Goal: Task Accomplishment & Management: Manage account settings

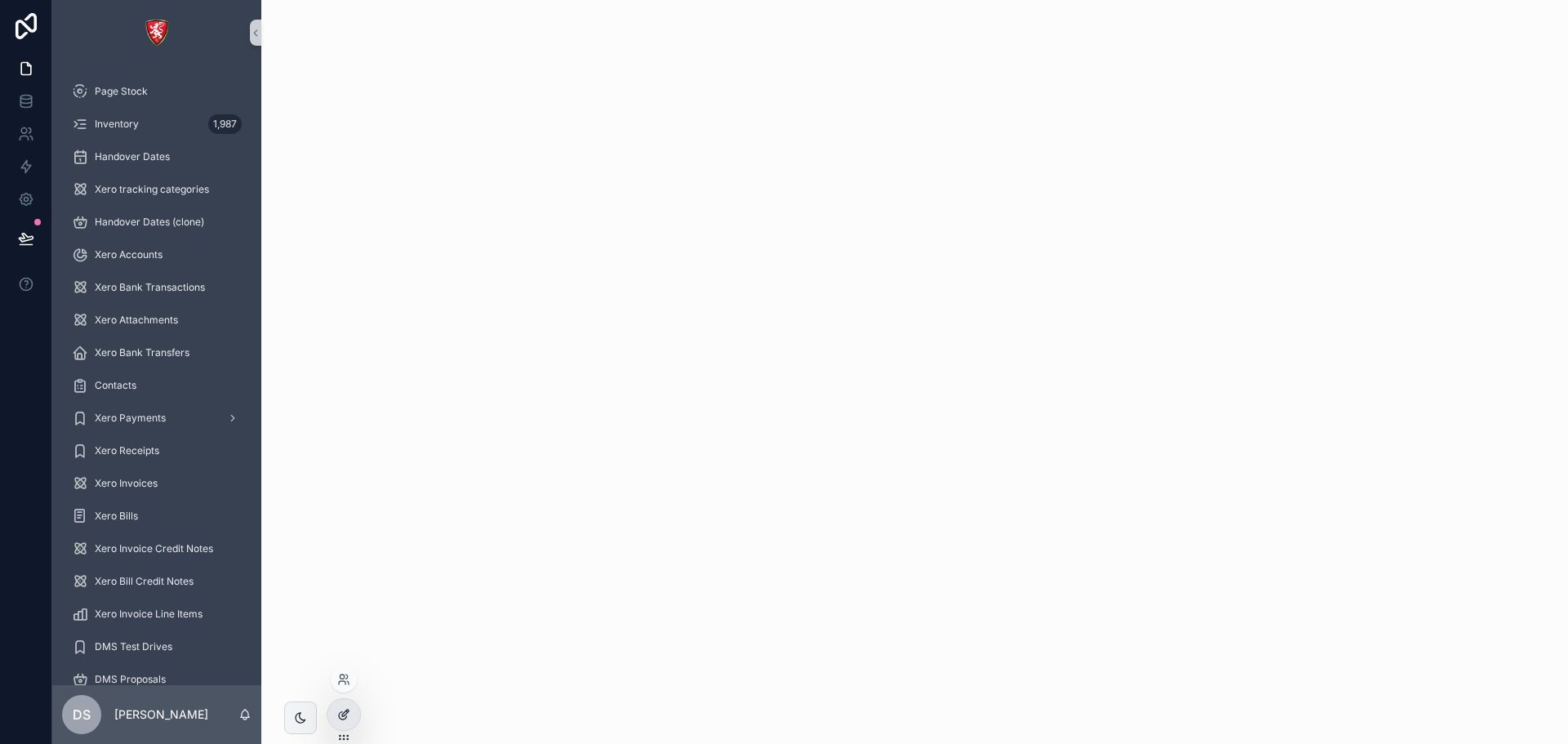
click at [346, 711] on icon at bounding box center [347, 711] width 2 height 2
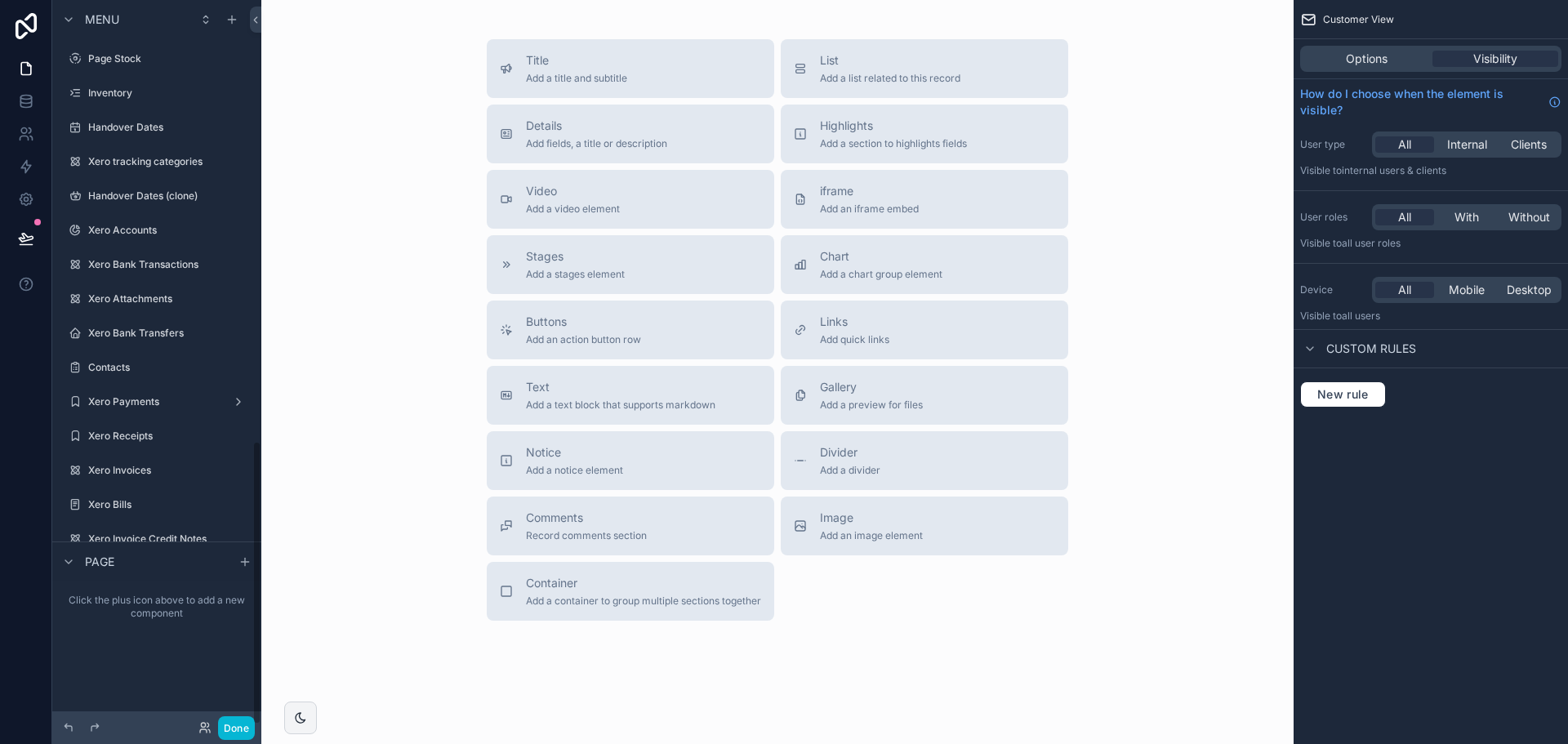
scroll to position [1126, 0]
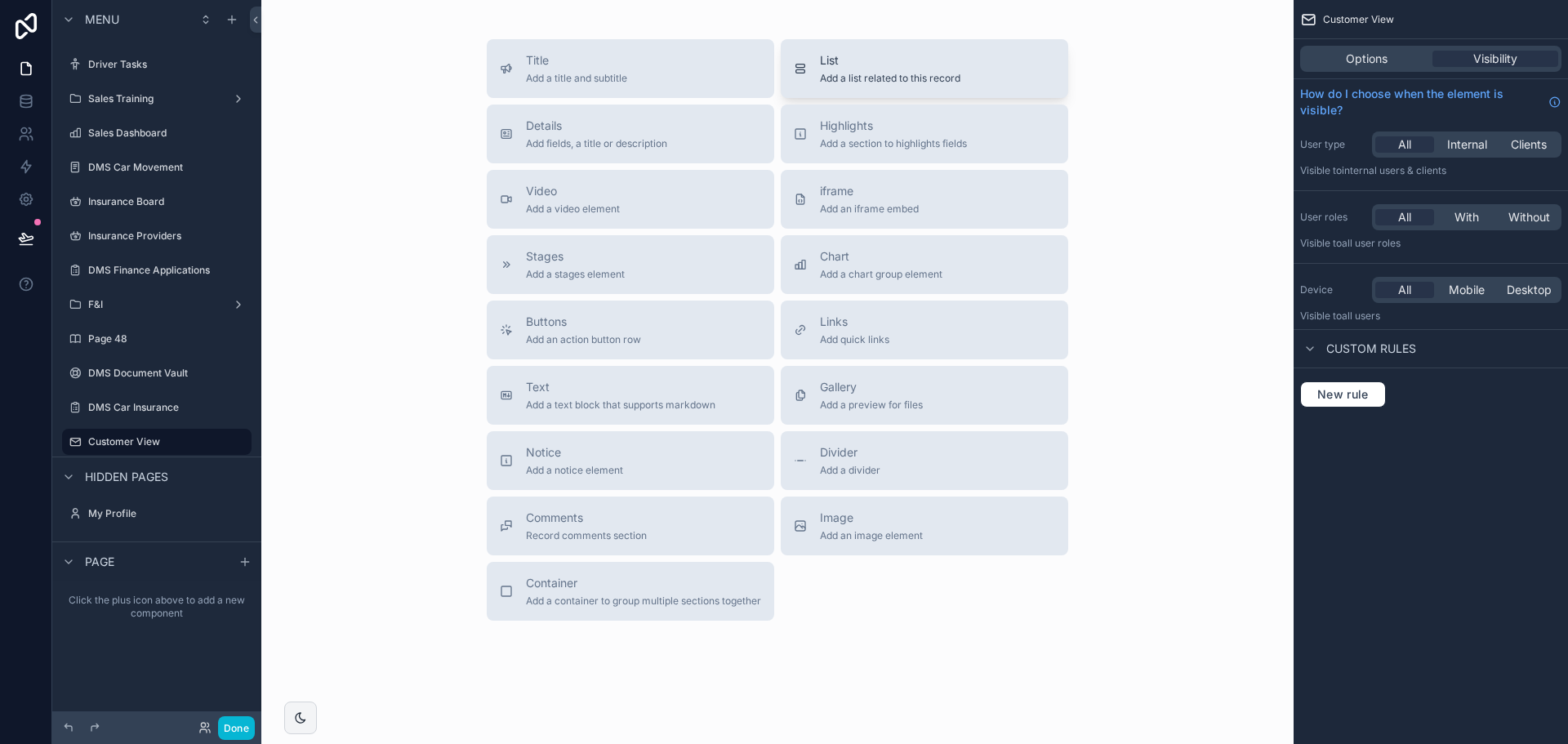
click at [856, 71] on div "List Add a list related to this record" at bounding box center [890, 68] width 140 height 33
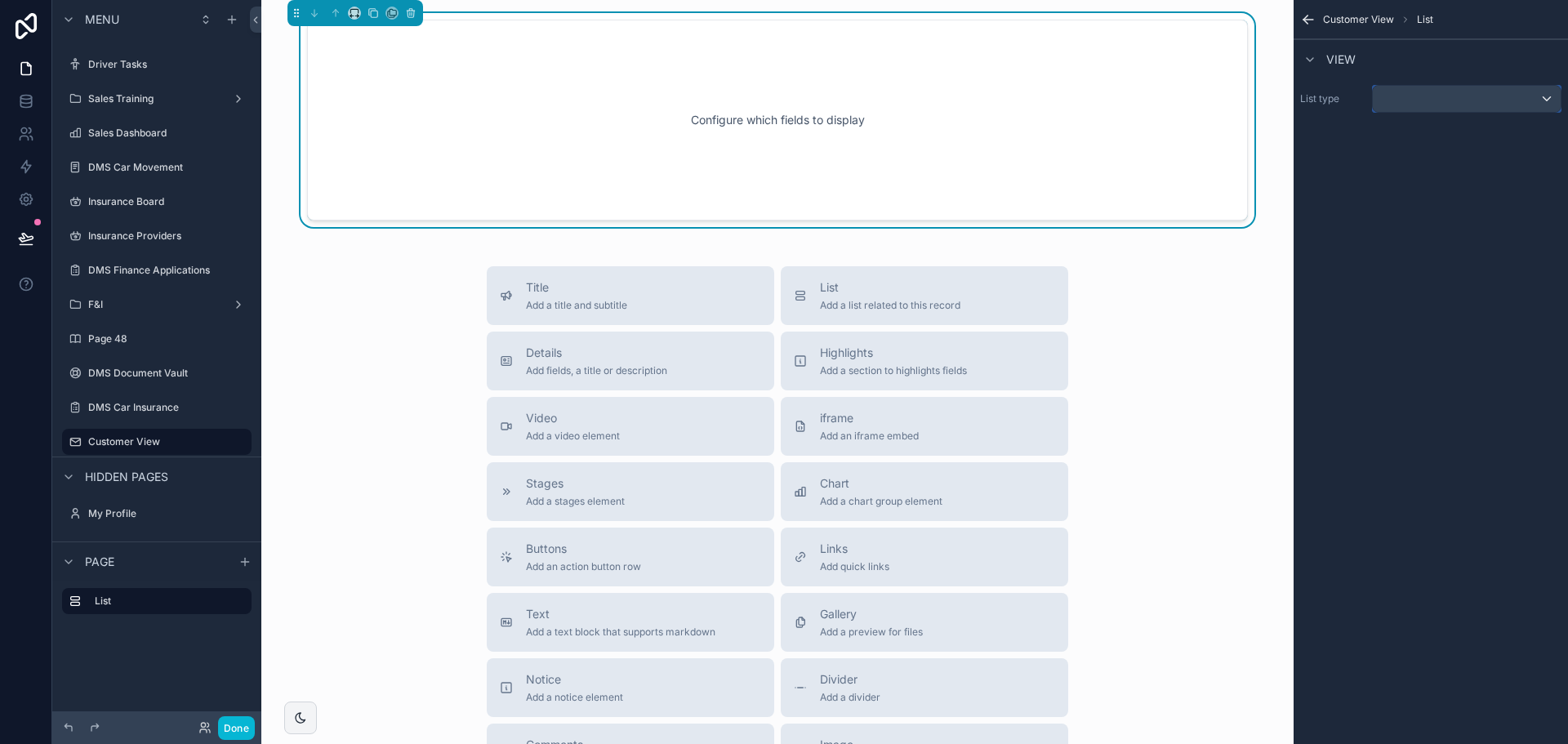
click at [1513, 106] on div "scrollable content" at bounding box center [1467, 98] width 188 height 26
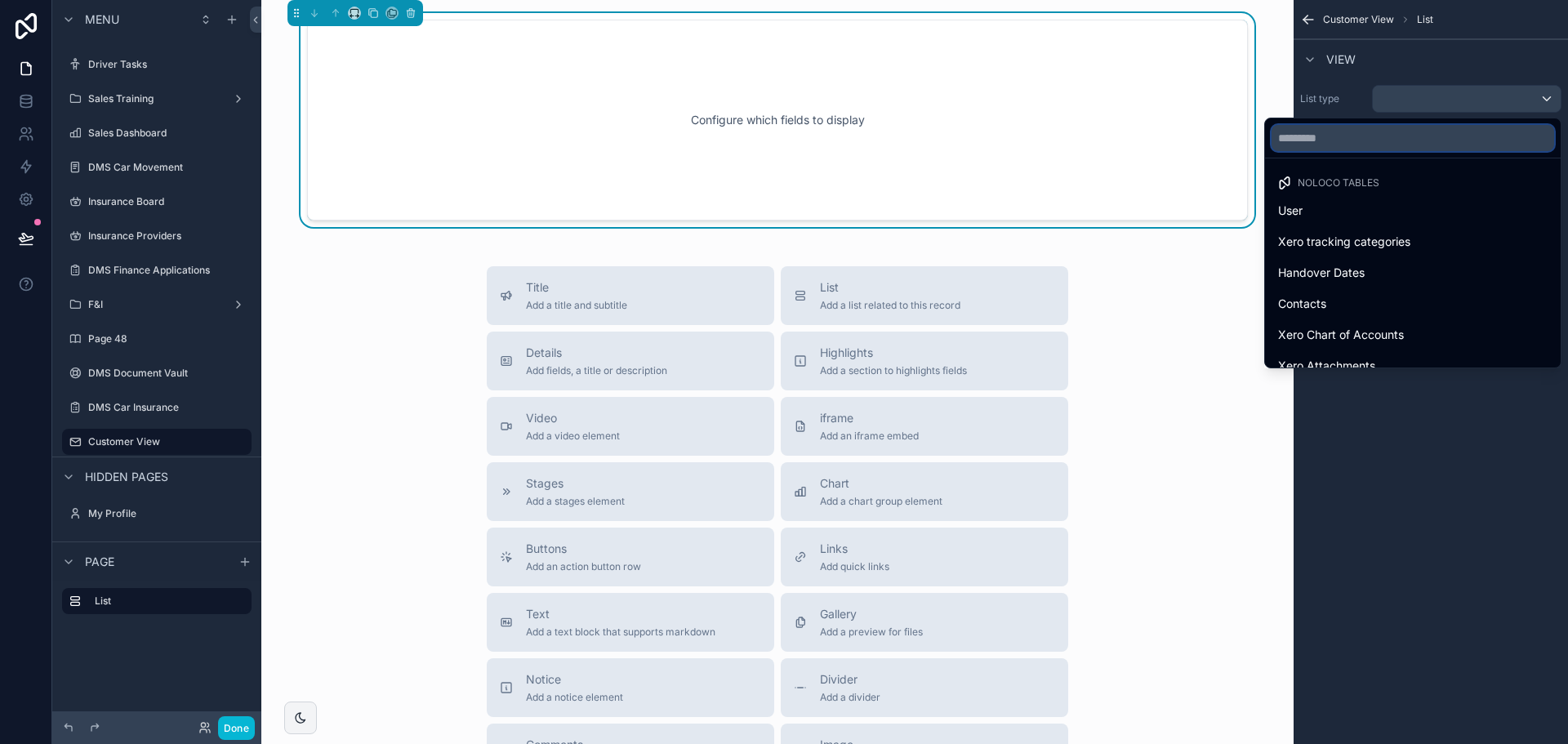
click at [1361, 148] on input "text" at bounding box center [1413, 138] width 282 height 26
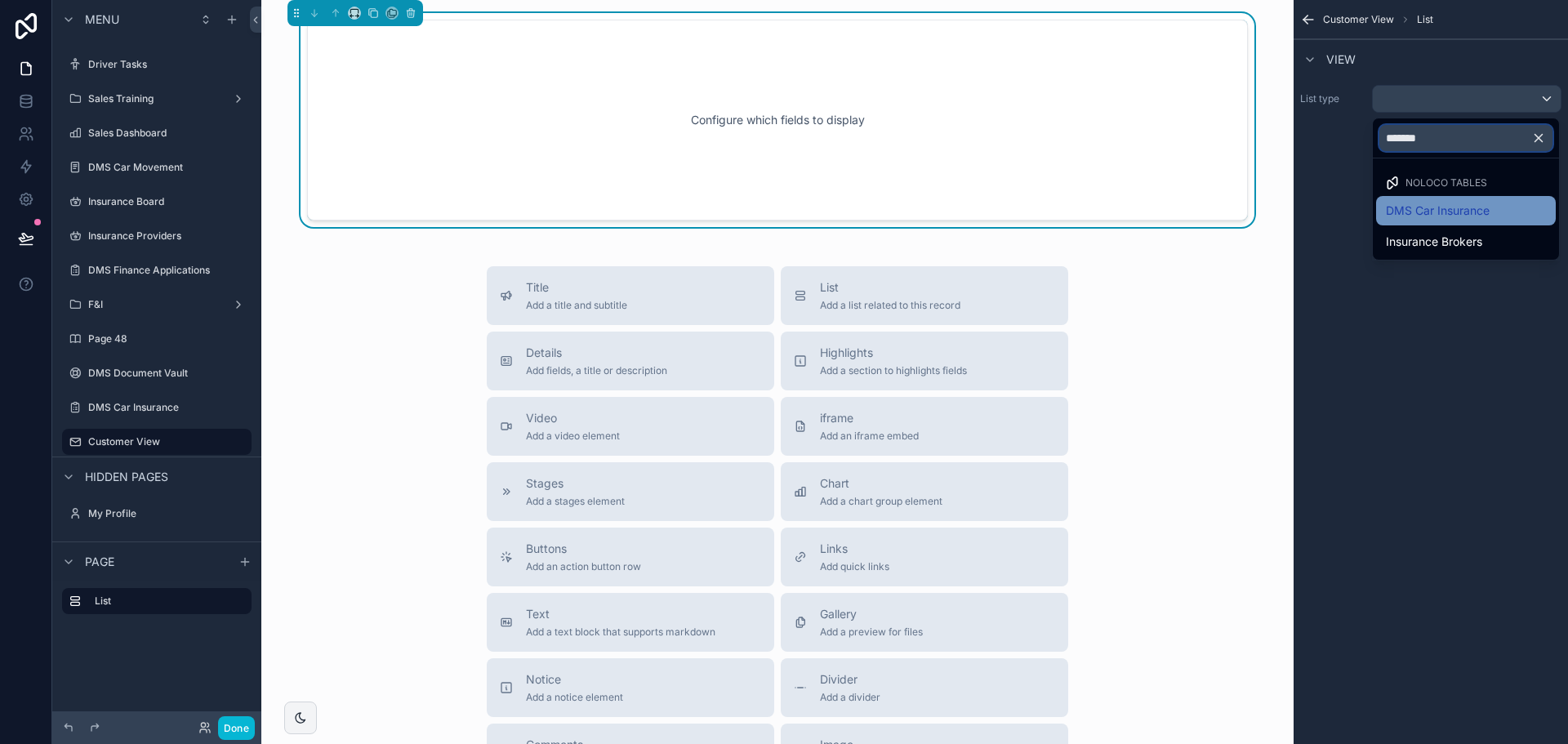
type input "*******"
click at [1436, 209] on span "DMS Car Insurance" at bounding box center [1438, 210] width 104 height 20
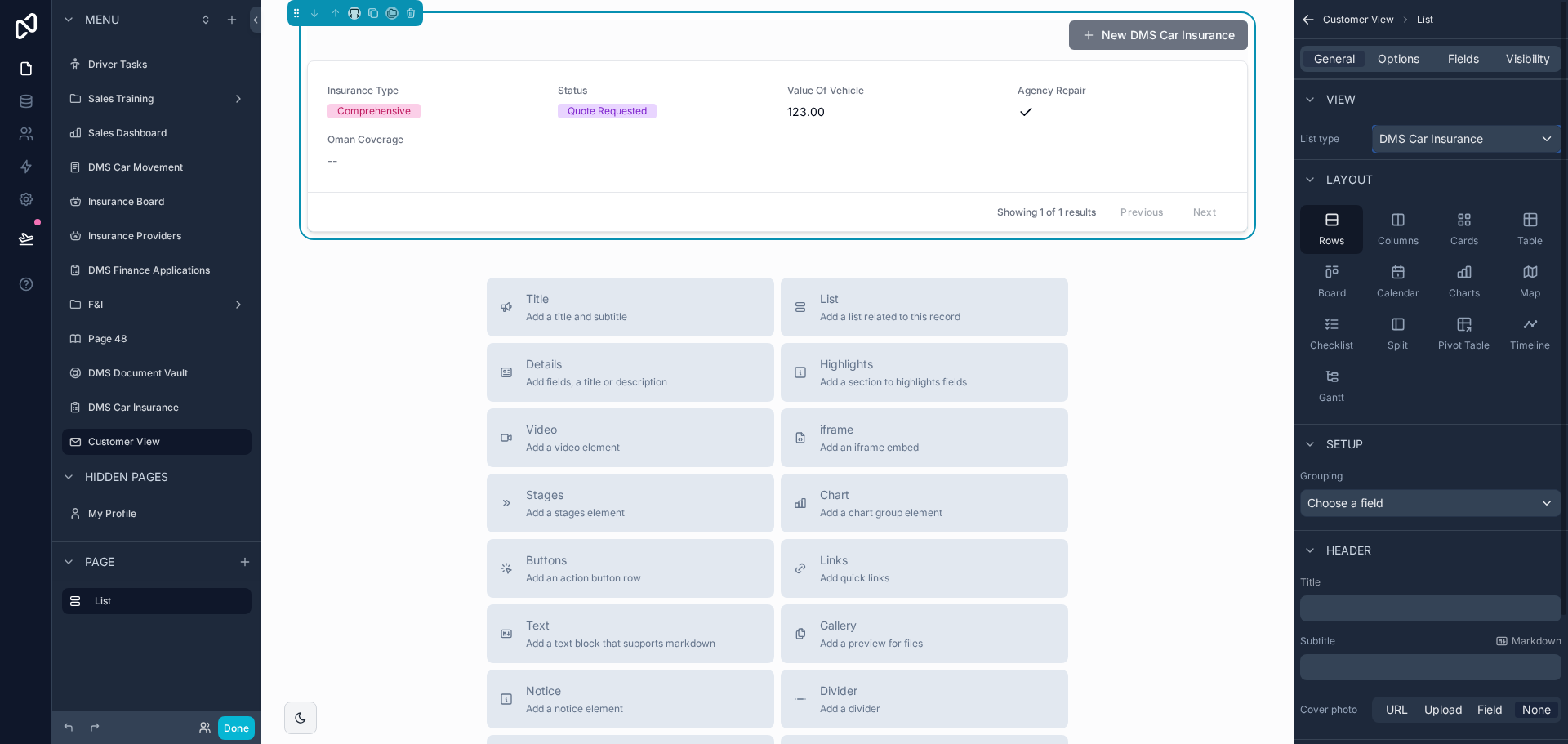
click at [1470, 149] on div "DMS Car Insurance" at bounding box center [1467, 138] width 188 height 26
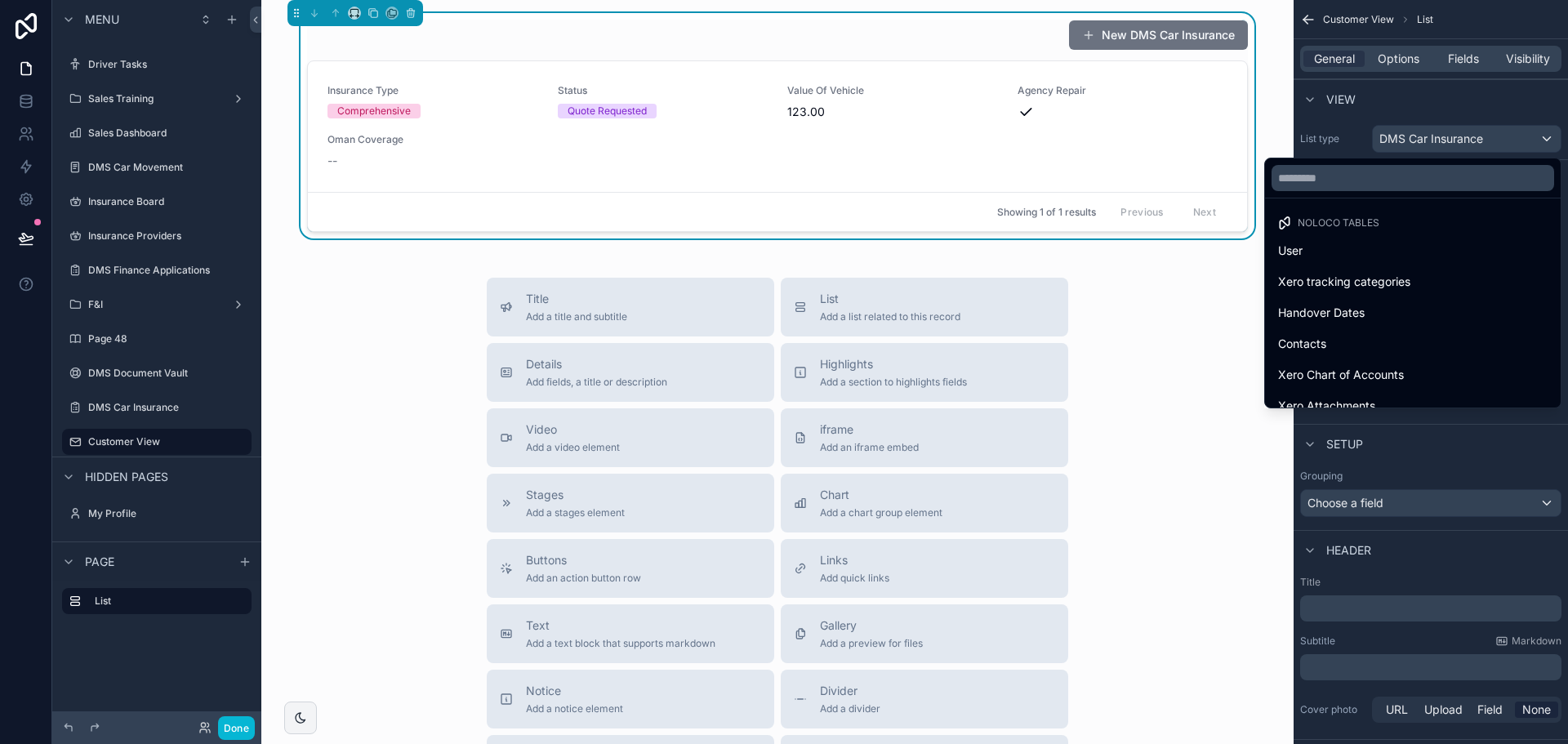
click at [1469, 147] on div "scrollable content" at bounding box center [784, 372] width 1568 height 744
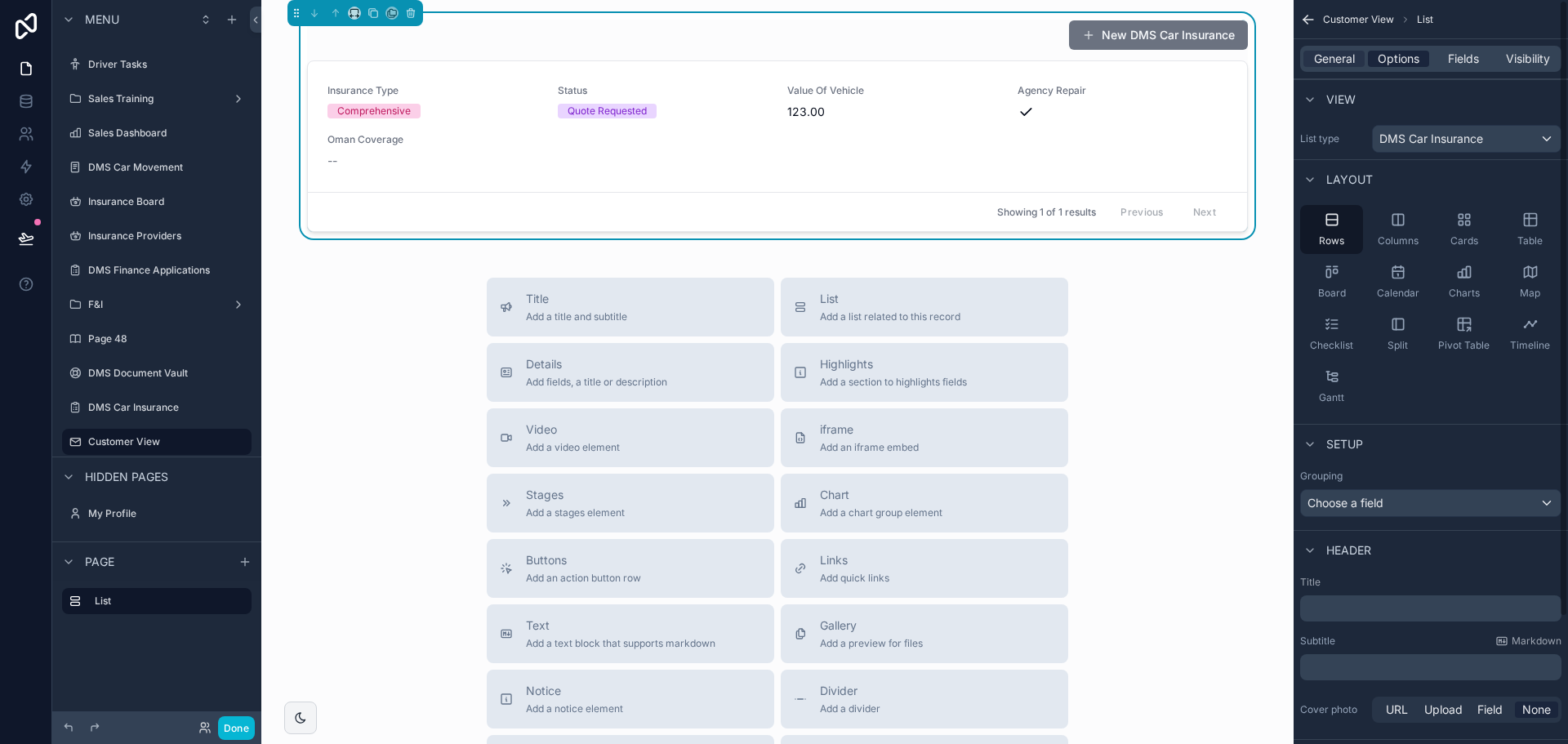
click at [1396, 71] on div "General Options Fields Visibility" at bounding box center [1431, 59] width 261 height 26
click at [1392, 63] on span "Options" at bounding box center [1398, 59] width 42 height 17
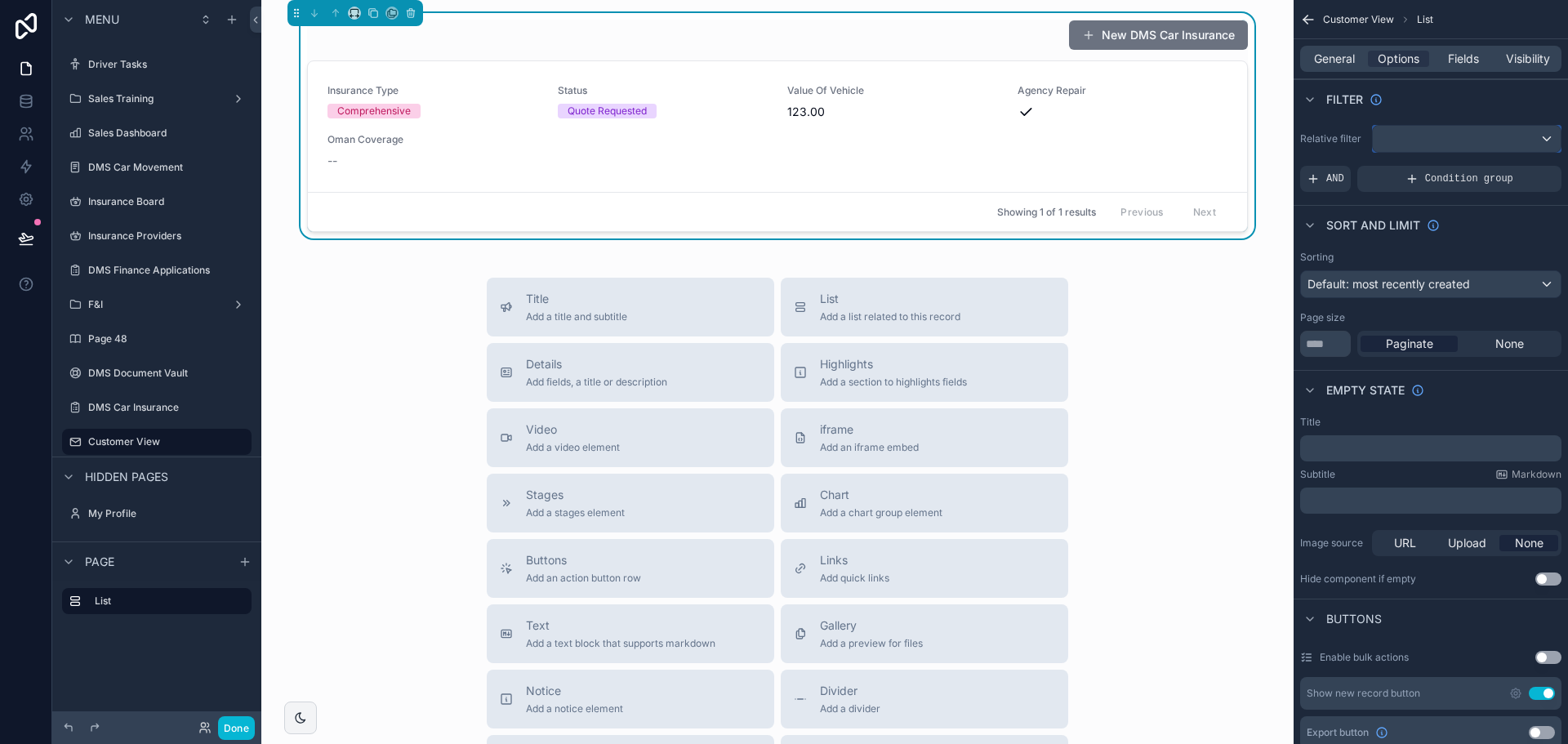
click at [1402, 139] on div "scrollable content" at bounding box center [1467, 138] width 188 height 26
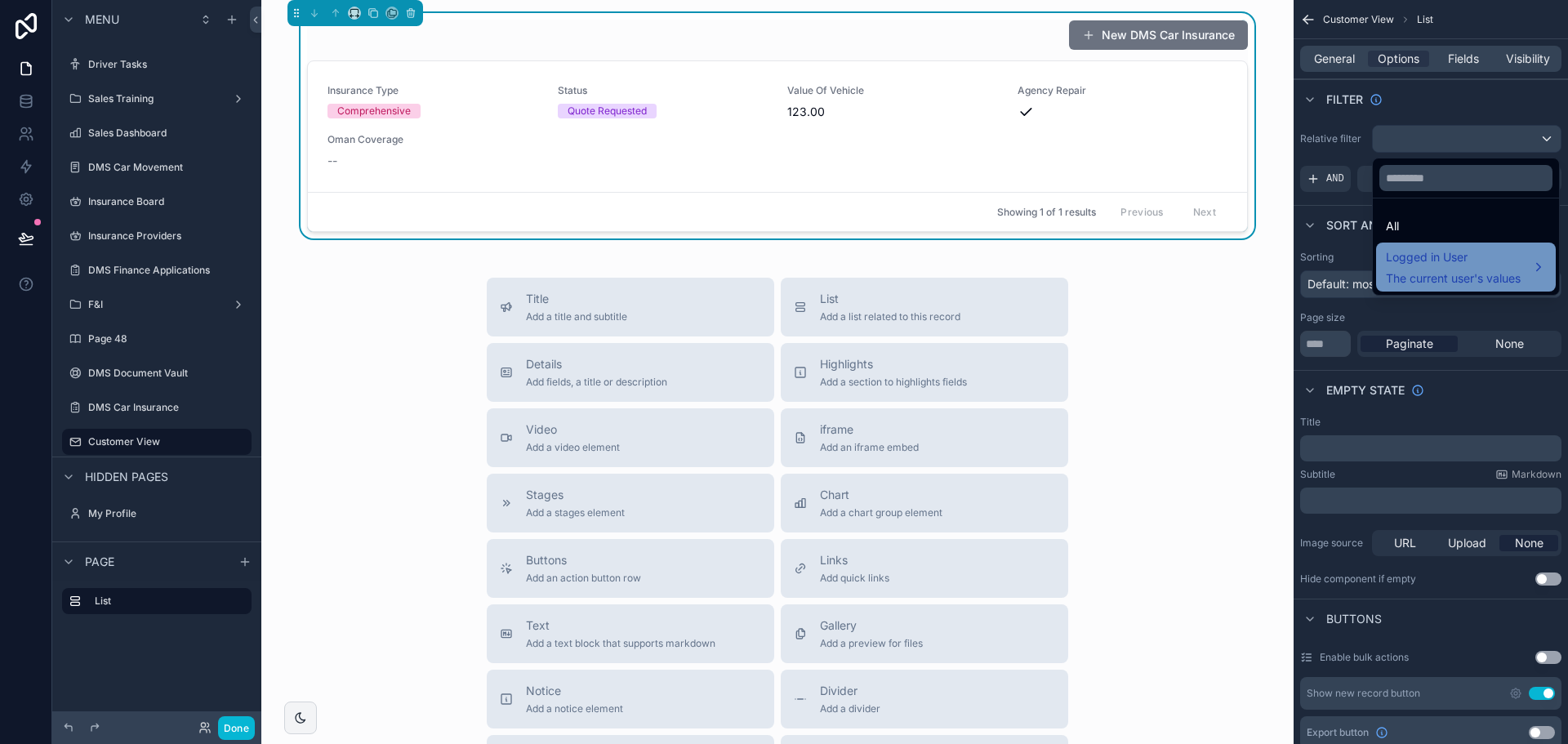
click at [1444, 248] on span "Logged in User" at bounding box center [1453, 256] width 135 height 20
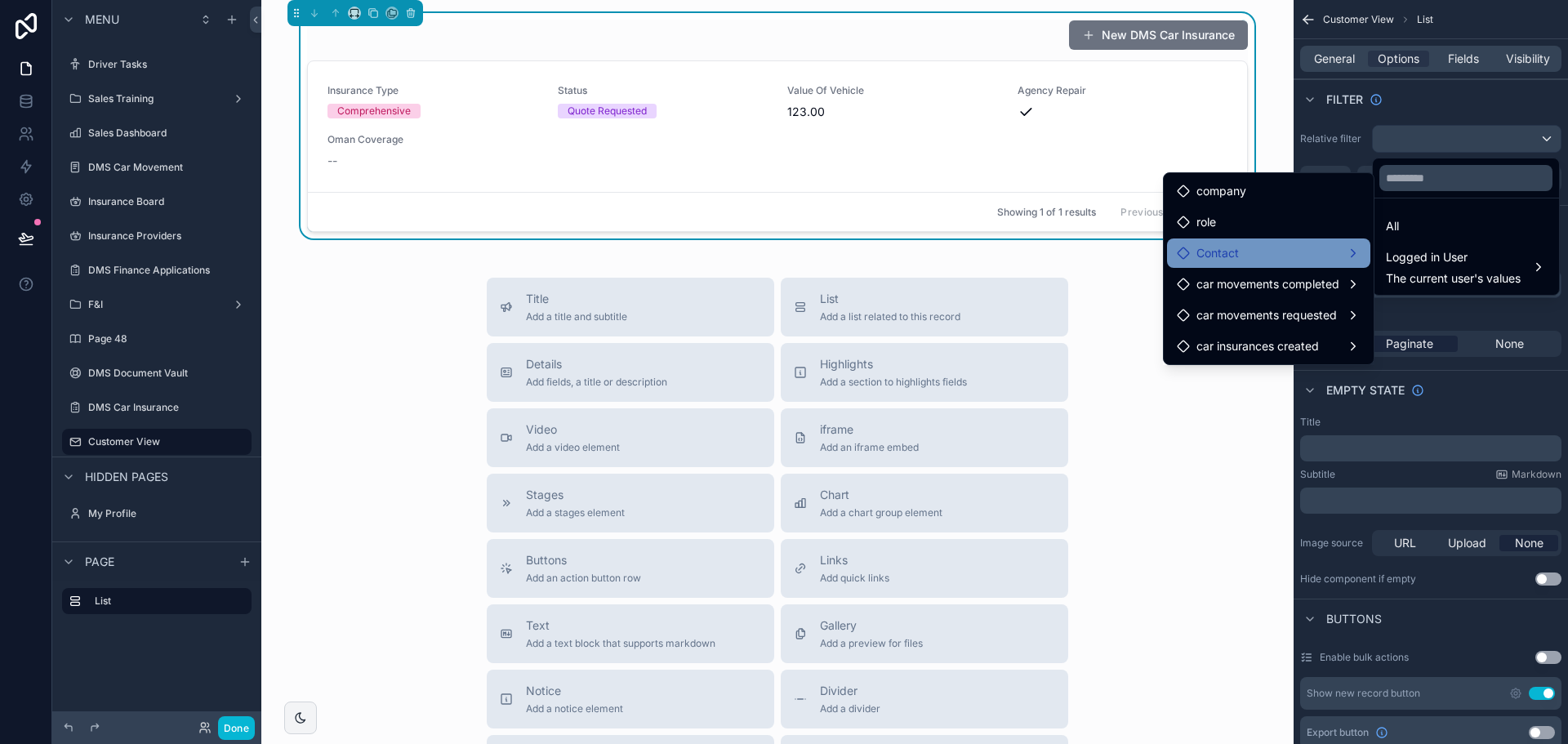
click at [1288, 260] on div "Contact" at bounding box center [1269, 253] width 184 height 20
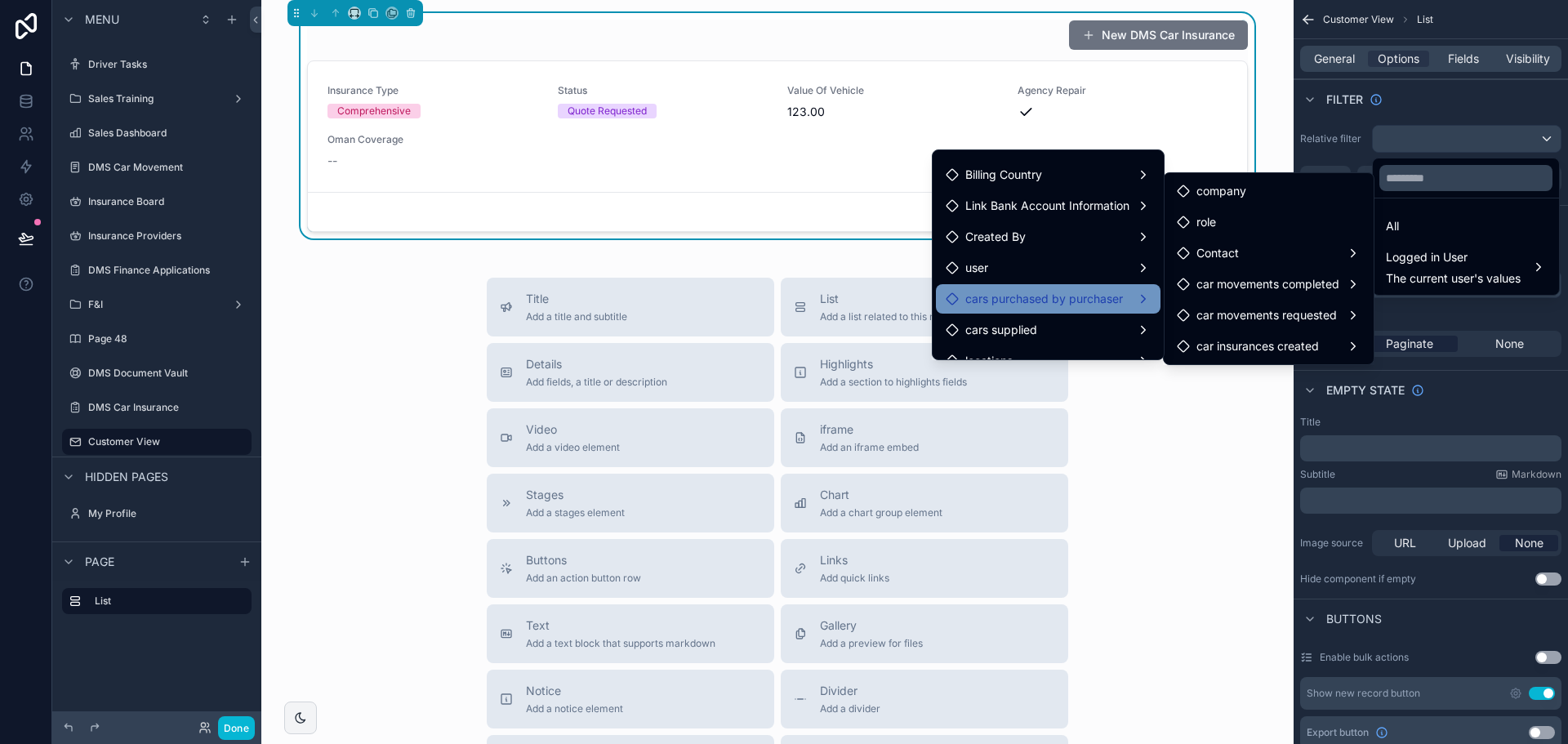
scroll to position [0, 0]
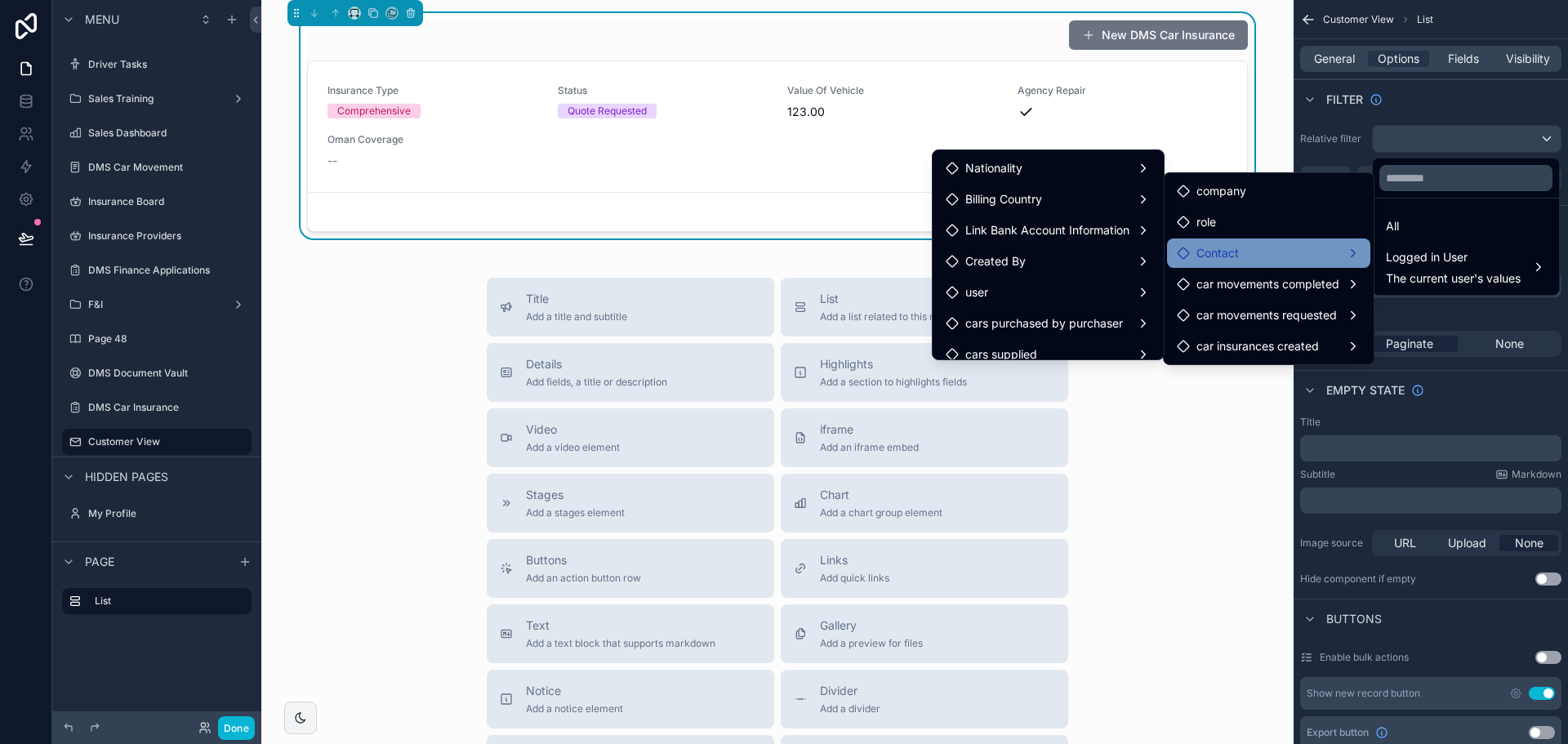
click at [1260, 254] on div "Contact" at bounding box center [1269, 253] width 184 height 20
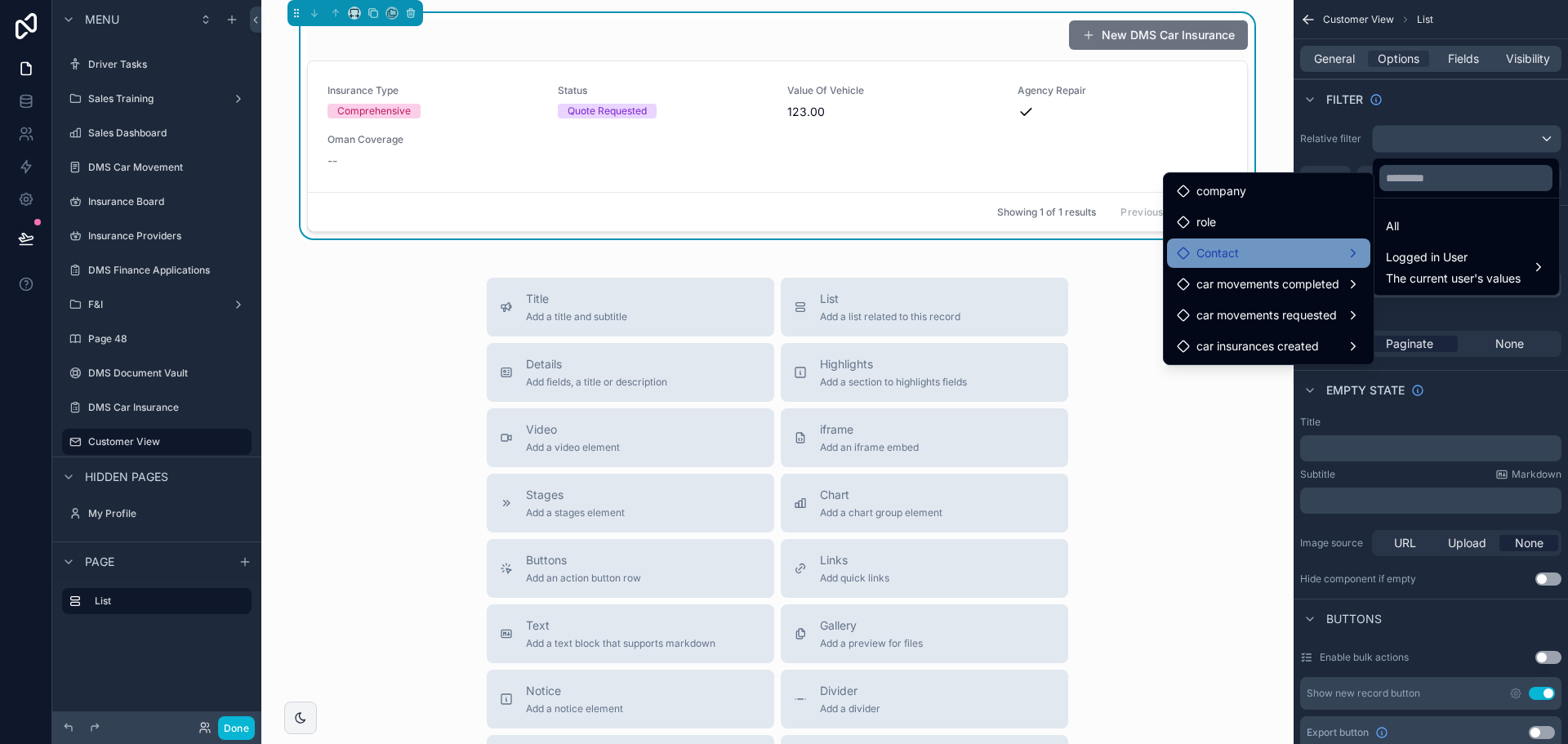
click at [1260, 253] on div "Contact" at bounding box center [1269, 253] width 184 height 20
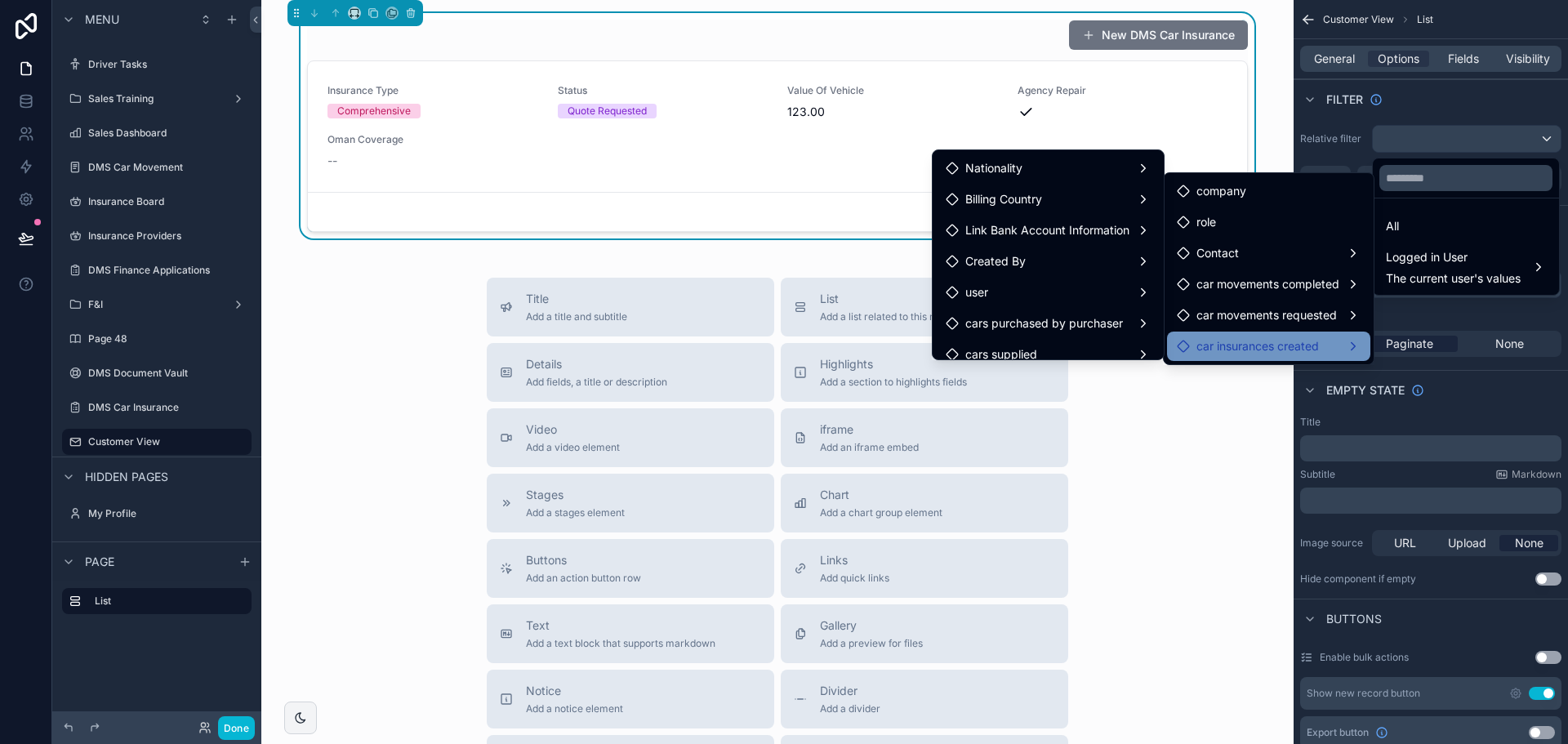
click at [1265, 338] on span "car insurances created" at bounding box center [1258, 346] width 123 height 20
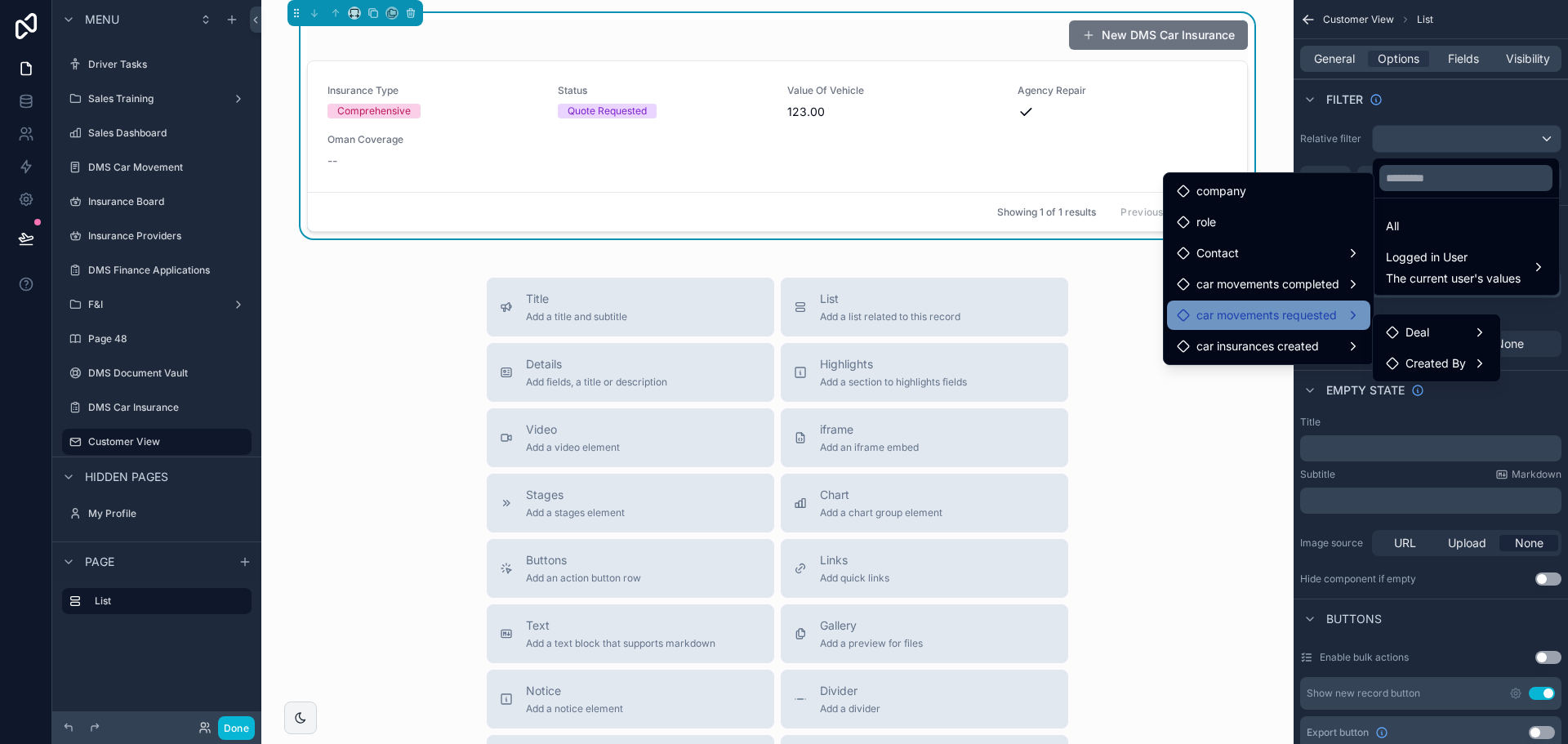
click at [1314, 313] on span "car movements requested" at bounding box center [1266, 315] width 140 height 20
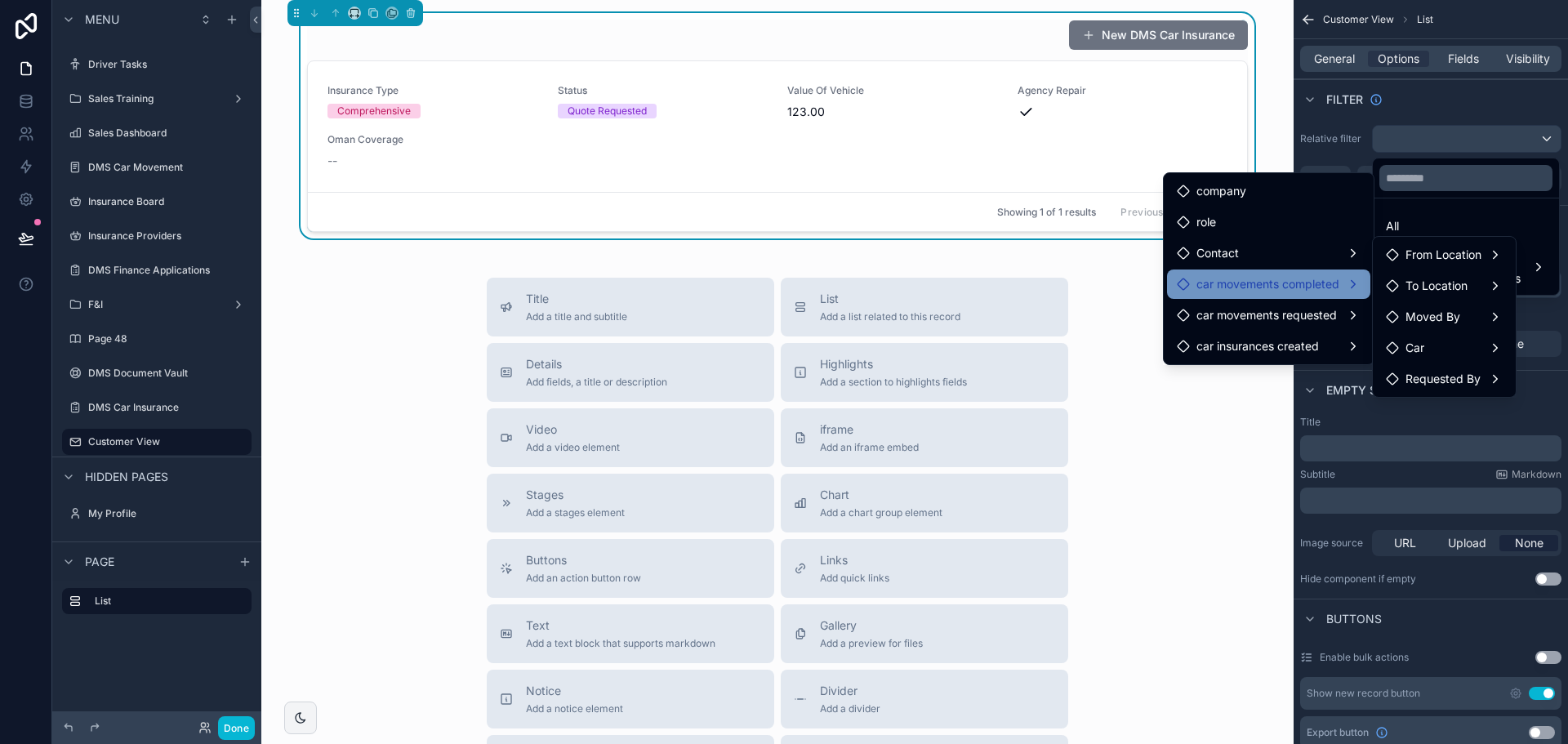
click at [1314, 282] on span "car movements completed" at bounding box center [1268, 283] width 143 height 20
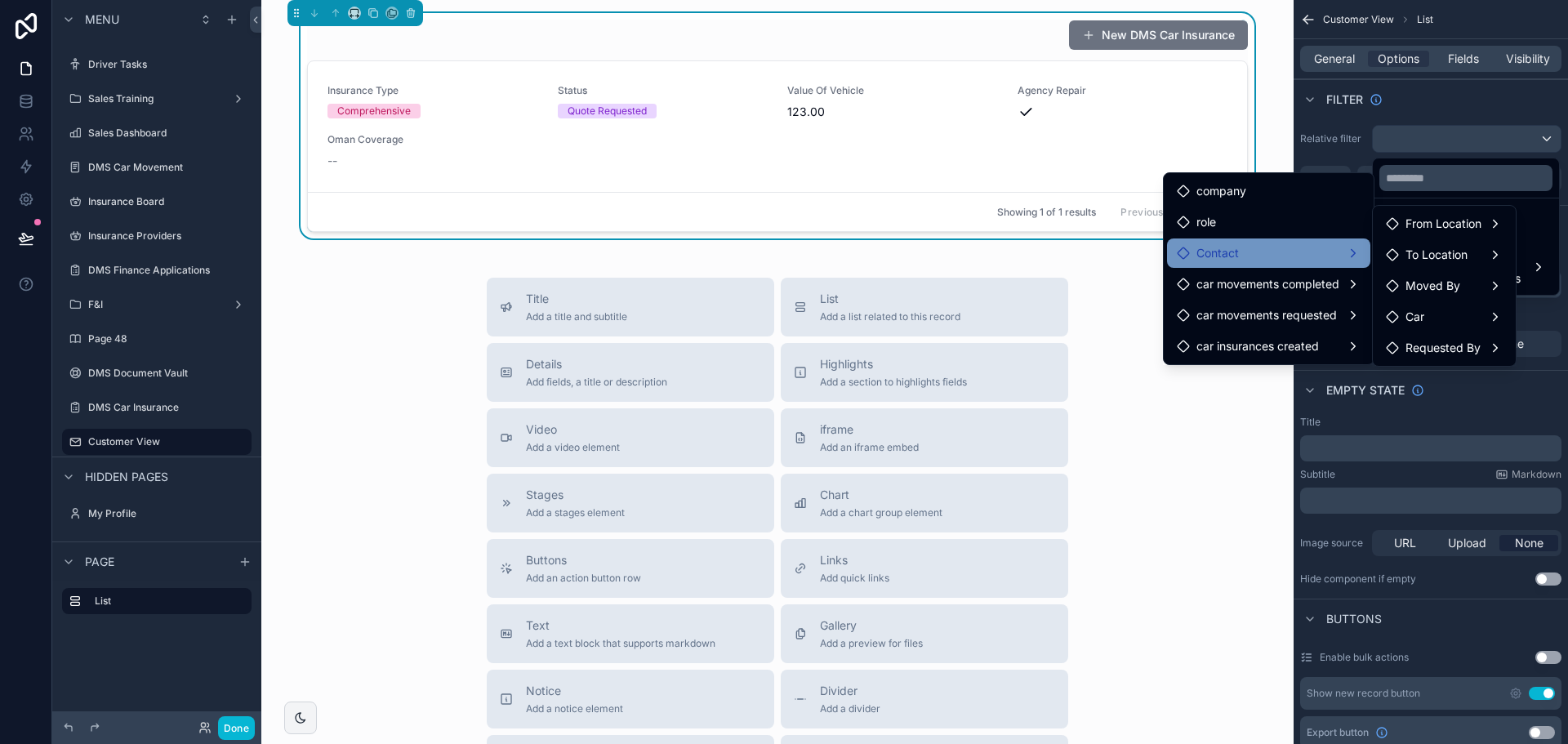
click at [1309, 254] on div "Contact" at bounding box center [1269, 253] width 184 height 20
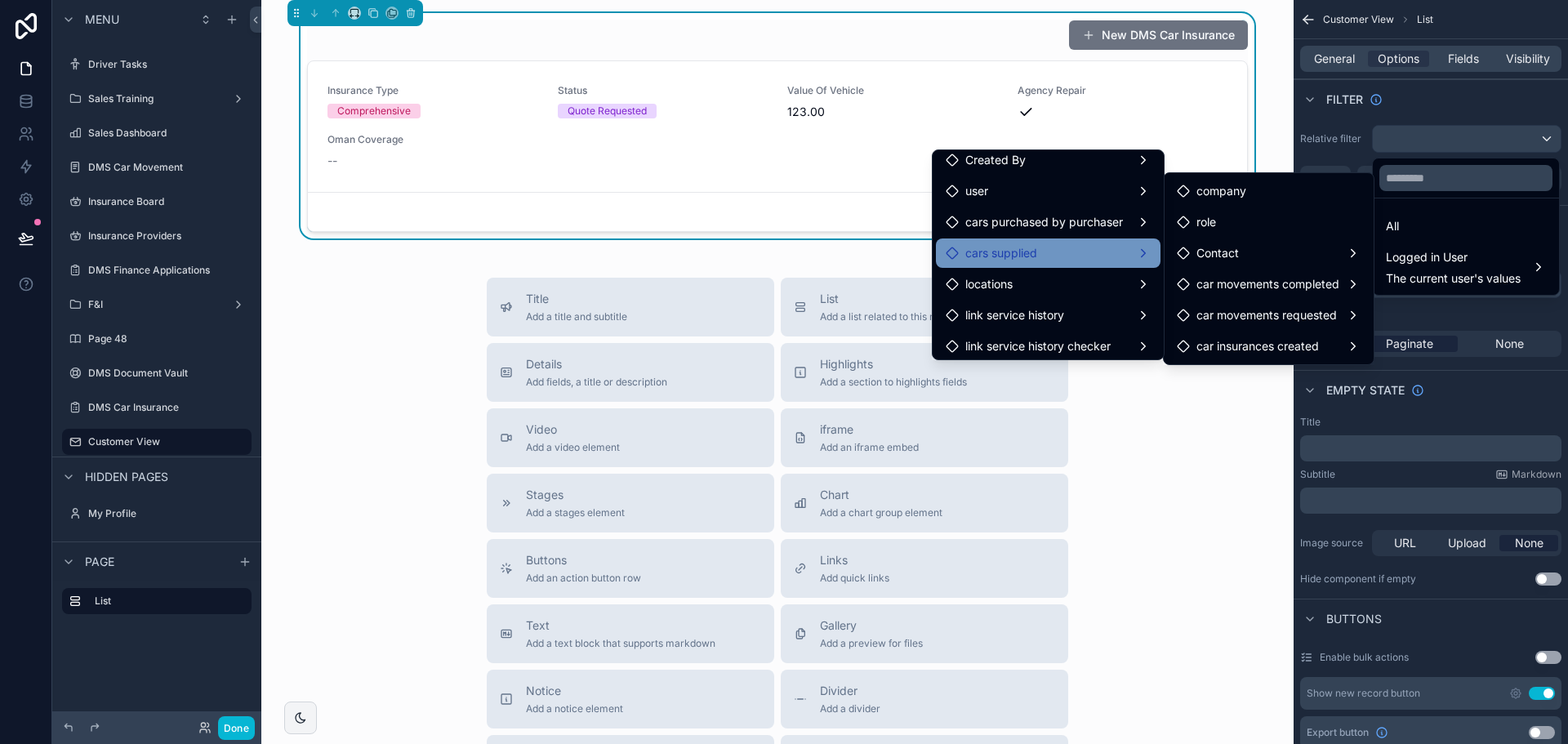
scroll to position [106, 0]
click at [337, 397] on div "Title Add a title and subtitle List Add a list related to this record Details A…" at bounding box center [777, 568] width 1006 height 581
click at [31, 99] on div "scrollable content" at bounding box center [784, 372] width 1568 height 744
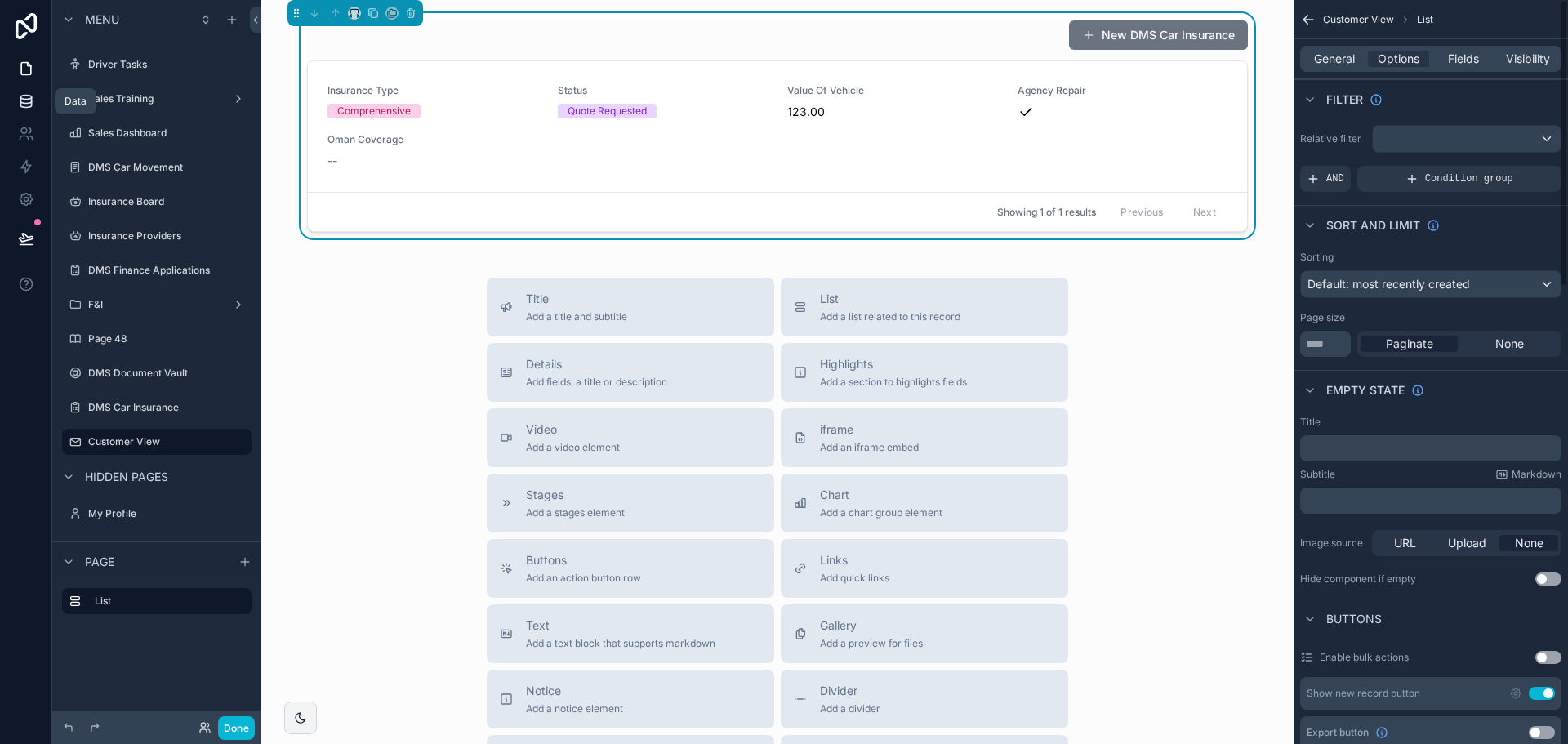
click at [31, 98] on icon at bounding box center [25, 100] width 10 height 7
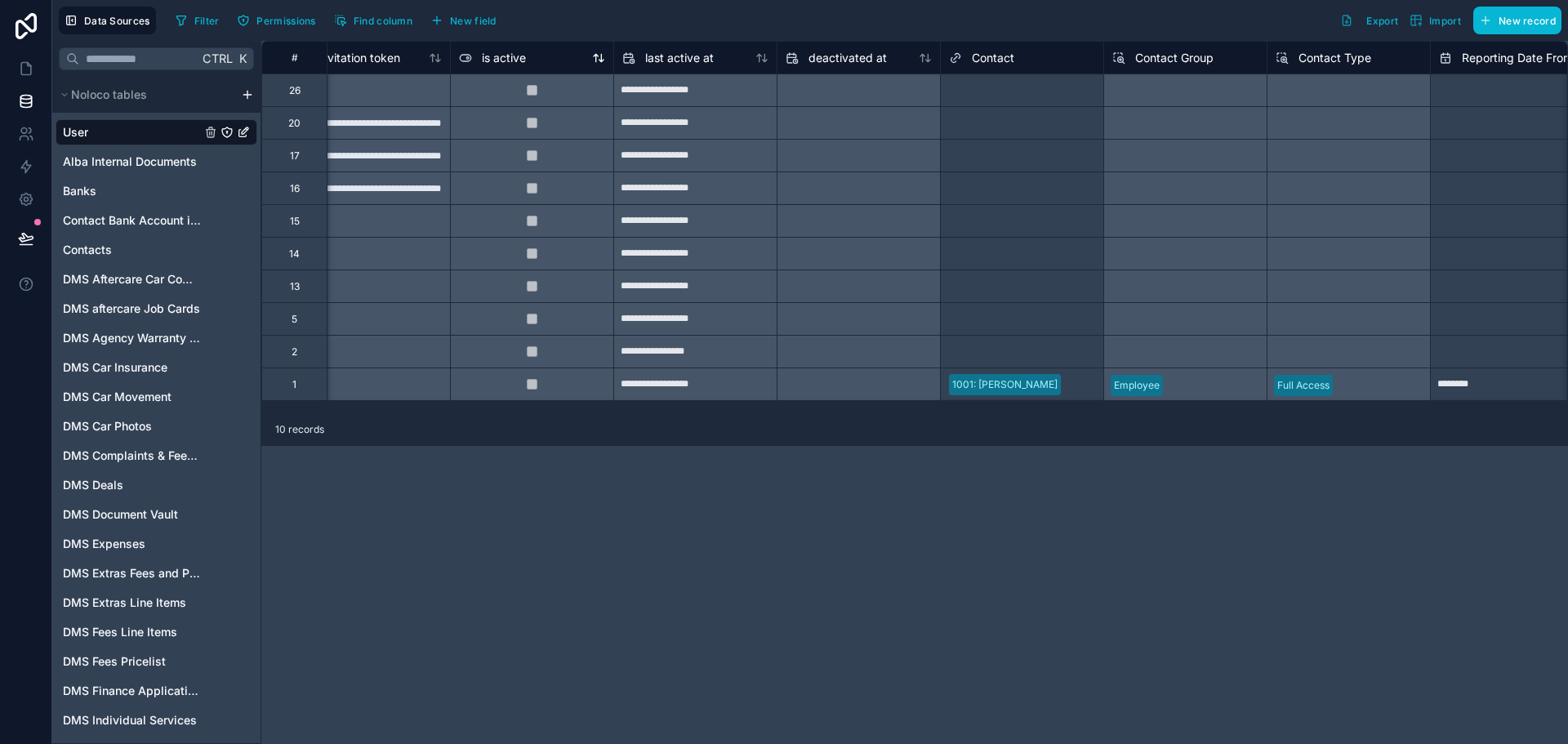
scroll to position [0, 1143]
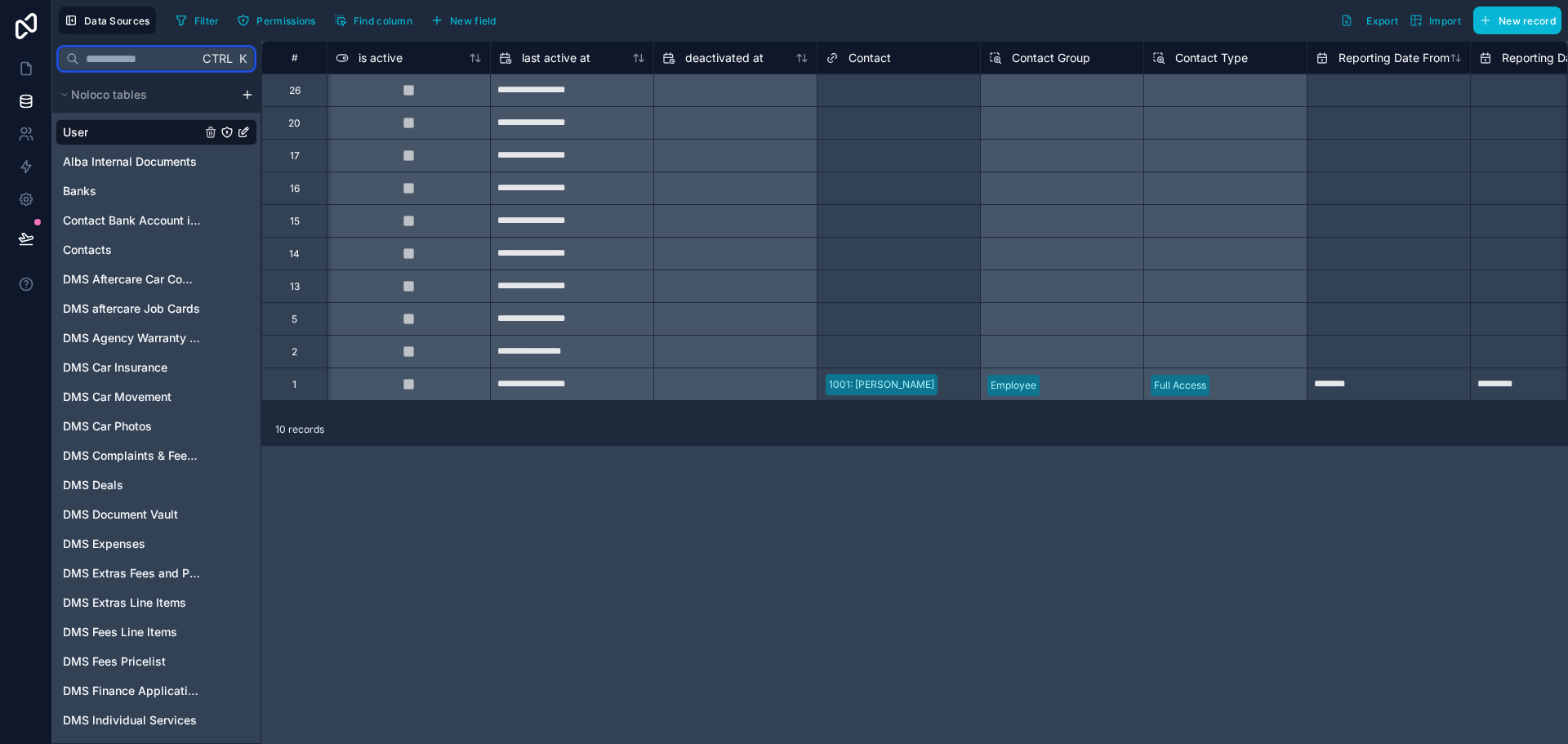
click at [118, 51] on input "text" at bounding box center [138, 59] width 119 height 30
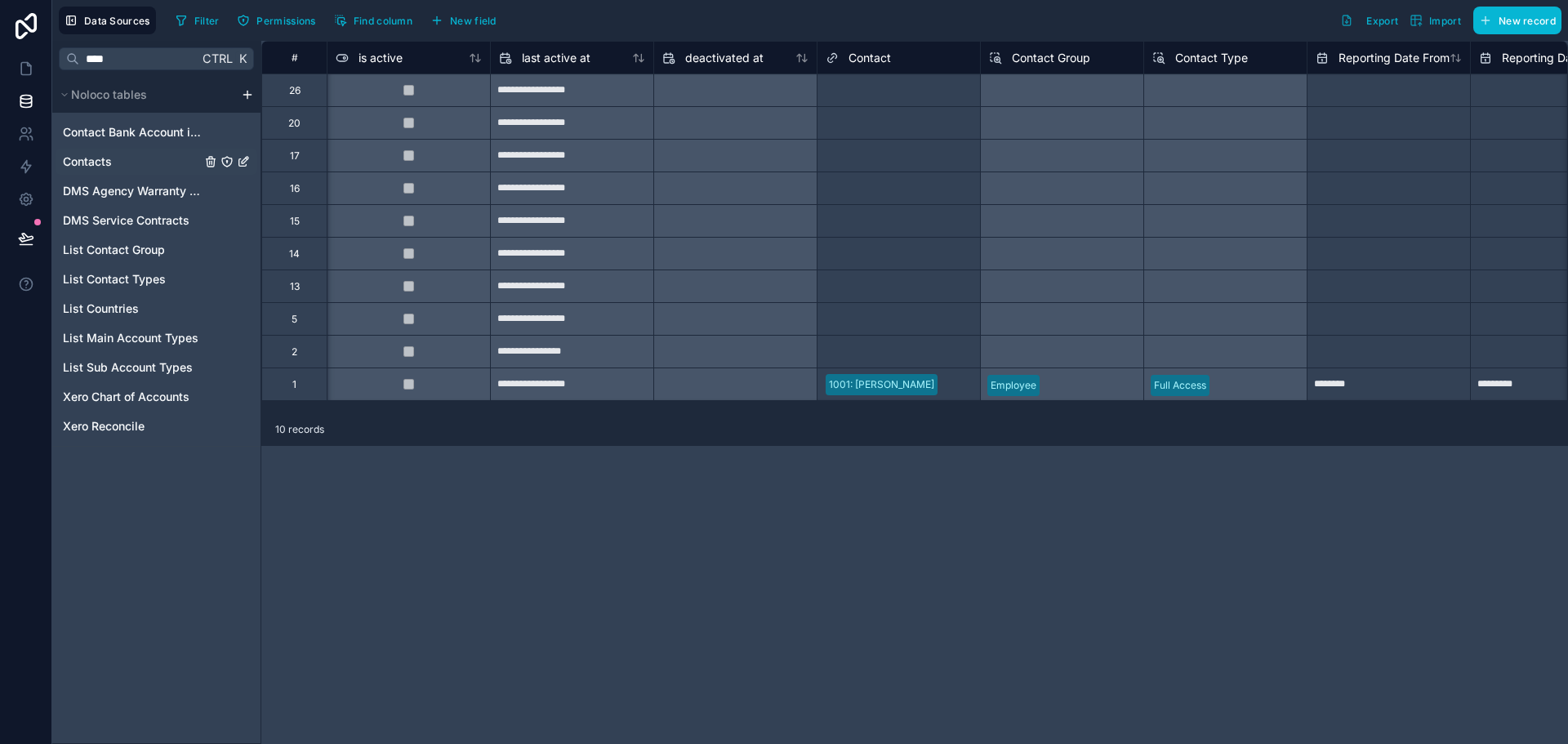
click at [160, 155] on link "Contacts" at bounding box center [132, 162] width 138 height 17
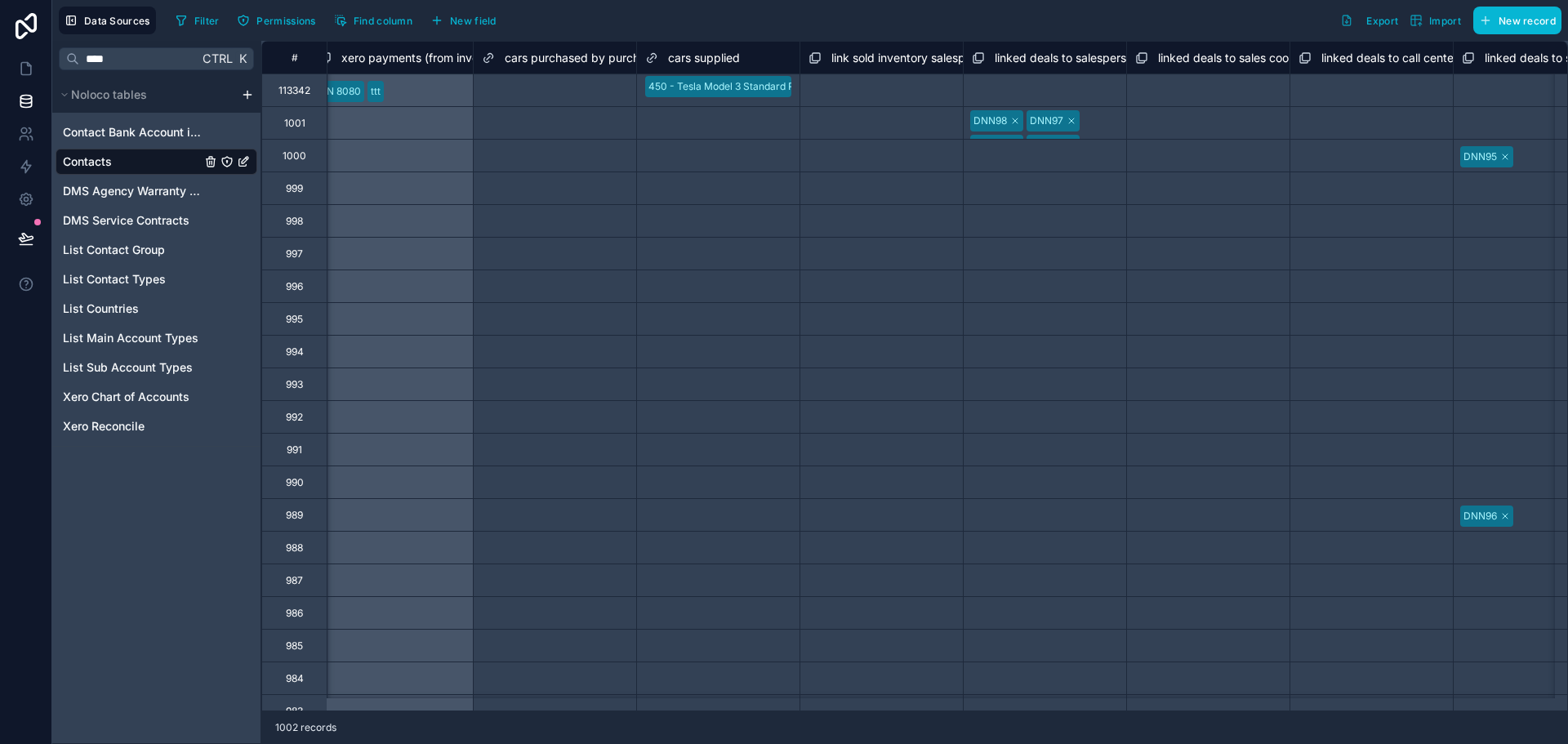
scroll to position [0, 10781]
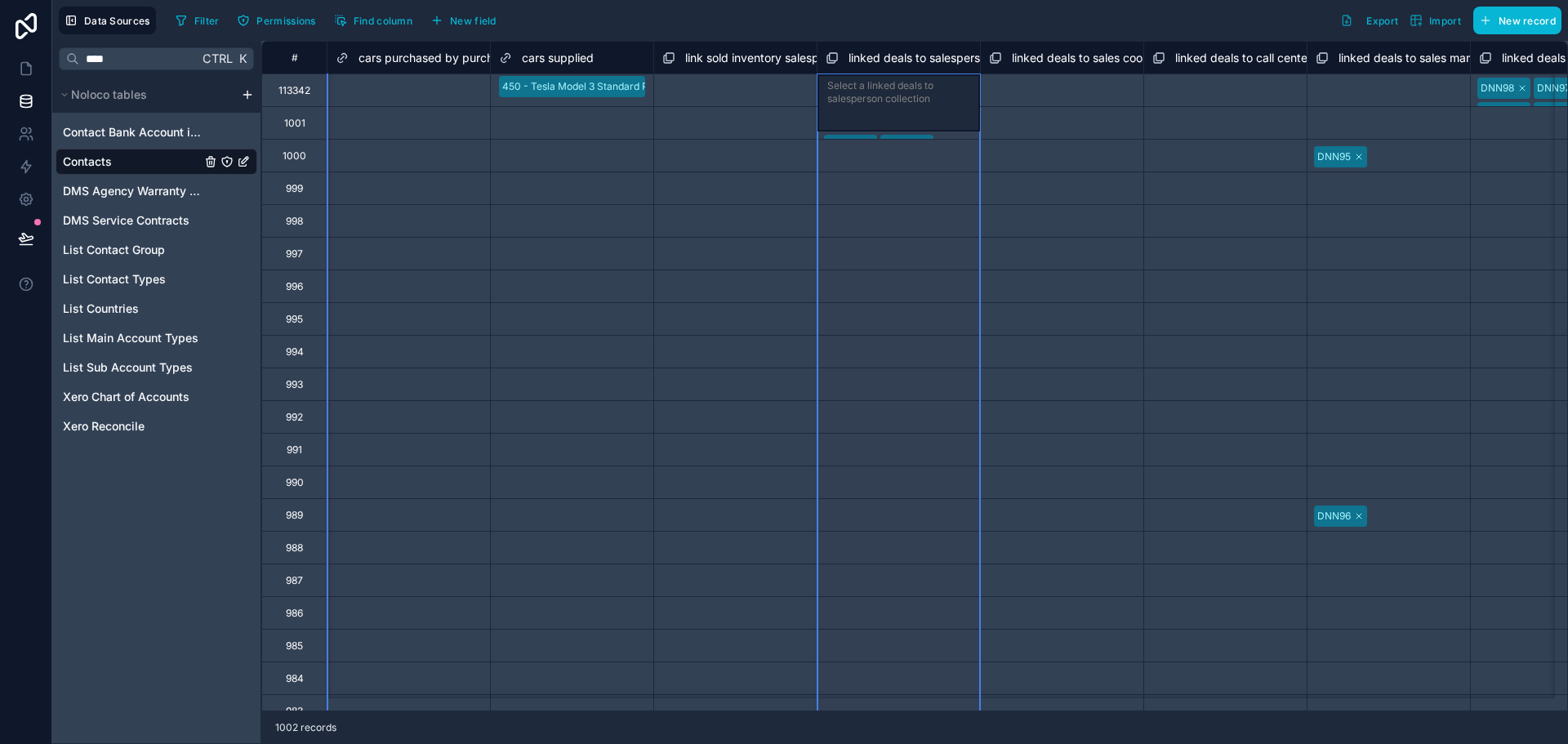
click at [882, 53] on span "linked deals to salesperson collection" at bounding box center [948, 59] width 199 height 17
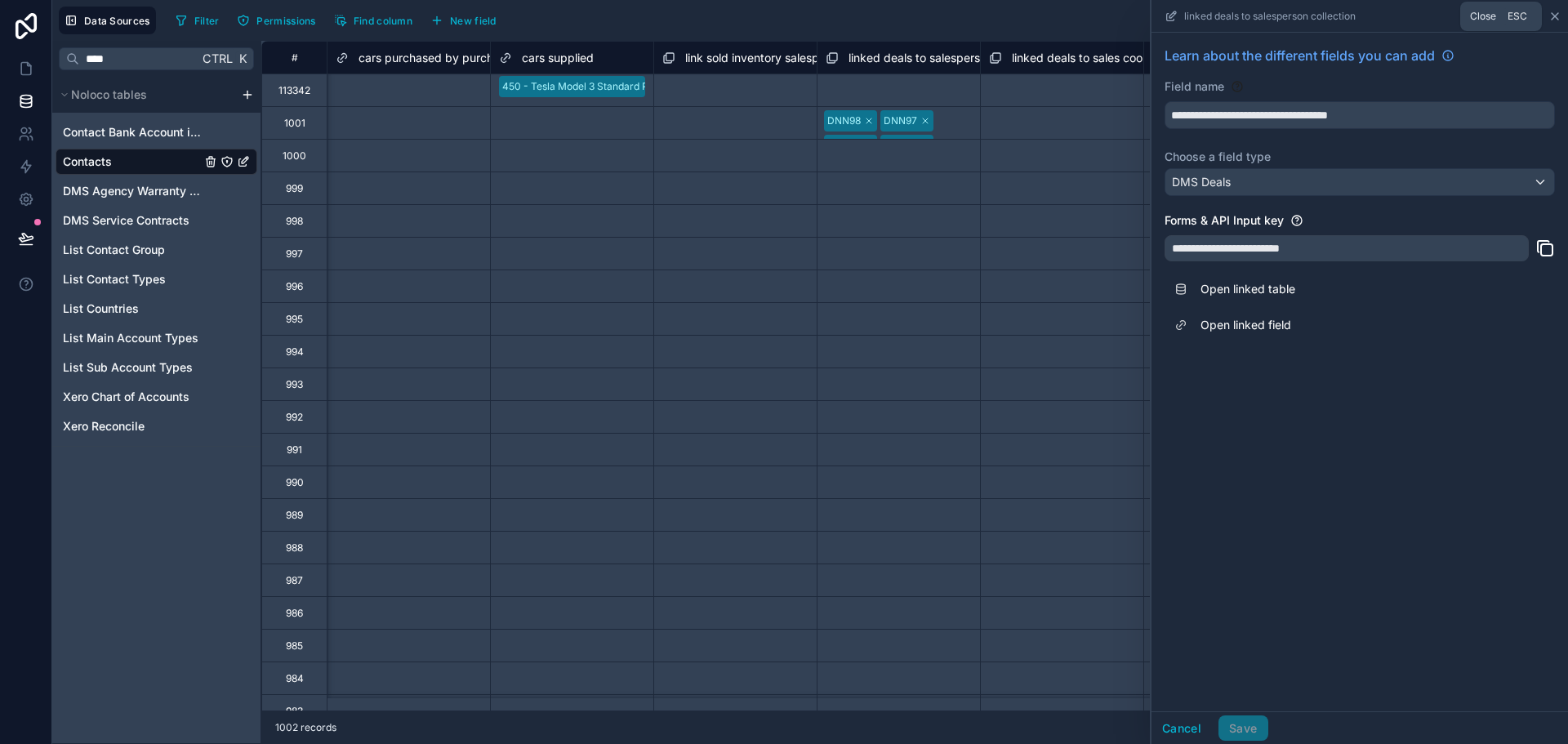
click at [1549, 17] on icon at bounding box center [1555, 17] width 13 height 13
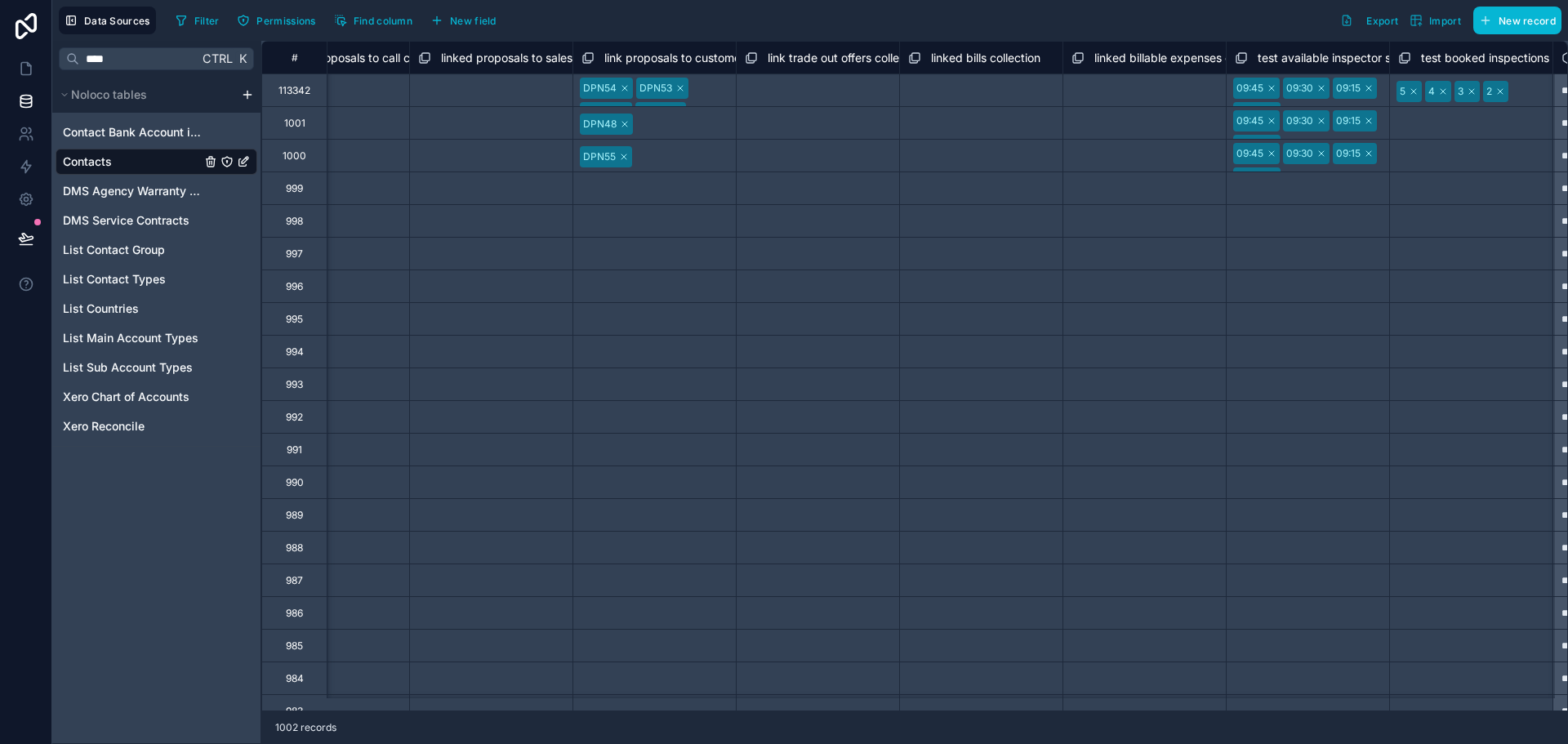
scroll to position [0, 13640]
drag, startPoint x: 133, startPoint y: 49, endPoint x: 18, endPoint y: 46, distance: 115.0
click at [18, 46] on div "Data Sources Filter Permissions Find column New field Export Import New record …" at bounding box center [784, 372] width 1568 height 744
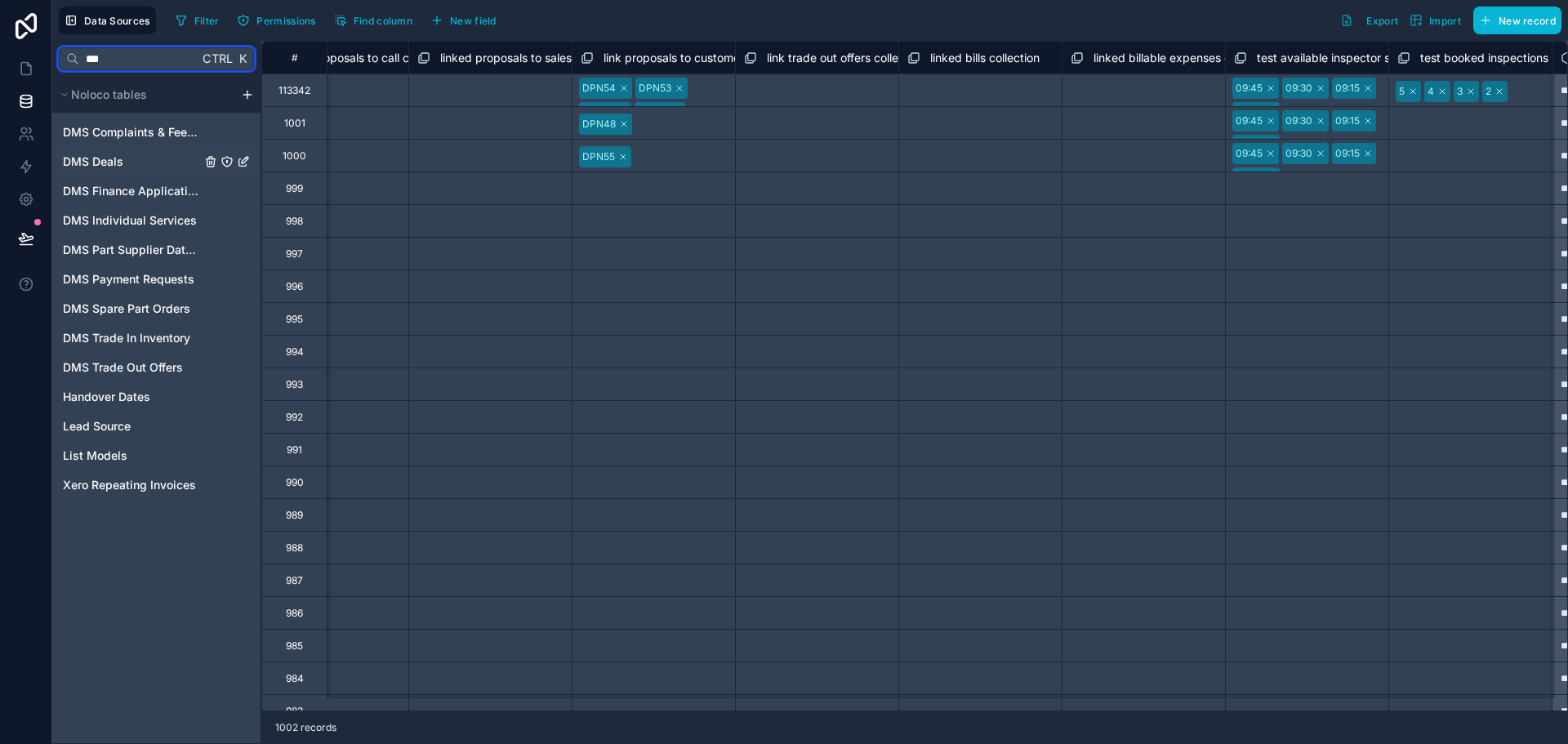
type input "***"
click at [143, 172] on div "DMS Deals" at bounding box center [156, 162] width 202 height 26
click at [111, 165] on span "DMS Deals" at bounding box center [93, 162] width 60 height 17
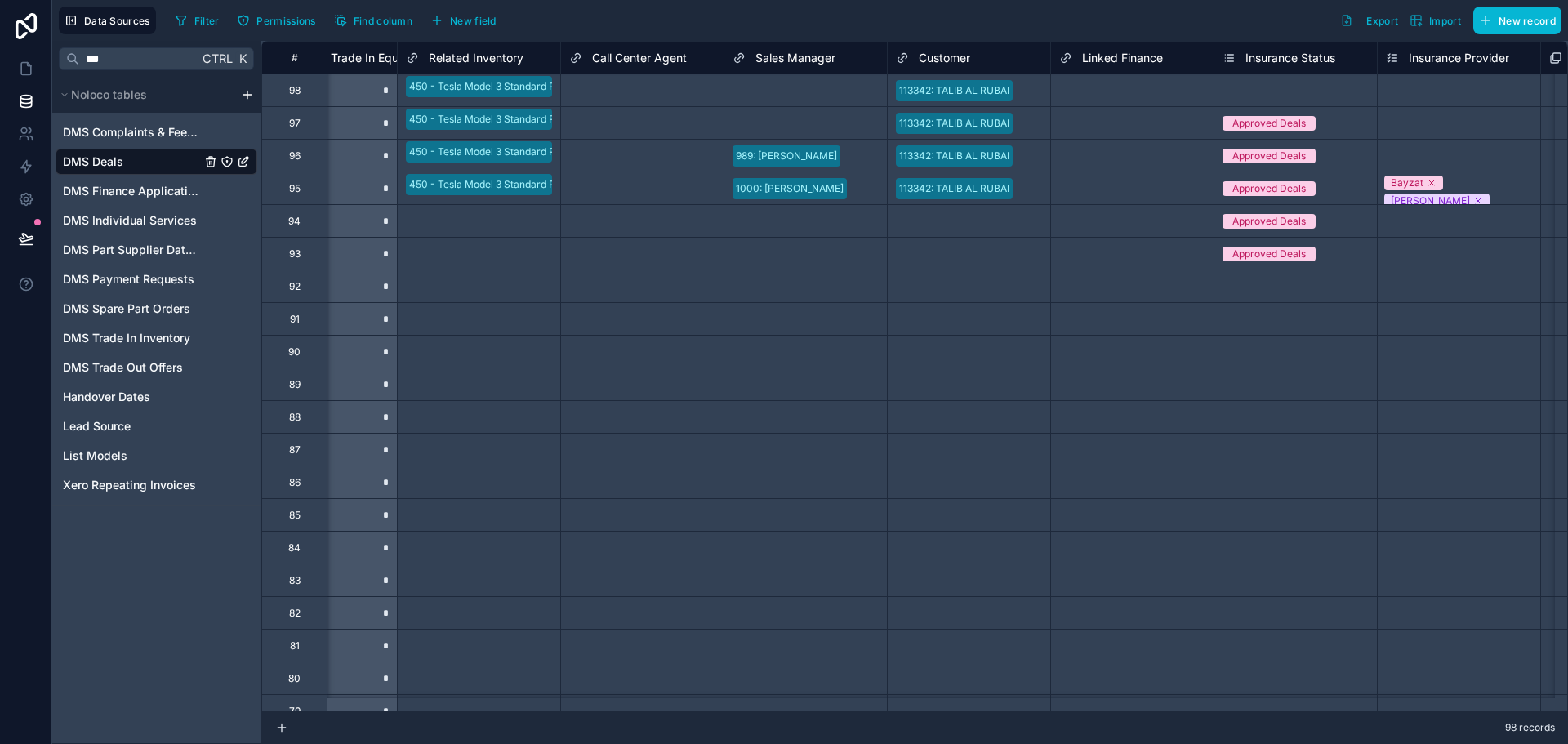
scroll to position [0, 3430]
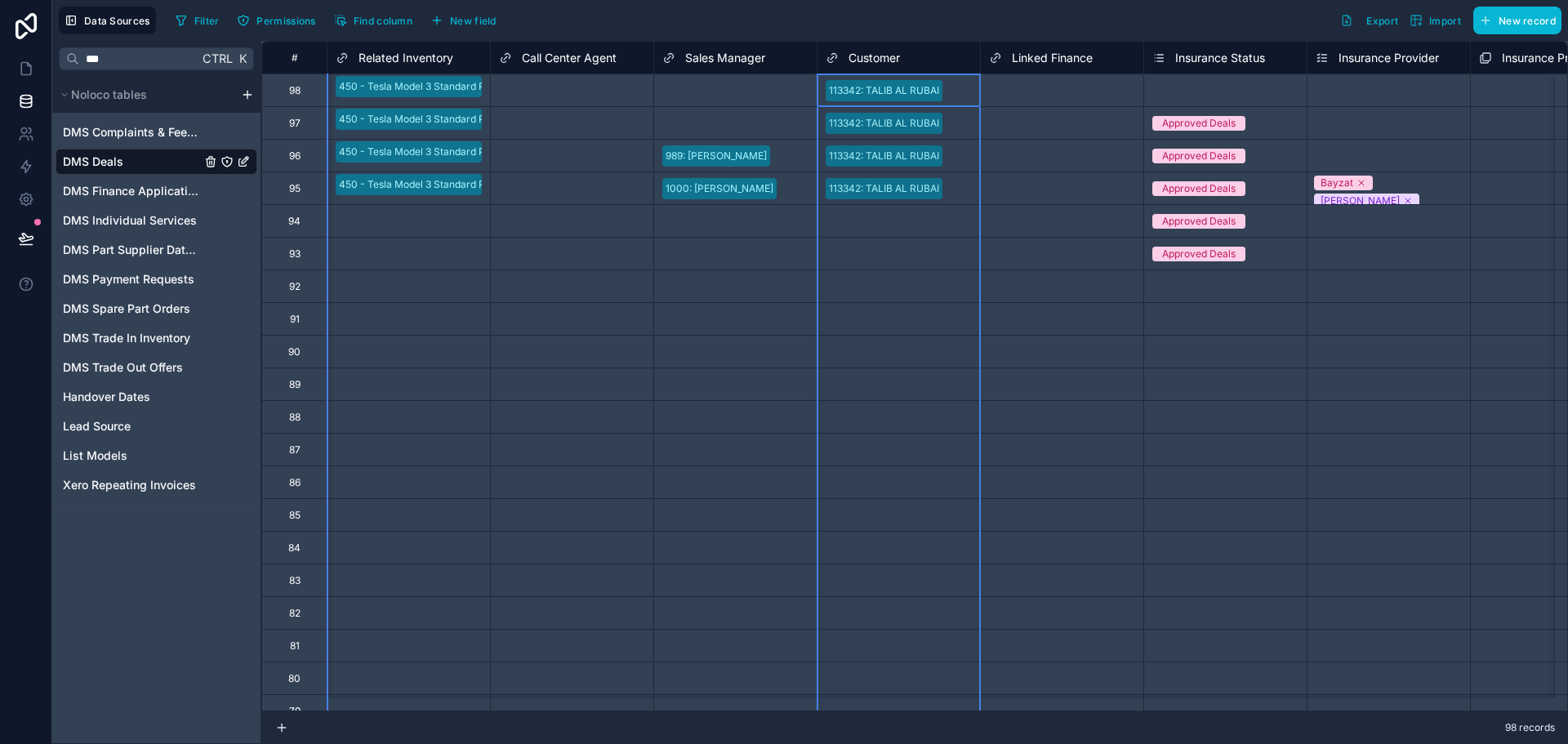
click at [889, 62] on span "Customer" at bounding box center [874, 59] width 51 height 17
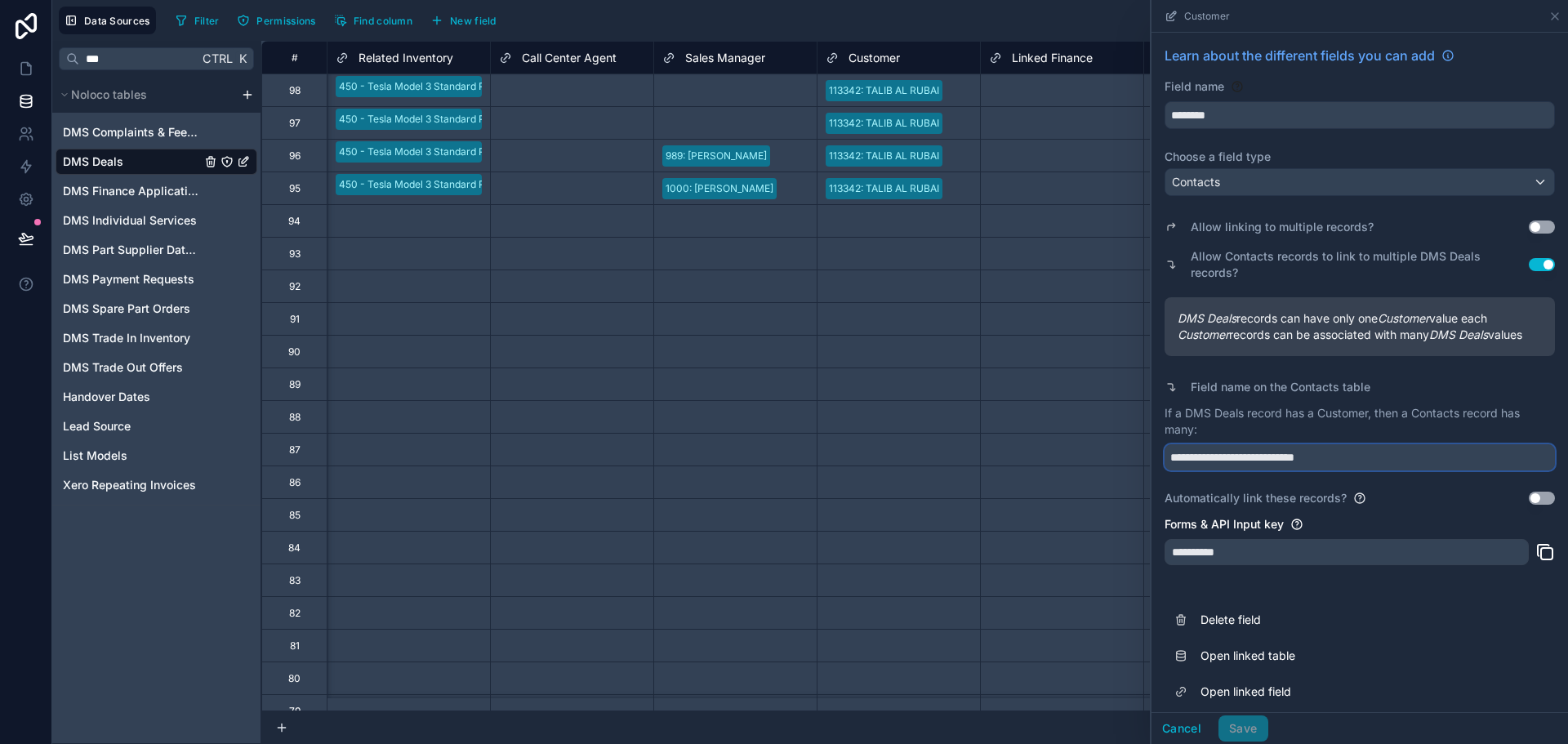
drag, startPoint x: 1240, startPoint y: 443, endPoint x: 1059, endPoint y: 429, distance: 181.5
click at [1059, 429] on div "# Balance Including LPO Value Unpaid Transferred Trade In Equity RU Related Inv…" at bounding box center [914, 392] width 1307 height 703
type input "*****"
click at [1255, 726] on button "Save" at bounding box center [1243, 728] width 49 height 26
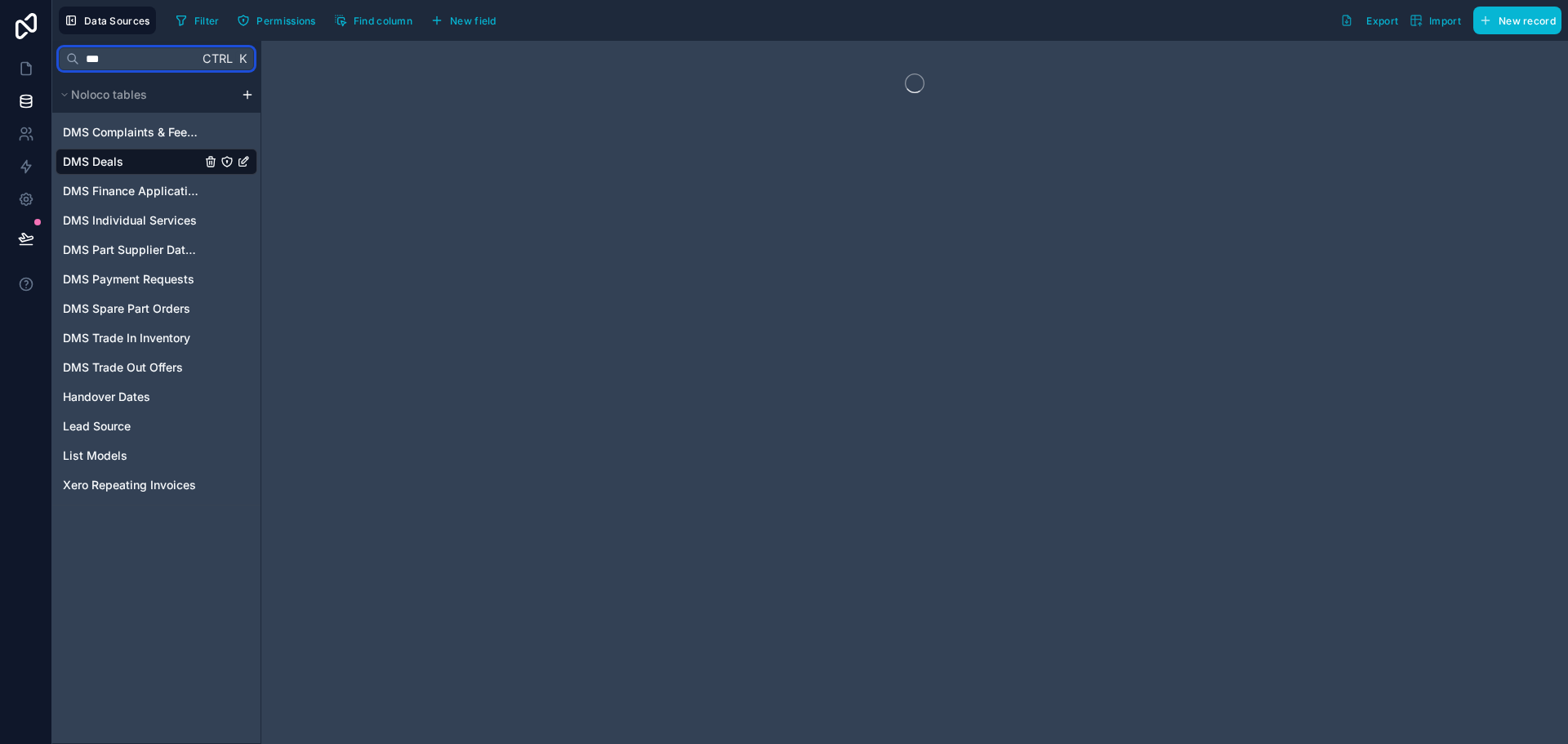
drag, startPoint x: 152, startPoint y: 63, endPoint x: 0, endPoint y: 44, distance: 153.2
click at [0, 44] on div "Data Sources Filter Permissions Find column New field Export Import New record …" at bounding box center [784, 372] width 1568 height 744
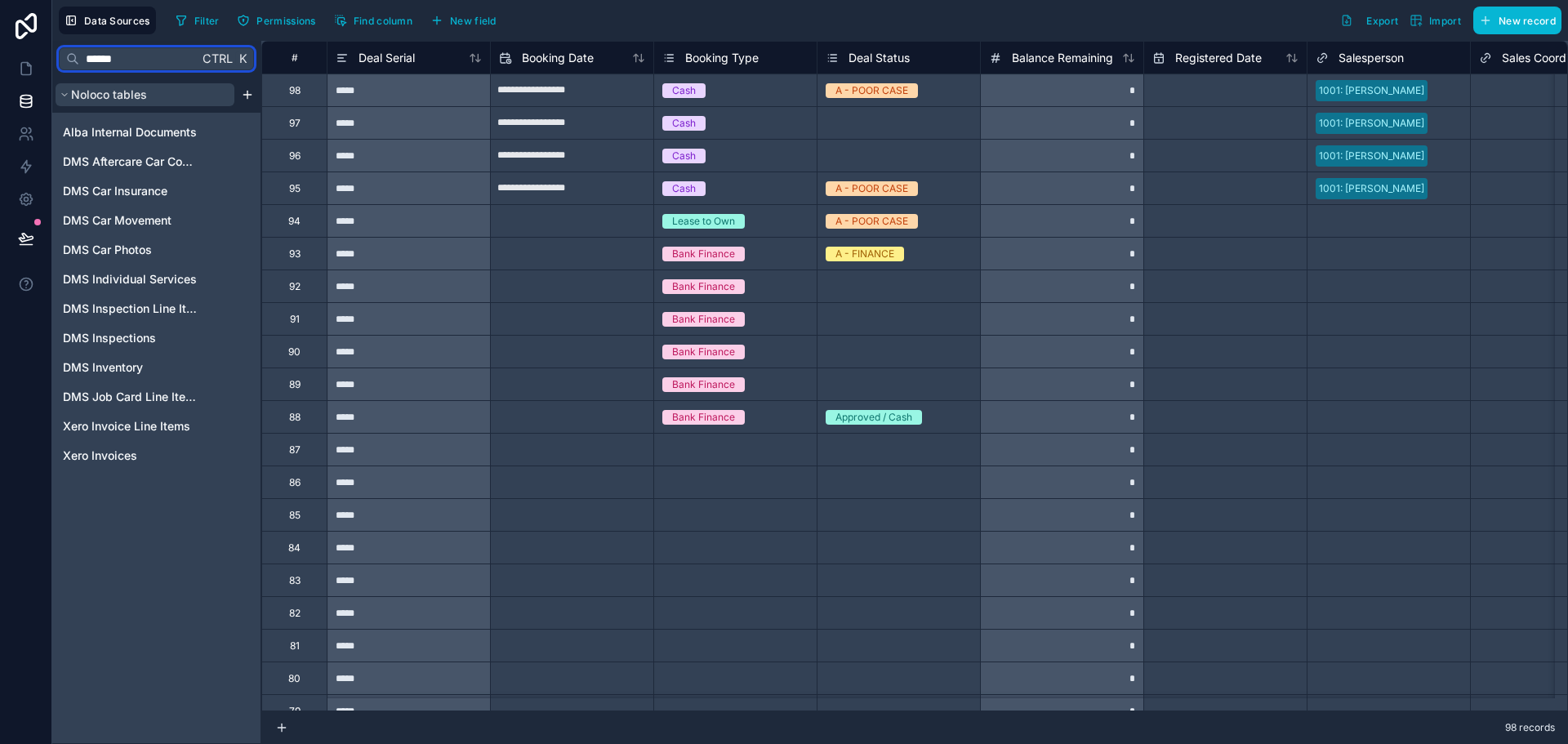
type input "*******"
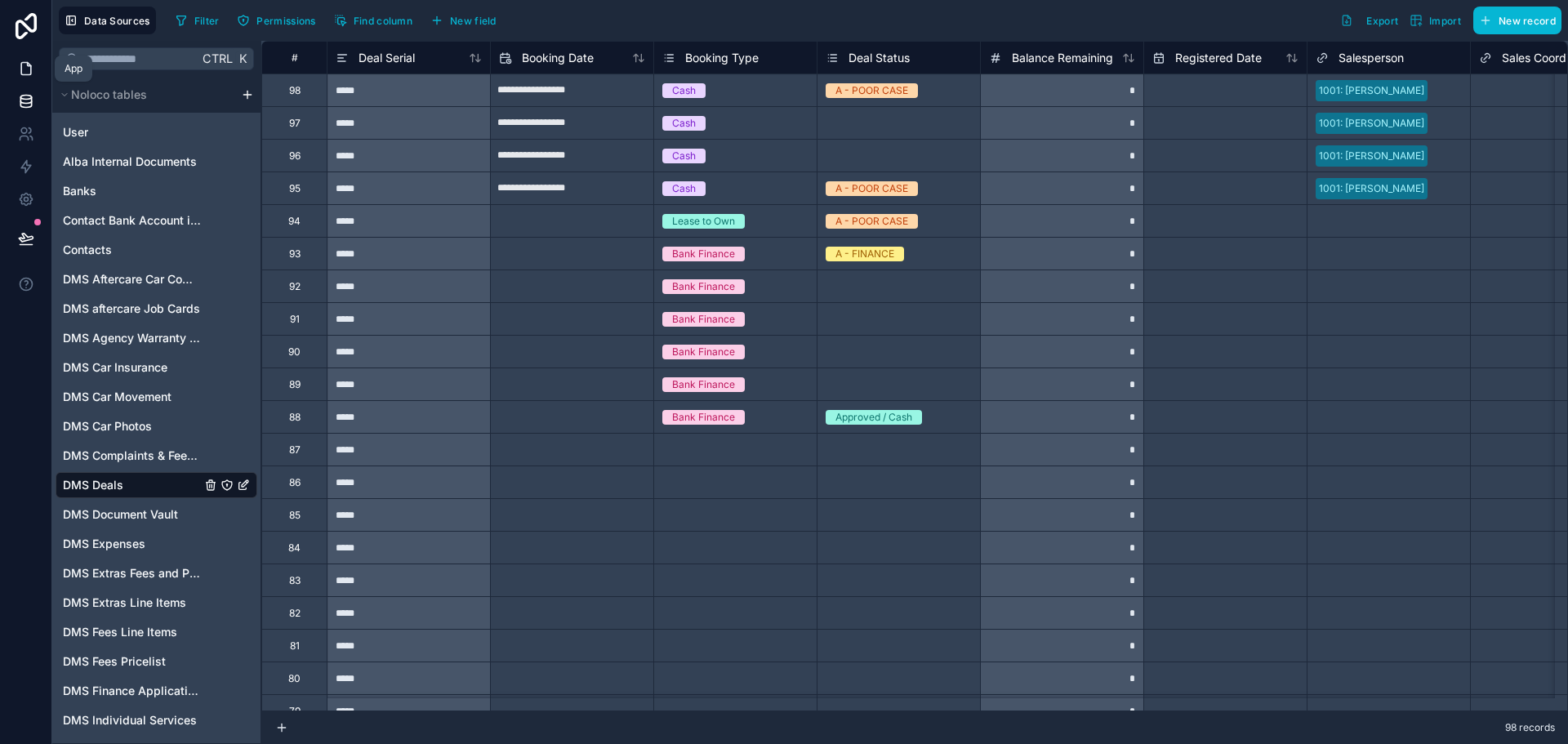
click at [20, 61] on icon at bounding box center [26, 69] width 17 height 17
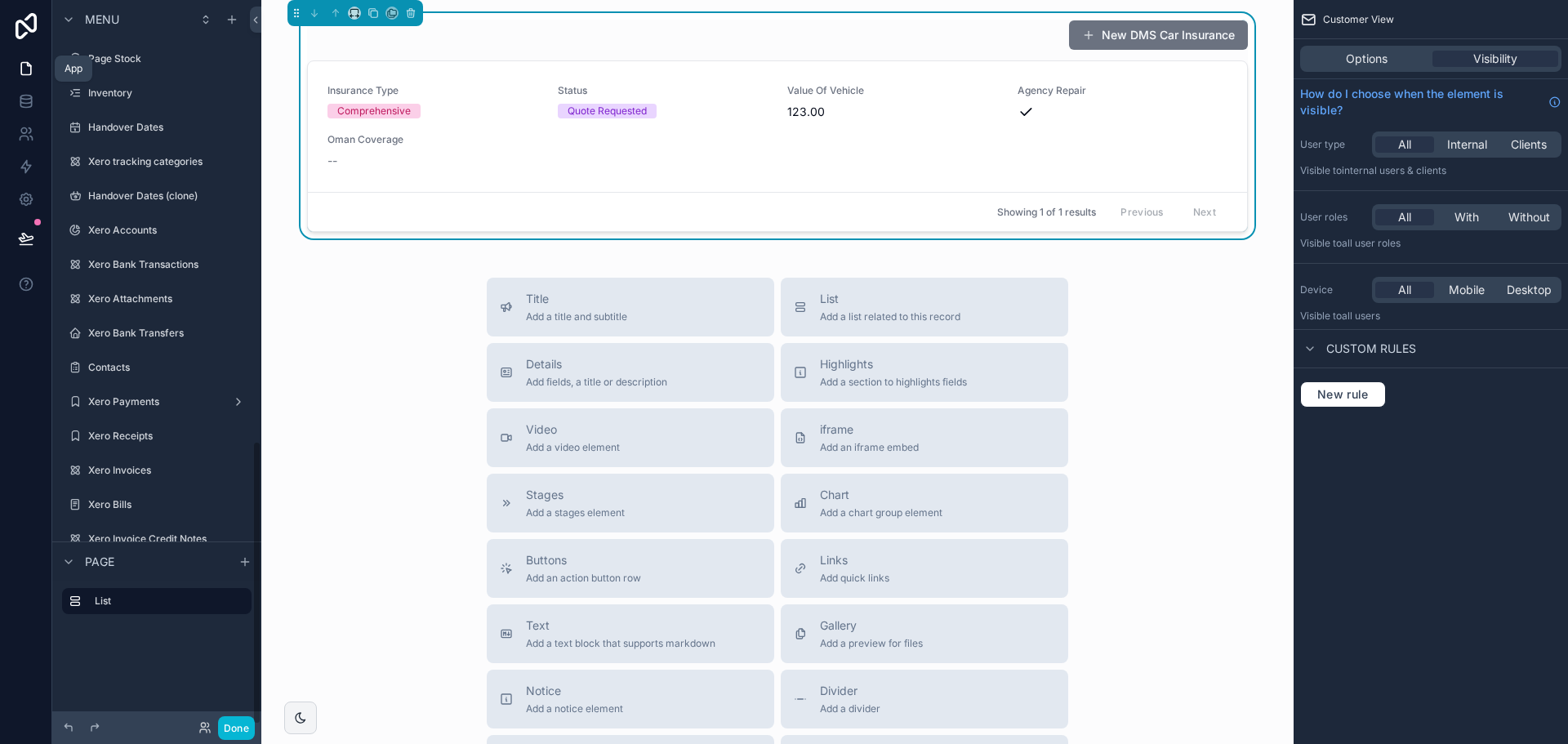
scroll to position [1126, 0]
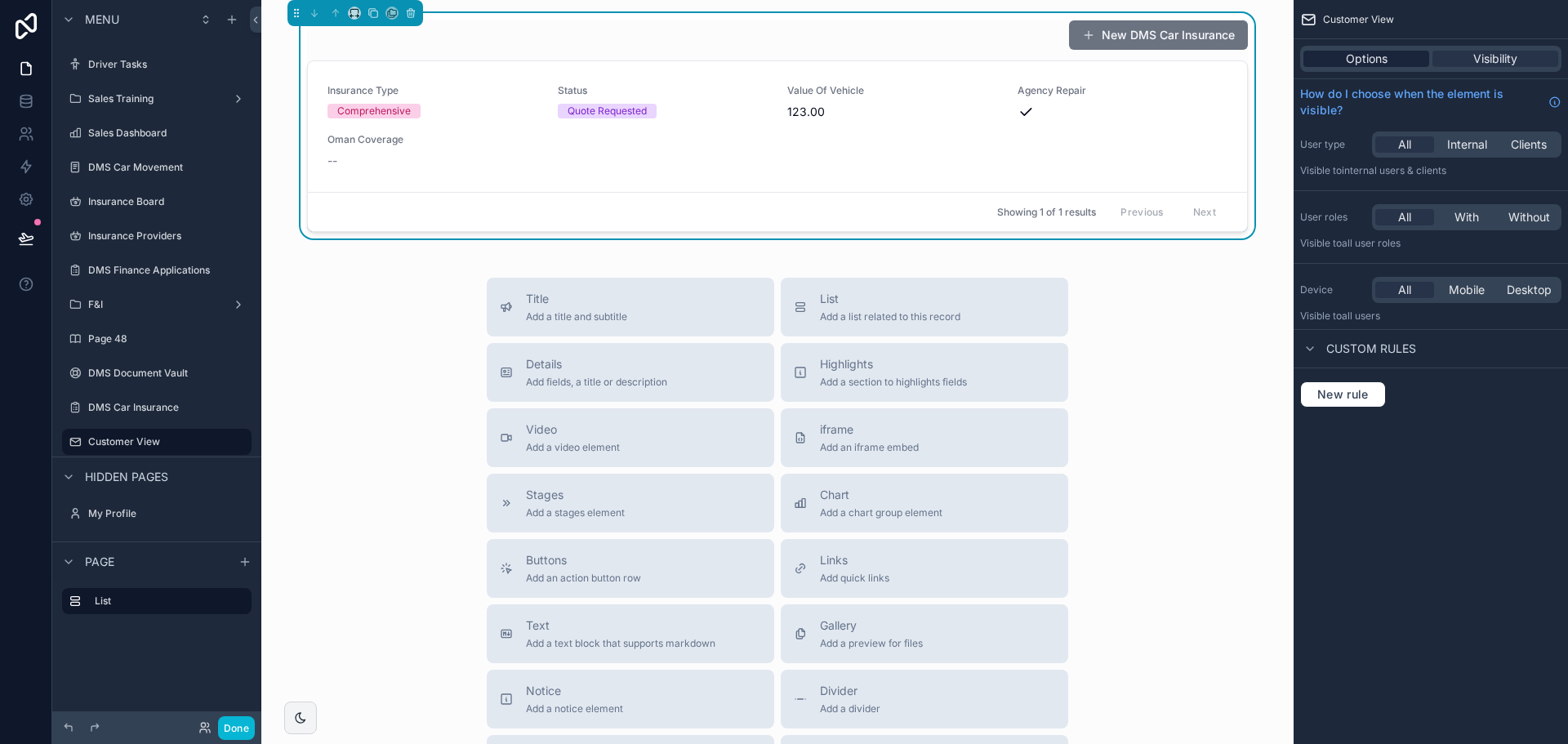
click at [1377, 51] on span "Options" at bounding box center [1366, 59] width 42 height 17
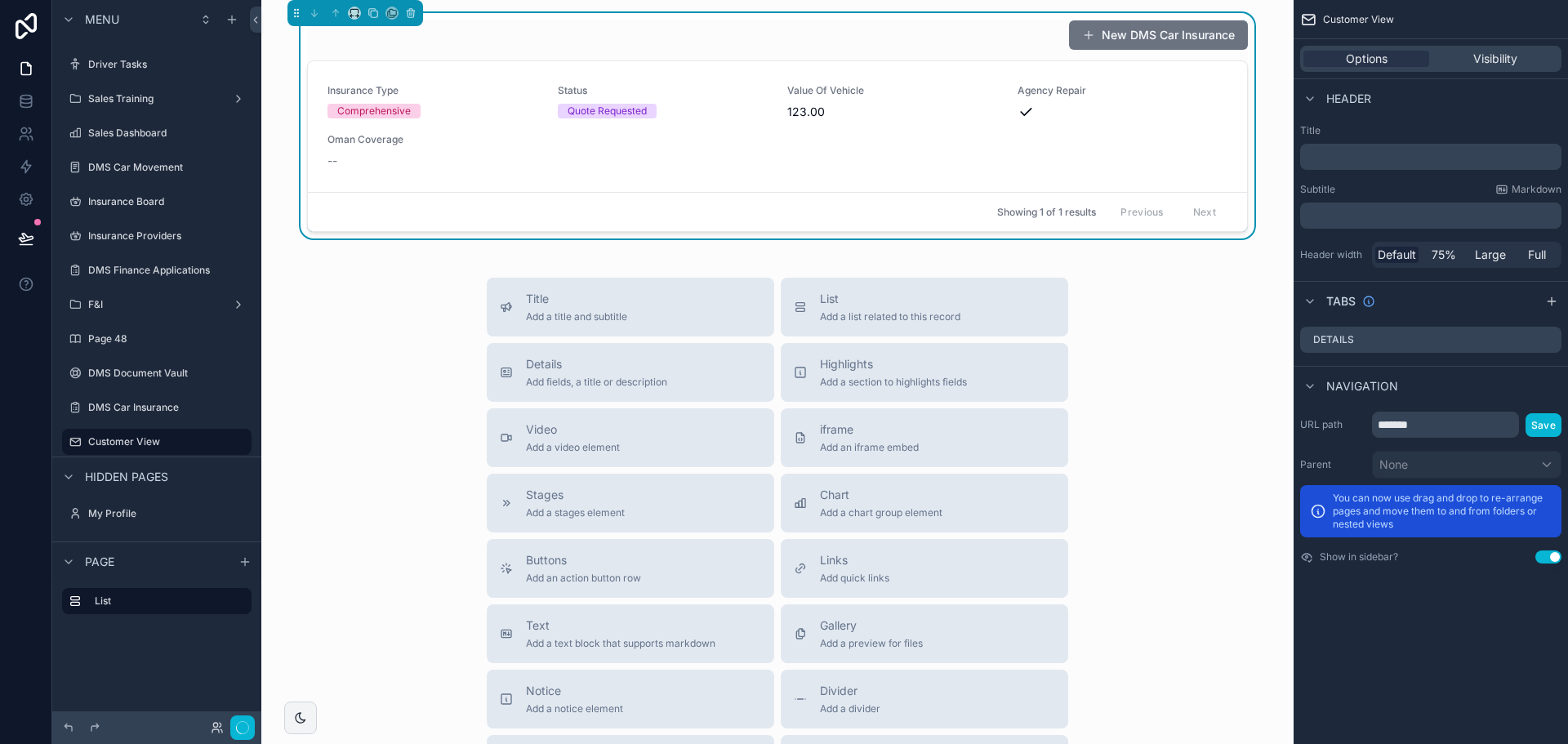
click at [1170, 124] on div "Insurance Type Comprehensive Status Quote Requested Value Of Vehicle 123.00 Age…" at bounding box center [777, 126] width 900 height 85
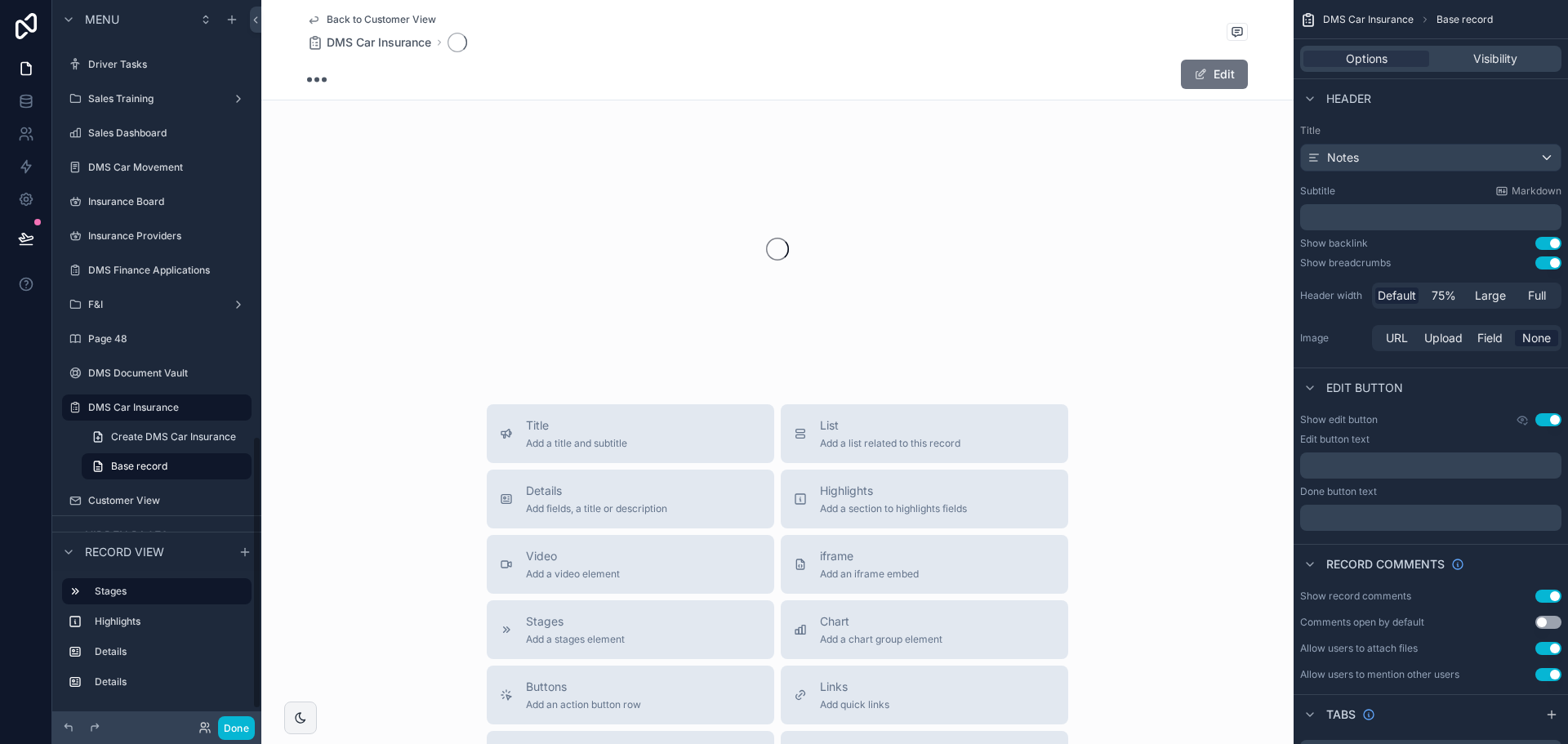
scroll to position [1154, 0]
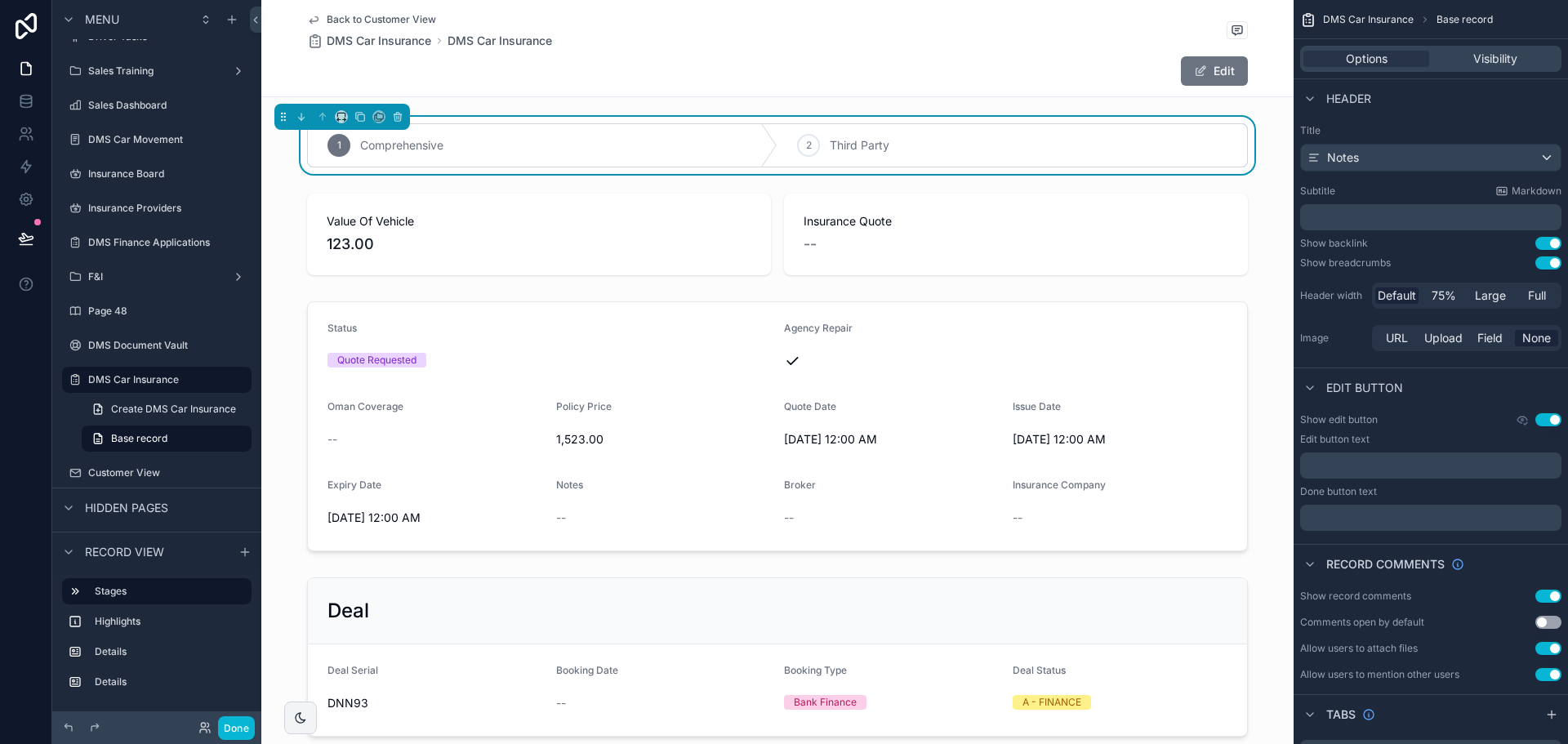
click at [375, 19] on span "Back to Customer View" at bounding box center [382, 20] width 110 height 13
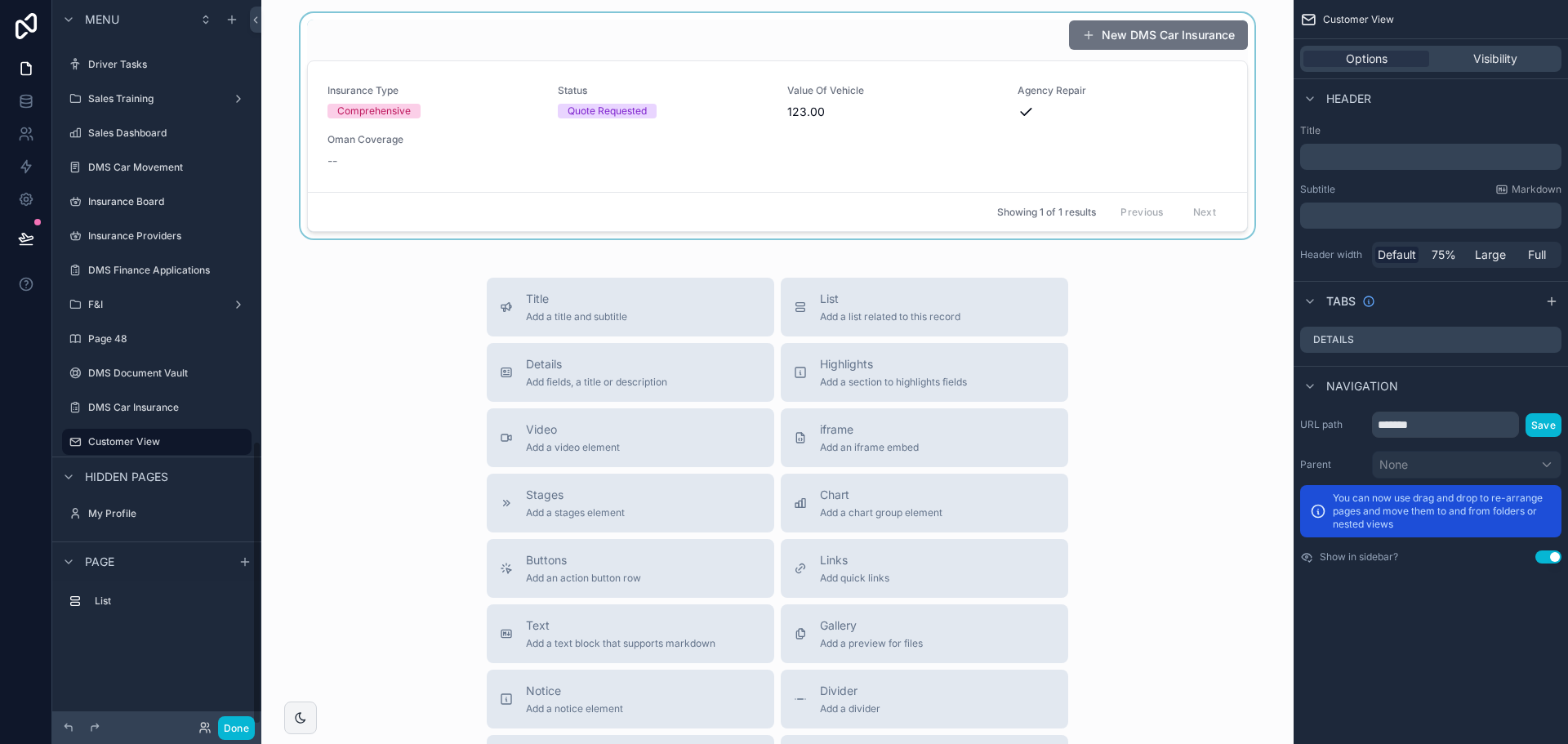
scroll to position [1126, 0]
click at [650, 34] on div "scrollable content" at bounding box center [777, 125] width 1006 height 226
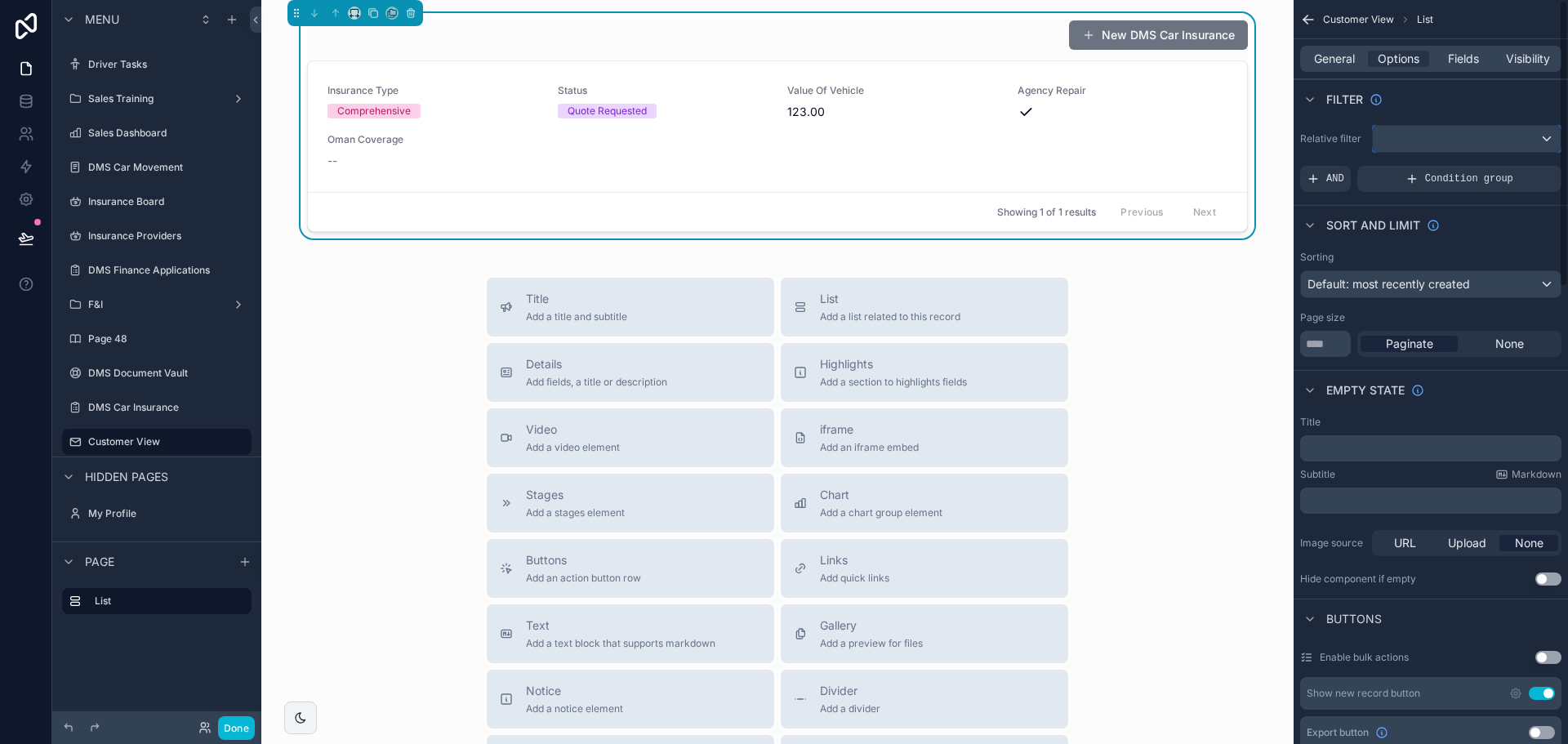
click at [1448, 139] on div "scrollable content" at bounding box center [1467, 138] width 188 height 26
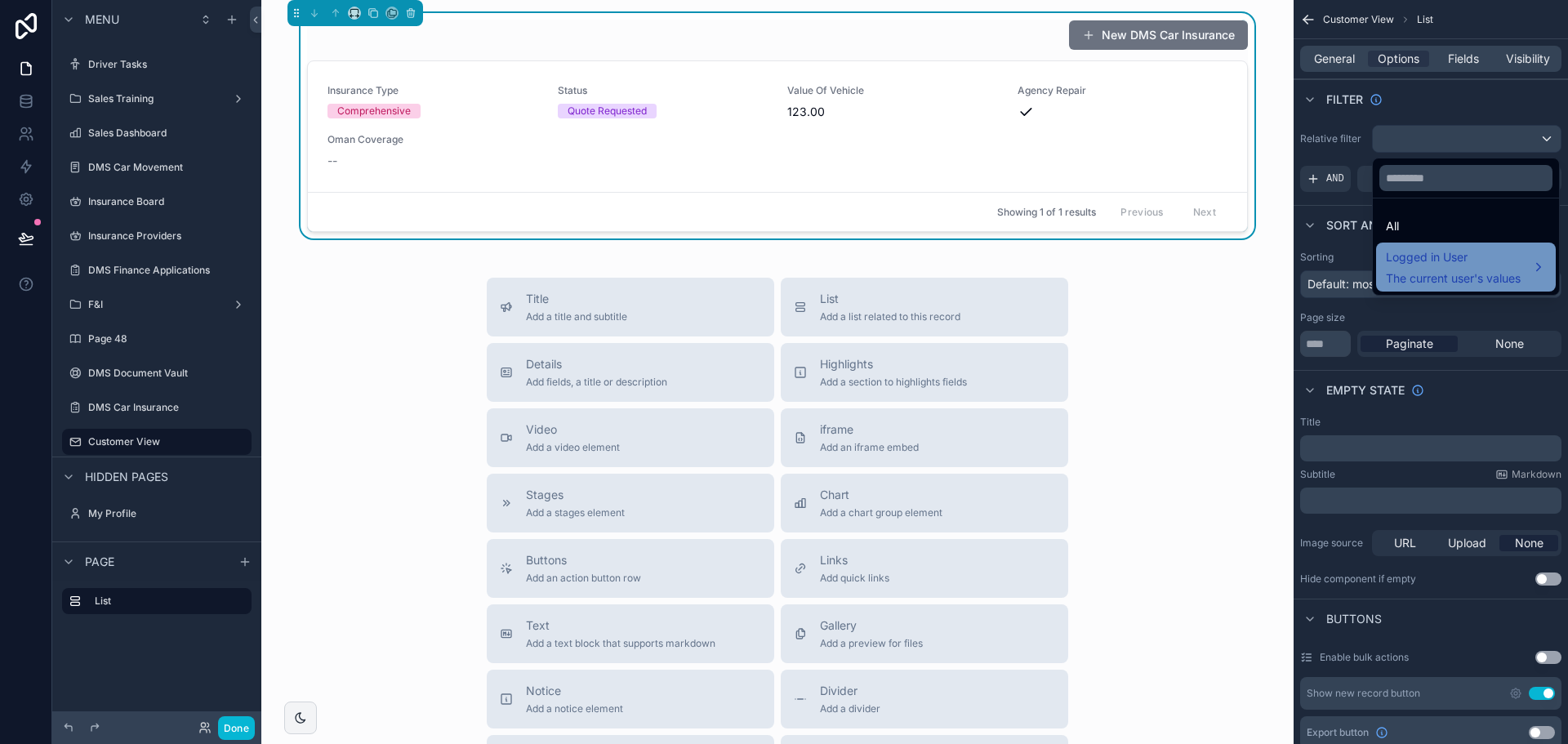
click at [1436, 272] on span "The current user's values" at bounding box center [1453, 279] width 135 height 17
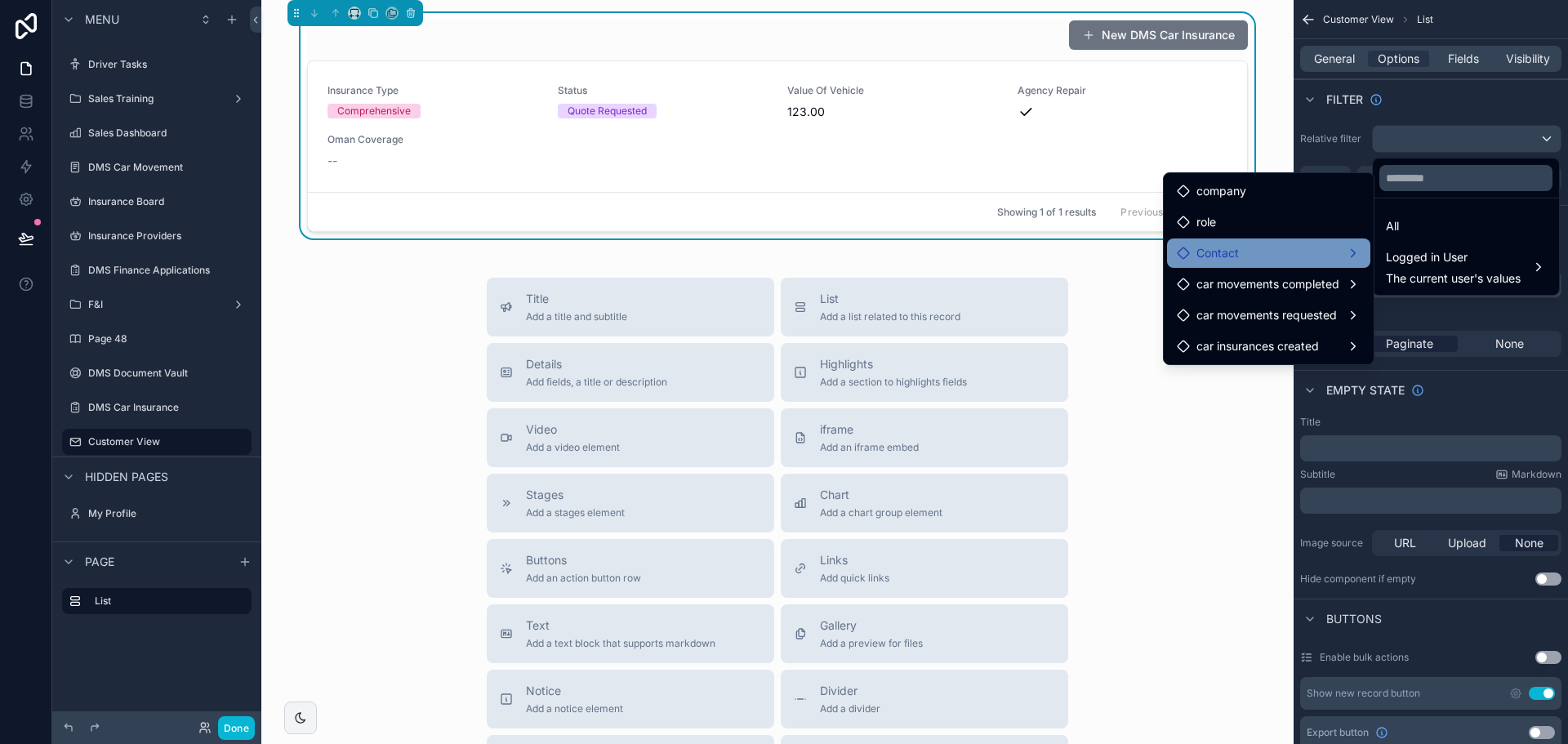
click at [1253, 249] on div "Contact" at bounding box center [1269, 253] width 184 height 20
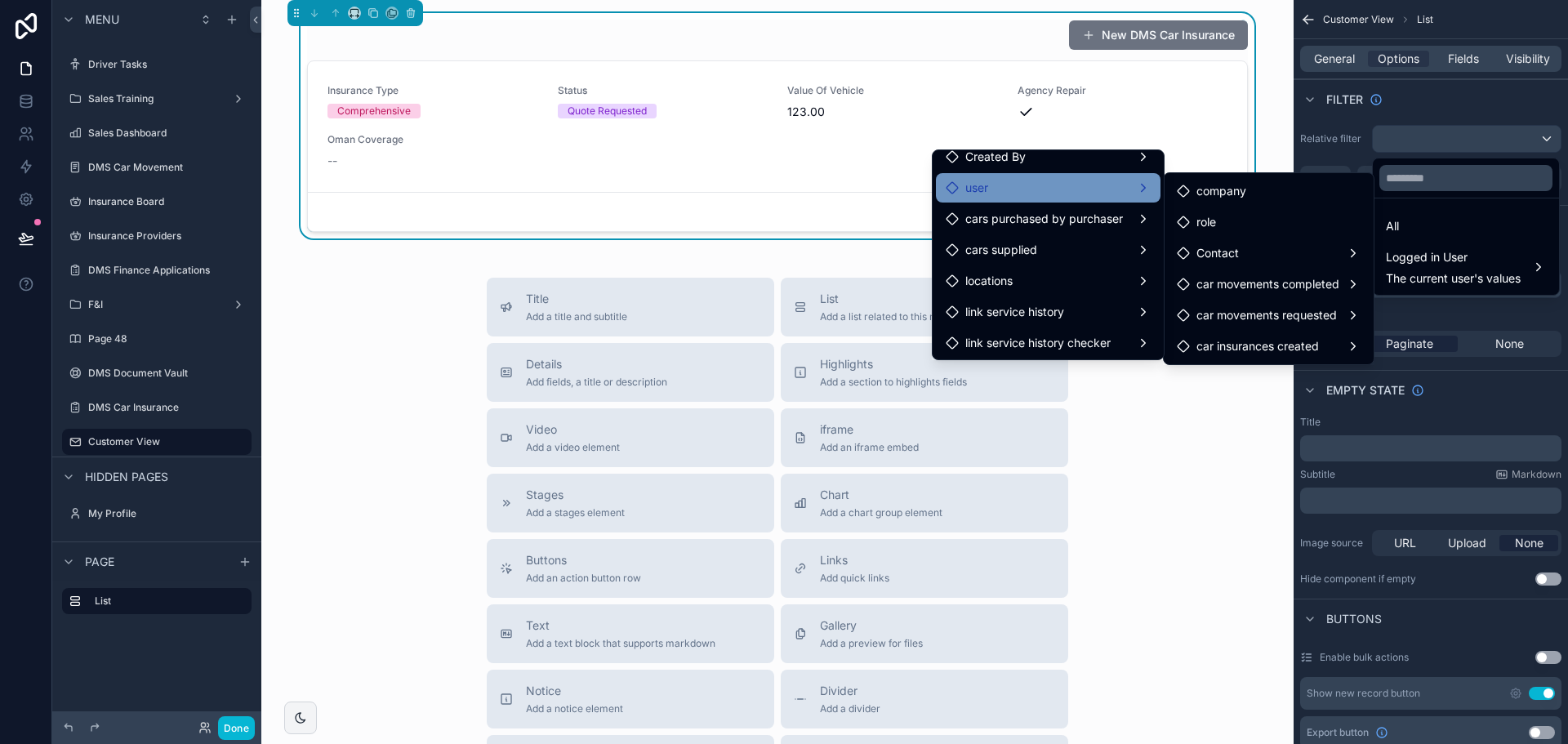
scroll to position [106, 0]
click at [1018, 186] on div "user" at bounding box center [1048, 186] width 205 height 20
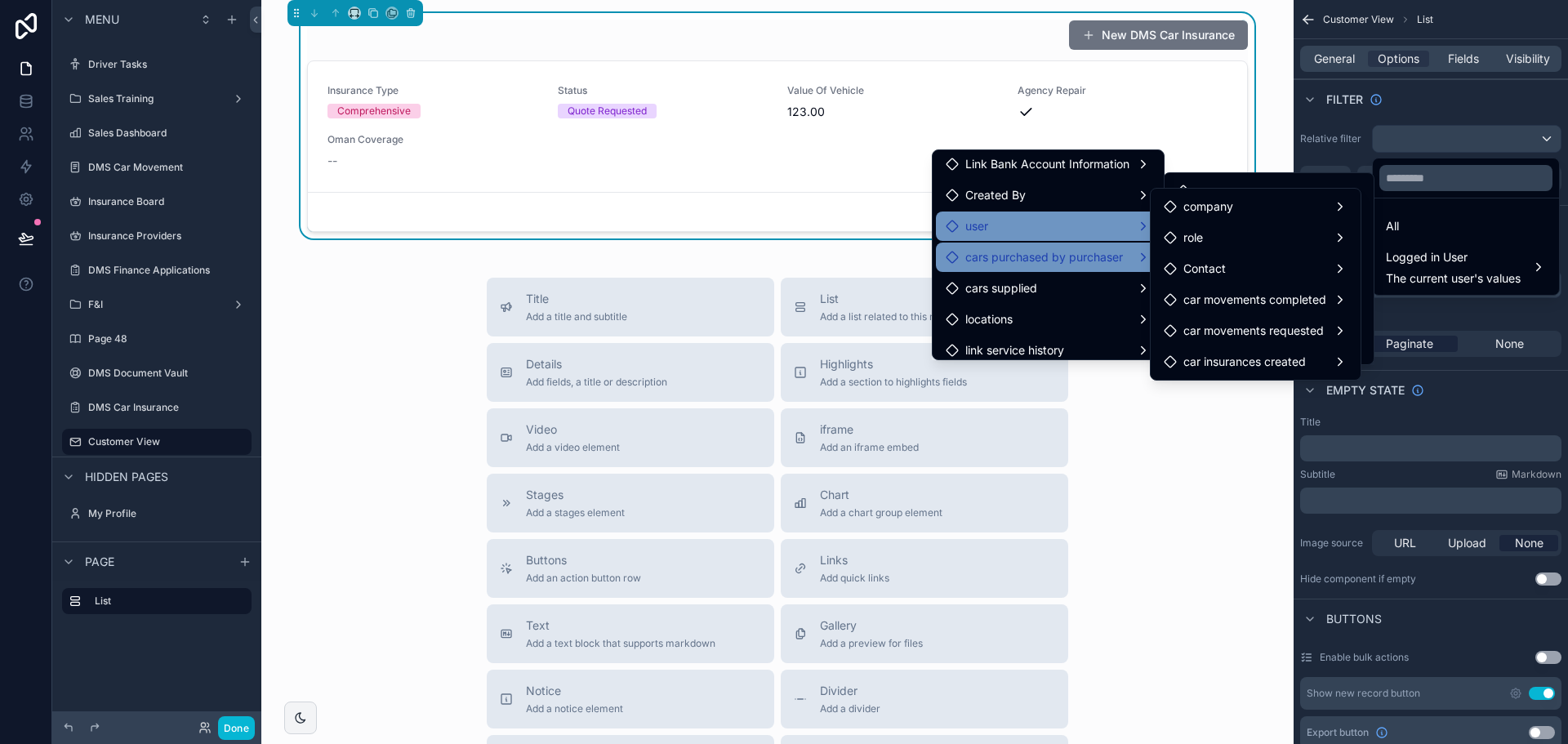
scroll to position [0, 0]
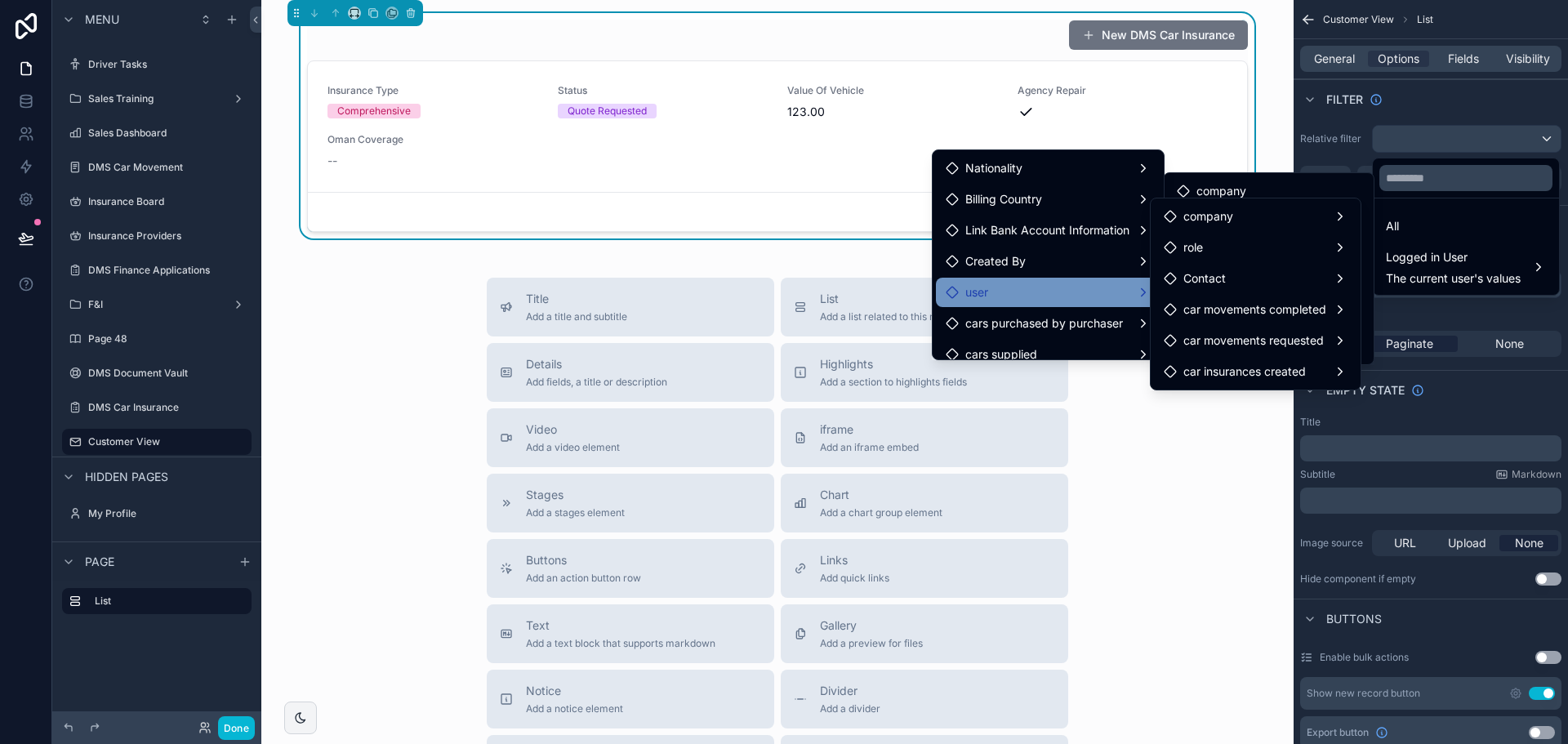
click at [1130, 481] on div "Title Add a title and subtitle List Add a list related to this record Details A…" at bounding box center [777, 568] width 1006 height 581
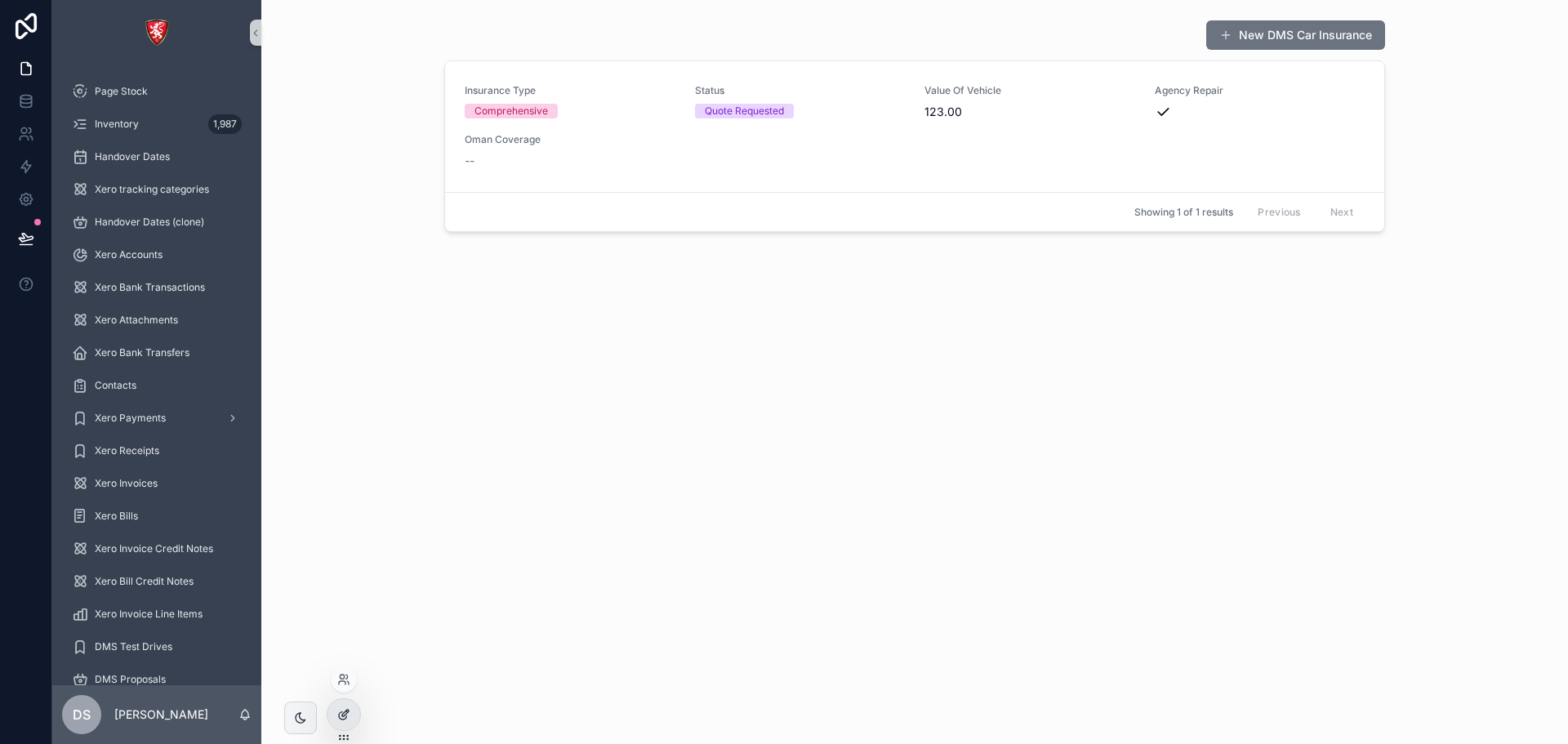
click at [333, 723] on div at bounding box center [344, 714] width 33 height 31
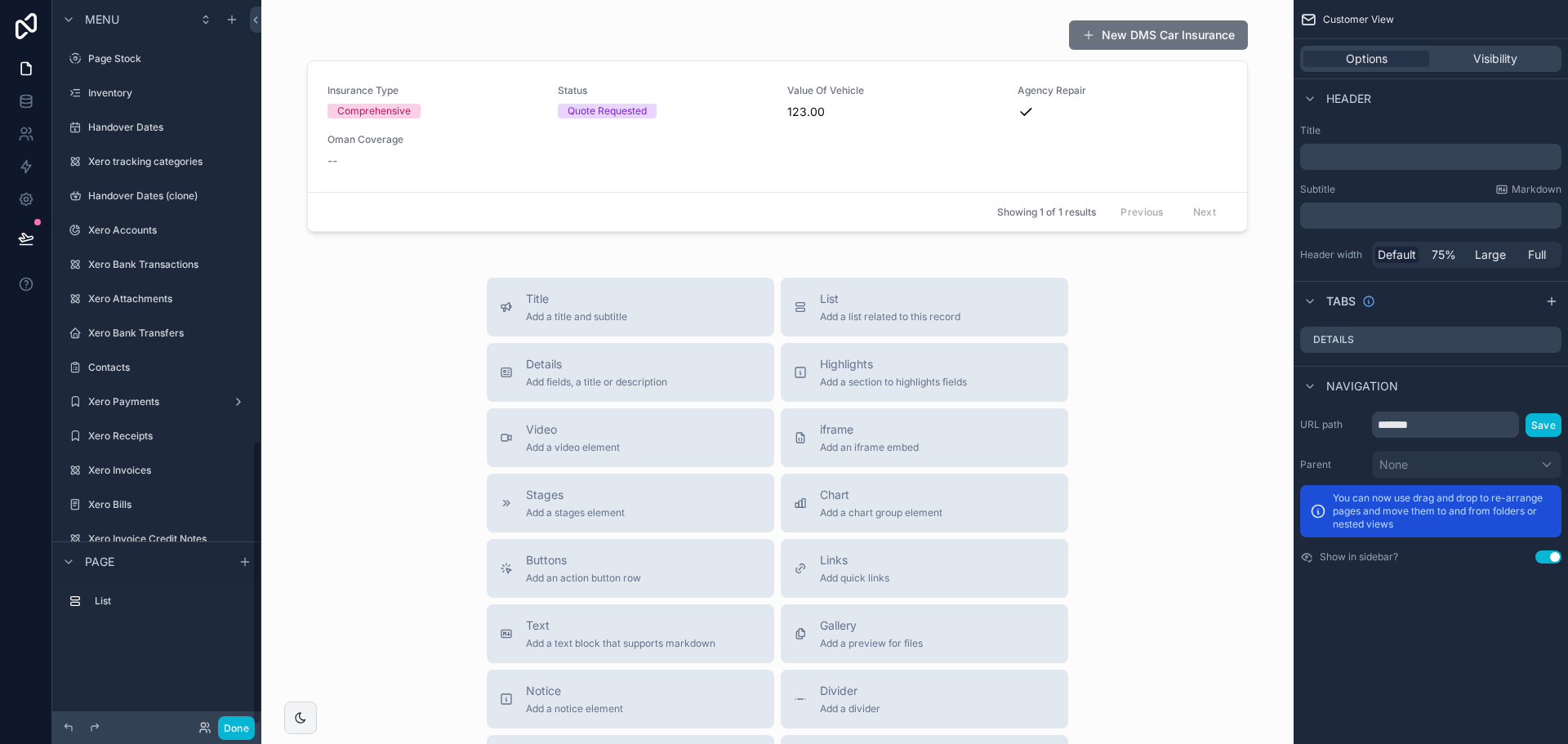
scroll to position [1126, 0]
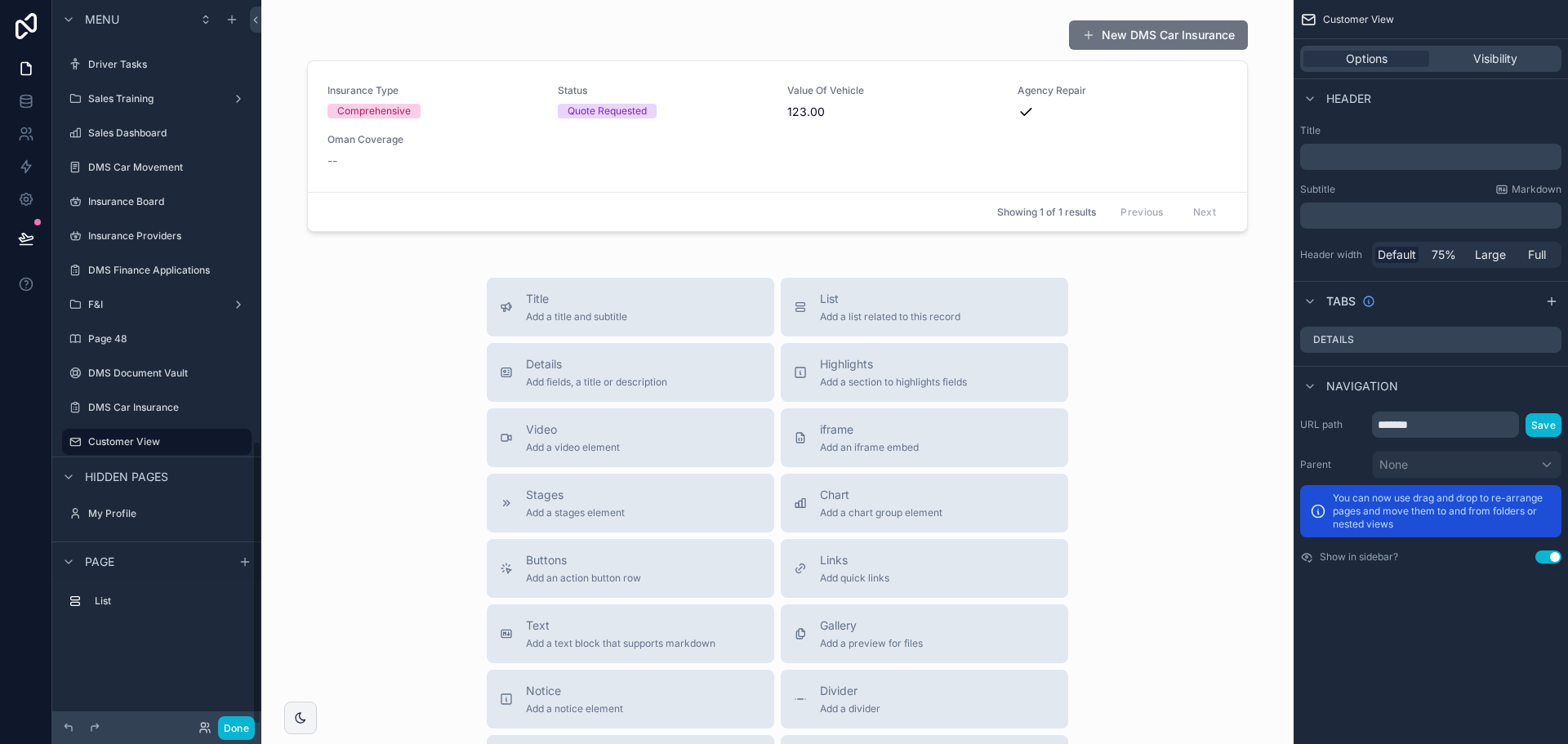
click at [671, 229] on div "Showing 1 of 1 results Previous Next" at bounding box center [777, 212] width 939 height 39
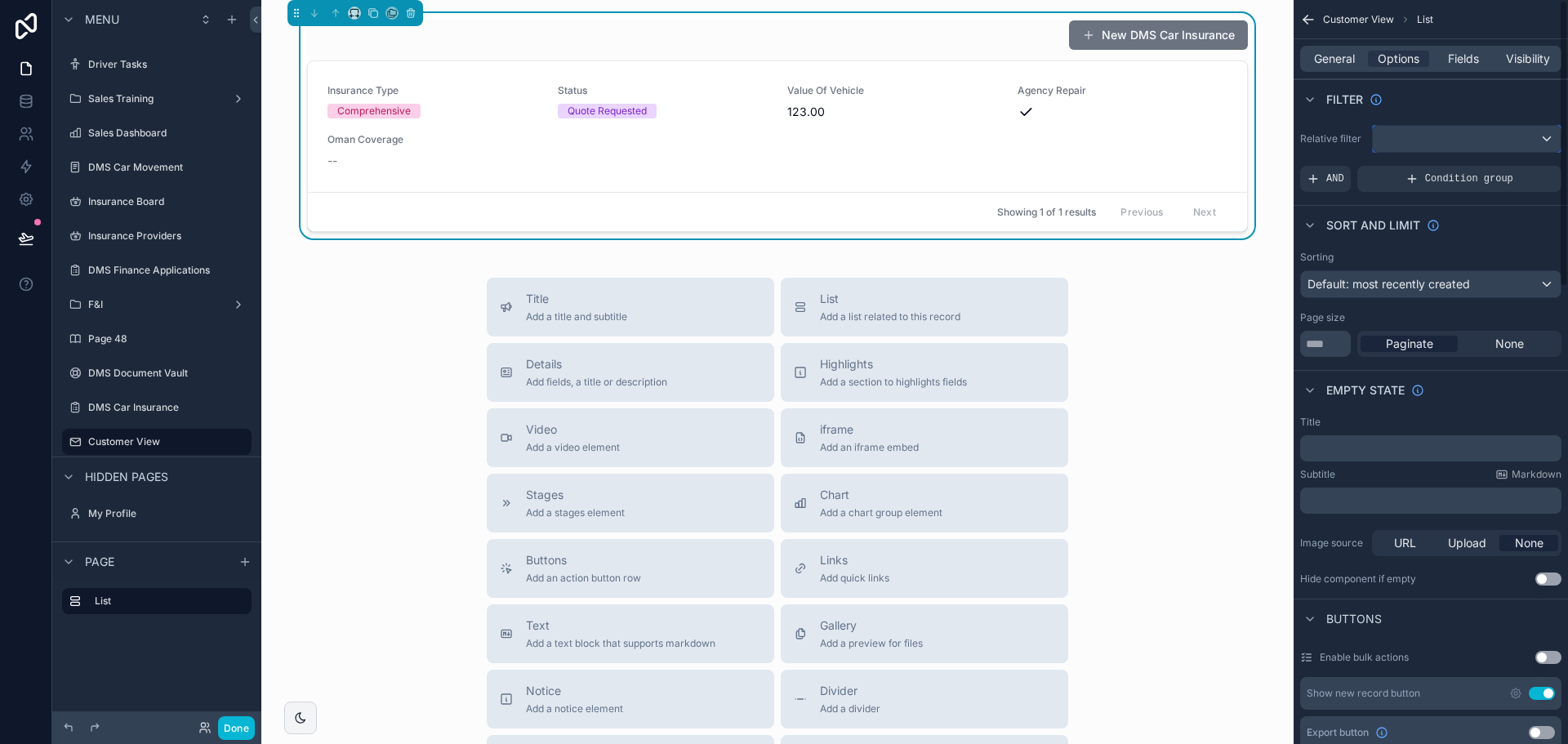
click at [1383, 152] on button "scrollable content" at bounding box center [1467, 139] width 189 height 28
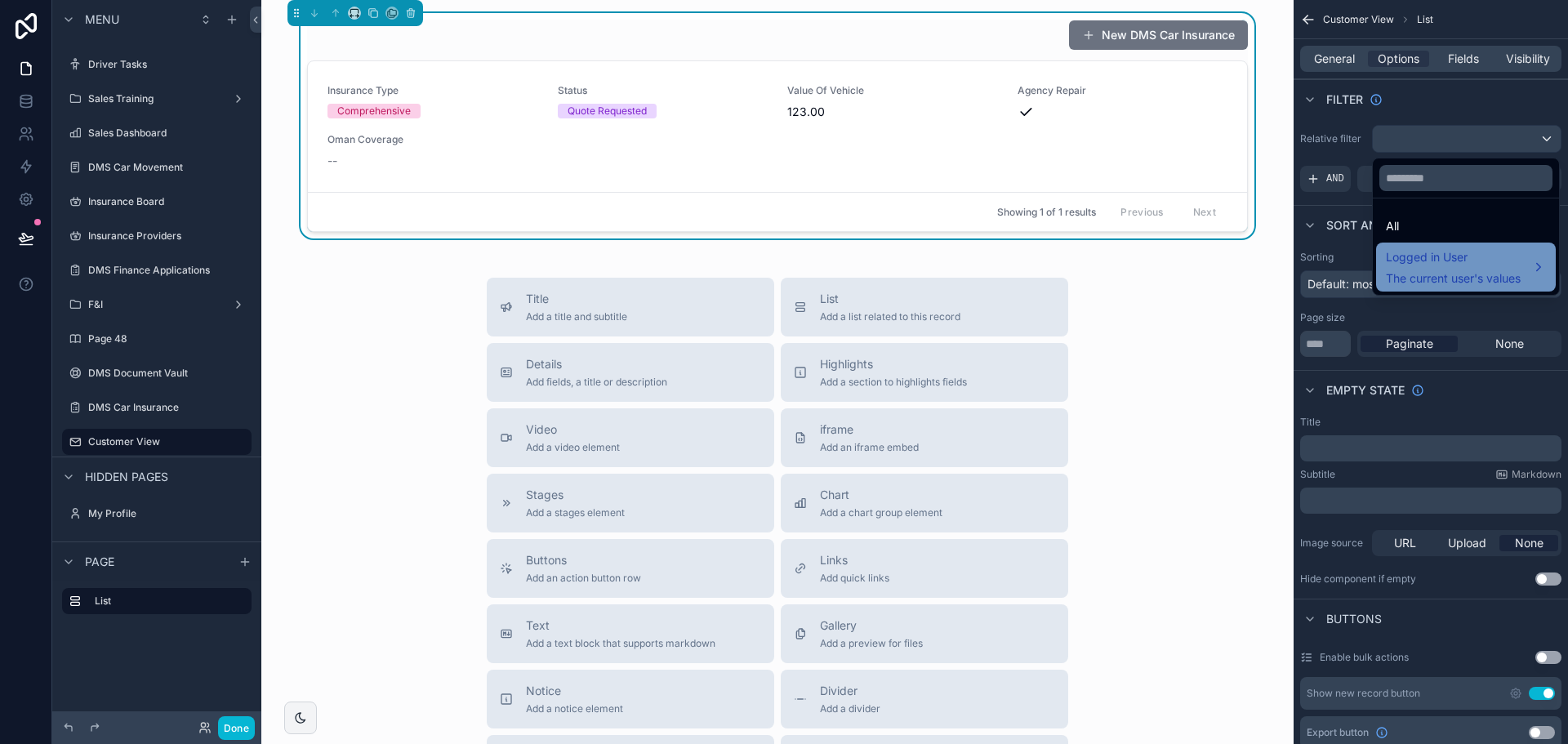
click at [1418, 262] on span "Logged in User" at bounding box center [1453, 256] width 135 height 20
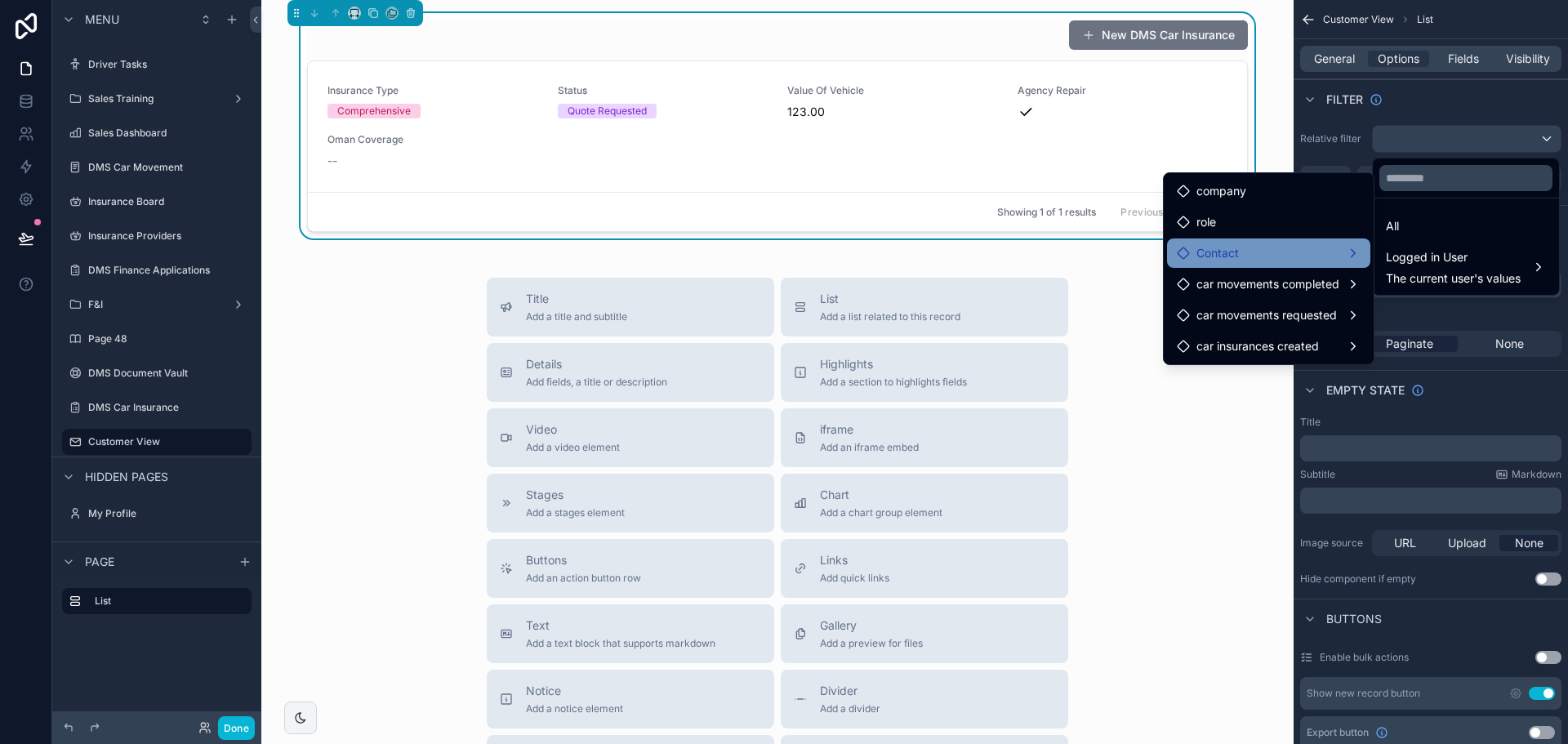
click at [1268, 255] on div "Contact" at bounding box center [1269, 253] width 184 height 20
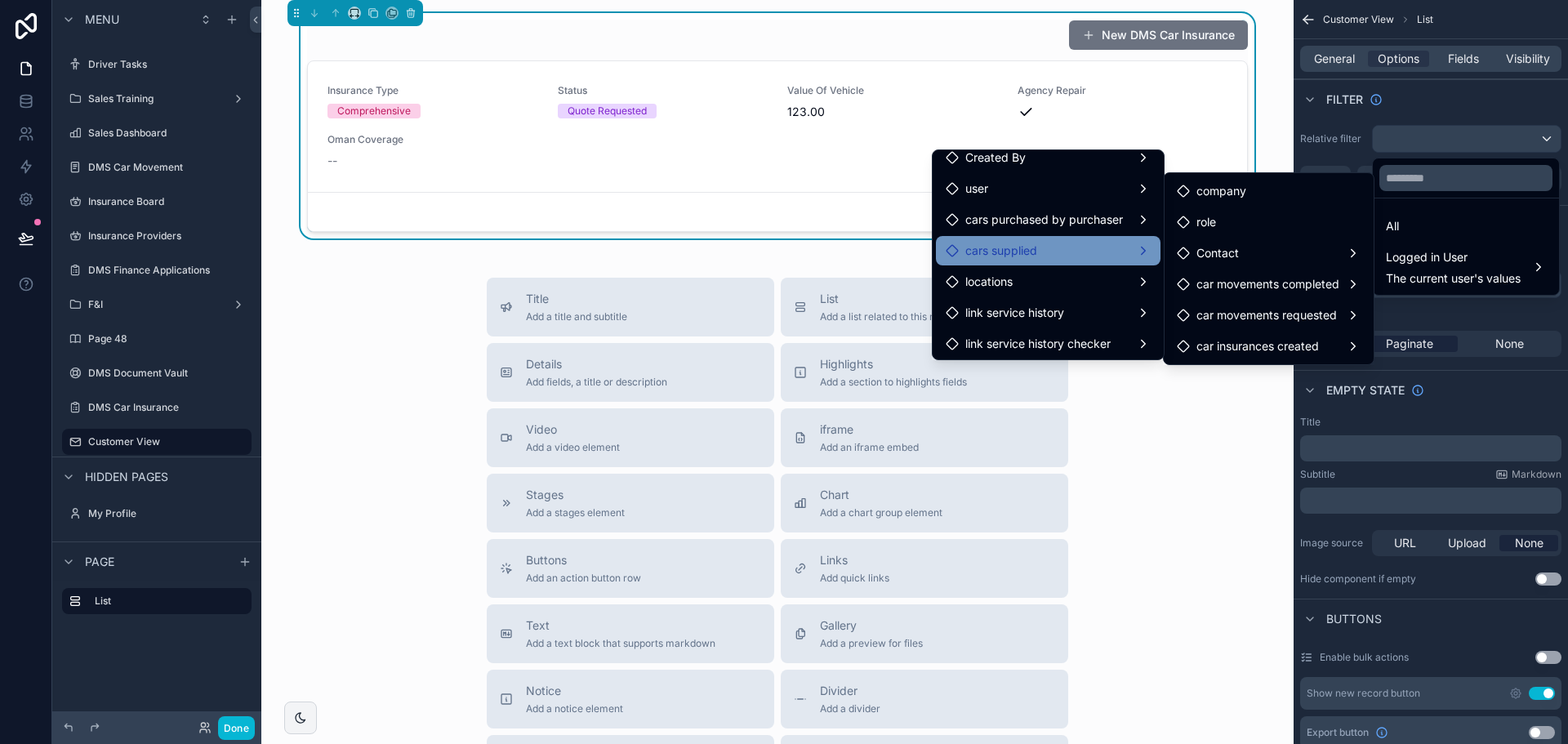
scroll to position [106, 0]
click at [20, 100] on div "scrollable content" at bounding box center [784, 372] width 1568 height 744
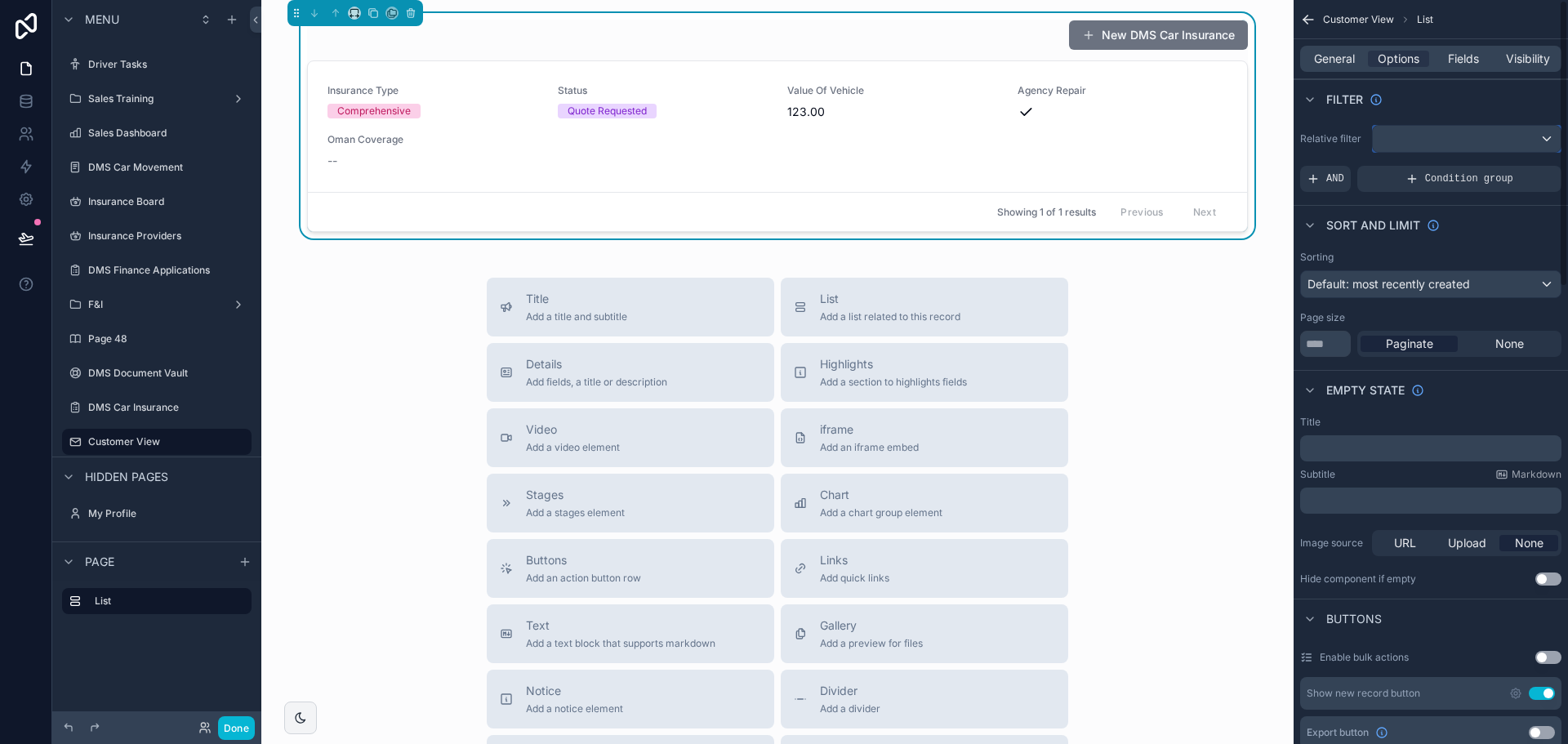
click at [1427, 132] on div "scrollable content" at bounding box center [1467, 138] width 188 height 26
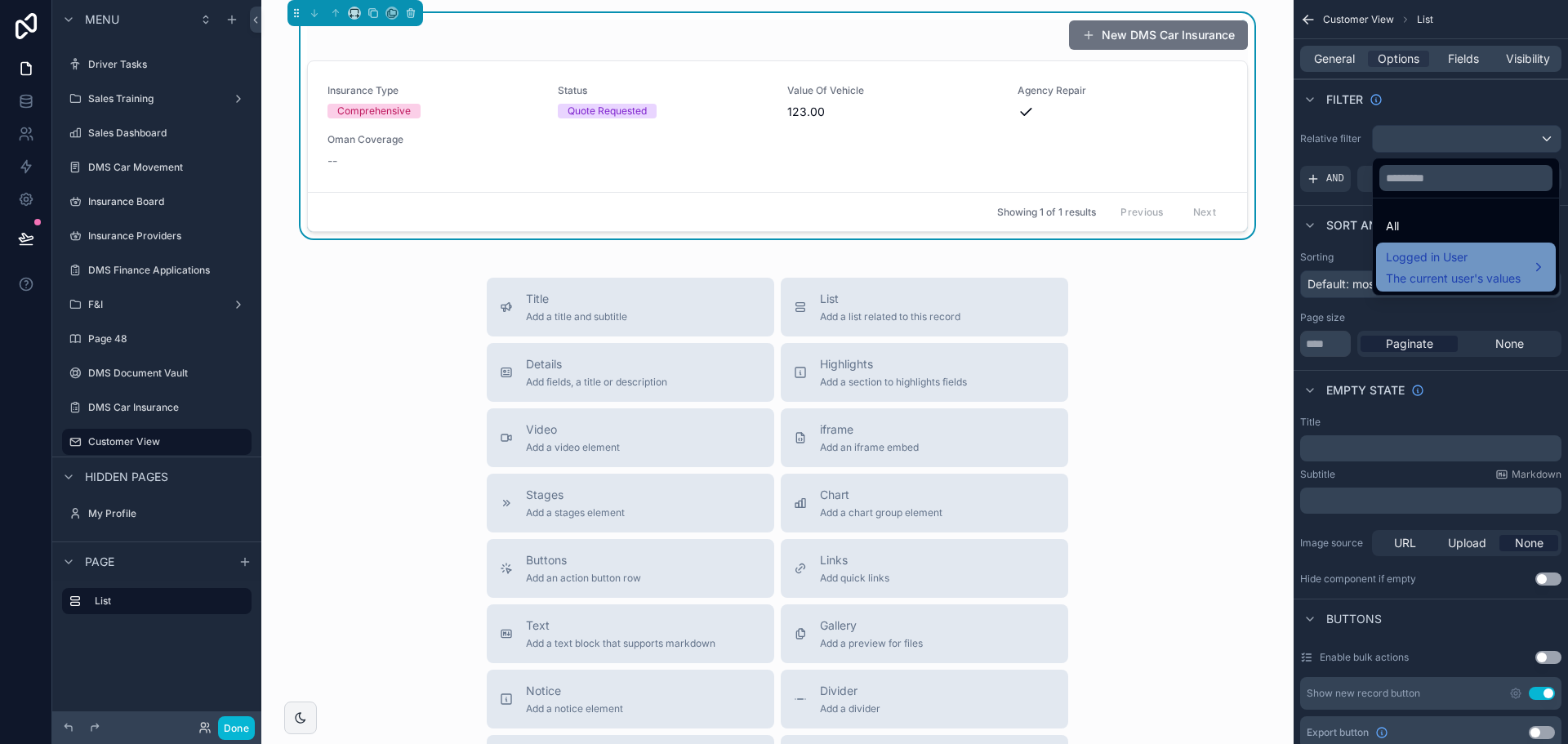
click at [1420, 271] on span "The current user's values" at bounding box center [1453, 279] width 135 height 17
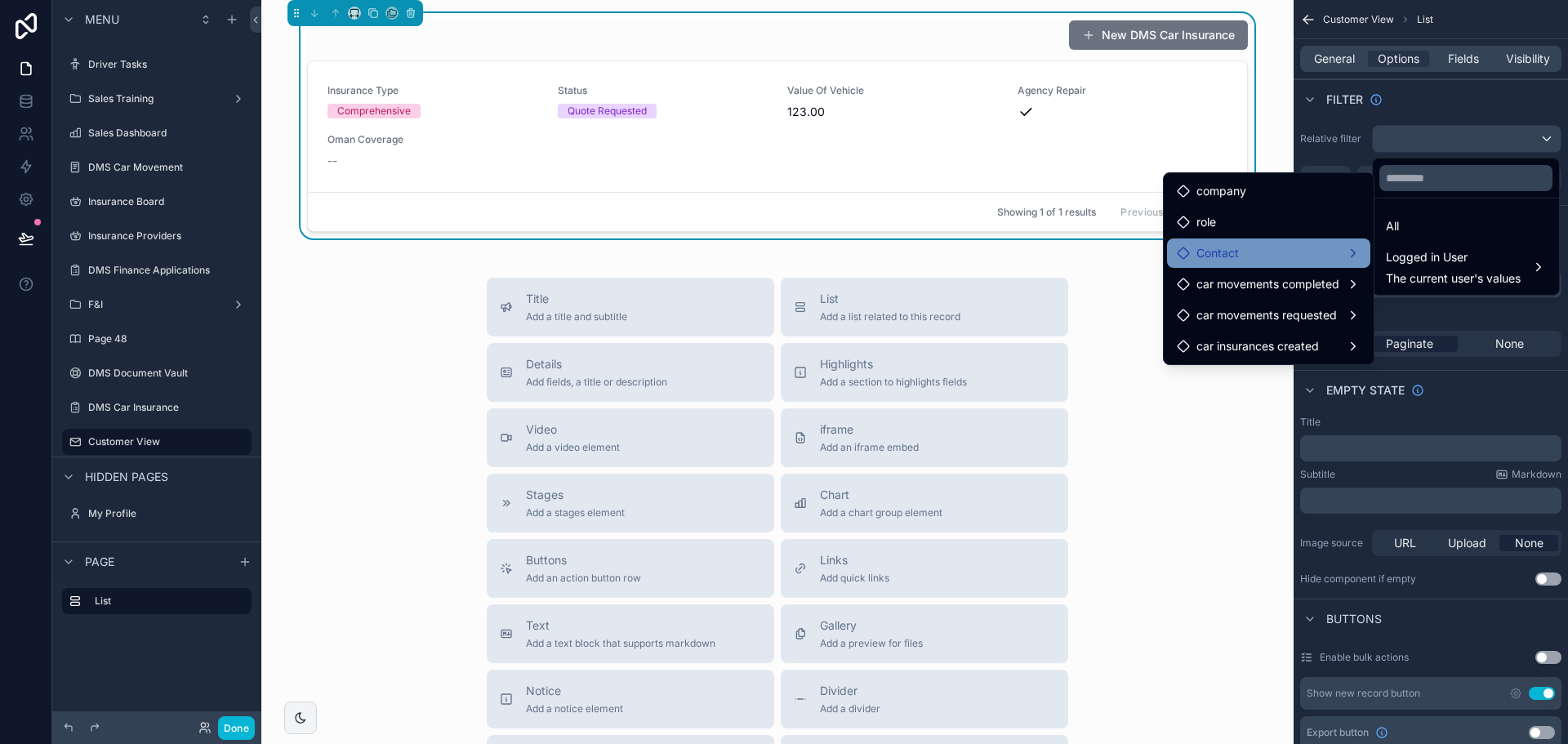
click at [1255, 247] on div "Contact" at bounding box center [1269, 253] width 184 height 20
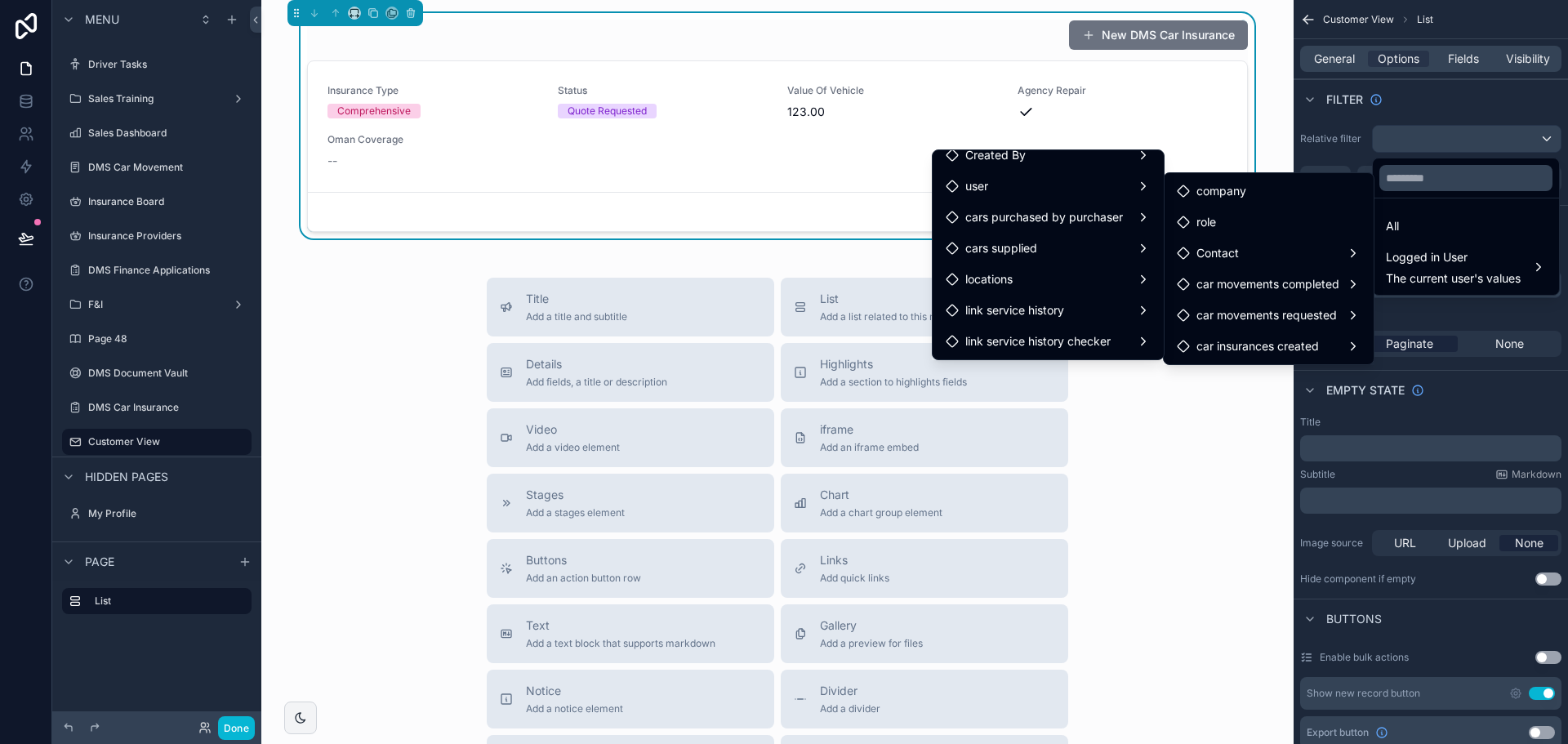
click at [16, 115] on div "scrollable content" at bounding box center [784, 372] width 1568 height 744
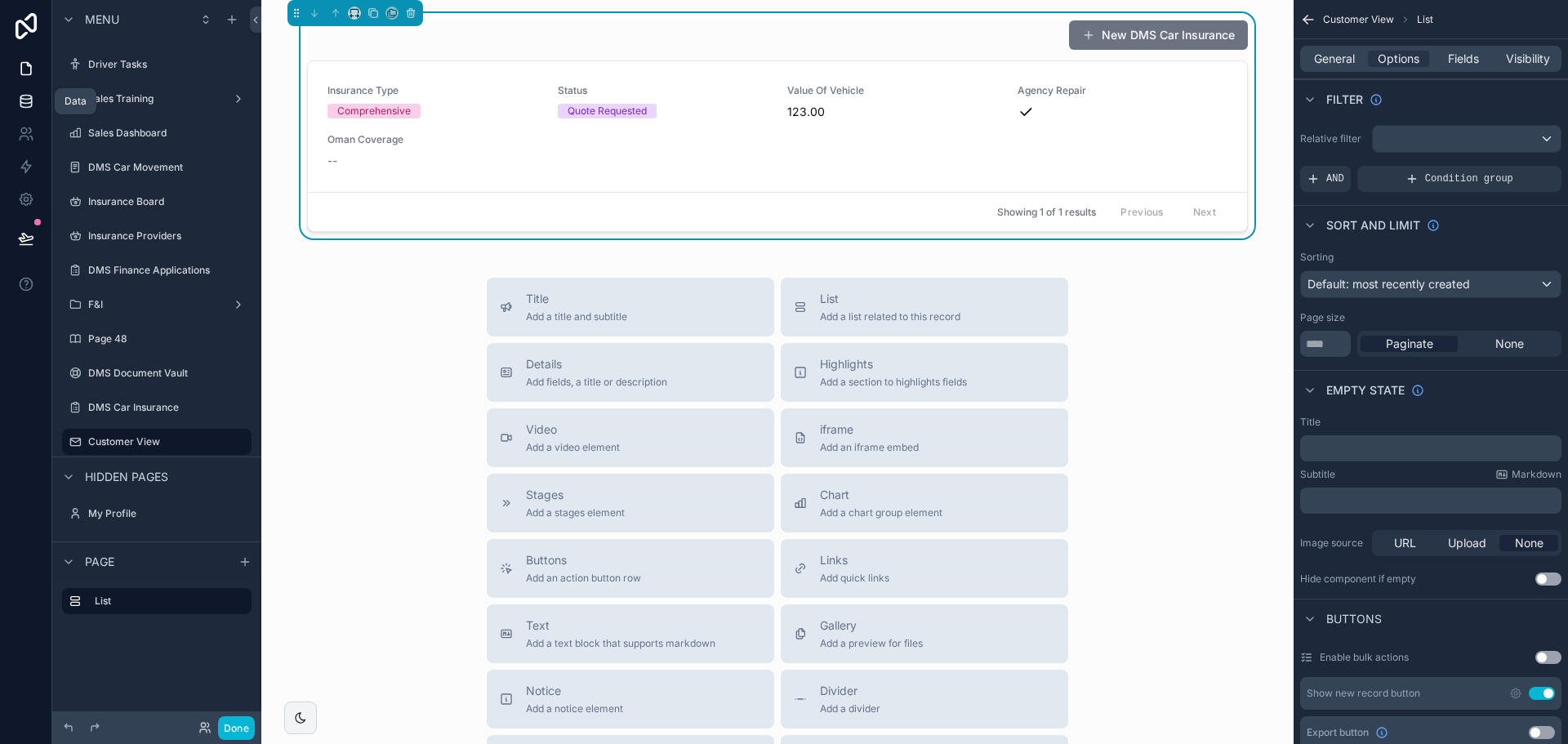
click at [15, 109] on link at bounding box center [25, 100] width 51 height 33
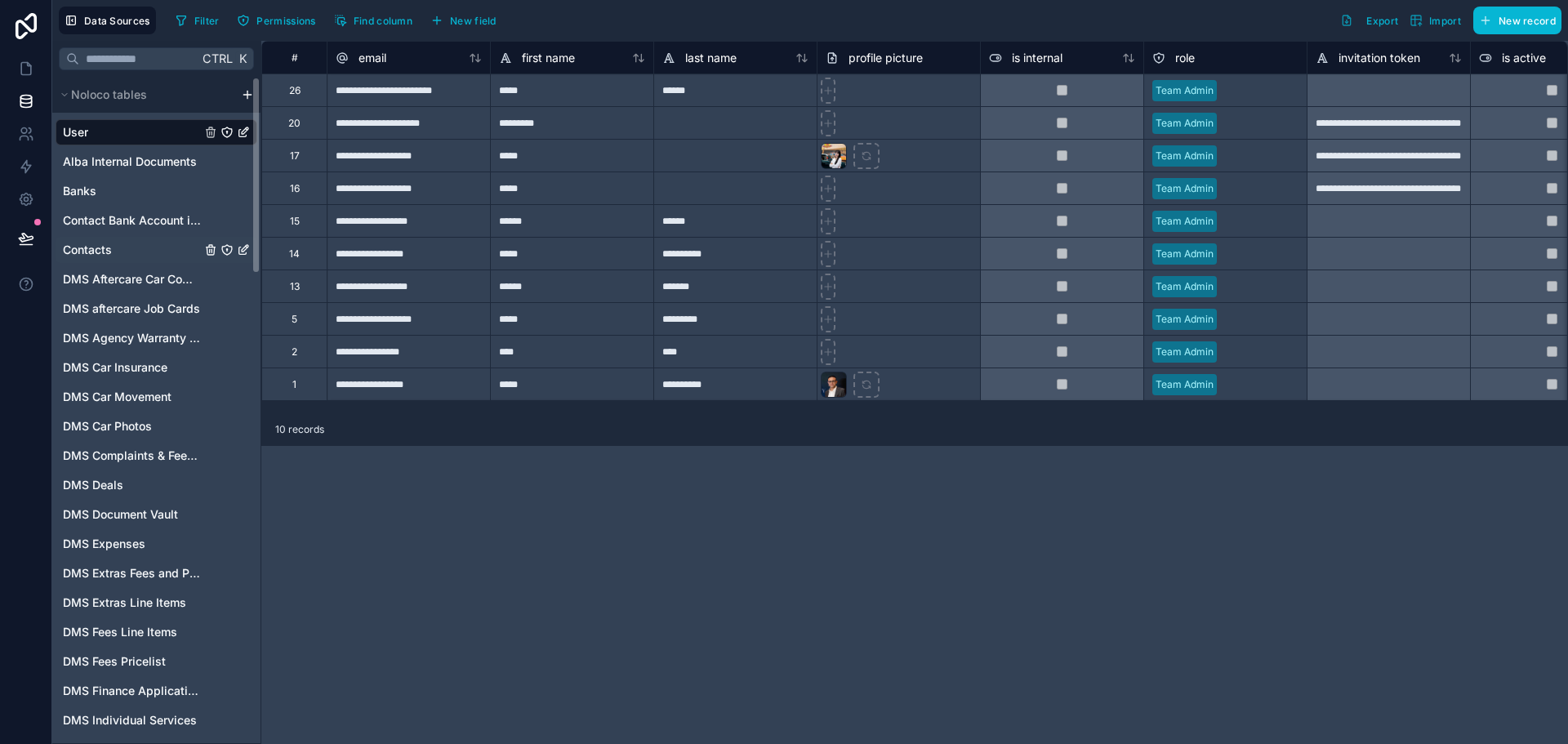
click at [123, 247] on link "Contacts" at bounding box center [132, 250] width 138 height 17
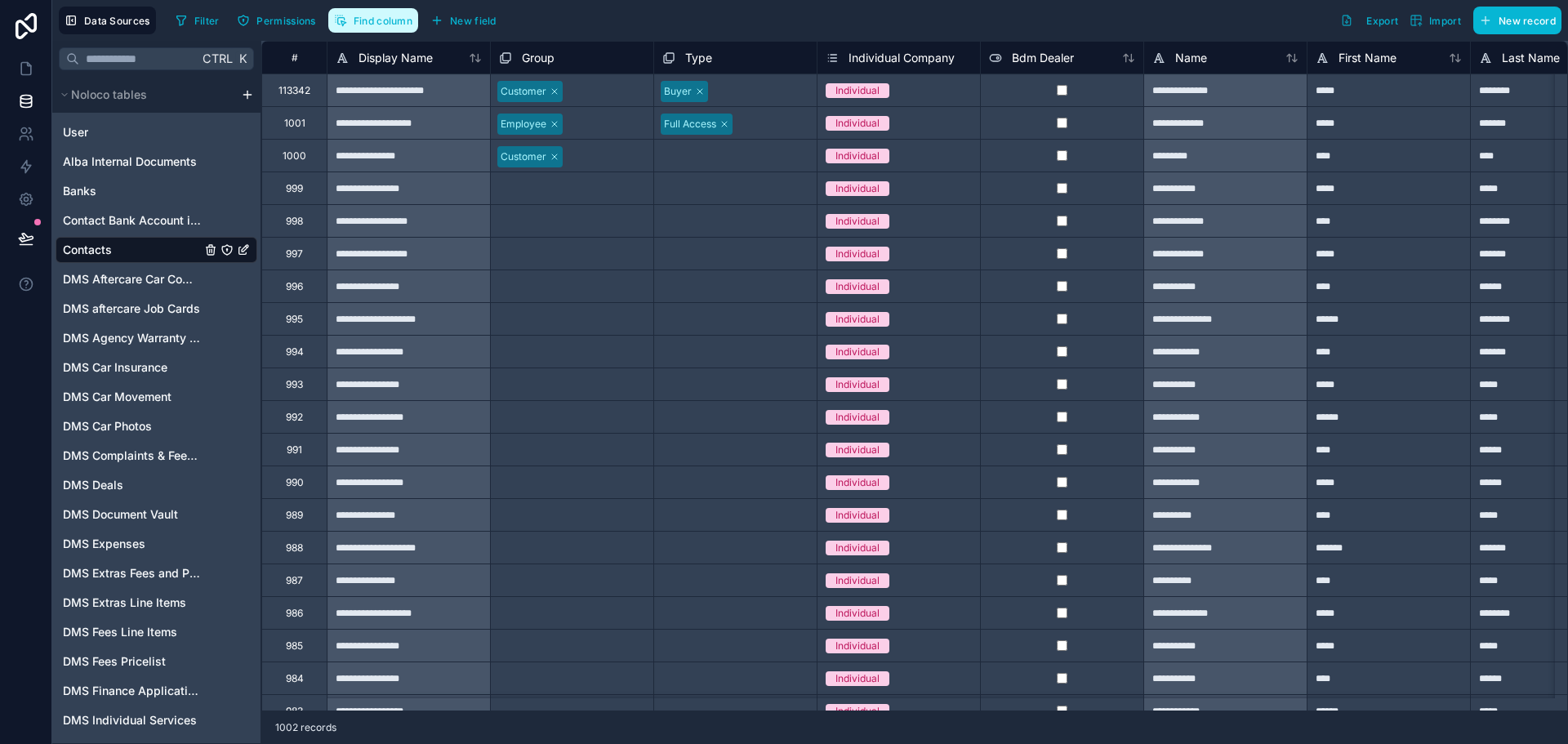
click at [367, 18] on span "Find column" at bounding box center [383, 20] width 59 height 12
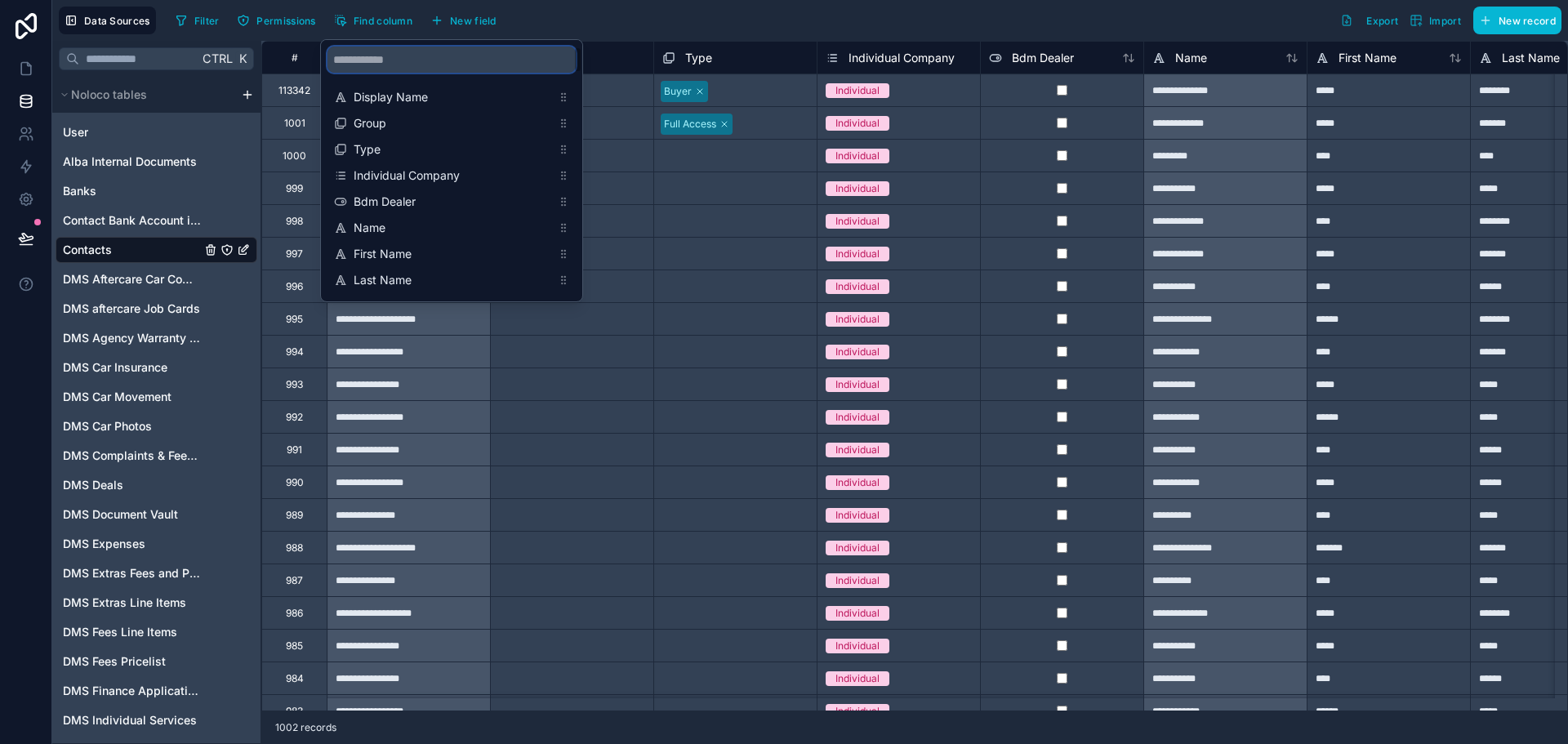
click at [394, 67] on input "scrollable content" at bounding box center [451, 59] width 248 height 26
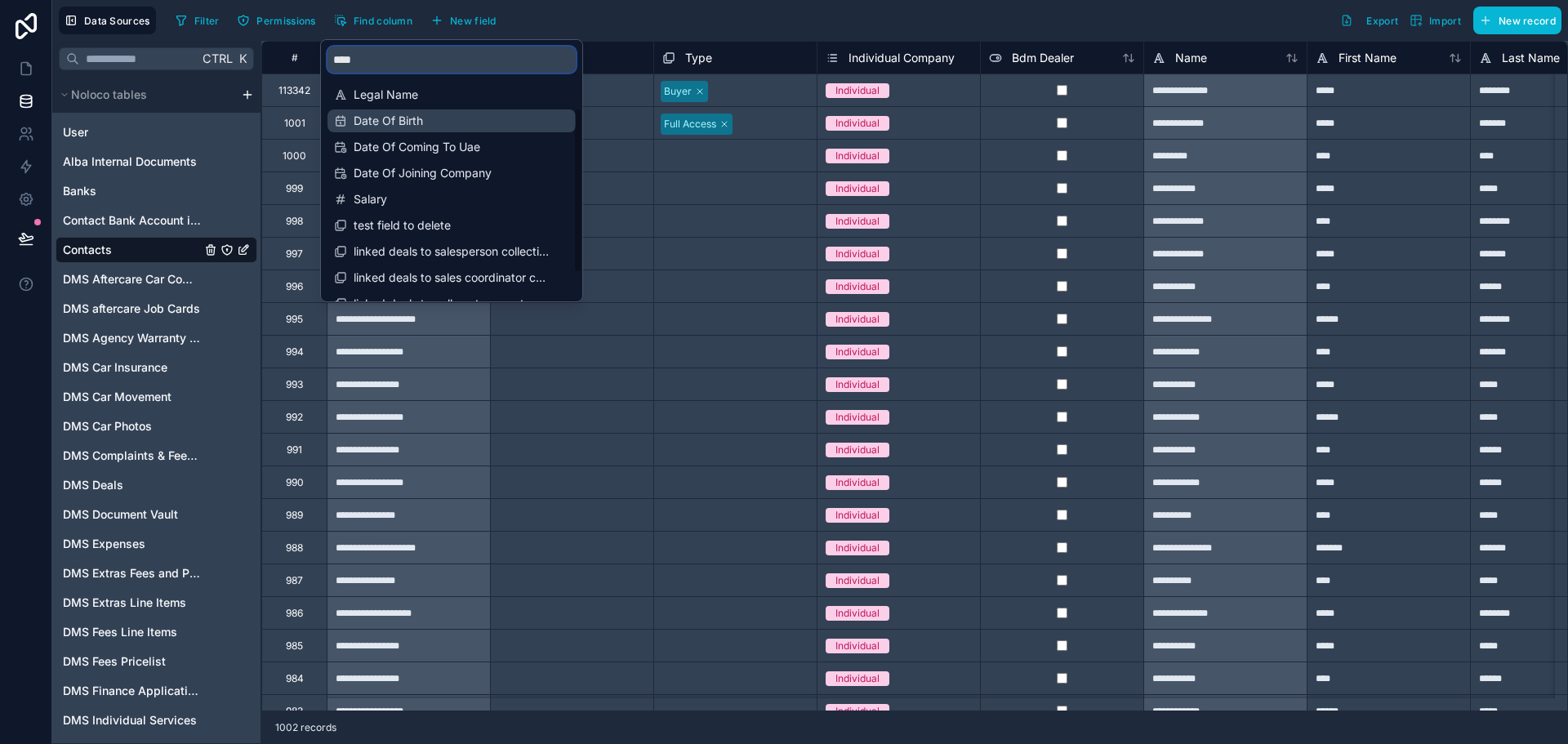
scroll to position [131, 0]
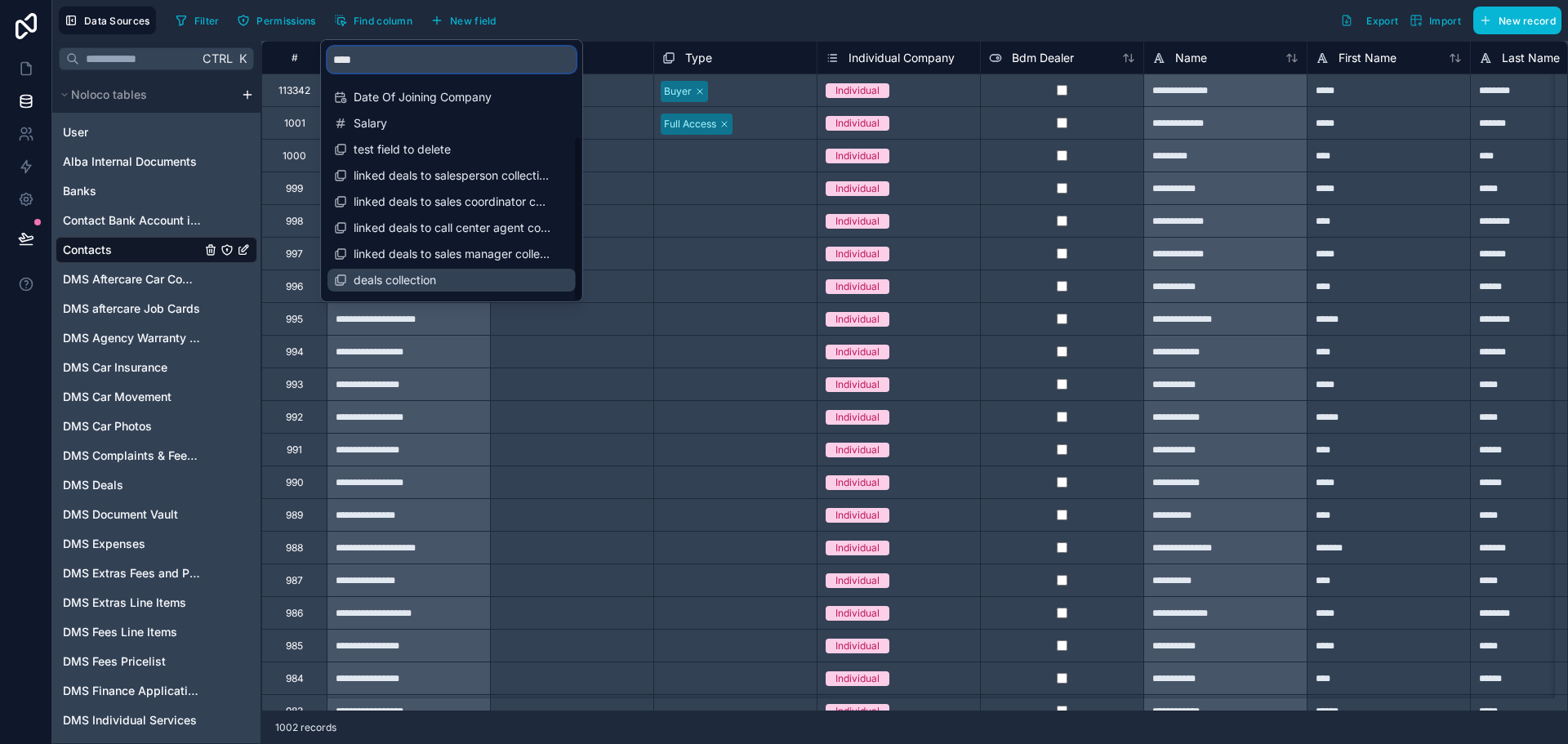
type input "****"
click at [423, 279] on span "deals collection" at bounding box center [452, 281] width 198 height 17
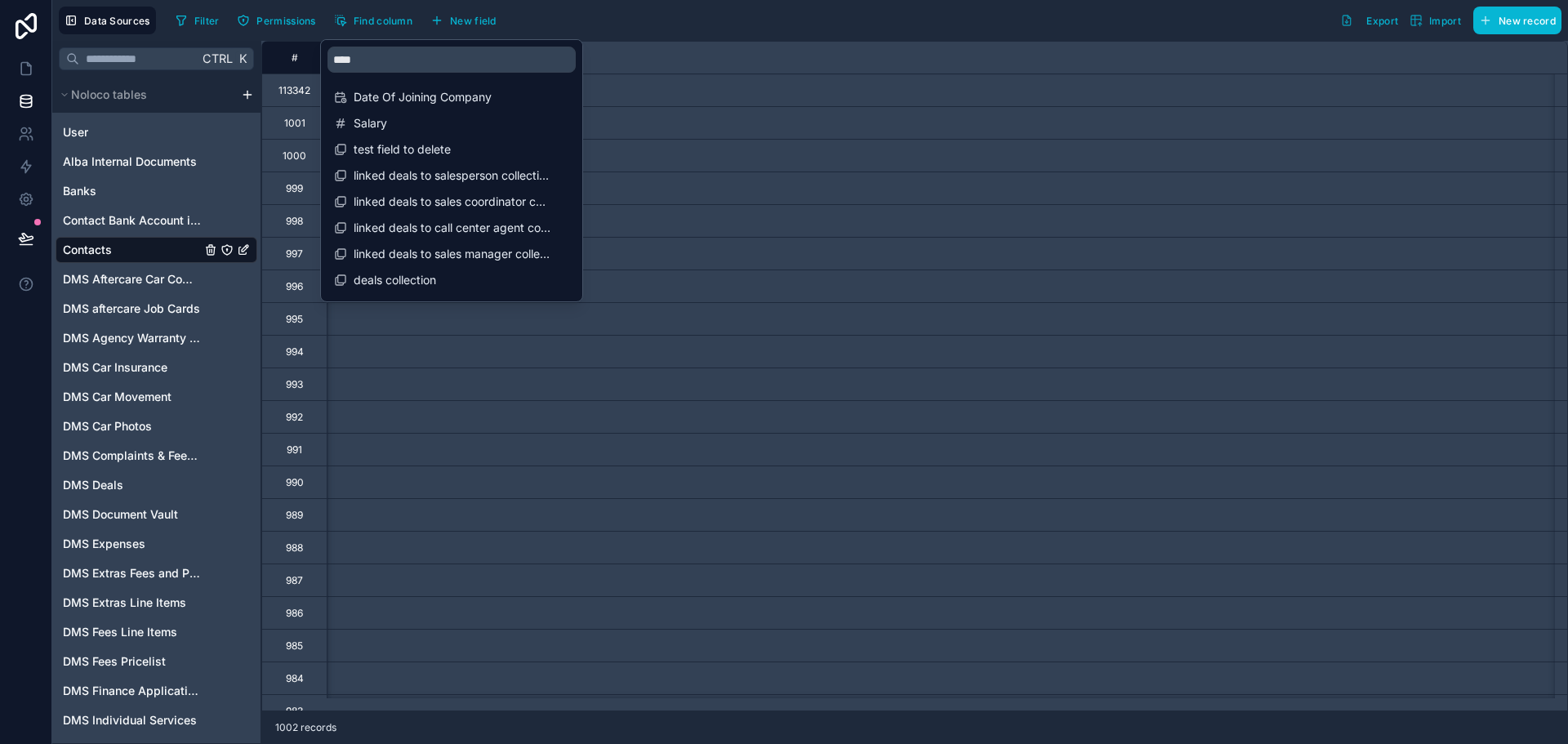
scroll to position [0, 11924]
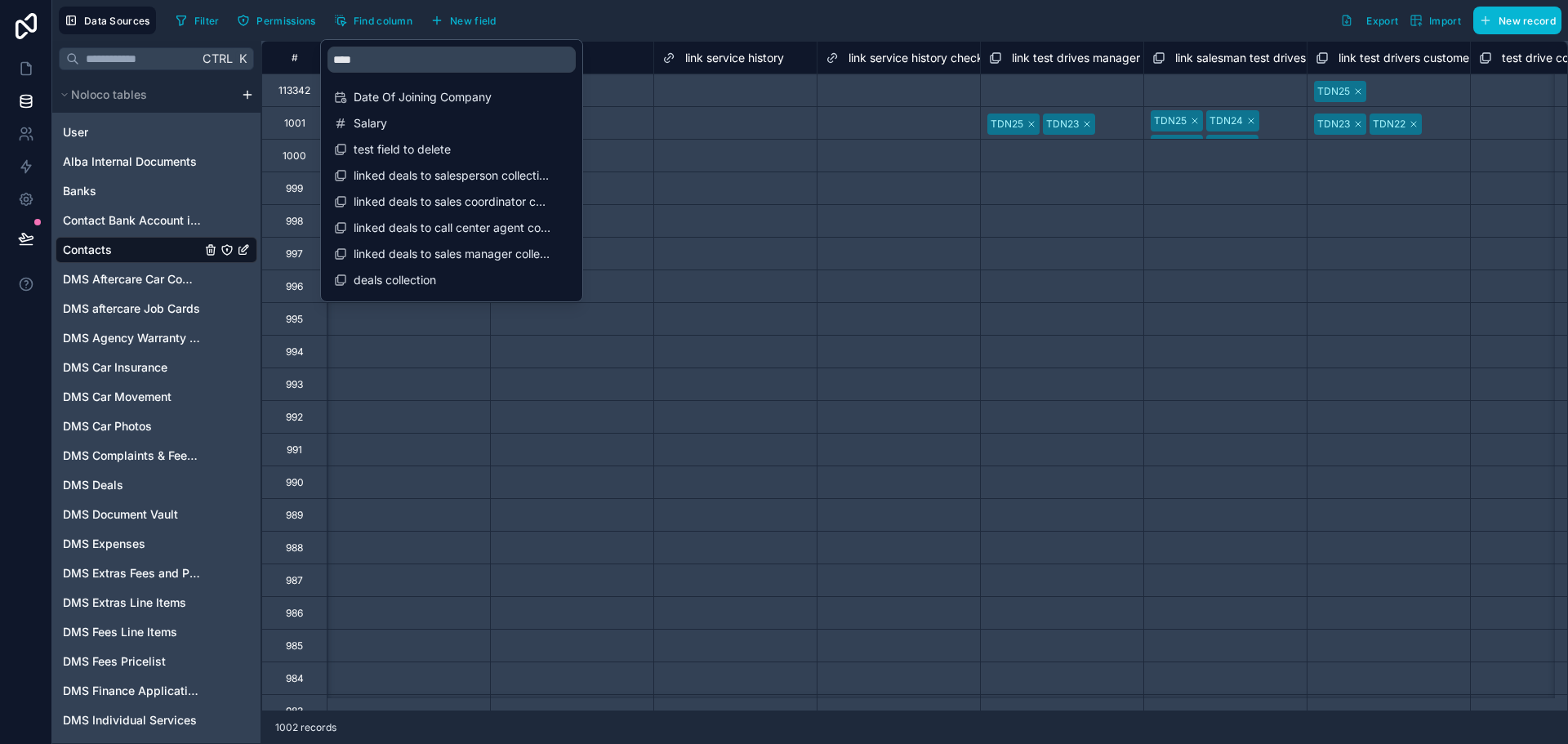
click at [785, 115] on div "Select a link service history" at bounding box center [735, 123] width 163 height 23
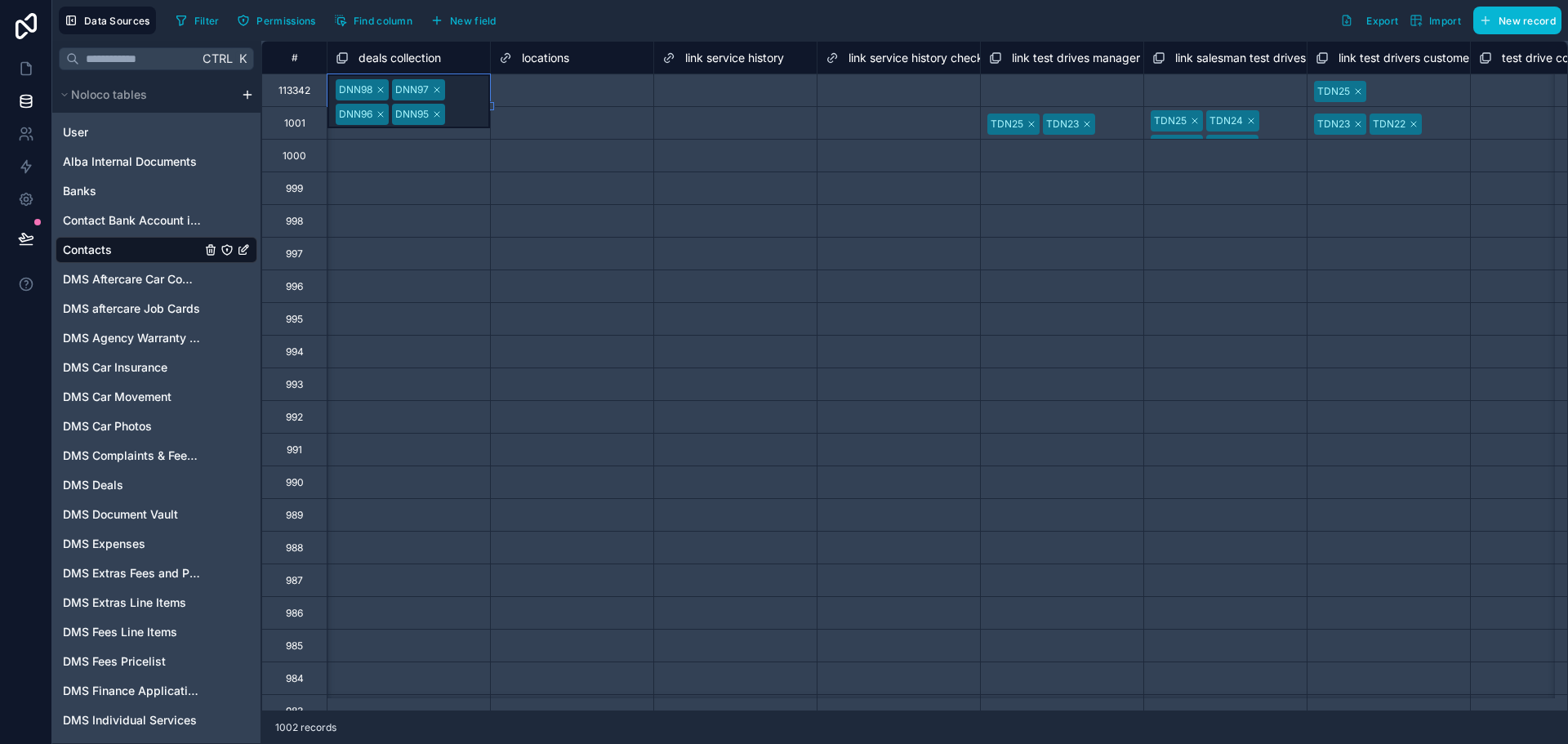
scroll to position [0, 0]
click at [430, 150] on div "Select a deals collection" at bounding box center [393, 157] width 111 height 13
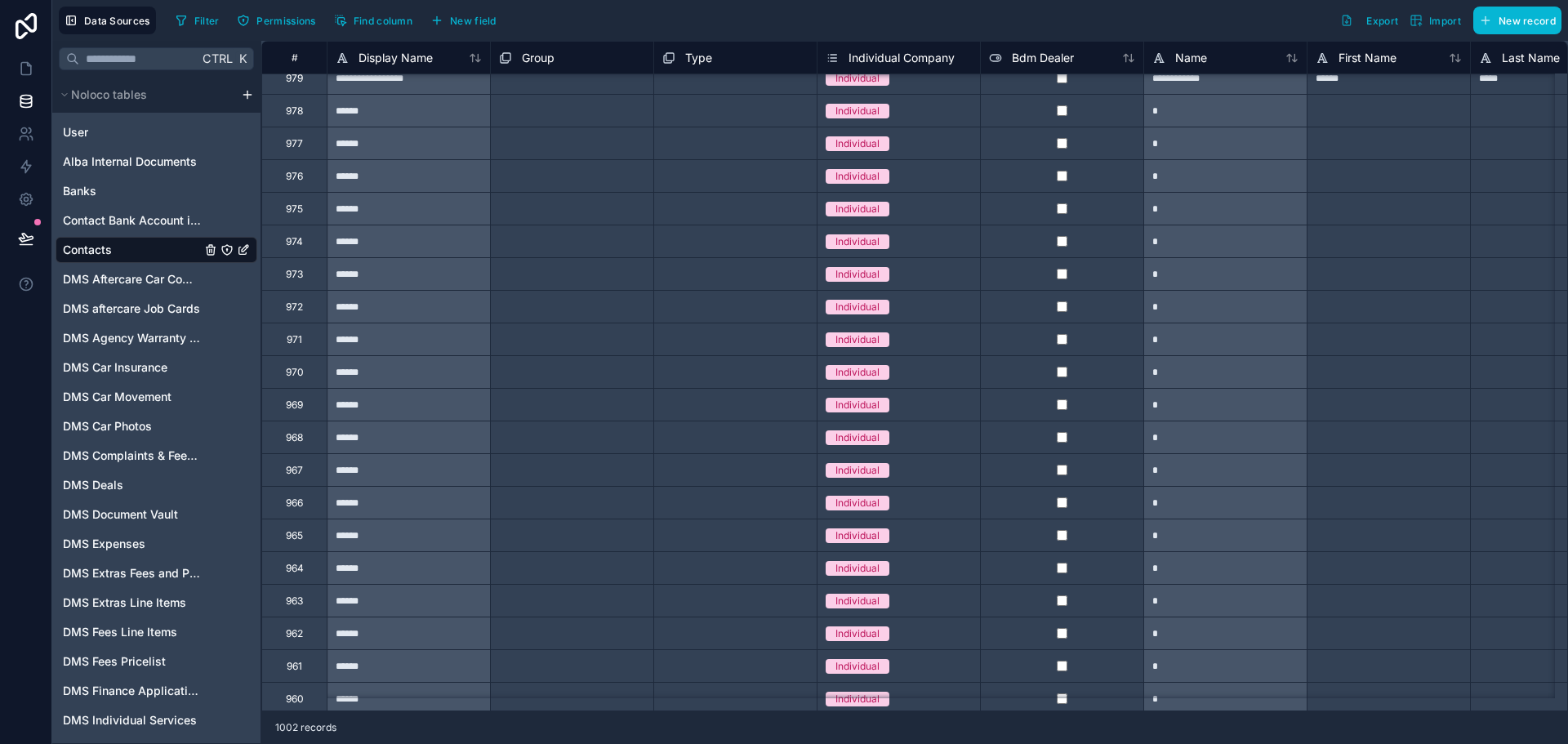
scroll to position [274, 0]
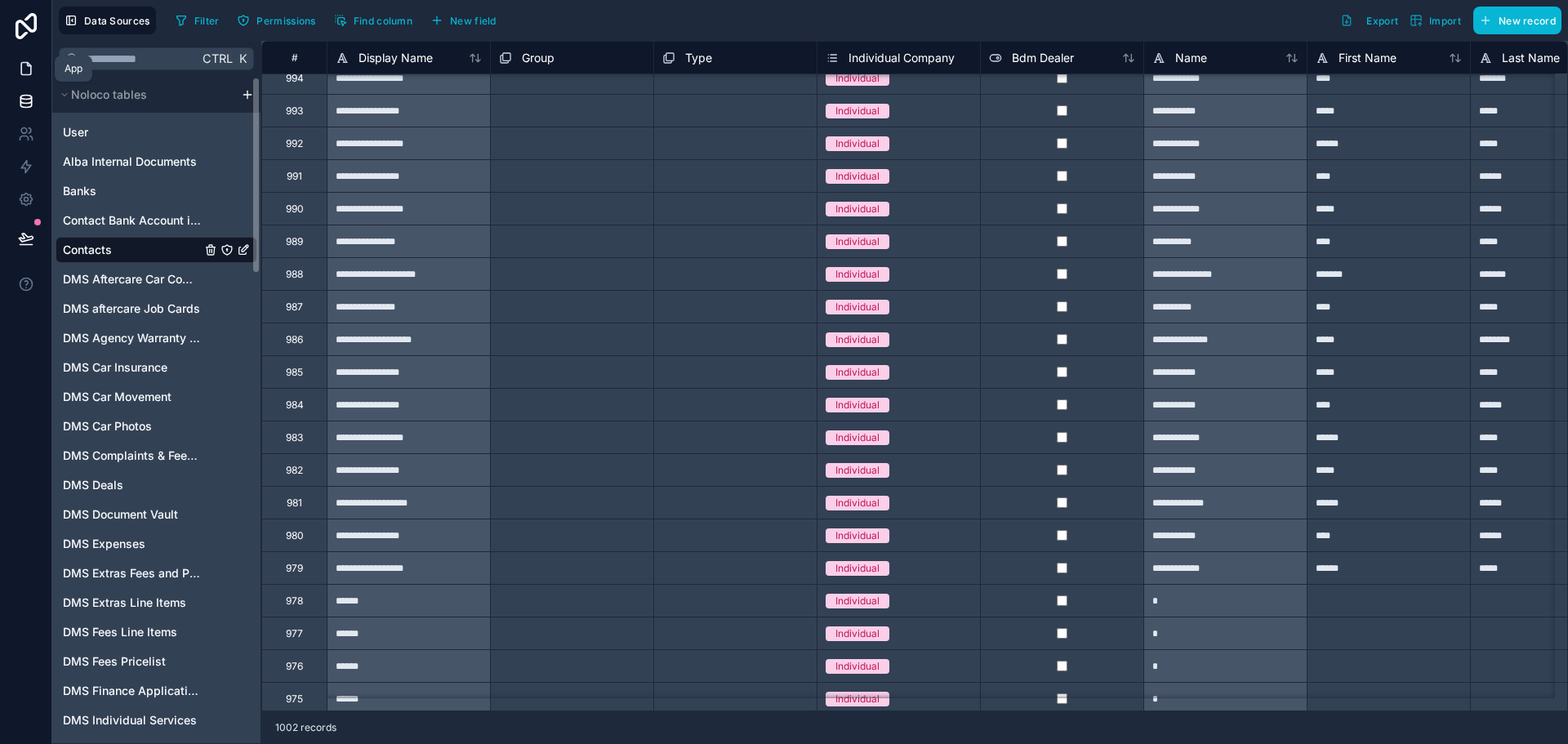
click at [23, 64] on icon at bounding box center [26, 69] width 17 height 17
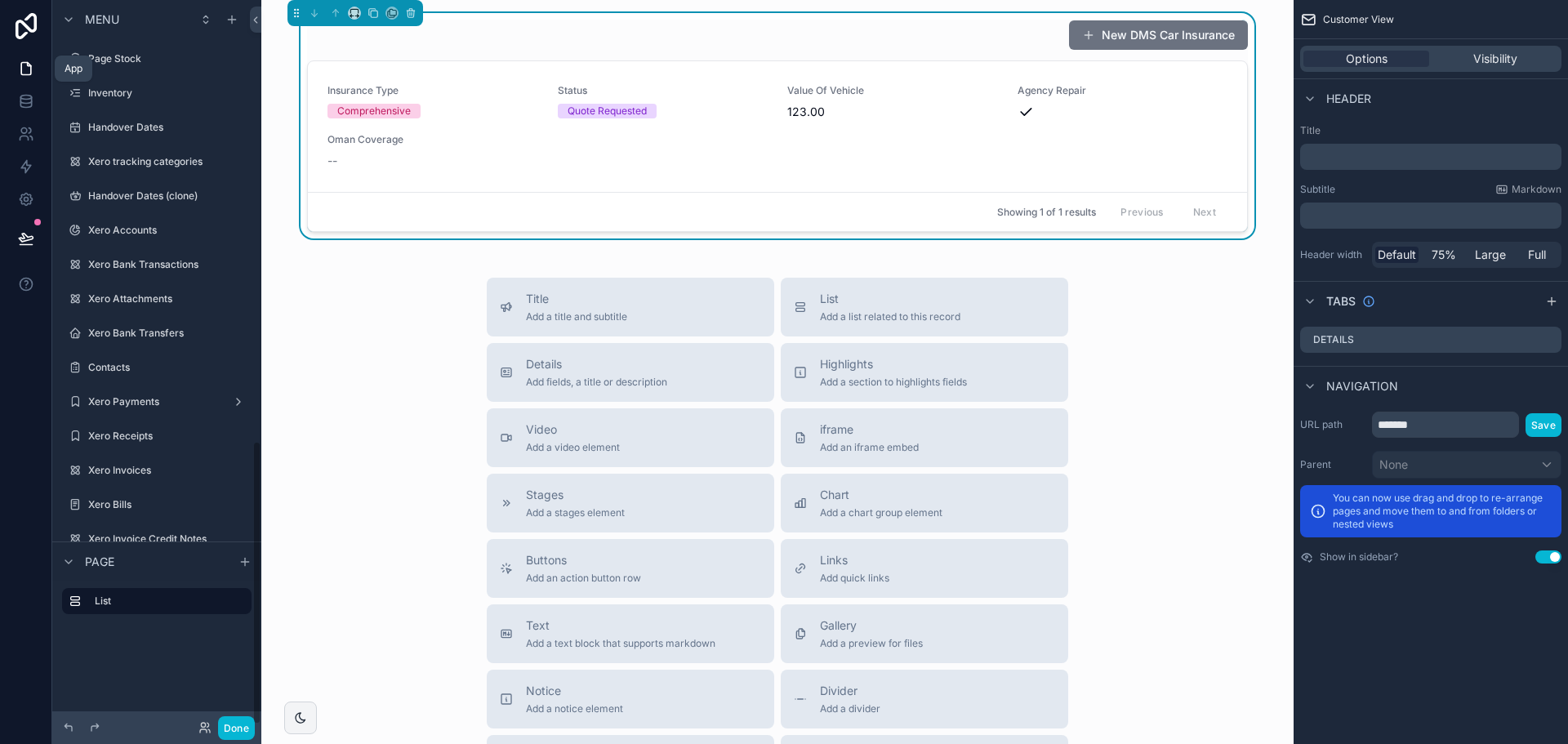
scroll to position [1126, 0]
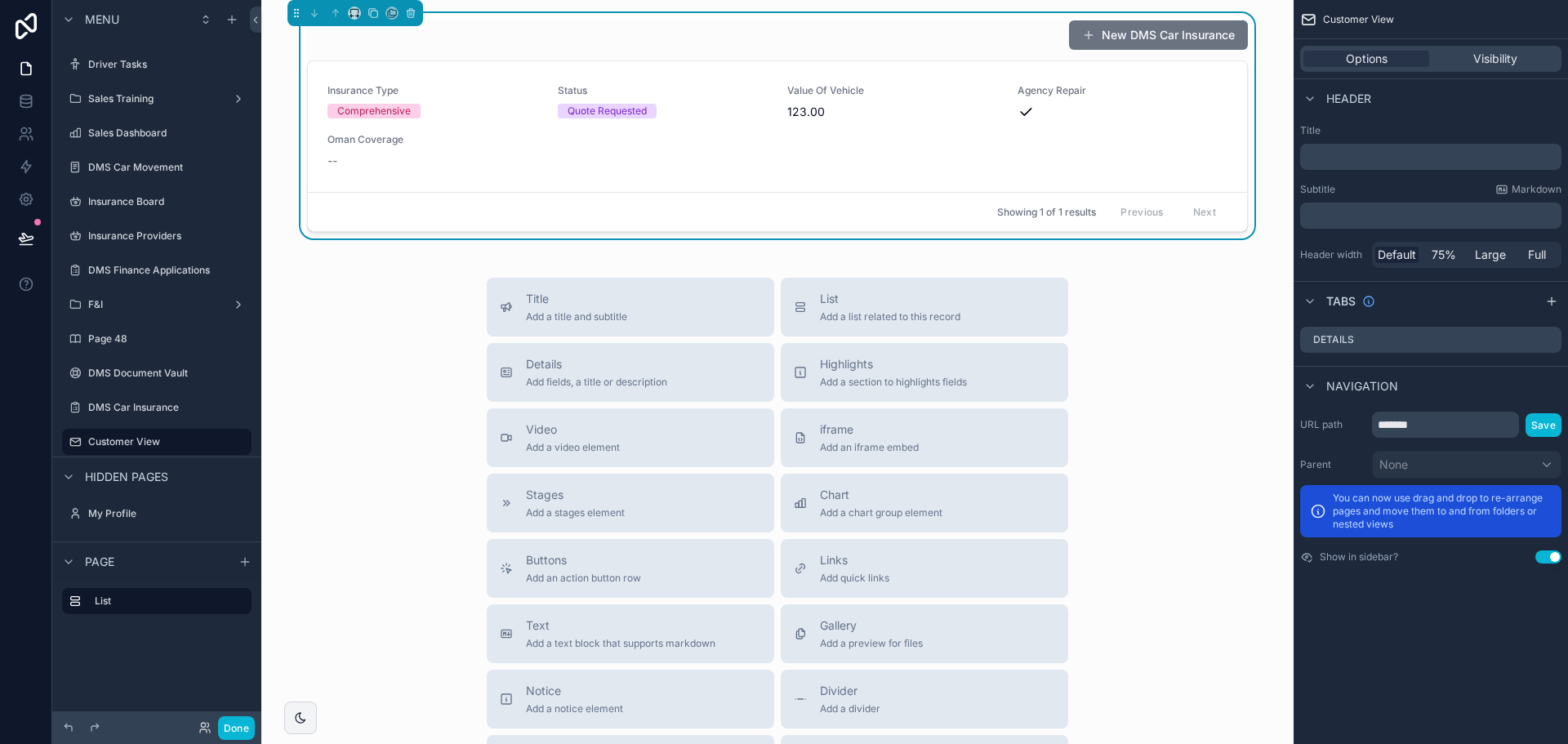
click at [914, 37] on div "New DMS Car Insurance" at bounding box center [777, 34] width 941 height 31
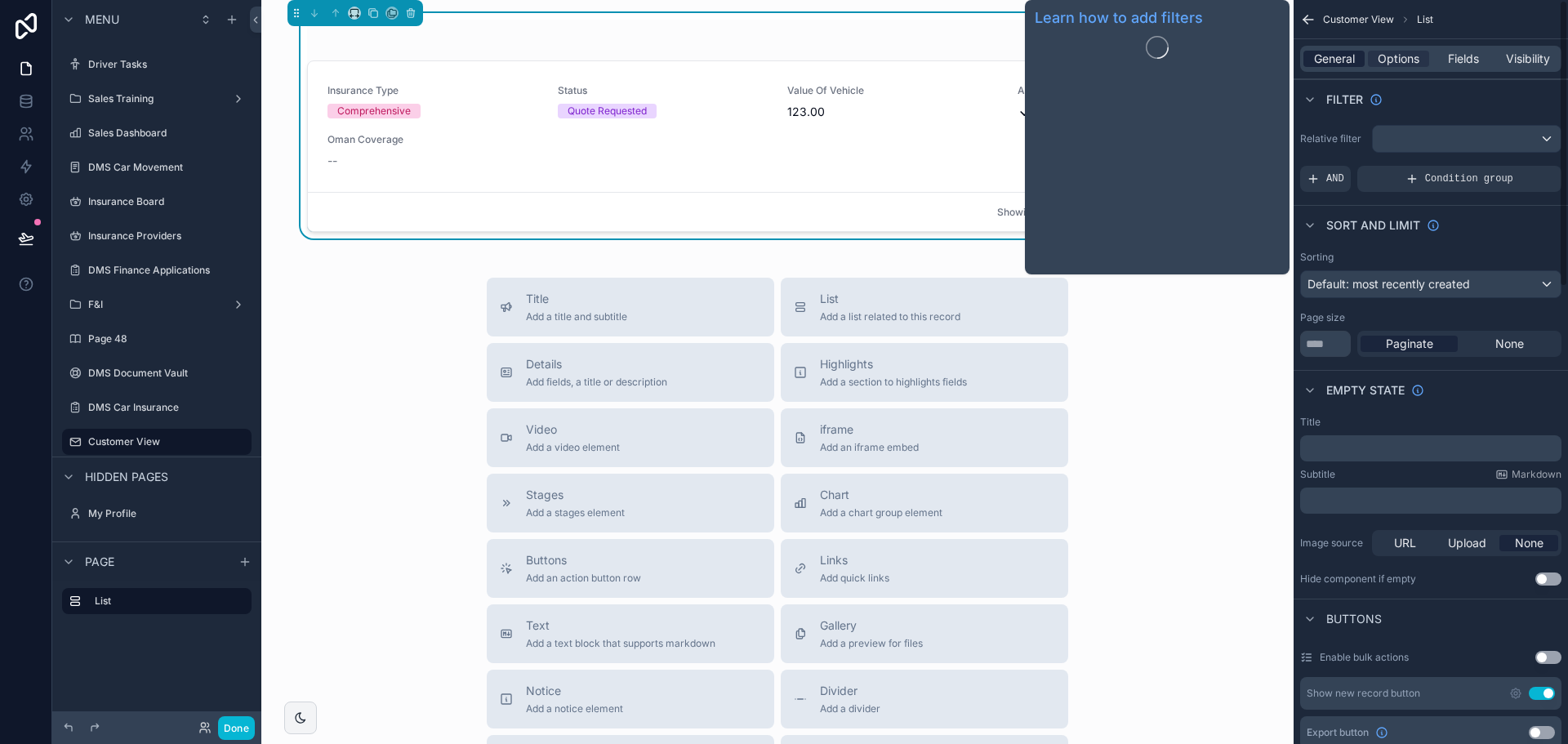
click at [1323, 58] on span "General" at bounding box center [1335, 59] width 41 height 17
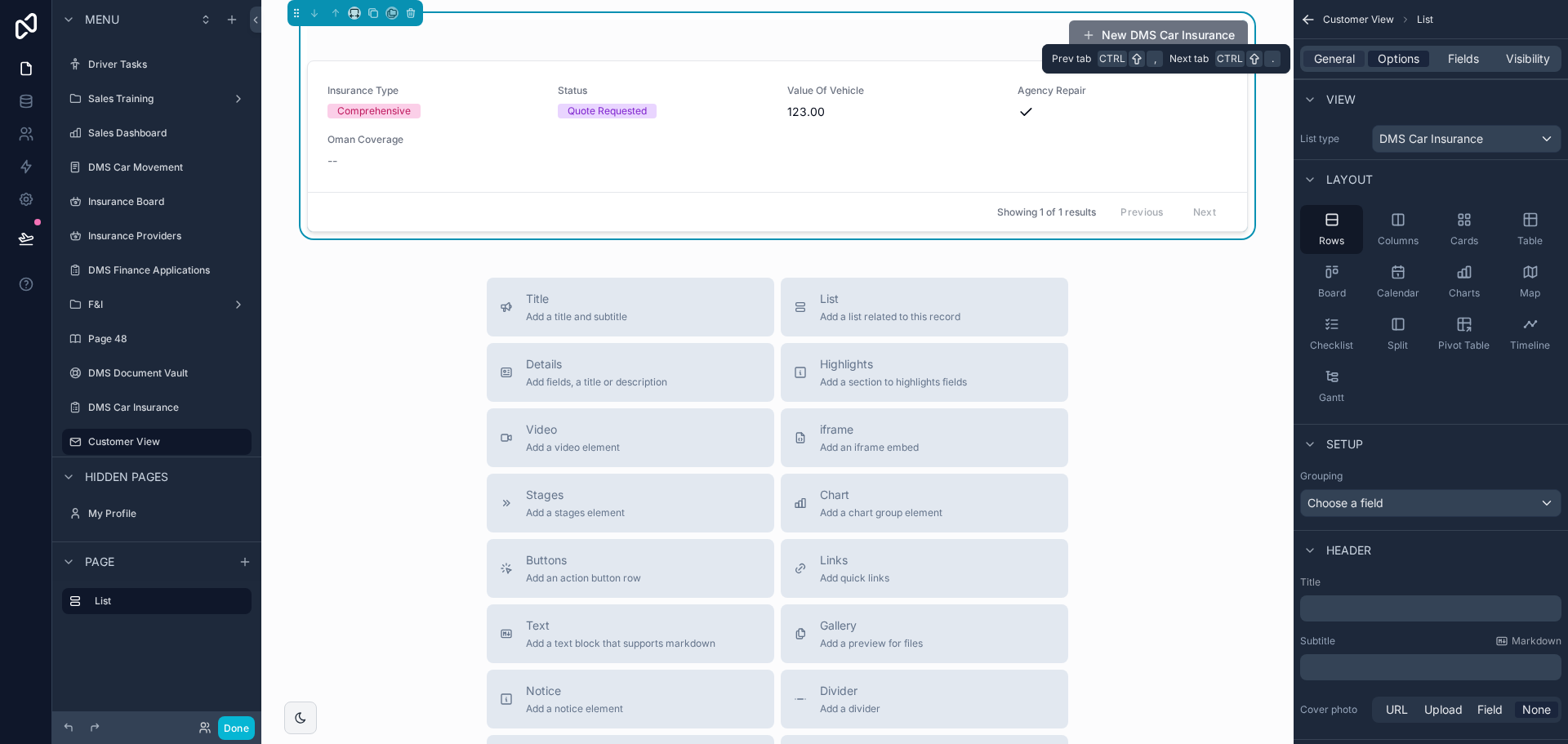
click at [1373, 59] on div "Options" at bounding box center [1399, 59] width 61 height 17
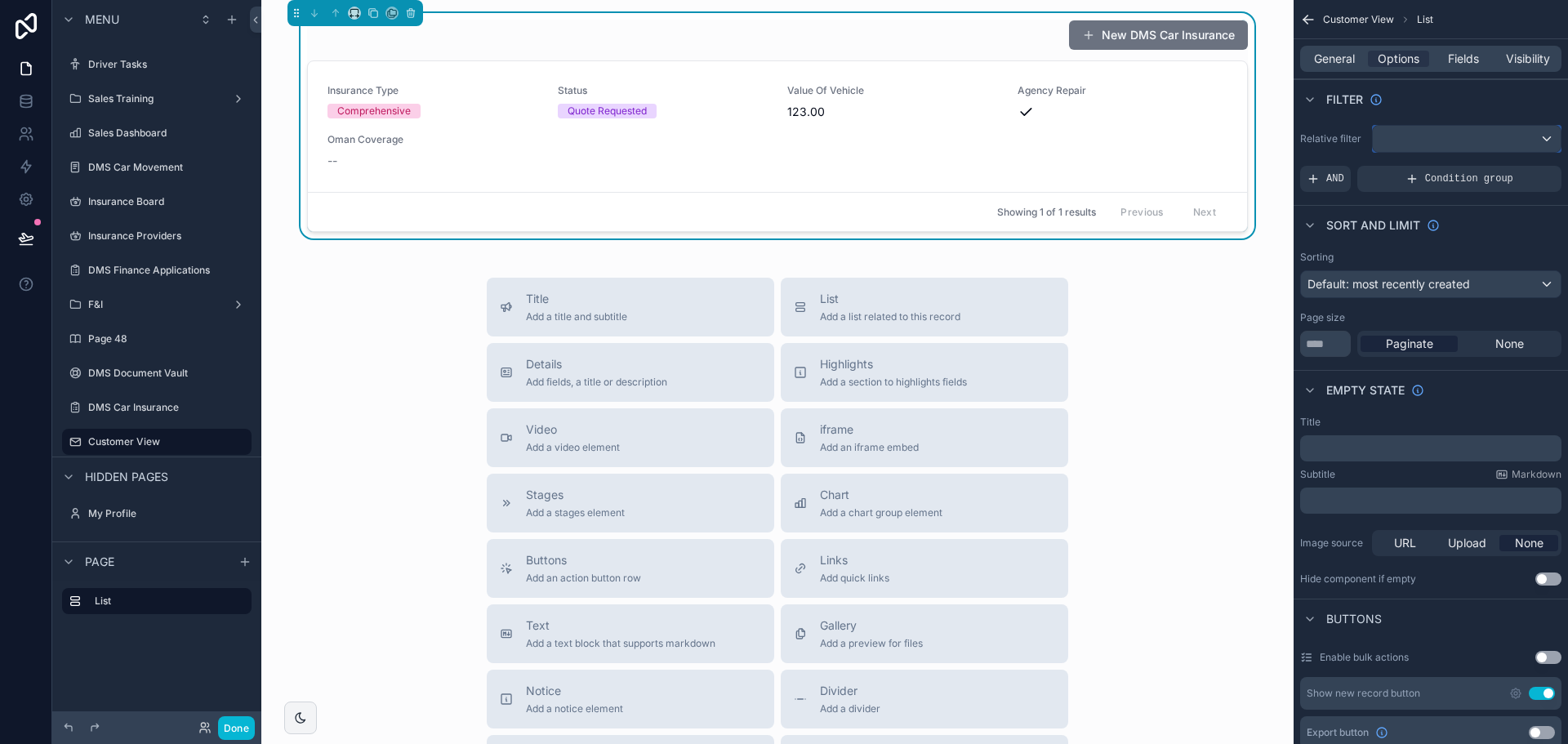
click at [1421, 137] on div "scrollable content" at bounding box center [1467, 138] width 188 height 26
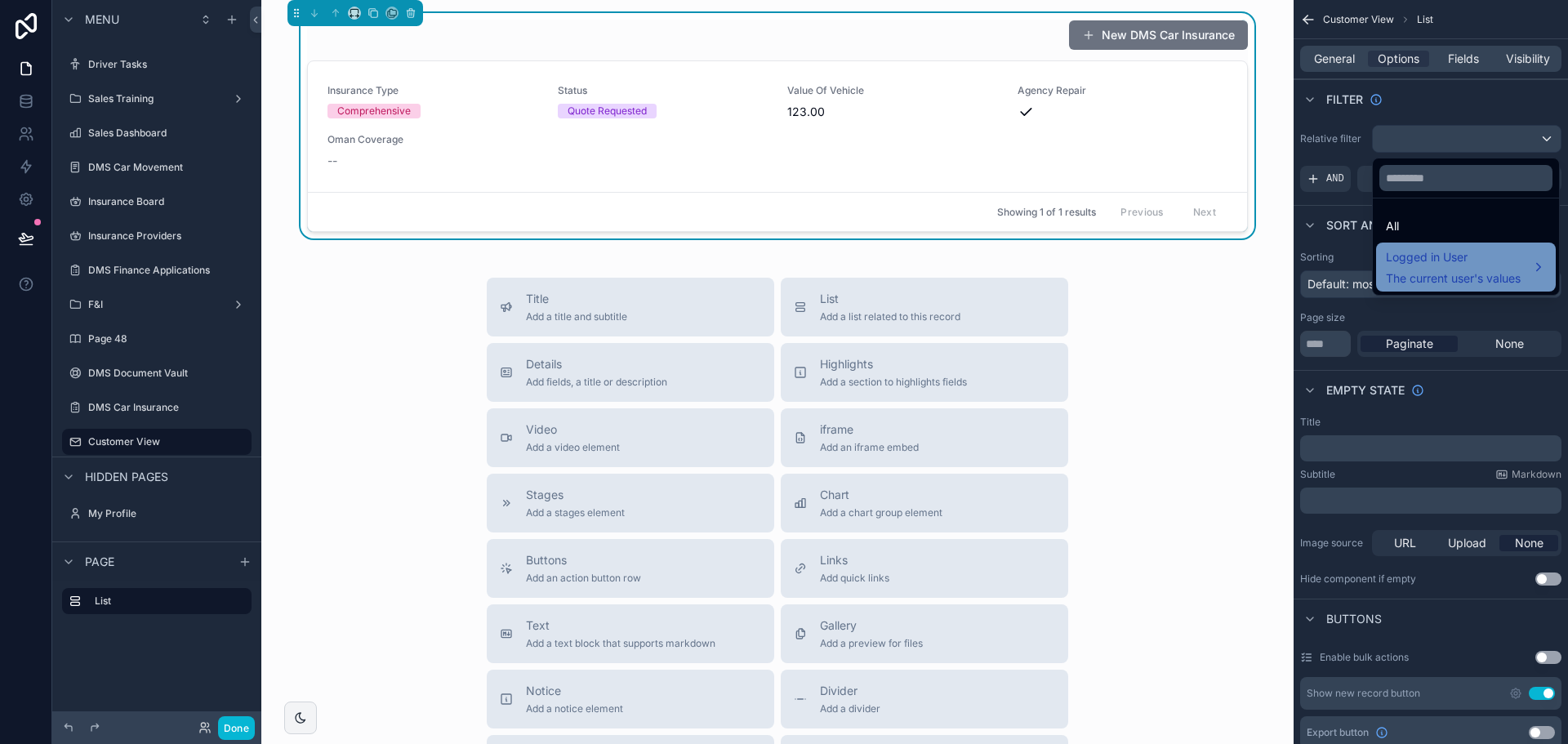
click at [1455, 246] on div "Logged in User The current user's values" at bounding box center [1466, 267] width 179 height 49
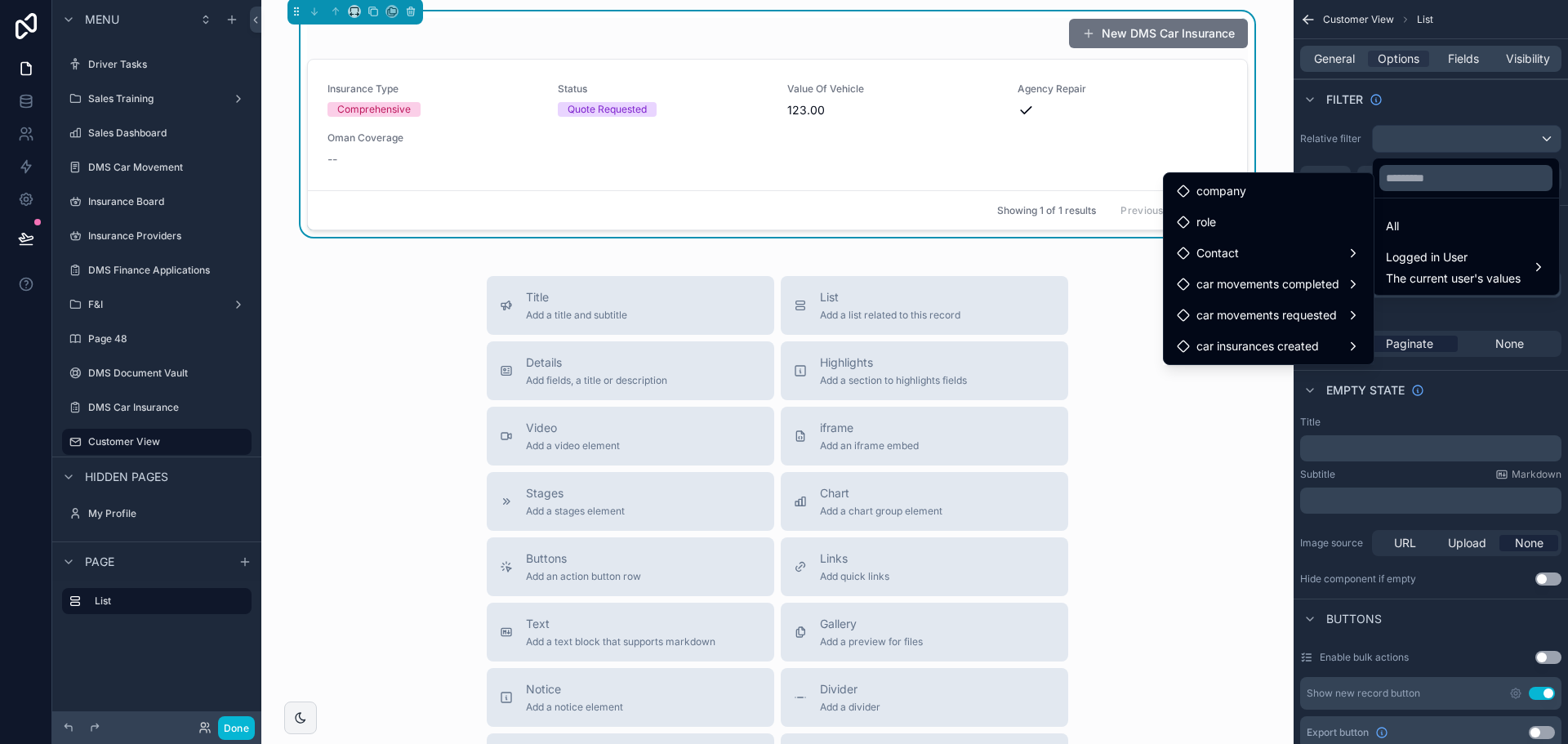
scroll to position [0, 0]
click at [1313, 58] on div "scrollable content" at bounding box center [784, 372] width 1568 height 744
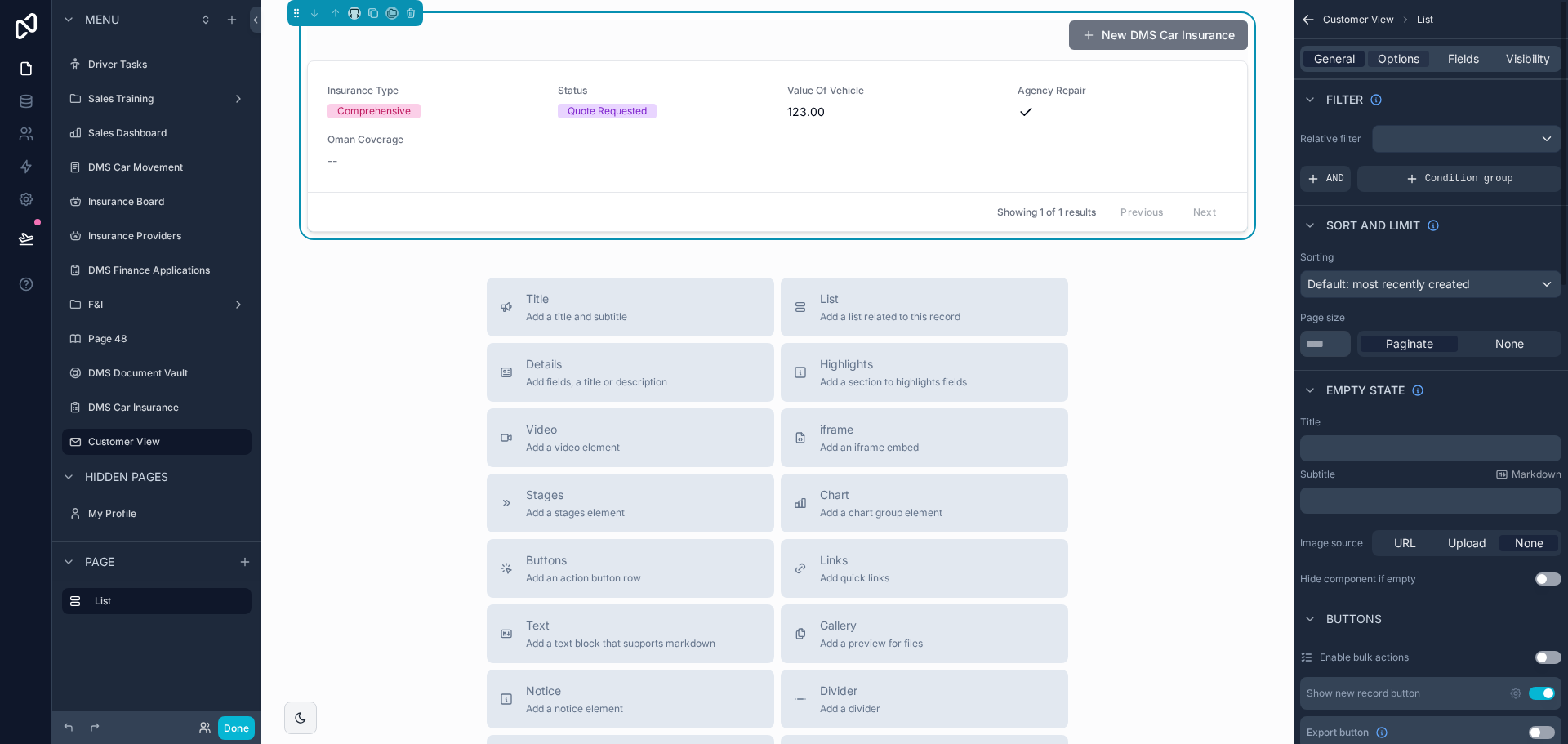
click at [1337, 59] on span "General" at bounding box center [1335, 59] width 41 height 17
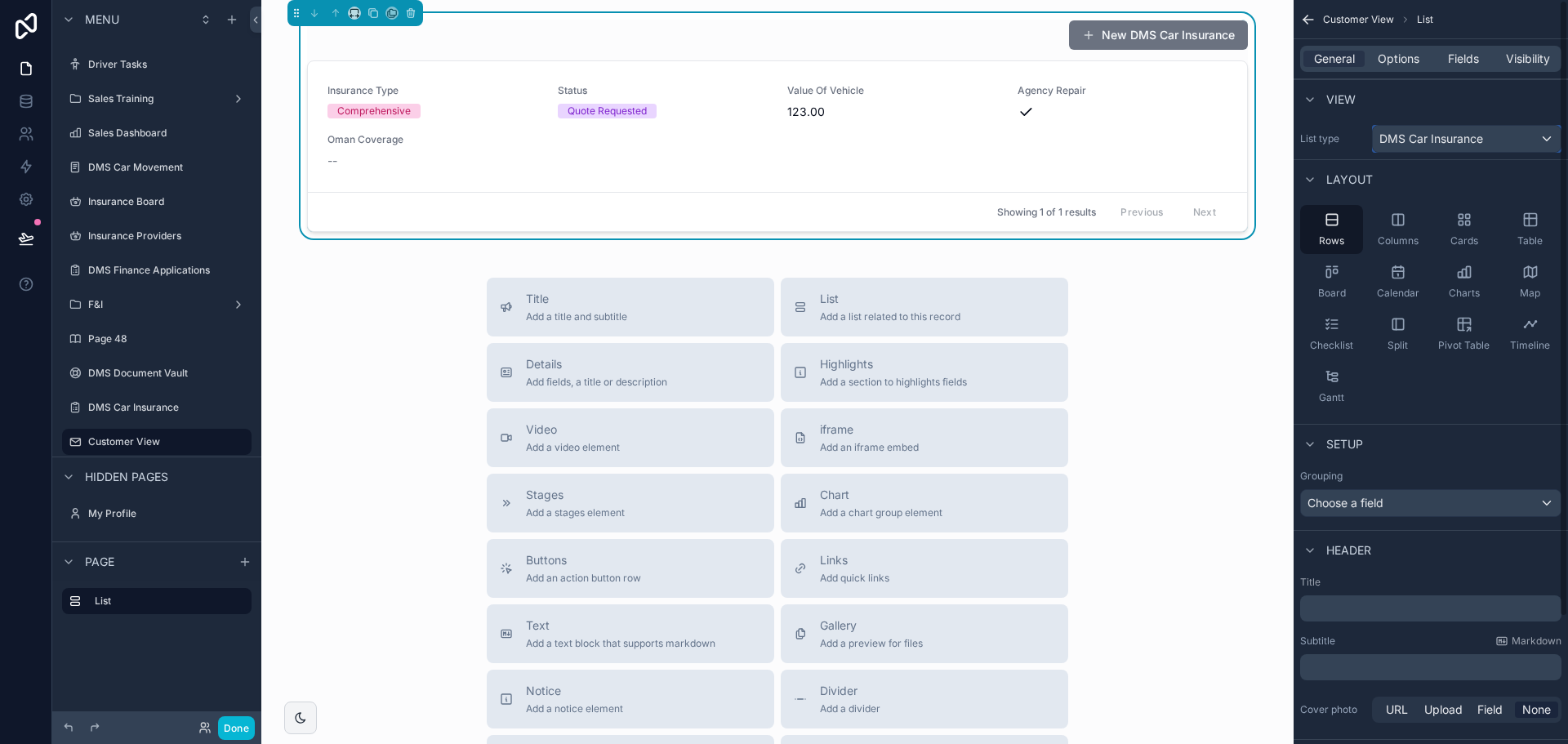
click at [1437, 145] on span "DMS Car Insurance" at bounding box center [1431, 139] width 104 height 17
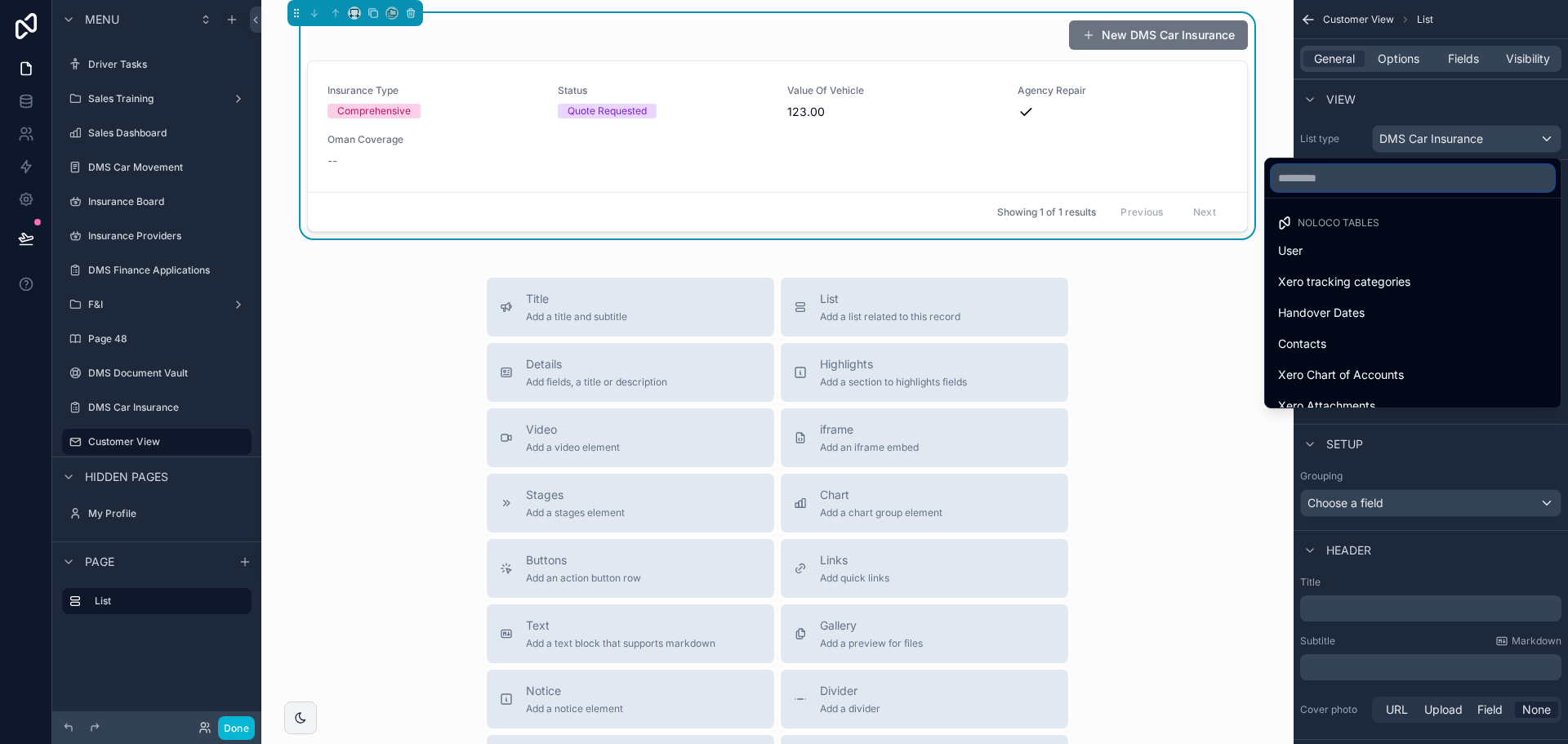
click at [1377, 178] on input "text" at bounding box center [1413, 178] width 282 height 26
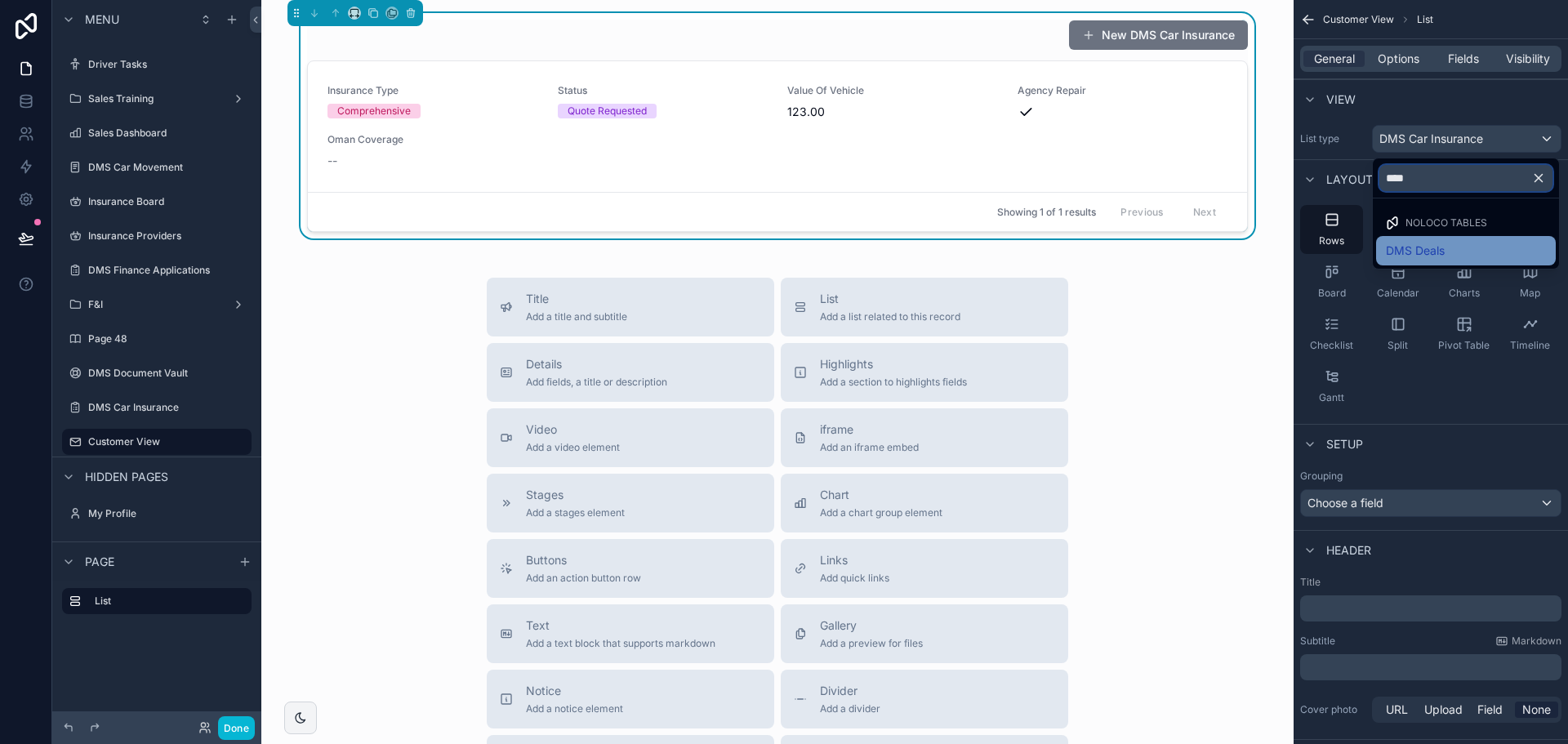
type input "****"
click at [1429, 253] on span "DMS Deals" at bounding box center [1415, 250] width 59 height 20
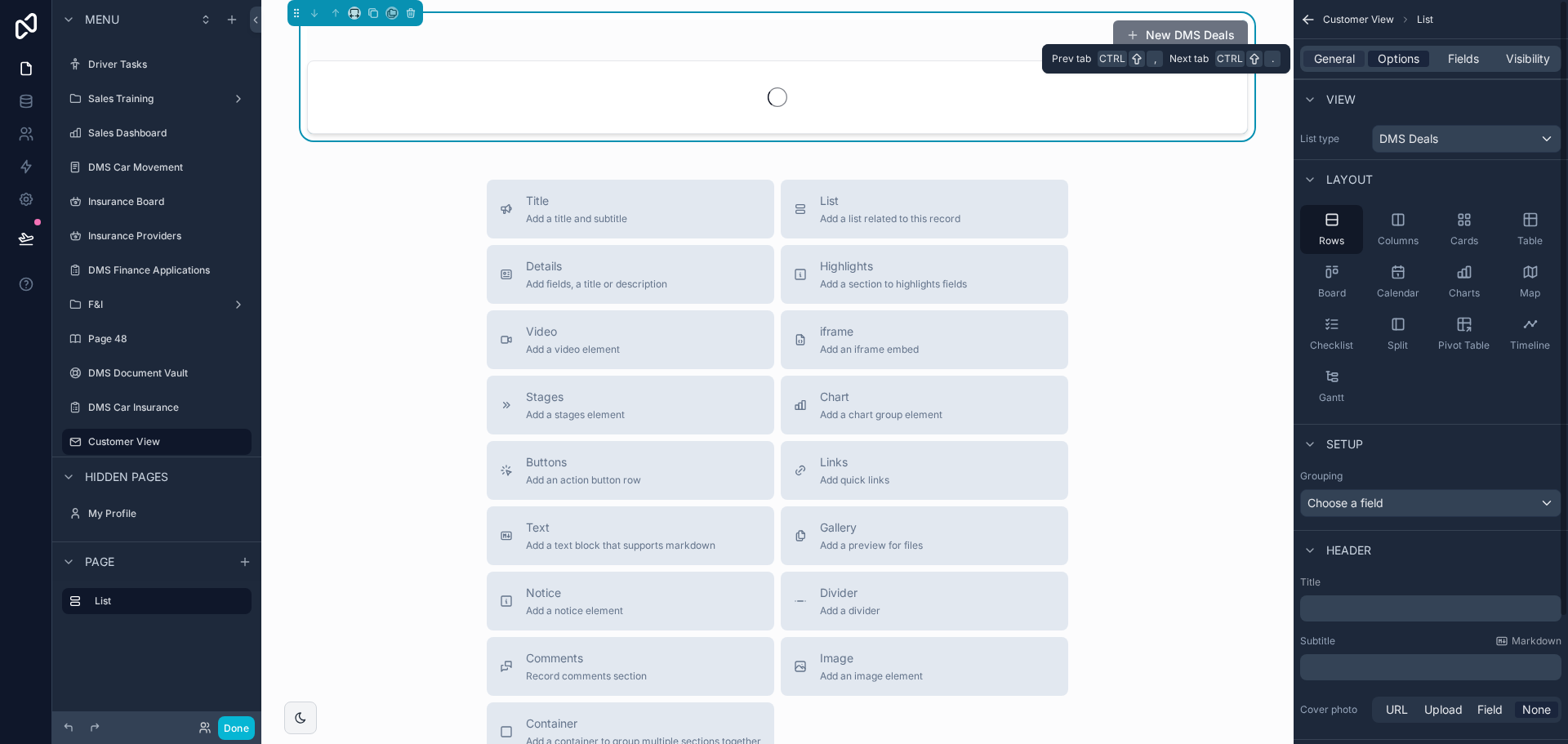
click at [1385, 61] on span "Options" at bounding box center [1398, 59] width 42 height 17
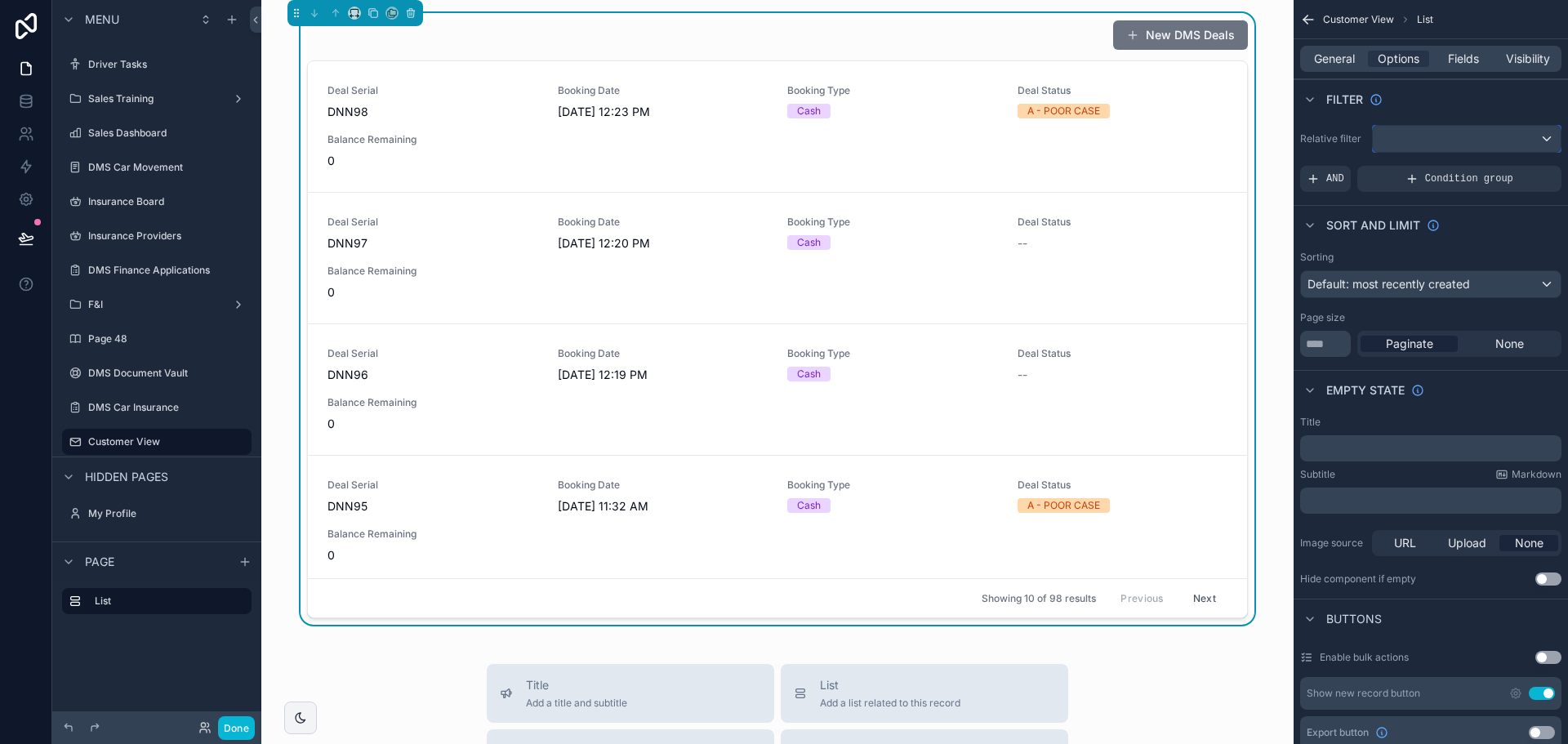
click at [1404, 130] on div "scrollable content" at bounding box center [1467, 138] width 188 height 26
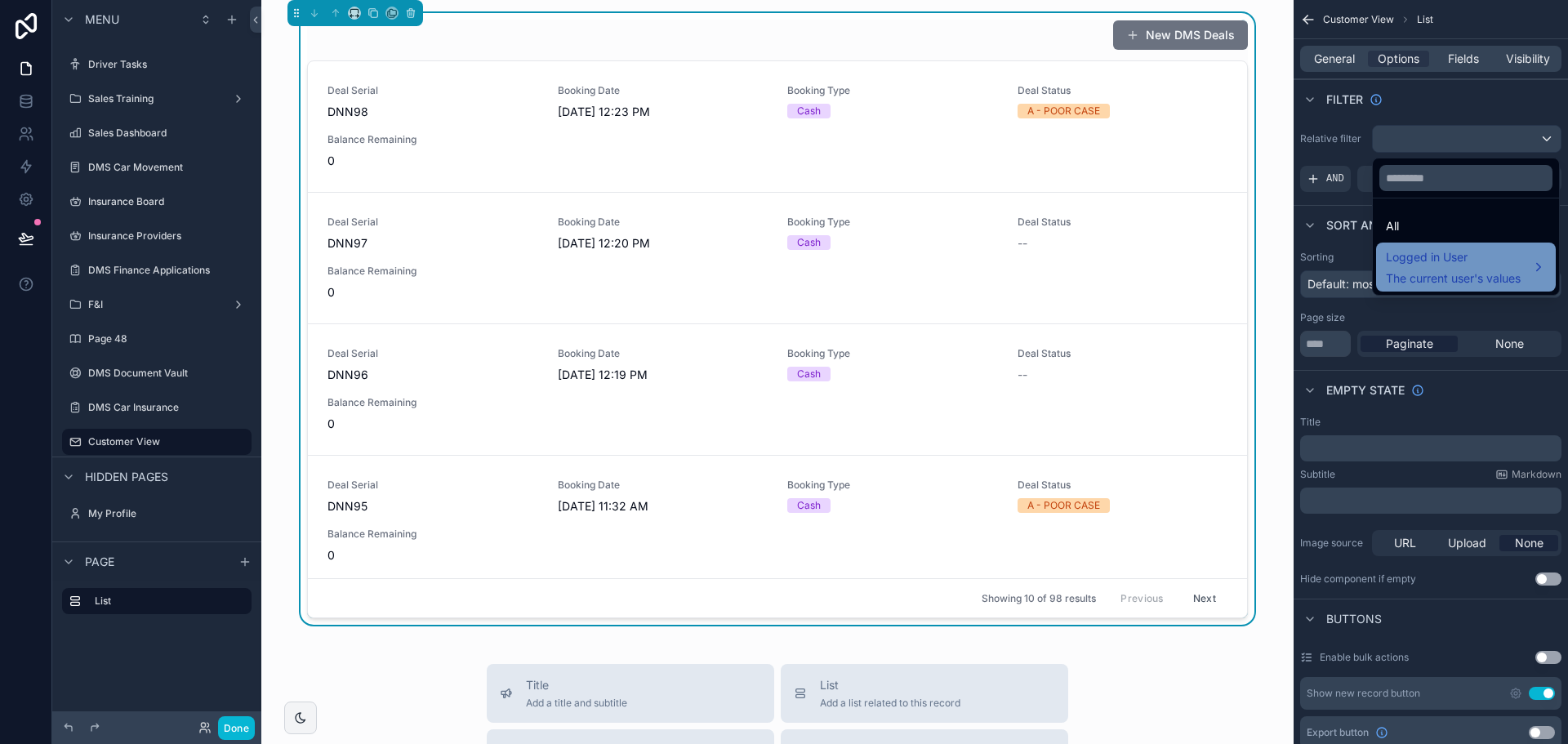
click at [1437, 265] on span "Logged in User" at bounding box center [1453, 256] width 135 height 20
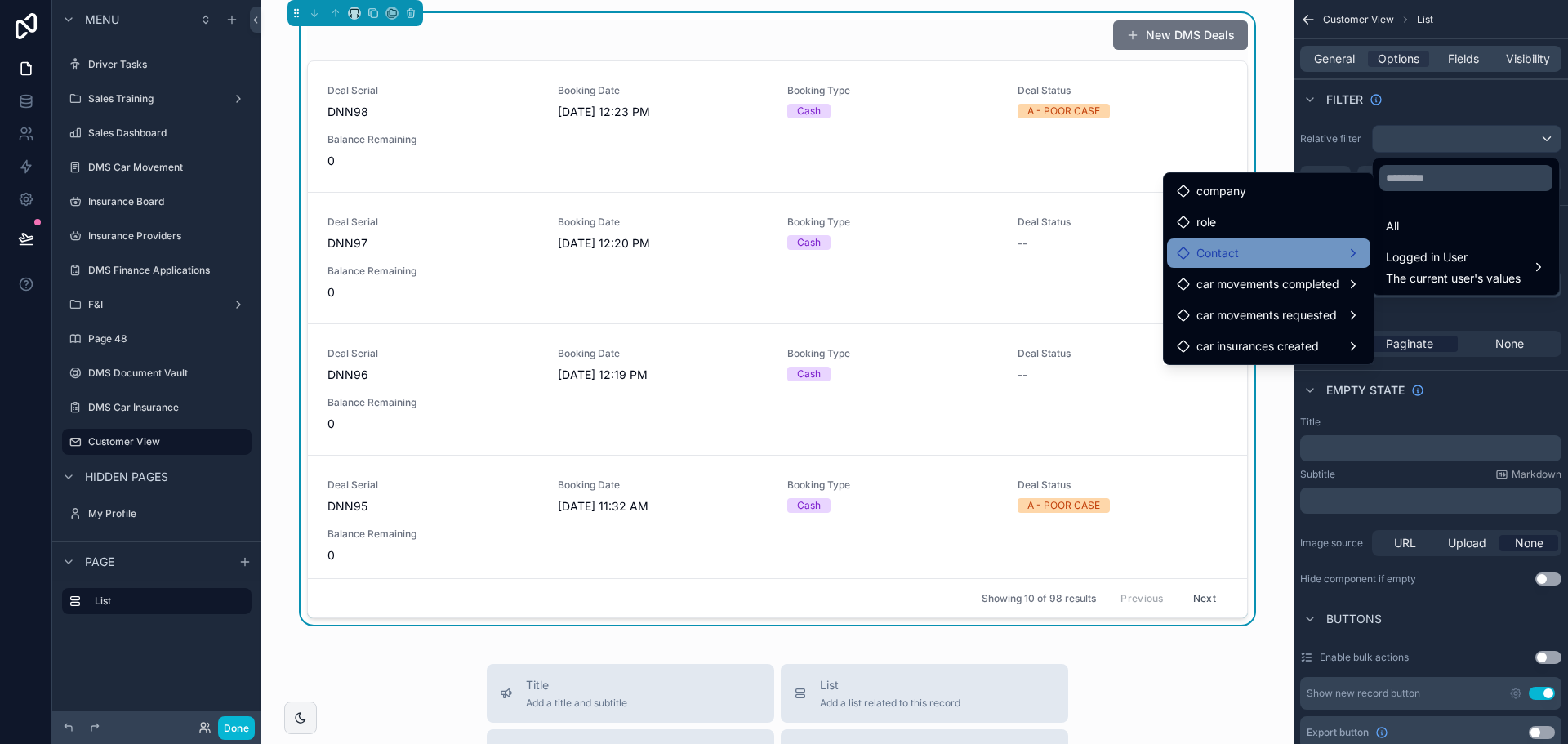
click at [1303, 248] on div "Contact" at bounding box center [1269, 253] width 184 height 20
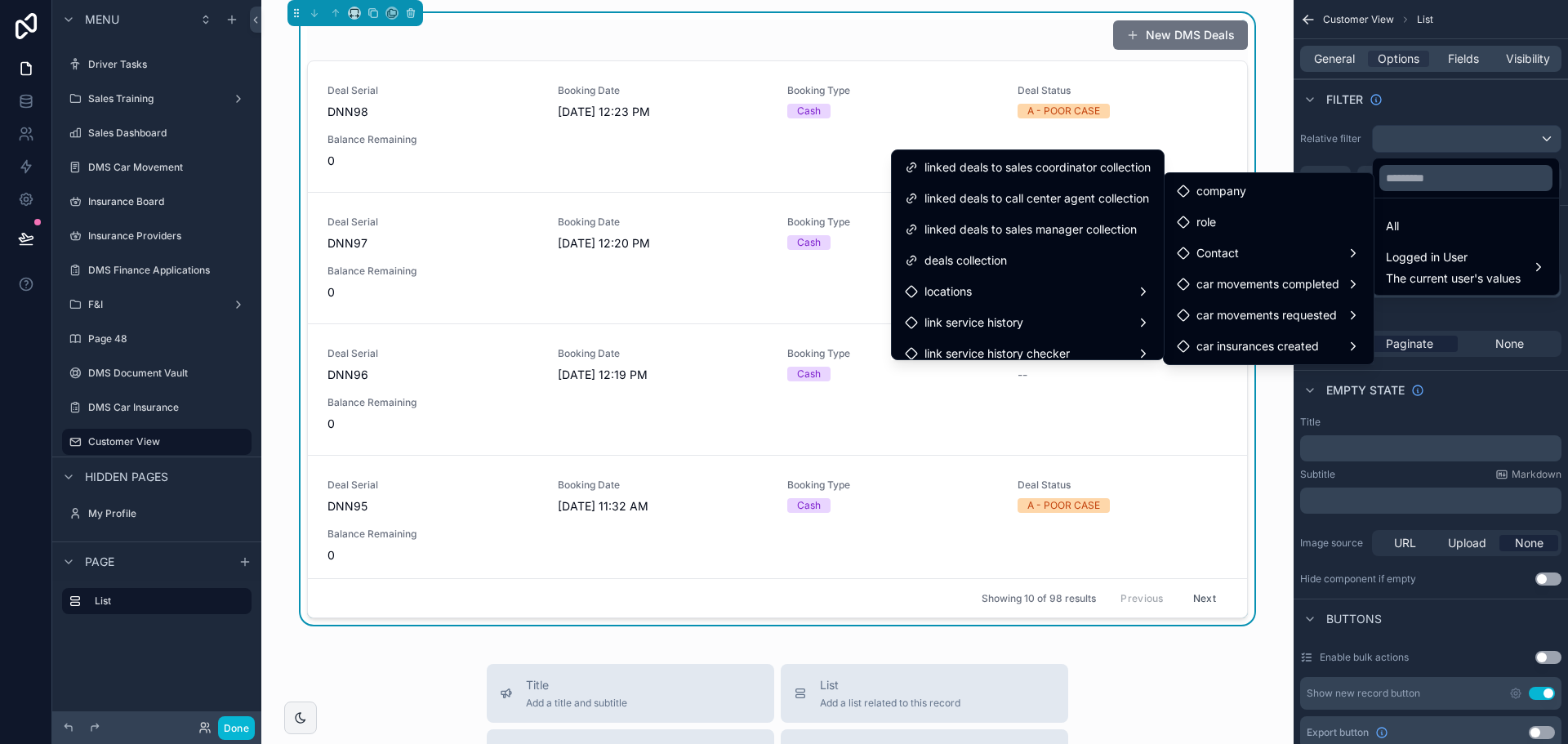
scroll to position [261, 0]
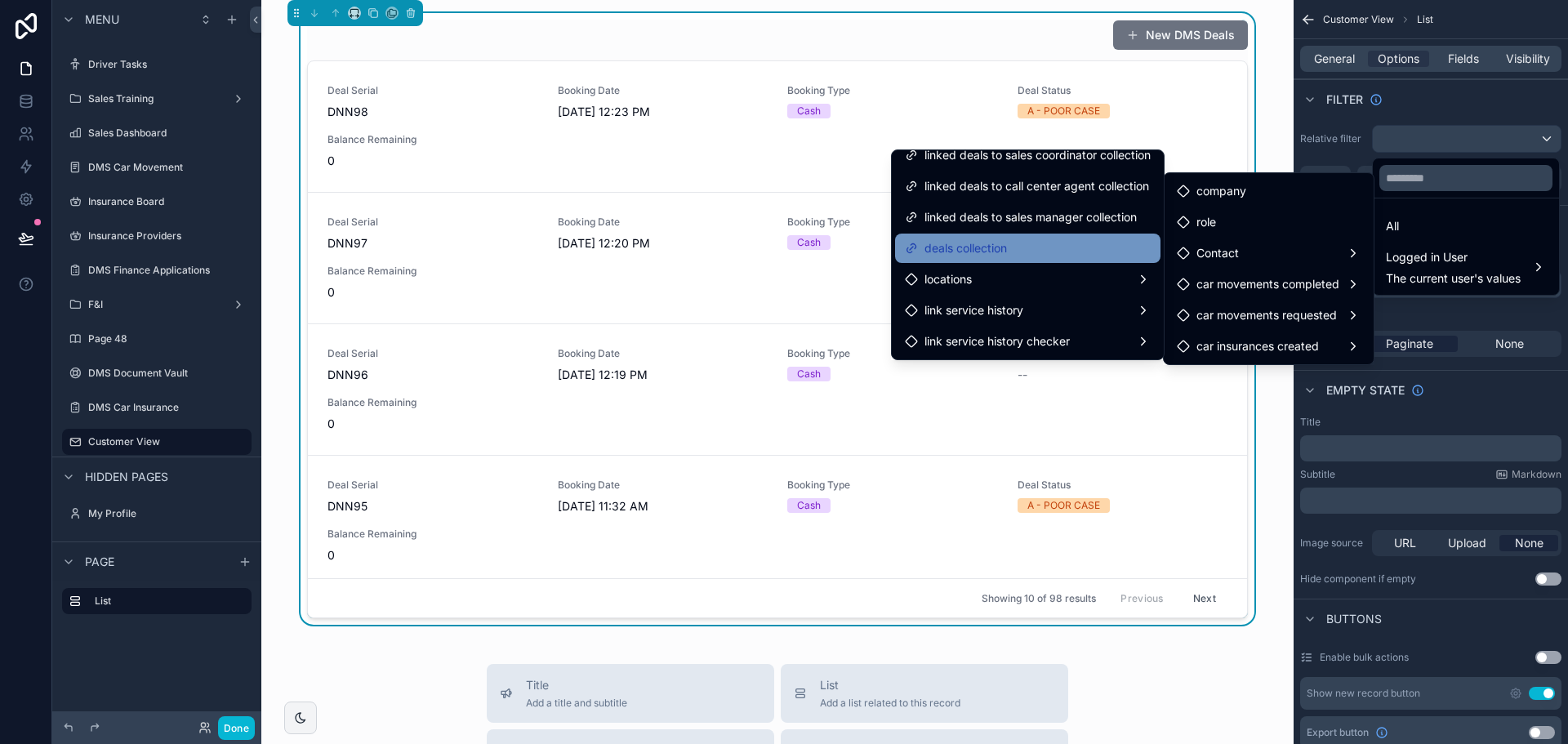
click at [1000, 253] on div "deals collection" at bounding box center [1027, 248] width 246 height 20
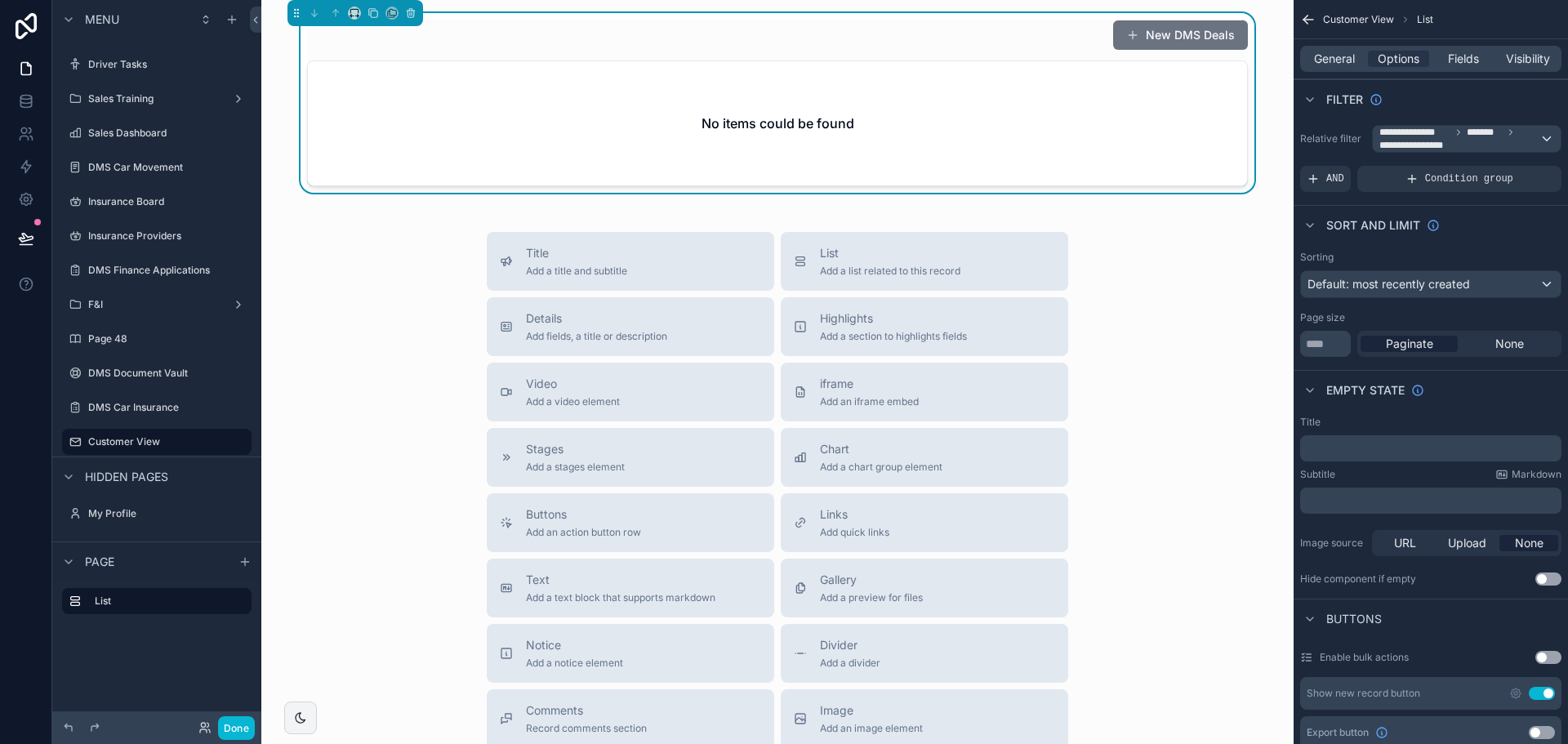
click at [1229, 227] on div "New DMS Deals No items could be found Title Add a title and subtitle List Add a…" at bounding box center [777, 472] width 1032 height 944
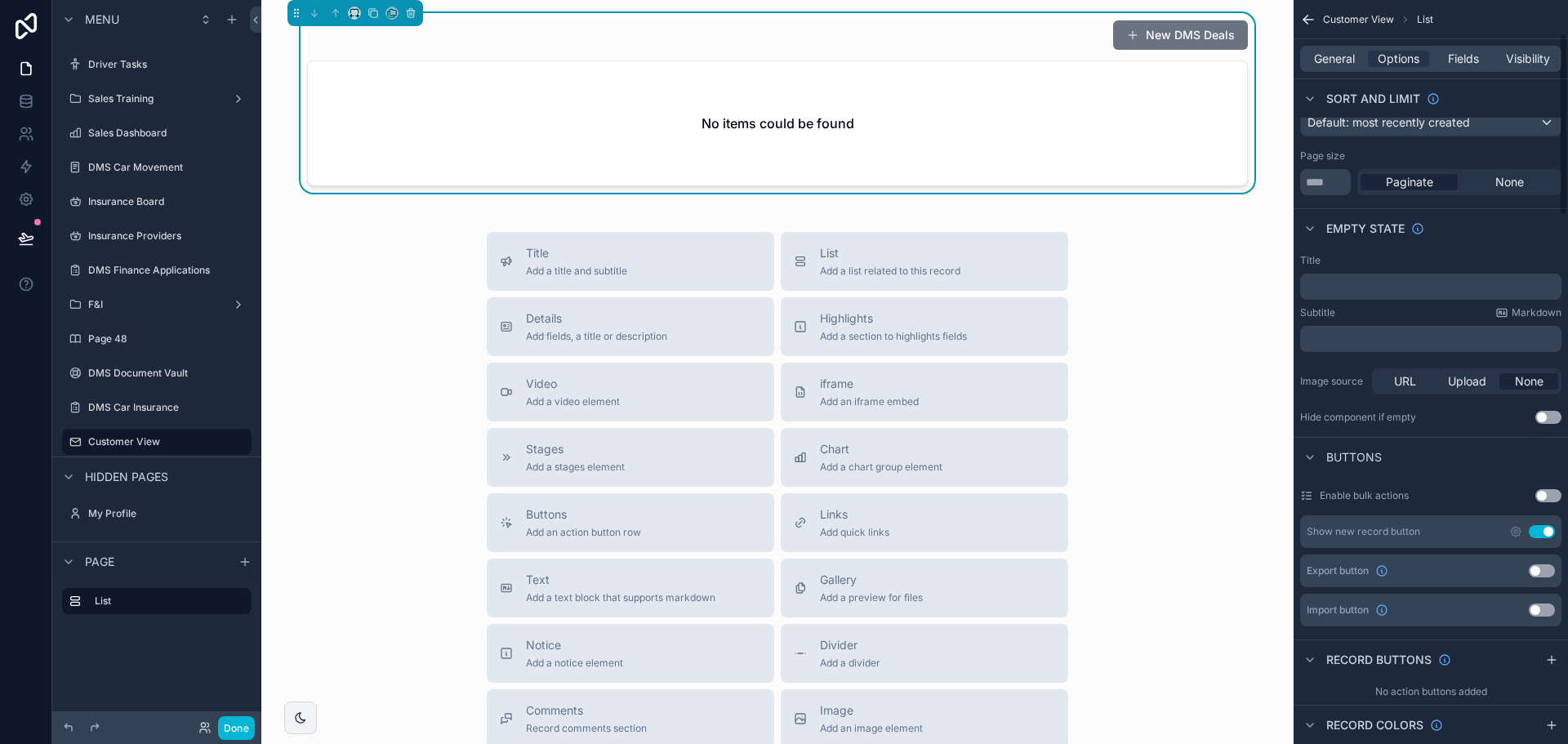
scroll to position [163, 0]
click at [1535, 528] on button "Use setting" at bounding box center [1542, 530] width 26 height 13
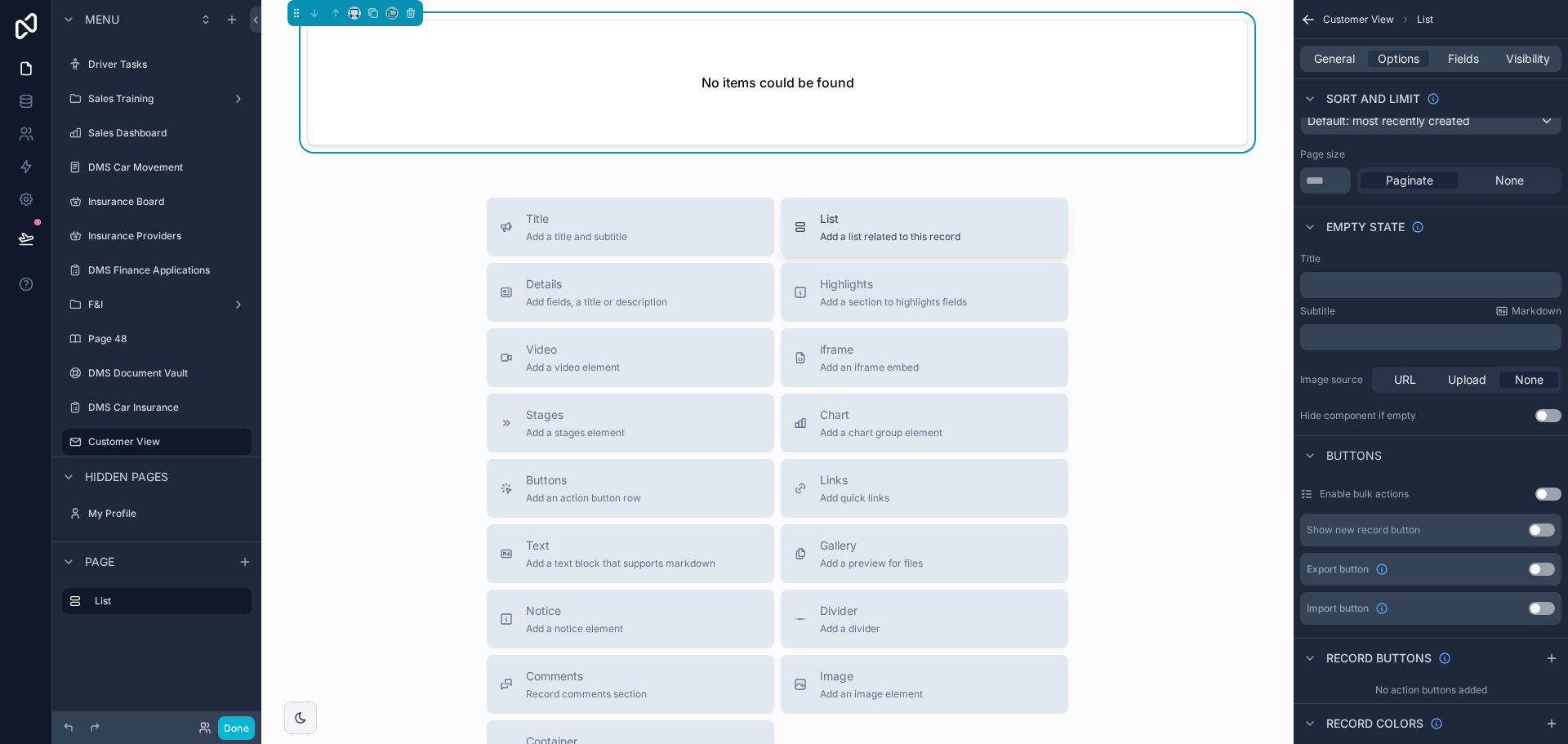
click at [854, 235] on span "Add a list related to this record" at bounding box center [890, 237] width 140 height 13
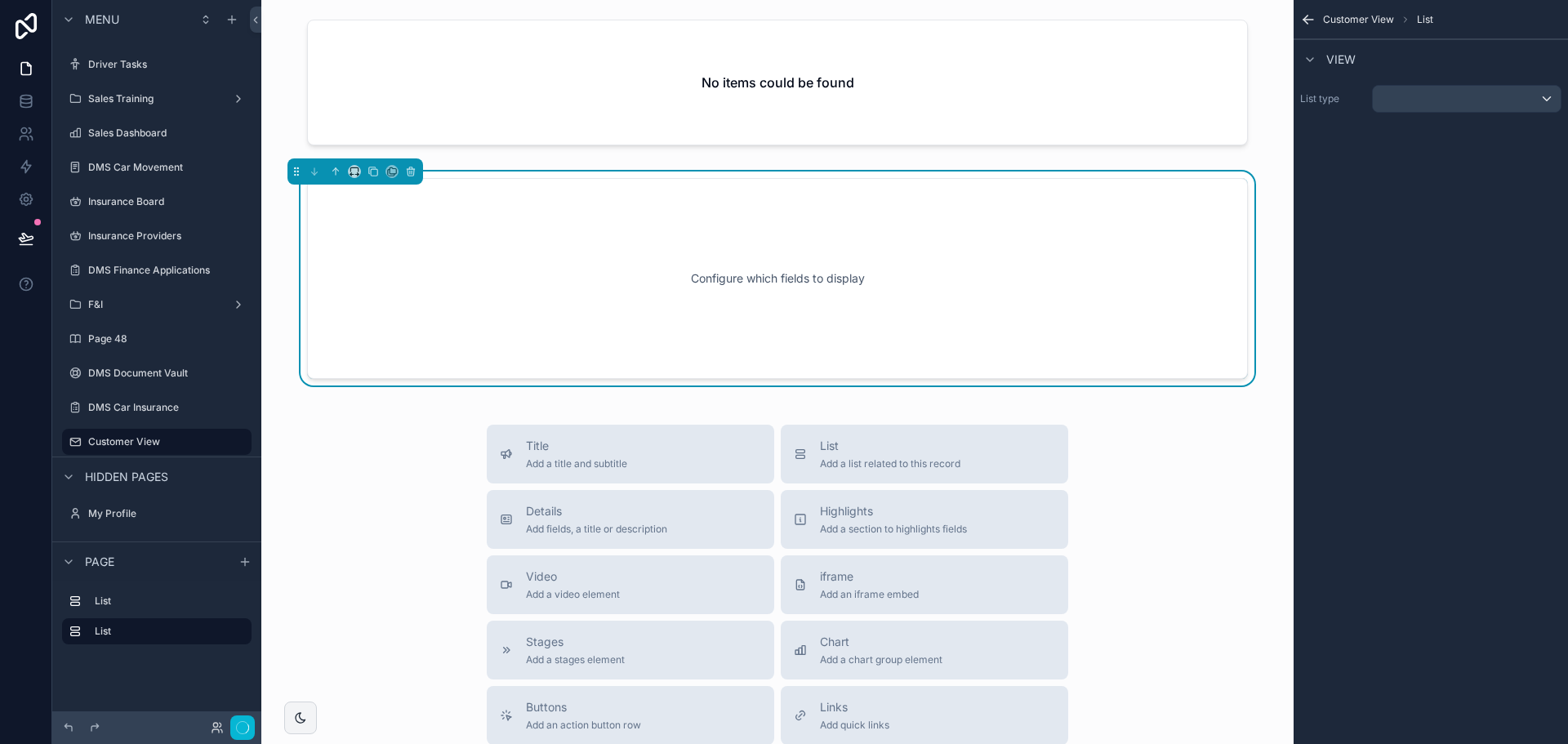
scroll to position [0, 0]
click at [1383, 95] on div "scrollable content" at bounding box center [1467, 98] width 188 height 26
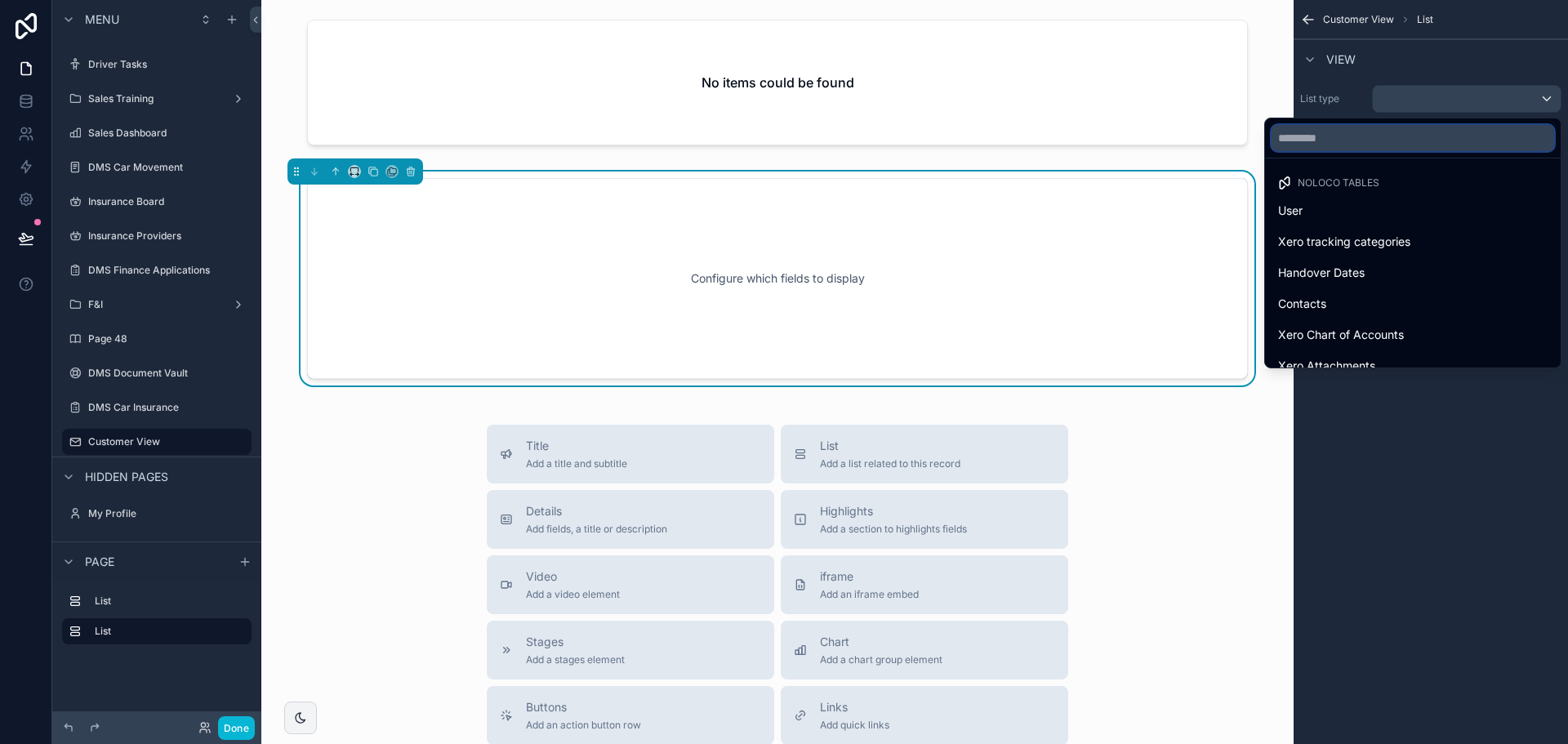
click at [1307, 138] on input "text" at bounding box center [1413, 138] width 282 height 26
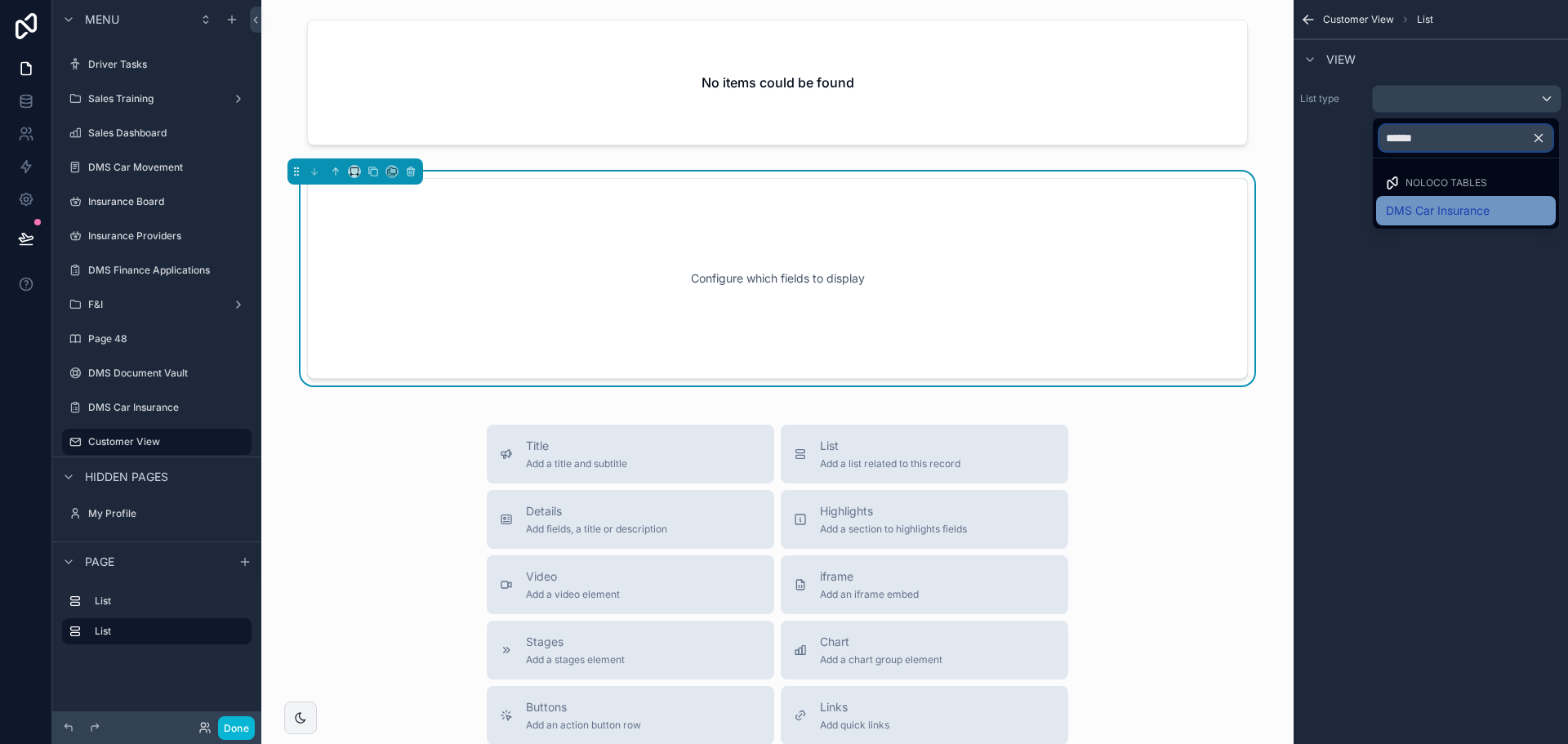
type input "******"
click at [1442, 205] on span "DMS Car Insurance" at bounding box center [1438, 210] width 104 height 20
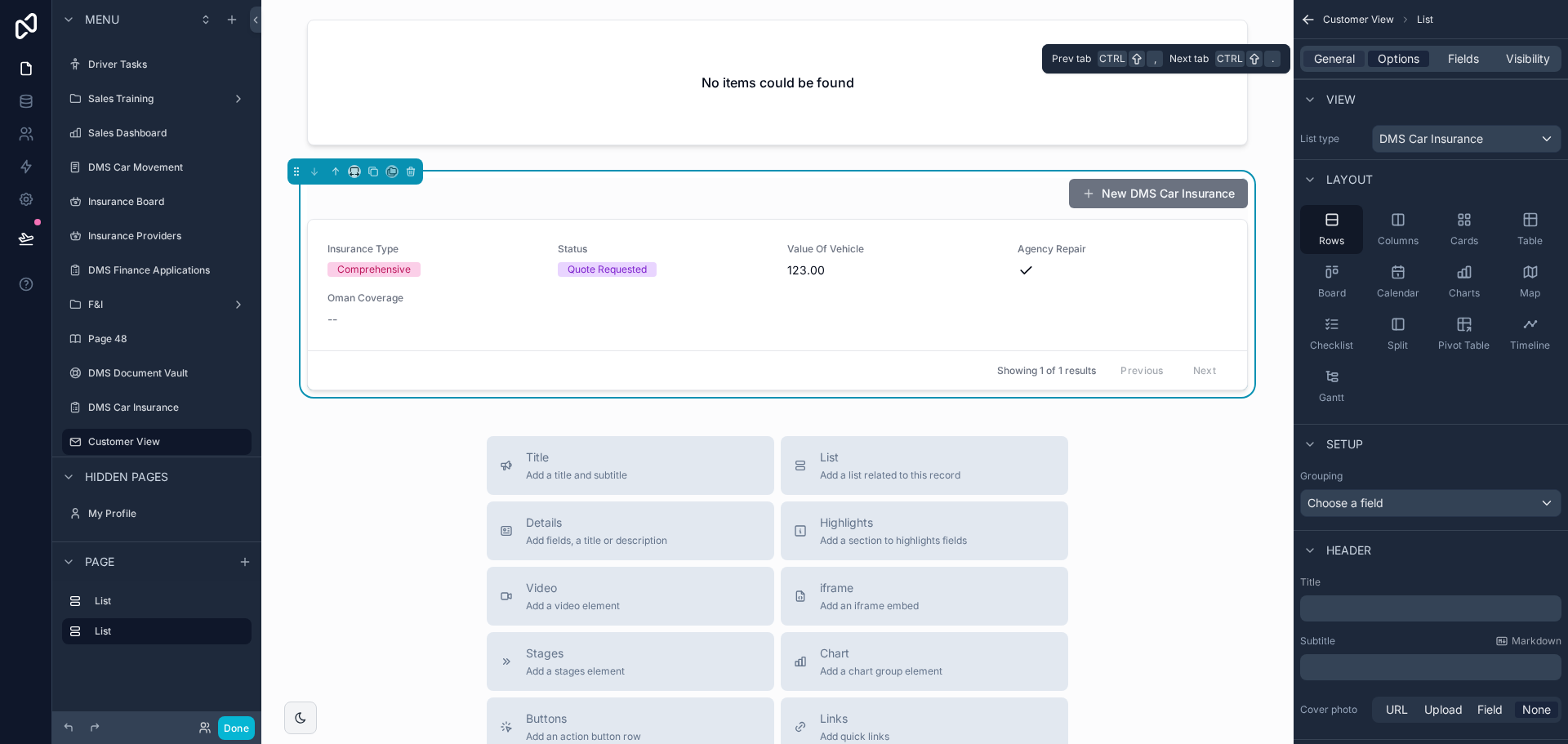
click at [1417, 58] on span "Options" at bounding box center [1398, 59] width 42 height 17
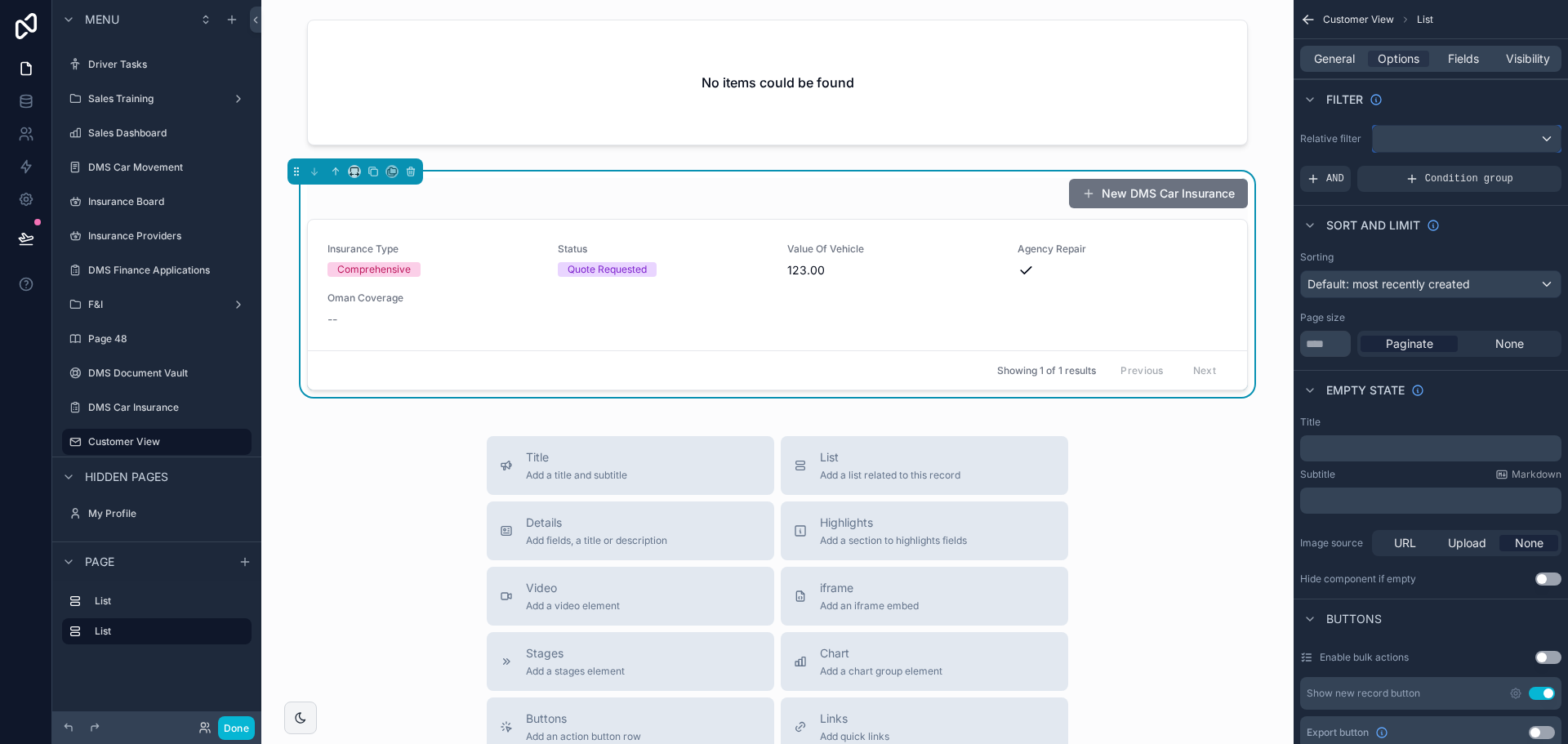
click at [1429, 138] on div "scrollable content" at bounding box center [1467, 138] width 188 height 26
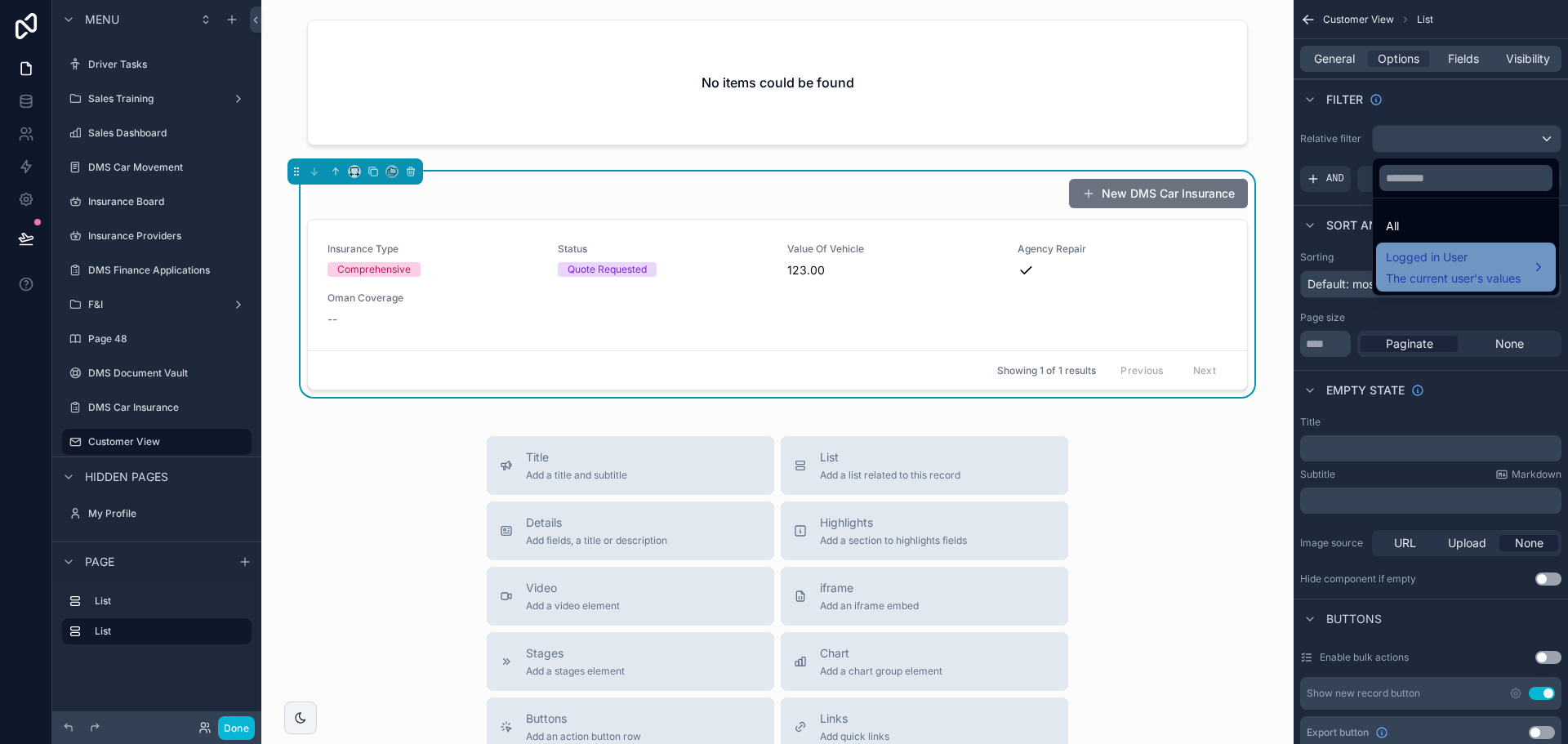
click at [1453, 255] on span "Logged in User" at bounding box center [1453, 256] width 135 height 20
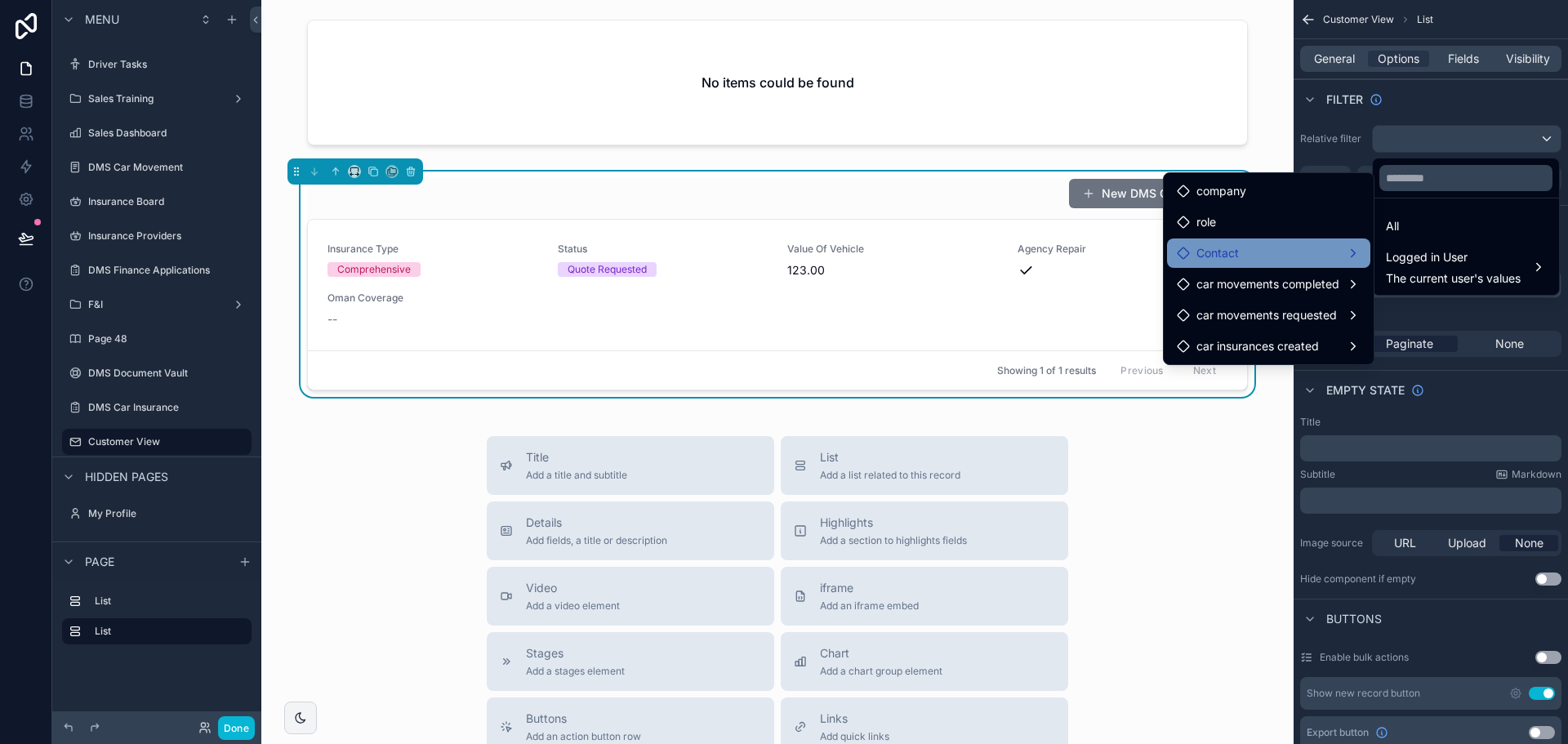
click at [1280, 254] on div "Contact" at bounding box center [1269, 253] width 184 height 20
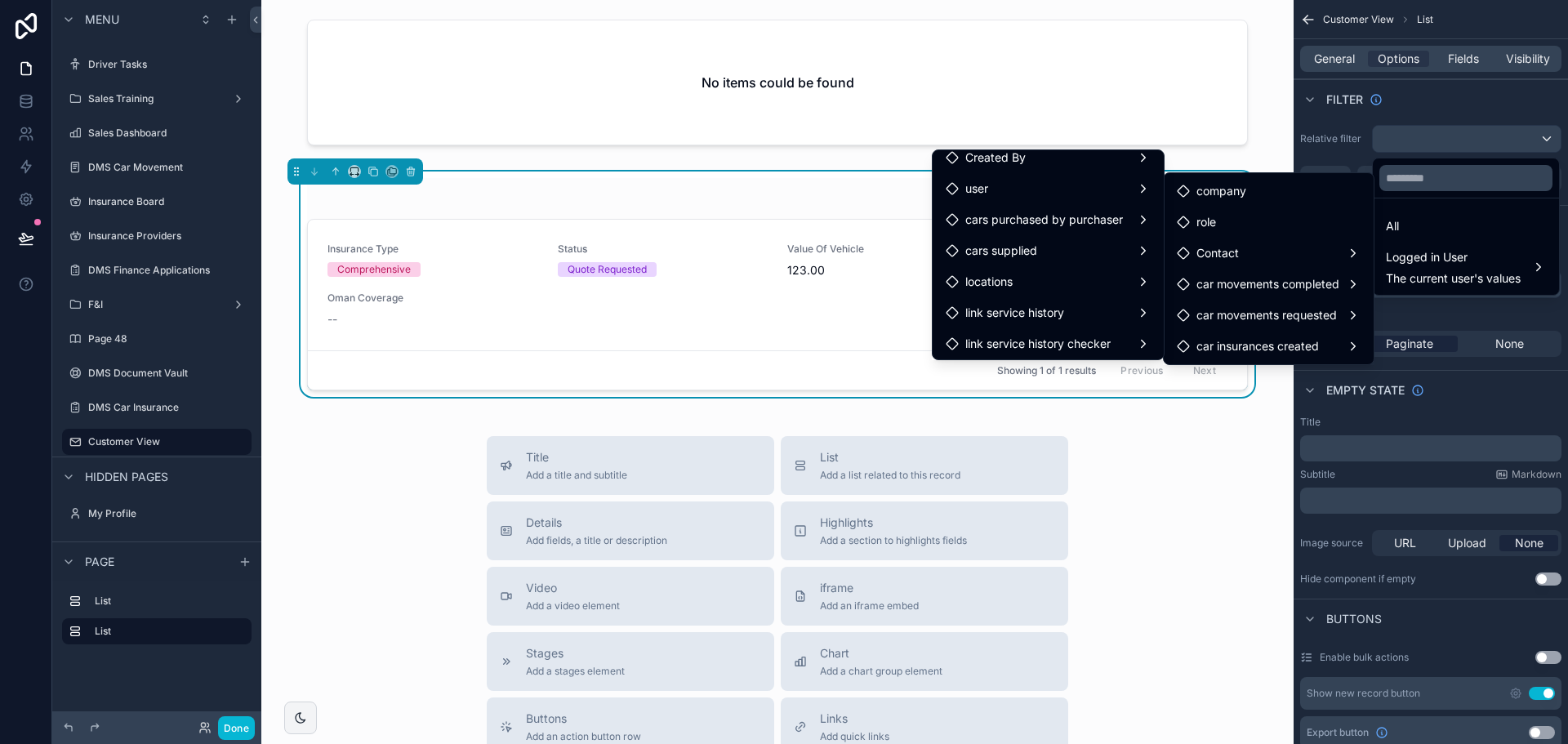
scroll to position [106, 0]
click at [1345, 62] on div "scrollable content" at bounding box center [784, 372] width 1568 height 744
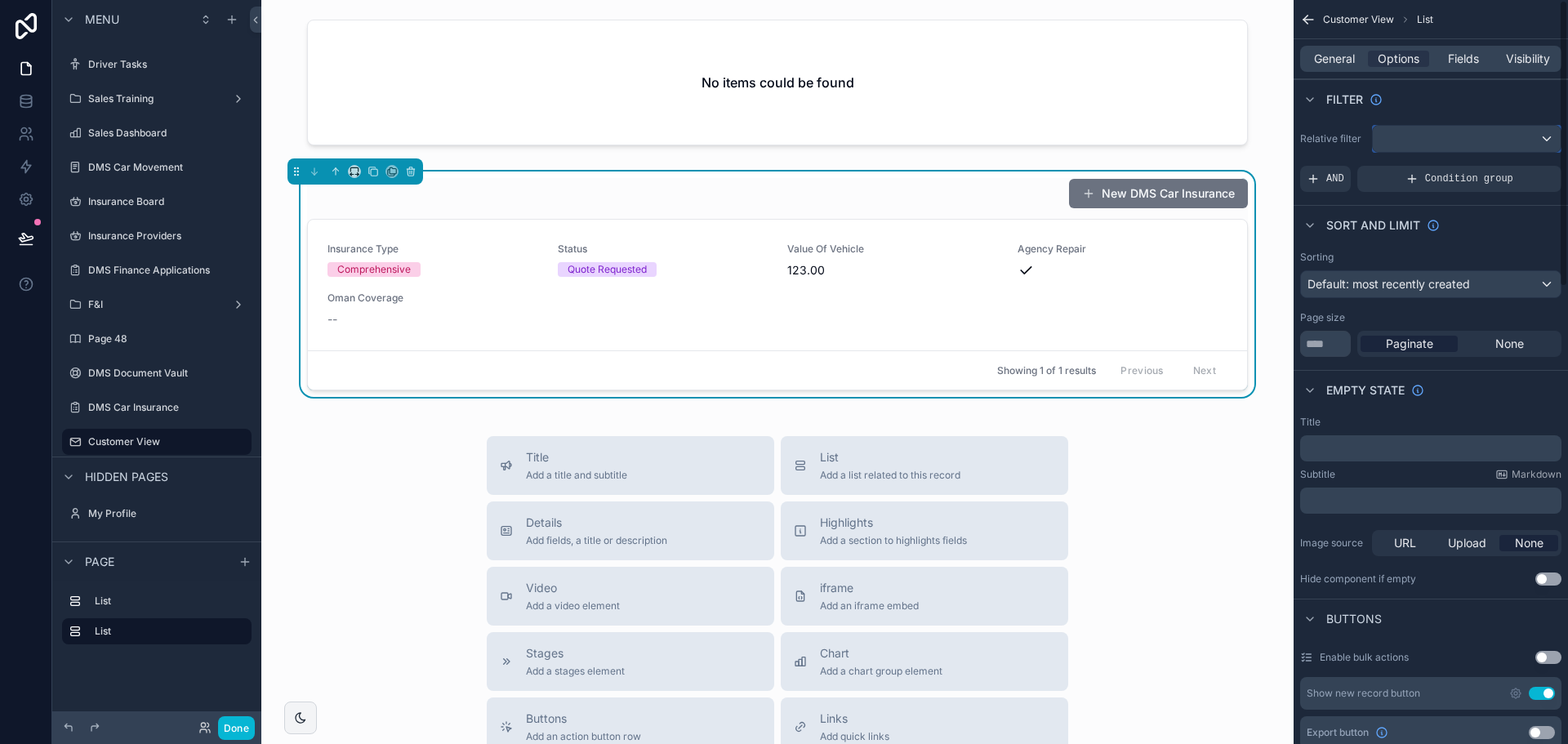
click at [1408, 127] on div "scrollable content" at bounding box center [1467, 138] width 188 height 26
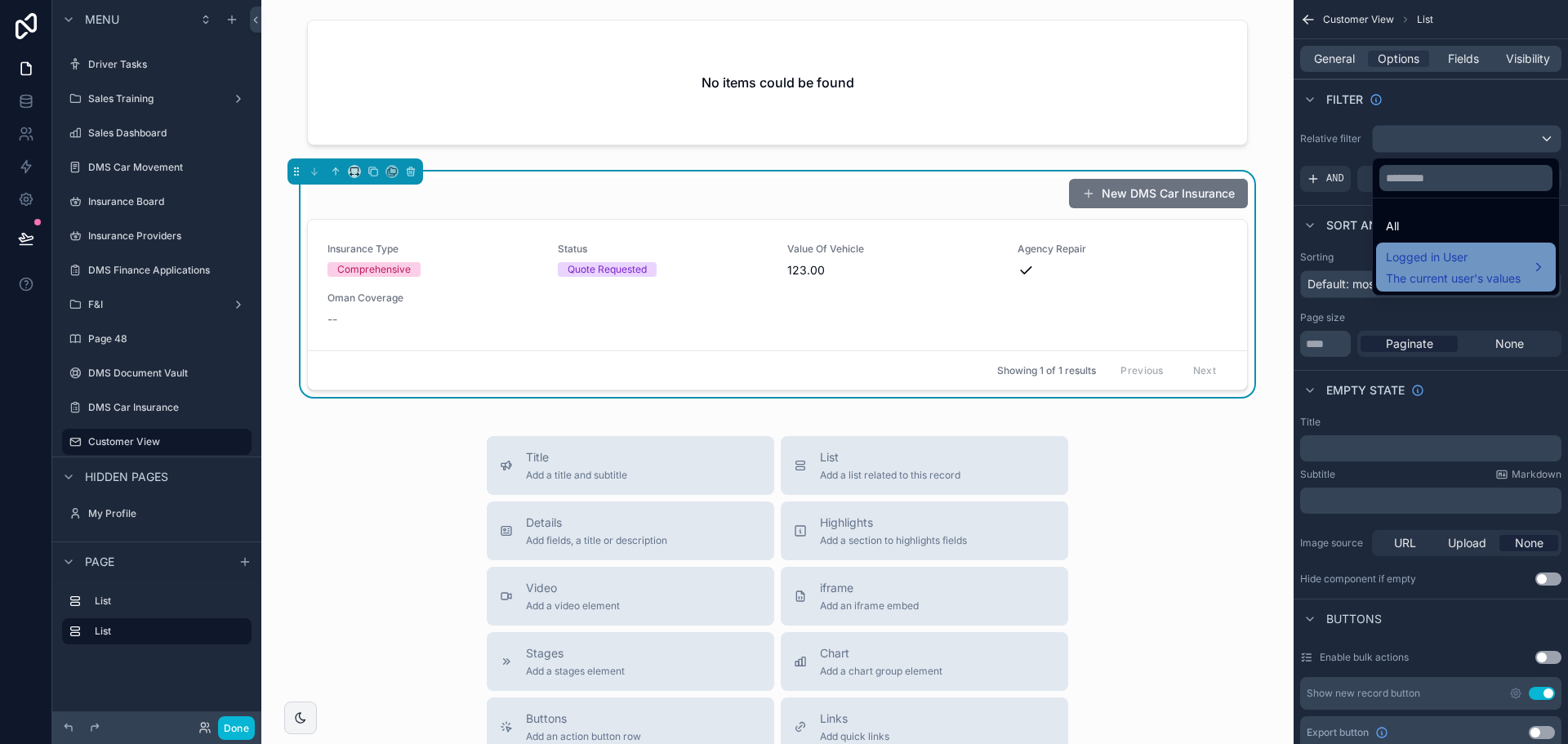
click at [1425, 268] on div "Logged in User The current user's values" at bounding box center [1453, 267] width 135 height 39
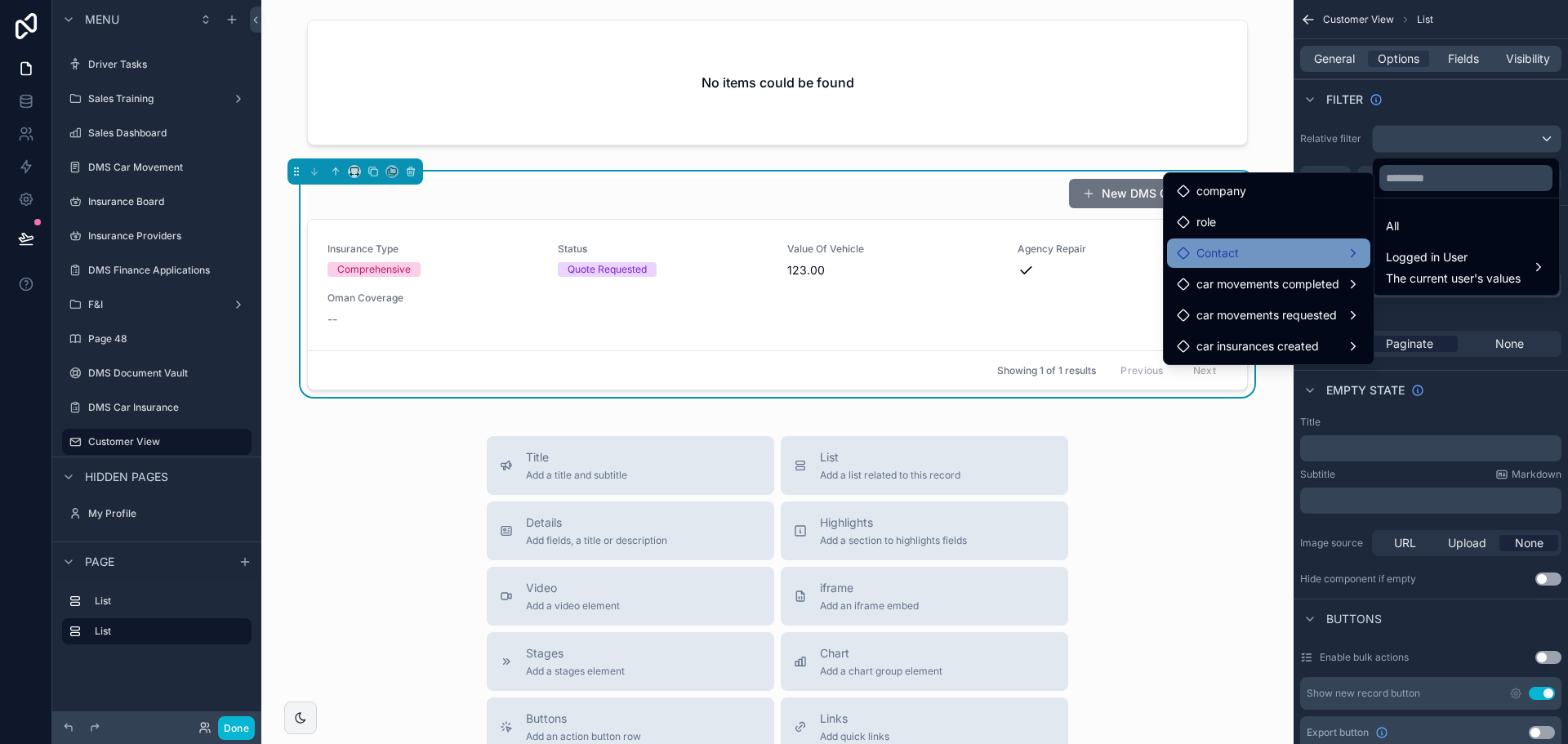
click at [1283, 254] on div "Contact" at bounding box center [1269, 253] width 184 height 20
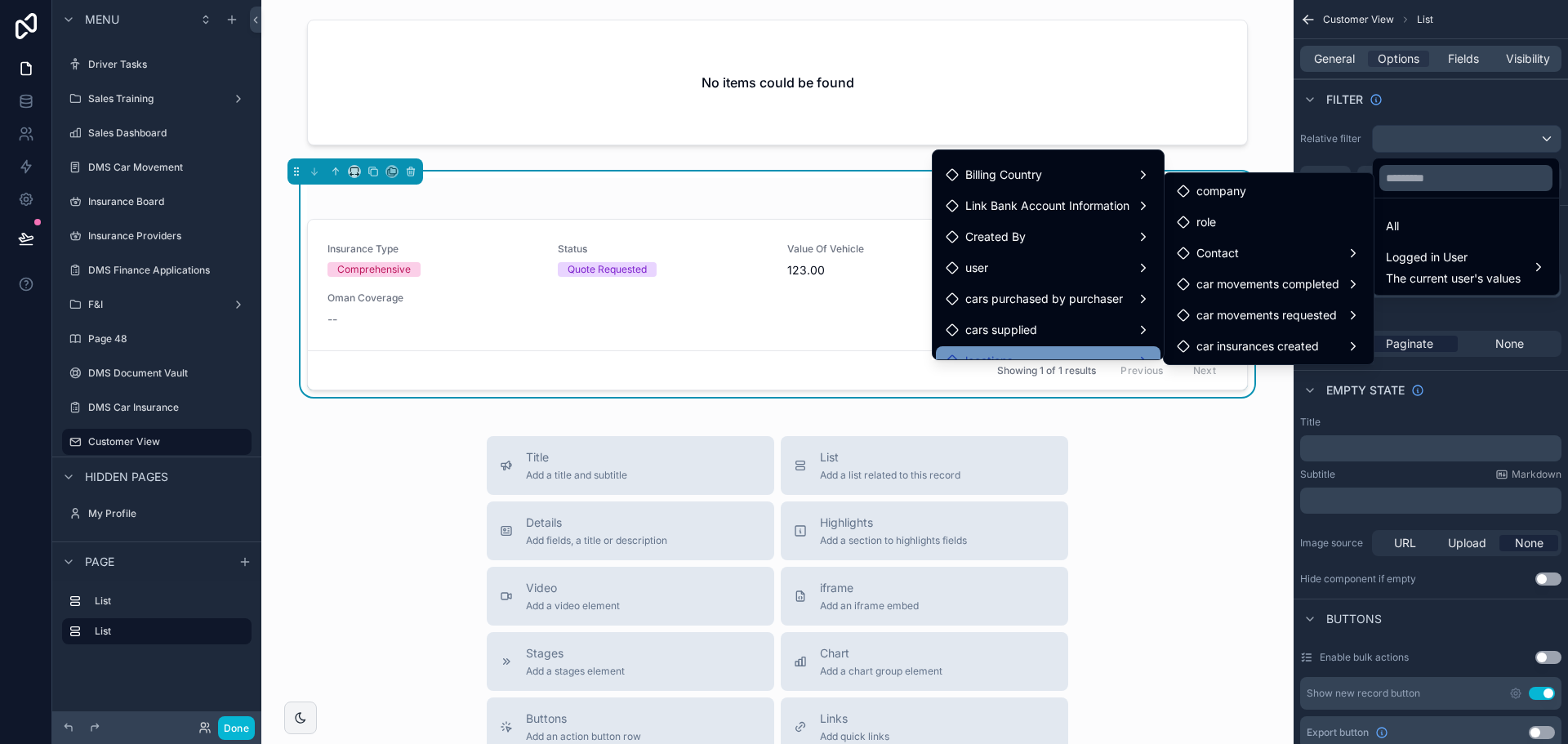
scroll to position [0, 0]
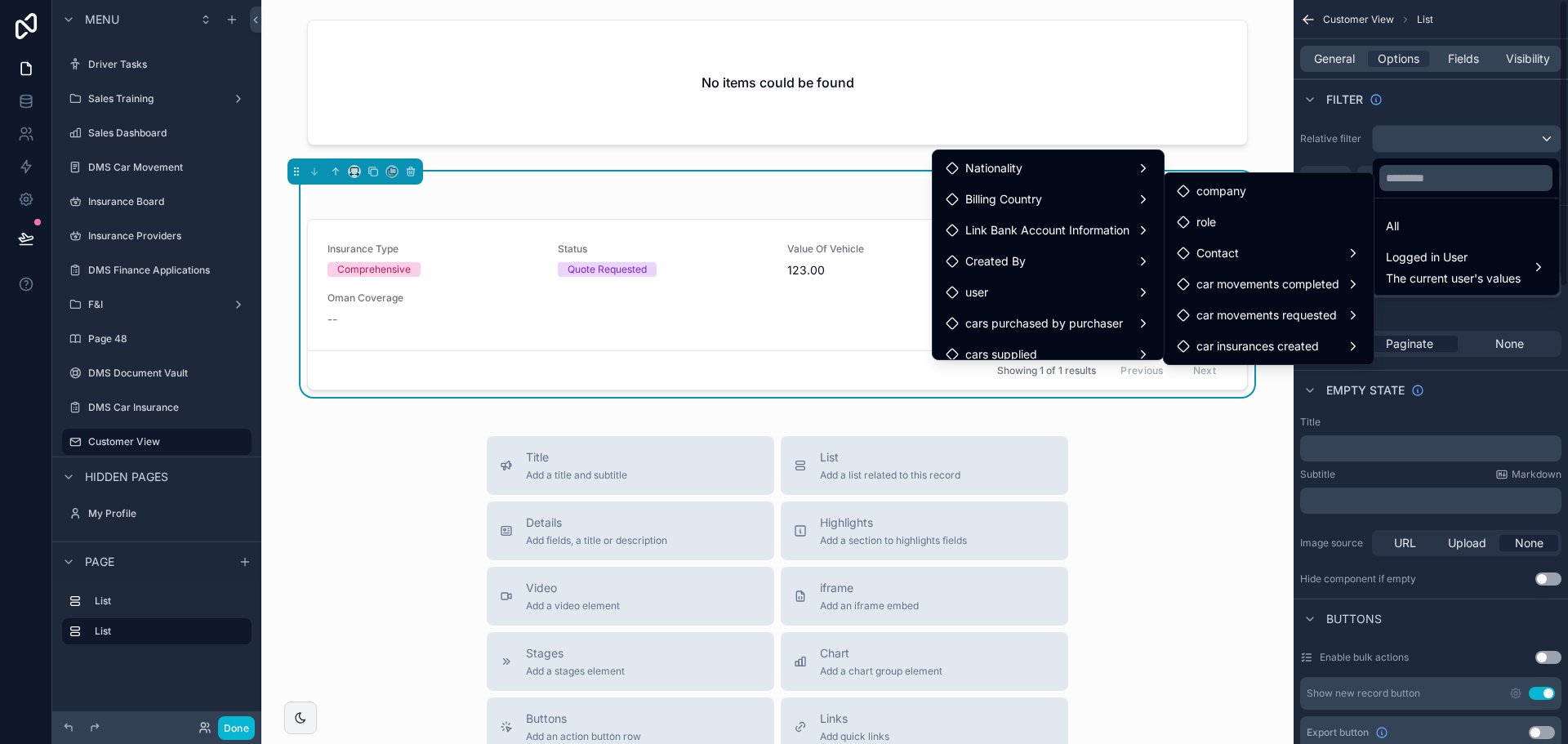
click at [1342, 47] on div "scrollable content" at bounding box center [784, 372] width 1568 height 744
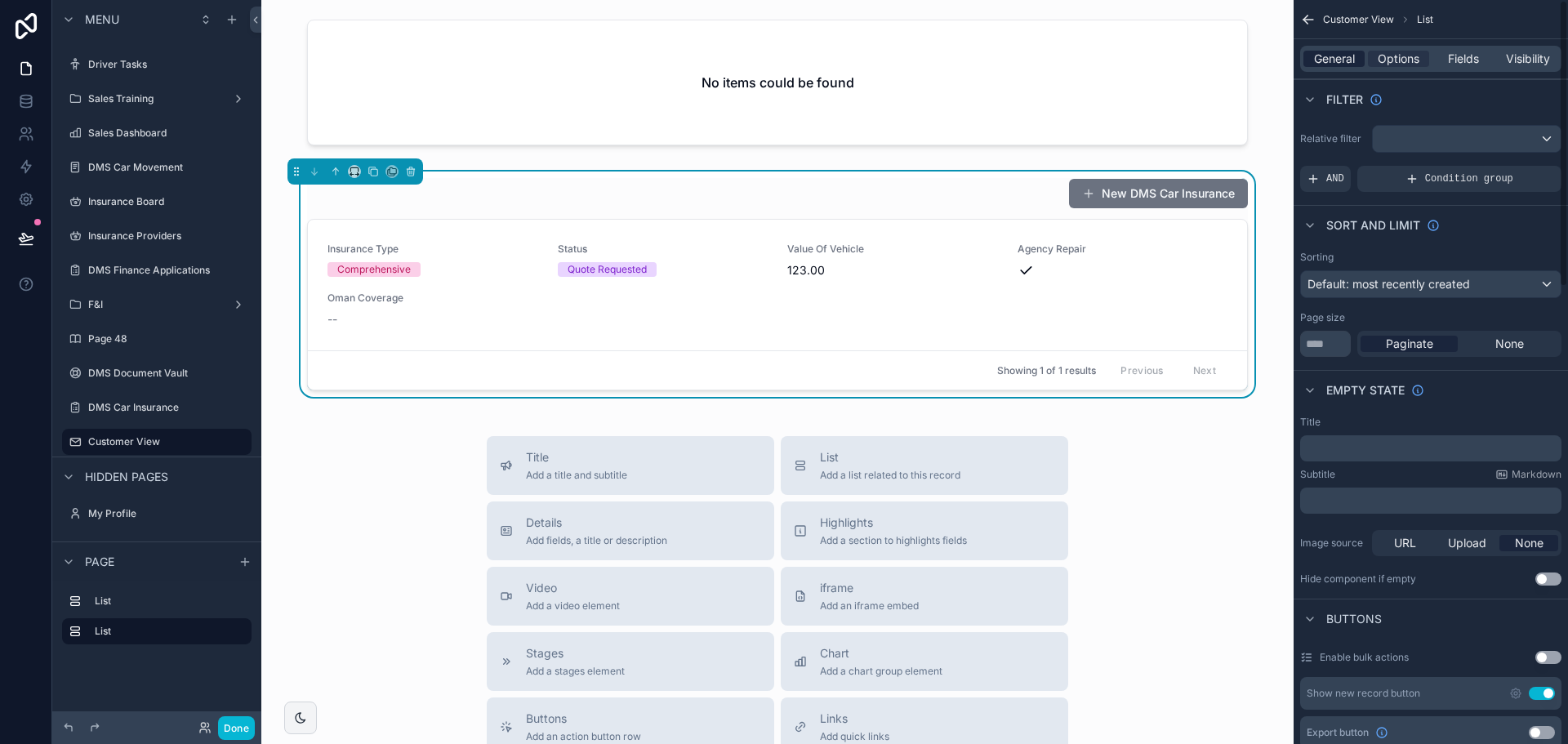
click at [1349, 59] on span "General" at bounding box center [1335, 59] width 41 height 17
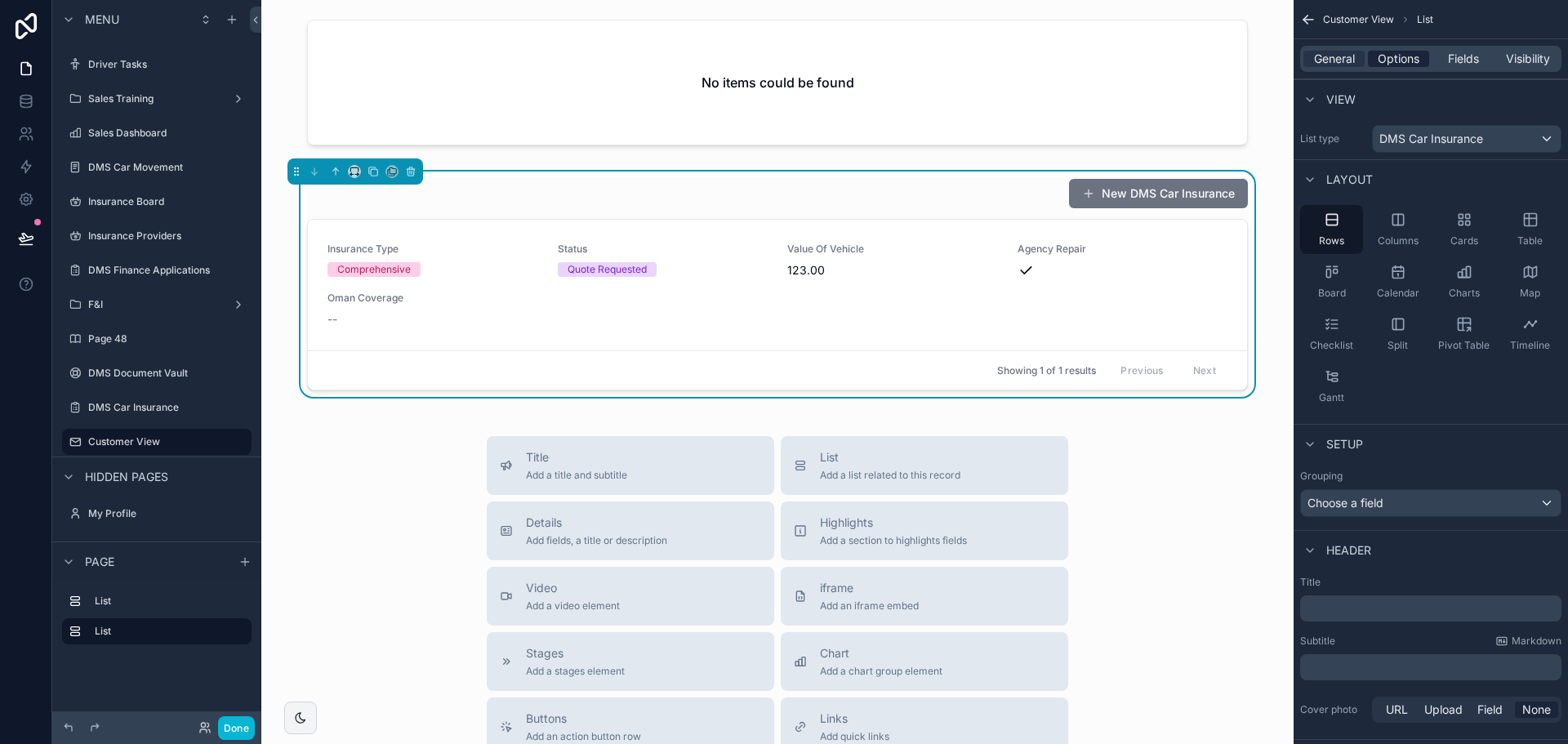
click at [1394, 64] on span "Options" at bounding box center [1398, 59] width 42 height 17
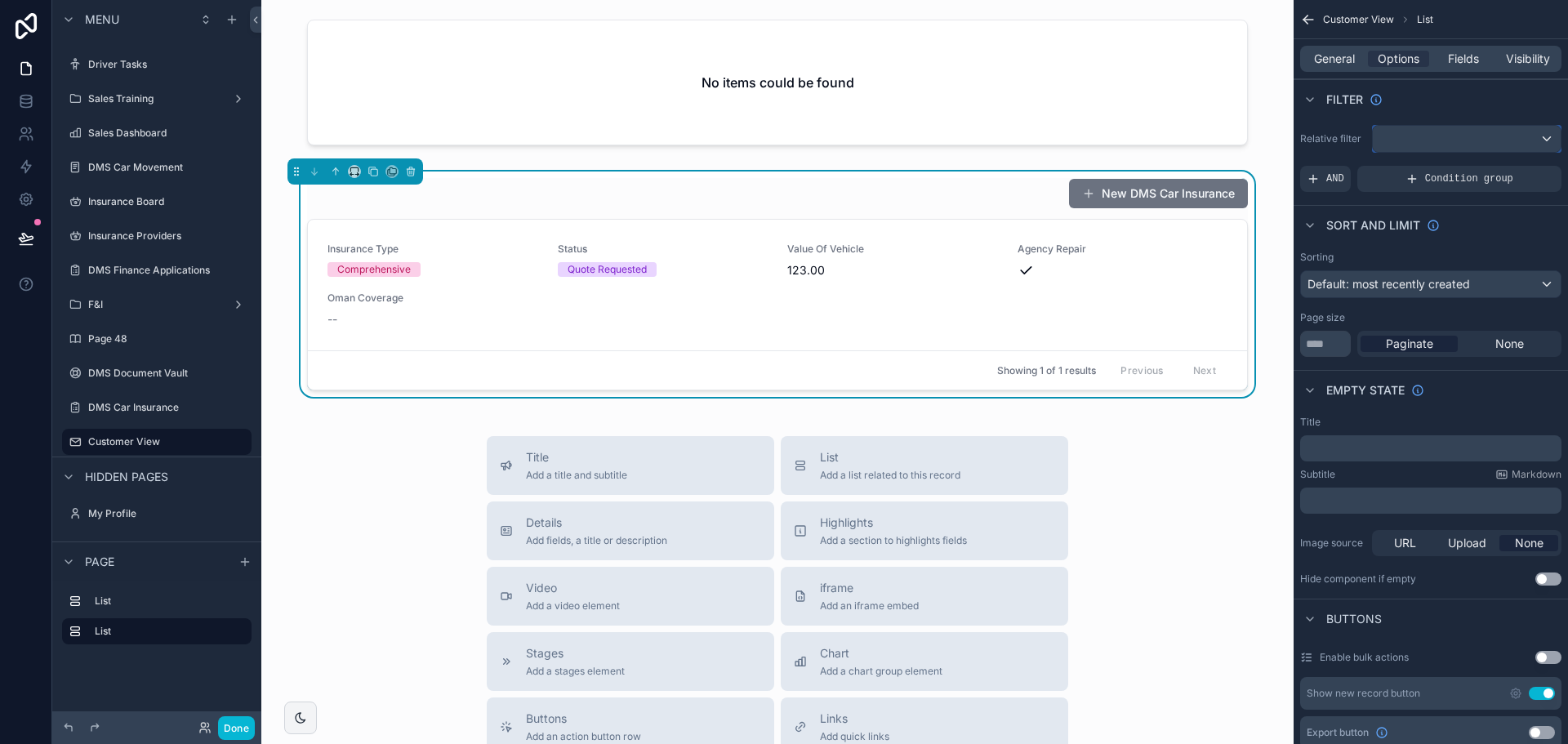
click at [1421, 126] on div "scrollable content" at bounding box center [1467, 138] width 188 height 26
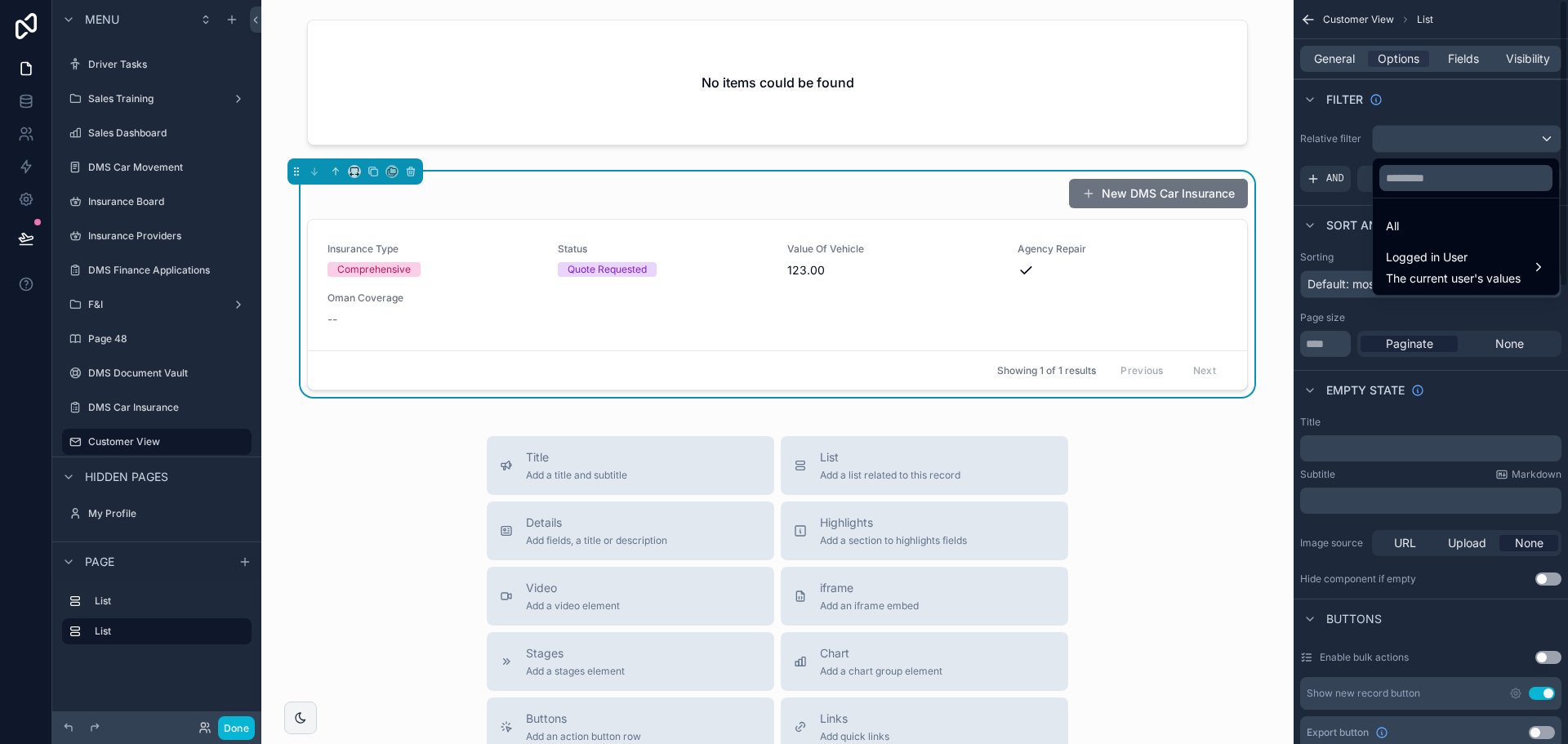
click at [1370, 118] on div "scrollable content" at bounding box center [784, 372] width 1568 height 744
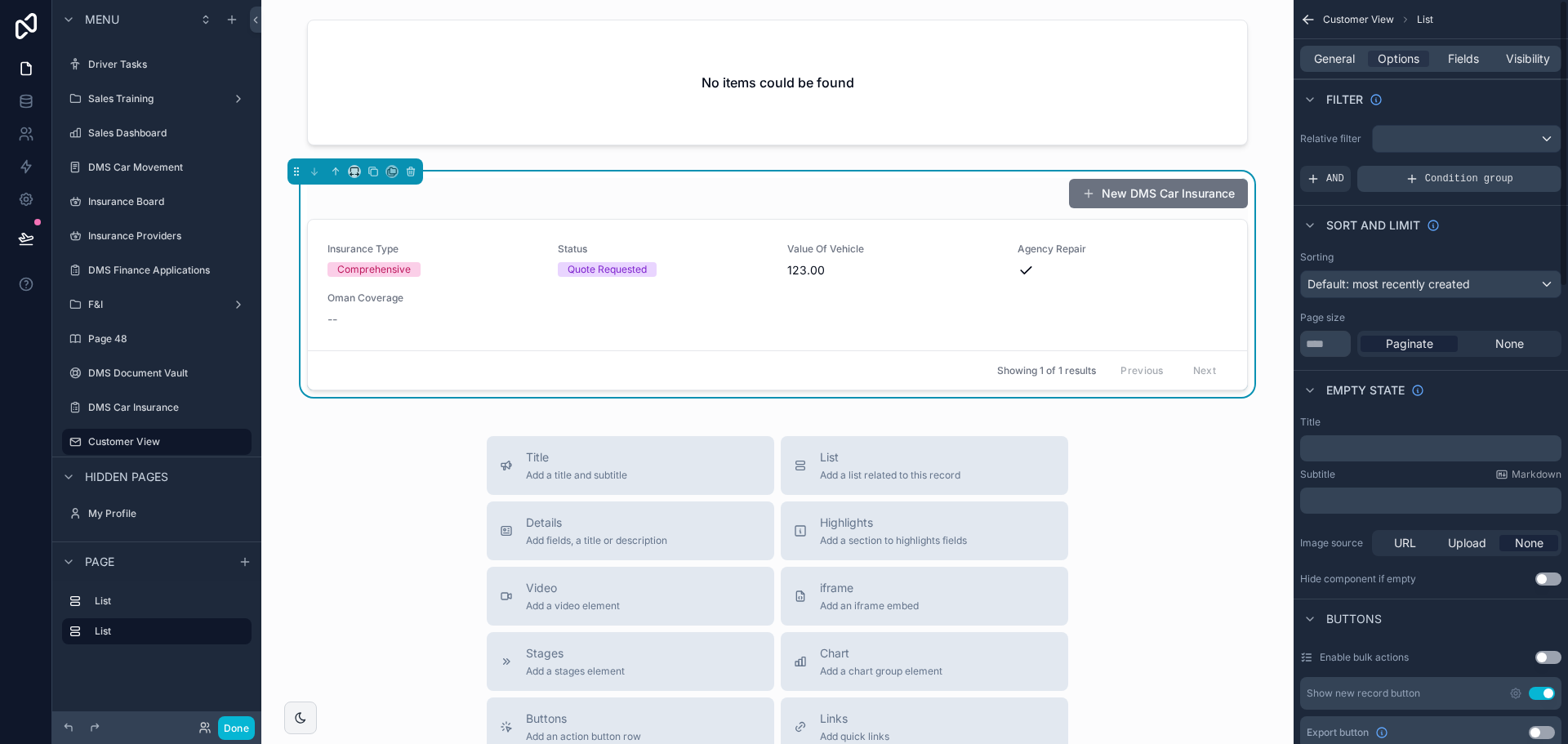
click at [1399, 174] on div "Condition group" at bounding box center [1459, 178] width 204 height 26
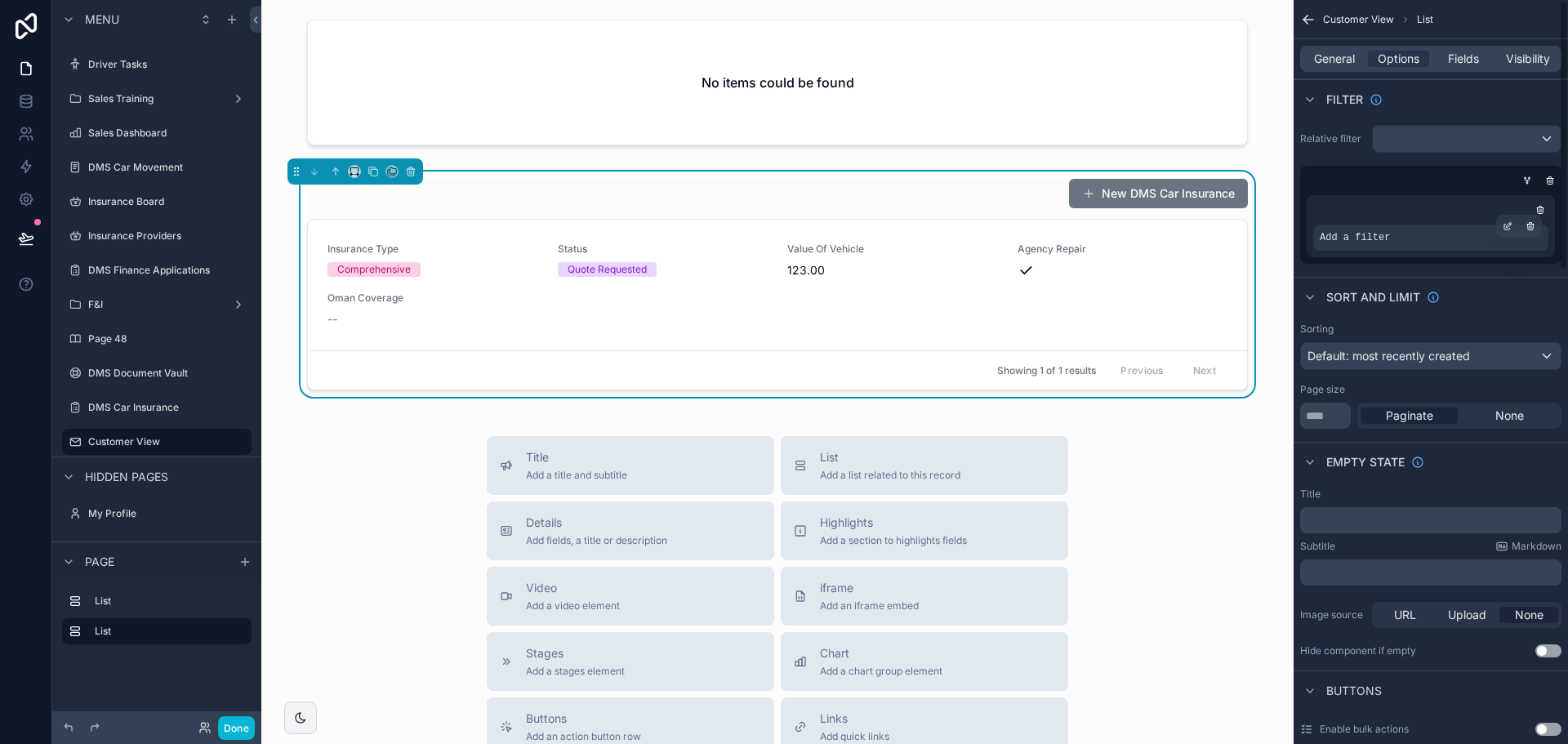
click at [1390, 234] on div "Add a filter" at bounding box center [1431, 238] width 235 height 26
click at [1509, 227] on icon "scrollable content" at bounding box center [1509, 224] width 5 height 5
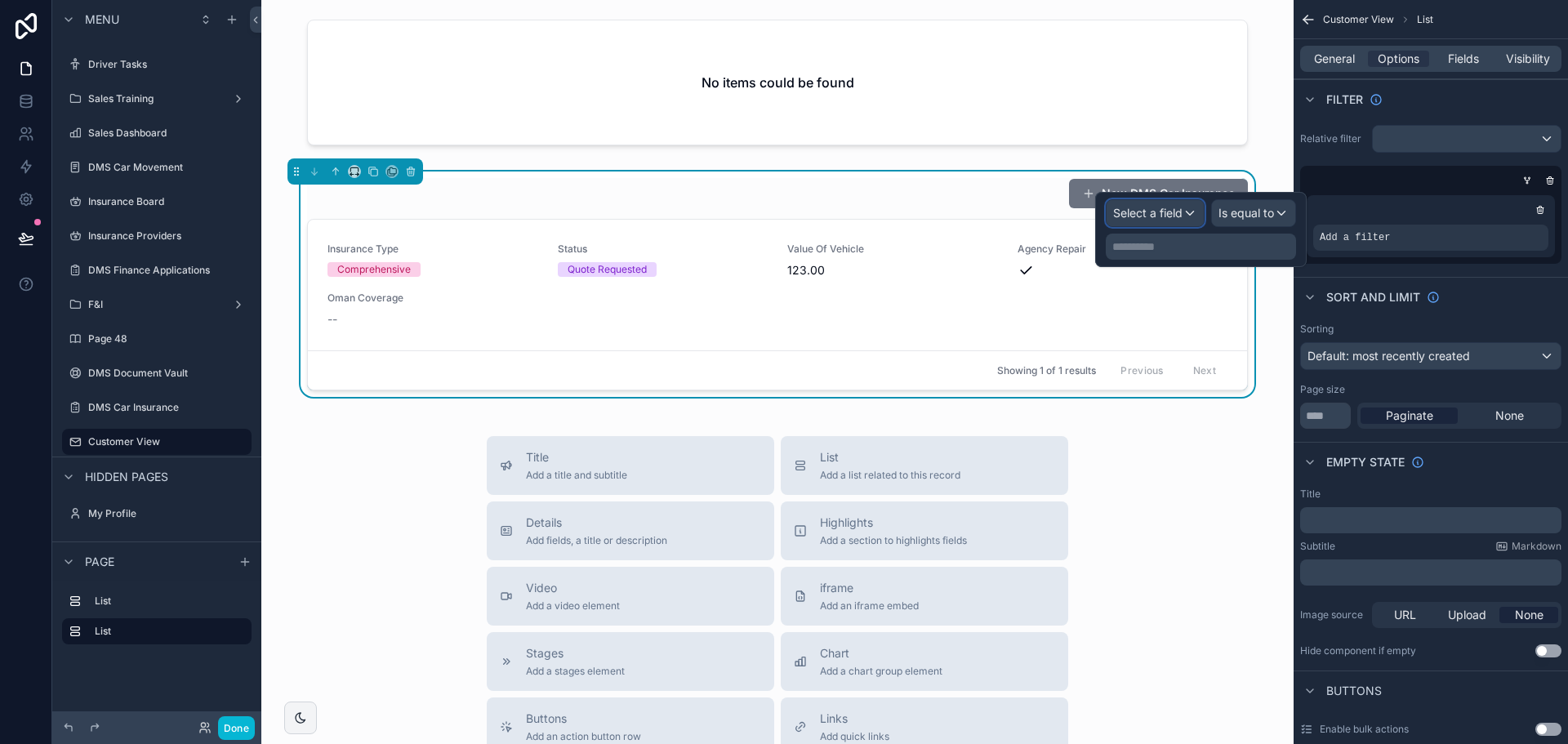
click at [1190, 213] on div "Select a field" at bounding box center [1155, 213] width 98 height 26
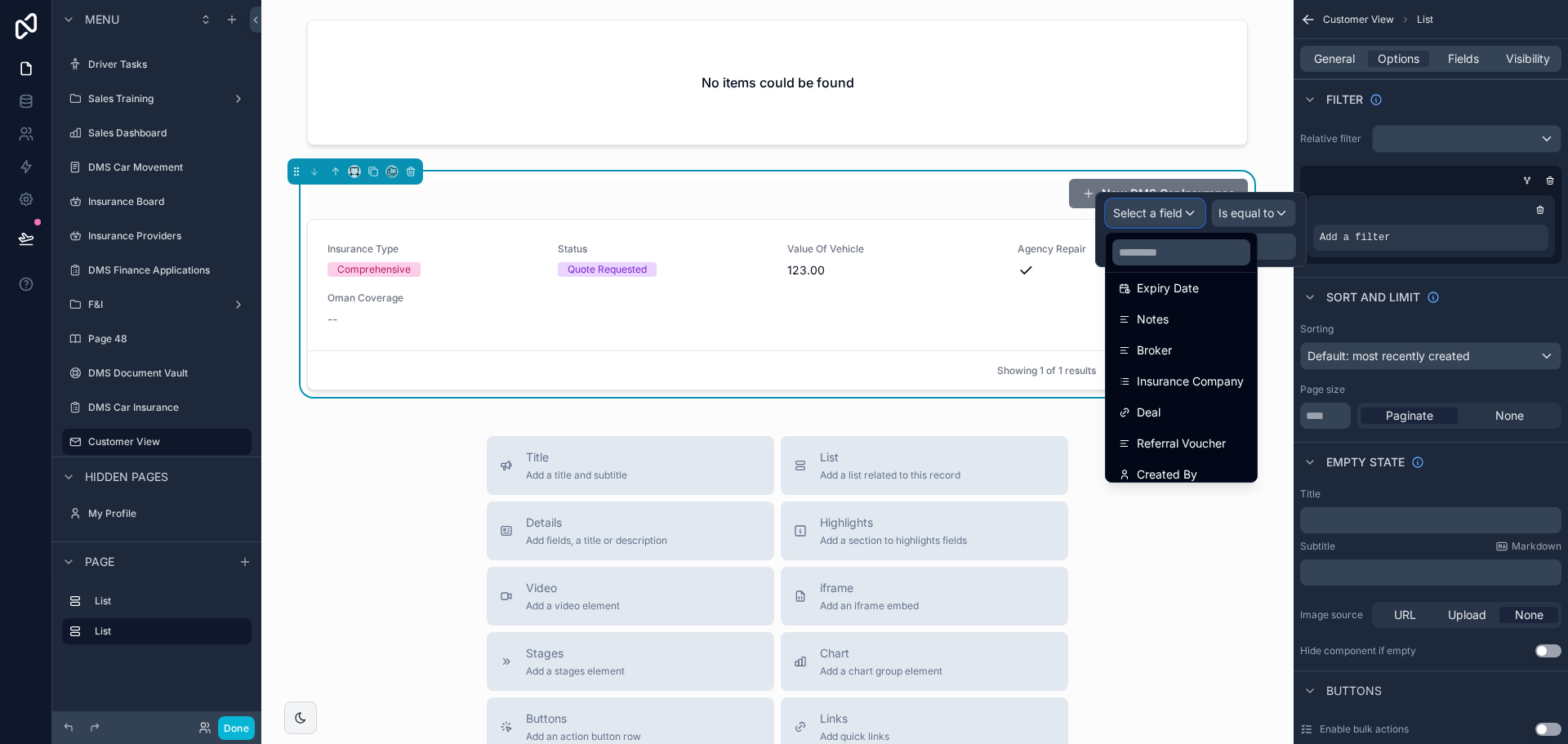
scroll to position [426, 0]
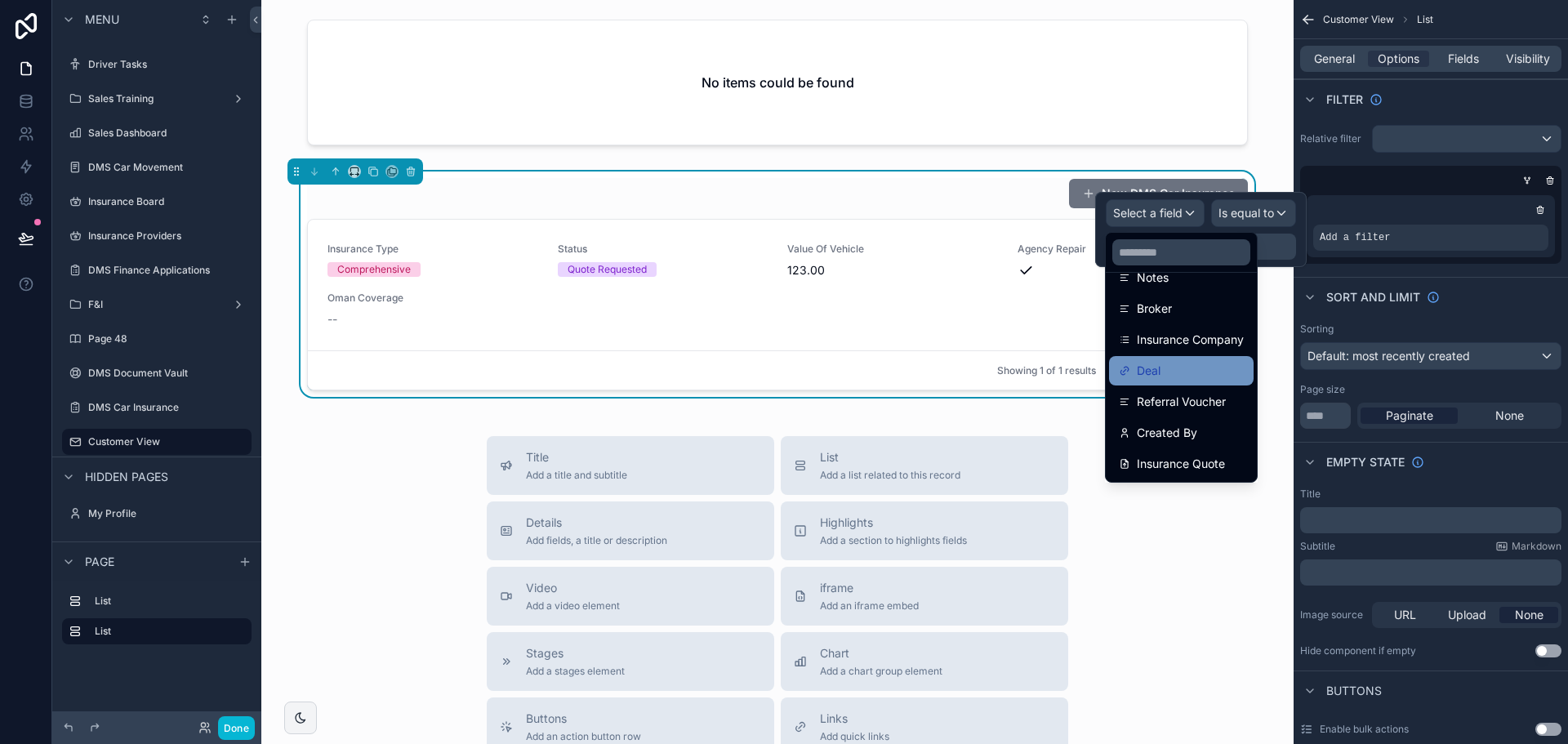
click at [1193, 373] on div "Deal" at bounding box center [1182, 371] width 125 height 20
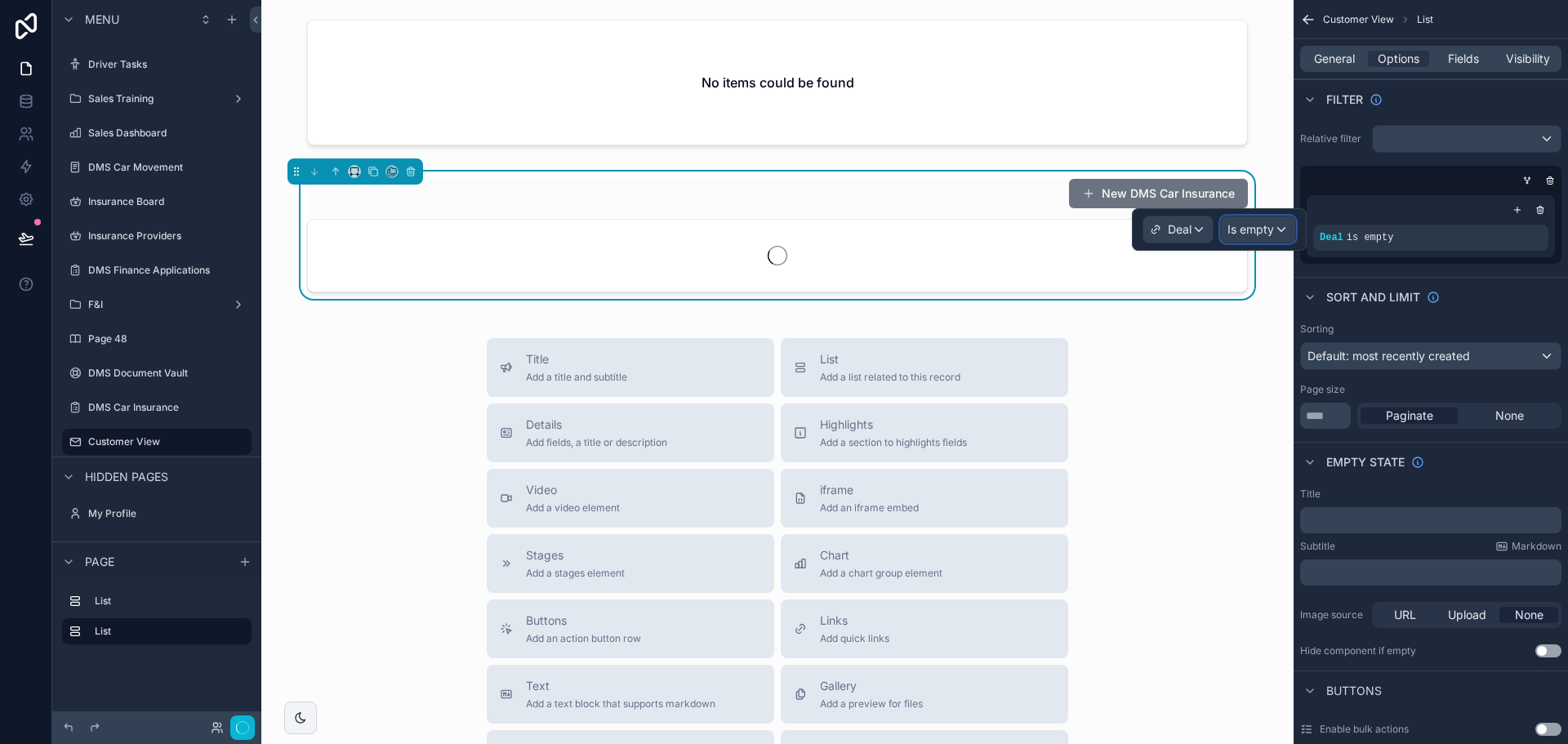
click at [1258, 227] on span "Is empty" at bounding box center [1251, 229] width 46 height 17
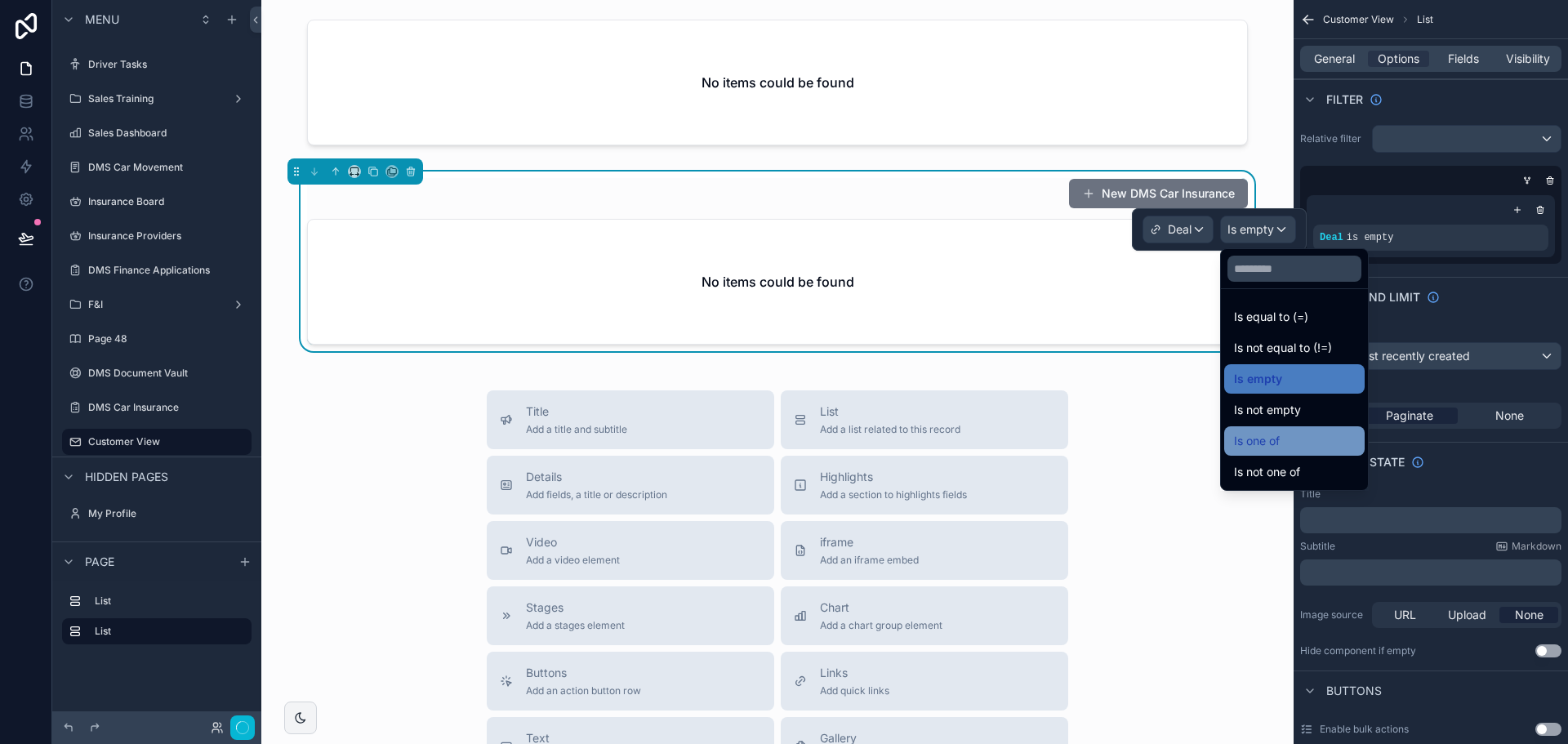
click at [1291, 437] on div "Is one of" at bounding box center [1295, 440] width 121 height 20
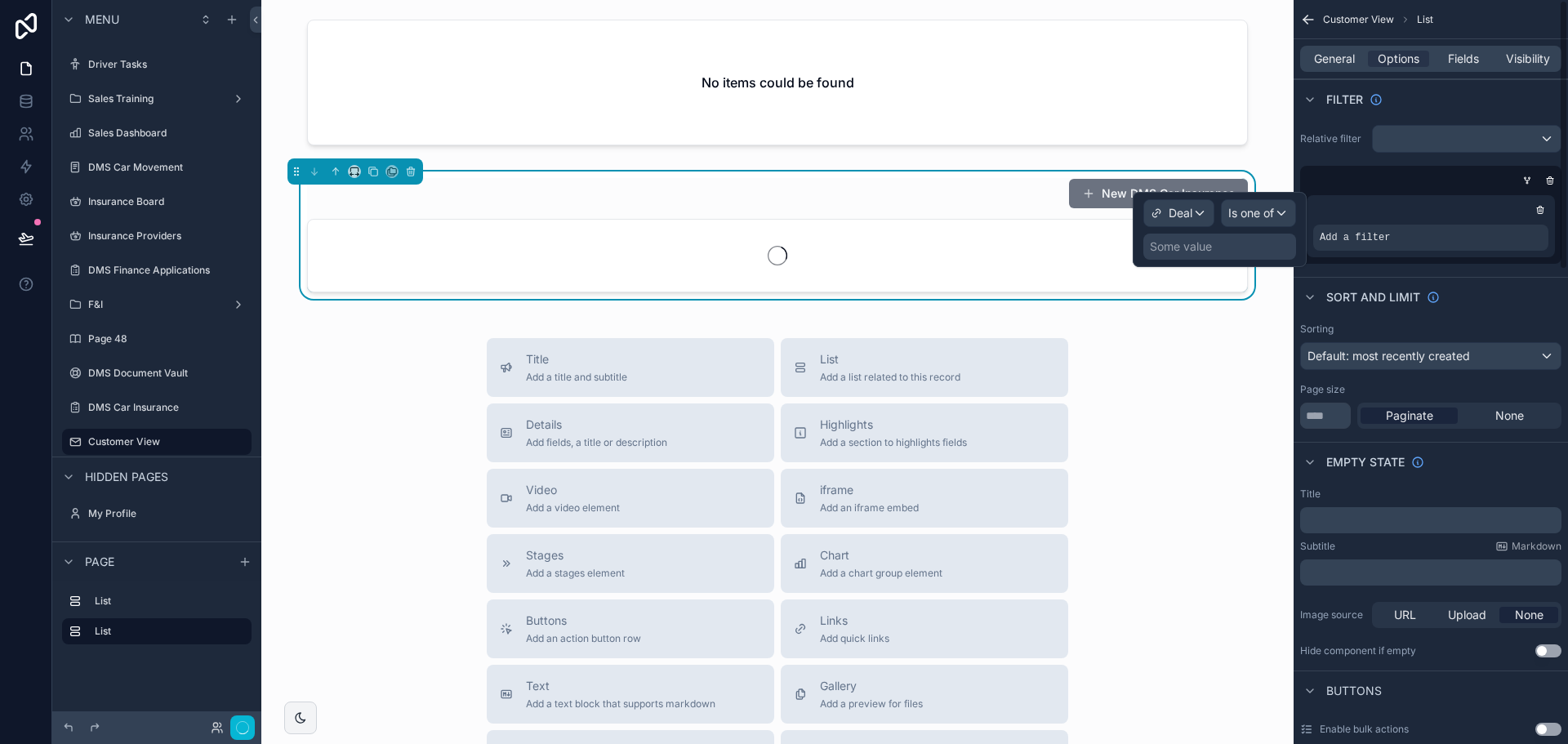
click at [1201, 239] on div "Some value" at bounding box center [1181, 247] width 62 height 17
click at [1202, 243] on div "Some value" at bounding box center [1181, 247] width 62 height 17
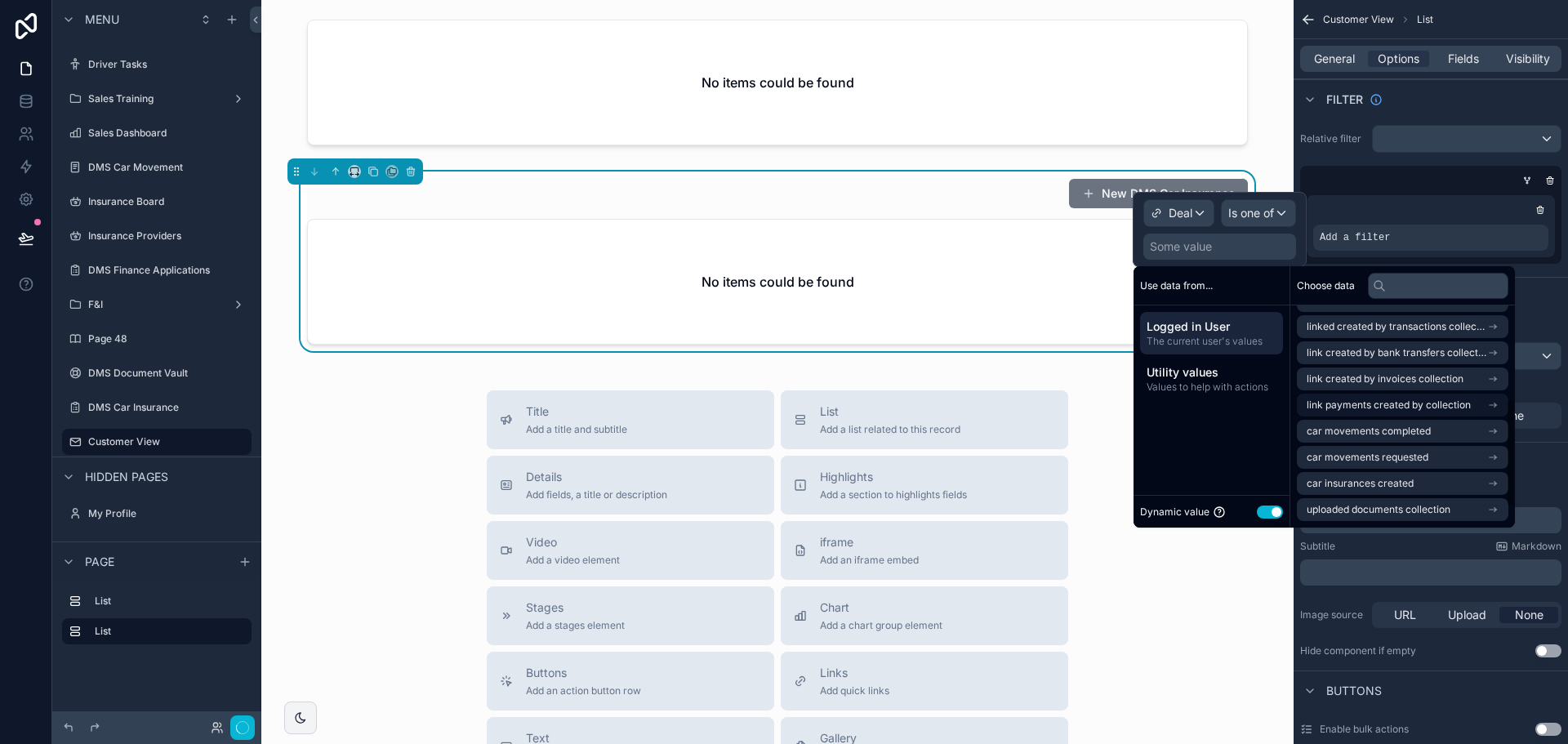
scroll to position [0, 0]
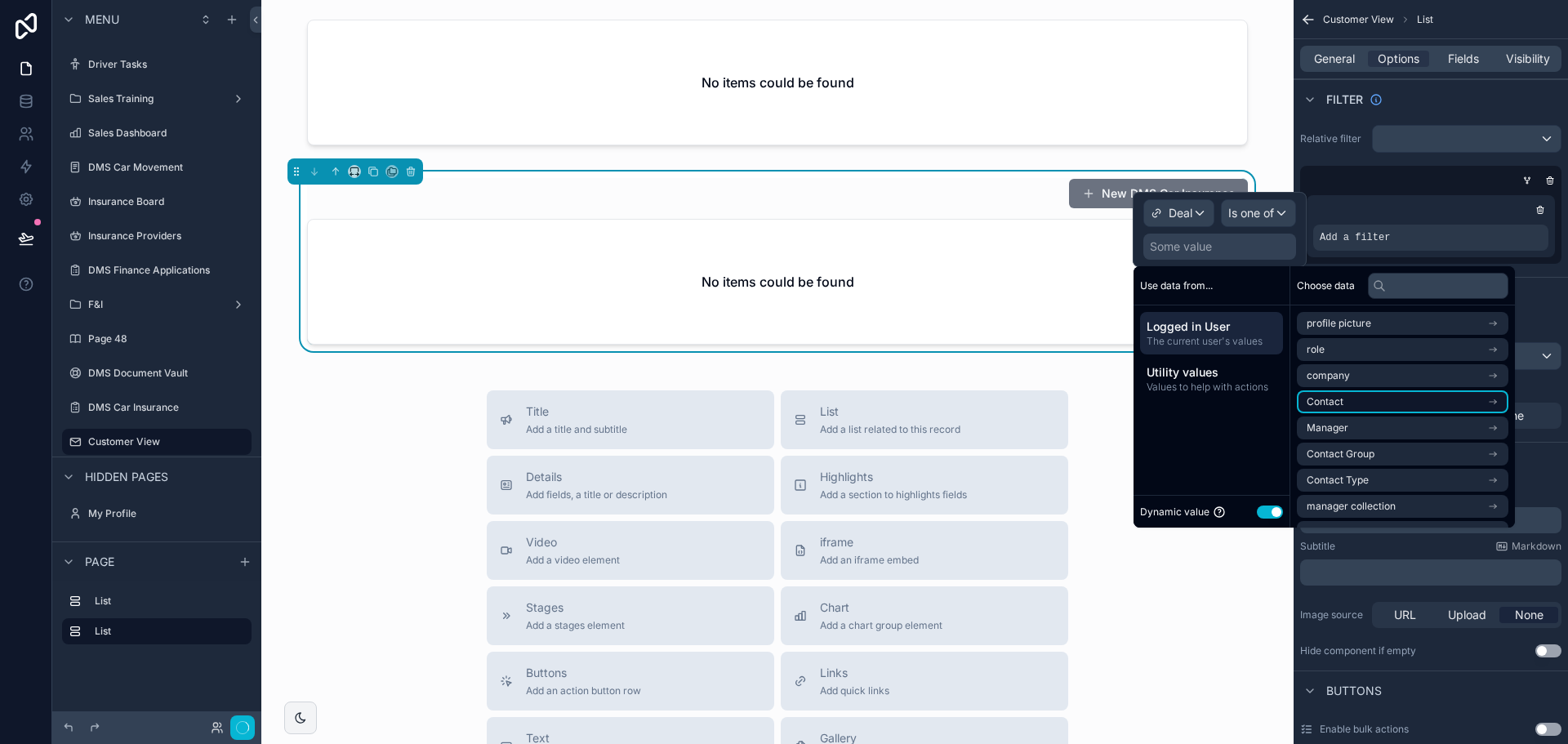
click at [1498, 403] on icon "scrollable content" at bounding box center [1493, 401] width 11 height 11
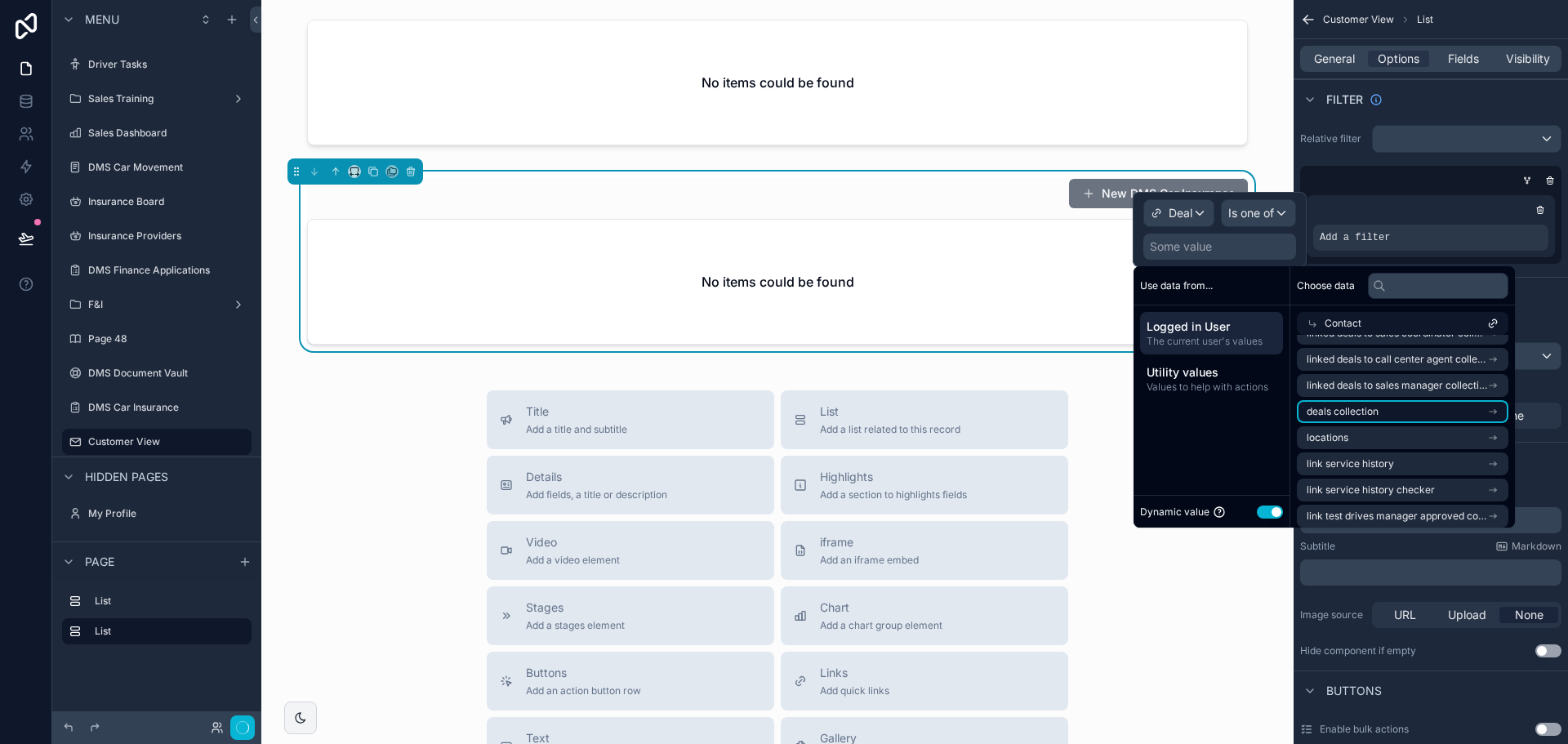
click at [1498, 412] on icon "scrollable content" at bounding box center [1493, 411] width 11 height 11
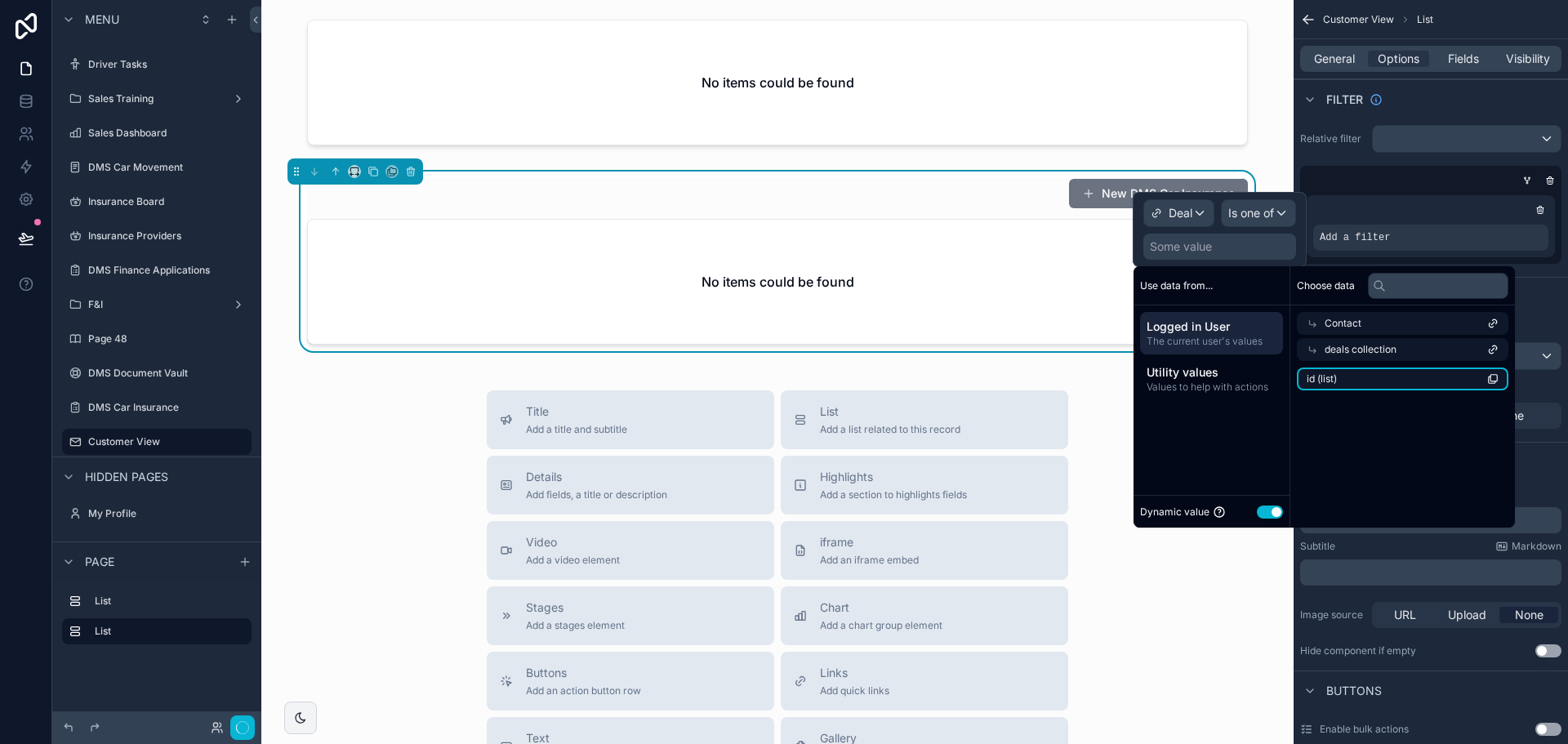
click at [1388, 382] on li "id (list)" at bounding box center [1403, 379] width 212 height 23
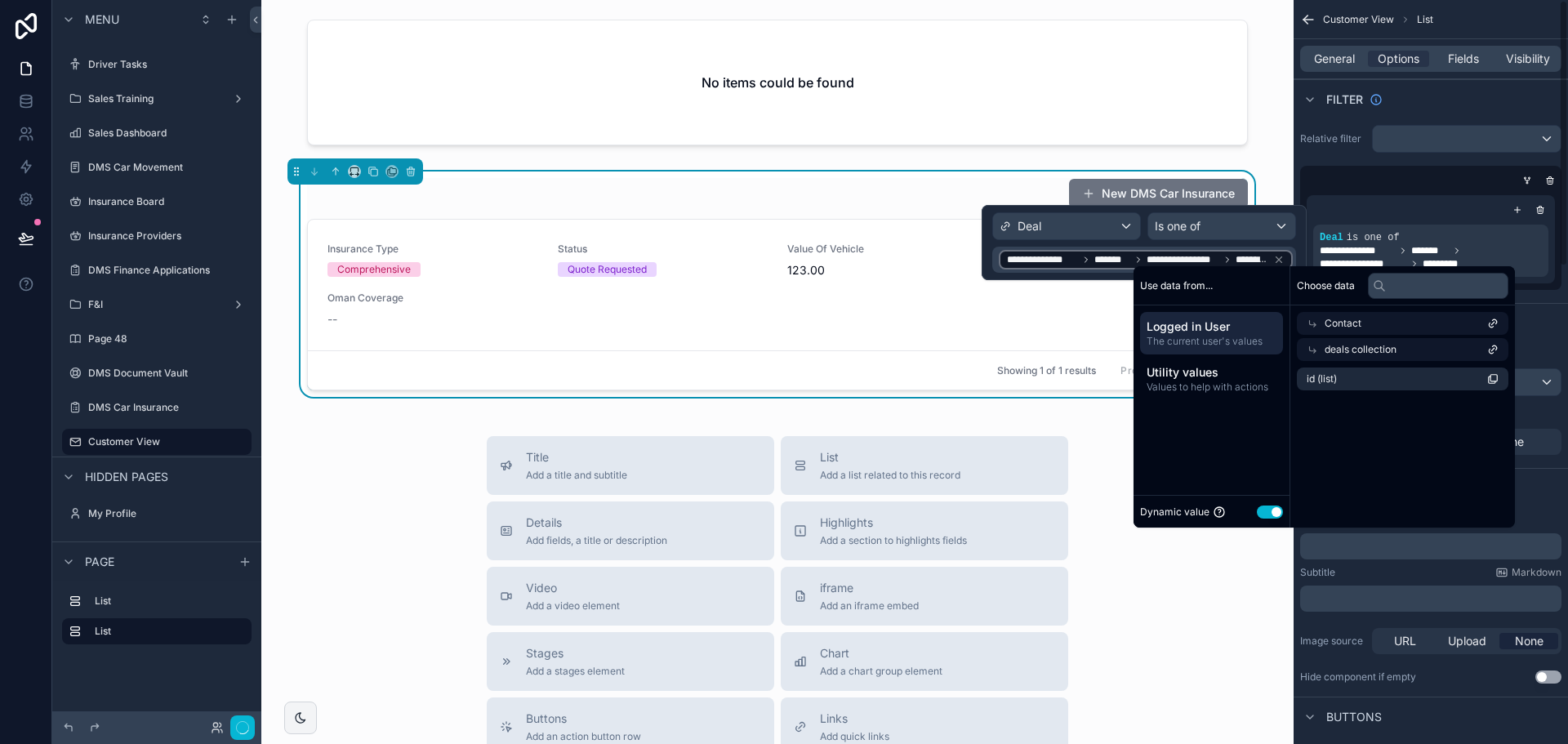
click at [1543, 328] on div "Sort And Limit" at bounding box center [1431, 322] width 274 height 39
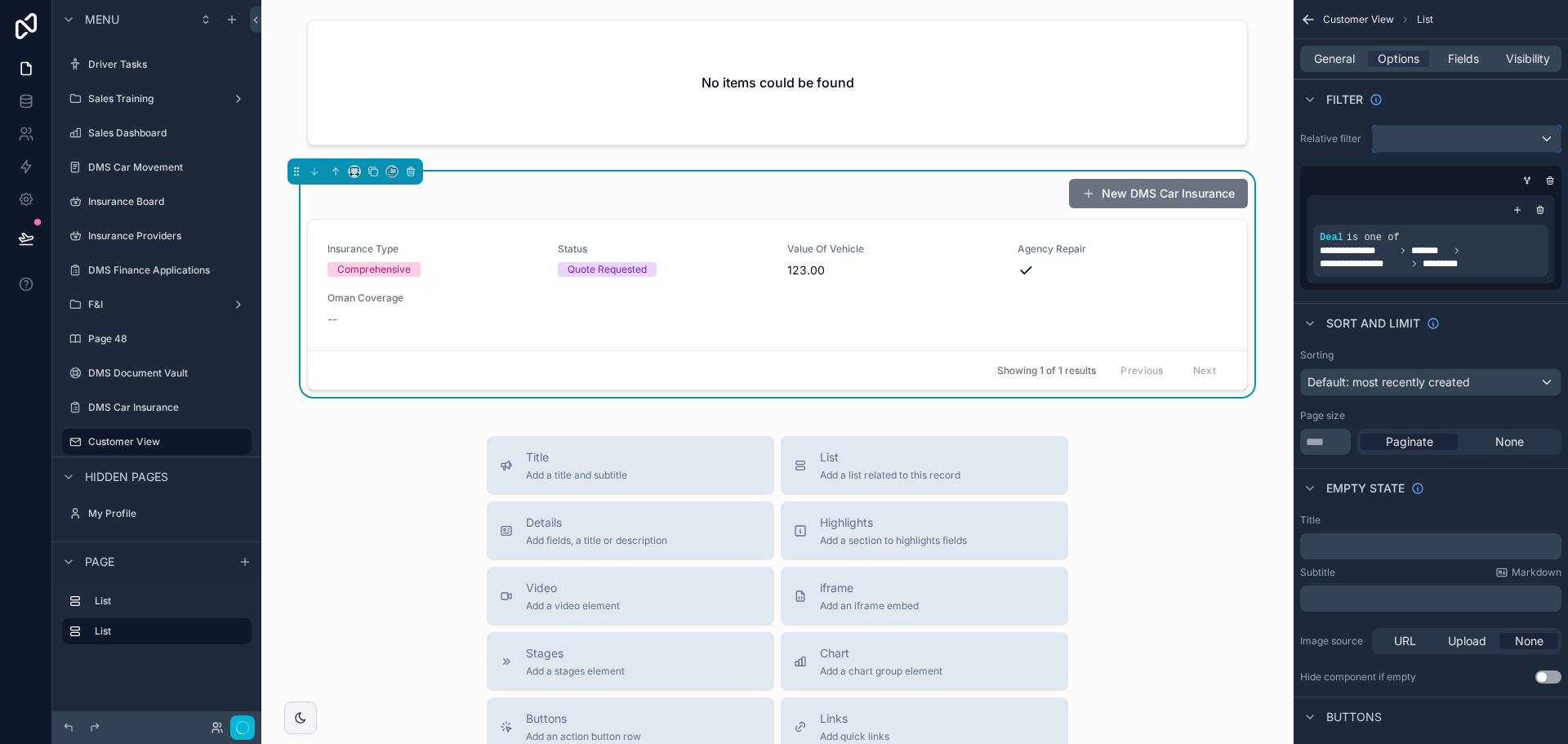
click at [1476, 147] on div "scrollable content" at bounding box center [1467, 138] width 188 height 26
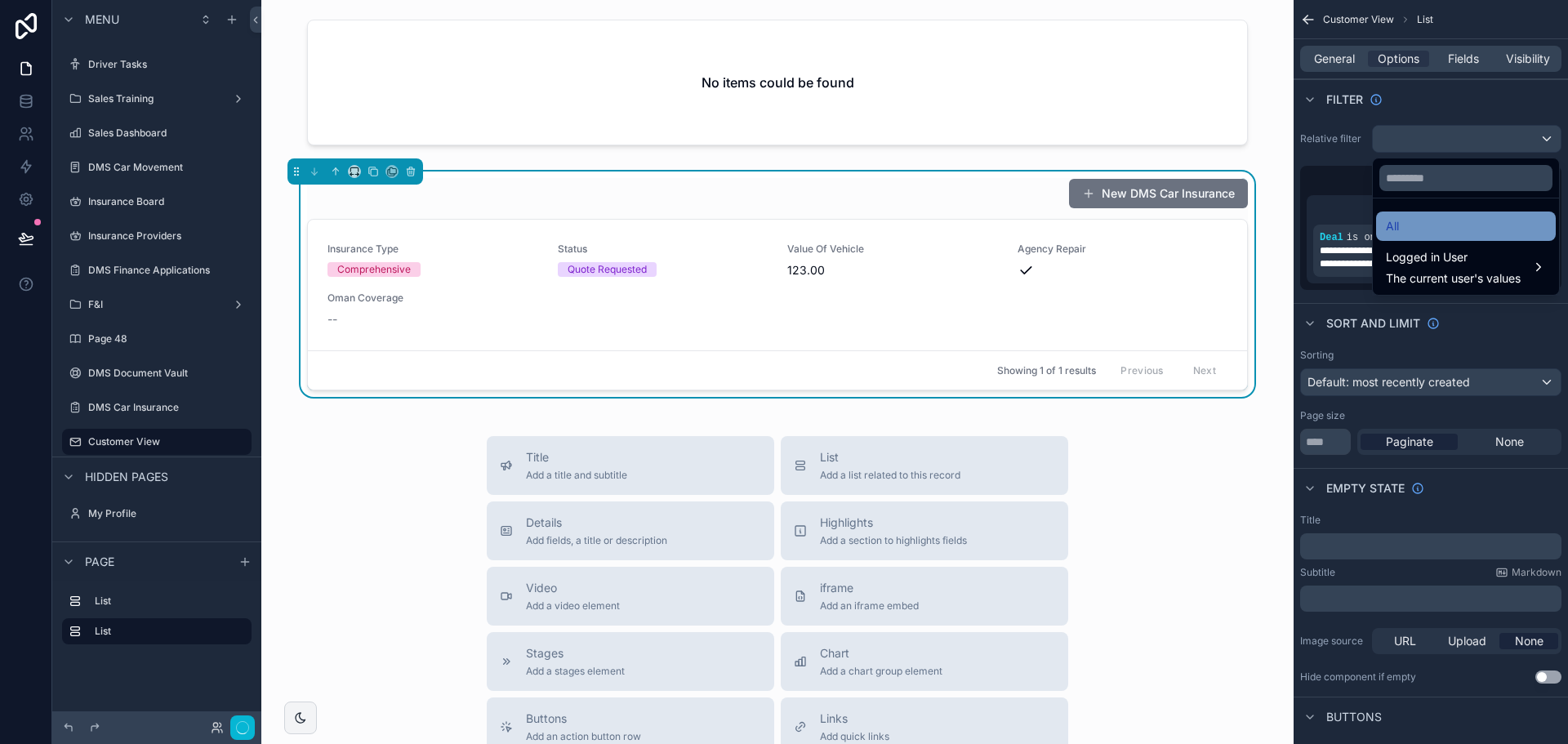
click at [1431, 222] on div "All" at bounding box center [1466, 226] width 160 height 20
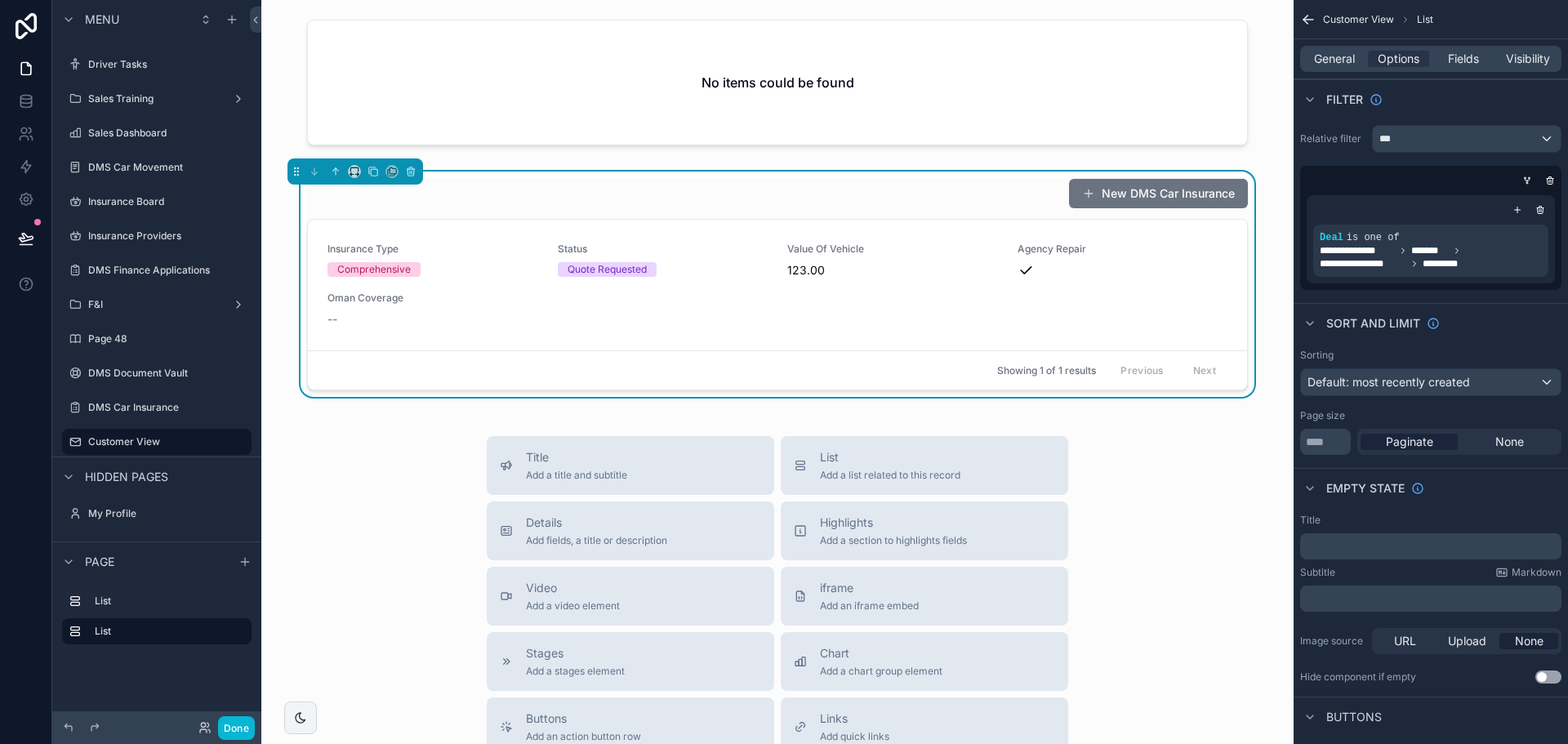
click at [796, 191] on div "New DMS Car Insurance" at bounding box center [777, 193] width 941 height 31
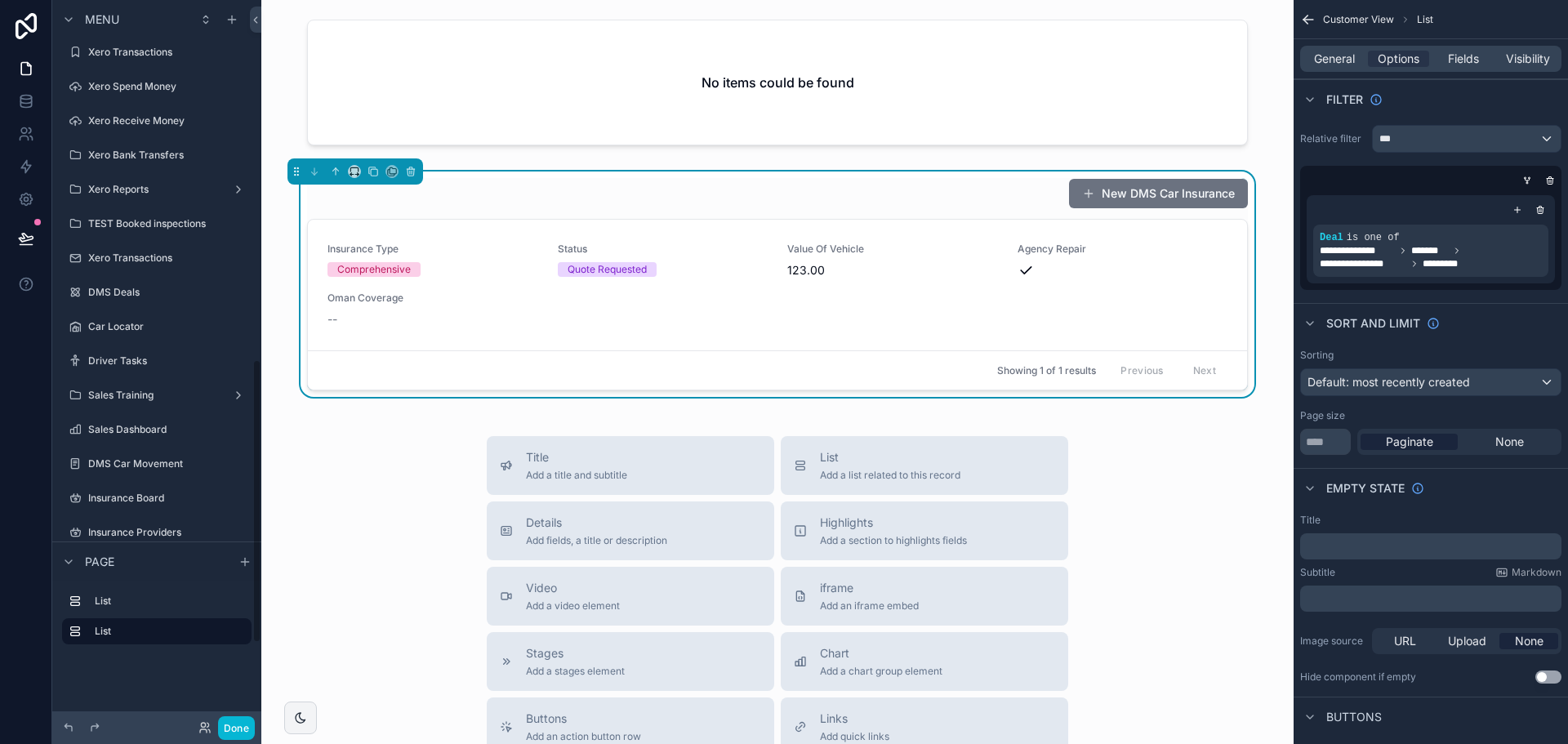
scroll to position [800, 0]
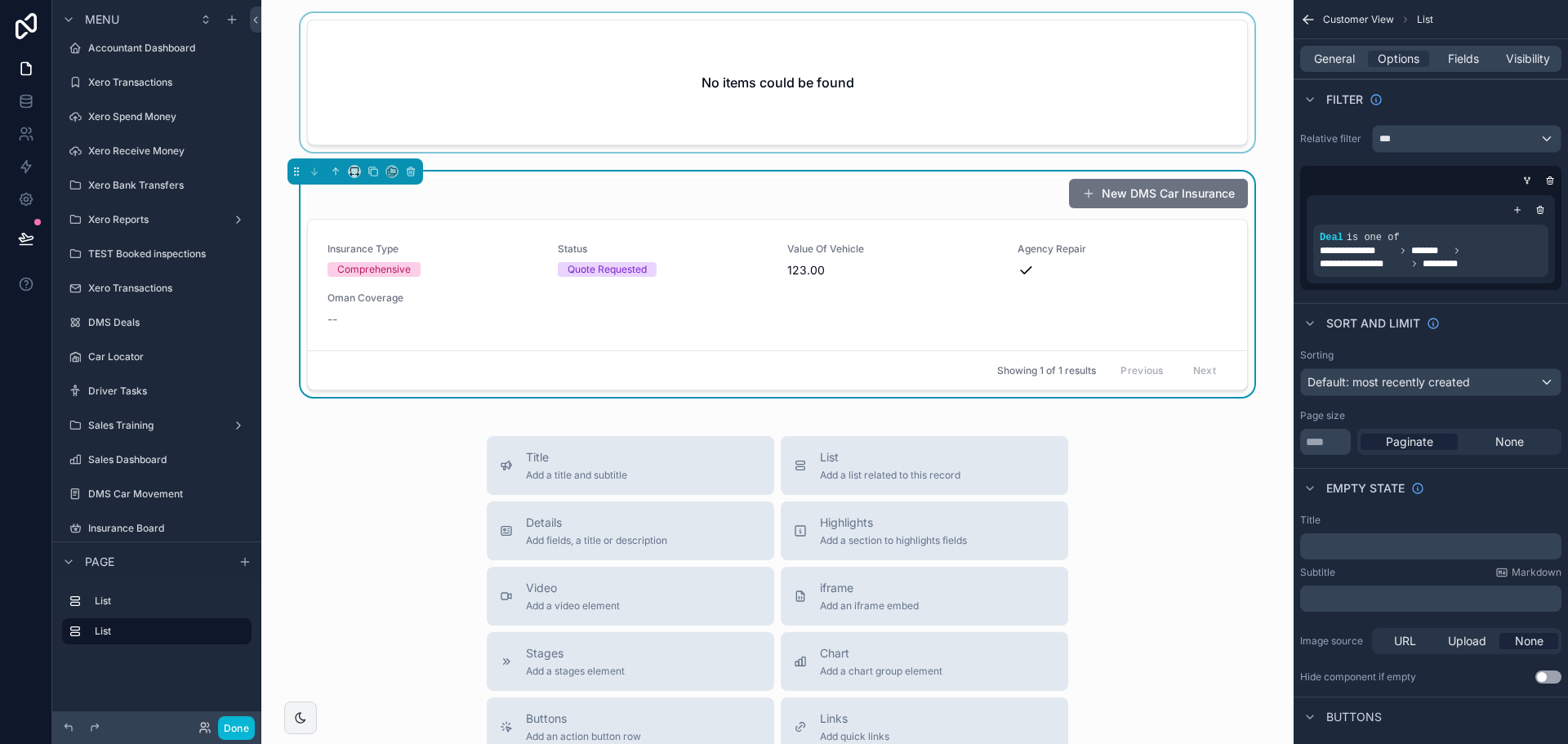
click at [627, 85] on div "scrollable content" at bounding box center [777, 85] width 1006 height 146
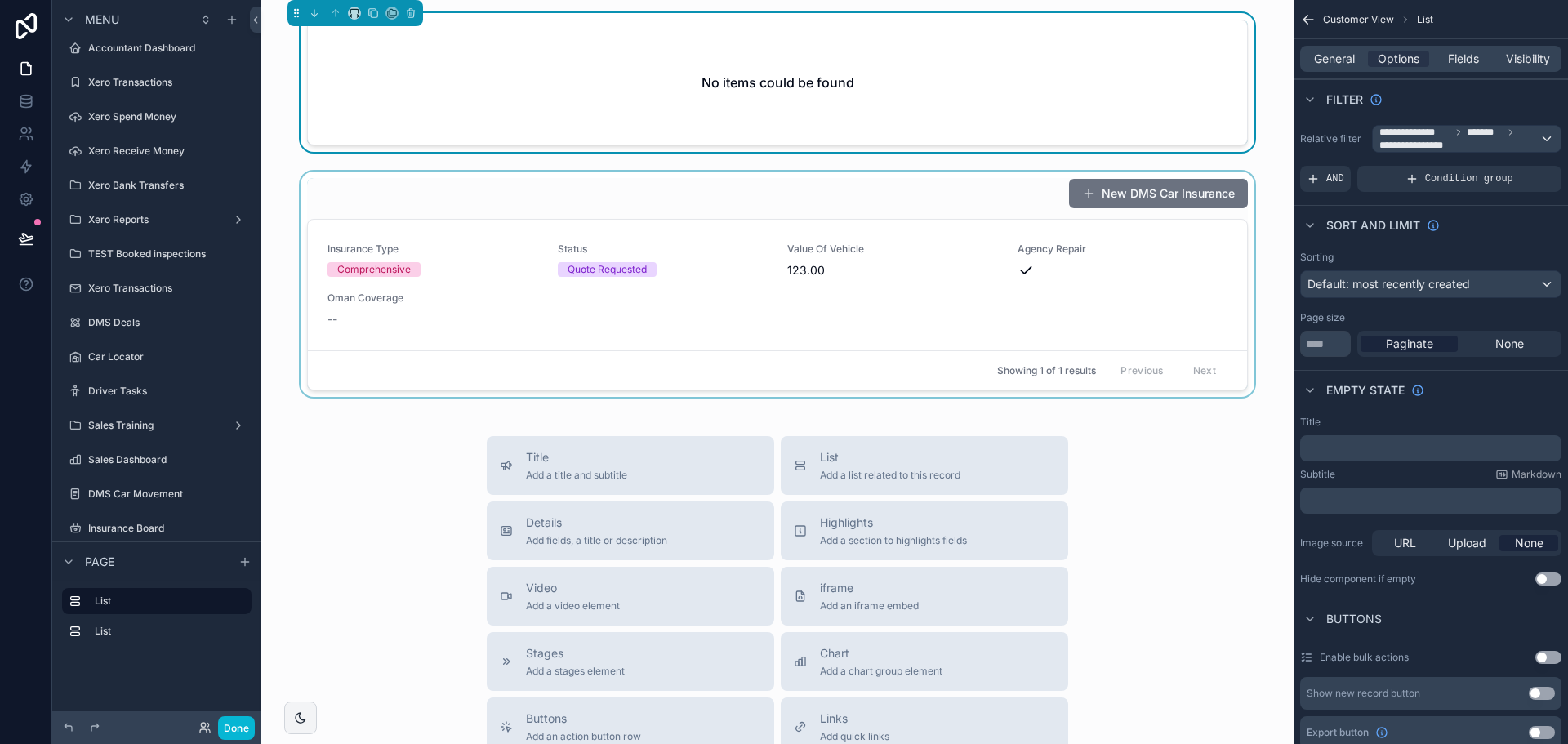
click at [654, 183] on div "scrollable content" at bounding box center [777, 284] width 1006 height 226
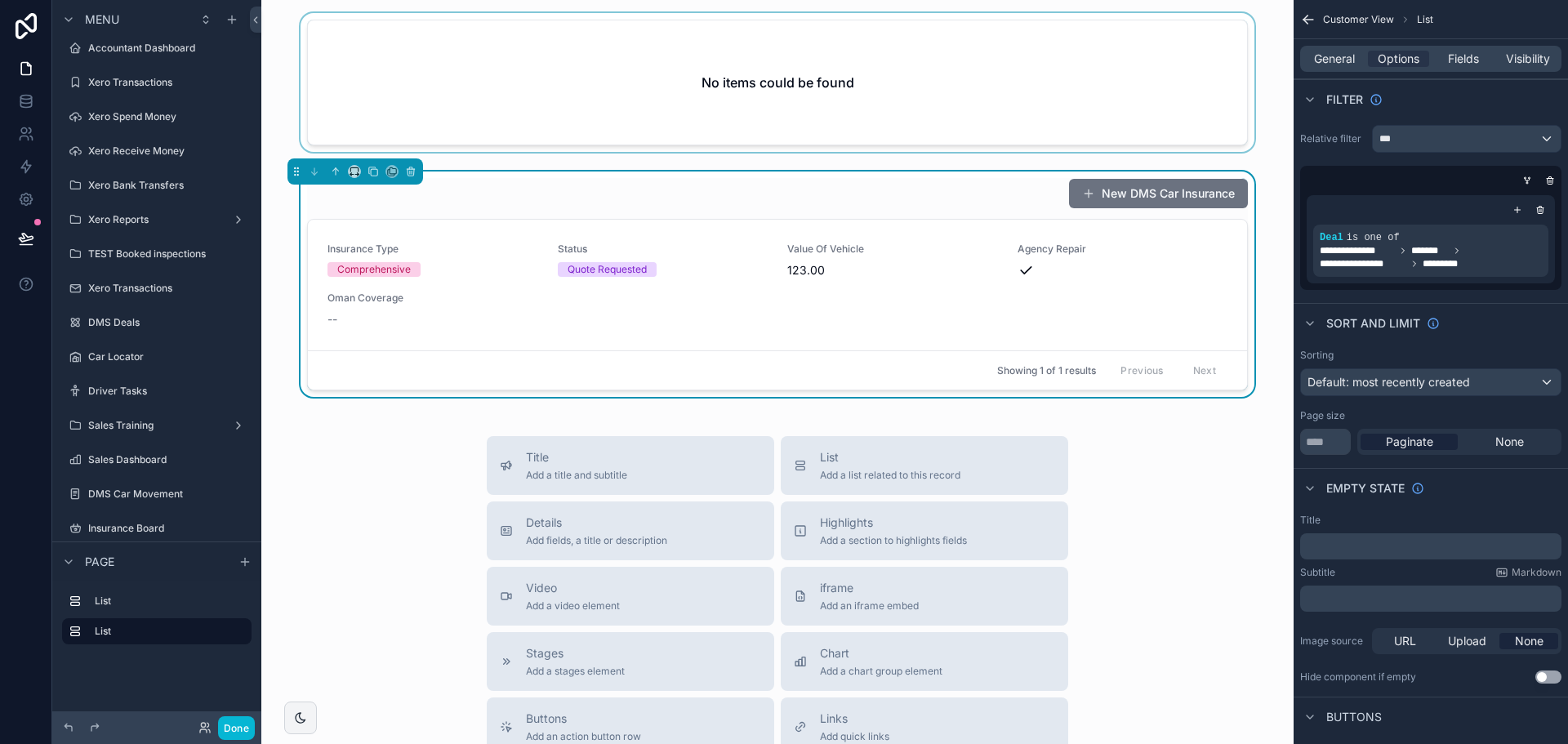
click at [650, 110] on div "scrollable content" at bounding box center [777, 85] width 1006 height 146
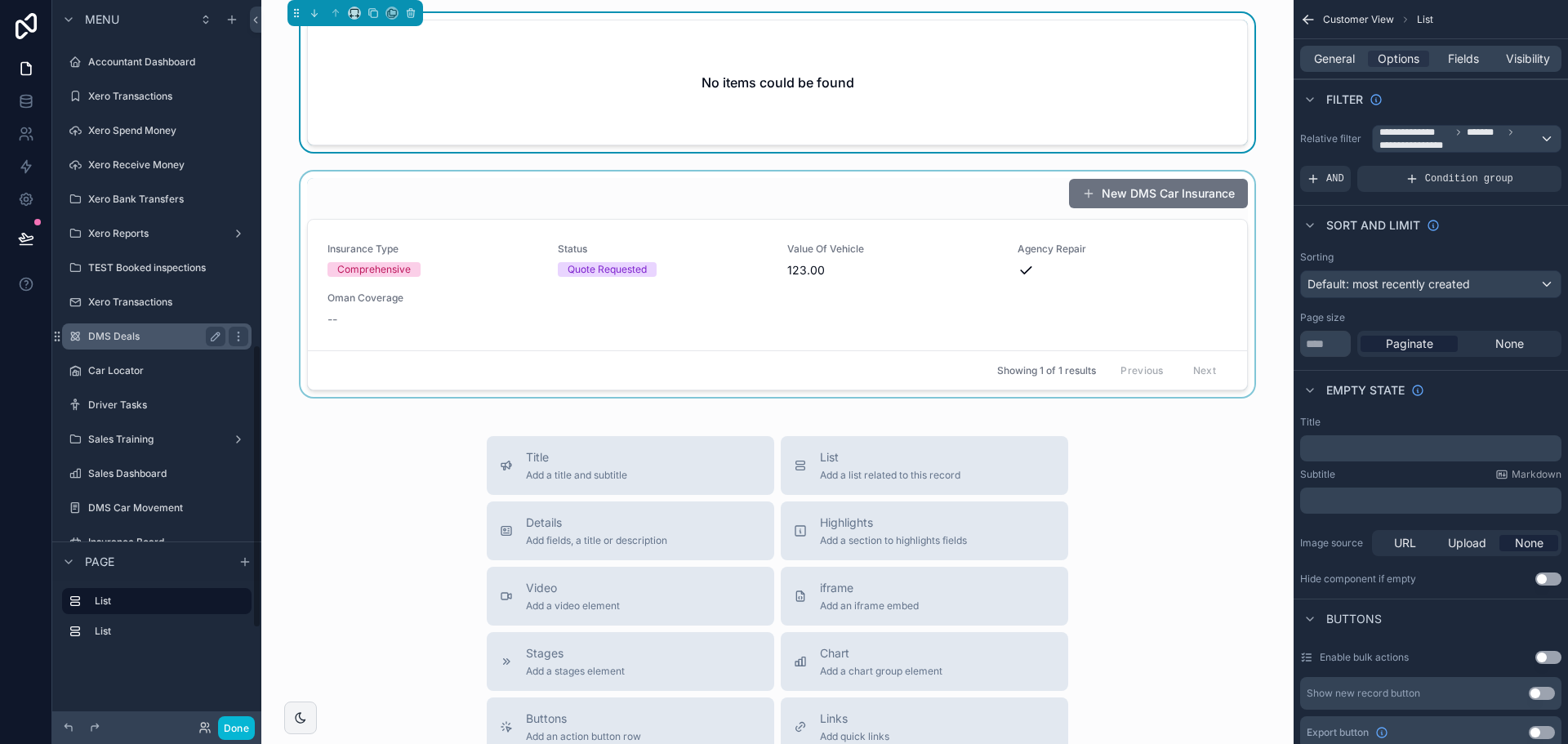
scroll to position [881, 0]
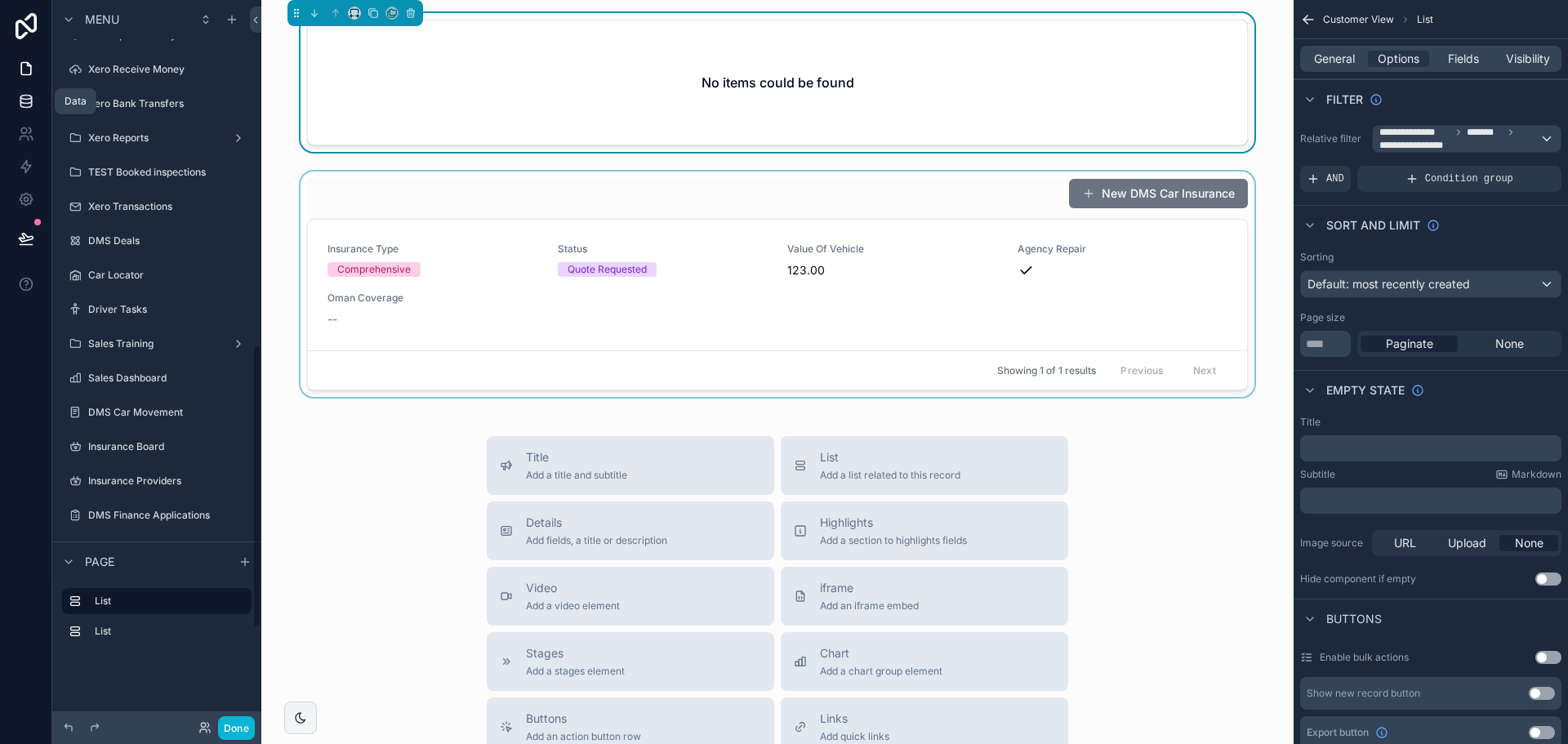
click at [19, 105] on icon at bounding box center [26, 101] width 17 height 17
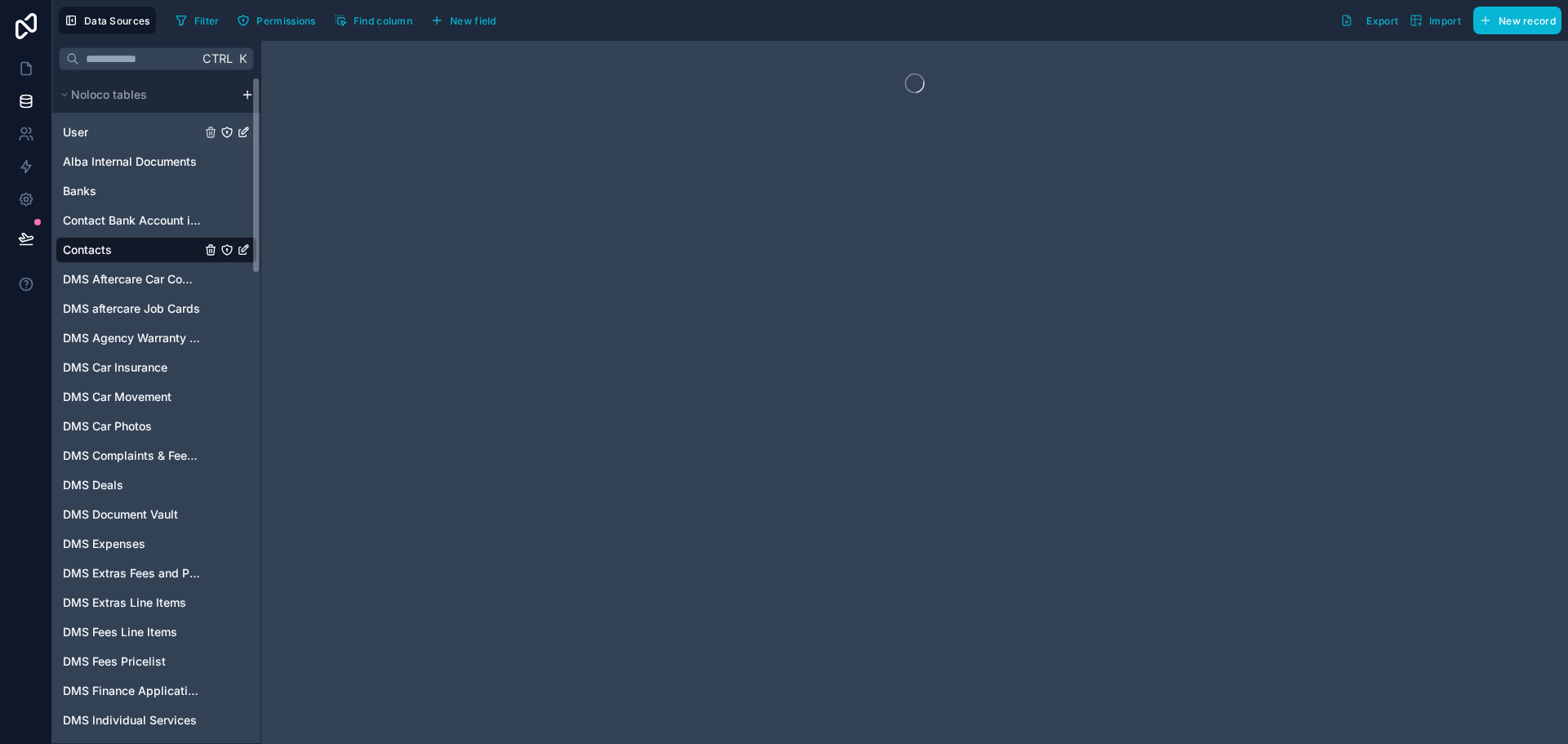
click at [116, 128] on link "User" at bounding box center [132, 133] width 138 height 17
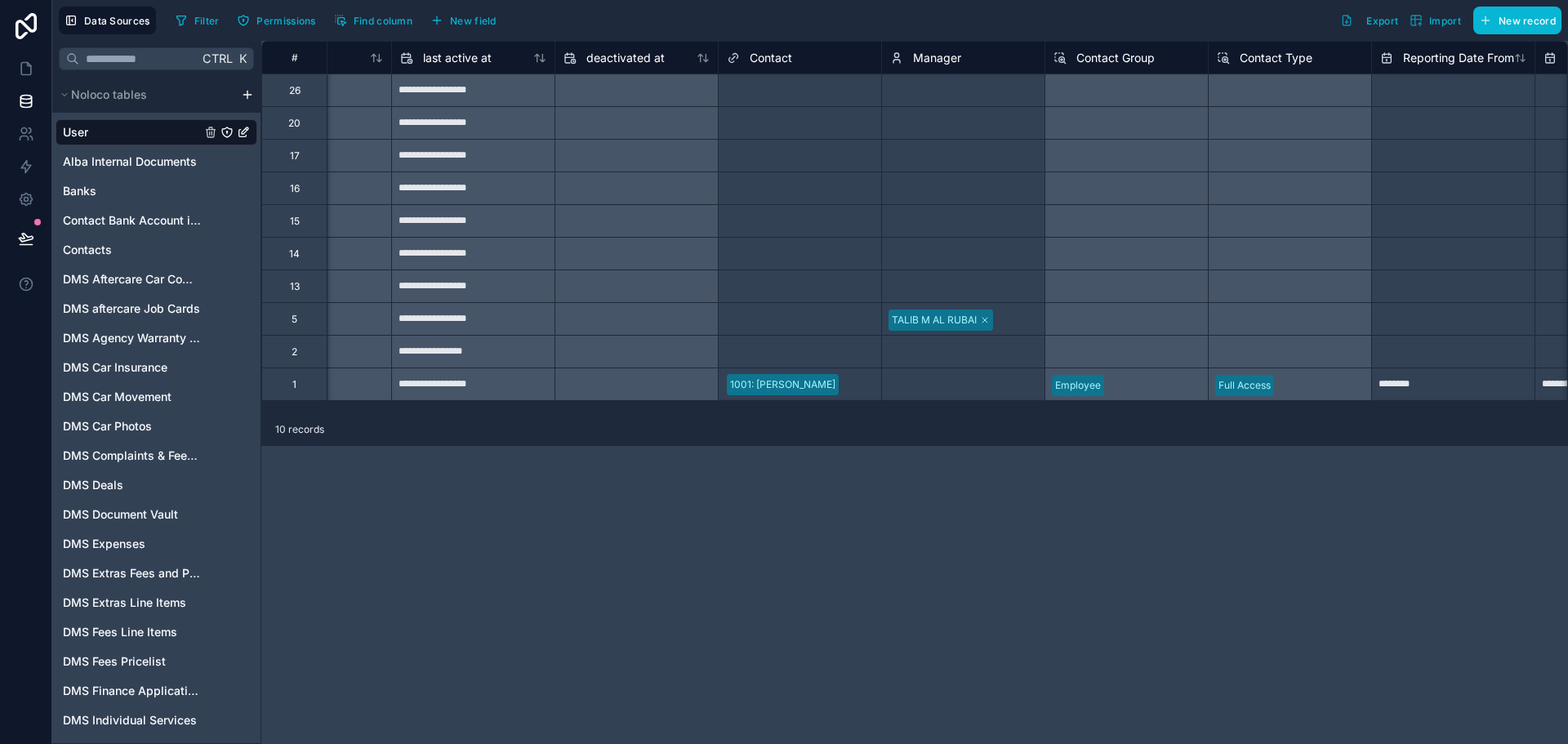
scroll to position [0, 1210]
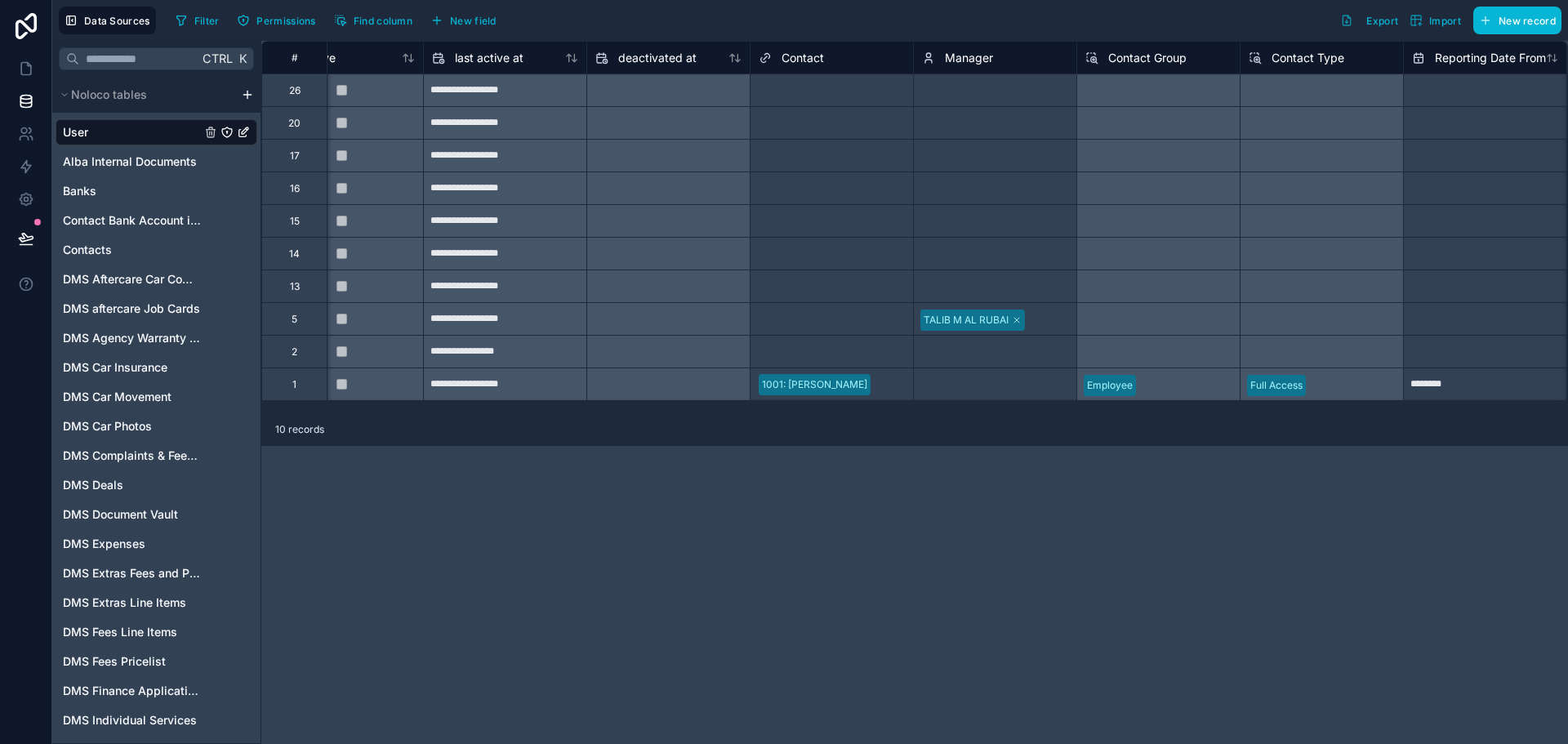
click at [794, 210] on div "Select a Contact" at bounding box center [831, 221] width 163 height 23
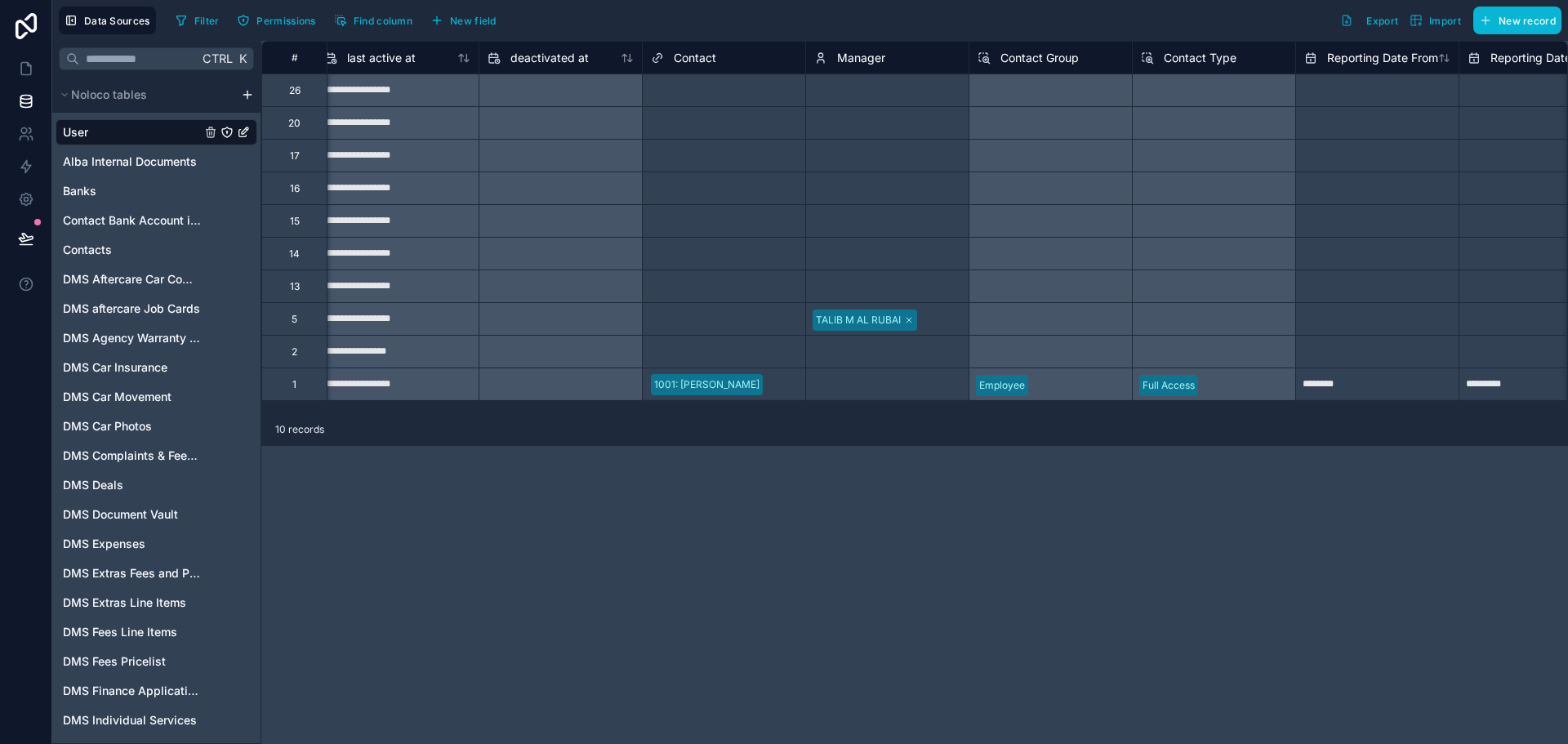
scroll to position [0, 1337]
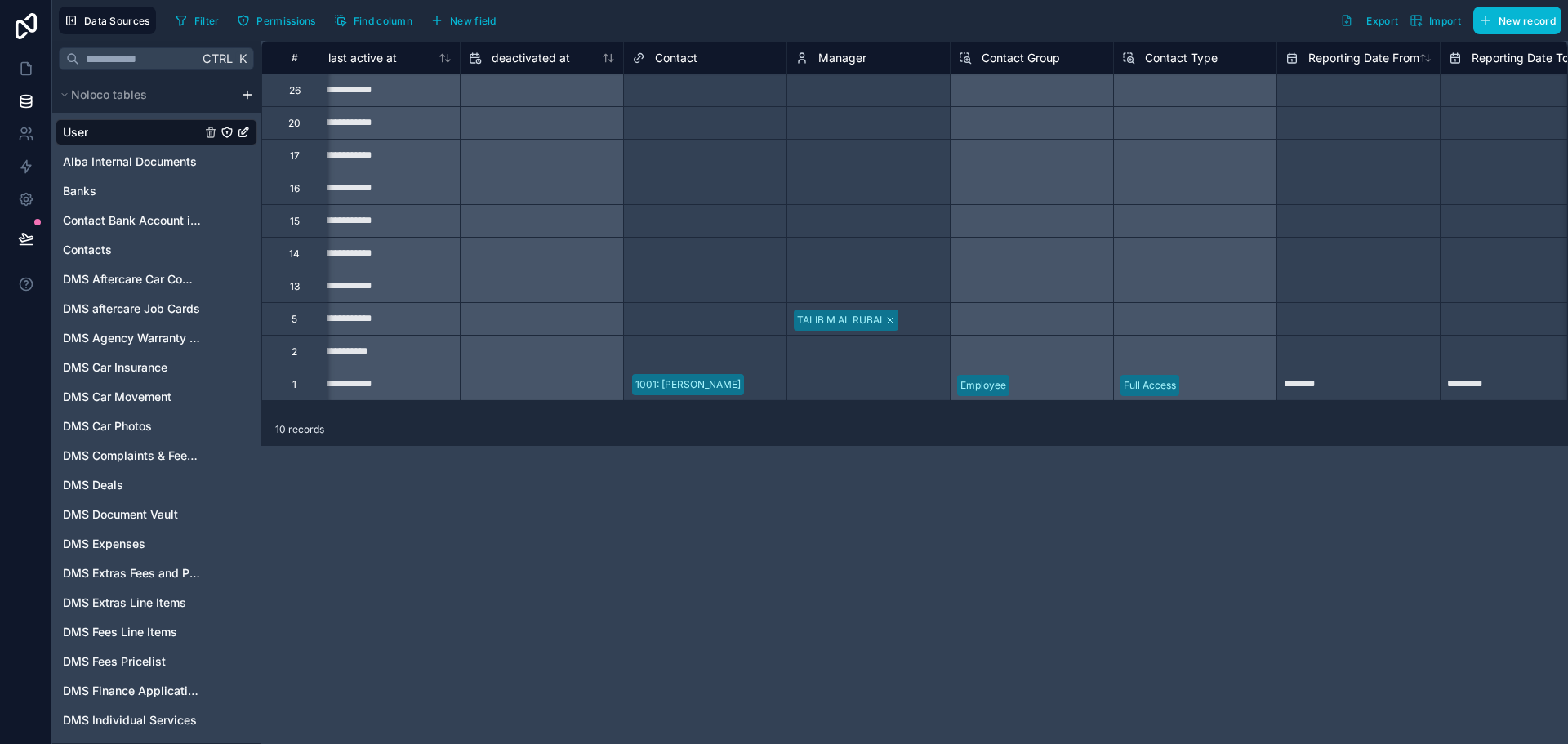
click at [558, 180] on div at bounding box center [542, 189] width 163 height 26
click at [686, 236] on div "Select a Contact" at bounding box center [705, 221] width 163 height 32
click at [682, 232] on div "Select a Contact" at bounding box center [705, 221] width 163 height 23
click at [672, 186] on div "Select a Contact" at bounding box center [671, 189] width 77 height 13
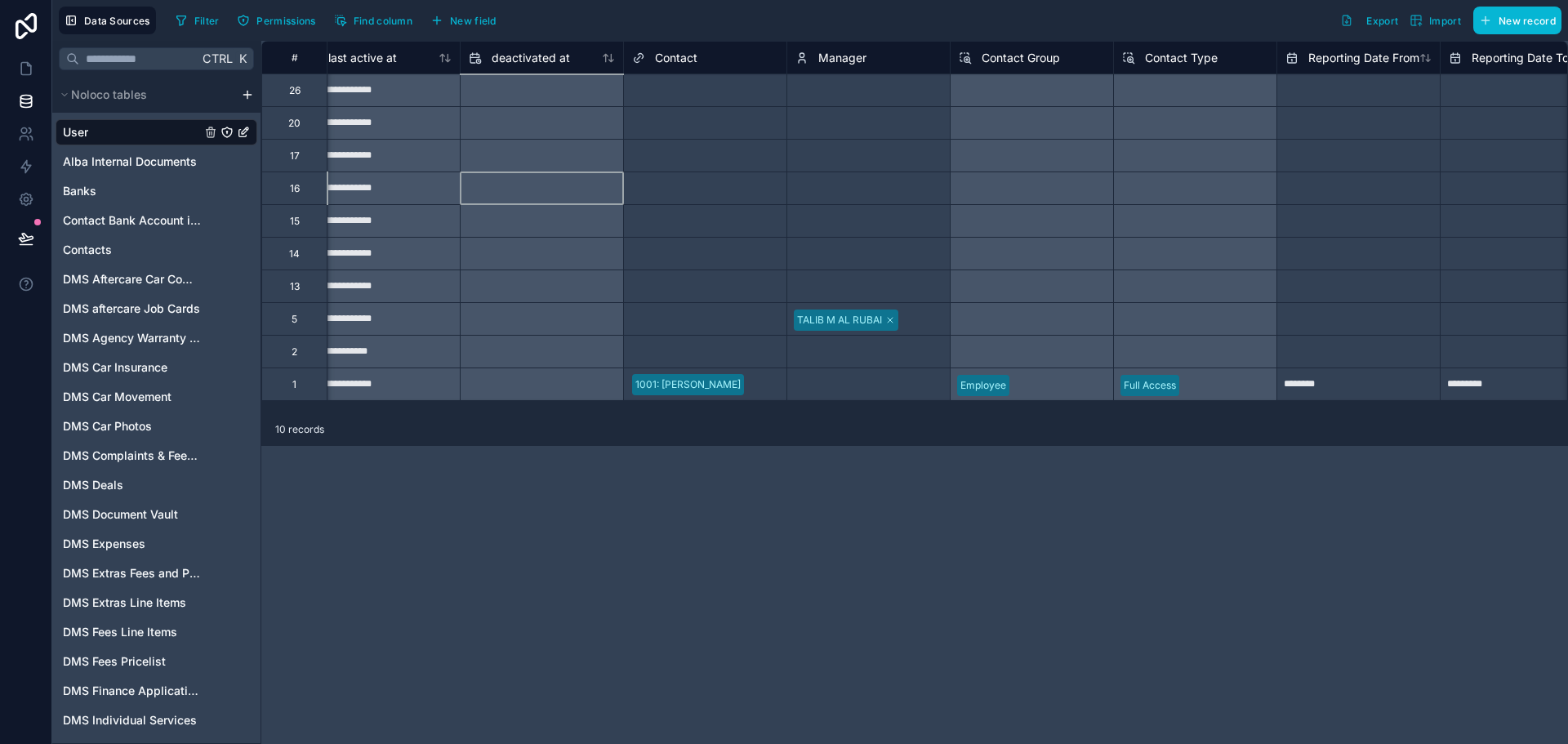
click at [590, 203] on div at bounding box center [542, 188] width 163 height 33
click at [637, 203] on div "Select a Contact" at bounding box center [705, 189] width 163 height 32
click at [666, 215] on div "Select a Contact" at bounding box center [671, 221] width 77 height 13
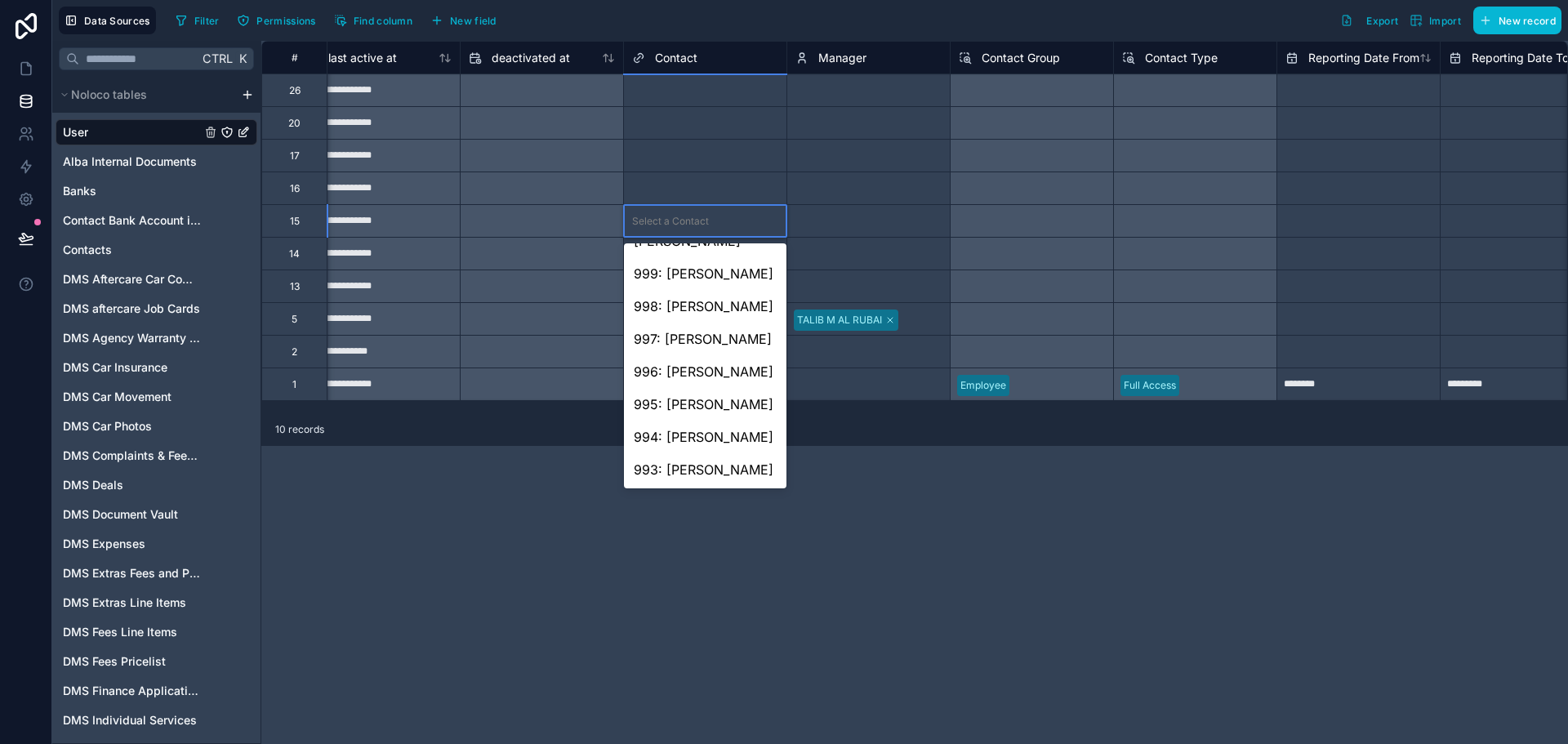
scroll to position [0, 0]
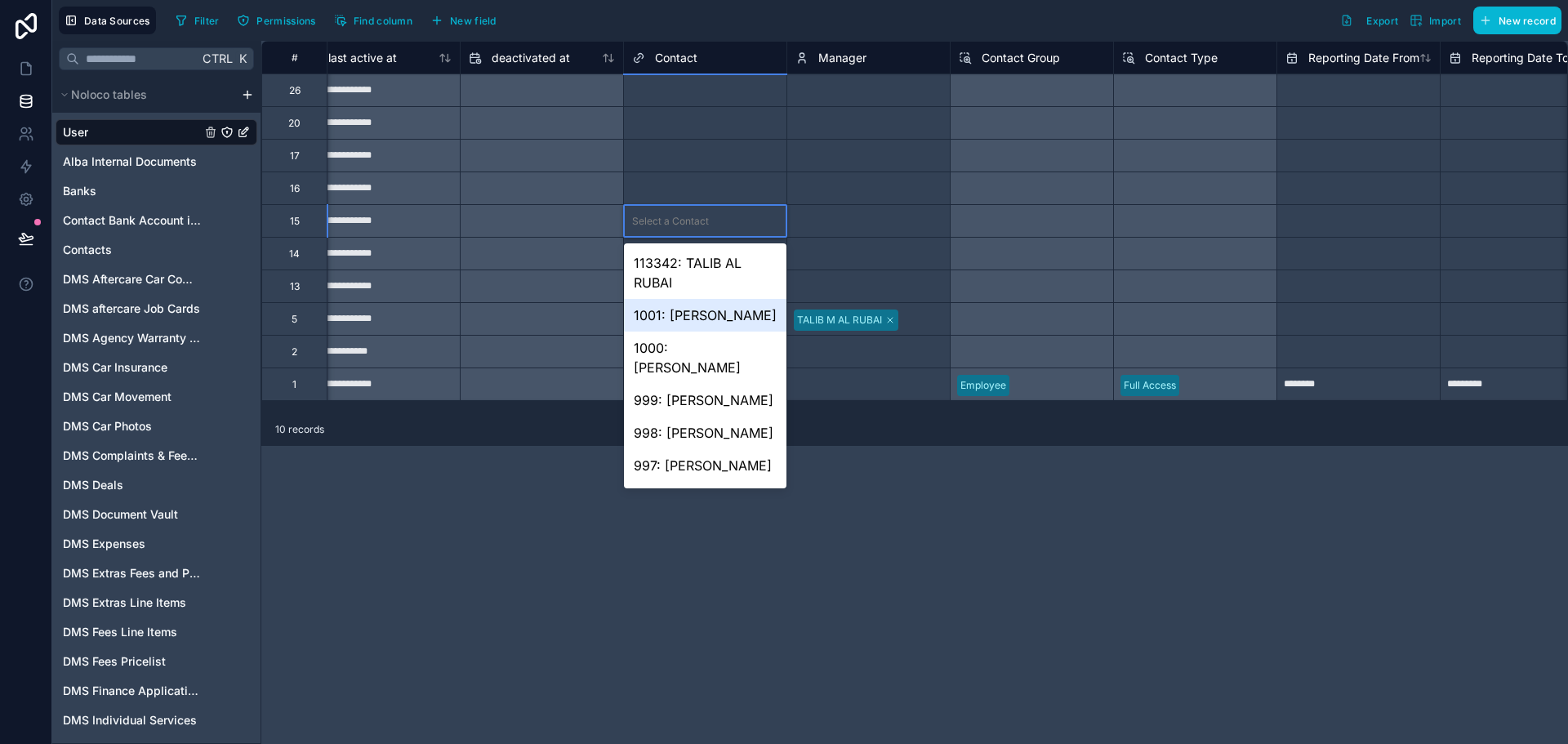
click at [677, 320] on div "1001: Talib Alrubai" at bounding box center [705, 315] width 163 height 33
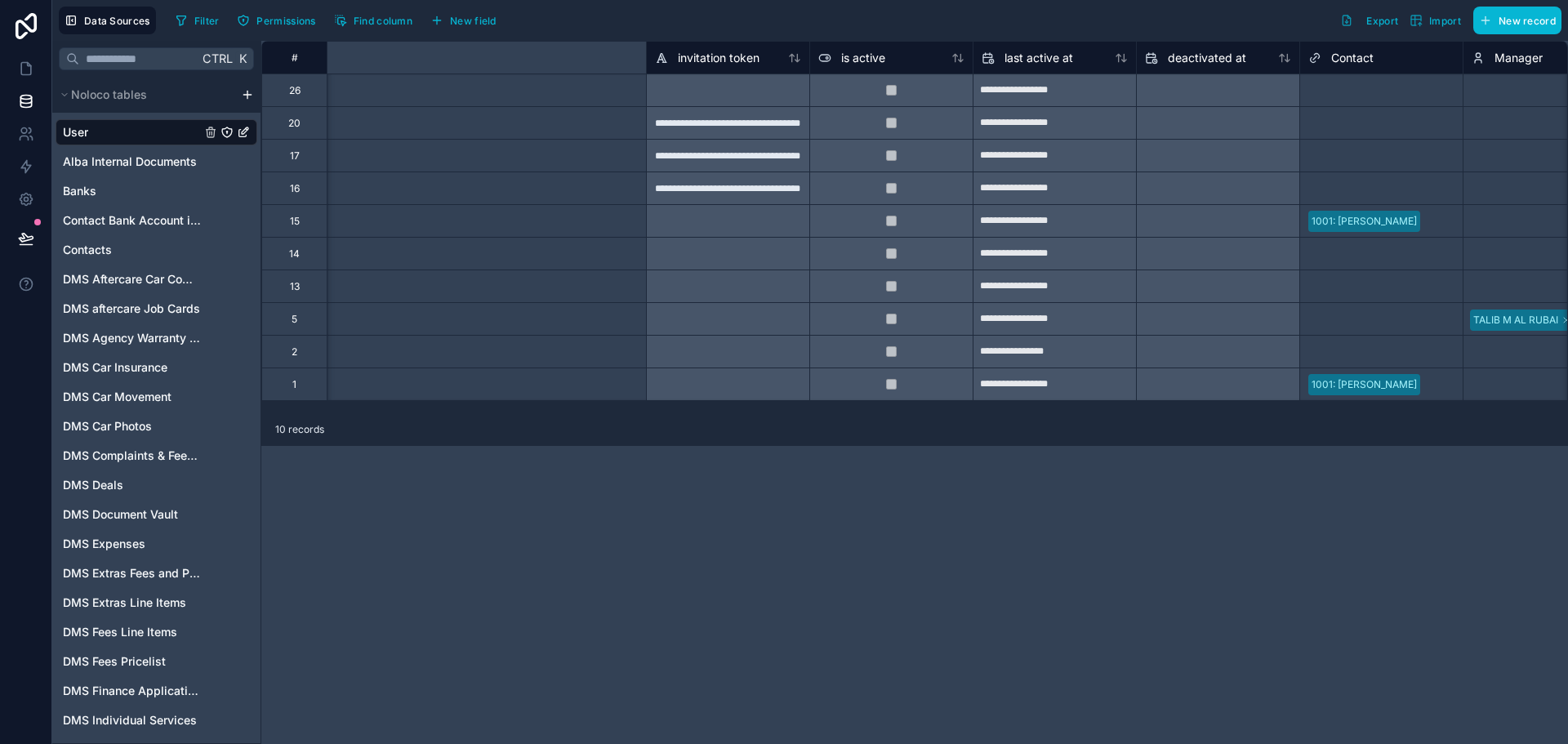
scroll to position [0, 1252]
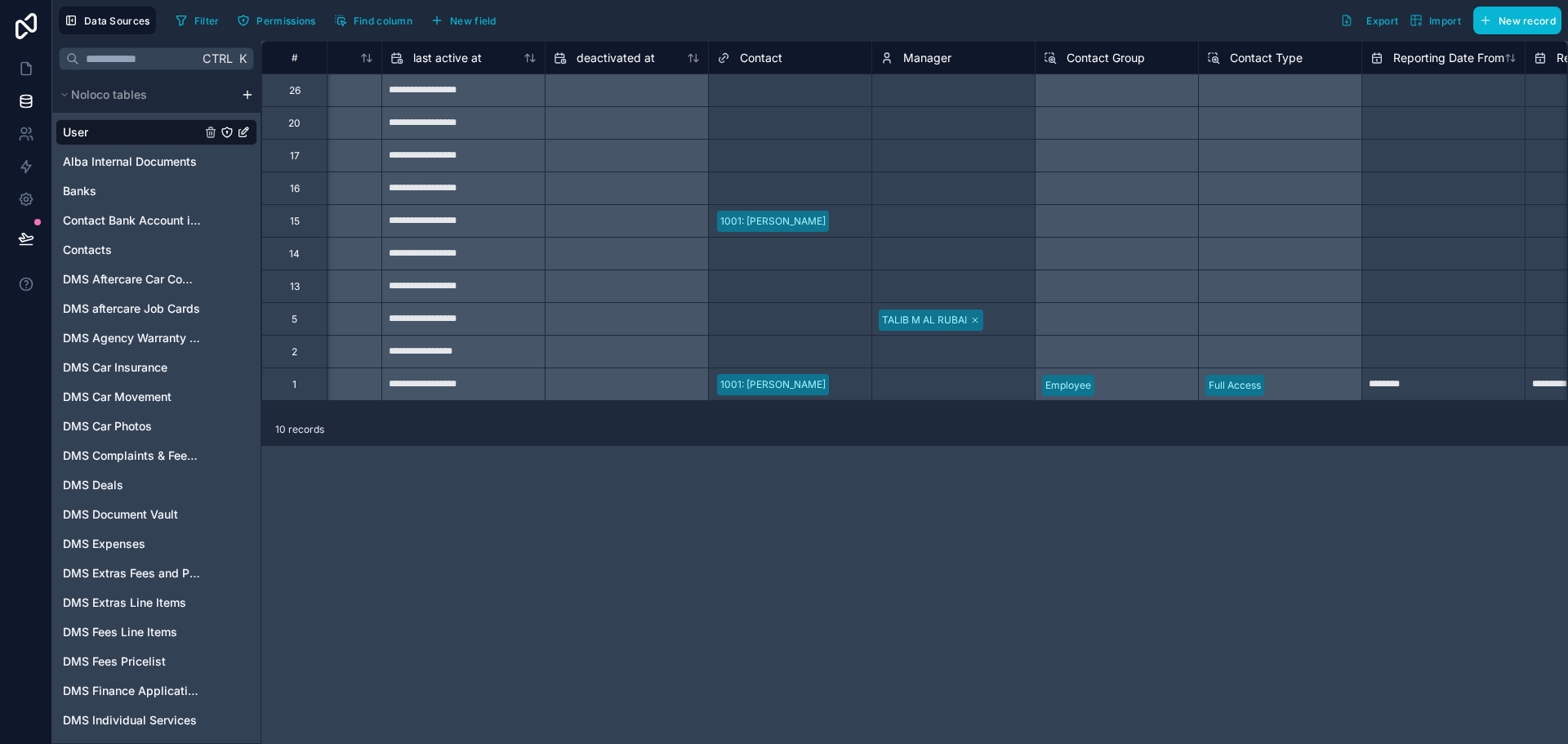
click at [835, 227] on div at bounding box center [849, 221] width 28 height 17
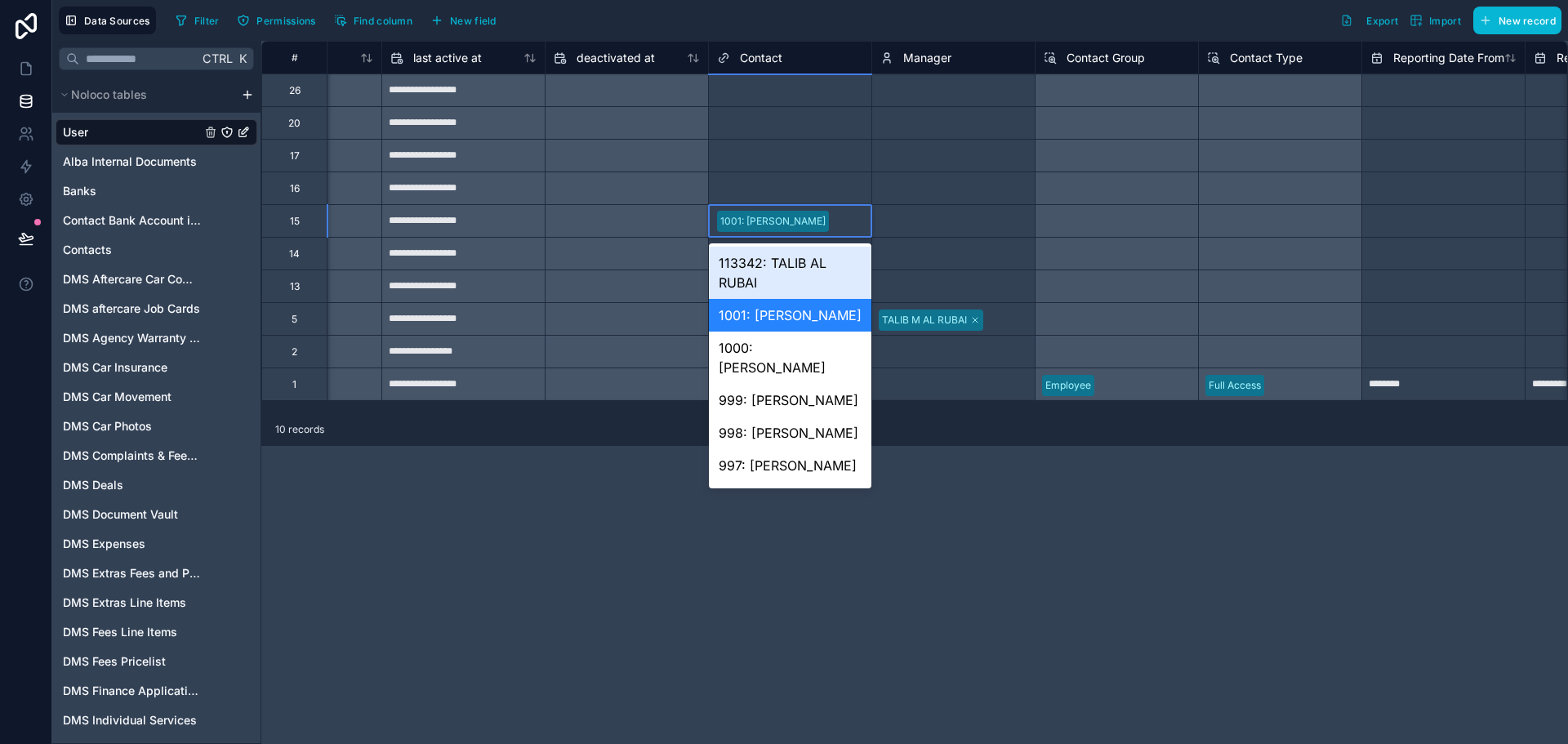
click at [835, 227] on div at bounding box center [849, 221] width 28 height 17
click at [795, 261] on div "113342: TALIB AL RUBAI" at bounding box center [790, 273] width 163 height 52
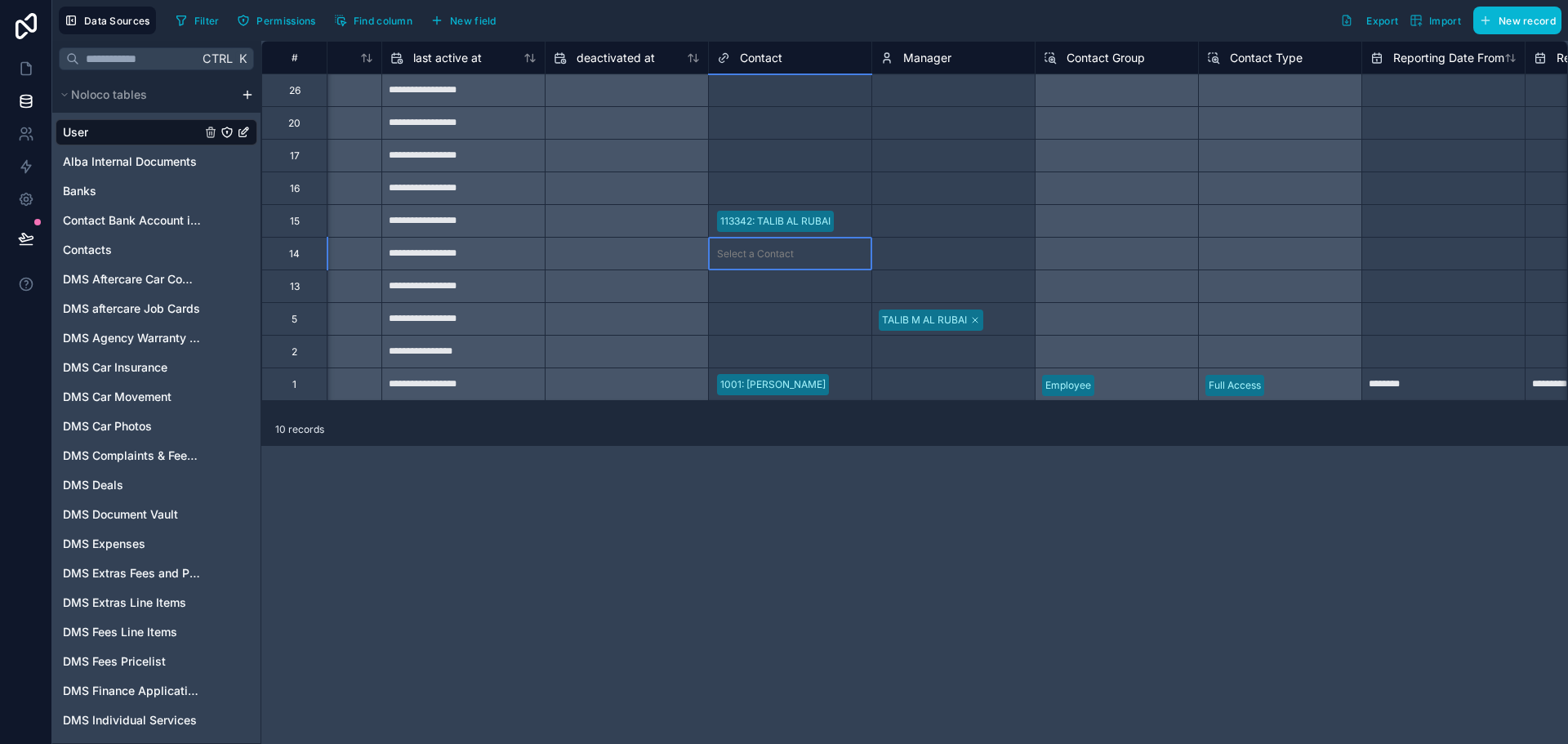
click at [754, 261] on div "Select a Contact" at bounding box center [790, 254] width 163 height 23
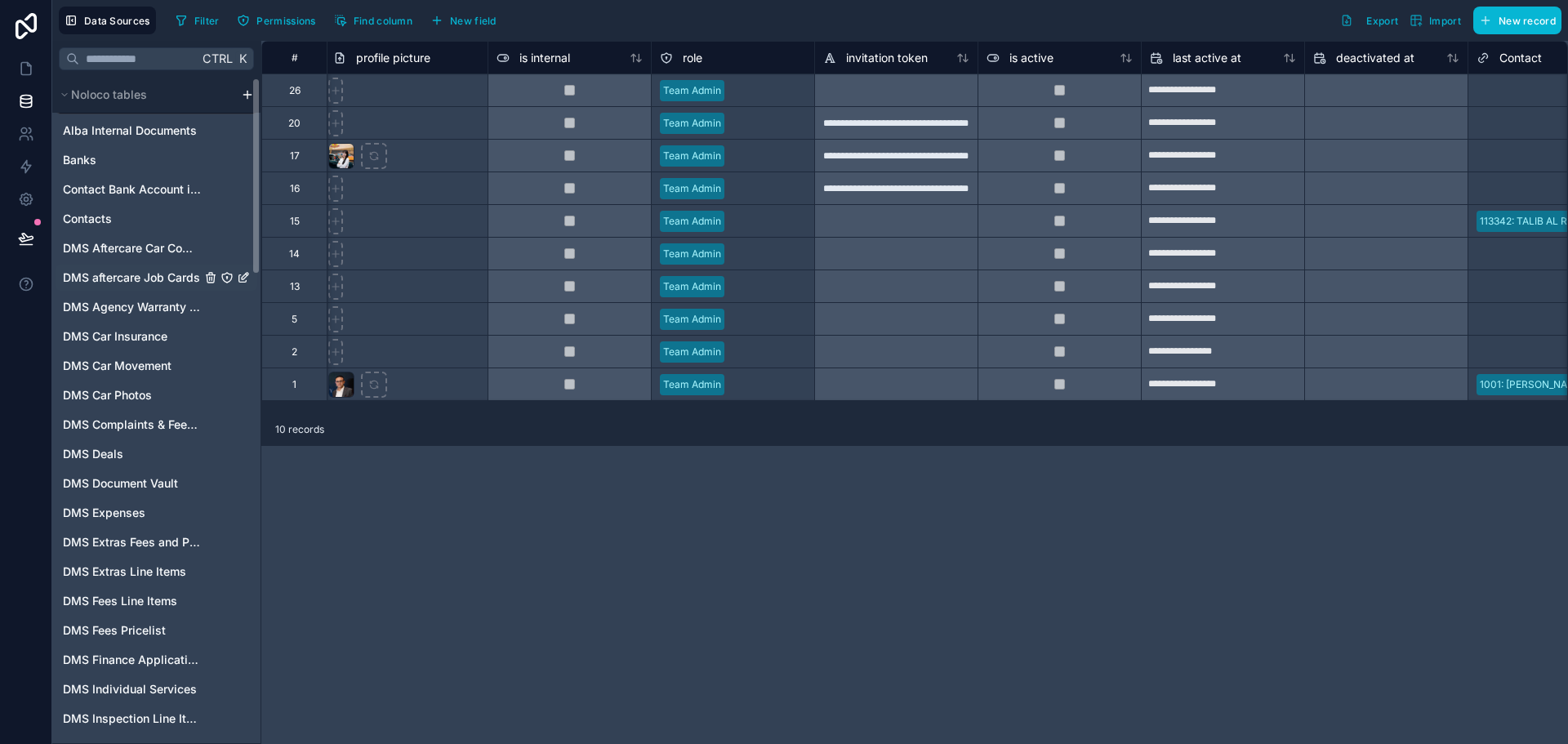
scroll to position [82, 0]
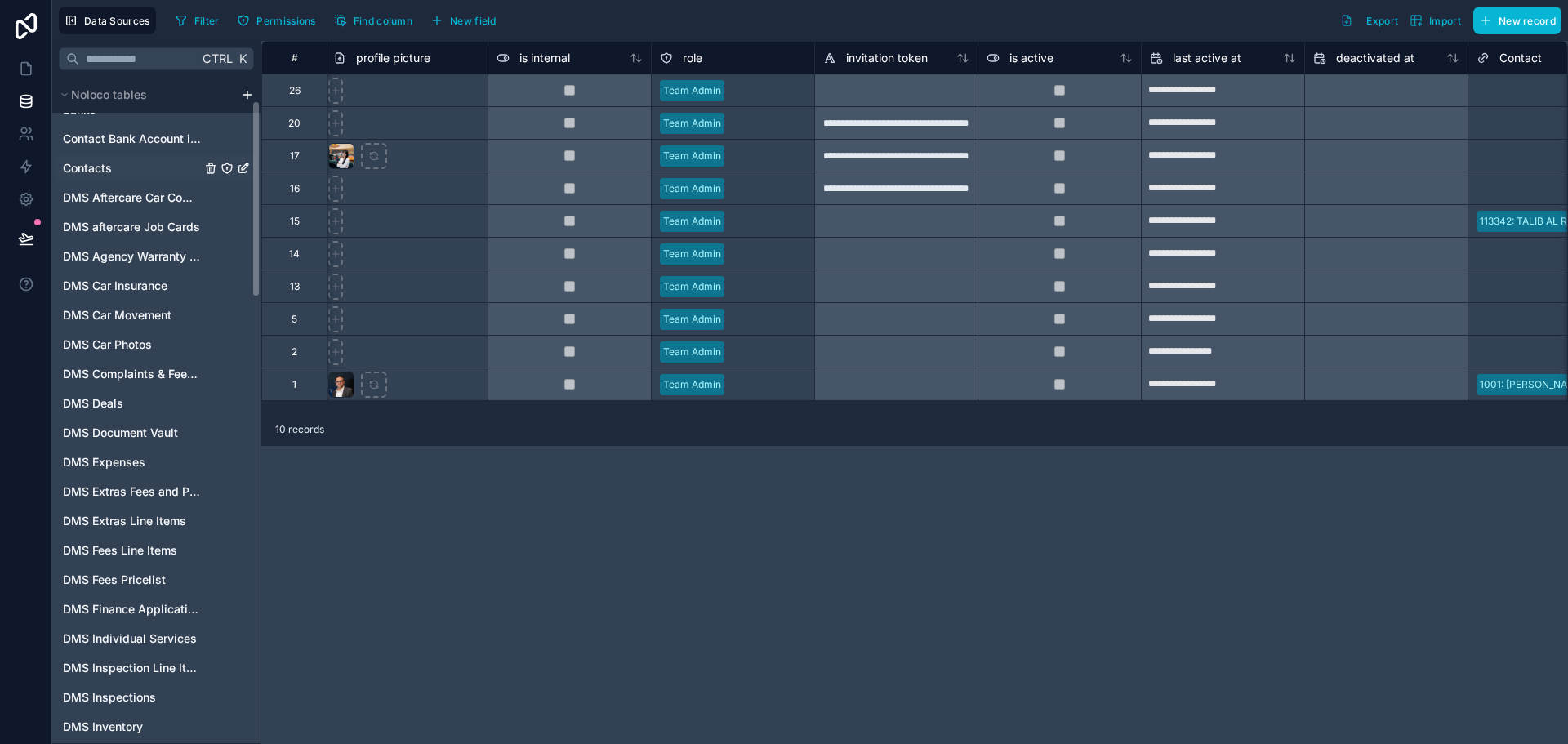
click at [124, 166] on link "Contacts" at bounding box center [132, 168] width 138 height 17
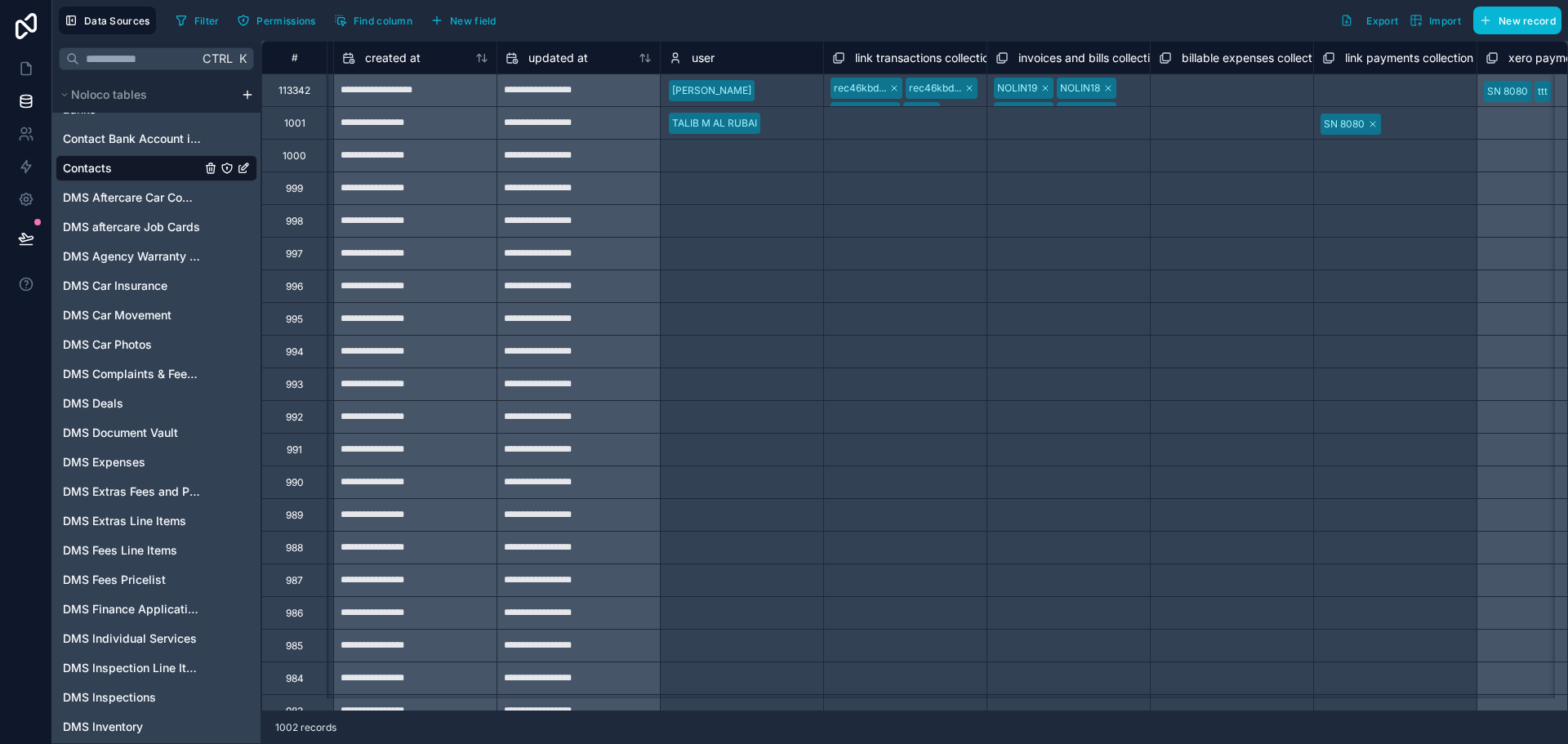
scroll to position [0, 9474]
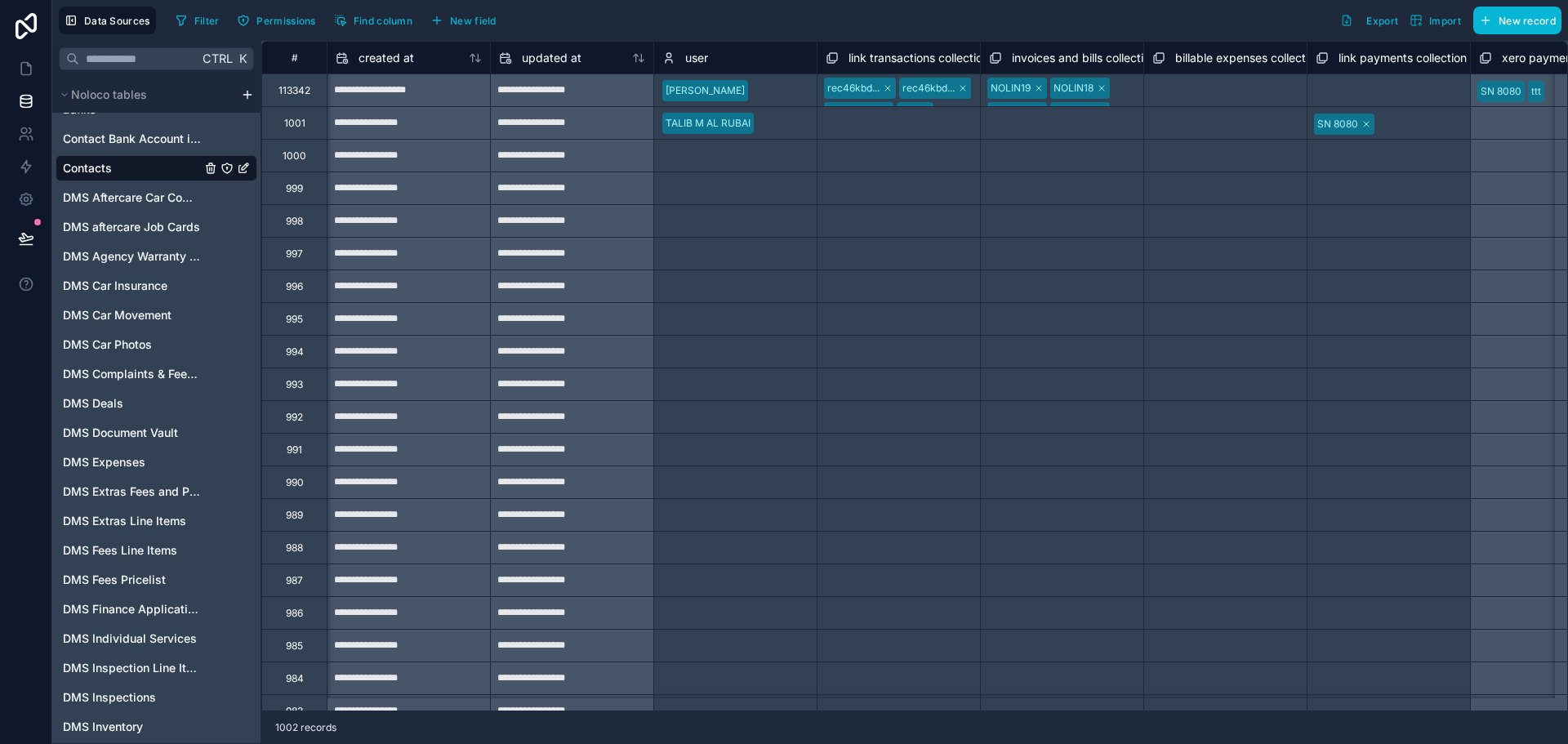
click at [895, 129] on div "Select a link transactions collection" at bounding box center [898, 124] width 146 height 26
click at [756, 93] on div at bounding box center [781, 91] width 54 height 17
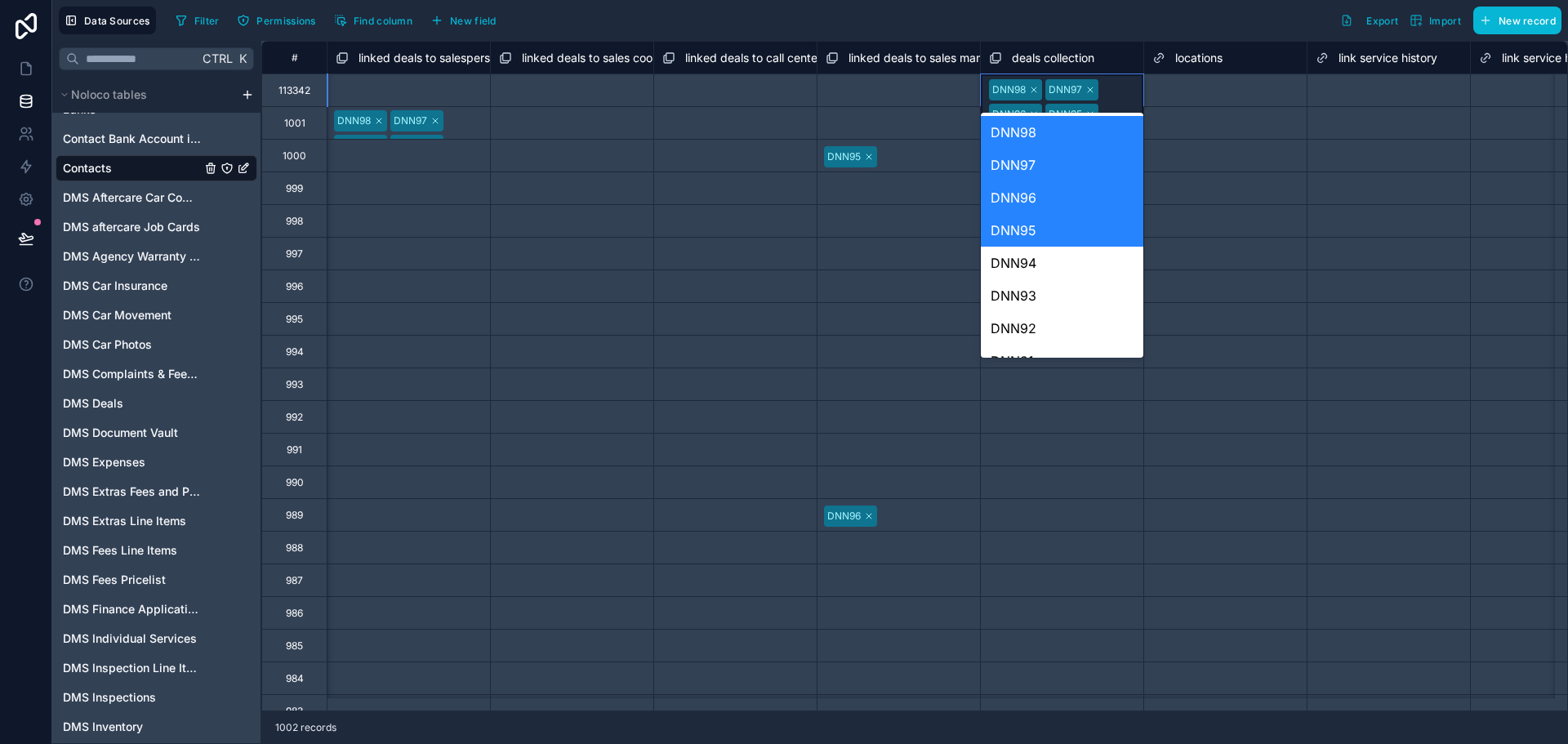
click at [1041, 137] on div "DNN98" at bounding box center [1062, 132] width 163 height 33
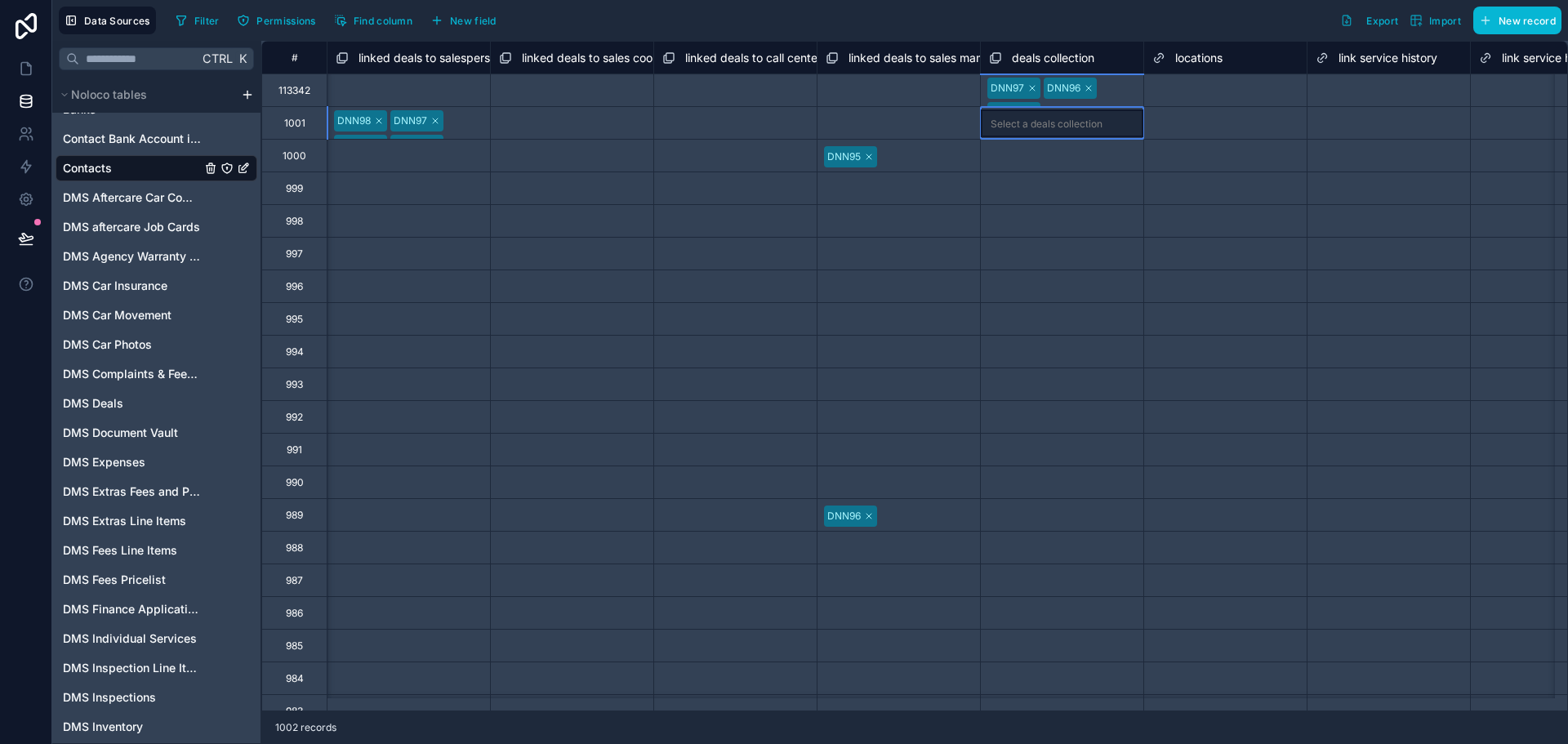
click at [1064, 95] on div "DNN97 DNN96 DNN95" at bounding box center [1062, 90] width 163 height 32
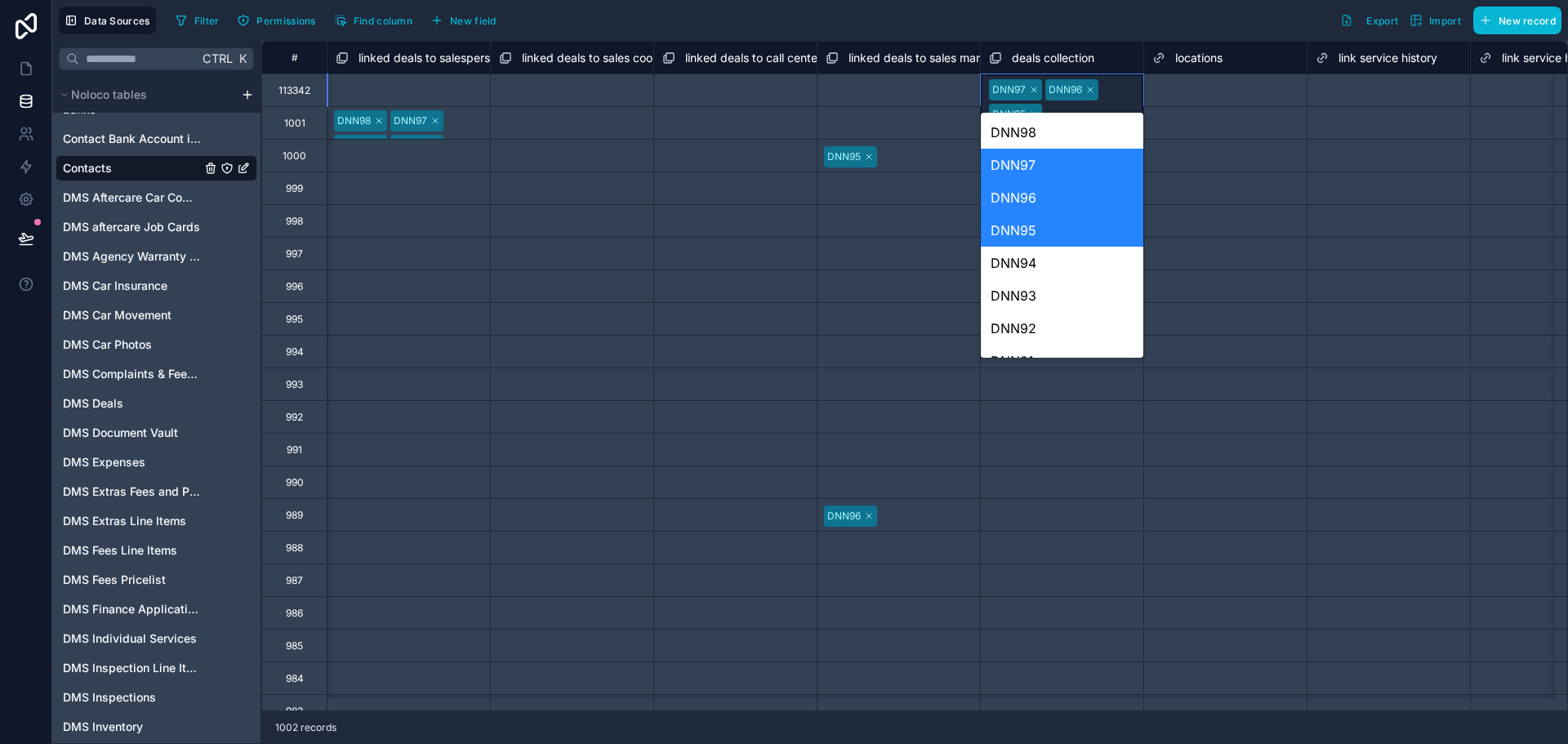
click at [1063, 163] on div "DNN97" at bounding box center [1062, 164] width 163 height 33
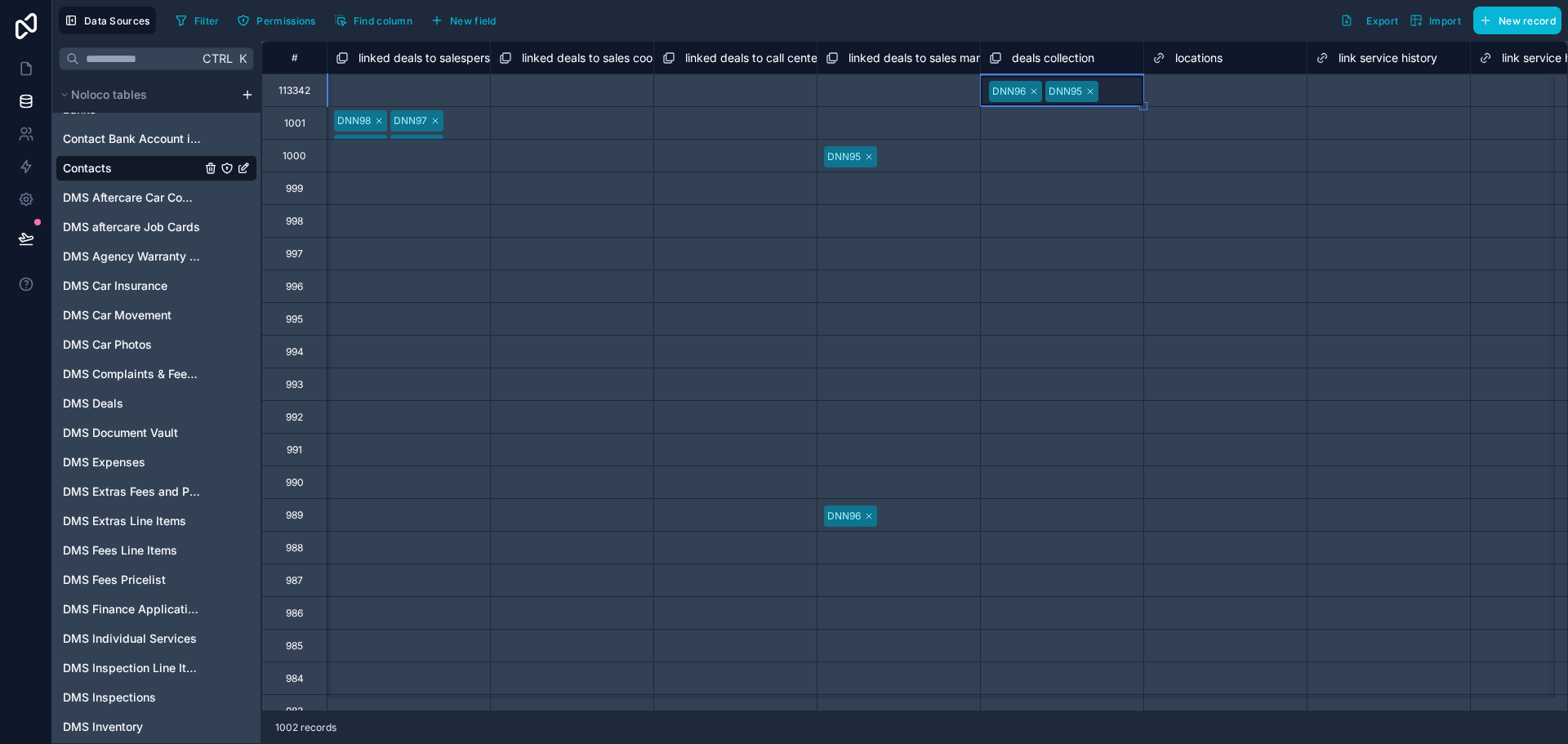
click at [1113, 85] on div at bounding box center [1118, 92] width 31 height 17
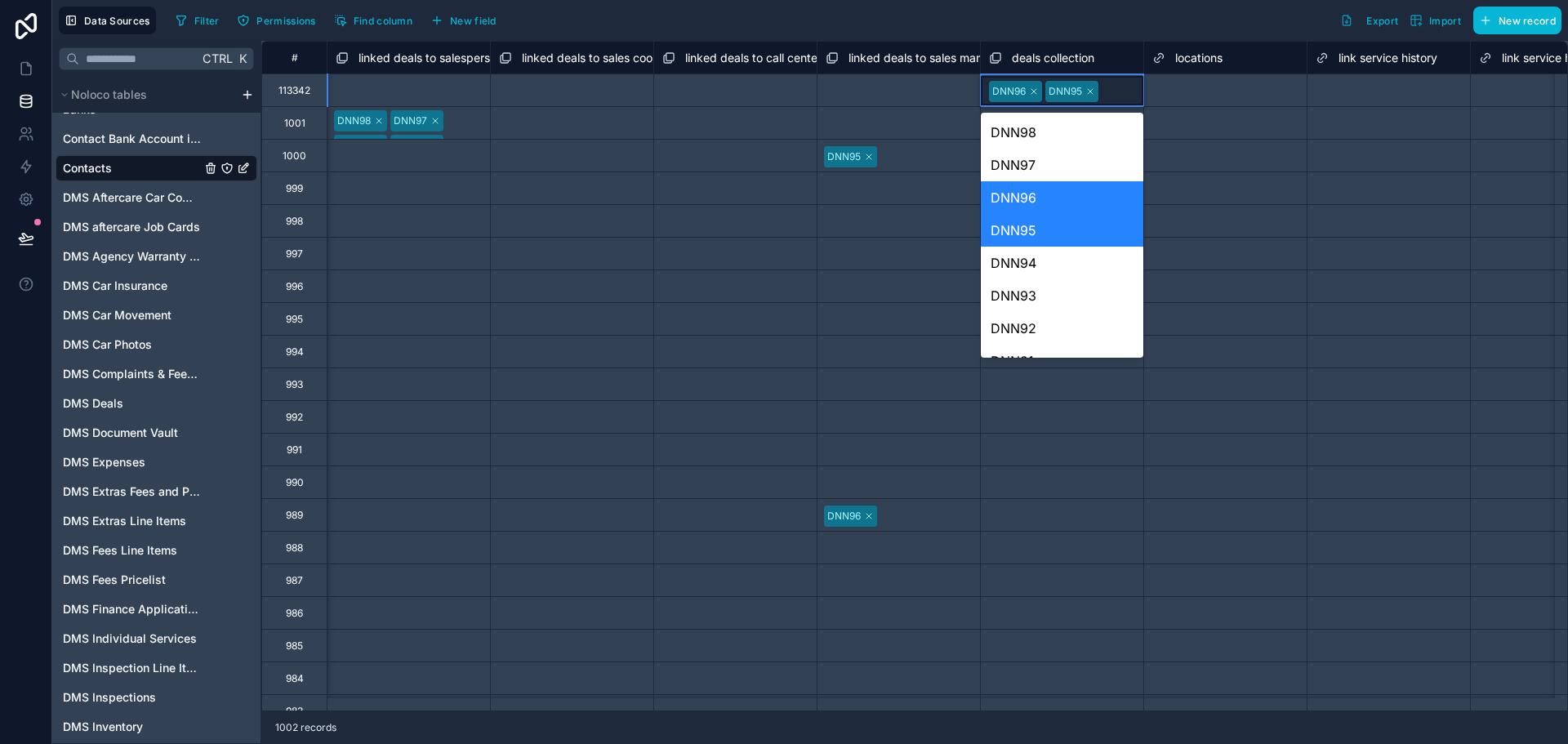
click at [1071, 192] on div "DNN96" at bounding box center [1062, 197] width 163 height 33
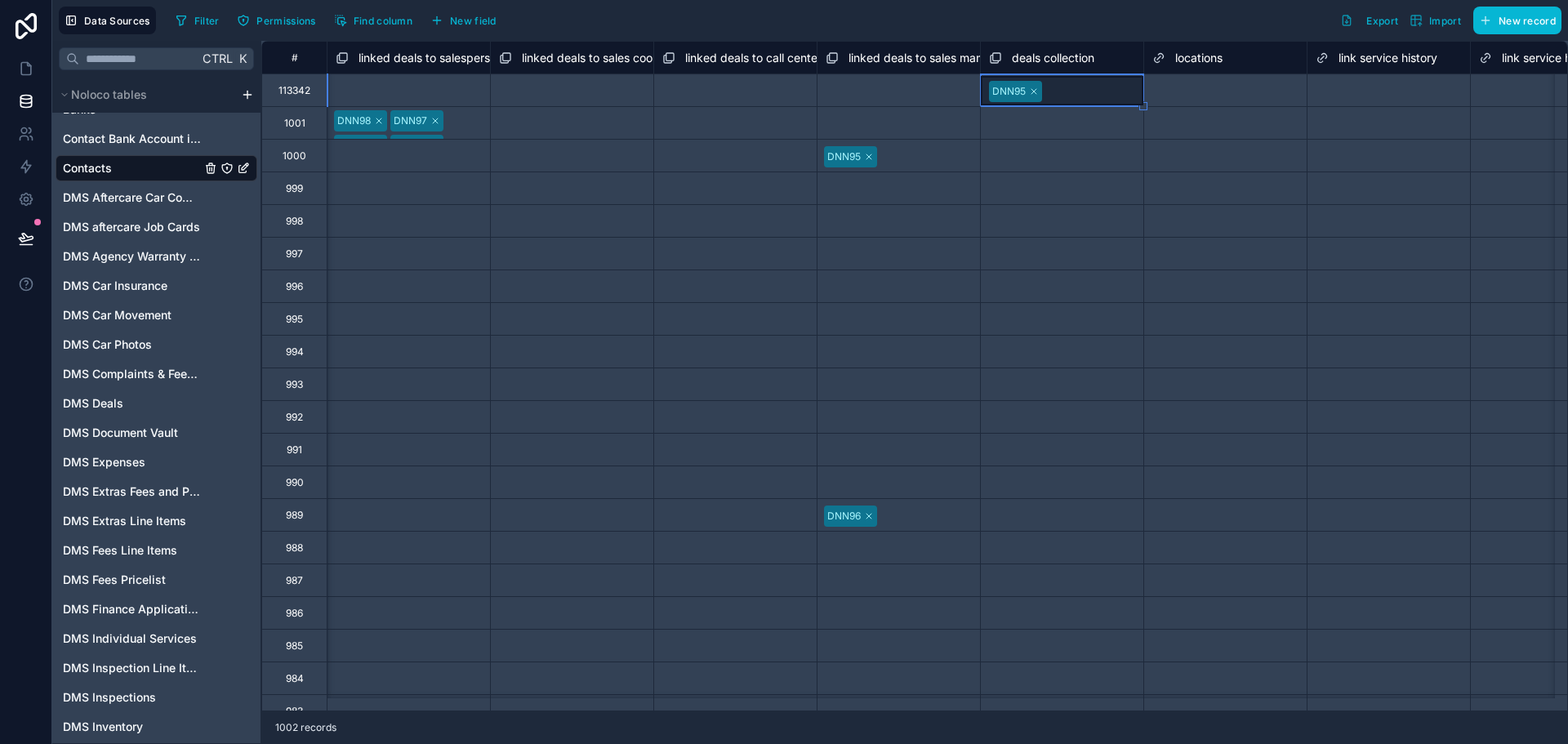
click at [1119, 85] on div at bounding box center [1090, 92] width 86 height 17
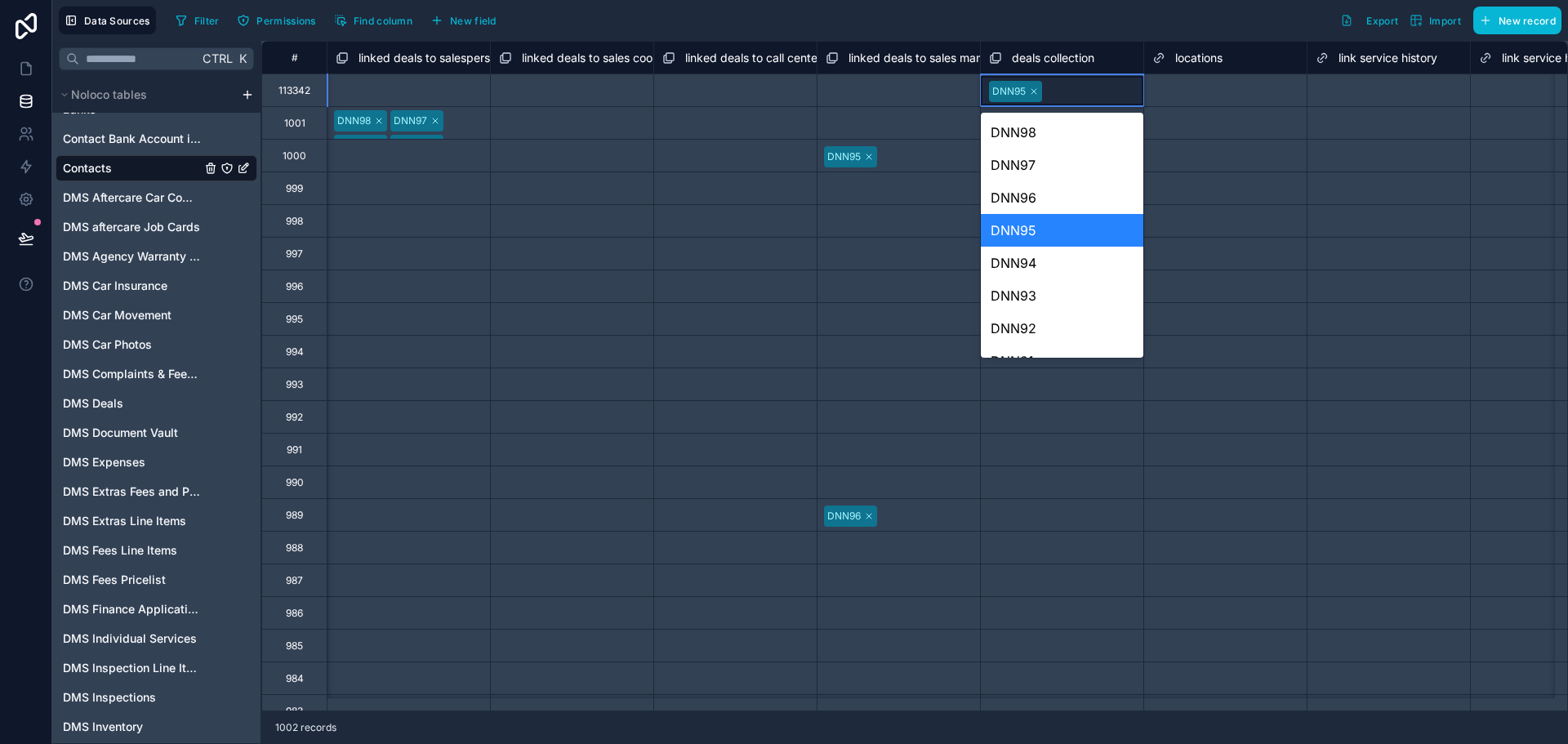
click at [1086, 236] on div "DNN95" at bounding box center [1062, 229] width 163 height 33
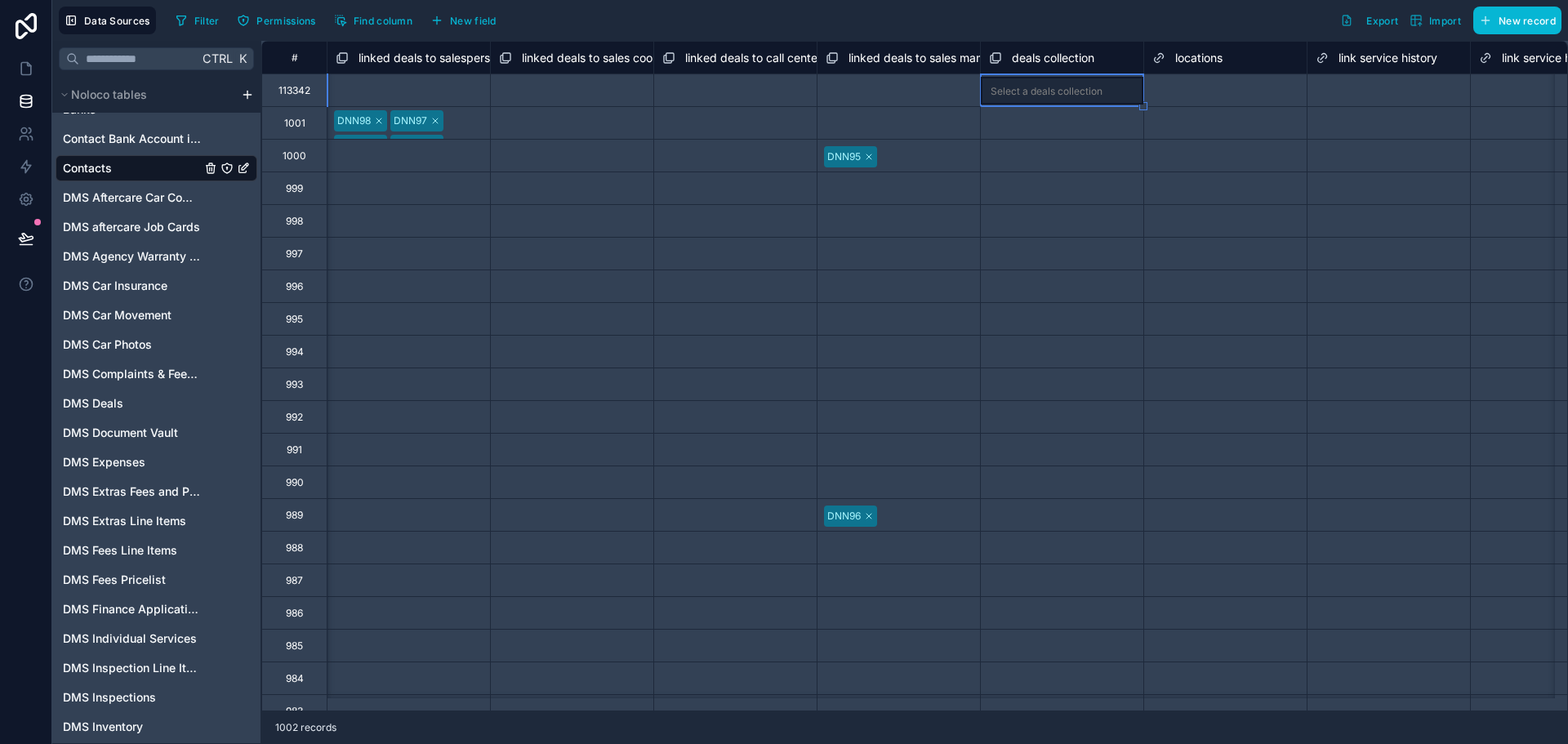
click at [1082, 89] on div "Select a deals collection" at bounding box center [1047, 91] width 111 height 13
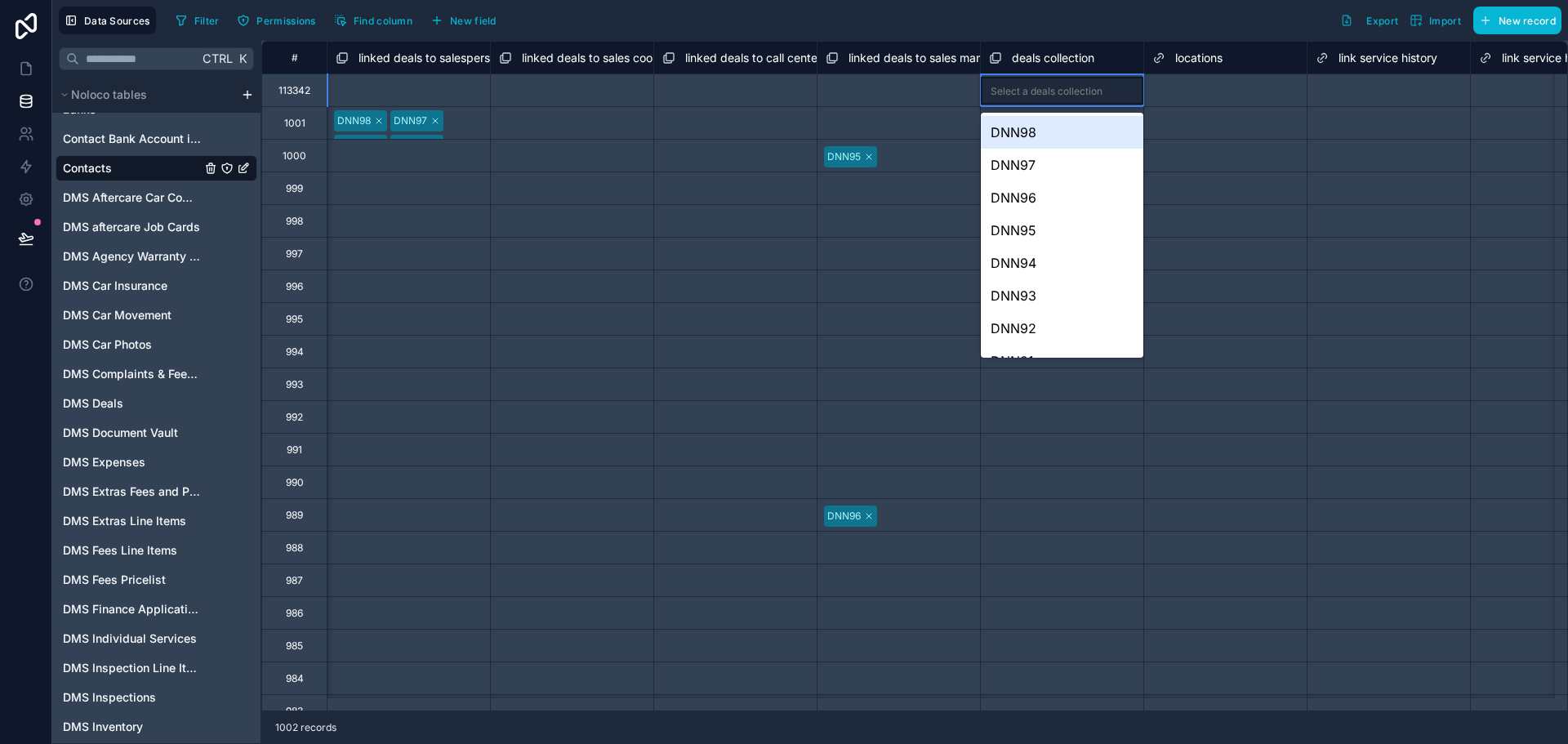
click at [1082, 89] on div "Select a deals collection" at bounding box center [1047, 91] width 111 height 13
click at [1054, 296] on div "DNN93" at bounding box center [1062, 295] width 163 height 33
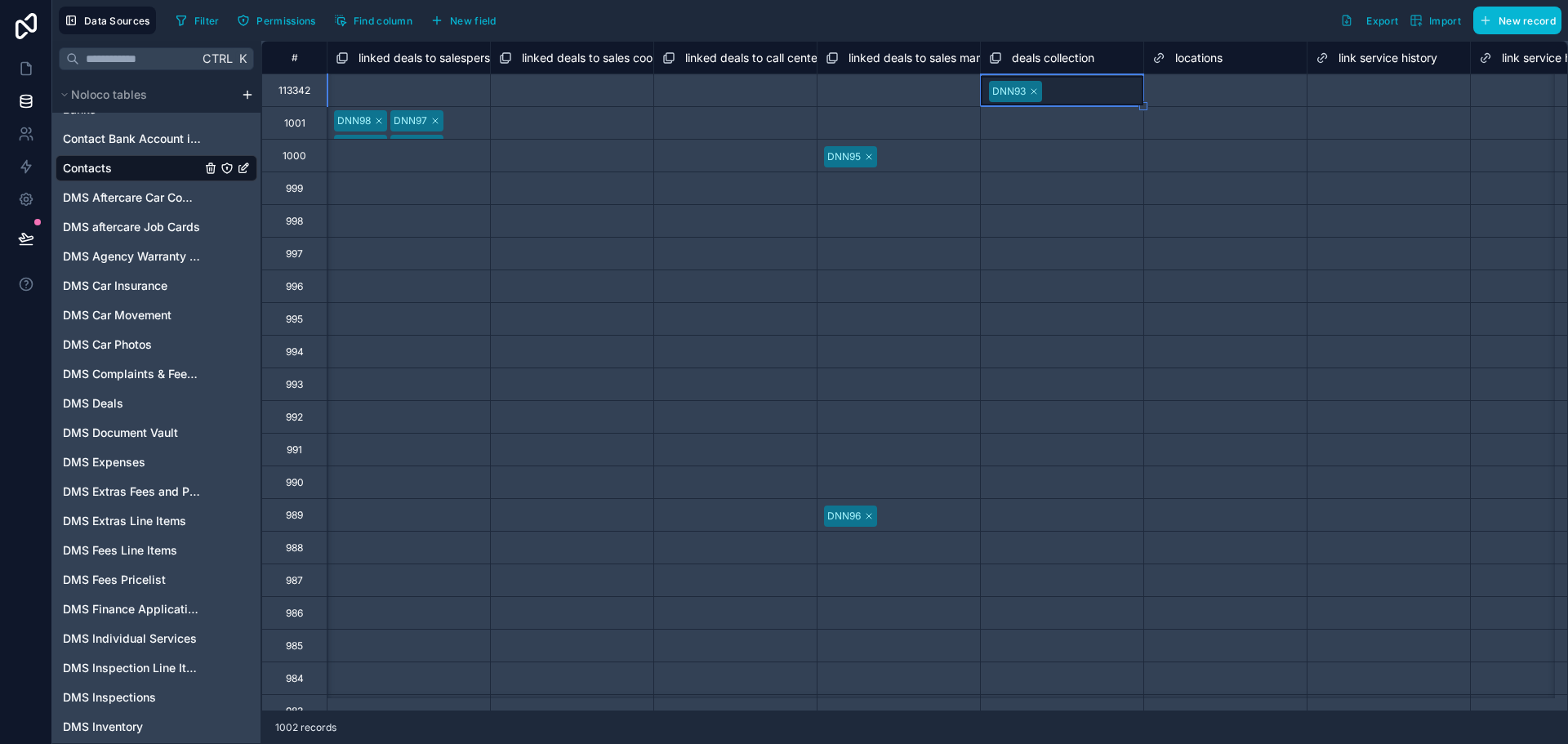
click at [1170, 88] on div "Select a locations" at bounding box center [1194, 91] width 82 height 13
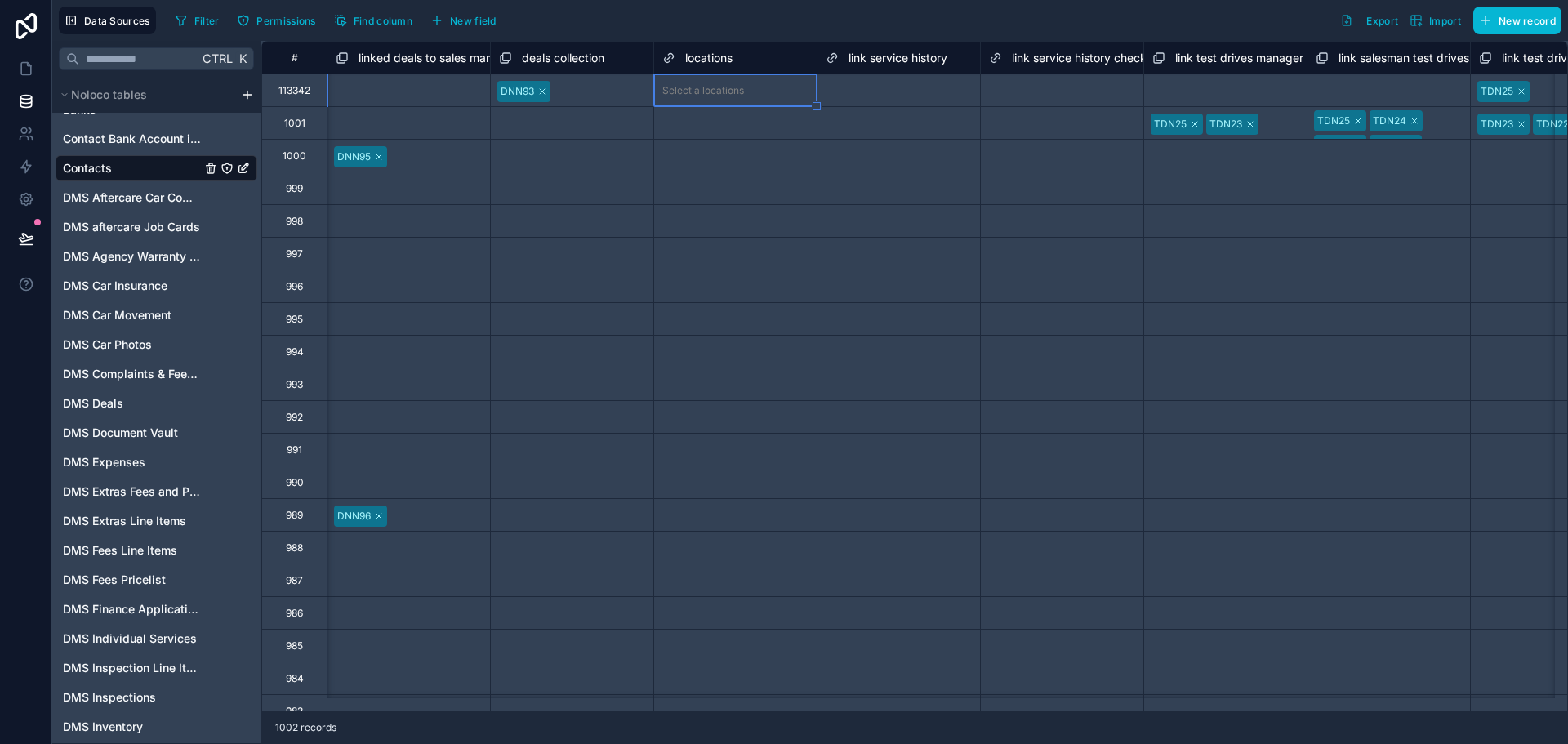
scroll to position [0, 12088]
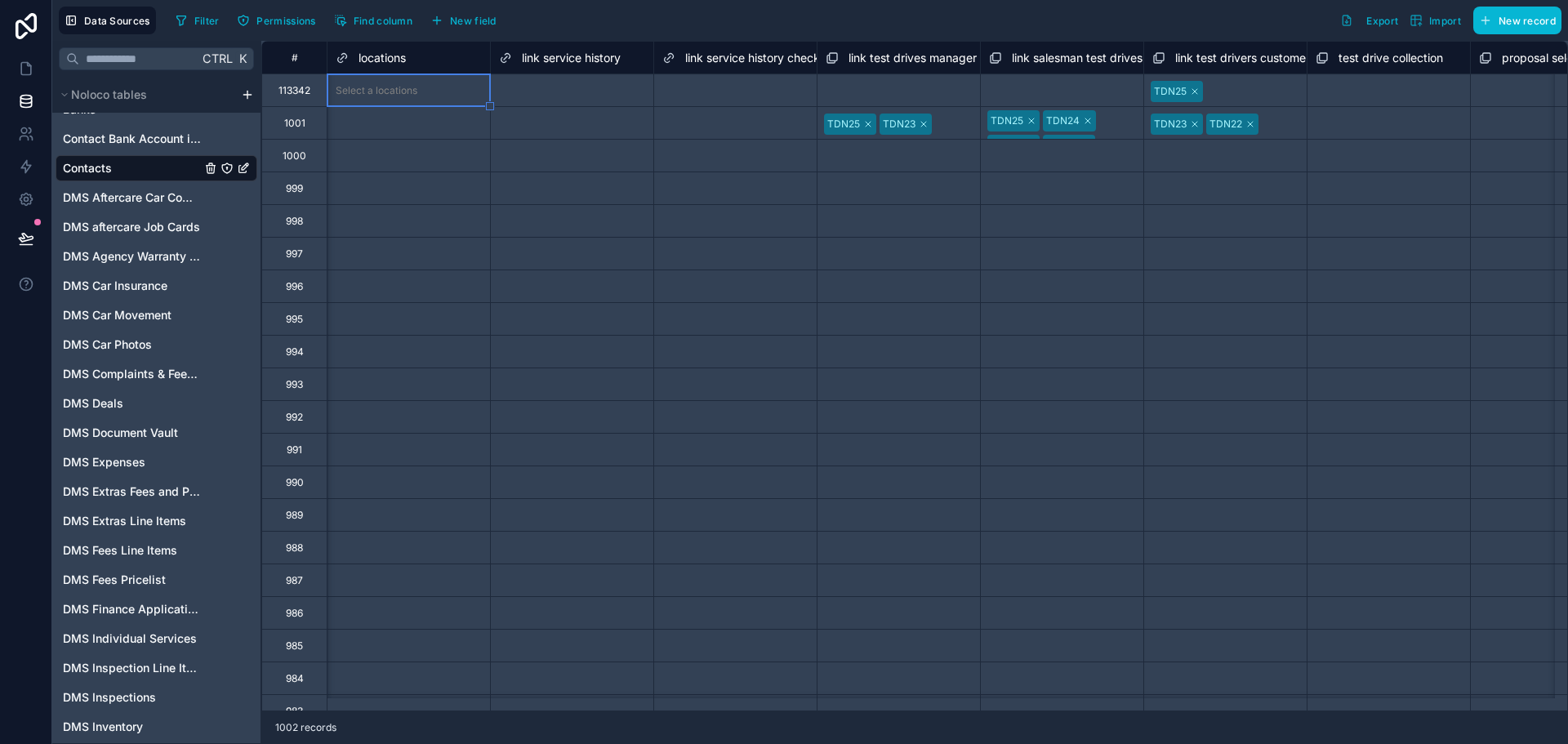
click at [565, 85] on div "Select a link service history" at bounding box center [562, 91] width 127 height 13
click at [796, 84] on div "Select a link service history checker" at bounding box center [735, 89] width 146 height 26
click at [868, 77] on div "Select a link test drives manager approved collection" at bounding box center [898, 103] width 163 height 58
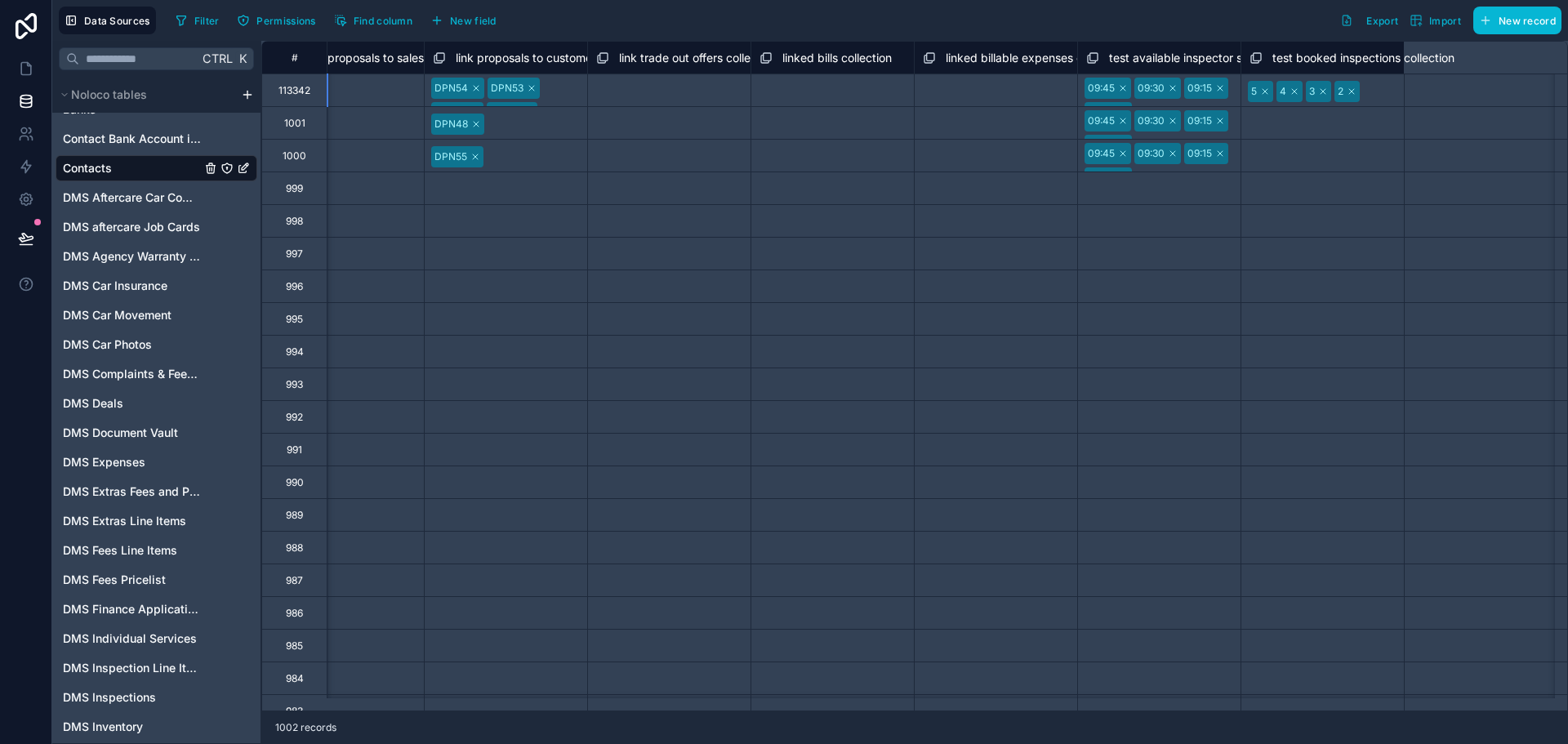
scroll to position [0, 13800]
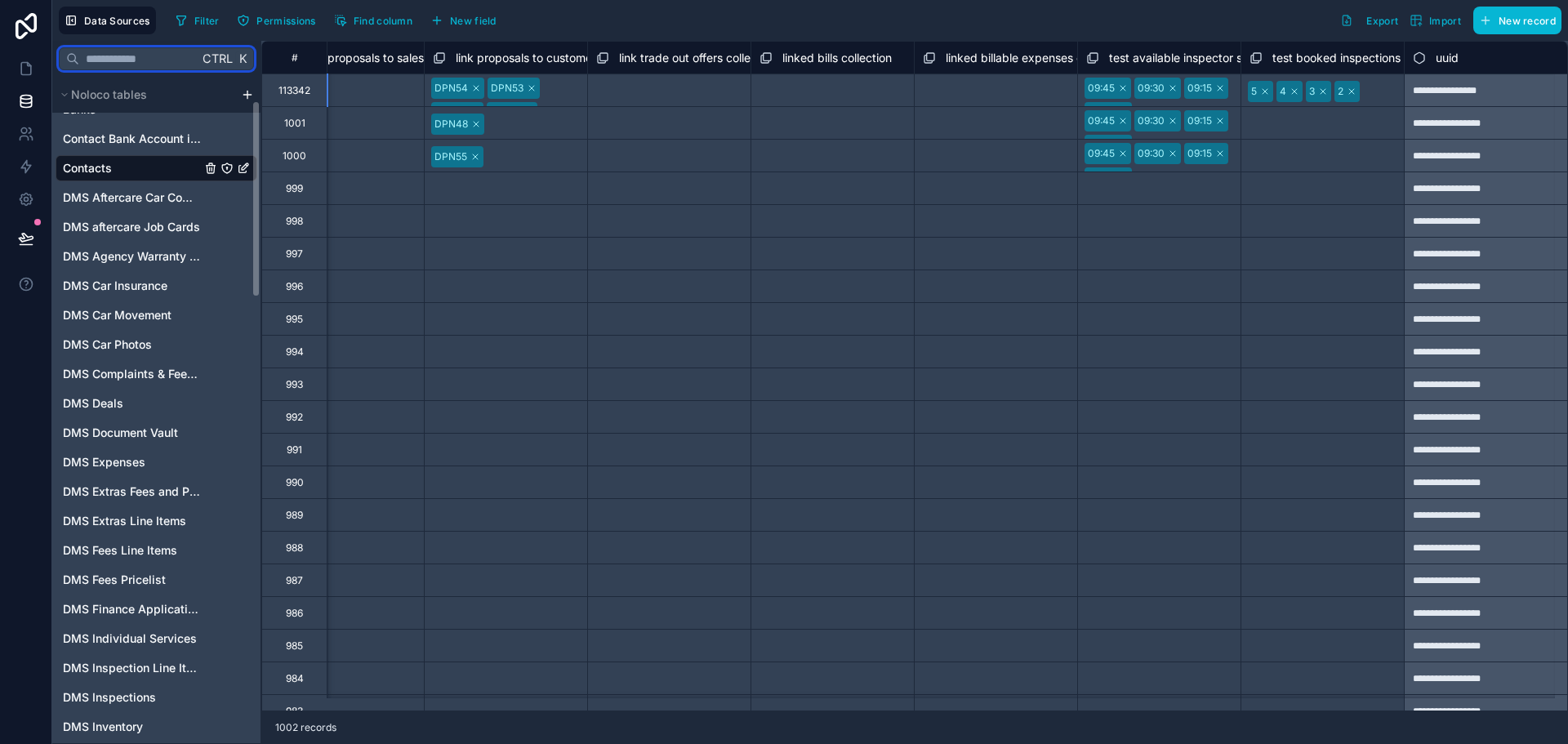
click at [139, 65] on input "text" at bounding box center [138, 59] width 119 height 30
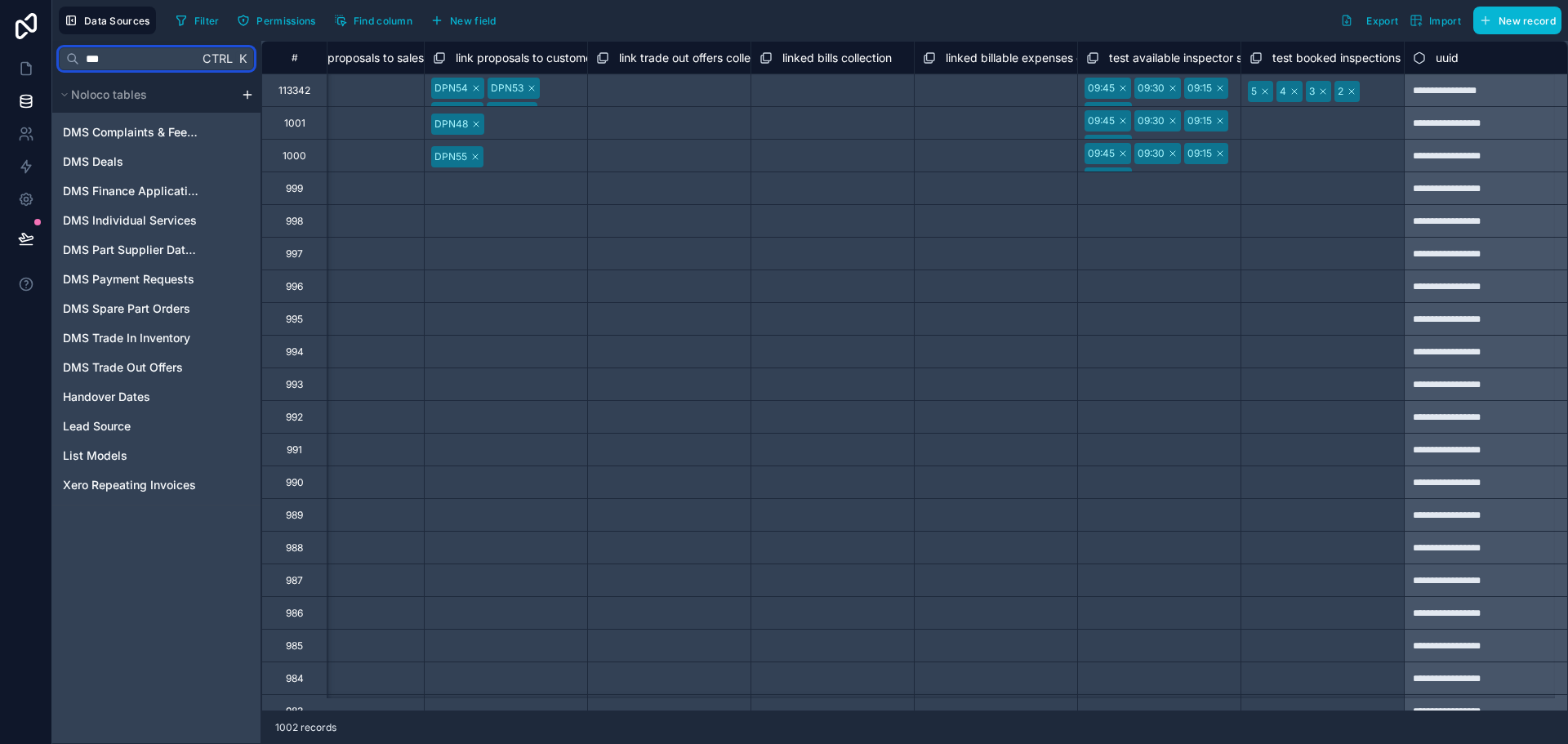
scroll to position [0, 0]
type input "***"
click at [134, 152] on div "DMS Deals" at bounding box center [156, 162] width 202 height 26
click at [146, 159] on link "DMS Deals" at bounding box center [132, 162] width 138 height 17
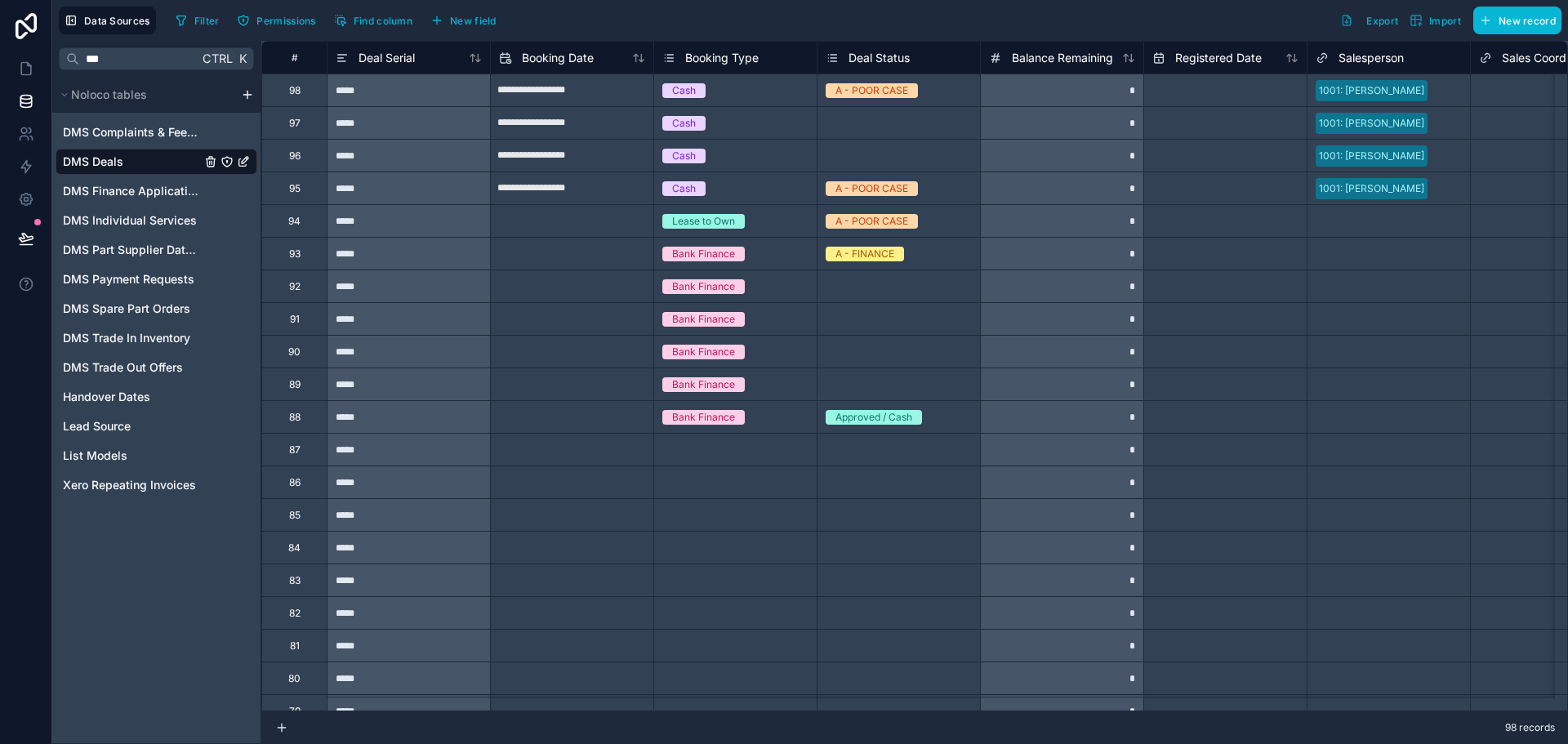
click at [530, 255] on input "text" at bounding box center [571, 254] width 163 height 26
select select "****"
select select "*"
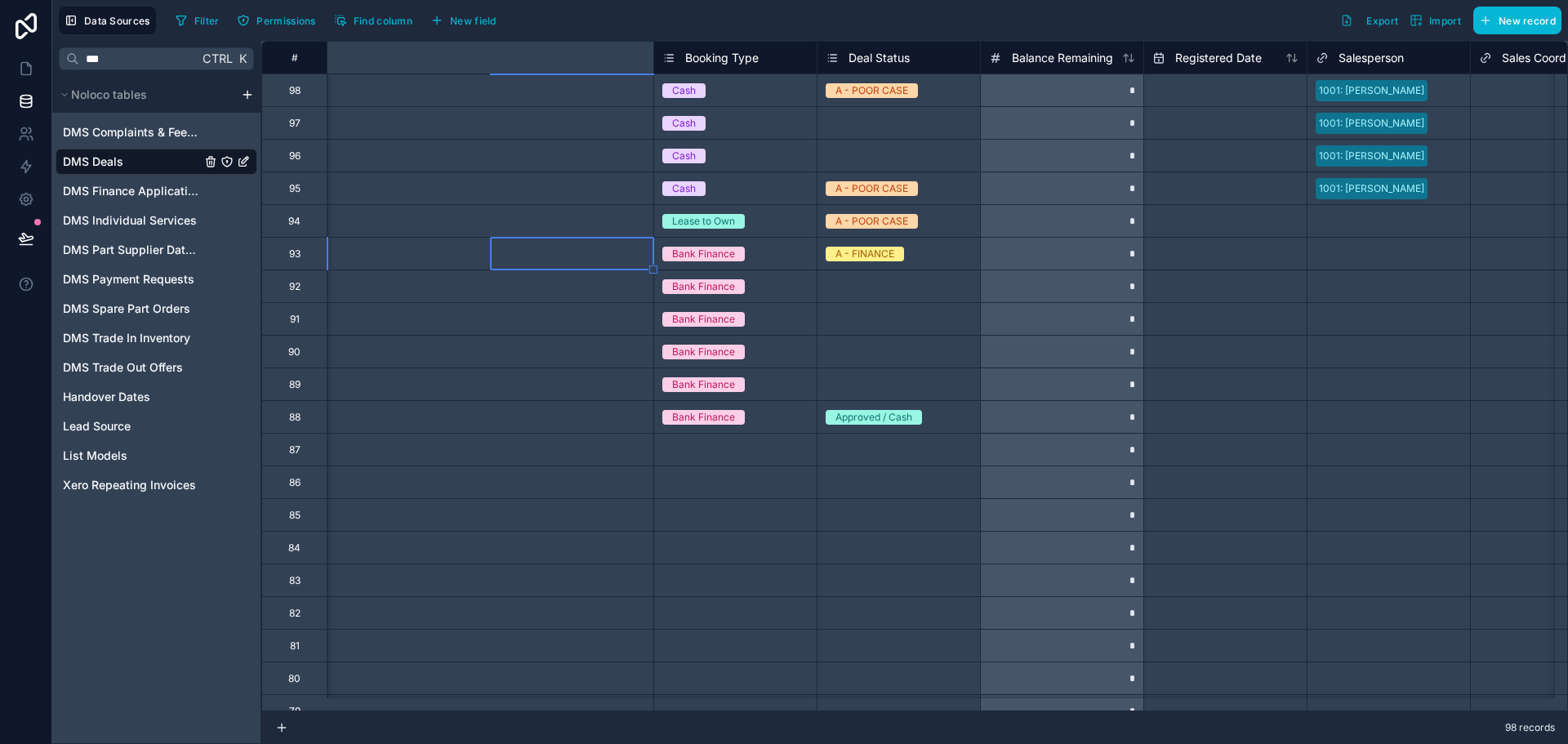
scroll to position [0, 653]
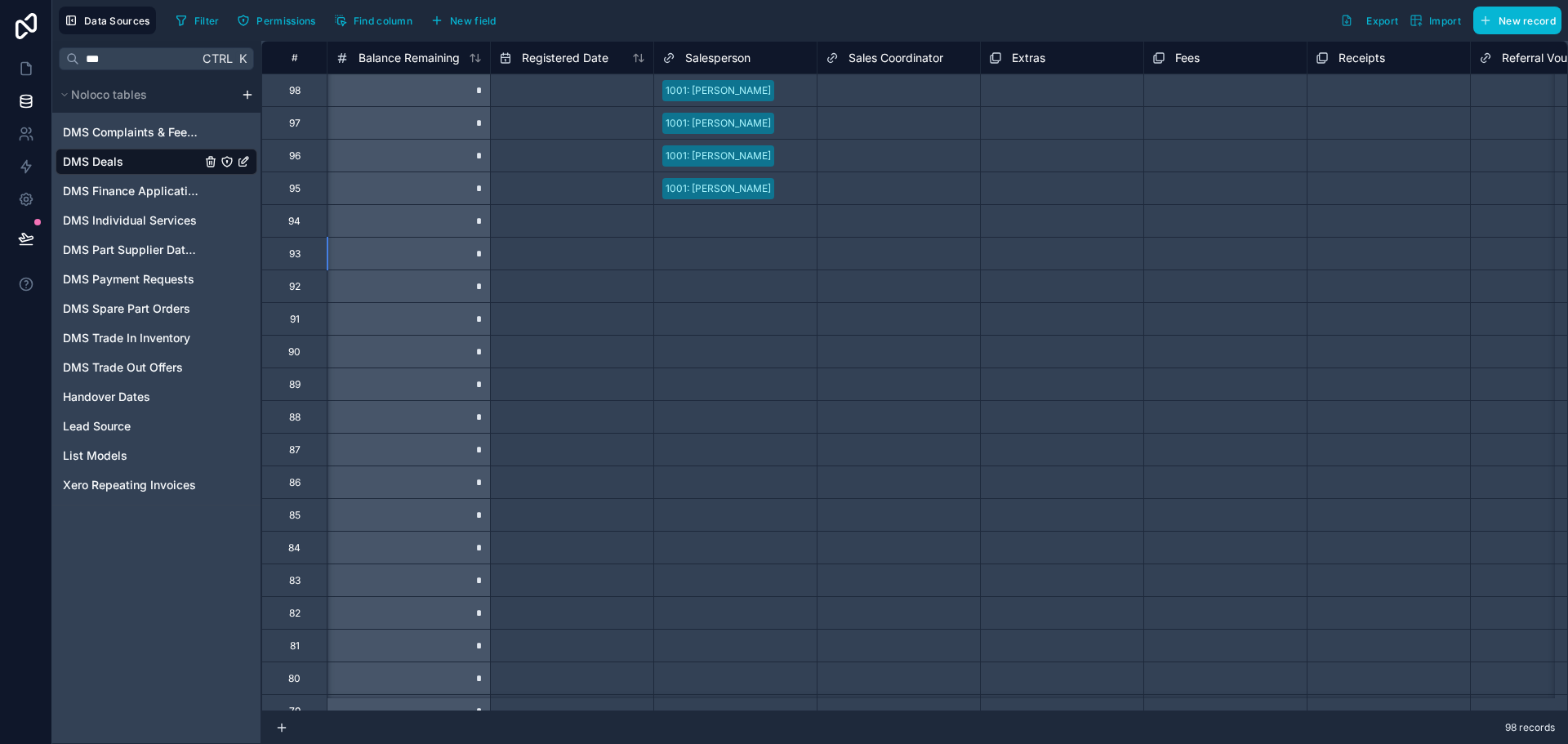
click at [592, 244] on input "text" at bounding box center [571, 254] width 163 height 26
select select "****"
select select "*"
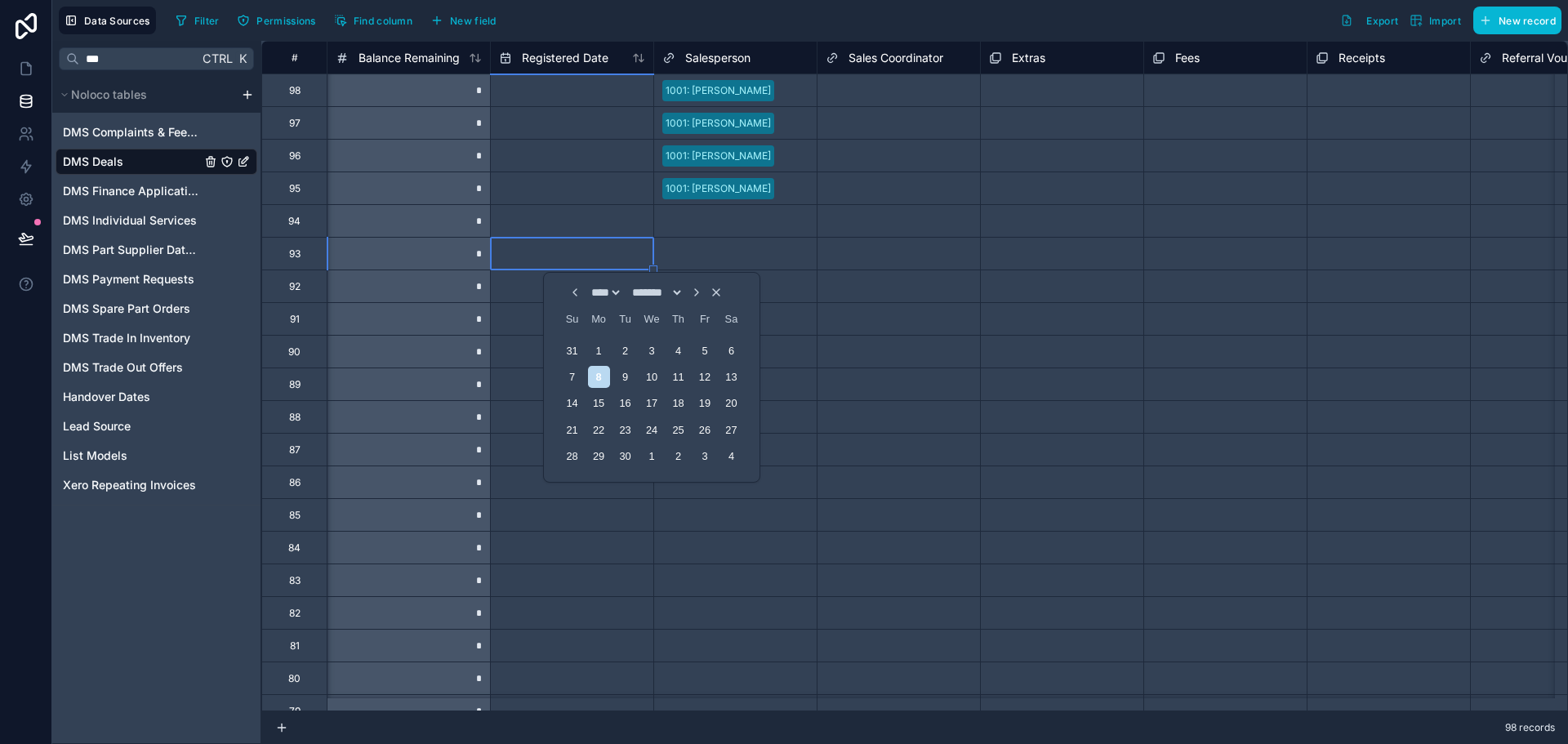
click at [725, 242] on div "Select a Salesperson" at bounding box center [735, 254] width 163 height 23
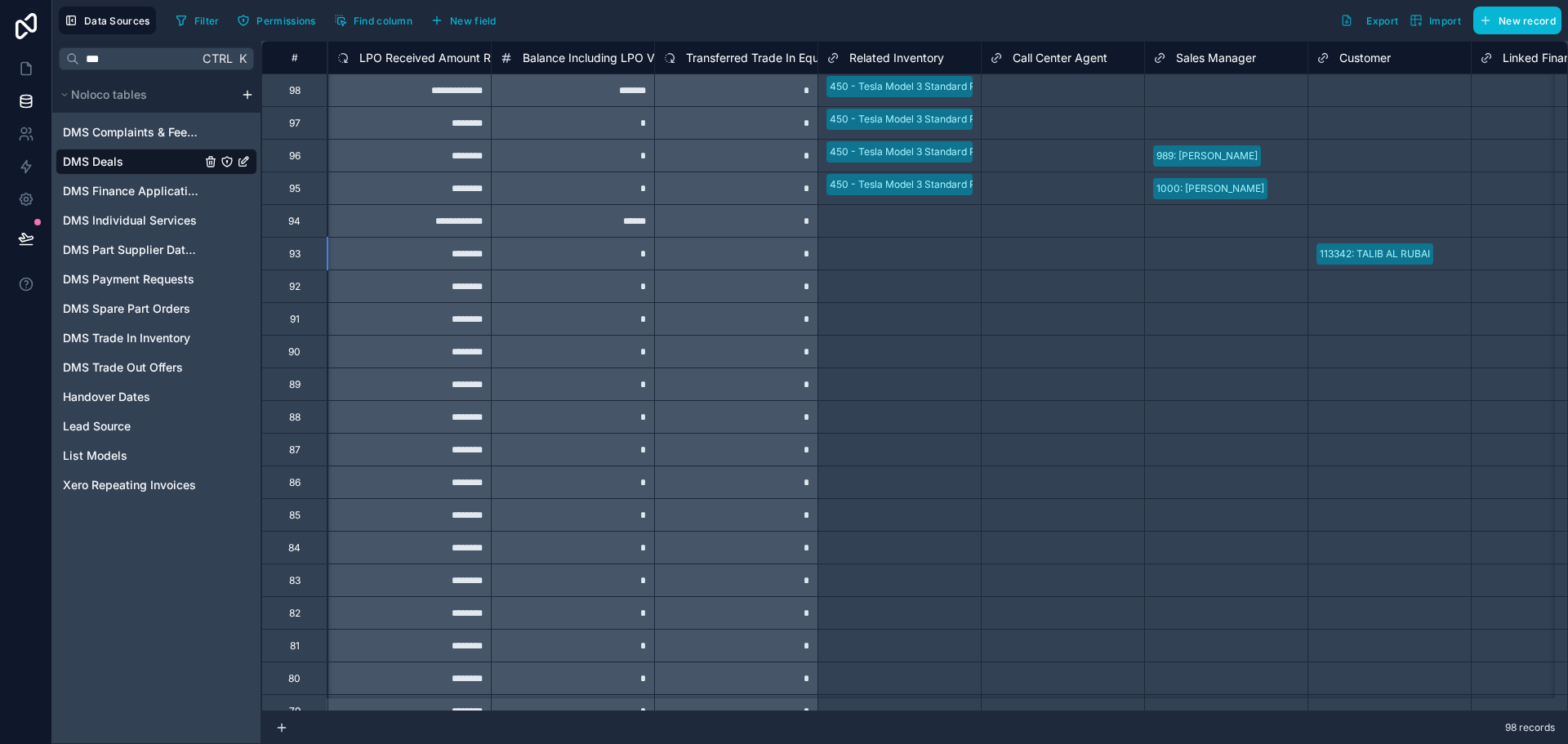
scroll to position [0, 2940]
click at [849, 259] on div "Select a Related Inventory" at bounding box center [886, 254] width 122 height 13
click at [1013, 250] on div "Select a Call Center Agent" at bounding box center [1050, 254] width 122 height 13
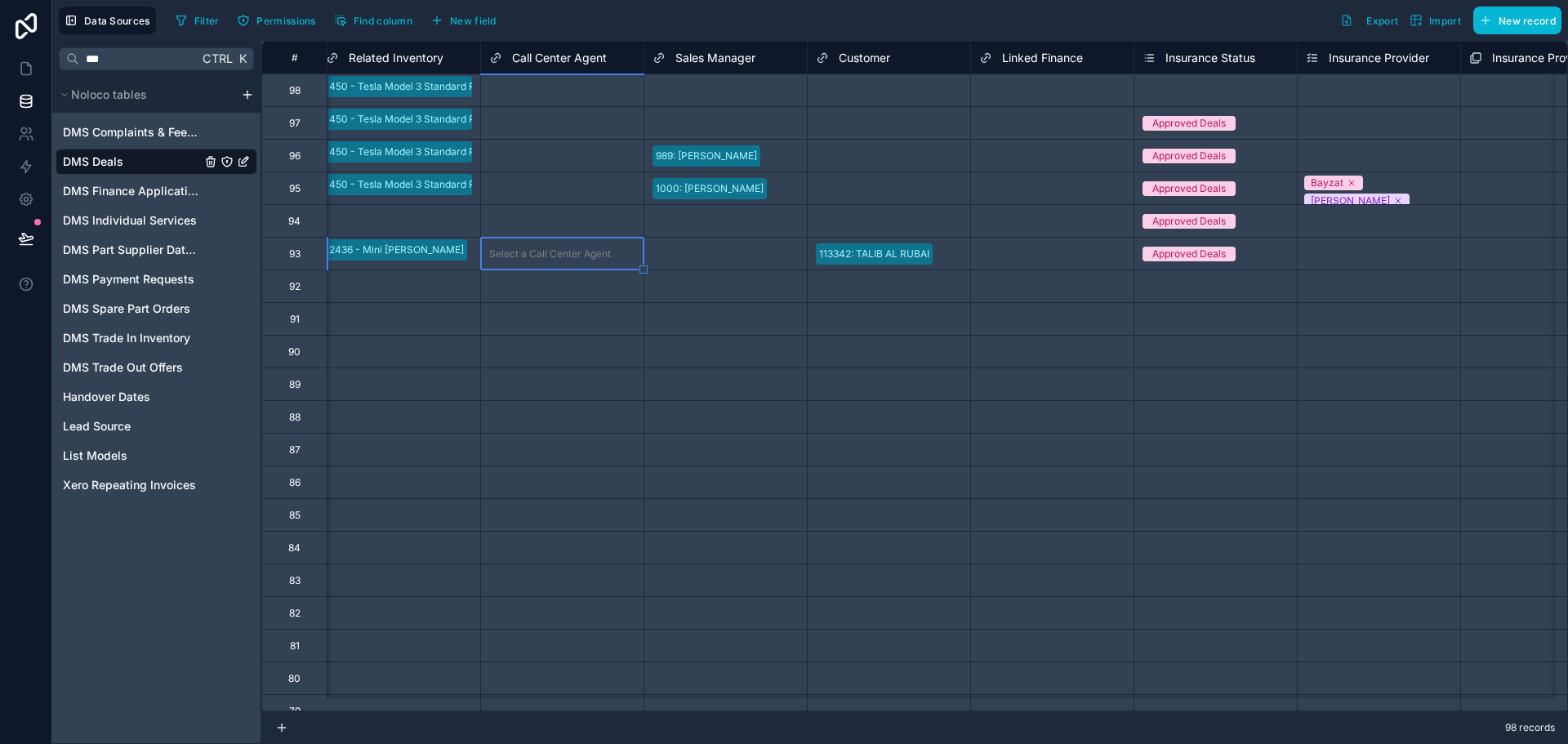
scroll to position [0, 3676]
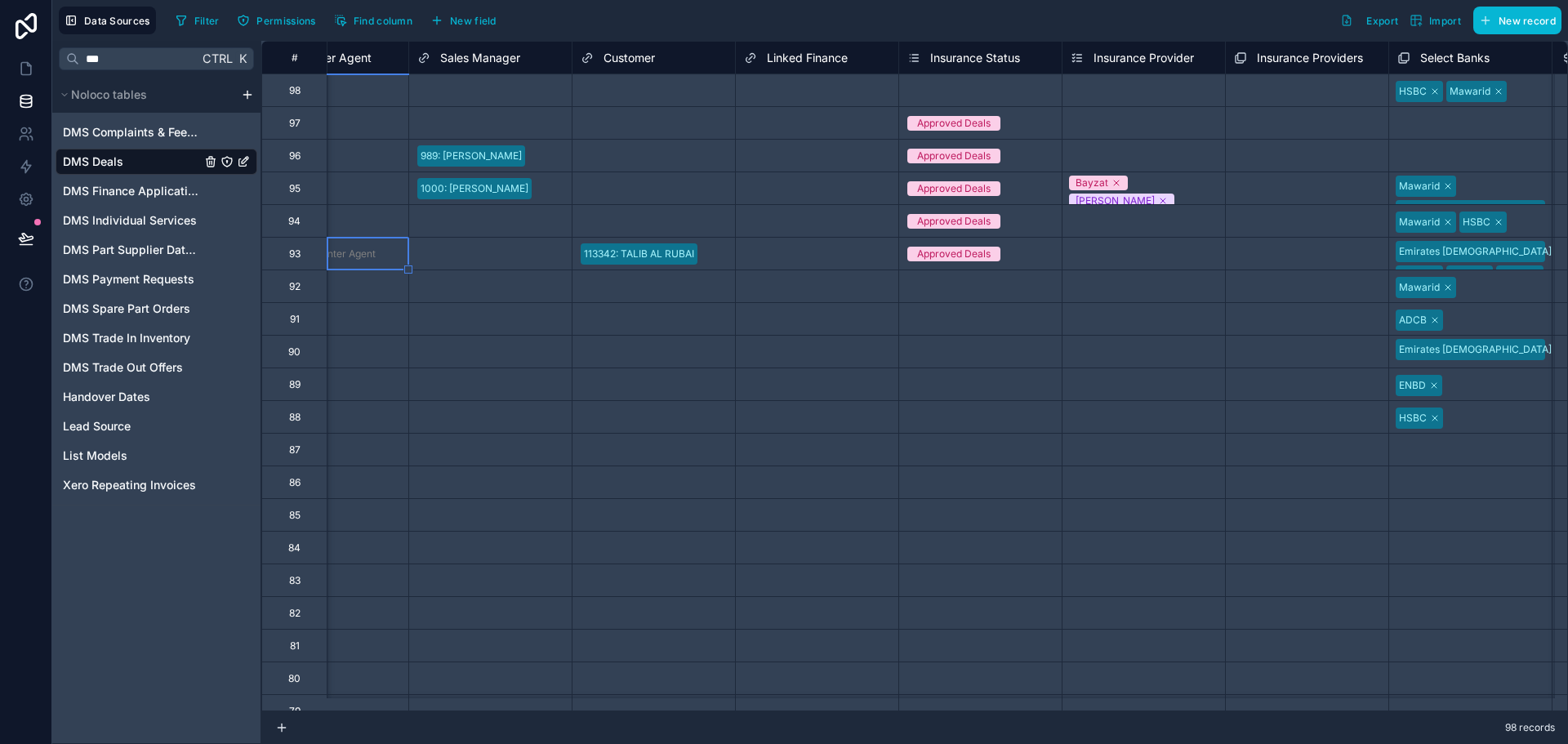
click at [828, 239] on div "Select a Linked Finance" at bounding box center [817, 254] width 163 height 32
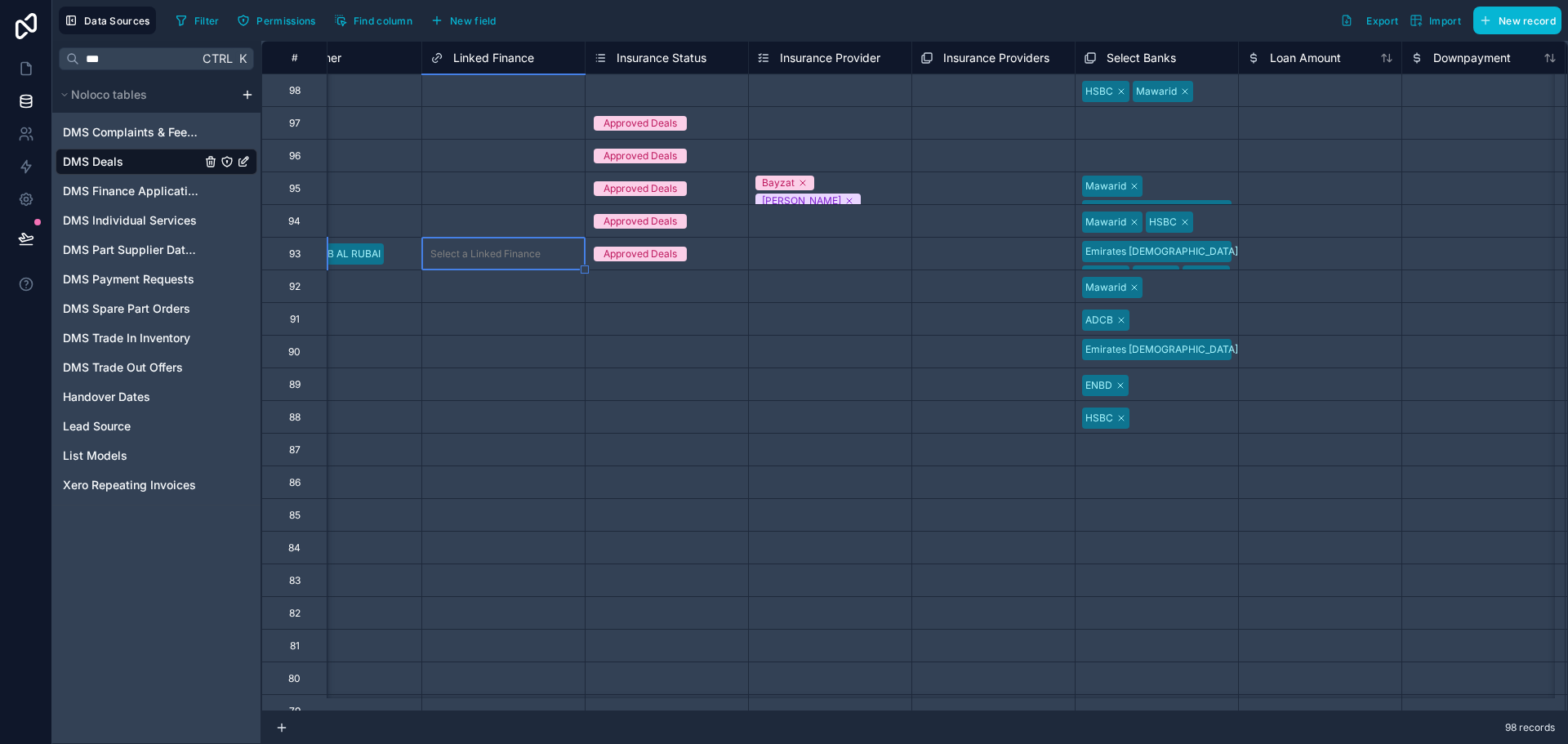
scroll to position [0, 4002]
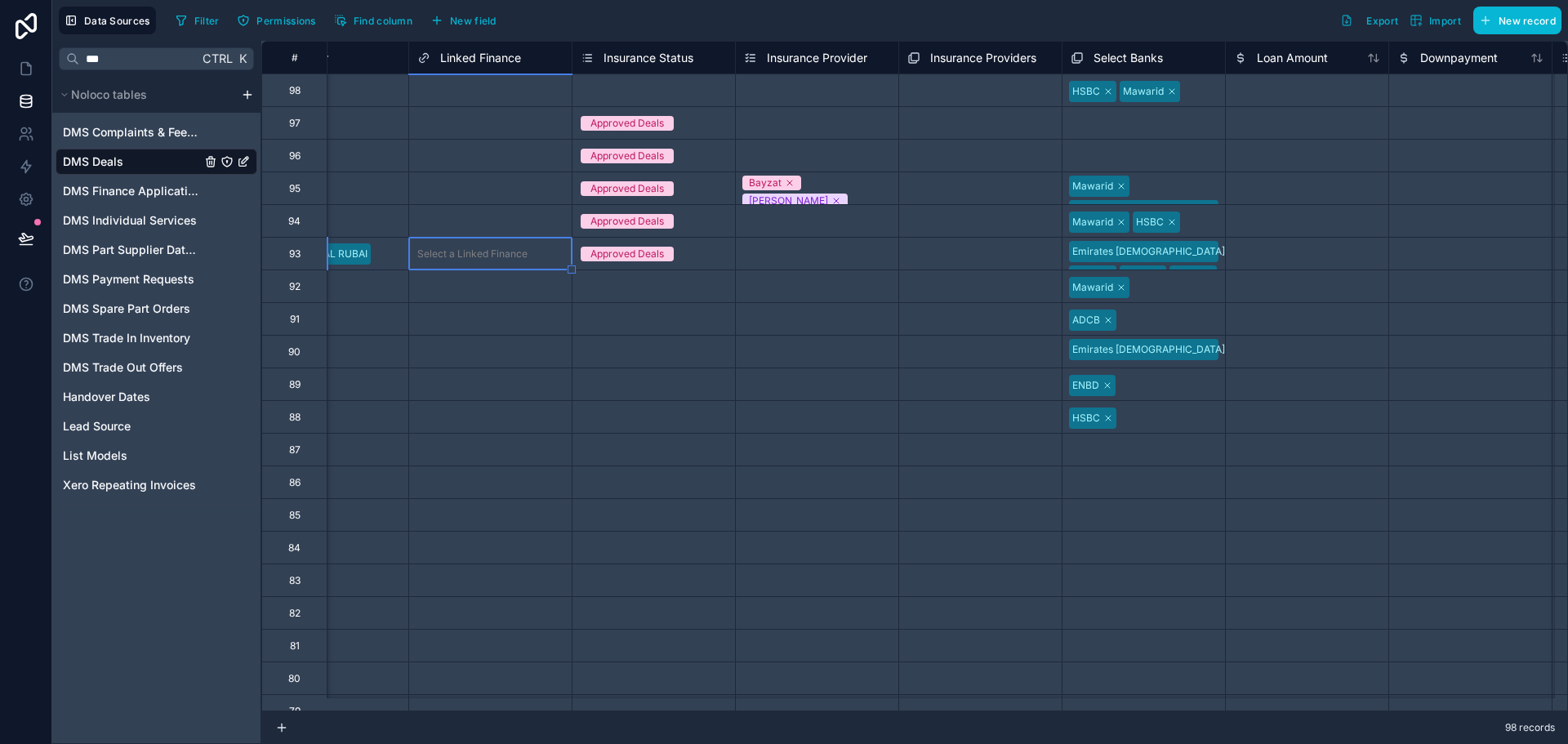
click at [776, 248] on div "Select a Insurance Provider" at bounding box center [808, 255] width 128 height 13
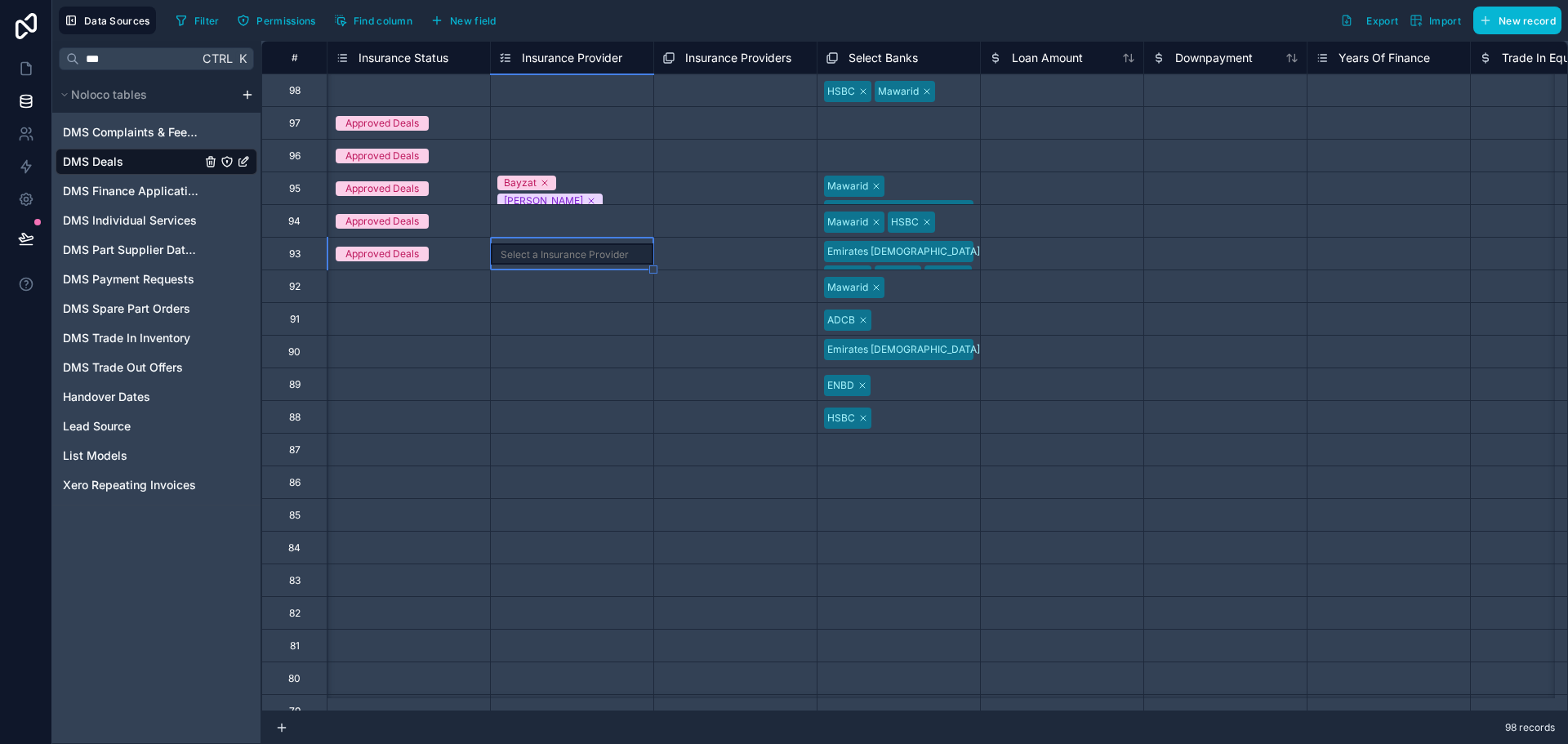
click at [791, 247] on div "Select a Insurance Providers" at bounding box center [735, 254] width 163 height 24
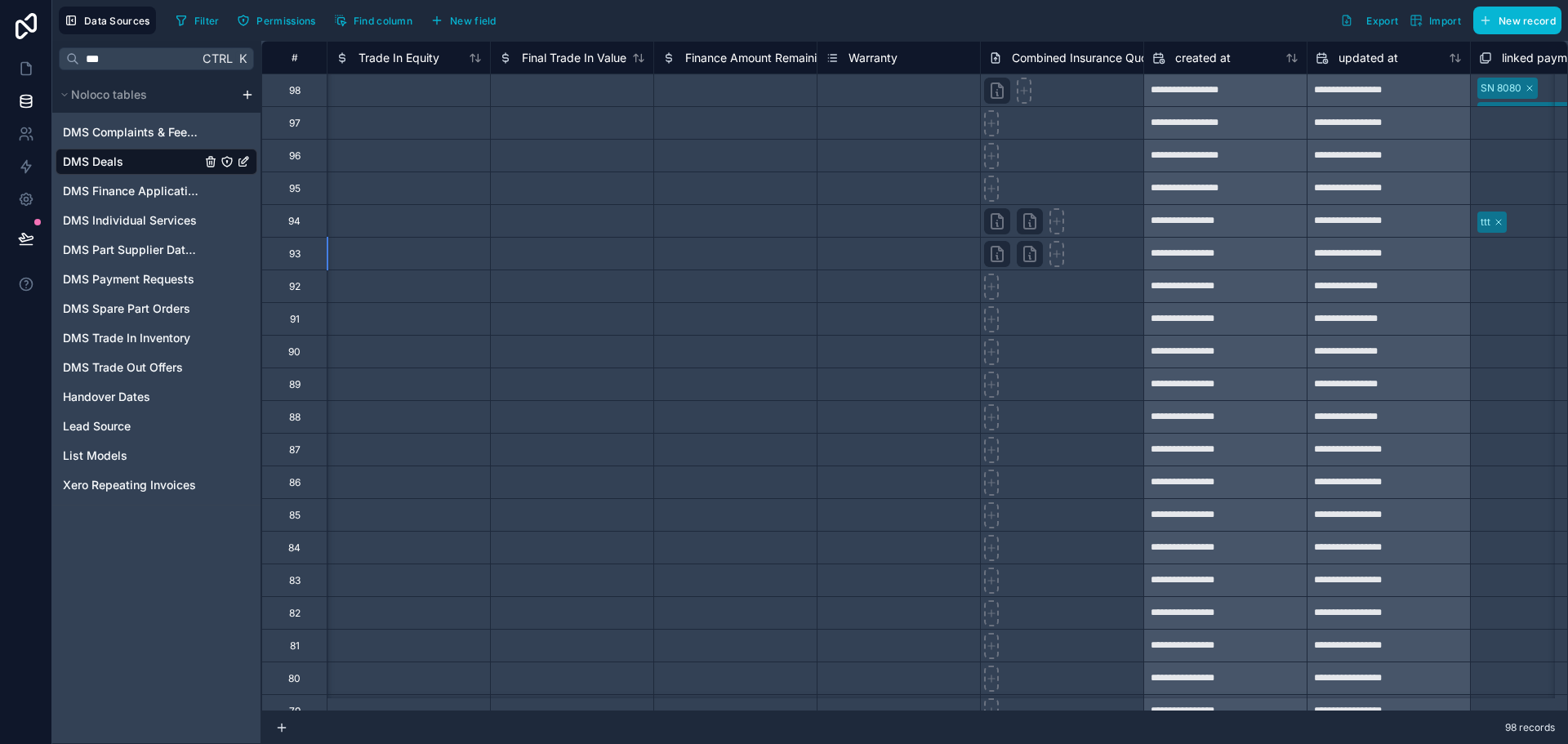
scroll to position [0, 5963]
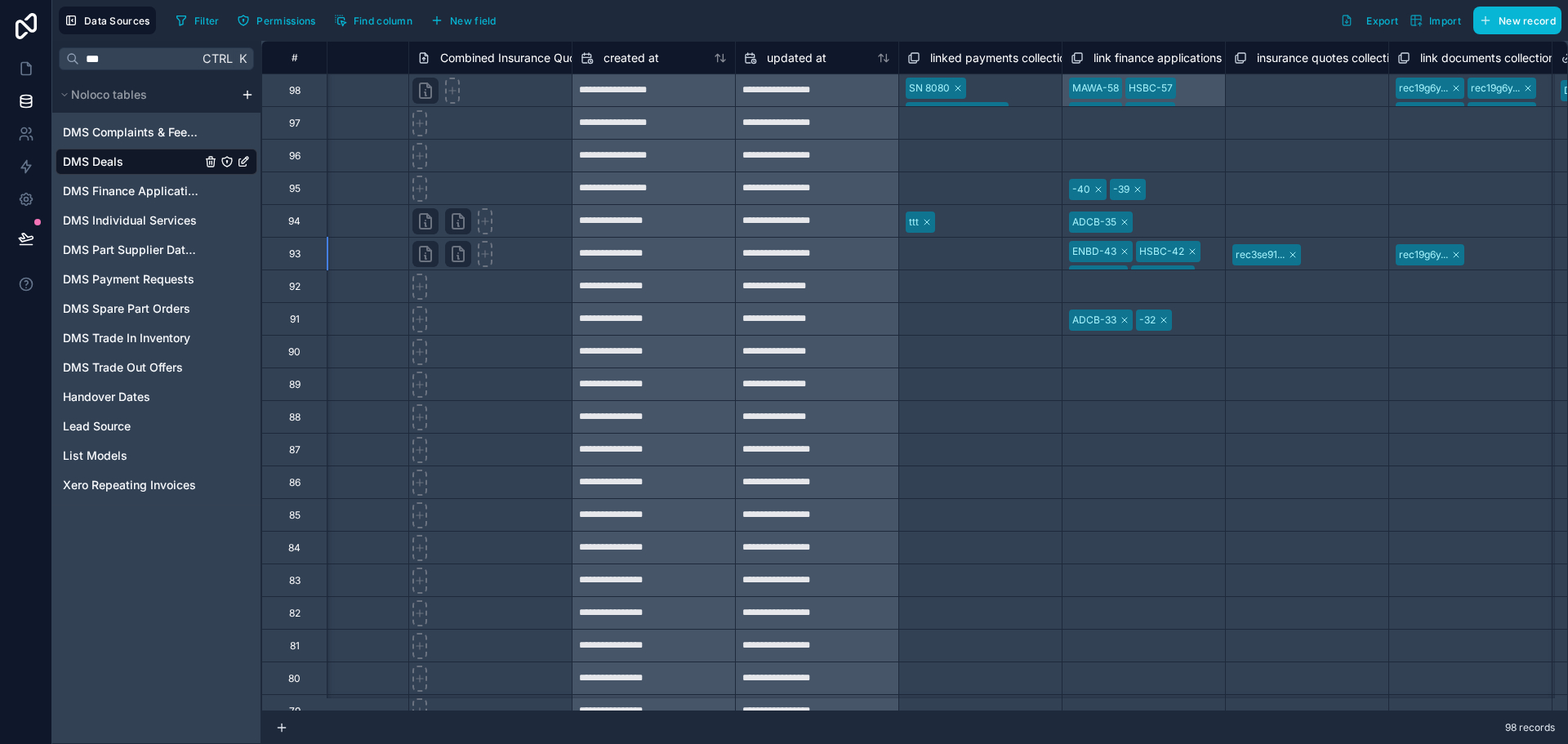
click at [946, 263] on div "Select a linked payments collection" at bounding box center [980, 254] width 146 height 26
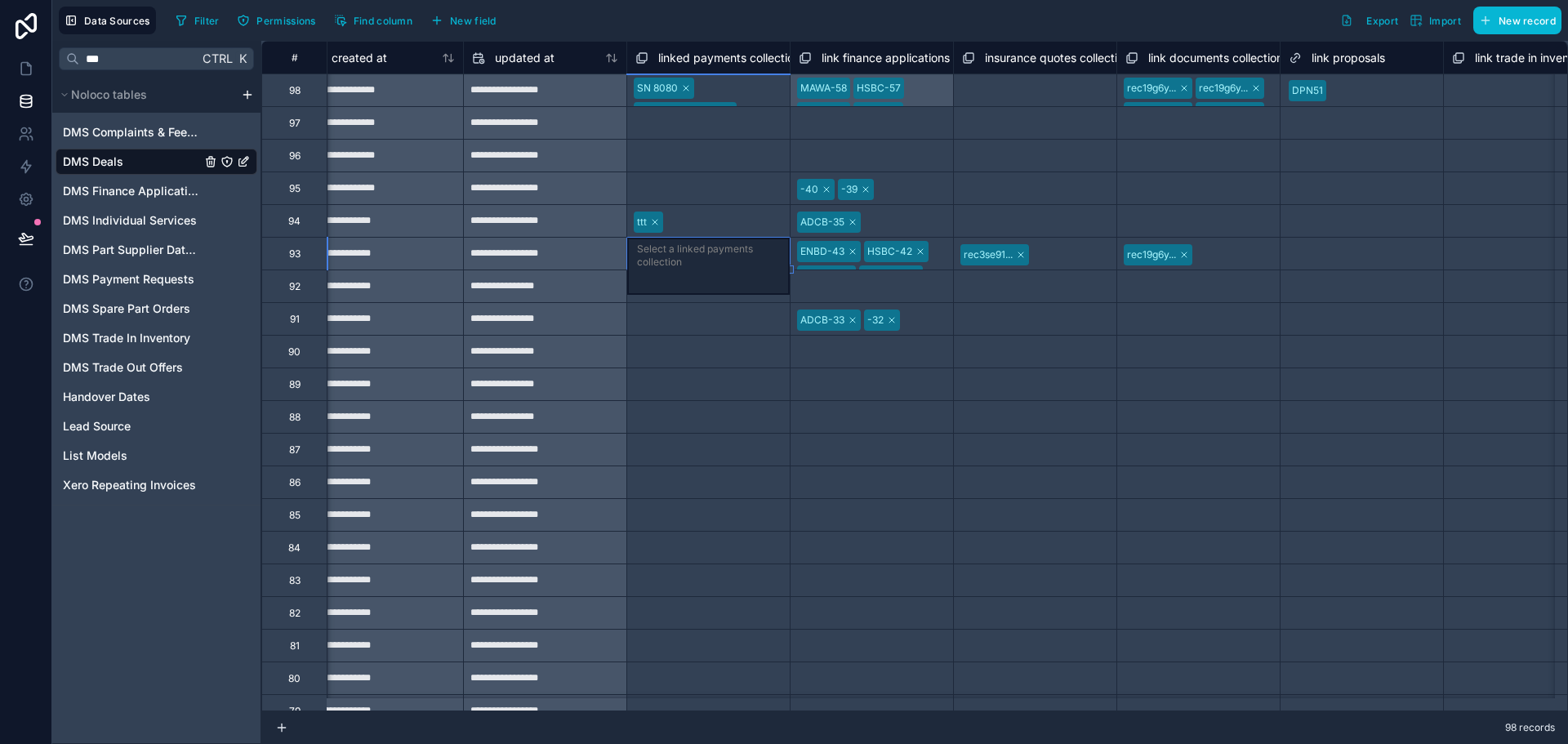
scroll to position [0, 6289]
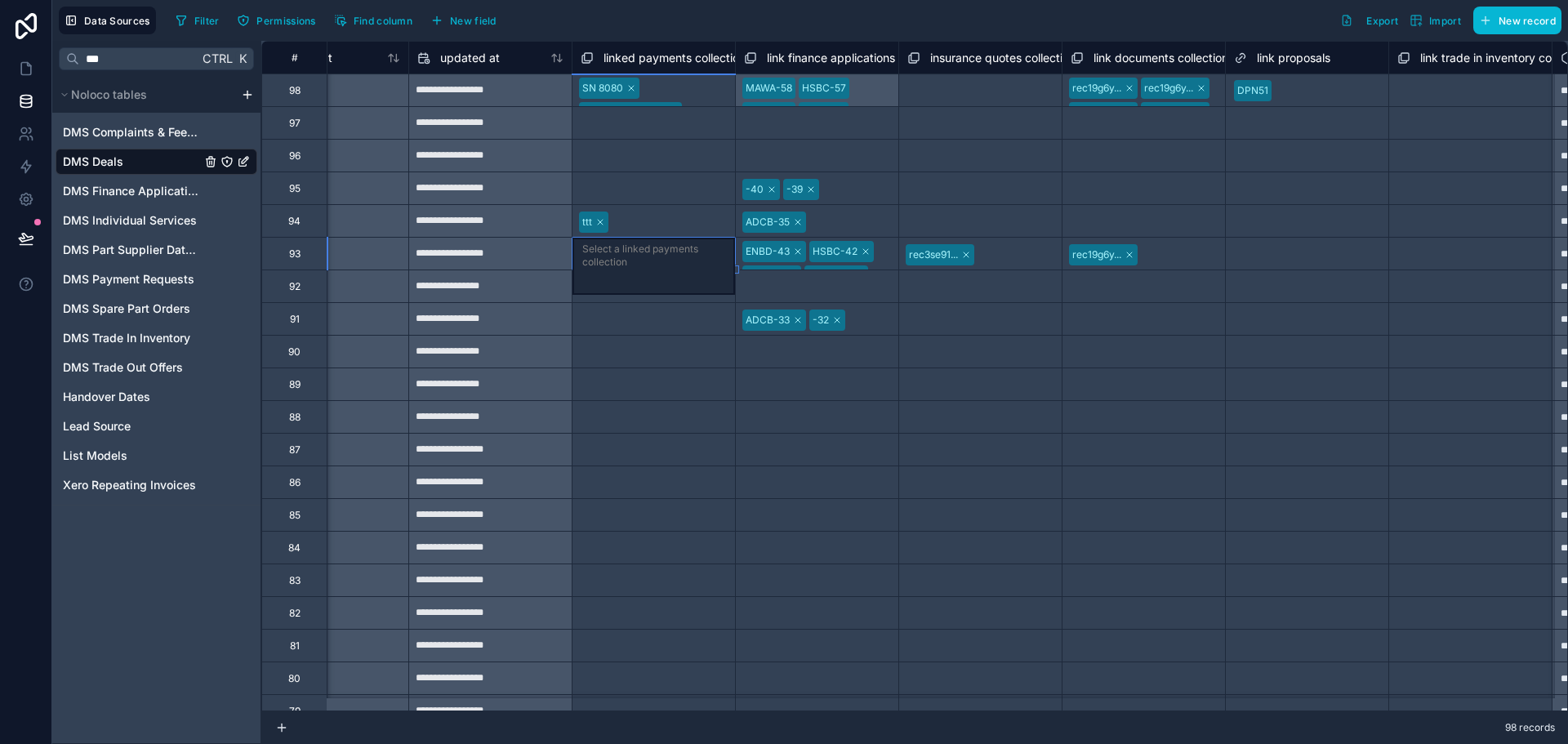
click at [1003, 258] on div at bounding box center [1016, 255] width 74 height 17
click at [991, 253] on div at bounding box center [1016, 255] width 71 height 17
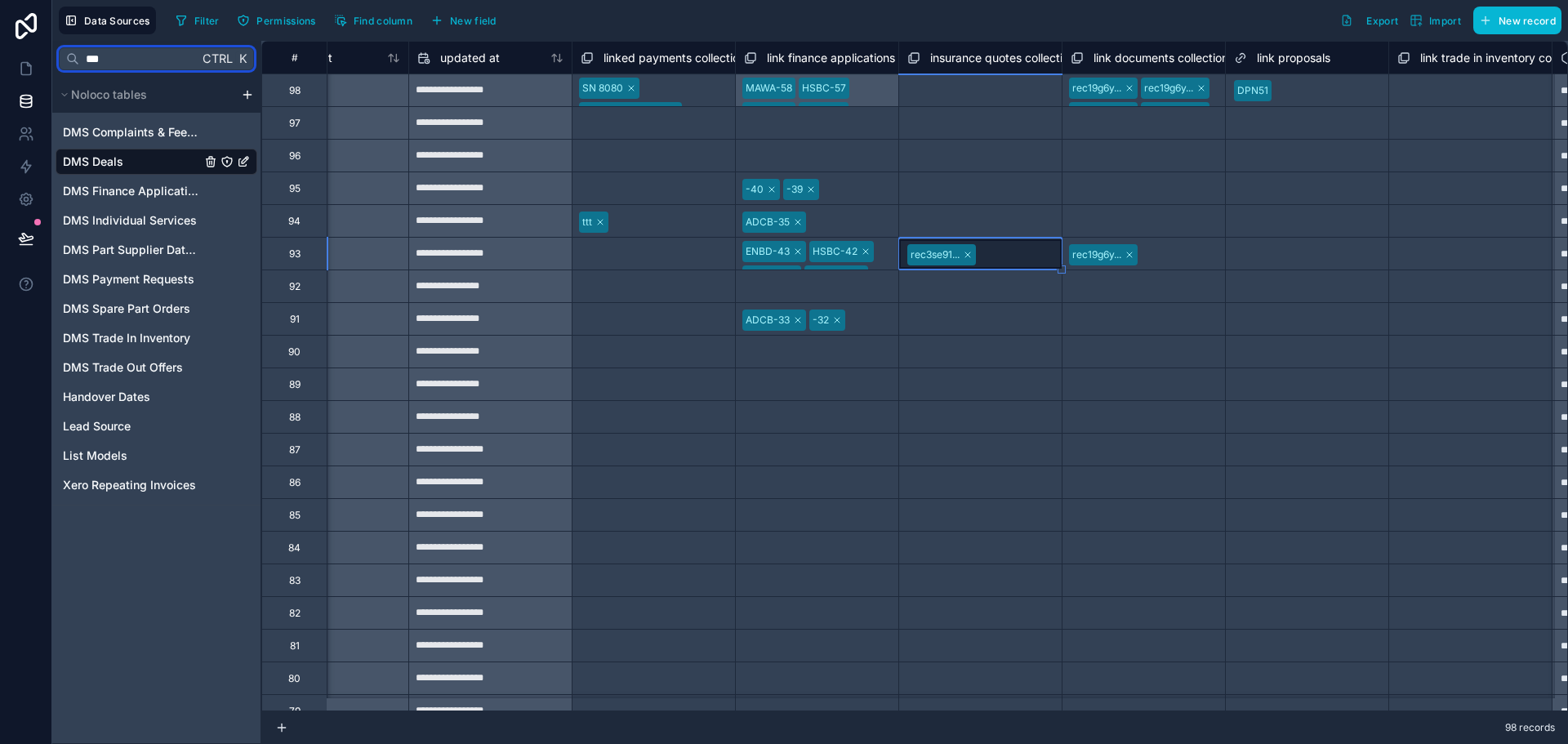
click at [146, 46] on input "***" at bounding box center [138, 59] width 119 height 30
drag, startPoint x: 146, startPoint y: 58, endPoint x: 0, endPoint y: 59, distance: 146.0
click at [0, 59] on div "**********" at bounding box center [784, 372] width 1568 height 744
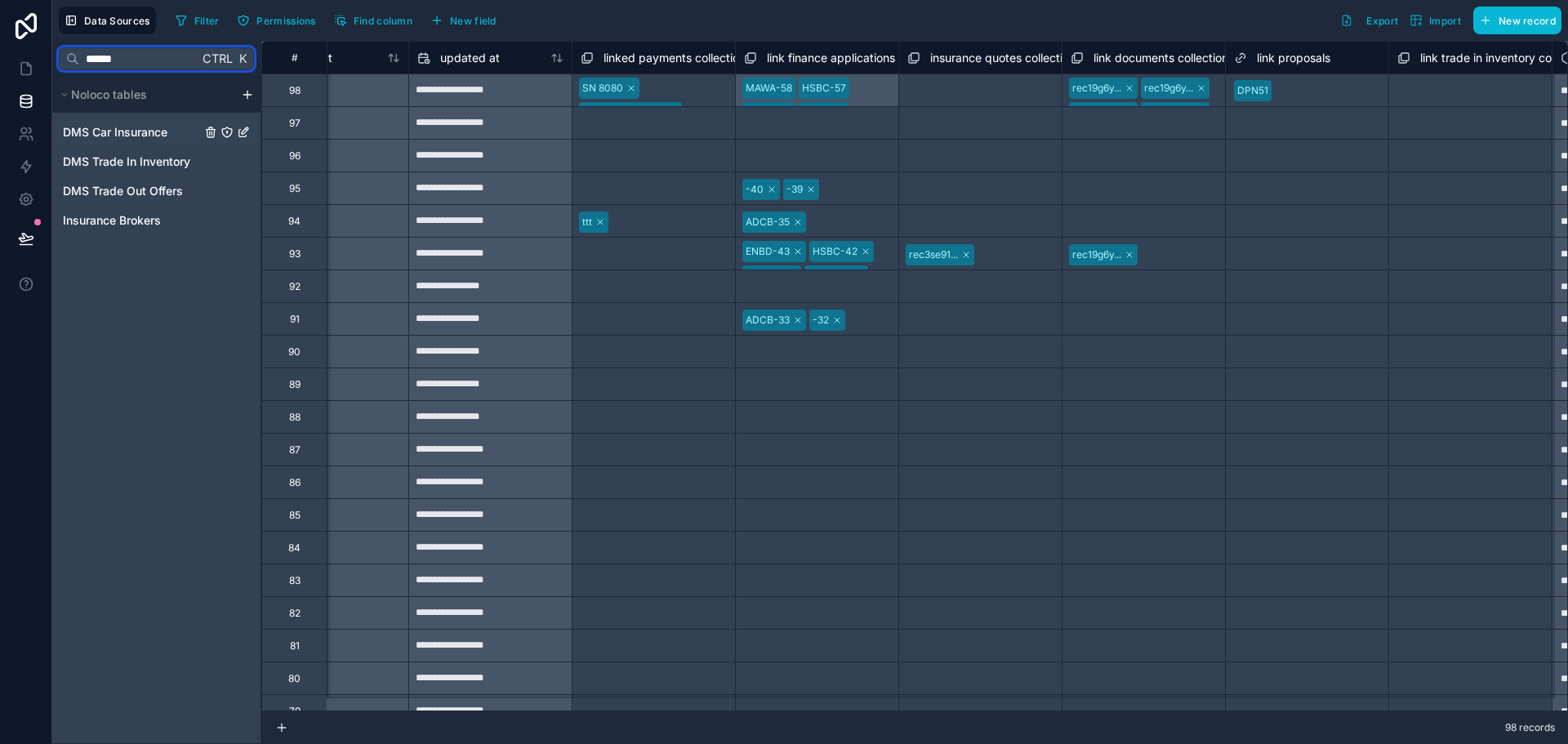
type input "******"
click at [129, 135] on span "DMS Car Insurance" at bounding box center [115, 133] width 105 height 17
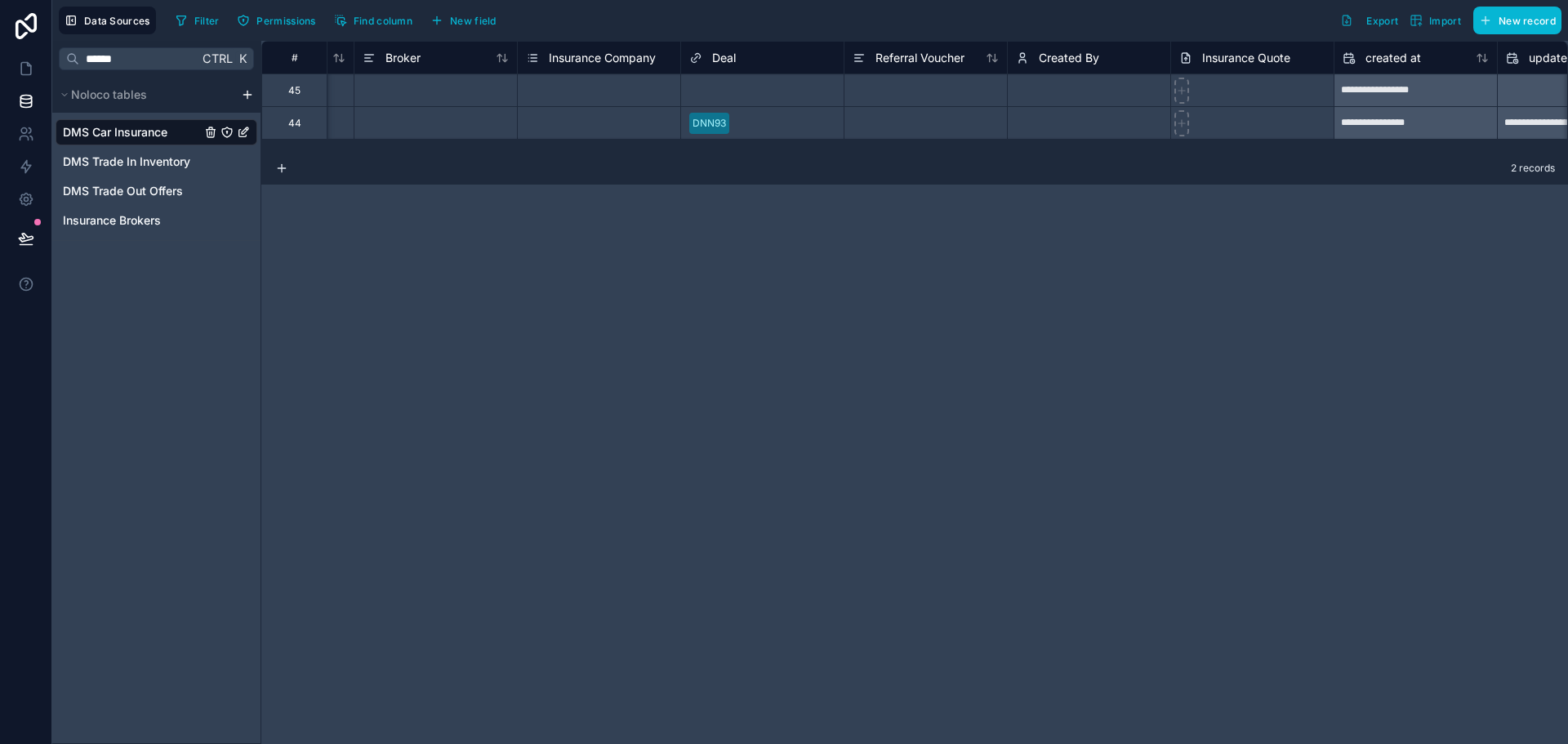
scroll to position [0, 1863]
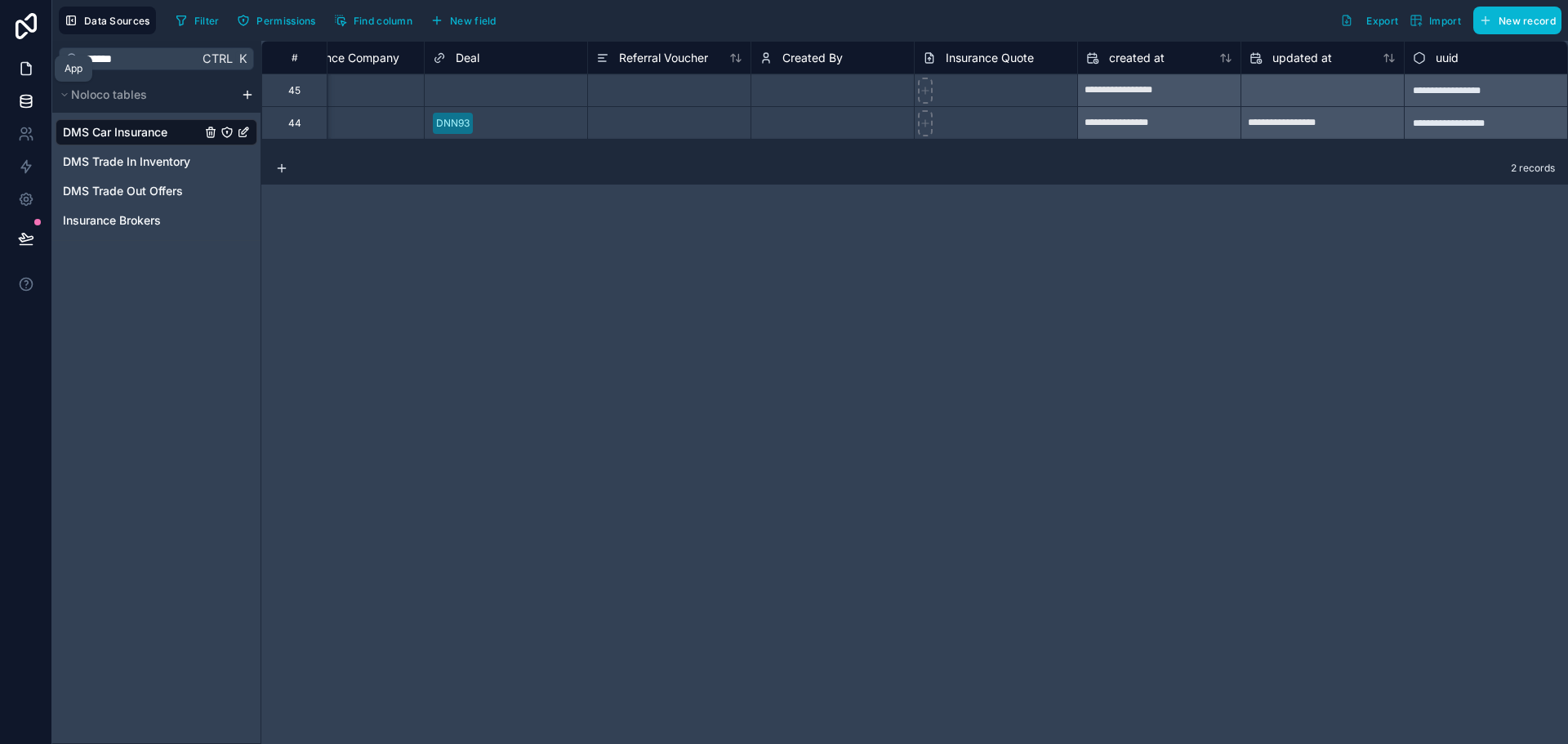
click at [27, 77] on link at bounding box center [25, 68] width 51 height 33
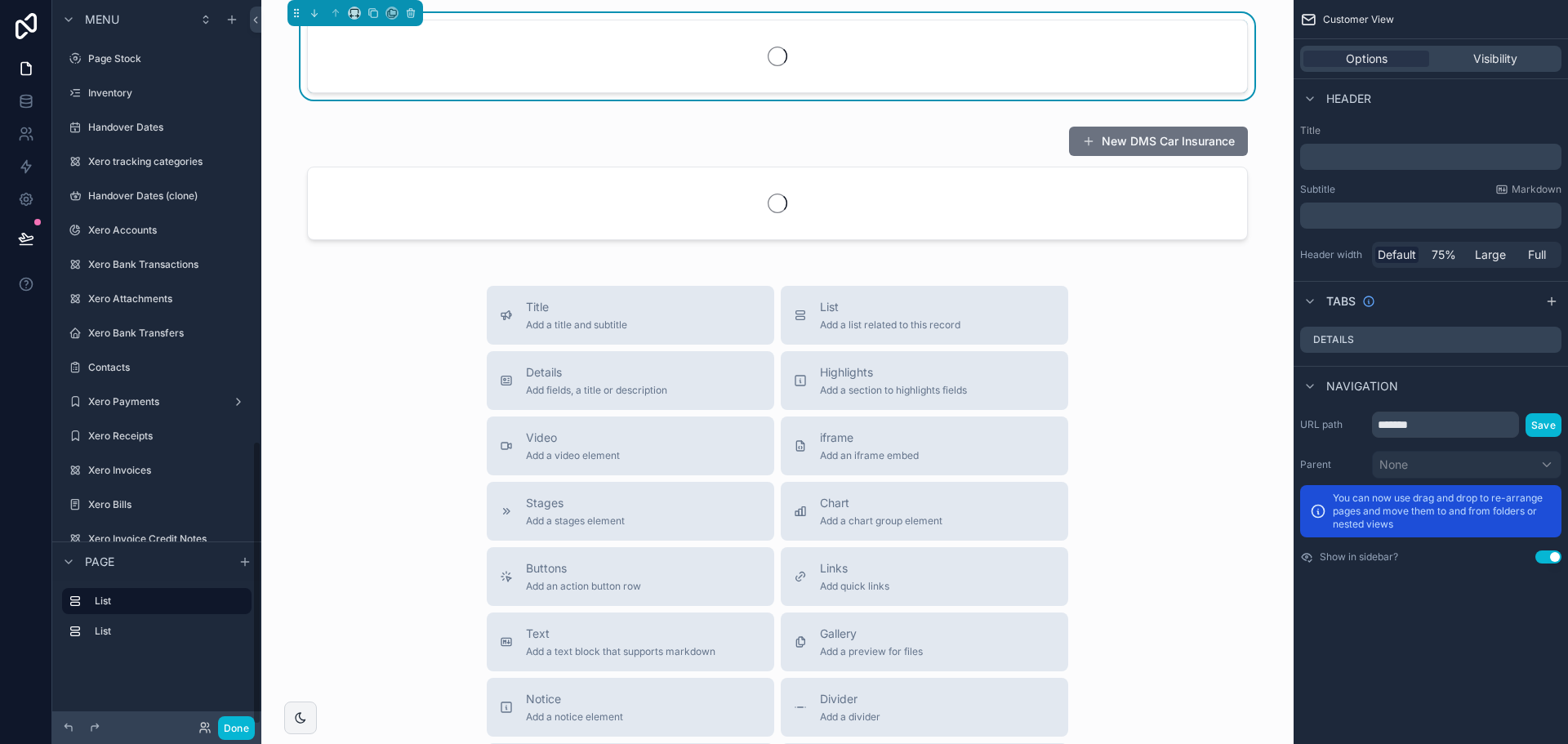
scroll to position [1126, 0]
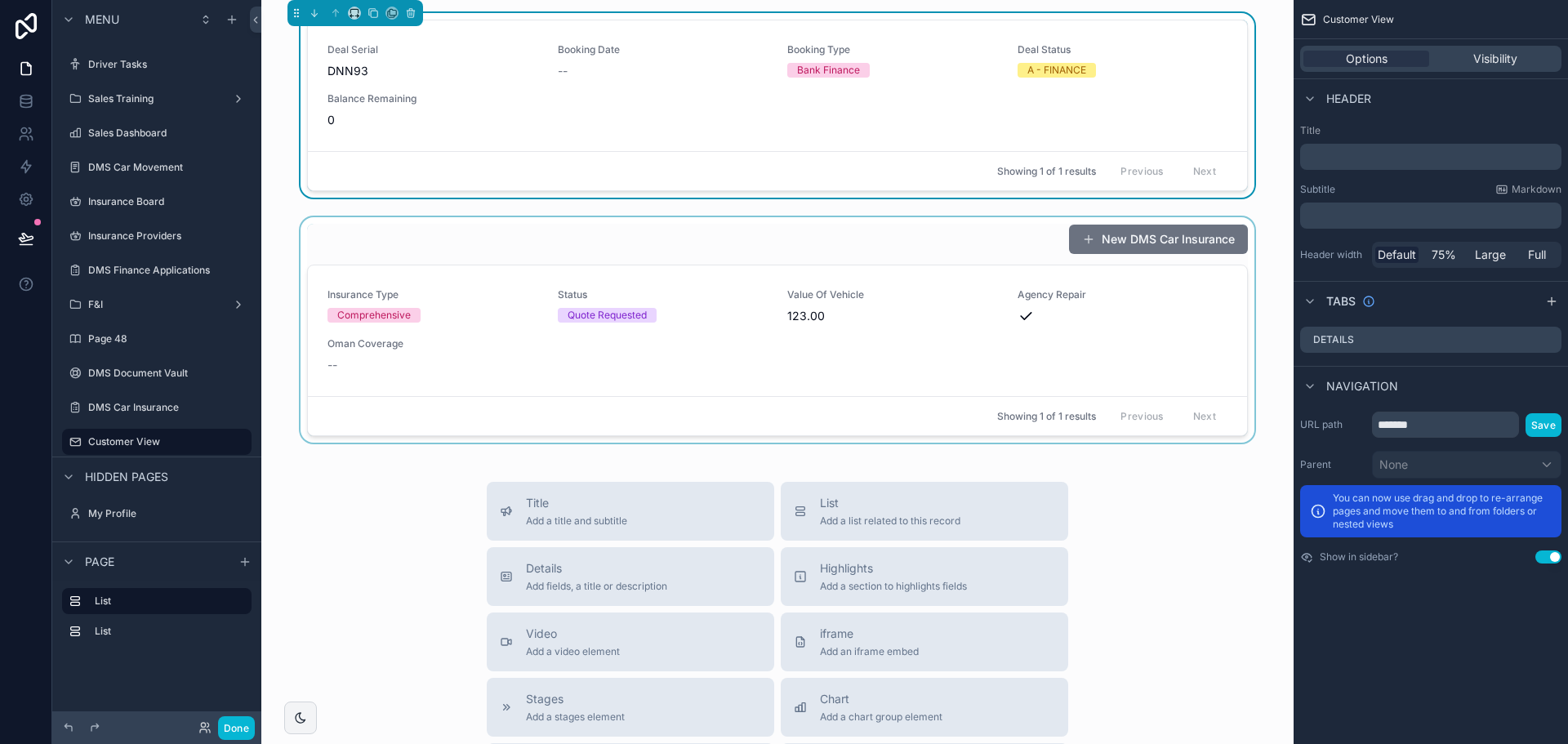
click at [656, 231] on div "scrollable content" at bounding box center [777, 330] width 1006 height 226
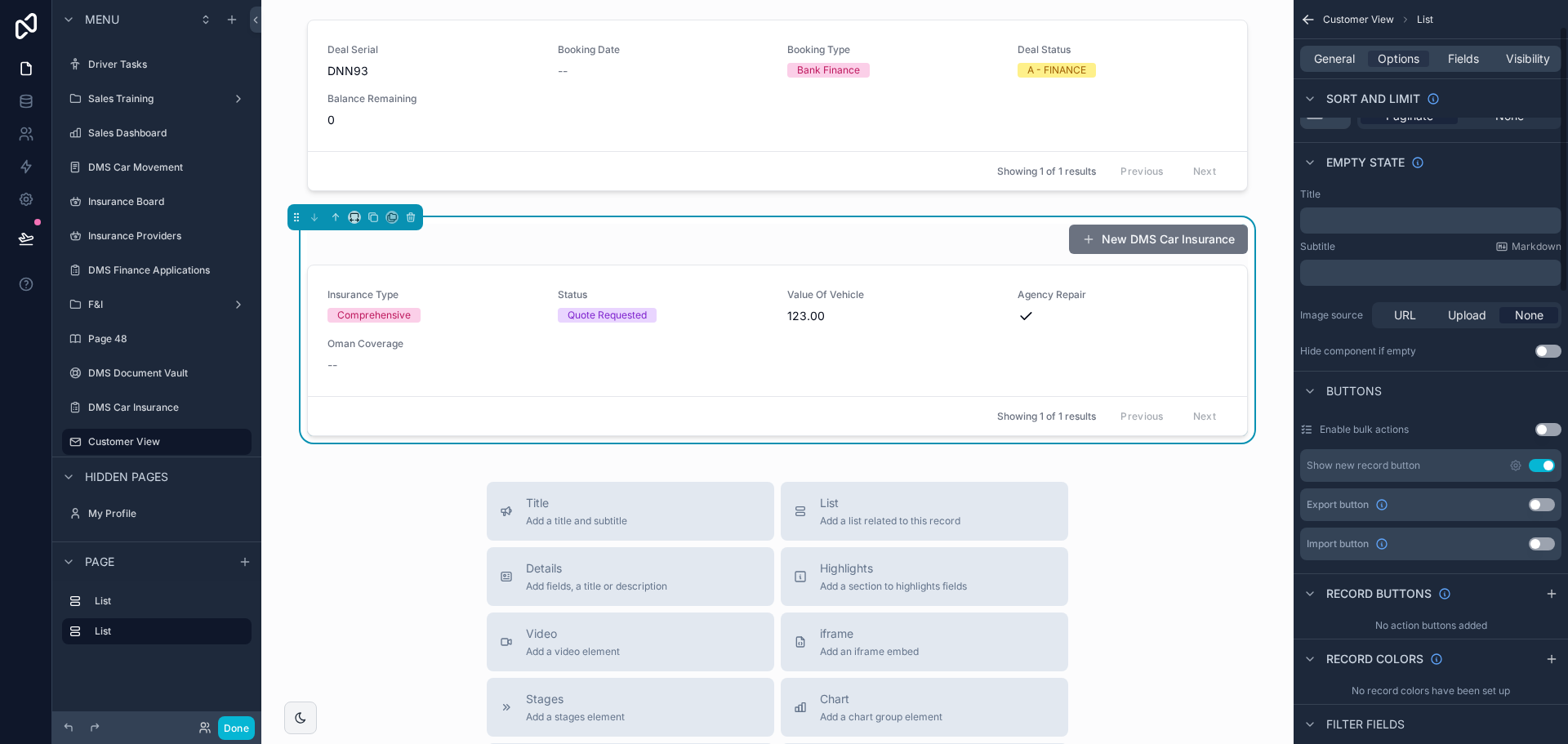
scroll to position [327, 0]
click at [1535, 462] on button "Use setting" at bounding box center [1542, 464] width 26 height 13
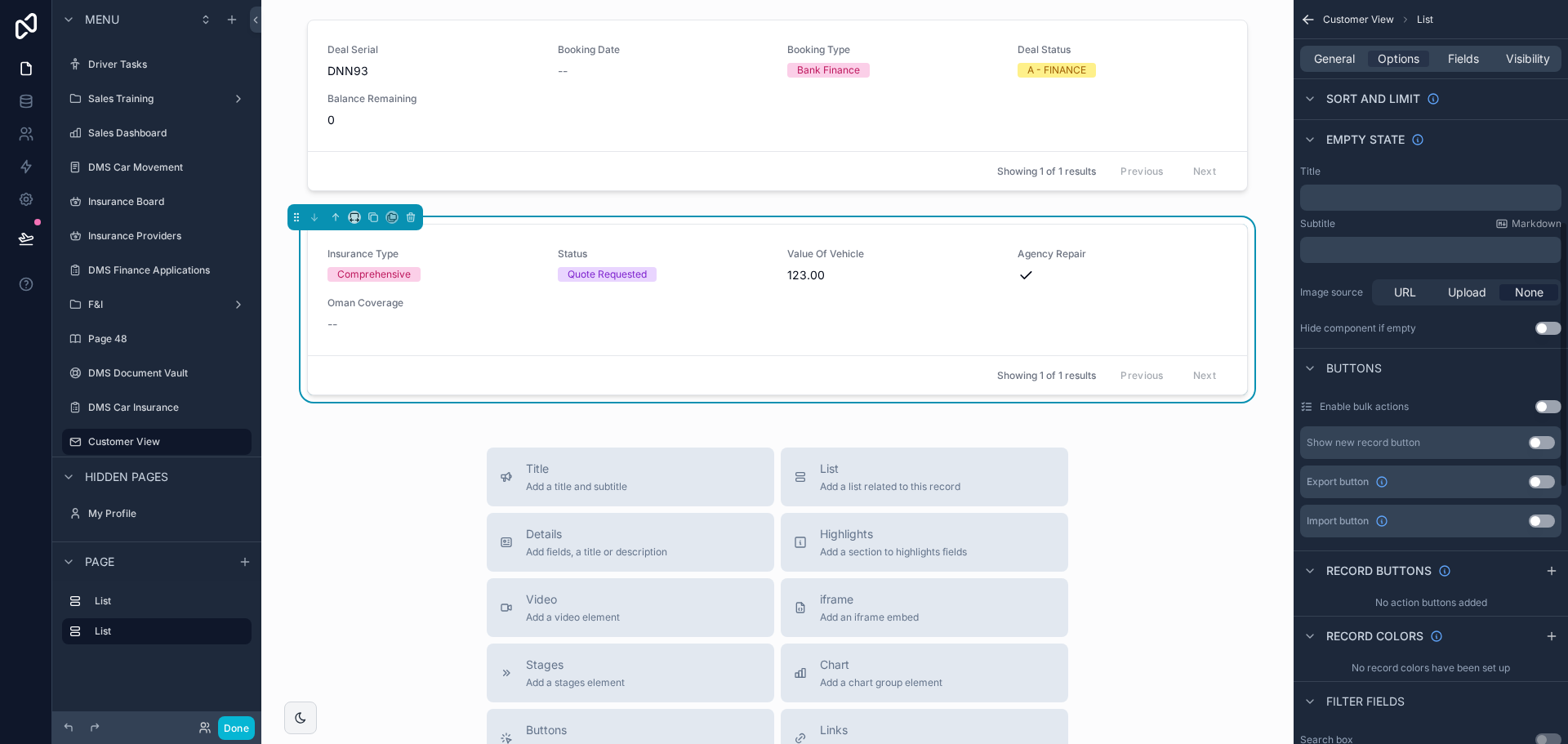
scroll to position [679, 0]
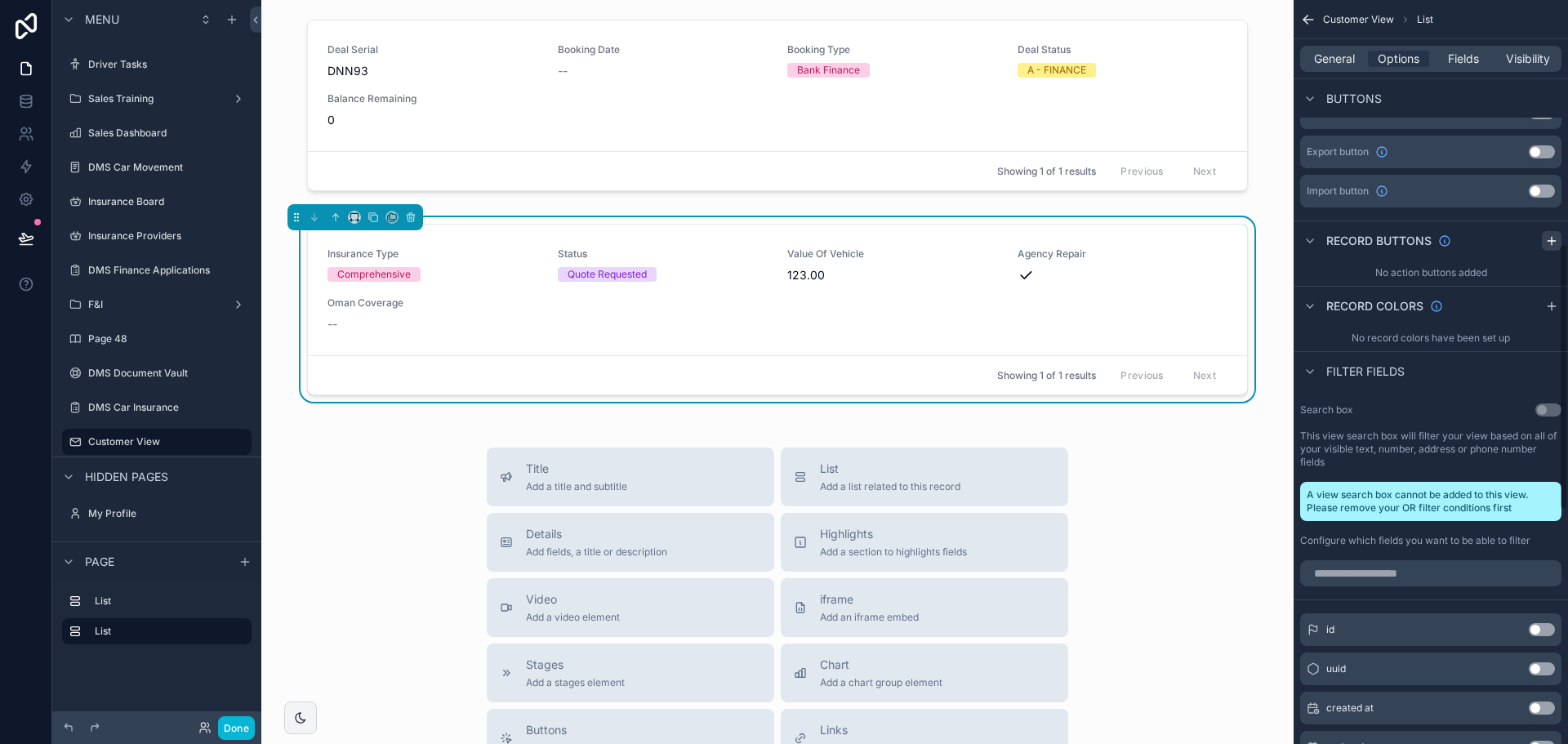
click at [1545, 247] on div "scrollable content" at bounding box center [1551, 241] width 20 height 20
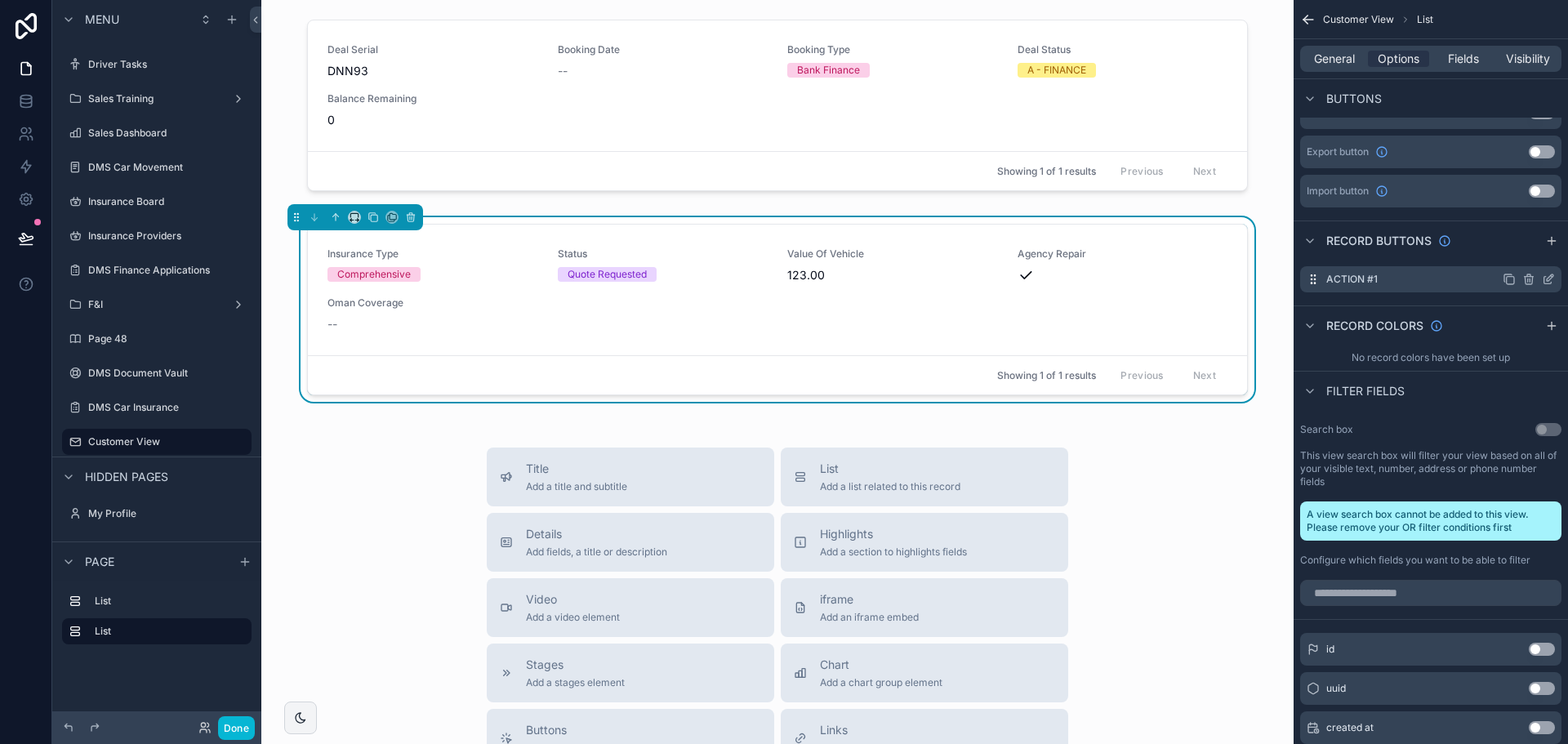
click at [1545, 279] on icon "scrollable content" at bounding box center [1548, 281] width 7 height 7
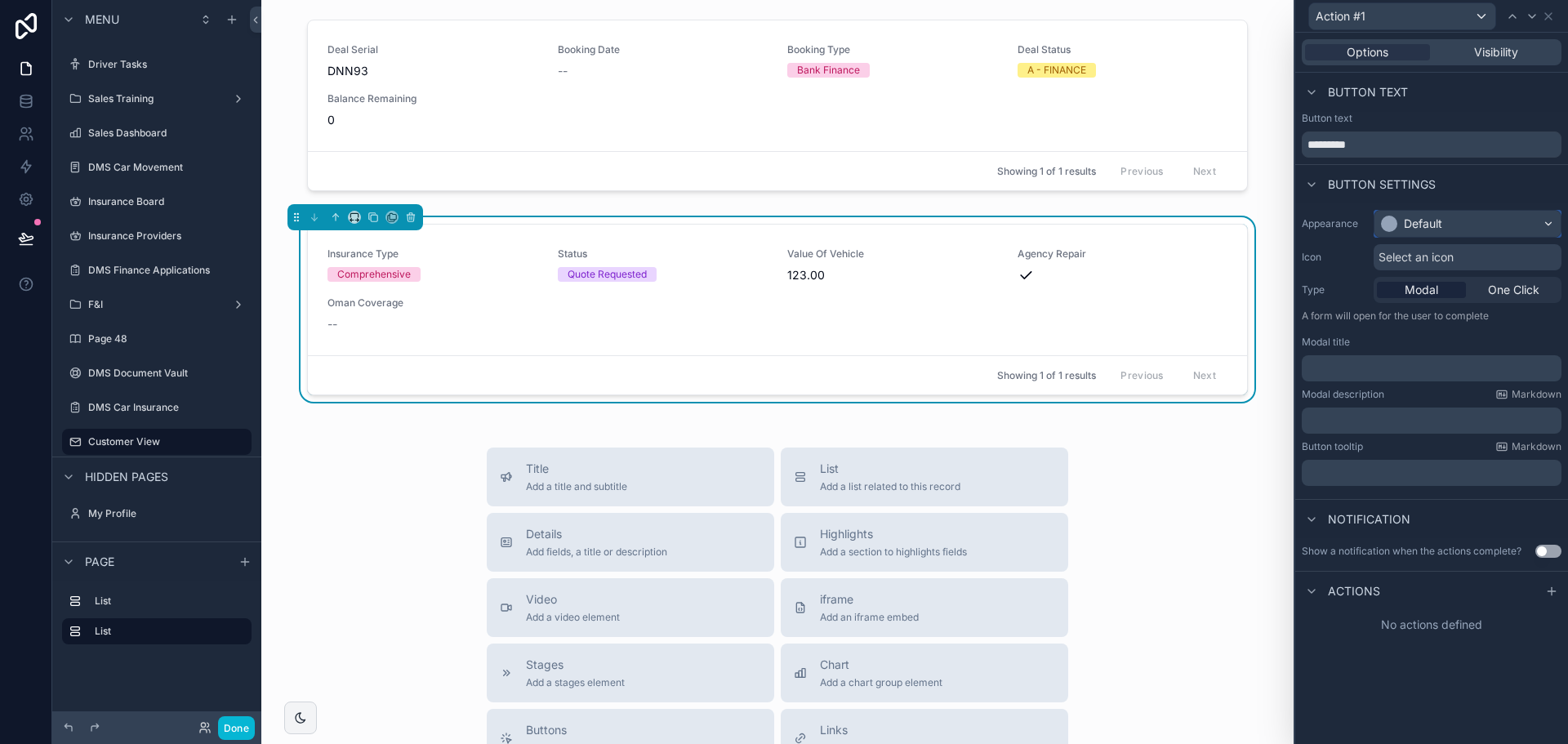
click at [1477, 226] on div "Default" at bounding box center [1468, 224] width 186 height 26
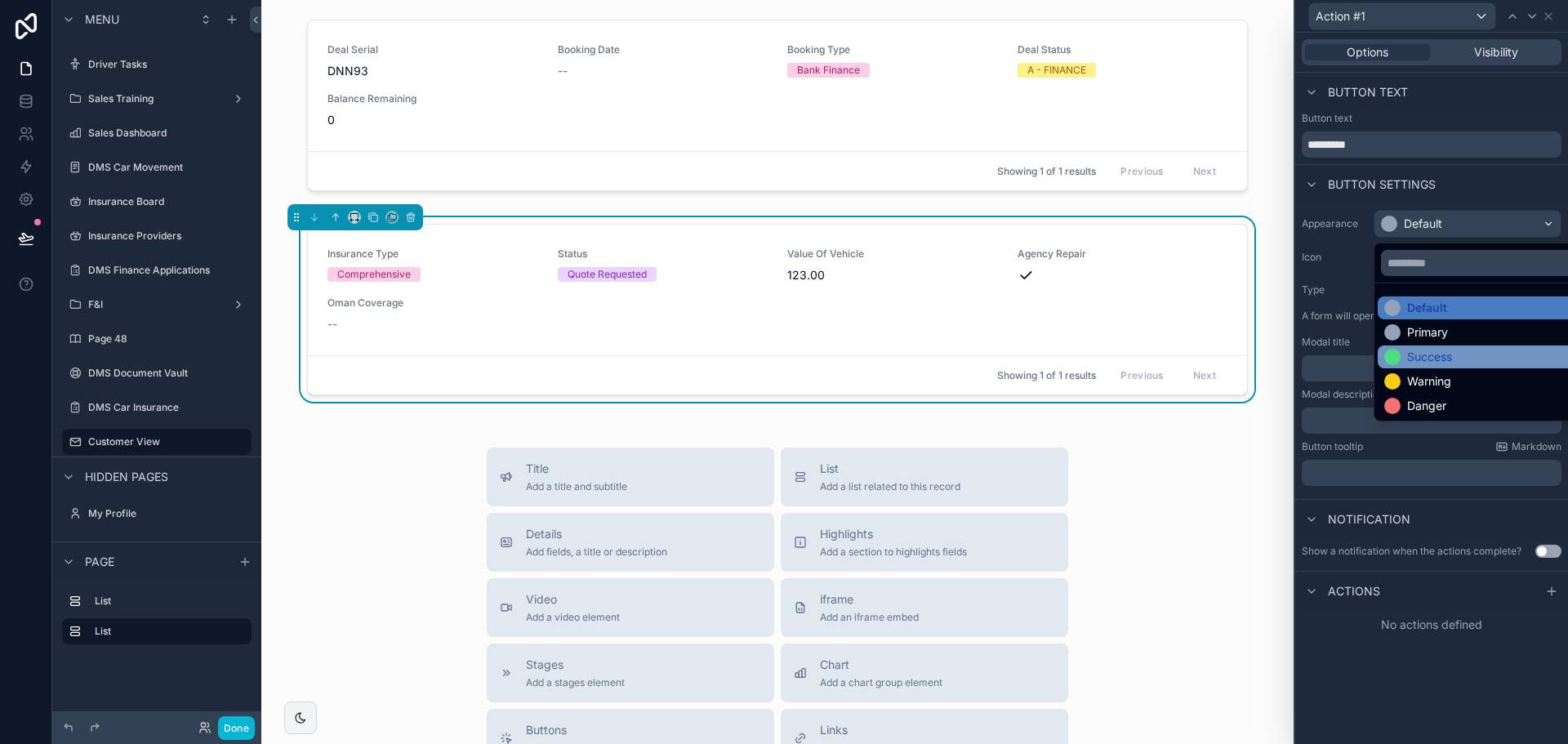
click at [1461, 355] on div "Success" at bounding box center [1486, 357] width 204 height 17
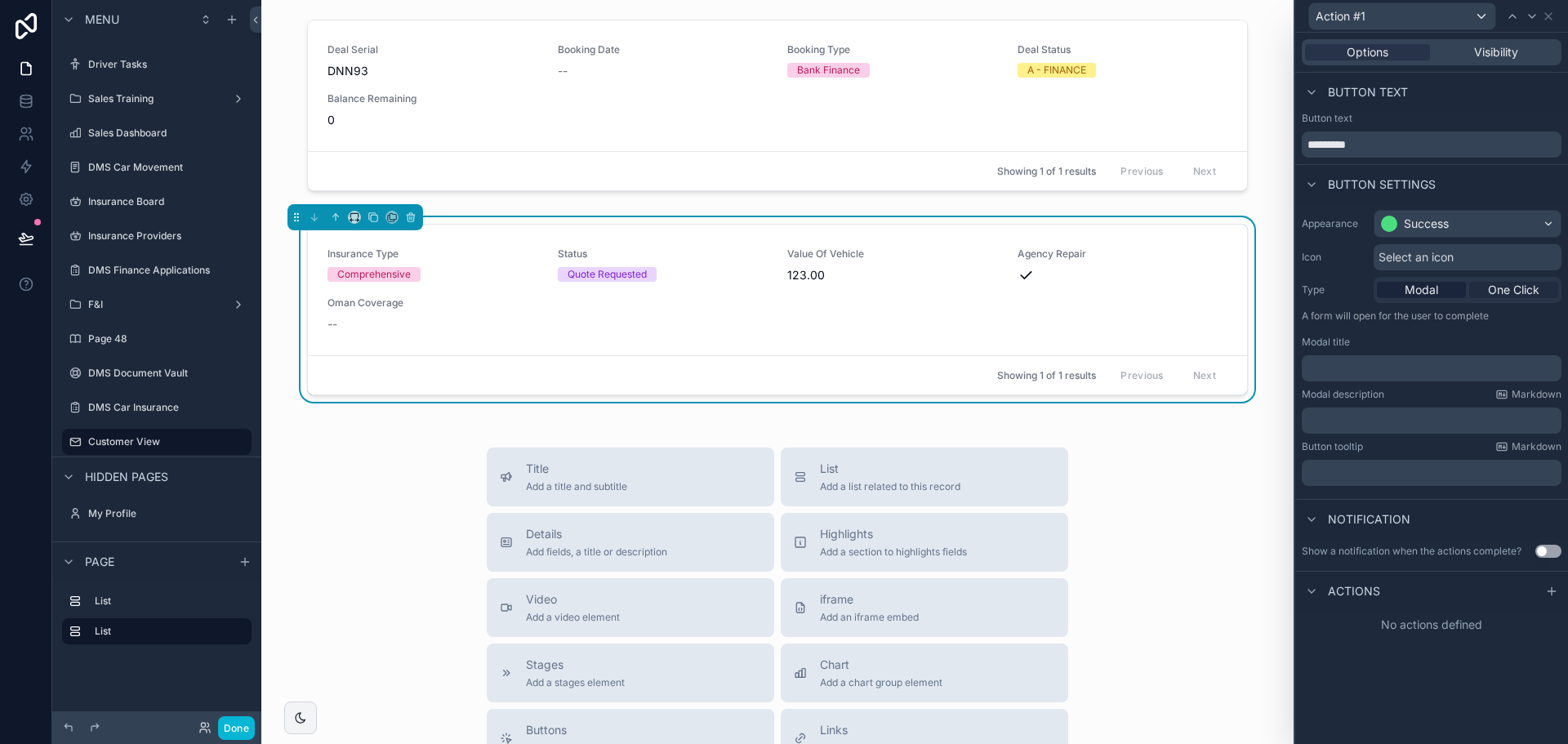
click at [1505, 288] on span "One Click" at bounding box center [1513, 290] width 51 height 17
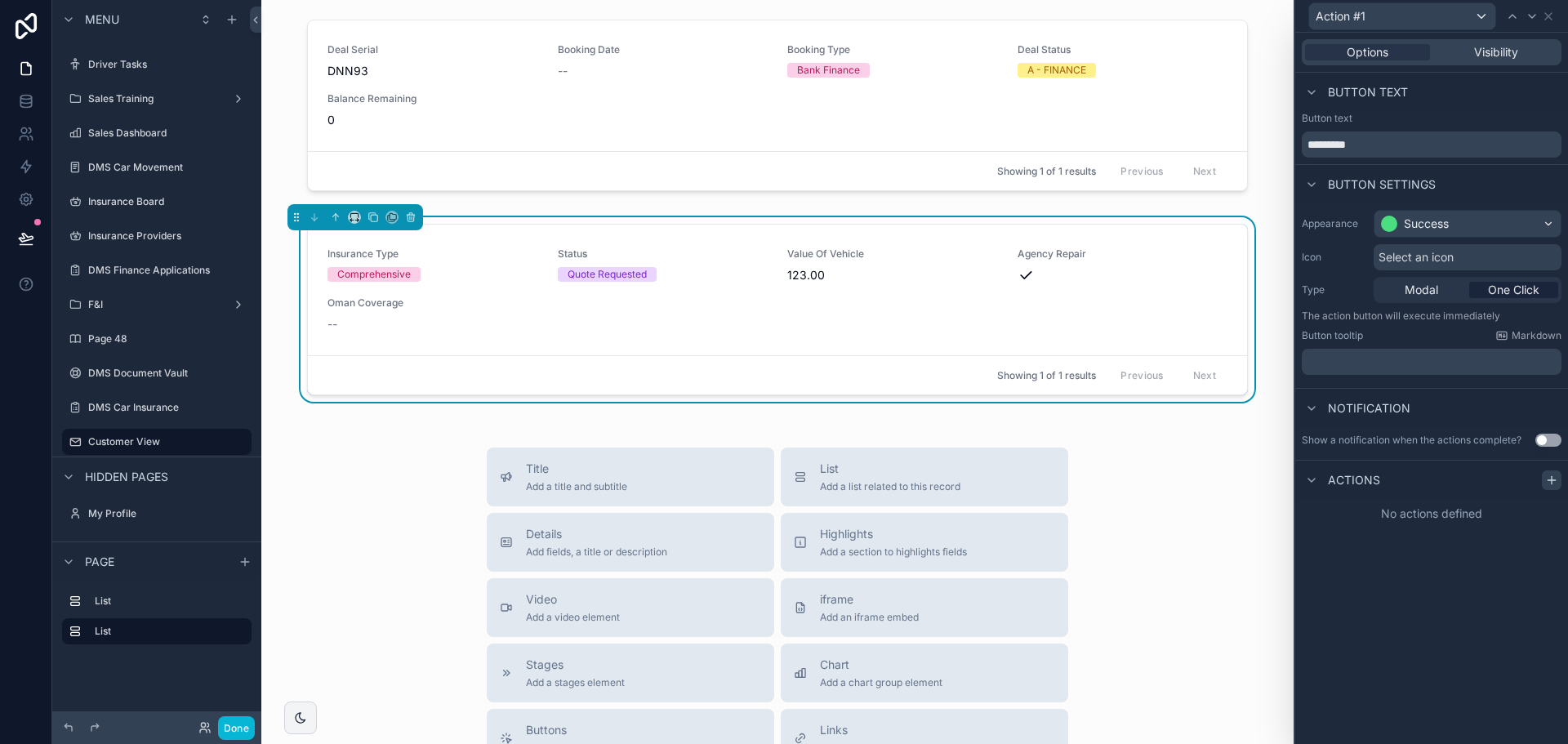
click at [1553, 487] on div at bounding box center [1551, 479] width 20 height 20
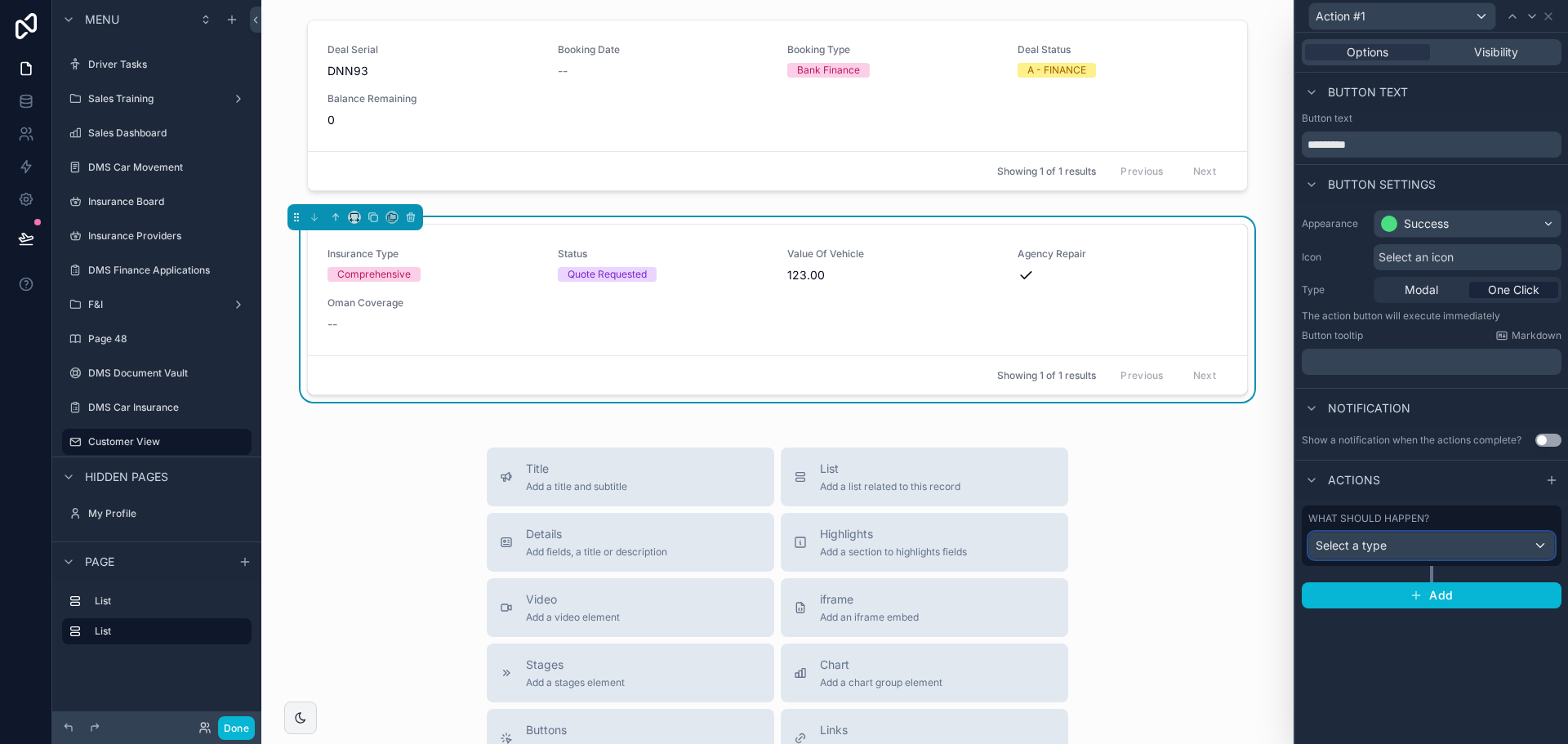
click at [1415, 546] on div "Select a type" at bounding box center [1431, 545] width 245 height 26
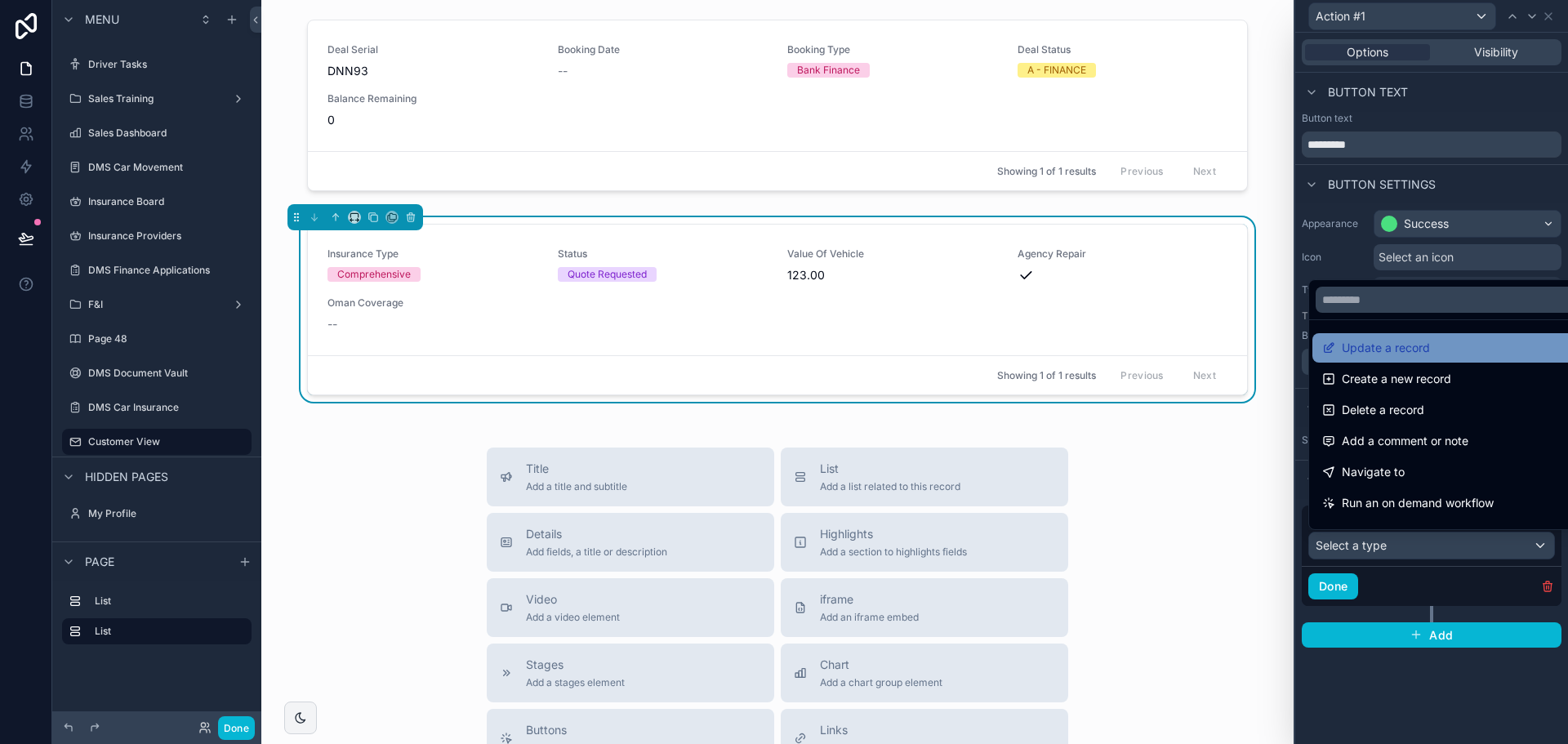
click at [1387, 350] on span "Update a record" at bounding box center [1386, 347] width 88 height 20
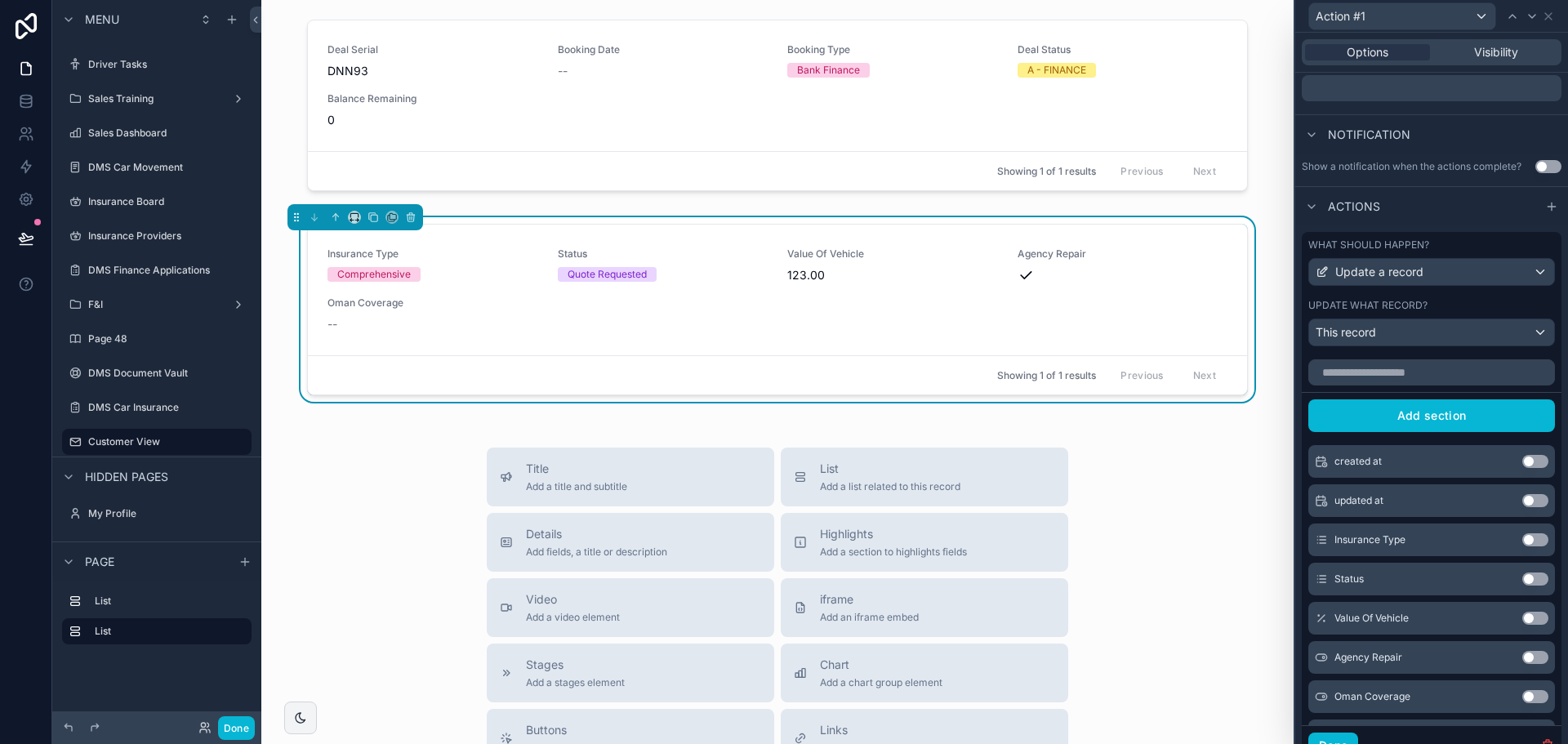
scroll to position [327, 0]
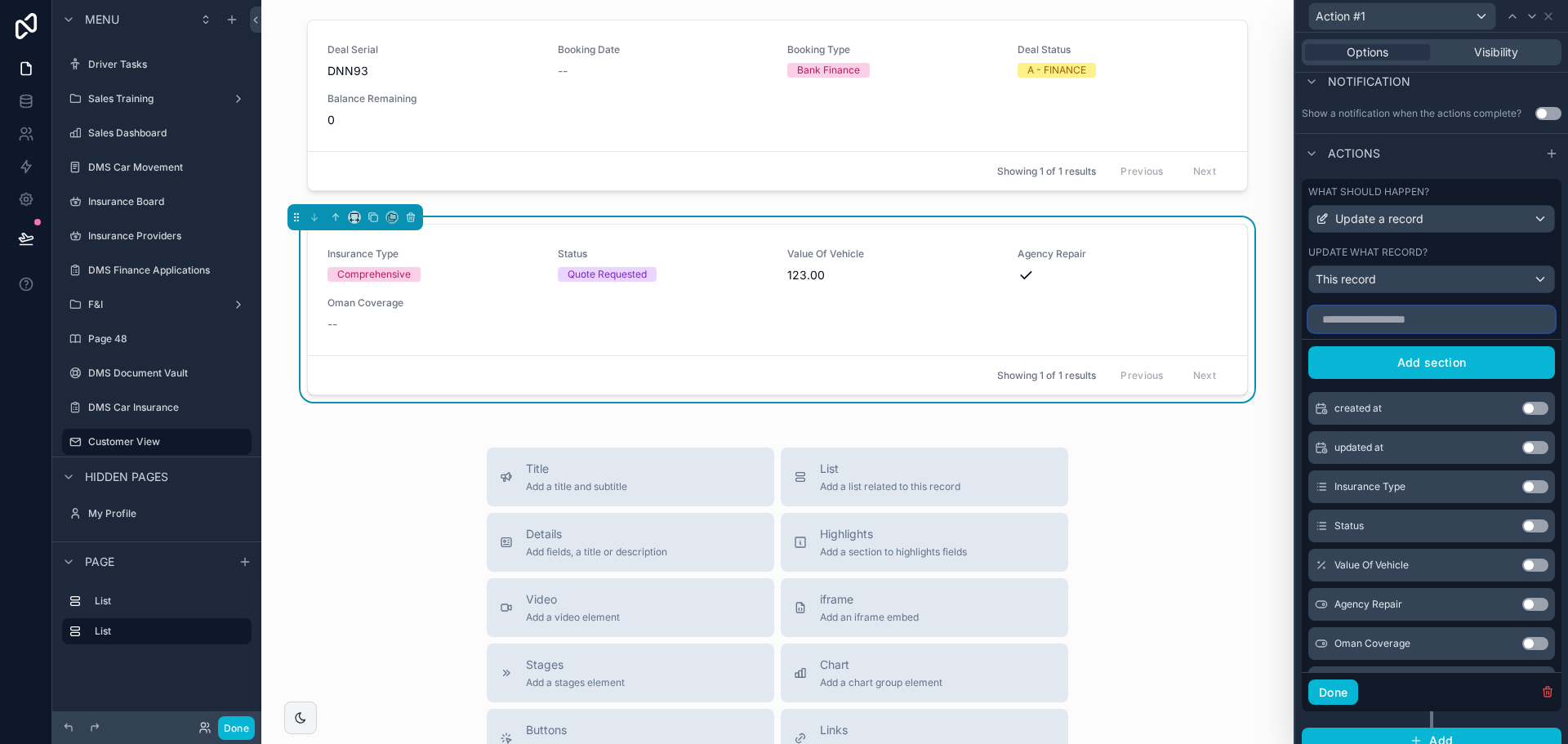
click at [1391, 323] on input "text" at bounding box center [1432, 320] width 247 height 26
click at [1522, 522] on button "Use setting" at bounding box center [1535, 526] width 26 height 13
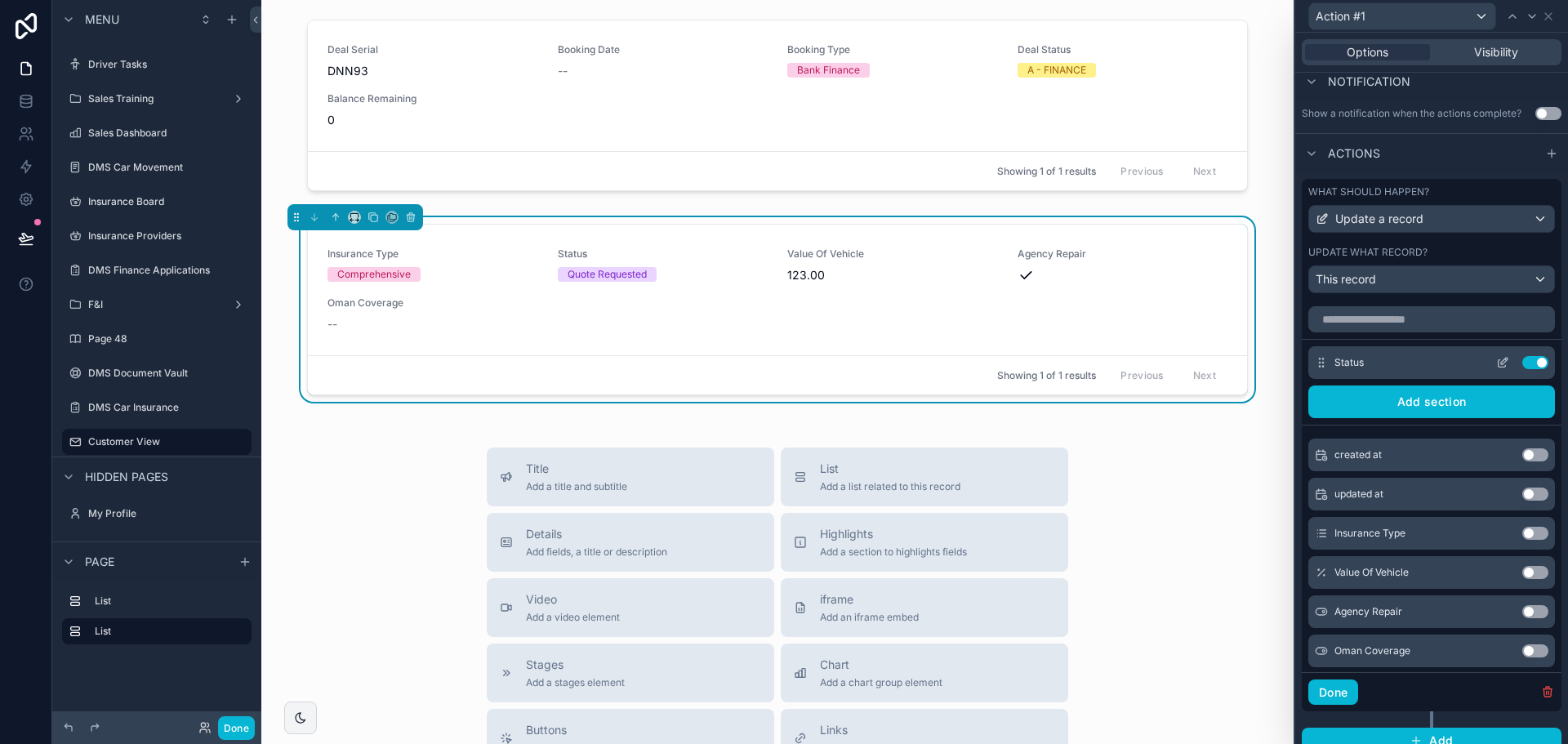
click at [1496, 360] on icon at bounding box center [1503, 362] width 13 height 13
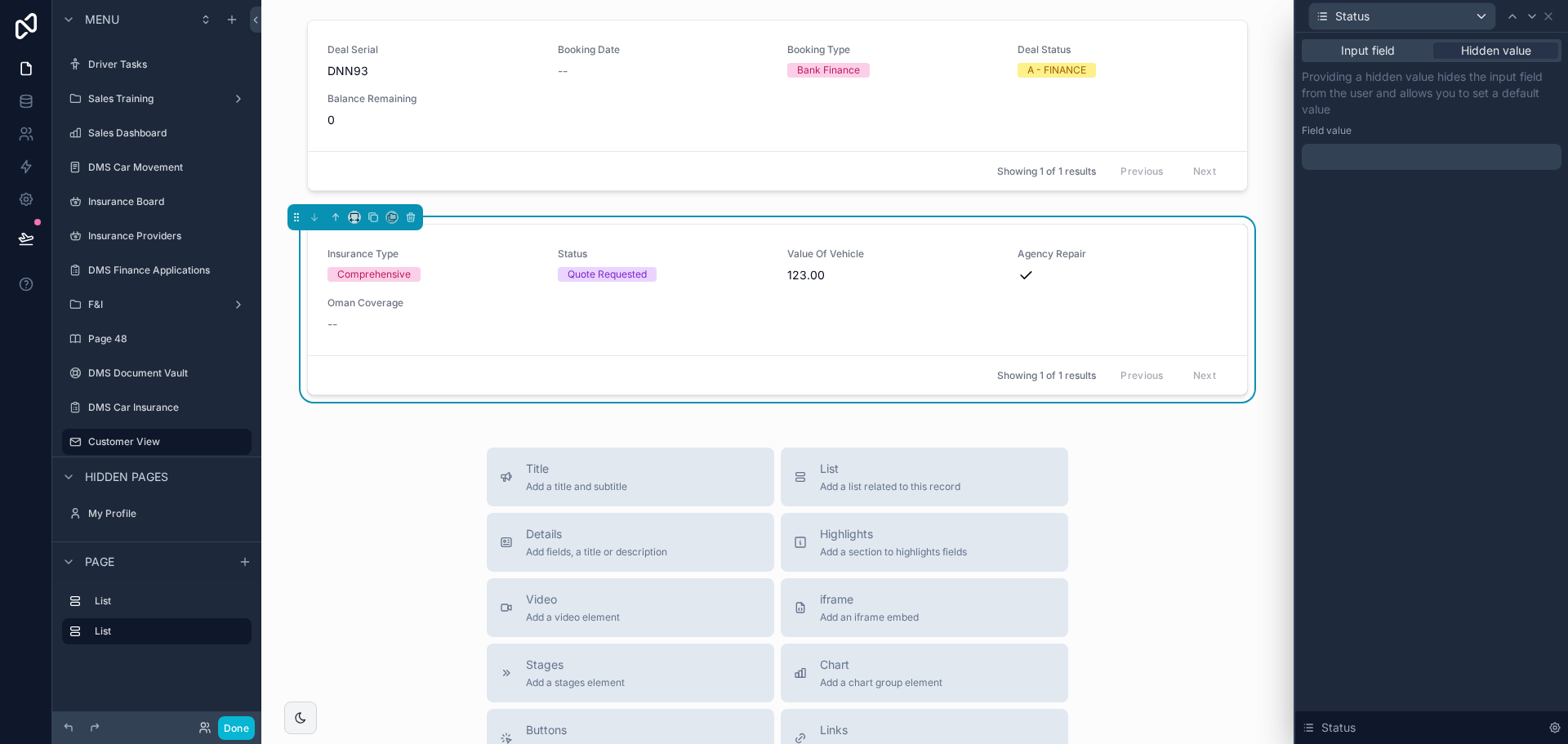
click at [1432, 167] on div at bounding box center [1432, 157] width 260 height 26
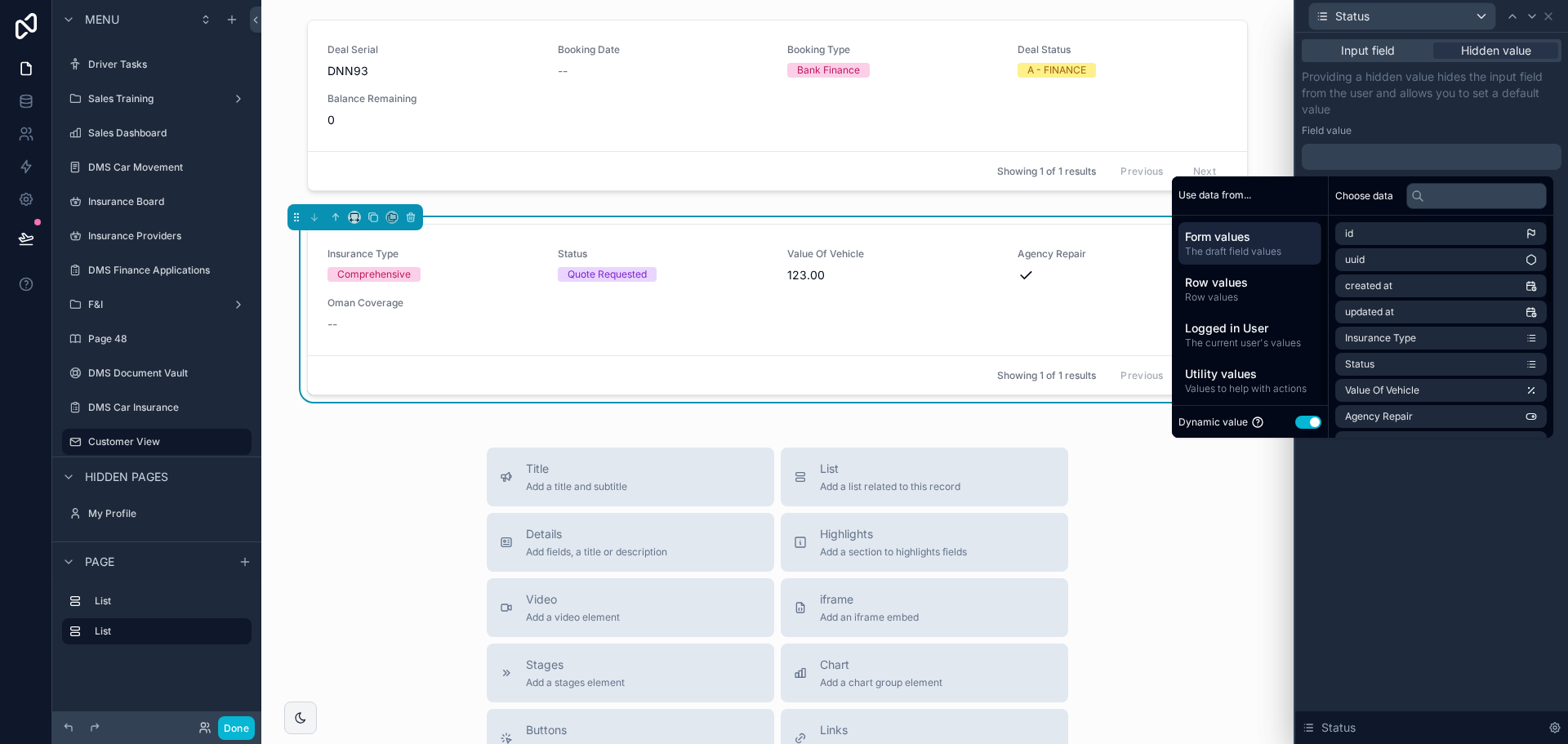
click at [1305, 420] on button "Use setting" at bounding box center [1309, 423] width 26 height 13
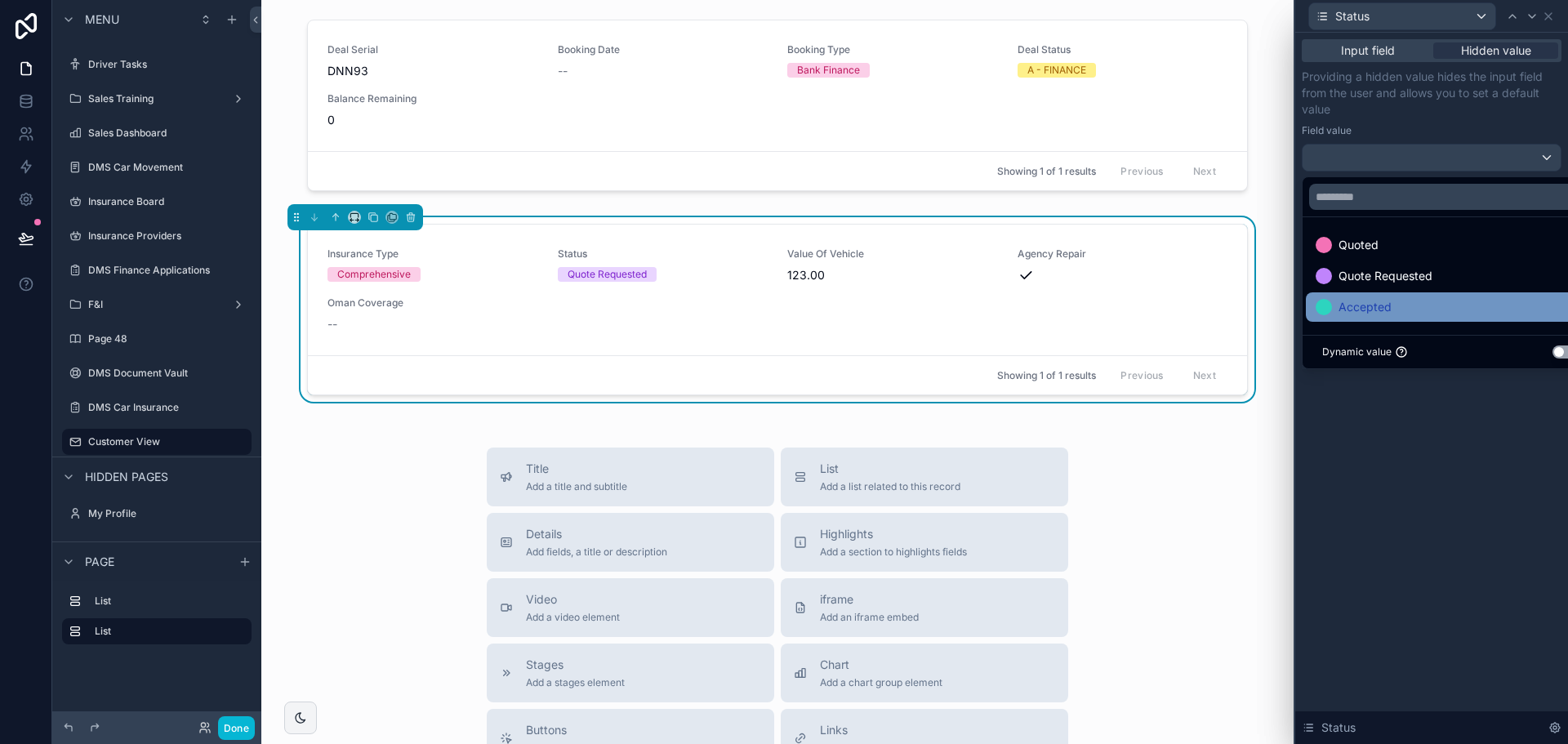
click at [1343, 316] on span "Accepted" at bounding box center [1365, 307] width 53 height 20
click at [1549, 13] on icon at bounding box center [1548, 17] width 13 height 13
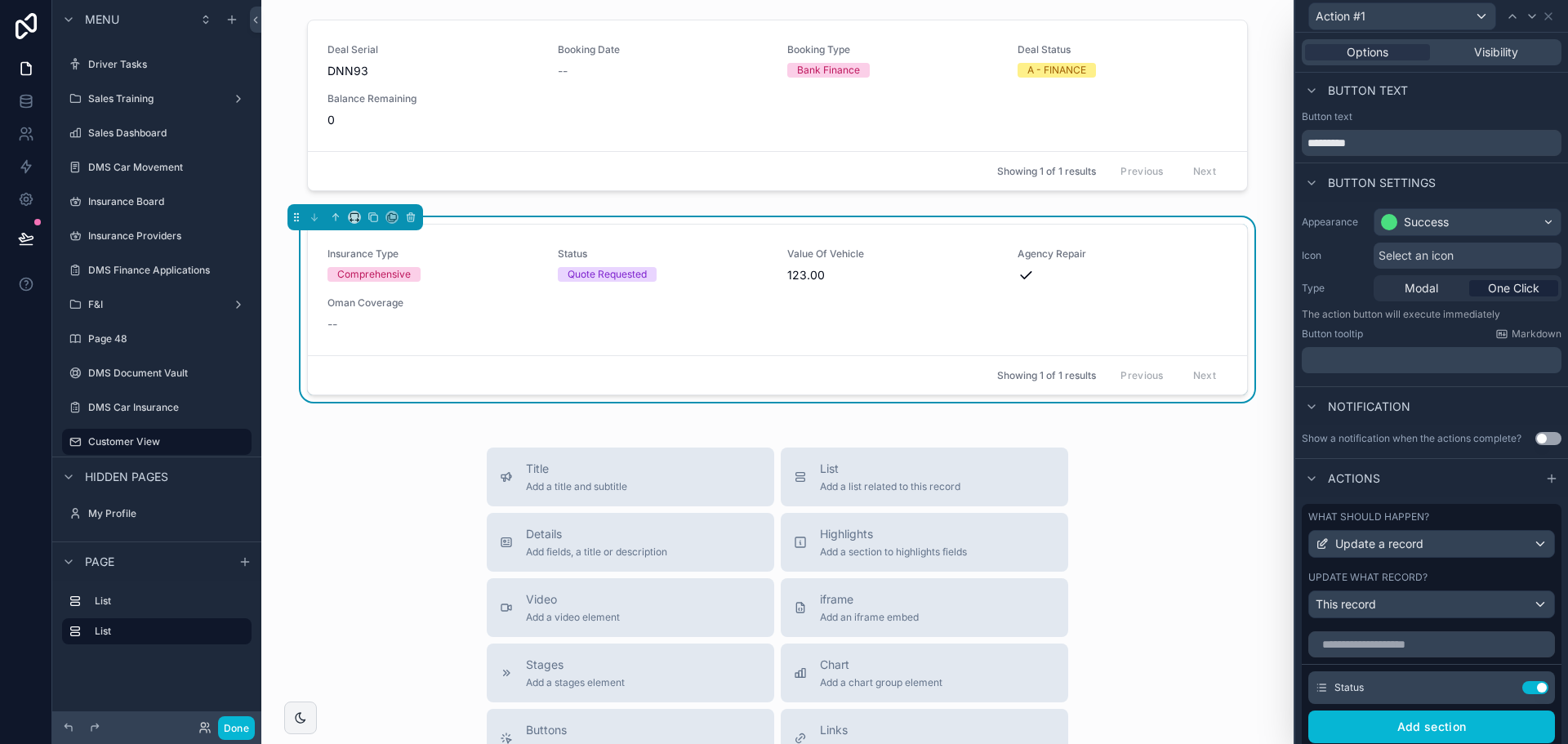
scroll to position [0, 0]
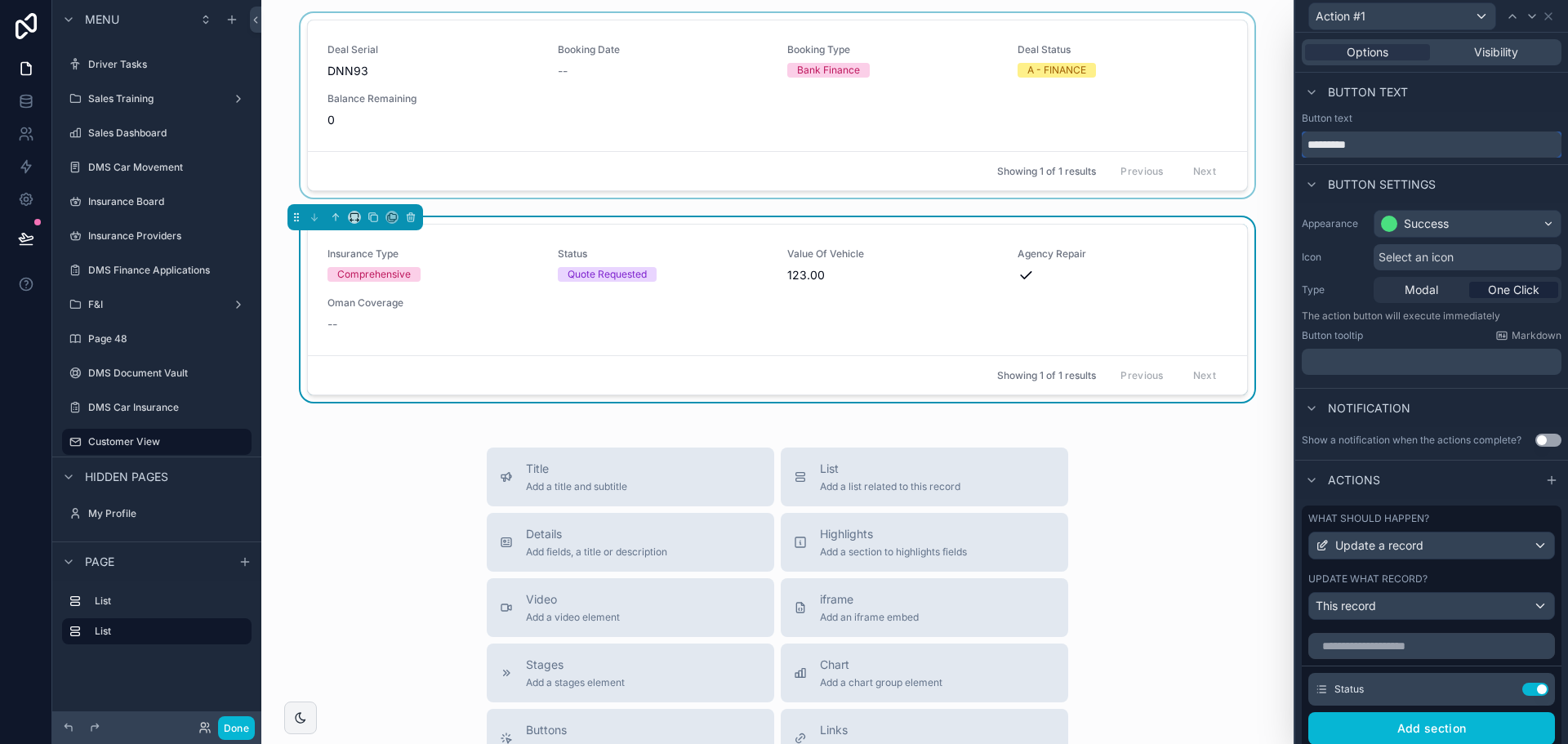
drag, startPoint x: 1410, startPoint y: 140, endPoint x: 1263, endPoint y: 146, distance: 147.1
click at [1263, 146] on div "Action #1 Options Visibility Button text Button text ********* Button settings …" at bounding box center [784, 372] width 1568 height 744
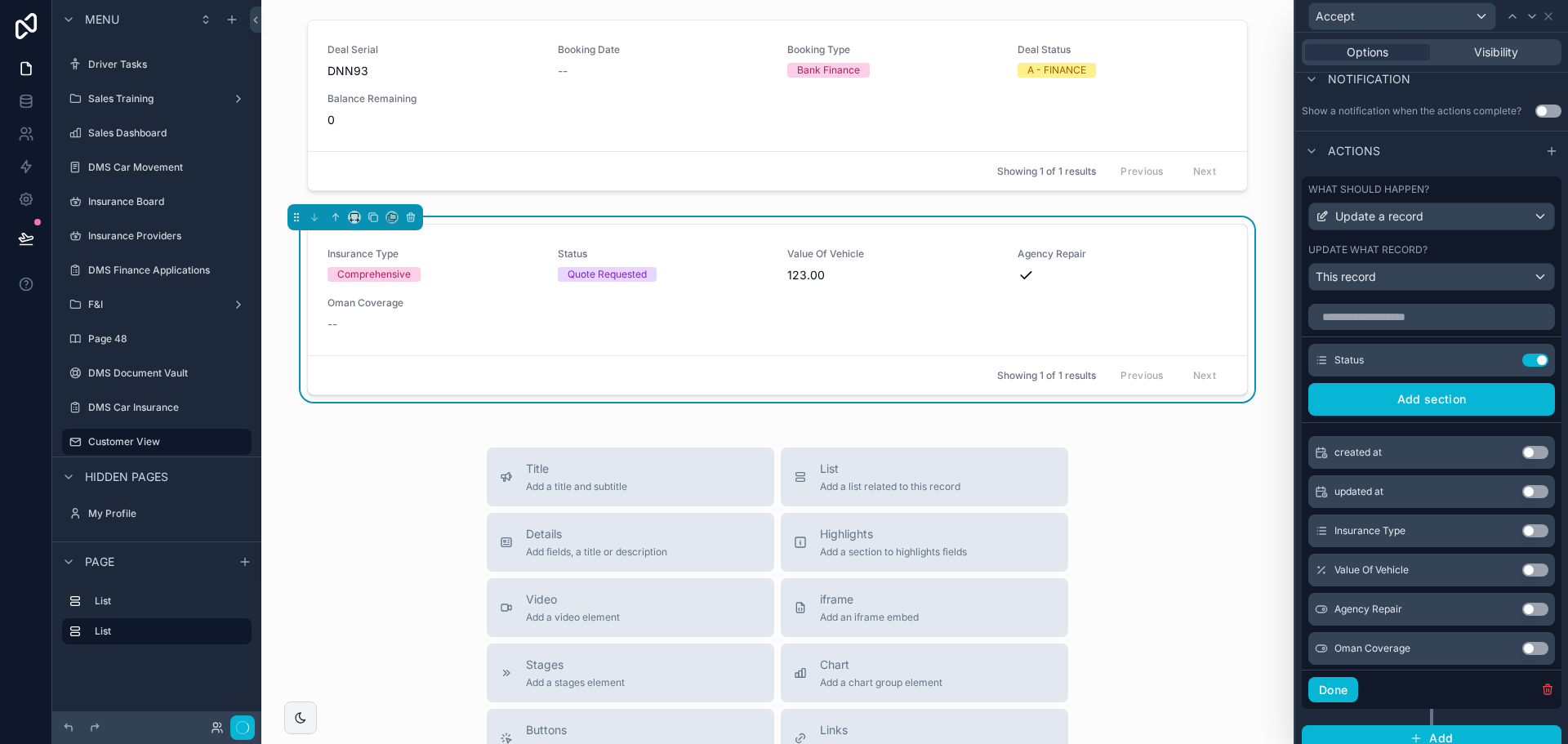
scroll to position [343, 0]
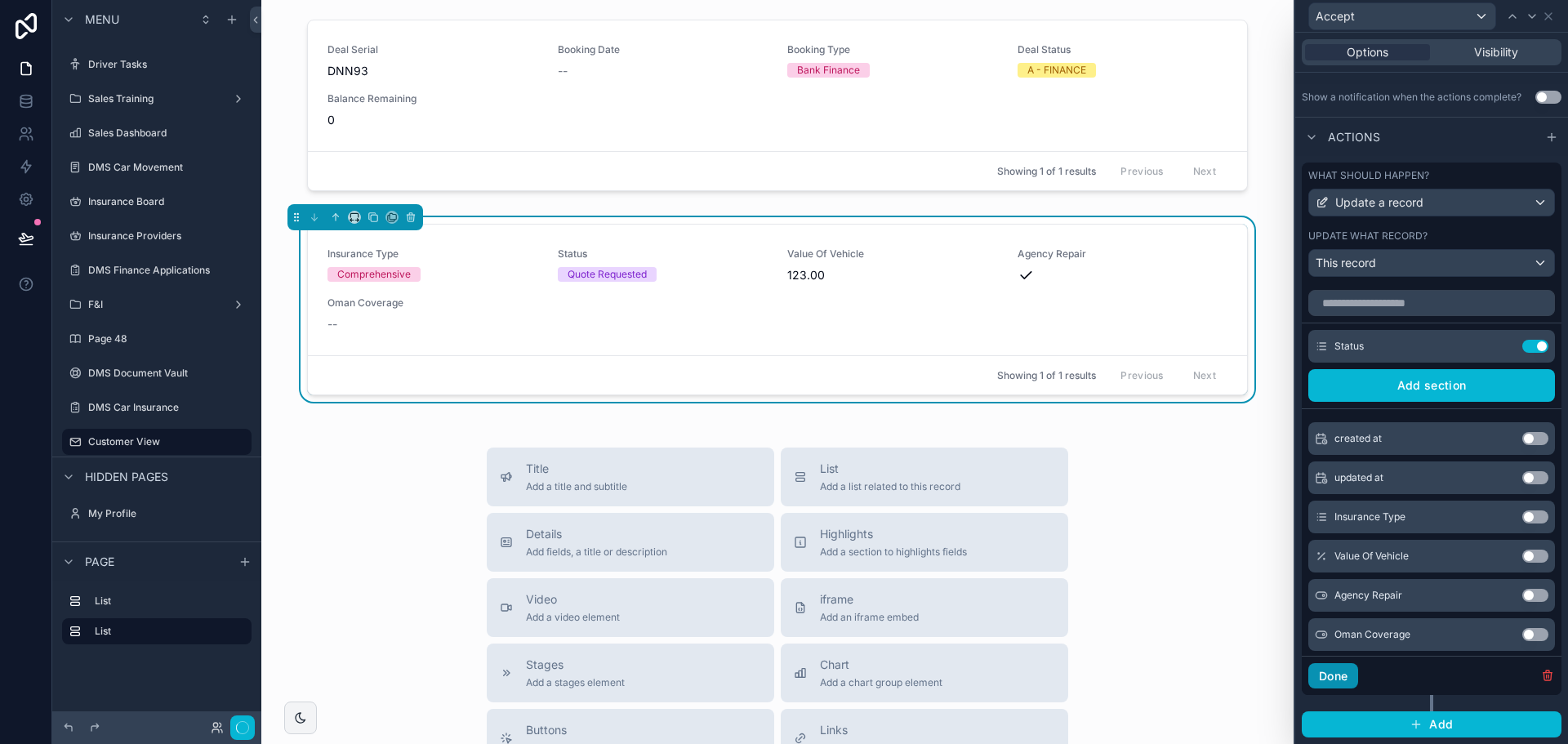
type input "******"
click at [1350, 677] on button "Done" at bounding box center [1334, 676] width 50 height 26
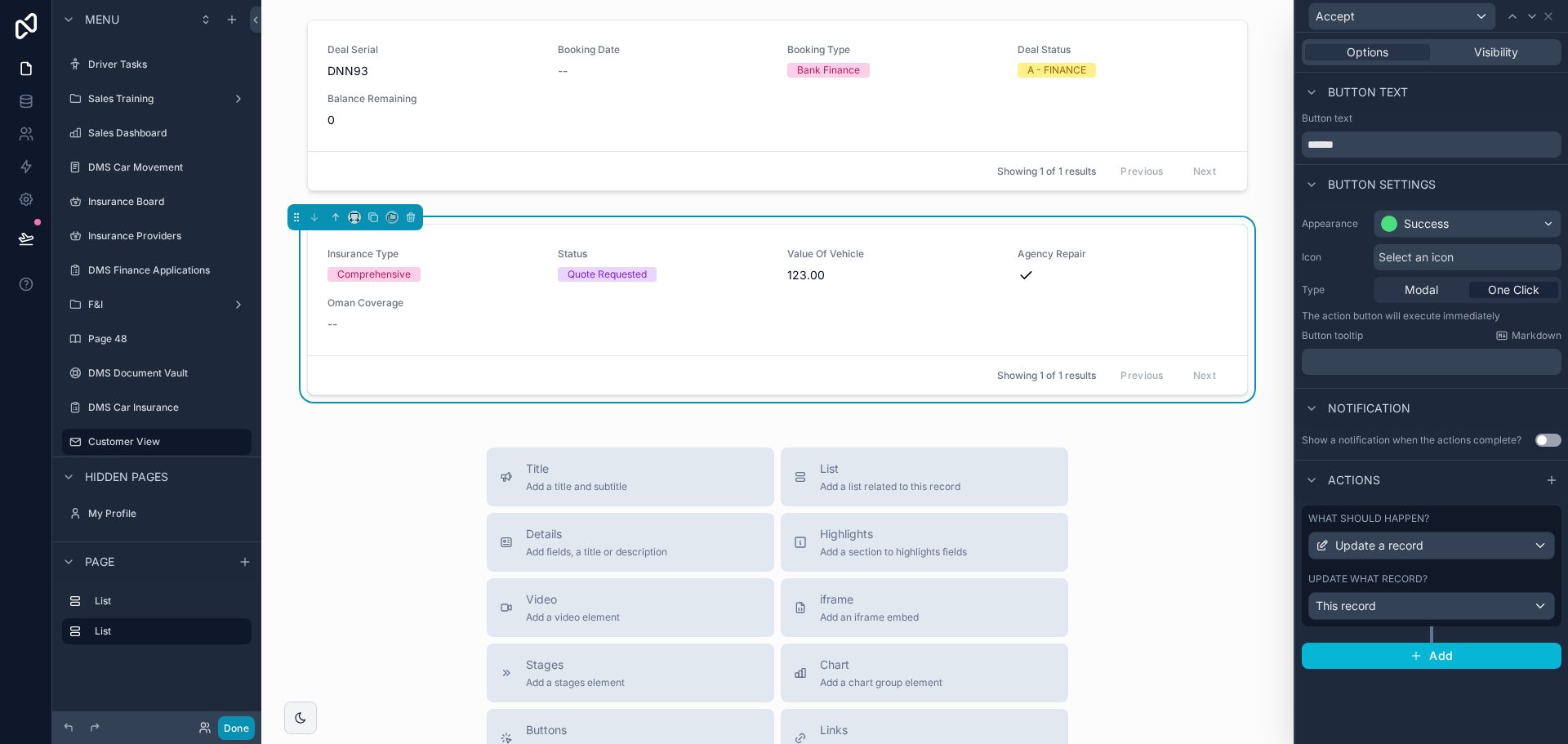
click at [245, 721] on button "Done" at bounding box center [237, 727] width 37 height 23
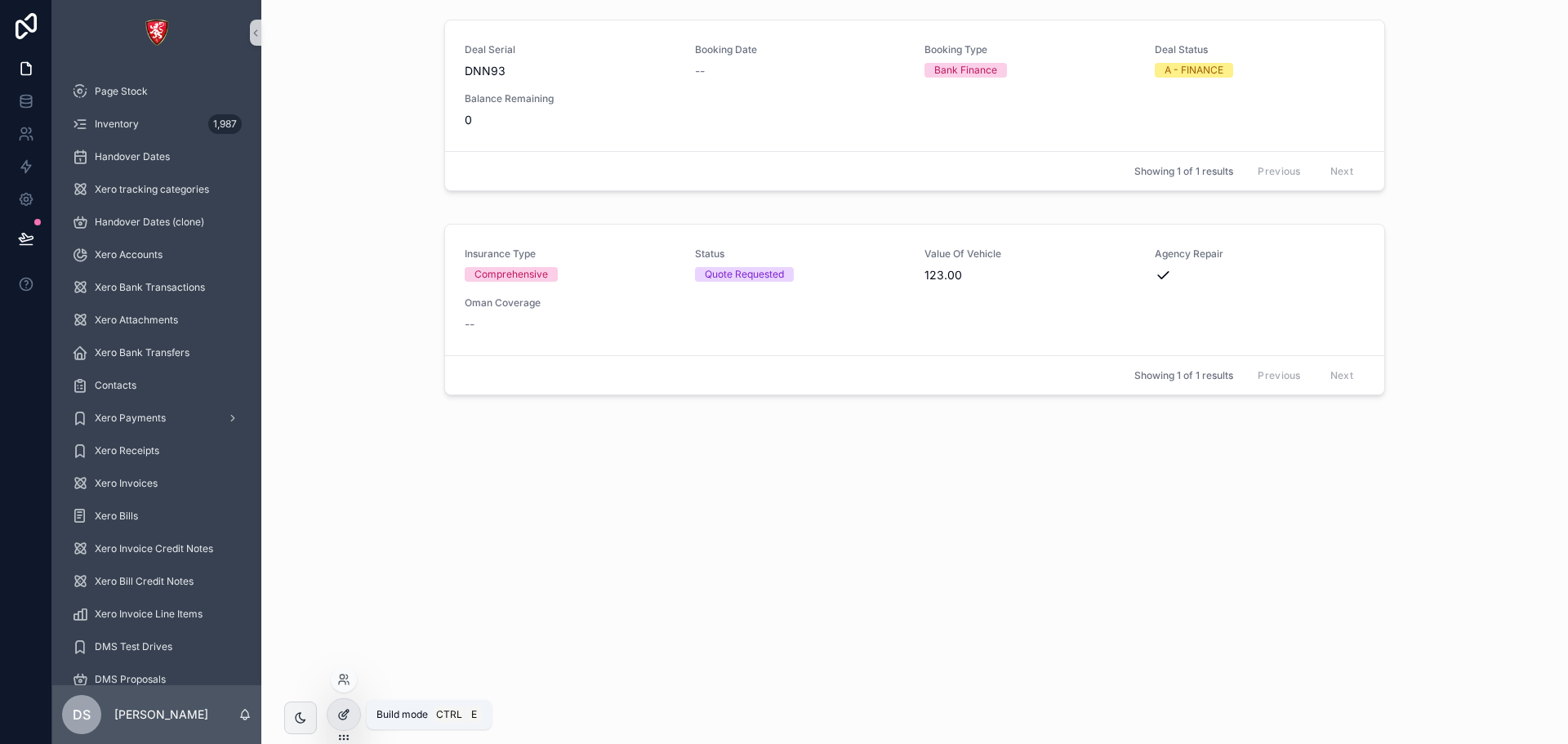
click at [340, 711] on icon at bounding box center [344, 714] width 13 height 13
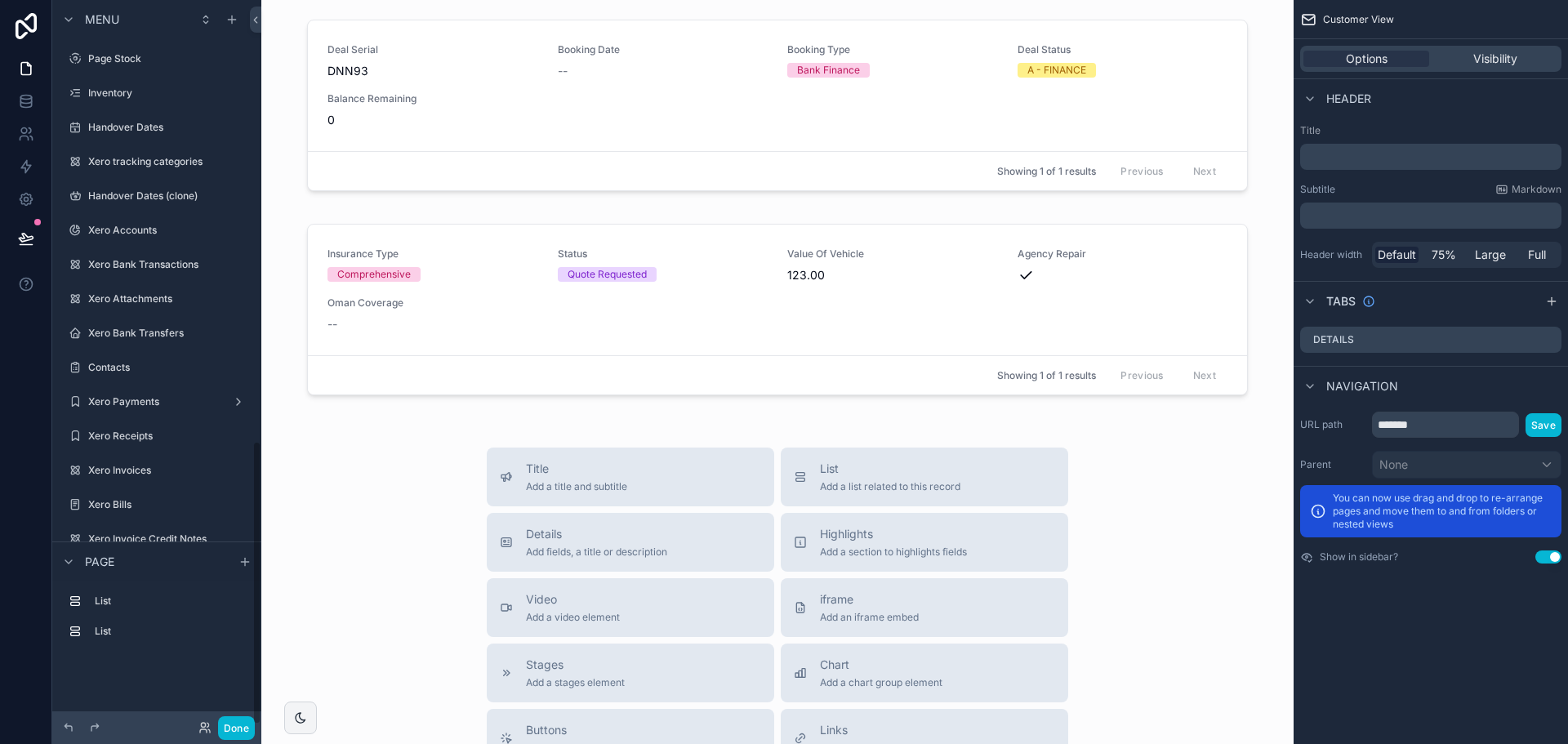
scroll to position [1126, 0]
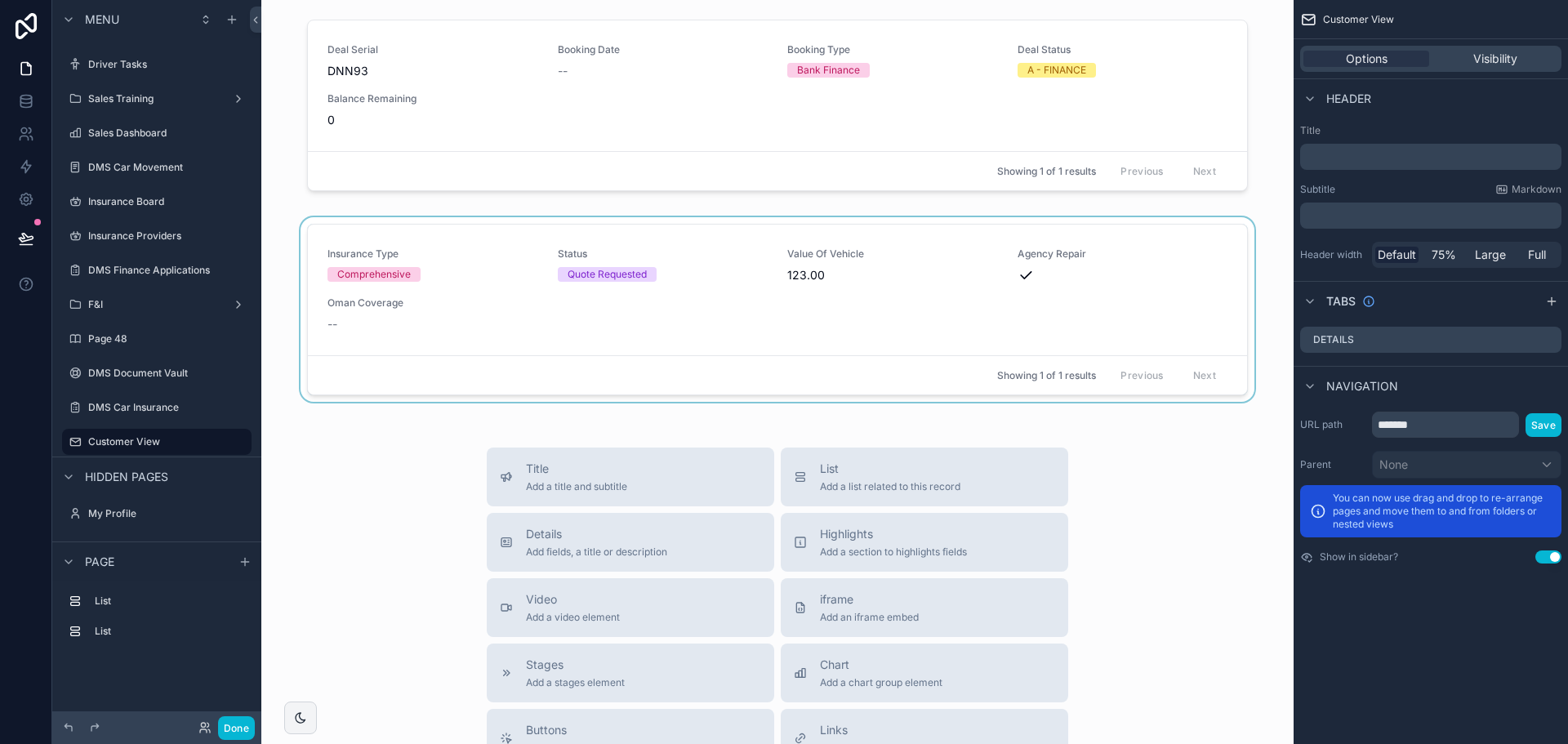
click at [922, 369] on div "Showing 1 of 1 results Previous Next" at bounding box center [777, 374] width 939 height 39
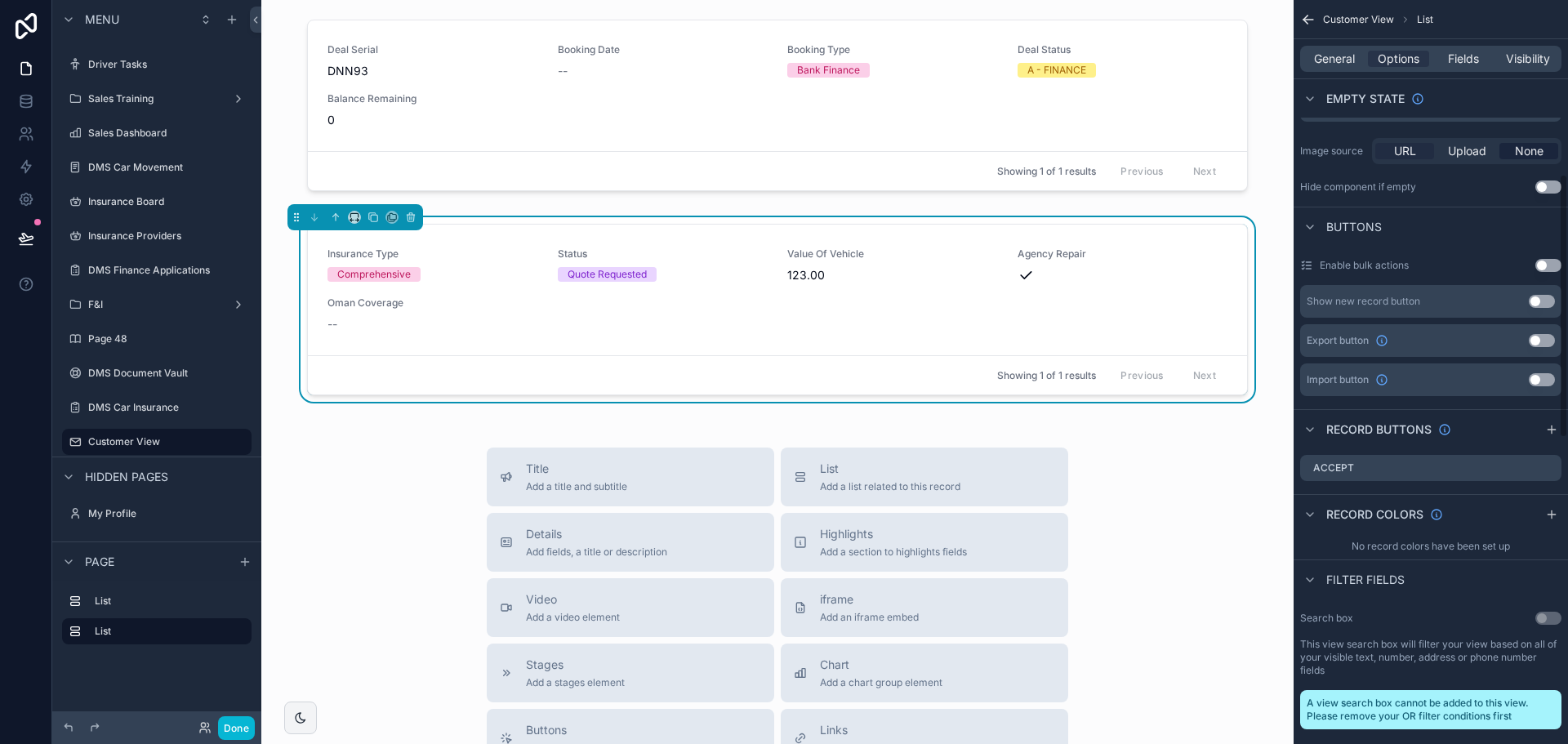
scroll to position [327, 0]
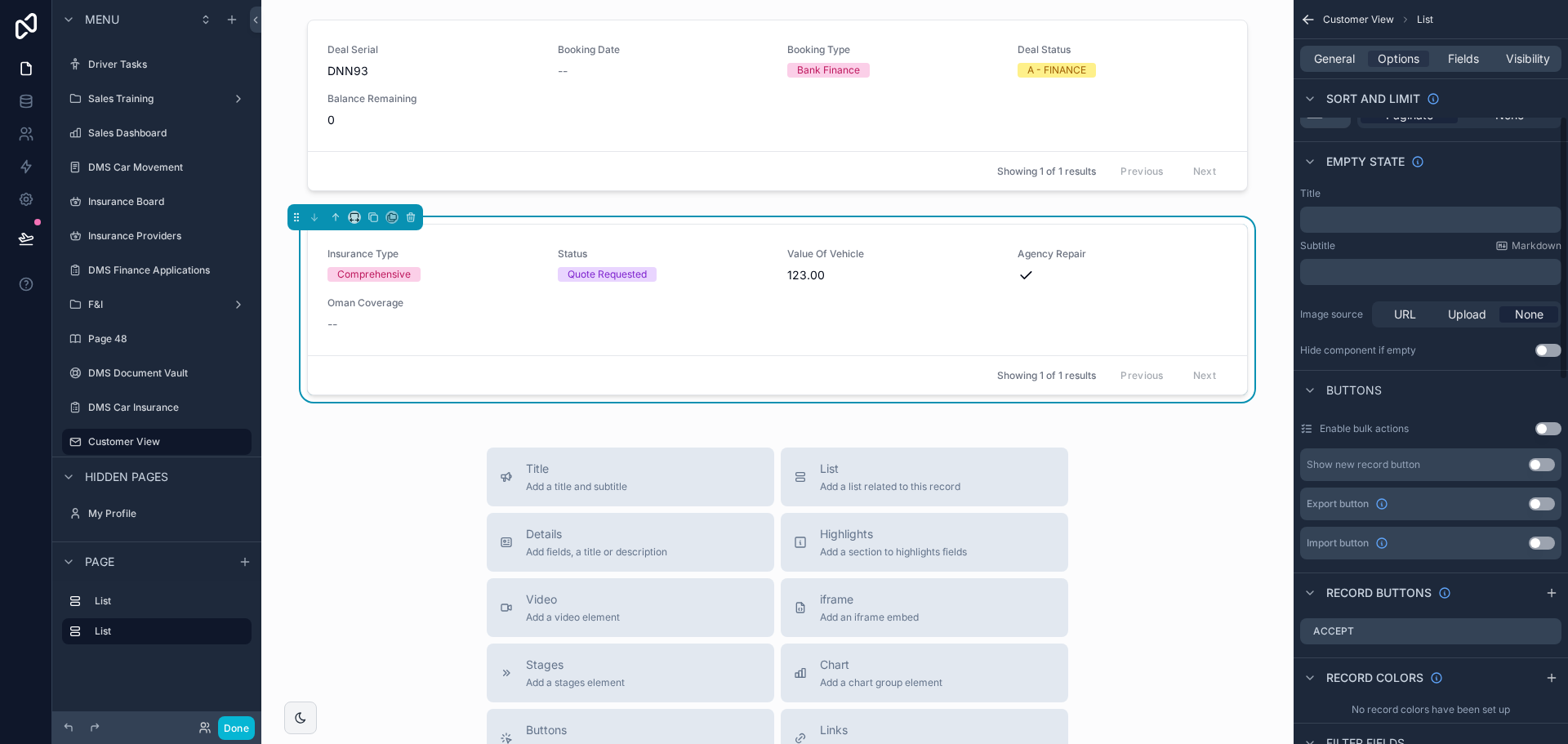
click at [1378, 225] on p "﻿" at bounding box center [1432, 219] width 252 height 13
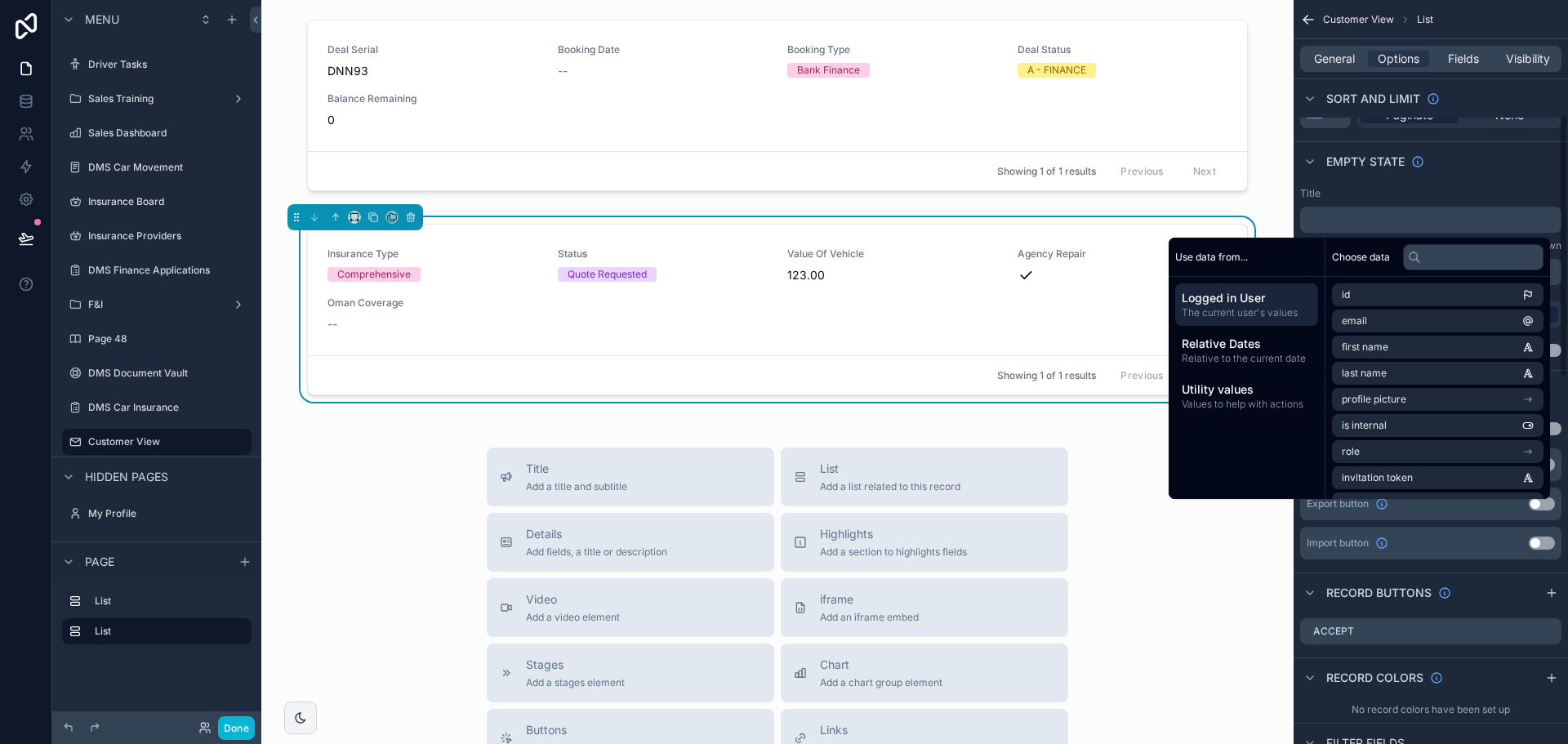
scroll to position [0, 0]
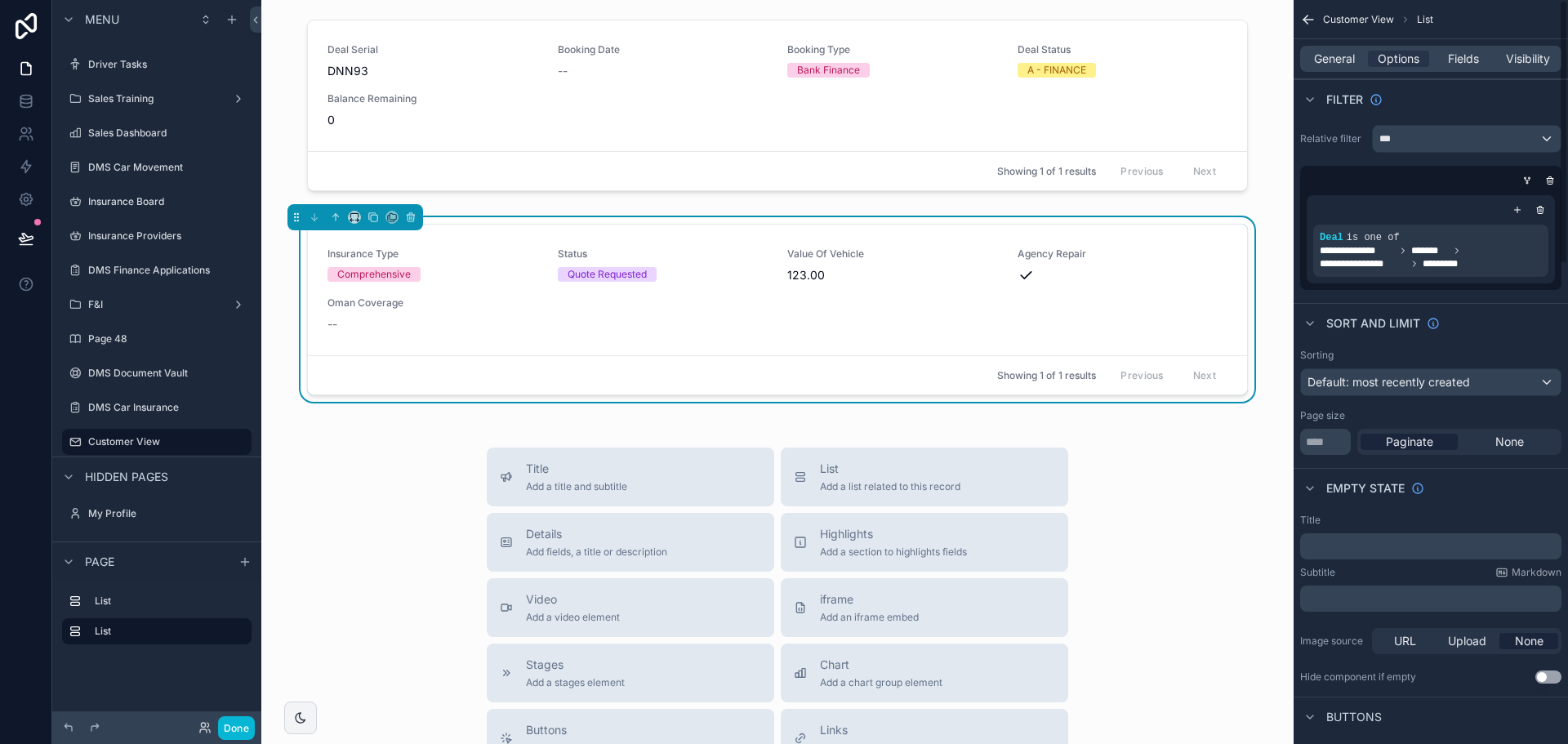
click at [1356, 159] on div "**********" at bounding box center [1431, 207] width 274 height 178
click at [1327, 59] on span "General" at bounding box center [1335, 59] width 41 height 17
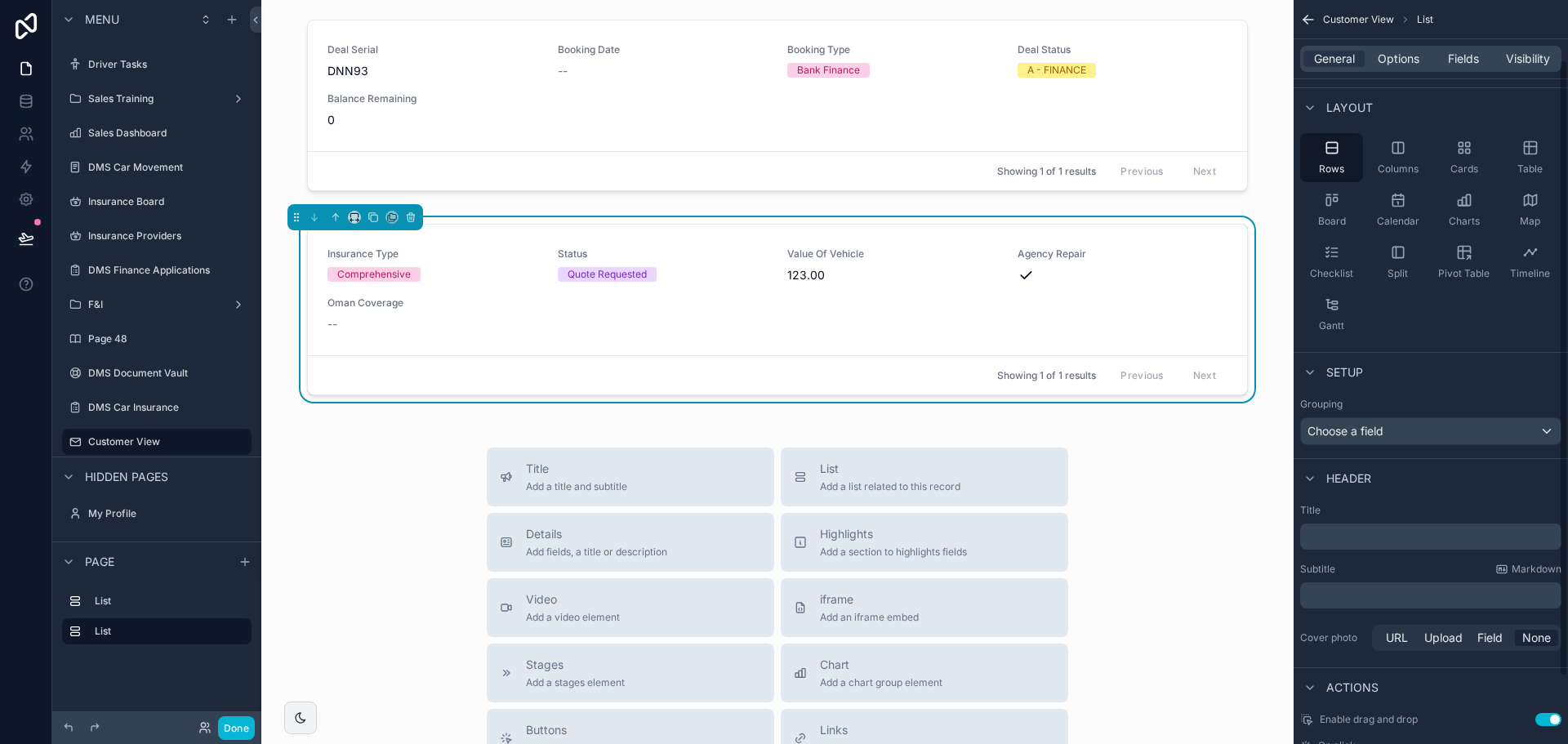
scroll to position [153, 0]
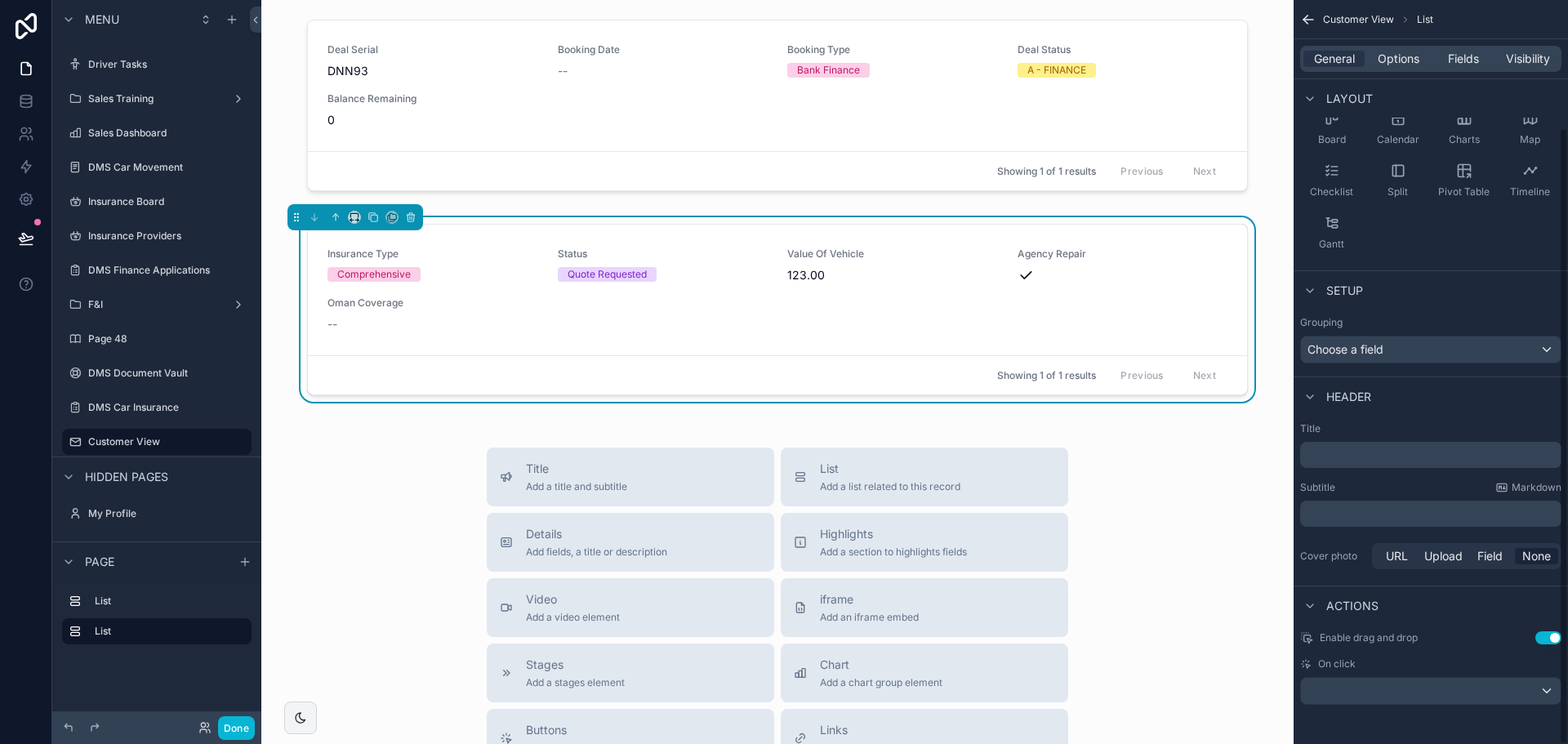
click at [1402, 448] on p "﻿" at bounding box center [1432, 455] width 252 height 17
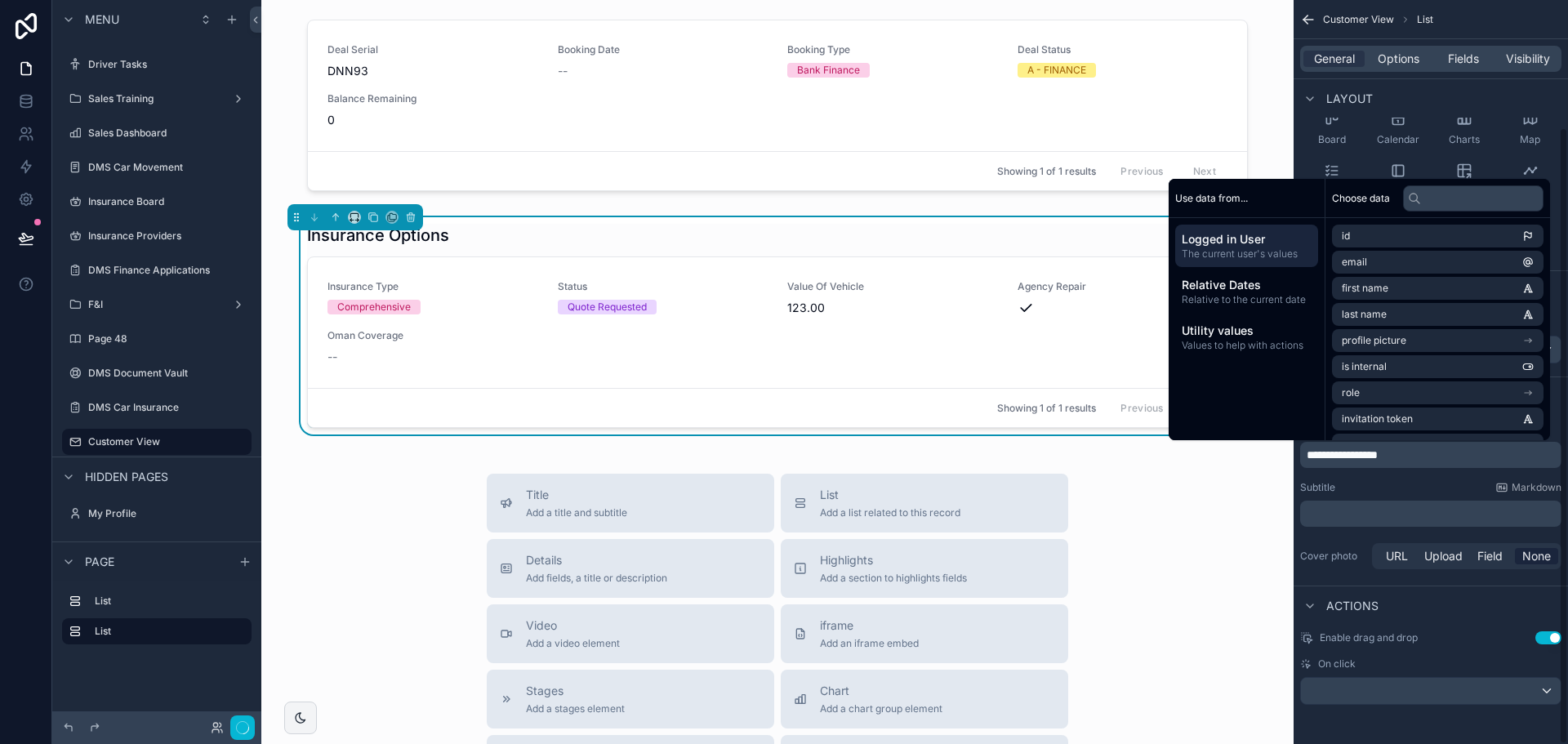
click at [1437, 481] on div "Subtitle Markdown" at bounding box center [1431, 488] width 261 height 13
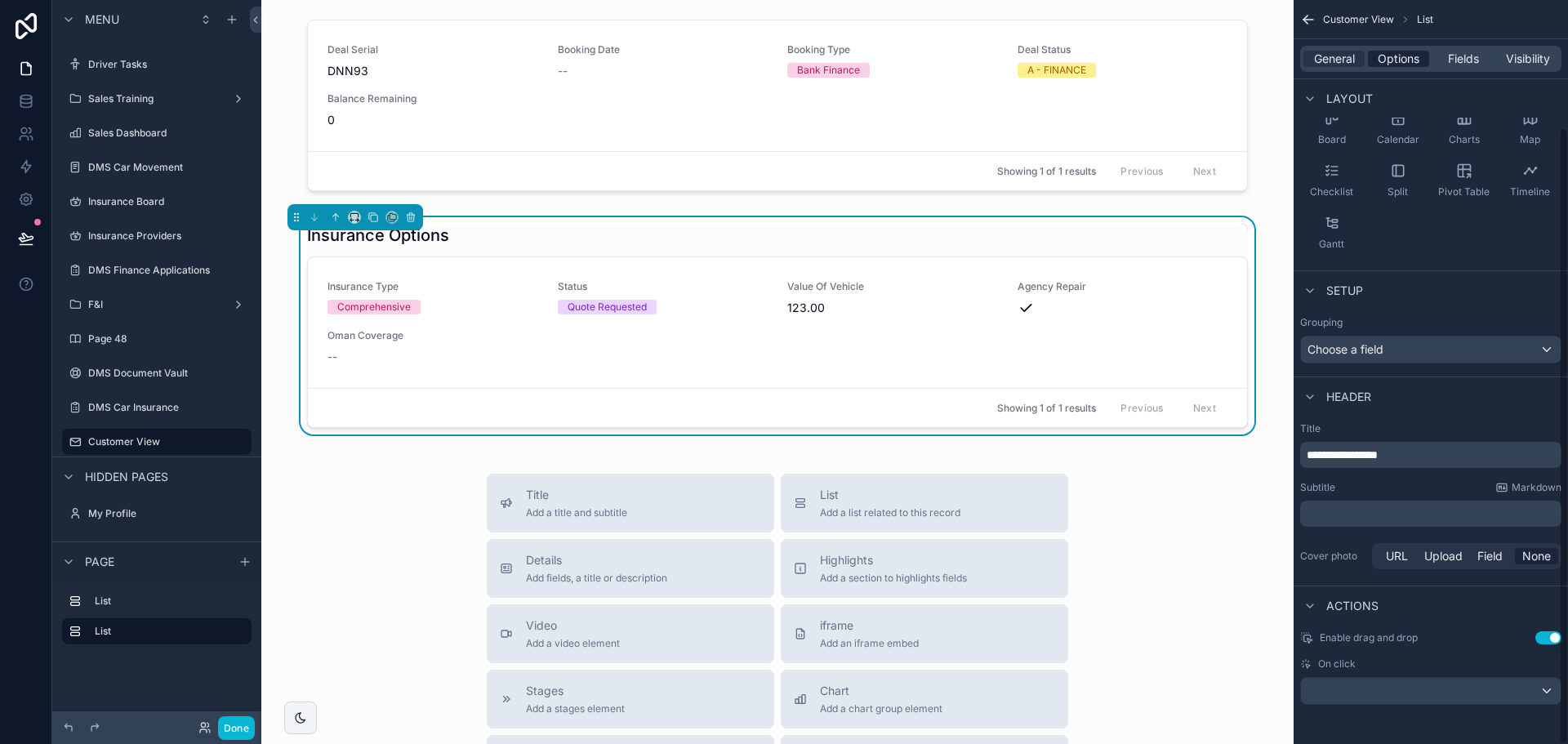
click at [1403, 65] on span "Options" at bounding box center [1398, 59] width 42 height 17
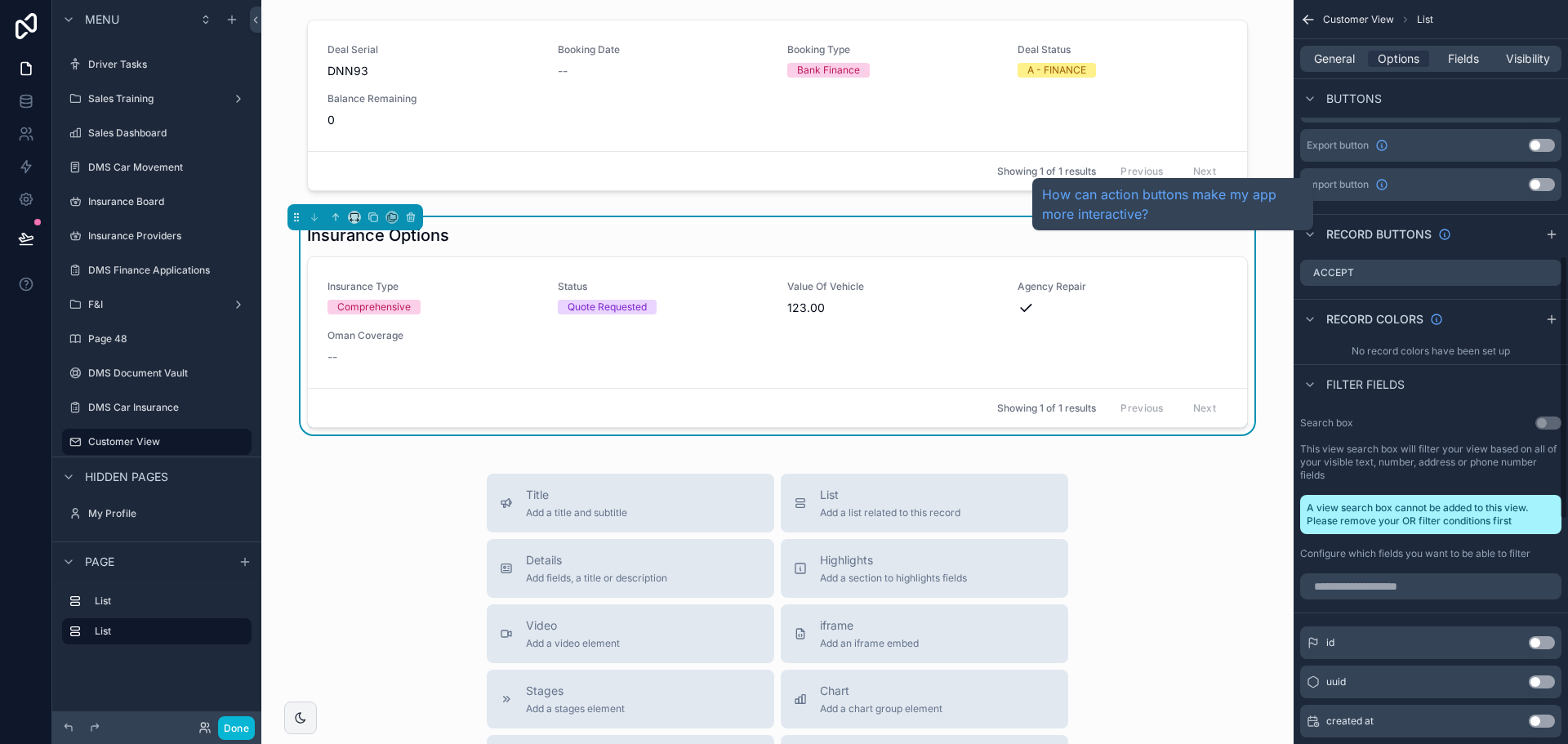
scroll to position [725, 0]
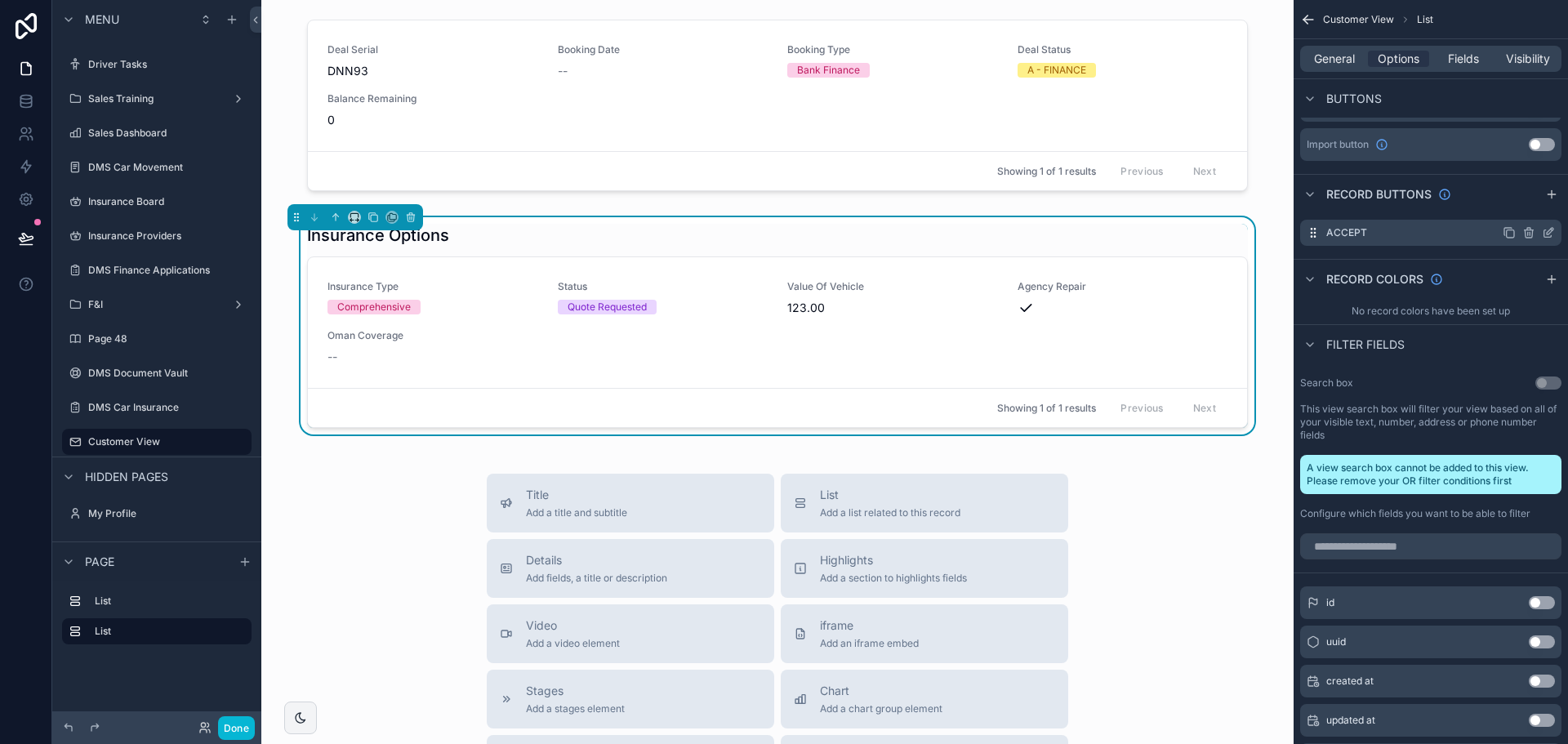
click at [1555, 236] on div "Accept" at bounding box center [1431, 233] width 261 height 26
click at [1547, 229] on icon "scrollable content" at bounding box center [1548, 233] width 13 height 13
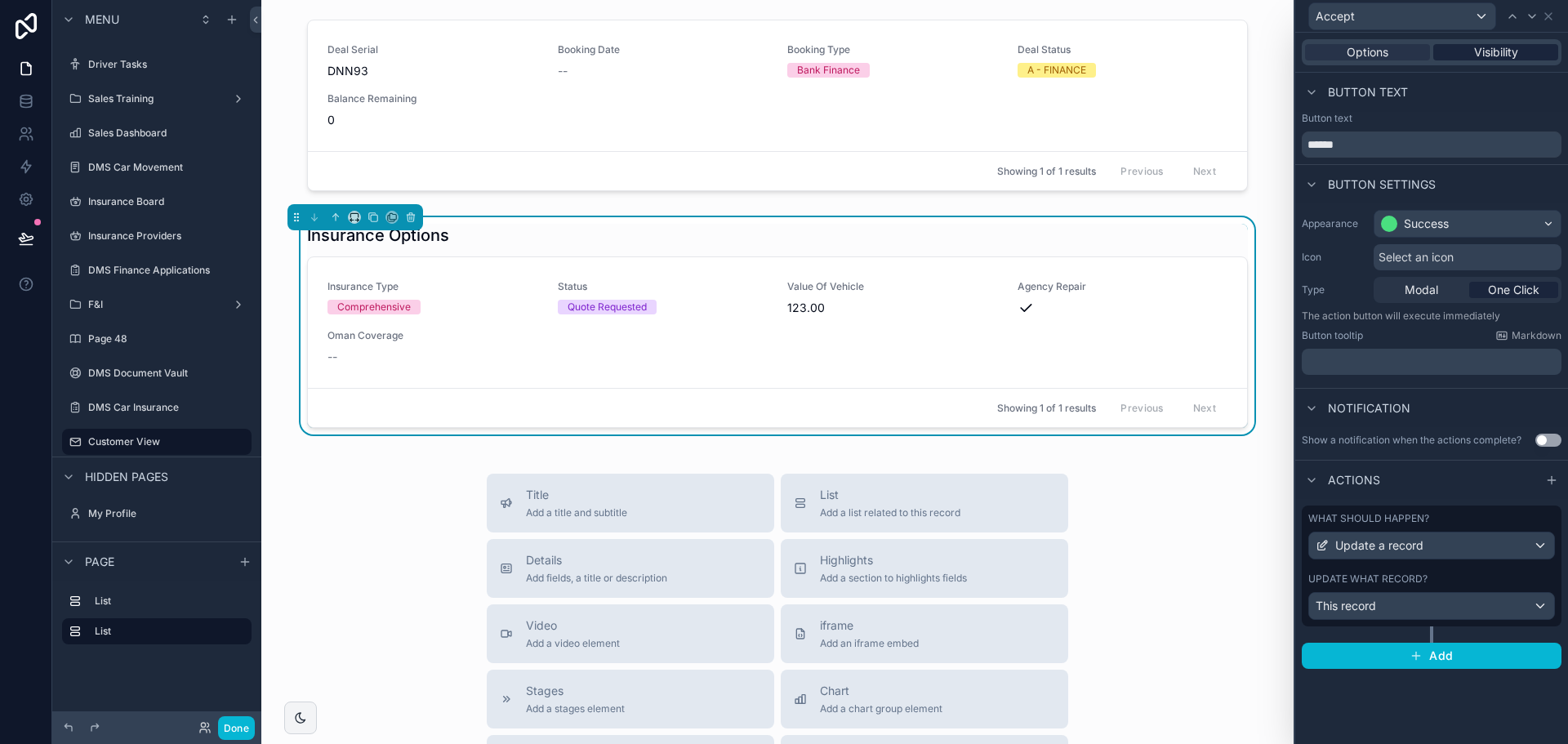
click at [1483, 52] on span "Visibility" at bounding box center [1496, 52] width 44 height 17
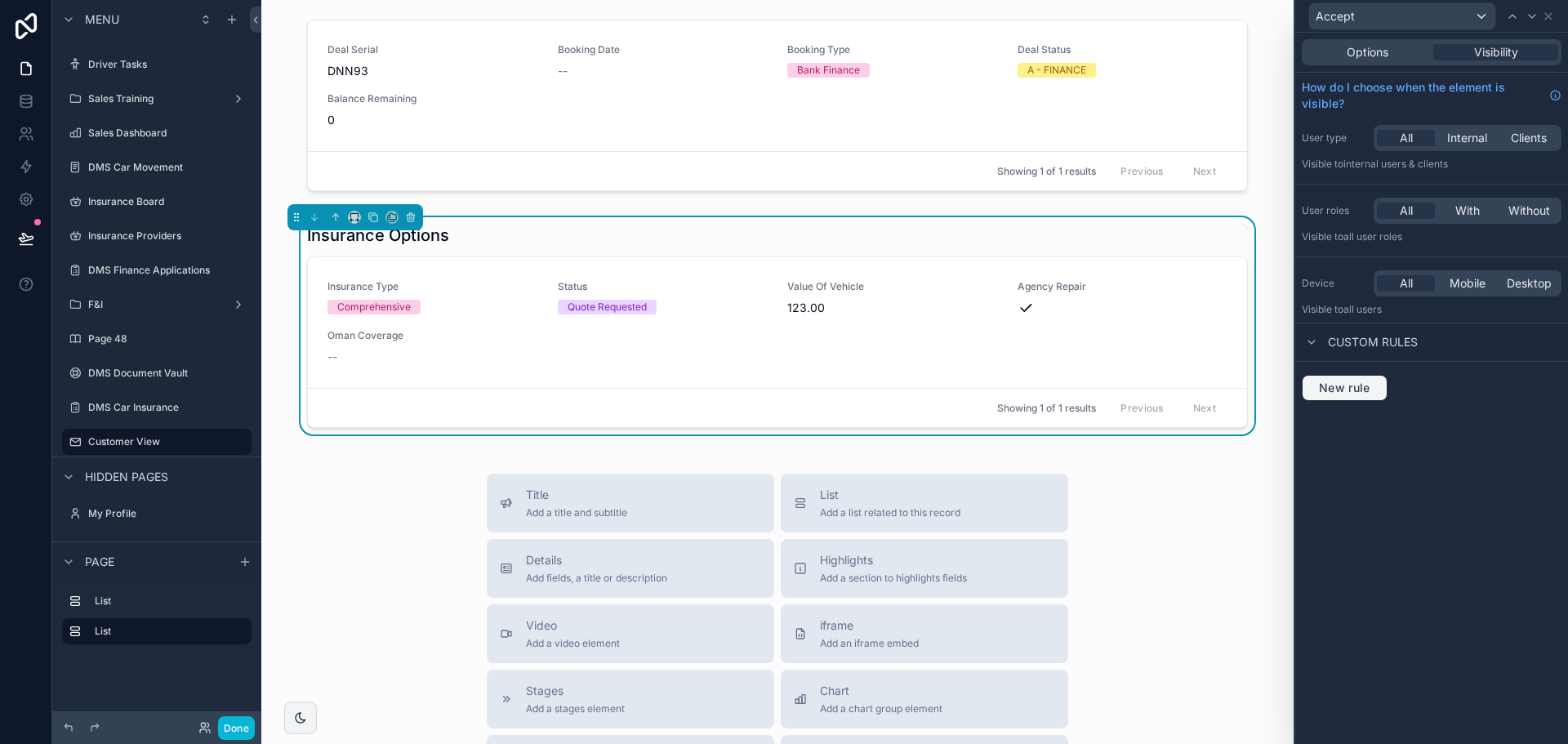
click at [1341, 392] on span "New rule" at bounding box center [1344, 388] width 64 height 15
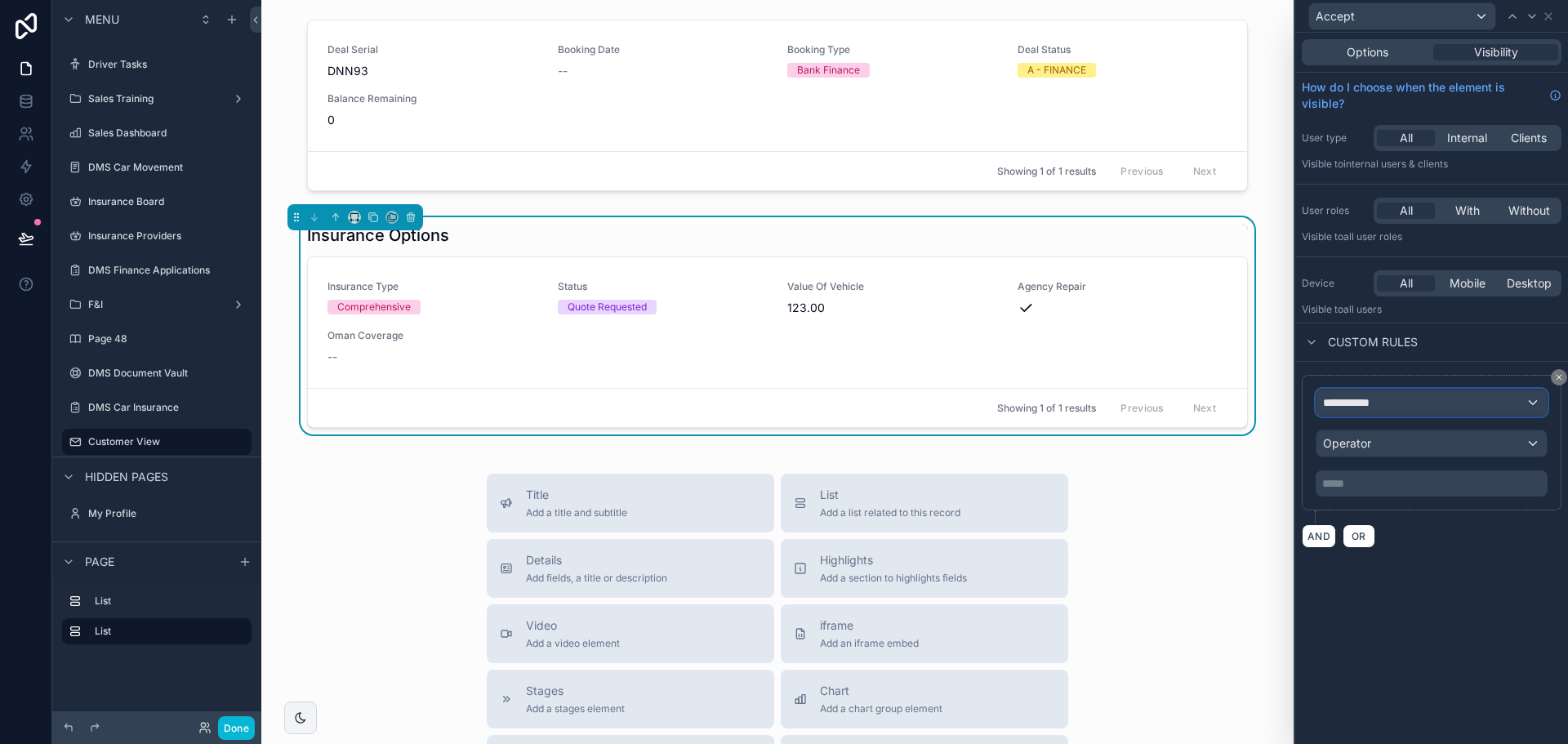
click at [1343, 405] on span "**********" at bounding box center [1352, 403] width 60 height 17
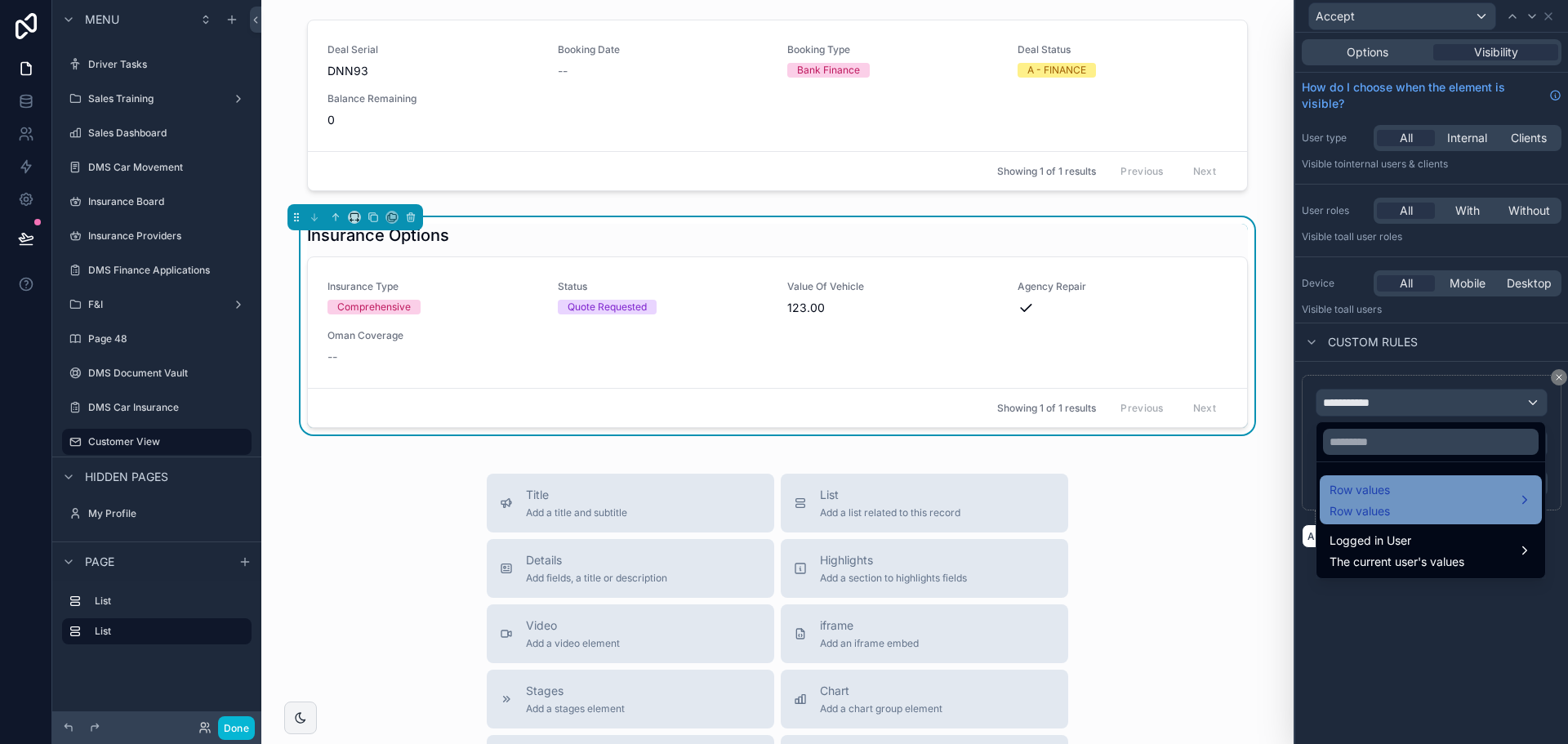
click at [1404, 507] on div "Row values Row values" at bounding box center [1431, 500] width 203 height 39
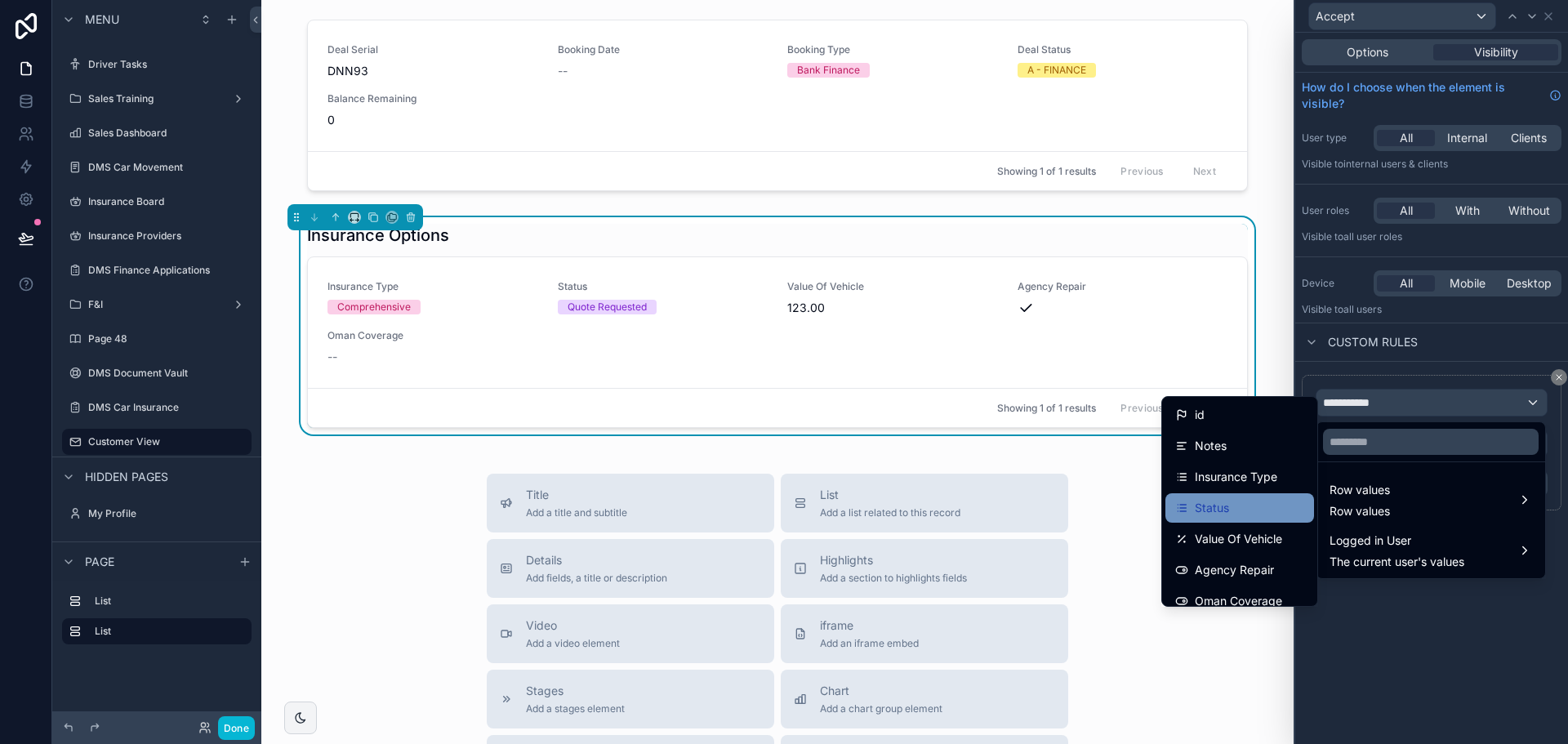
click at [1255, 500] on div "Status" at bounding box center [1239, 507] width 129 height 20
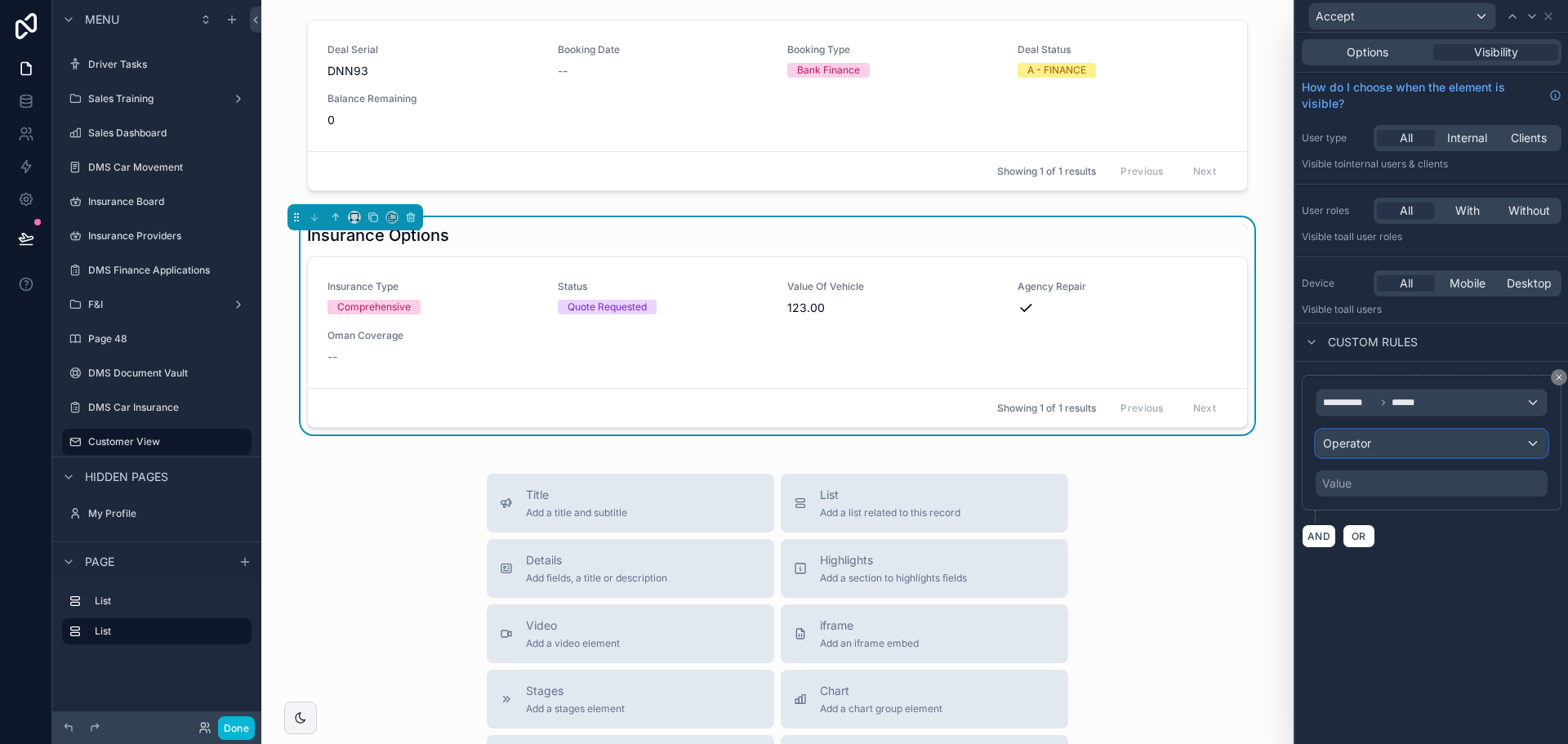
click at [1392, 457] on button "Operator" at bounding box center [1431, 443] width 232 height 28
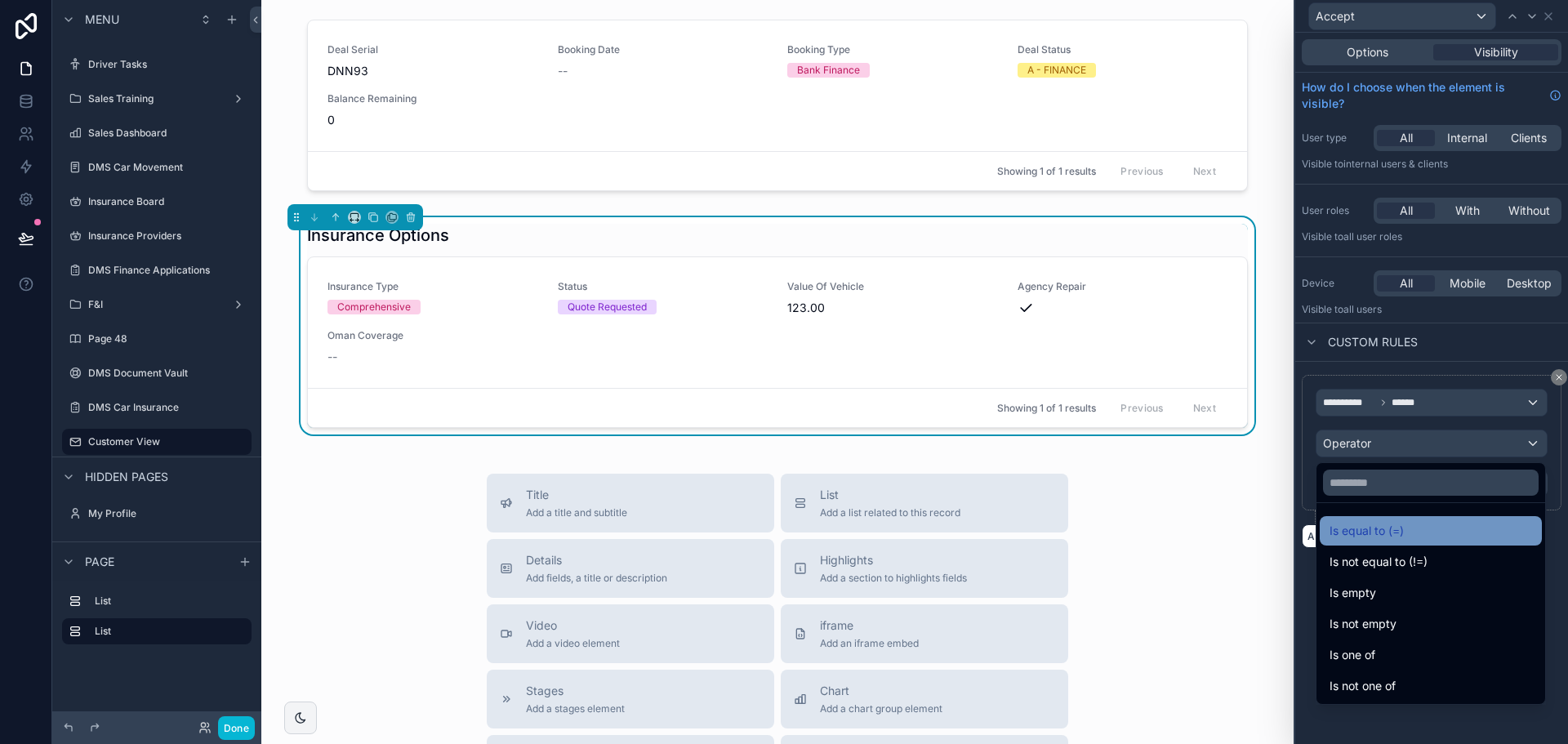
click at [1401, 524] on span "Is equal to (=)" at bounding box center [1366, 530] width 74 height 20
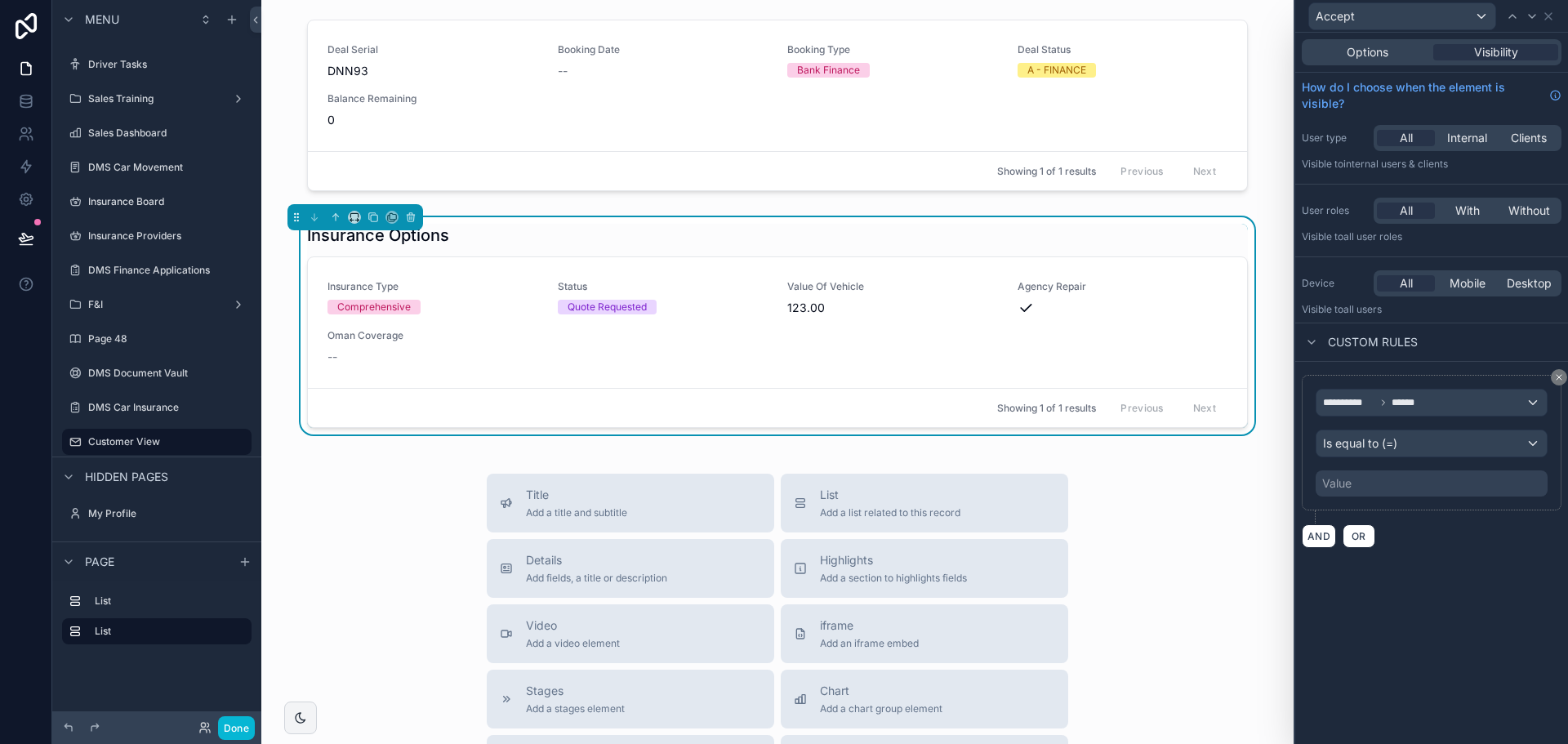
click at [1394, 487] on div "Value" at bounding box center [1431, 483] width 232 height 26
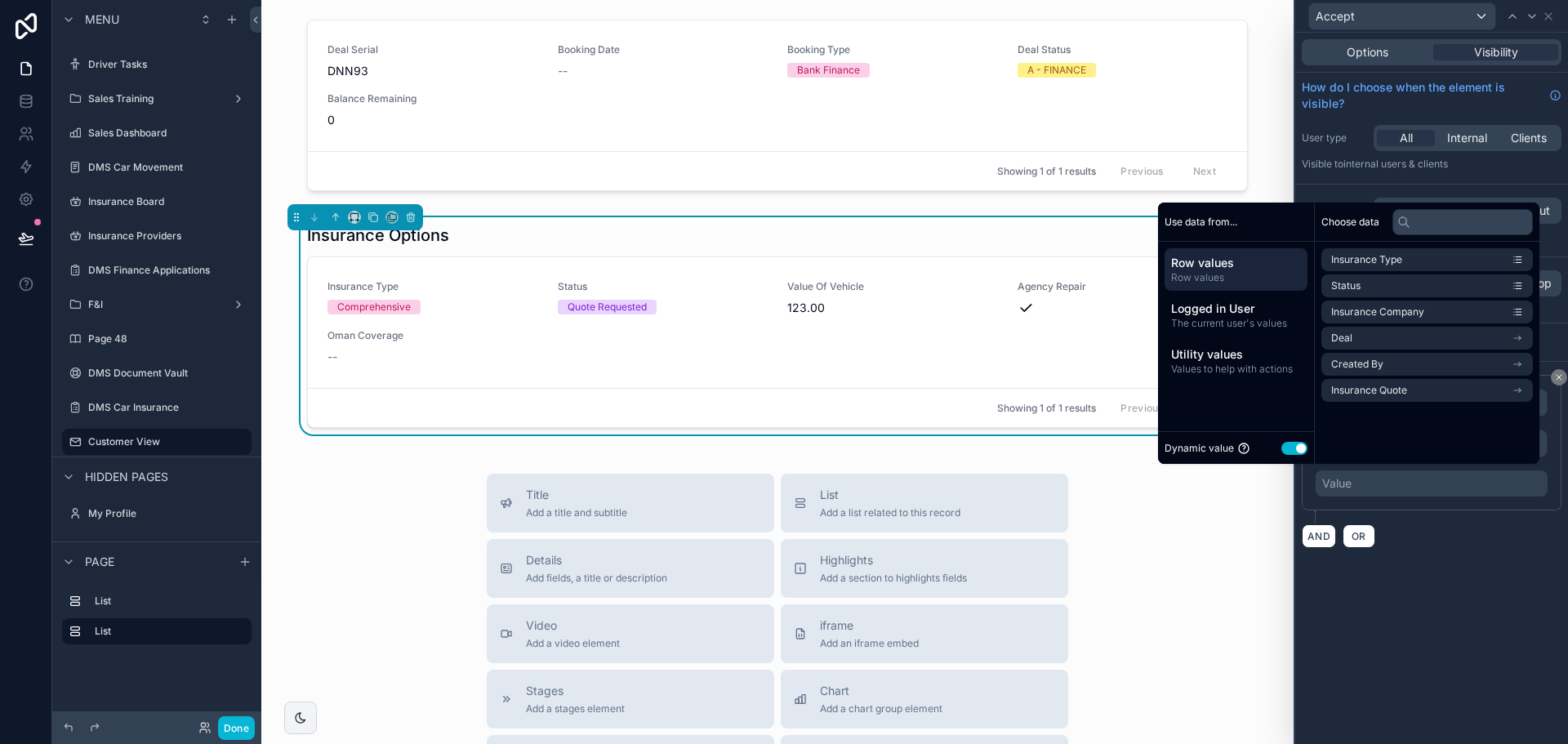
click at [1299, 448] on div "Dynamic value Use setting" at bounding box center [1236, 447] width 156 height 33
click at [1289, 444] on button "Use setting" at bounding box center [1295, 449] width 26 height 13
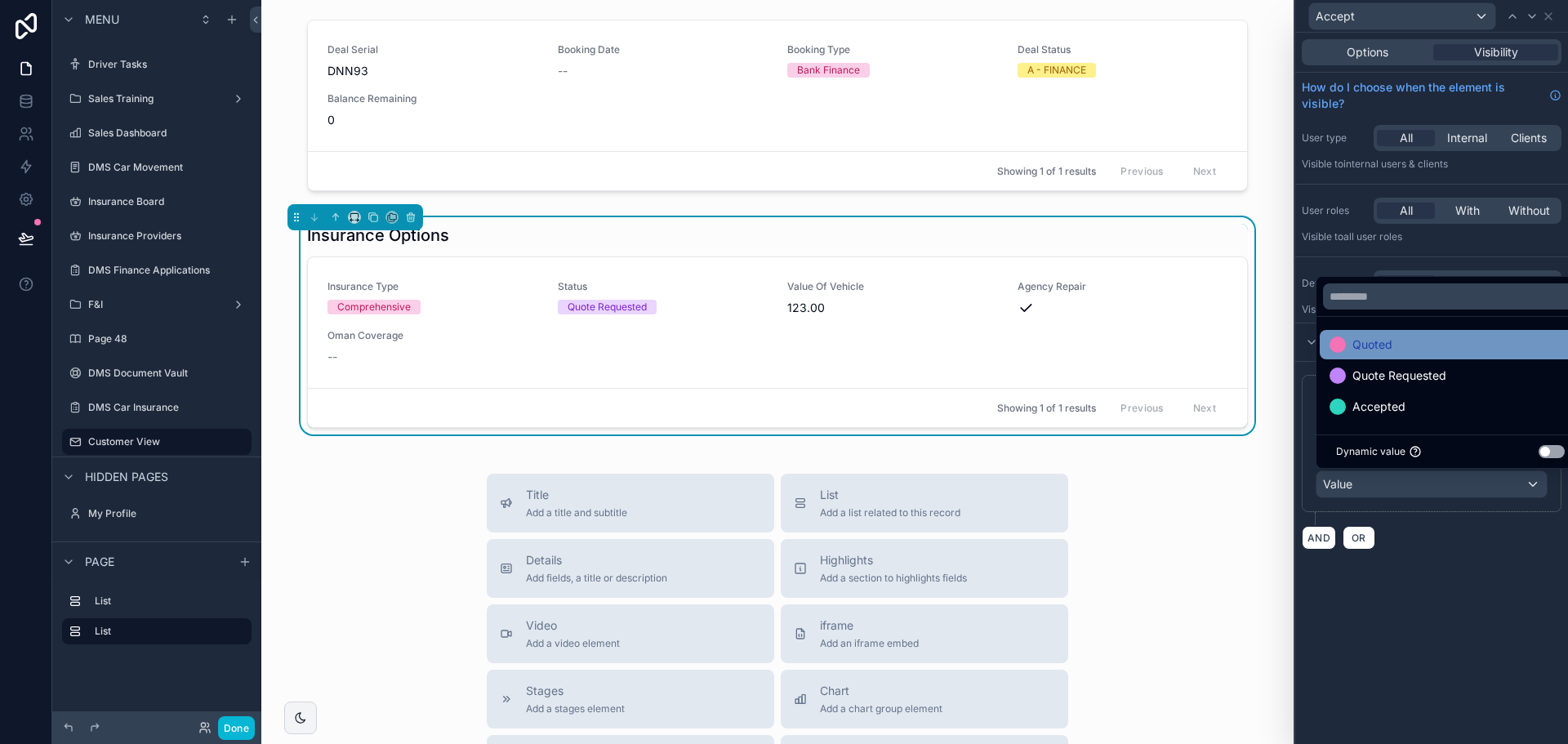
click at [1405, 342] on div "Quoted" at bounding box center [1450, 344] width 242 height 20
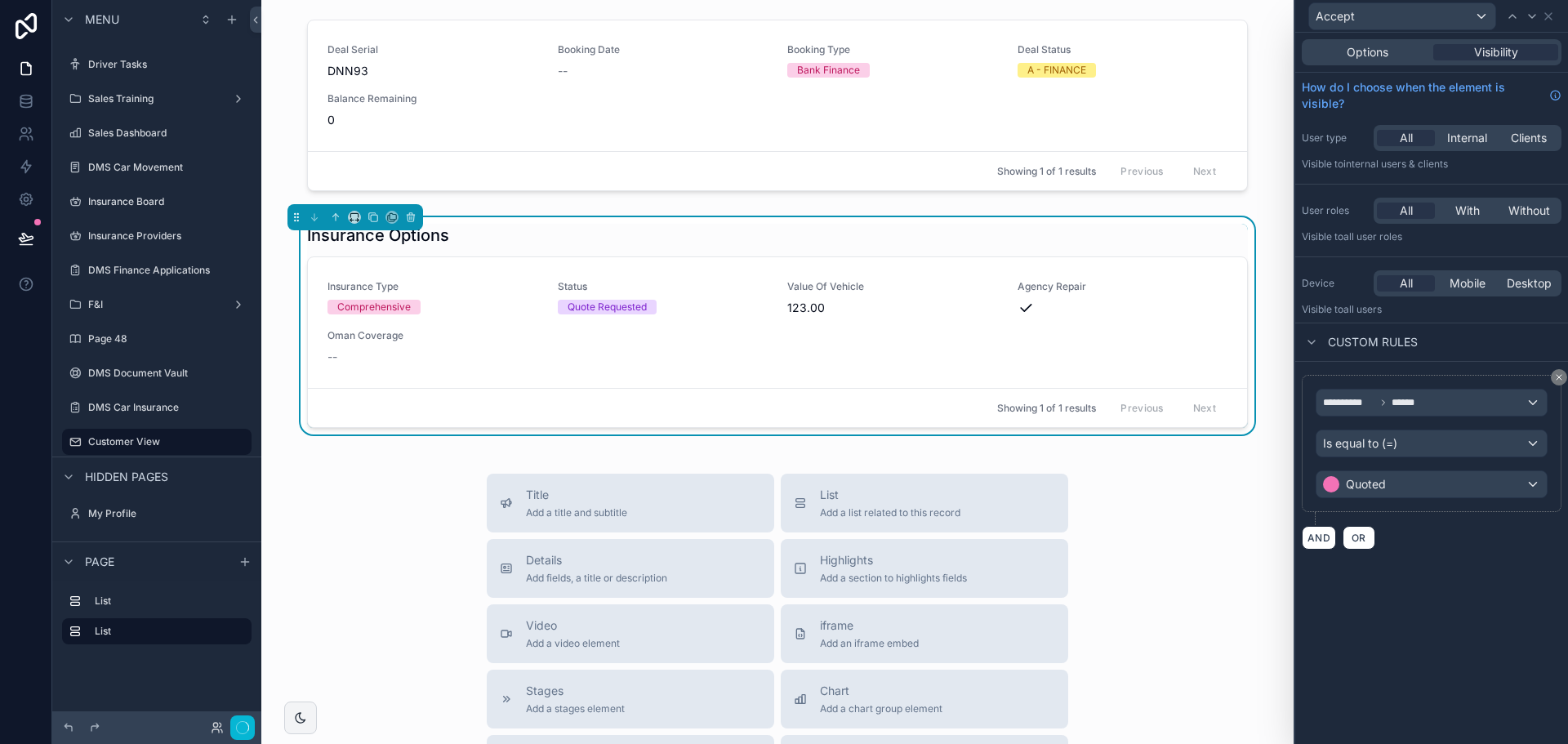
click at [1403, 554] on div "**********" at bounding box center [1432, 463] width 273 height 201
click at [1550, 18] on icon at bounding box center [1548, 16] width 7 height 7
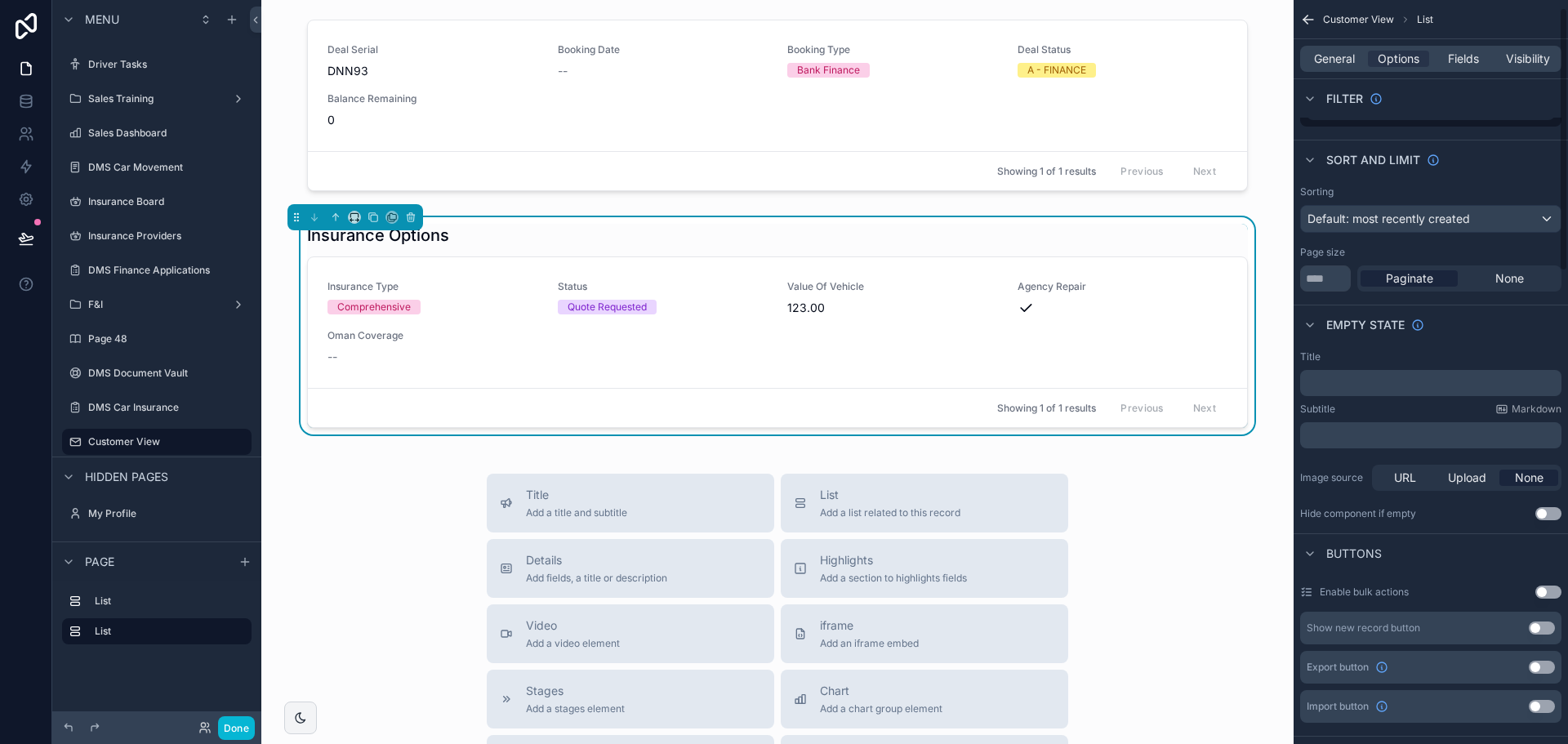
scroll to position [0, 0]
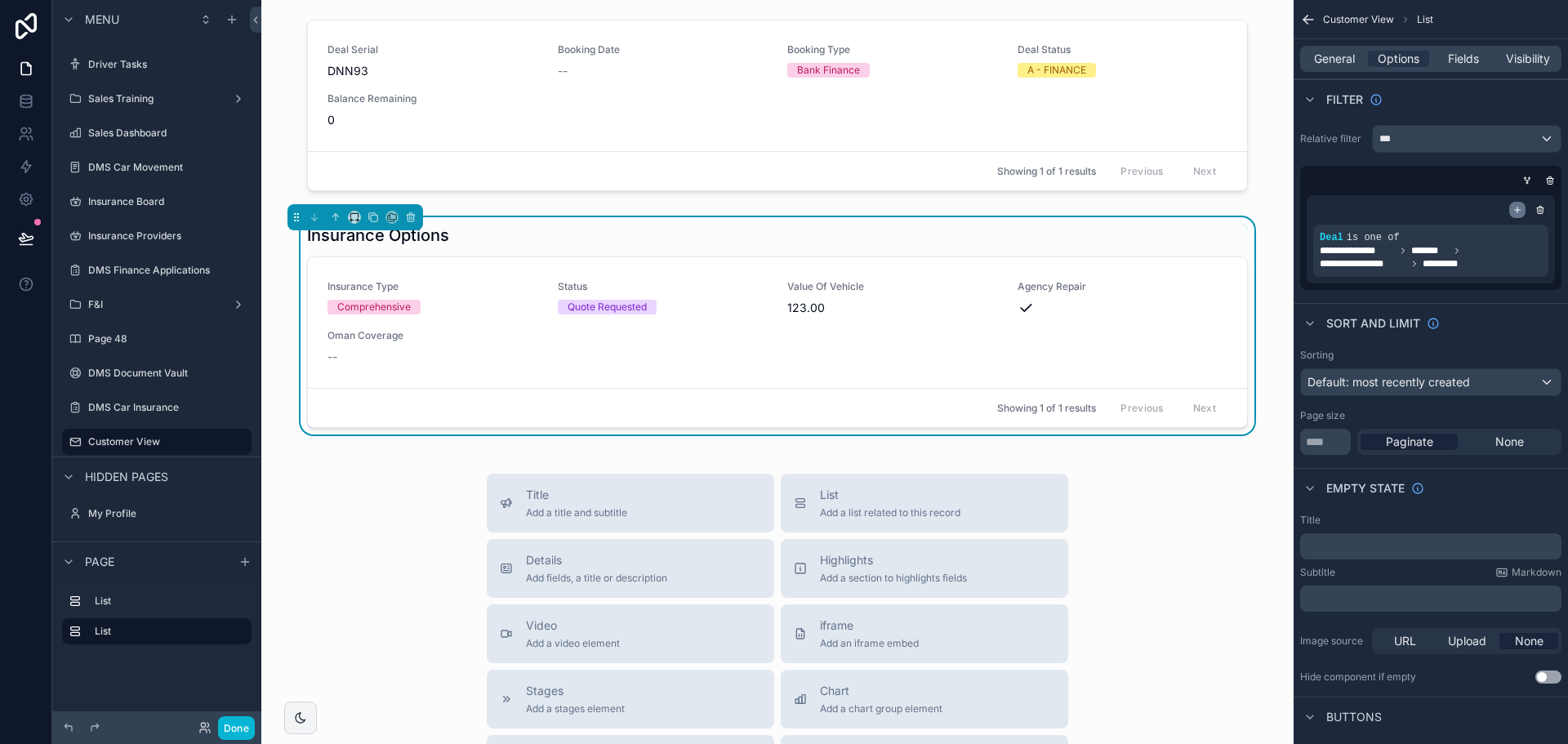
click at [1518, 210] on icon "scrollable content" at bounding box center [1518, 210] width 6 height 0
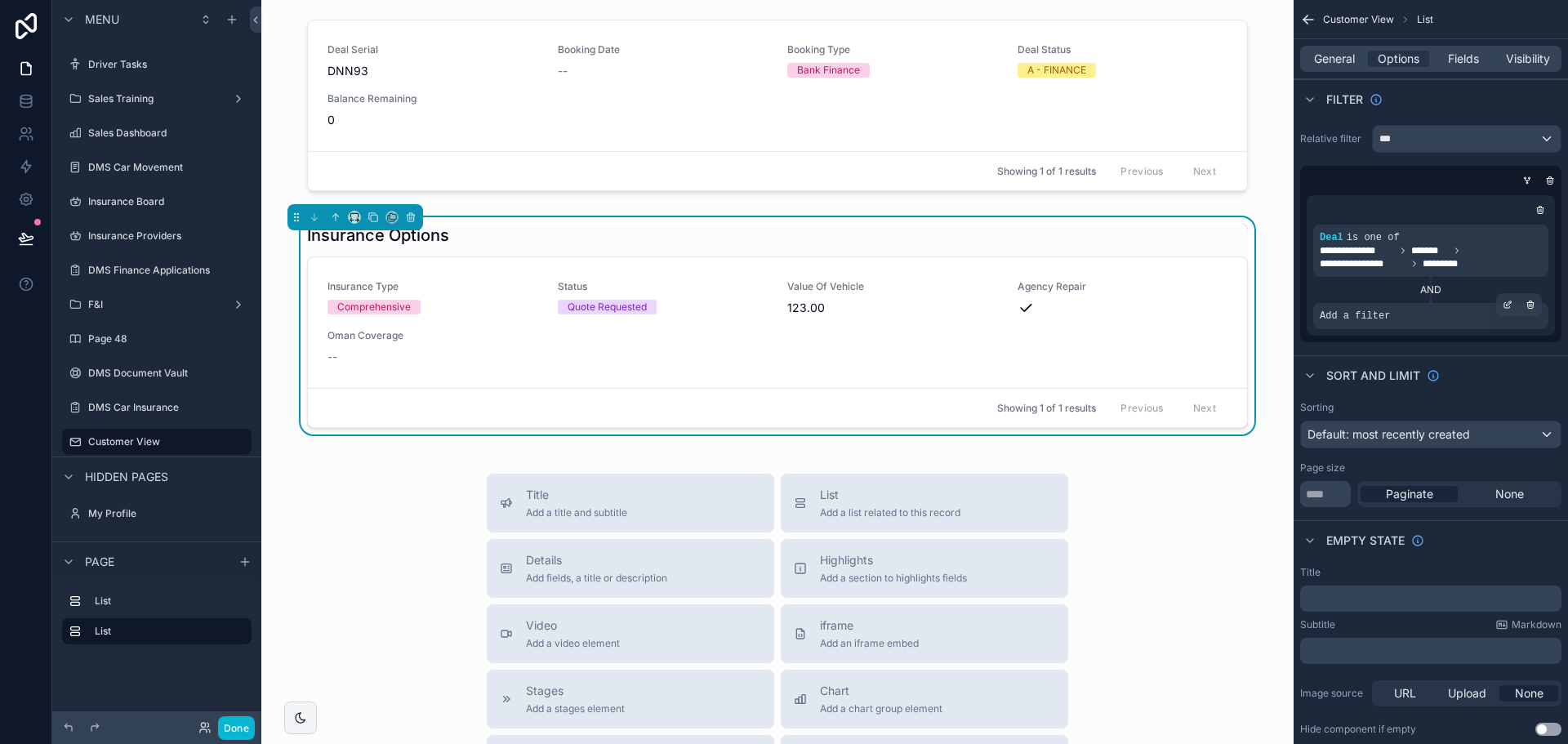
click at [1357, 315] on span "Add a filter" at bounding box center [1355, 316] width 71 height 13
click at [1501, 305] on div "scrollable content" at bounding box center [1508, 305] width 23 height 23
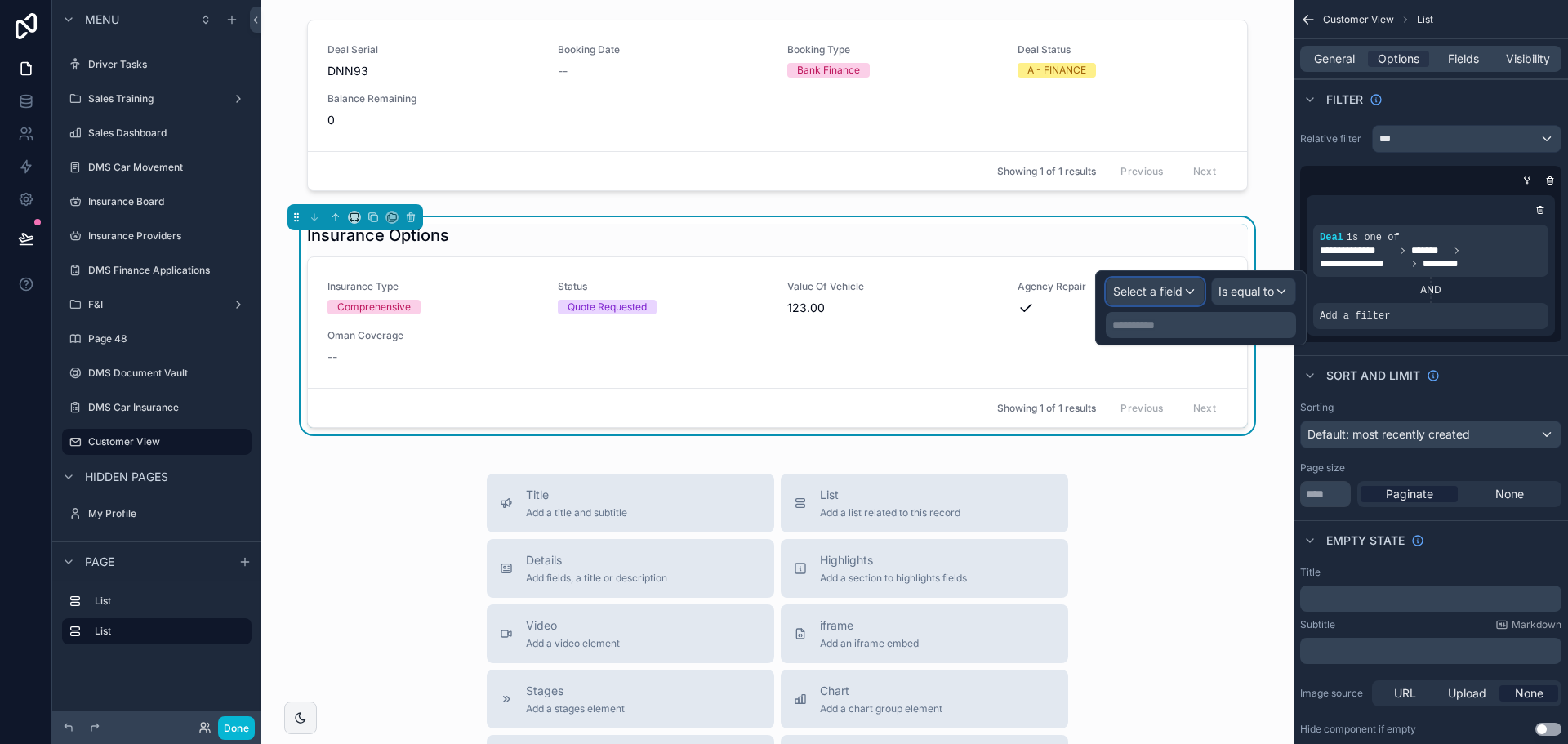
click at [1146, 294] on span "Select a field" at bounding box center [1147, 291] width 70 height 14
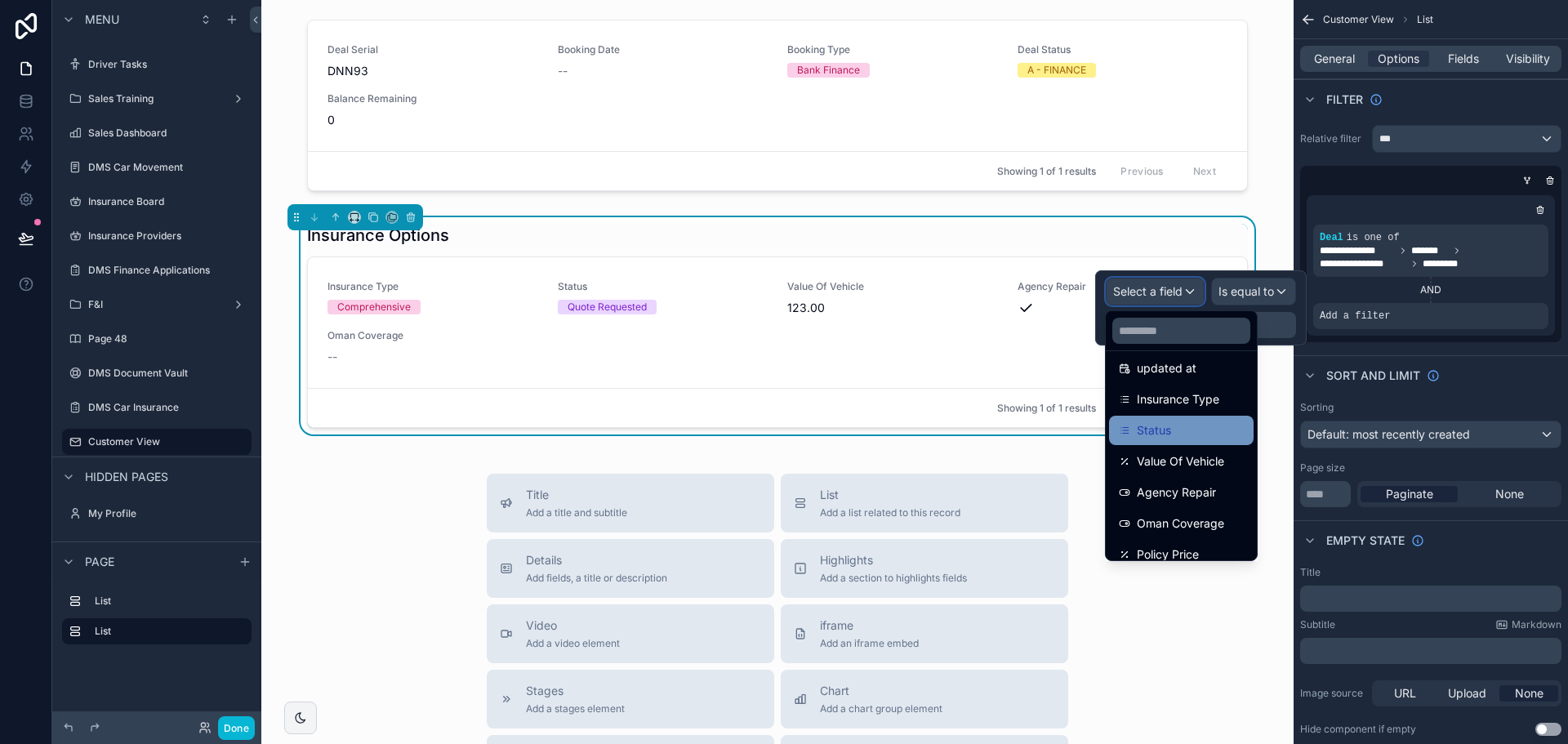
scroll to position [82, 0]
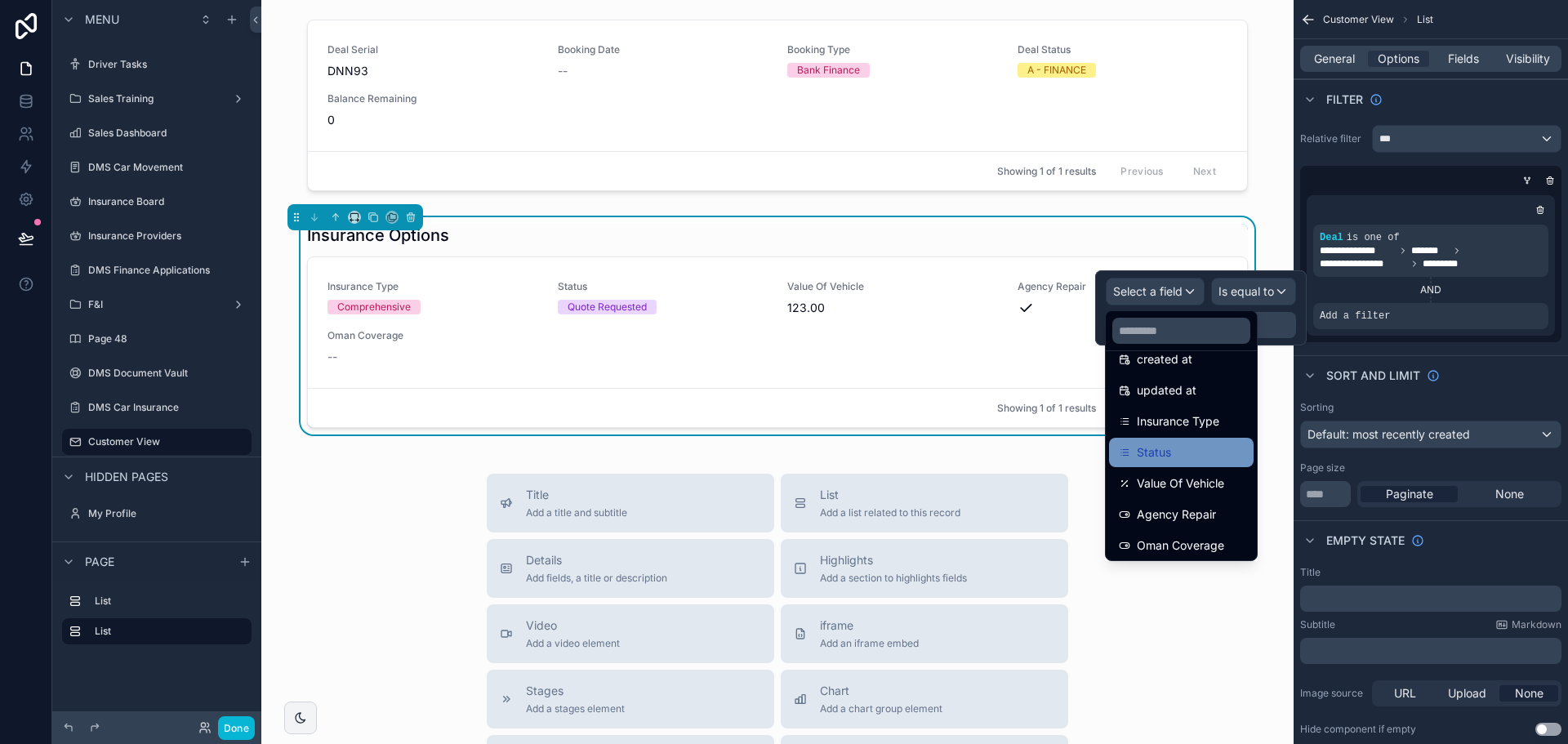
click at [1195, 442] on div "Status" at bounding box center [1182, 452] width 145 height 30
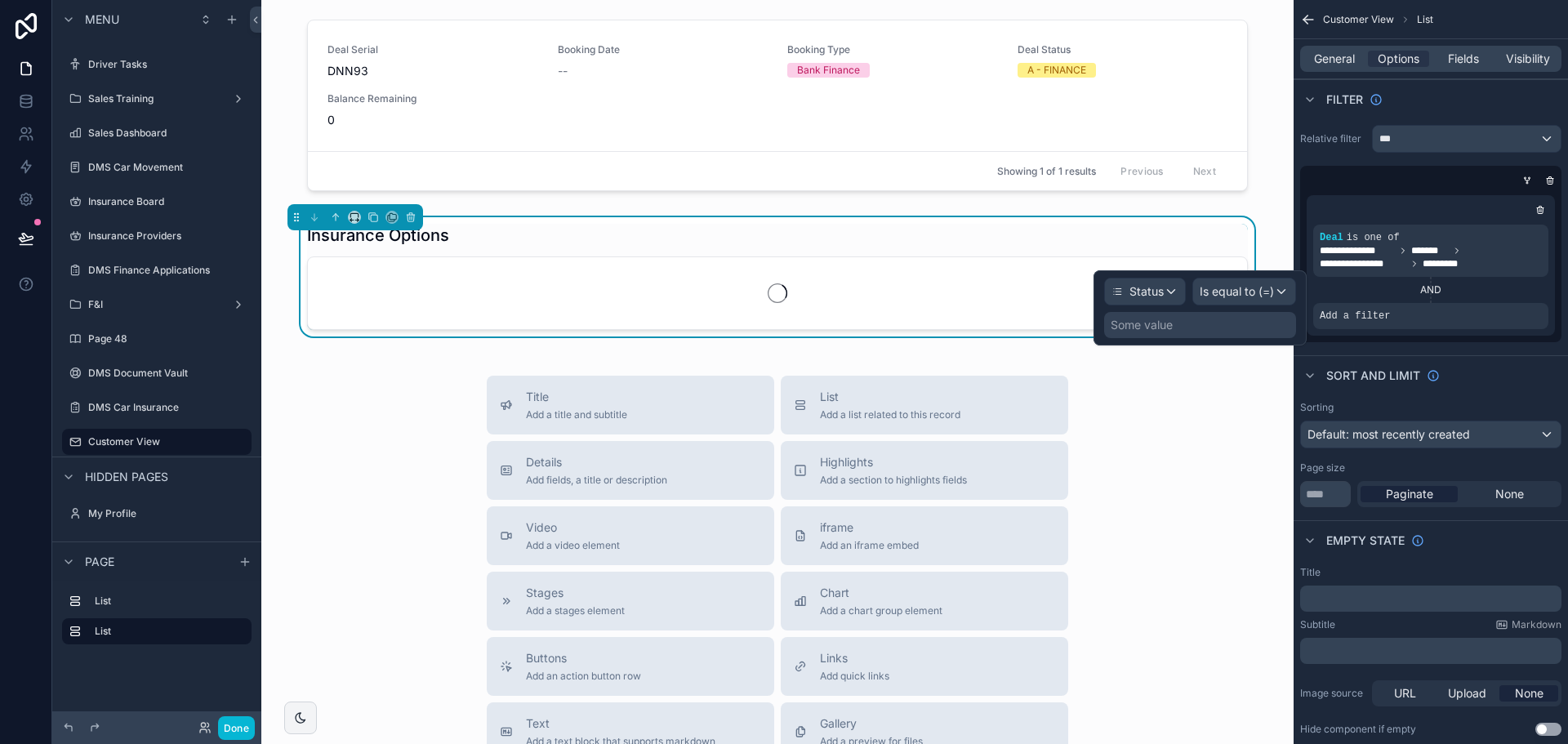
click at [1228, 321] on div "Some value" at bounding box center [1200, 325] width 192 height 26
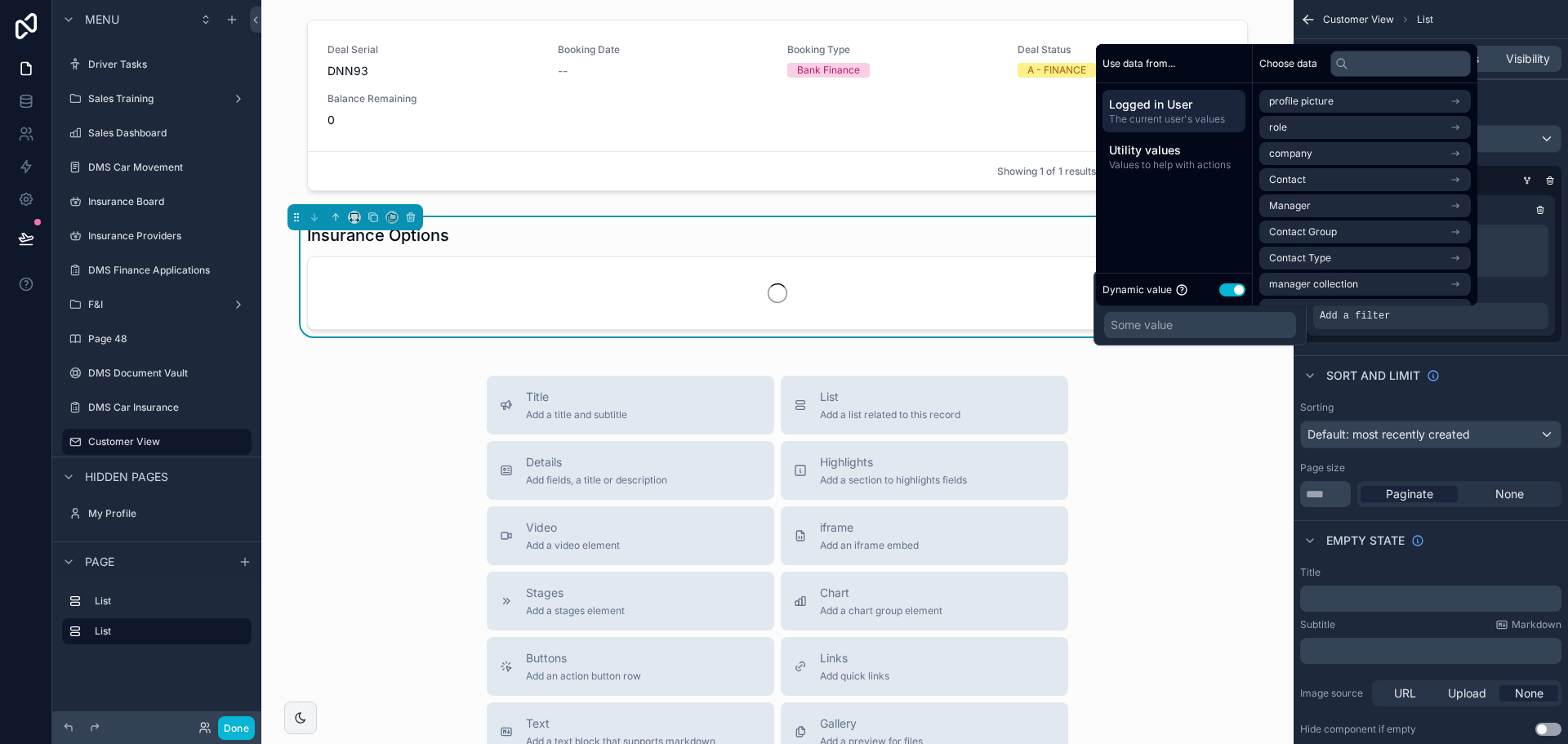
click at [1226, 294] on button "Use setting" at bounding box center [1233, 290] width 26 height 13
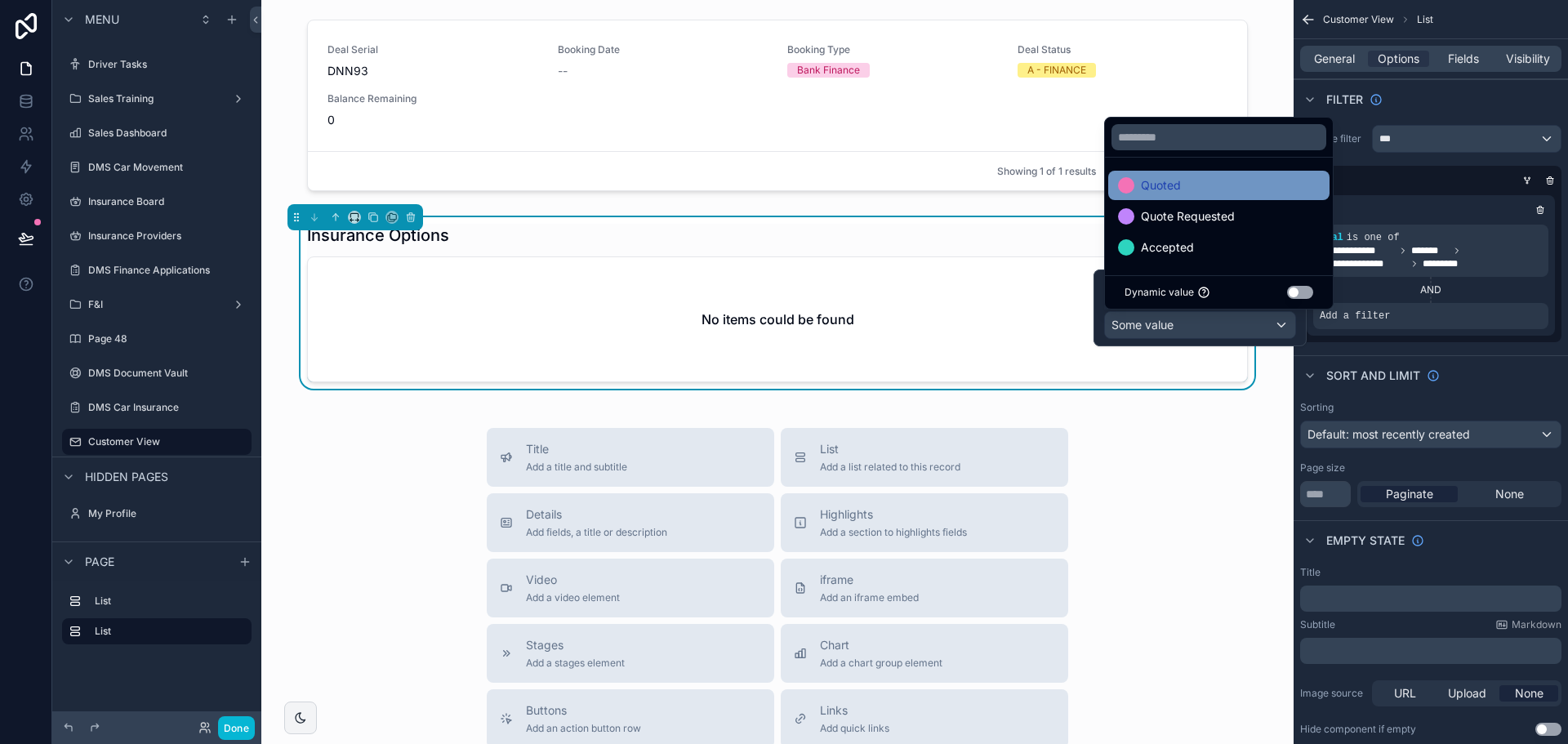
click at [1203, 193] on div "Quoted" at bounding box center [1219, 185] width 202 height 20
click at [1442, 359] on div "Sort And Limit" at bounding box center [1431, 374] width 274 height 39
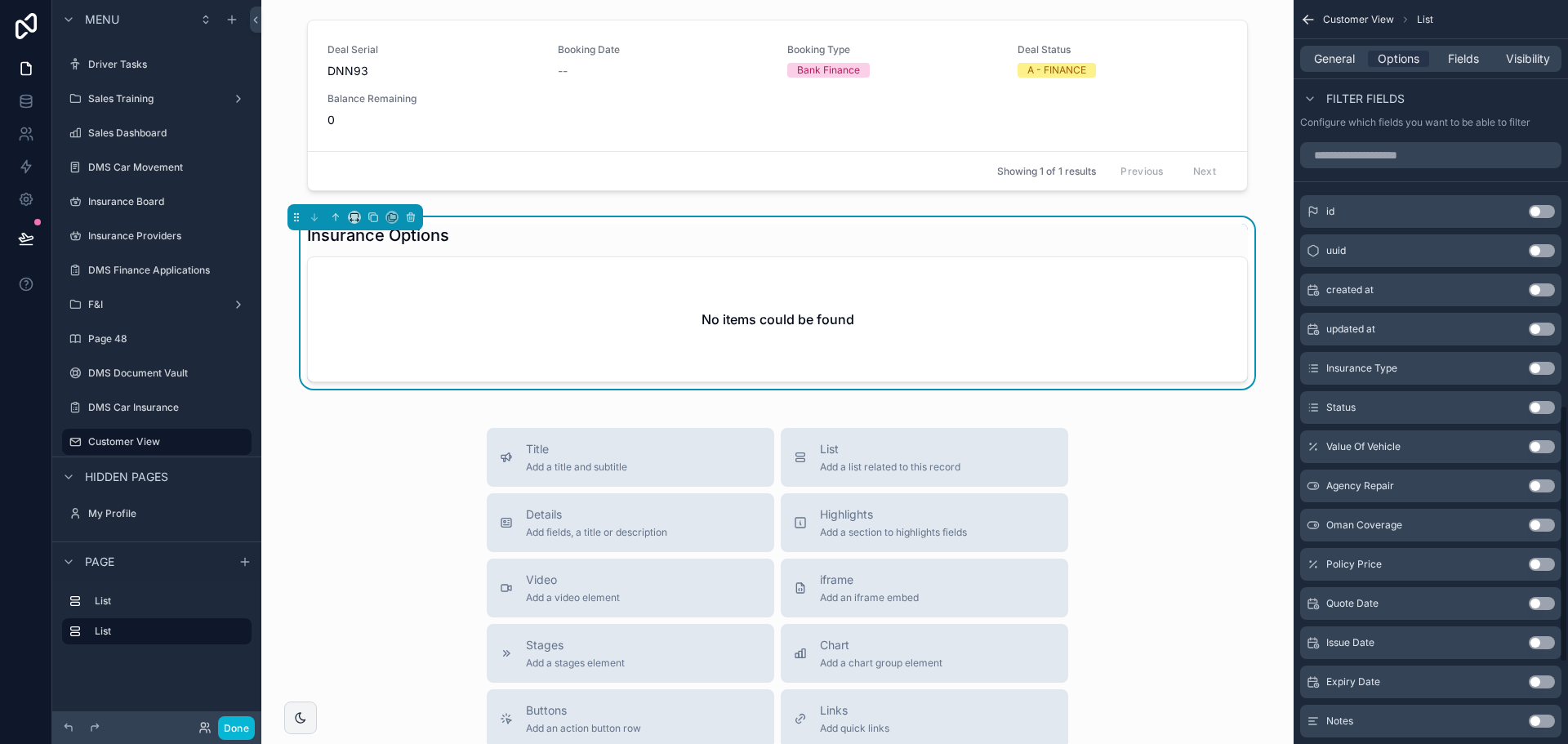
scroll to position [1143, 0]
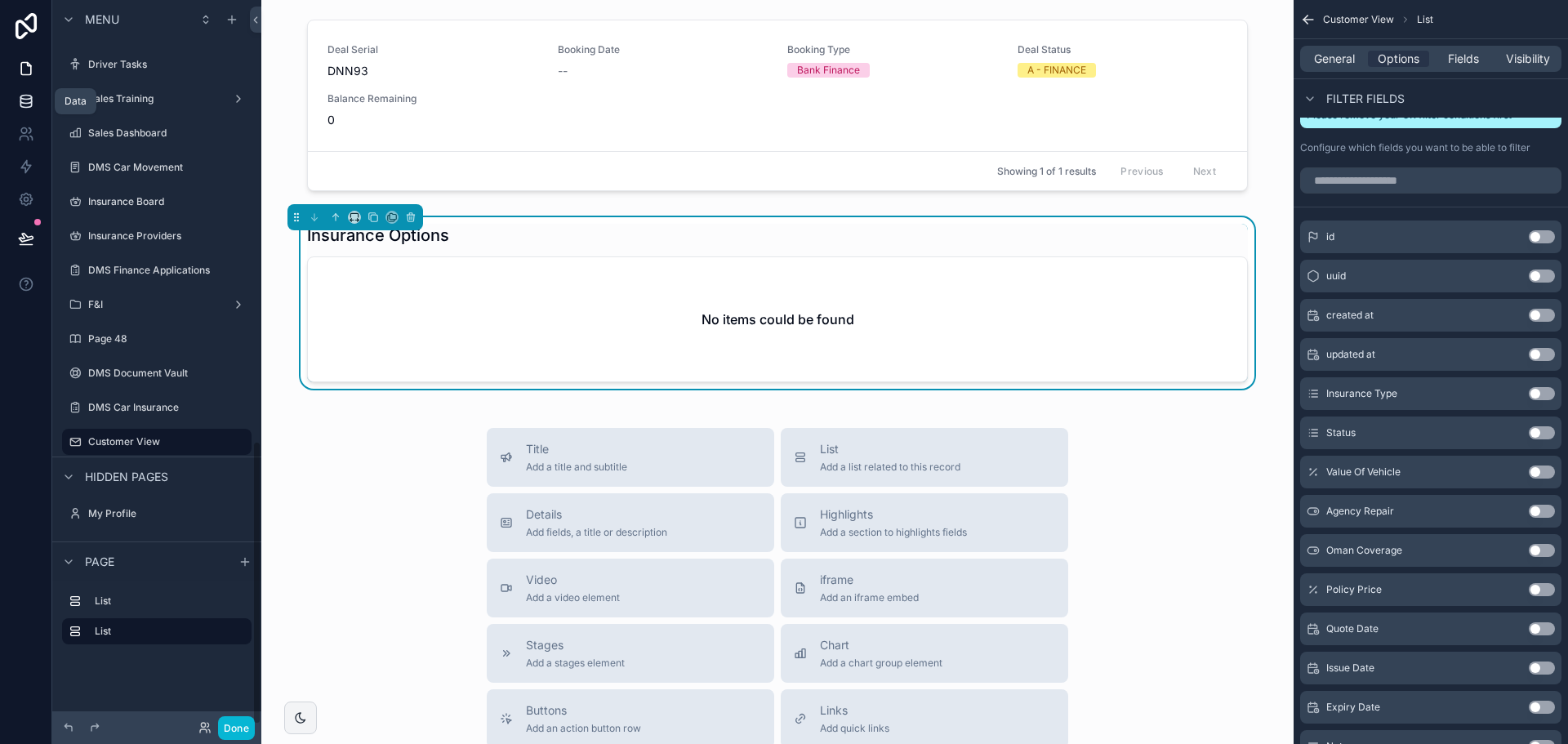
click at [22, 99] on icon at bounding box center [26, 101] width 17 height 17
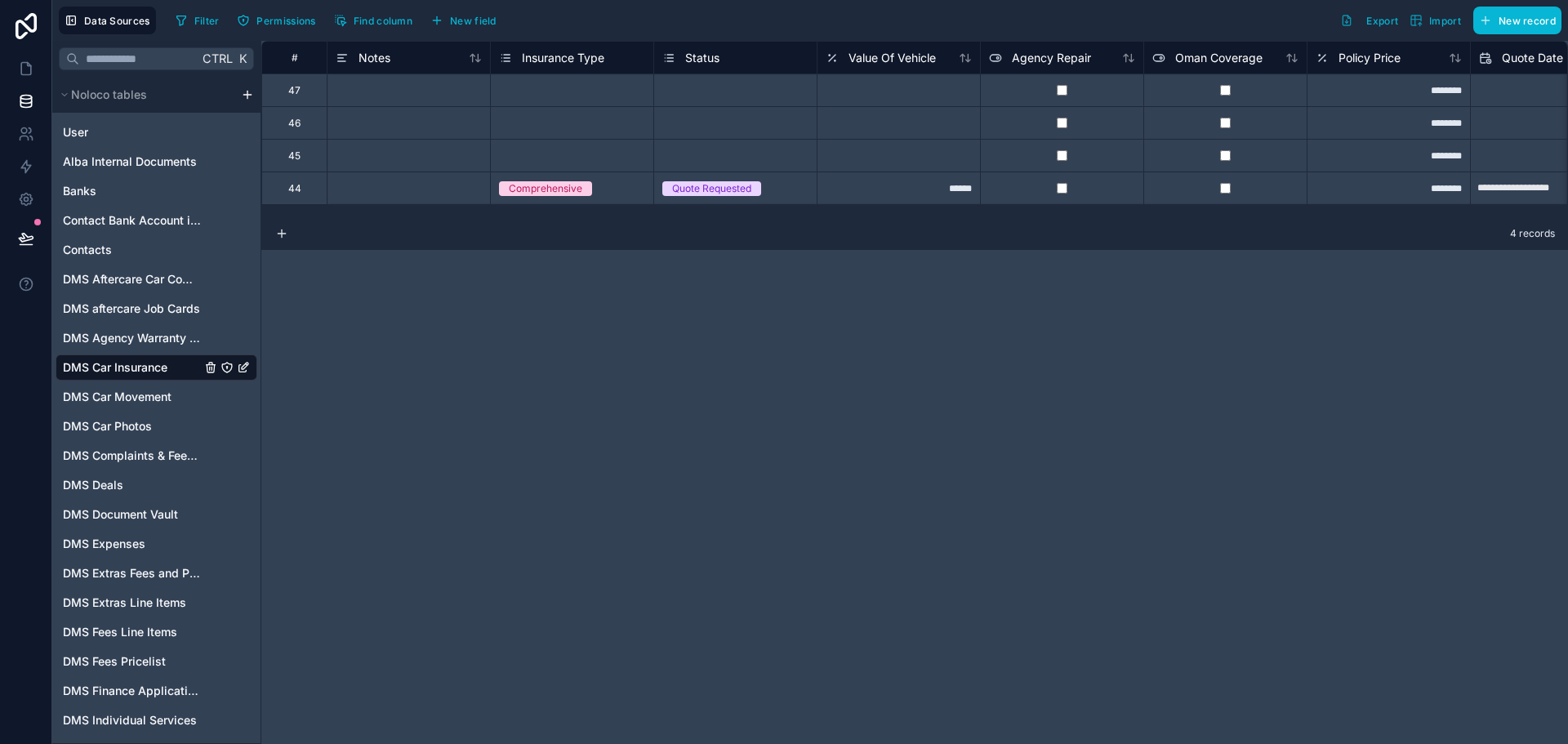
click at [747, 186] on div "Quote Requested" at bounding box center [712, 189] width 79 height 15
click at [747, 187] on div "Quote Requested" at bounding box center [712, 189] width 79 height 15
click at [720, 158] on div "Select a Status" at bounding box center [697, 156] width 70 height 13
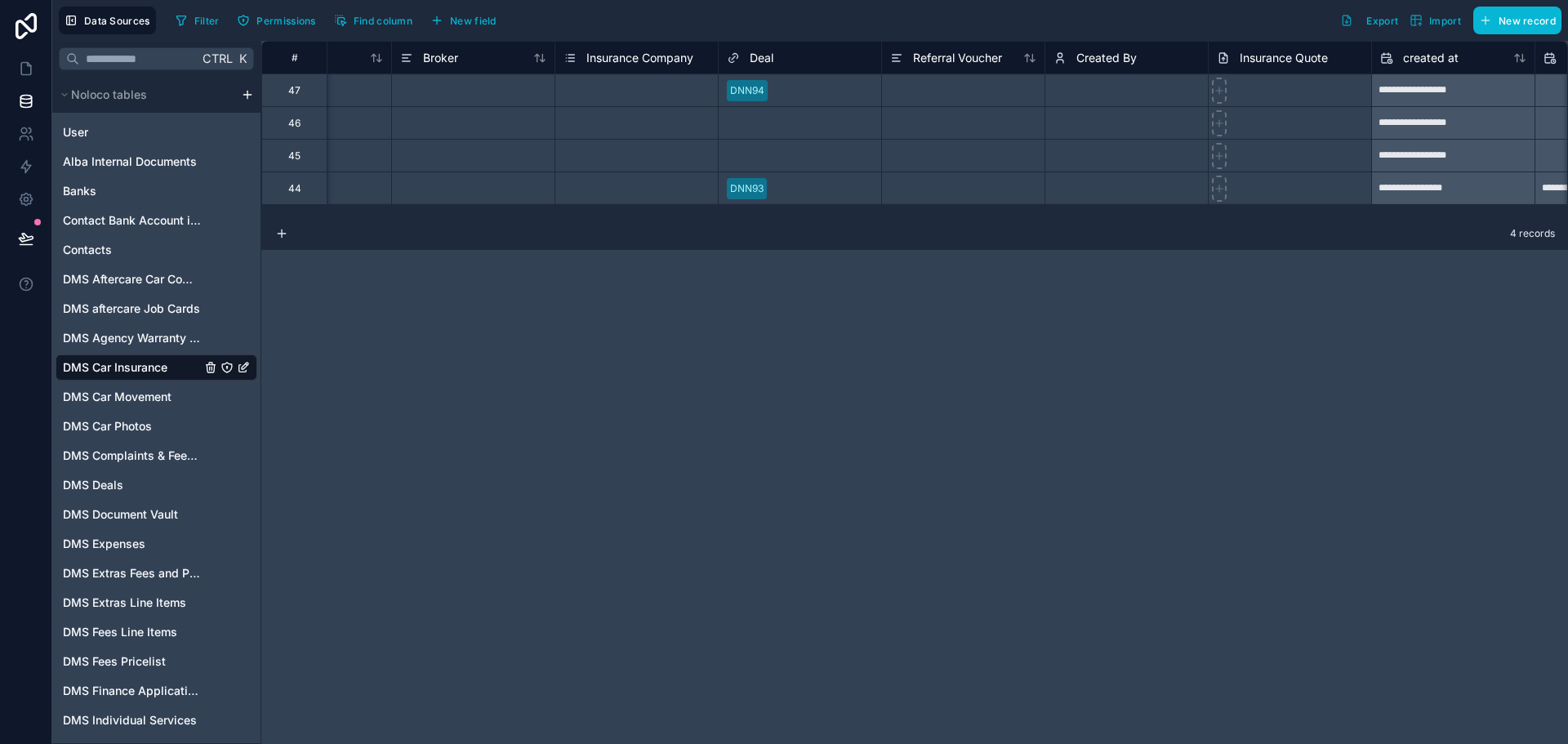
scroll to position [0, 1863]
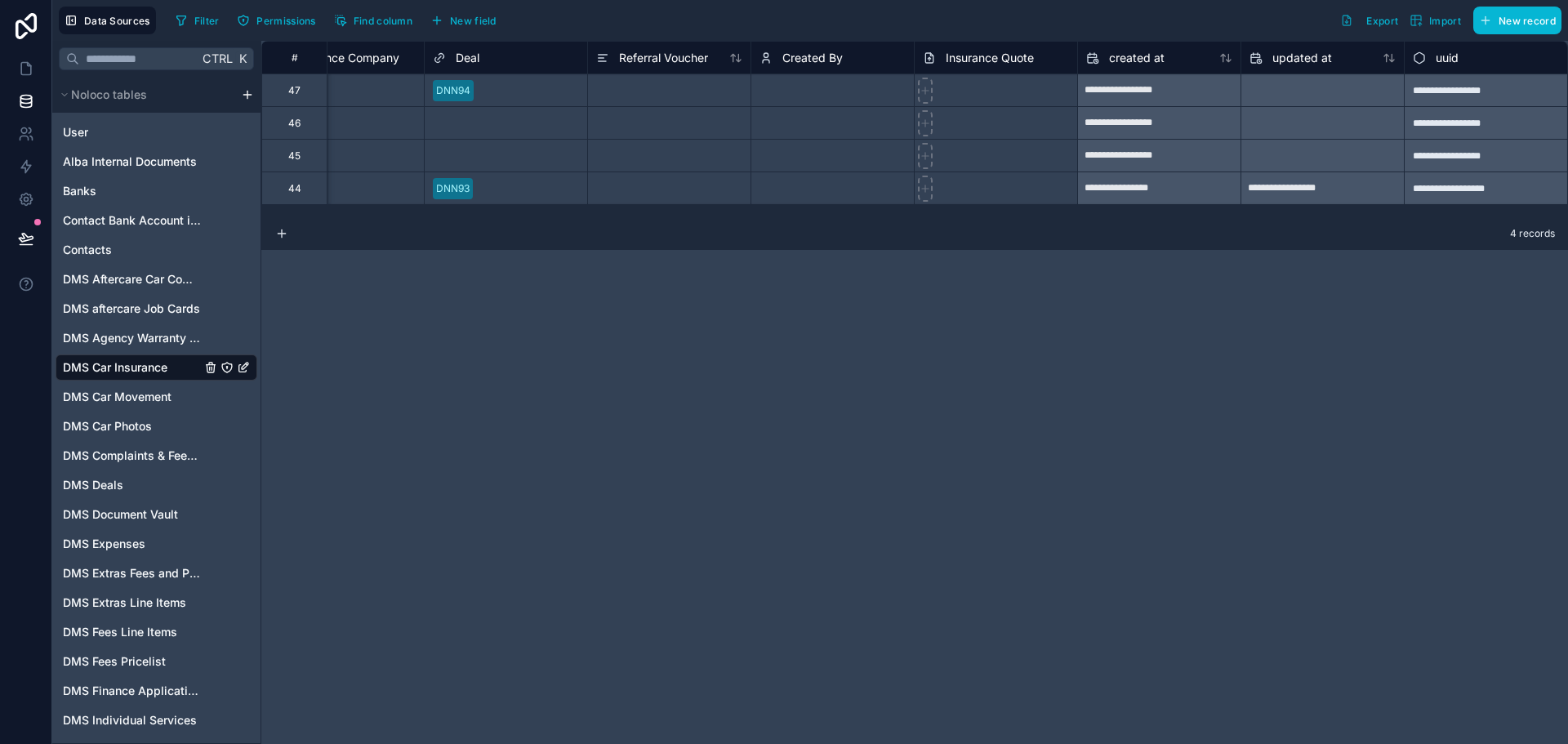
click at [477, 152] on div "Select a Deal" at bounding box center [464, 156] width 61 height 13
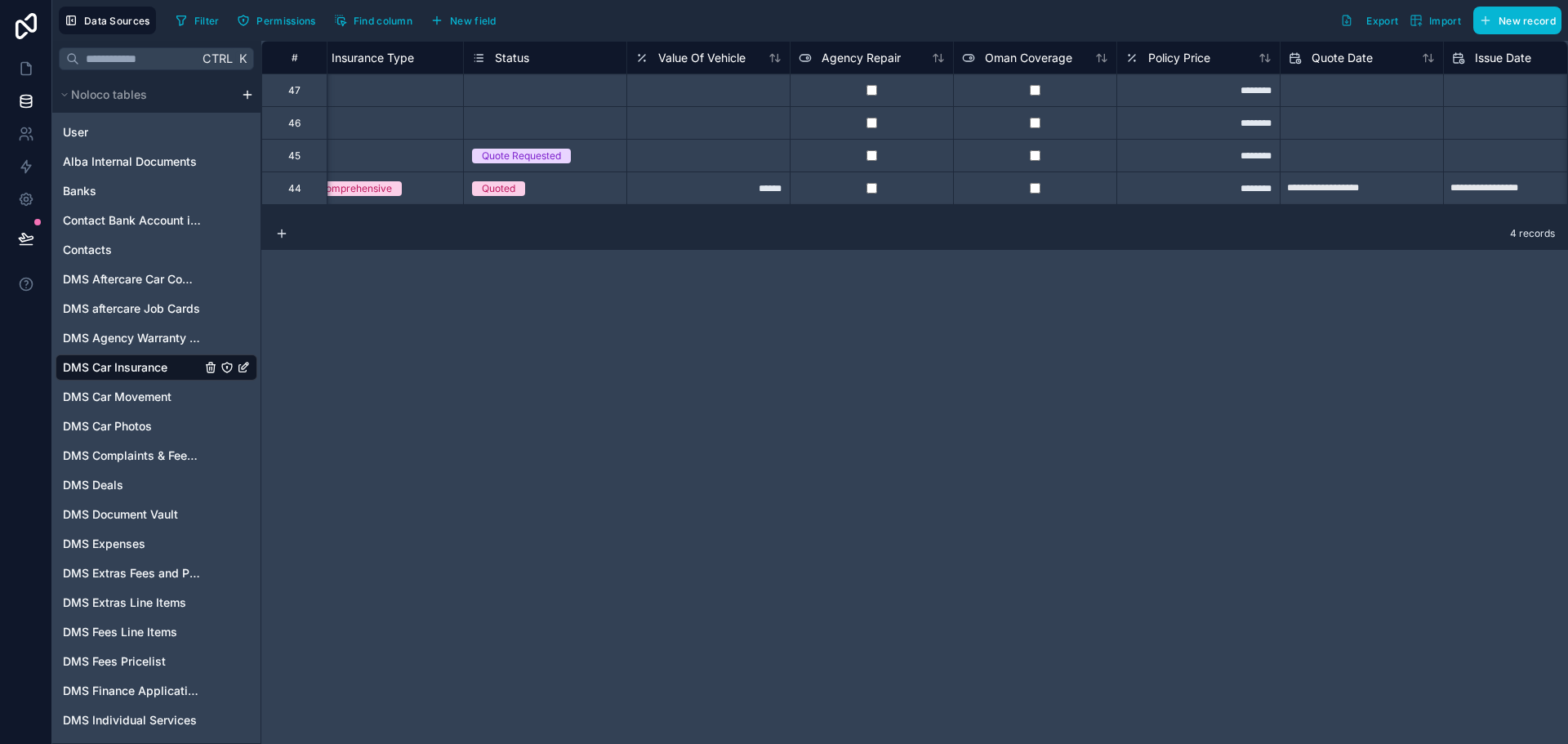
scroll to position [0, 91]
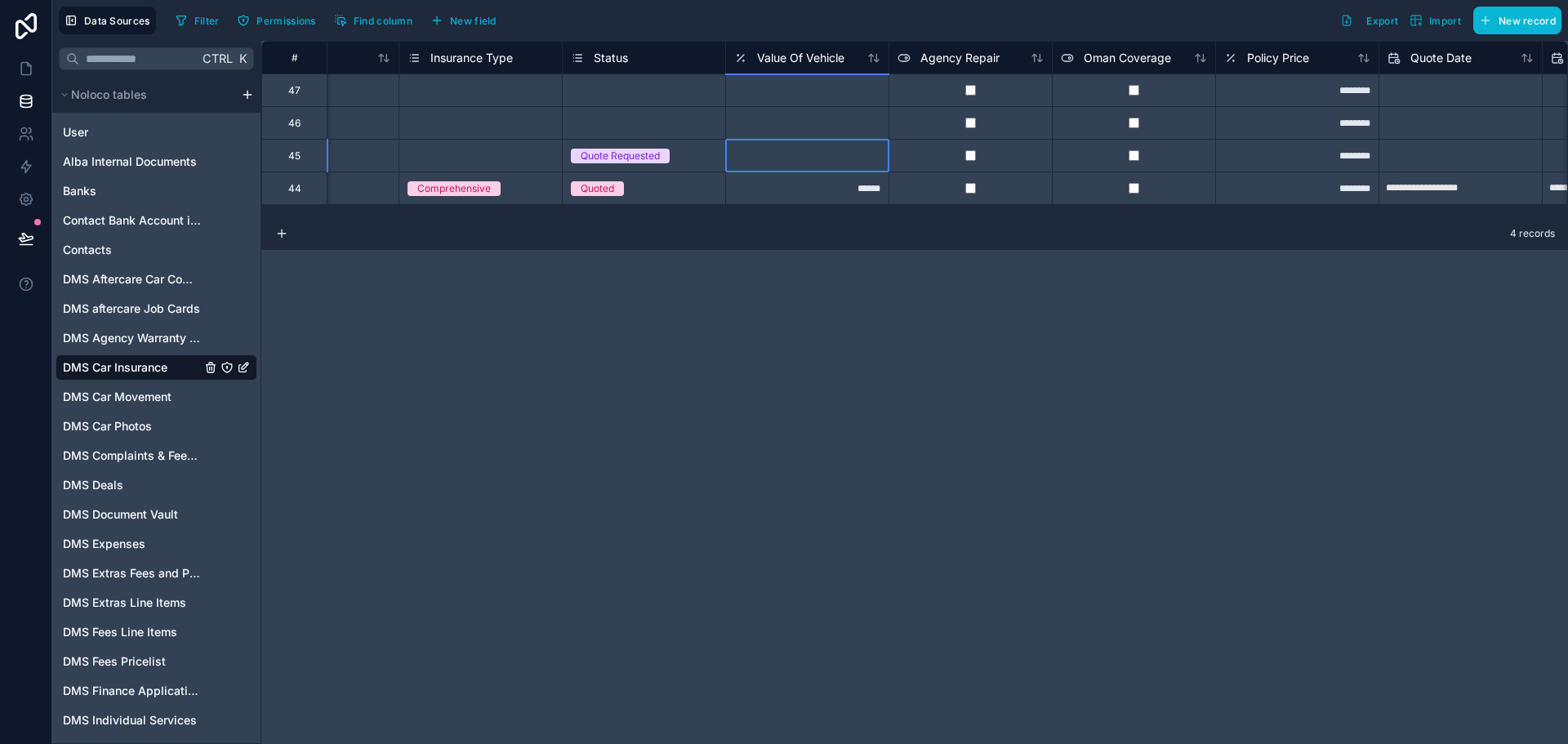
click at [832, 165] on div at bounding box center [807, 154] width 163 height 33
type input "***"
click at [477, 141] on div "Select a Insurance Type" at bounding box center [480, 154] width 163 height 33
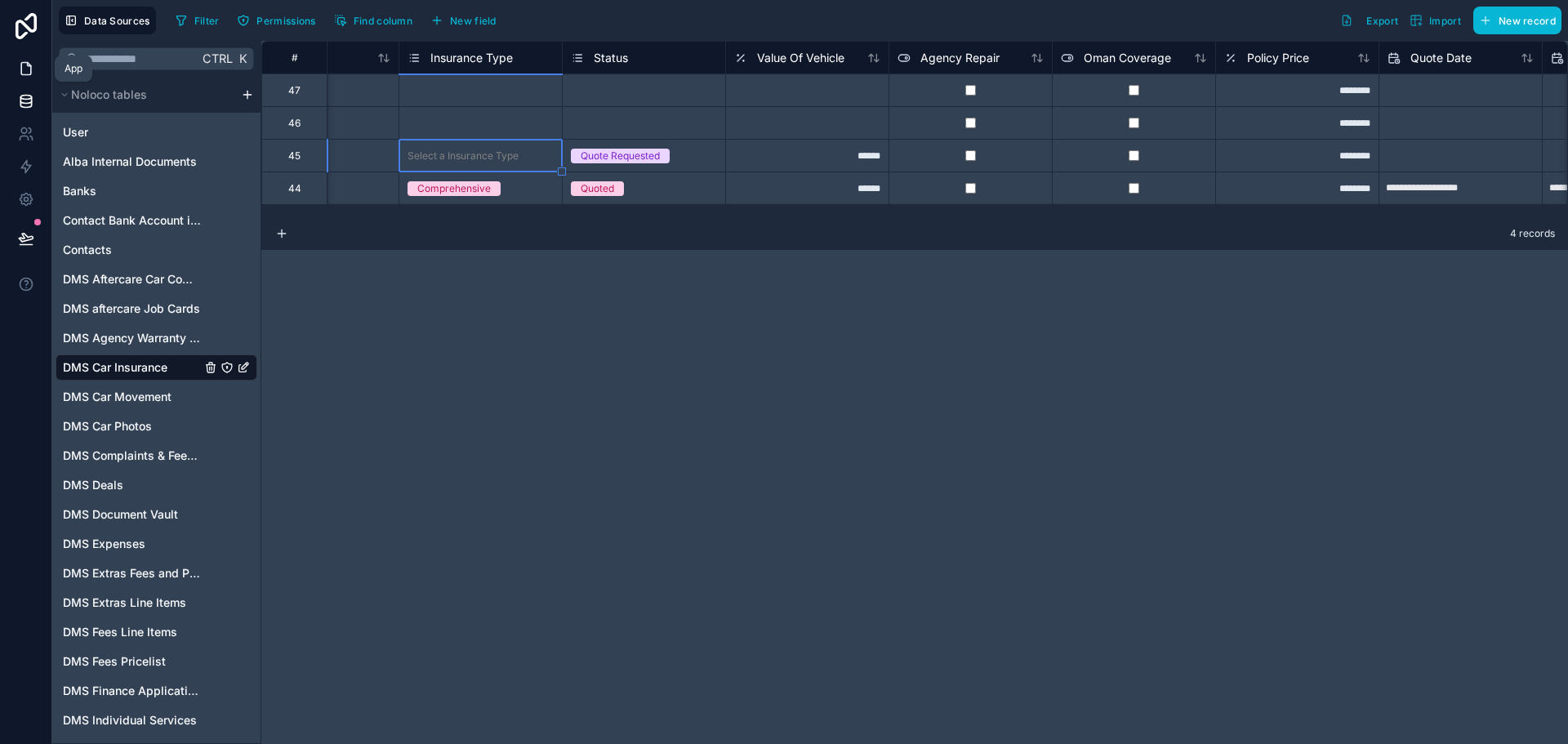
click at [31, 58] on link at bounding box center [25, 68] width 51 height 33
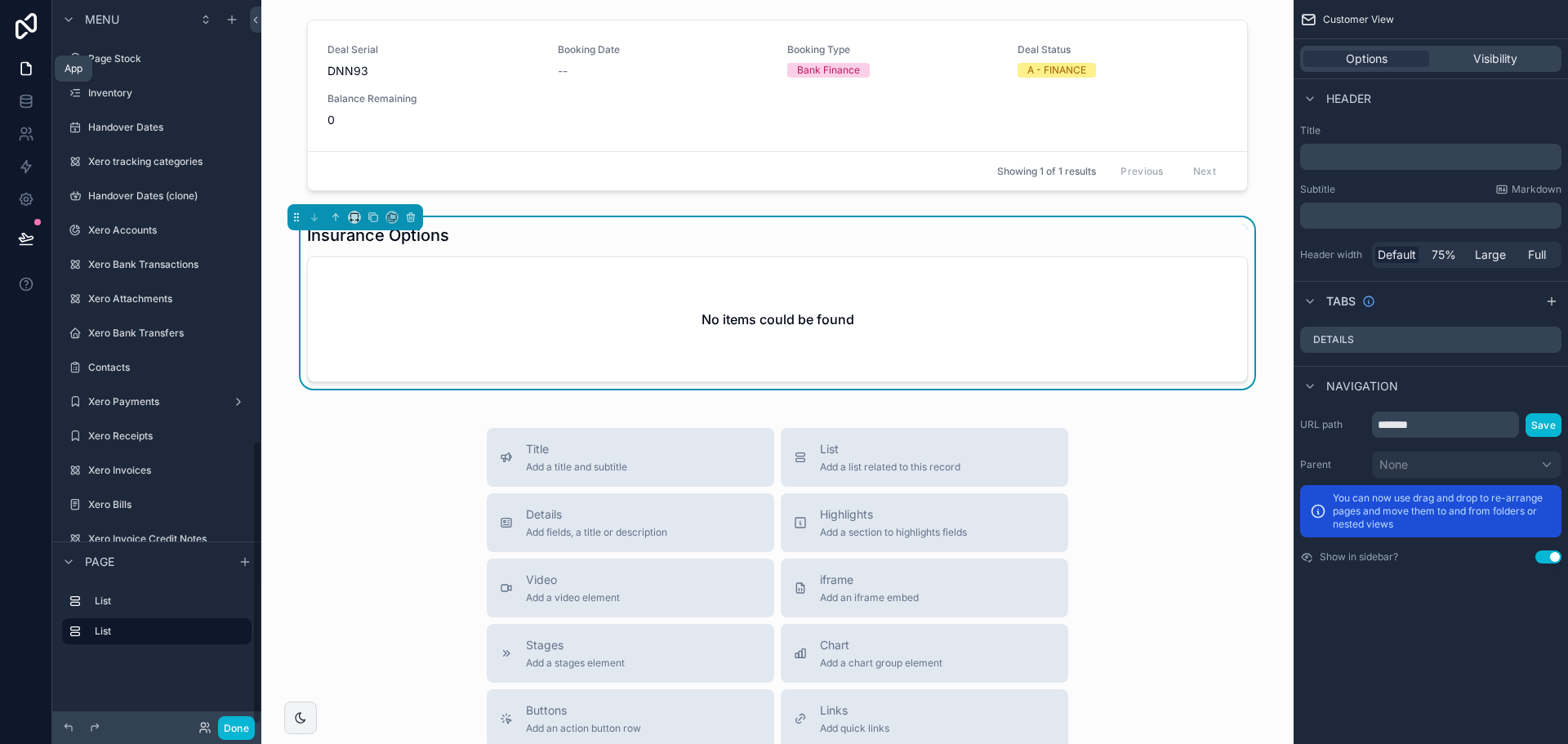
scroll to position [1126, 0]
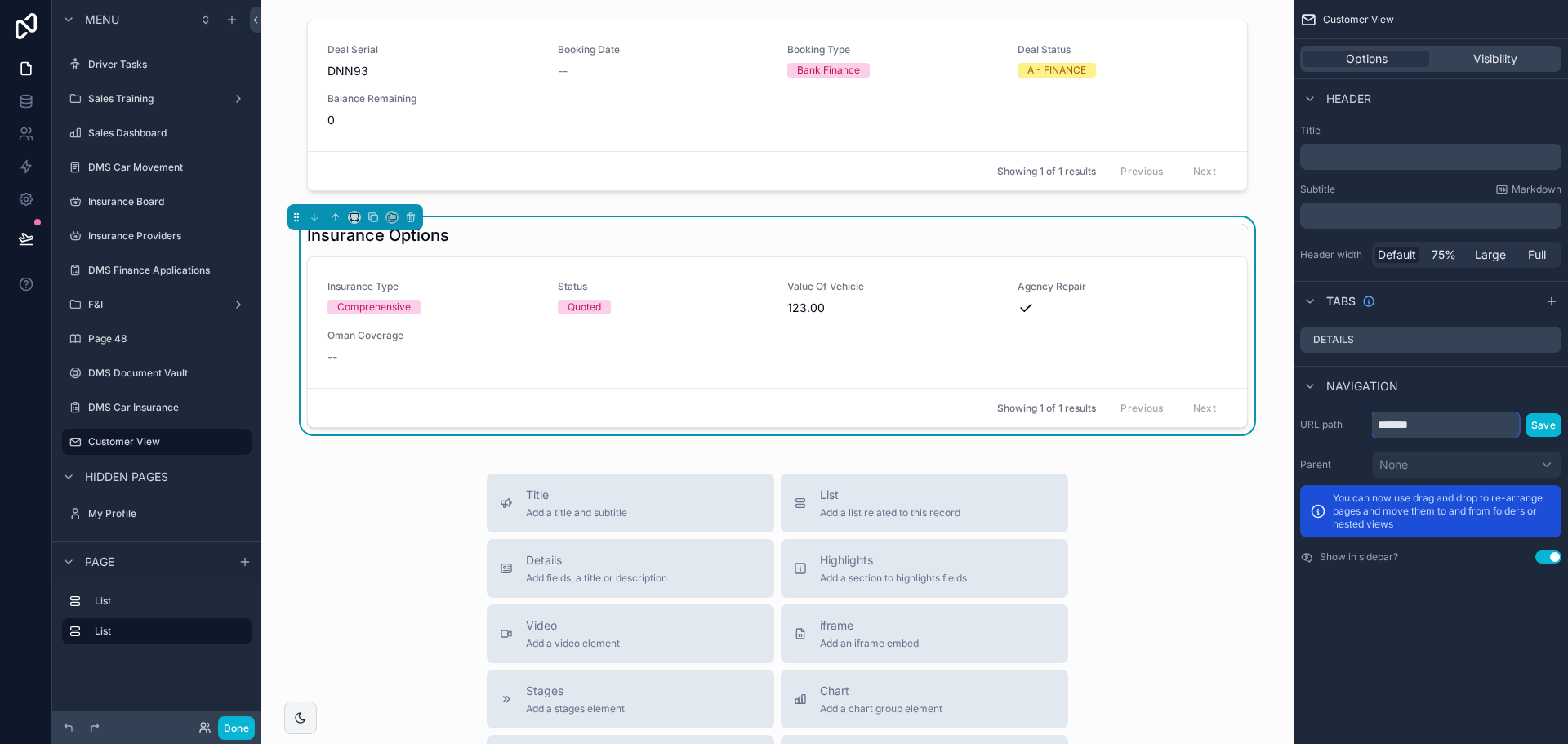
drag, startPoint x: 1451, startPoint y: 420, endPoint x: 1299, endPoint y: 414, distance: 152.1
click at [1299, 414] on div "URL path ******* Save Parent None You can now use drag and drop to re-arrange p…" at bounding box center [1431, 488] width 274 height 165
type input "********"
click at [1531, 425] on button "Save" at bounding box center [1543, 424] width 36 height 23
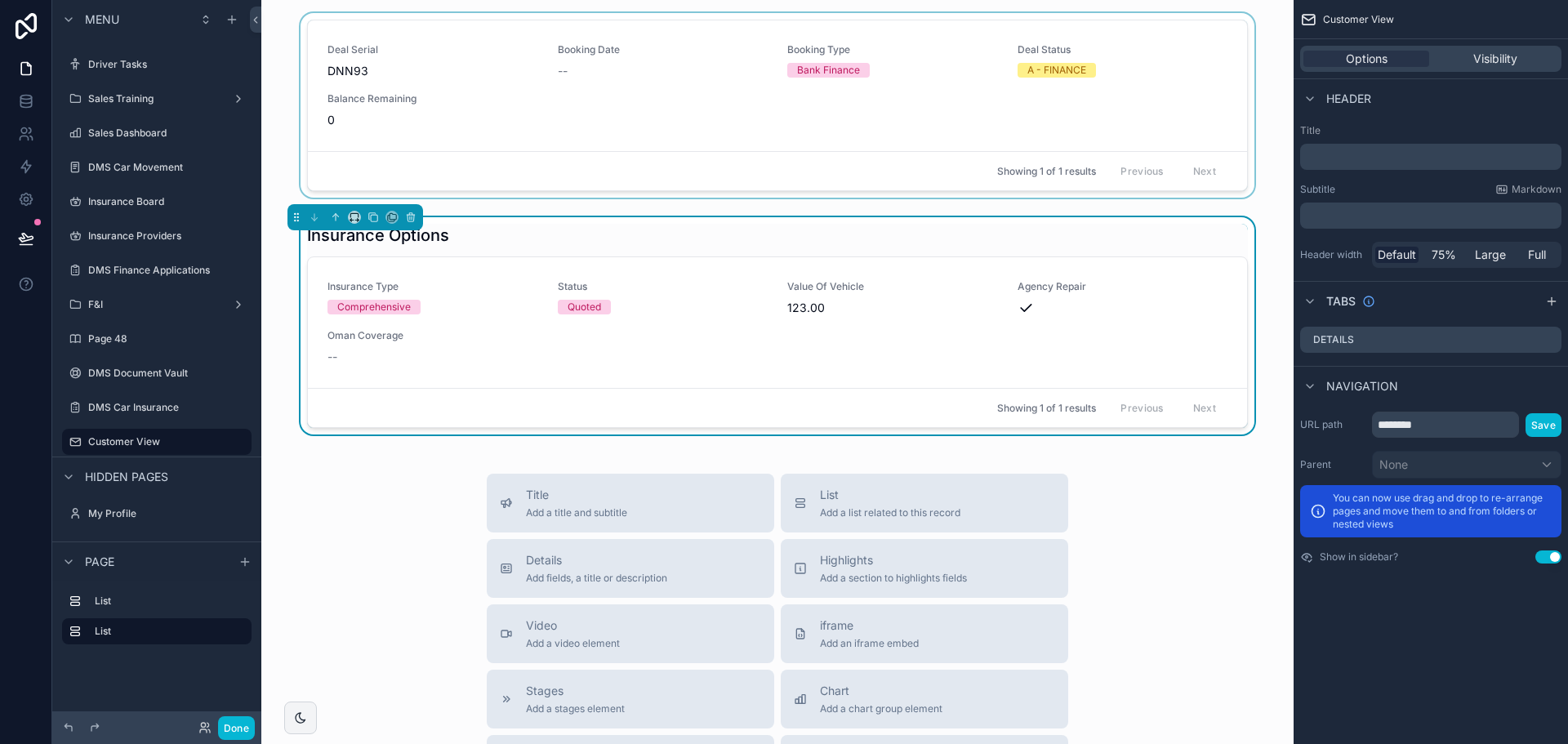
click at [802, 160] on div "Showing 1 of 1 results Previous Next" at bounding box center [777, 171] width 939 height 39
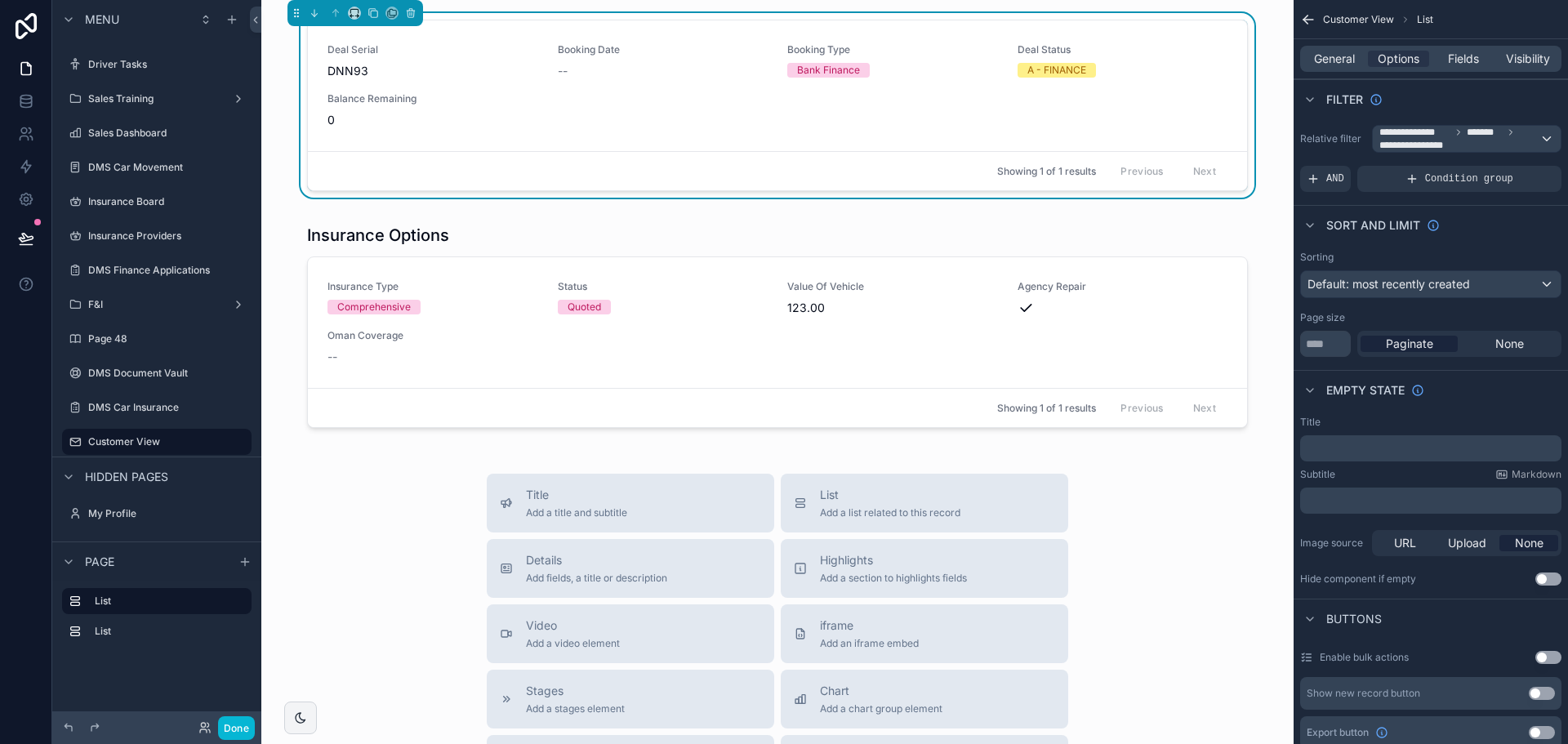
click at [817, 209] on div "Deal Serial DNN93 Booking Date -- Booking Type Bank Finance Deal Status A - FIN…" at bounding box center [777, 593] width 1032 height 1186
click at [828, 247] on div "scrollable content" at bounding box center [777, 326] width 1006 height 217
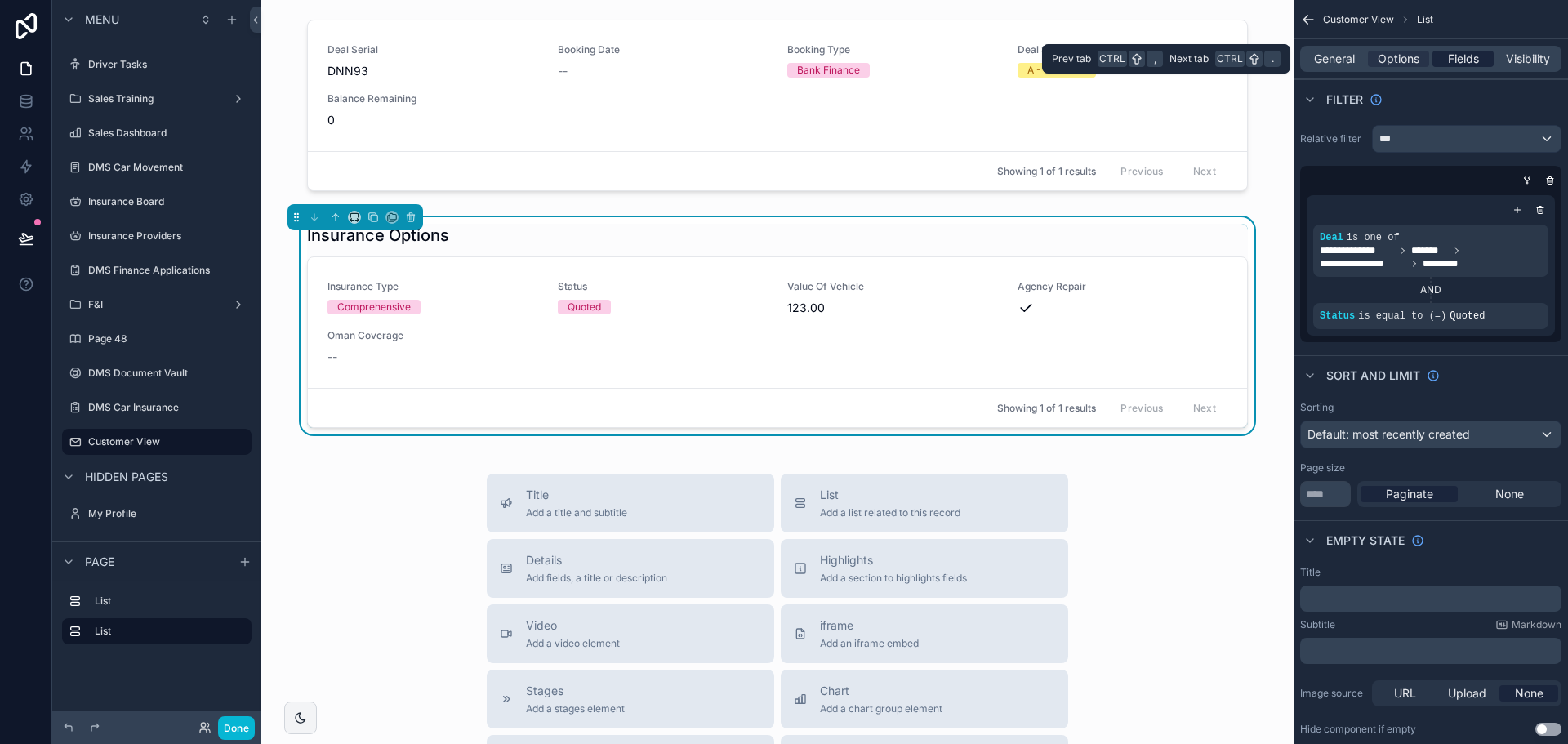
click at [1457, 52] on span "Fields" at bounding box center [1463, 59] width 31 height 17
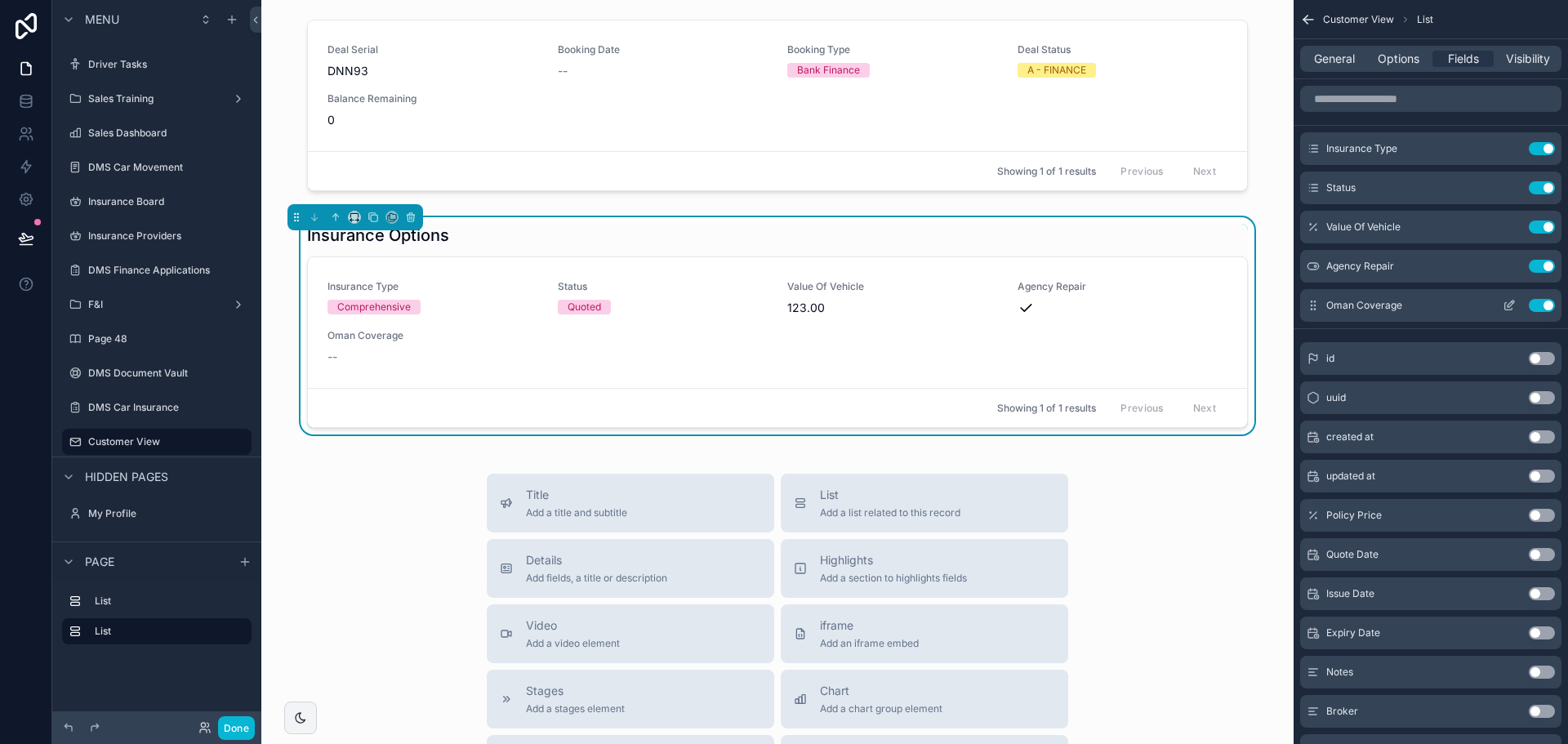
click at [1540, 301] on button "Use setting" at bounding box center [1542, 306] width 26 height 13
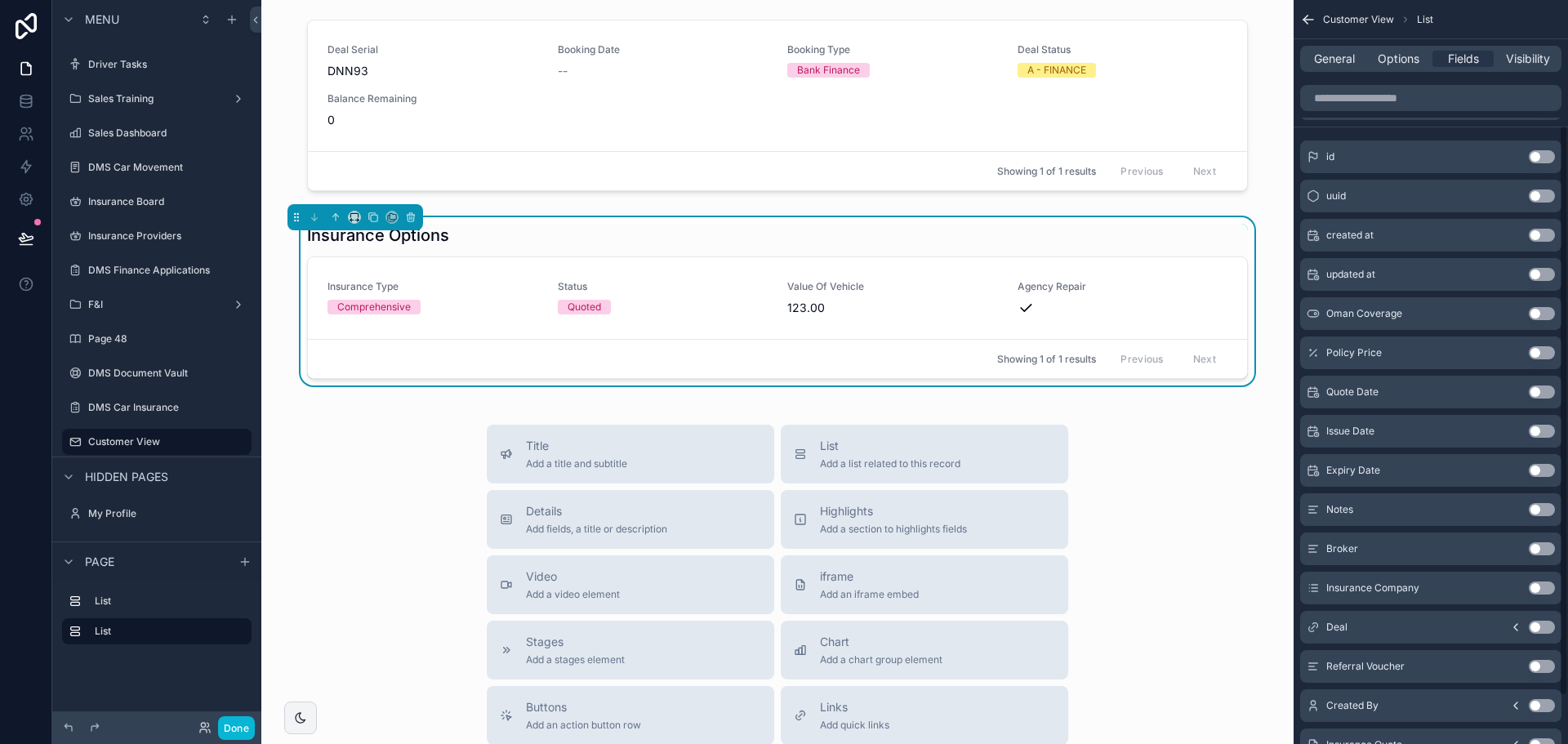
scroll to position [163, 0]
click at [1544, 313] on button "Use setting" at bounding box center [1542, 313] width 26 height 13
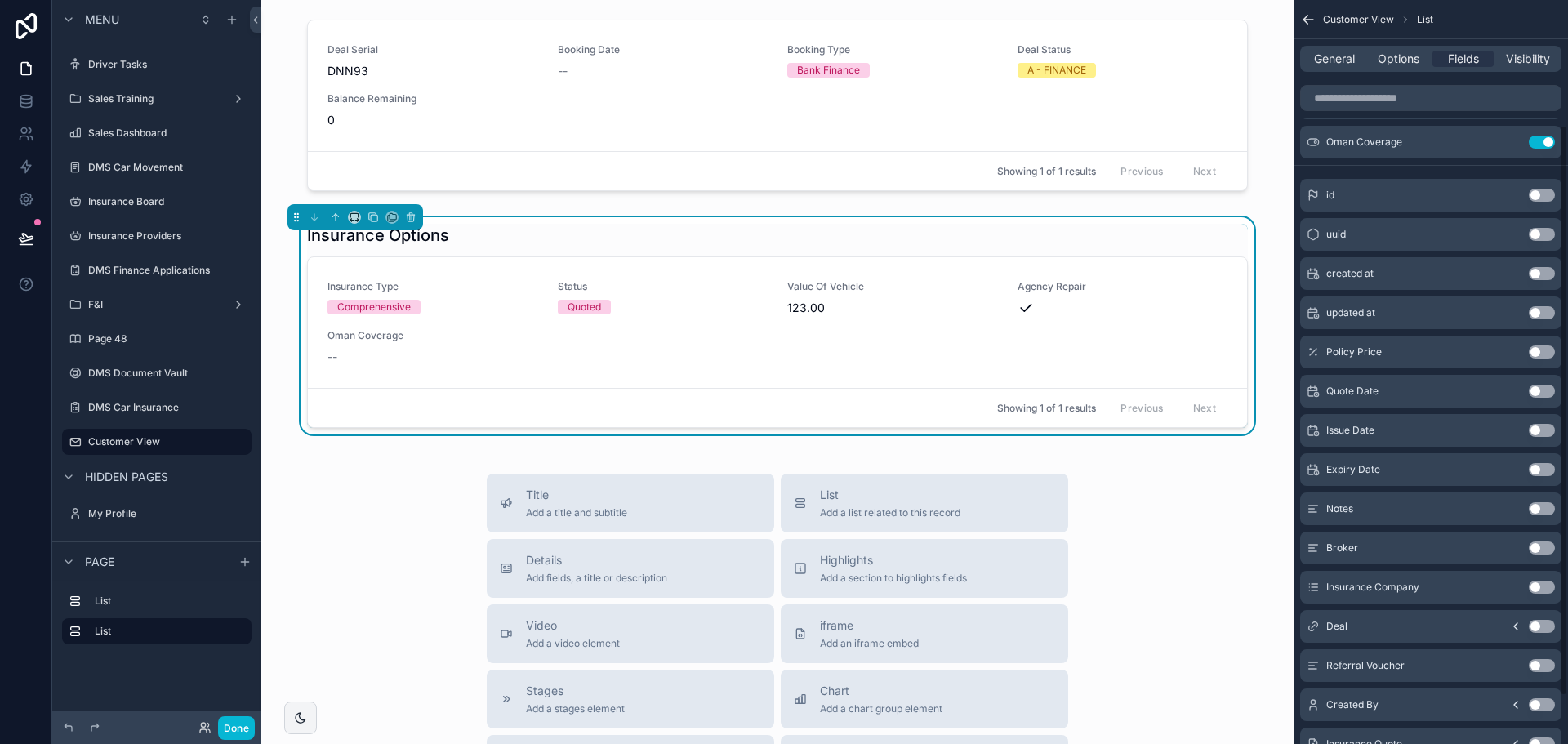
click at [1539, 355] on button "Use setting" at bounding box center [1542, 352] width 26 height 13
click at [1539, 434] on button "Use setting" at bounding box center [1542, 430] width 26 height 13
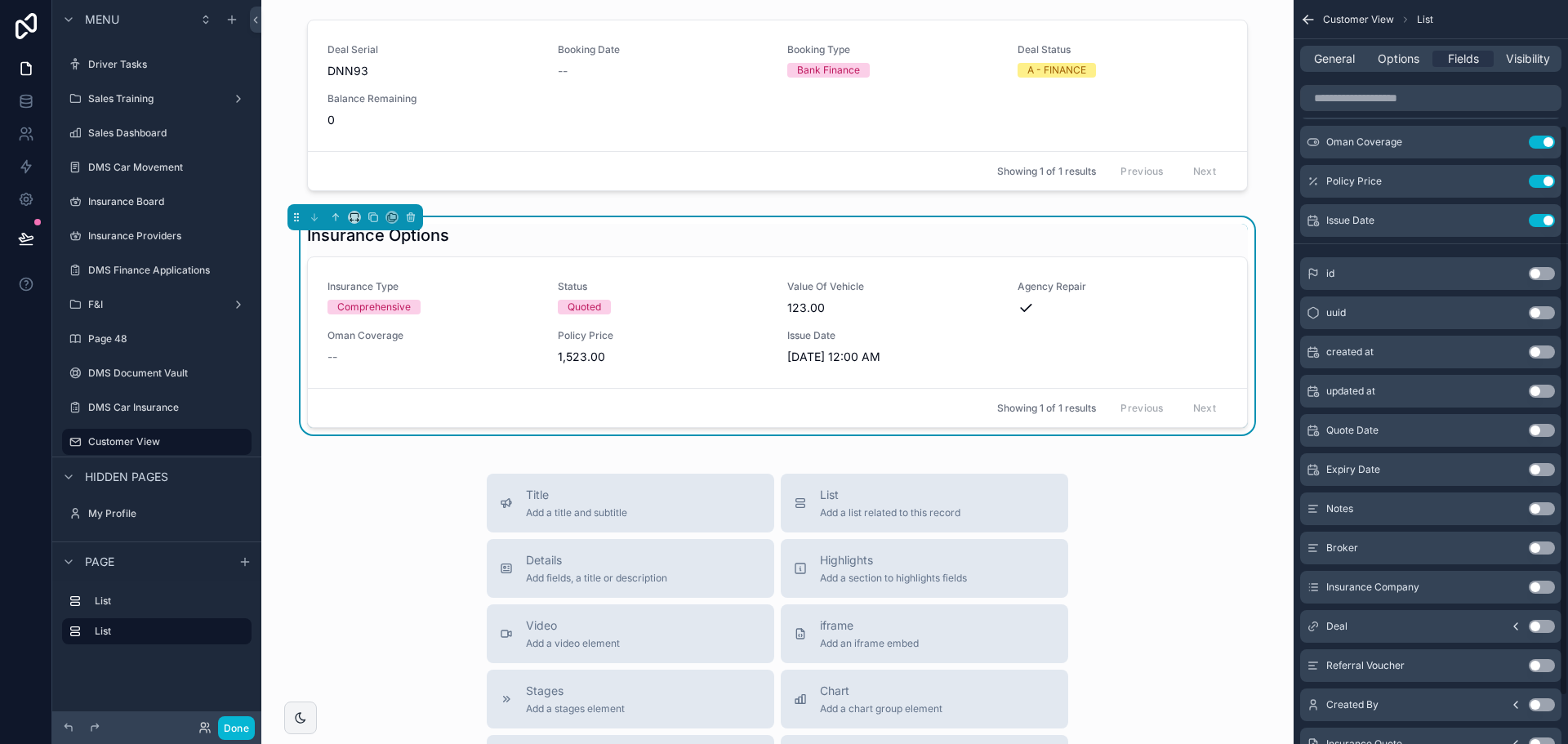
click at [1542, 468] on button "Use setting" at bounding box center [1542, 470] width 26 height 13
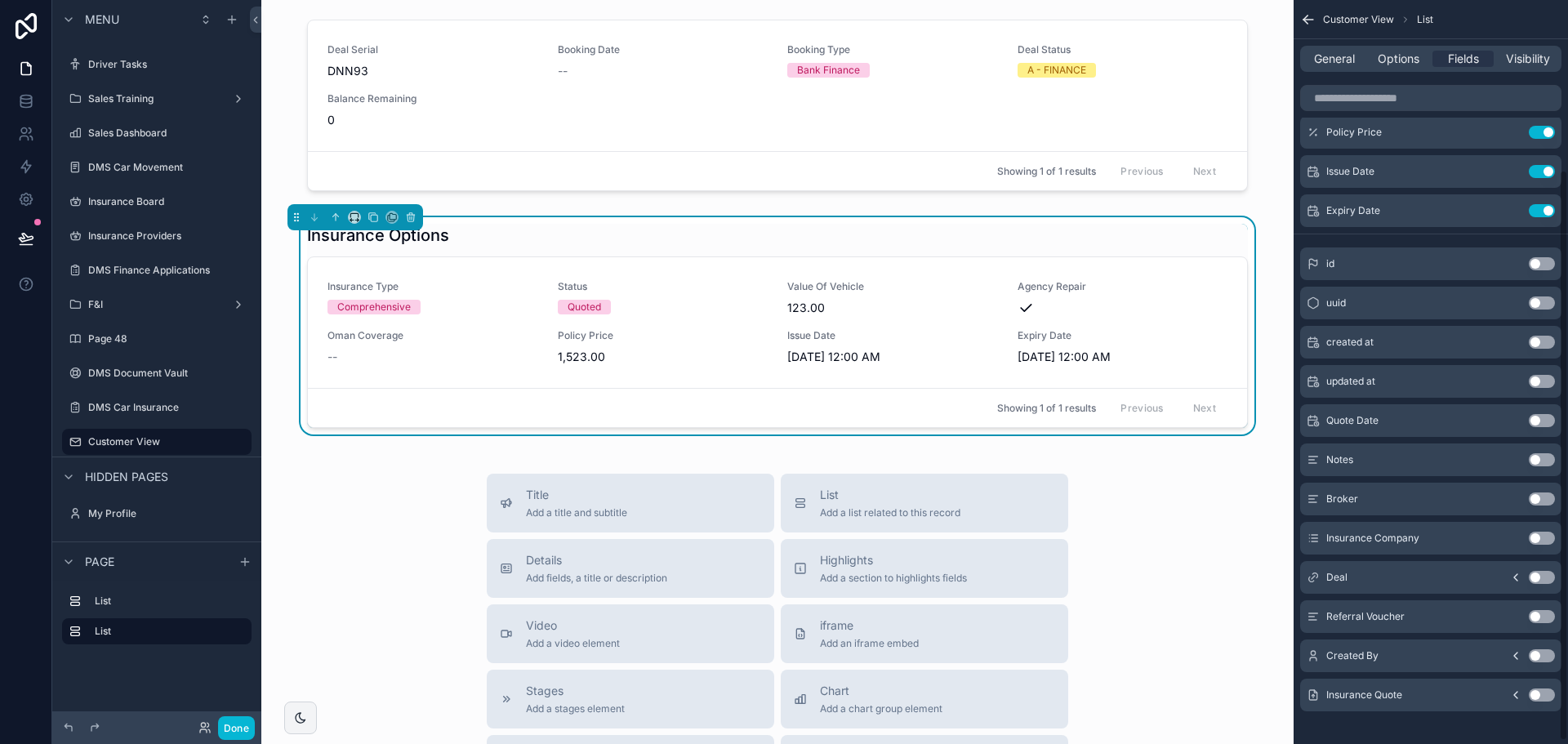
scroll to position [226, 0]
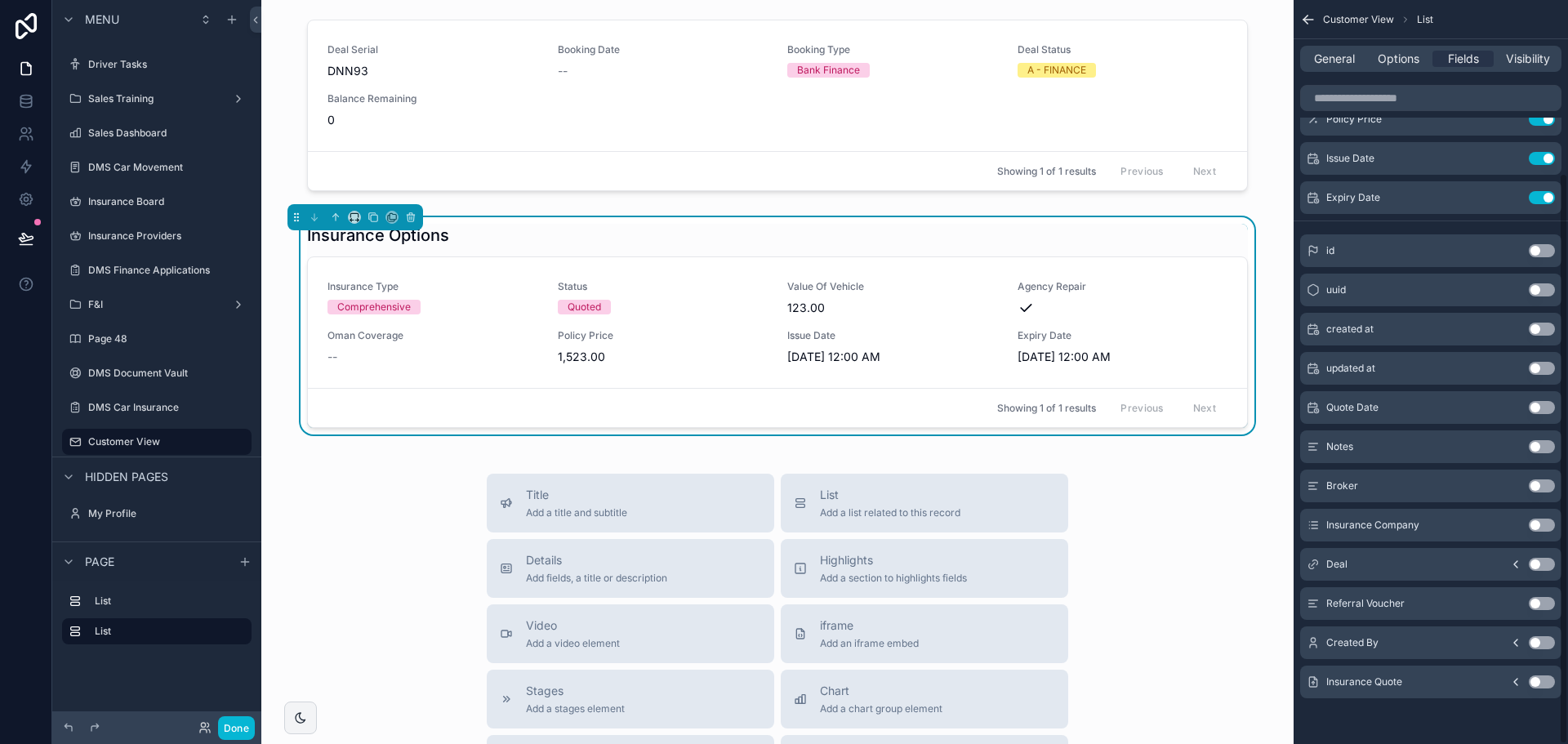
click at [1381, 692] on div "Insurance Quote Use setting" at bounding box center [1431, 682] width 261 height 33
click at [1536, 487] on button "Use setting" at bounding box center [1542, 486] width 26 height 13
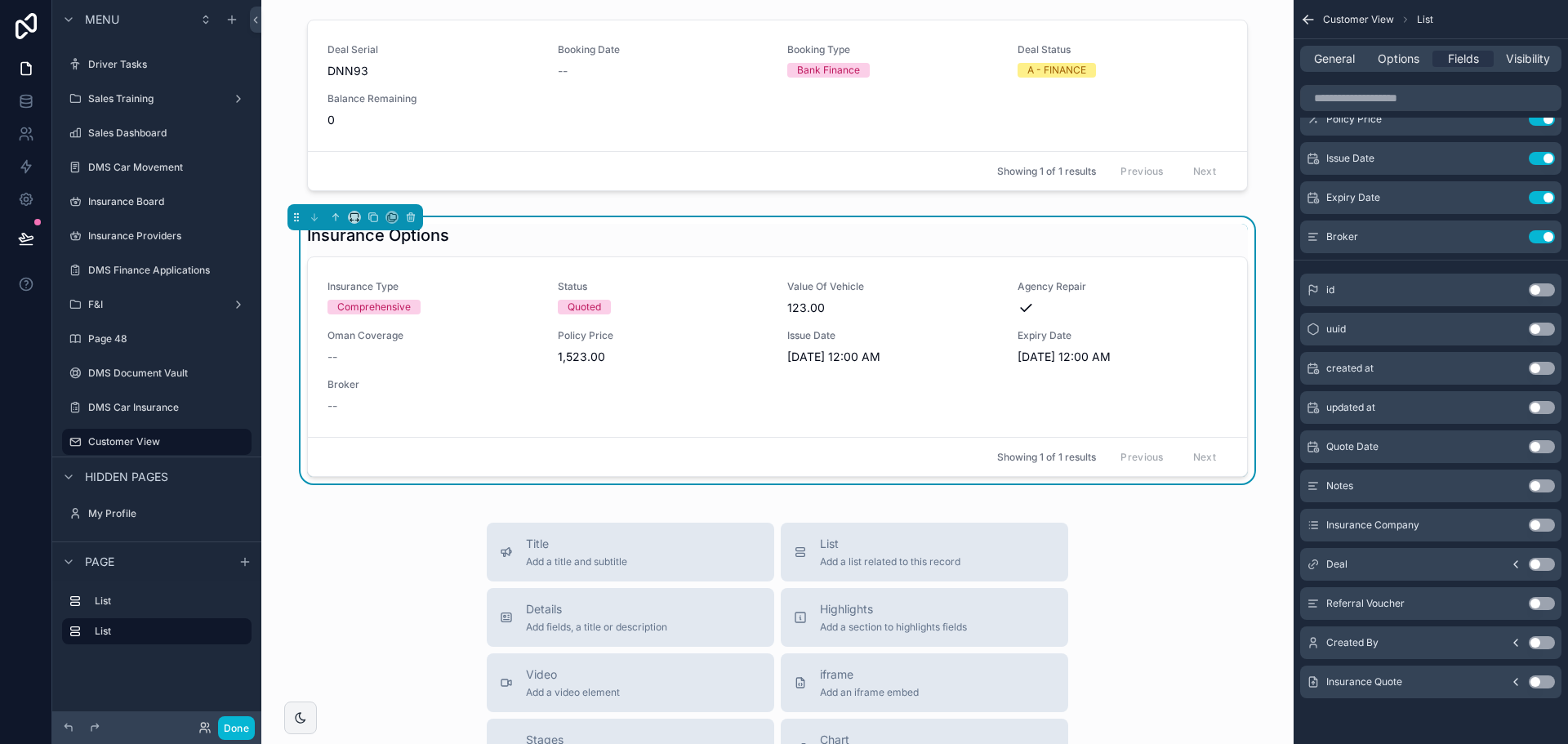
click at [1539, 485] on button "Use setting" at bounding box center [1542, 486] width 26 height 13
click at [1537, 522] on button "Use setting" at bounding box center [1542, 525] width 26 height 13
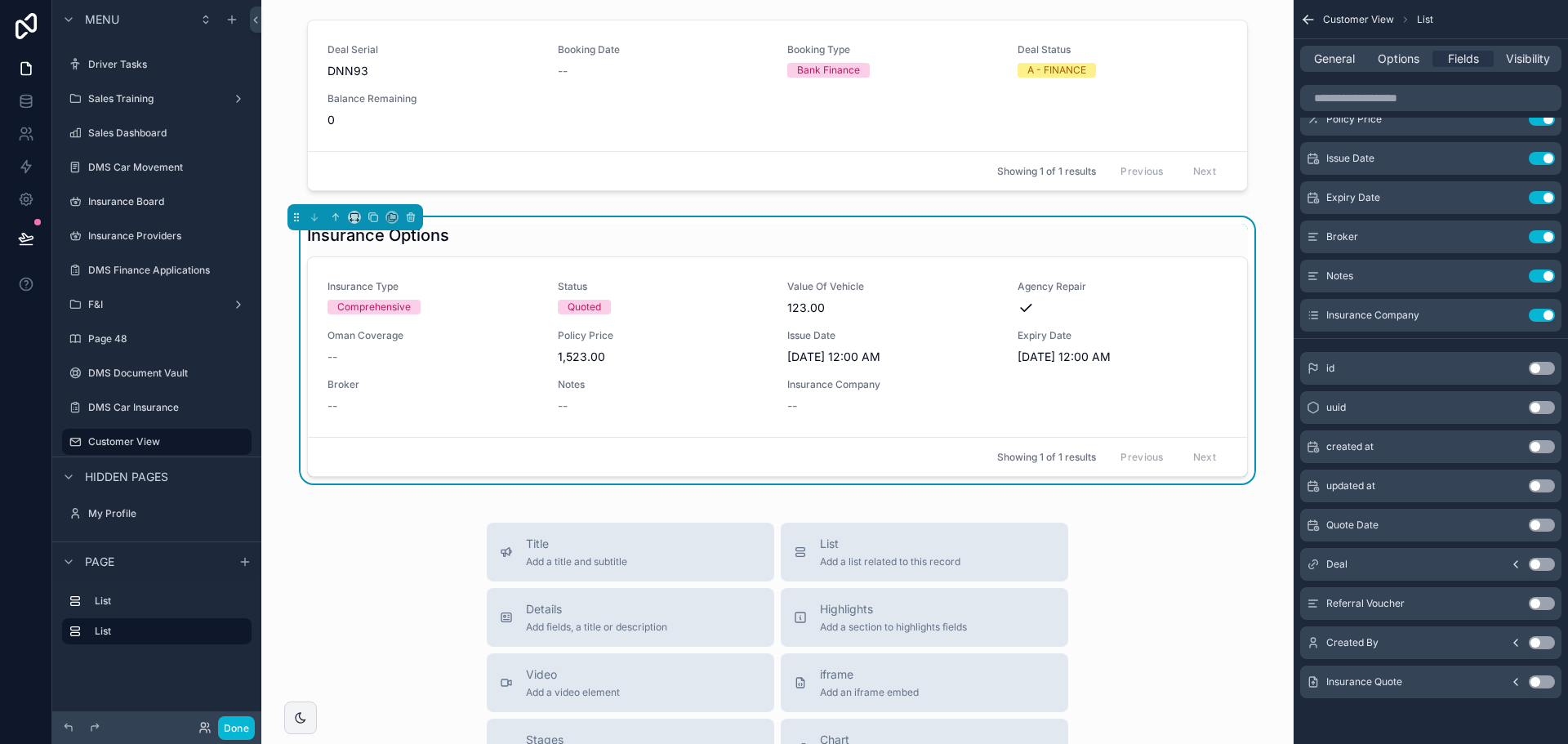
click at [1545, 682] on button "Use setting" at bounding box center [1542, 682] width 26 height 13
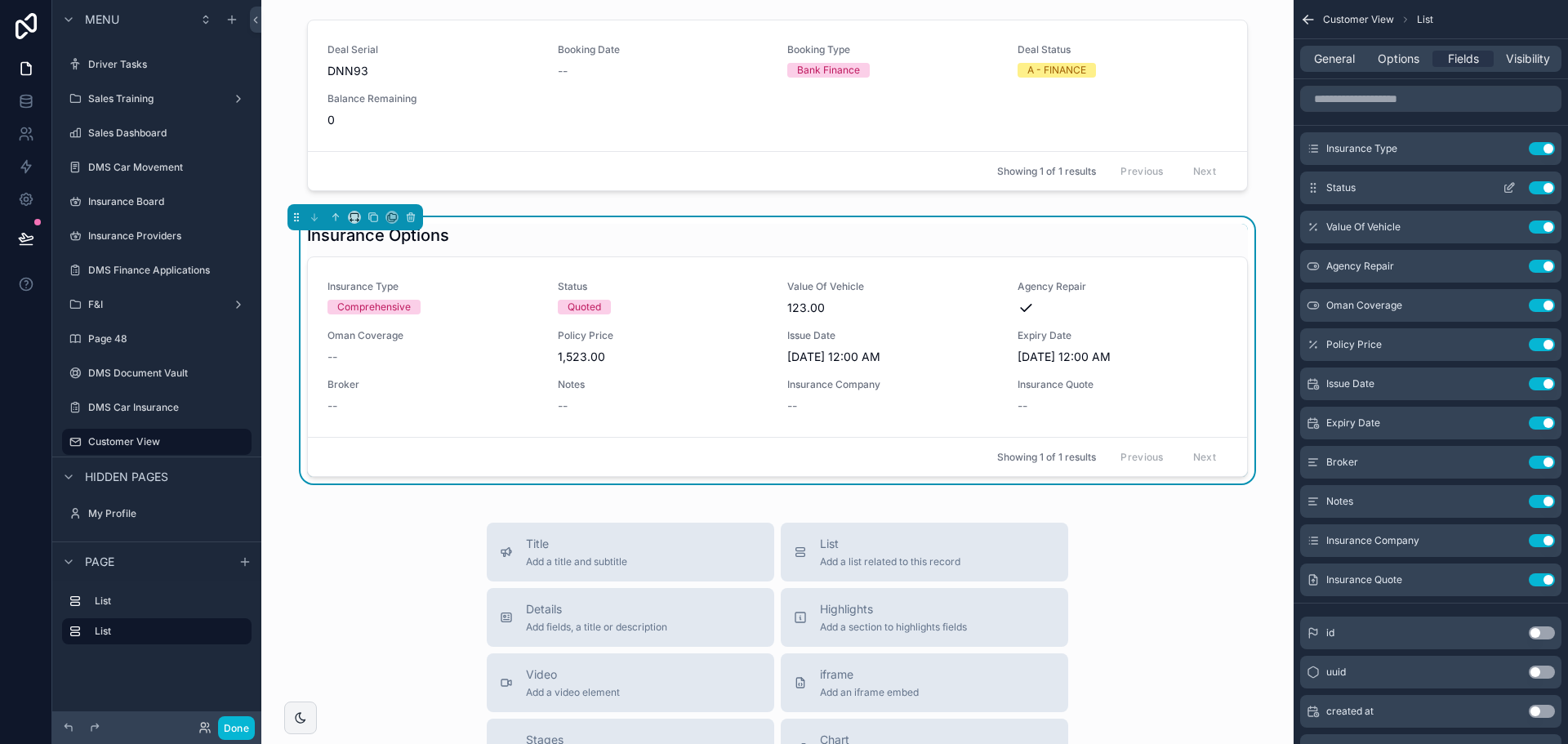
click at [1546, 184] on button "Use setting" at bounding box center [1542, 188] width 26 height 13
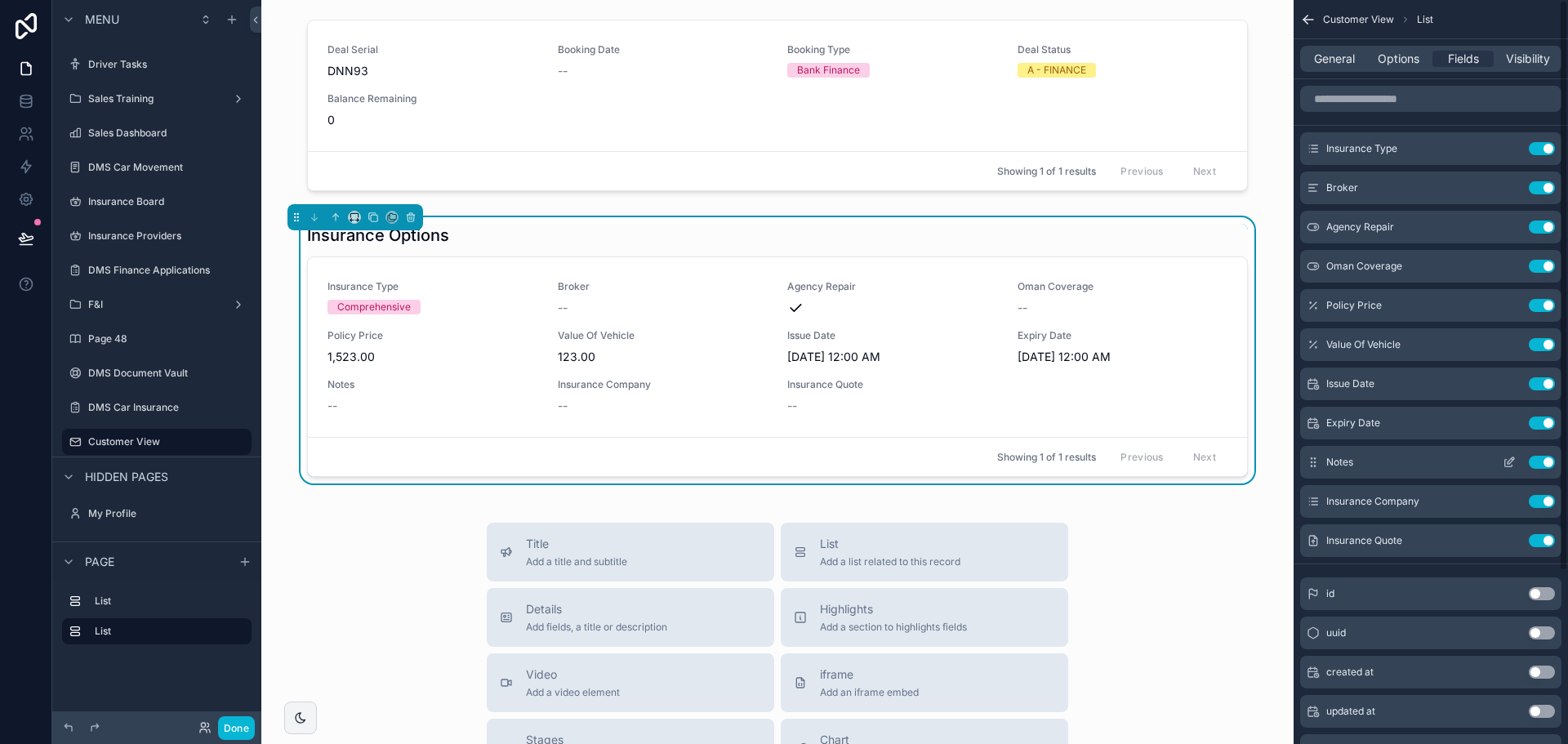
click at [1552, 462] on button "Use setting" at bounding box center [1542, 463] width 26 height 13
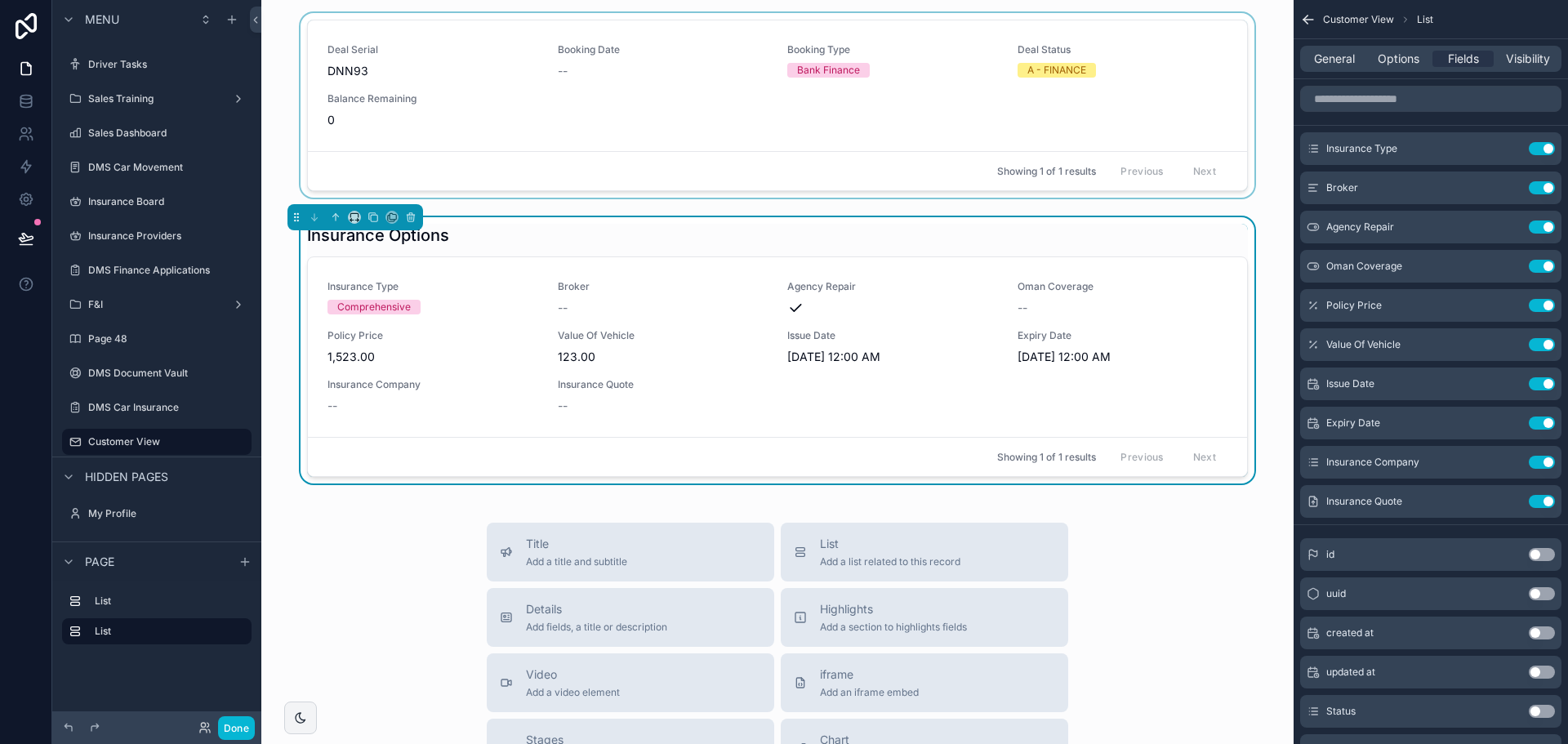
click at [567, 163] on div "Showing 1 of 1 results Previous Next" at bounding box center [777, 171] width 939 height 39
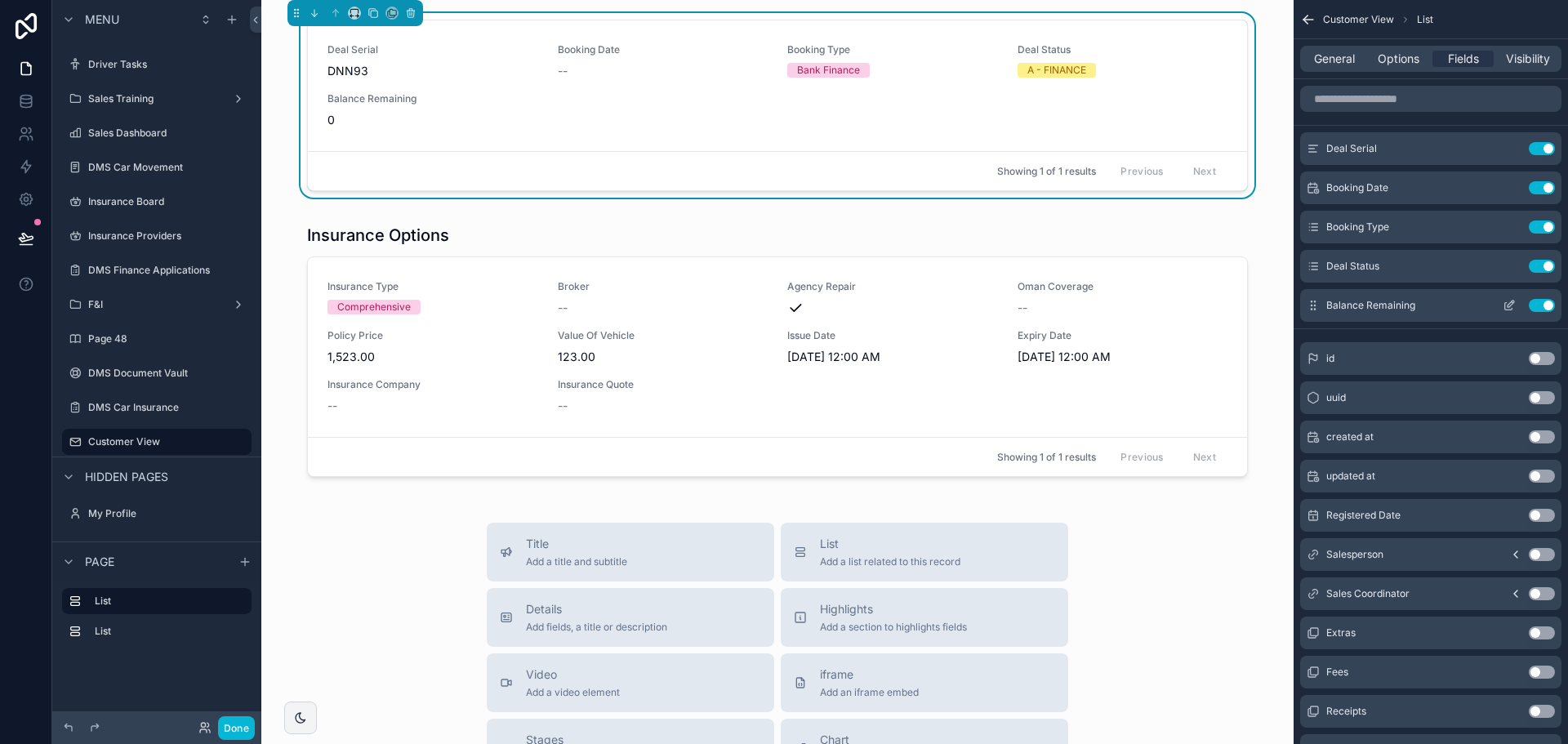
click at [1541, 301] on button "Use setting" at bounding box center [1542, 306] width 26 height 13
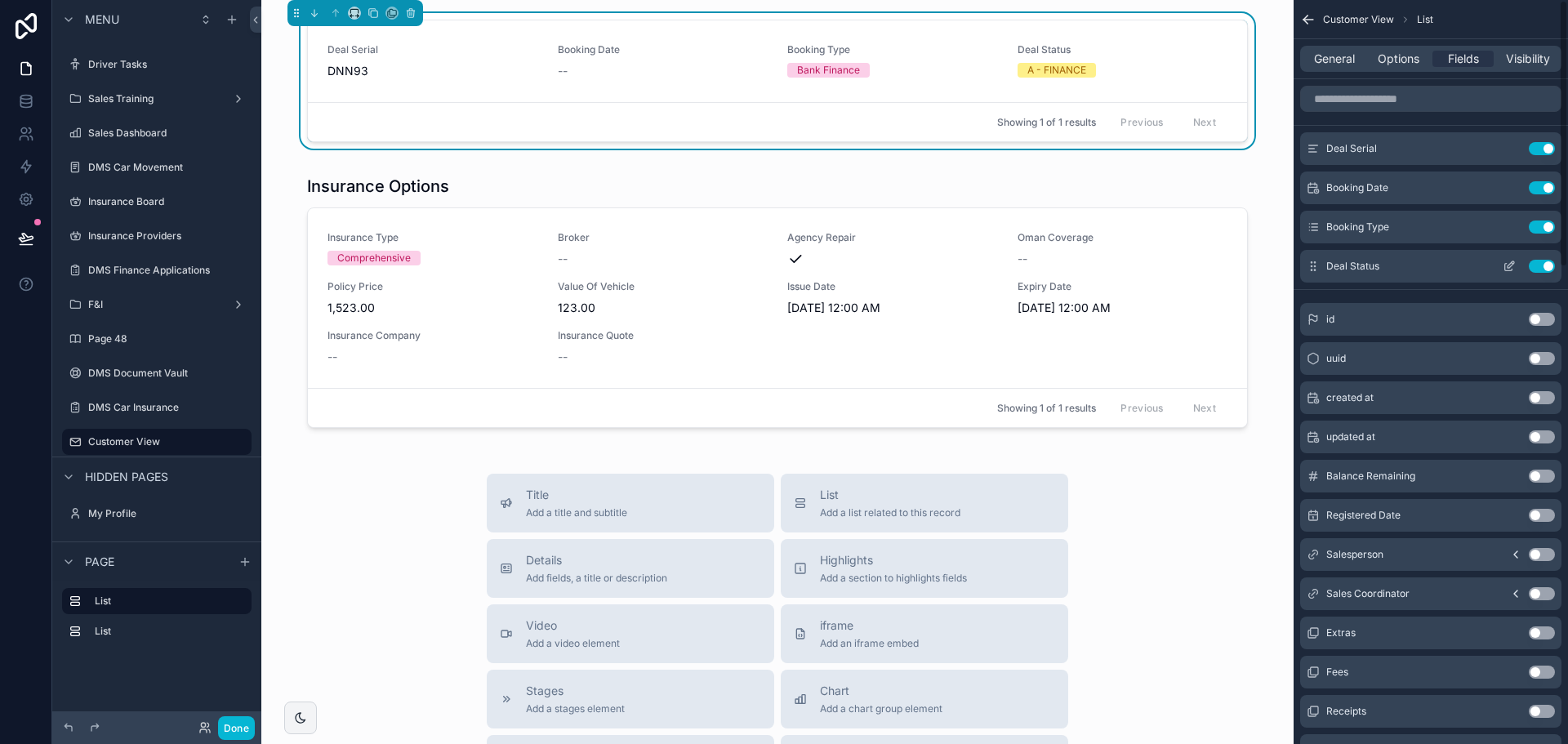
click at [1541, 268] on button "Use setting" at bounding box center [1542, 267] width 26 height 13
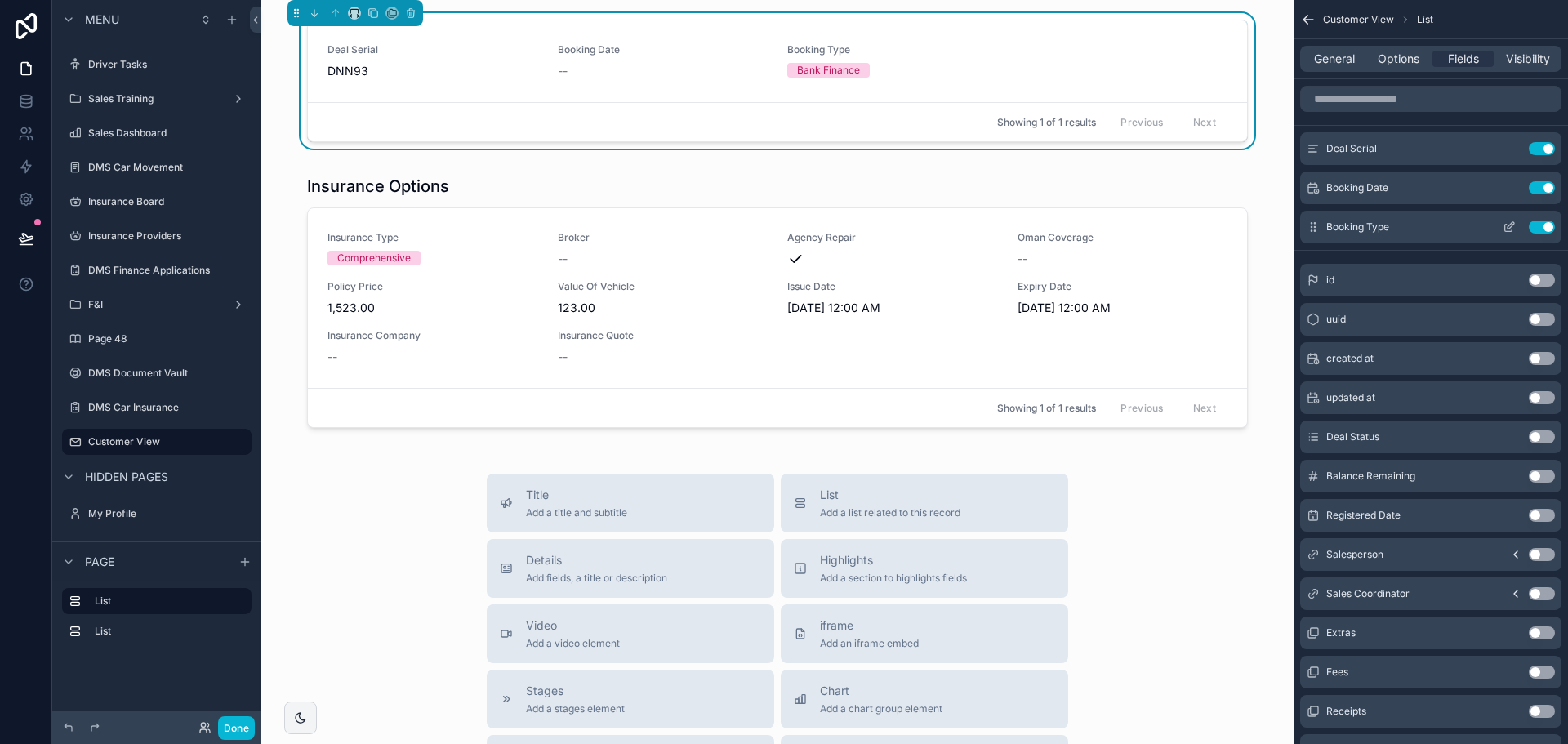
click at [1541, 221] on button "Use setting" at bounding box center [1542, 227] width 26 height 13
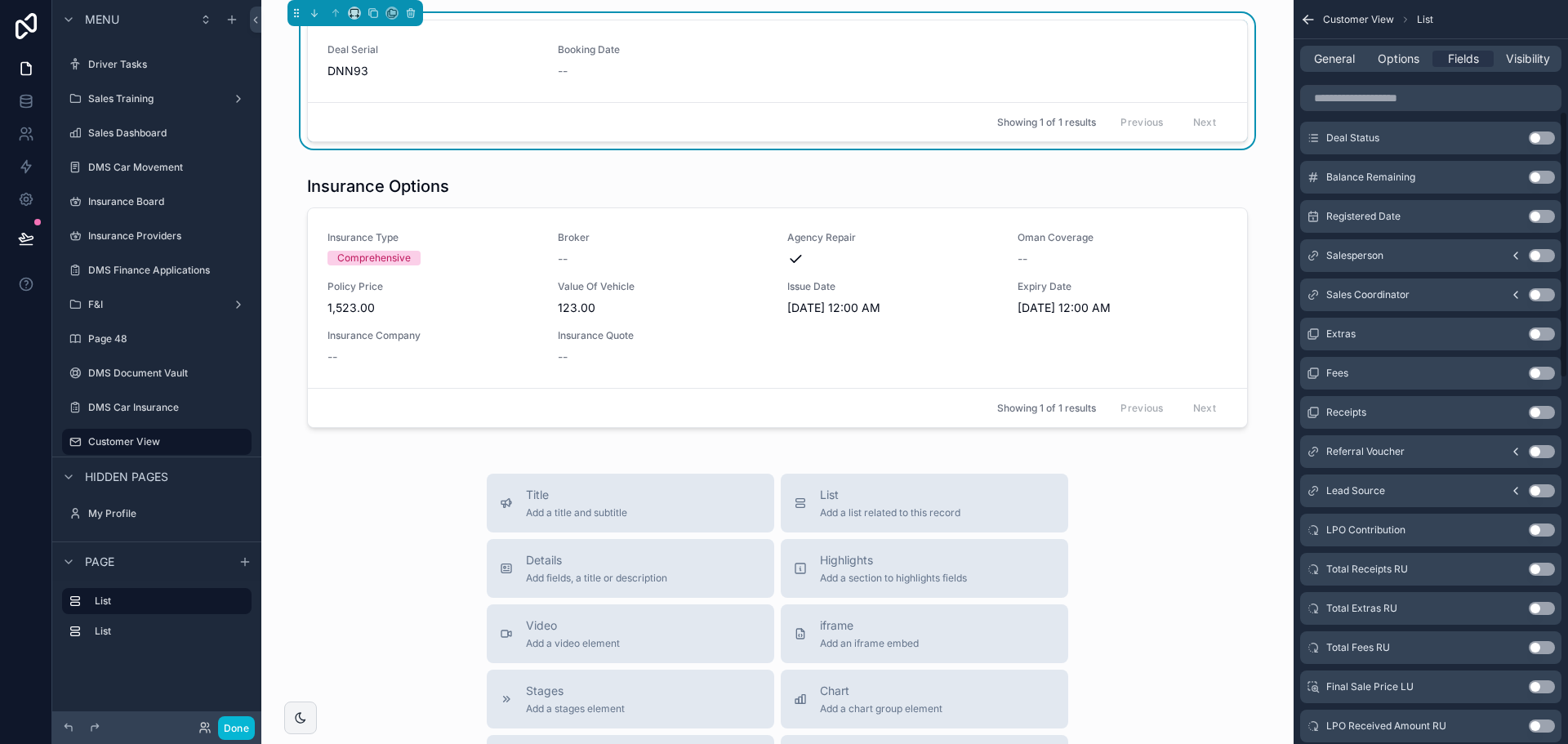
scroll to position [327, 0]
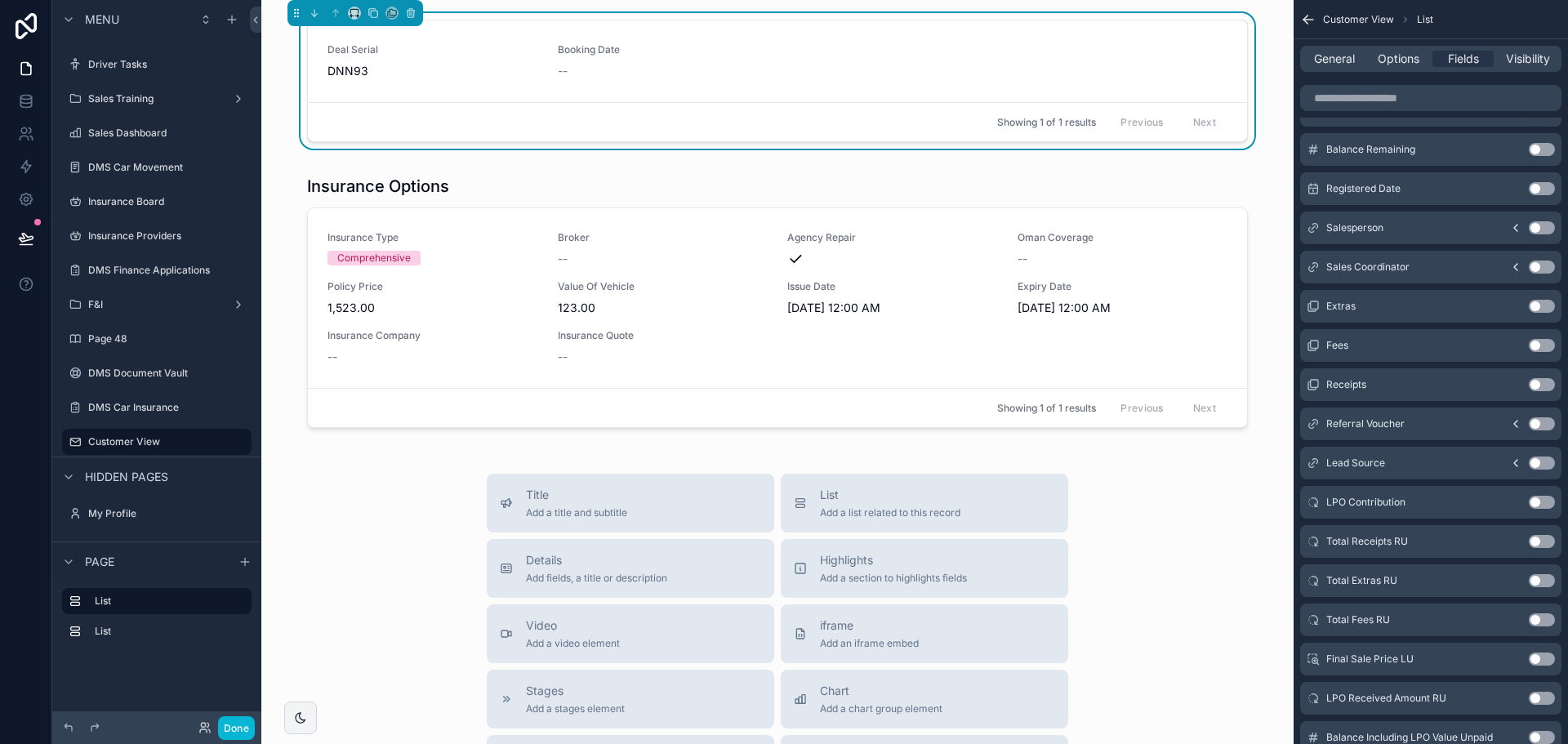
click at [1543, 307] on button "Use setting" at bounding box center [1542, 307] width 26 height 13
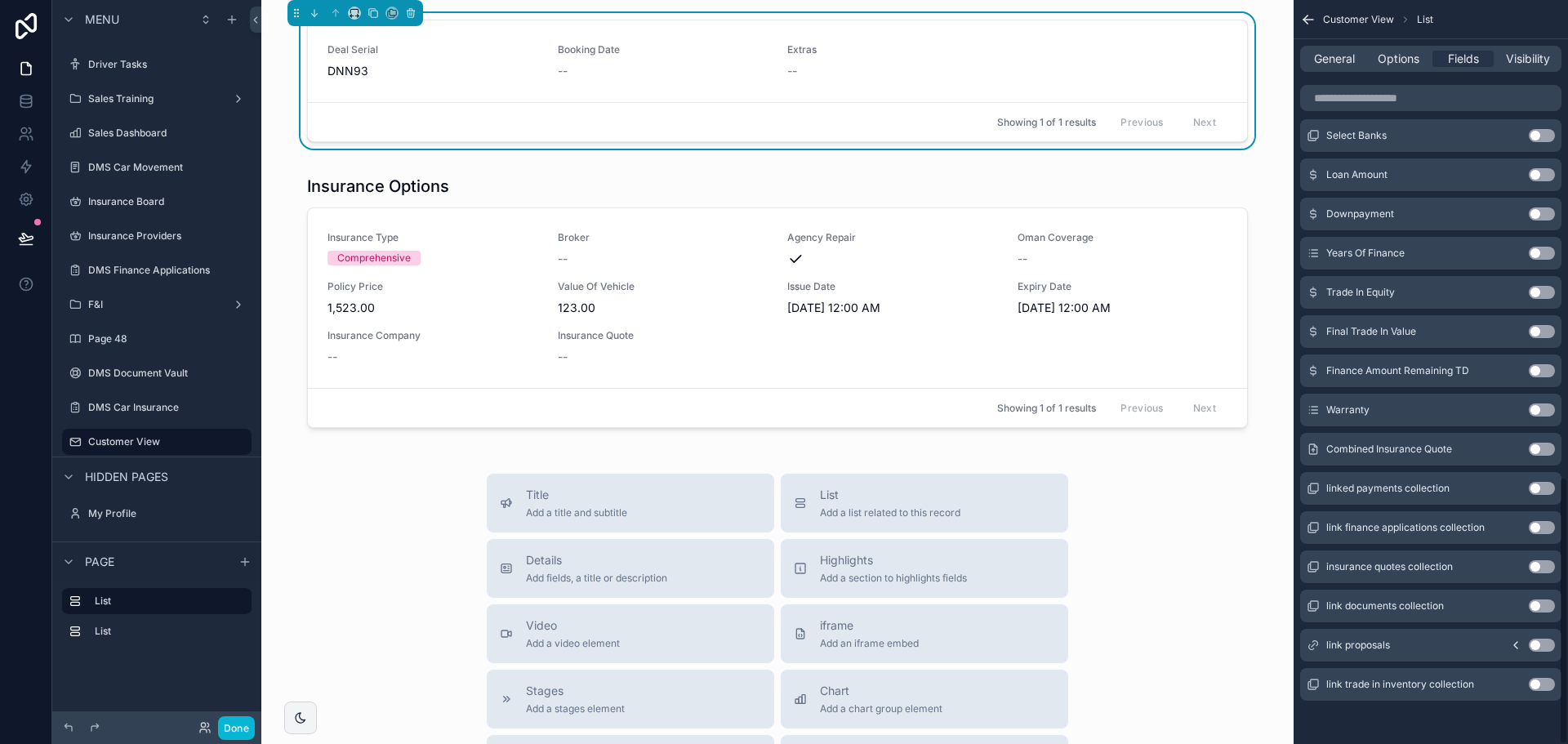
scroll to position [1323, 0]
click at [1539, 410] on button "Use setting" at bounding box center [1542, 408] width 26 height 13
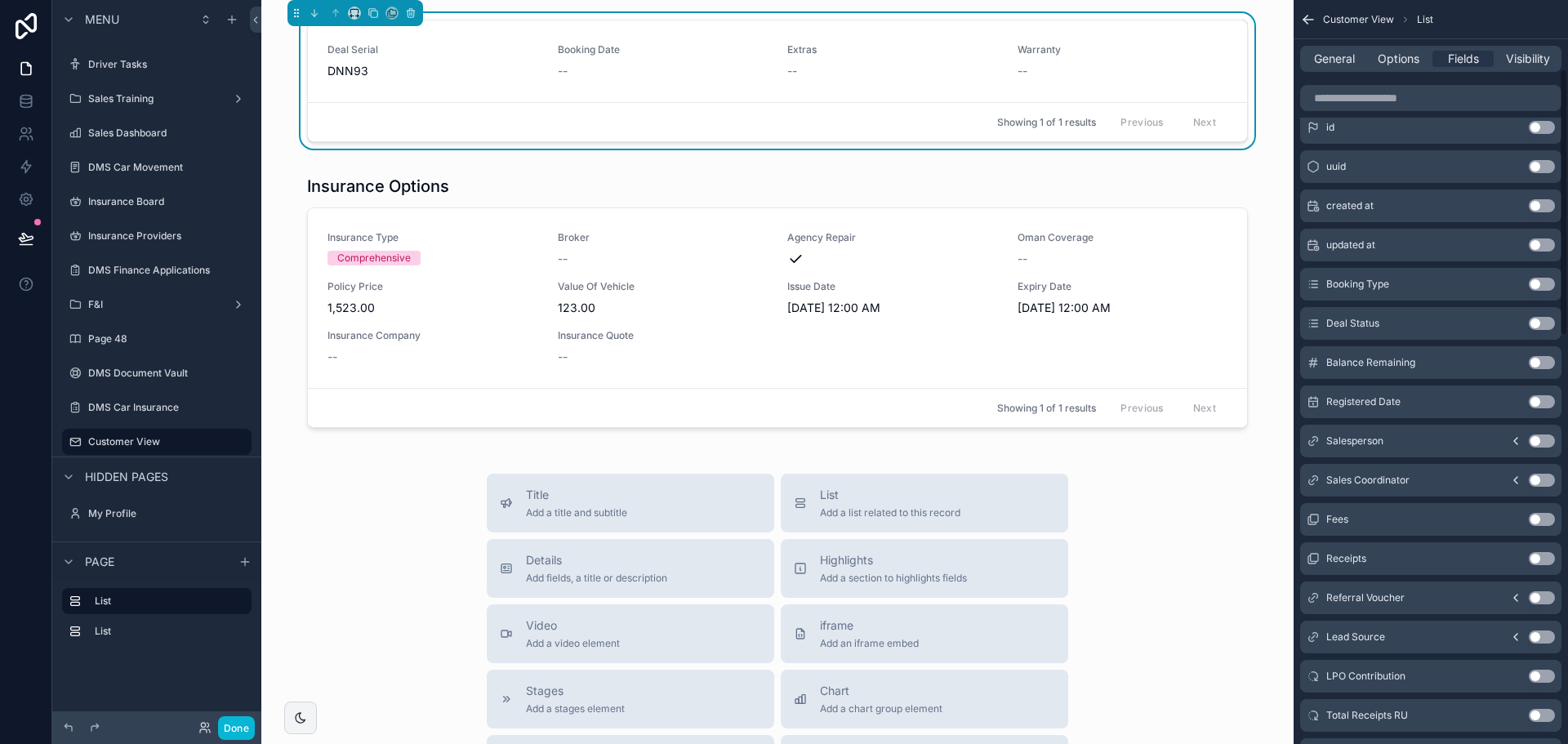
scroll to position [0, 0]
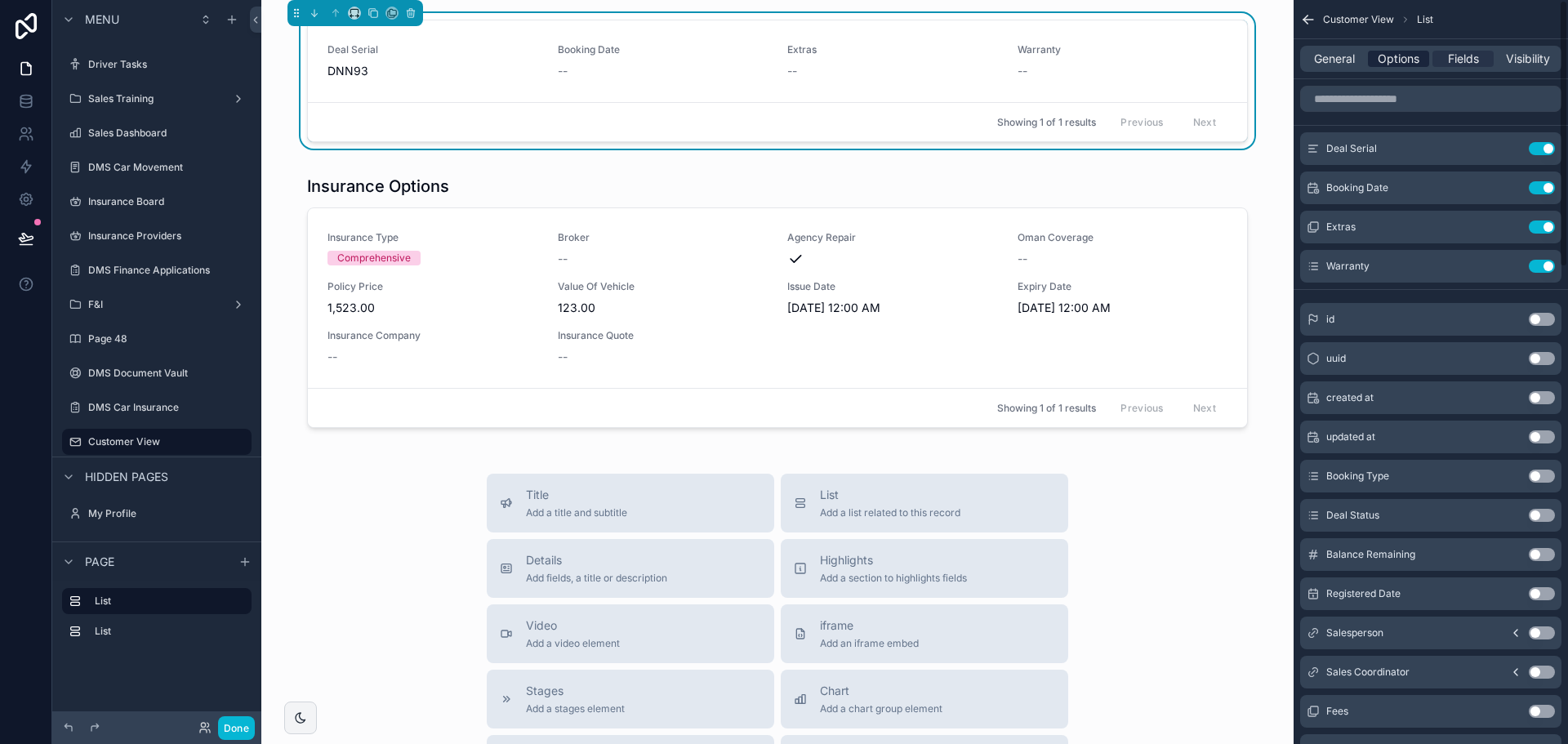
click at [1404, 59] on span "Options" at bounding box center [1398, 59] width 42 height 17
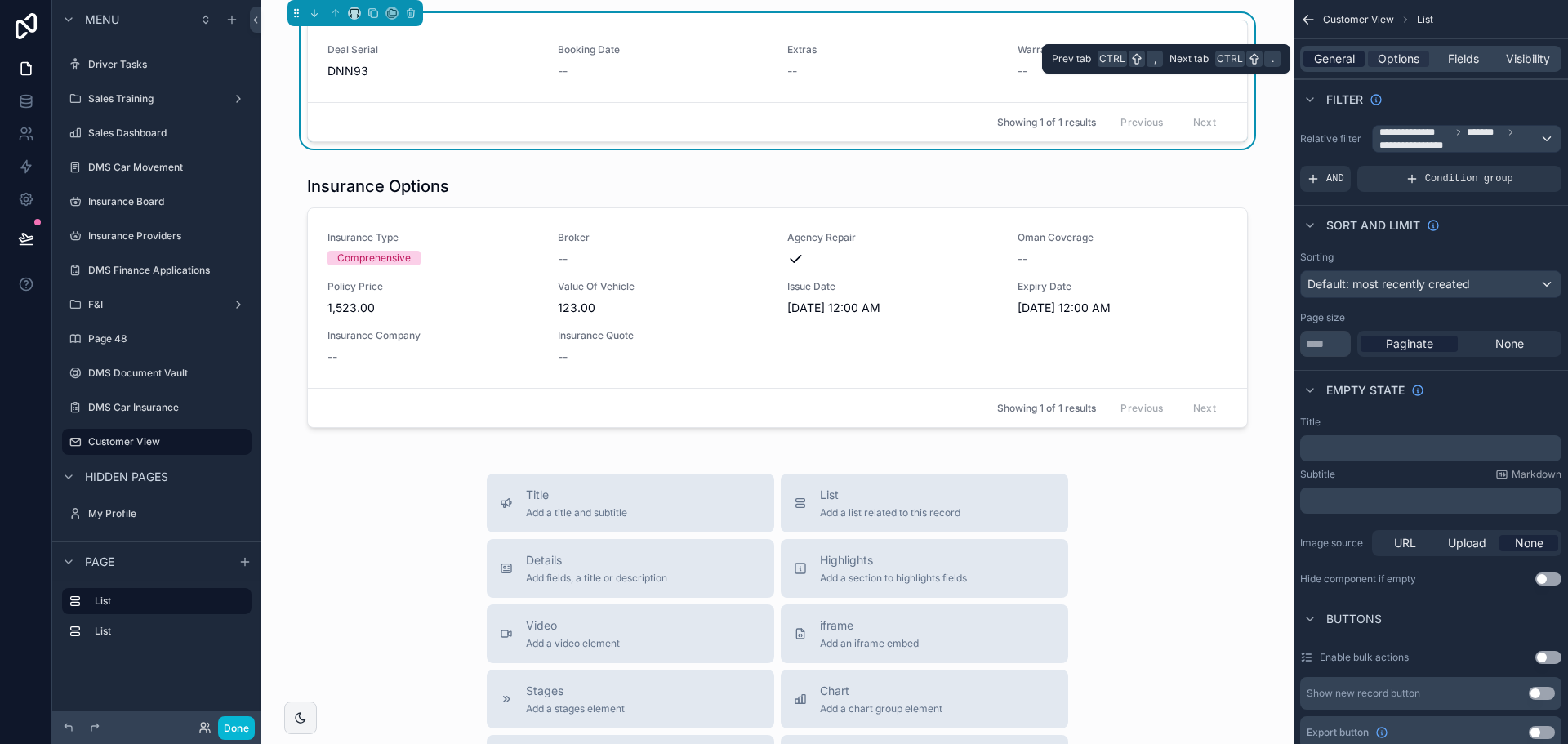
click at [1327, 51] on span "General" at bounding box center [1335, 59] width 41 height 17
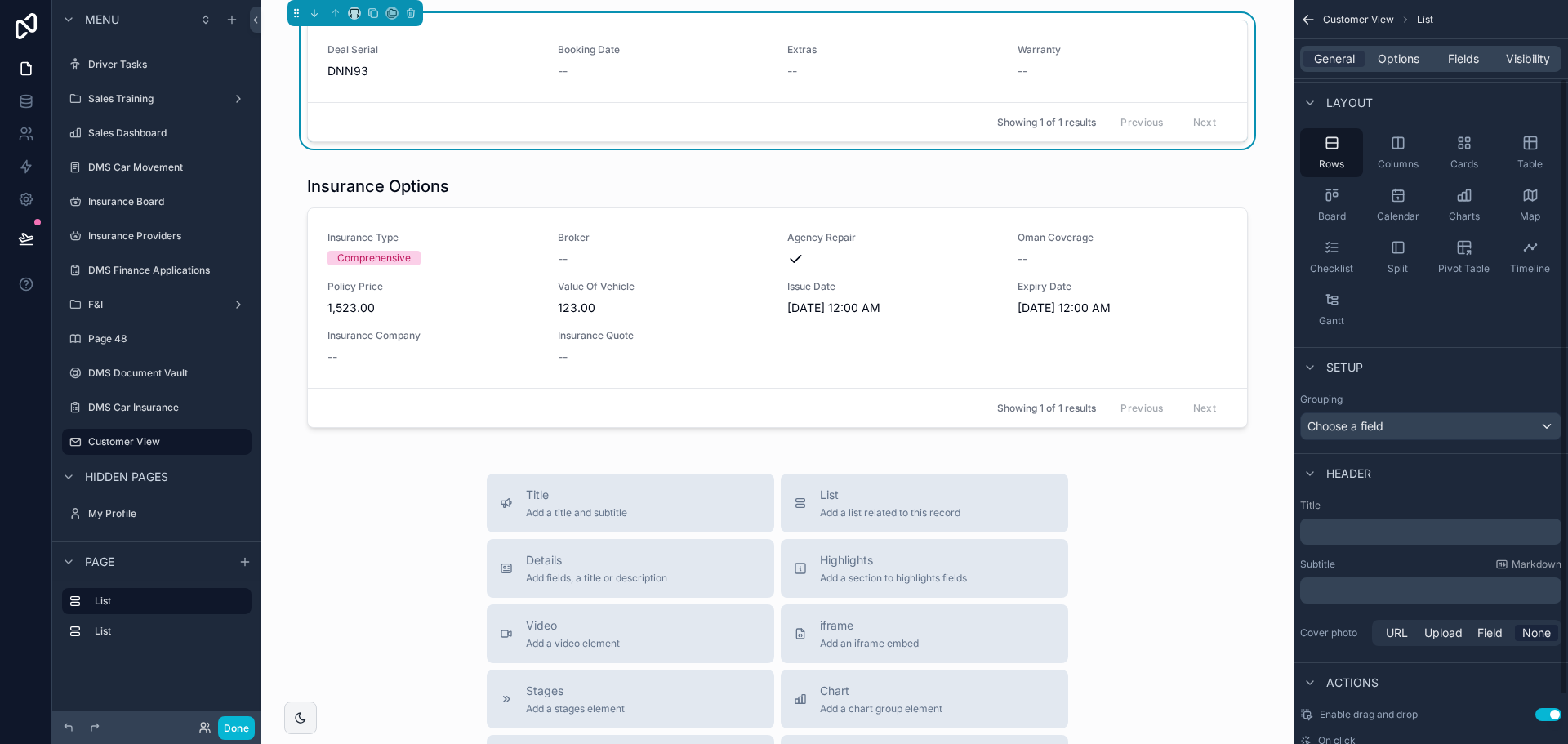
scroll to position [153, 0]
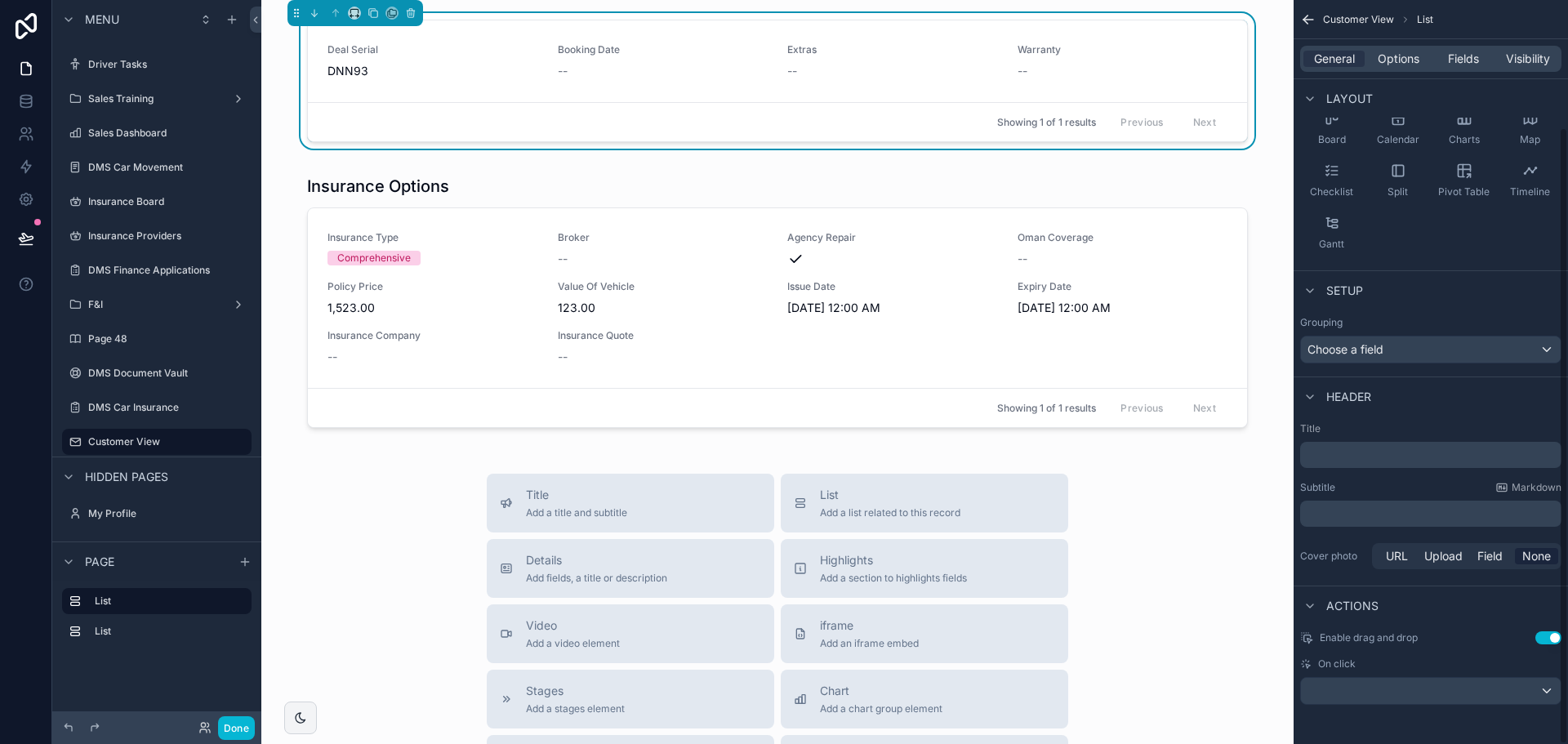
click at [1352, 456] on p "﻿" at bounding box center [1432, 455] width 252 height 17
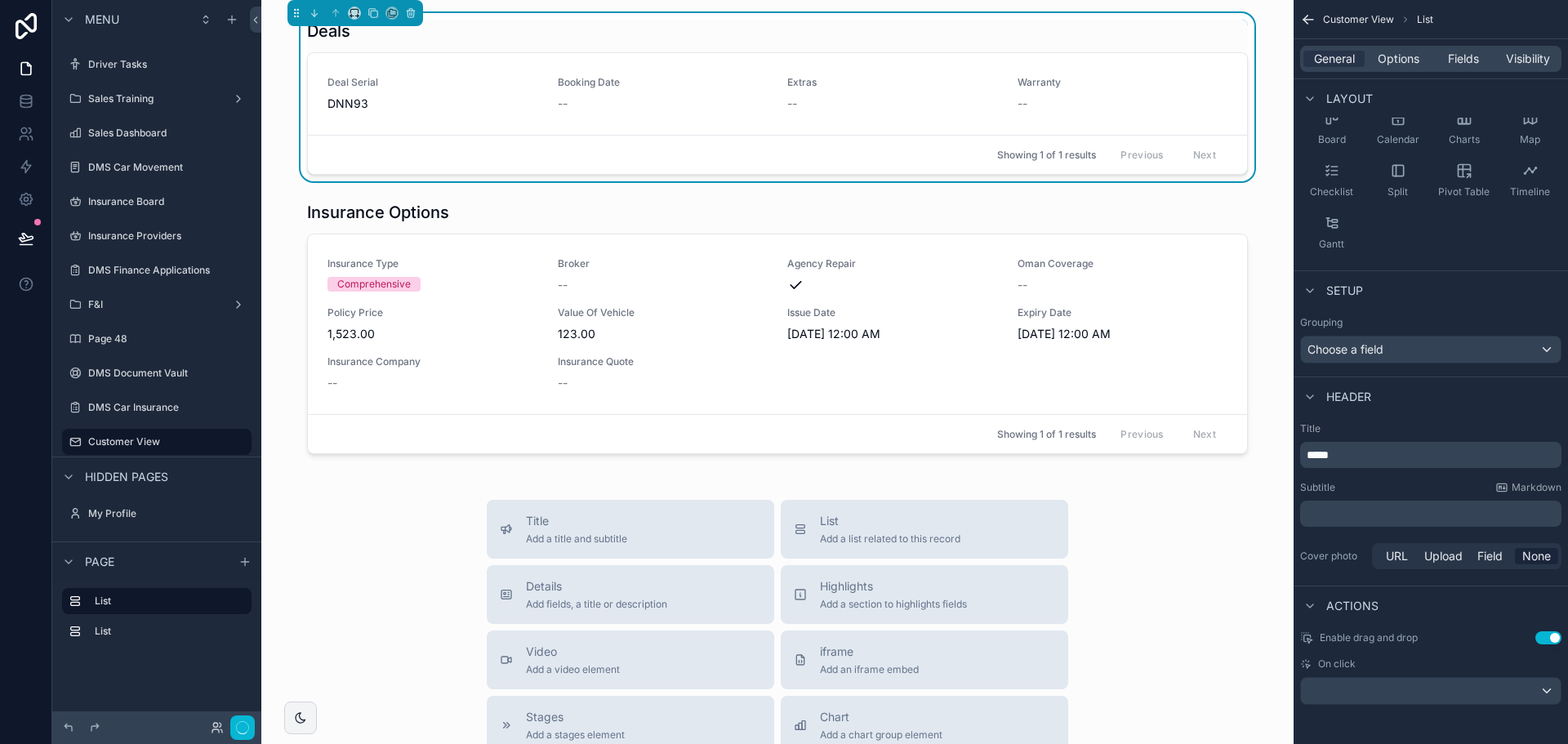
click at [810, 424] on div "Showing 1 of 1 results Previous Next" at bounding box center [777, 434] width 939 height 39
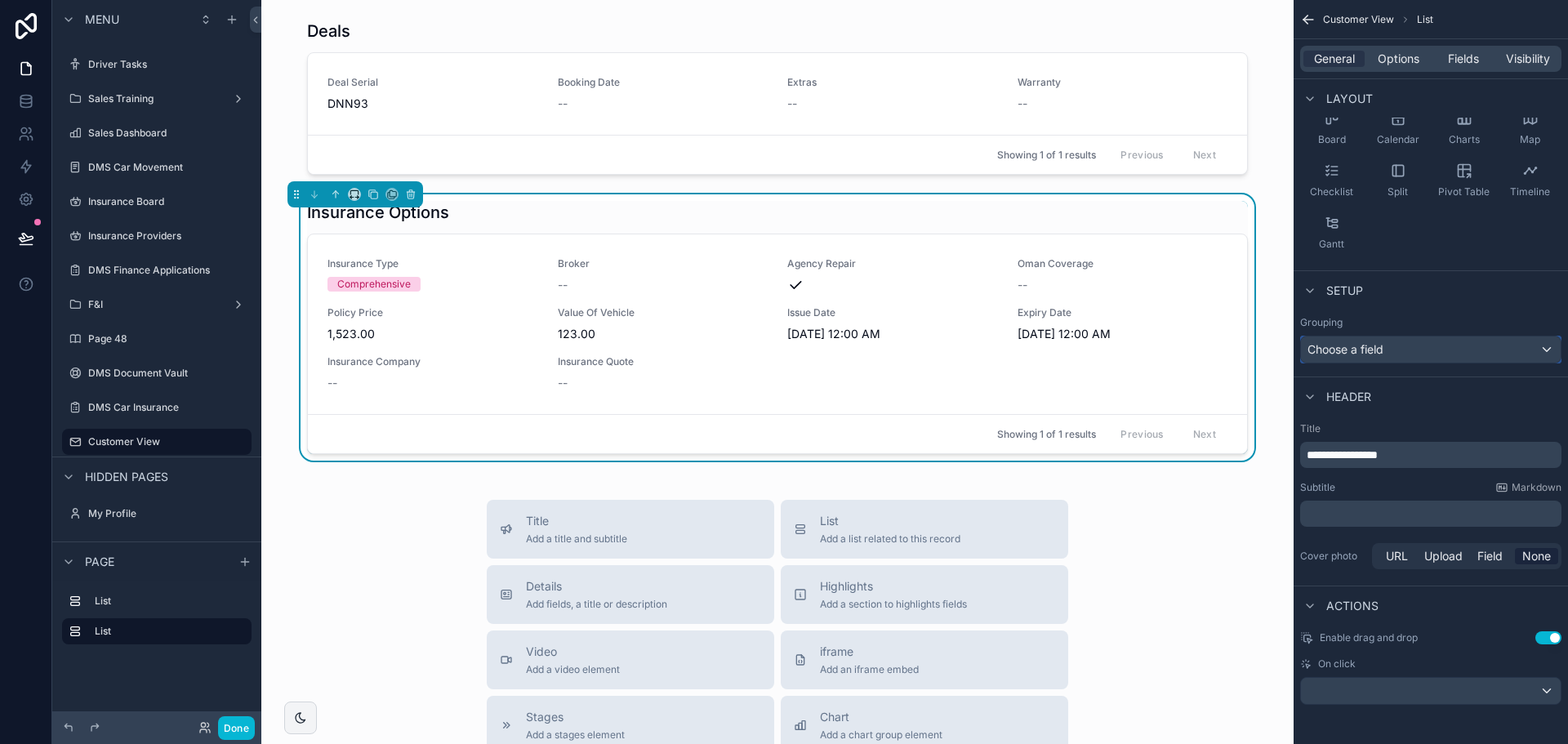
click at [1373, 354] on span "Choose a field" at bounding box center [1346, 348] width 76 height 14
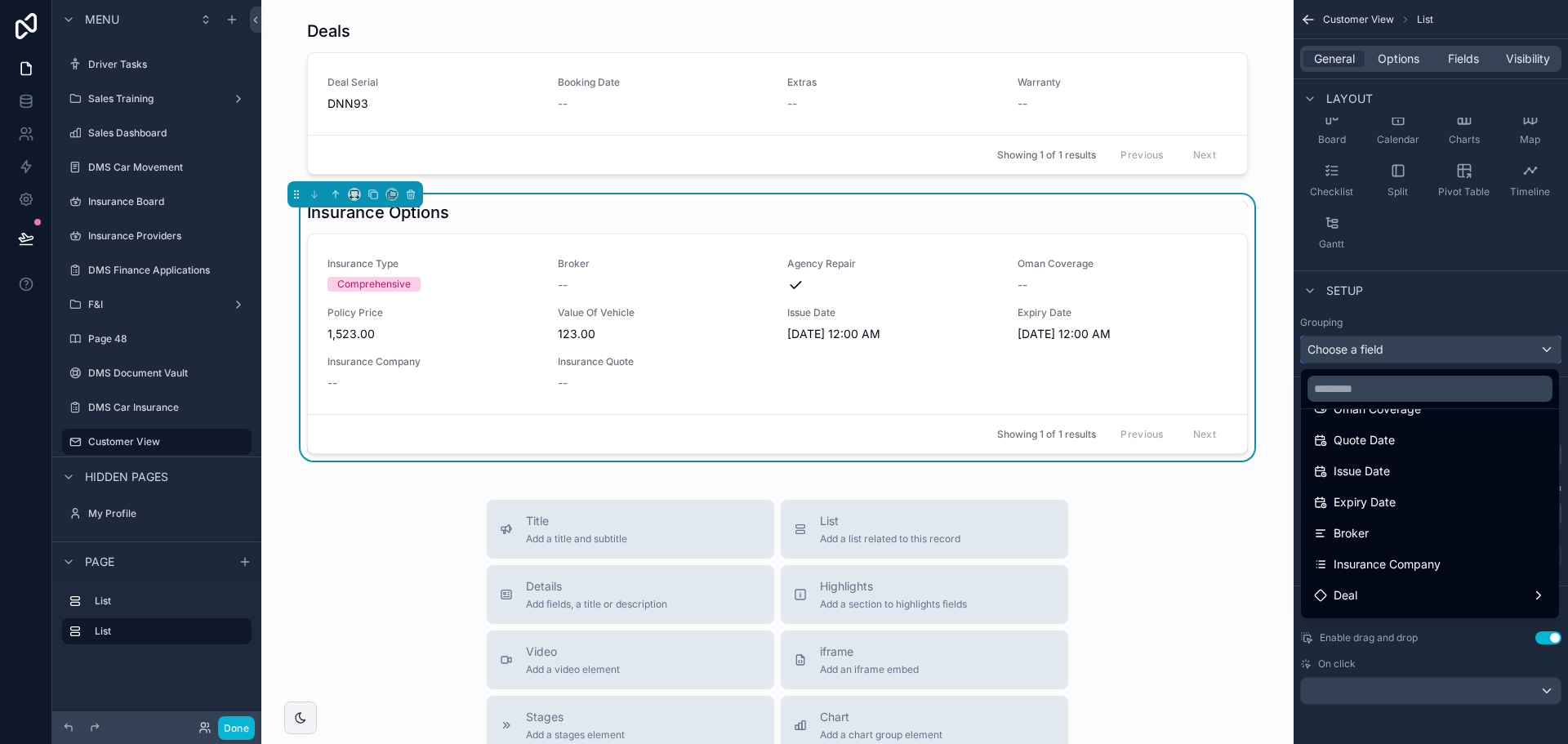
scroll to position [327, 0]
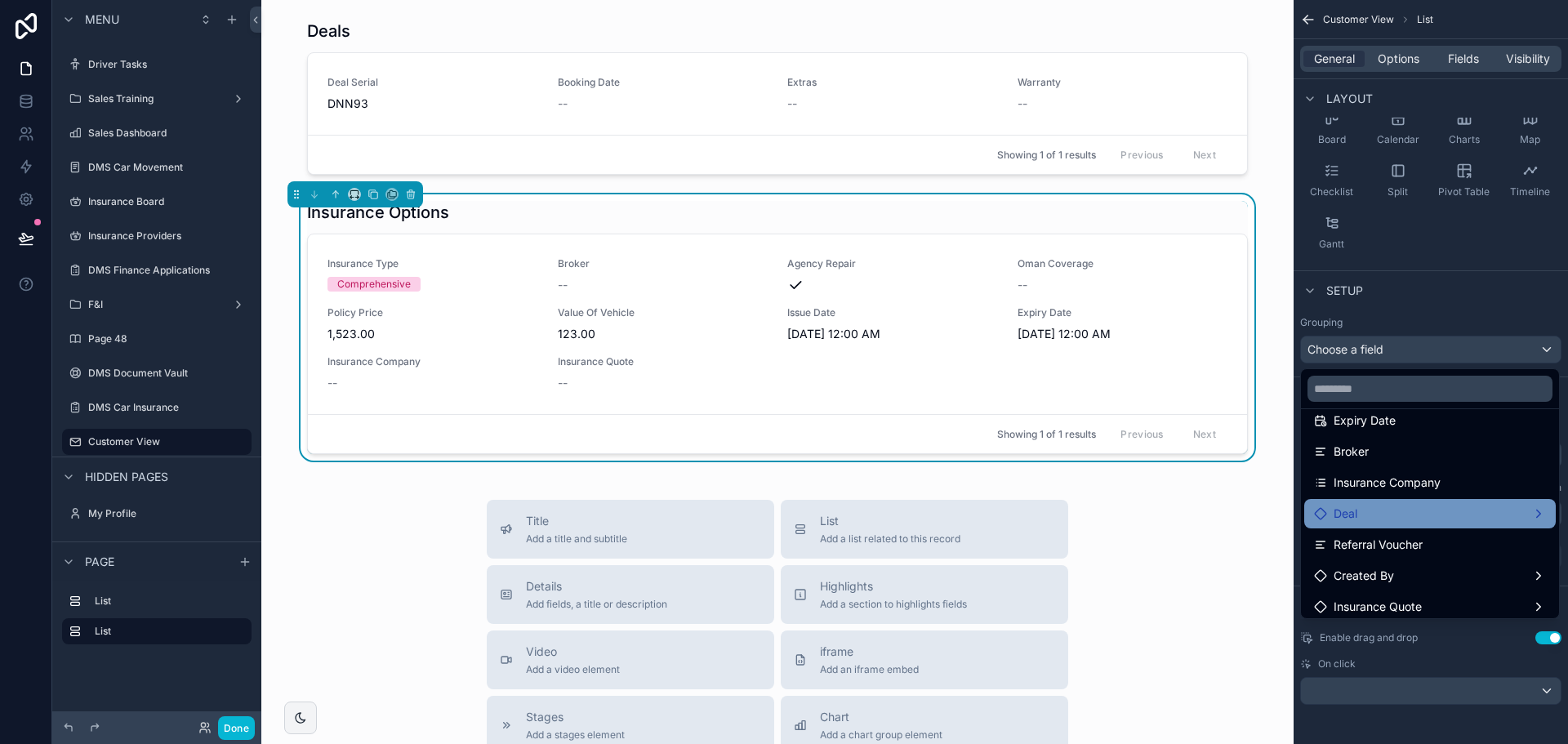
click at [1370, 519] on div "Deal" at bounding box center [1431, 514] width 232 height 20
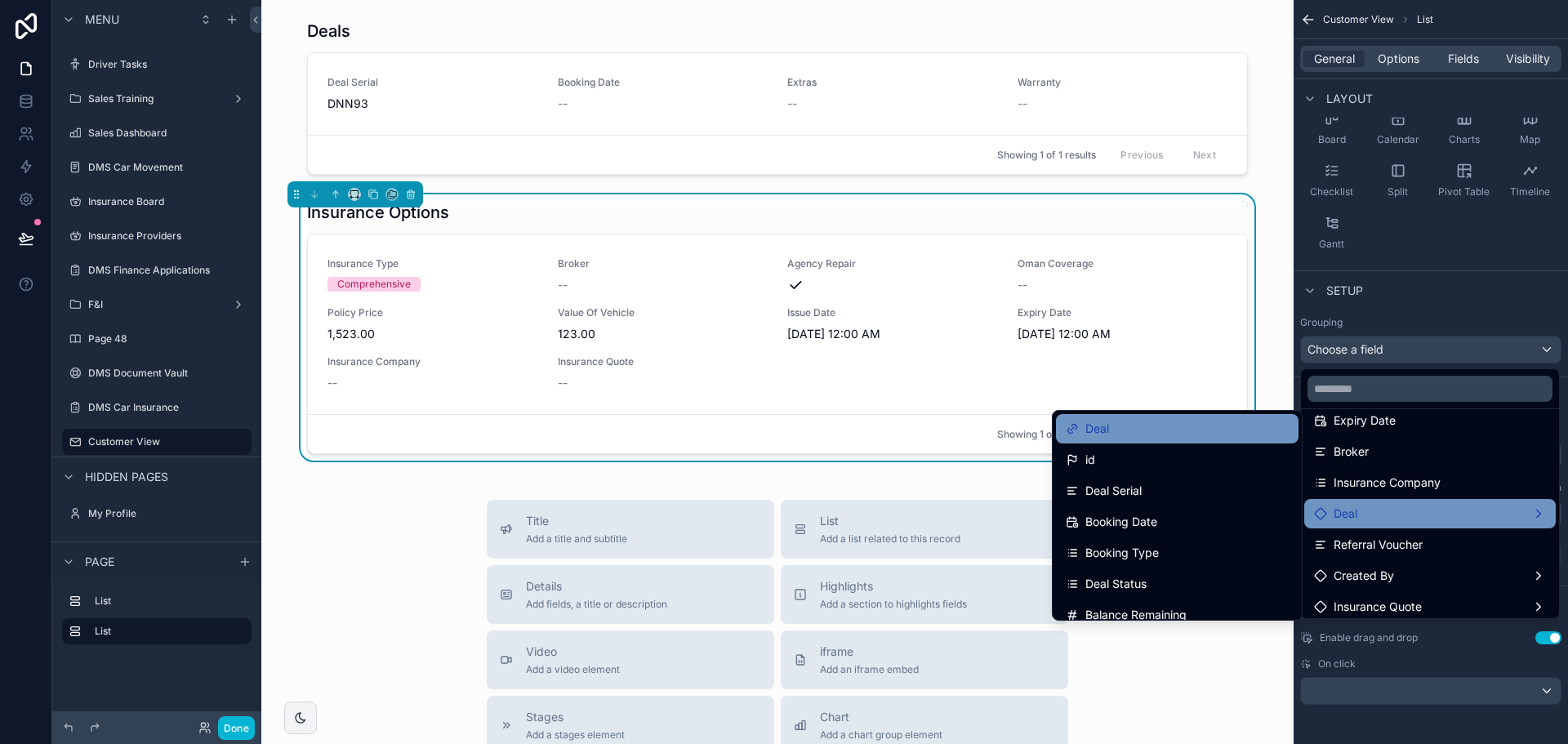
click at [1065, 424] on icon at bounding box center [1072, 429] width 13 height 13
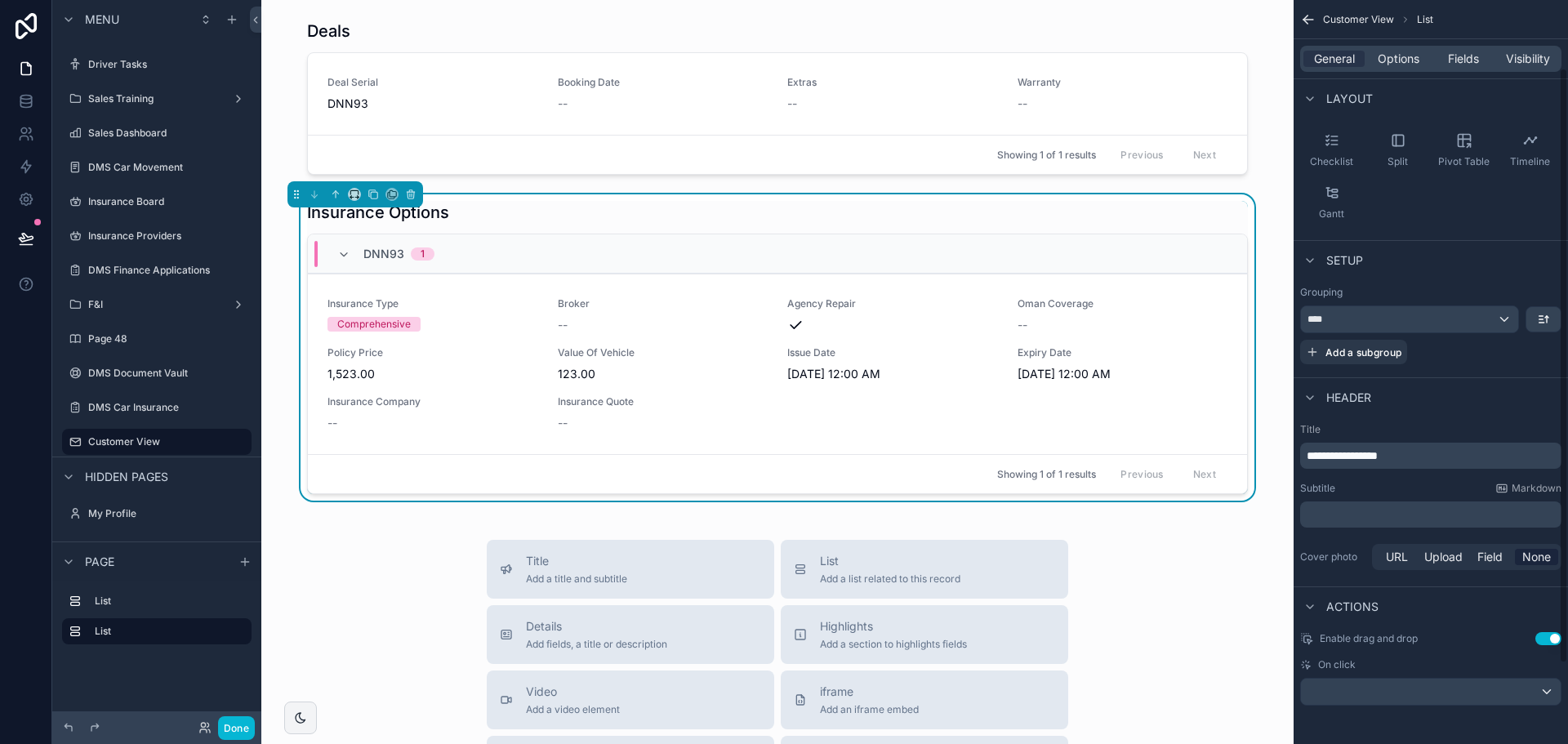
scroll to position [185, 0]
click at [1381, 702] on div "scrollable content" at bounding box center [1431, 691] width 260 height 26
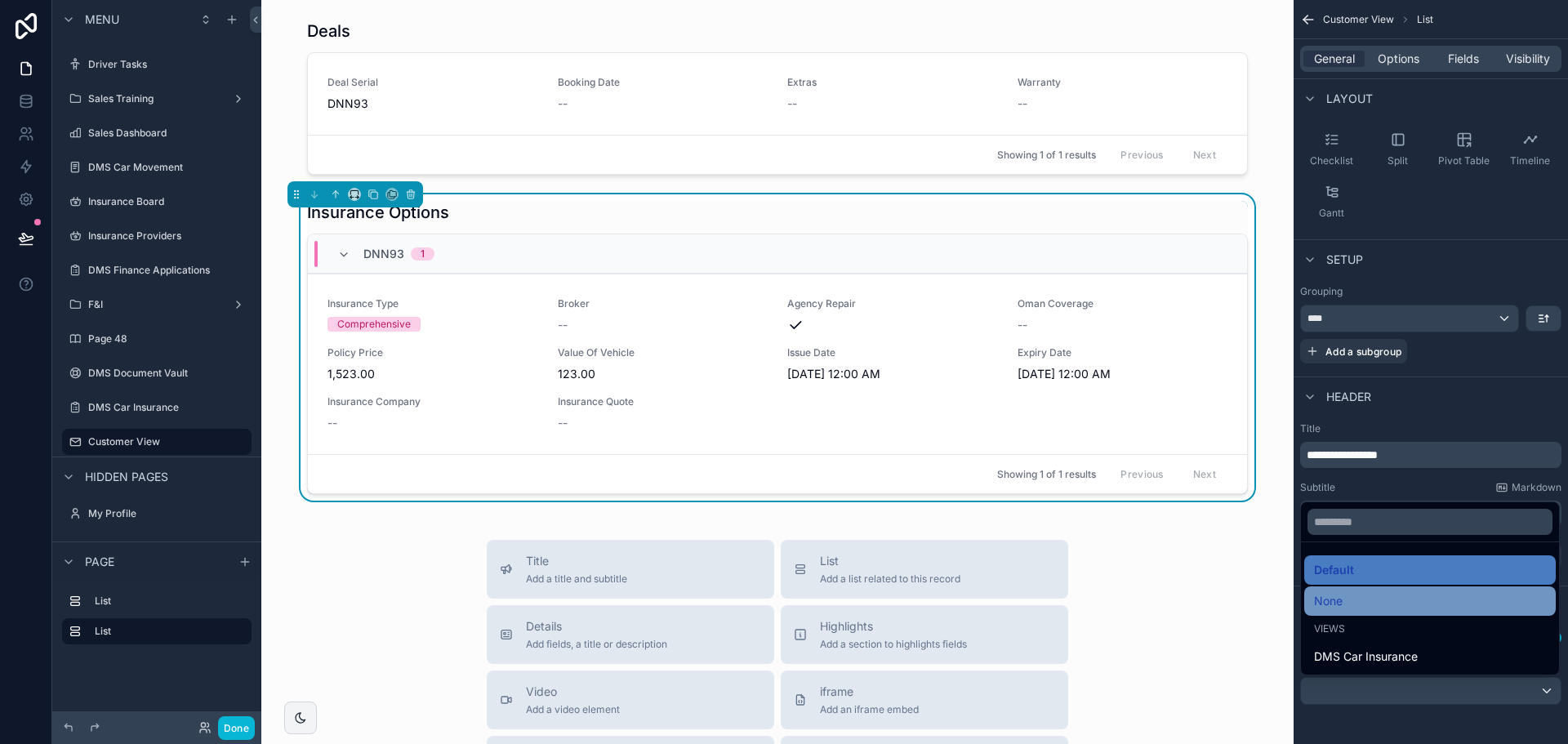
click at [1376, 611] on div "None" at bounding box center [1430, 601] width 252 height 30
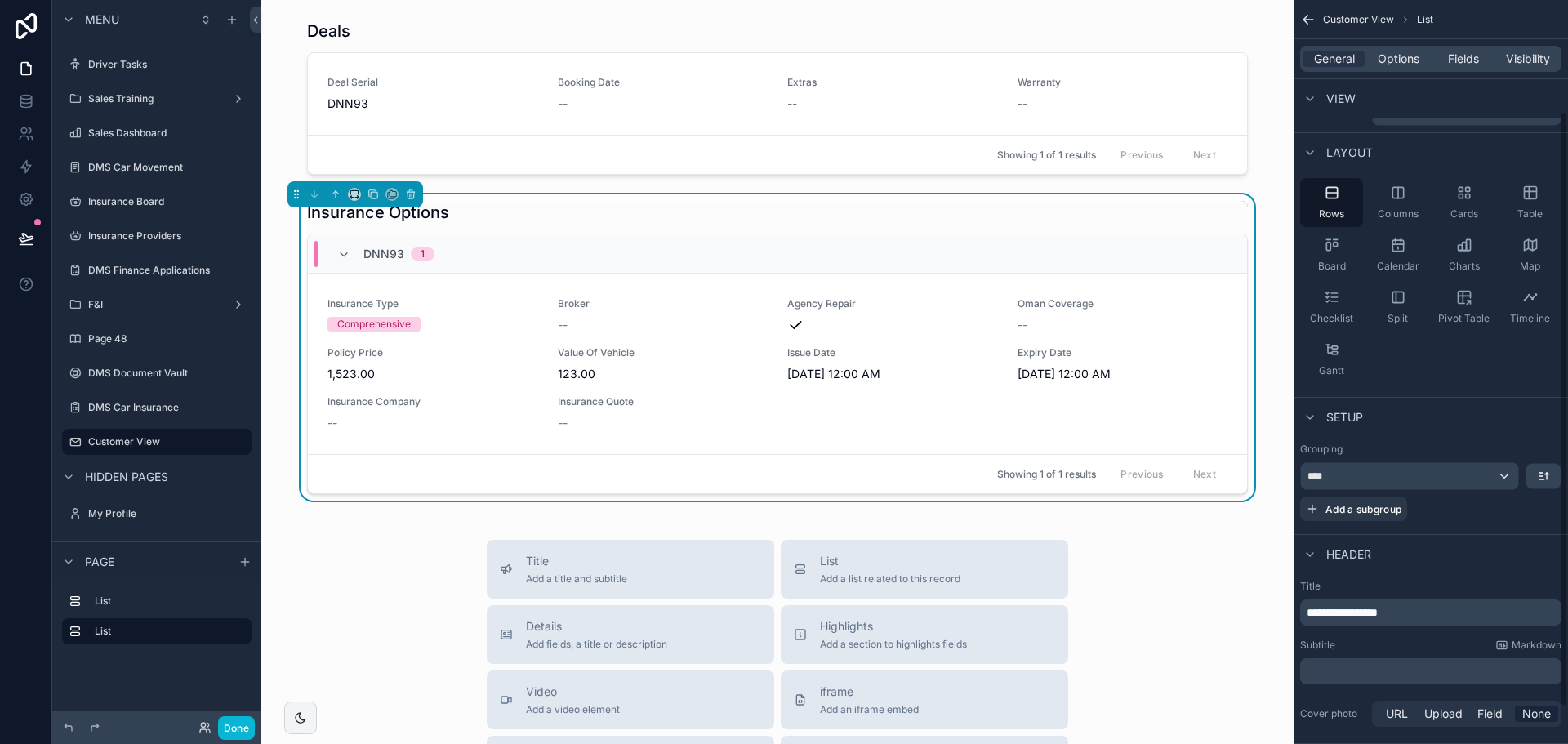
scroll to position [0, 0]
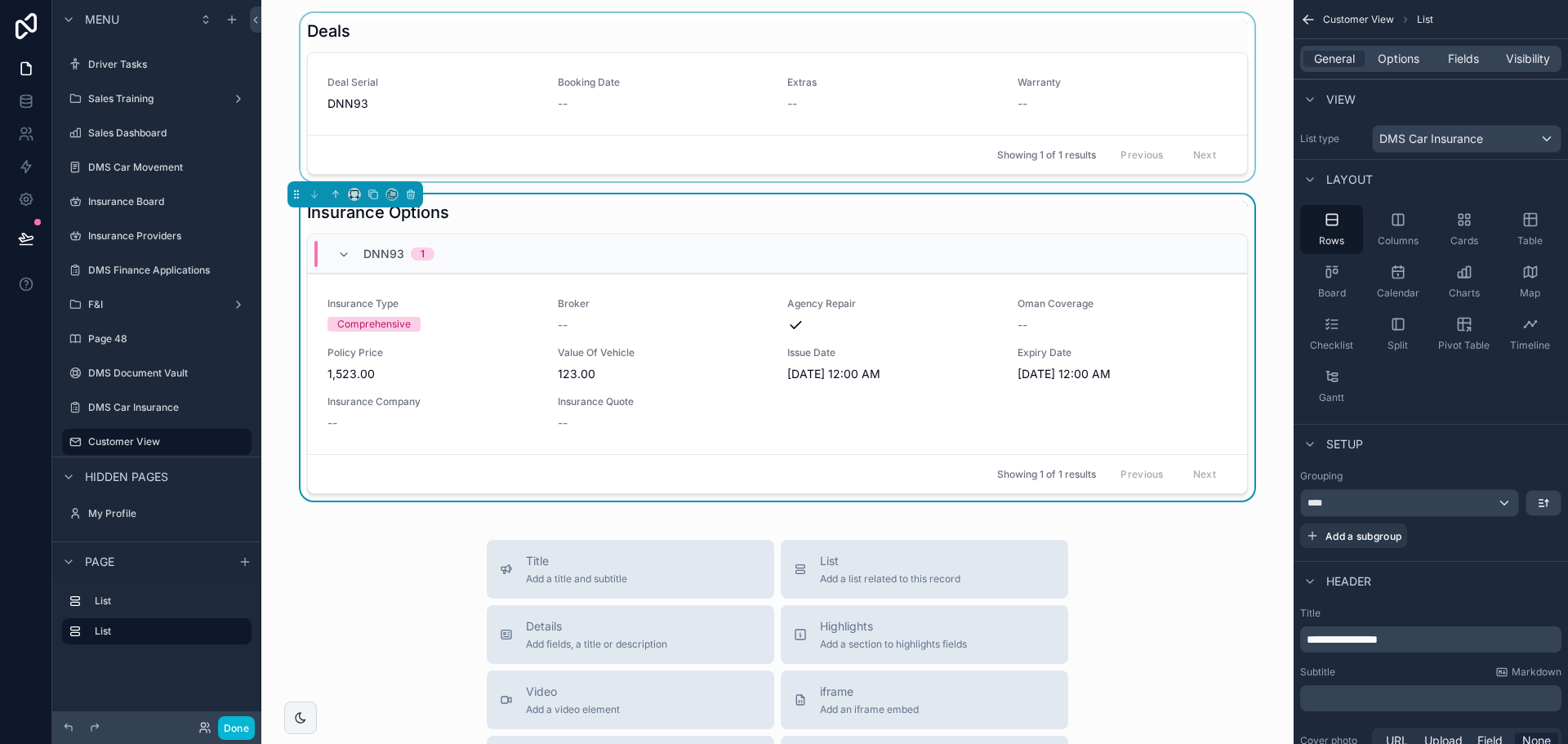
click at [917, 146] on div "Showing 1 of 1 results Previous Next" at bounding box center [777, 154] width 939 height 39
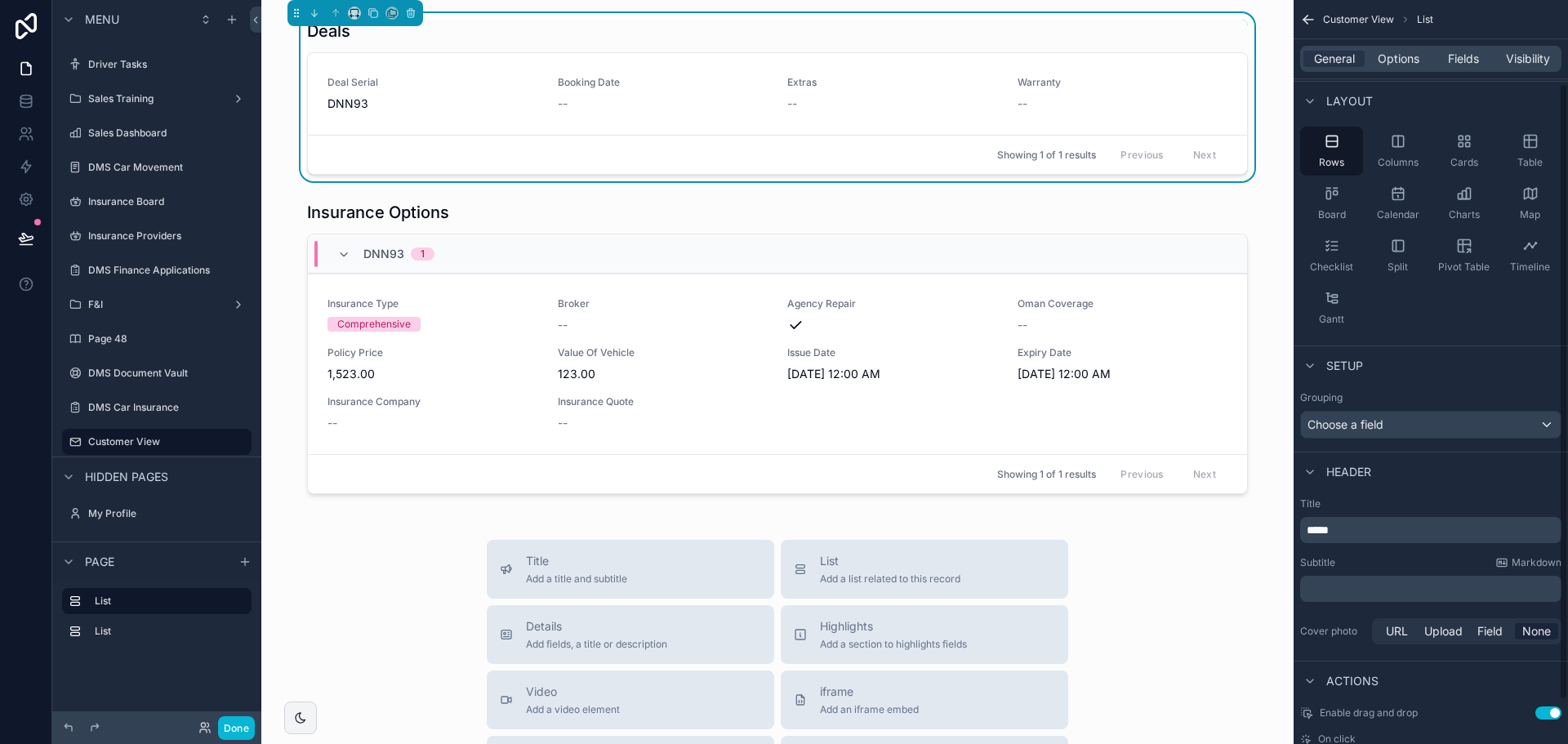
scroll to position [153, 0]
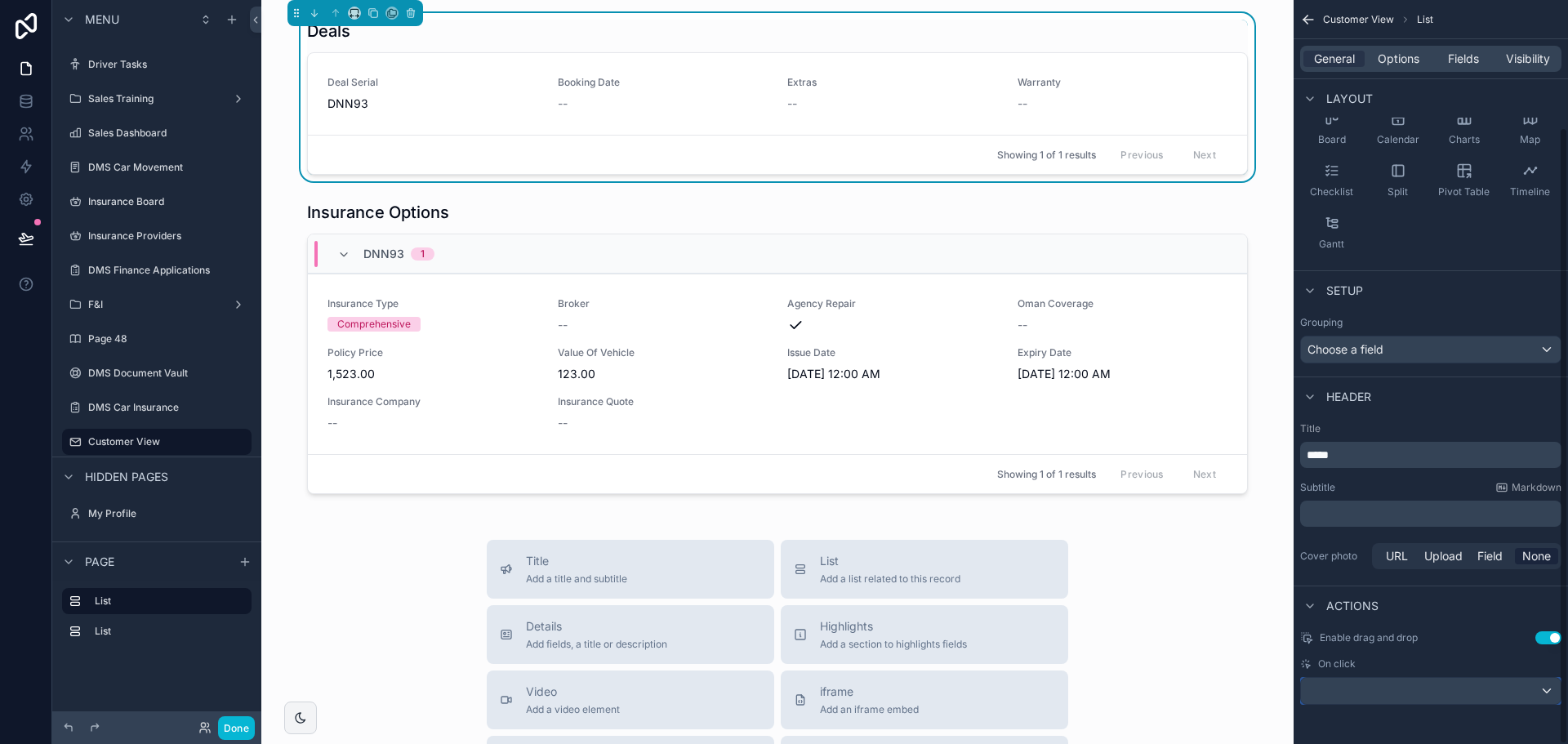
click at [1374, 697] on div "scrollable content" at bounding box center [1431, 691] width 260 height 26
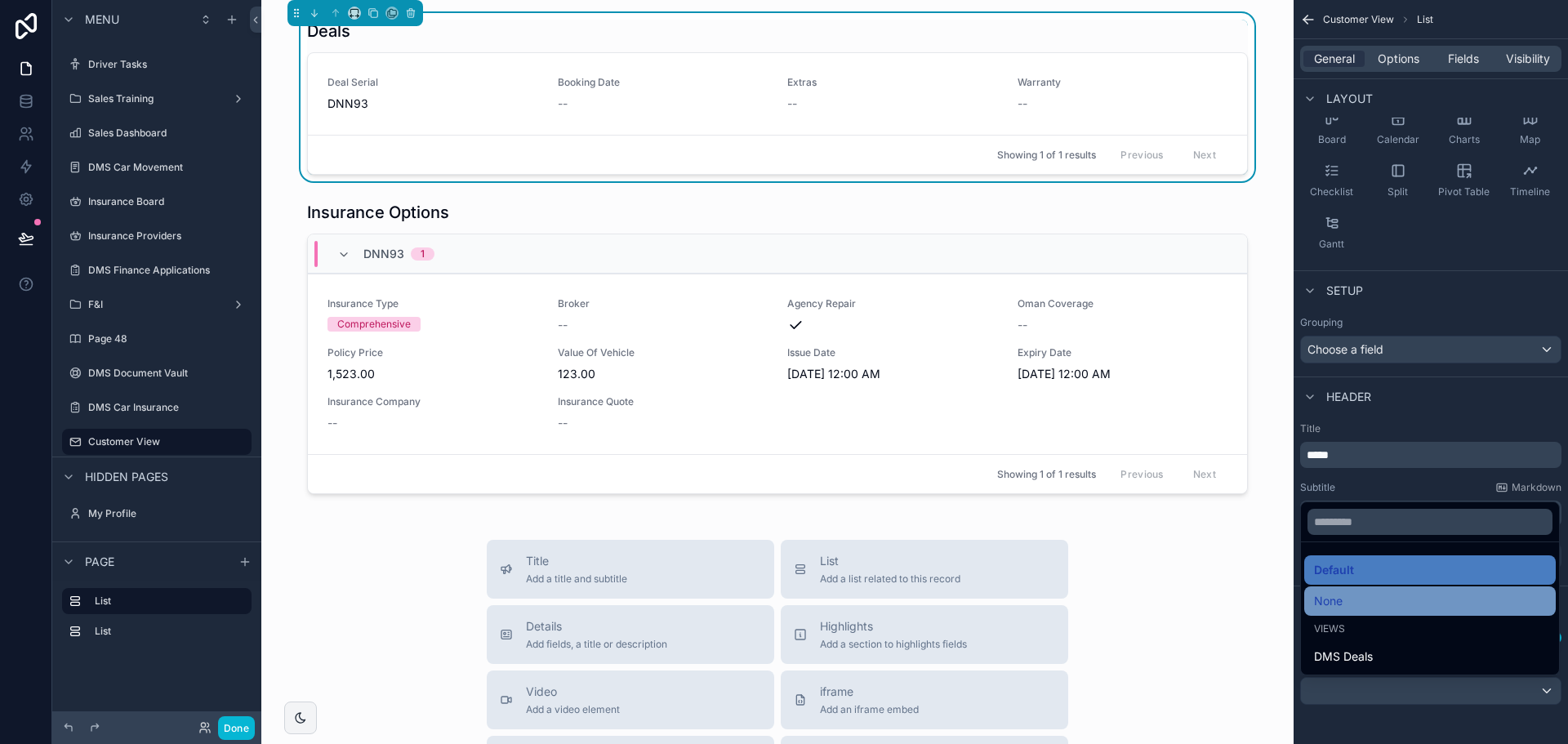
click at [1364, 607] on div "None" at bounding box center [1431, 601] width 232 height 20
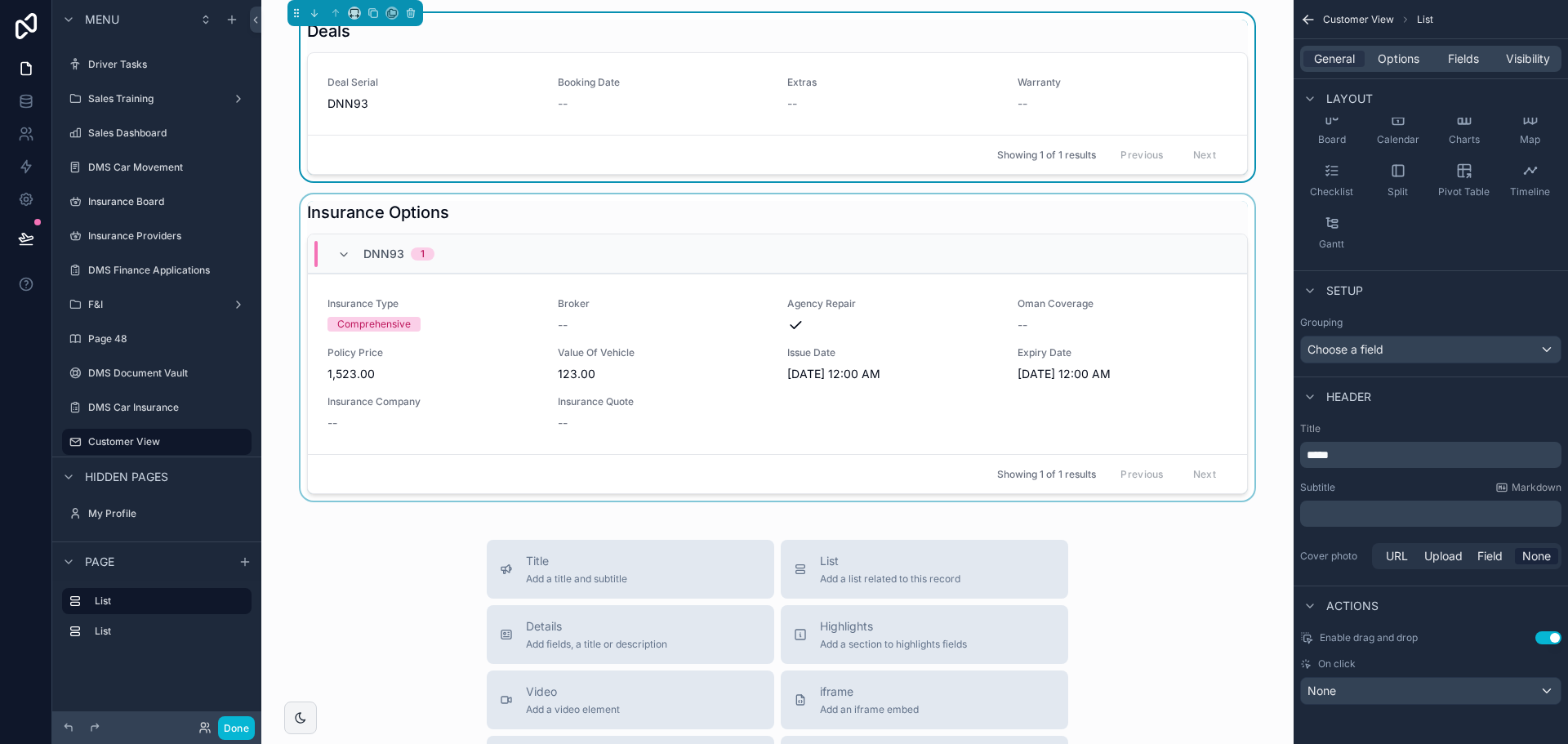
click at [1065, 198] on div "scrollable content" at bounding box center [777, 347] width 1006 height 307
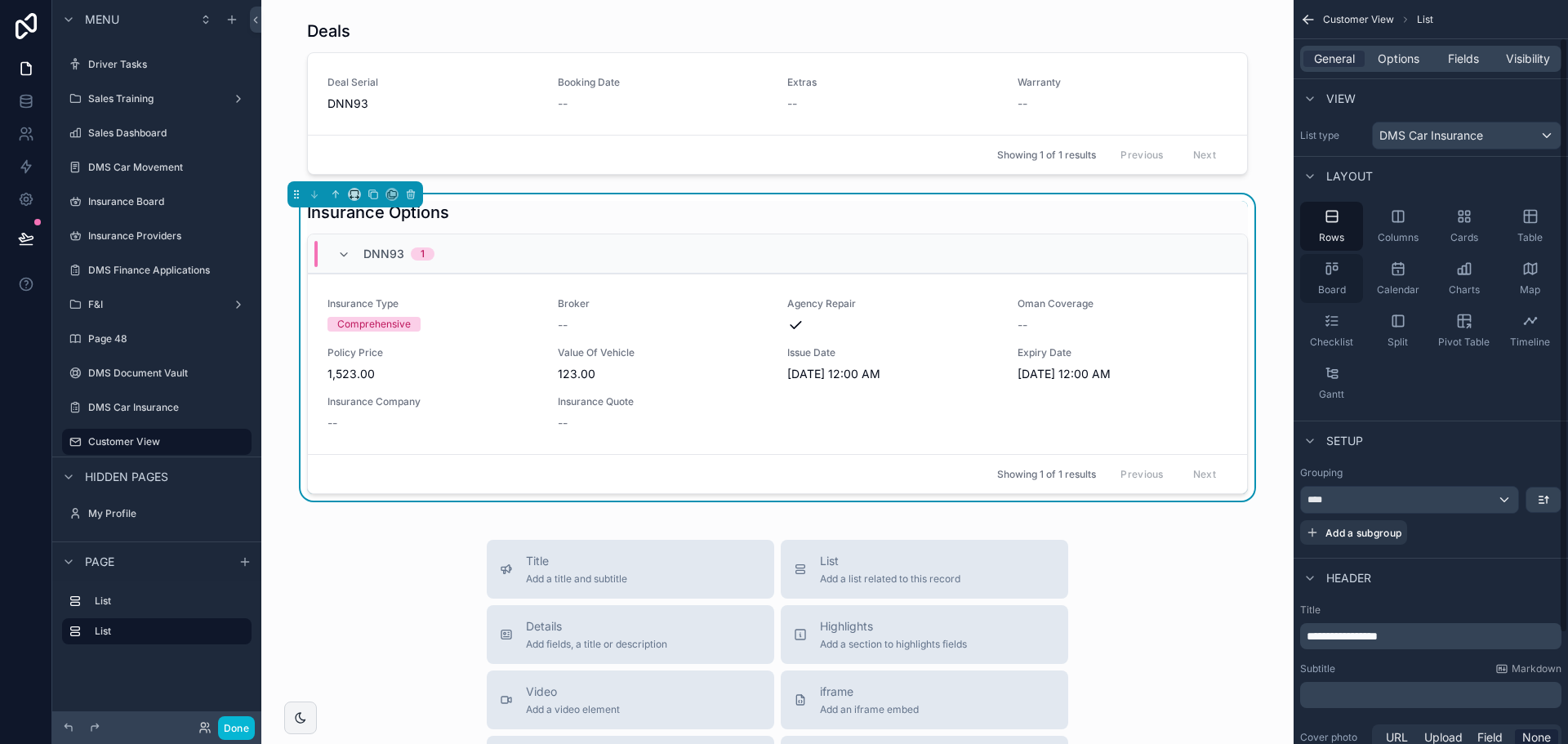
scroll to position [0, 0]
click at [1404, 62] on span "Options" at bounding box center [1398, 59] width 42 height 17
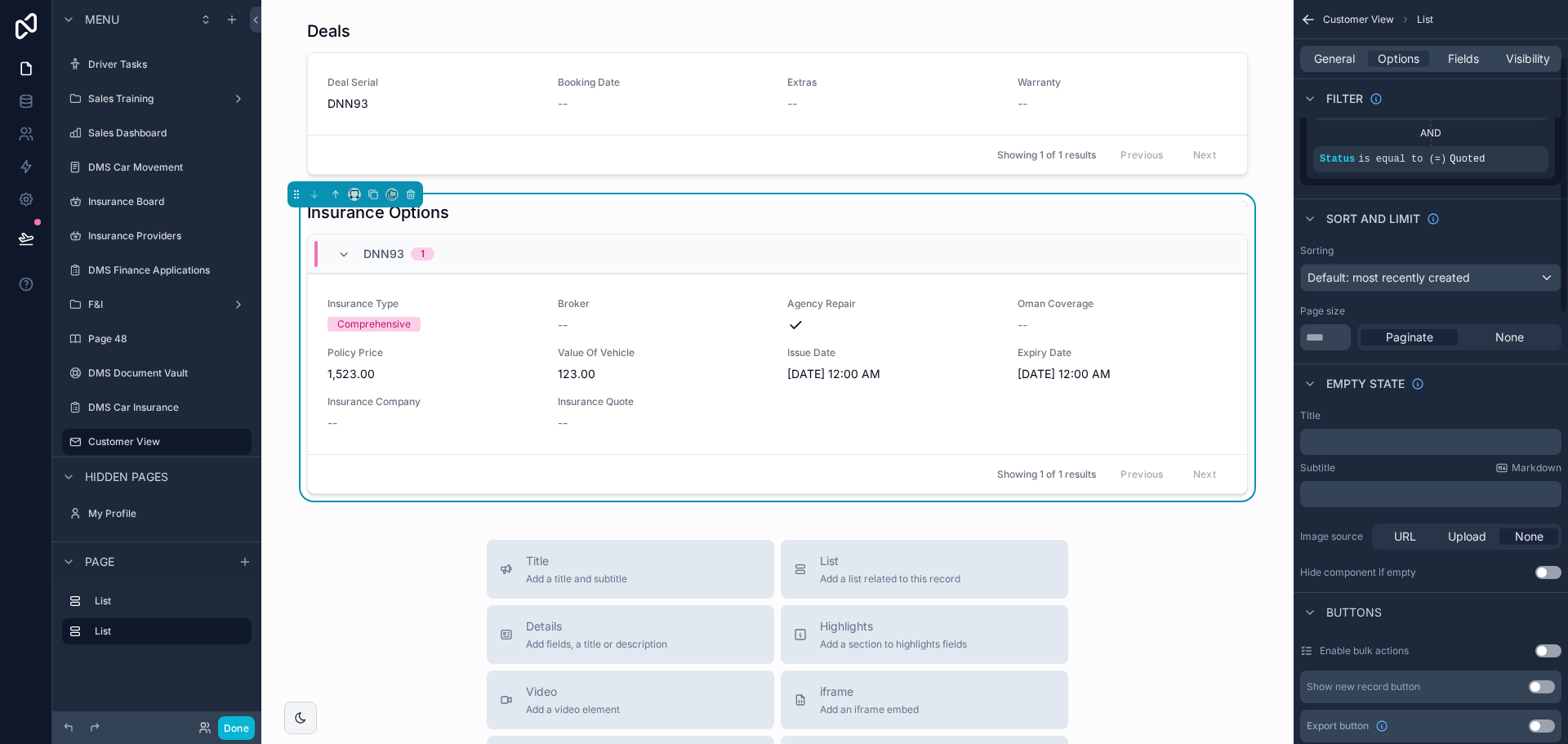
scroll to position [163, 0]
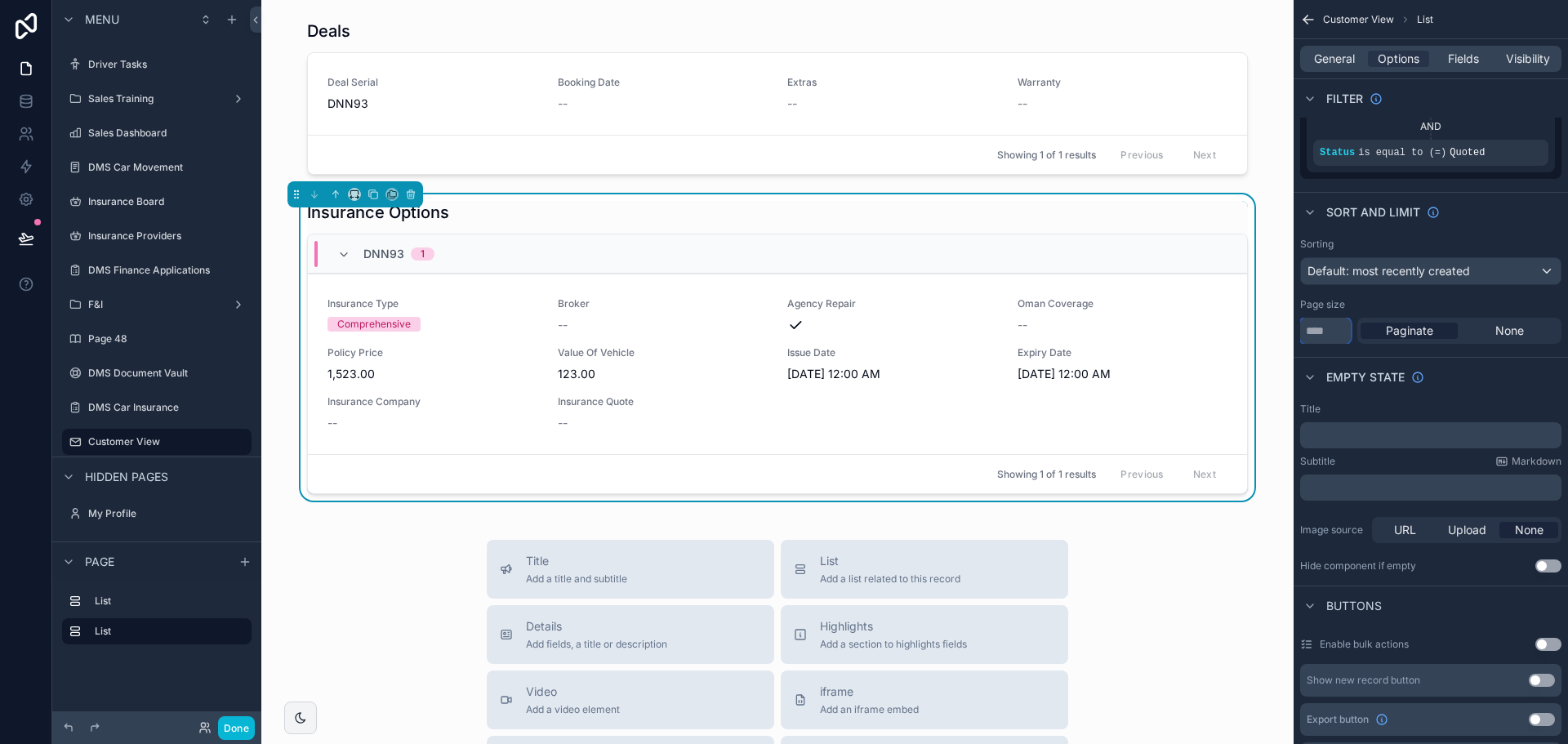
drag, startPoint x: 1333, startPoint y: 332, endPoint x: 1340, endPoint y: 326, distance: 9.2
click at [1334, 332] on input "**" at bounding box center [1326, 331] width 51 height 26
type input "***"
click at [1478, 332] on div "None" at bounding box center [1509, 331] width 98 height 17
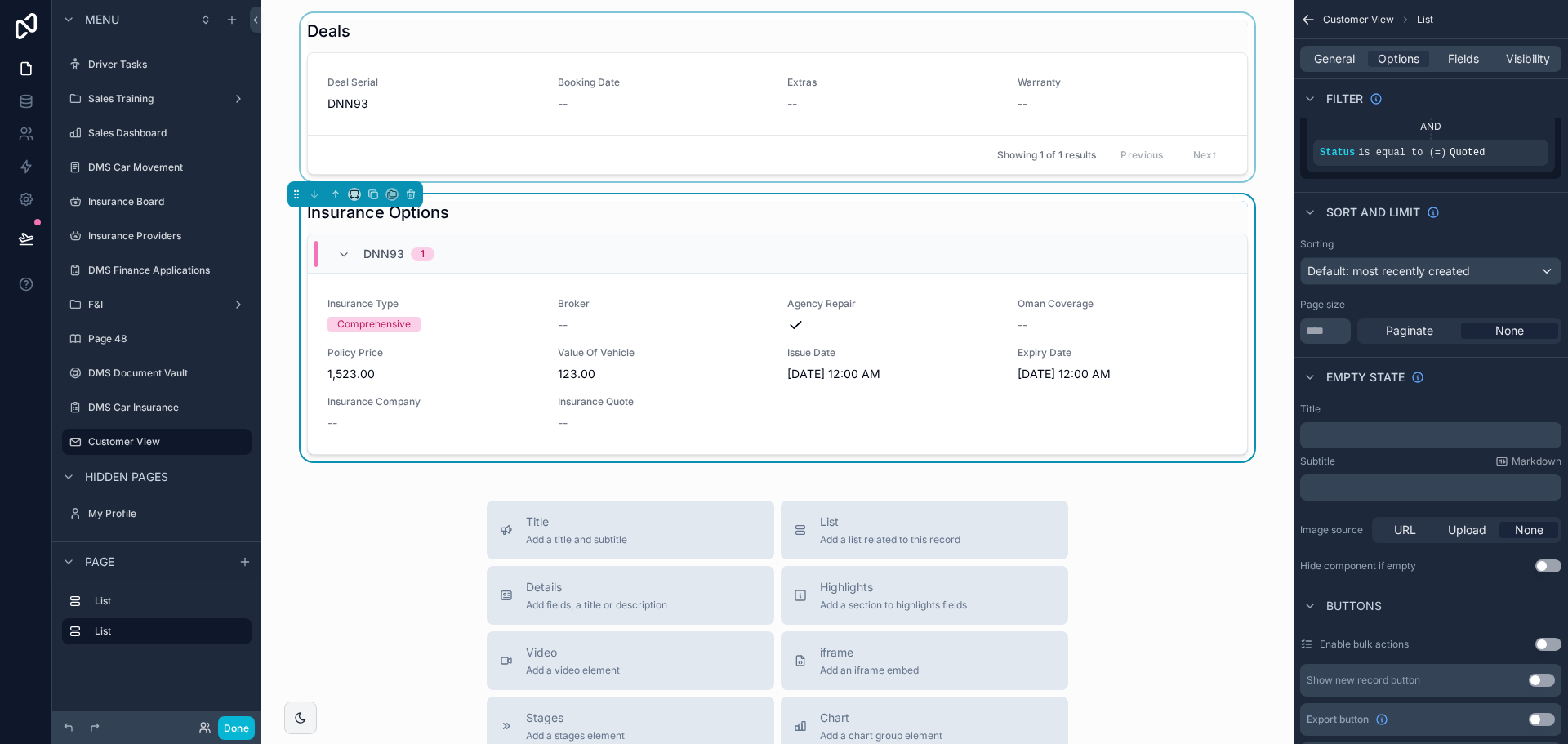
click at [986, 159] on div "Showing 1 of 1 results Previous Next" at bounding box center [777, 154] width 939 height 39
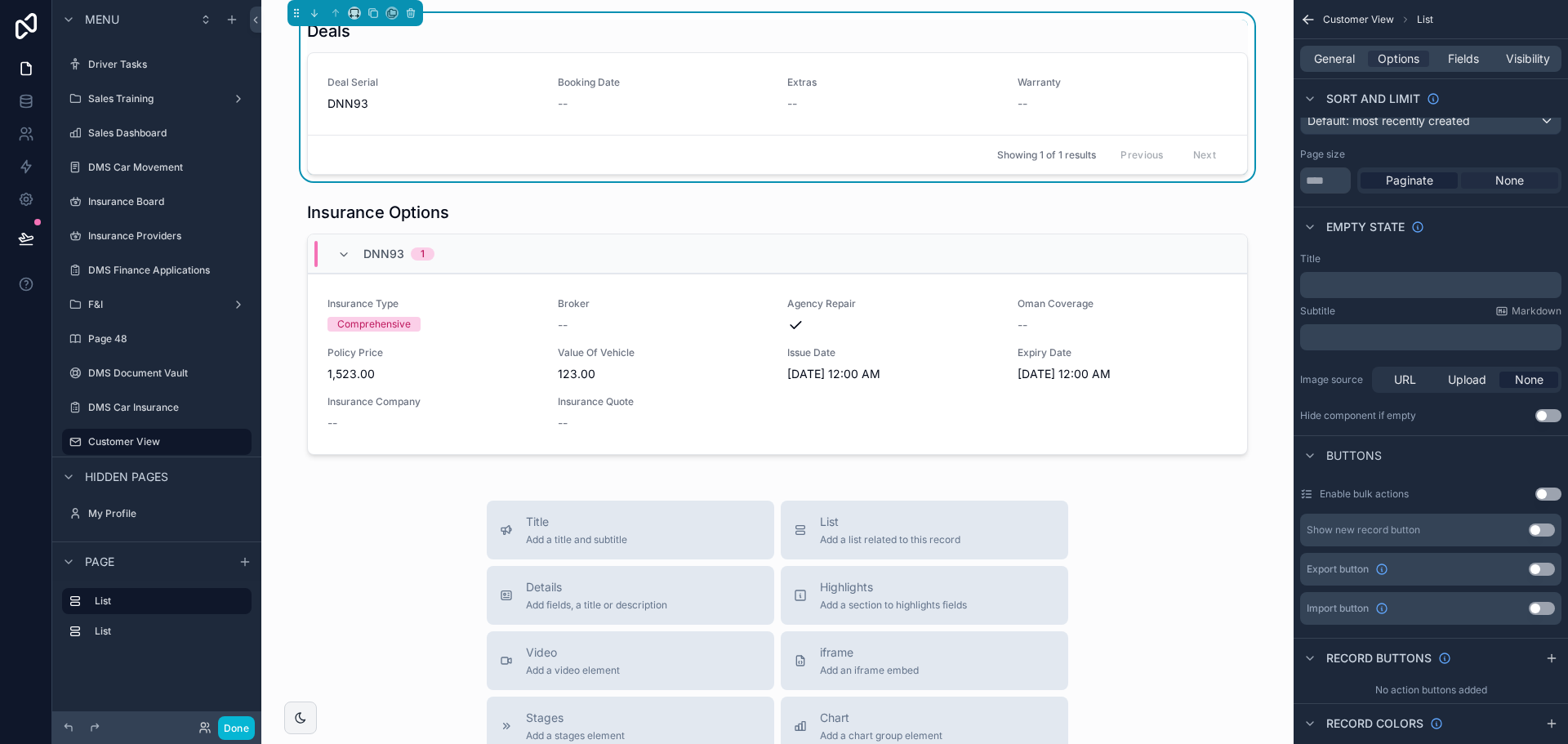
click at [1519, 179] on span "None" at bounding box center [1509, 181] width 29 height 17
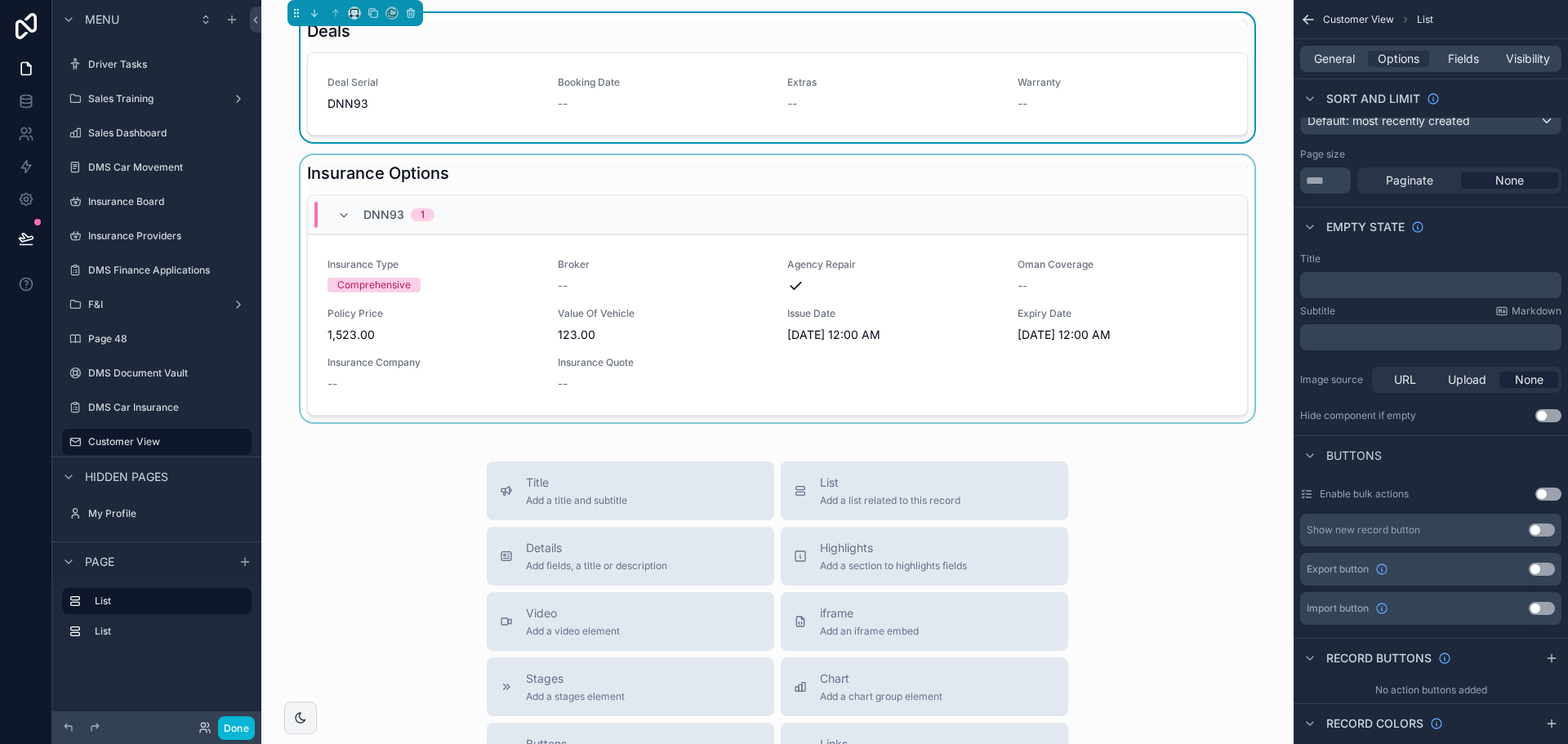
click at [778, 188] on div "scrollable content" at bounding box center [777, 289] width 1006 height 268
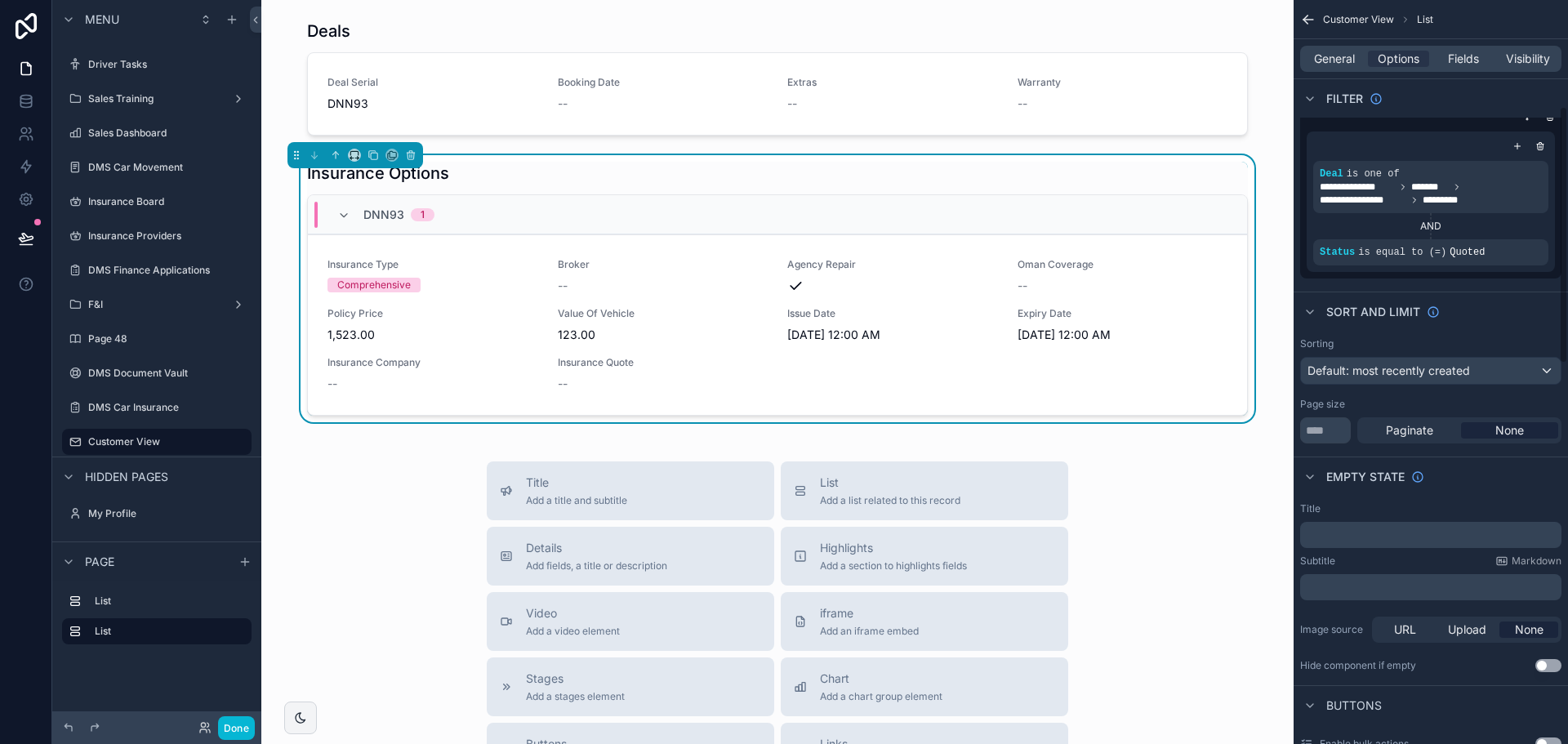
scroll to position [0, 0]
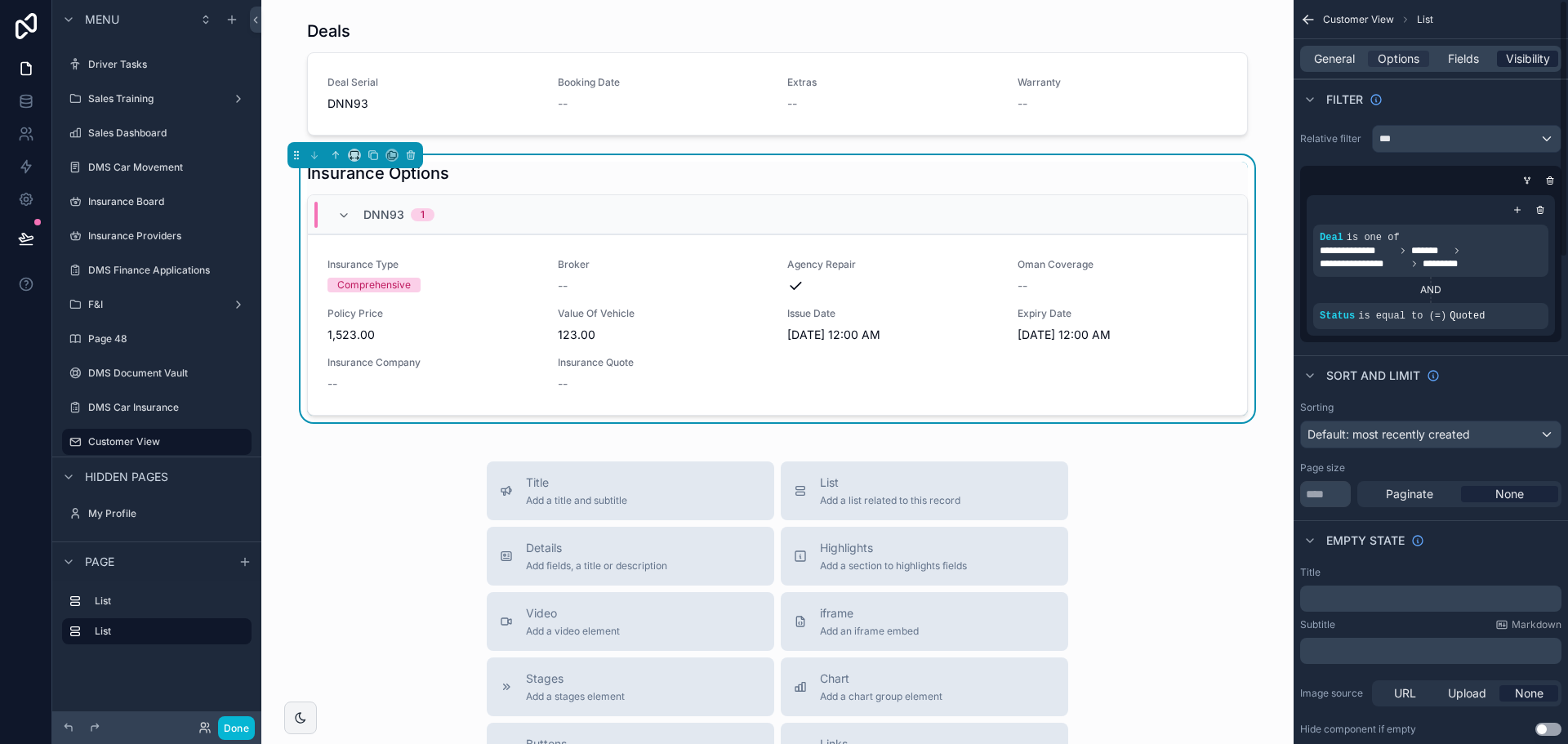
click at [1511, 58] on span "Visibility" at bounding box center [1527, 59] width 44 height 17
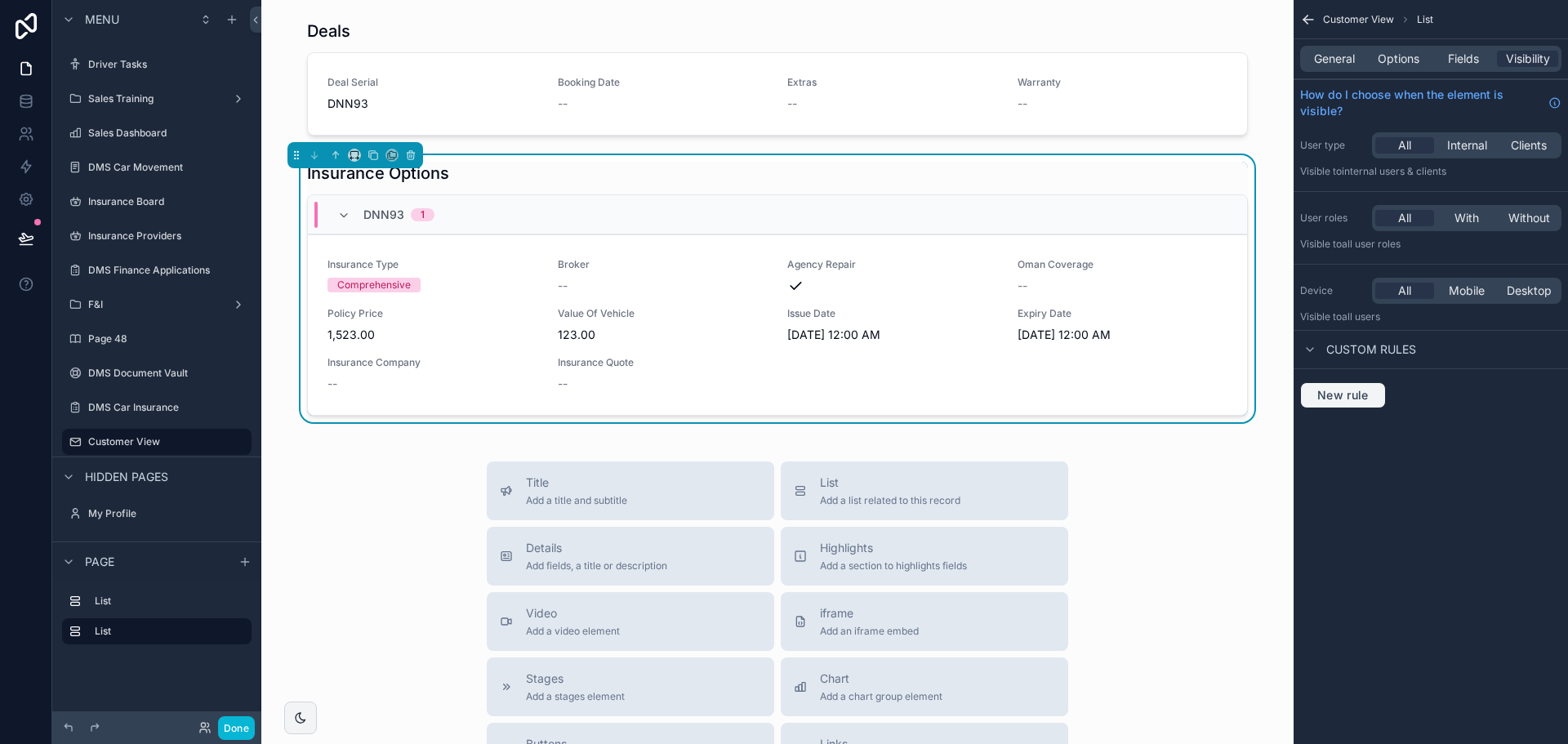
click at [1326, 397] on span "New rule" at bounding box center [1342, 396] width 64 height 15
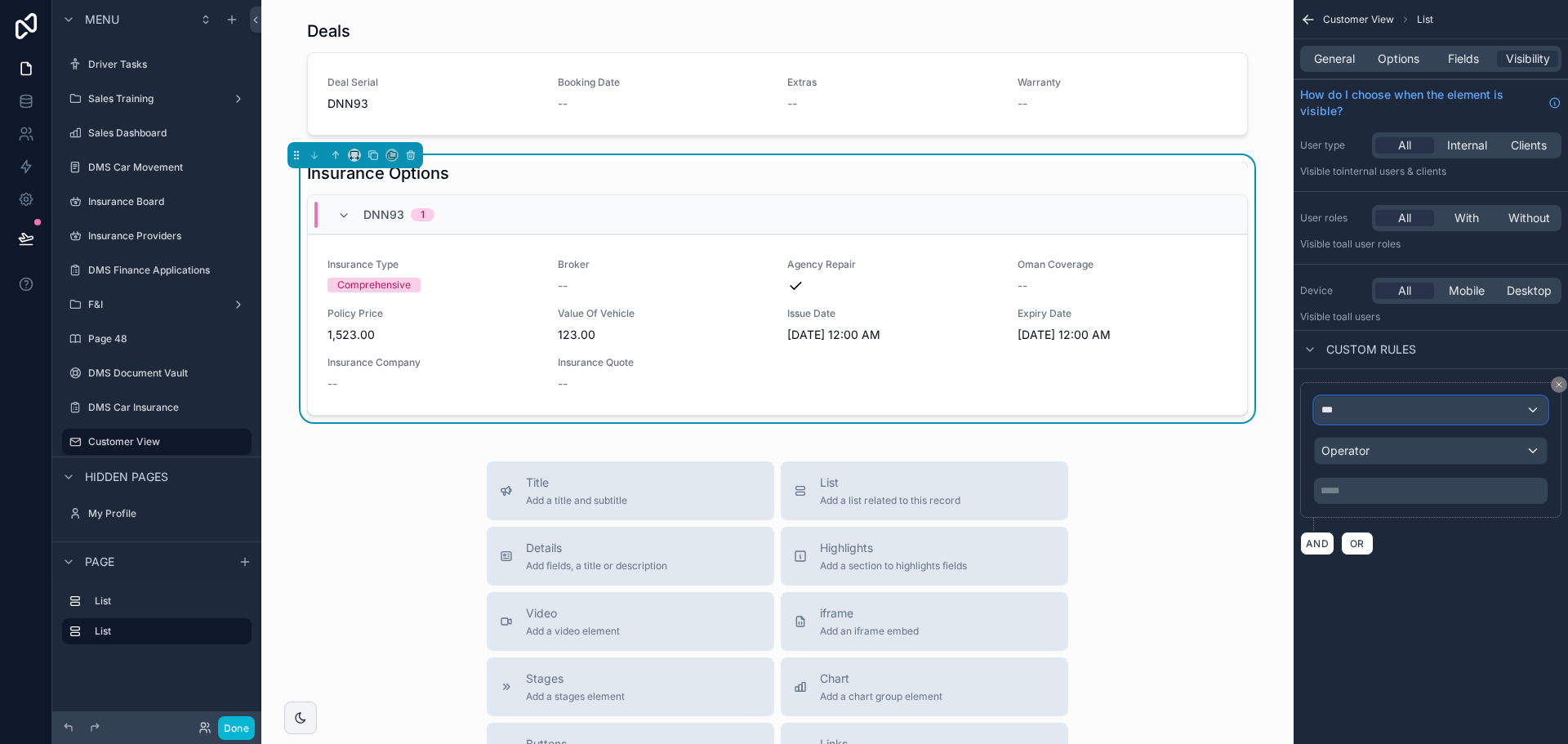
click at [1328, 416] on span "***" at bounding box center [1327, 410] width 11 height 13
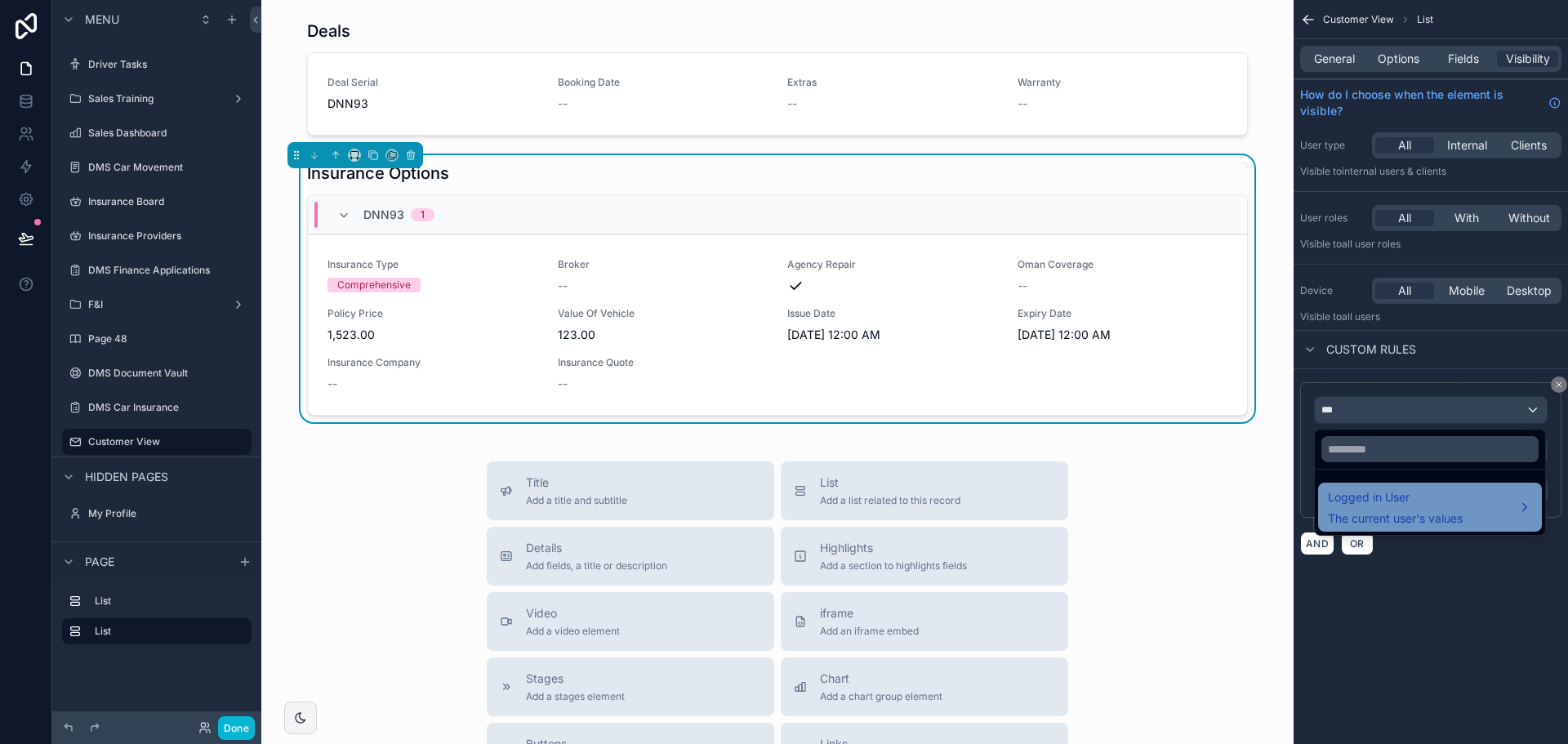
click at [1355, 492] on span "Logged in User" at bounding box center [1395, 497] width 135 height 20
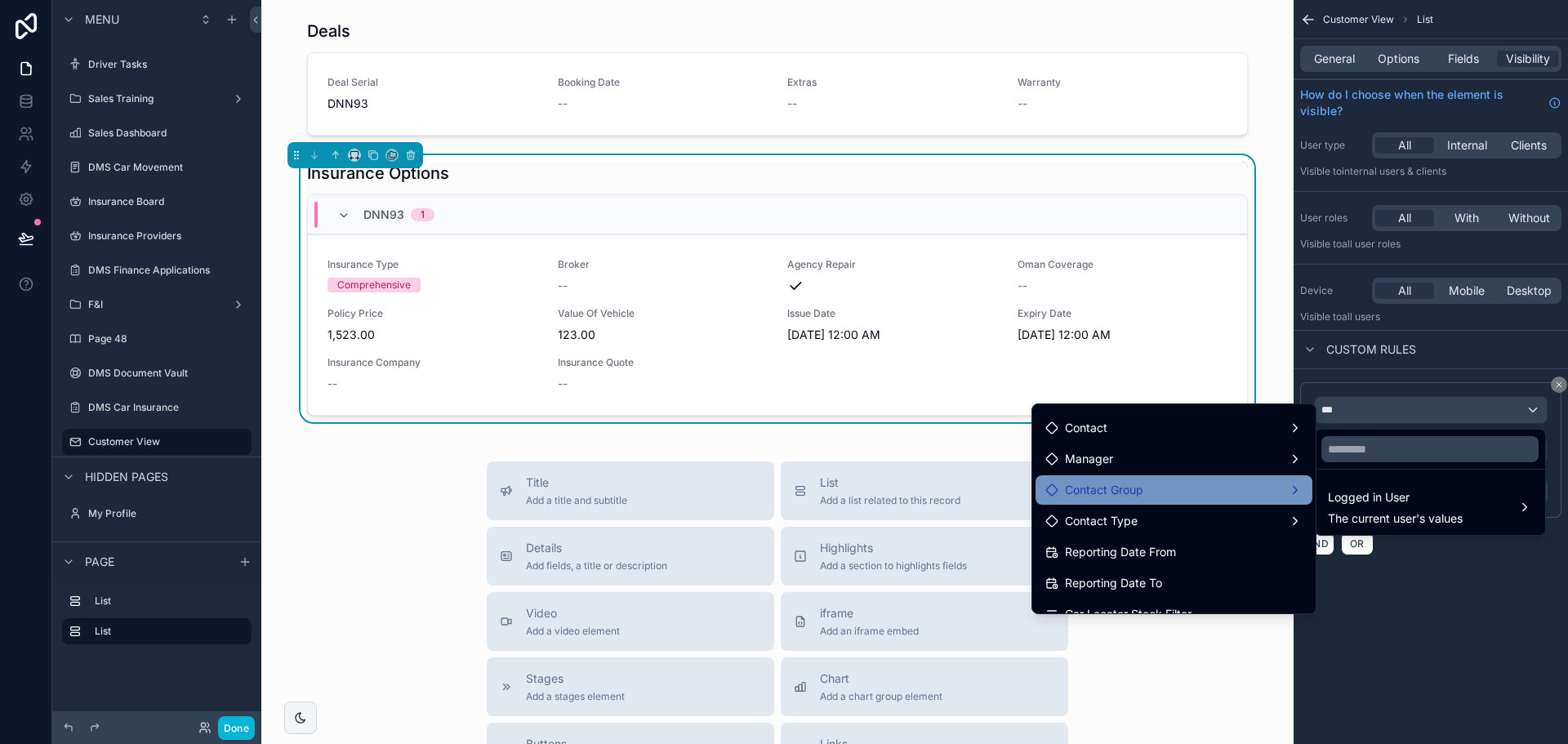
scroll to position [381, 0]
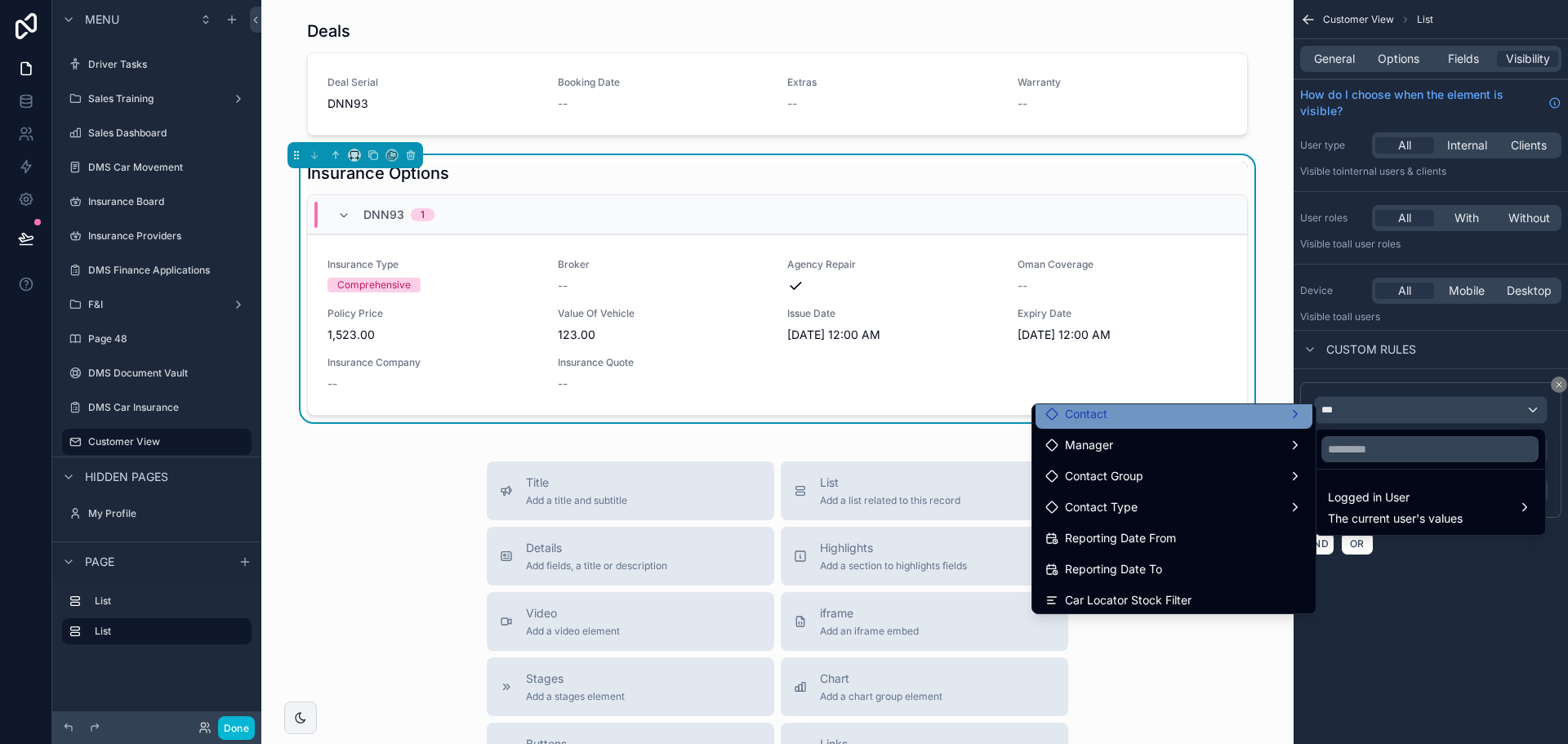
click at [1130, 416] on div "Contact" at bounding box center [1173, 413] width 257 height 20
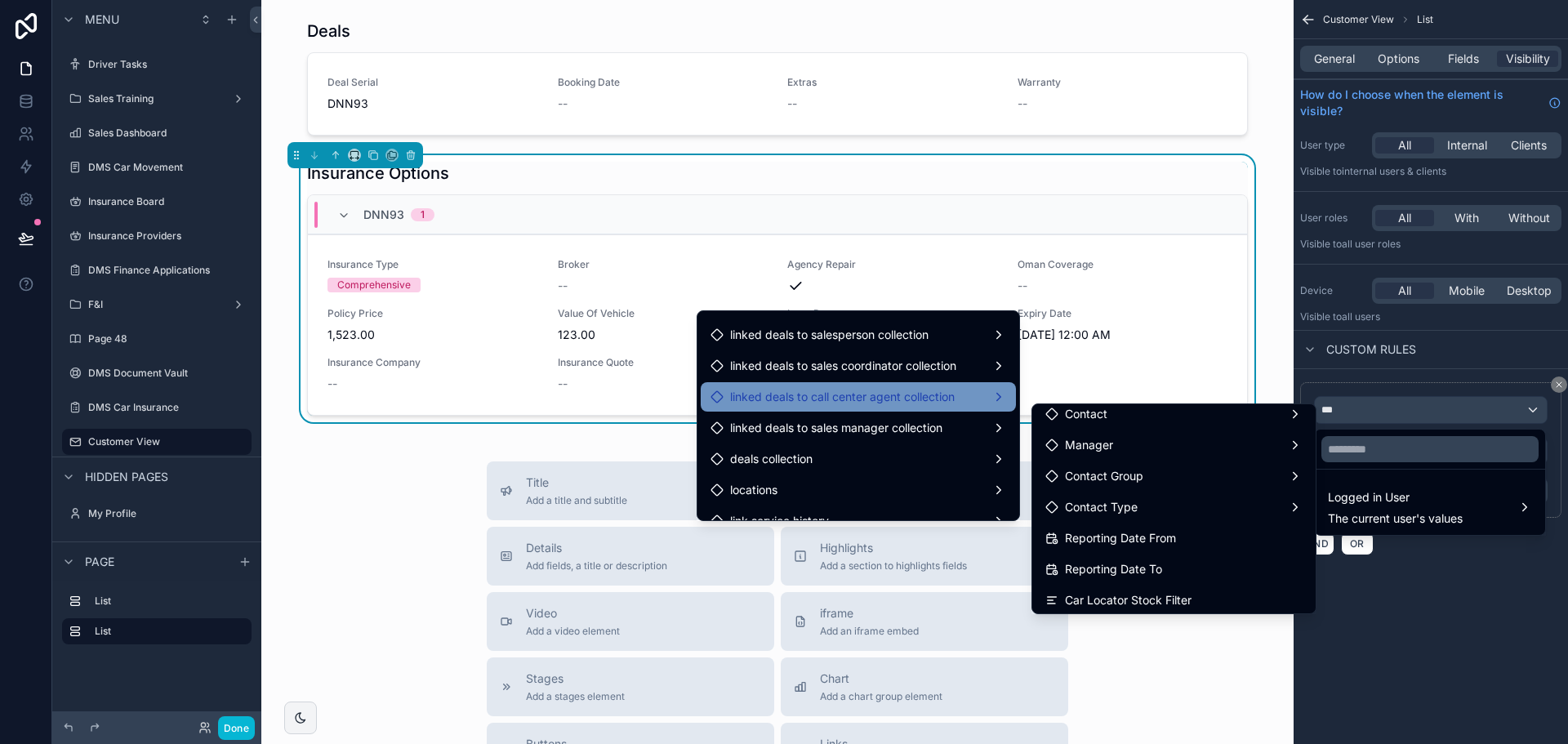
scroll to position [2205, 0]
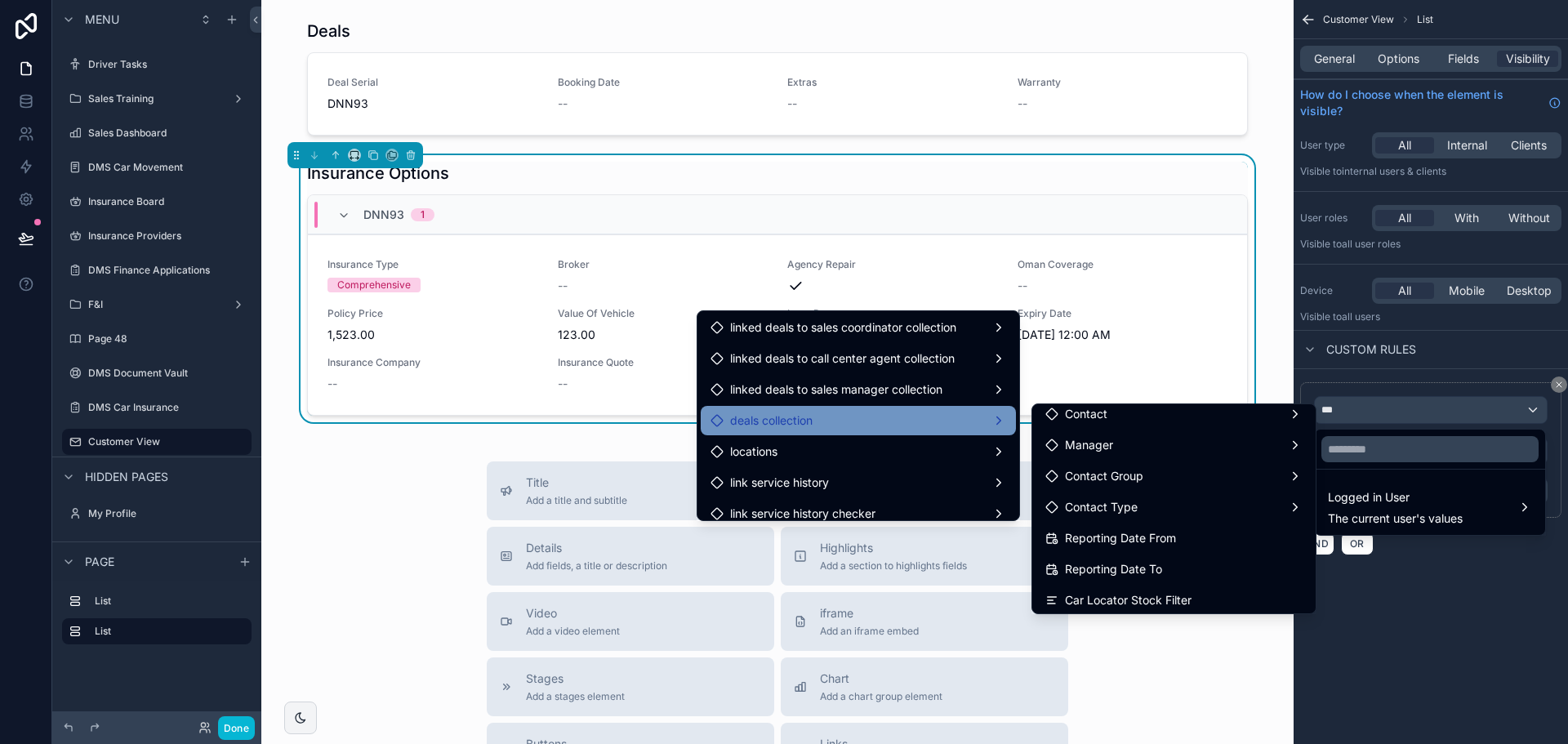
click at [862, 418] on div "deals collection" at bounding box center [858, 420] width 295 height 20
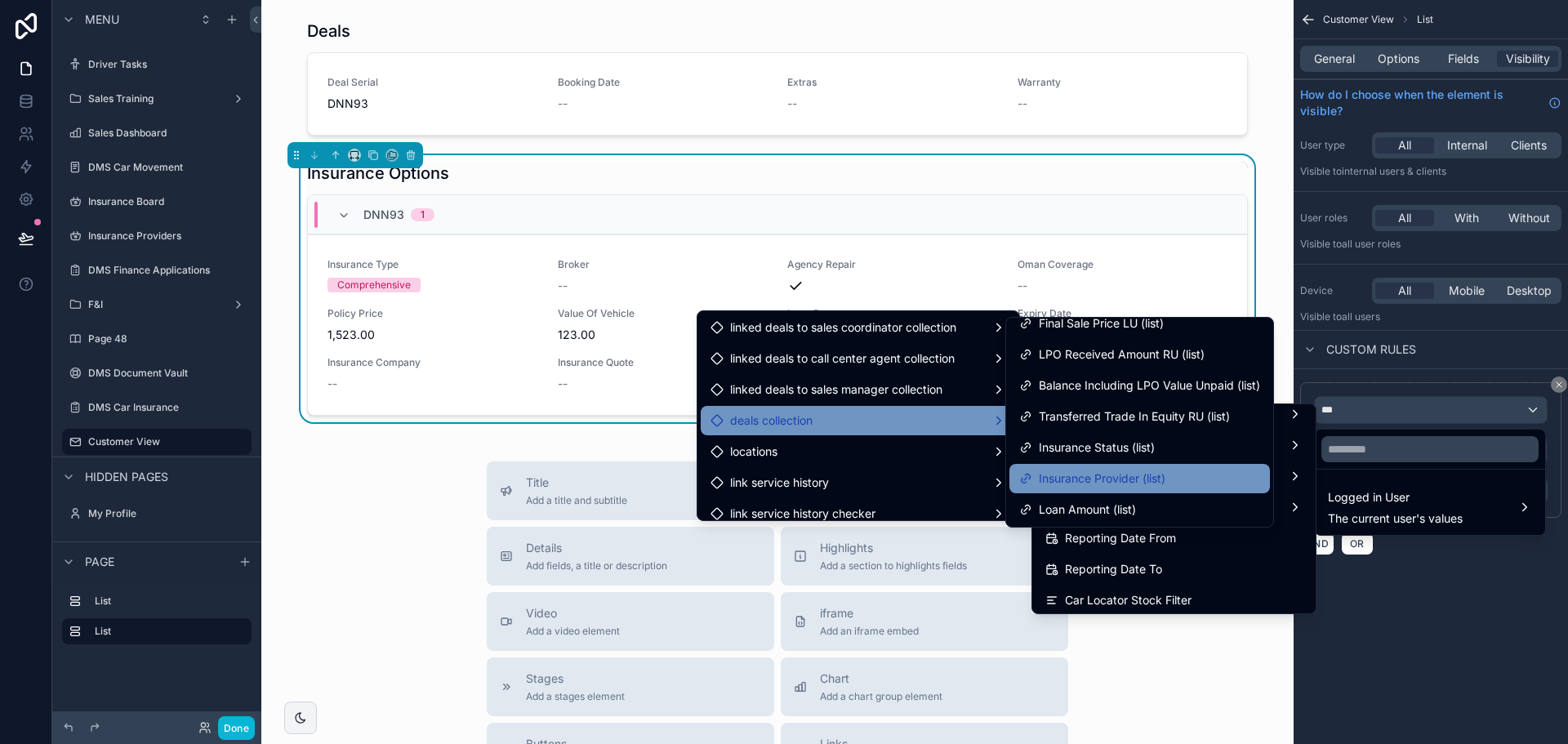
scroll to position [420, 0]
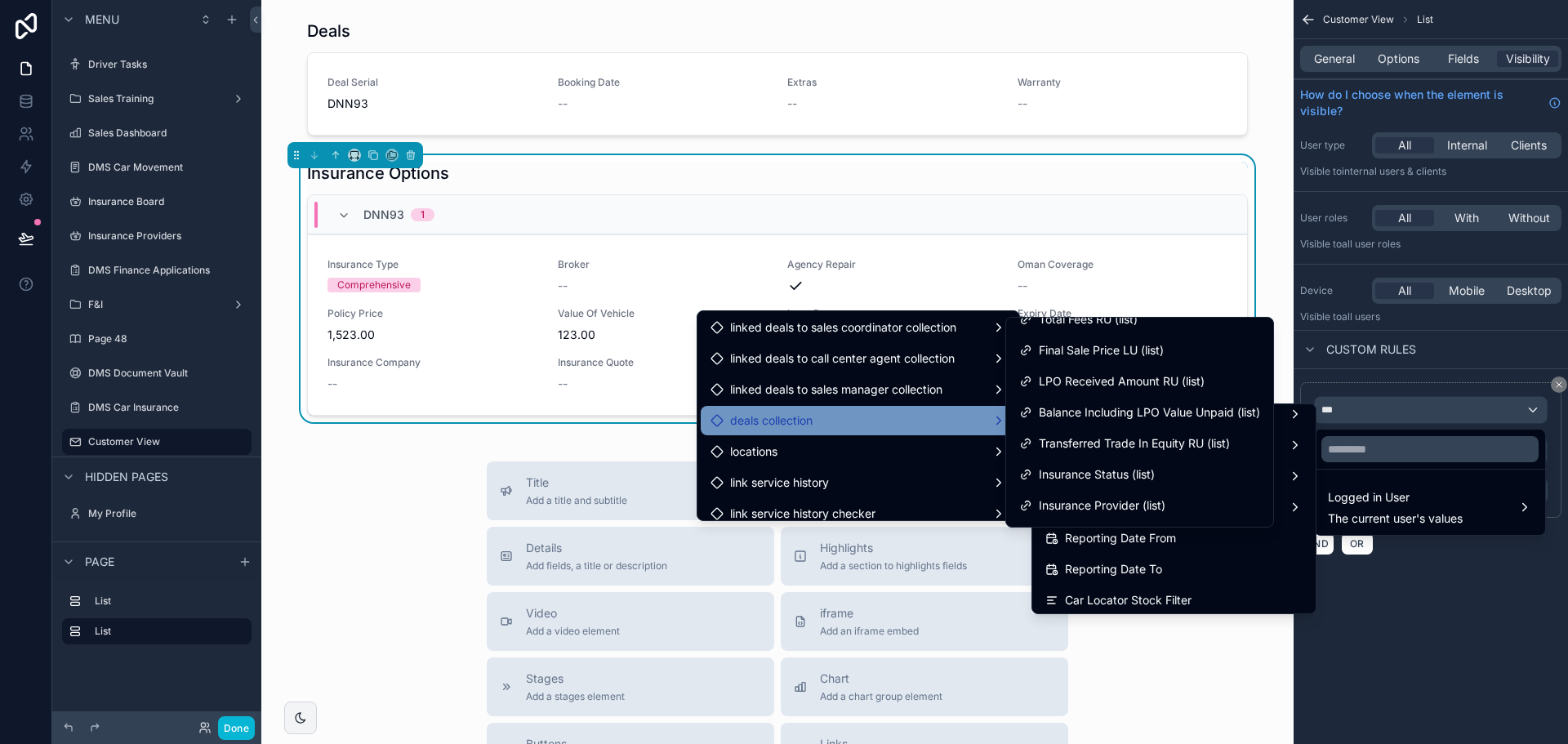
click at [768, 413] on span "deals collection" at bounding box center [771, 420] width 83 height 20
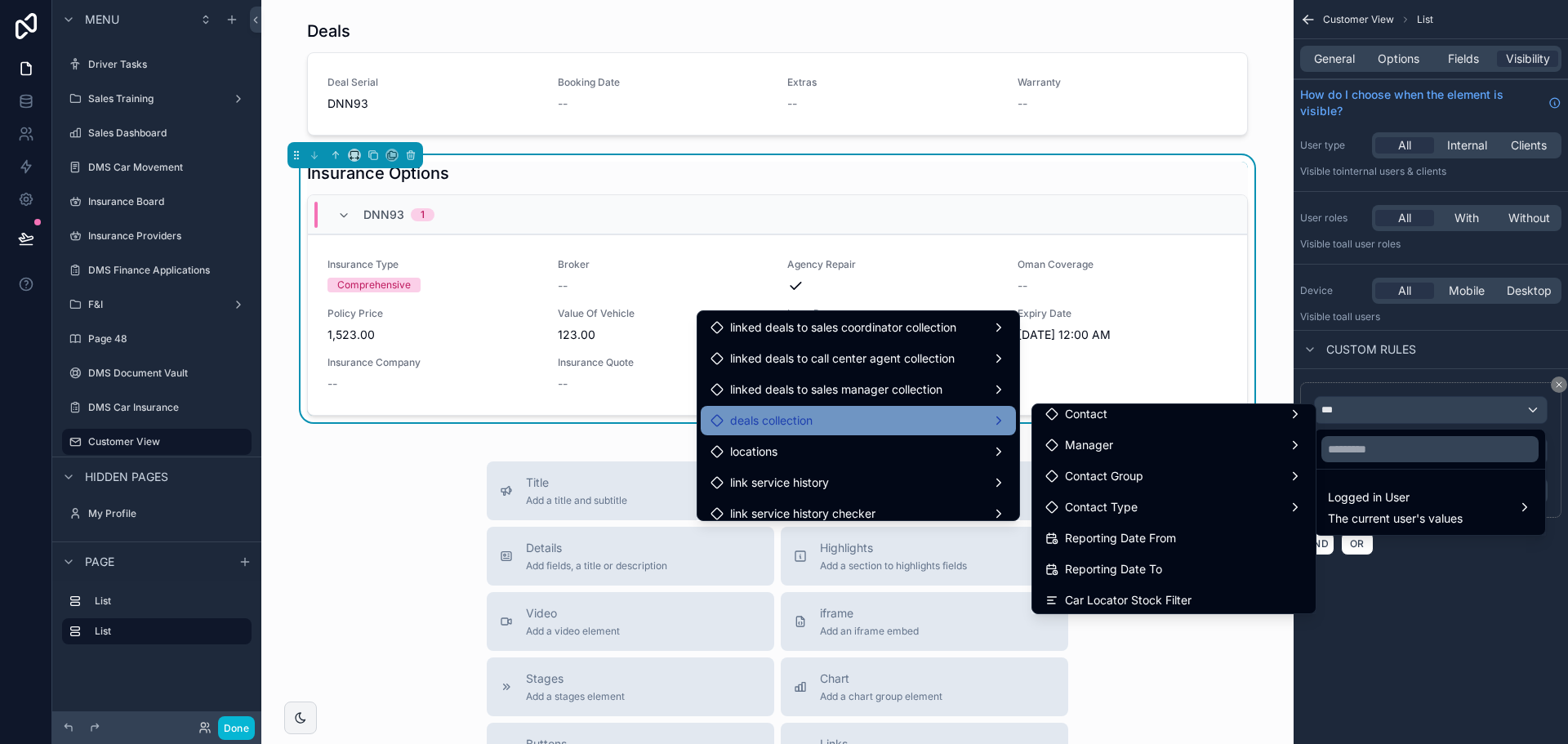
click at [908, 420] on div "deals collection" at bounding box center [858, 420] width 295 height 20
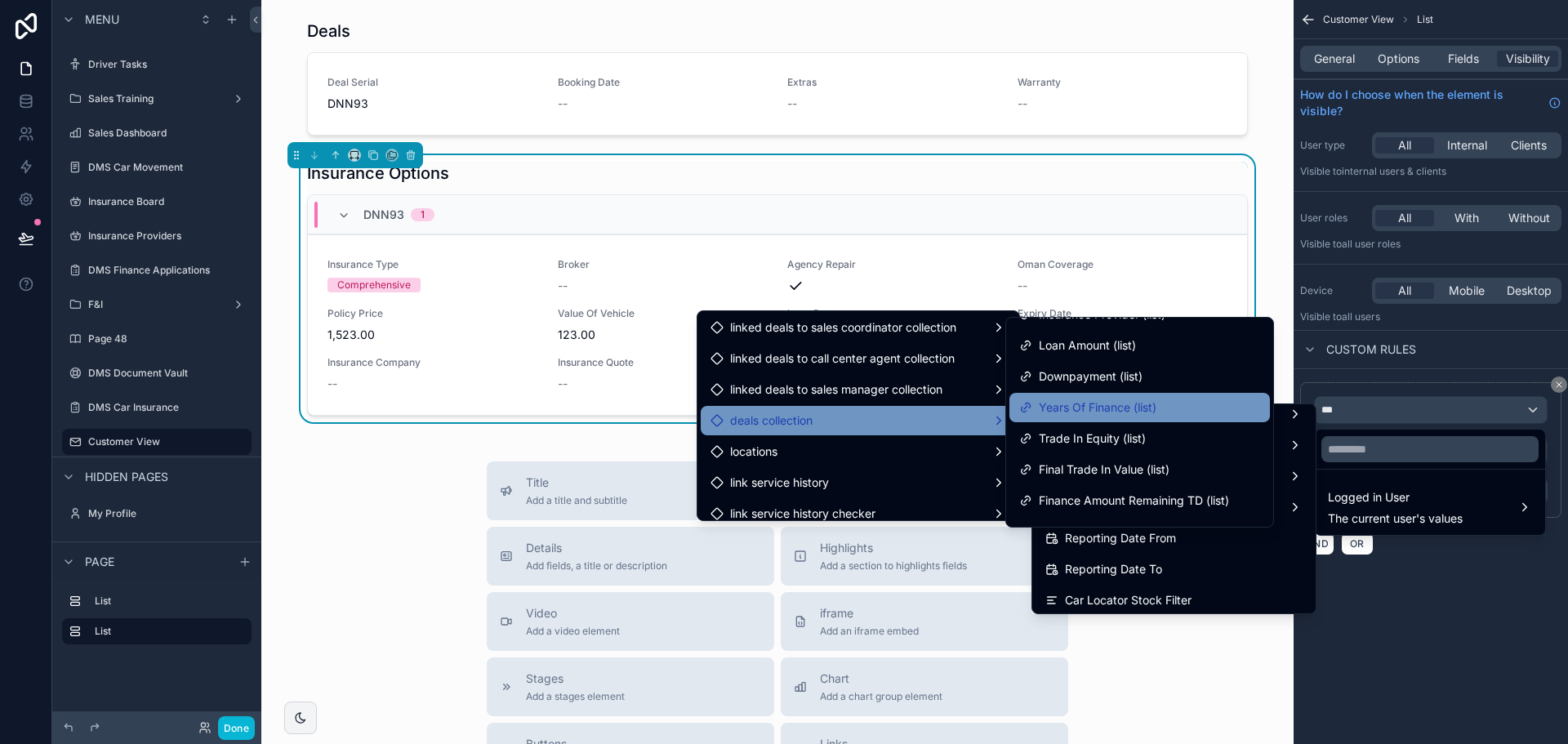
scroll to position [571, 0]
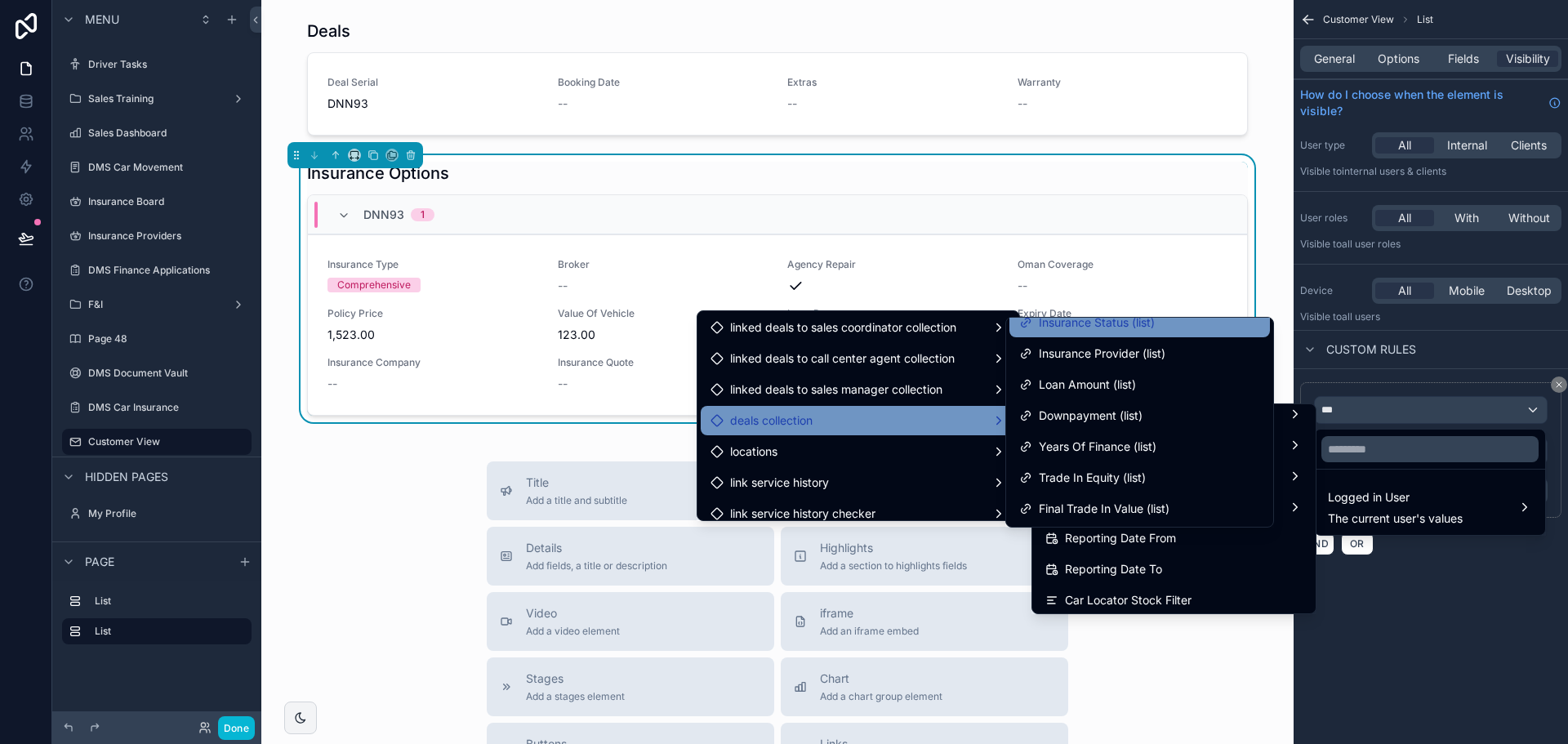
click at [1086, 321] on span "Insurance Status (list)" at bounding box center [1096, 322] width 116 height 20
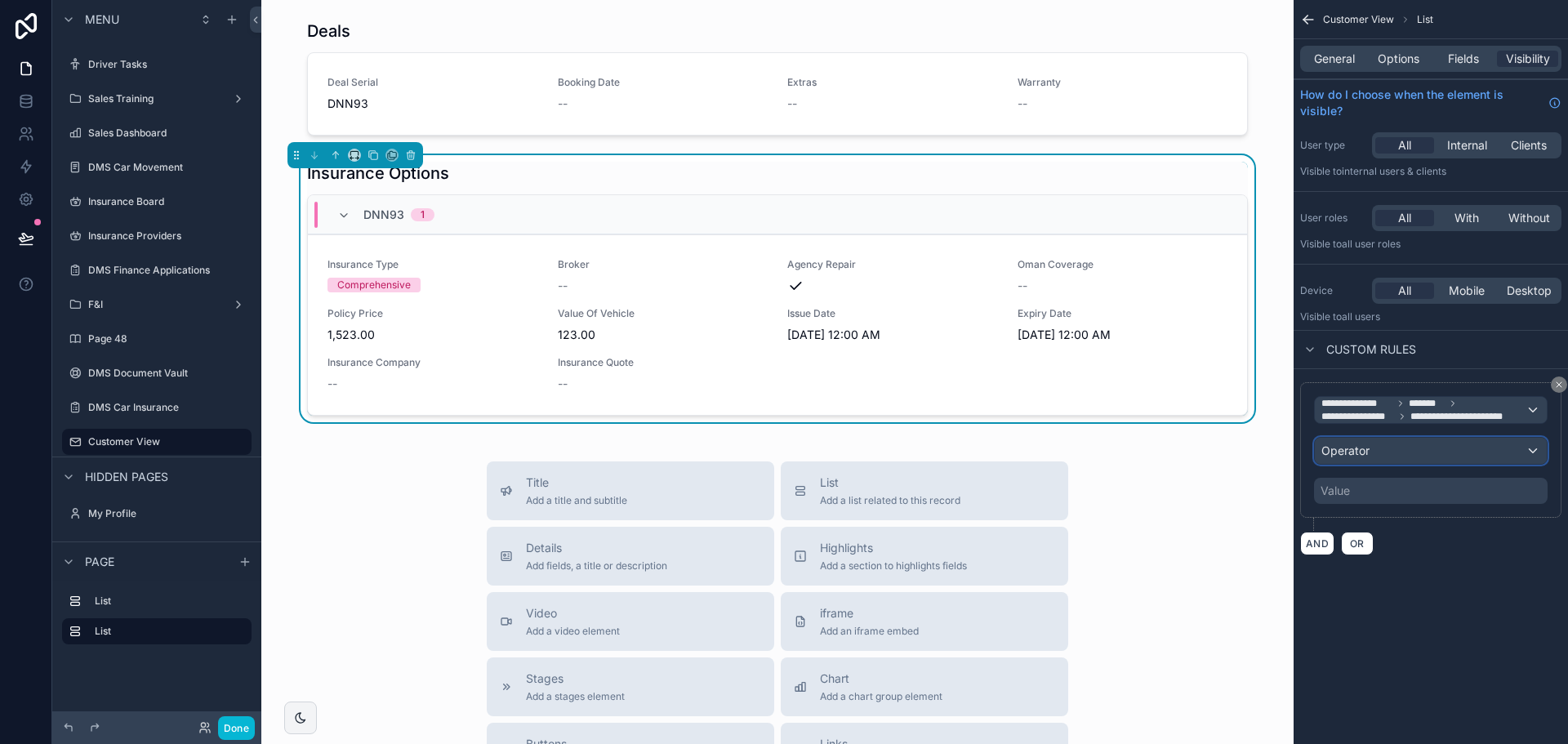
click at [1331, 448] on span "Operator" at bounding box center [1346, 450] width 48 height 14
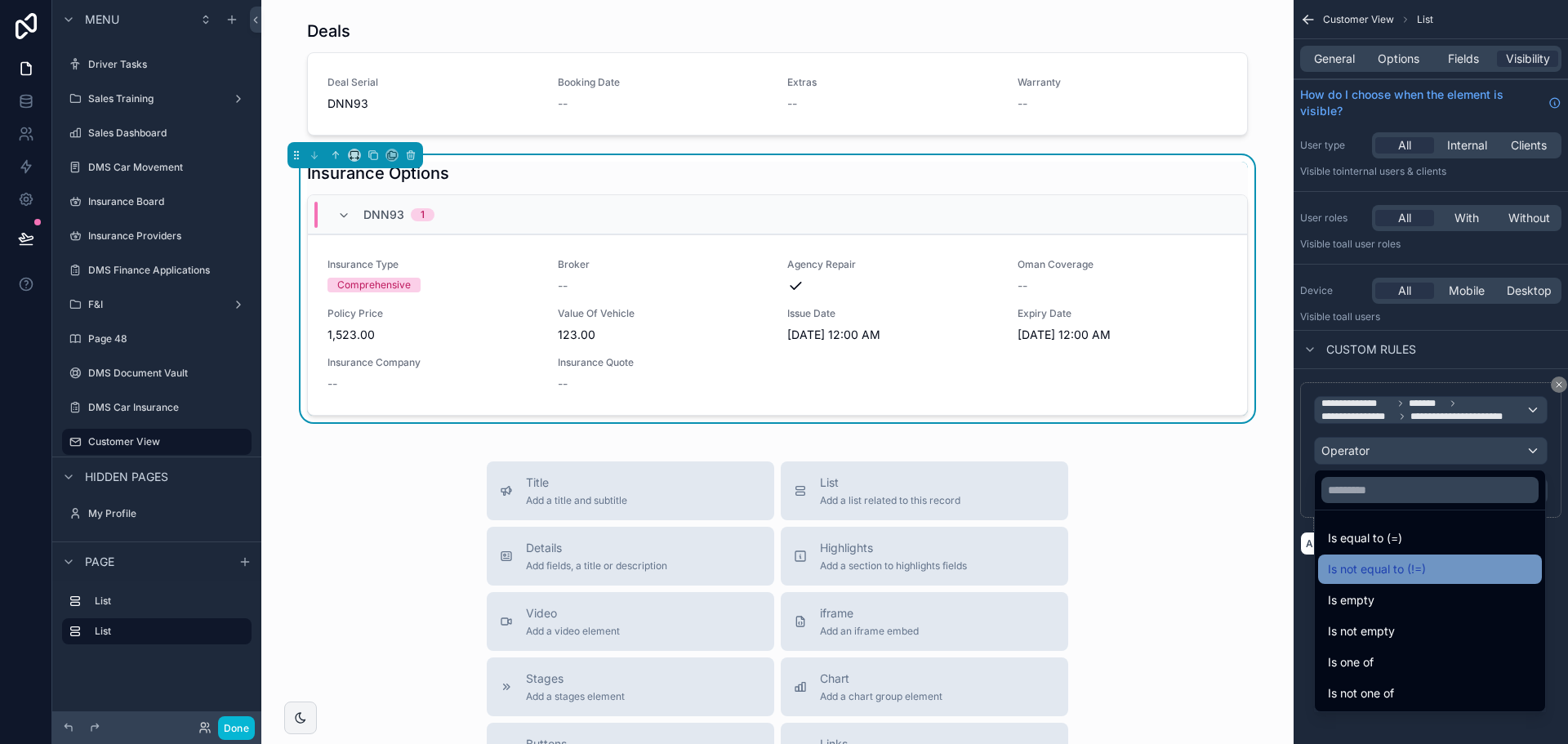
click at [1378, 556] on div "Is not equal to (!=)" at bounding box center [1430, 569] width 224 height 30
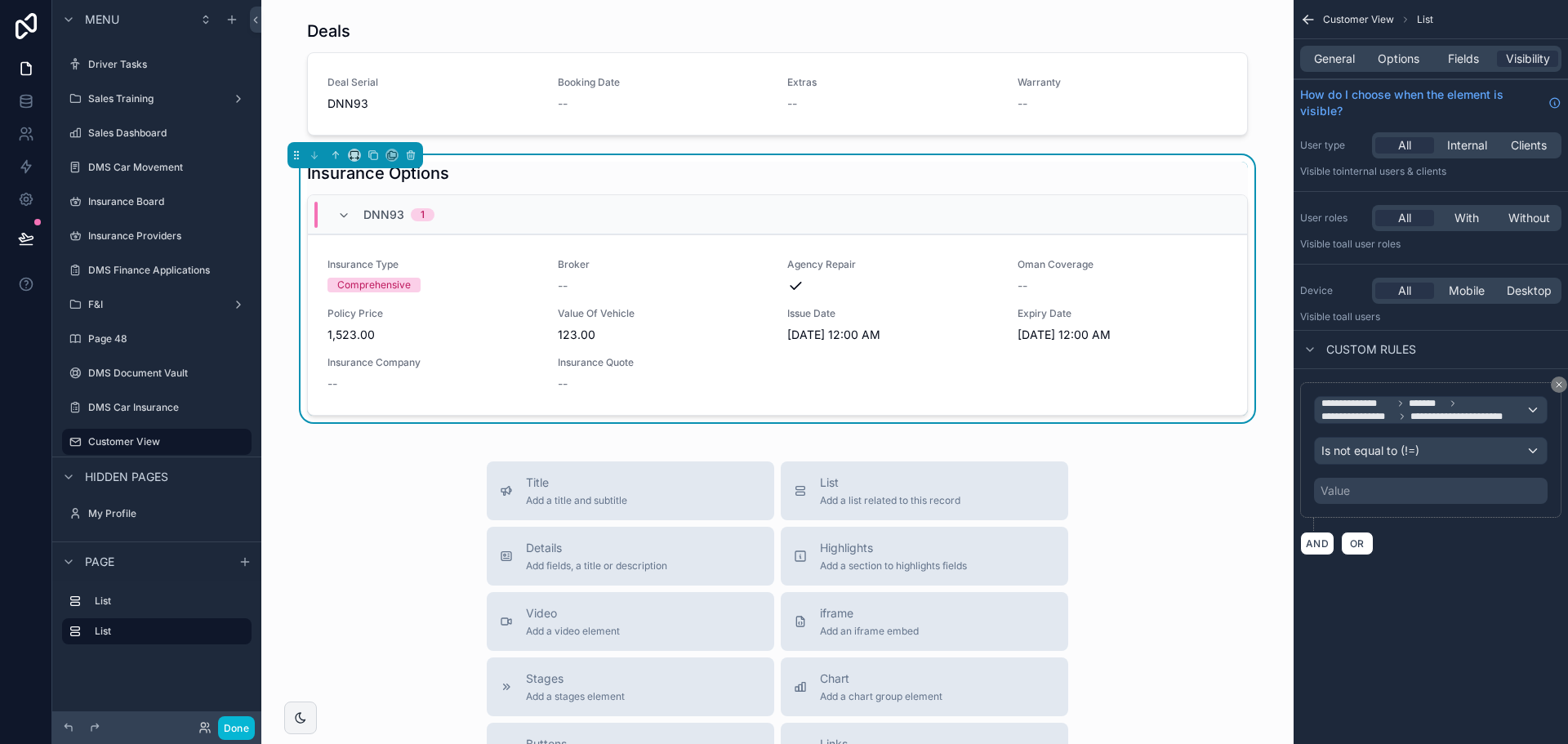
click at [1374, 493] on div "Value" at bounding box center [1431, 490] width 233 height 26
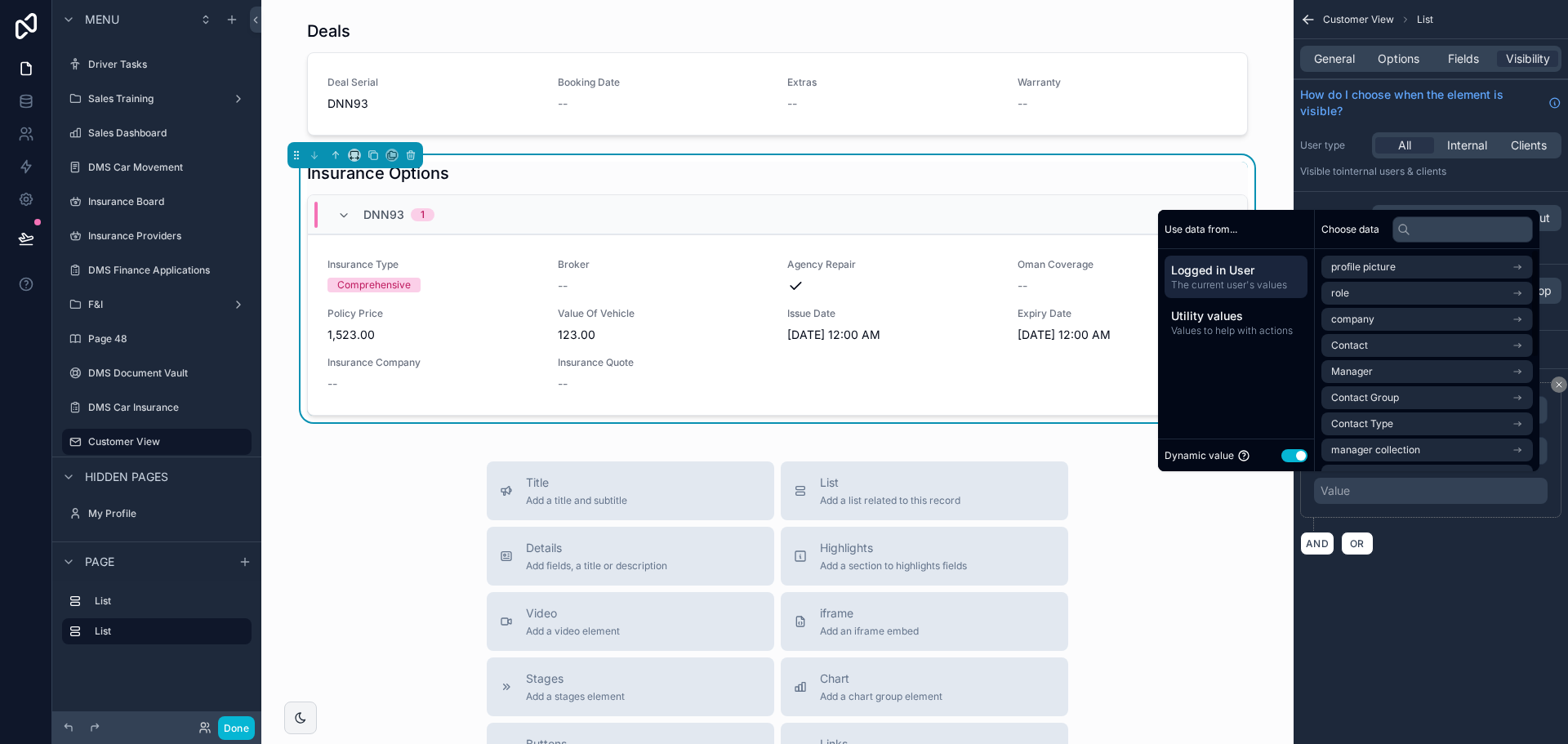
click at [1285, 458] on button "Use setting" at bounding box center [1295, 456] width 26 height 13
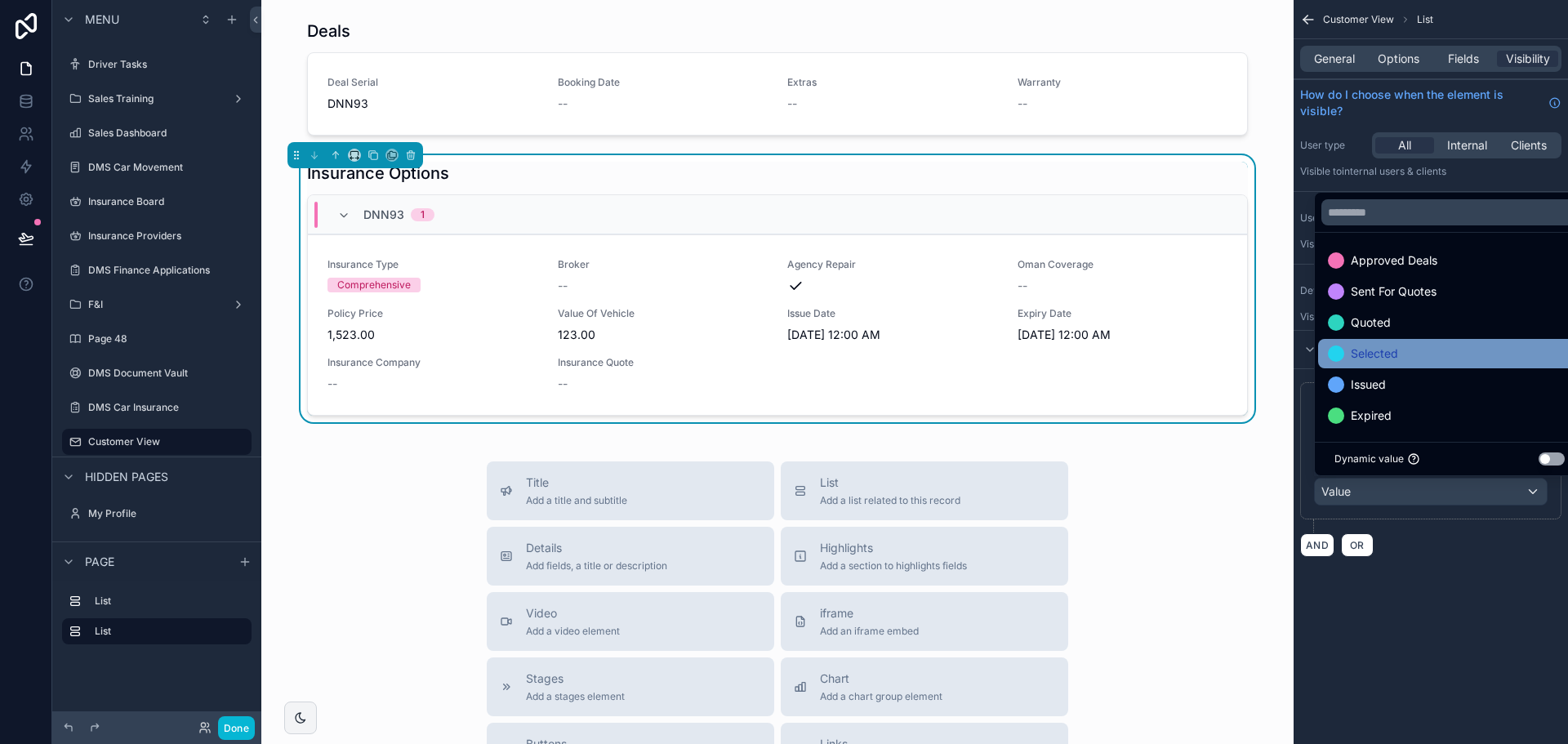
click at [1402, 355] on div "Selected" at bounding box center [1450, 353] width 243 height 20
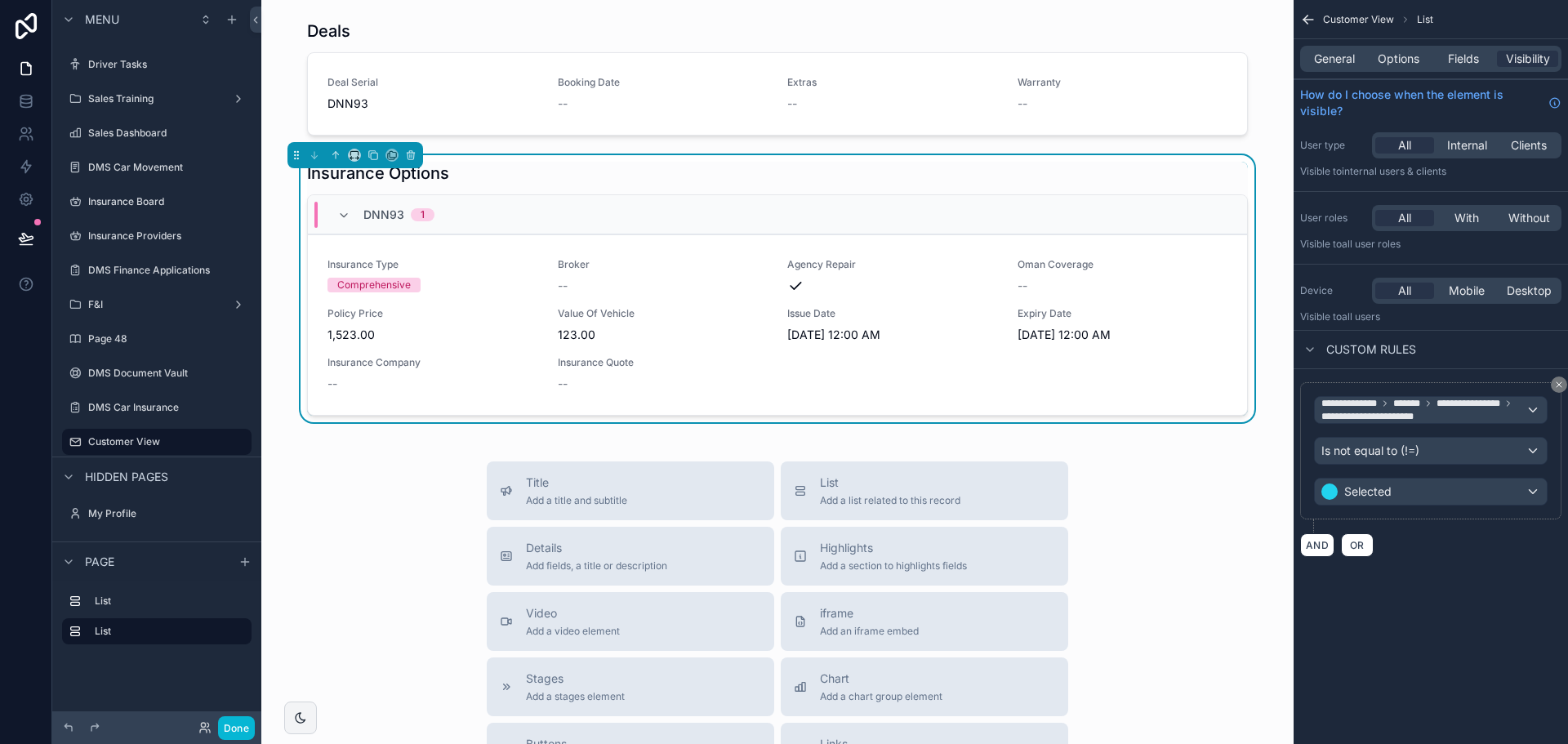
click at [1393, 611] on div "**********" at bounding box center [1431, 372] width 274 height 744
click at [224, 733] on button "Done" at bounding box center [237, 727] width 37 height 23
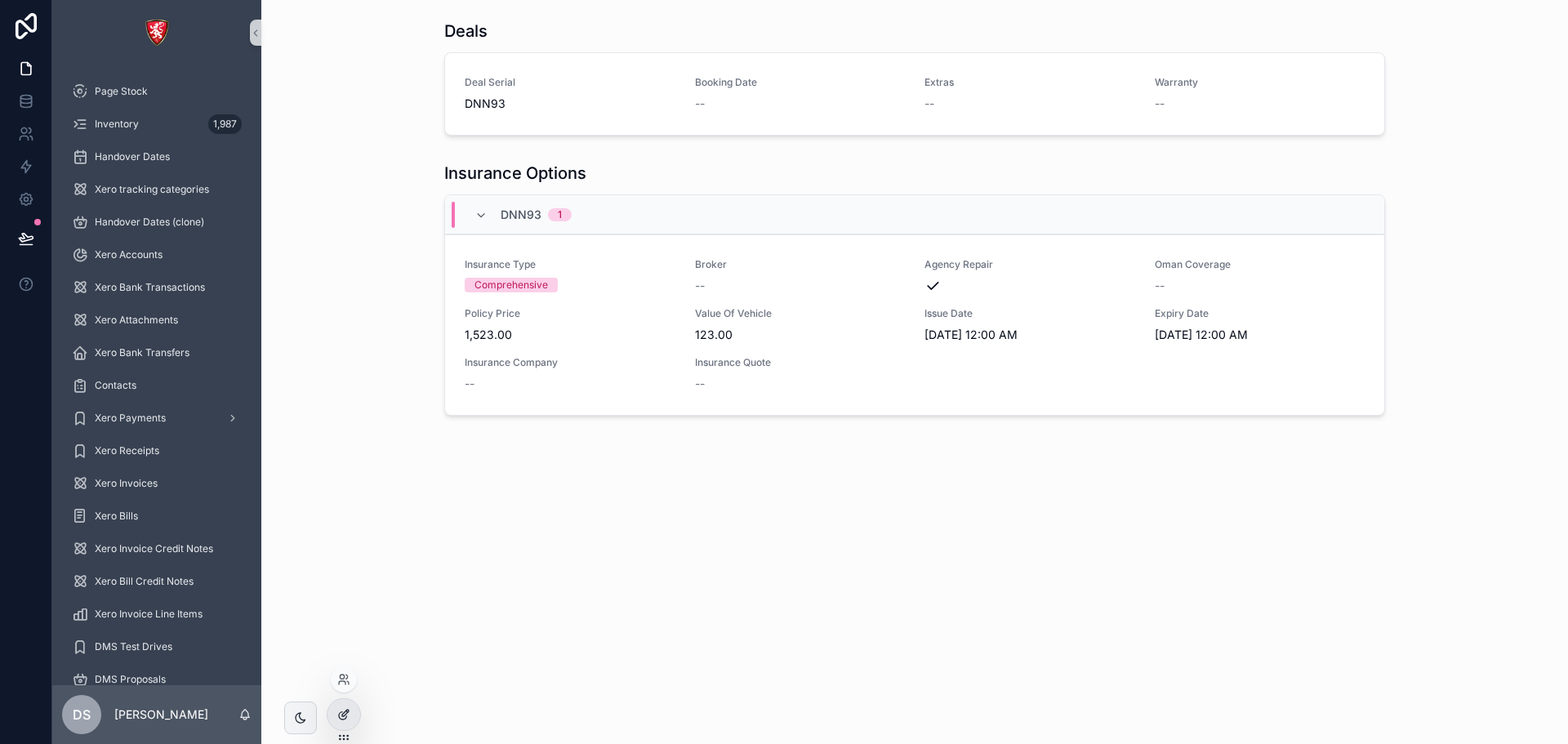
click at [332, 715] on div at bounding box center [344, 714] width 33 height 31
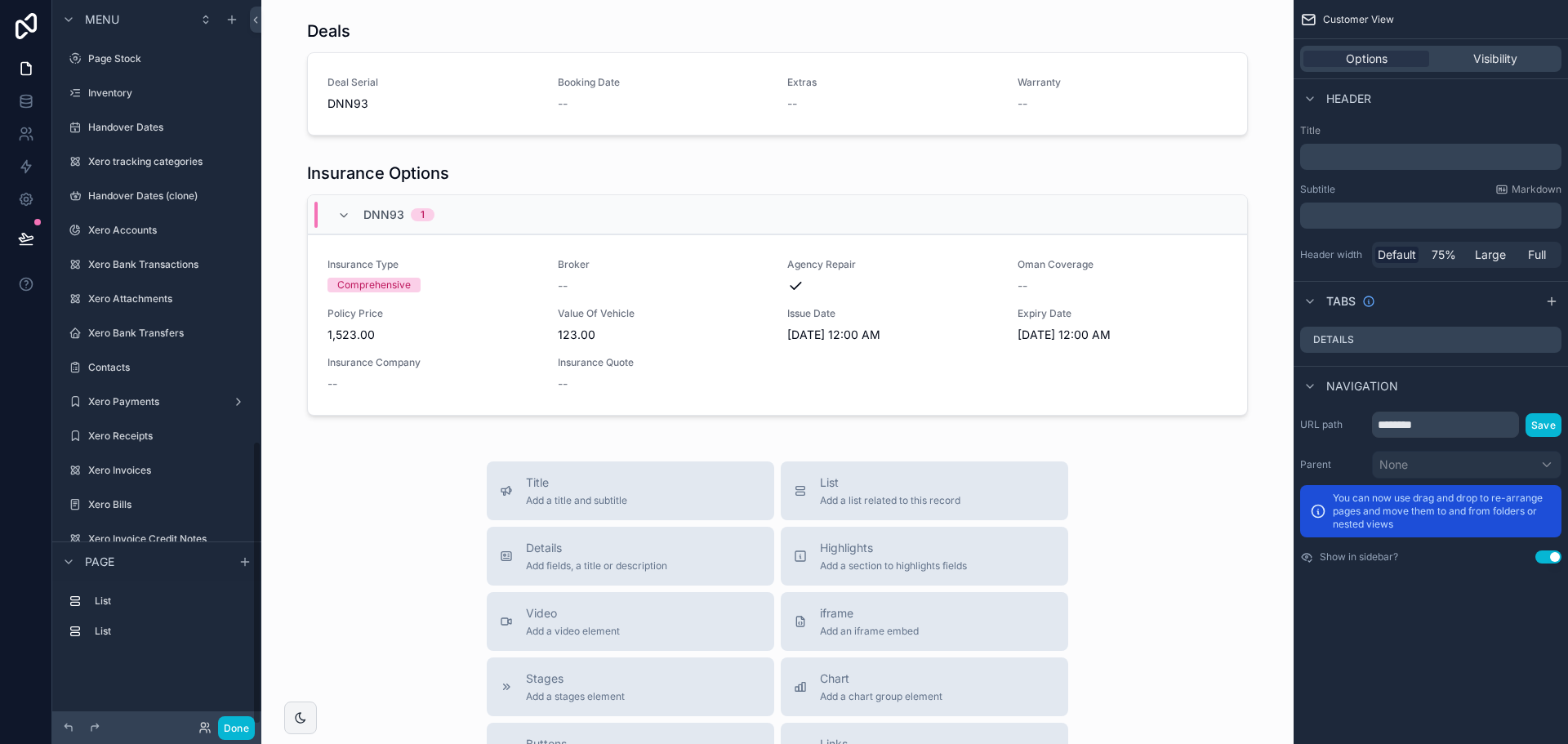
scroll to position [1126, 0]
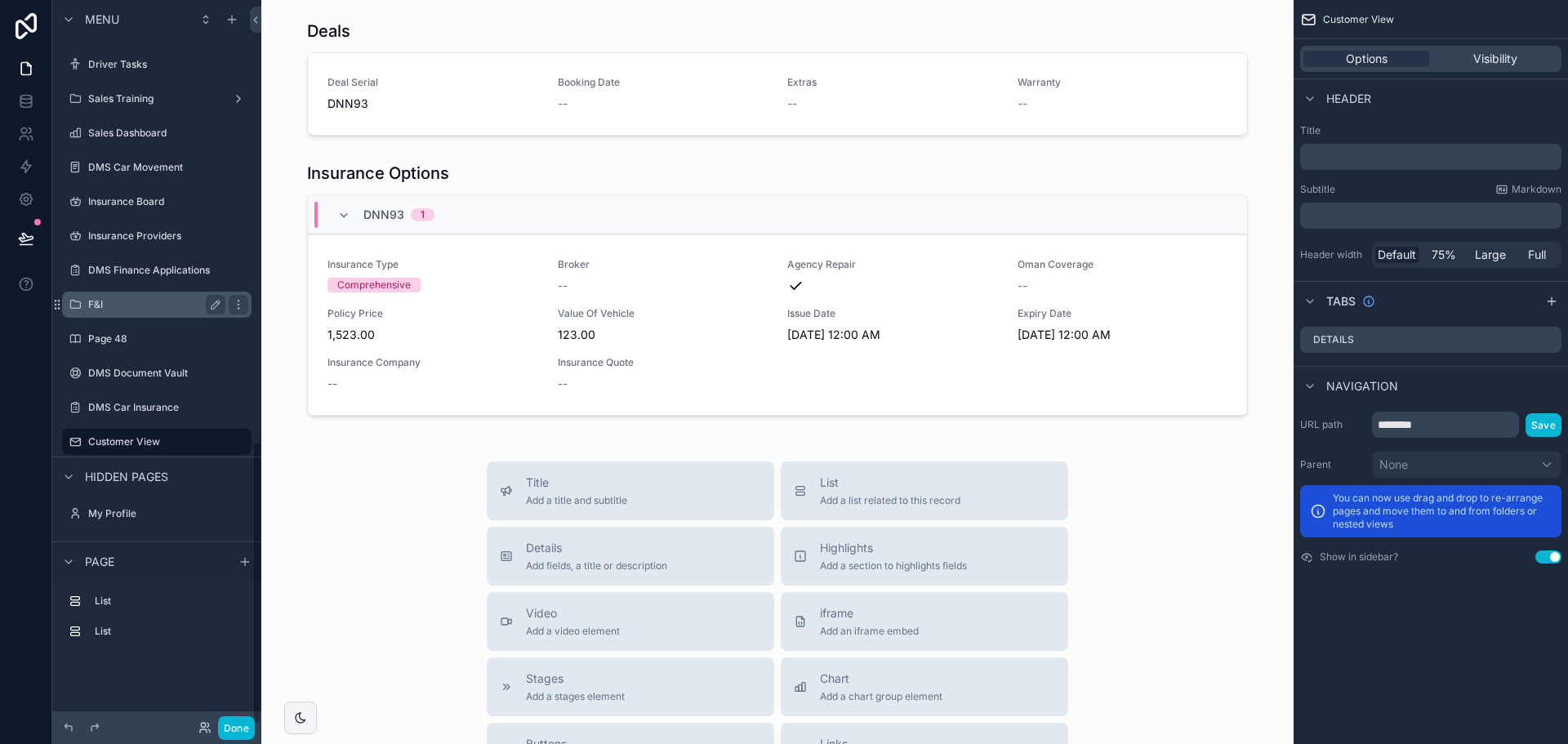
click at [144, 313] on div "F&I" at bounding box center [157, 304] width 137 height 20
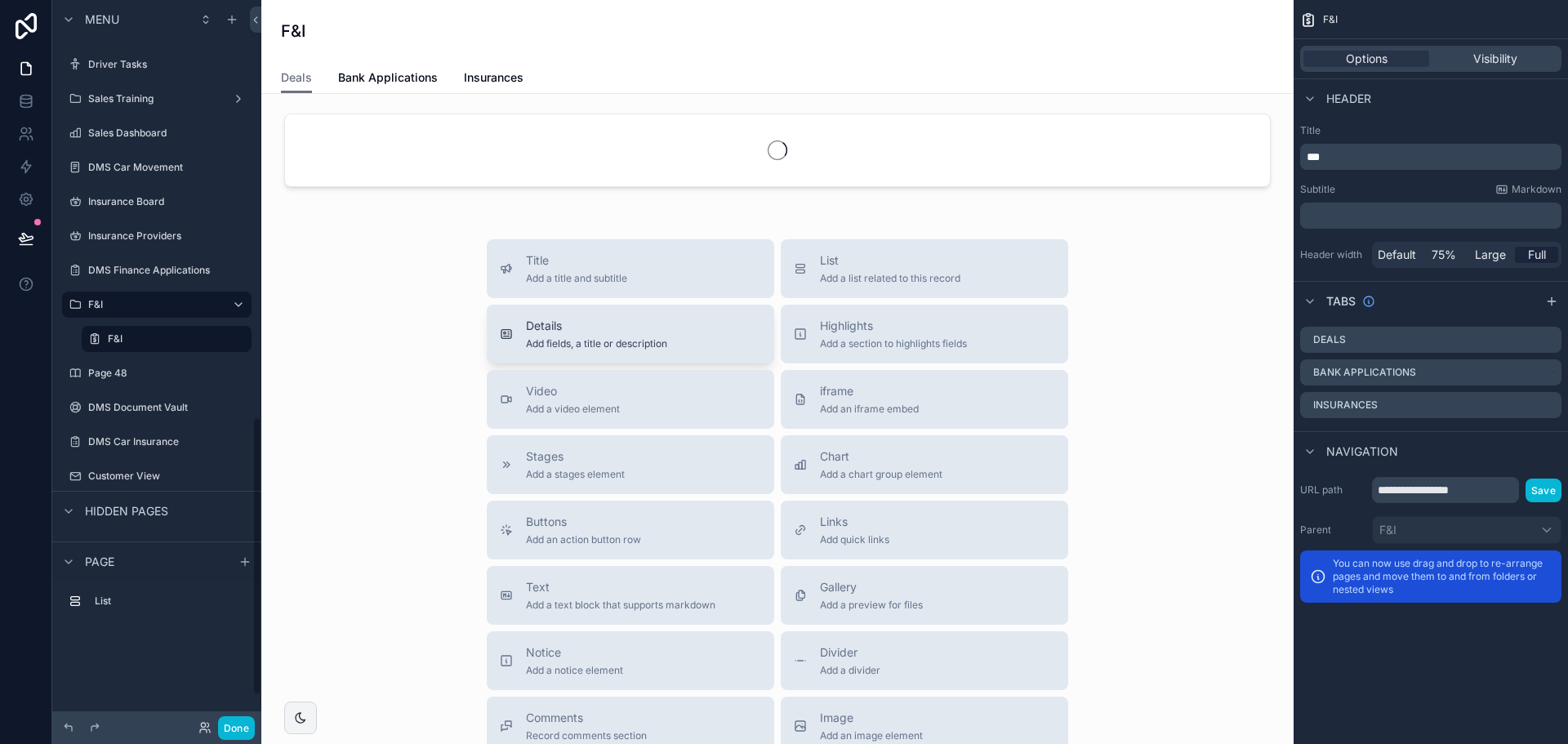
scroll to position [1086, 0]
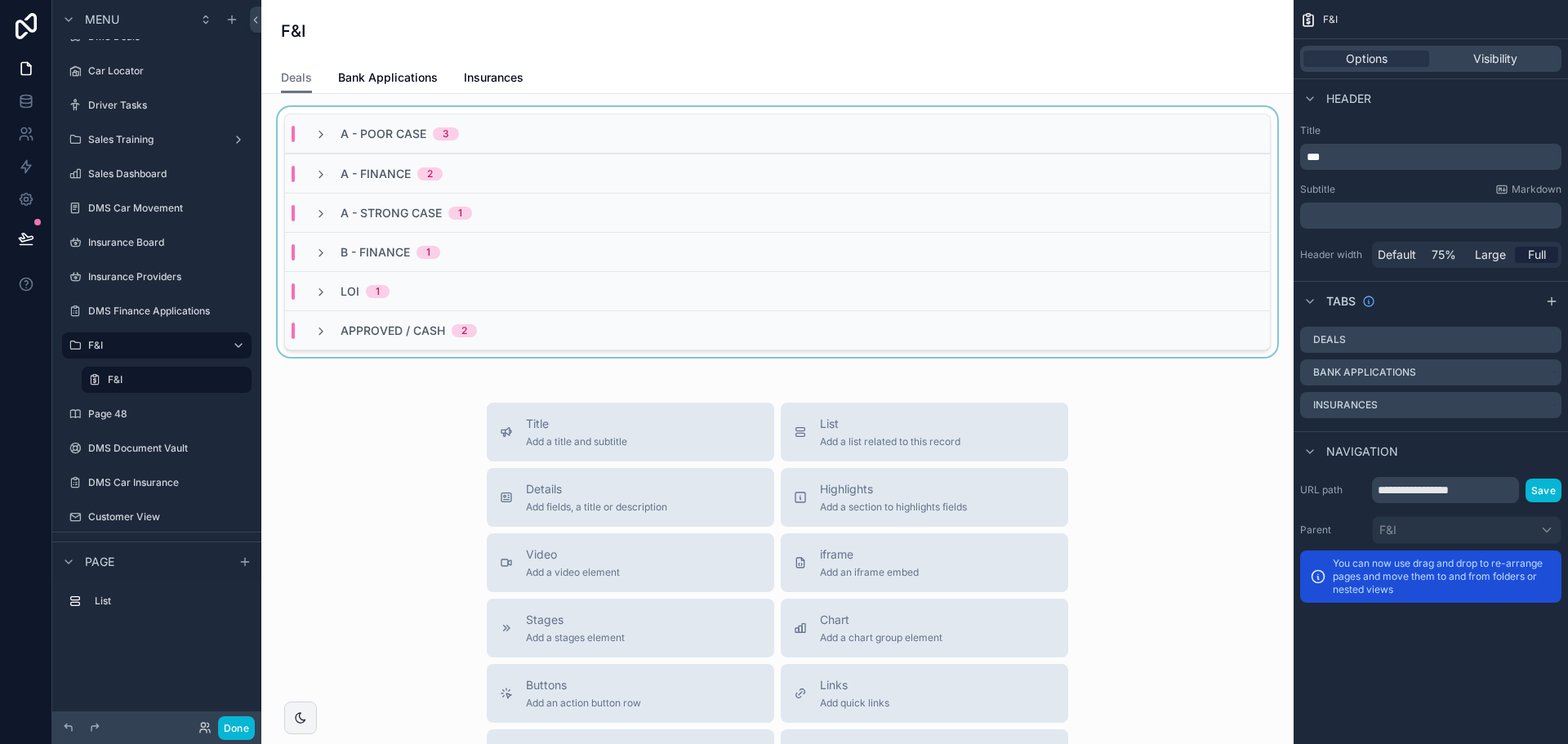
click at [455, 142] on div "A - POOR CASE 3" at bounding box center [777, 134] width 985 height 39
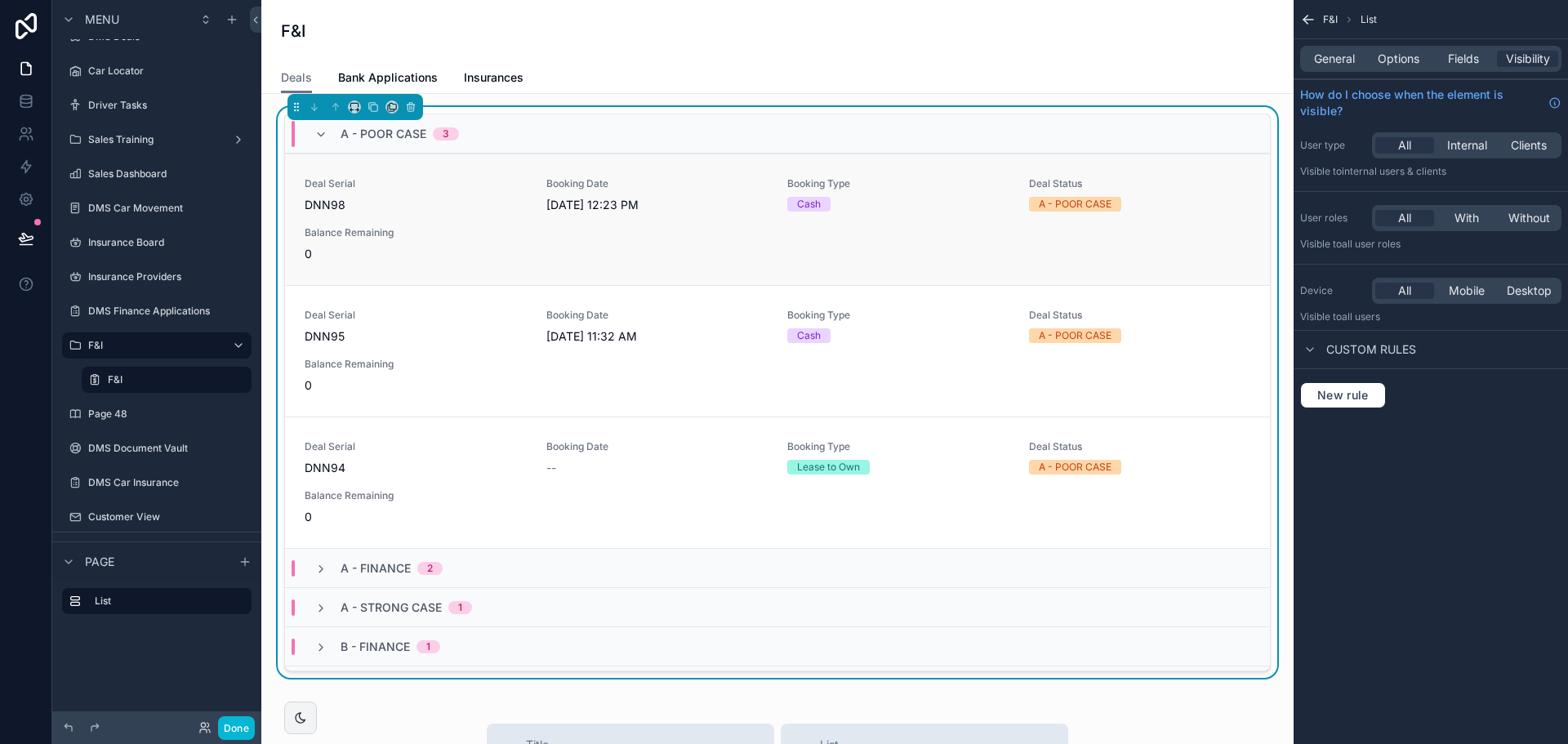
click at [470, 190] on div "Deal Serial DNN98" at bounding box center [415, 195] width 222 height 36
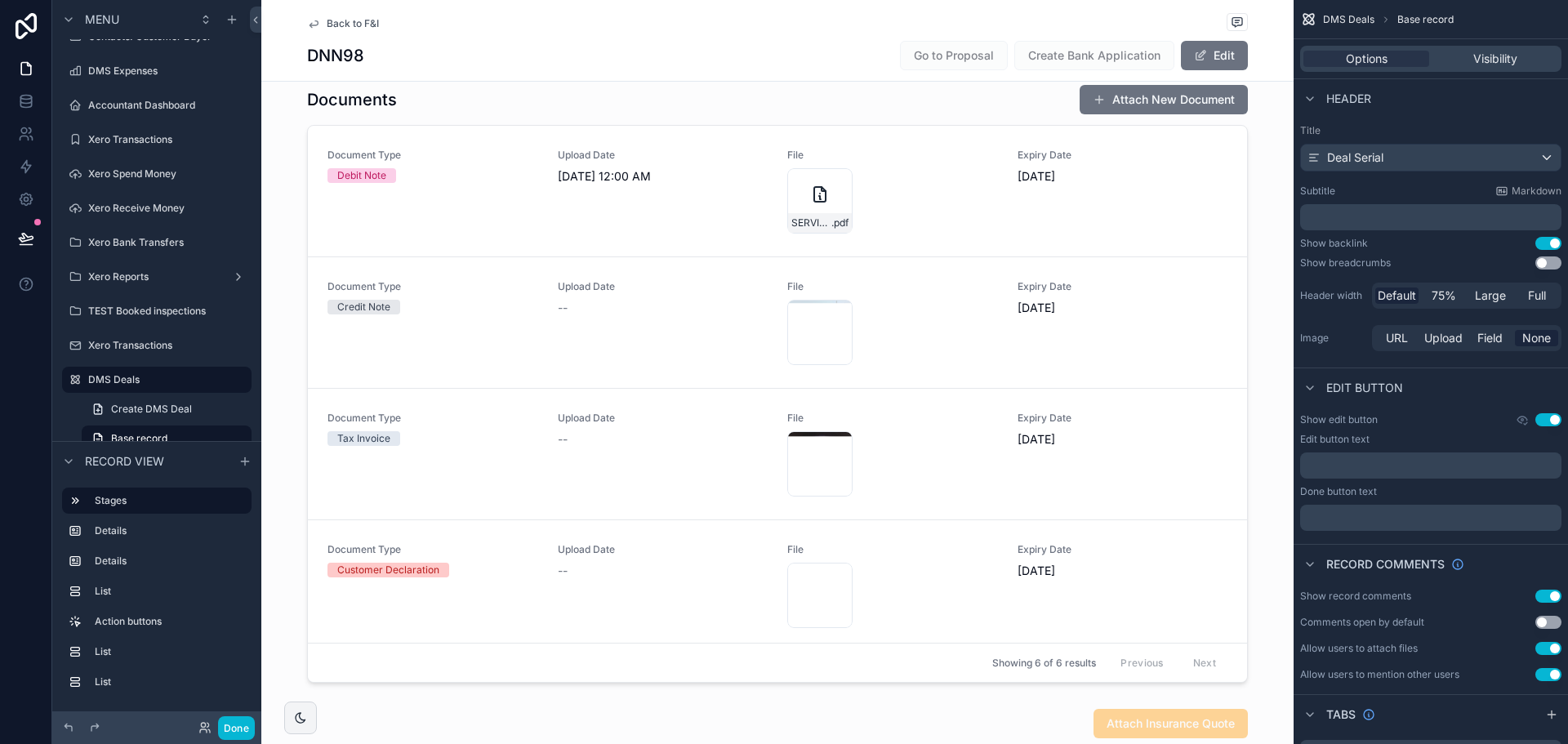
scroll to position [1062, 0]
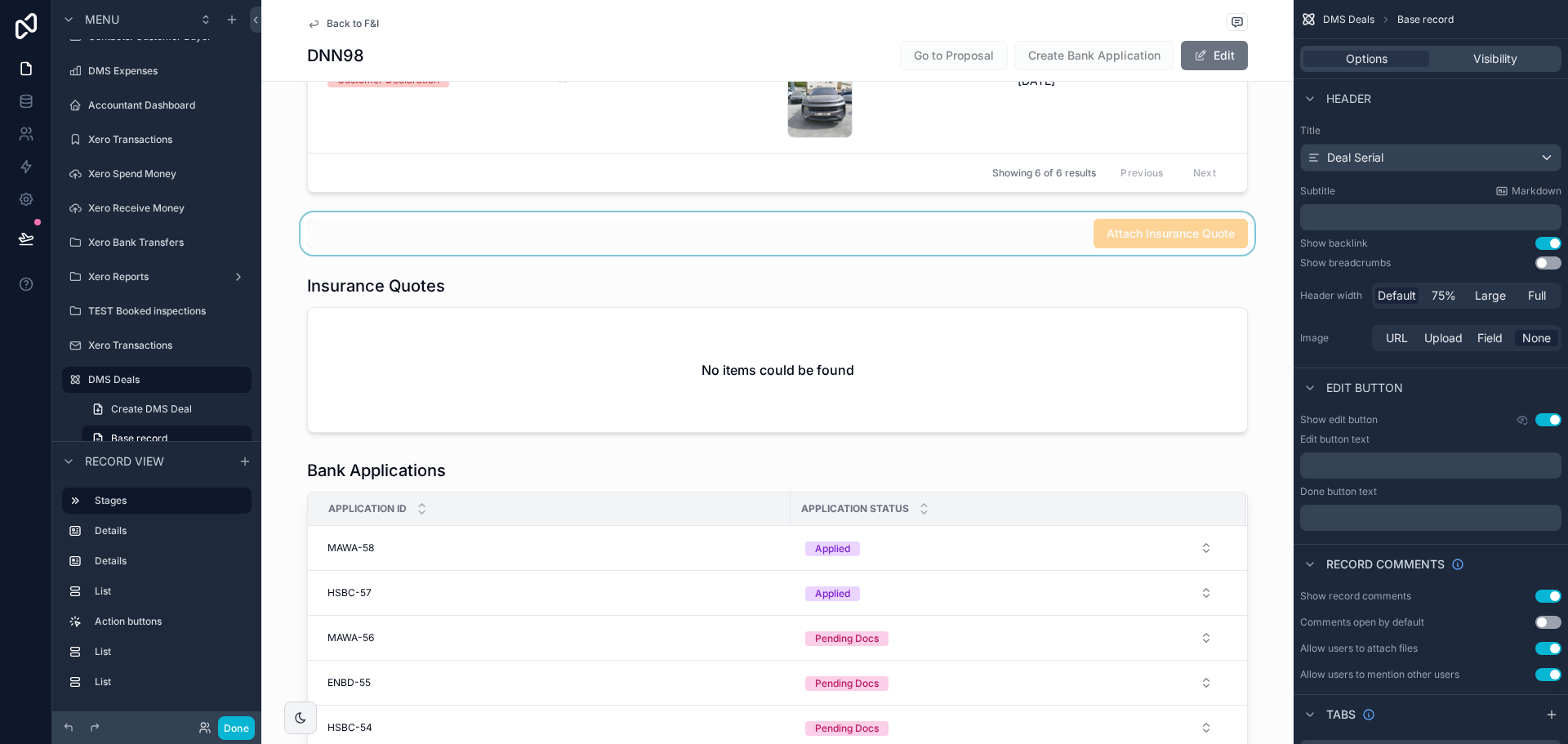
click at [385, 215] on div "scrollable content" at bounding box center [777, 234] width 1032 height 43
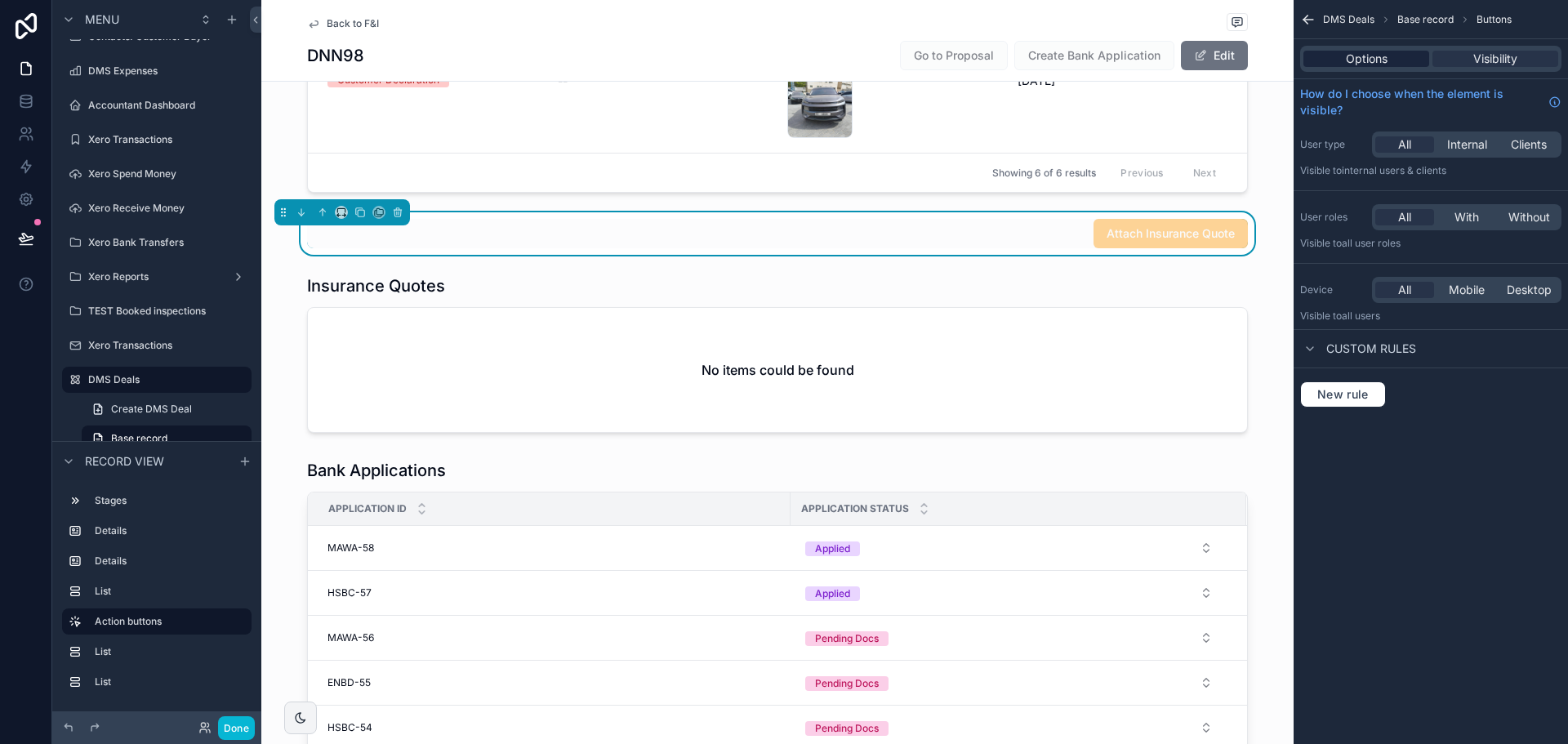
click at [1363, 64] on span "Options" at bounding box center [1366, 59] width 42 height 17
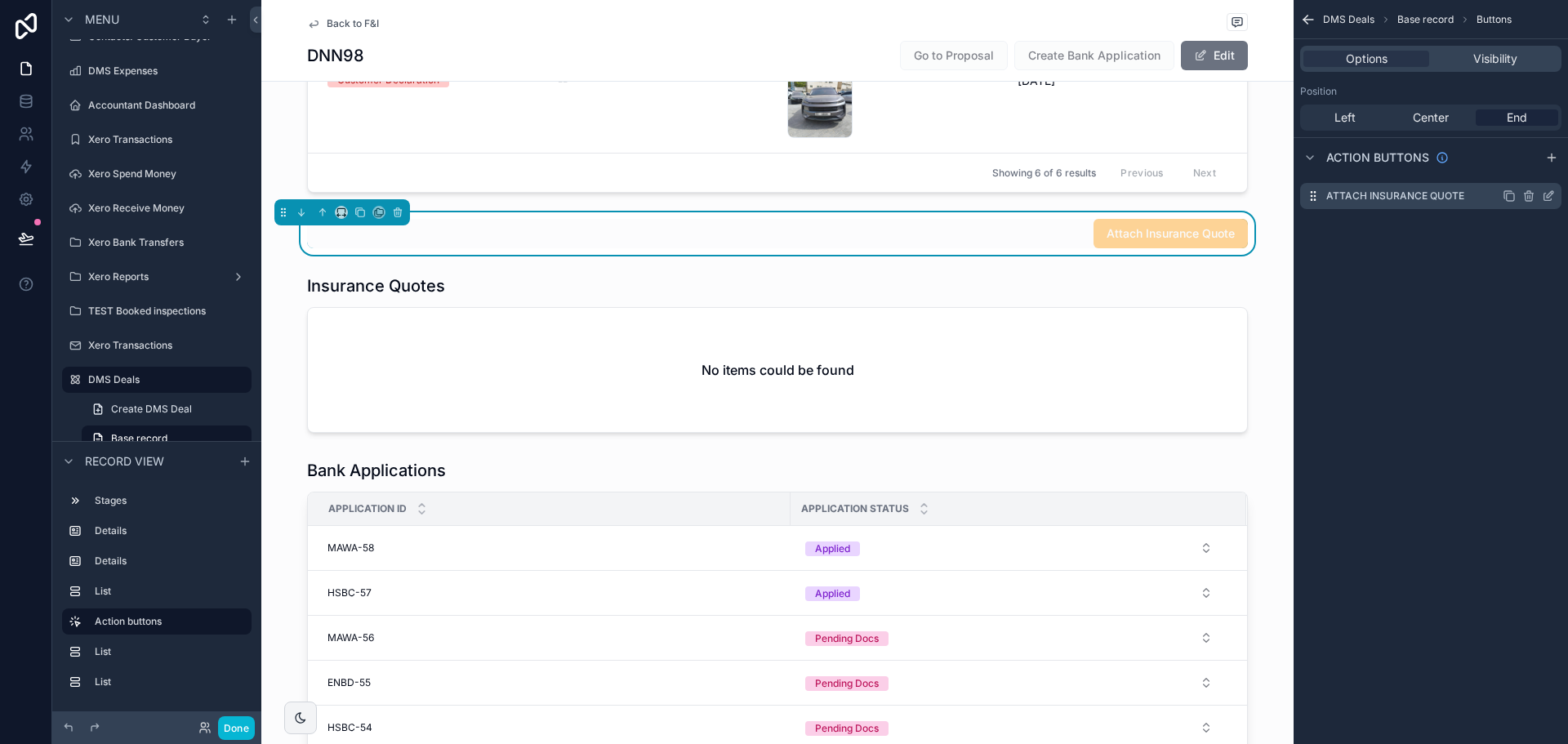
click at [1546, 195] on icon "scrollable content" at bounding box center [1548, 196] width 13 height 13
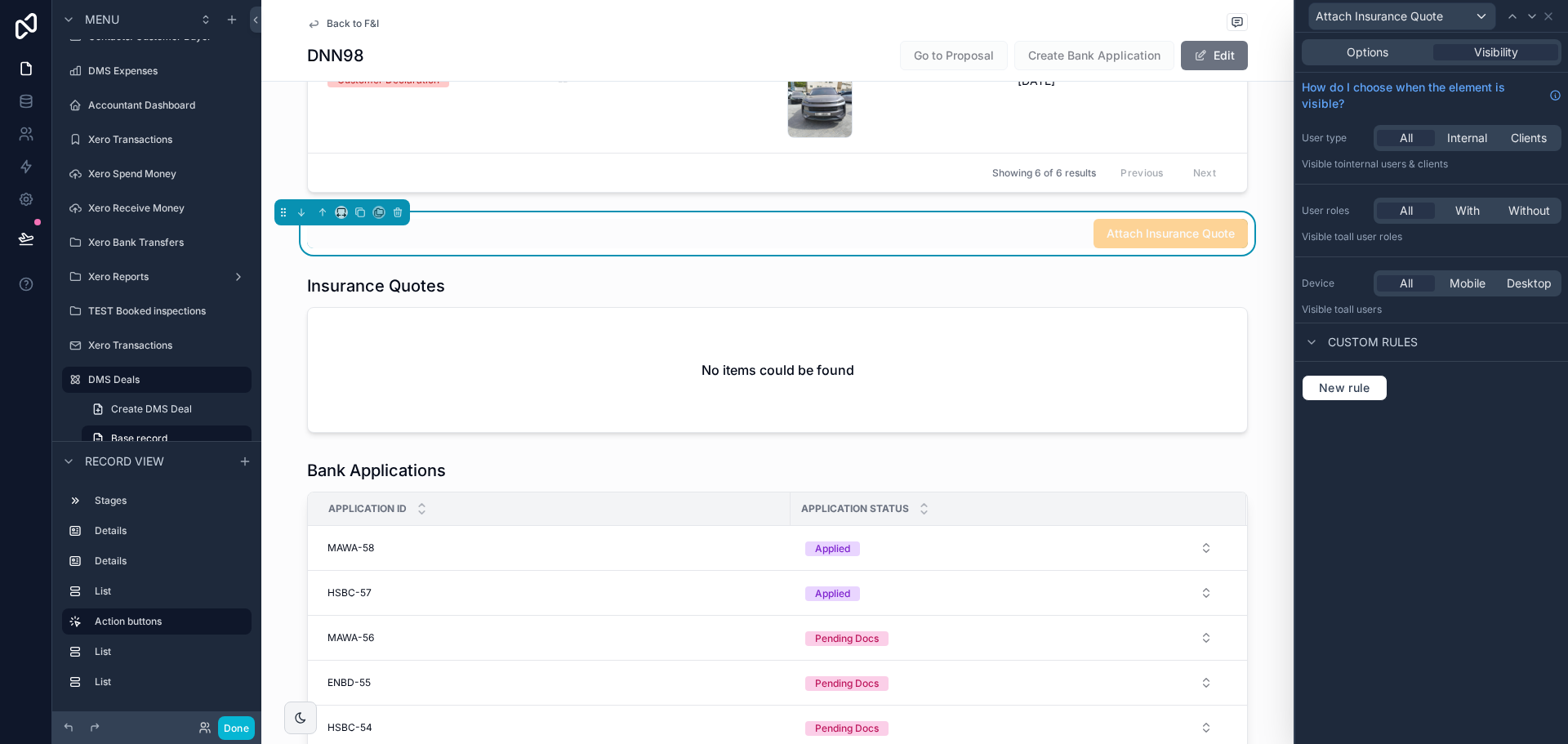
click at [1370, 60] on div "Options Visibility" at bounding box center [1432, 52] width 260 height 26
click at [1370, 45] on span "Options" at bounding box center [1367, 52] width 42 height 17
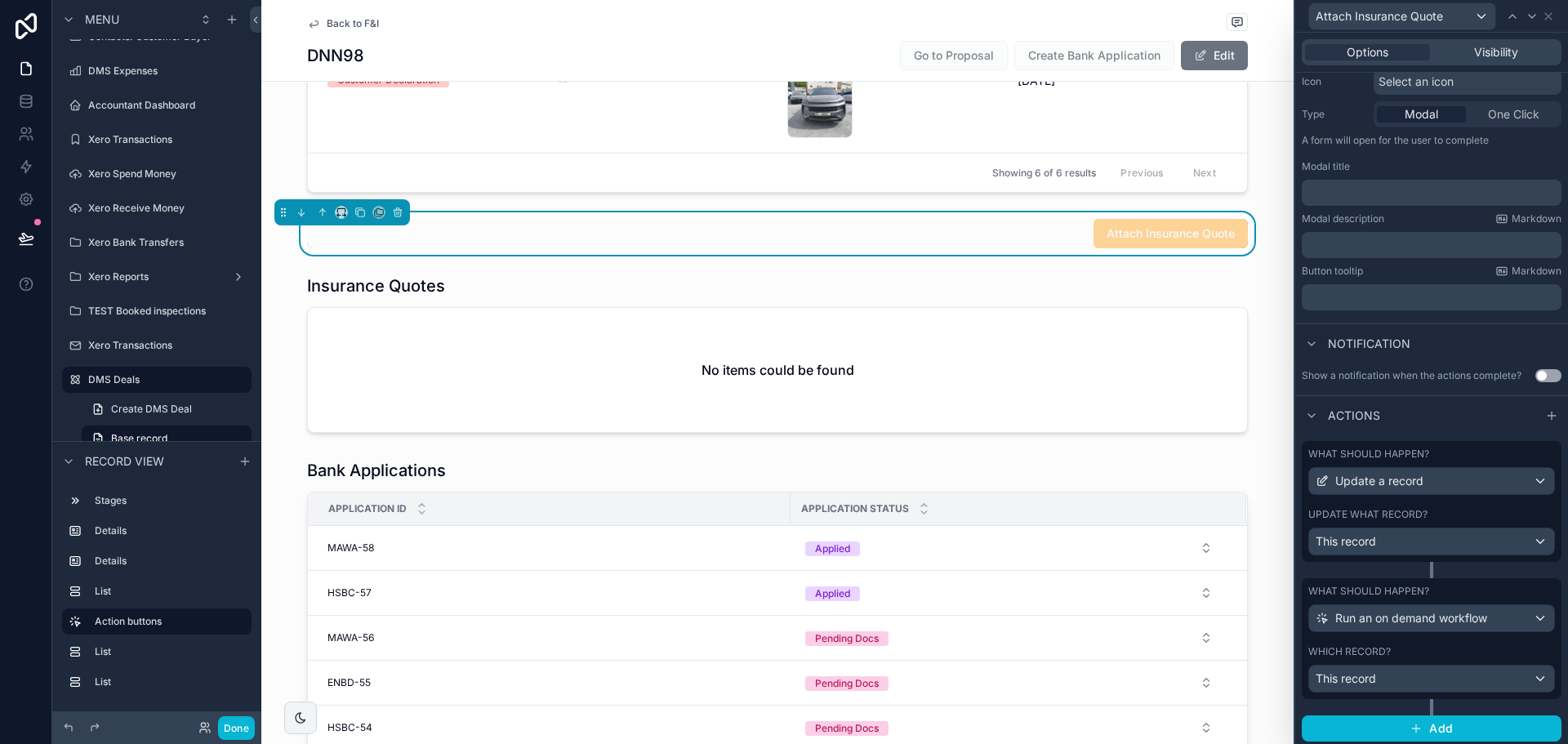
scroll to position [179, 0]
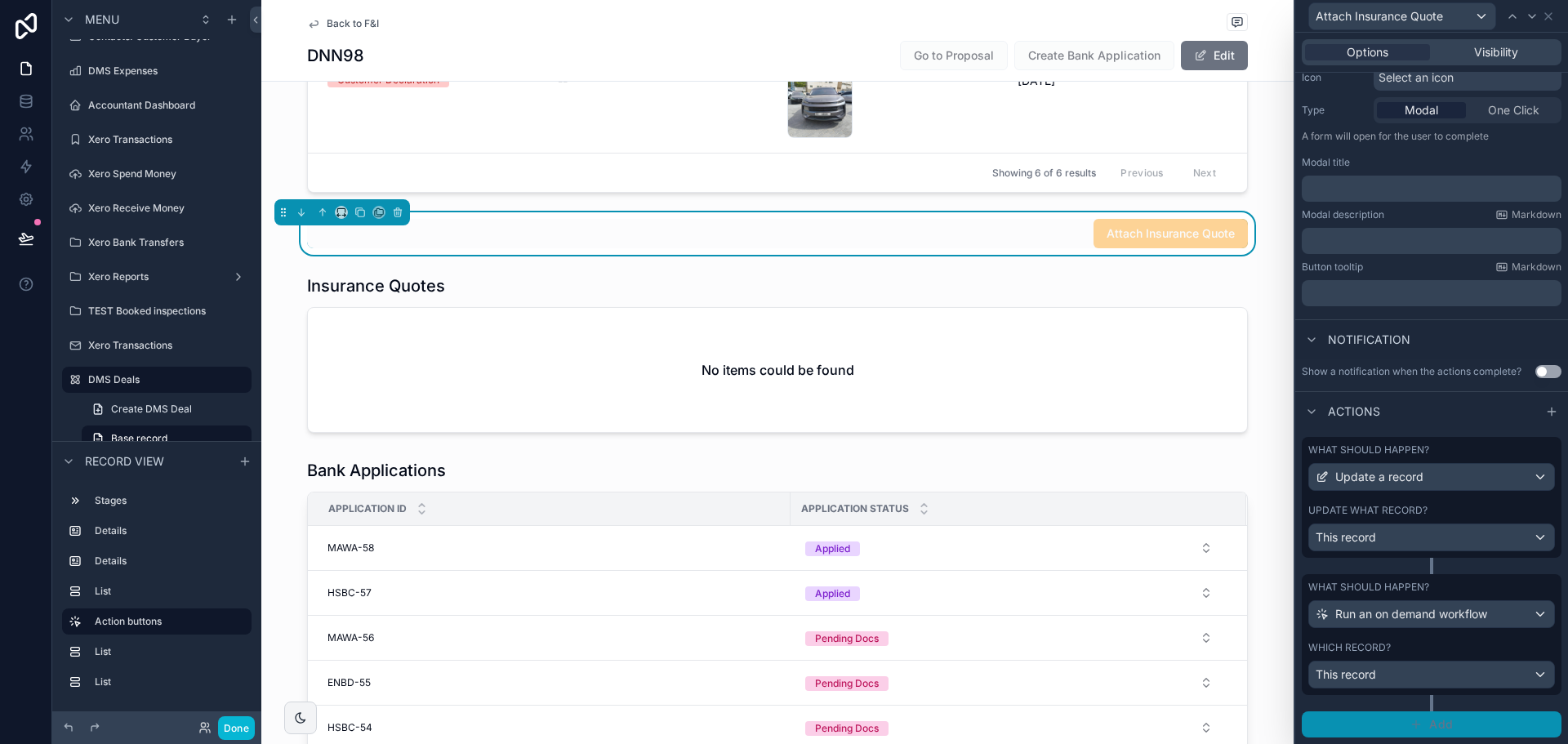
click at [1410, 722] on icon "button" at bounding box center [1417, 724] width 13 height 13
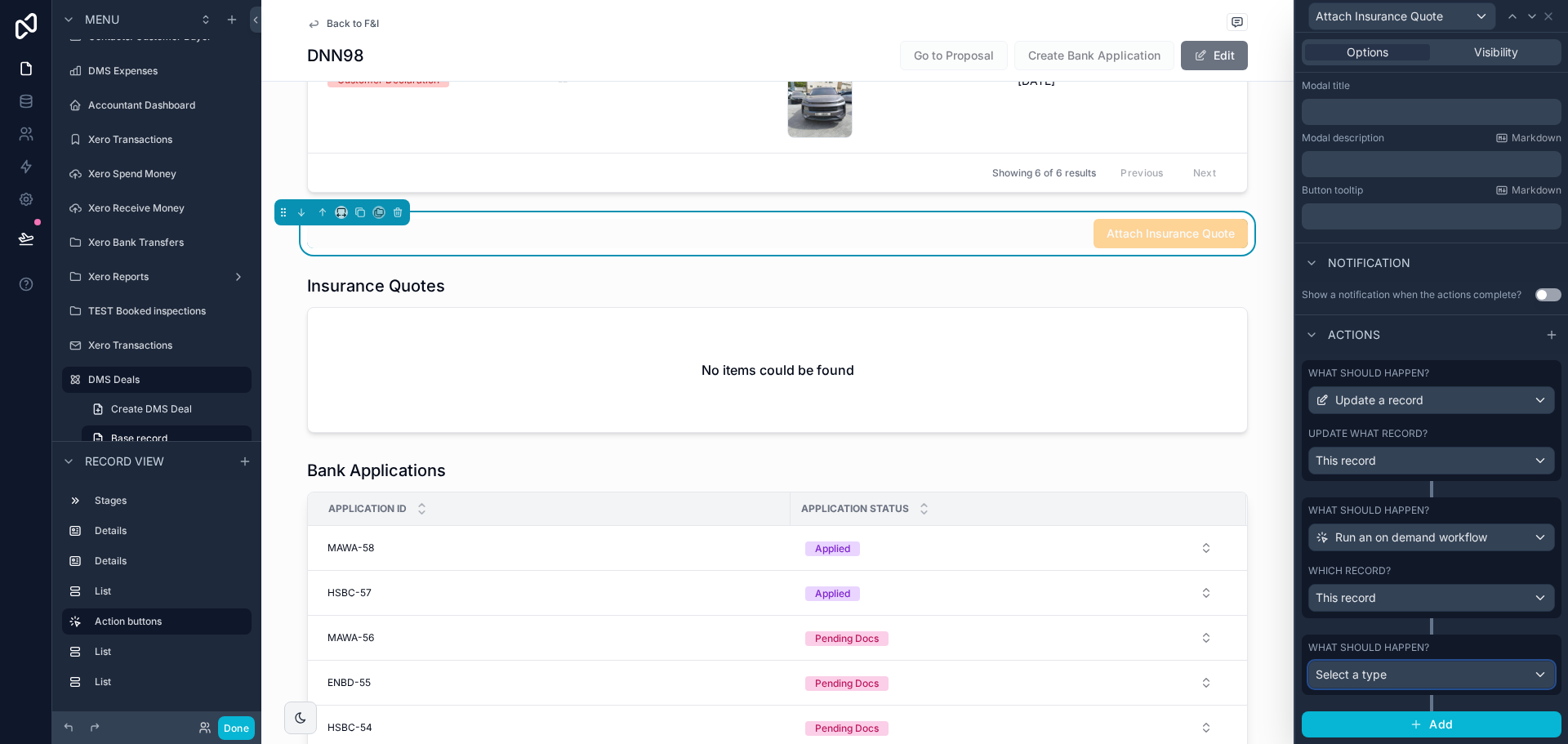
click at [1400, 672] on div "Select a type" at bounding box center [1431, 674] width 245 height 26
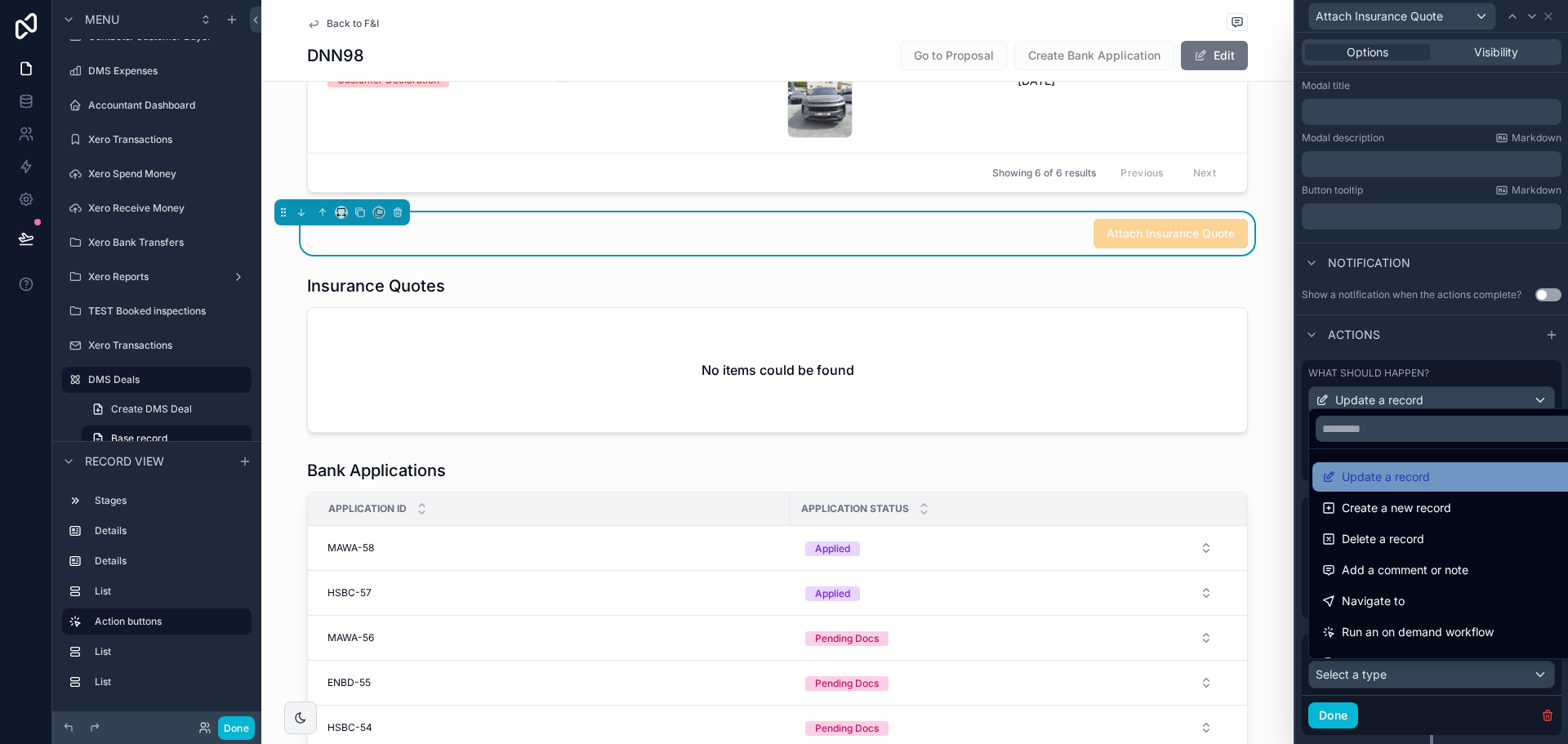
click at [1402, 476] on span "Update a record" at bounding box center [1386, 476] width 88 height 20
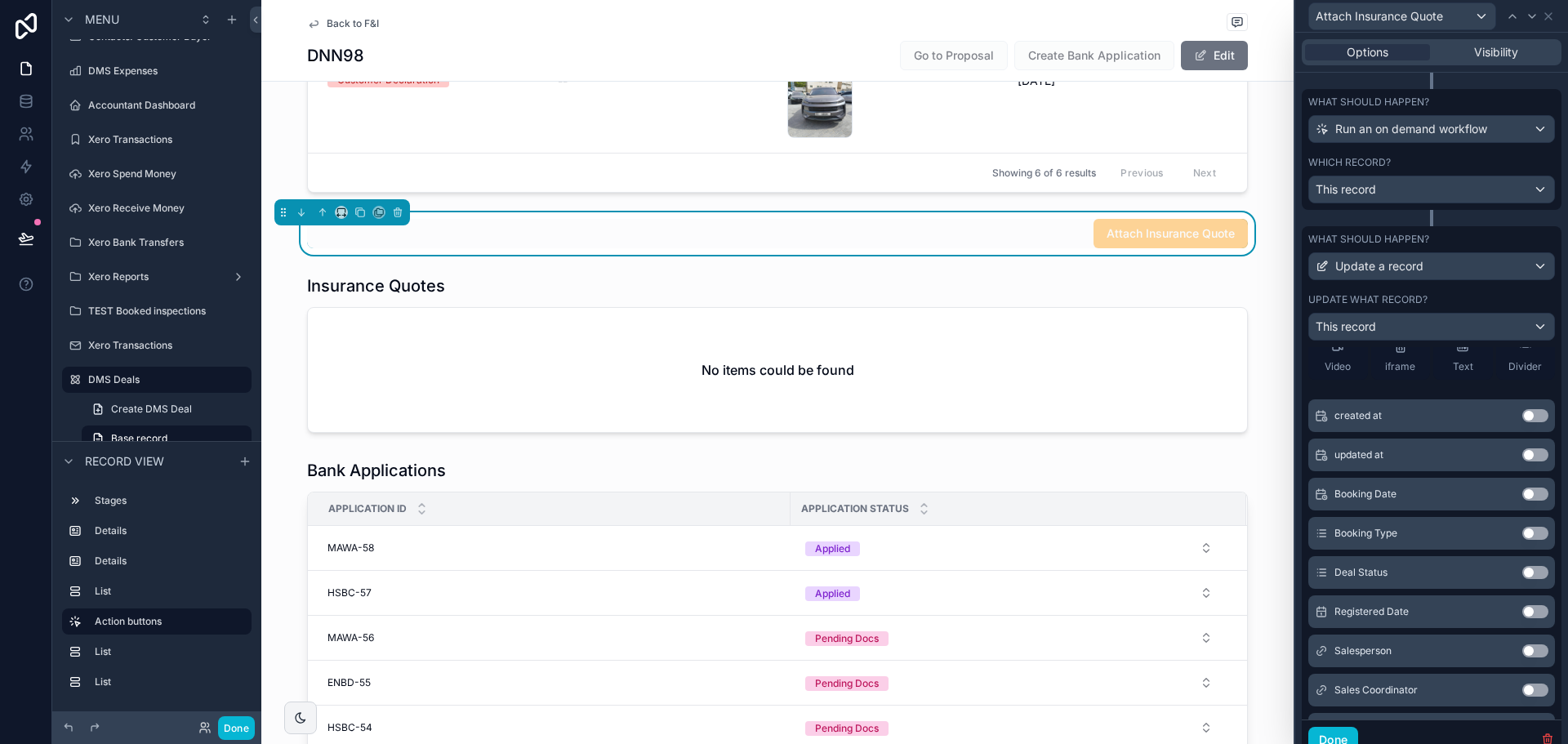
scroll to position [82, 0]
click at [1391, 220] on div "What should happen? Run an on demand workflow Which record? This record" at bounding box center [1432, 158] width 260 height 137
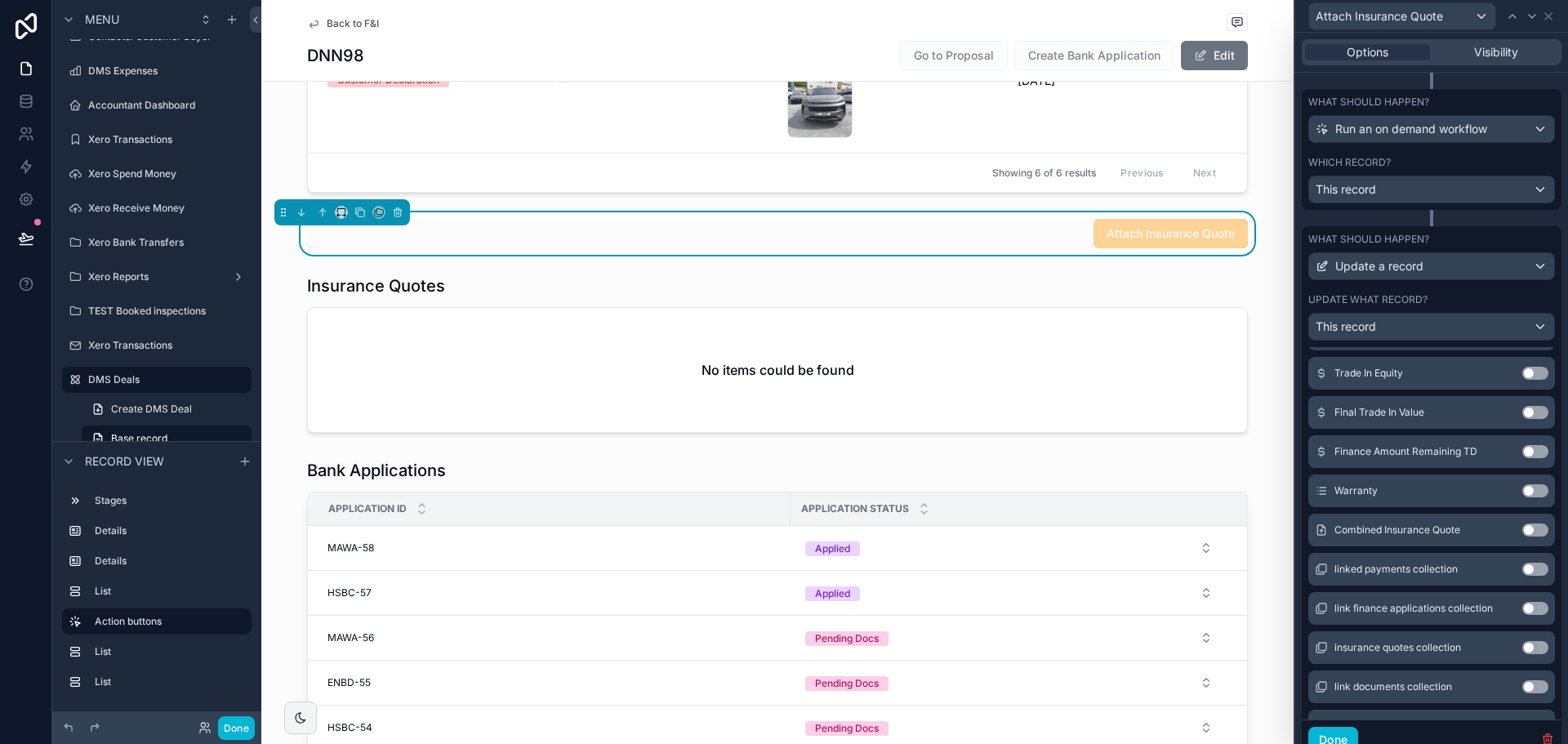
scroll to position [1226, 0]
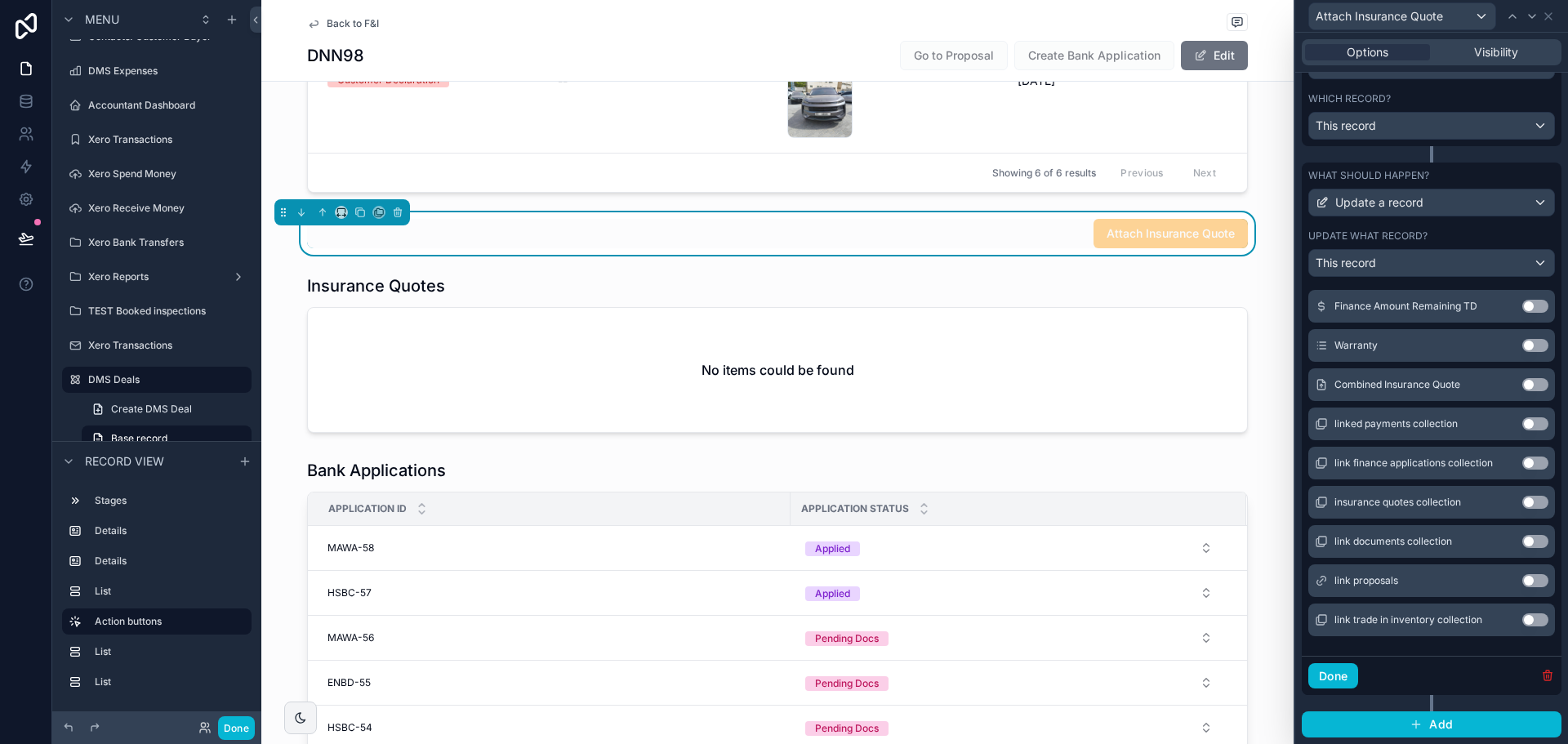
click at [1541, 670] on icon "button" at bounding box center [1548, 675] width 13 height 13
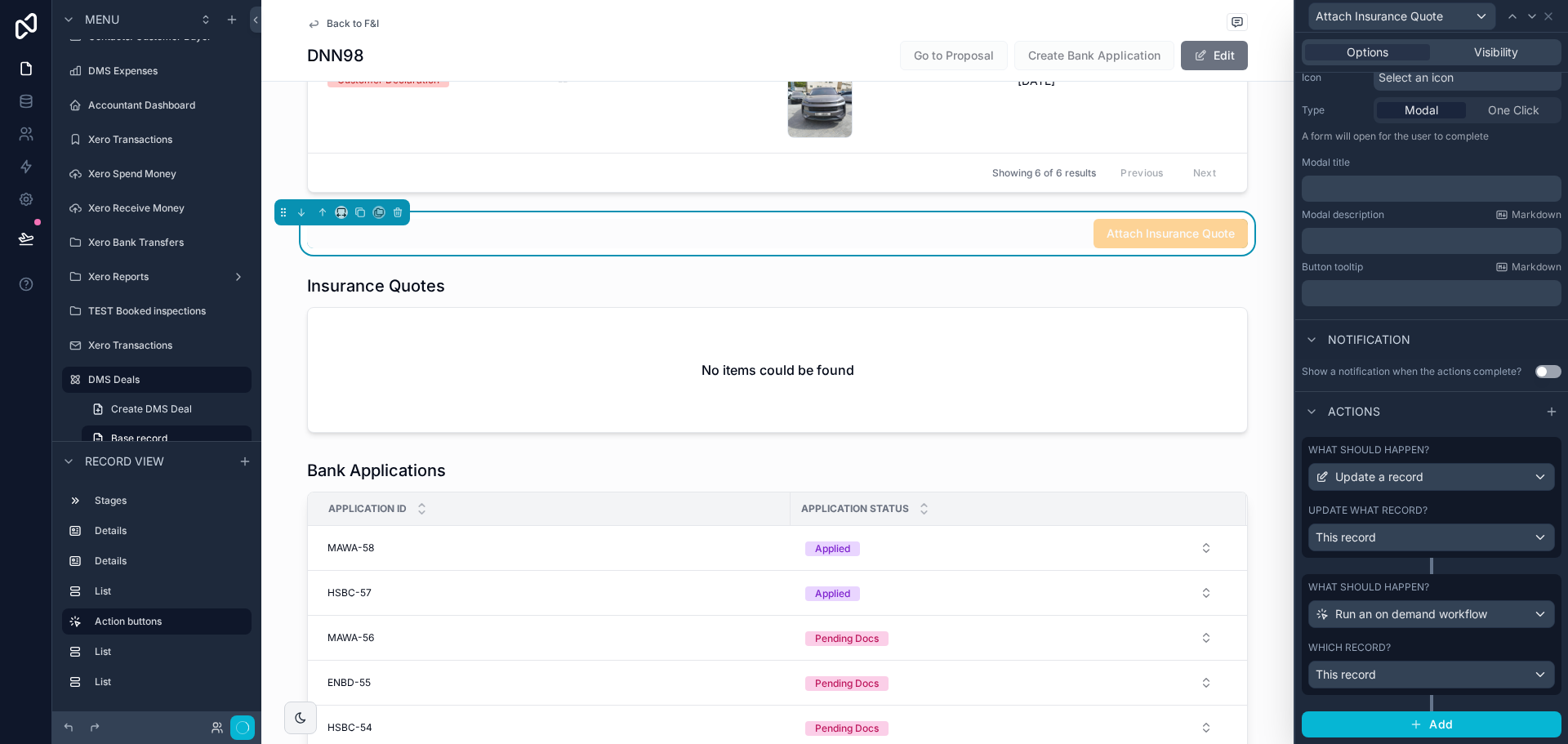
scroll to position [179, 0]
click at [1437, 504] on div "Update what record?" at bounding box center [1432, 511] width 247 height 13
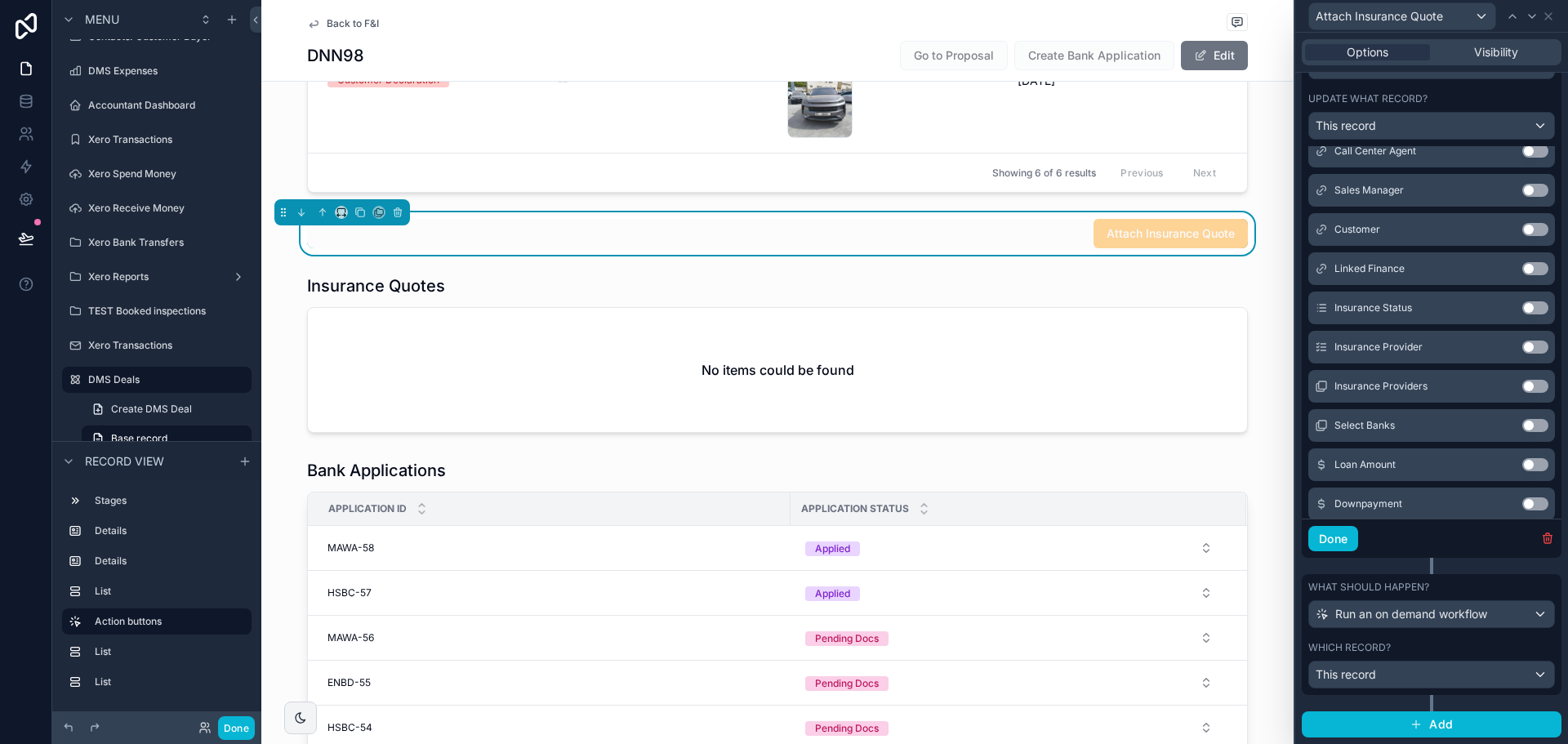
scroll to position [816, 0]
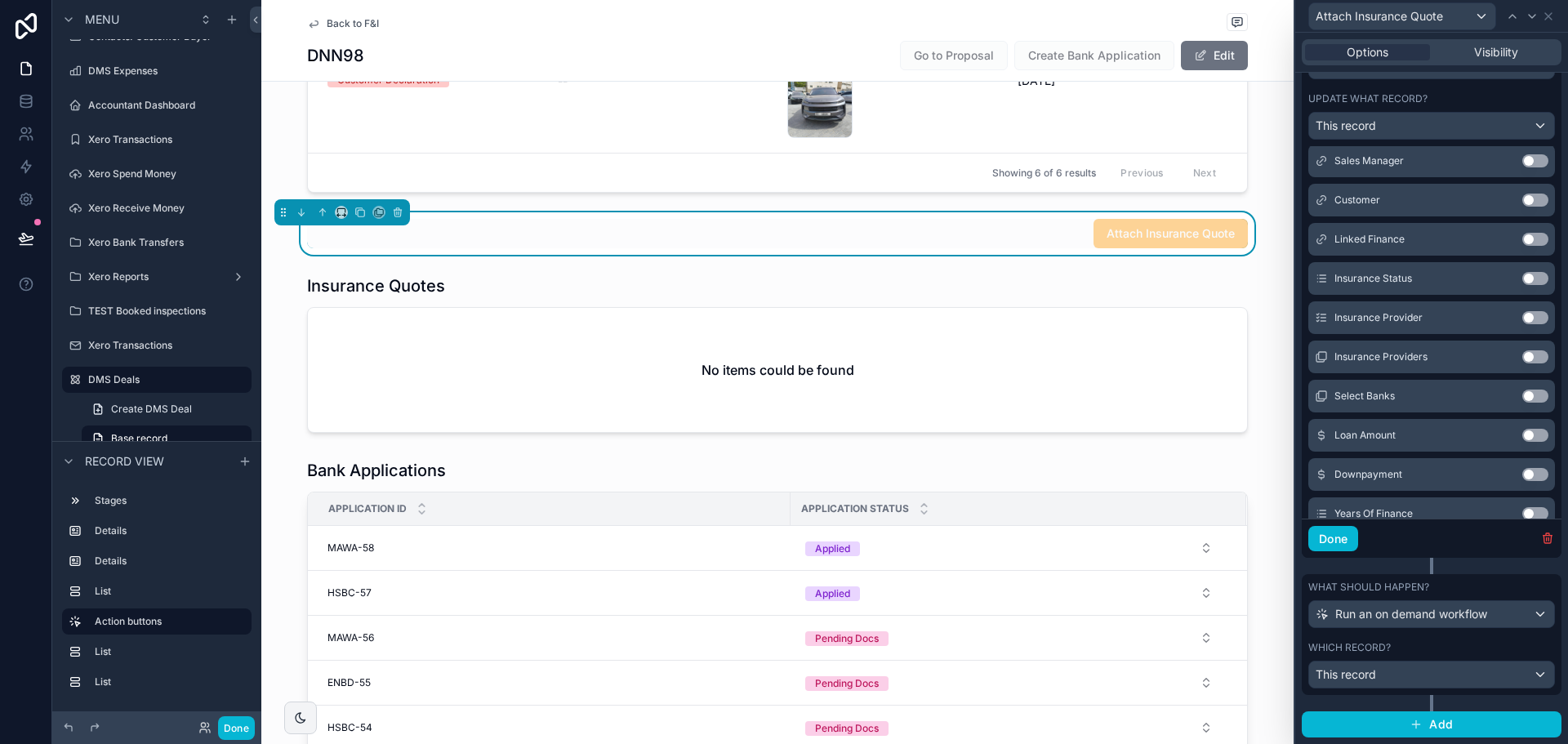
click at [1522, 281] on button "Use setting" at bounding box center [1535, 279] width 26 height 13
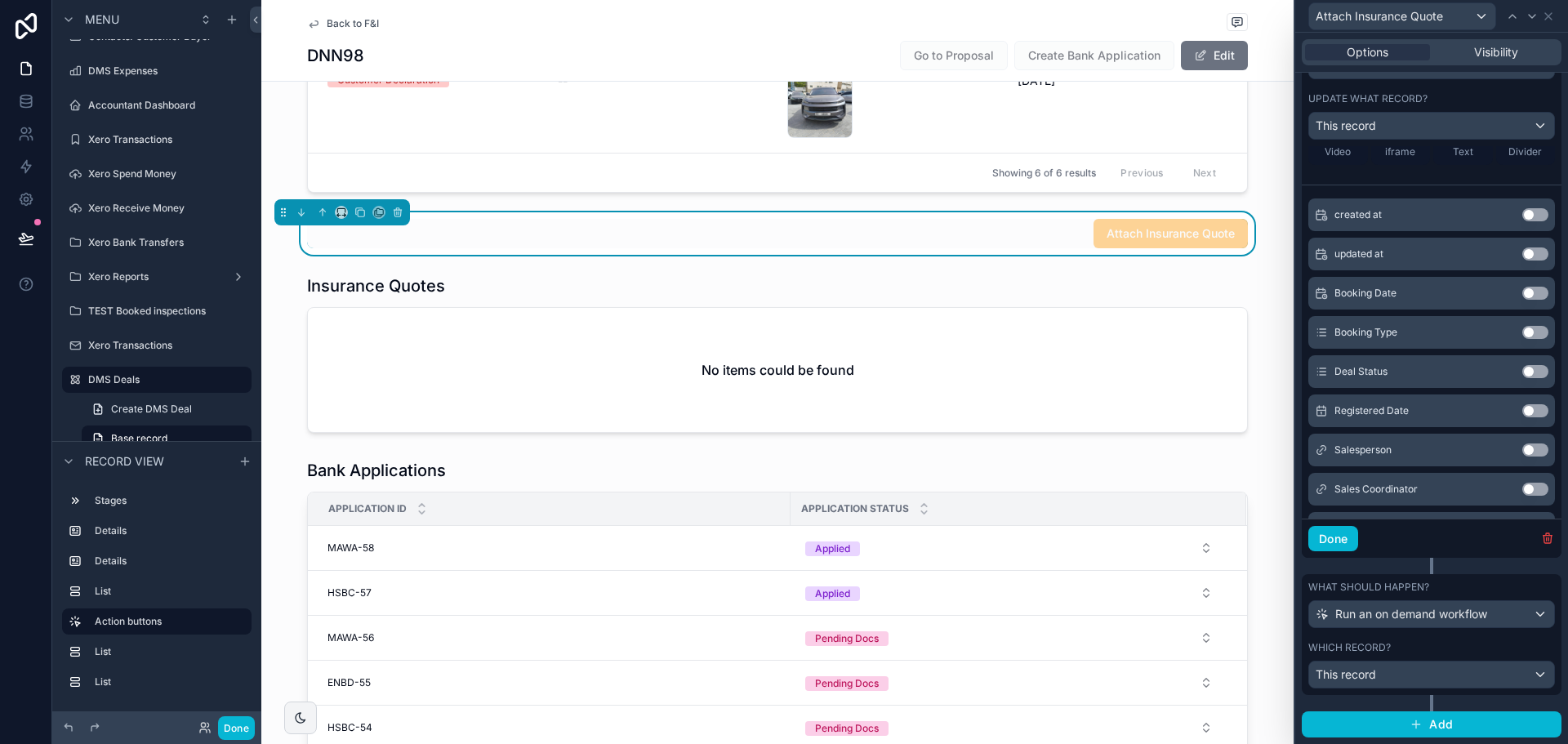
scroll to position [0, 0]
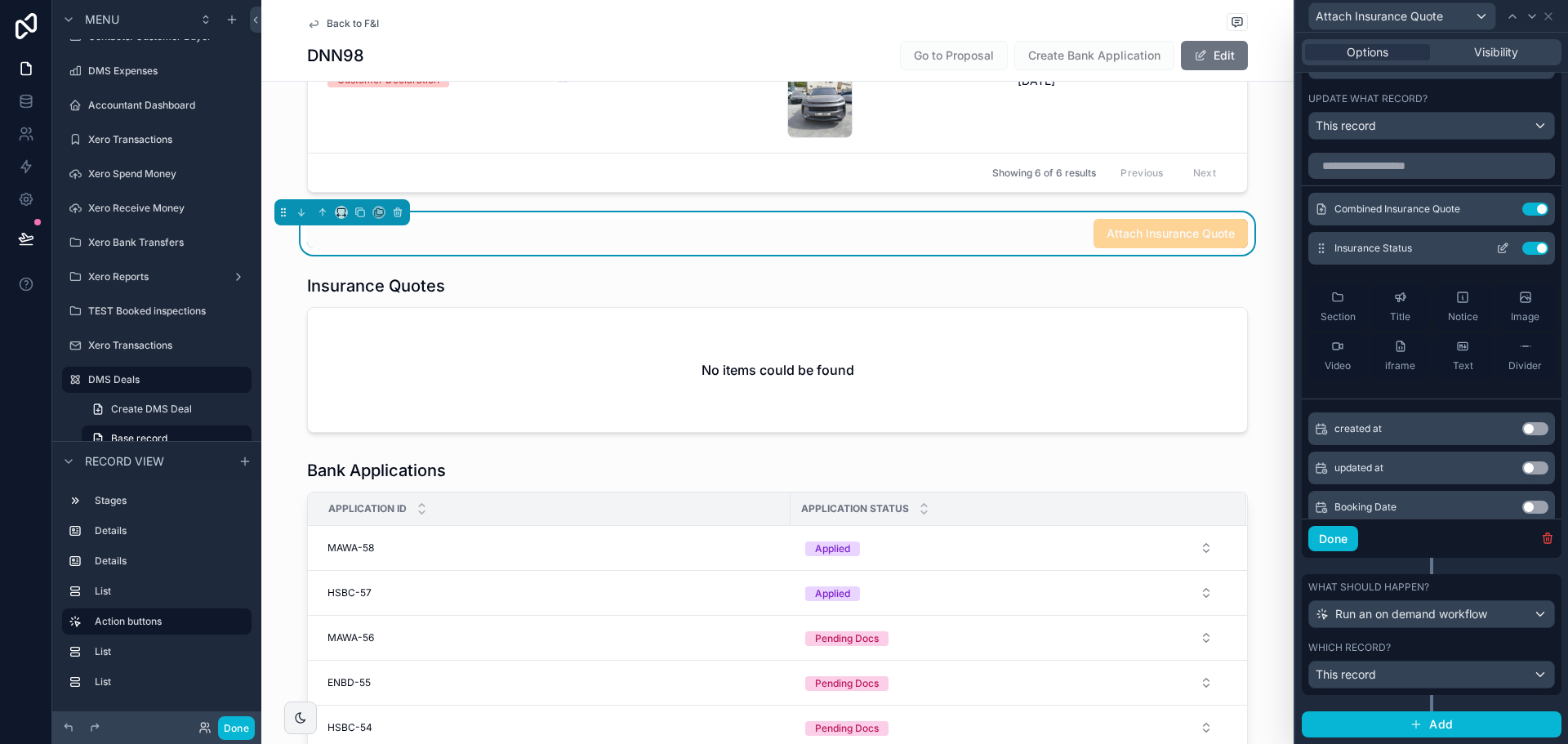
click at [1496, 245] on icon at bounding box center [1503, 248] width 13 height 13
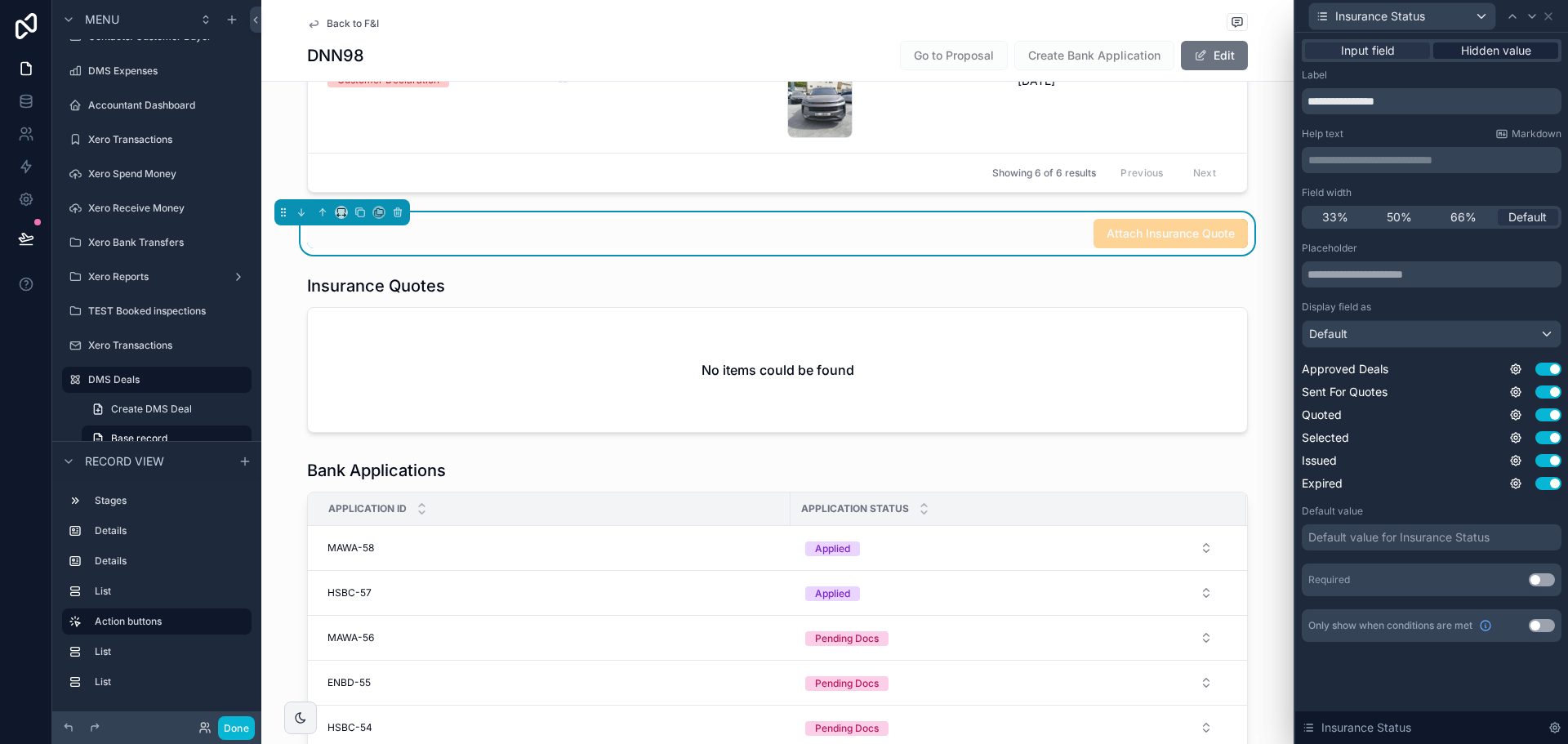
click at [1484, 51] on span "Hidden value" at bounding box center [1496, 51] width 71 height 17
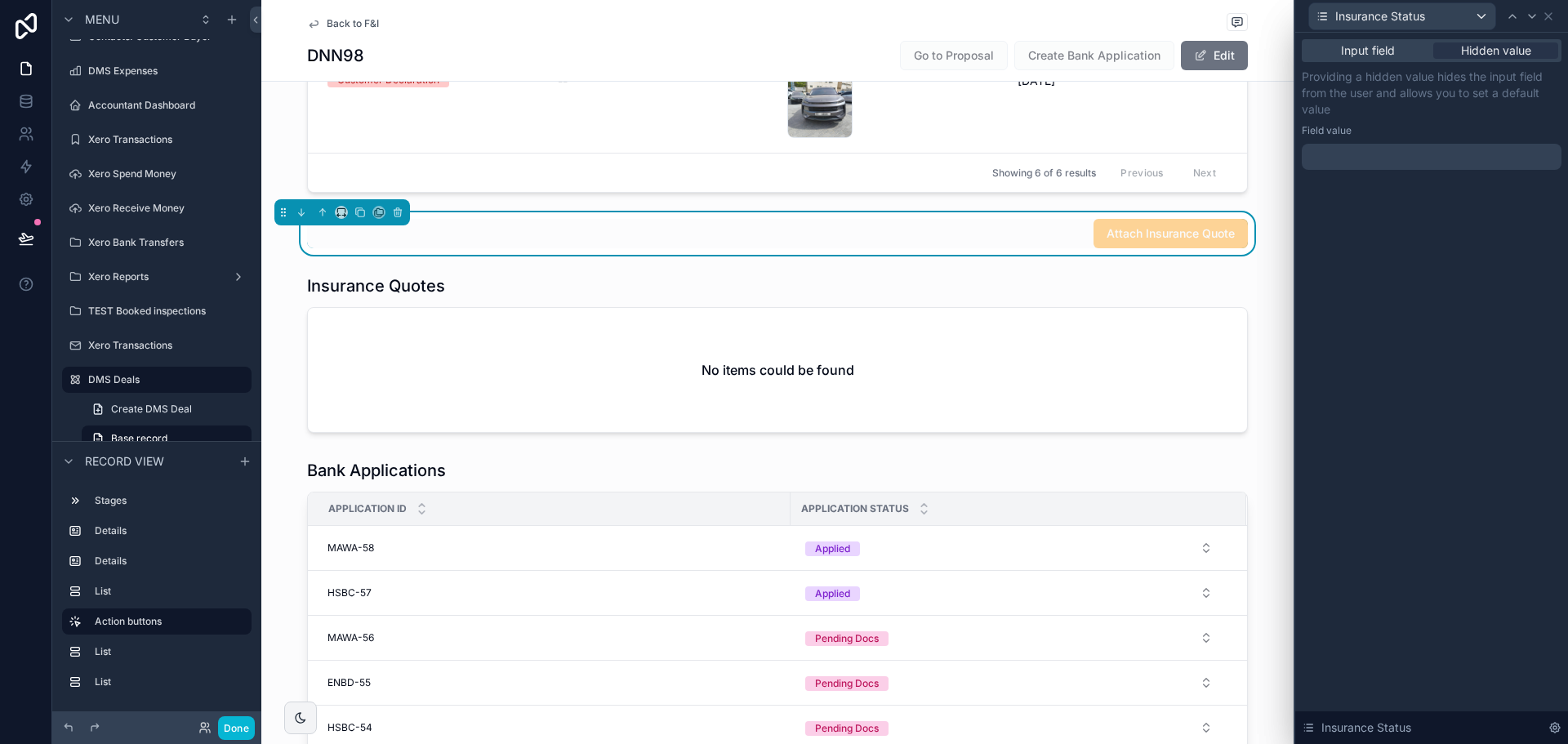
click at [1405, 159] on div at bounding box center [1432, 157] width 260 height 26
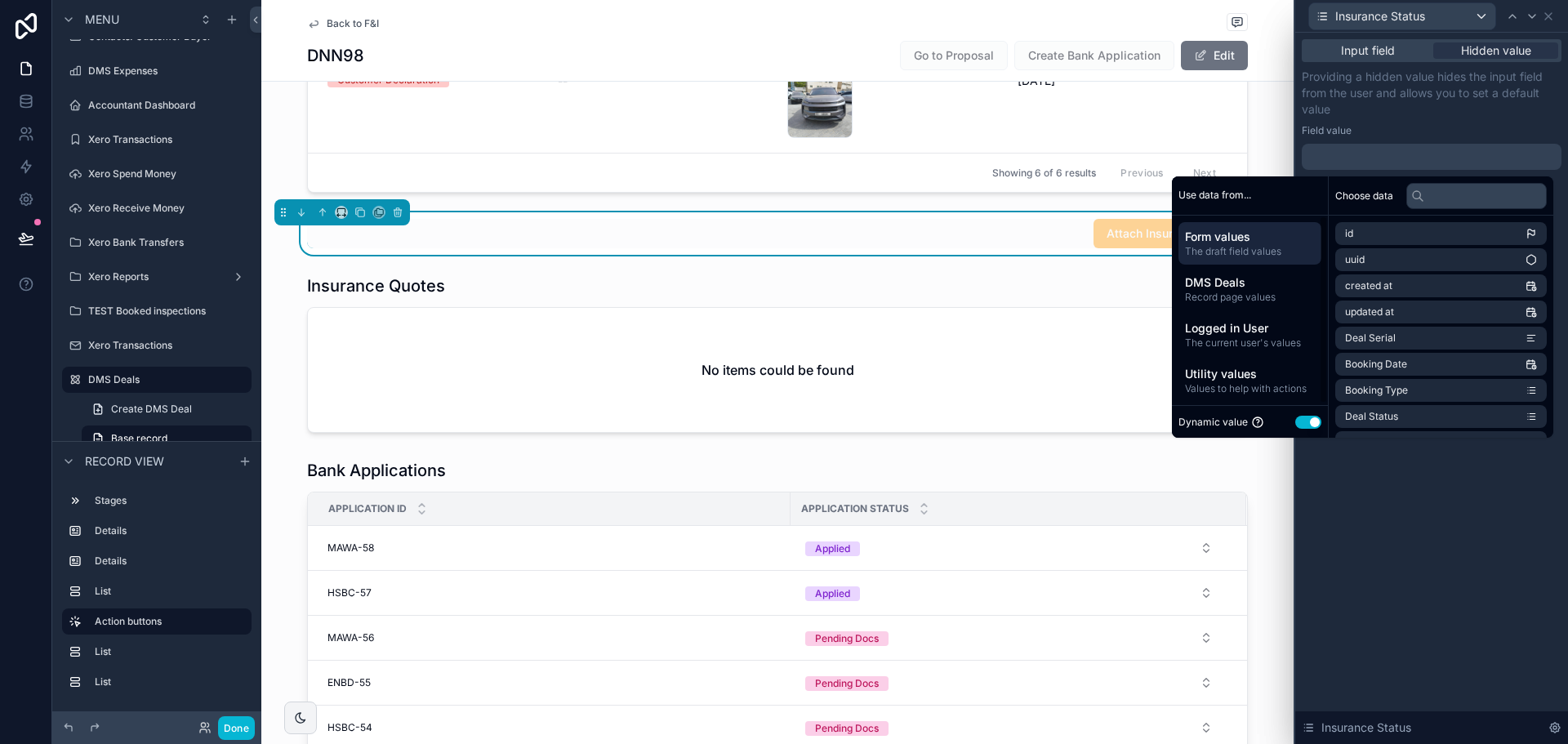
click at [1297, 422] on button "Use setting" at bounding box center [1309, 423] width 26 height 13
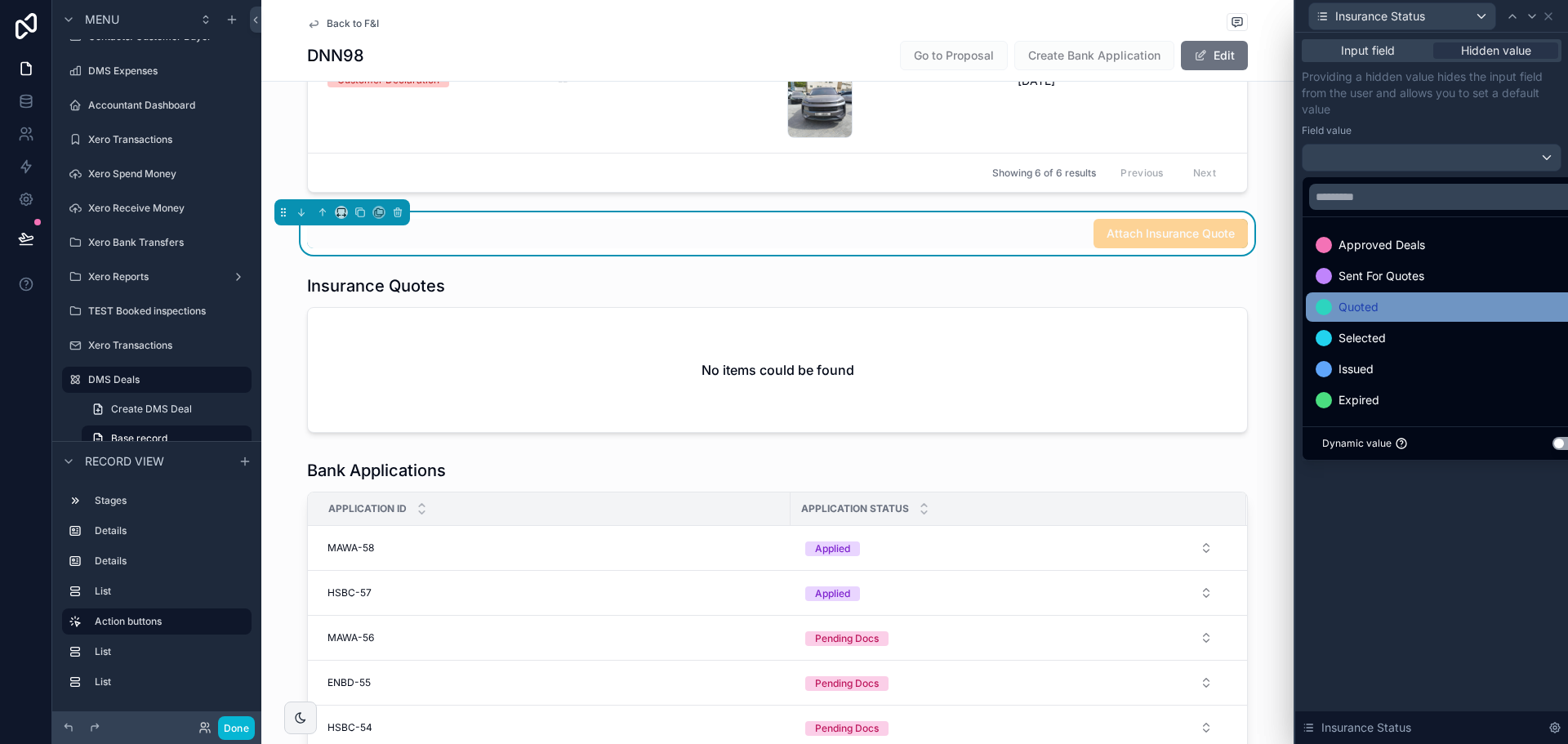
click at [1365, 307] on span "Quoted" at bounding box center [1358, 307] width 40 height 20
click at [1379, 503] on div "Input field Hidden value Providing a hidden value hides the input field from th…" at bounding box center [1432, 388] width 273 height 711
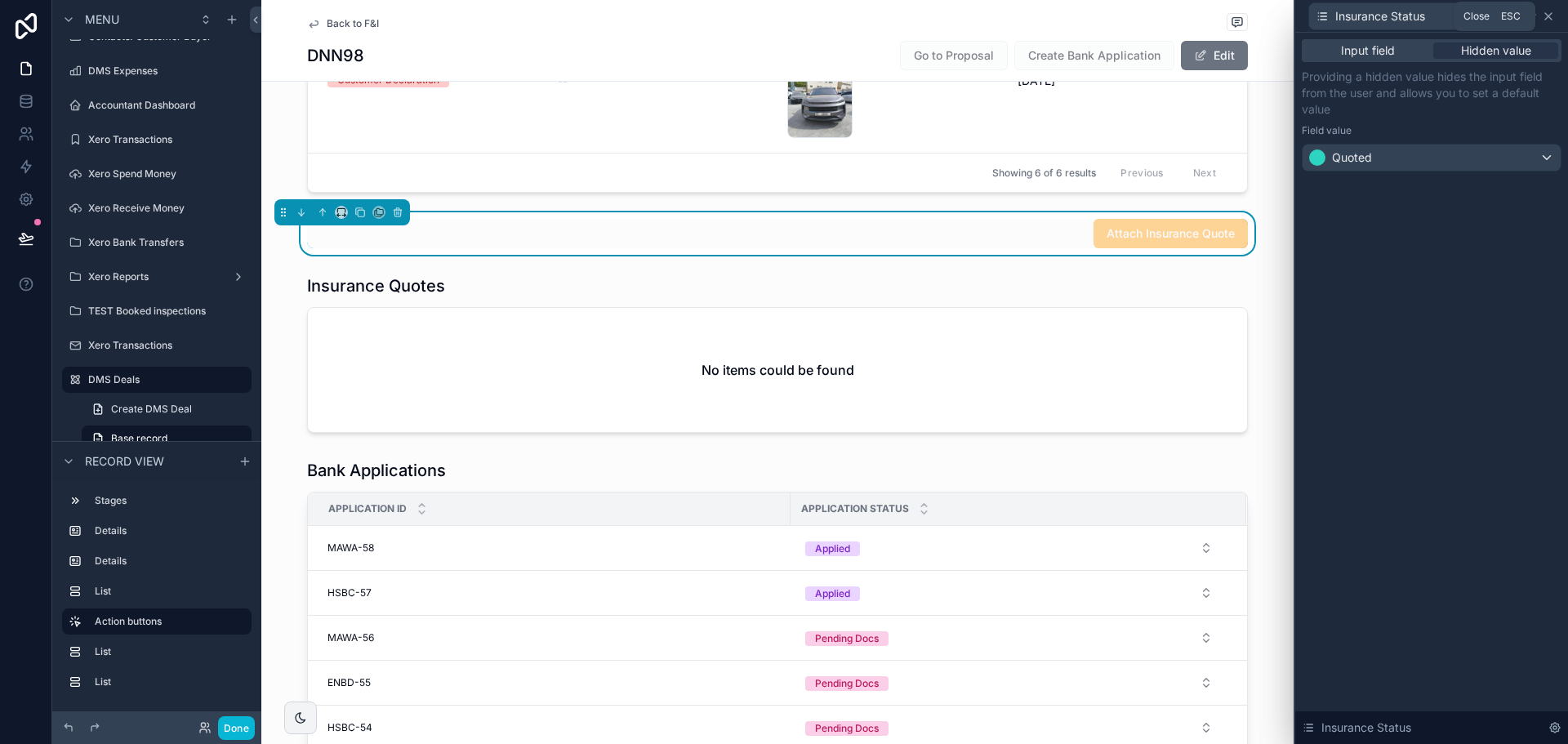
click at [1550, 18] on icon at bounding box center [1548, 16] width 7 height 7
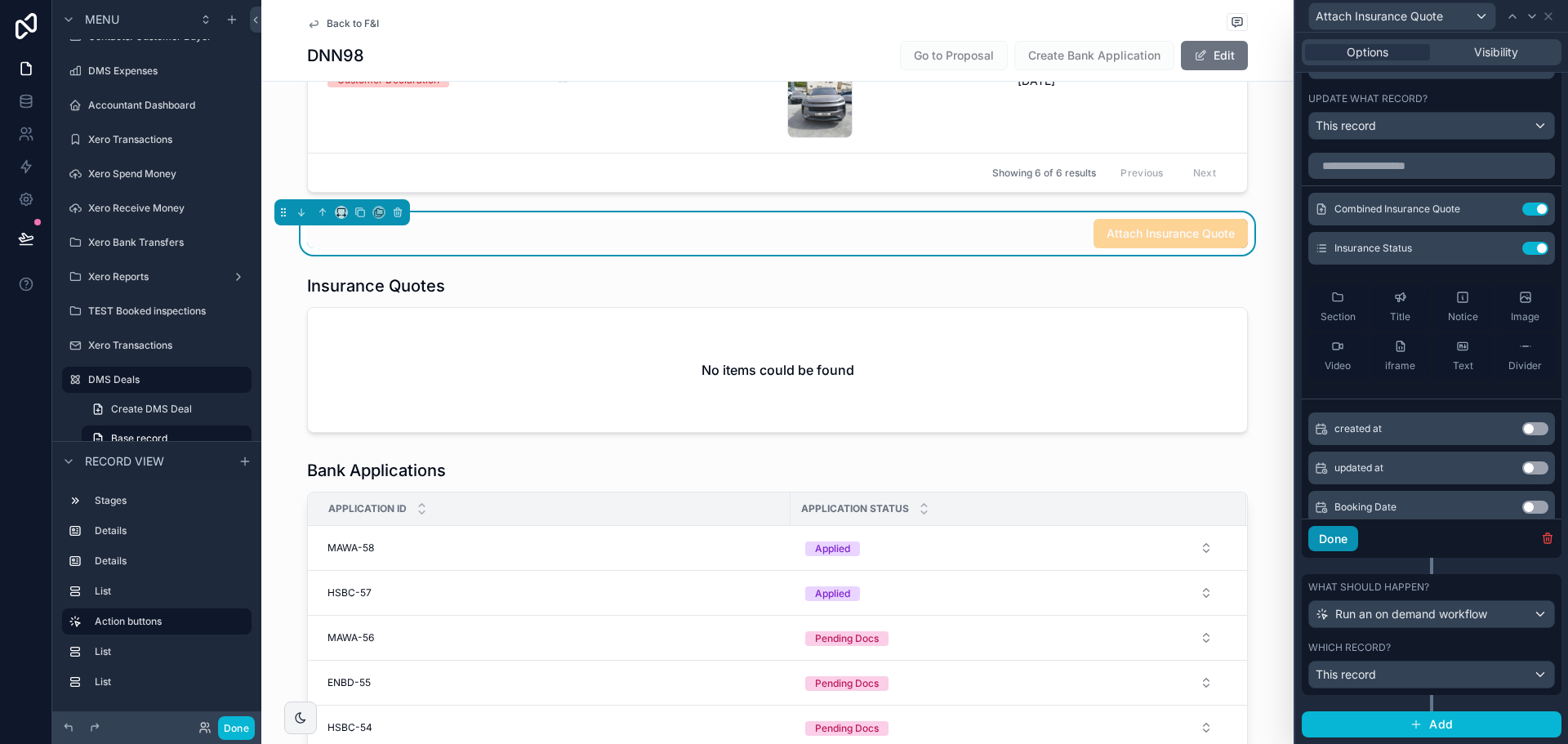
click at [1332, 545] on button "Done" at bounding box center [1334, 539] width 50 height 26
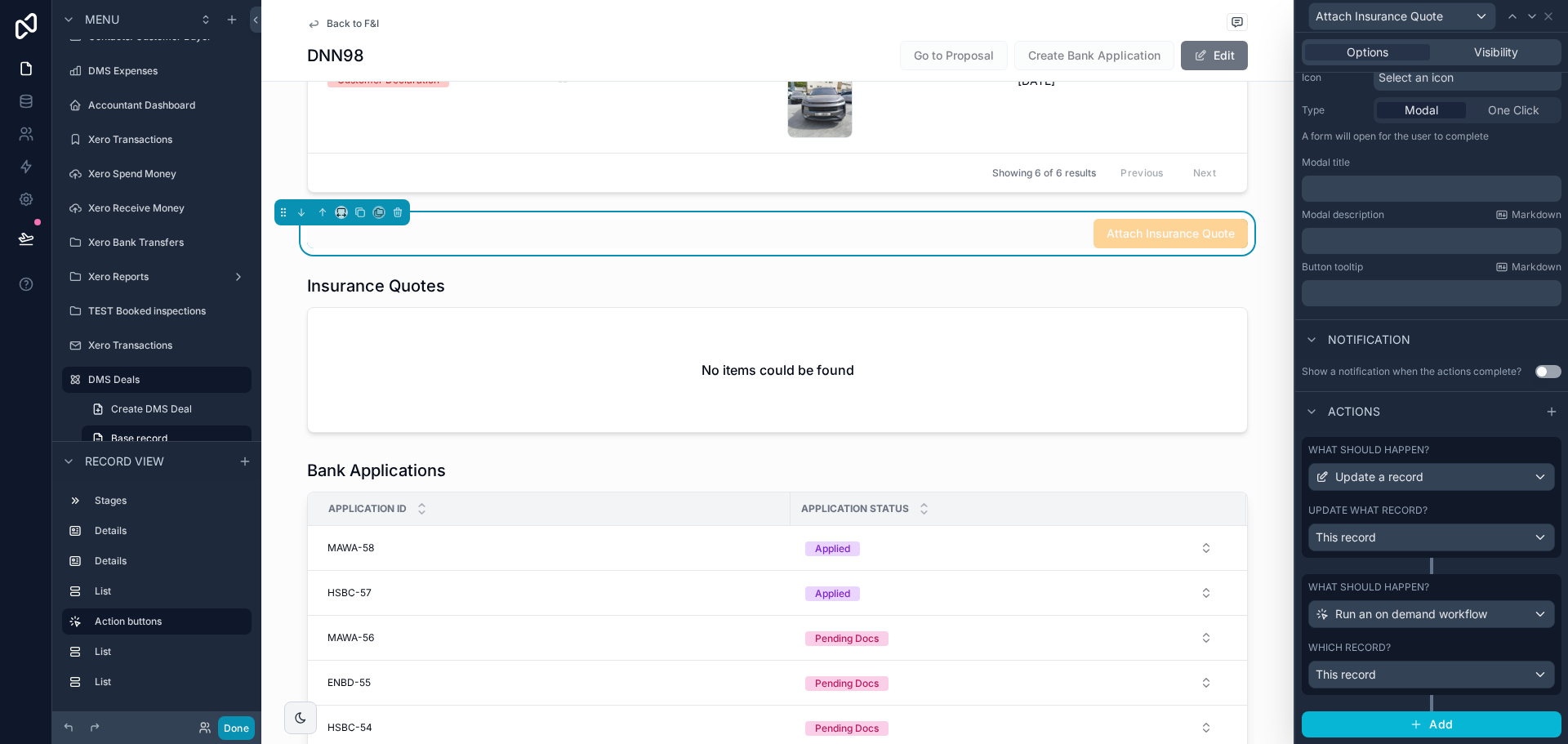
click at [237, 729] on button "Done" at bounding box center [237, 727] width 37 height 23
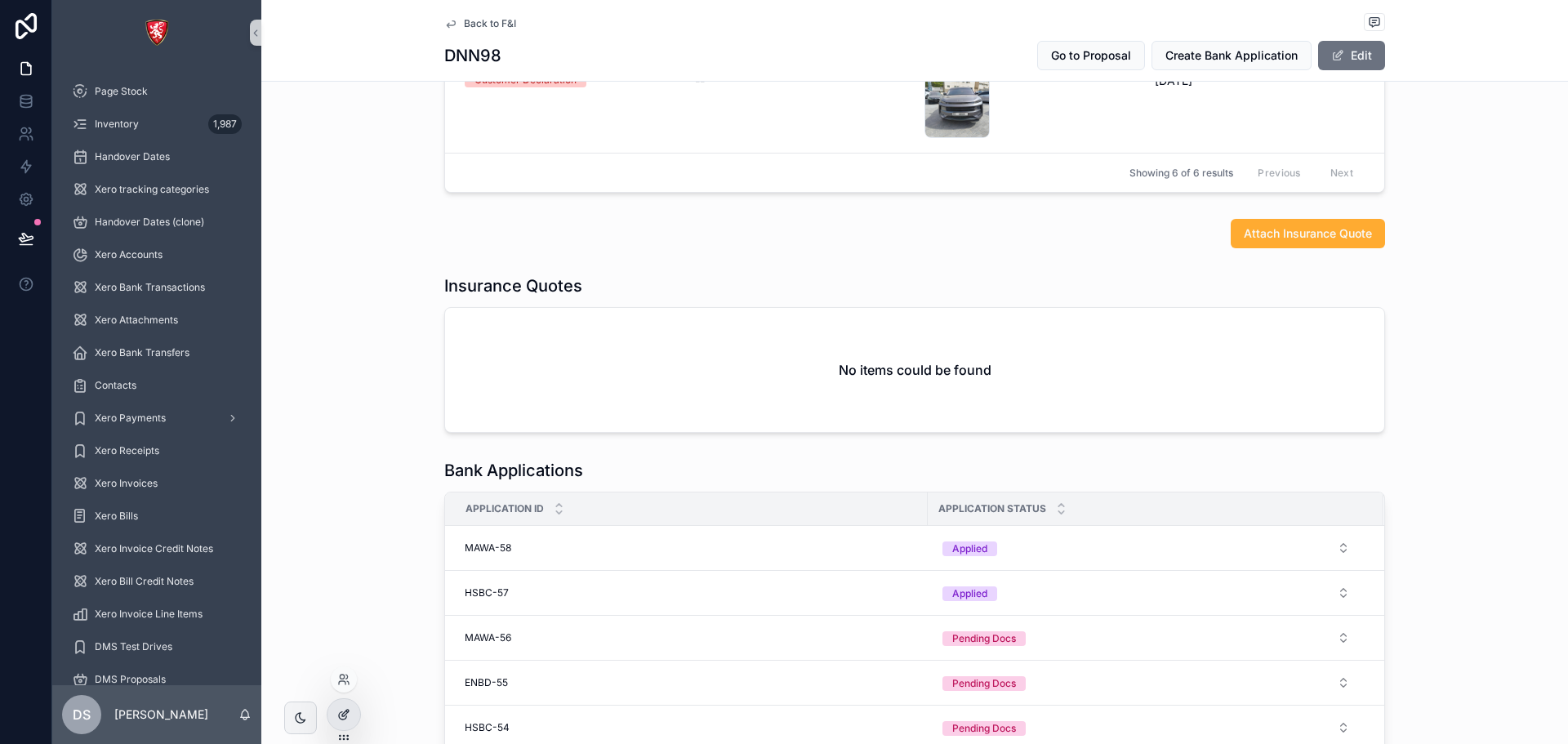
click at [344, 718] on icon at bounding box center [344, 714] width 13 height 13
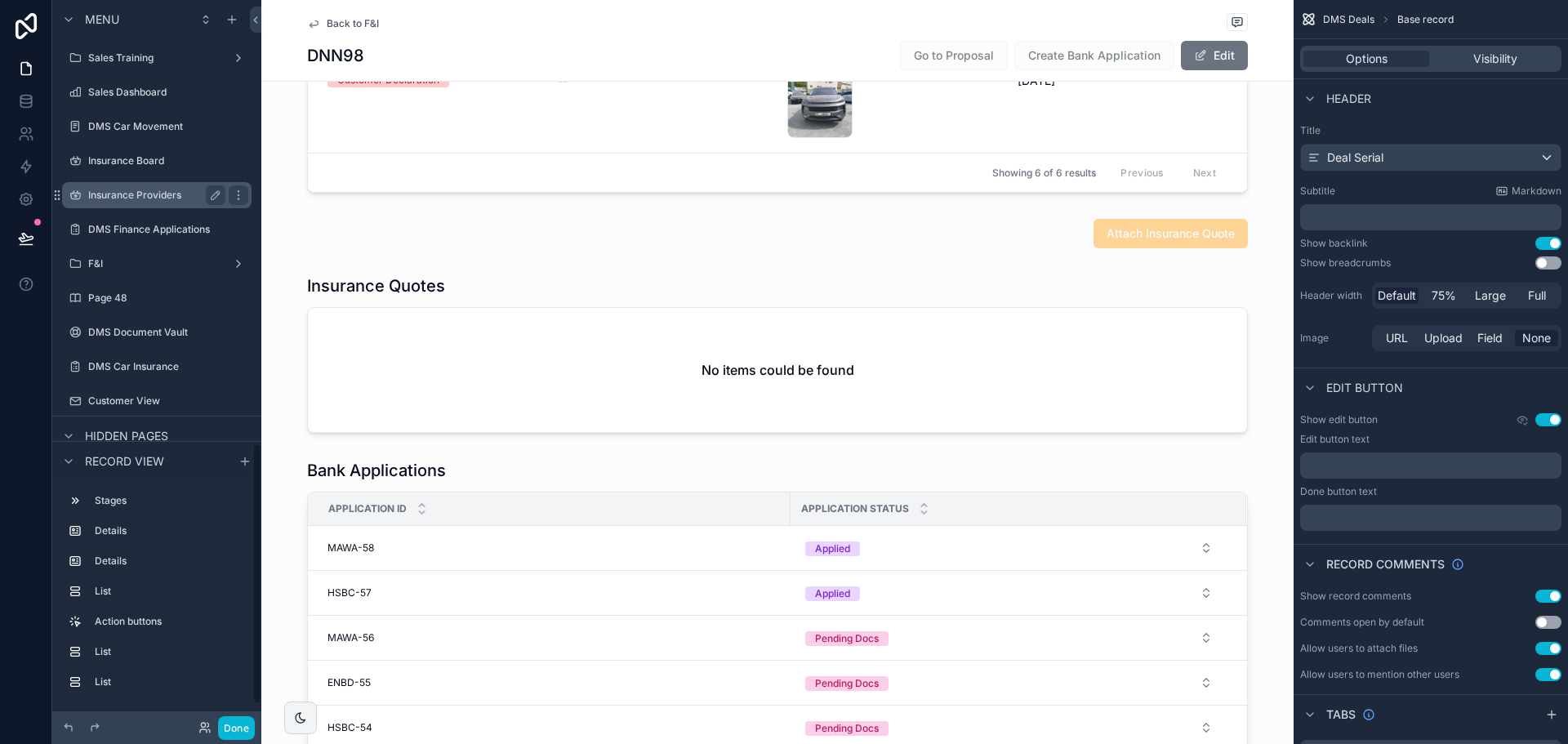
scroll to position [1233, 0]
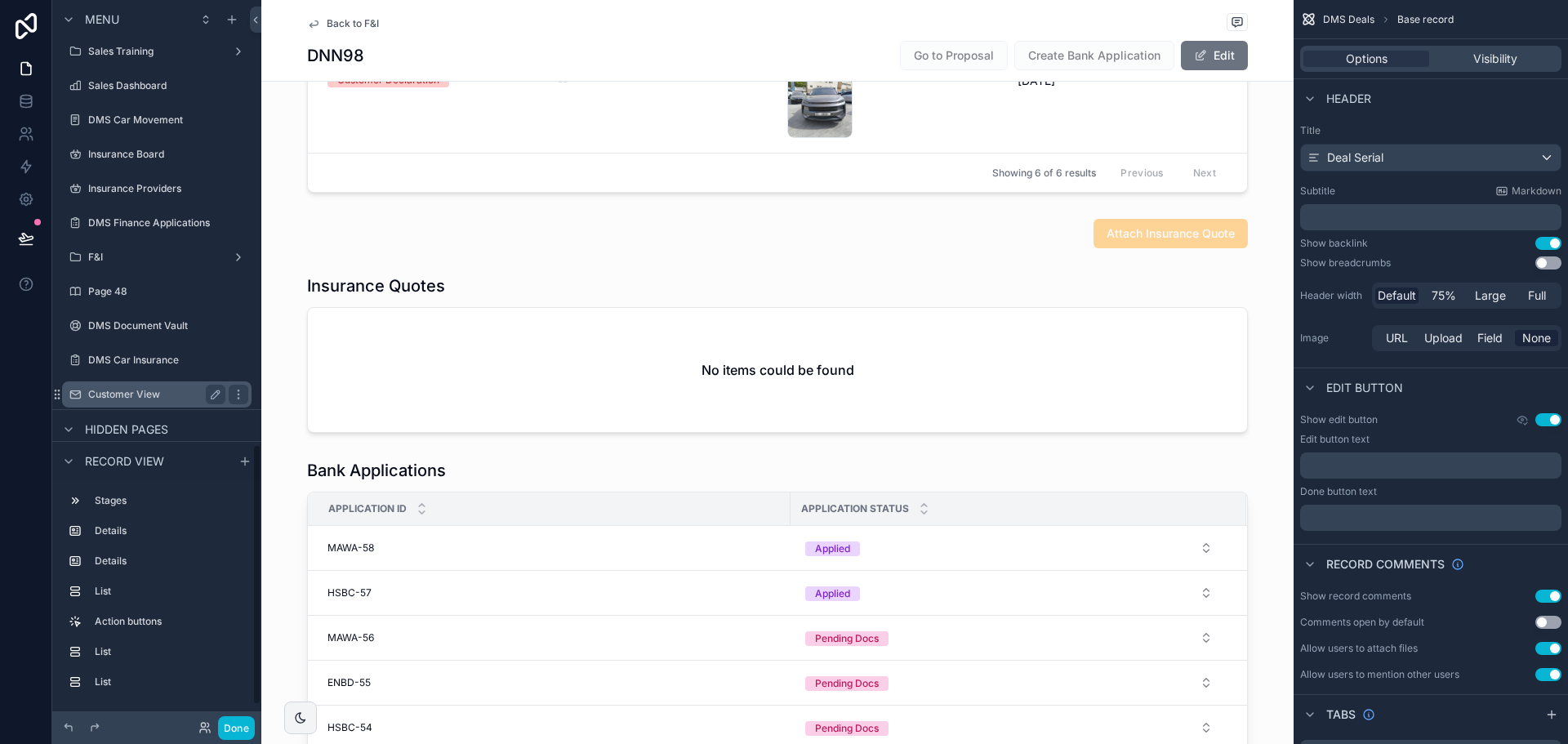
click at [157, 386] on div "Customer View" at bounding box center [157, 394] width 137 height 20
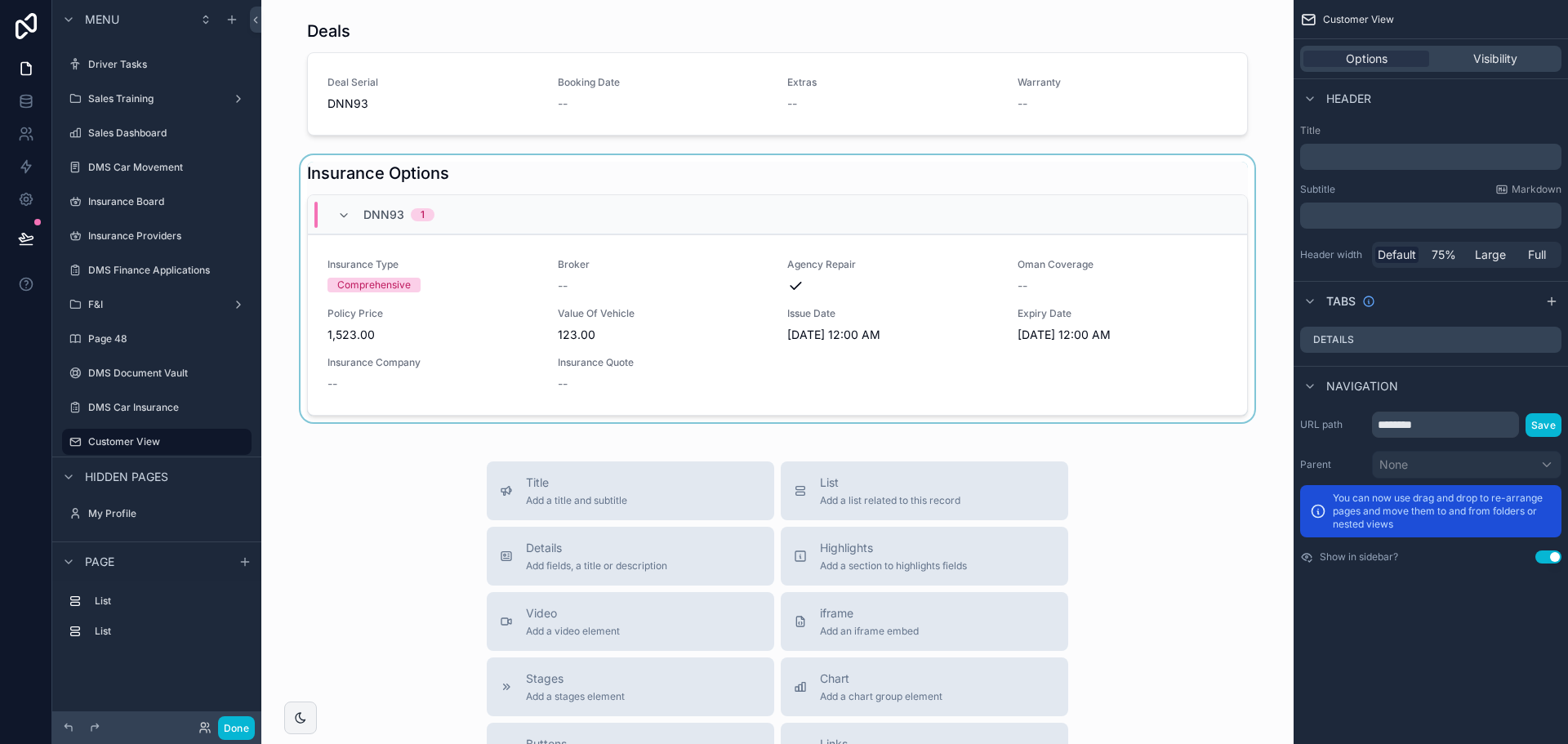
click at [653, 179] on div "scrollable content" at bounding box center [777, 289] width 1006 height 268
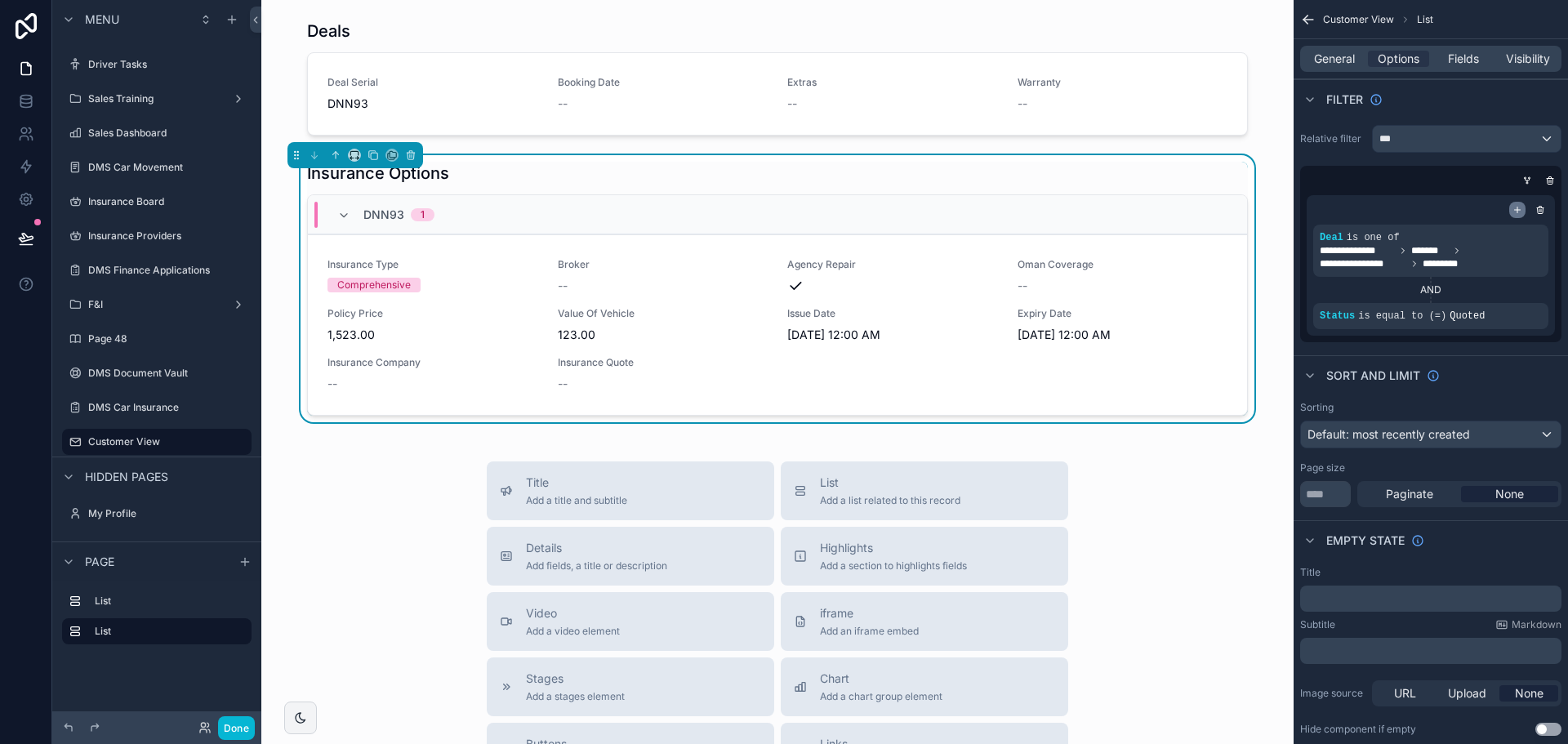
click at [1519, 208] on icon "scrollable content" at bounding box center [1517, 210] width 10 height 10
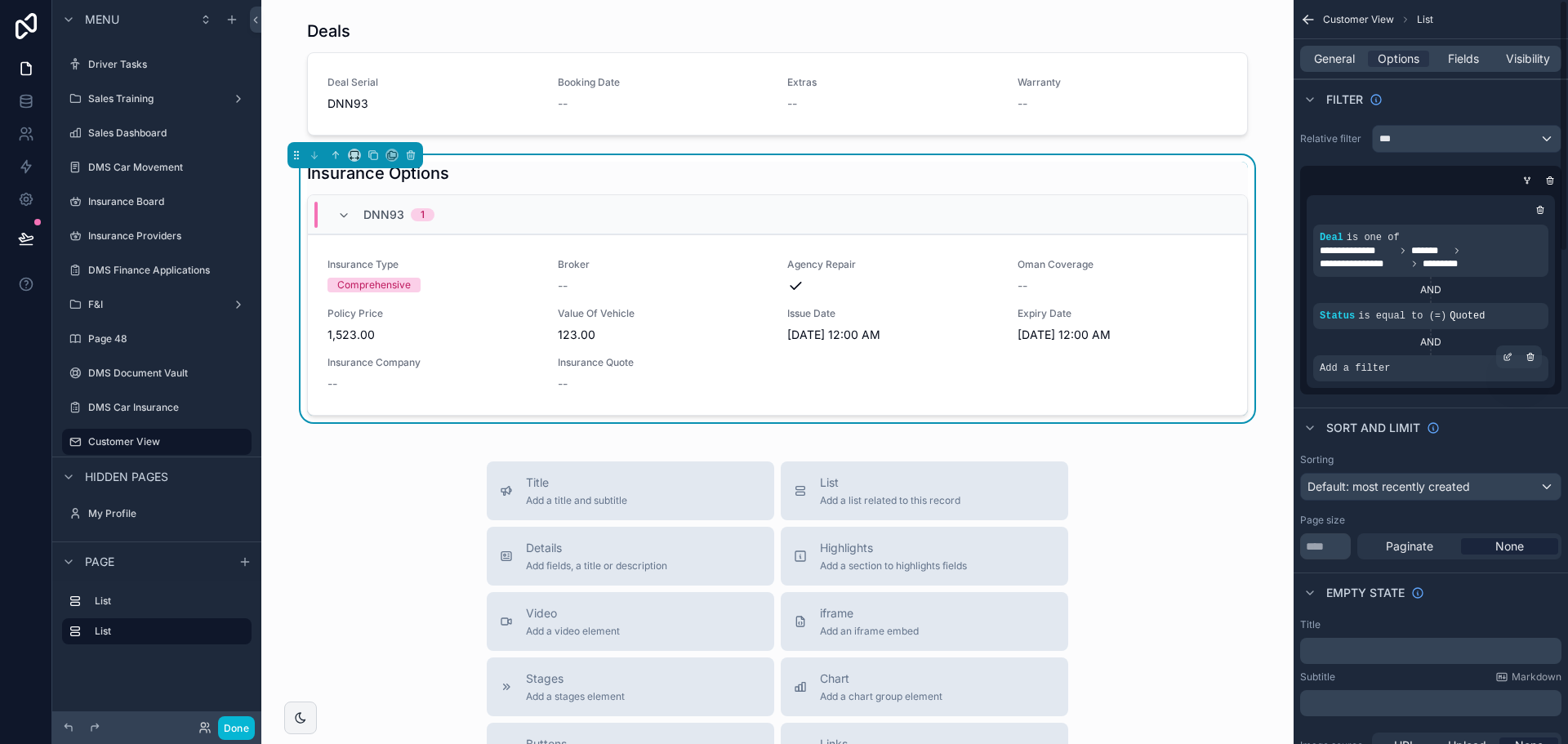
click at [1447, 375] on div "Add a filter" at bounding box center [1431, 368] width 235 height 26
click at [1363, 368] on span "Add a filter" at bounding box center [1355, 369] width 71 height 13
click at [1505, 355] on icon "scrollable content" at bounding box center [1508, 357] width 10 height 10
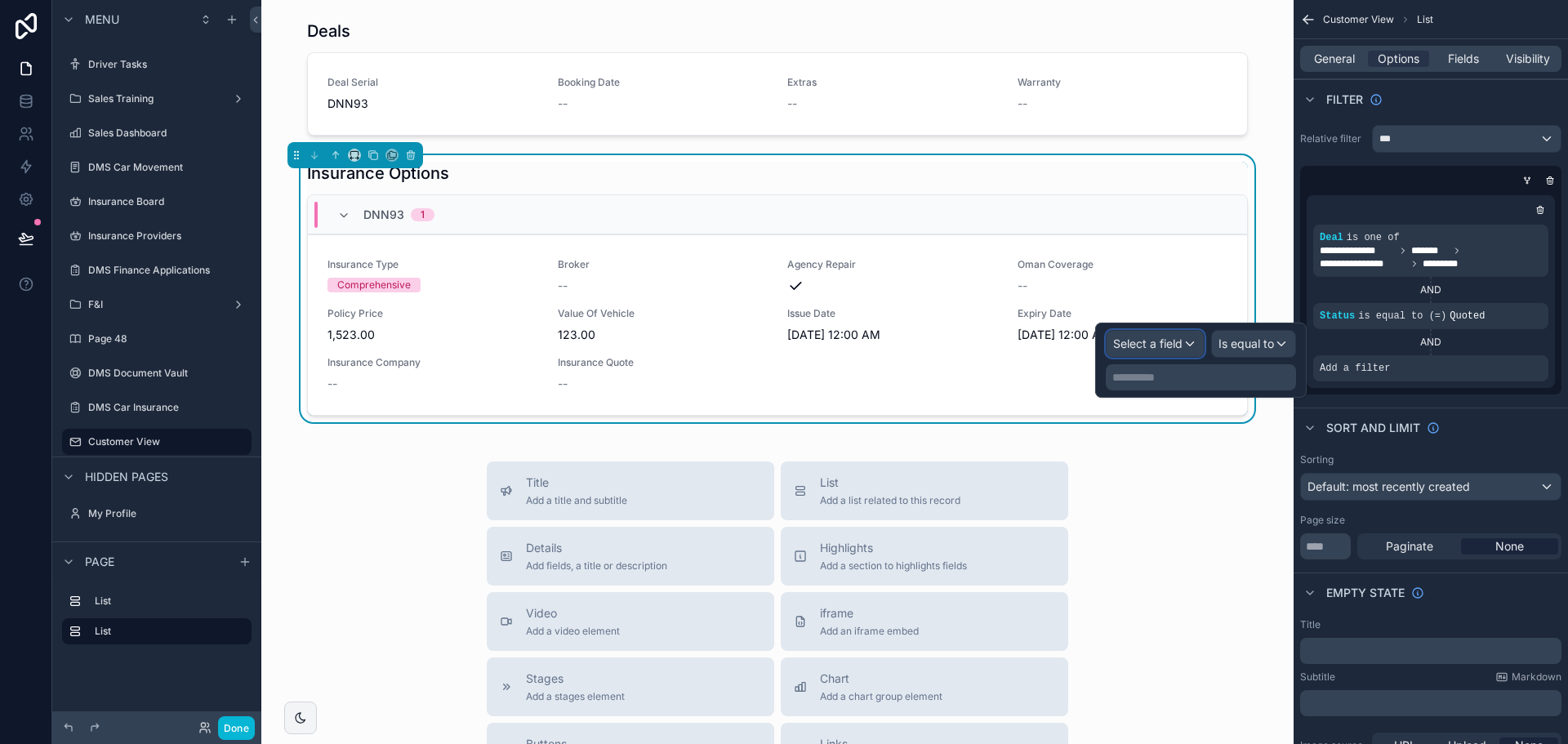
click at [1149, 341] on span "Select a field" at bounding box center [1147, 343] width 70 height 14
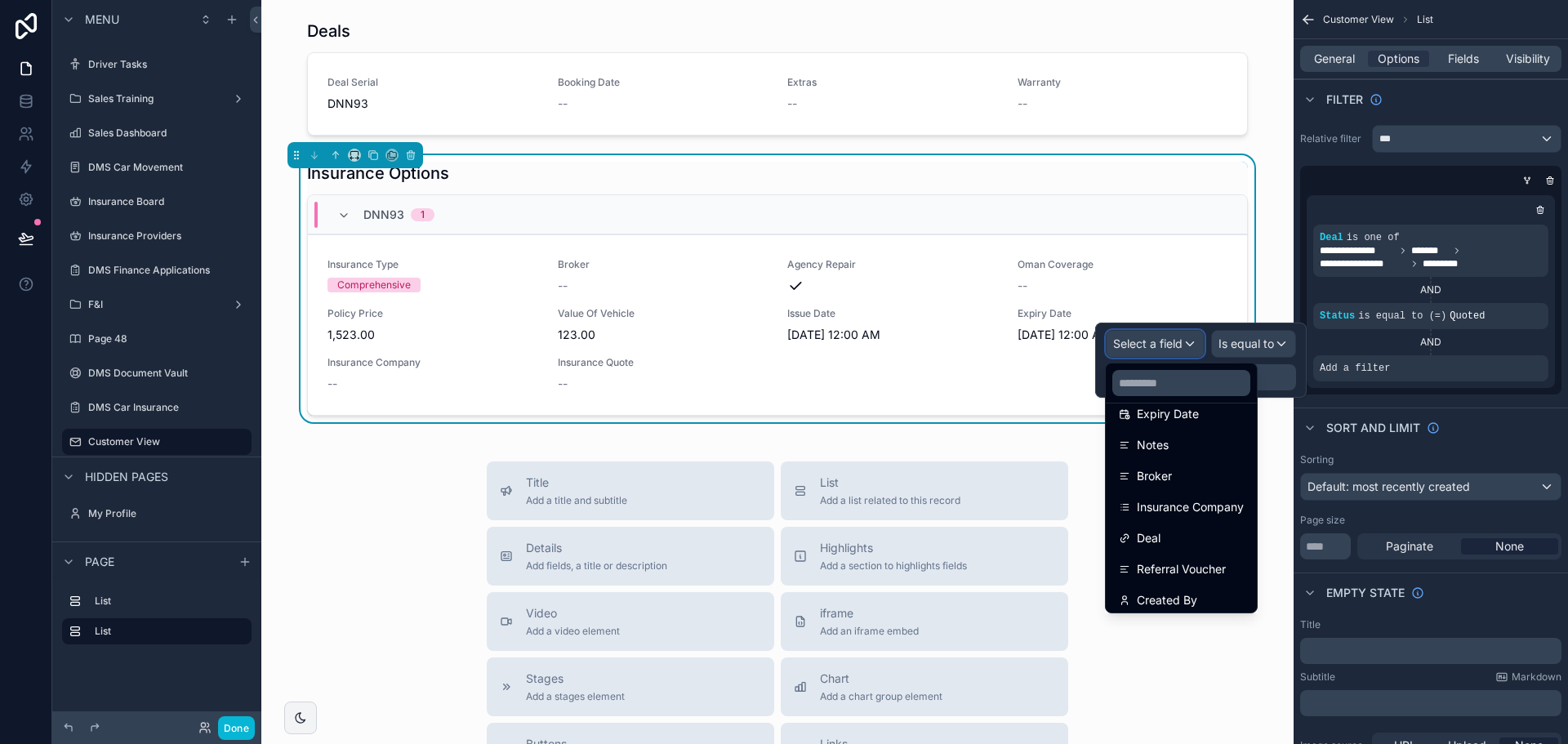
scroll to position [426, 0]
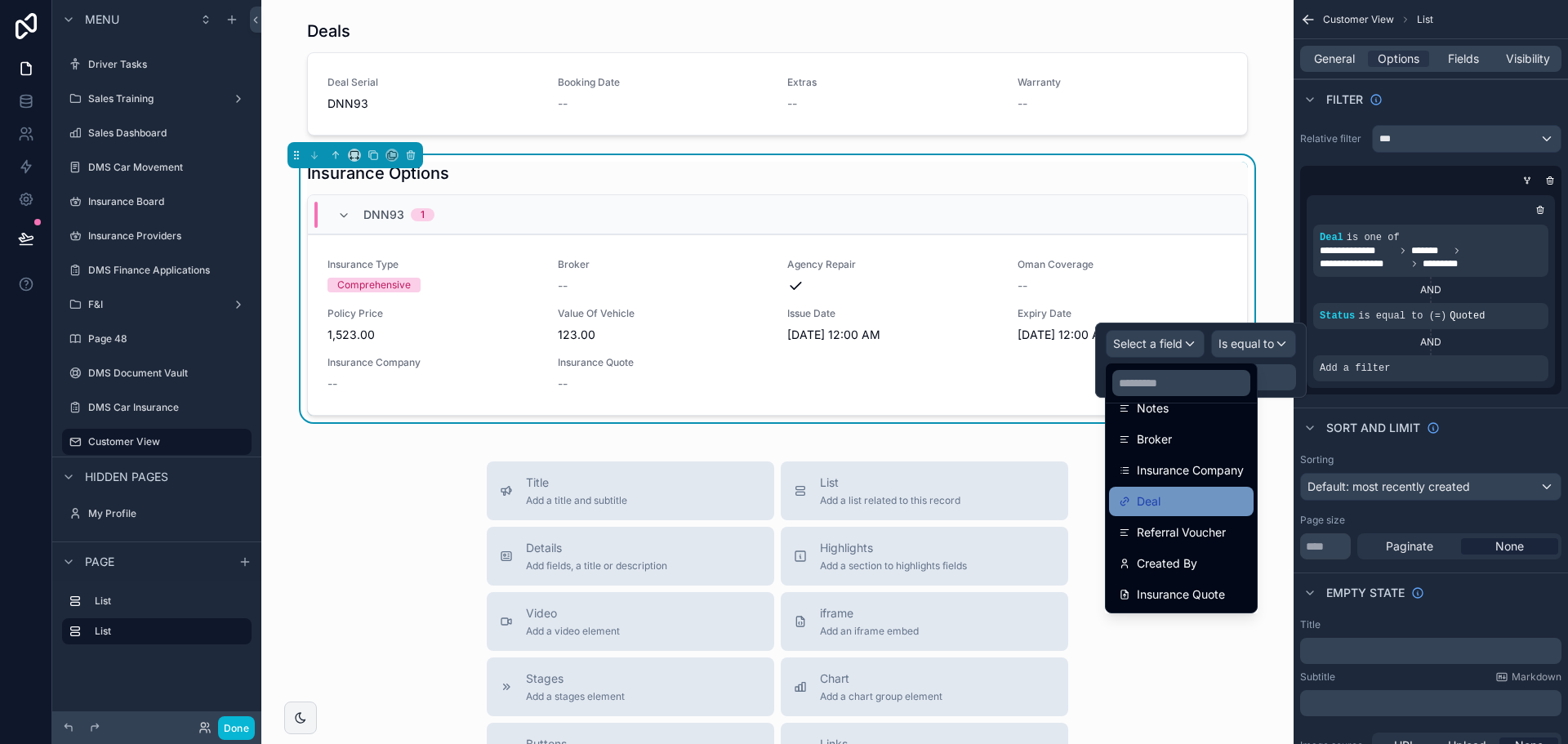
click at [1198, 503] on div "Deal" at bounding box center [1182, 501] width 125 height 20
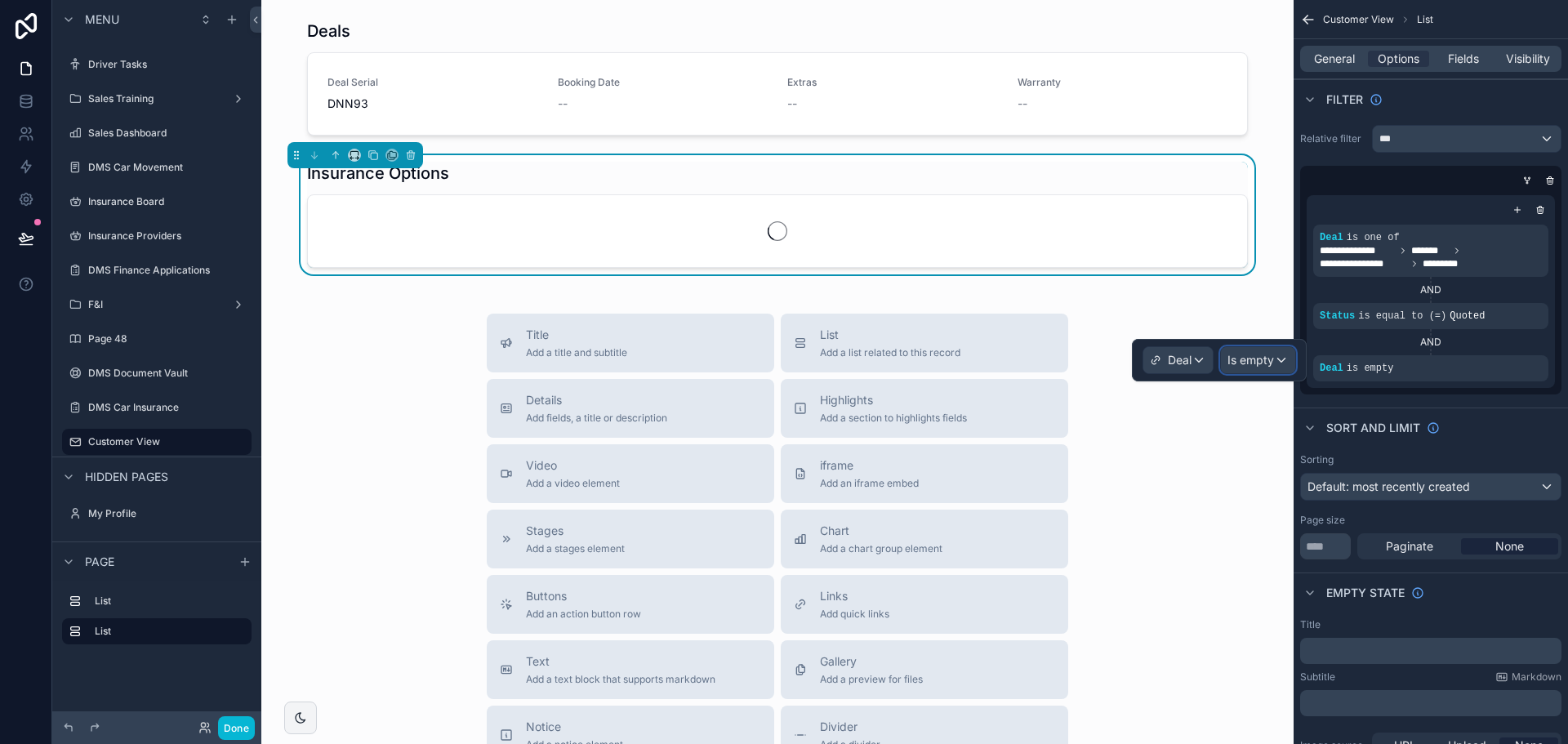
click at [1247, 360] on span "Is empty" at bounding box center [1251, 360] width 46 height 17
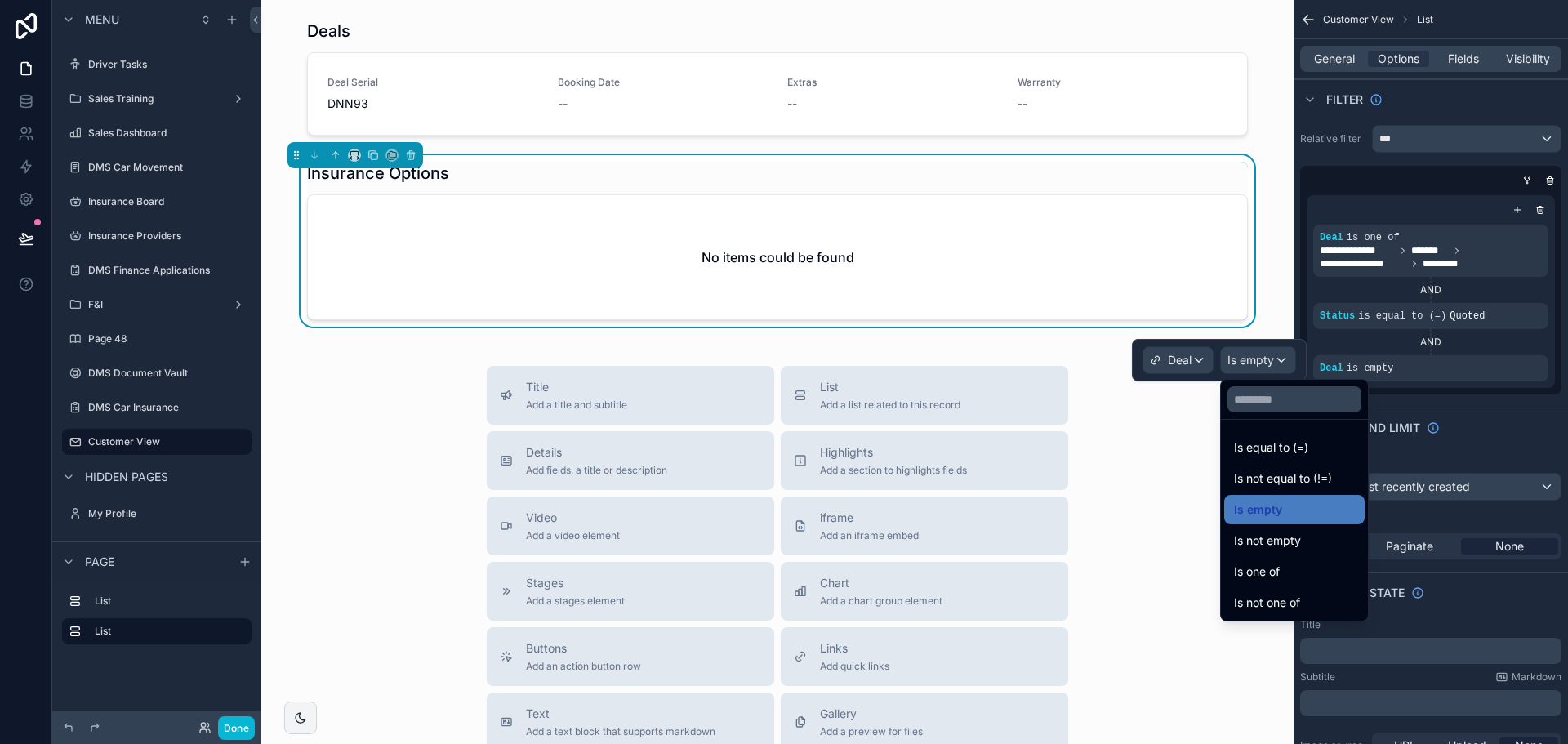
click at [1247, 360] on div at bounding box center [1220, 360] width 175 height 43
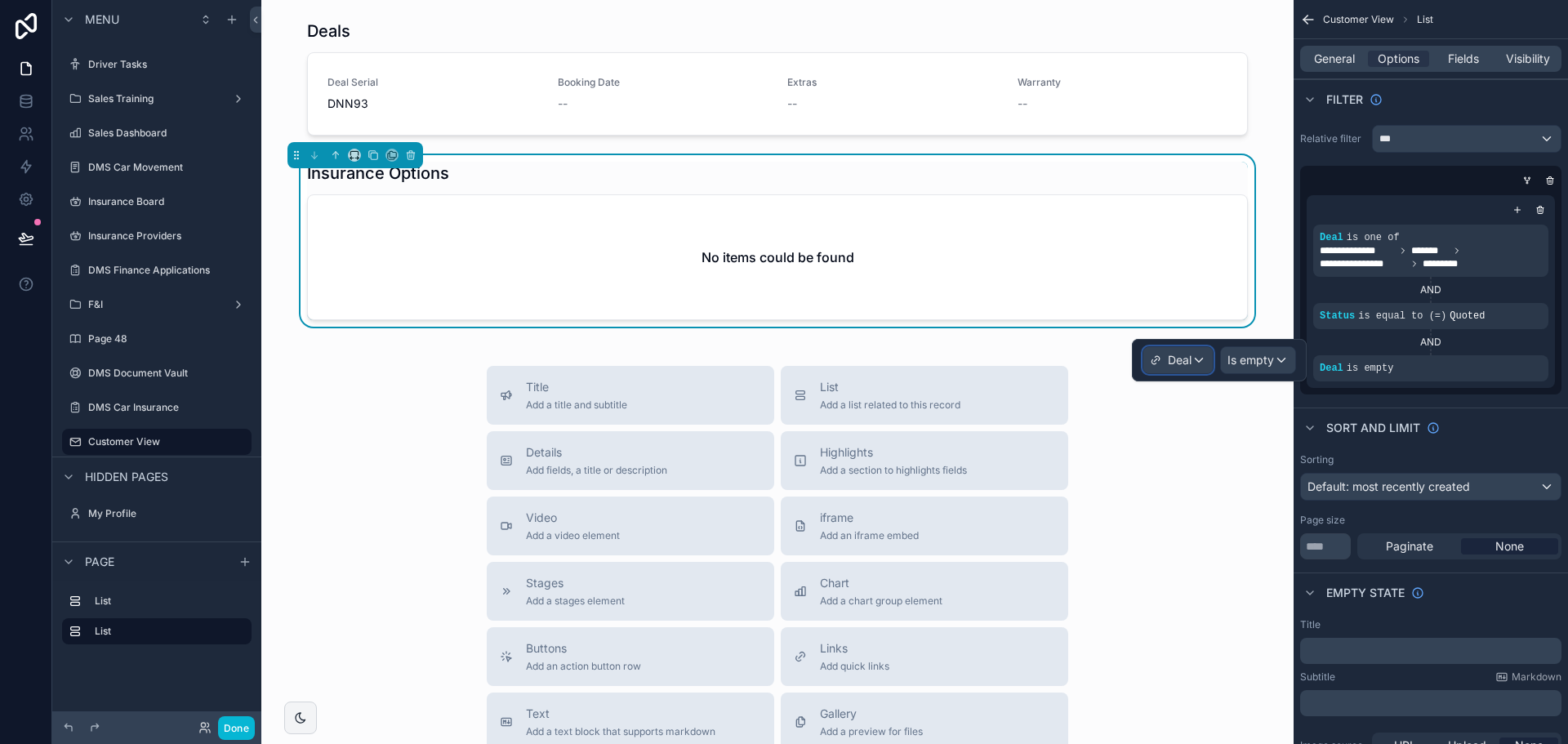
click at [1173, 356] on span "Deal" at bounding box center [1179, 360] width 23 height 17
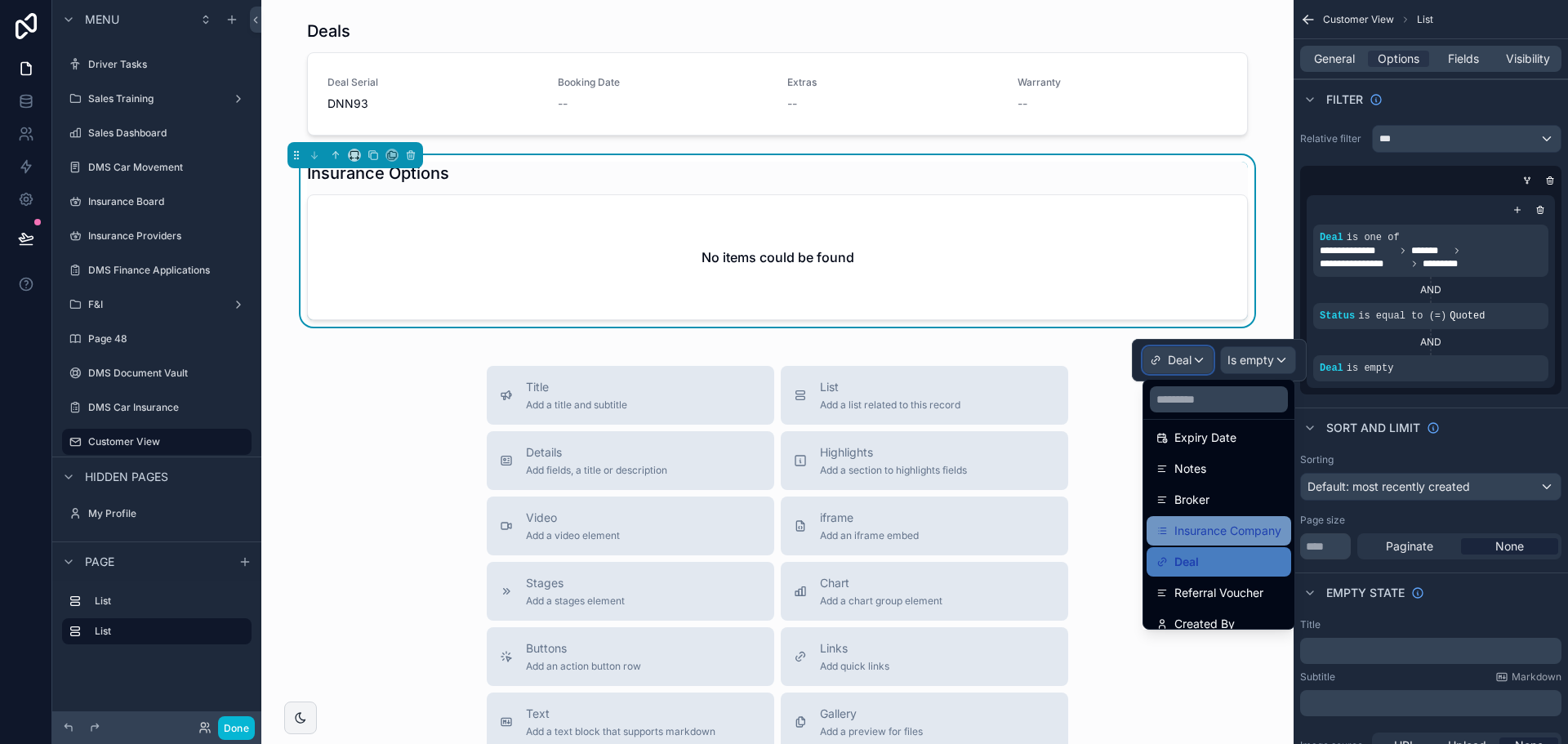
scroll to position [345, 0]
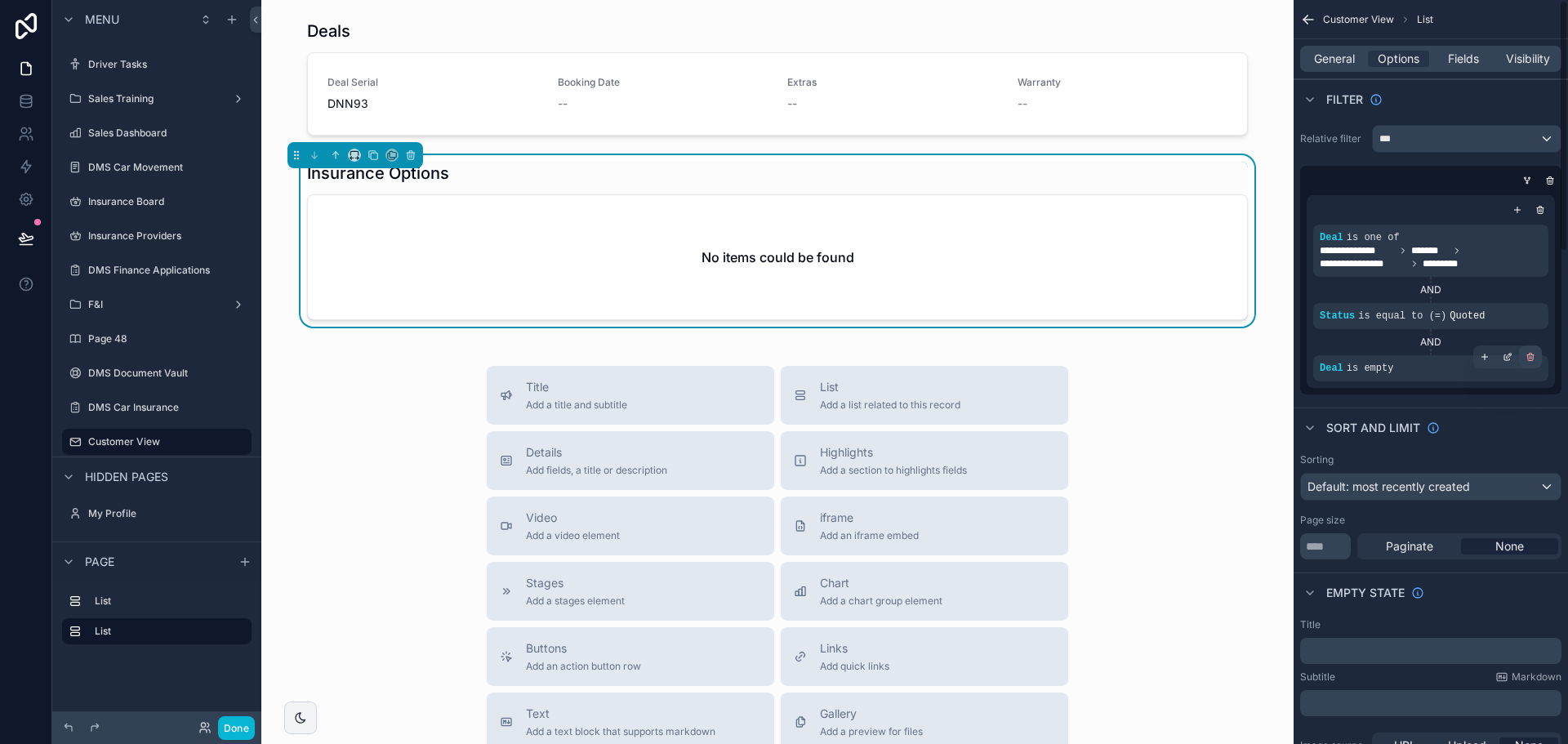
click at [1535, 352] on icon "scrollable content" at bounding box center [1530, 357] width 10 height 10
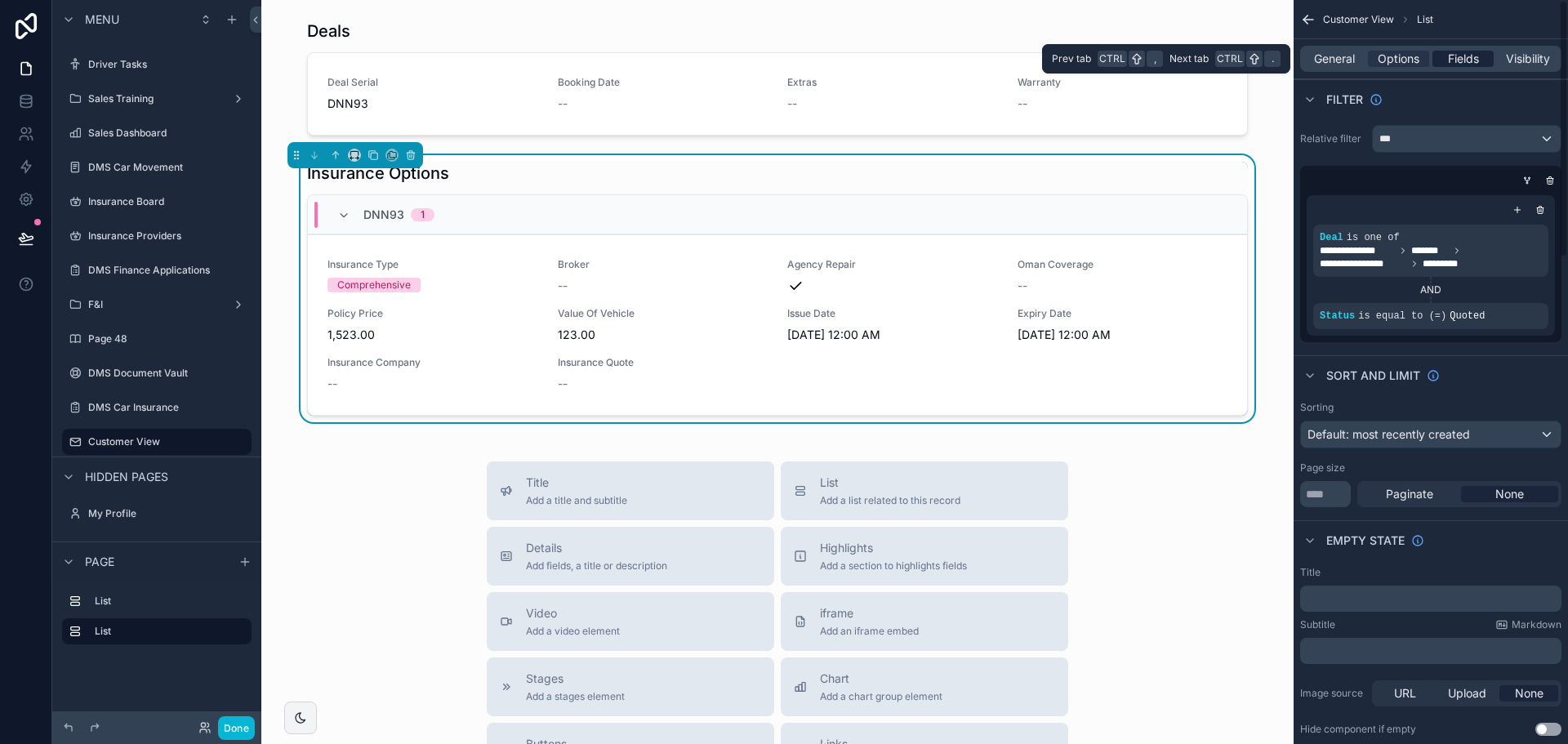
click at [1451, 57] on span "Fields" at bounding box center [1463, 59] width 31 height 17
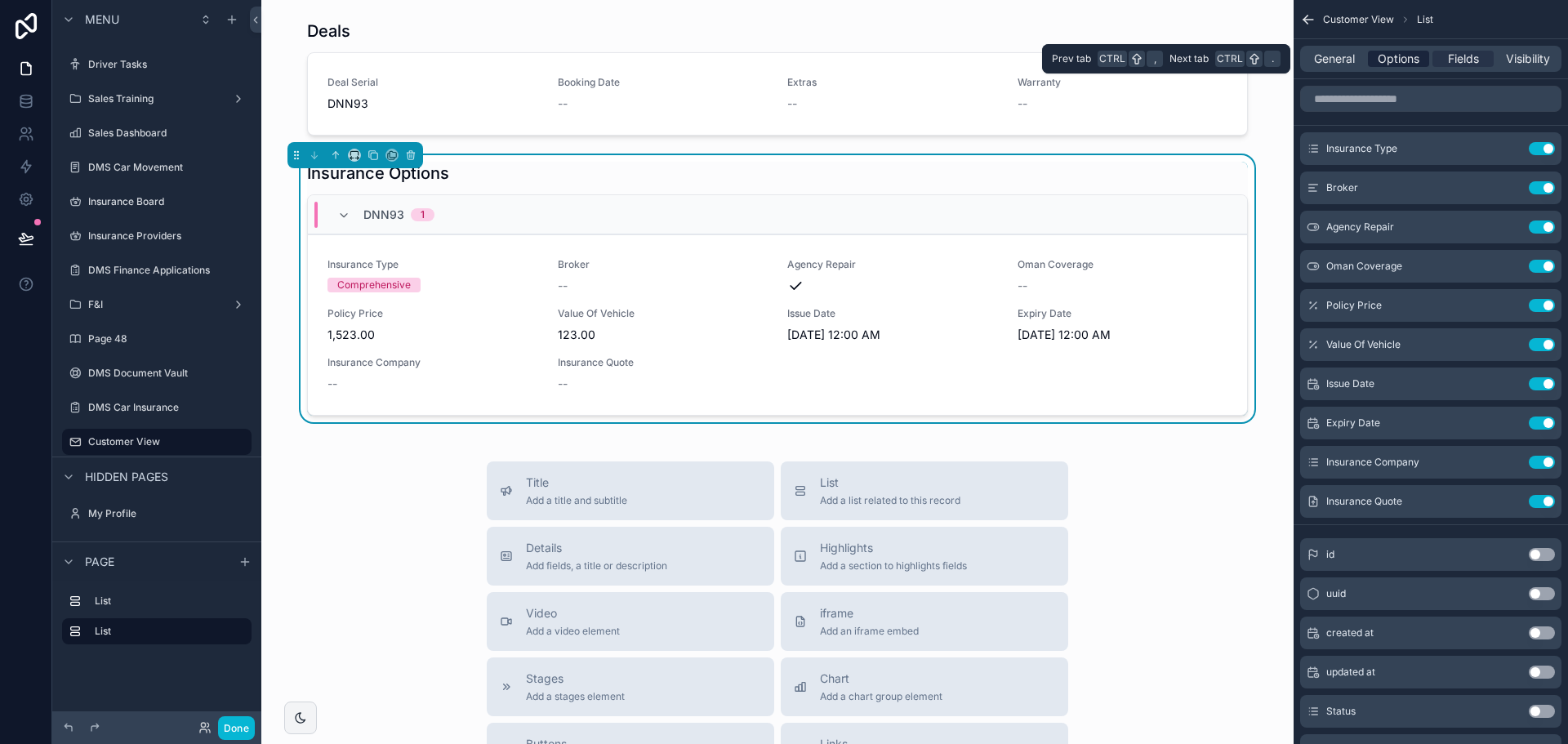
click at [1404, 51] on span "Options" at bounding box center [1398, 59] width 42 height 17
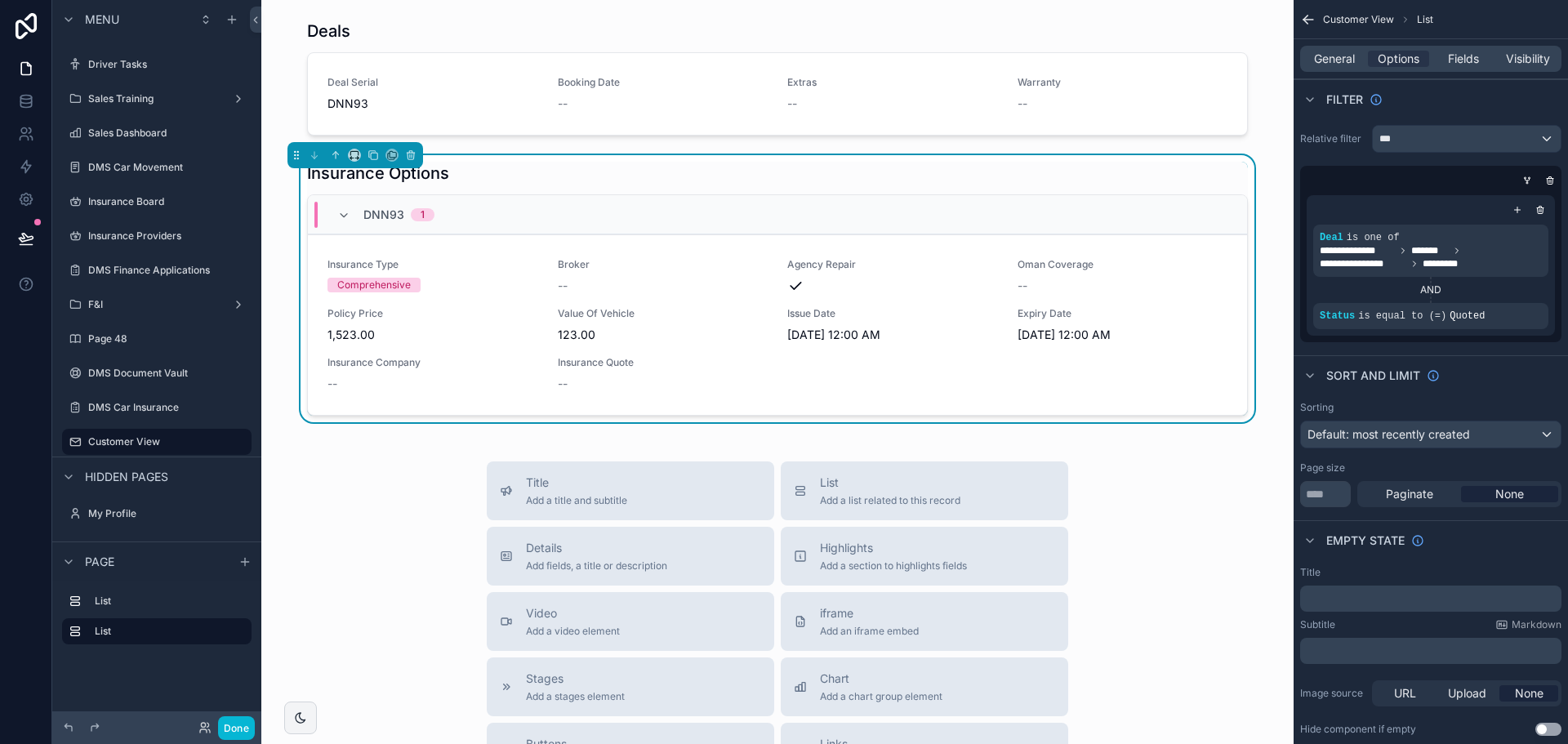
click at [1036, 177] on div "Insurance Options" at bounding box center [777, 173] width 941 height 23
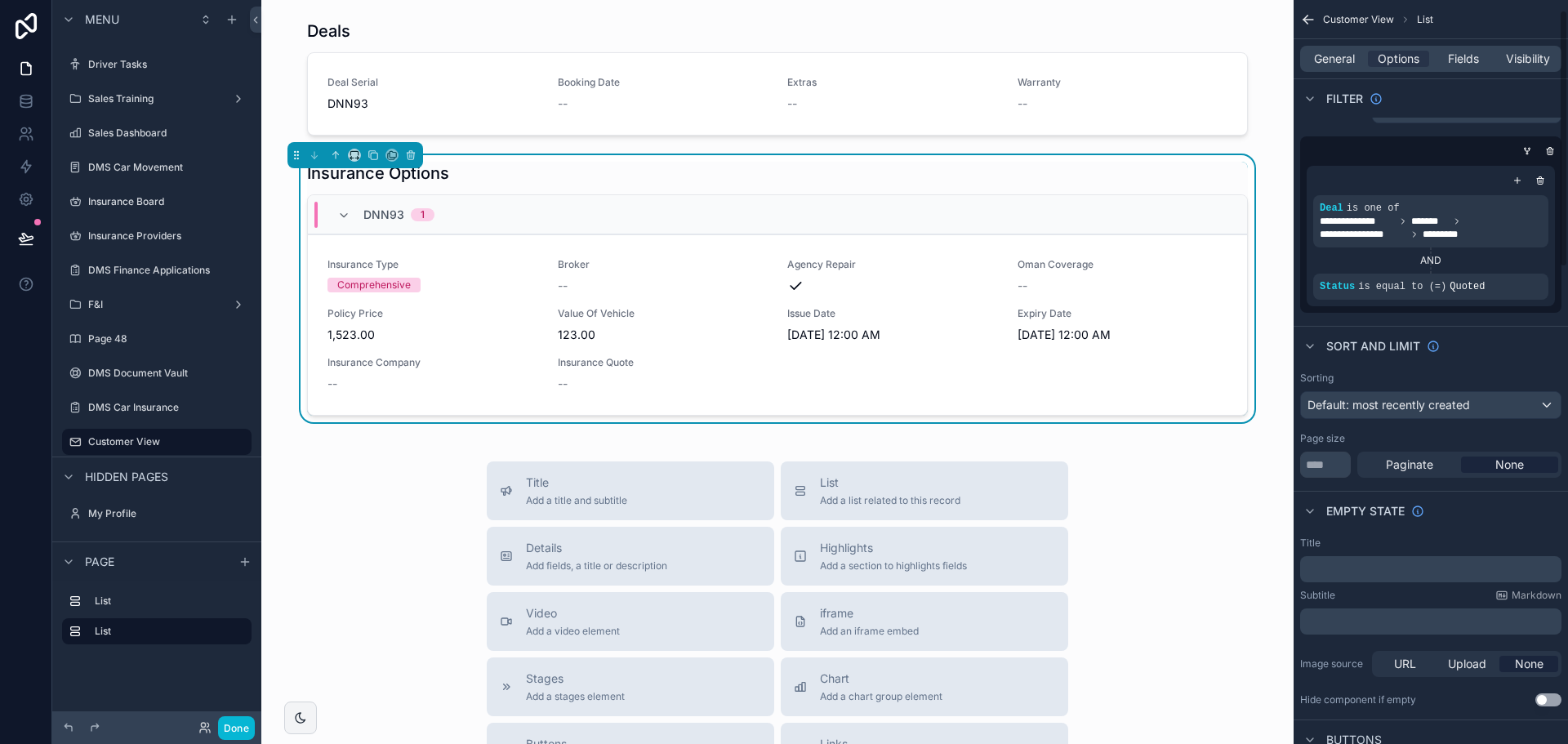
scroll to position [0, 0]
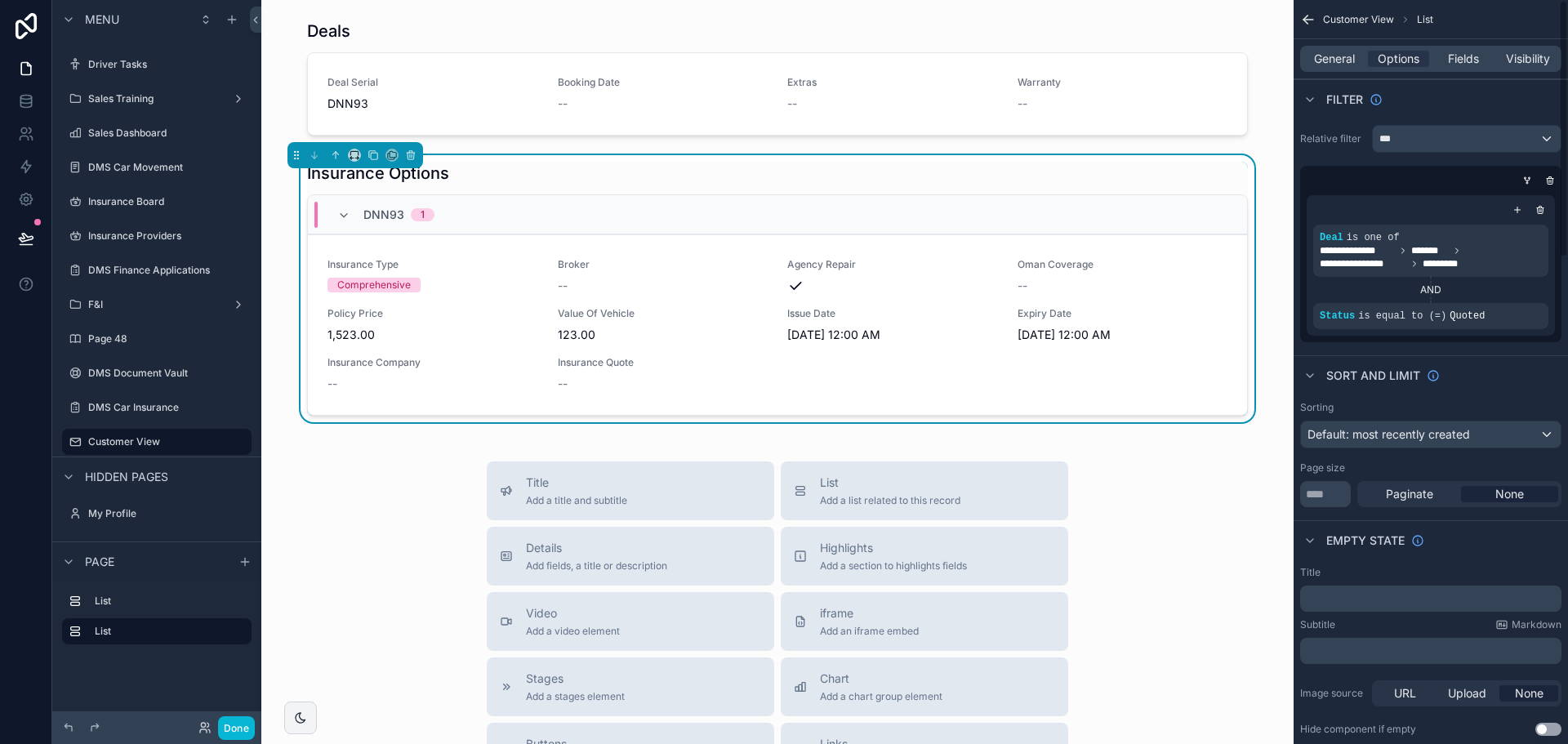
click at [1516, 68] on div "General Options Fields Visibility" at bounding box center [1431, 59] width 261 height 26
click at [1516, 64] on span "Visibility" at bounding box center [1527, 59] width 44 height 17
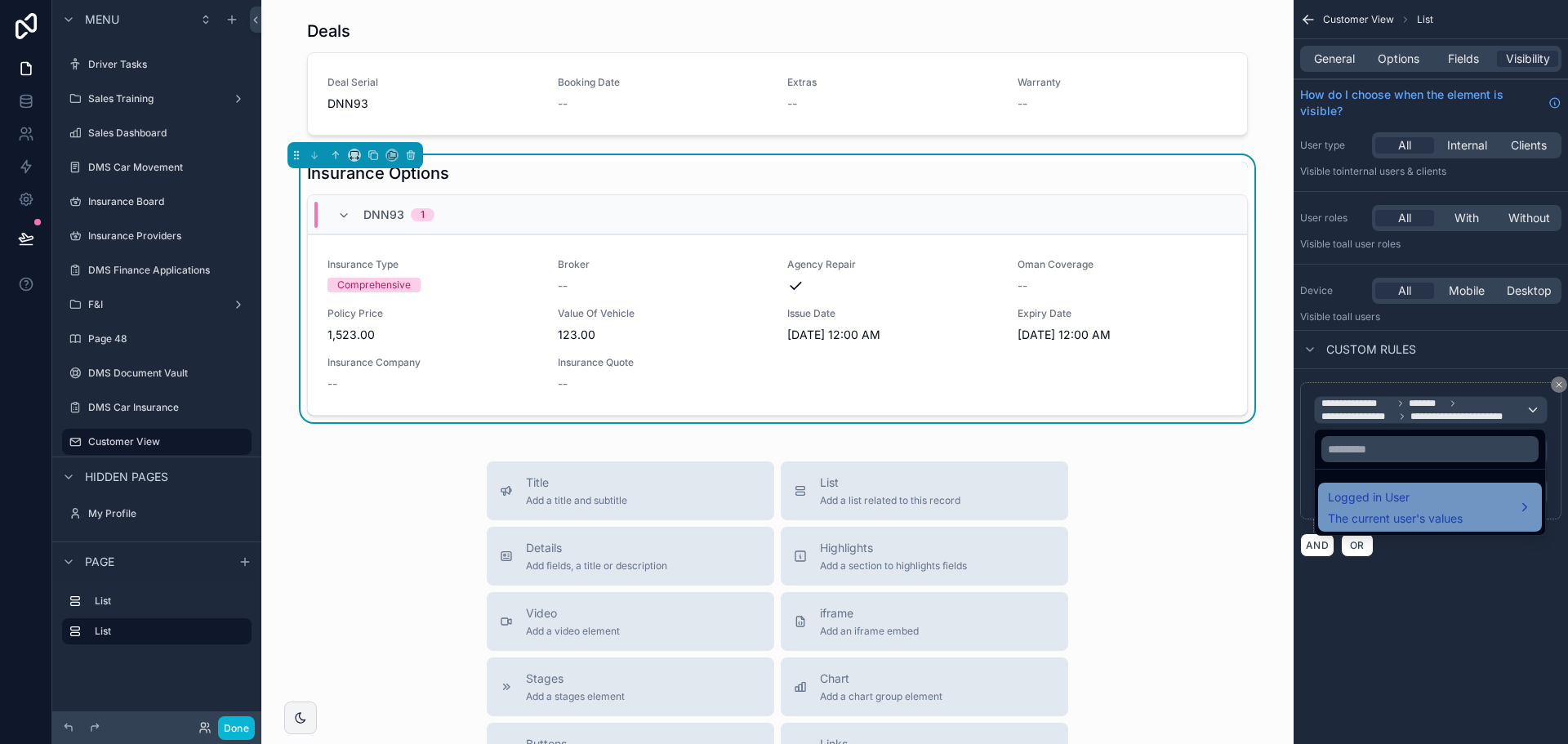
click at [1397, 514] on span "The current user's values" at bounding box center [1395, 519] width 135 height 17
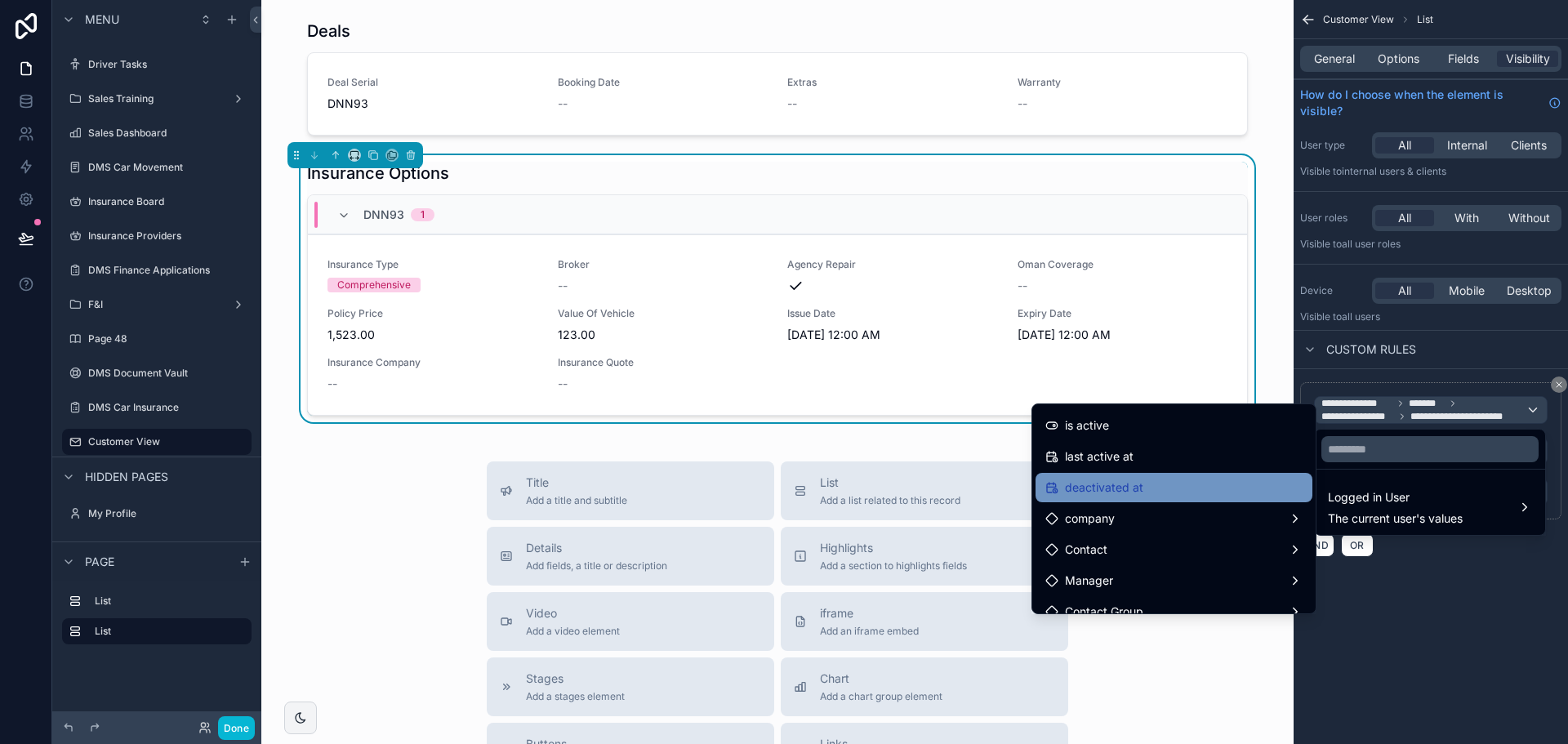
scroll to position [327, 0]
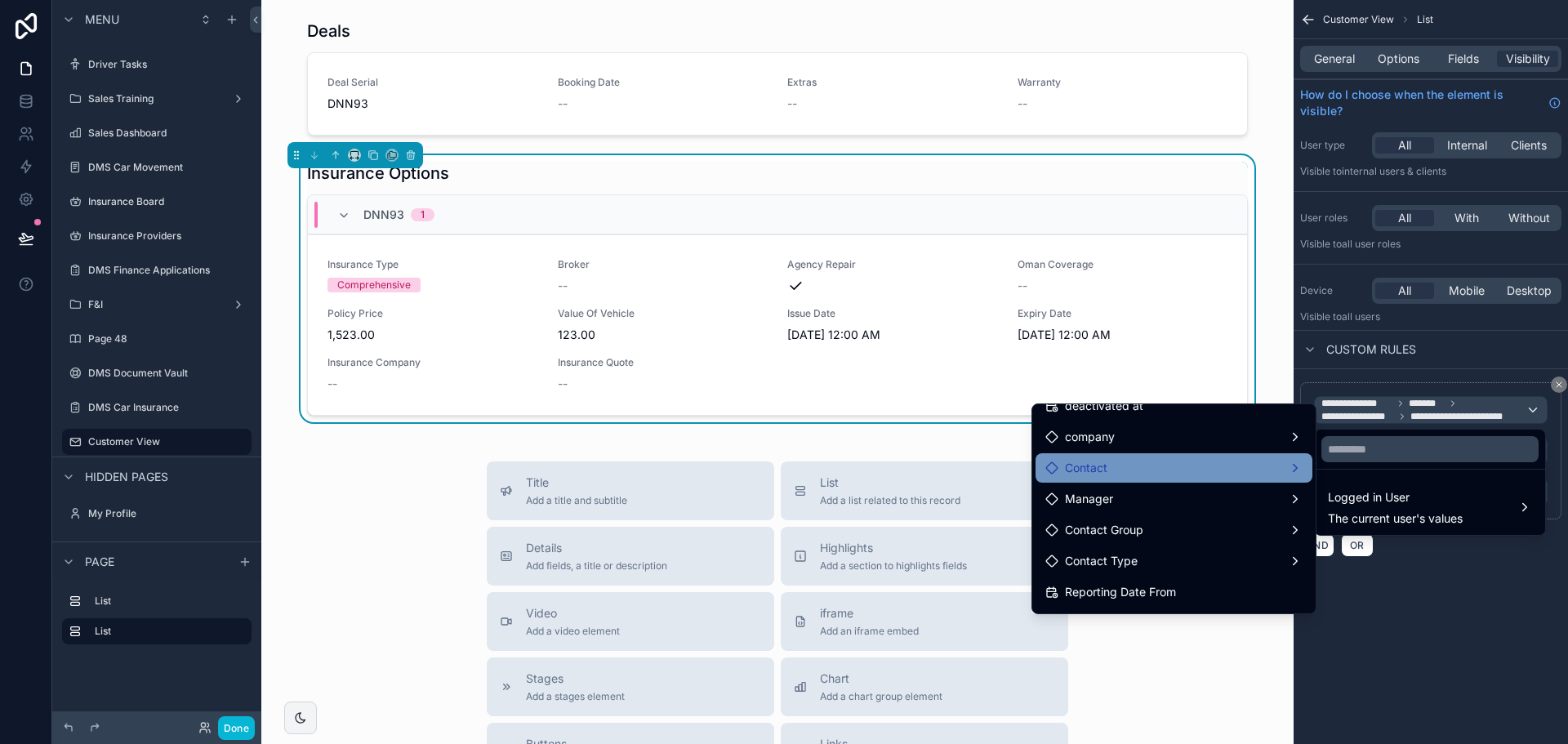
click at [1221, 473] on div "Contact" at bounding box center [1173, 467] width 257 height 20
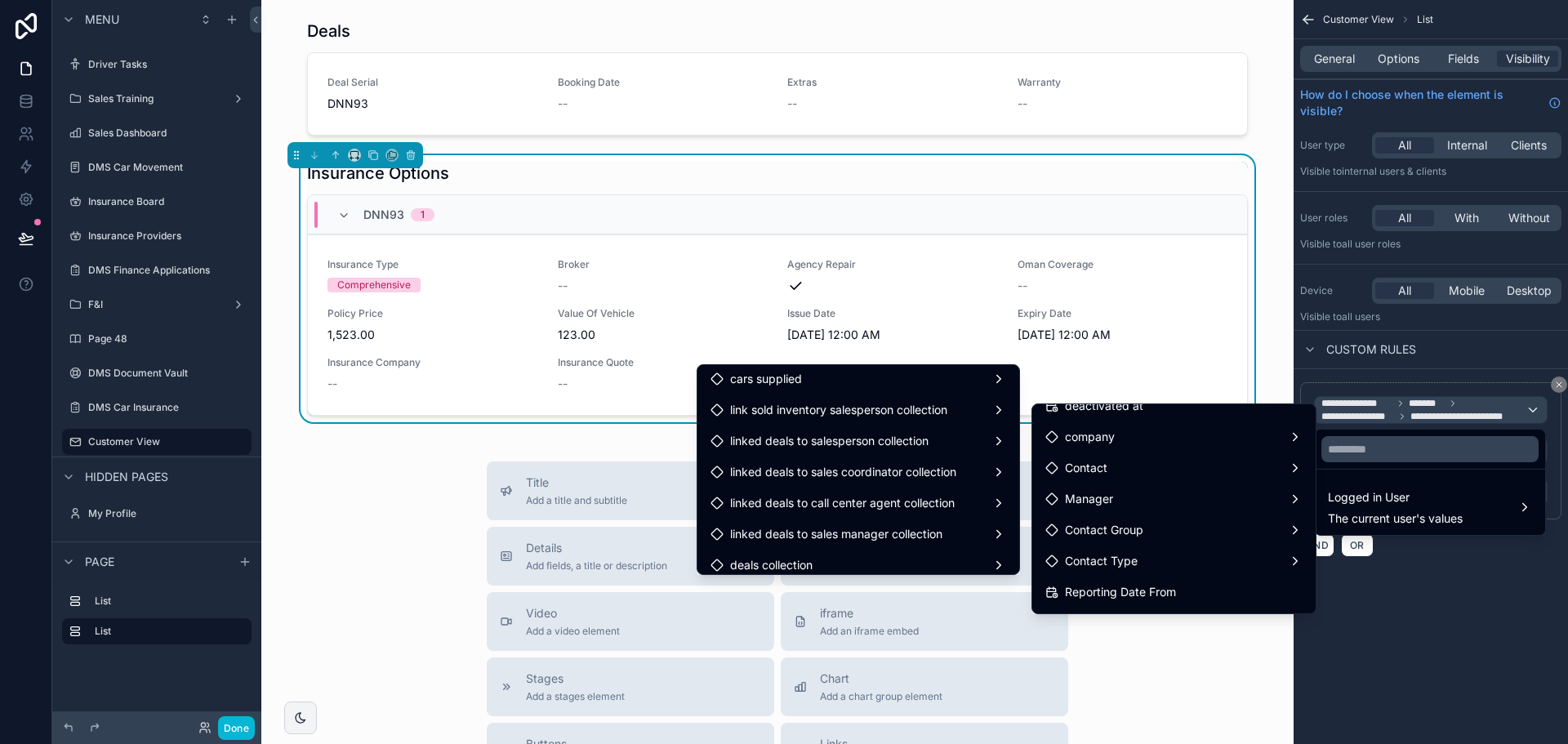
scroll to position [2205, 0]
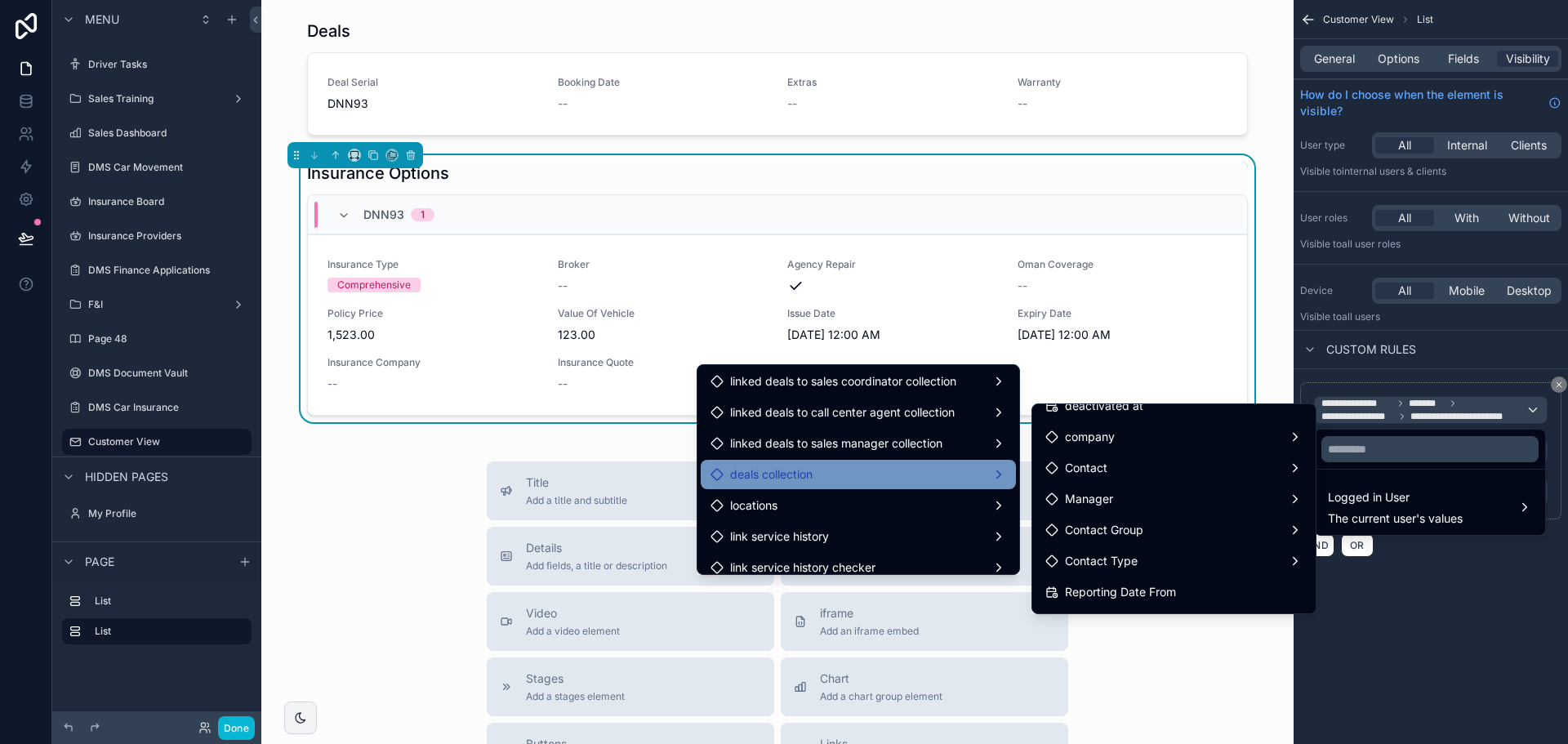
click at [778, 469] on span "deals collection" at bounding box center [771, 474] width 83 height 20
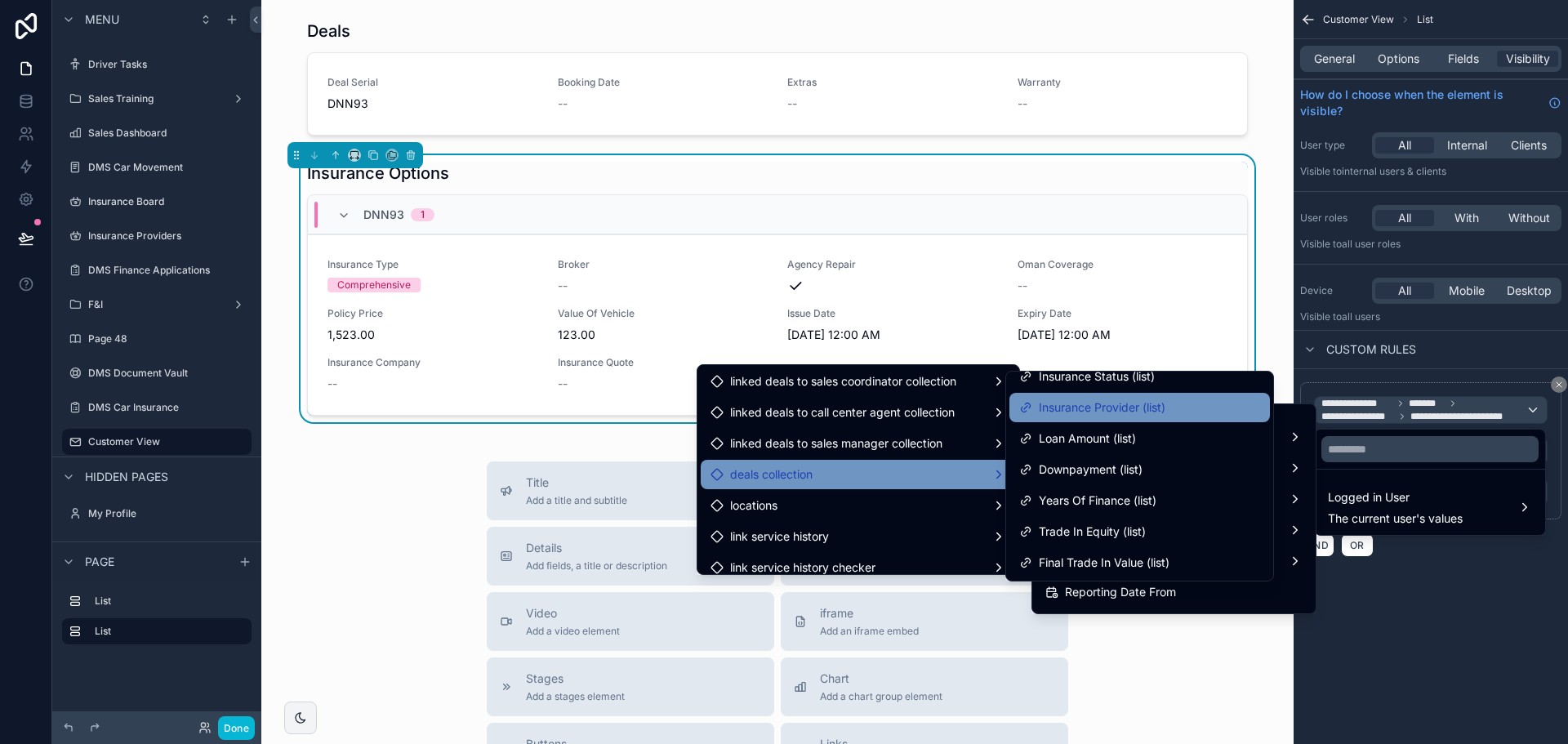
scroll to position [490, 0]
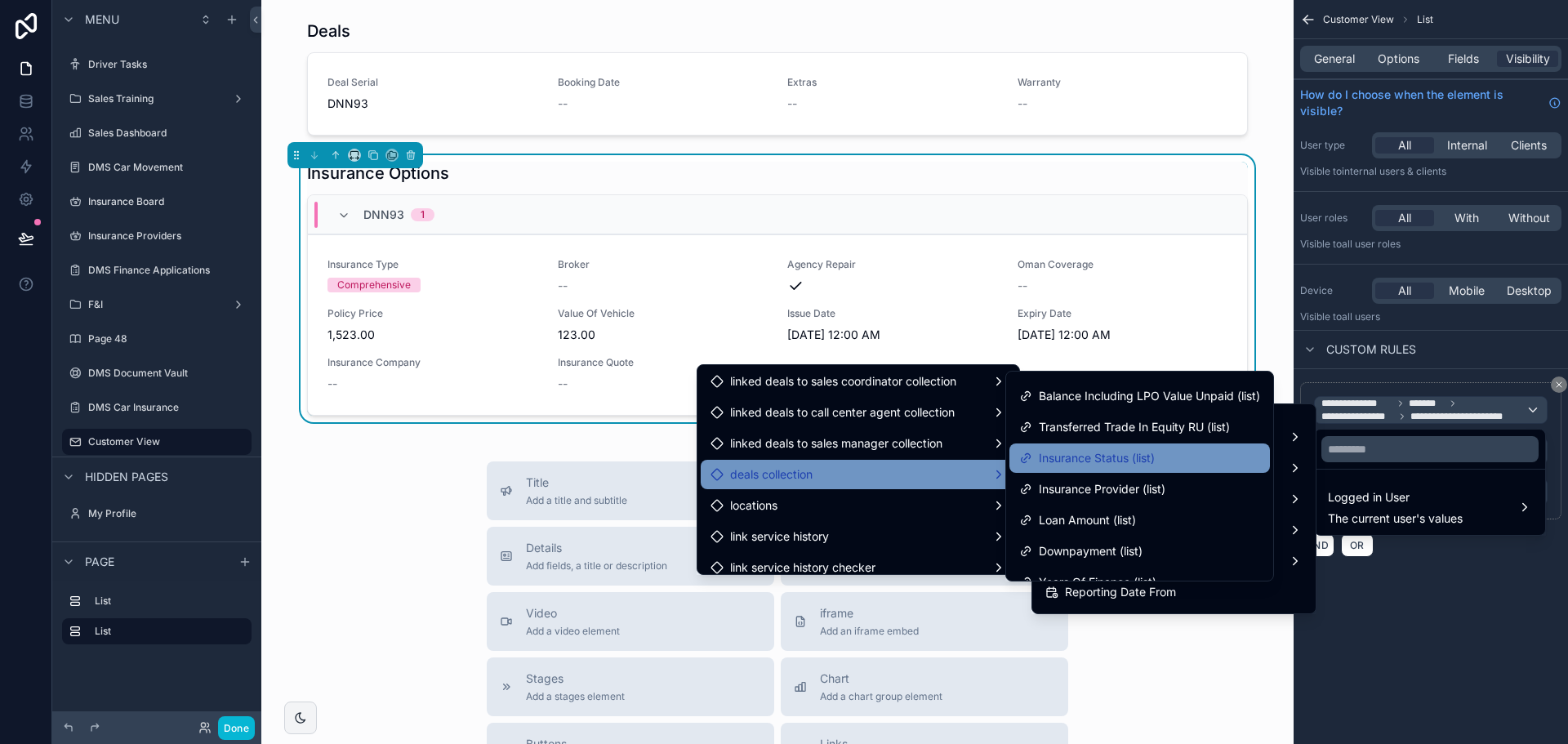
click at [1170, 454] on div "Insurance Status (list)" at bounding box center [1139, 458] width 241 height 20
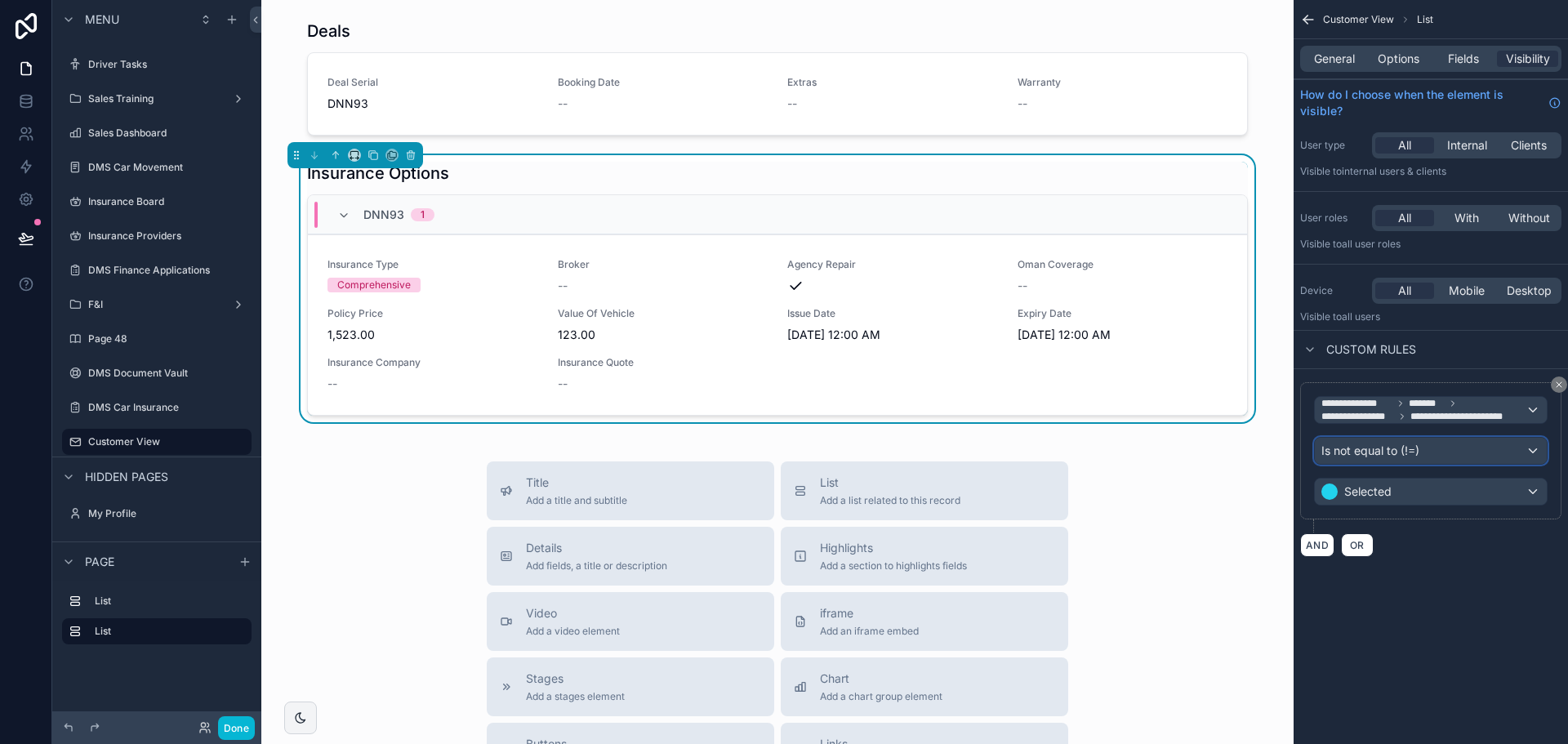
click at [1405, 443] on span "Is not equal to (!=)" at bounding box center [1371, 451] width 98 height 17
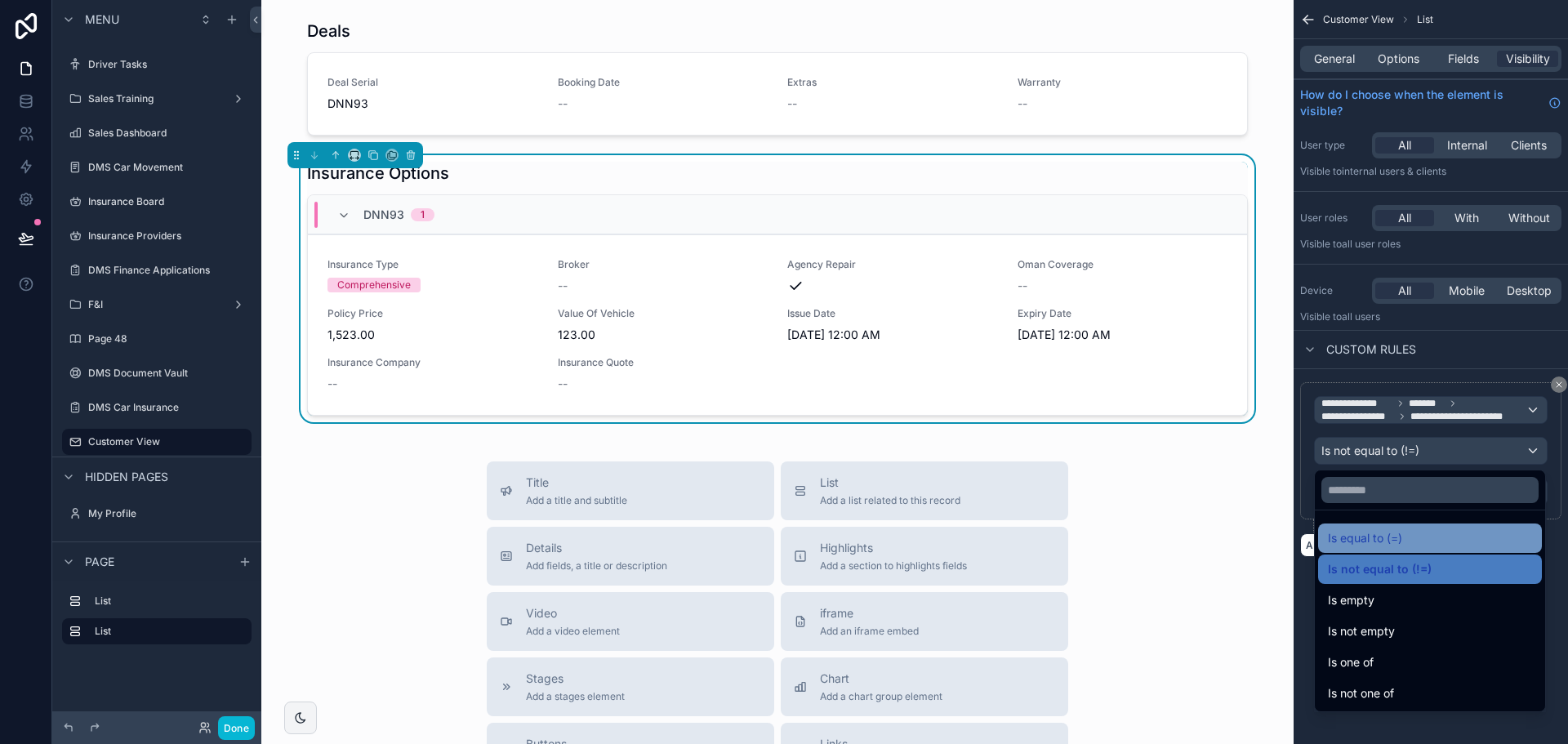
click at [1381, 530] on span "Is equal to (=)" at bounding box center [1365, 538] width 74 height 20
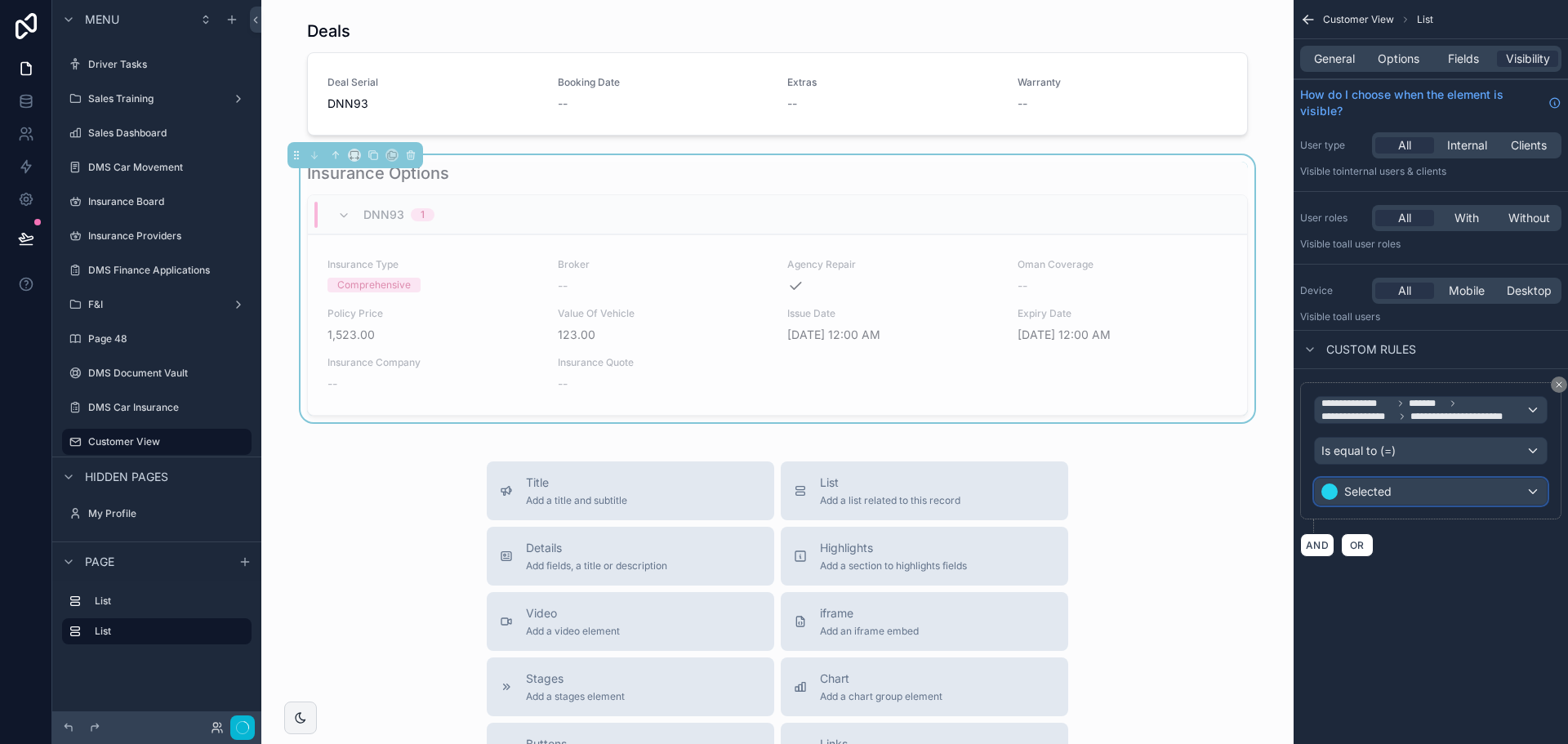
click at [1383, 494] on span "Selected" at bounding box center [1367, 492] width 47 height 17
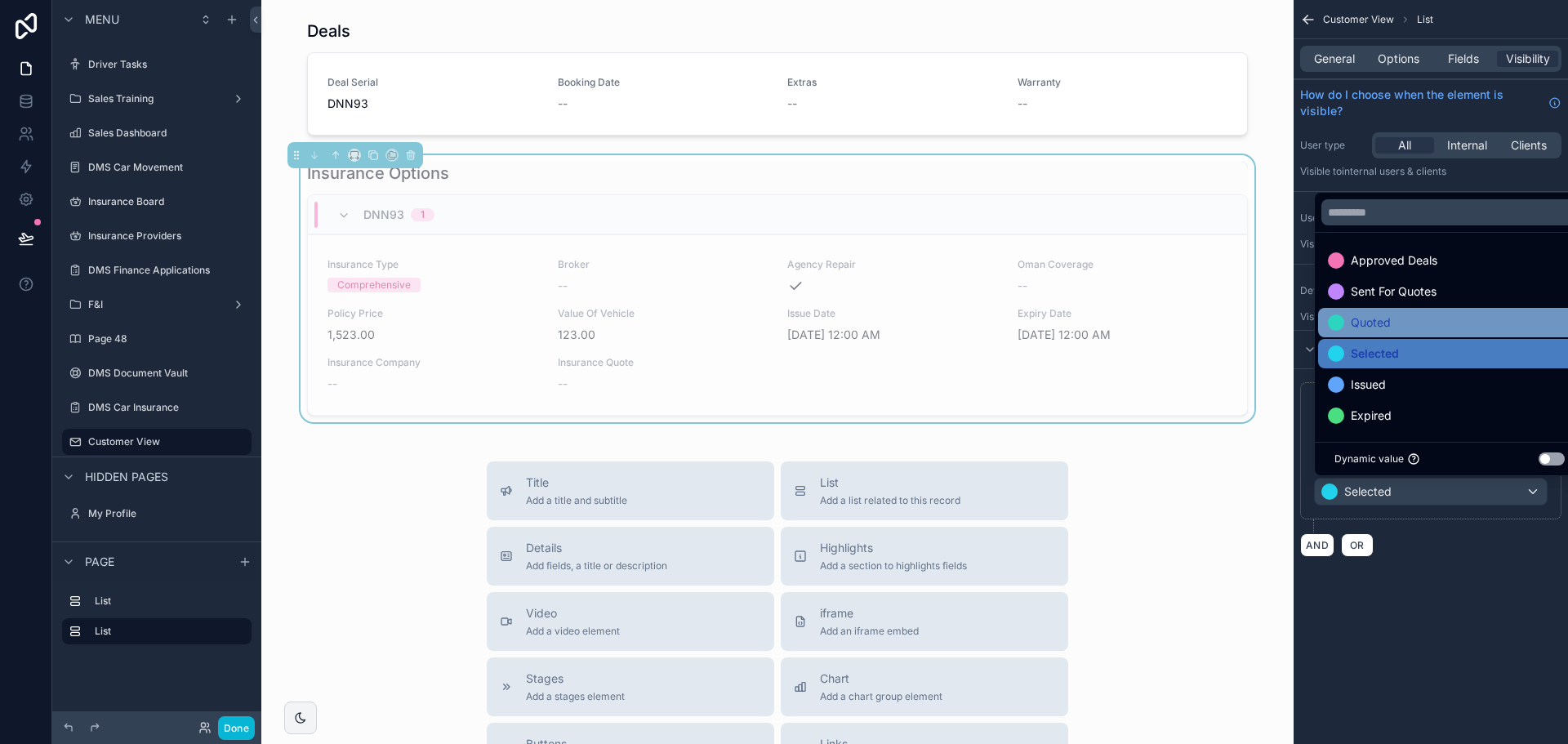
click at [1363, 322] on span "Quoted" at bounding box center [1370, 322] width 40 height 20
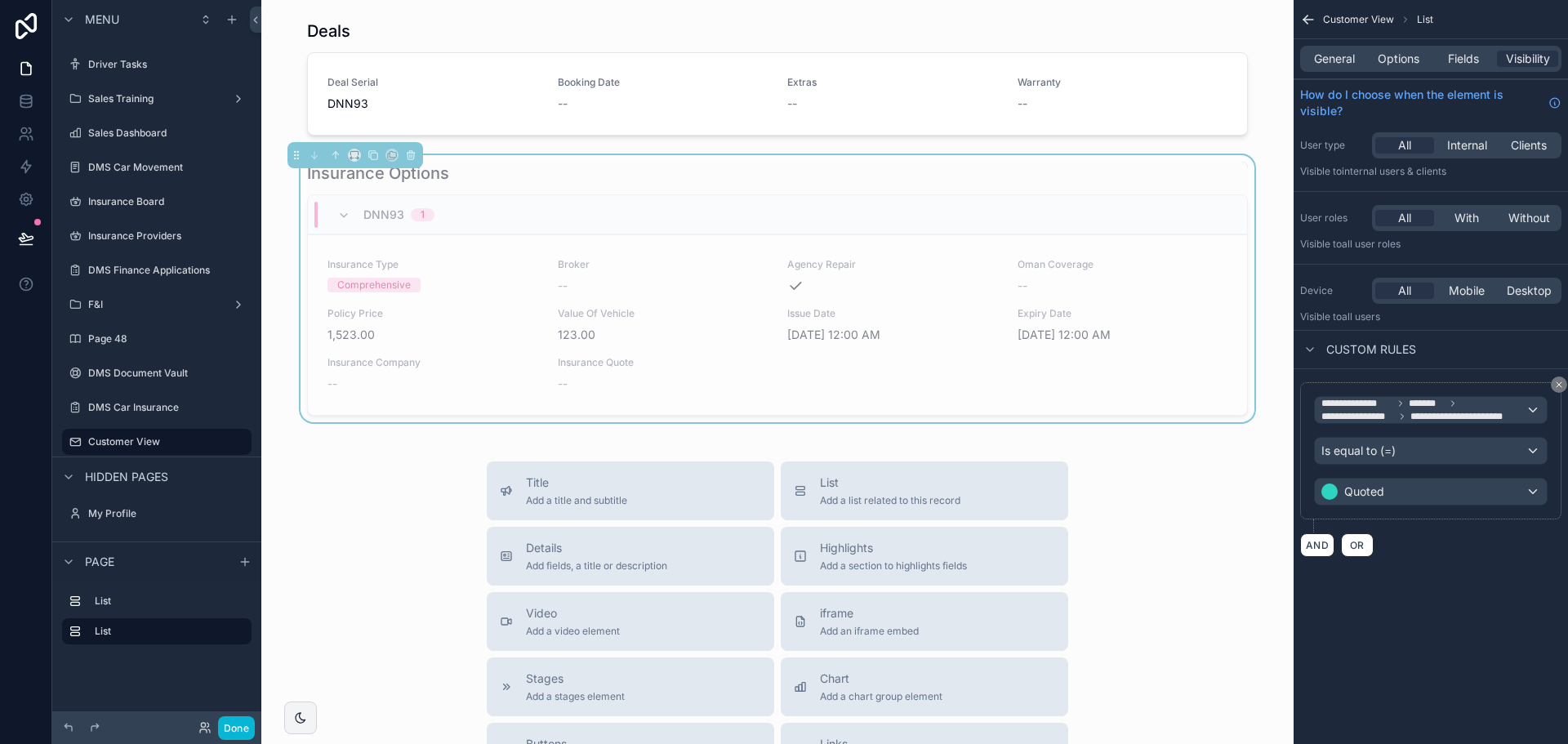
click at [985, 154] on div "Deals Deal Serial DNN93 Booking Date -- Extras -- Warranty -- Insurance Options…" at bounding box center [777, 586] width 1032 height 1173
click at [1323, 51] on span "General" at bounding box center [1335, 59] width 41 height 17
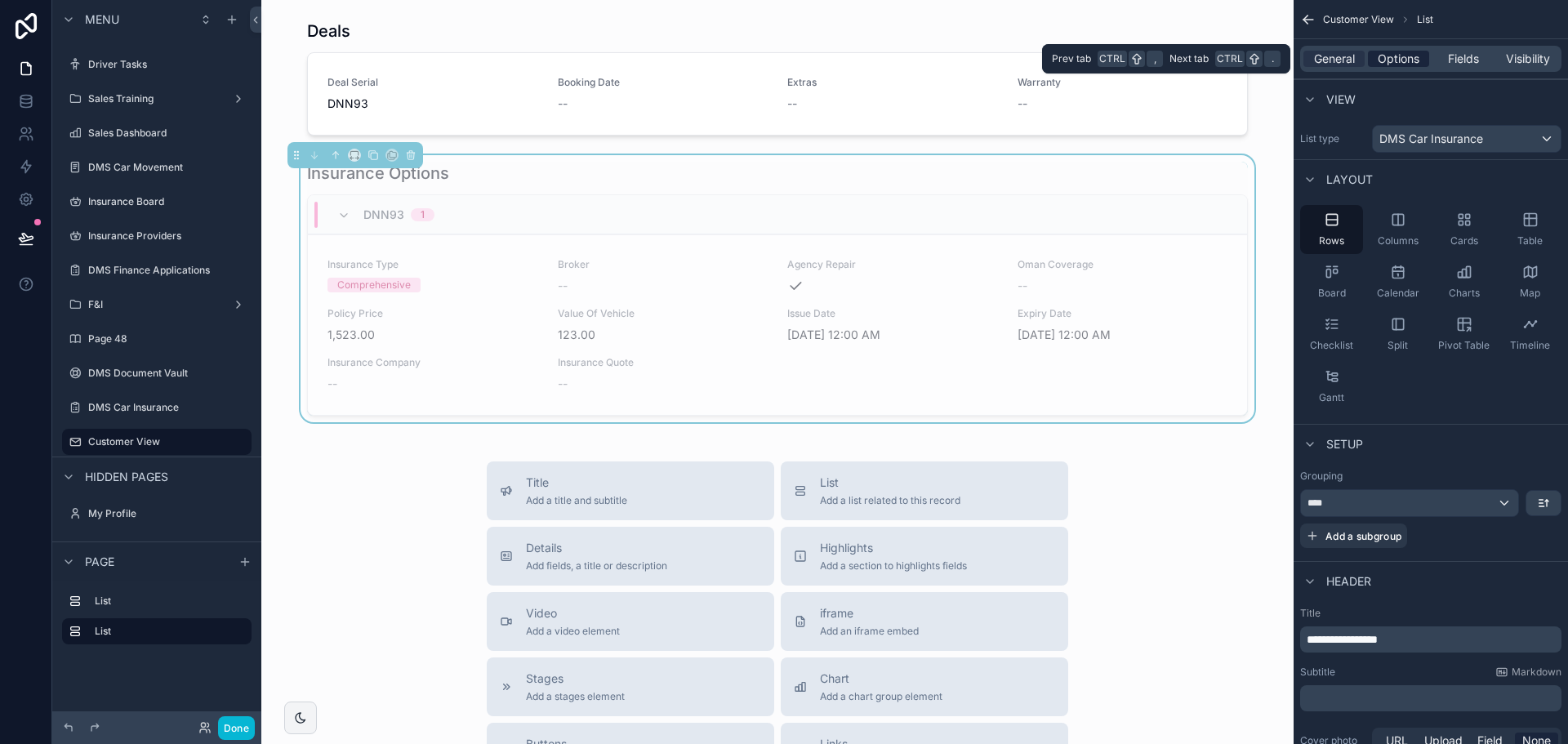
click at [1383, 53] on span "Options" at bounding box center [1398, 59] width 42 height 17
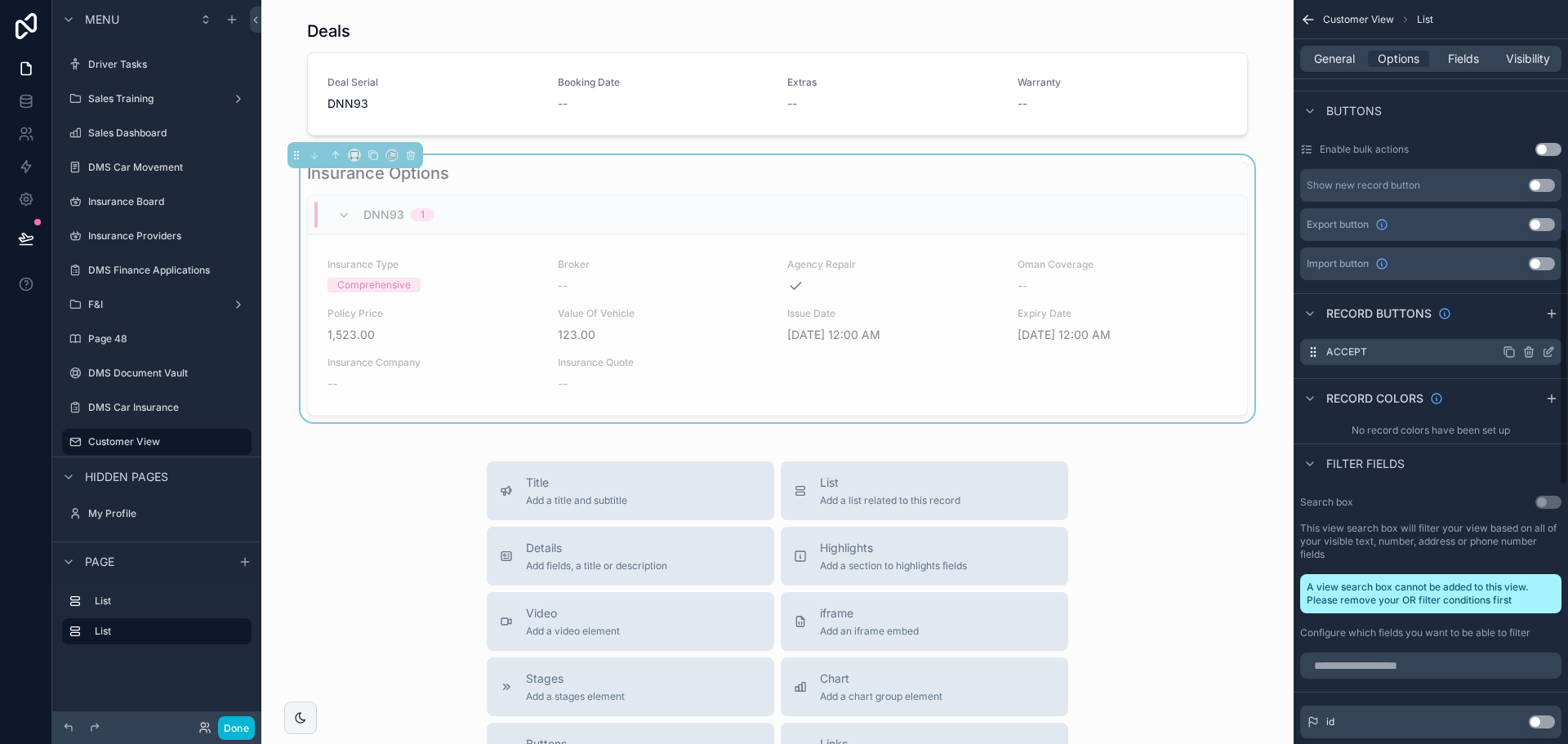
scroll to position [653, 0]
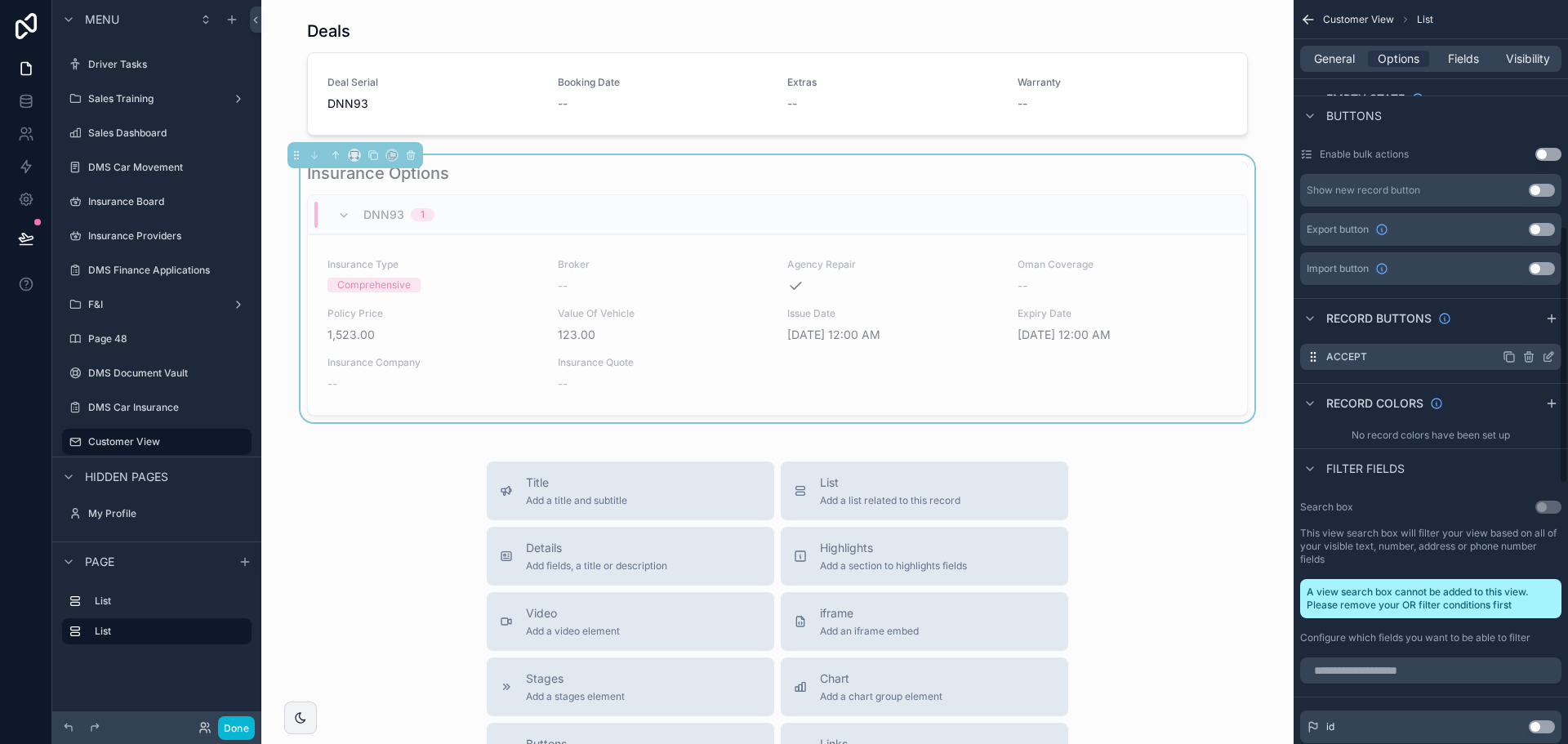
click at [1547, 358] on icon "scrollable content" at bounding box center [1549, 355] width 7 height 7
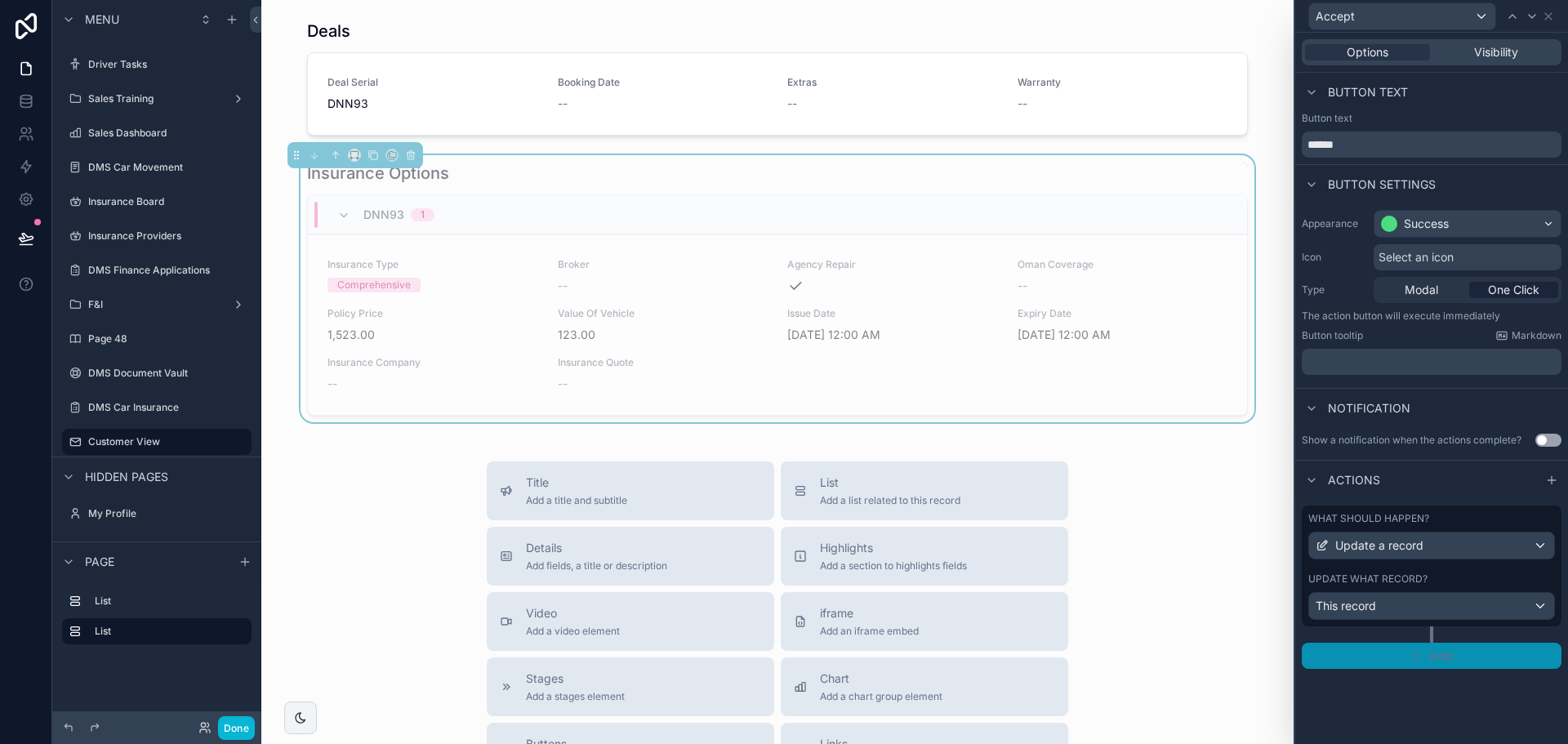
click at [1396, 652] on button "Add" at bounding box center [1432, 656] width 260 height 26
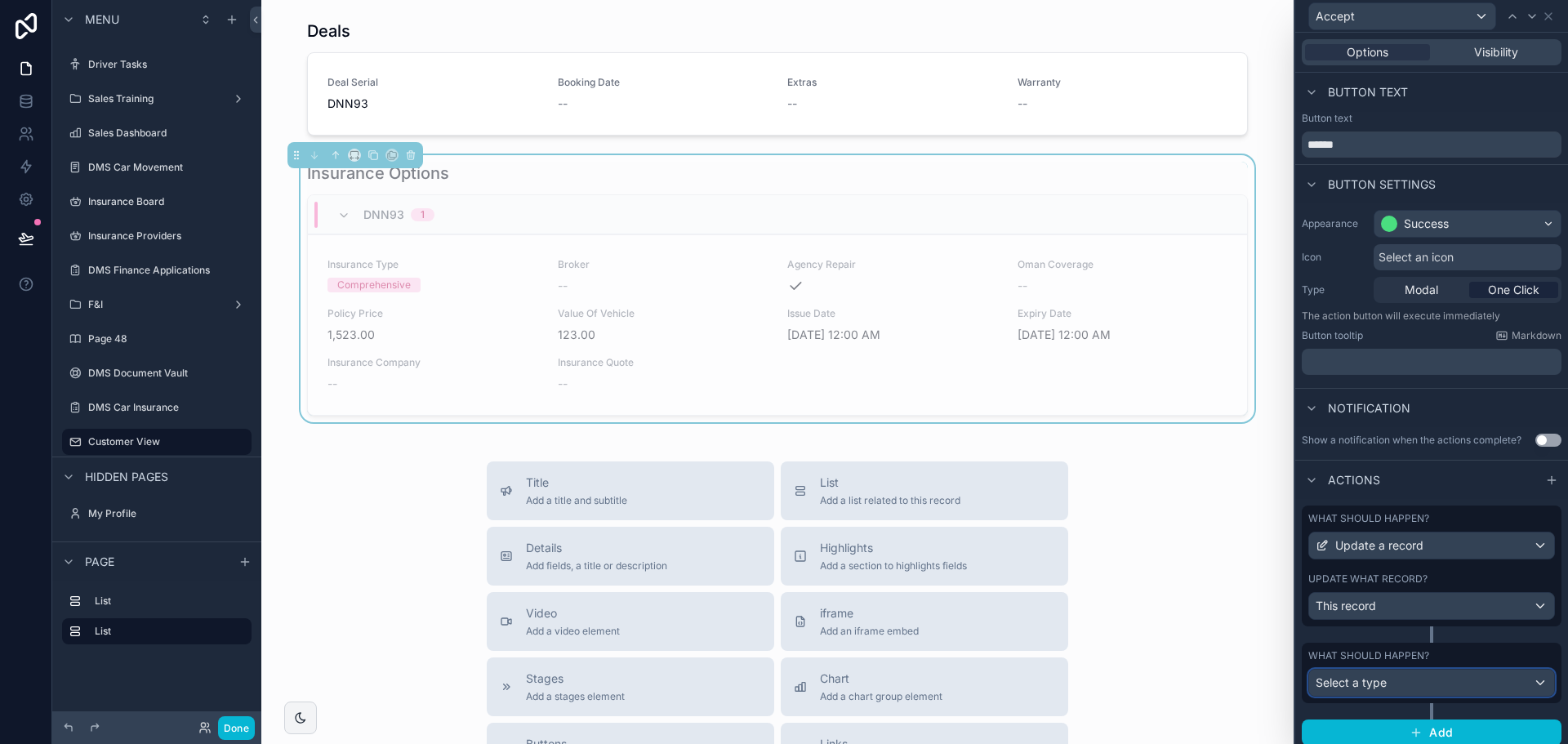
click at [1396, 687] on div "Select a type" at bounding box center [1431, 683] width 245 height 26
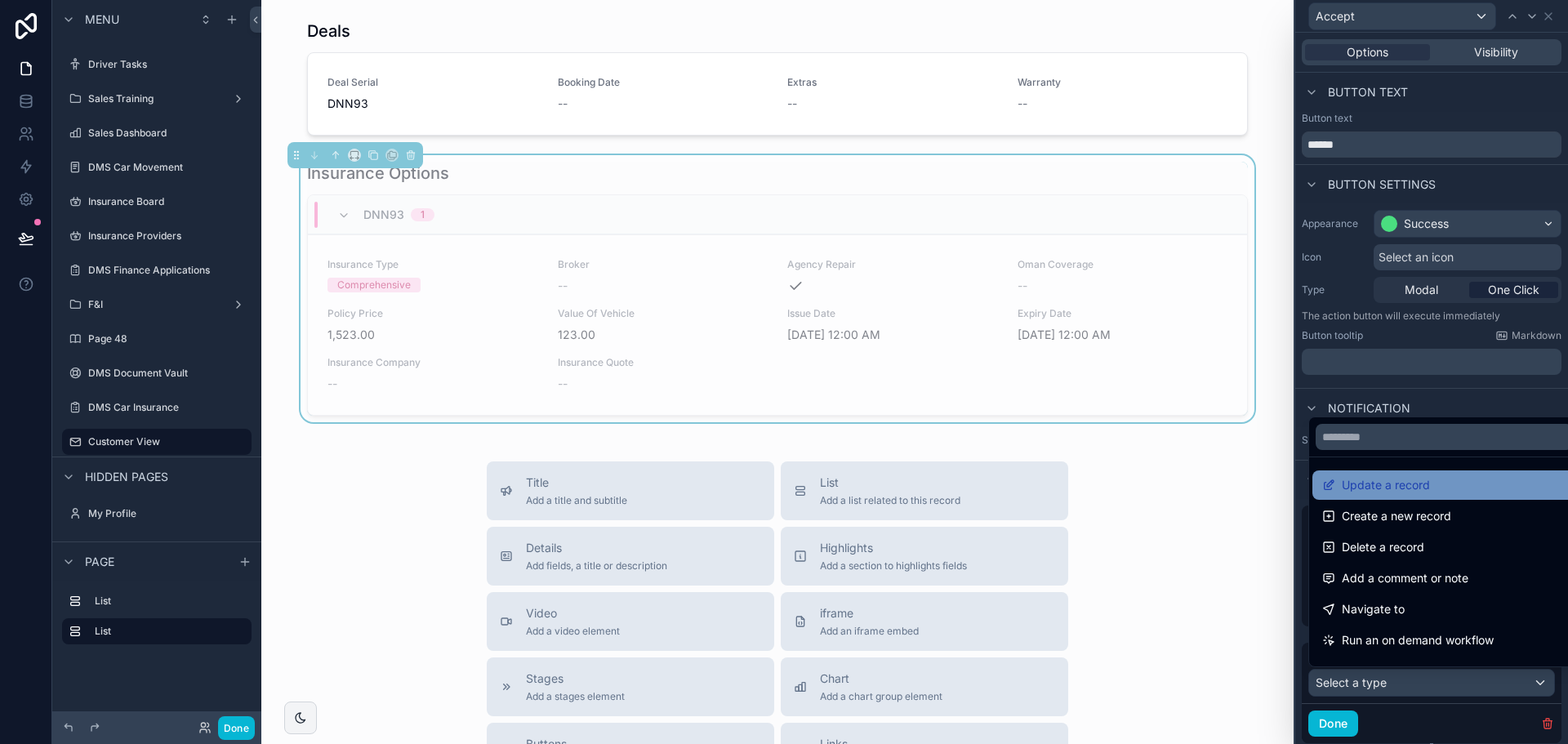
click at [1390, 489] on span "Update a record" at bounding box center [1386, 485] width 88 height 20
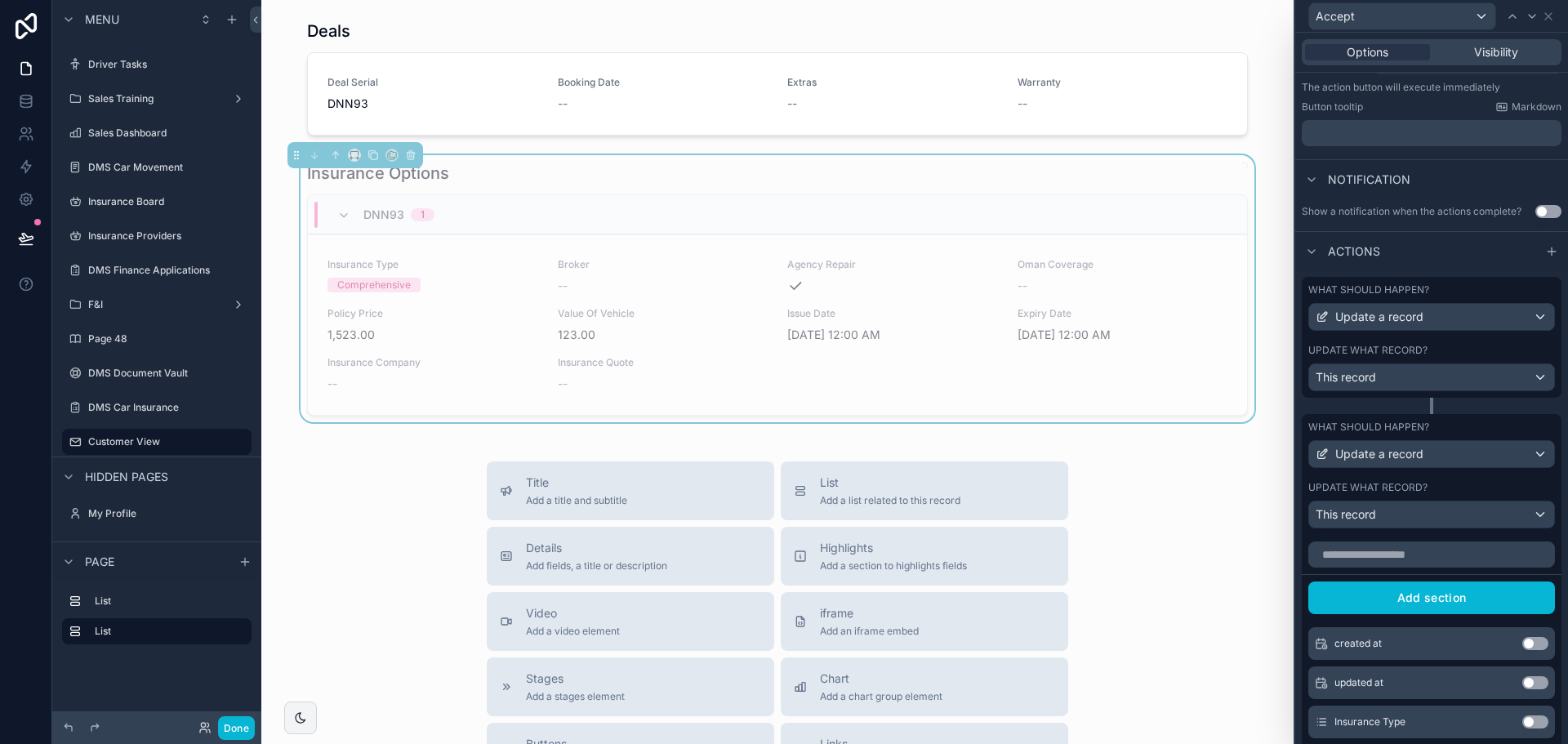
scroll to position [245, 0]
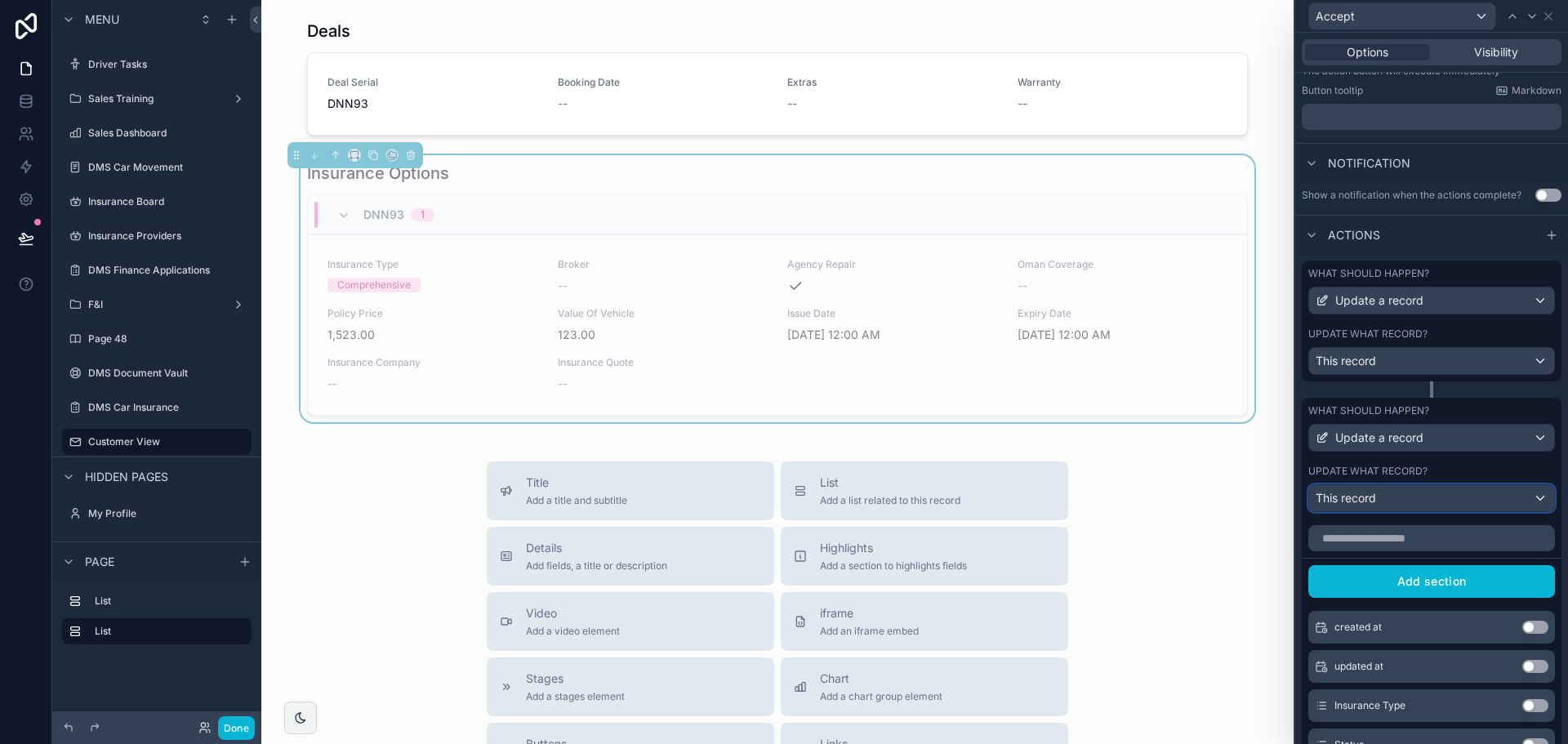
click at [1391, 496] on div "This record" at bounding box center [1431, 498] width 245 height 26
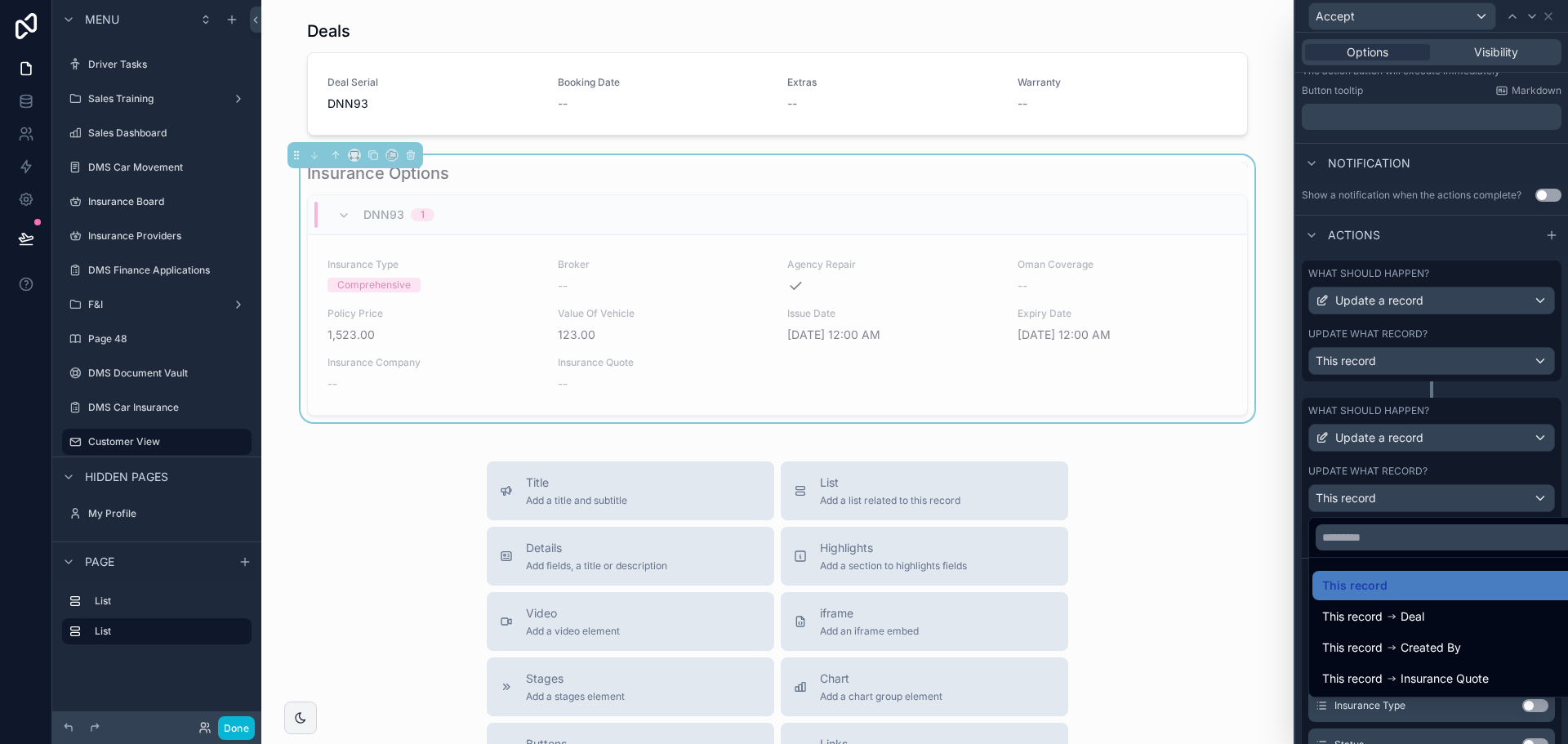
click at [1391, 623] on div "This record Deal" at bounding box center [1374, 616] width 102 height 20
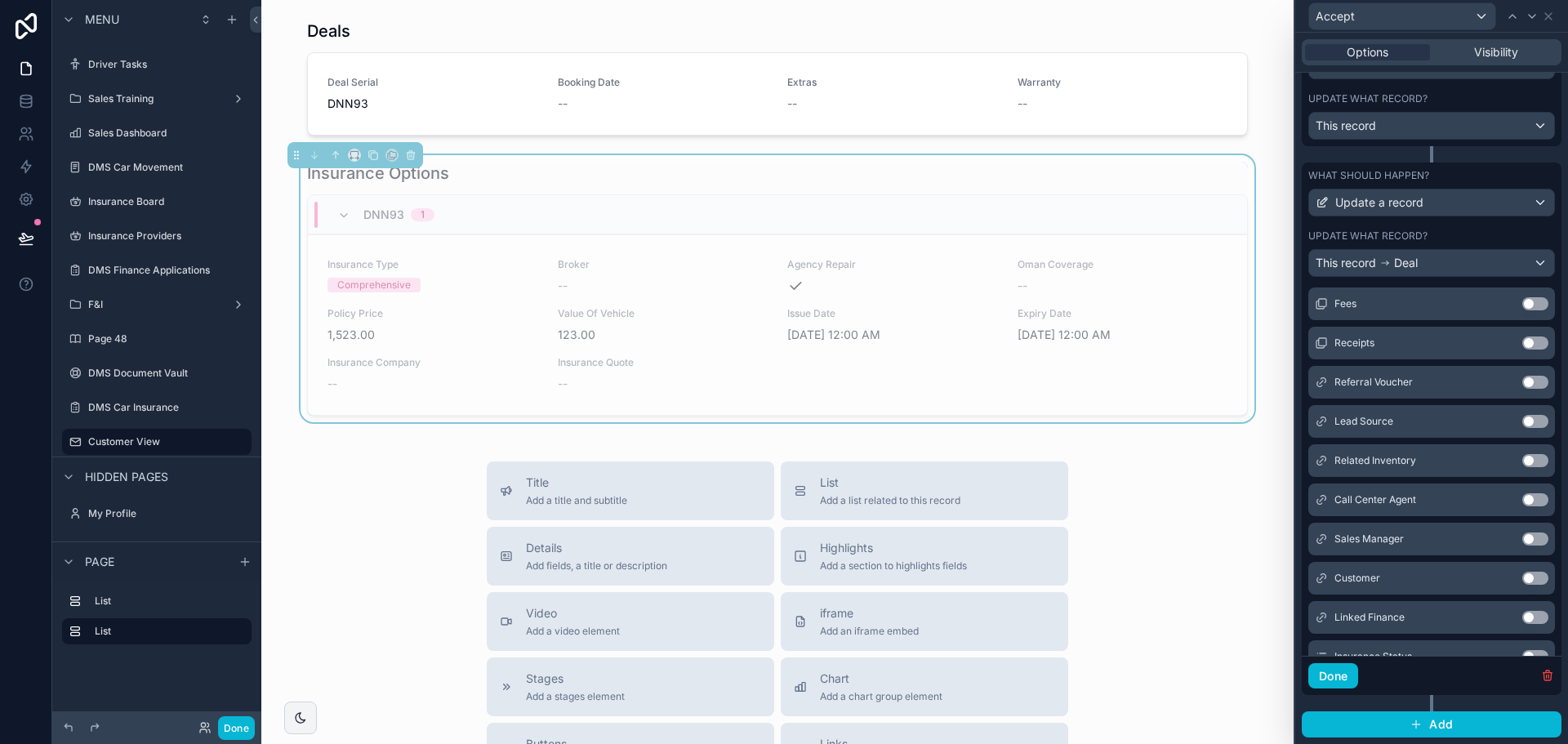
scroll to position [653, 0]
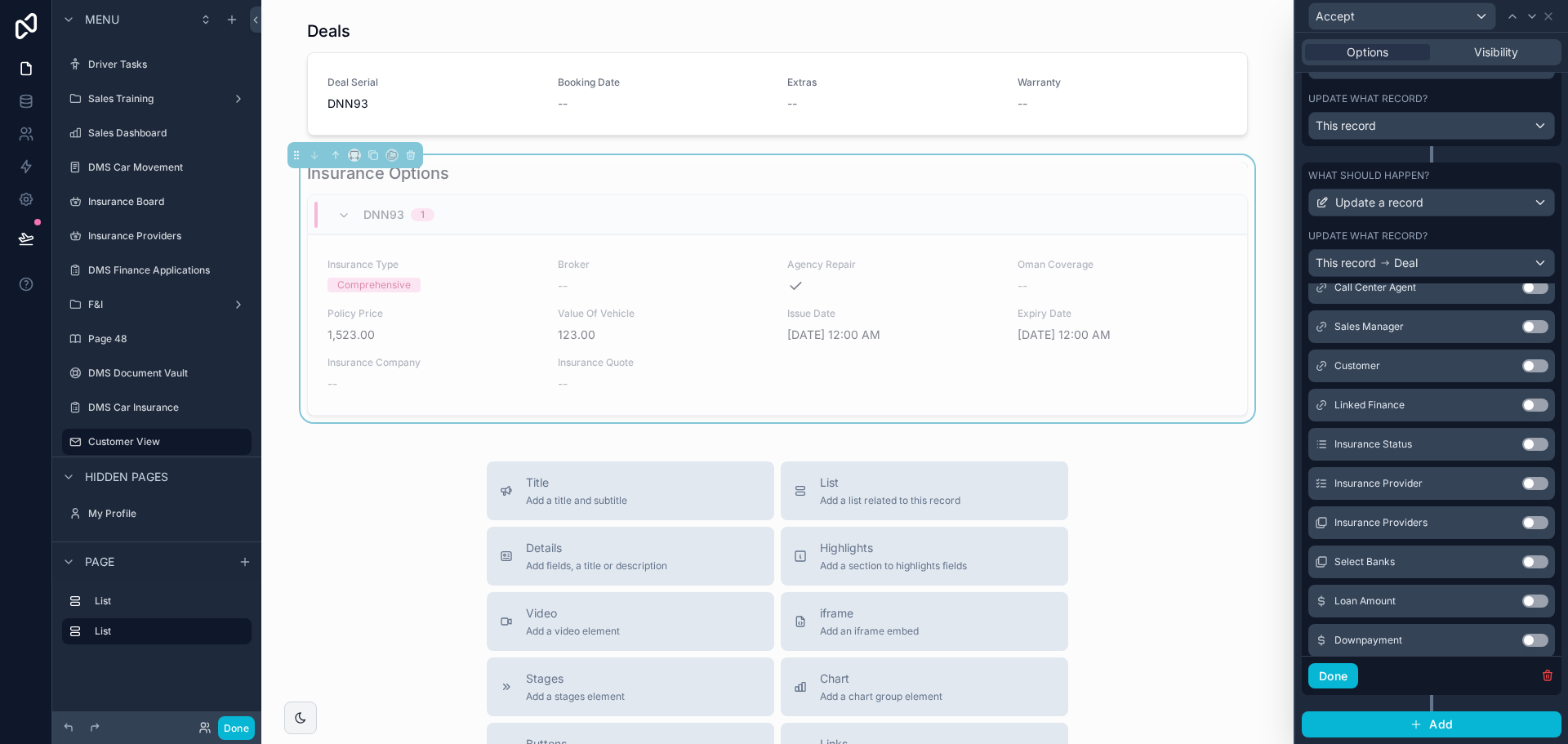
click at [1522, 446] on button "Use setting" at bounding box center [1535, 444] width 26 height 13
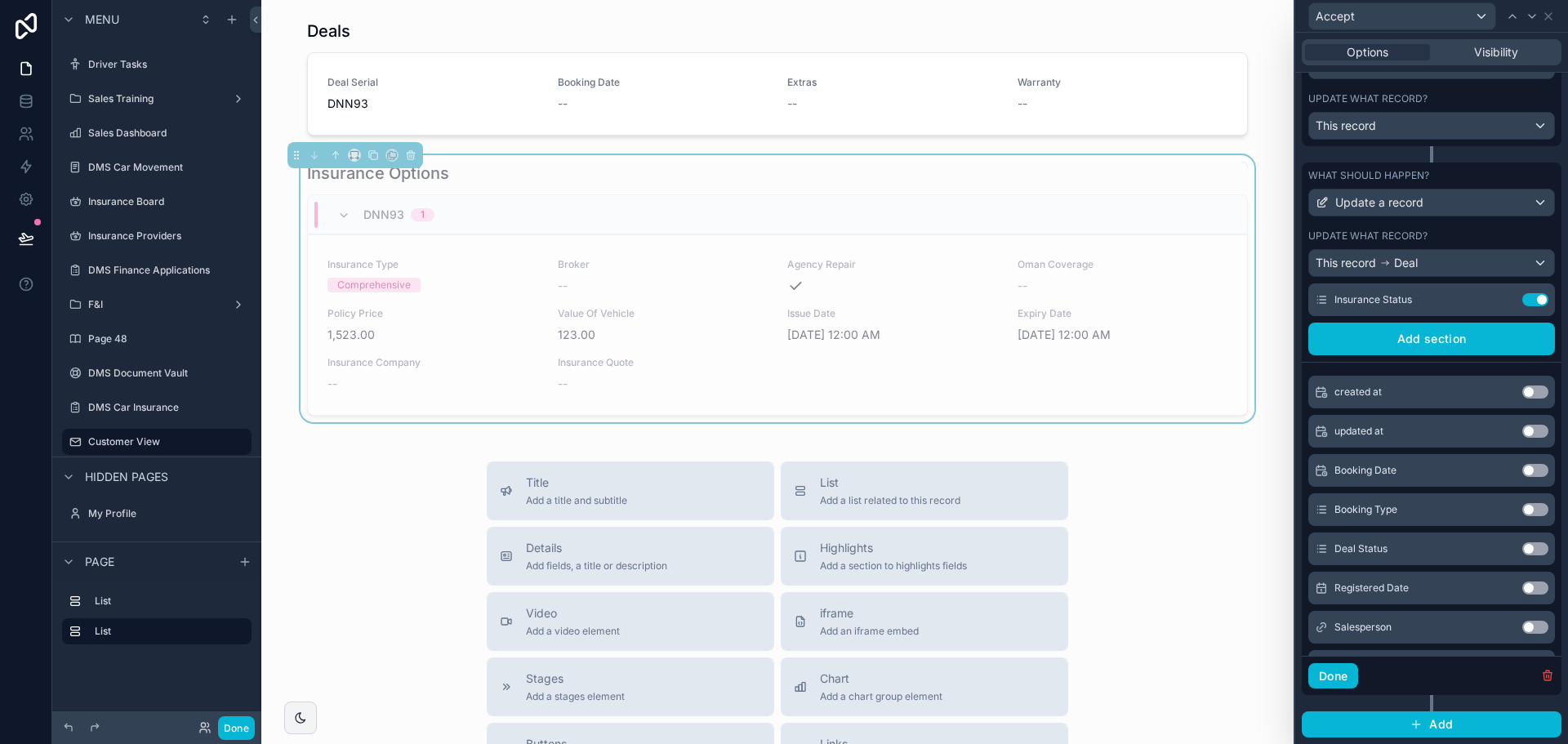
scroll to position [0, 0]
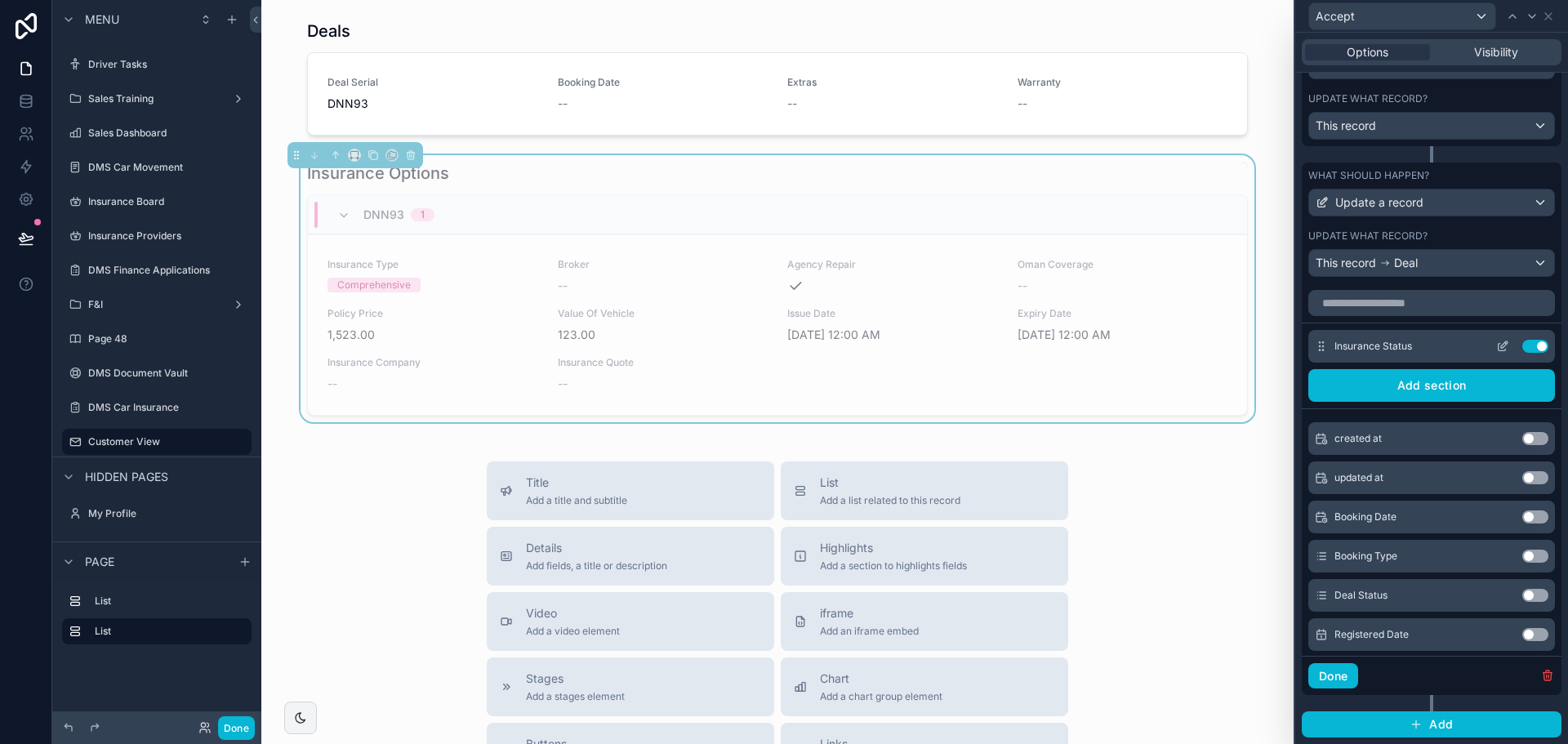
click at [1496, 348] on icon at bounding box center [1503, 346] width 13 height 13
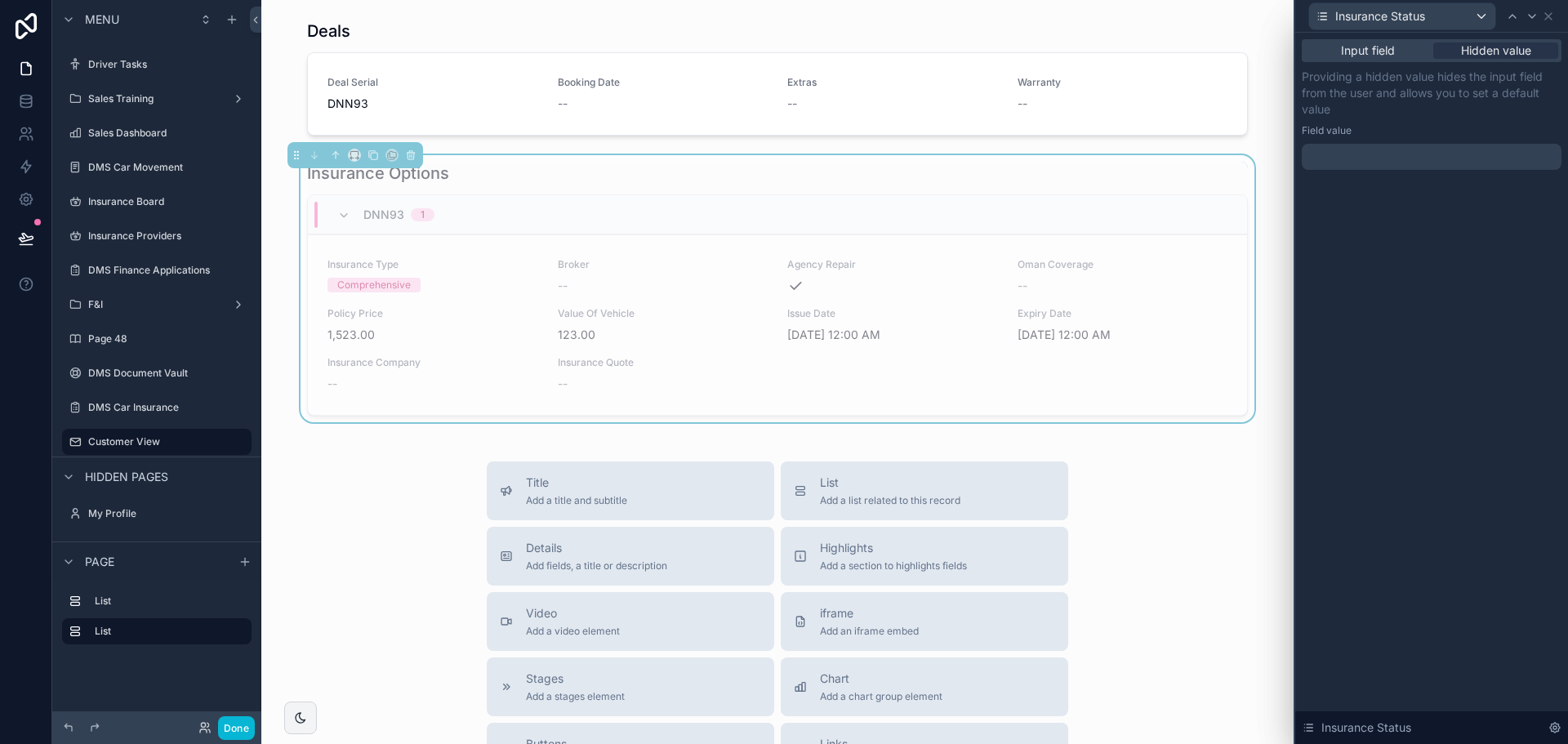
drag, startPoint x: 1406, startPoint y: 176, endPoint x: 1405, endPoint y: 165, distance: 11.0
click at [1405, 173] on div "Input field Hidden value Providing a hidden value hides the input field from th…" at bounding box center [1432, 121] width 273 height 176
click at [1405, 165] on div at bounding box center [1432, 157] width 260 height 26
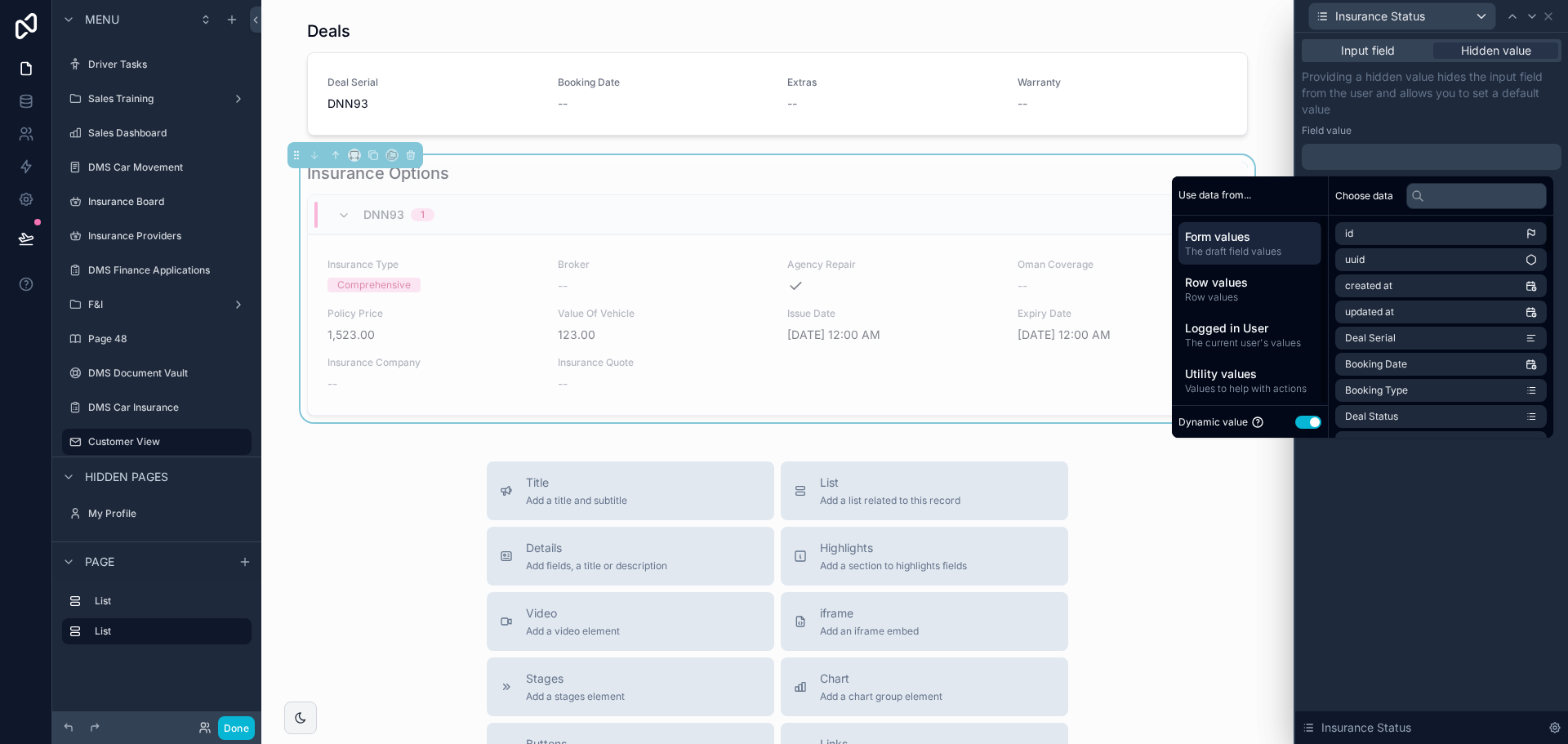
drag, startPoint x: 1286, startPoint y: 406, endPoint x: 1319, endPoint y: 420, distance: 35.8
click at [1288, 407] on div "Dynamic value Use setting" at bounding box center [1250, 421] width 156 height 33
click at [1302, 416] on button "Use setting" at bounding box center [1309, 423] width 26 height 13
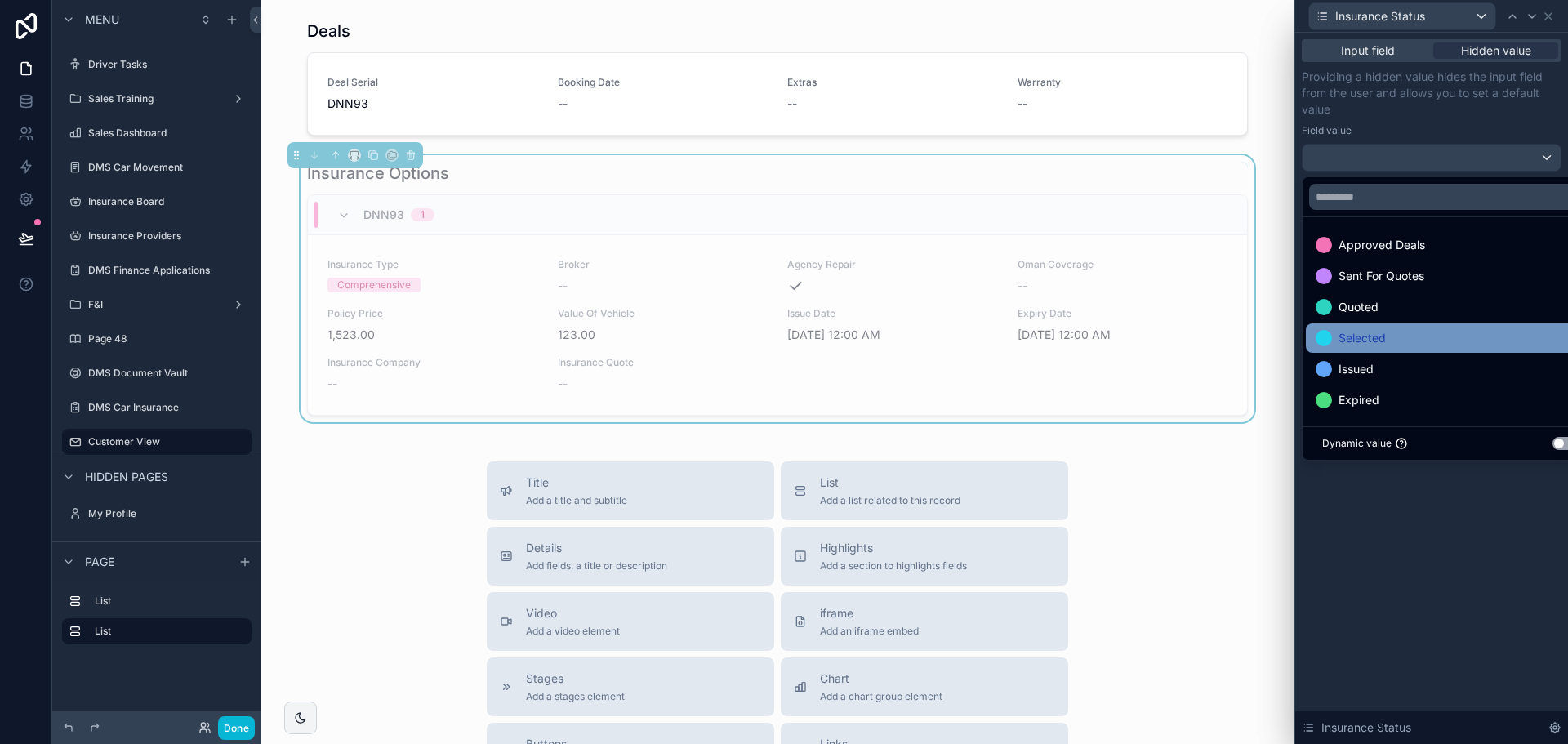
click at [1397, 334] on div "Selected" at bounding box center [1450, 337] width 269 height 20
click at [1388, 551] on div "Input field Hidden value Providing a hidden value hides the input field from th…" at bounding box center [1432, 388] width 273 height 711
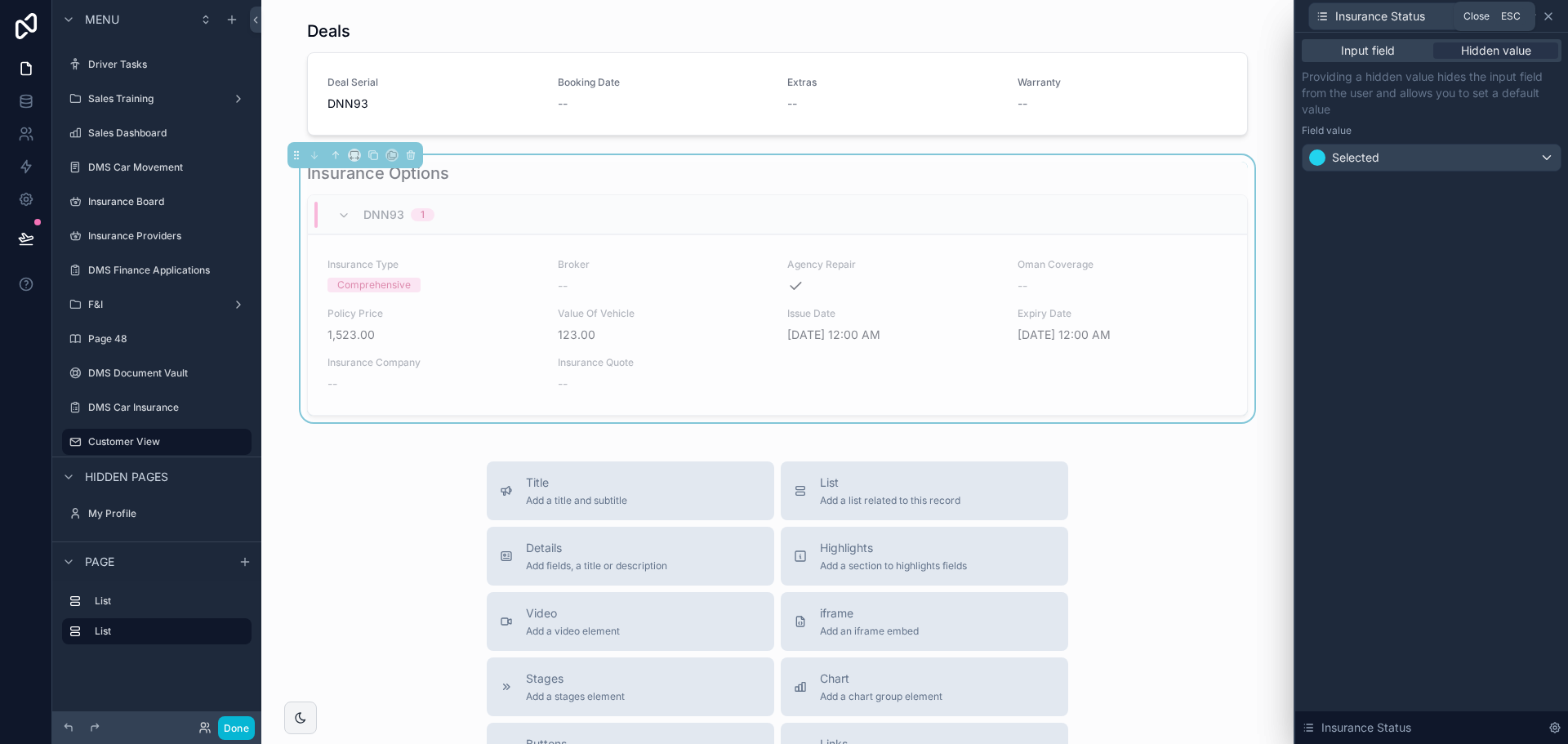
click at [1546, 16] on icon at bounding box center [1548, 17] width 13 height 13
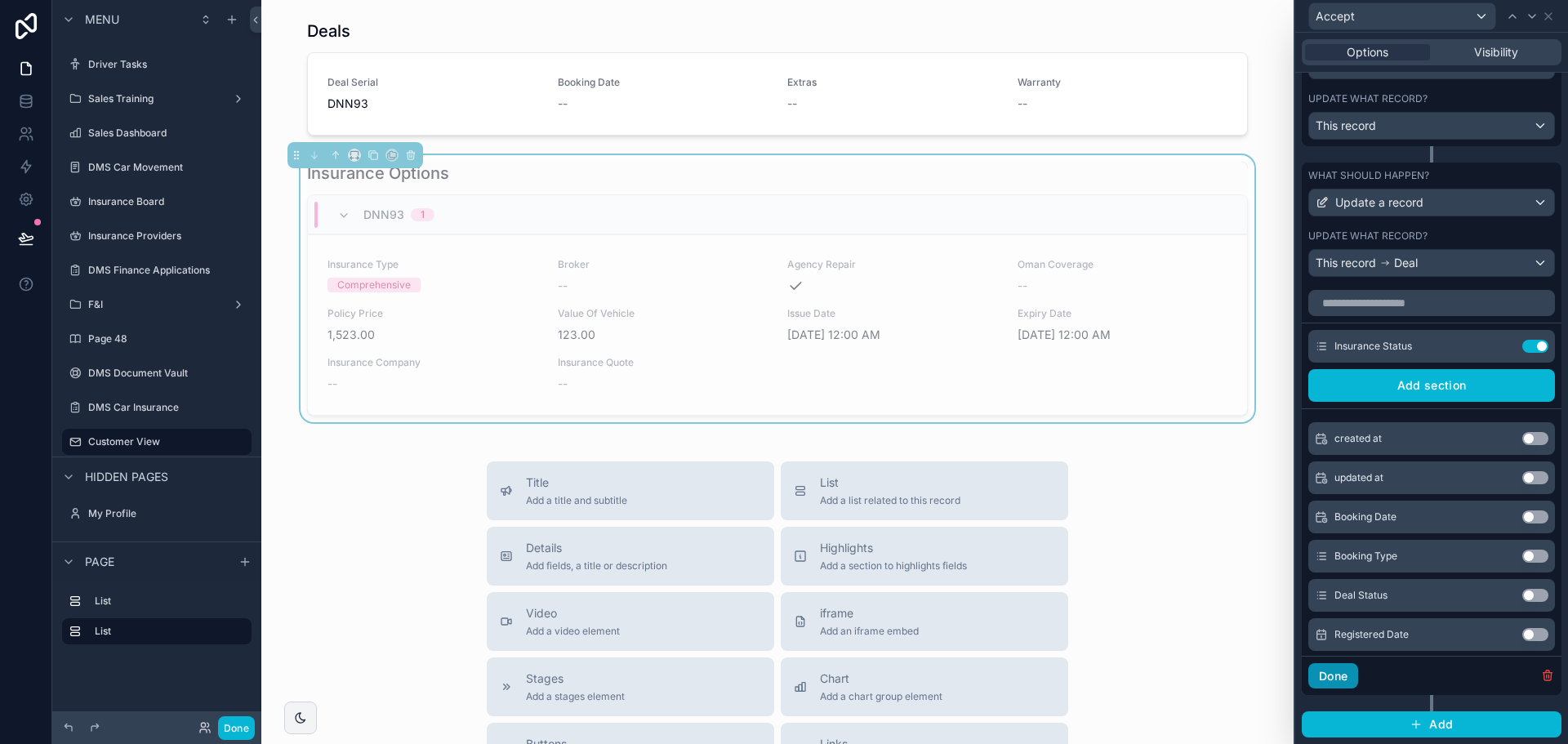
click at [1339, 672] on button "Done" at bounding box center [1334, 676] width 50 height 26
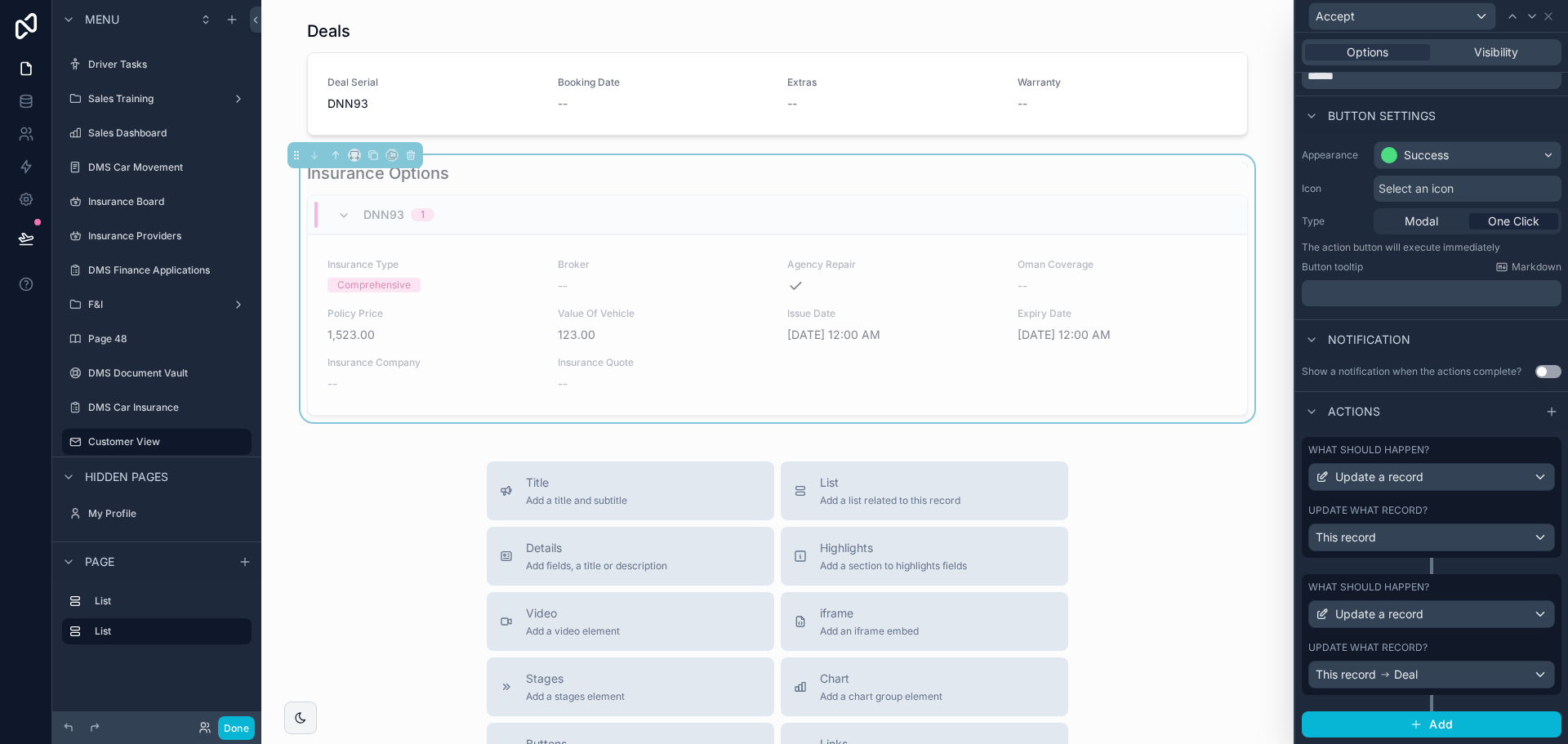
scroll to position [69, 0]
click at [242, 723] on button "Done" at bounding box center [237, 727] width 37 height 23
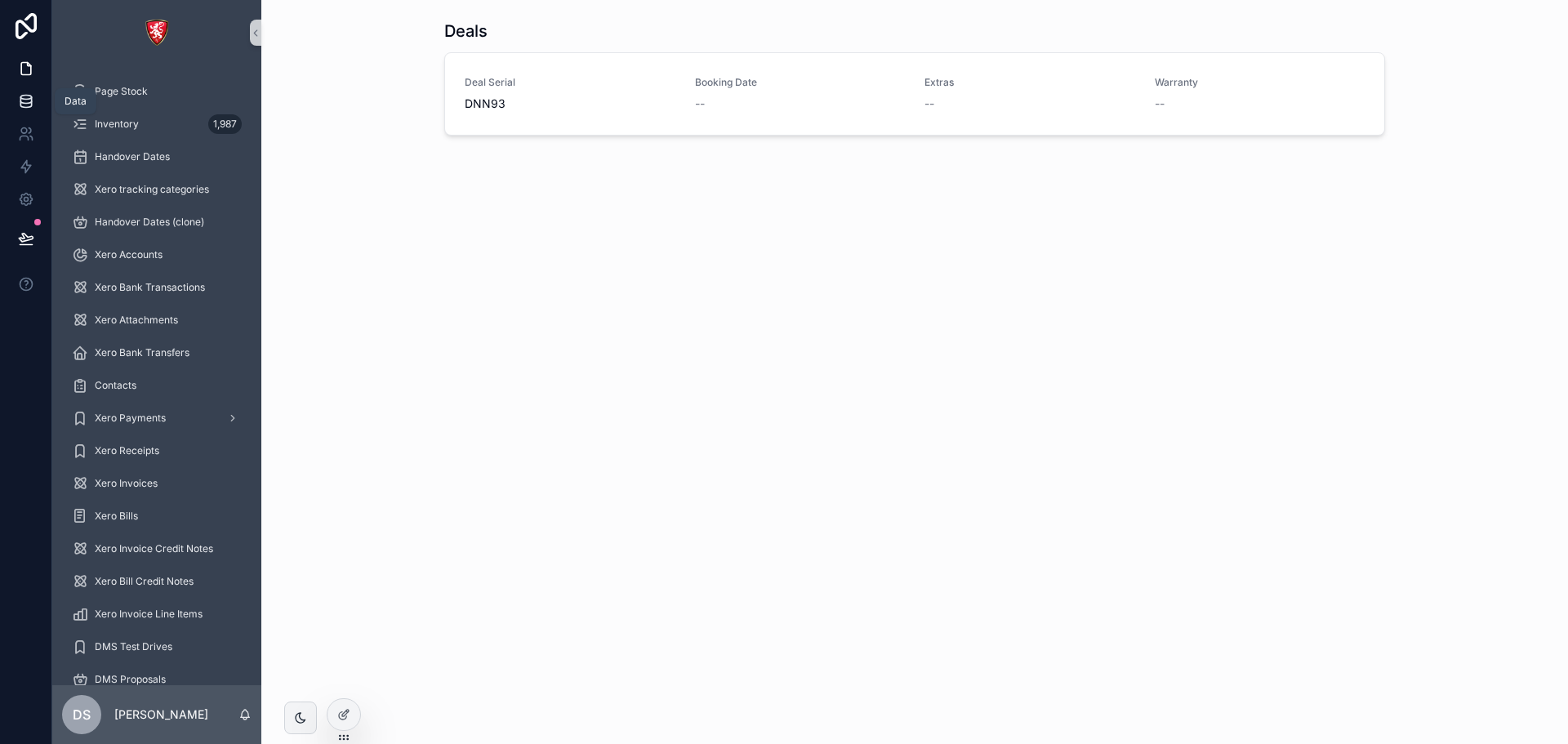
click at [27, 99] on icon at bounding box center [25, 98] width 10 height 4
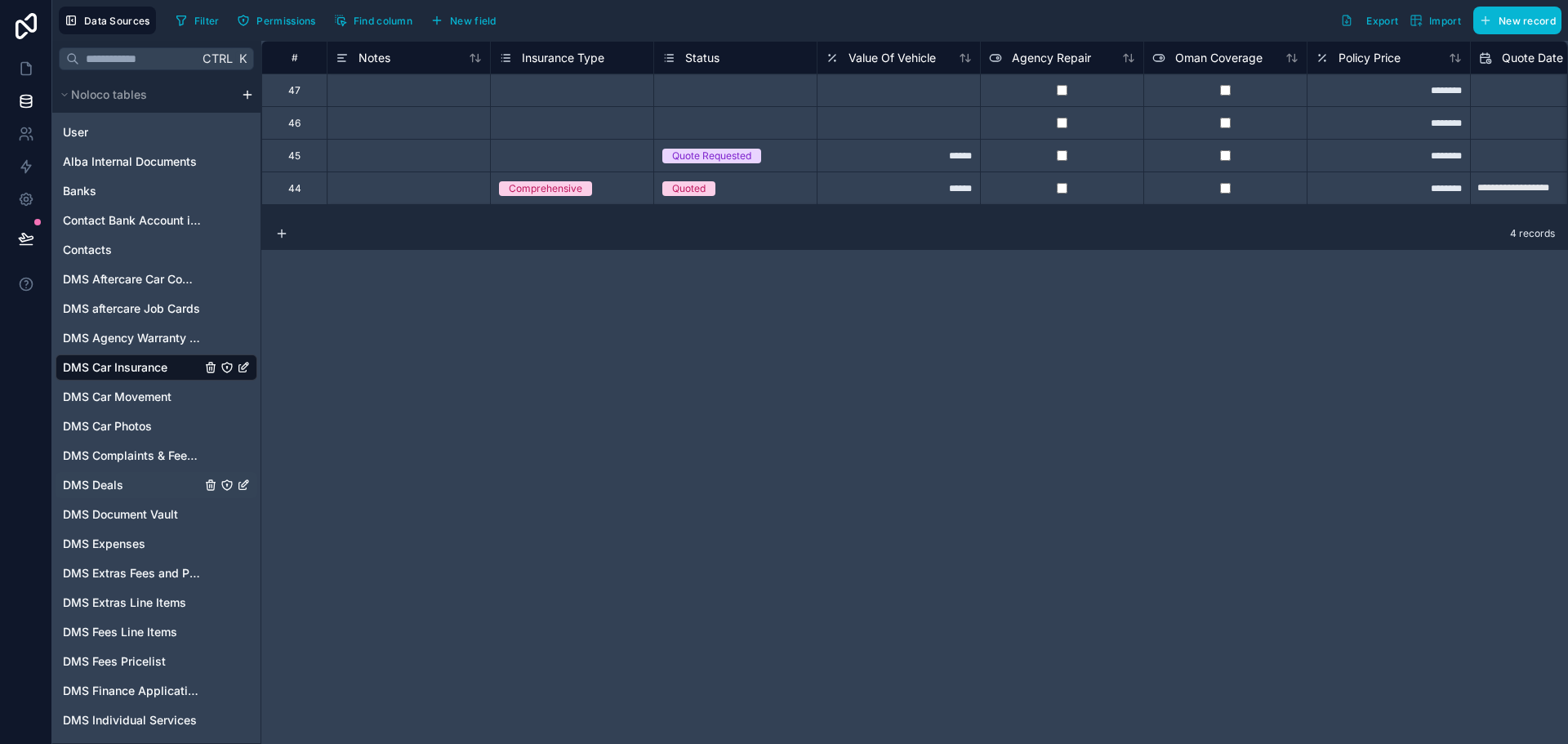
click at [137, 476] on div "DMS Deals" at bounding box center [156, 485] width 202 height 26
click at [686, 150] on div "Quote Requested" at bounding box center [712, 156] width 79 height 15
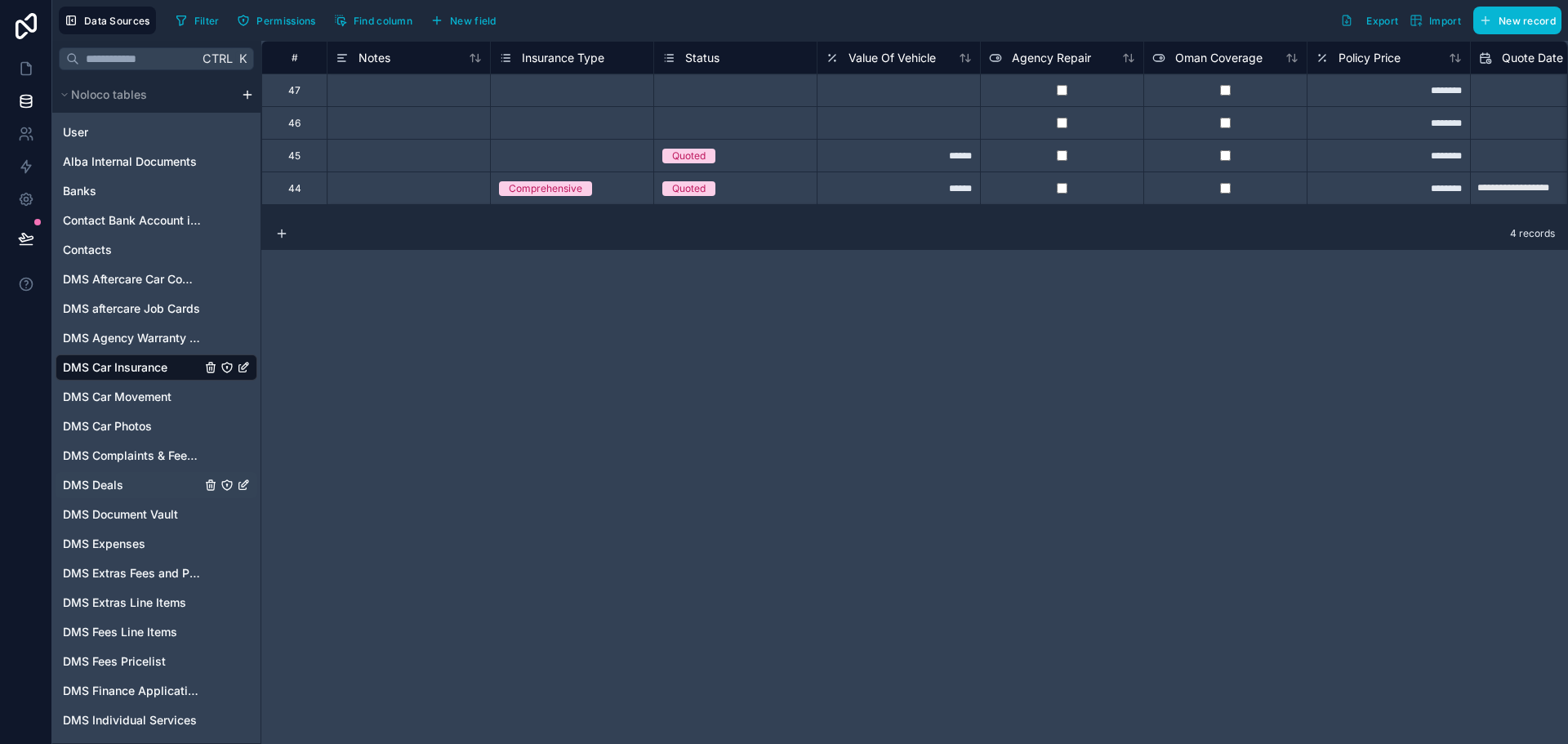
click at [133, 476] on div "DMS Deals" at bounding box center [156, 485] width 202 height 26
click at [124, 480] on link "DMS Deals" at bounding box center [132, 485] width 138 height 17
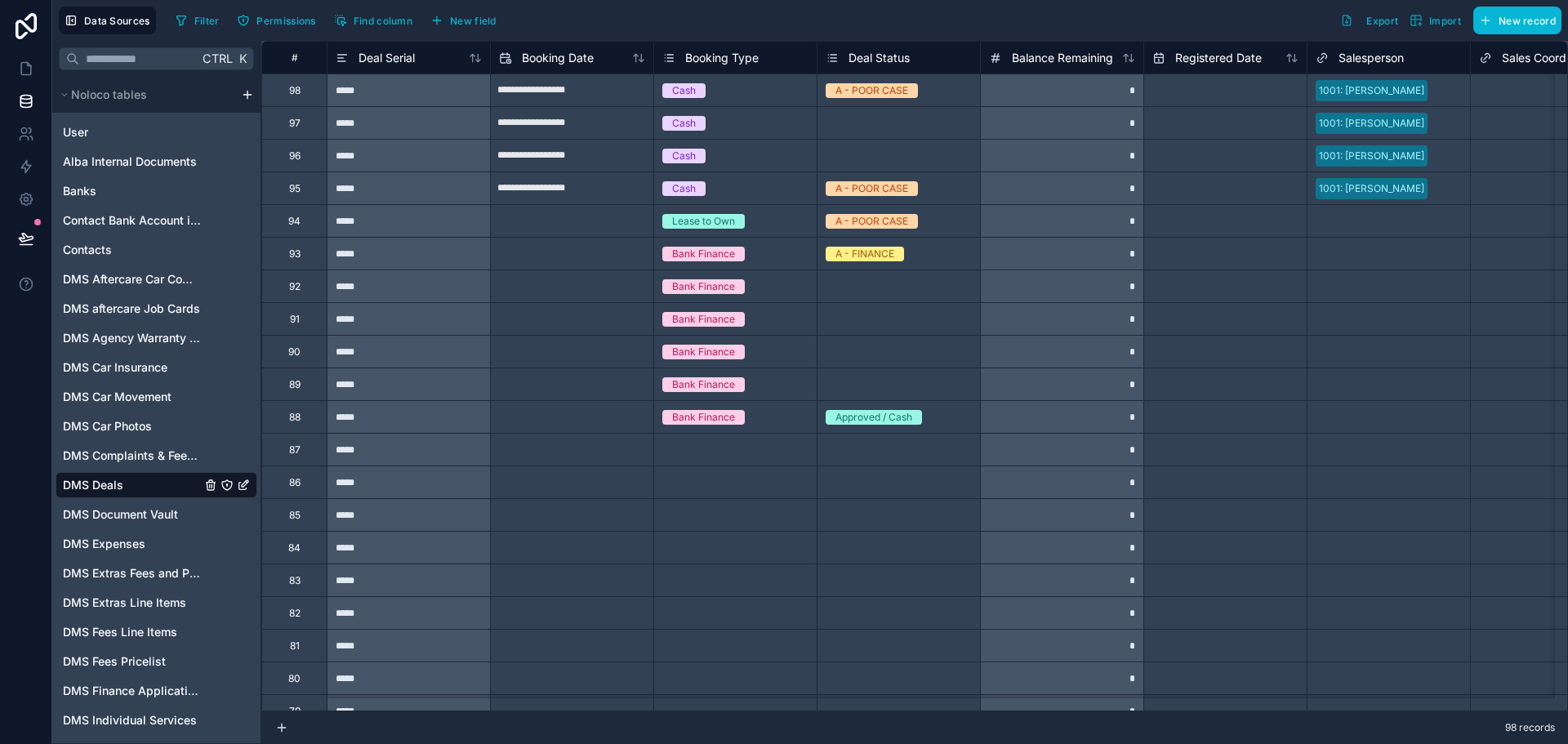
drag, startPoint x: 385, startPoint y: 719, endPoint x: 397, endPoint y: 717, distance: 12.2
click at [396, 718] on div "98 records" at bounding box center [914, 727] width 1307 height 33
click at [511, 237] on div at bounding box center [572, 253] width 163 height 33
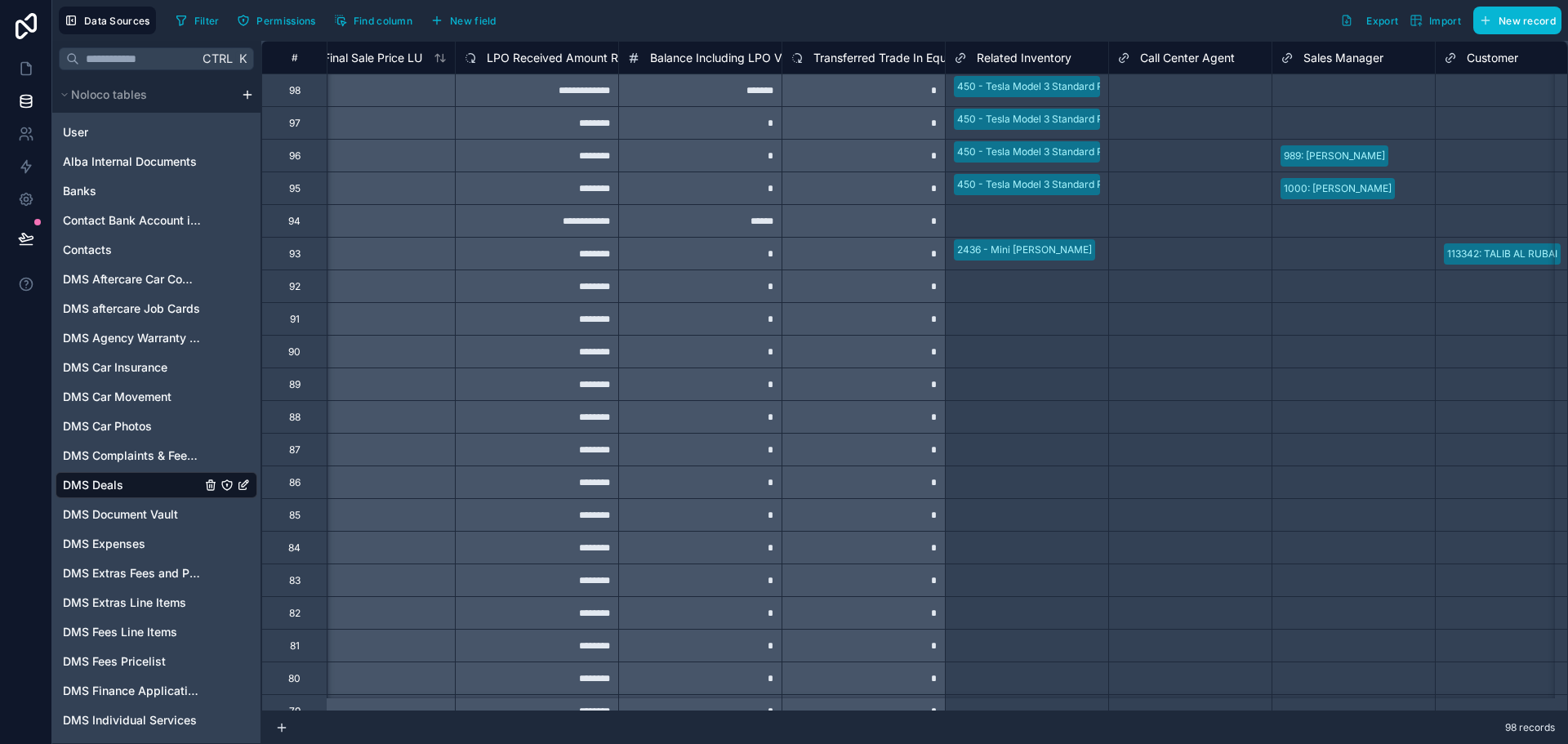
scroll to position [0, 3902]
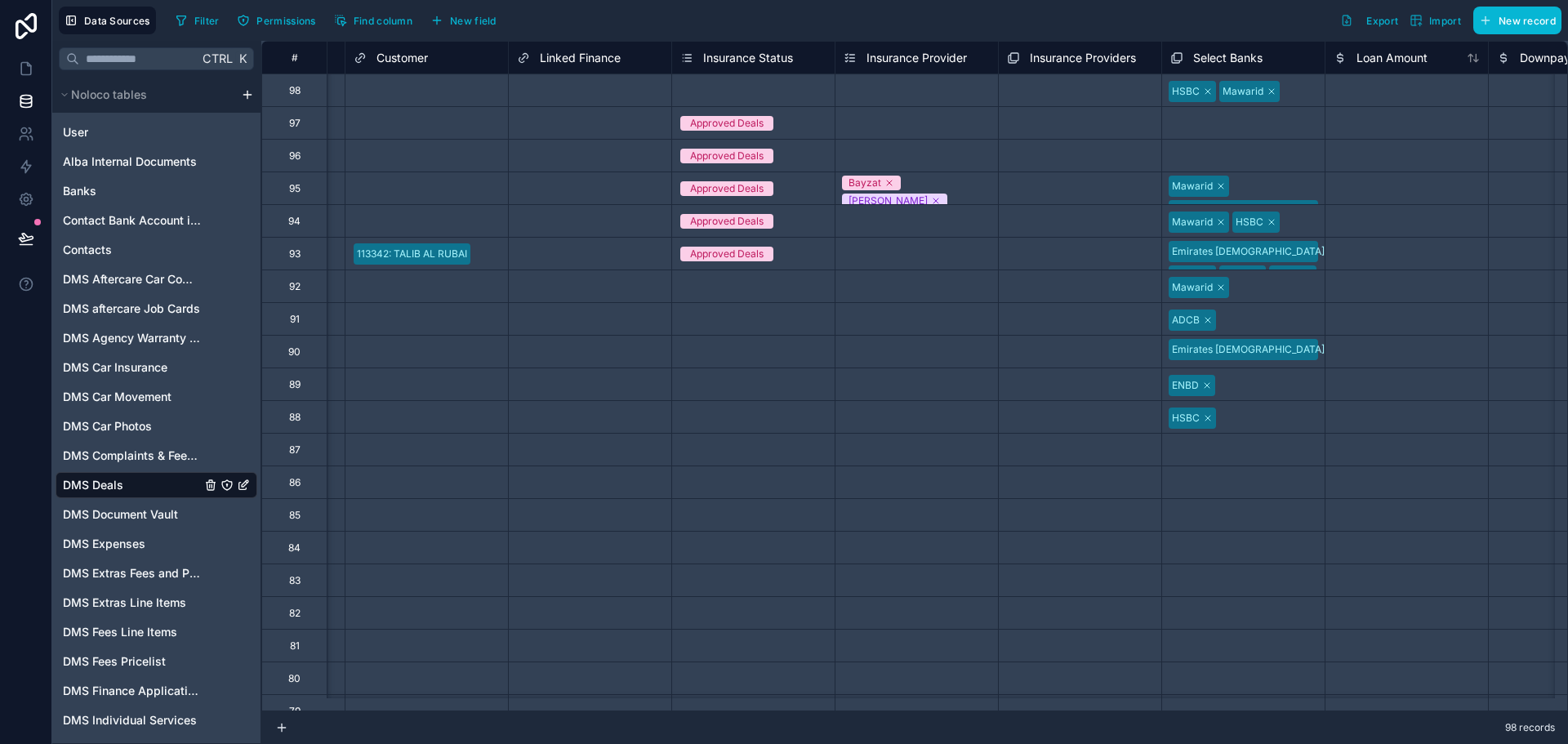
click at [723, 254] on div "Approved Deals" at bounding box center [726, 255] width 73 height 15
click at [723, 253] on div "Approved Deals" at bounding box center [726, 255] width 73 height 15
click at [597, 241] on div "Select a Linked Finance" at bounding box center [590, 254] width 163 height 32
click at [13, 75] on link at bounding box center [25, 68] width 51 height 33
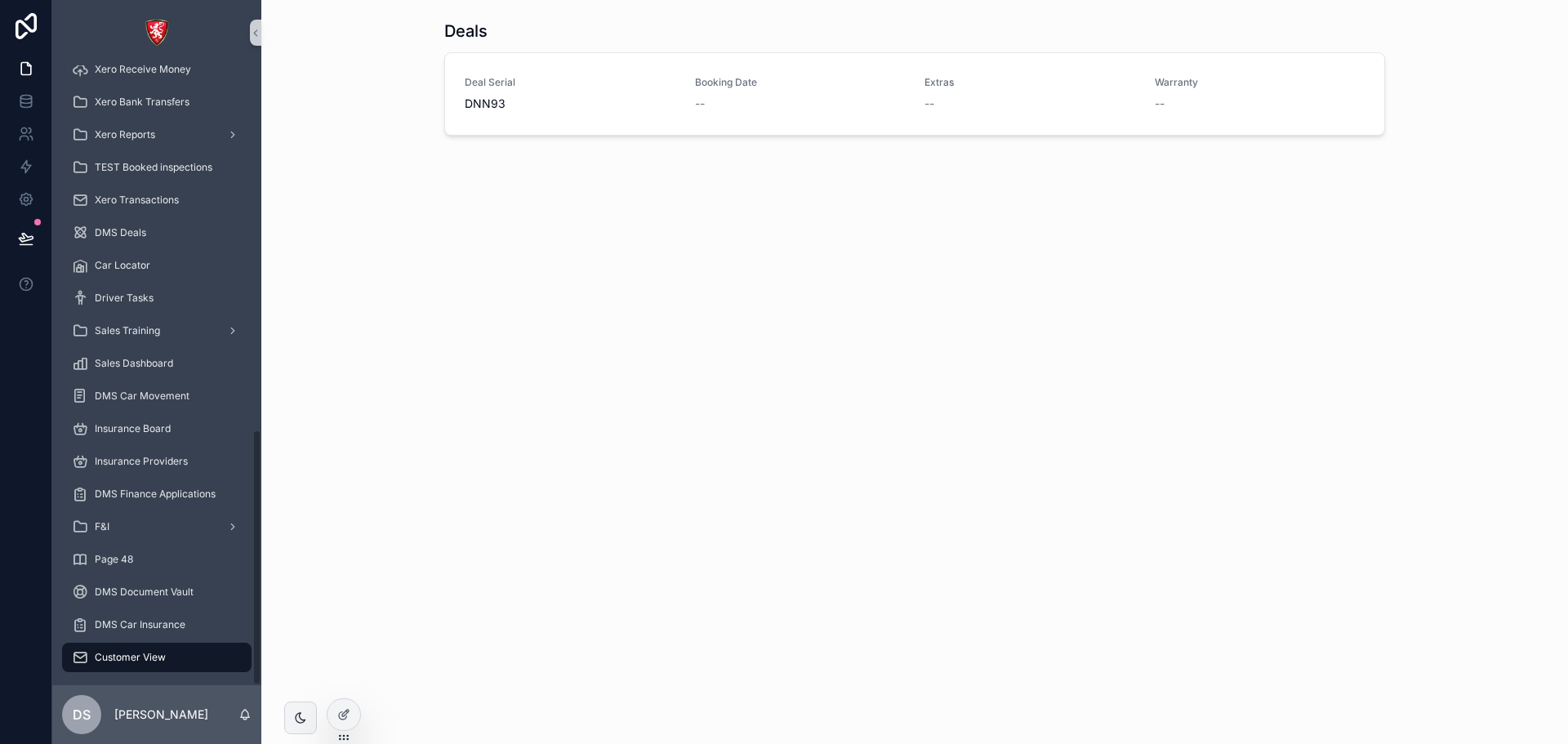
scroll to position [880, 0]
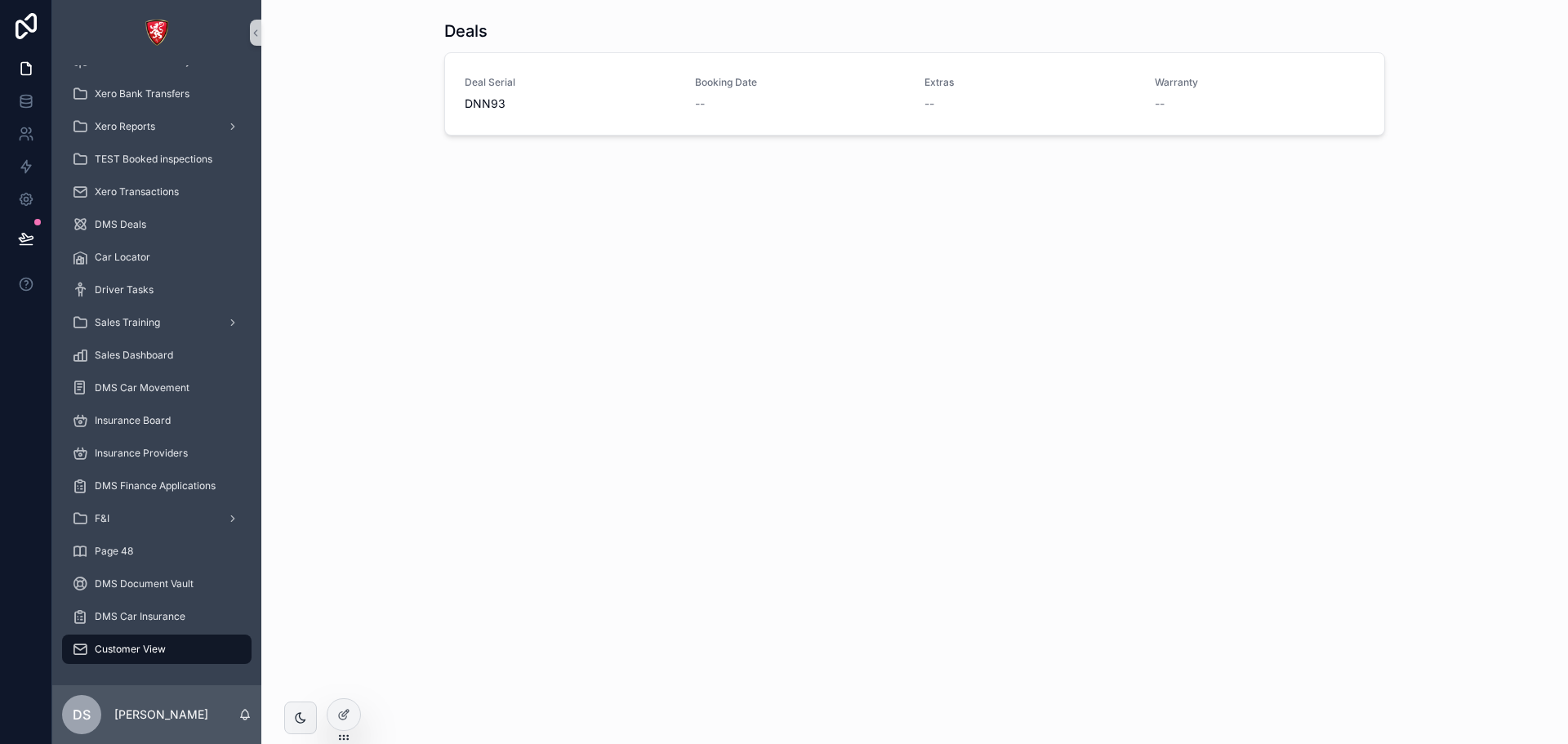
click at [114, 656] on div "Customer View" at bounding box center [156, 649] width 170 height 26
click at [344, 710] on icon at bounding box center [344, 714] width 13 height 13
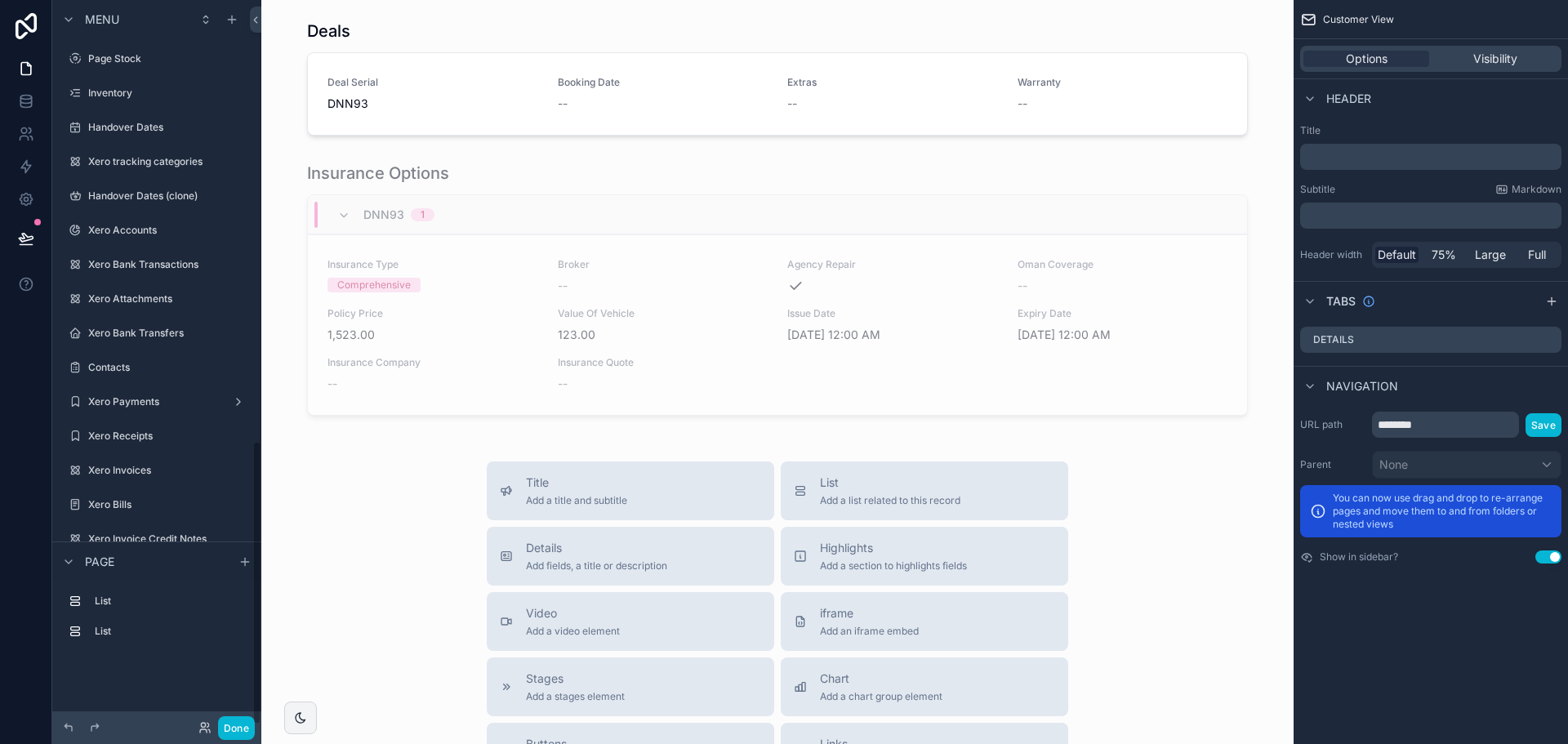
scroll to position [1126, 0]
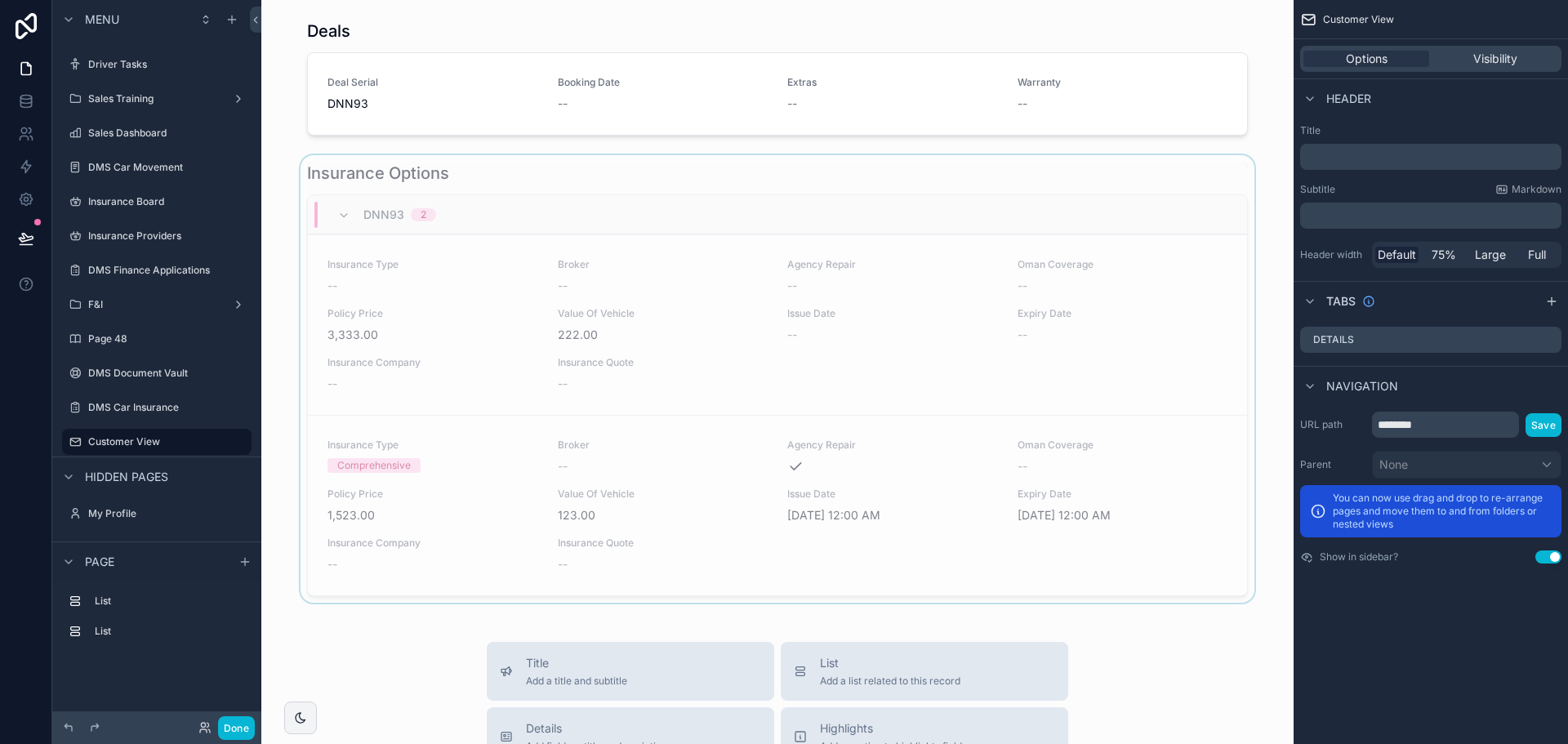
click at [544, 178] on div "scrollable content" at bounding box center [777, 379] width 1006 height 448
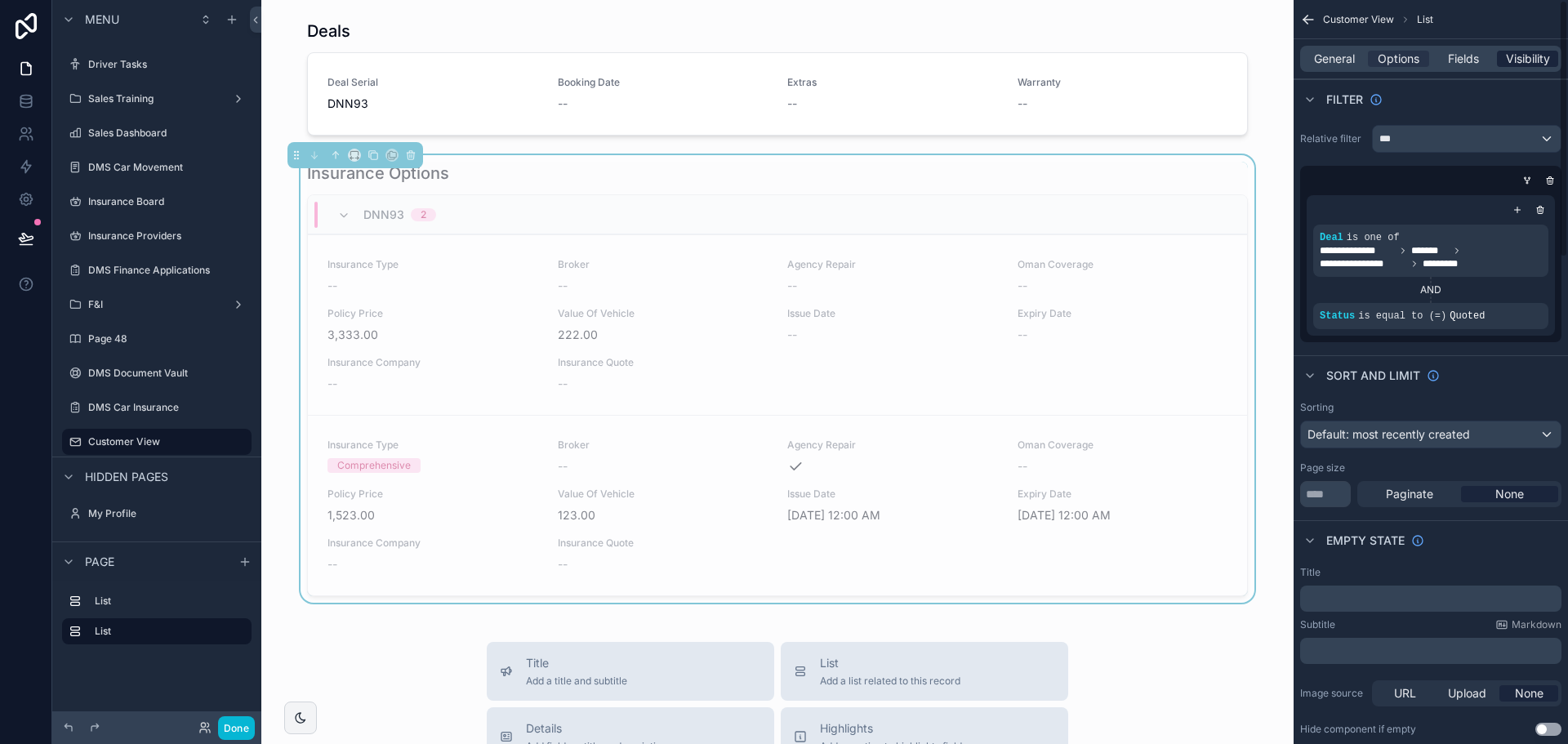
click at [1521, 63] on span "Visibility" at bounding box center [1527, 59] width 44 height 17
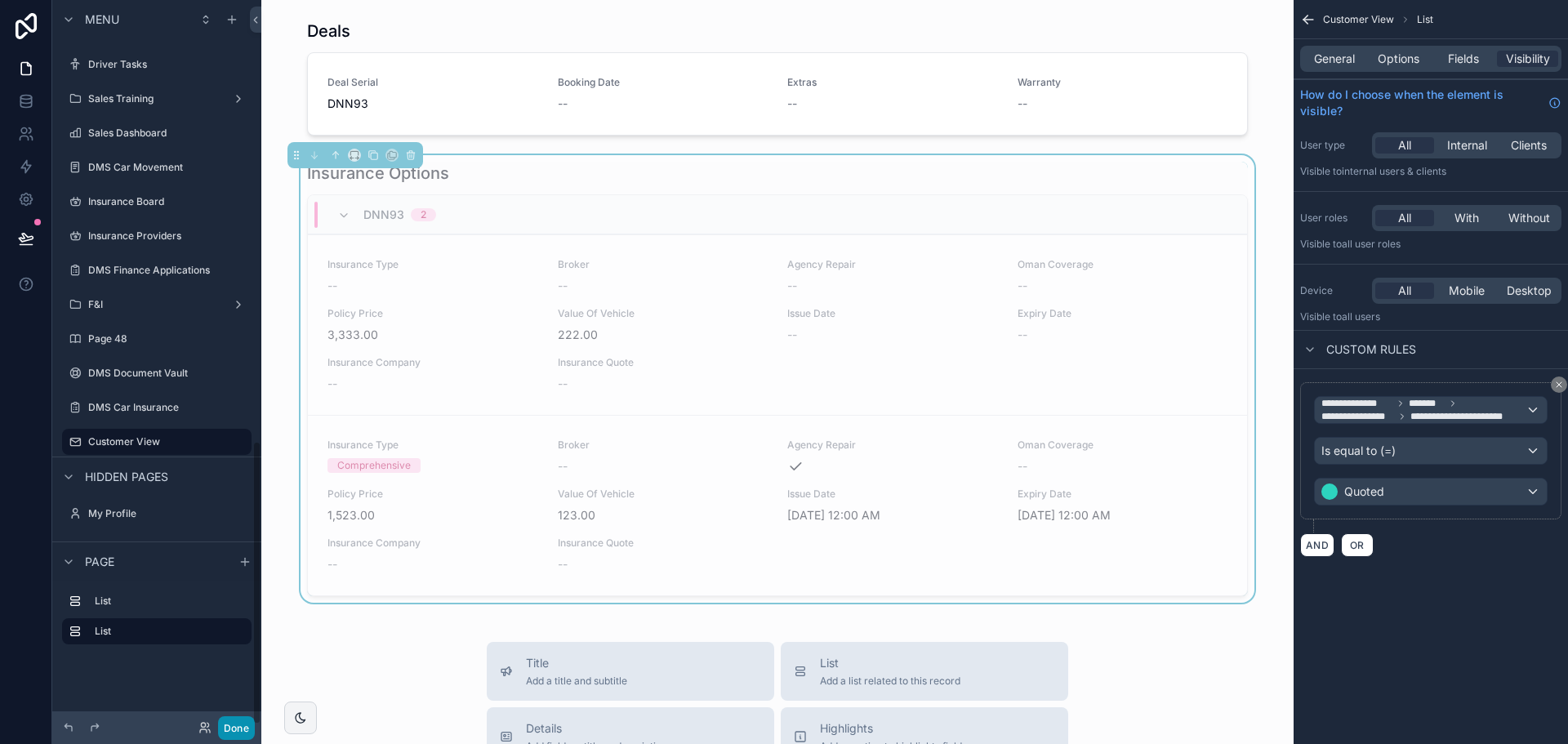
click at [240, 716] on button "Done" at bounding box center [237, 727] width 37 height 23
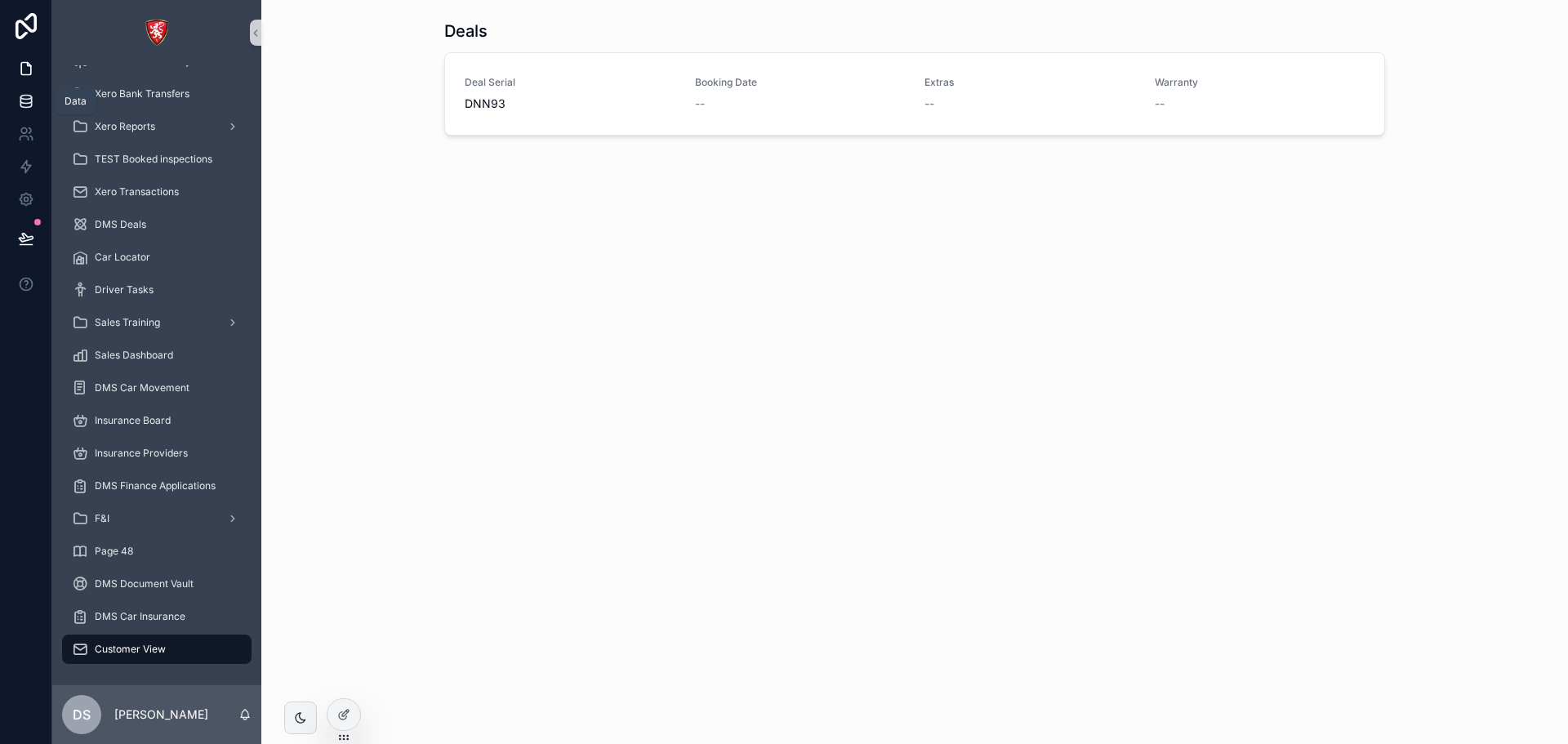
click at [22, 111] on link at bounding box center [25, 100] width 51 height 33
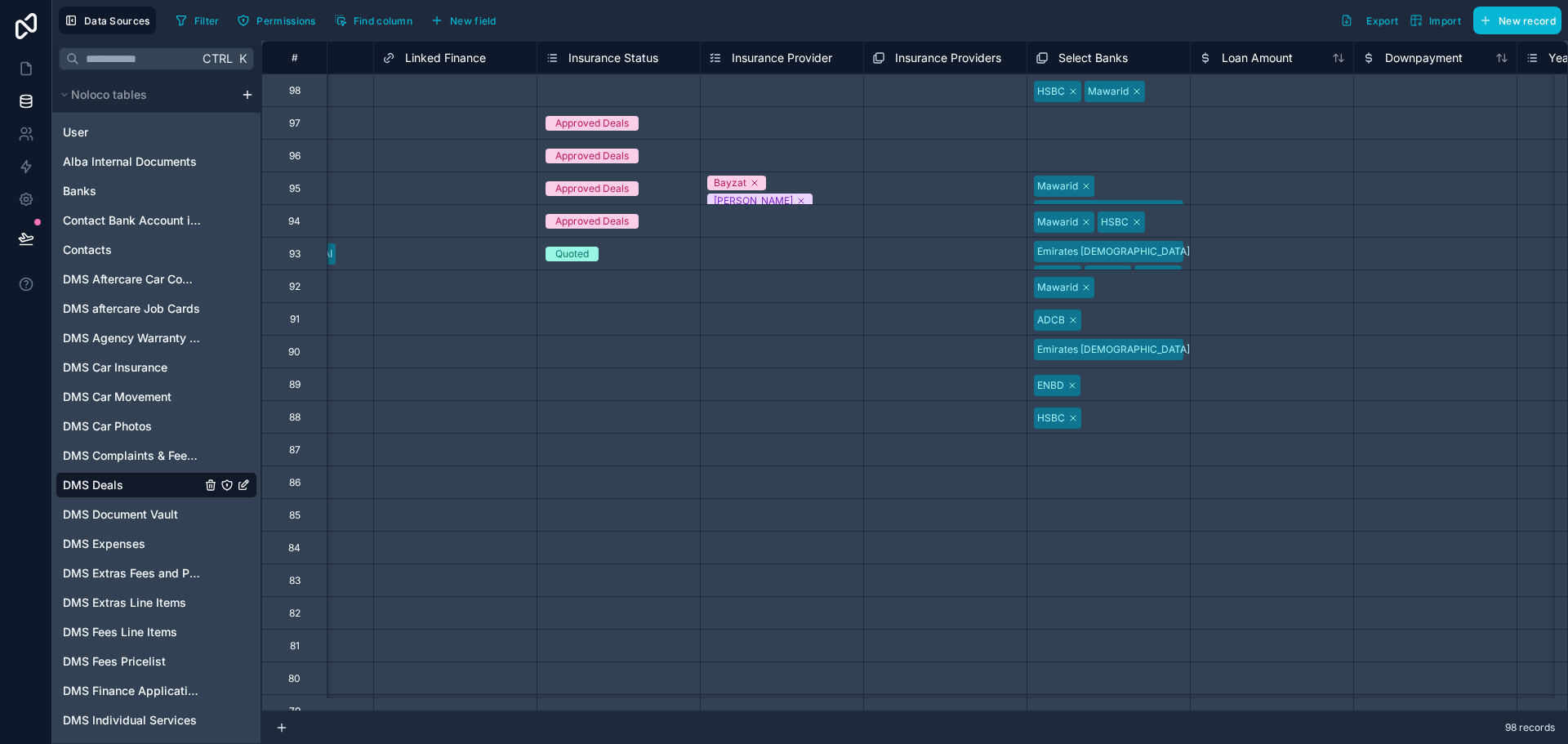
scroll to position [0, 3902]
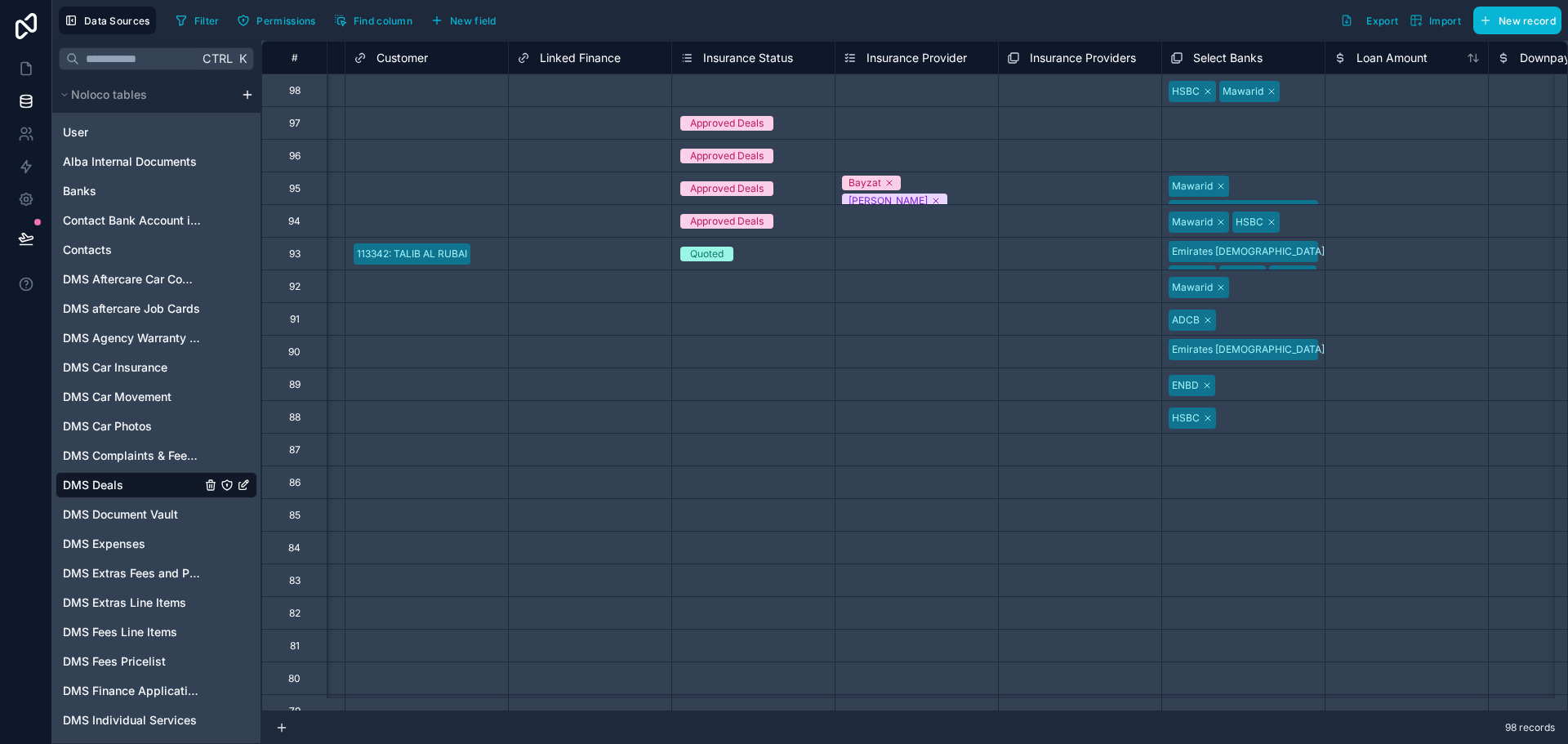
click at [444, 227] on div "Select a Customer" at bounding box center [426, 221] width 163 height 23
click at [431, 179] on div "Select a Customer" at bounding box center [426, 189] width 163 height 23
click at [431, 180] on div "Select a Customer" at bounding box center [426, 189] width 163 height 23
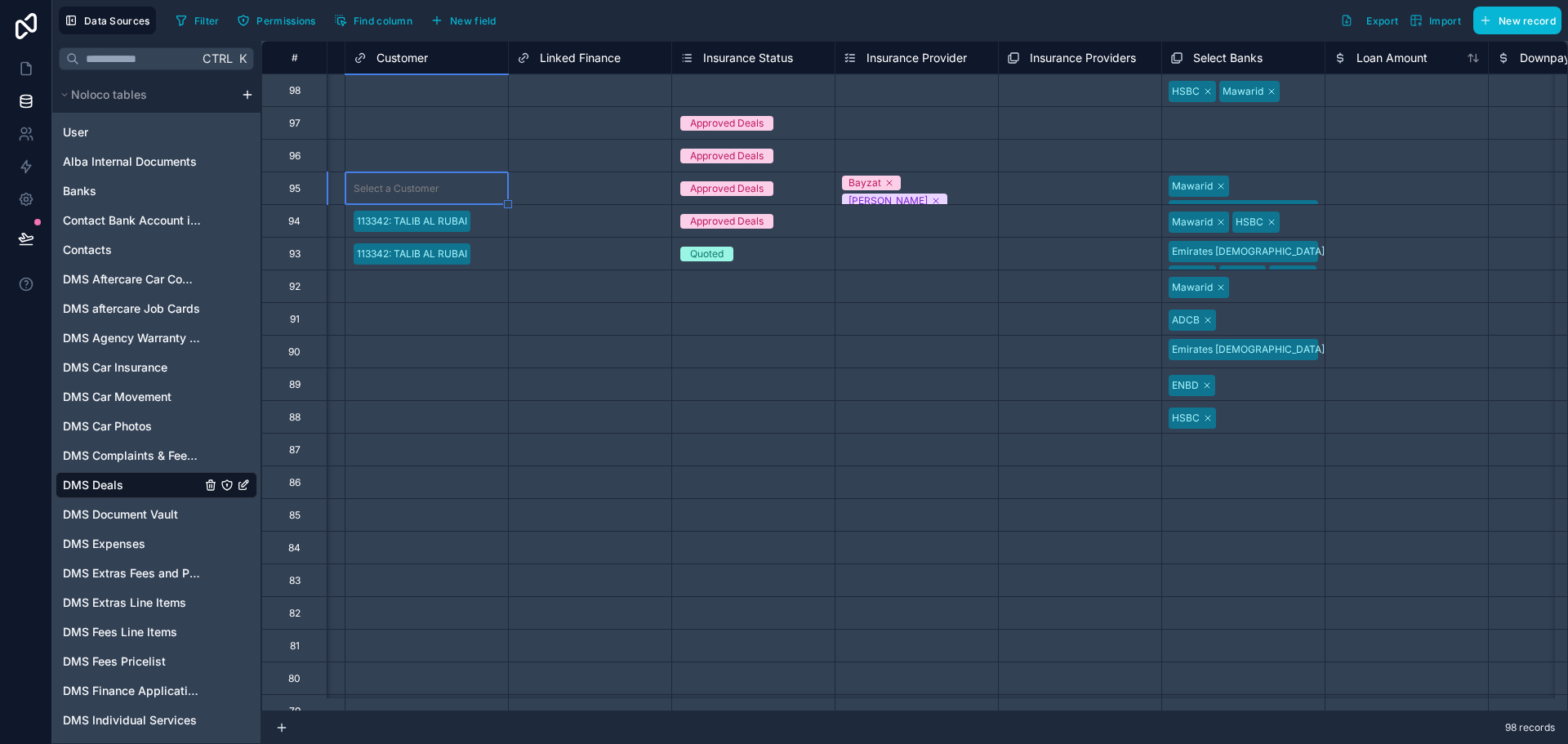
click at [420, 191] on div "Select a Customer" at bounding box center [397, 189] width 85 height 13
click at [745, 188] on div "Approved Deals" at bounding box center [726, 189] width 73 height 15
click at [745, 189] on div "Approved Deals" at bounding box center [726, 189] width 73 height 15
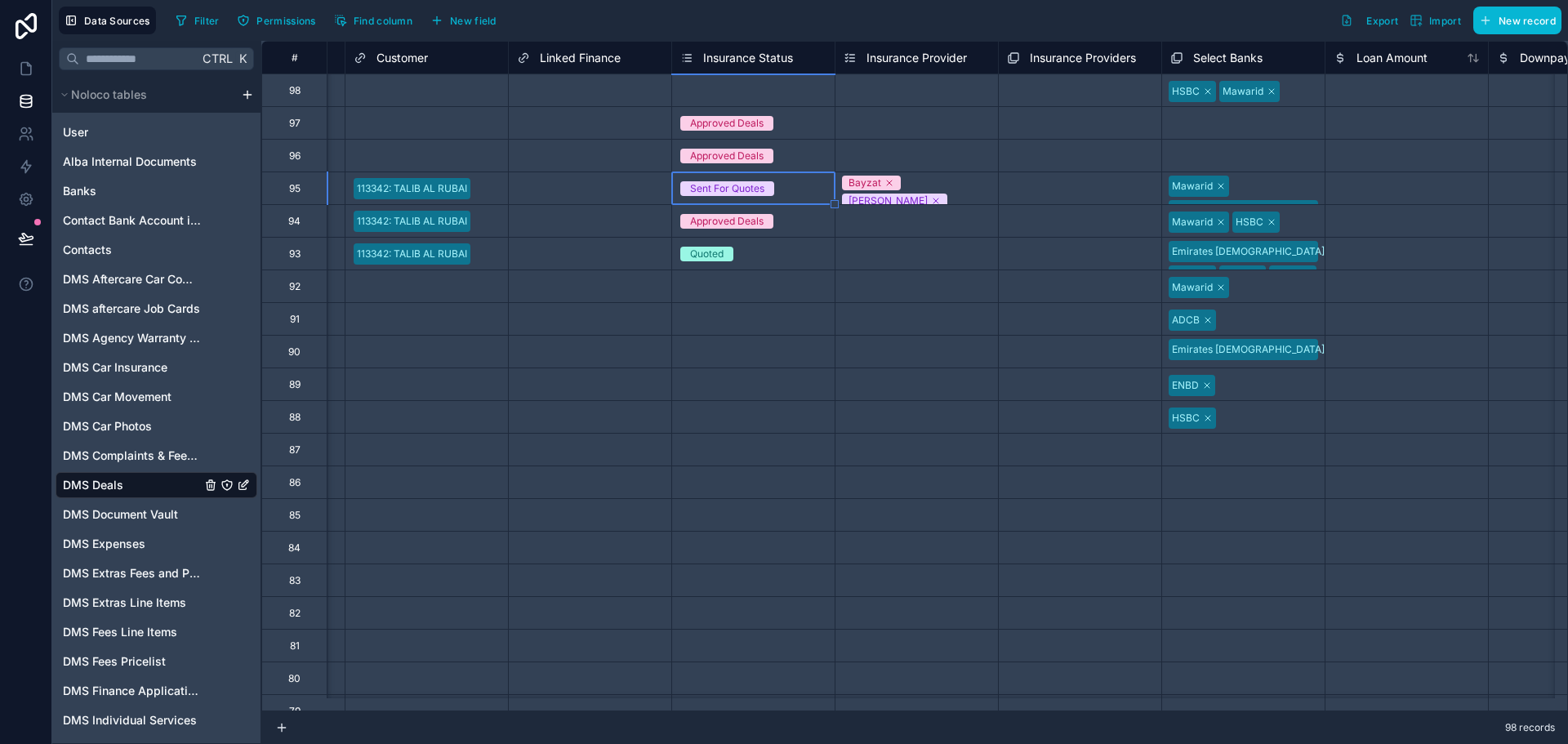
click at [762, 228] on div "Approved Deals" at bounding box center [726, 221] width 73 height 15
click at [856, 224] on div "Select a Insurance Provider" at bounding box center [908, 222] width 128 height 13
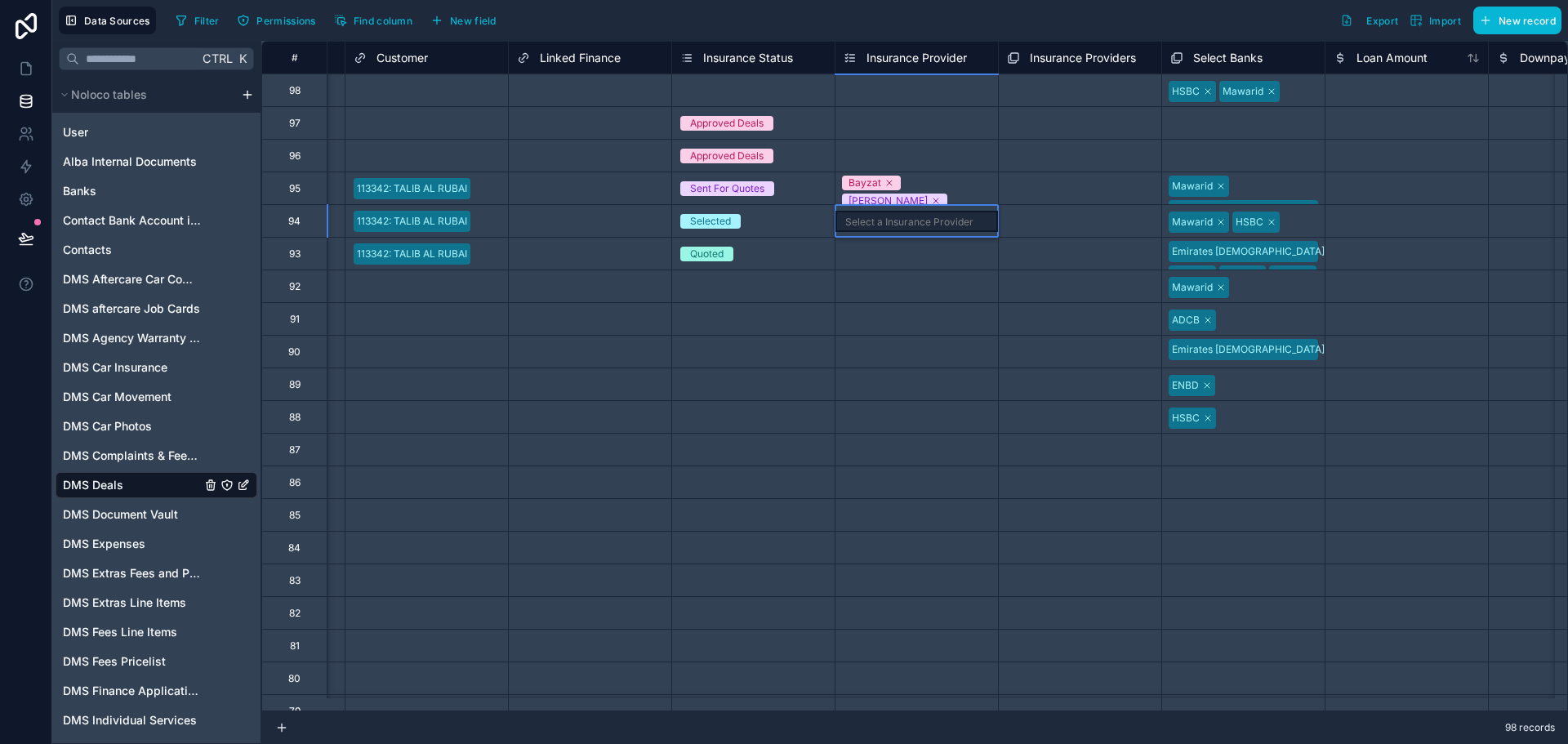
click at [856, 223] on div "Select a Insurance Provider" at bounding box center [909, 222] width 128 height 13
click at [1072, 215] on div "Select a Insurance Providers" at bounding box center [1075, 222] width 133 height 13
click at [1072, 216] on div "Select a Insurance Providers" at bounding box center [1075, 222] width 133 height 13
click at [962, 224] on div "Select a Insurance Provider" at bounding box center [909, 222] width 128 height 13
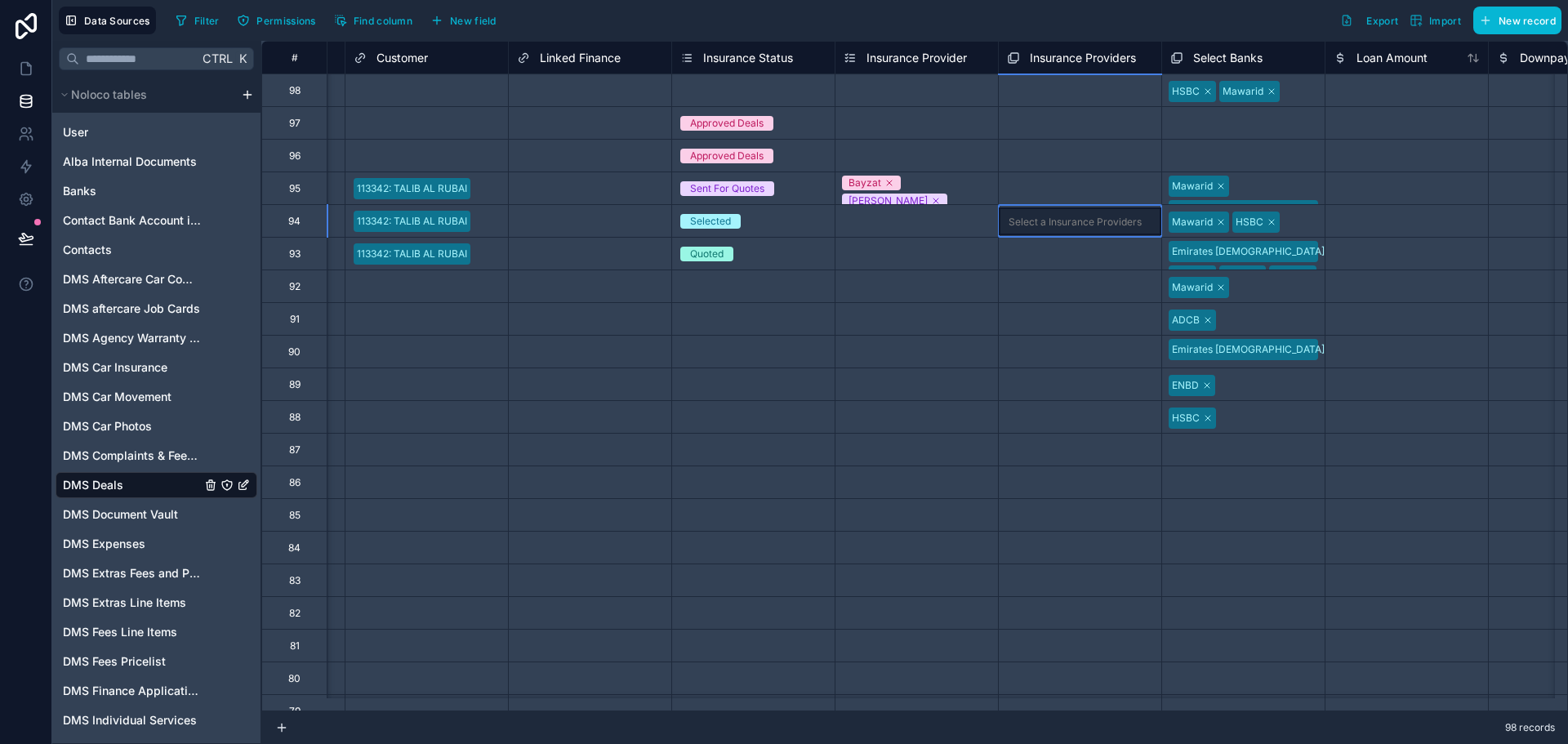
click at [1043, 220] on div "Select a Insurance Providers" at bounding box center [1075, 222] width 133 height 13
click at [1040, 64] on span "Insurance Providers" at bounding box center [1083, 59] width 106 height 17
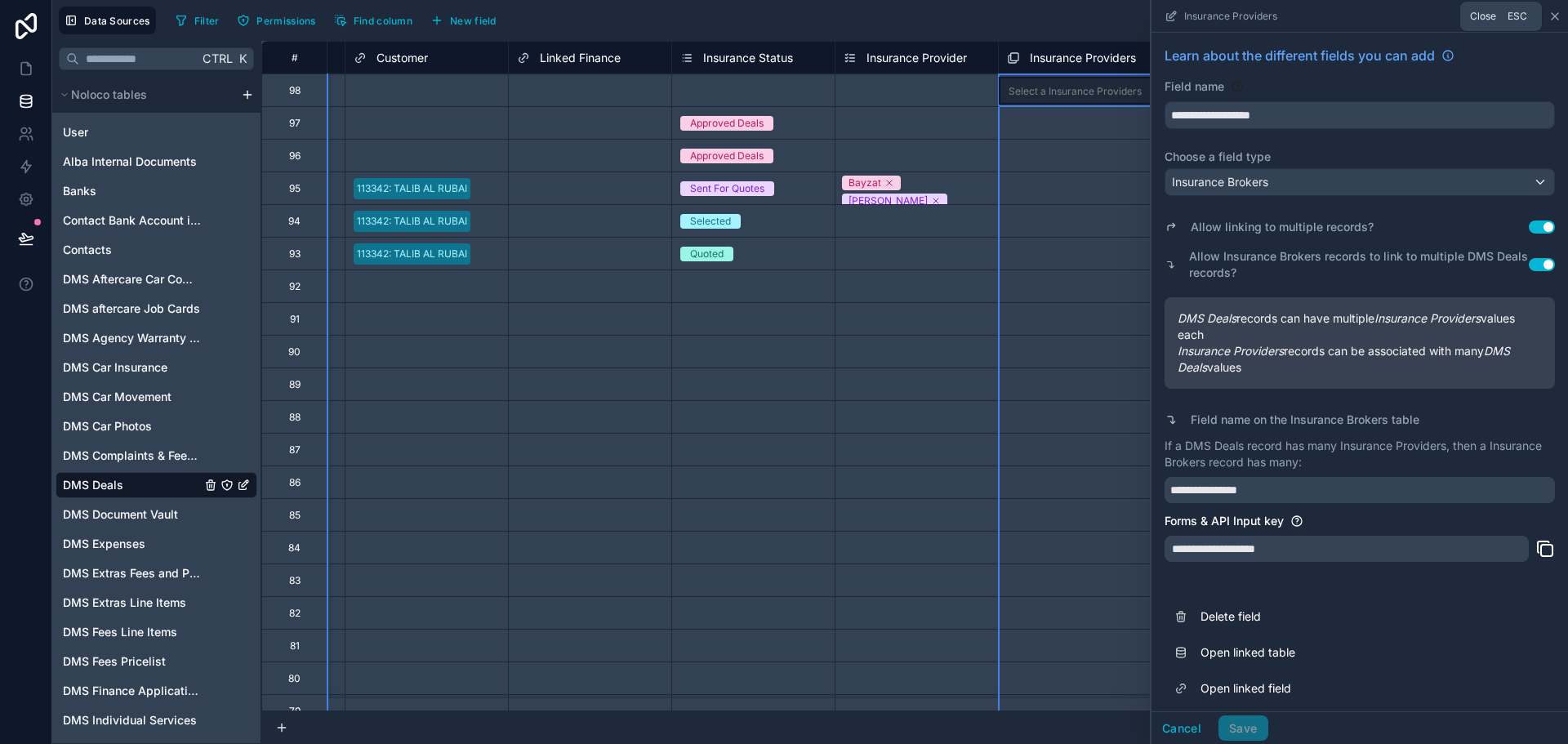
click at [1556, 10] on icon at bounding box center [1555, 17] width 13 height 13
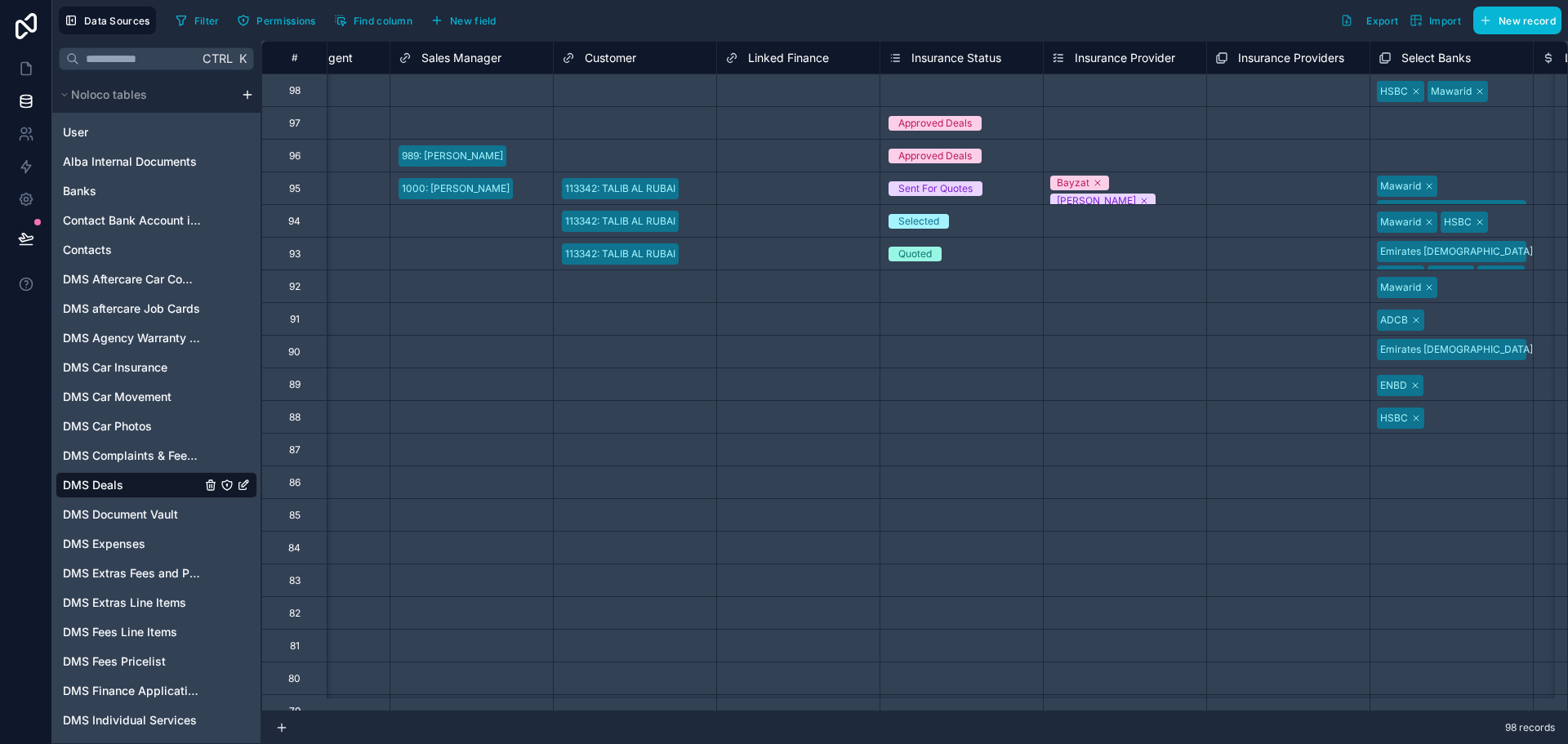
scroll to position [0, 3984]
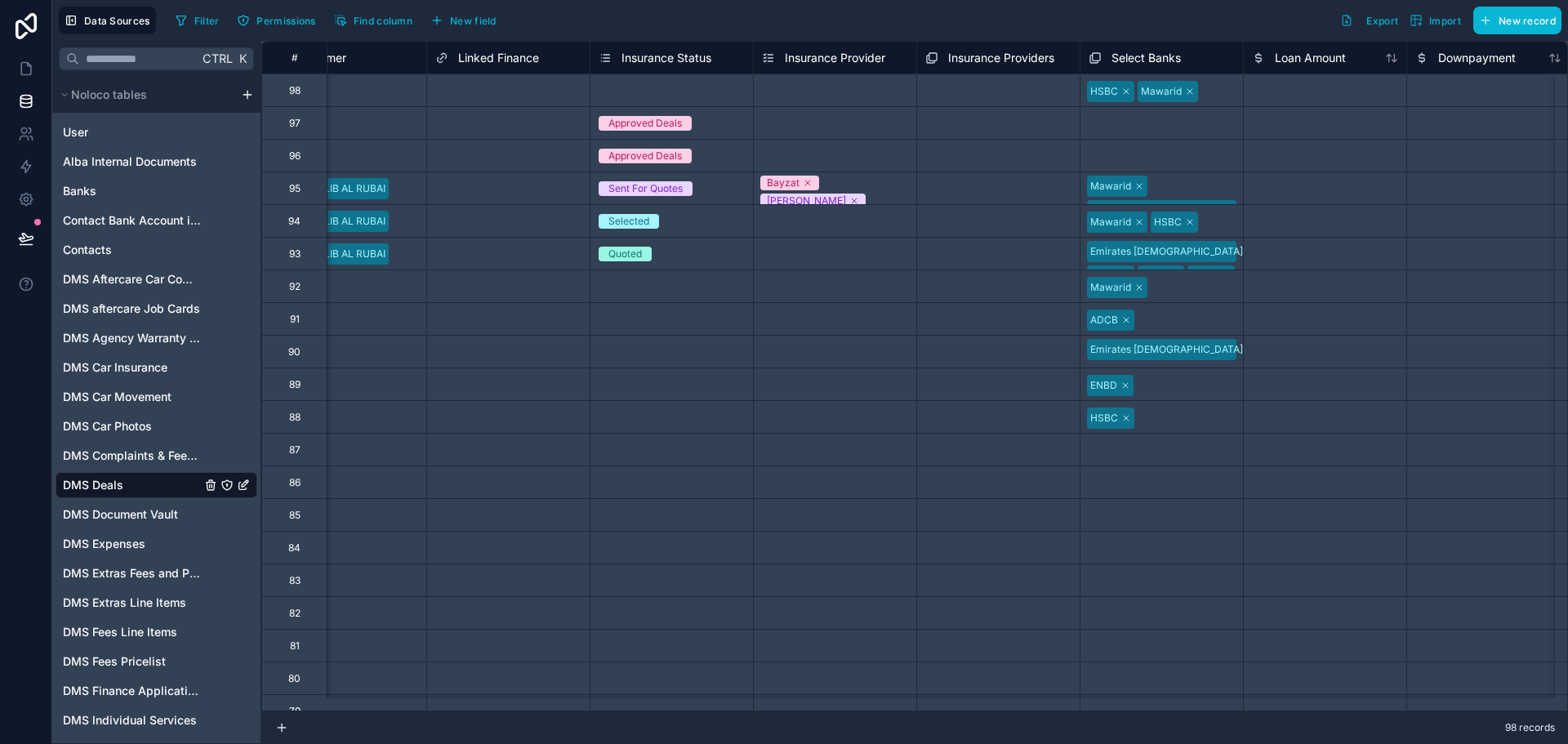
click at [800, 63] on span "Insurance Provider" at bounding box center [835, 59] width 100 height 17
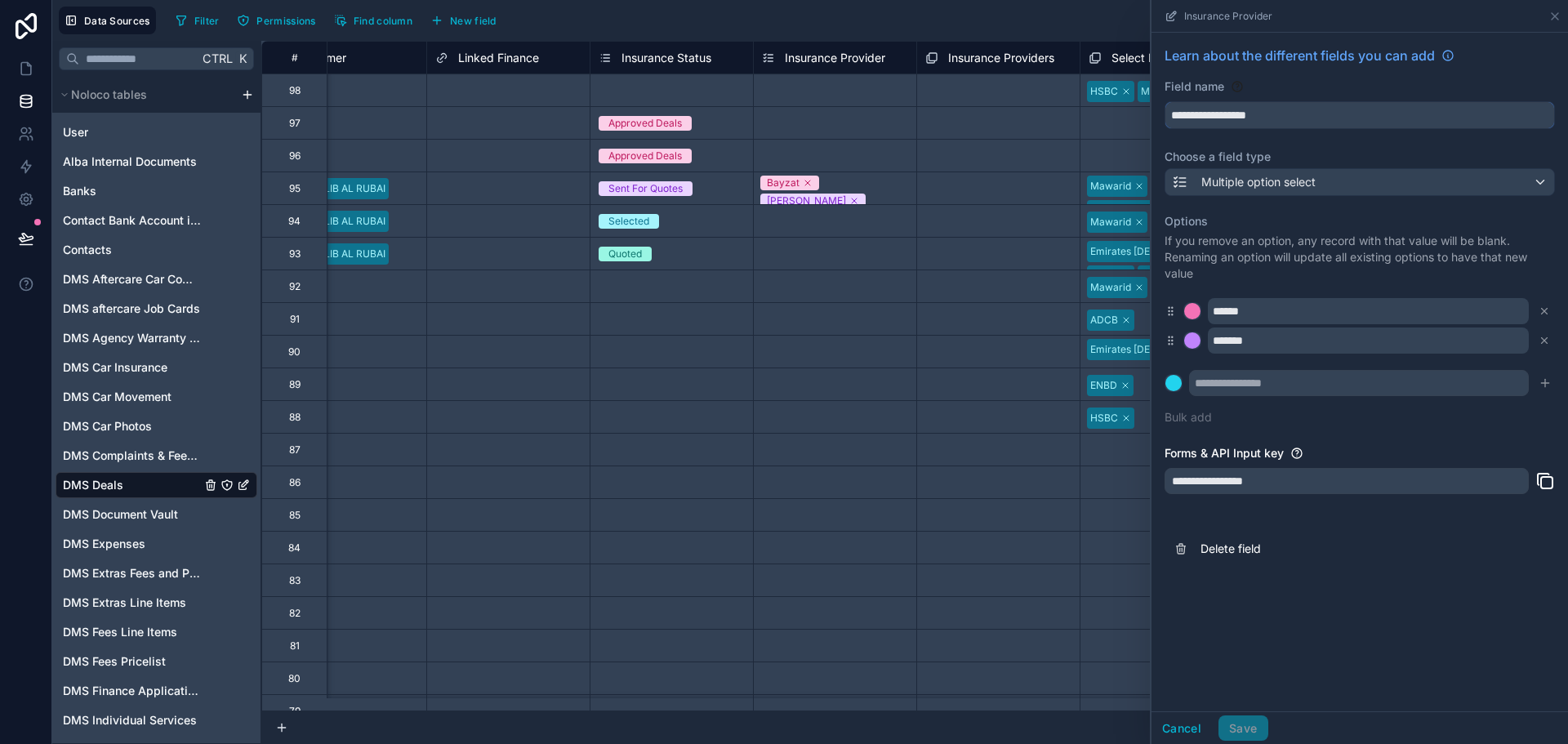
drag, startPoint x: 1273, startPoint y: 111, endPoint x: 991, endPoint y: 90, distance: 282.8
click at [991, 90] on div "# Call Center Agent Sales Manager Customer Linked Finance Insurance Status Insu…" at bounding box center [914, 392] width 1307 height 703
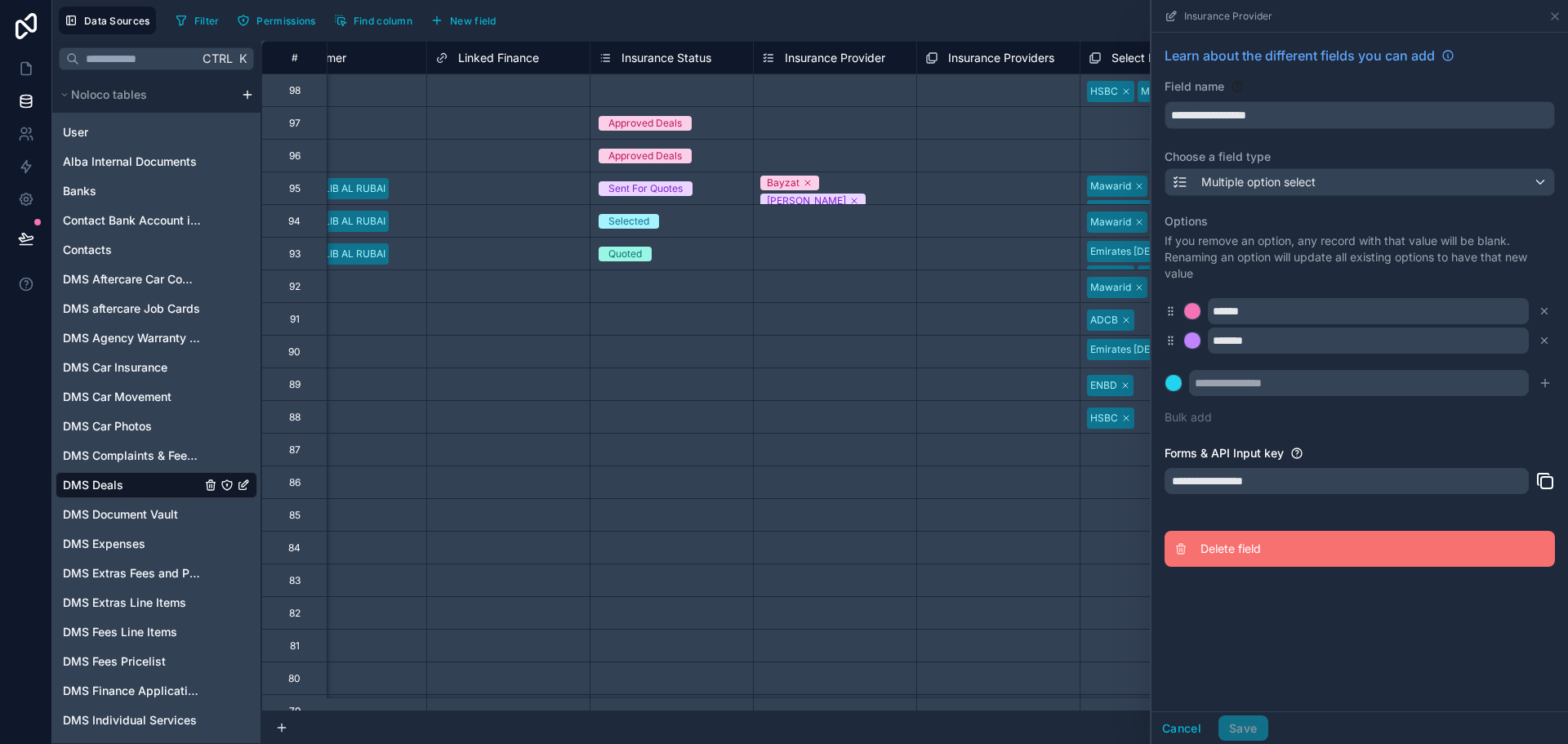
click at [1257, 541] on span "Delete field" at bounding box center [1318, 549] width 235 height 17
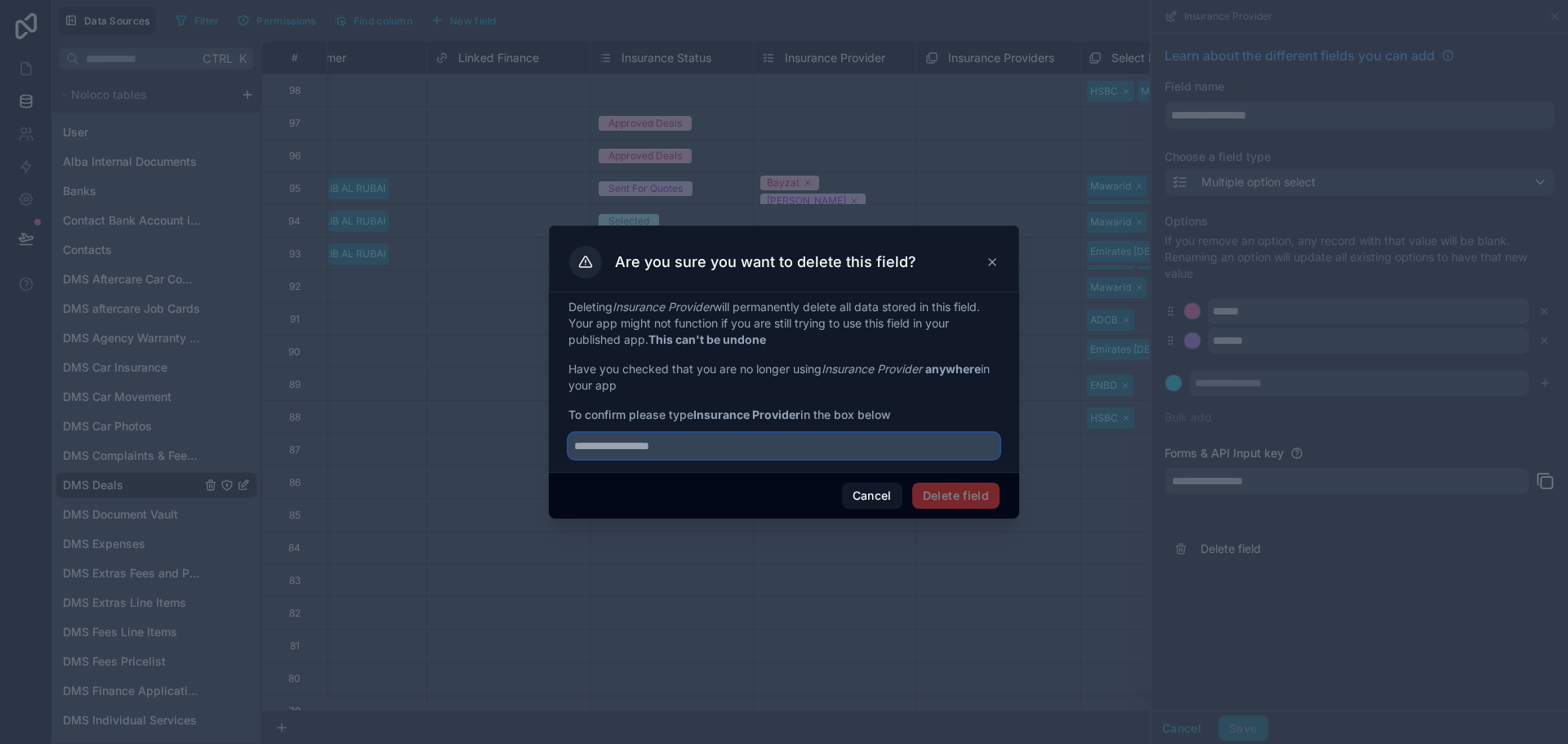
click at [792, 443] on input "text" at bounding box center [784, 446] width 431 height 26
paste input "**********"
type input "**********"
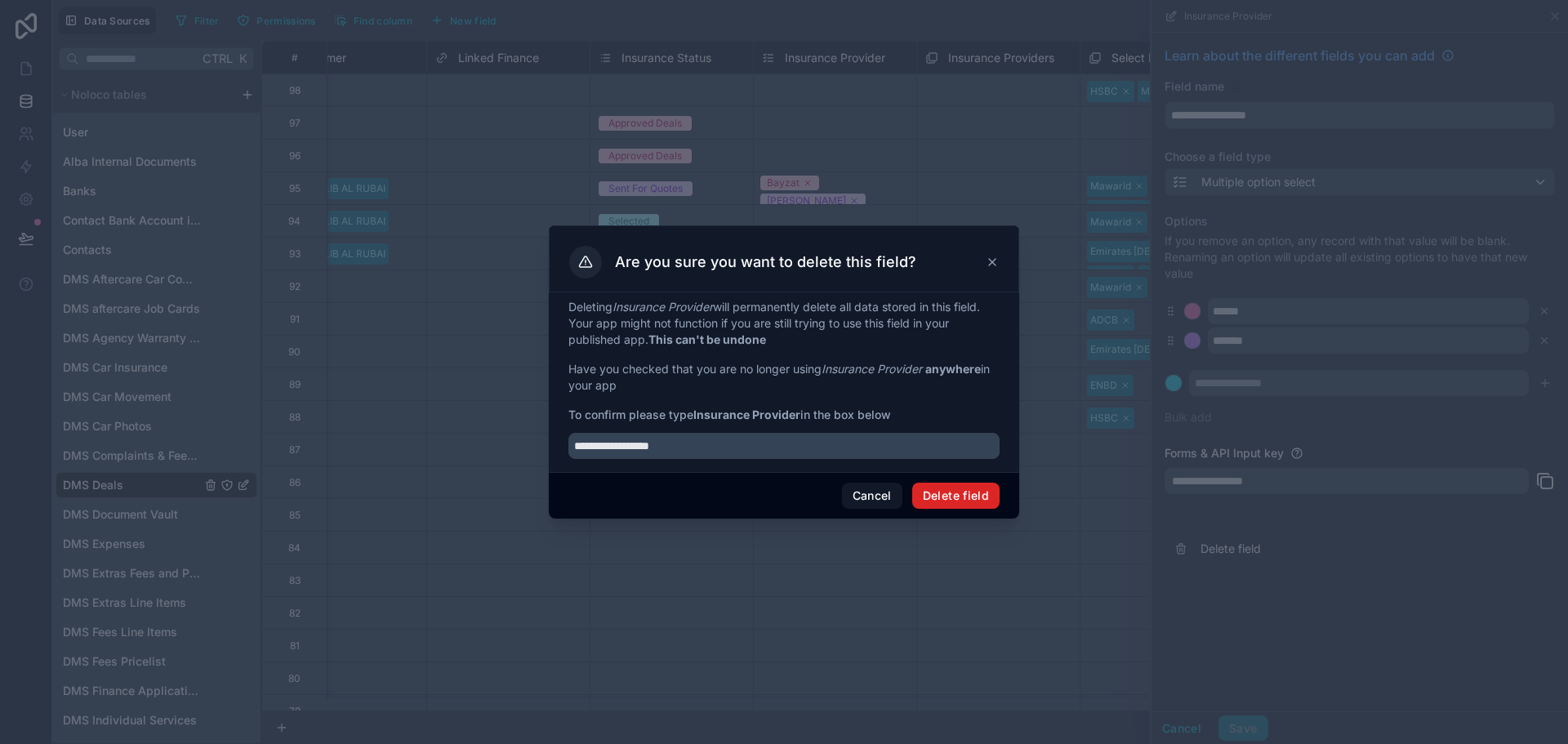
click at [943, 491] on button "Delete field" at bounding box center [956, 496] width 87 height 26
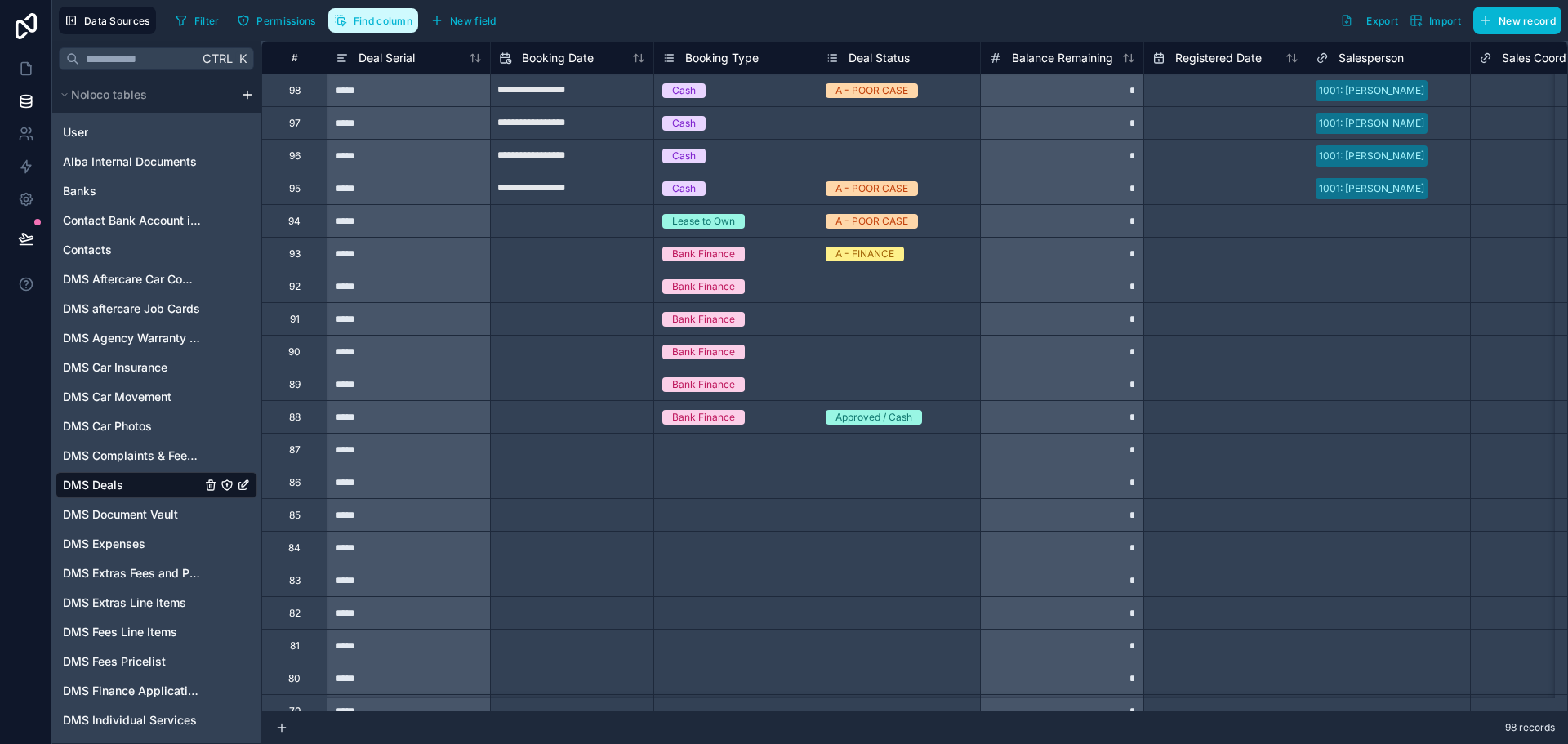
click at [382, 25] on span "Find column" at bounding box center [383, 20] width 59 height 12
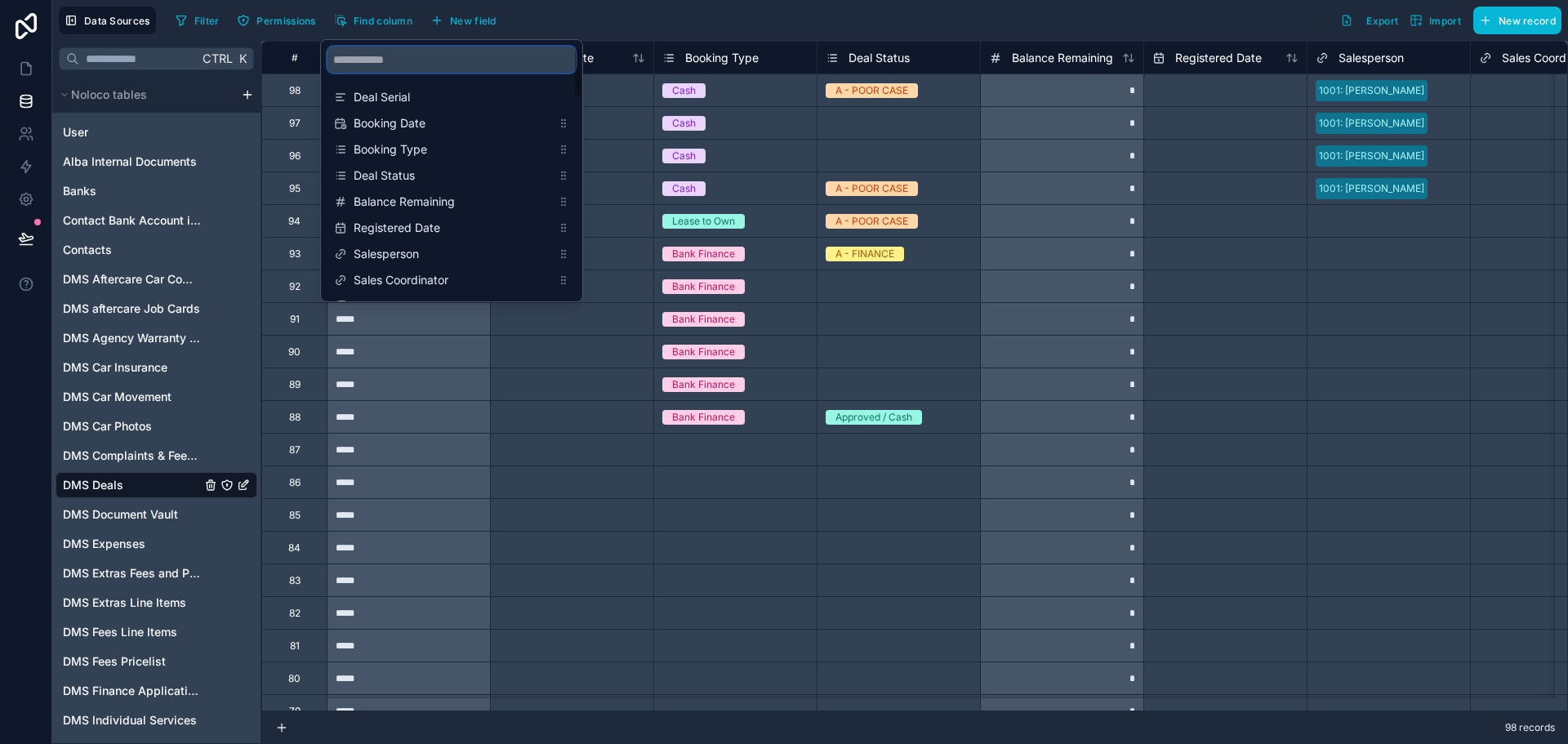
click at [385, 51] on input "scrollable content" at bounding box center [451, 59] width 248 height 26
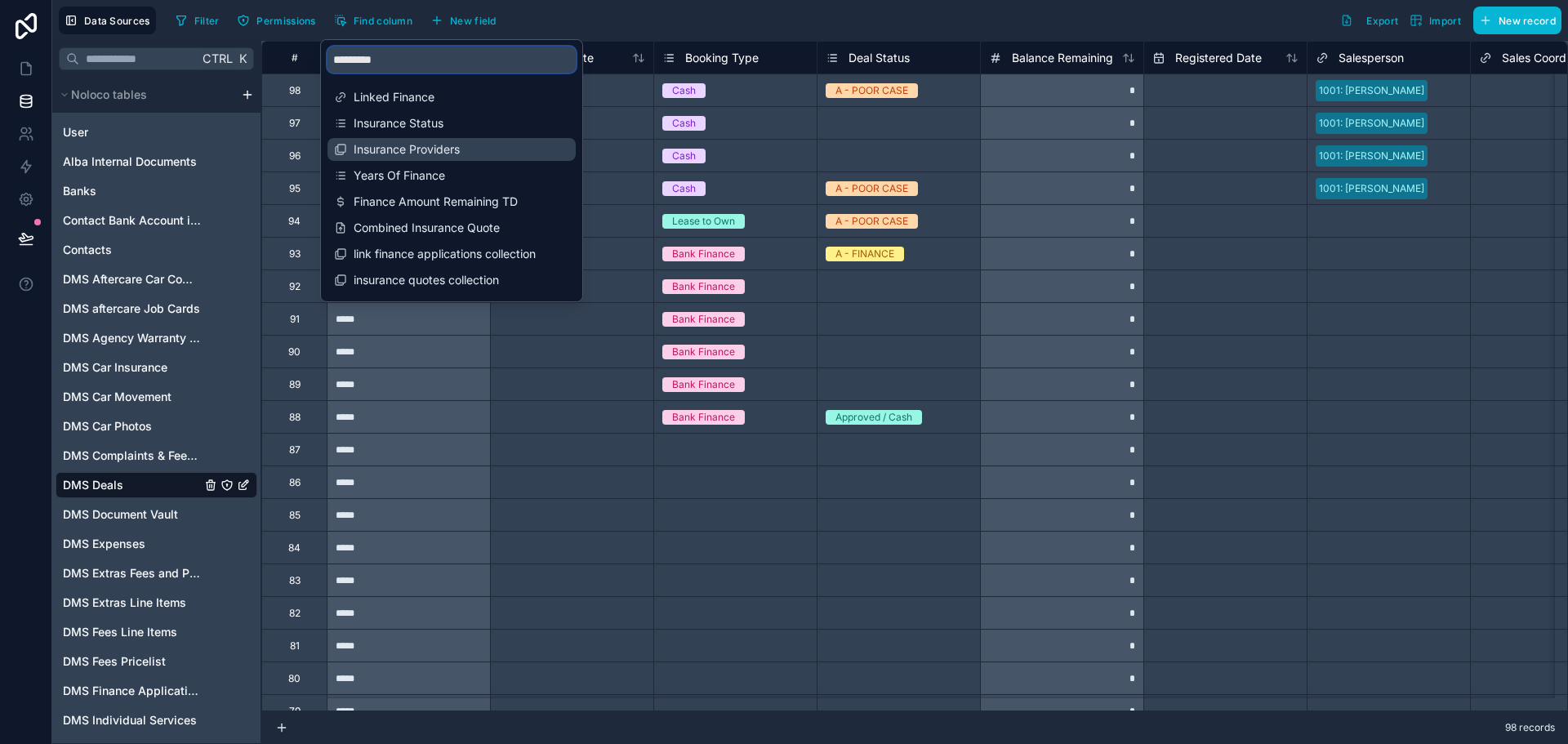
type input "*********"
click at [383, 156] on span "Insurance Providers" at bounding box center [452, 150] width 198 height 17
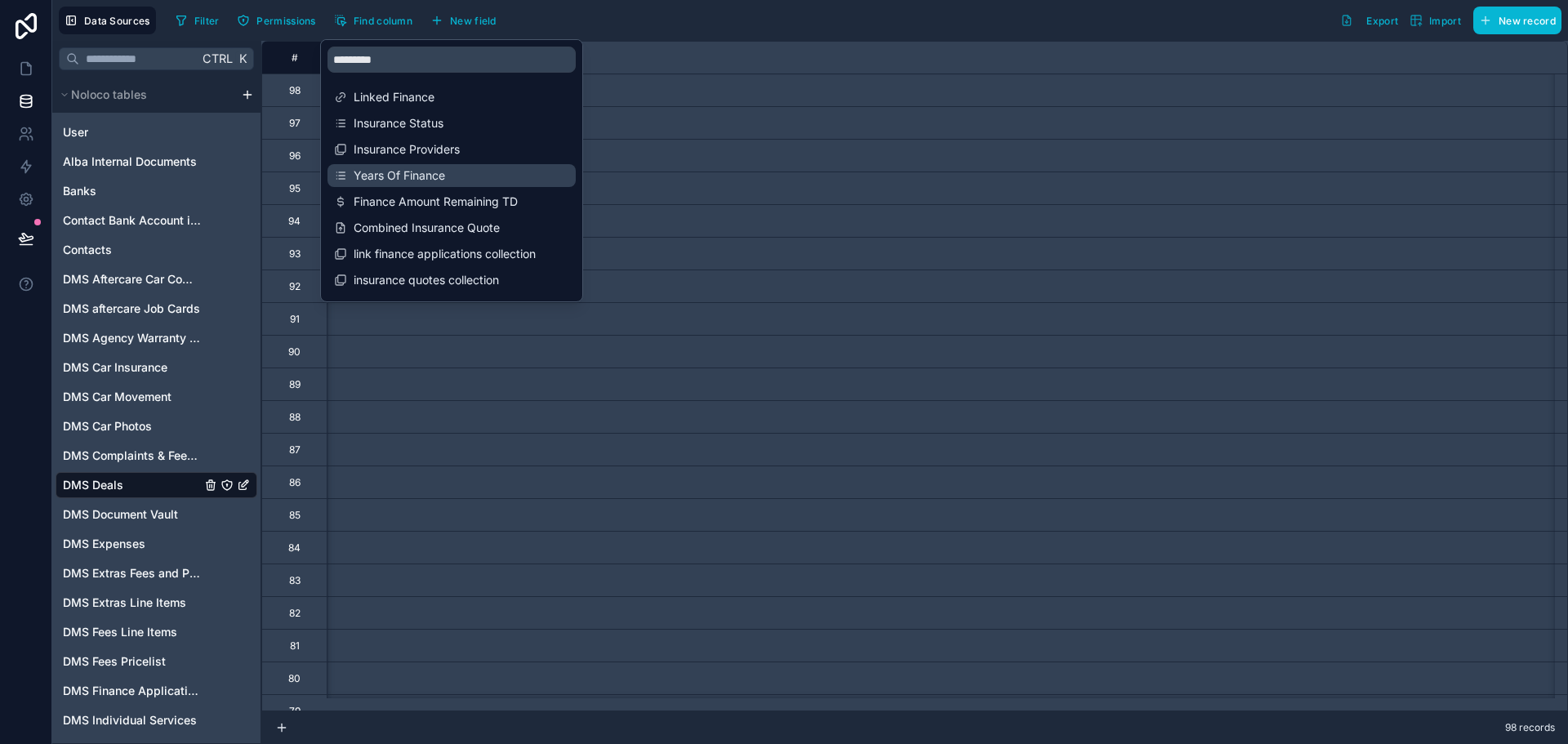
scroll to position [0, 4410]
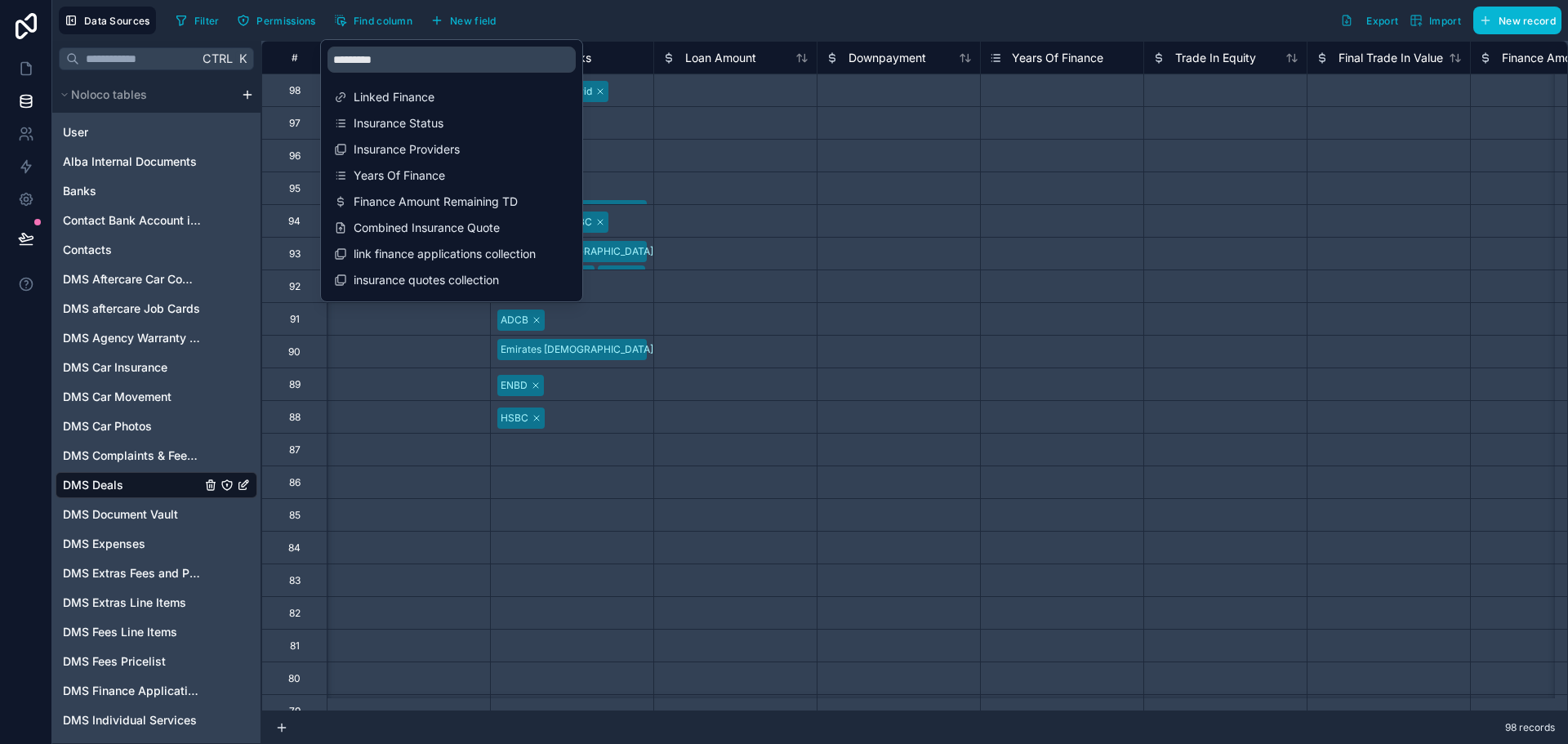
click at [697, 156] on div at bounding box center [735, 154] width 163 height 33
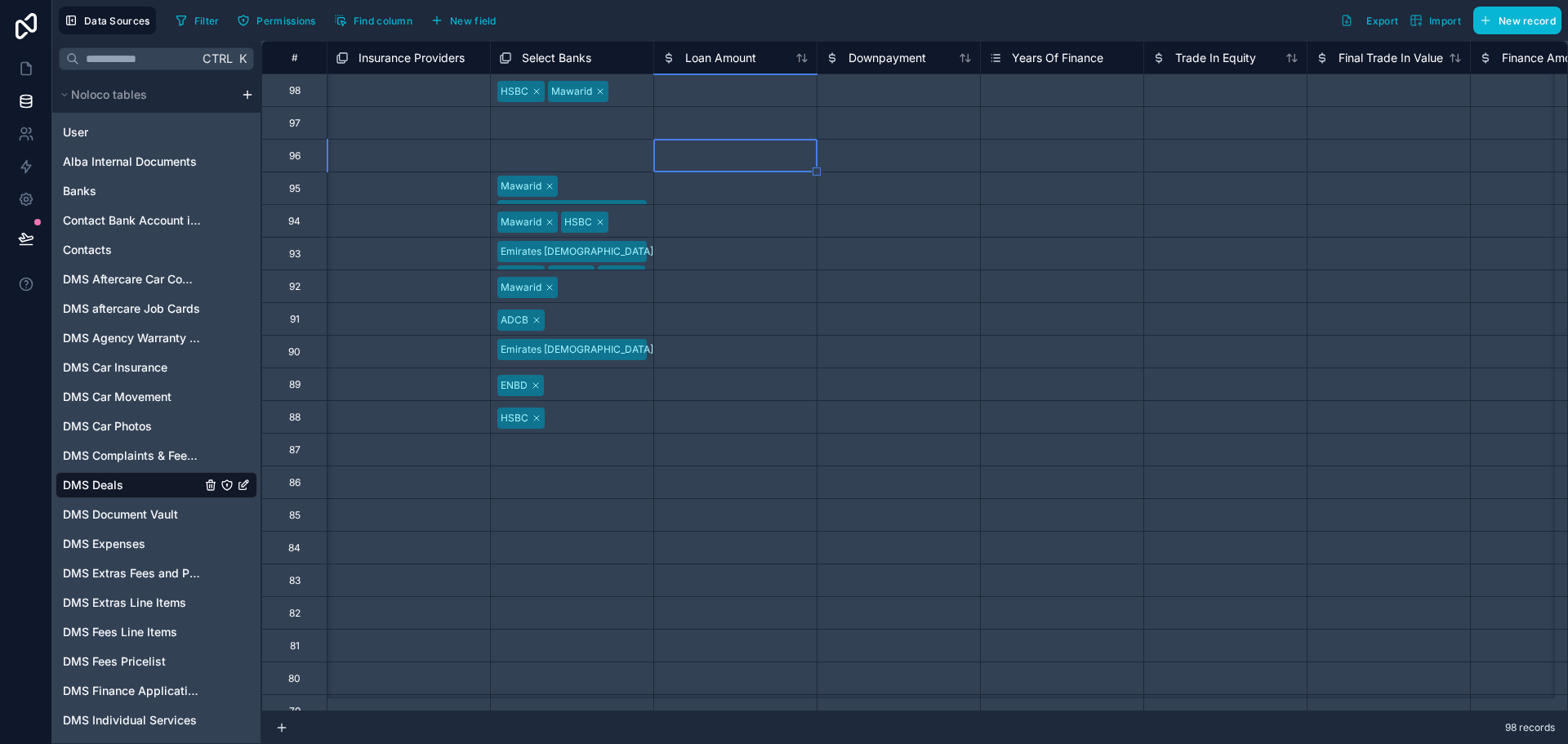
click at [408, 55] on span "Insurance Providers" at bounding box center [412, 59] width 106 height 17
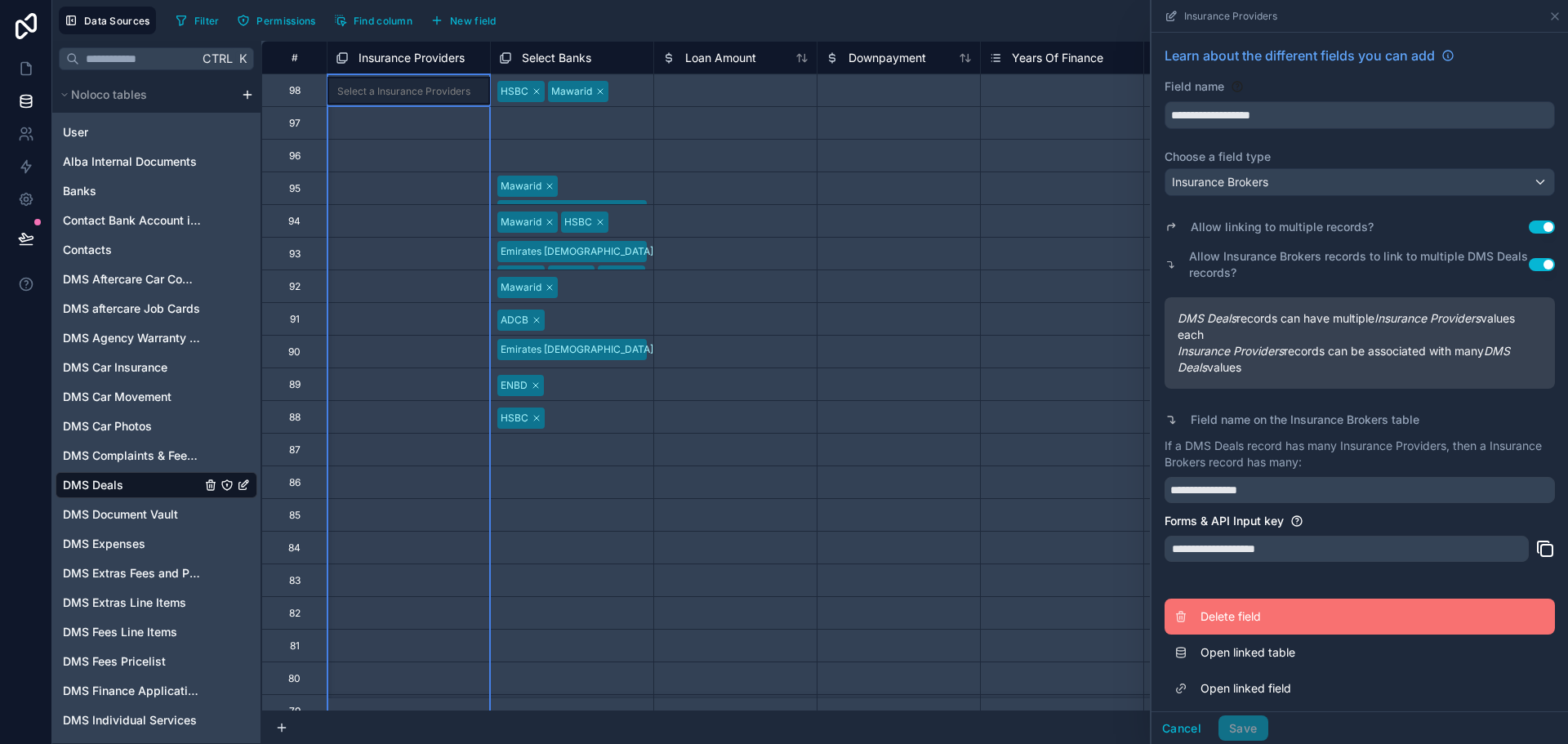
click at [1271, 624] on span "Delete field" at bounding box center [1318, 617] width 235 height 17
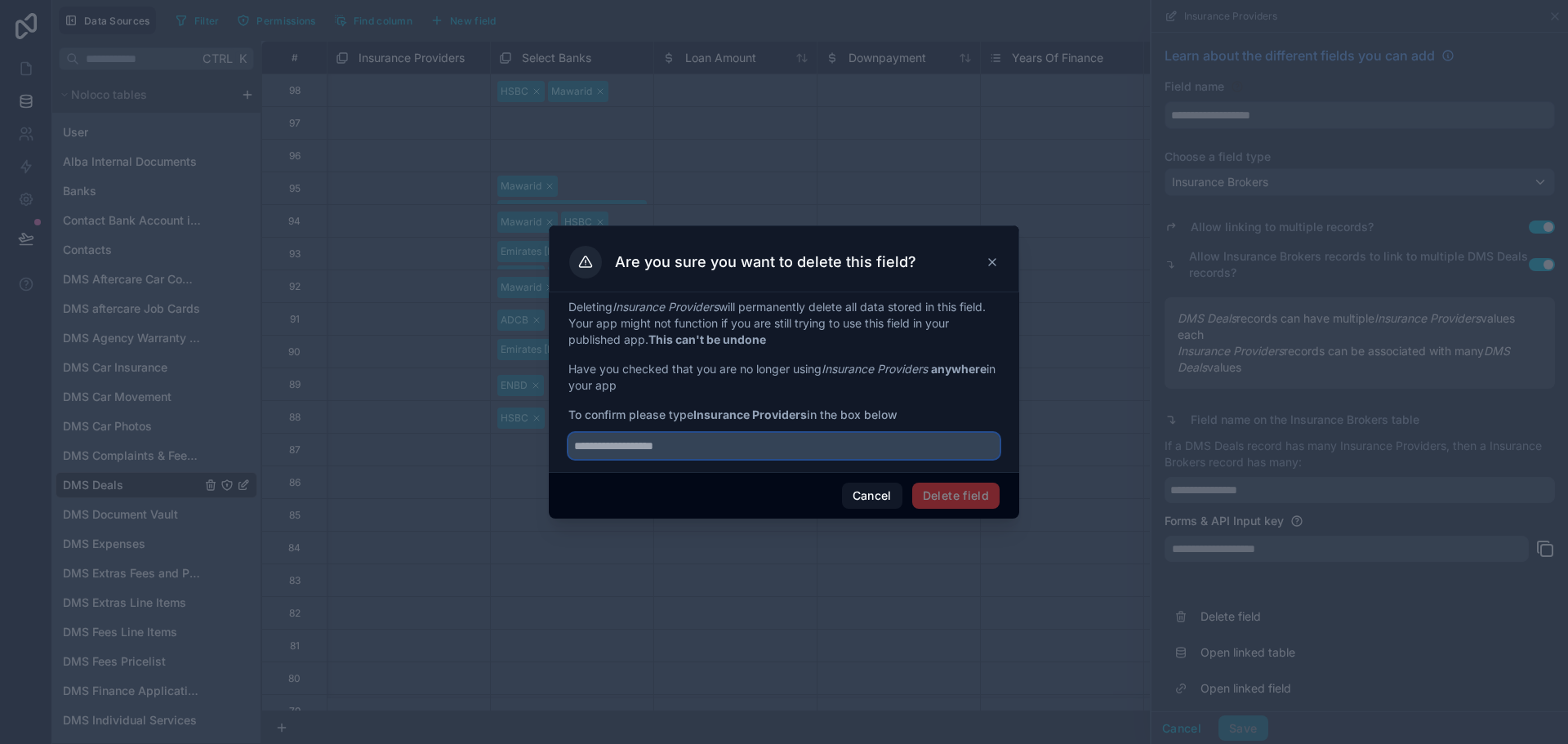
click at [800, 439] on input "text" at bounding box center [784, 446] width 431 height 26
paste input "**********"
type input "**********"
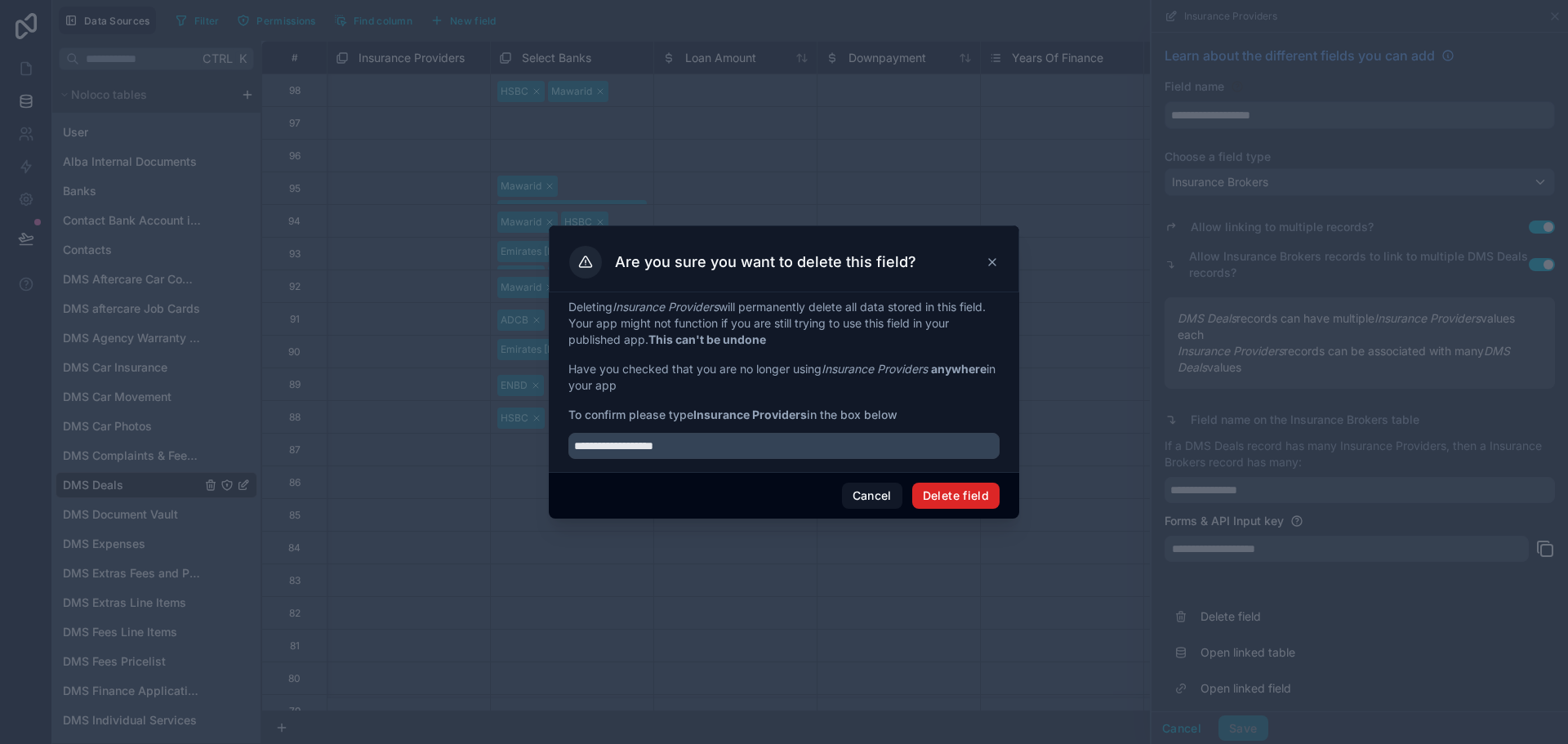
click at [943, 503] on button "Delete field" at bounding box center [956, 496] width 87 height 26
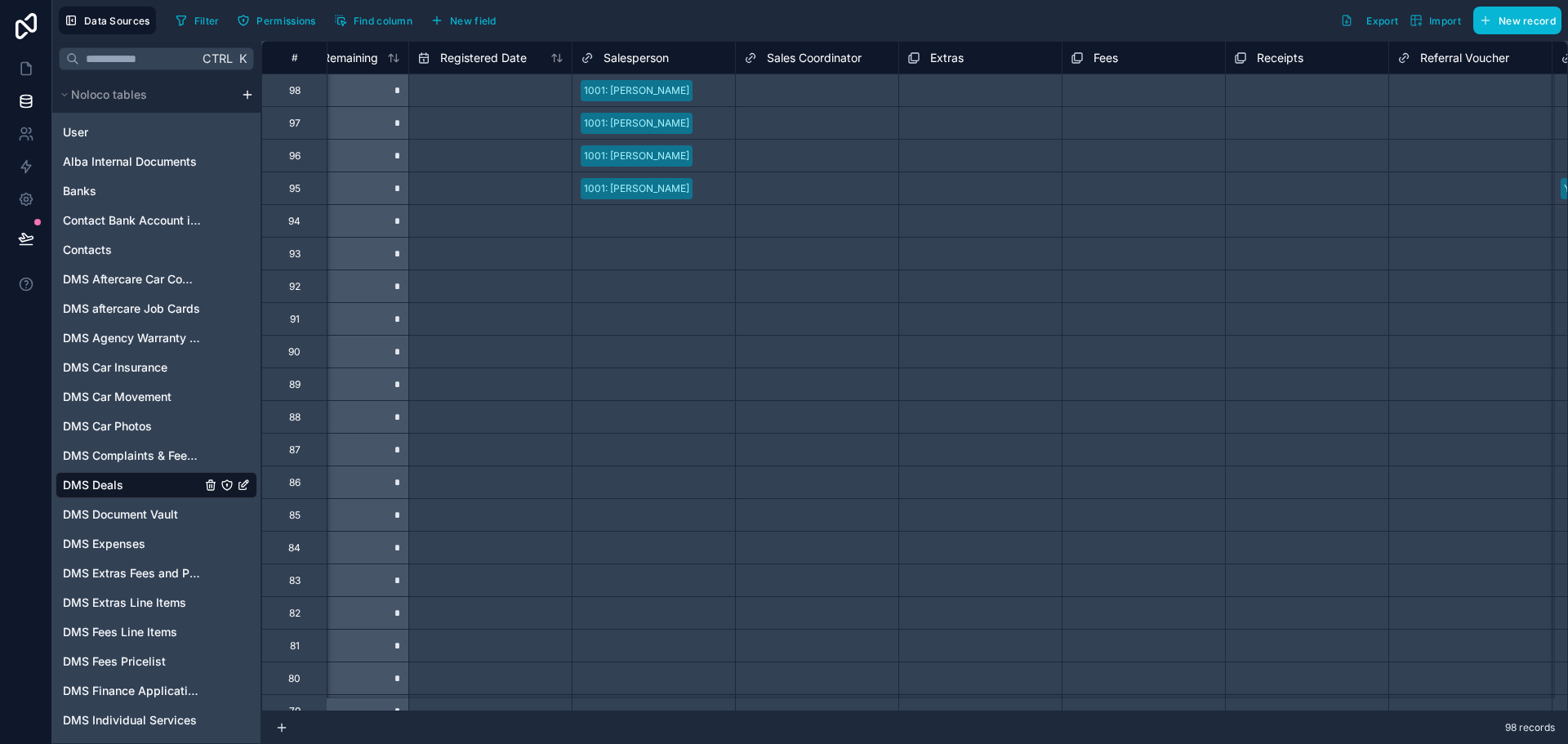
scroll to position [0, 871]
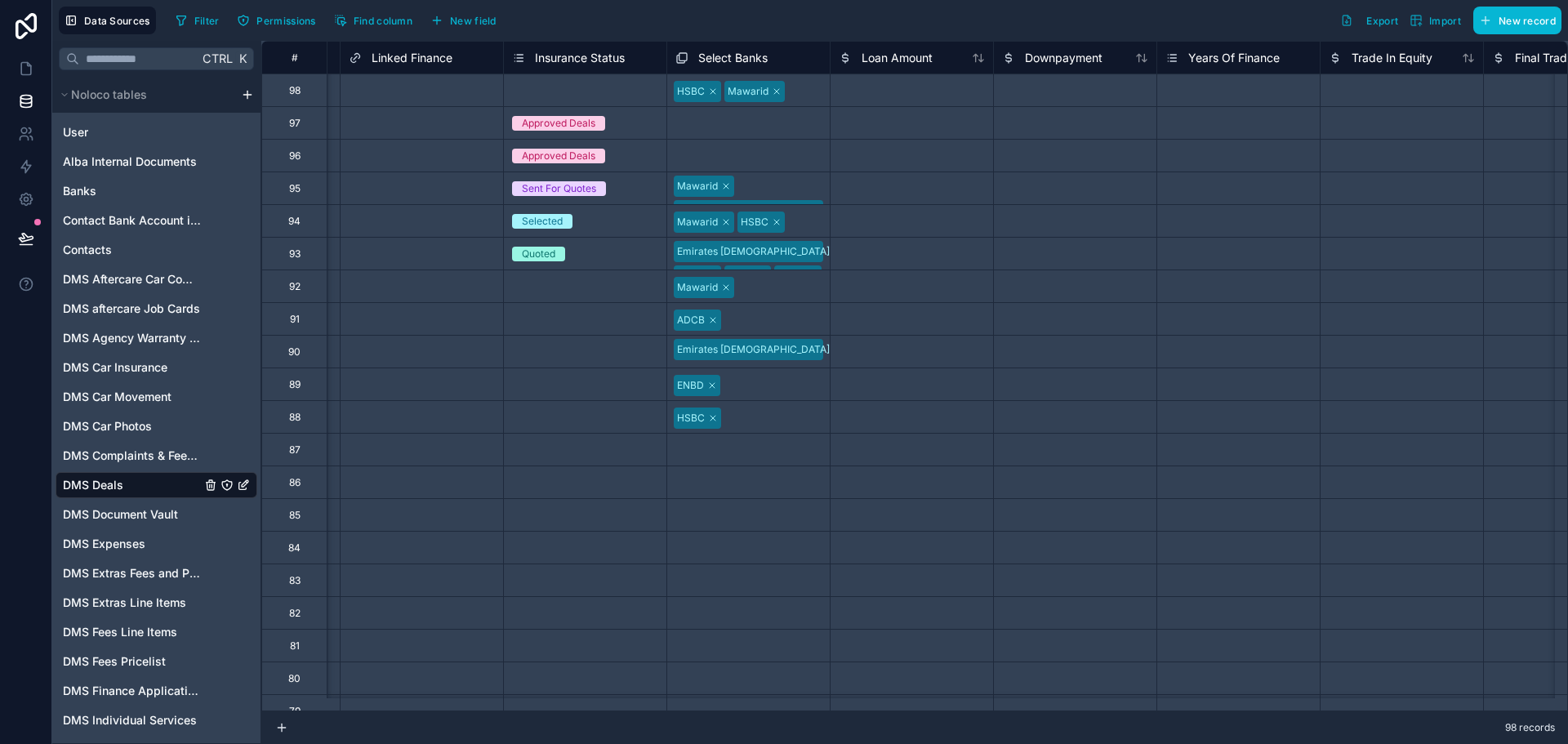
scroll to position [0, 4083]
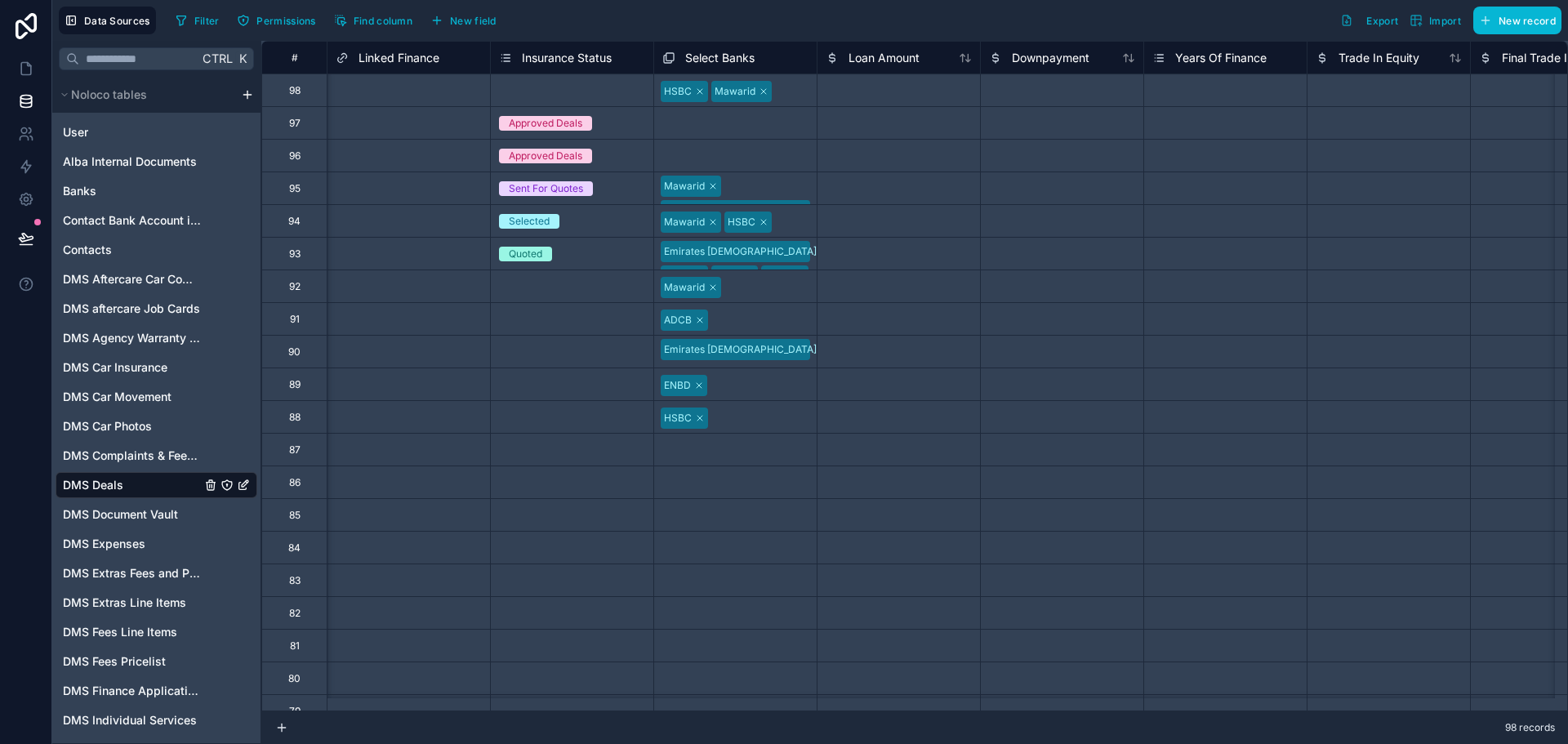
click at [910, 239] on div at bounding box center [898, 253] width 163 height 33
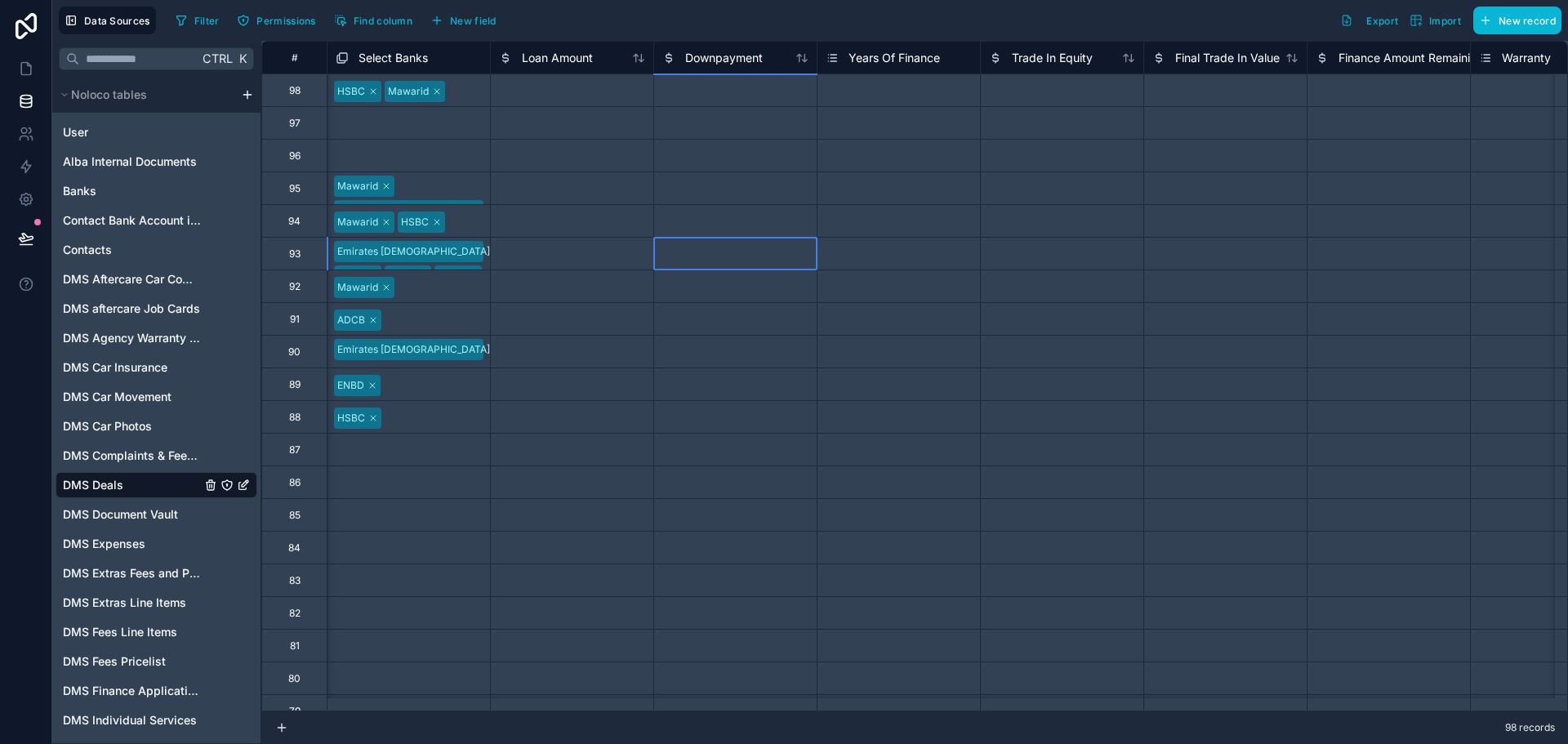
click at [760, 238] on div at bounding box center [735, 253] width 163 height 33
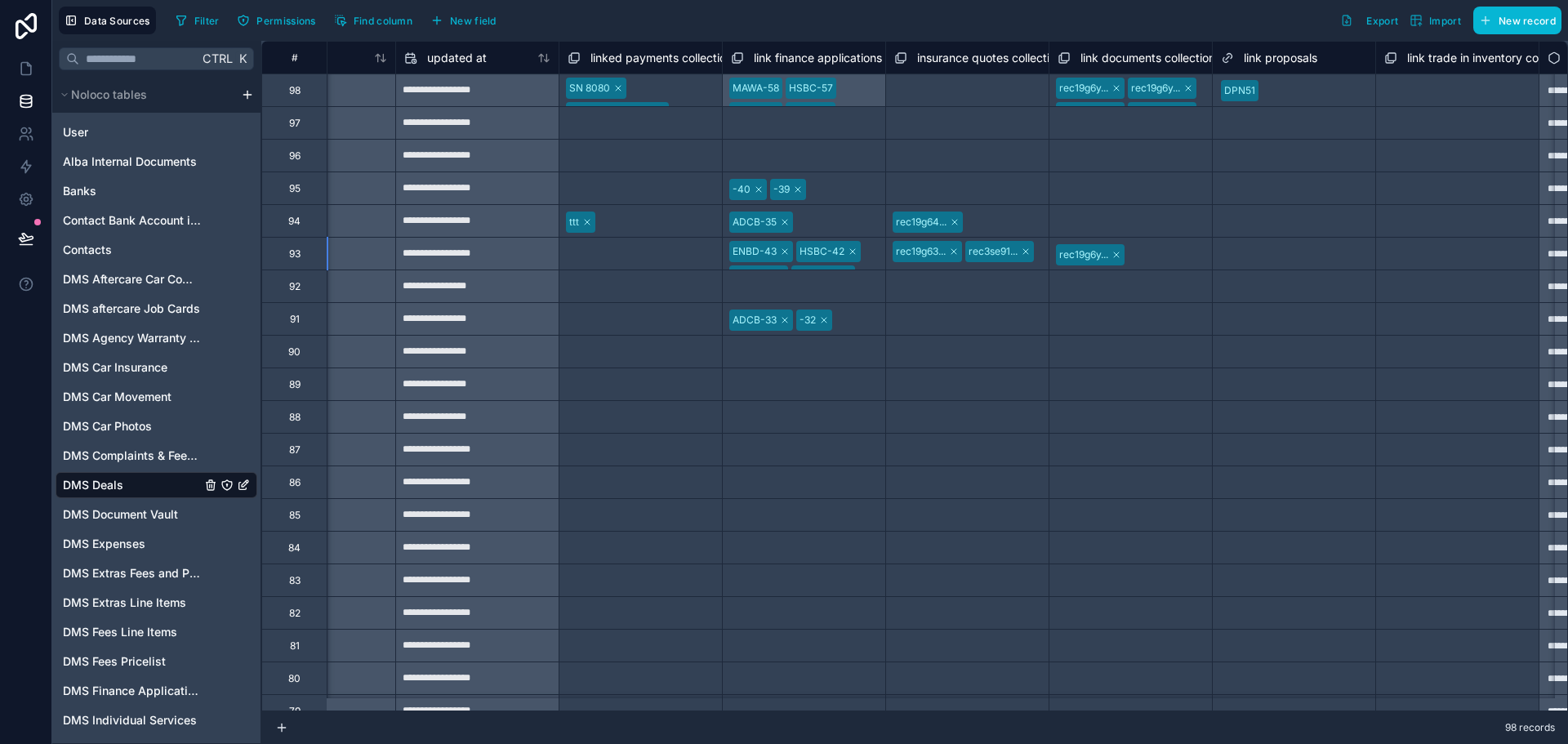
scroll to position [0, 6044]
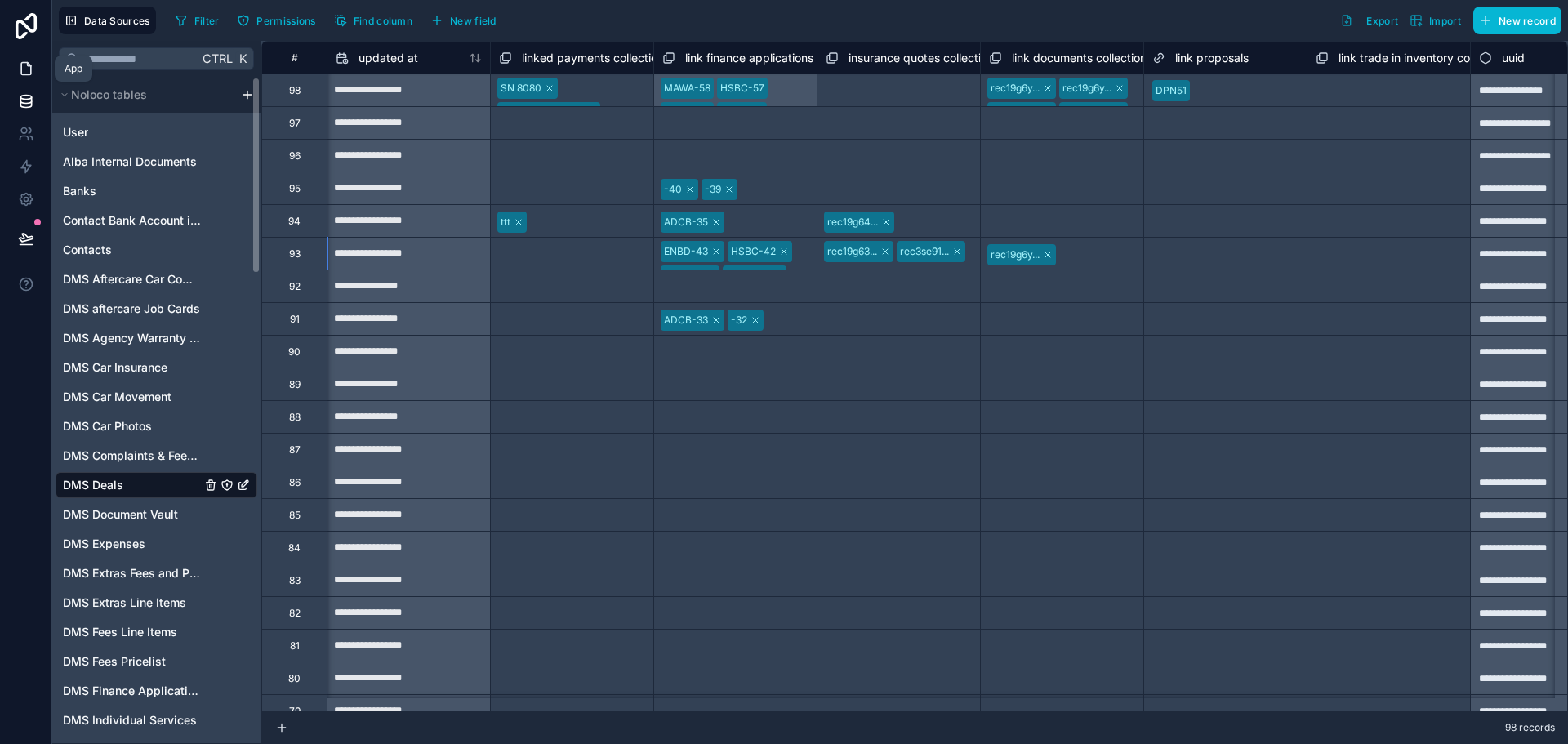
click at [27, 72] on icon at bounding box center [26, 69] width 17 height 17
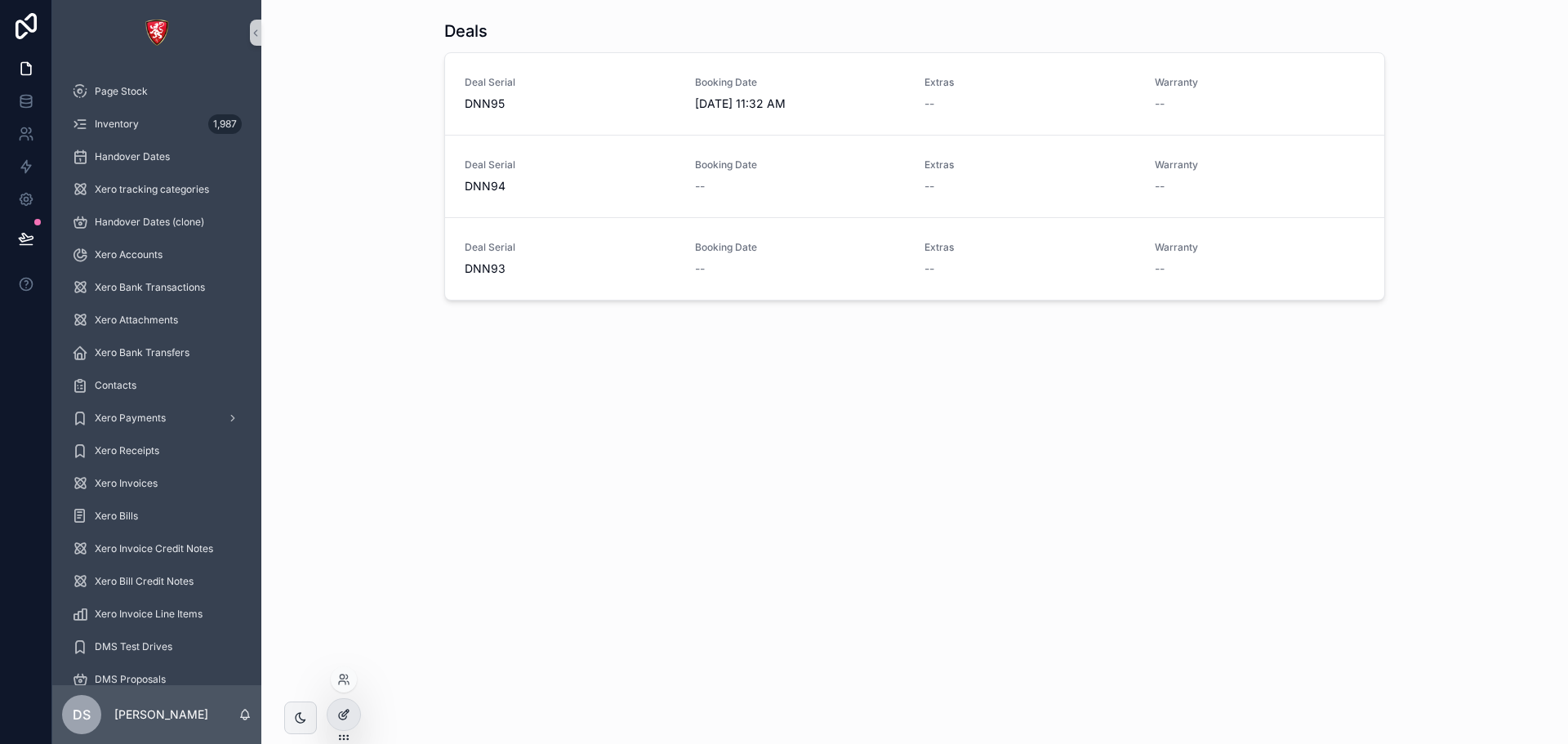
click at [336, 705] on div at bounding box center [344, 714] width 33 height 31
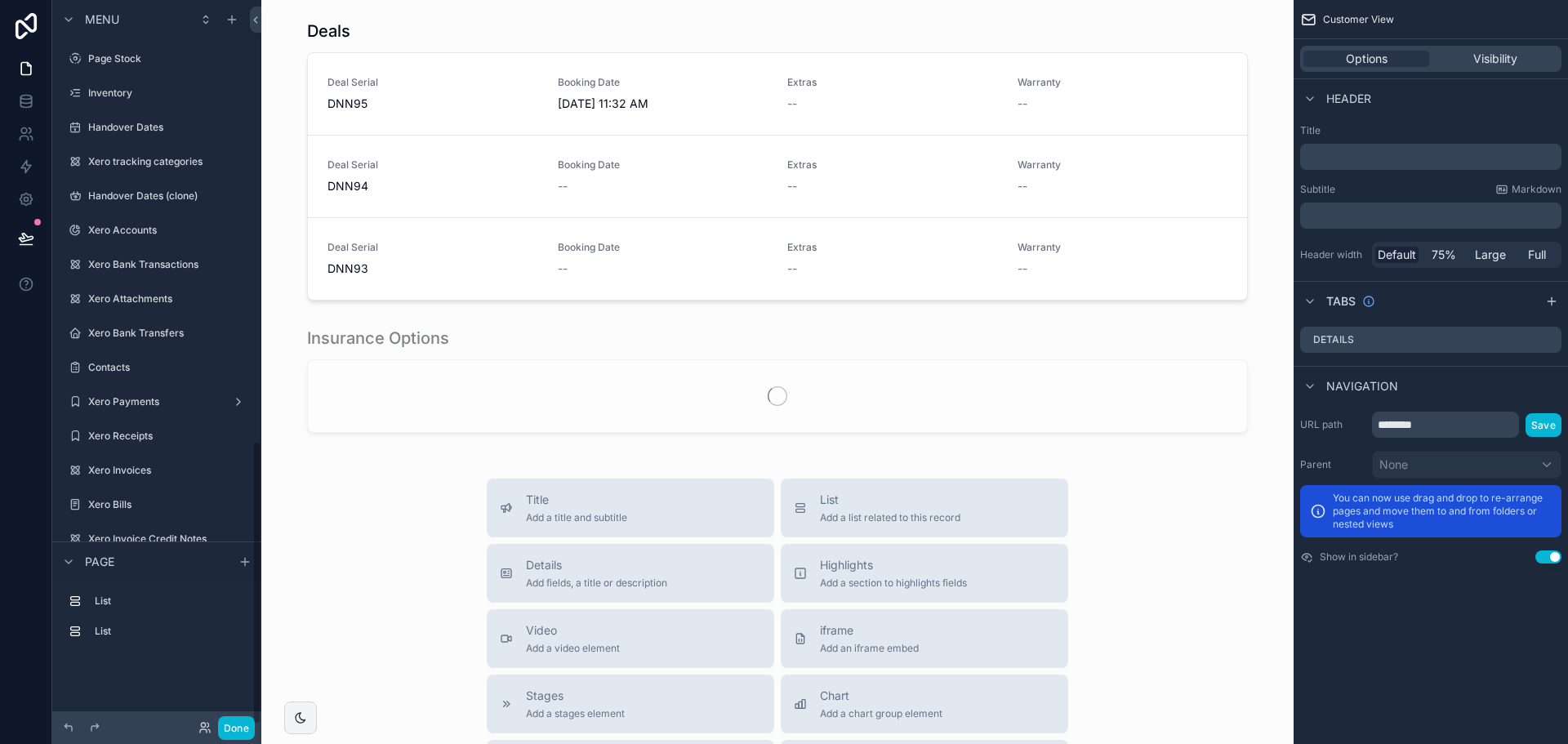
scroll to position [1126, 0]
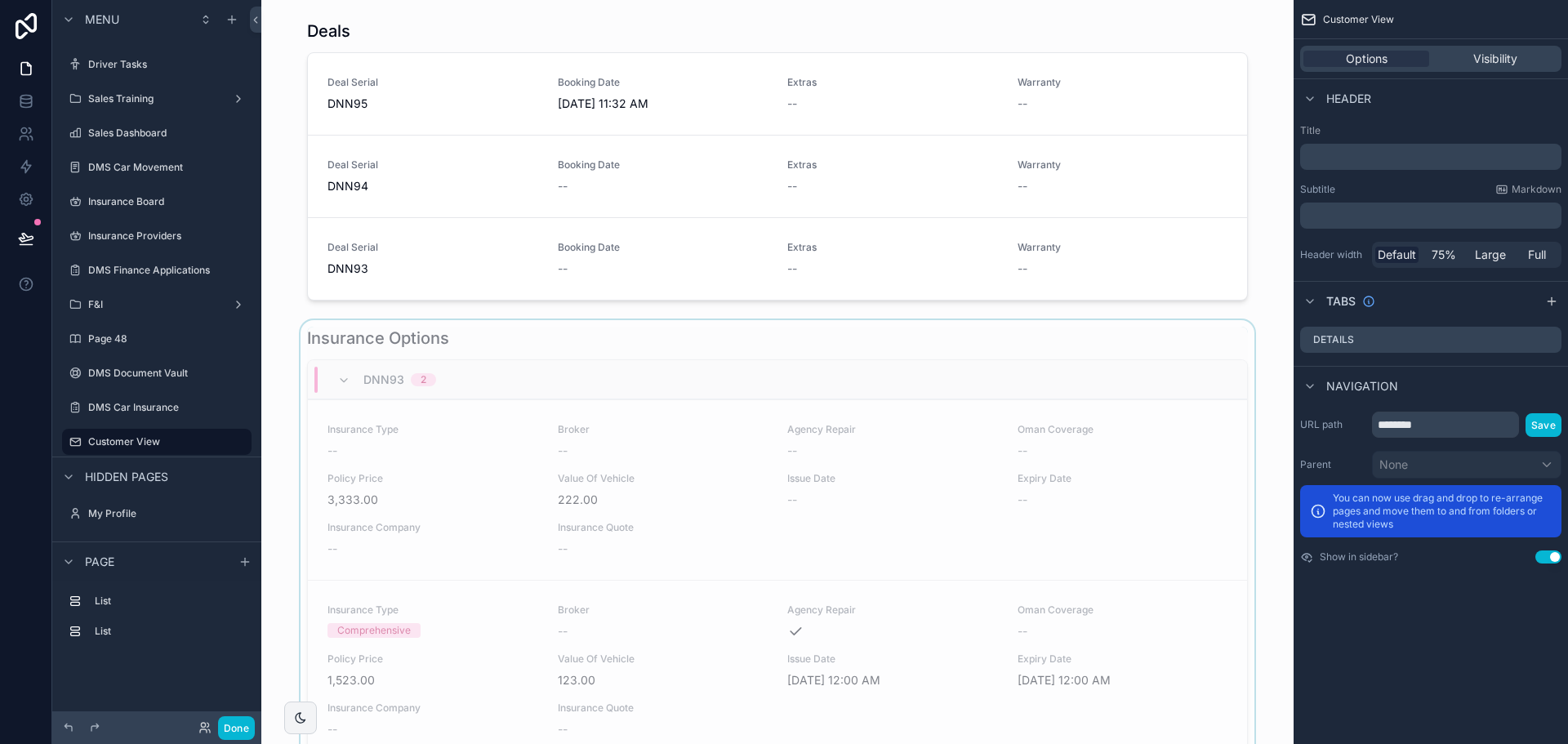
click at [477, 343] on div "scrollable content" at bounding box center [777, 544] width 1006 height 448
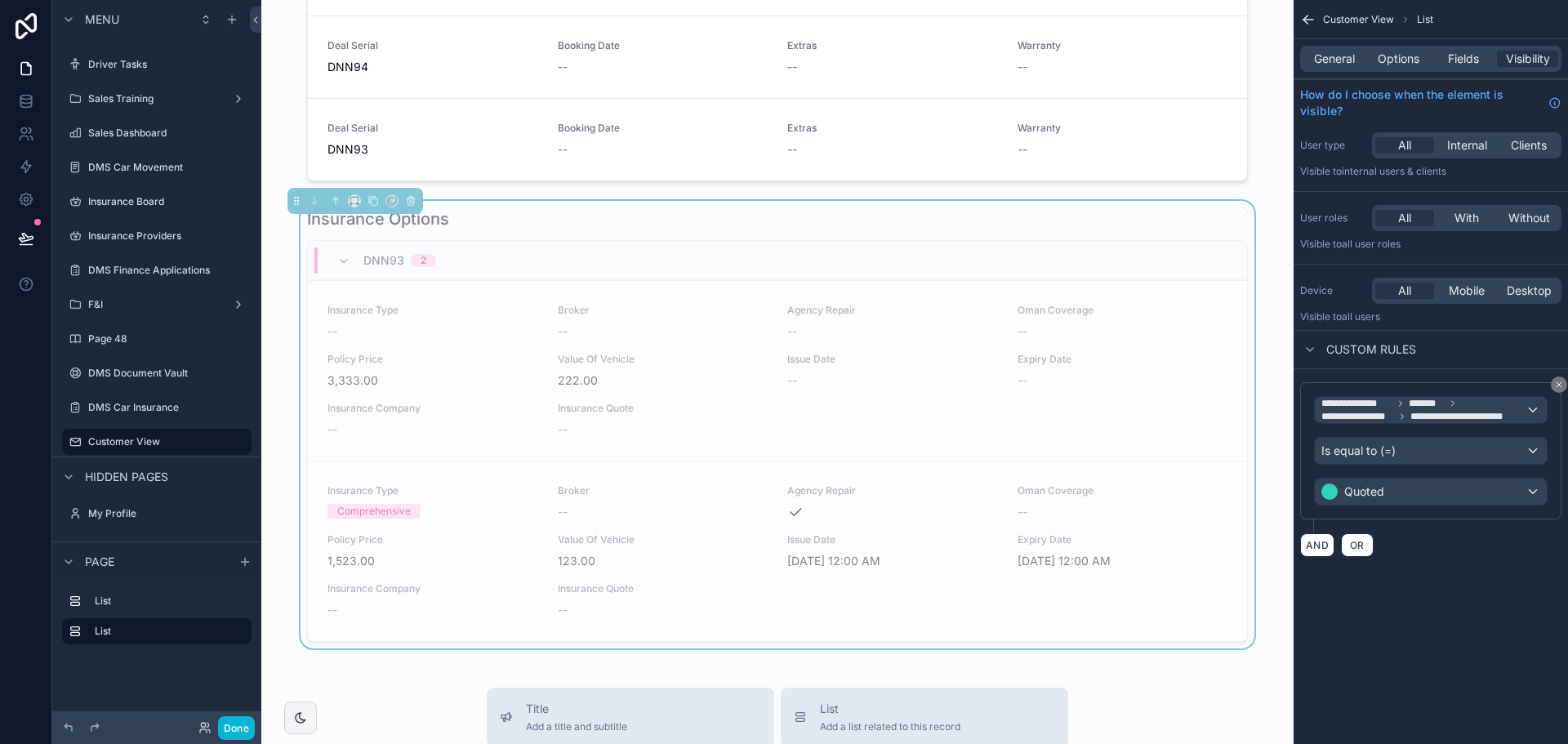
scroll to position [0, 0]
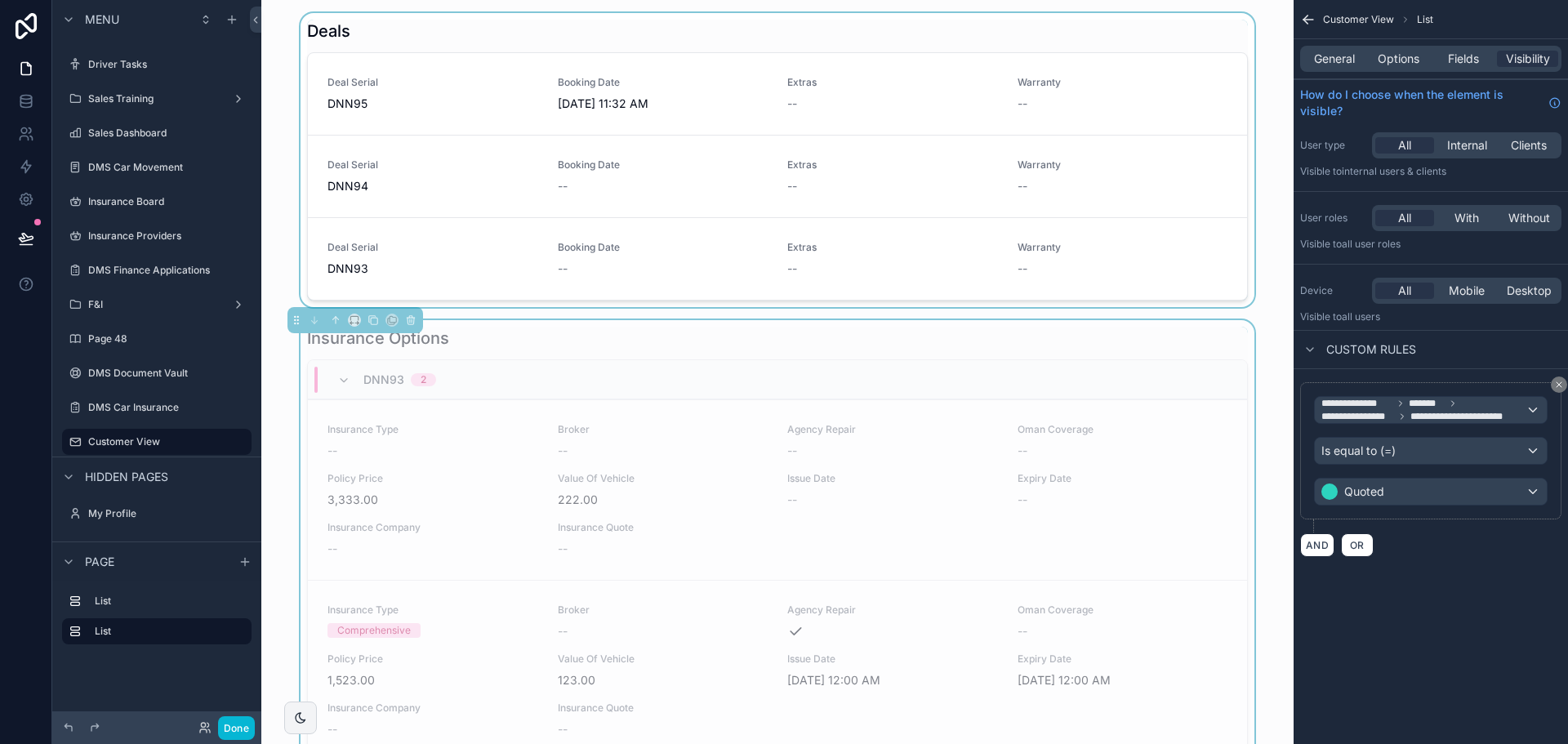
click at [668, 41] on div "scrollable content" at bounding box center [777, 160] width 1006 height 294
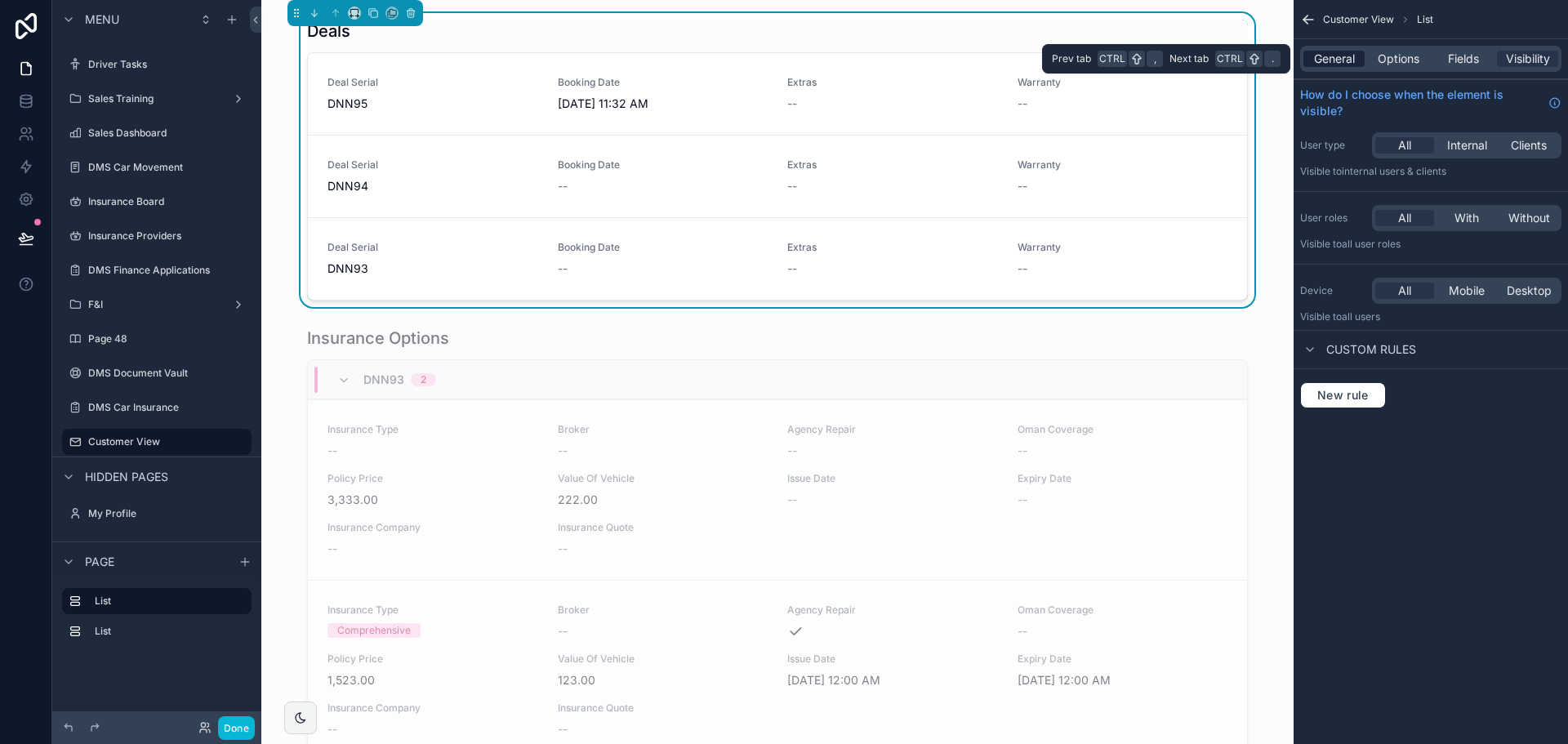
click at [1336, 52] on span "General" at bounding box center [1335, 59] width 41 height 17
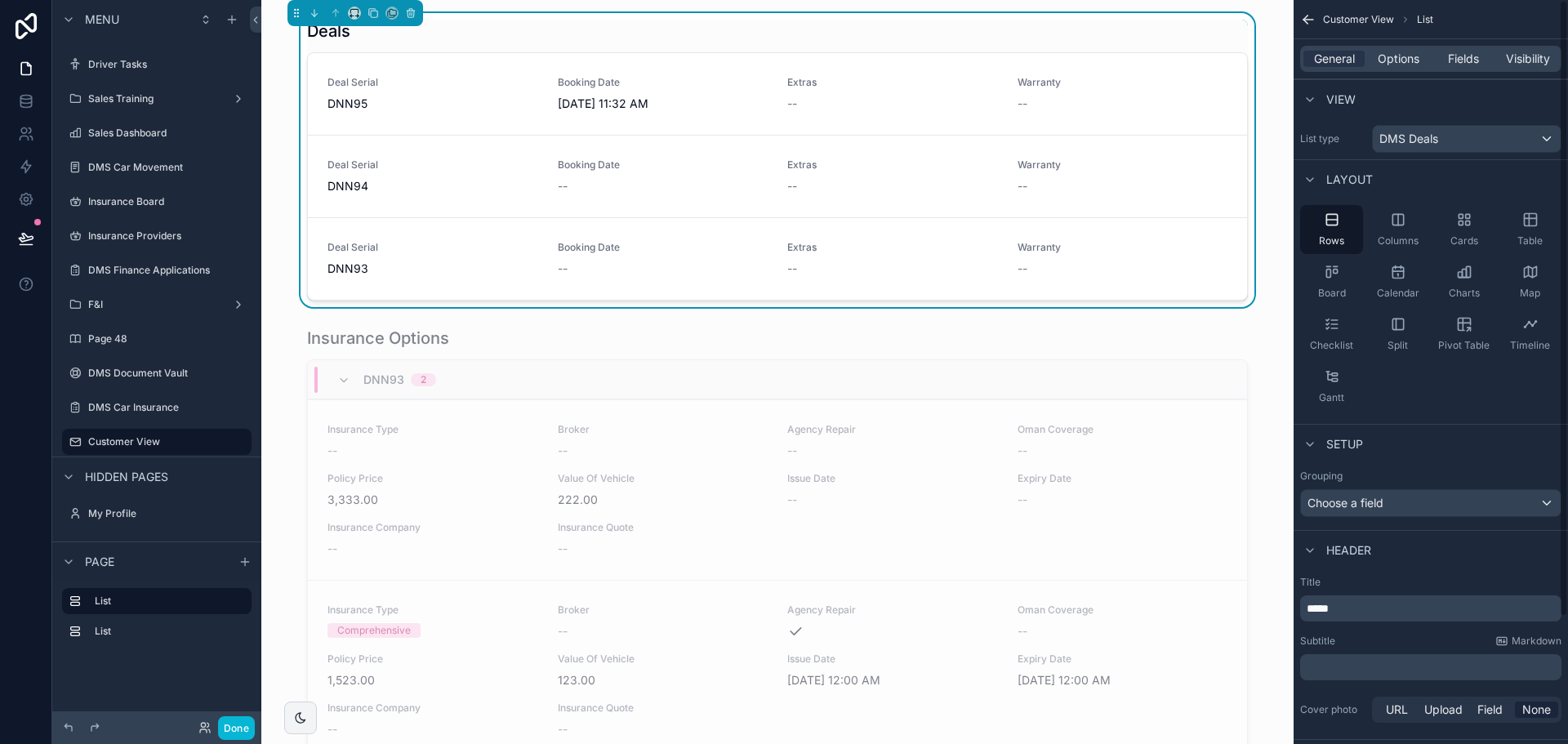
click at [1396, 70] on div "General Options Fields Visibility" at bounding box center [1431, 59] width 261 height 26
click at [1394, 66] on span "Options" at bounding box center [1398, 59] width 42 height 17
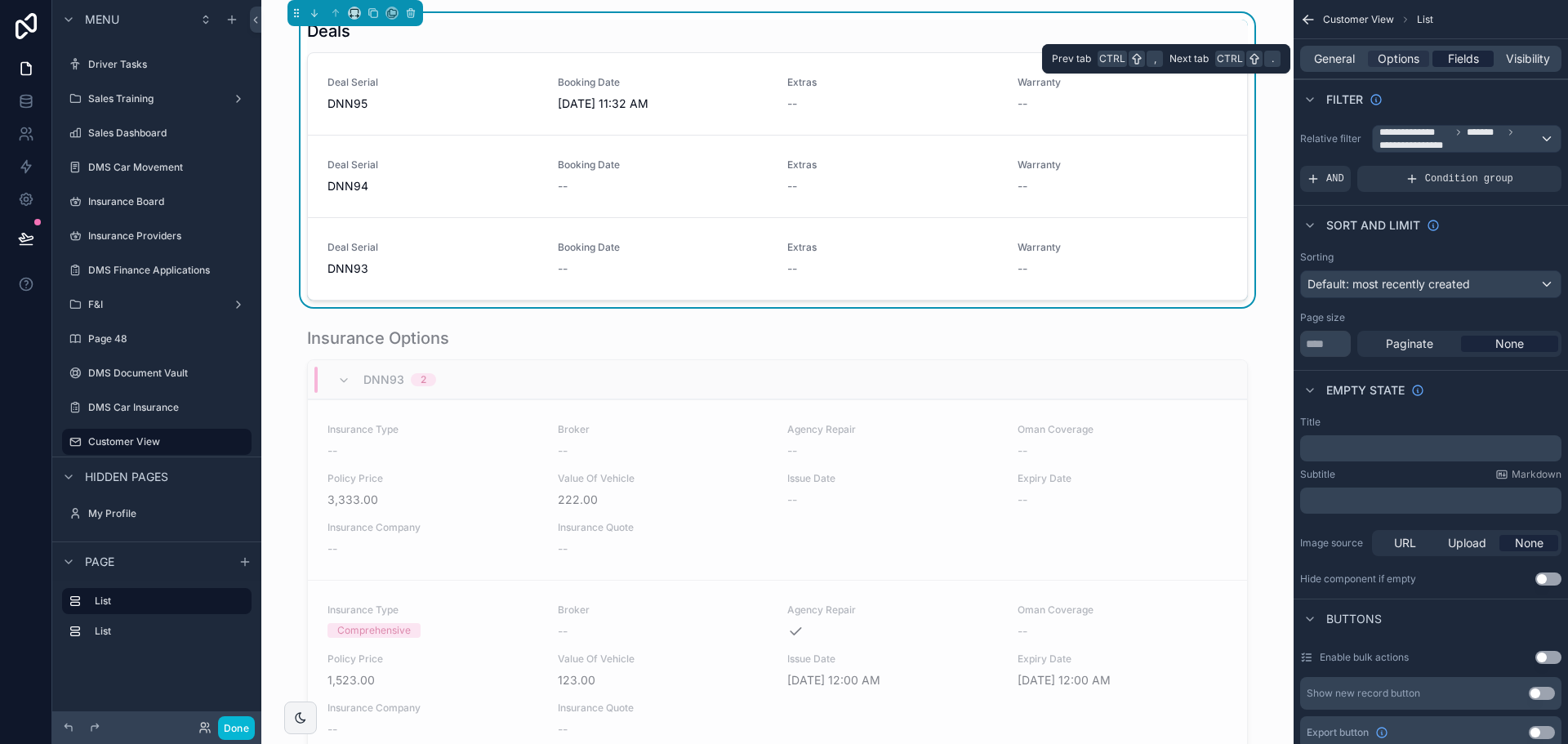
click at [1441, 65] on div "Fields" at bounding box center [1463, 59] width 61 height 17
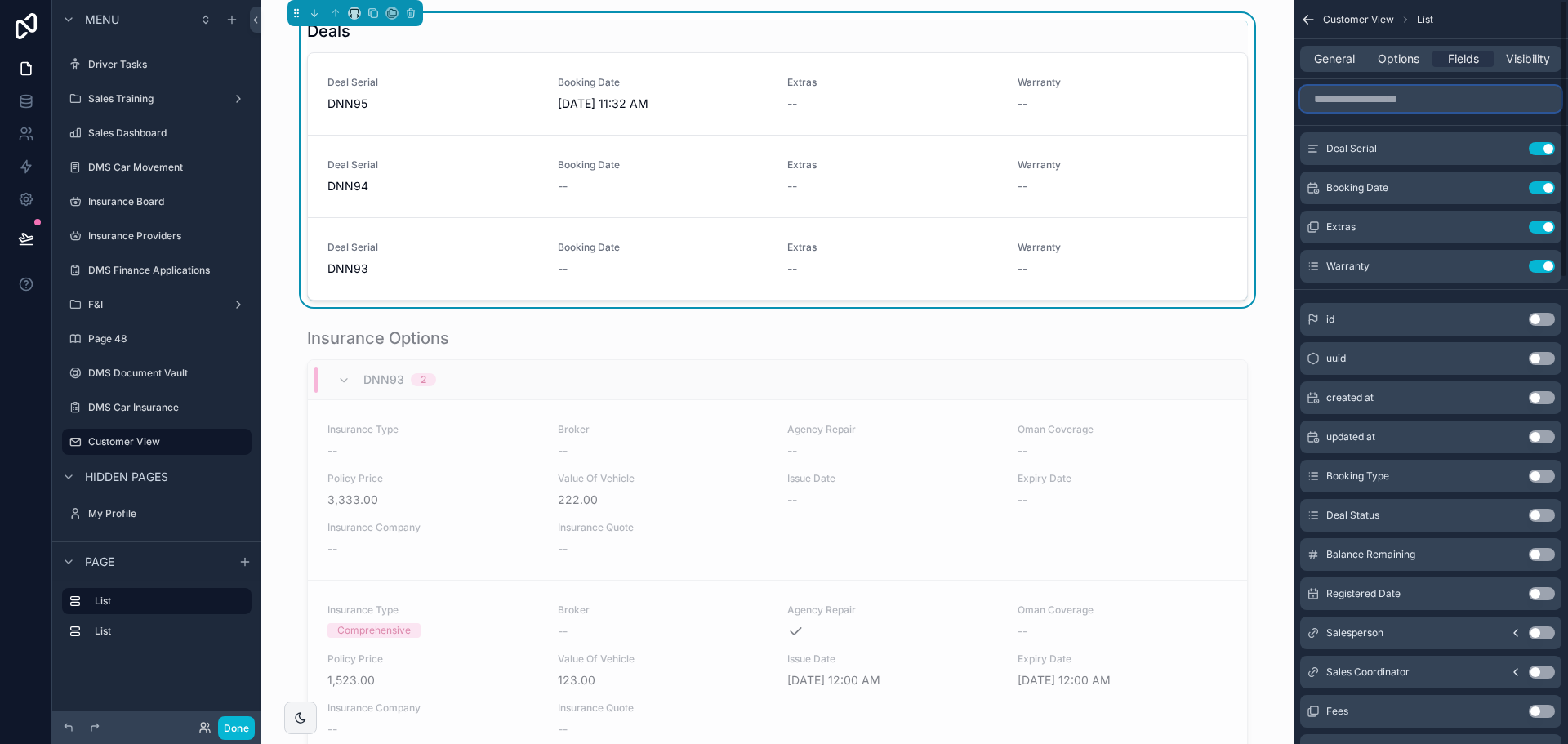
click at [1376, 93] on input "scrollable content" at bounding box center [1431, 98] width 261 height 26
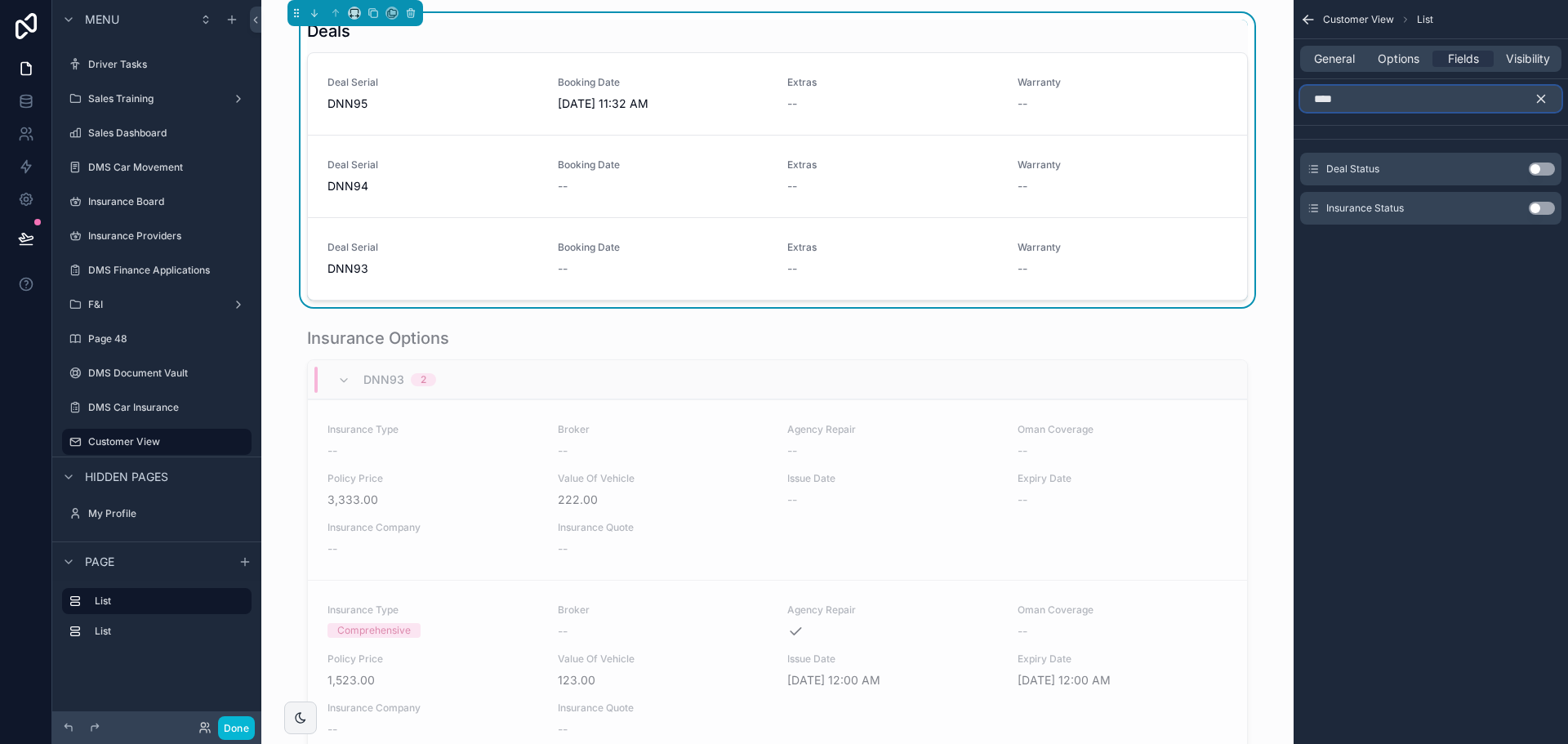
type input "****"
click at [1549, 210] on button "Use setting" at bounding box center [1542, 208] width 26 height 13
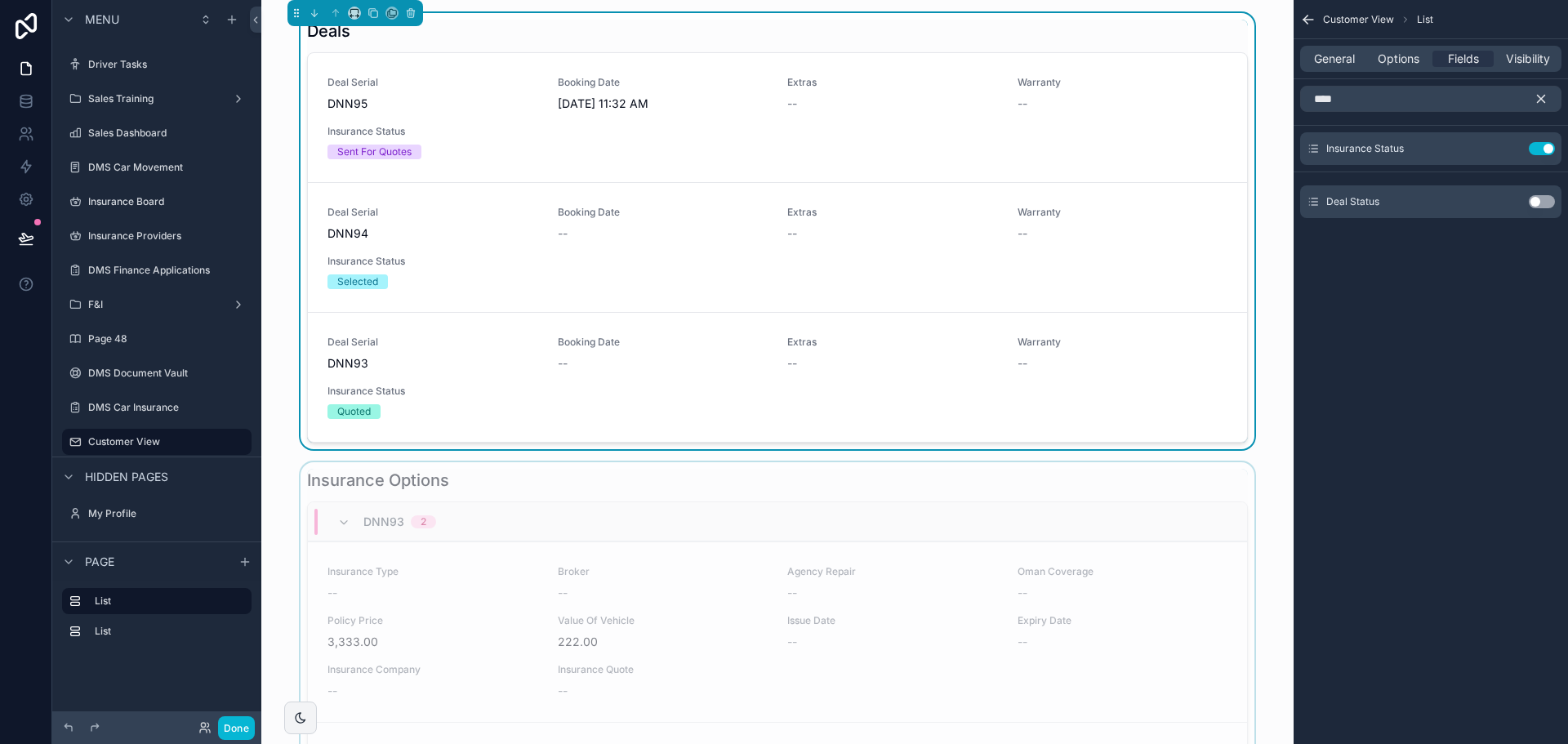
click at [693, 484] on div "scrollable content" at bounding box center [777, 686] width 1006 height 448
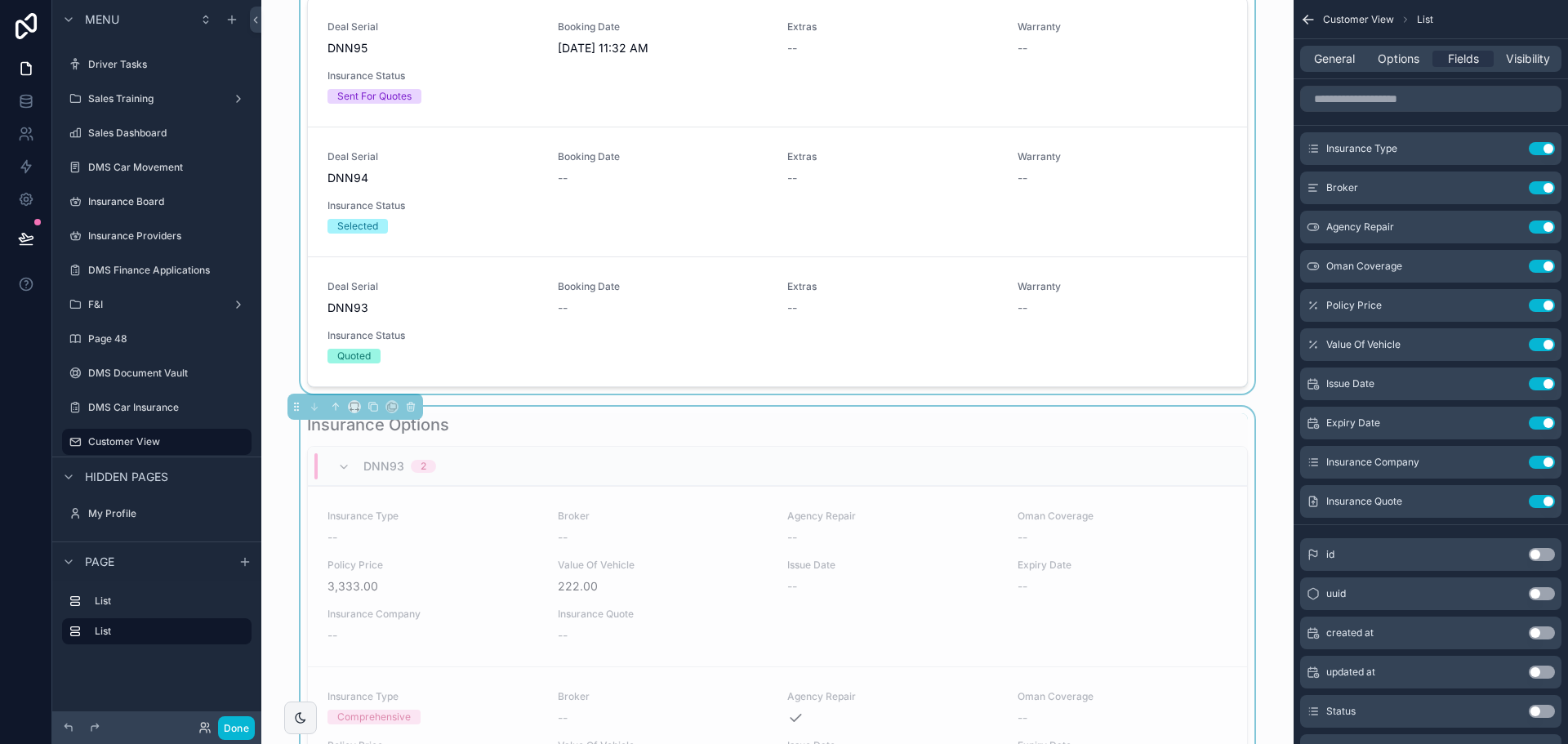
scroll to position [163, 0]
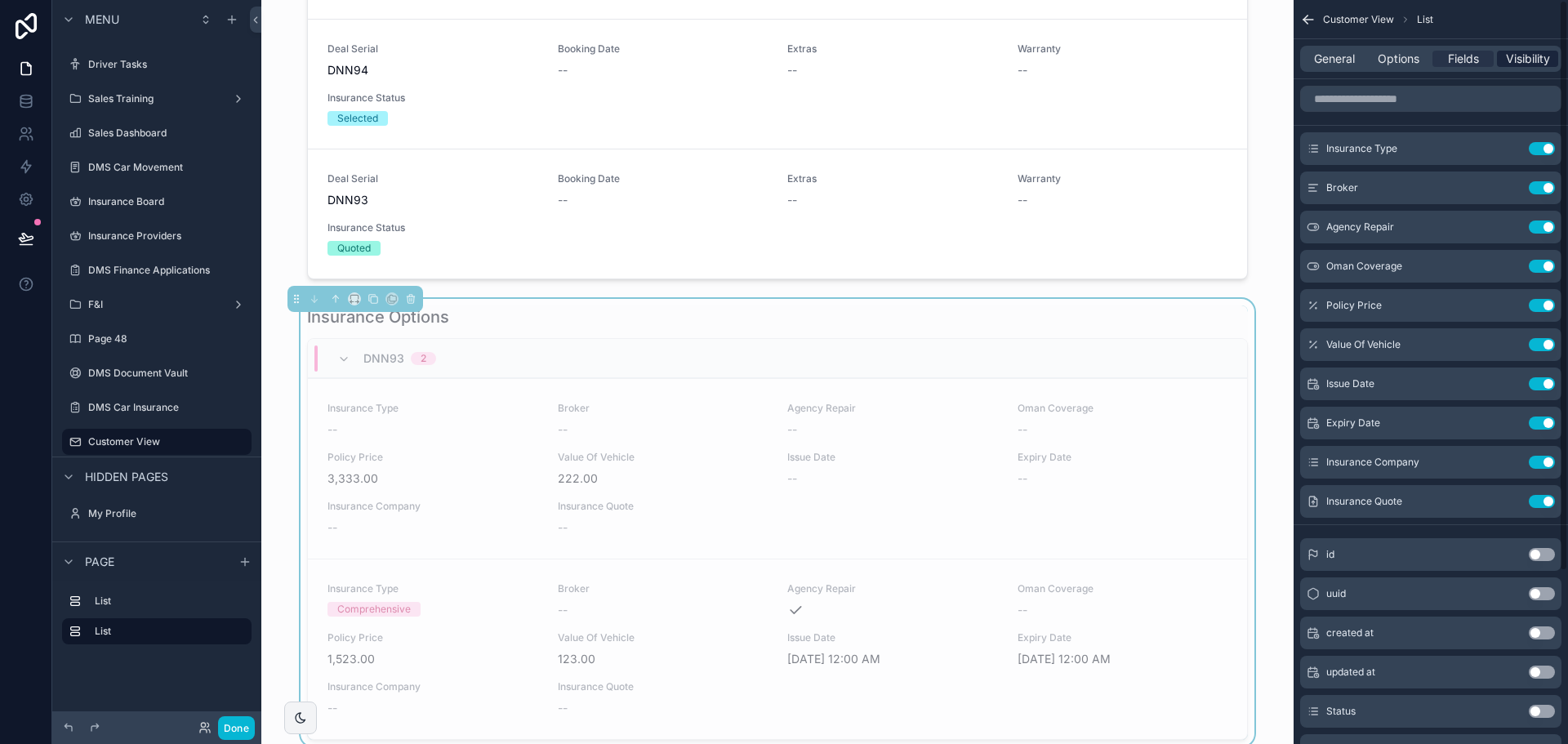
click at [1512, 63] on span "Visibility" at bounding box center [1527, 59] width 44 height 17
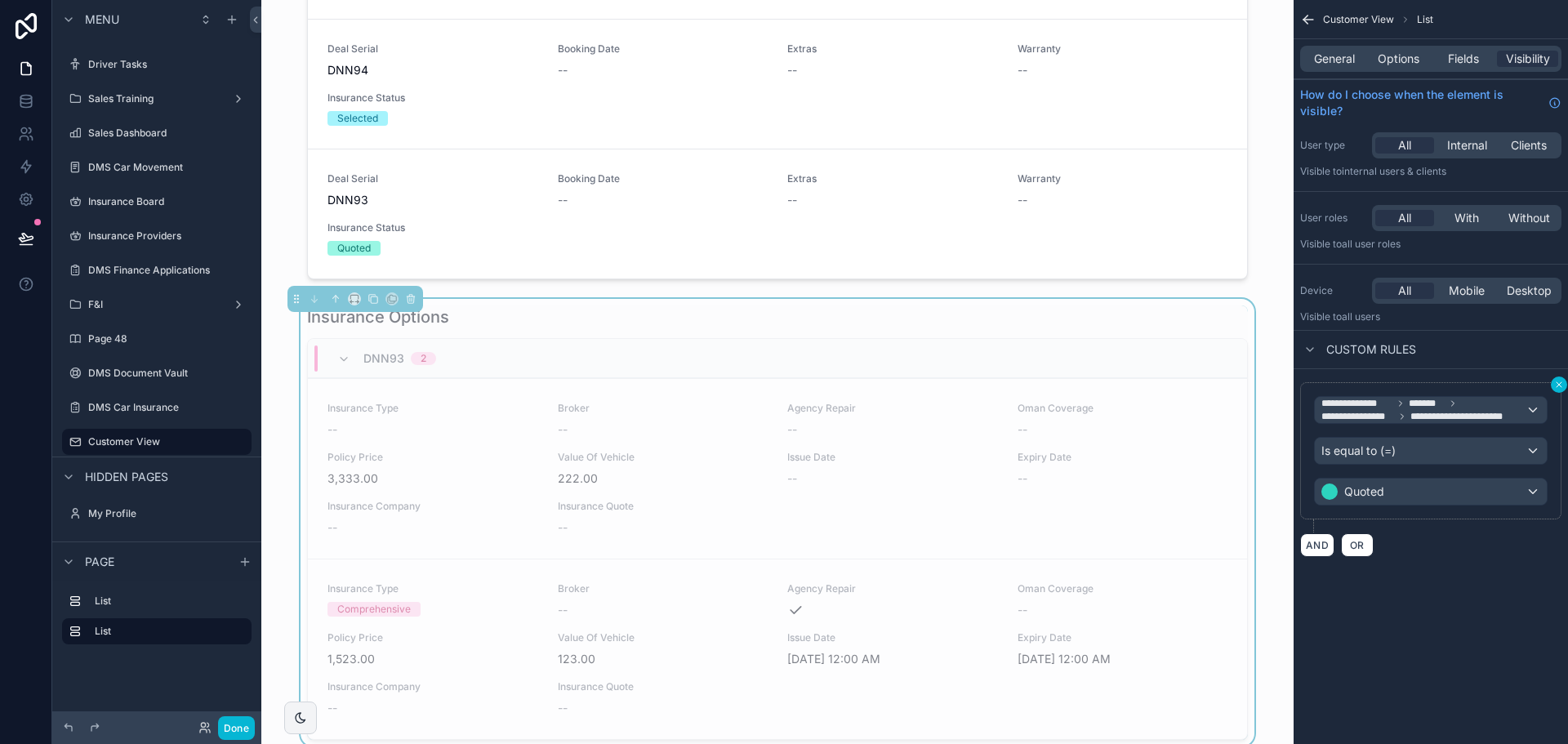
click at [1559, 379] on button "scrollable content" at bounding box center [1560, 385] width 17 height 17
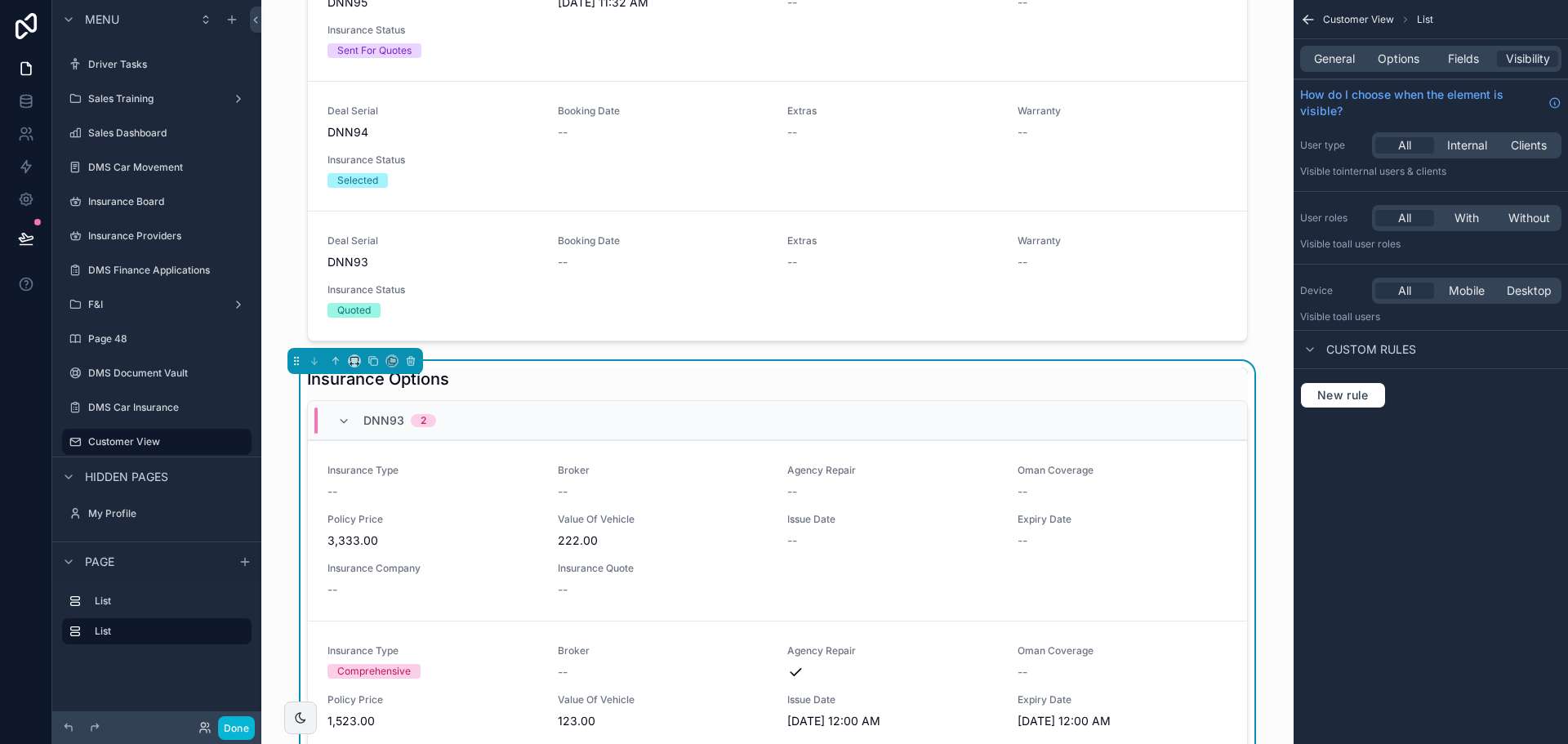
scroll to position [245, 0]
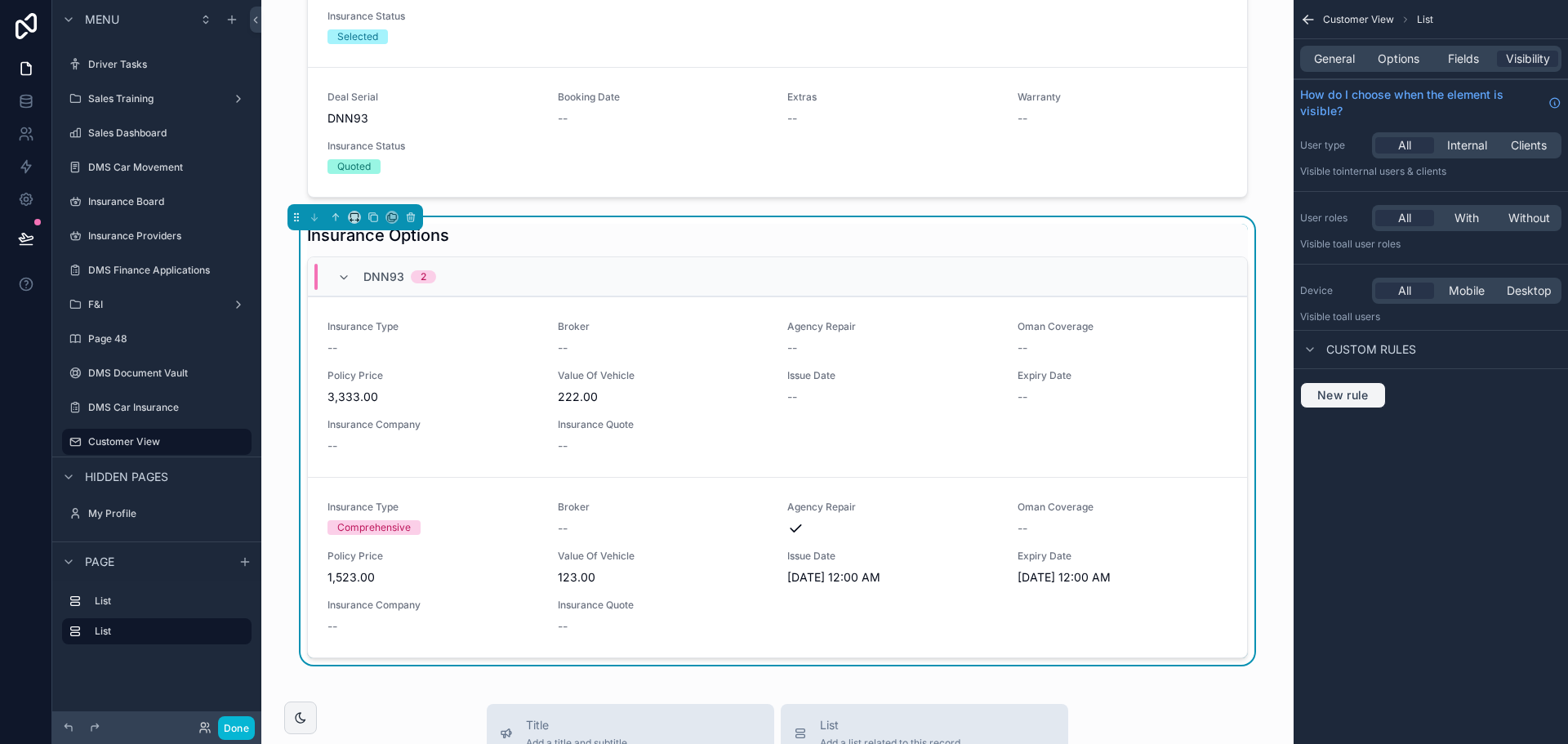
click at [1347, 401] on span "New rule" at bounding box center [1342, 396] width 64 height 15
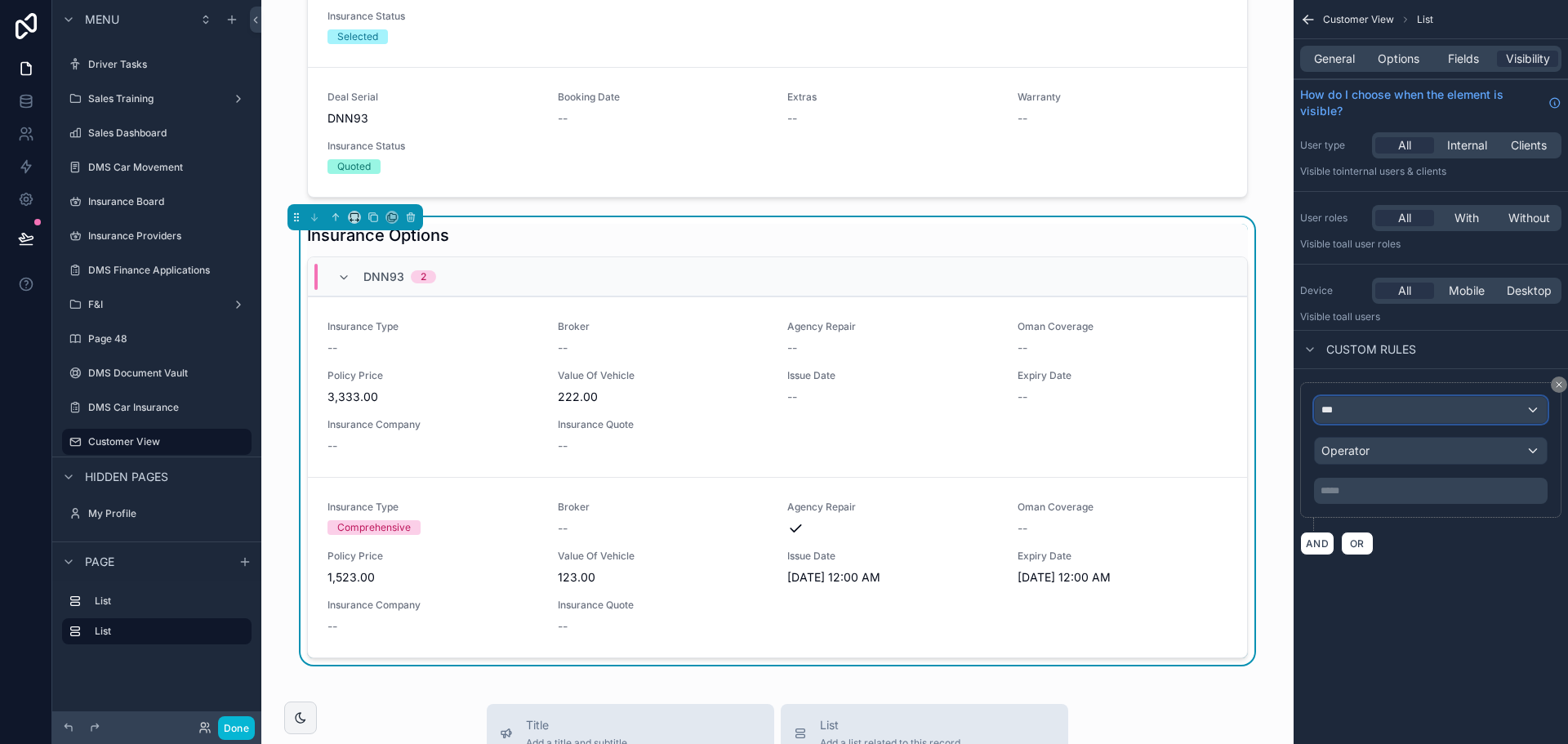
click at [1362, 411] on div "***" at bounding box center [1431, 410] width 232 height 26
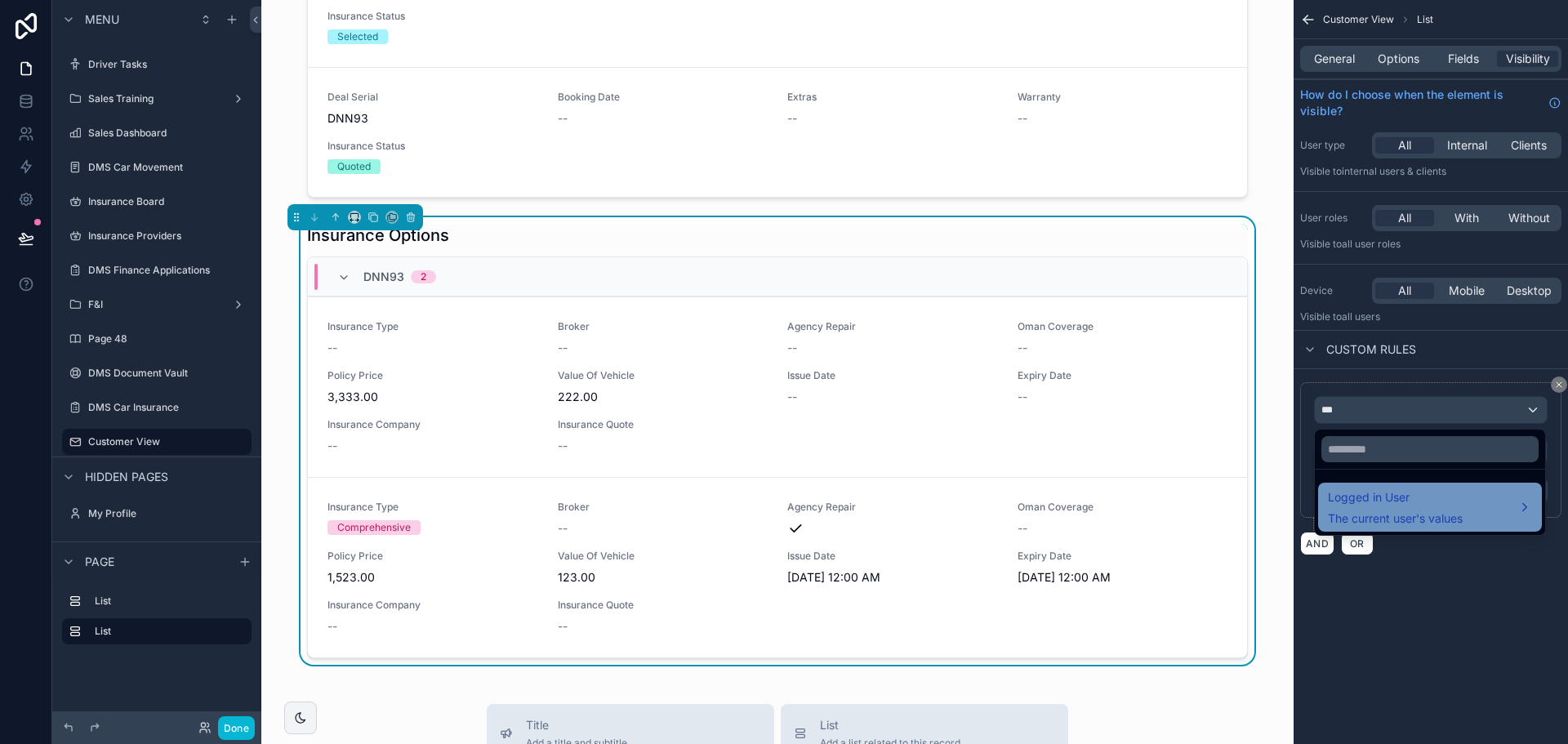
click at [1377, 501] on span "Logged in User" at bounding box center [1395, 497] width 135 height 20
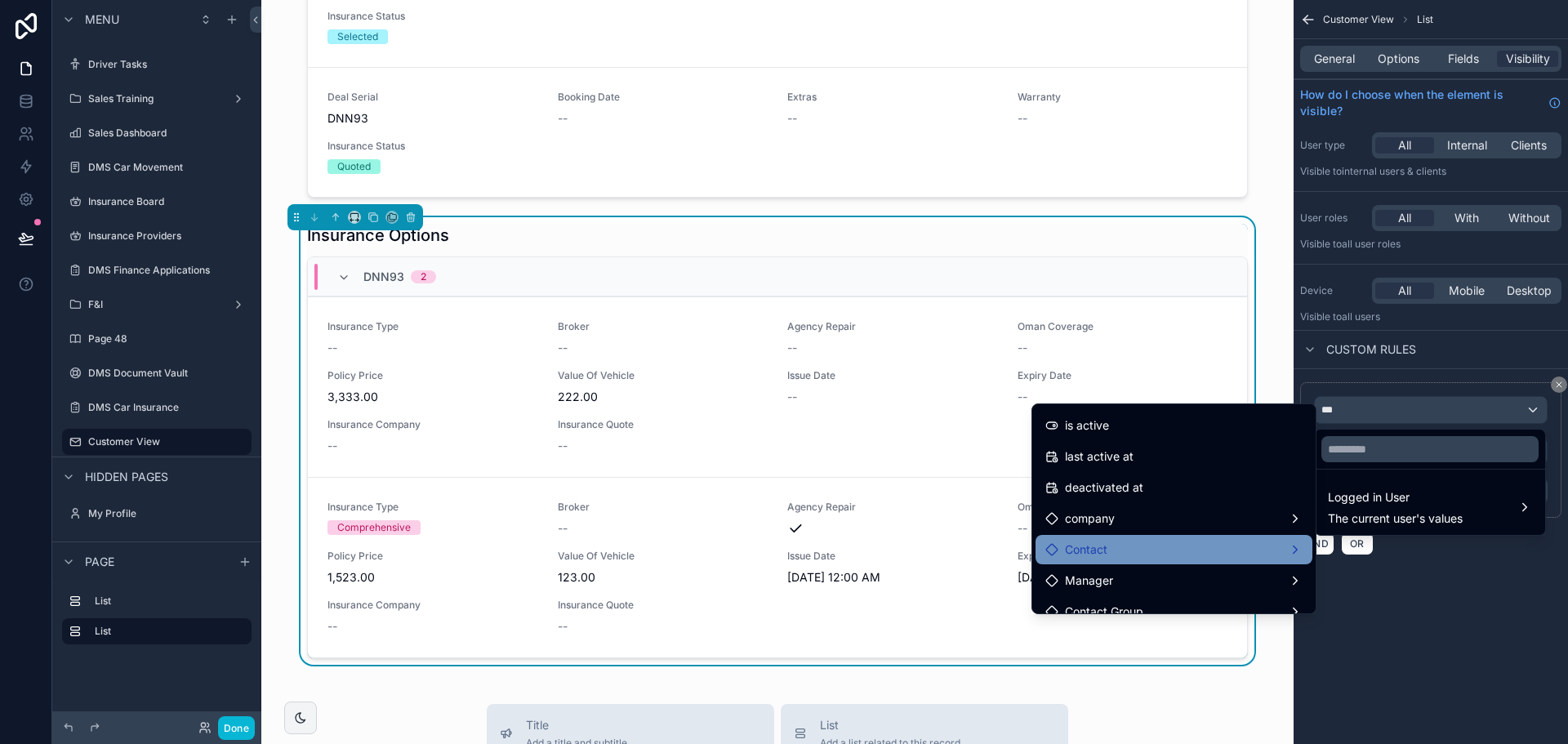
click at [1130, 541] on div "Contact" at bounding box center [1173, 549] width 257 height 20
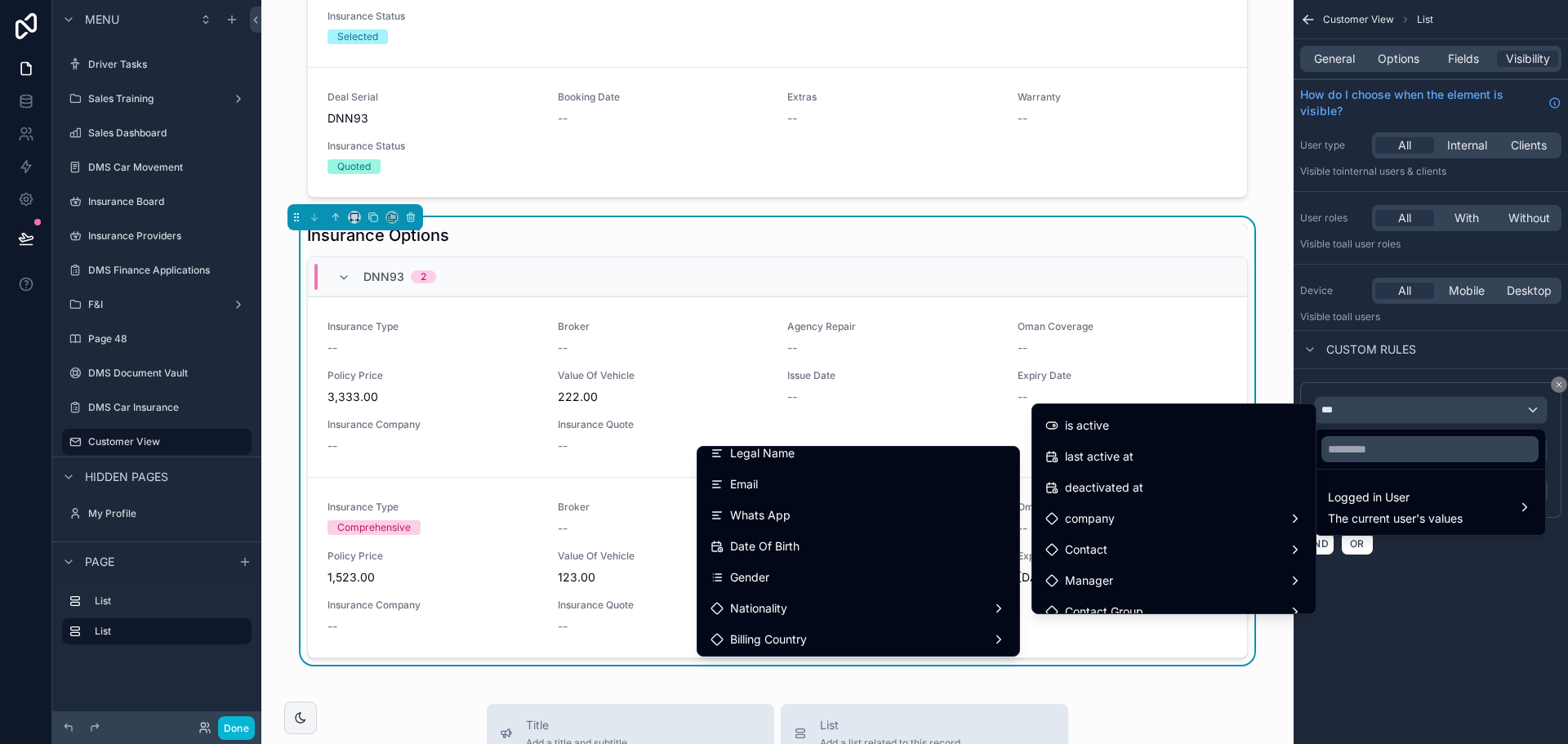
scroll to position [327, 0]
click at [1506, 620] on div "scrollable content" at bounding box center [784, 372] width 1568 height 744
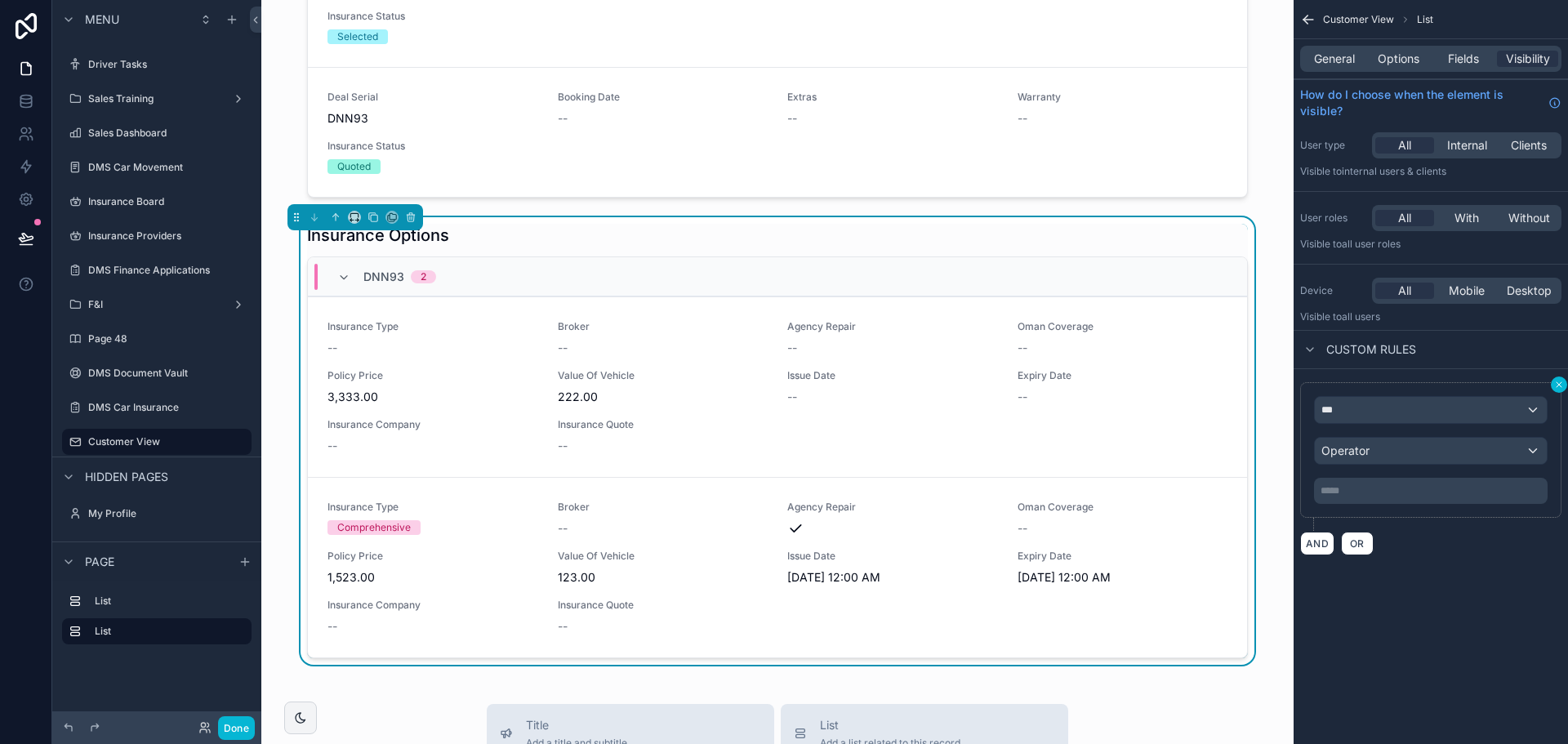
click at [1563, 386] on icon "scrollable content" at bounding box center [1559, 385] width 10 height 10
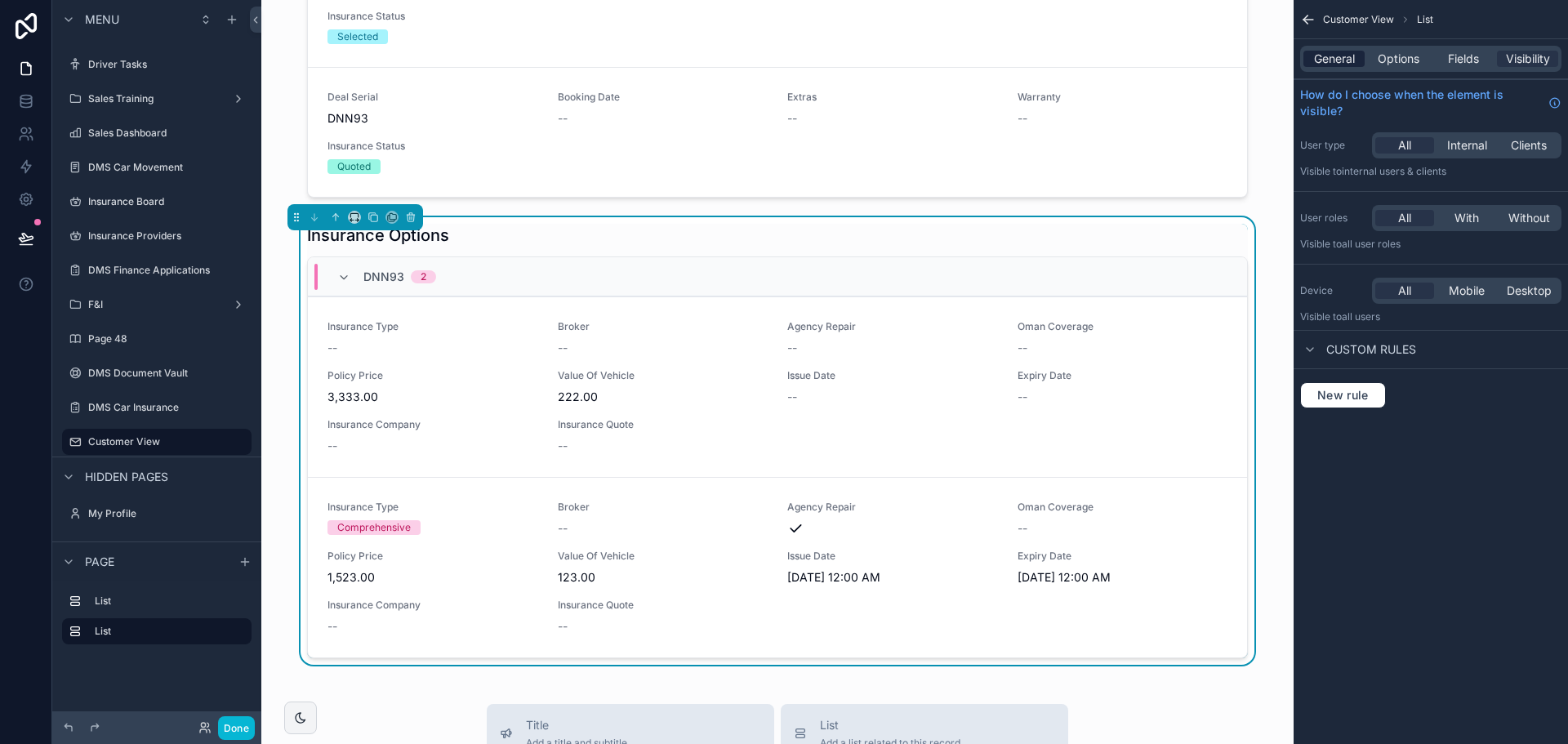
click at [1348, 51] on span "General" at bounding box center [1335, 59] width 41 height 17
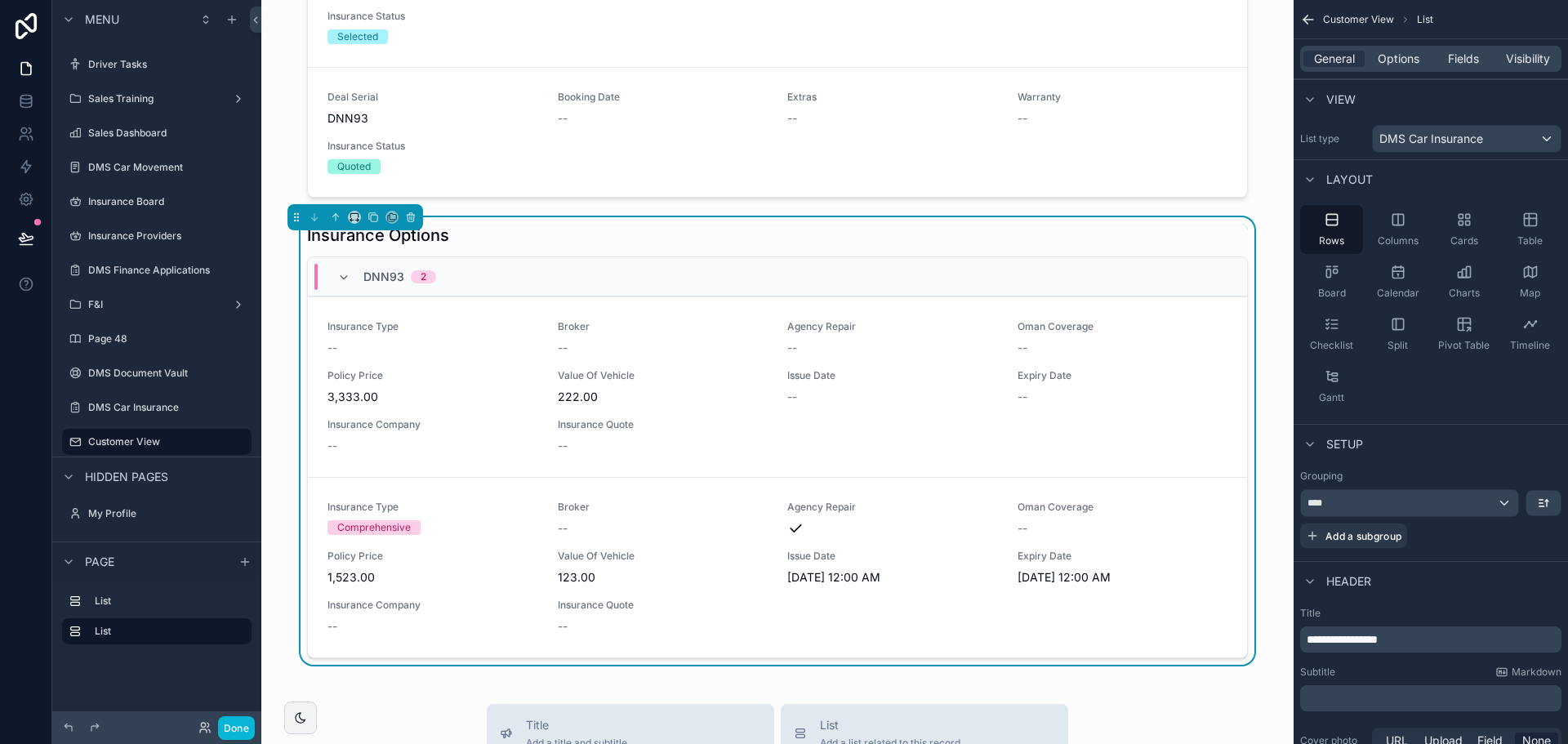
click at [1388, 72] on div "General Options Fields Visibility" at bounding box center [1431, 59] width 274 height 39
click at [1381, 65] on span "Options" at bounding box center [1398, 59] width 42 height 17
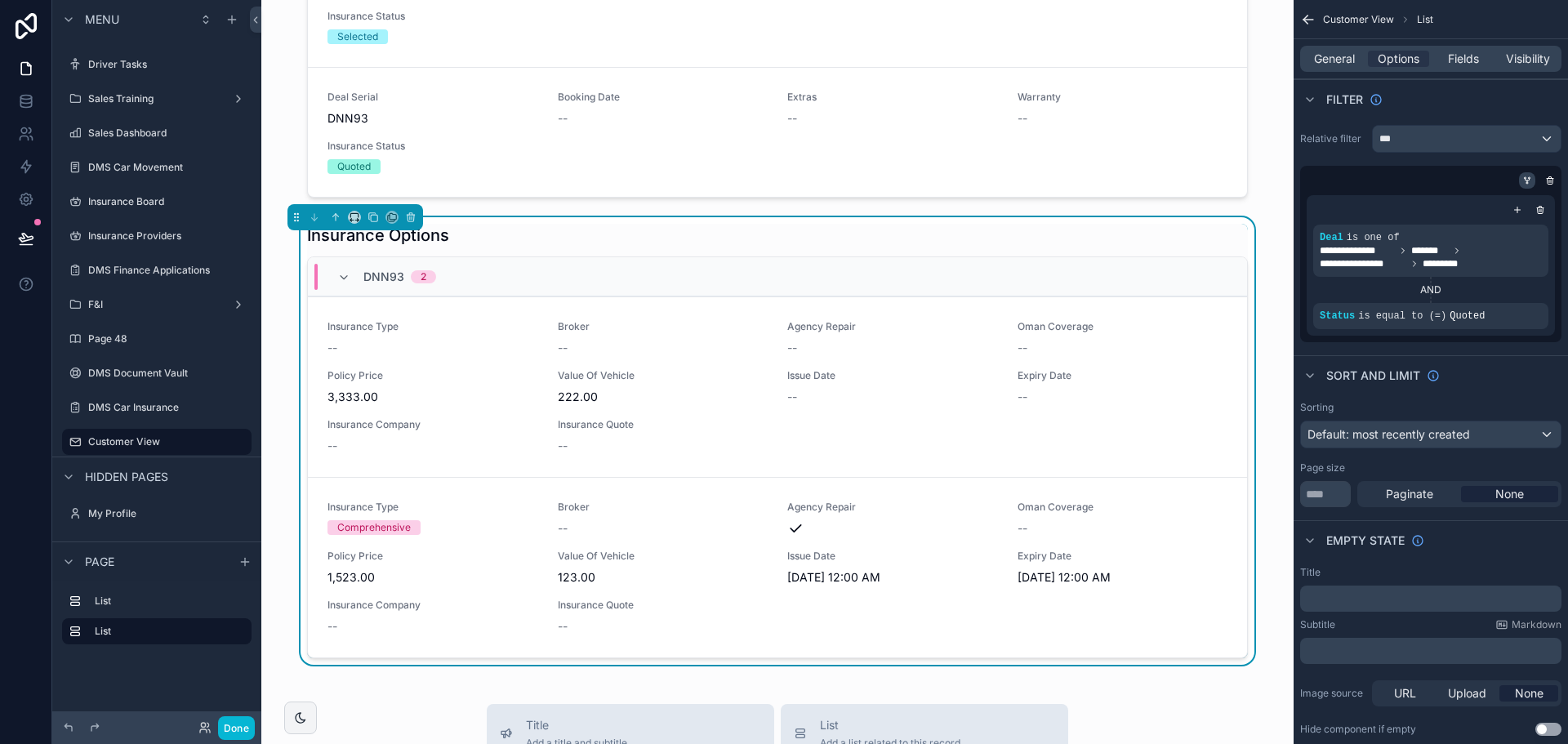
click at [1522, 176] on icon "scrollable content" at bounding box center [1527, 180] width 10 height 10
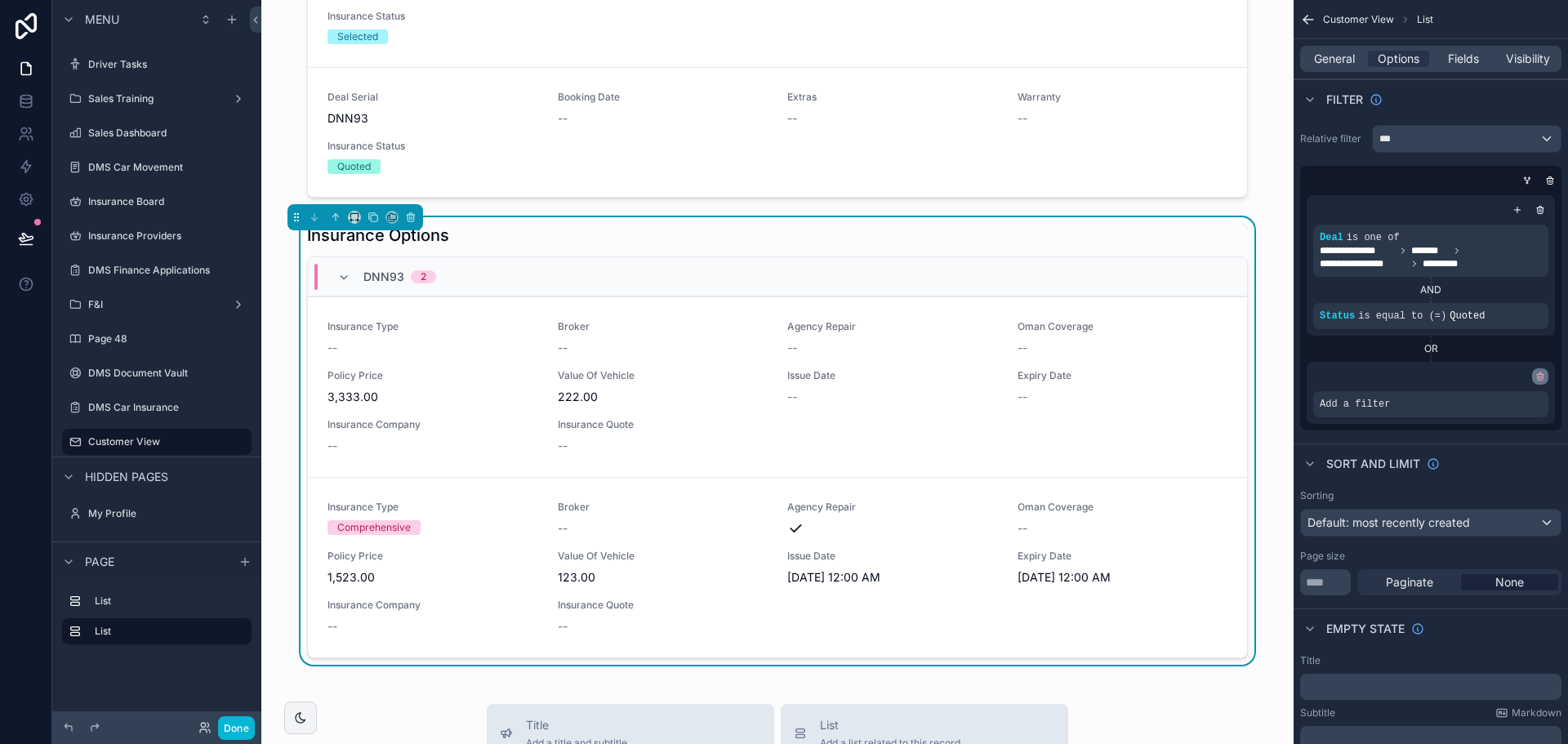
click at [1536, 377] on icon "scrollable content" at bounding box center [1540, 376] width 10 height 10
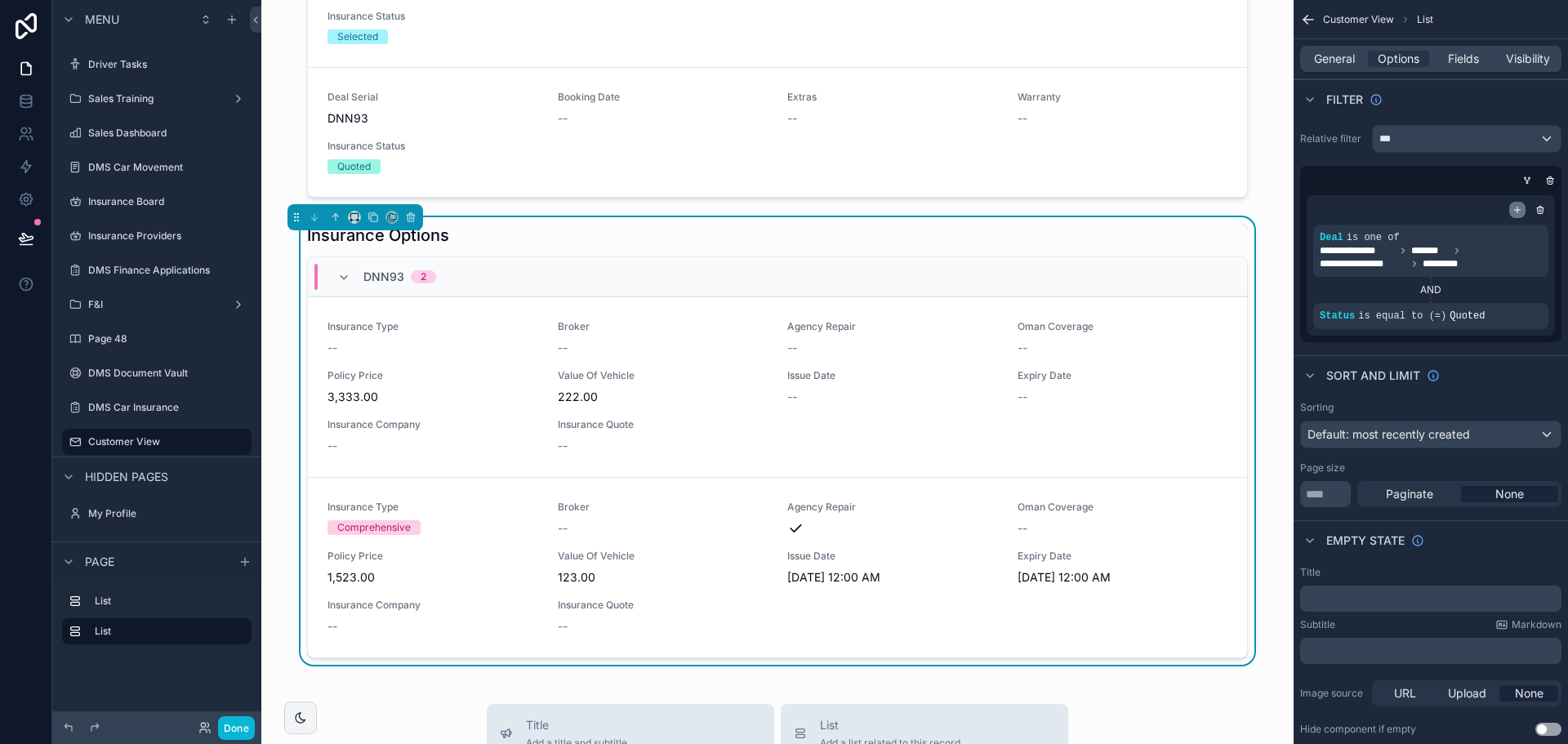
click at [1519, 202] on div "scrollable content" at bounding box center [1518, 210] width 17 height 17
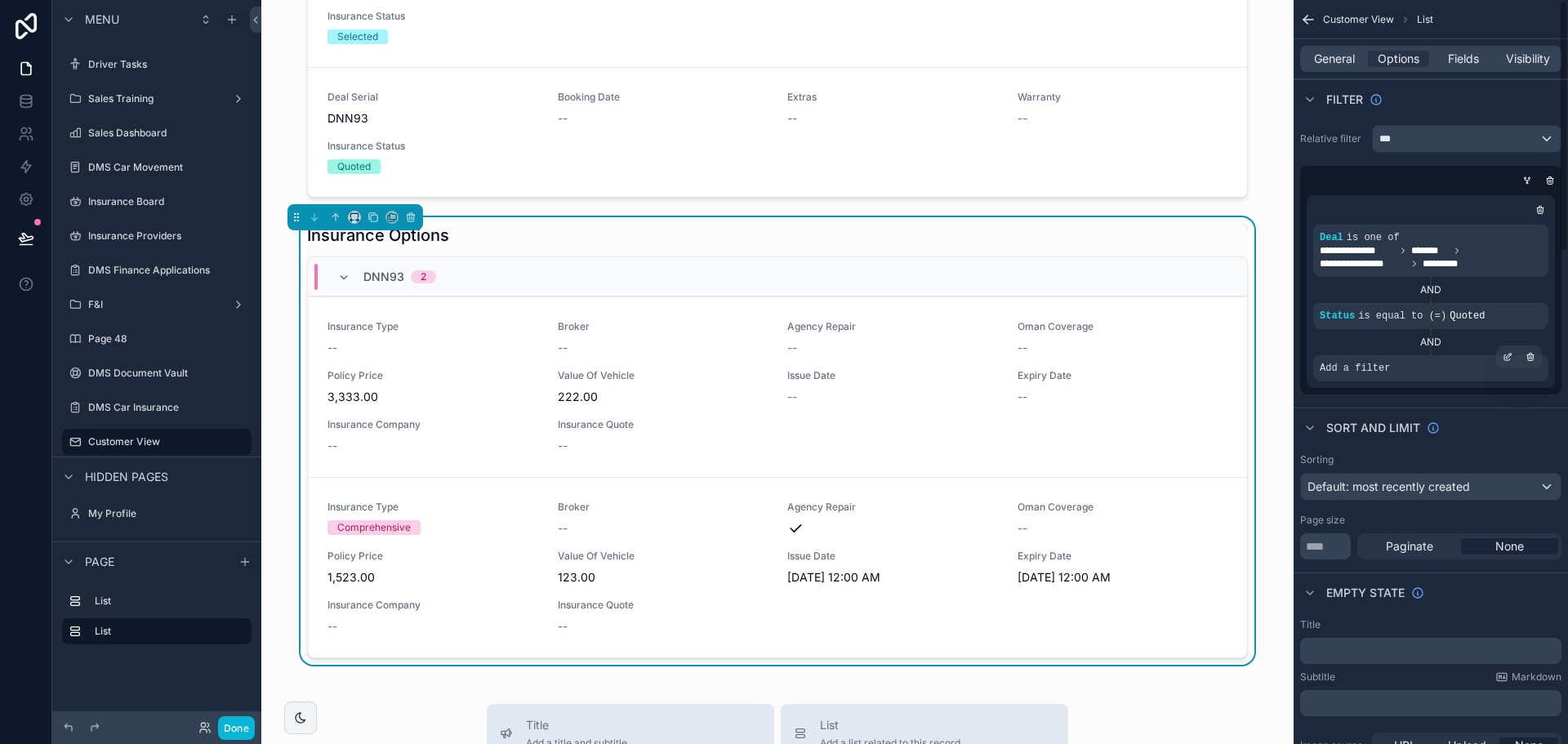
click at [1425, 369] on div "Add a filter" at bounding box center [1431, 368] width 235 height 26
click at [1382, 369] on span "Add a filter" at bounding box center [1355, 369] width 71 height 13
click at [1366, 366] on span "Add a filter" at bounding box center [1355, 369] width 71 height 13
click at [1508, 357] on icon "scrollable content" at bounding box center [1508, 357] width 10 height 10
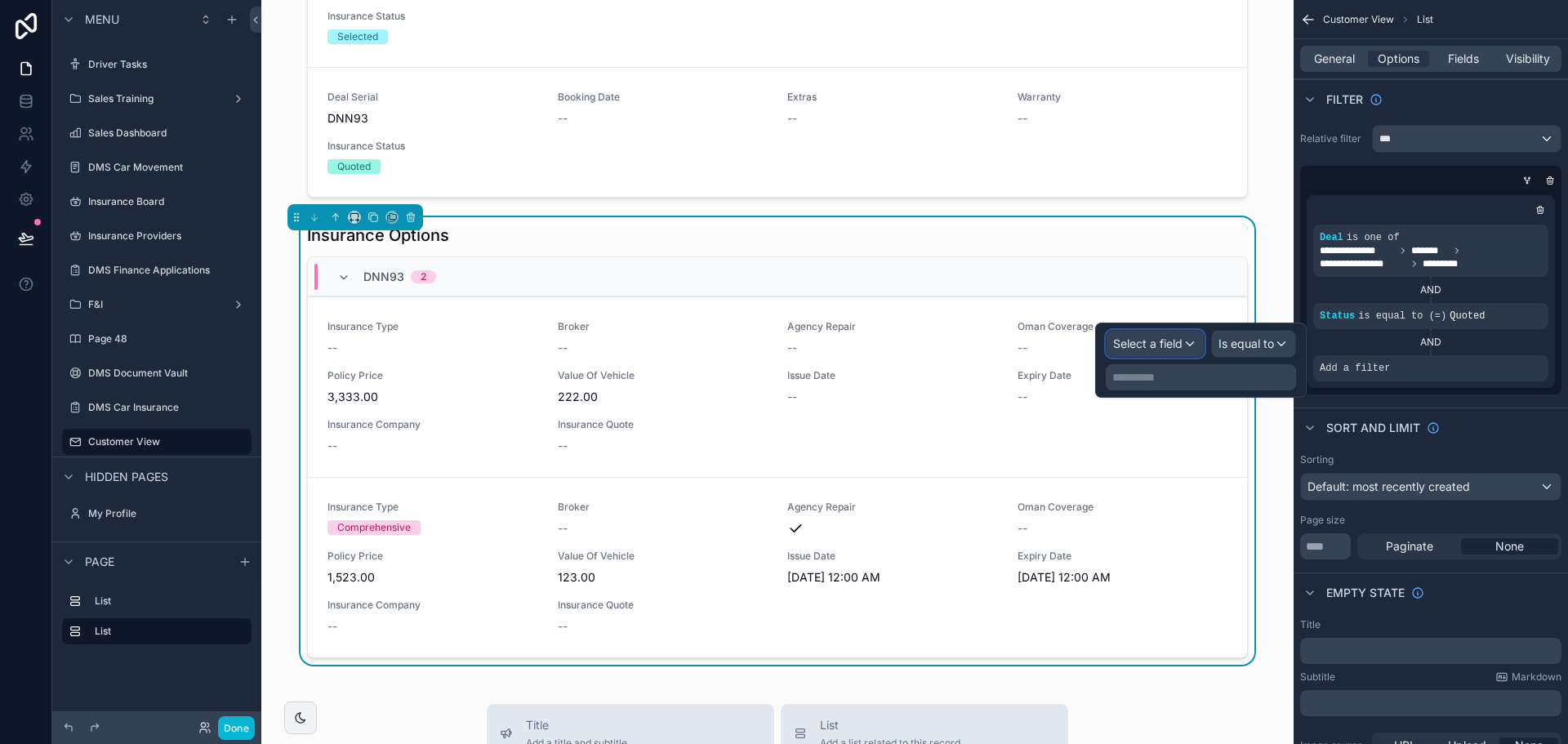
click at [1176, 343] on span "Select a field" at bounding box center [1147, 343] width 70 height 14
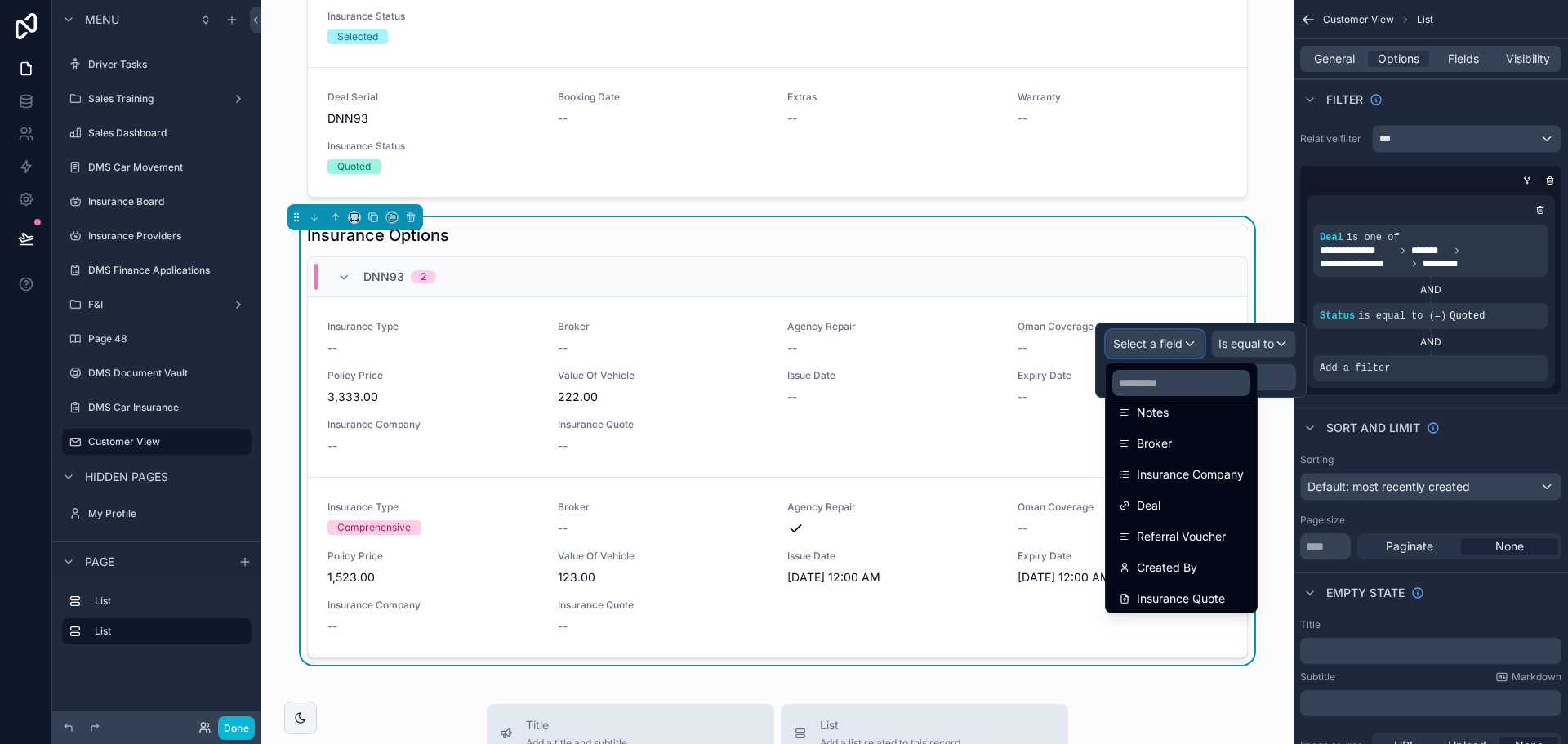
scroll to position [426, 0]
click at [1195, 512] on div "Deal" at bounding box center [1182, 502] width 145 height 30
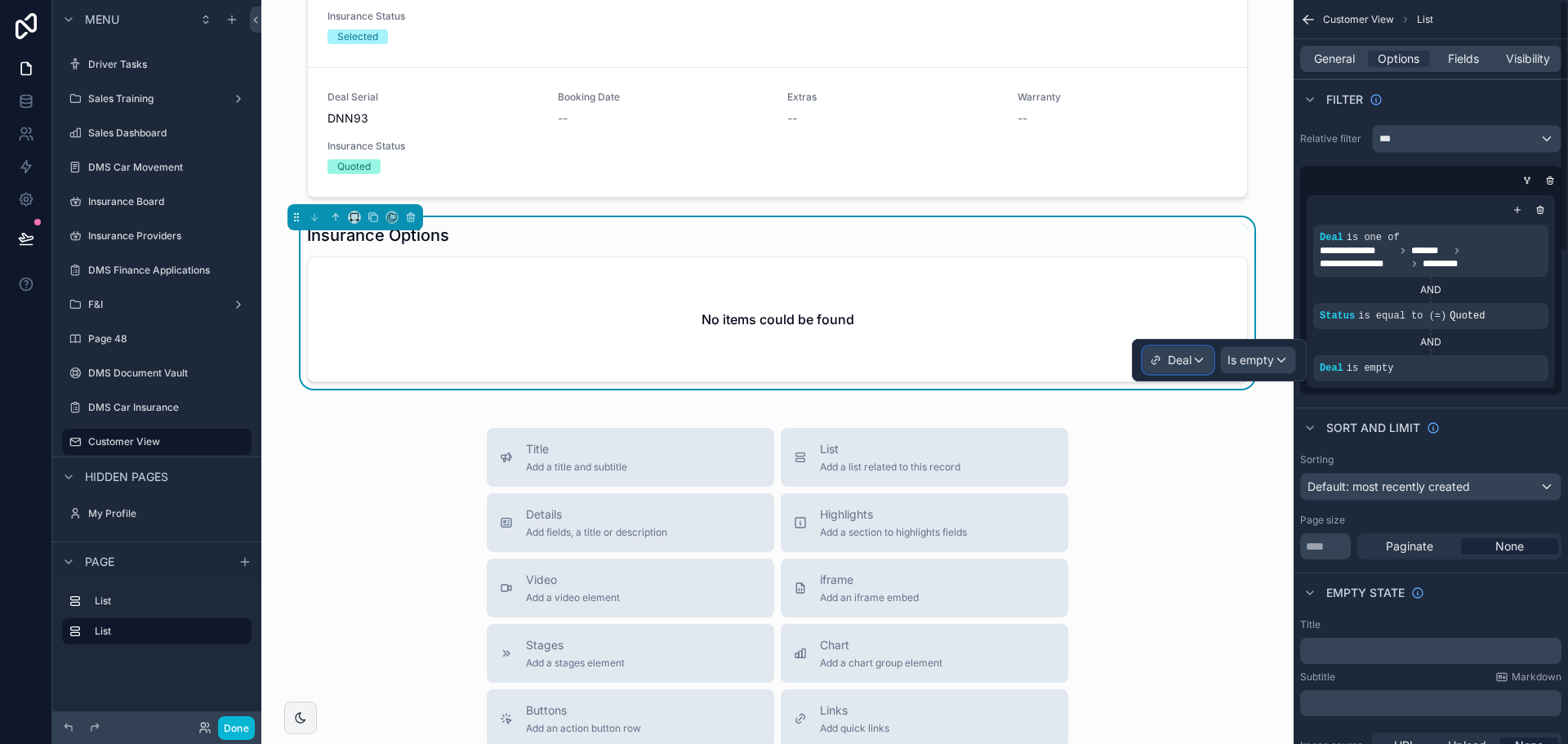
click at [1179, 361] on span "Deal" at bounding box center [1179, 360] width 23 height 17
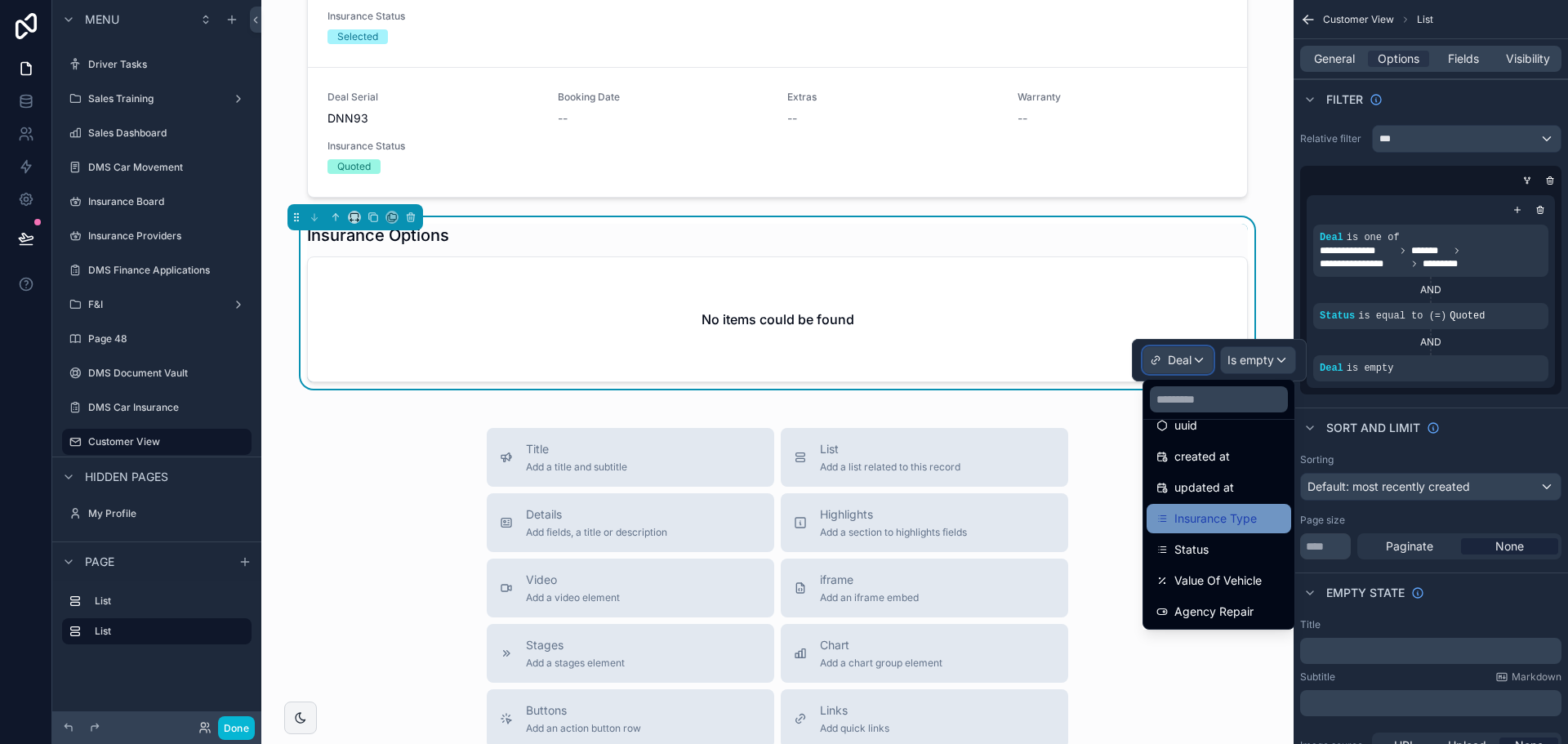
scroll to position [82, 0]
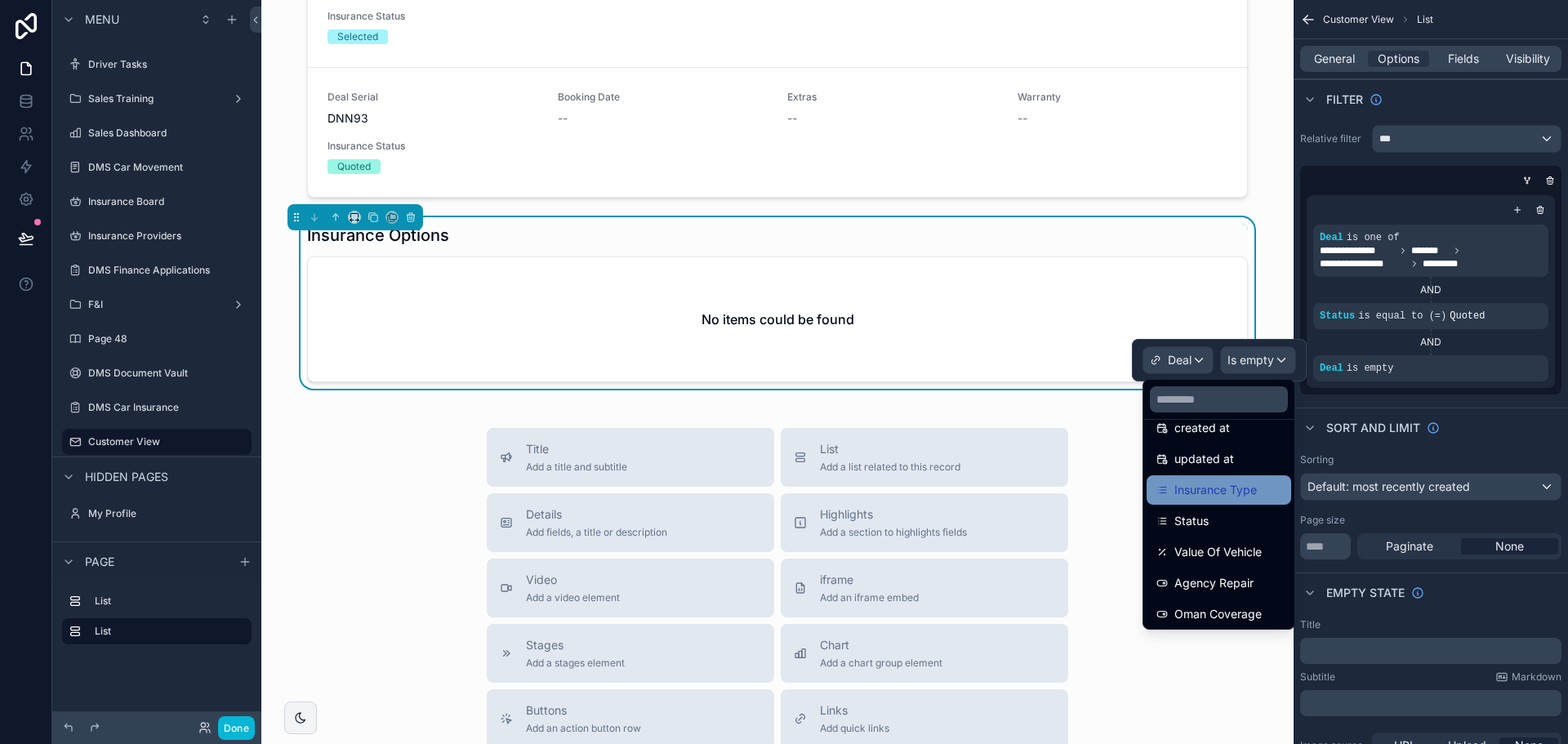
click at [1209, 489] on span "Insurance Type" at bounding box center [1215, 489] width 83 height 20
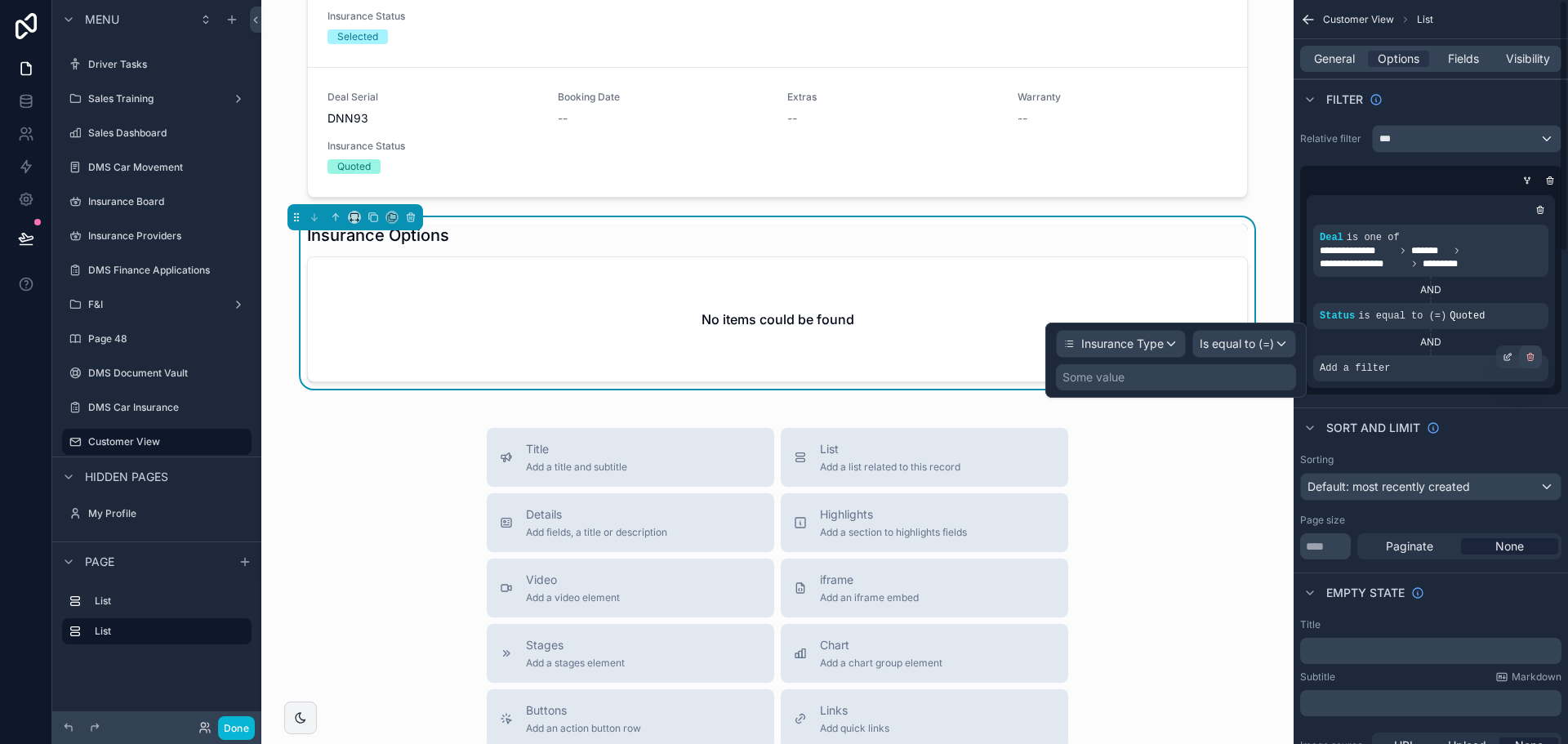
click at [1531, 358] on icon "scrollable content" at bounding box center [1530, 357] width 10 height 10
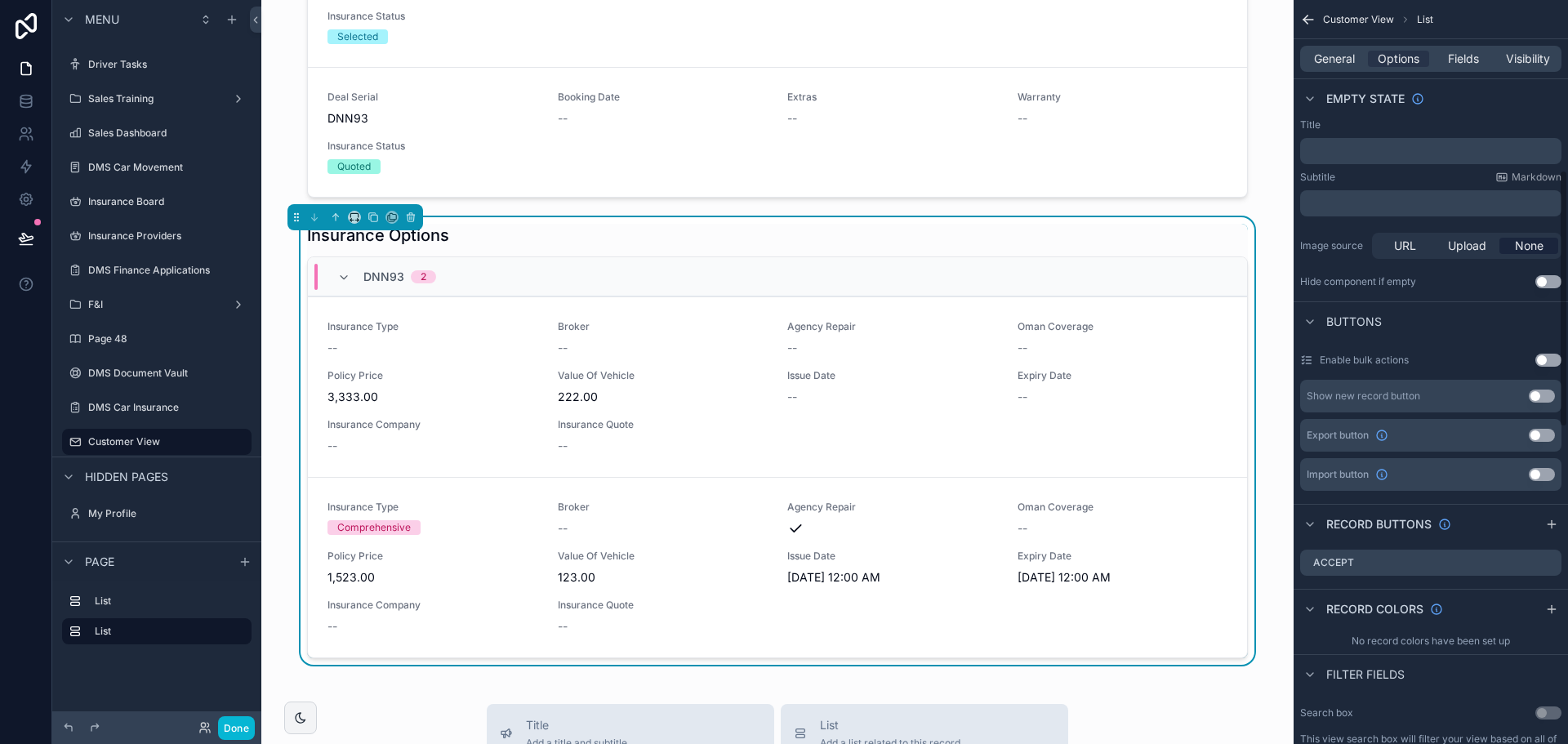
scroll to position [490, 0]
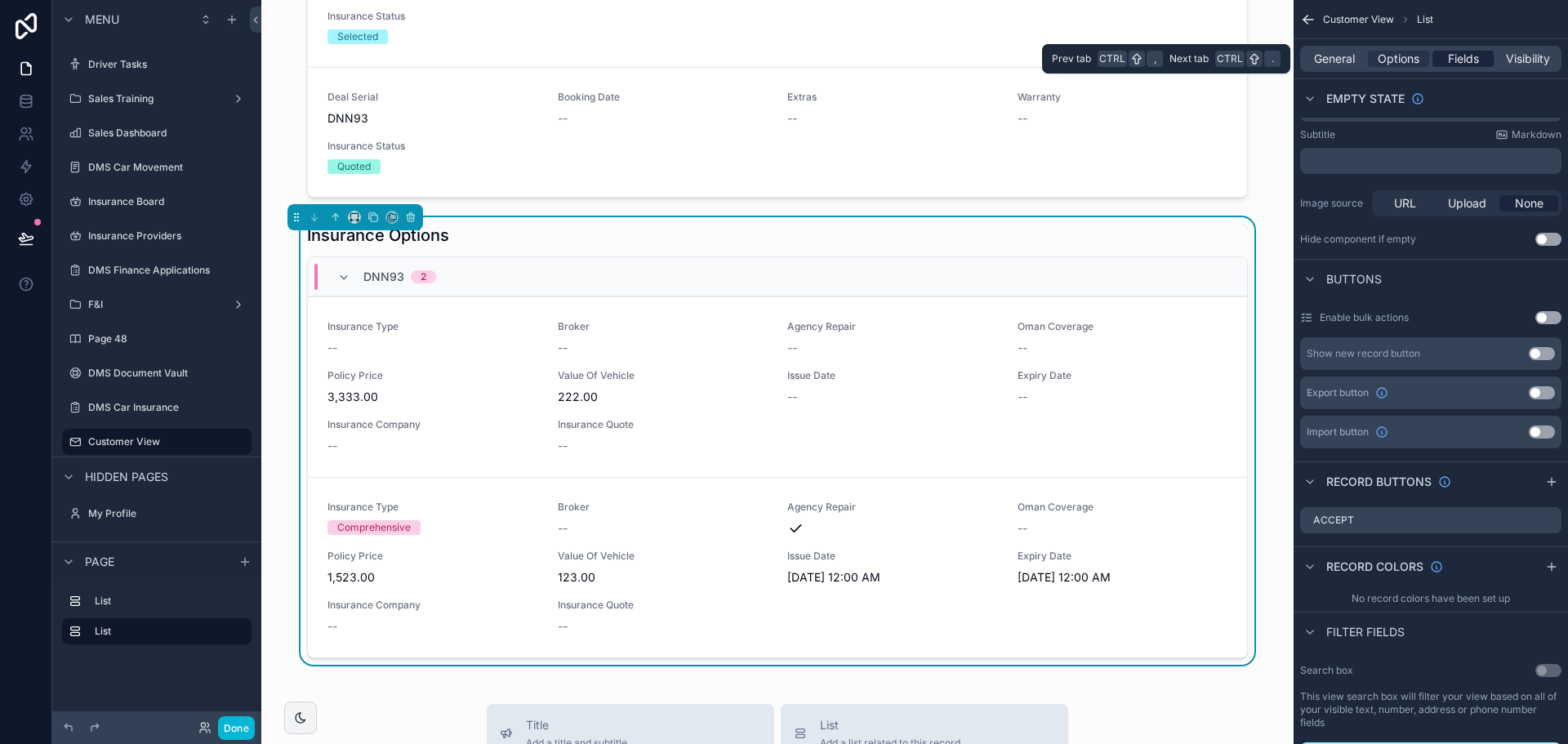
click at [1437, 56] on div "Fields" at bounding box center [1463, 59] width 61 height 17
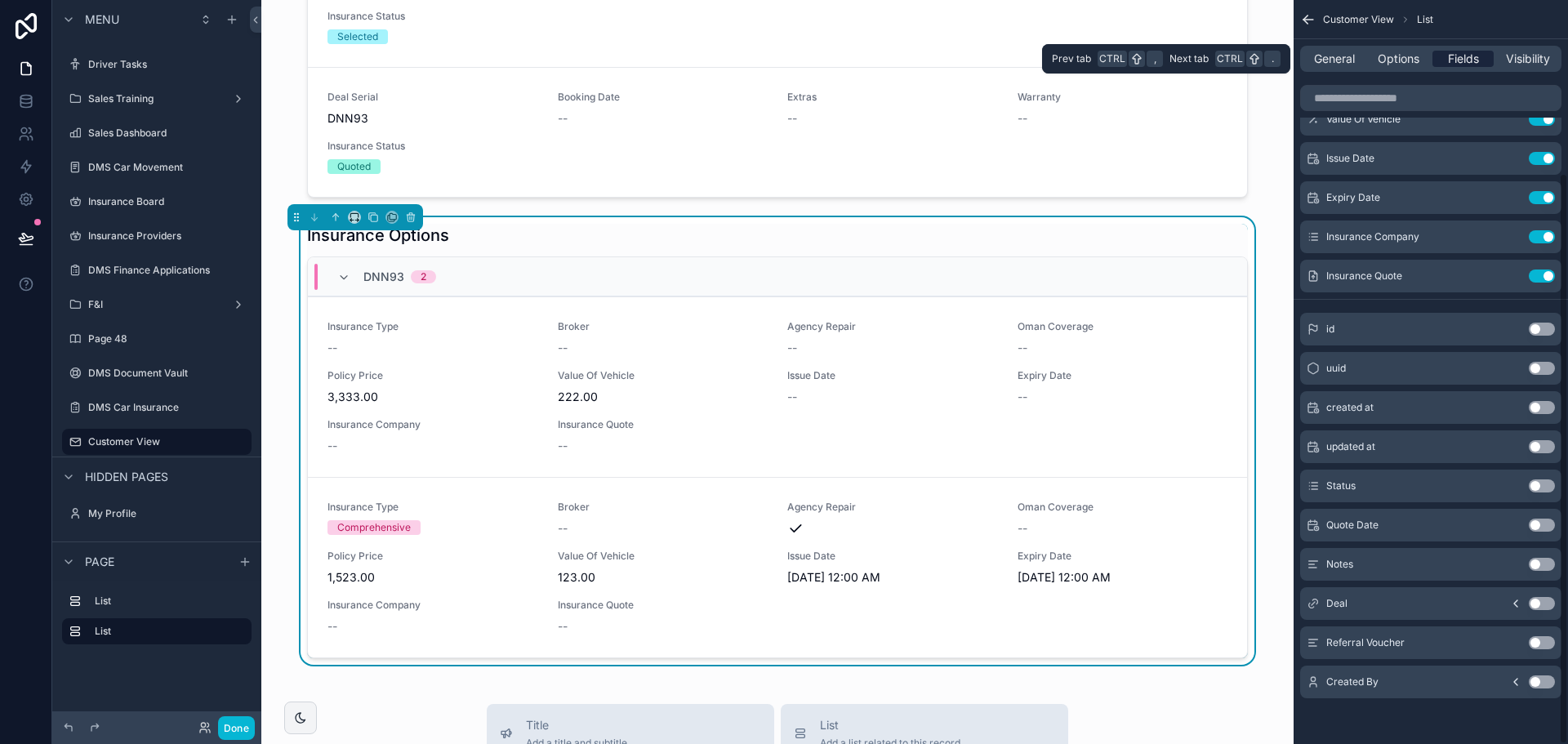
scroll to position [226, 0]
click at [1547, 494] on div "Status Use setting" at bounding box center [1431, 486] width 261 height 33
click at [1547, 490] on button "Use setting" at bounding box center [1542, 486] width 26 height 13
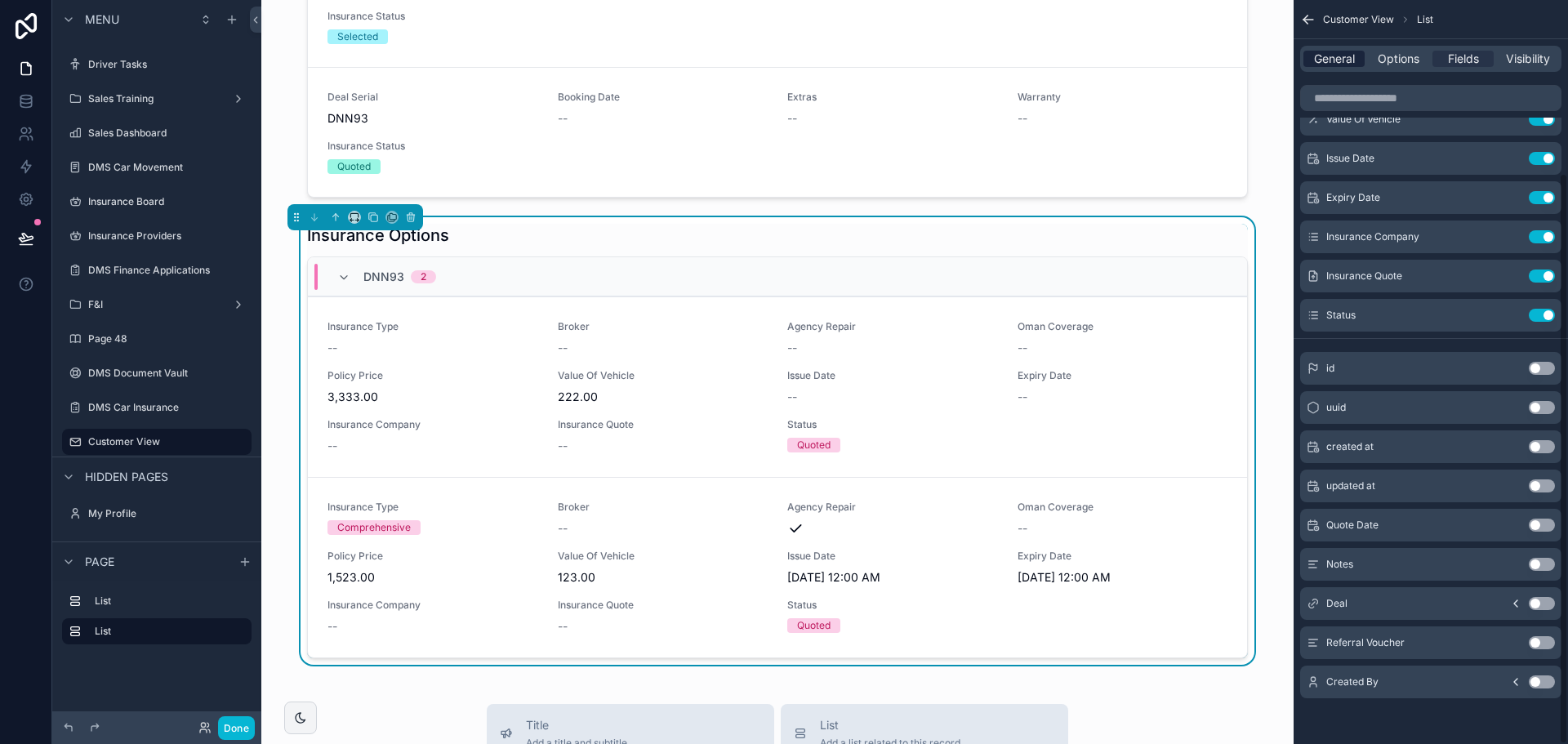
click at [1322, 57] on span "General" at bounding box center [1335, 59] width 41 height 17
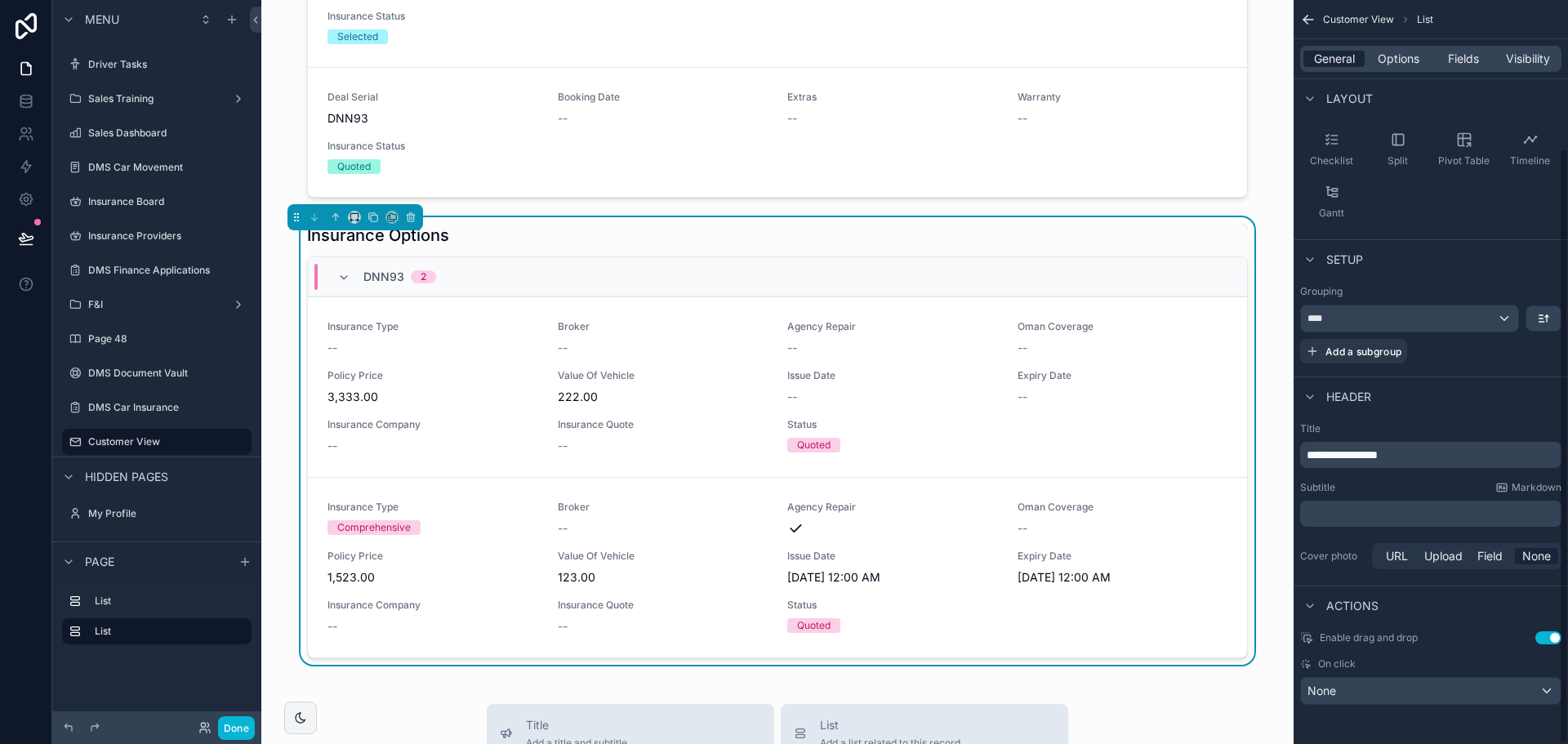
scroll to position [185, 0]
click at [1399, 69] on div "General Options Fields Visibility" at bounding box center [1431, 59] width 261 height 26
click at [1399, 62] on span "Options" at bounding box center [1398, 59] width 42 height 17
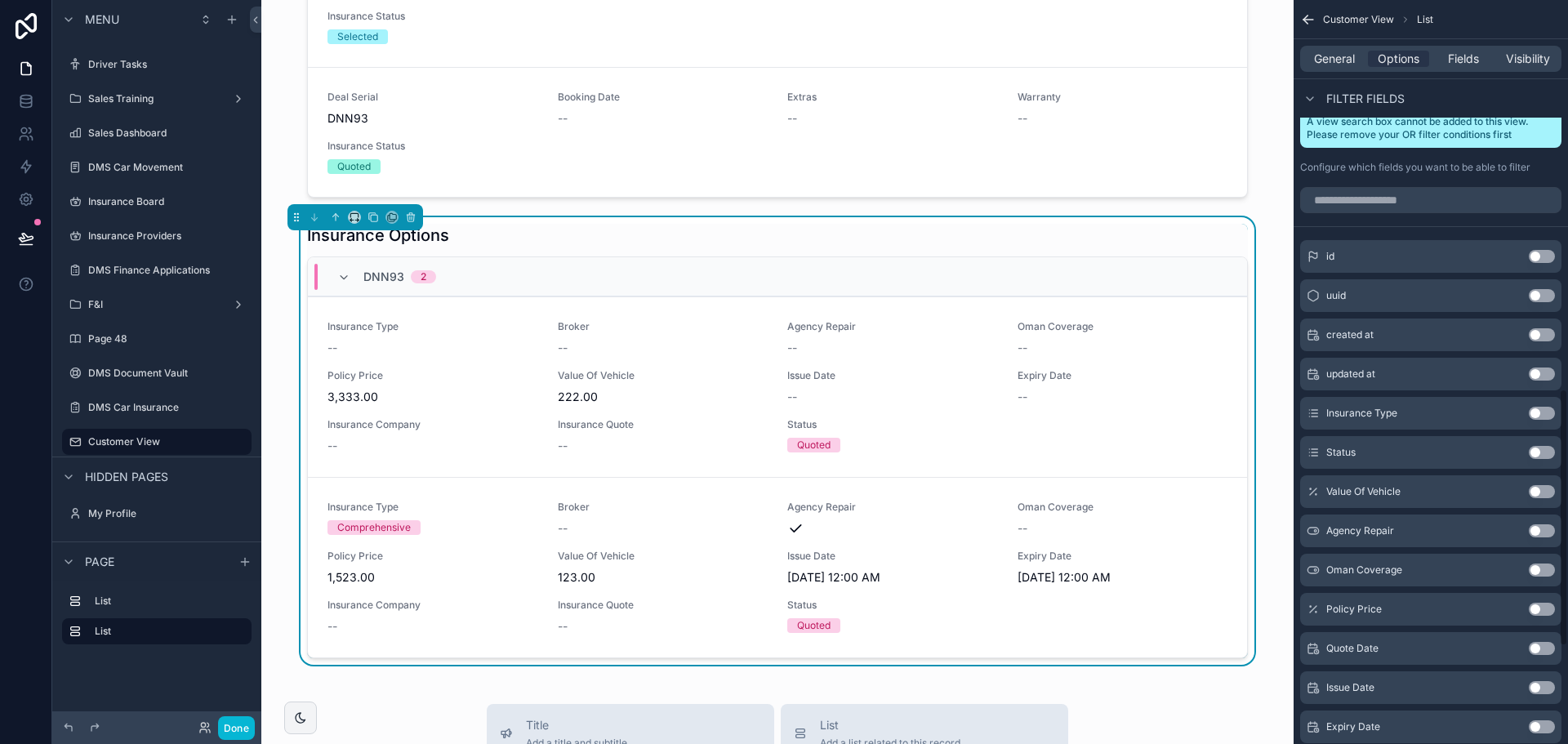
scroll to position [715, 0]
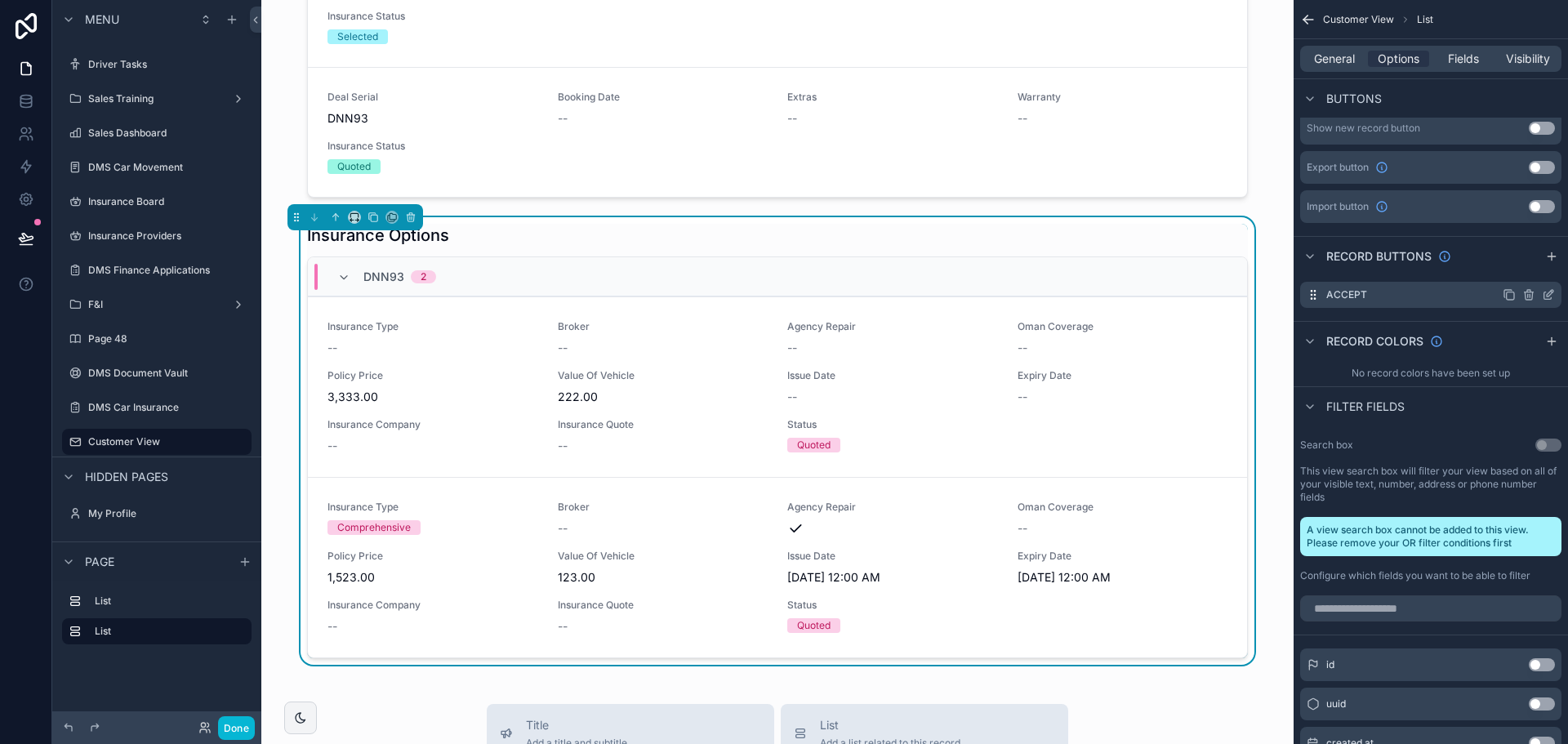
click at [1547, 294] on icon "scrollable content" at bounding box center [1549, 293] width 7 height 7
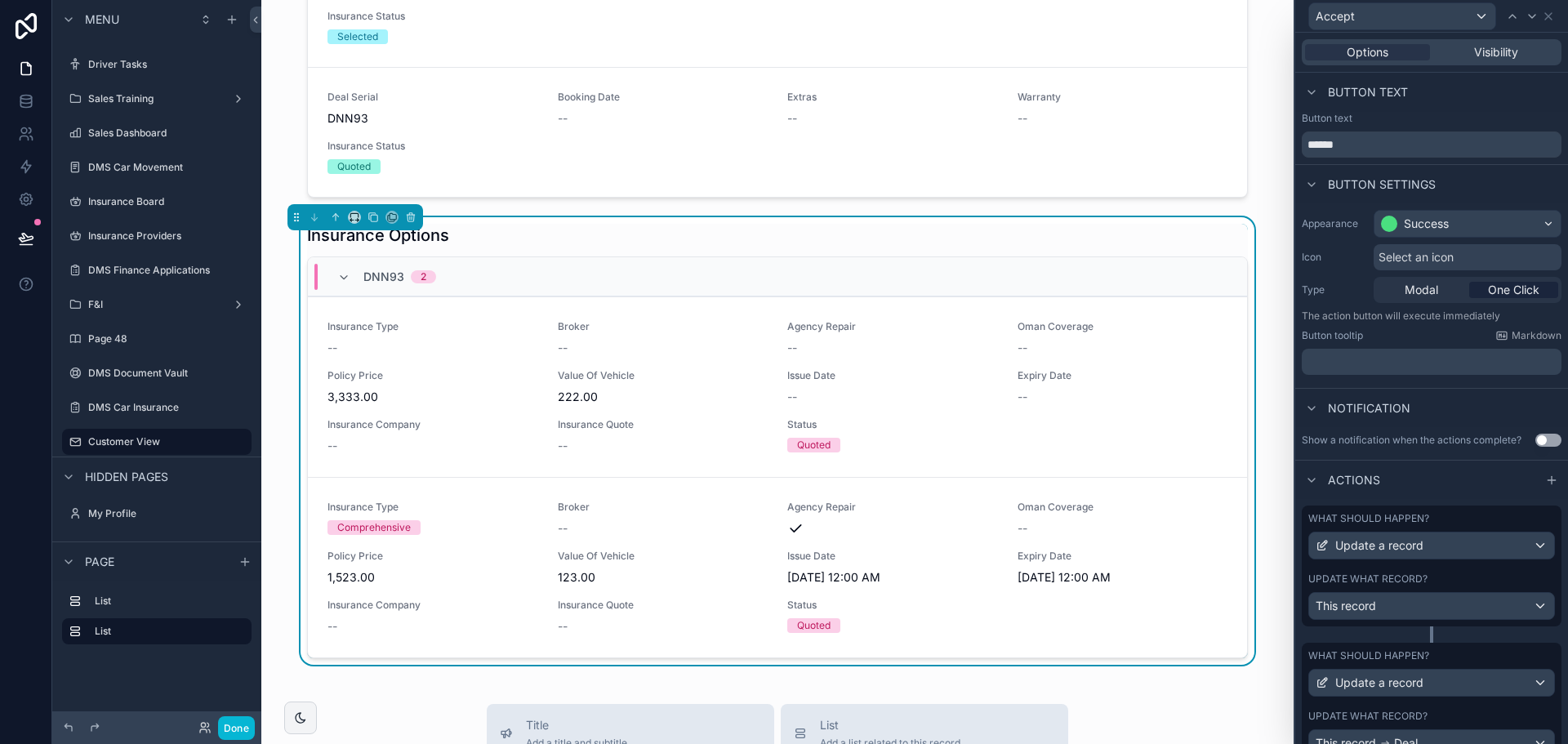
scroll to position [69, 0]
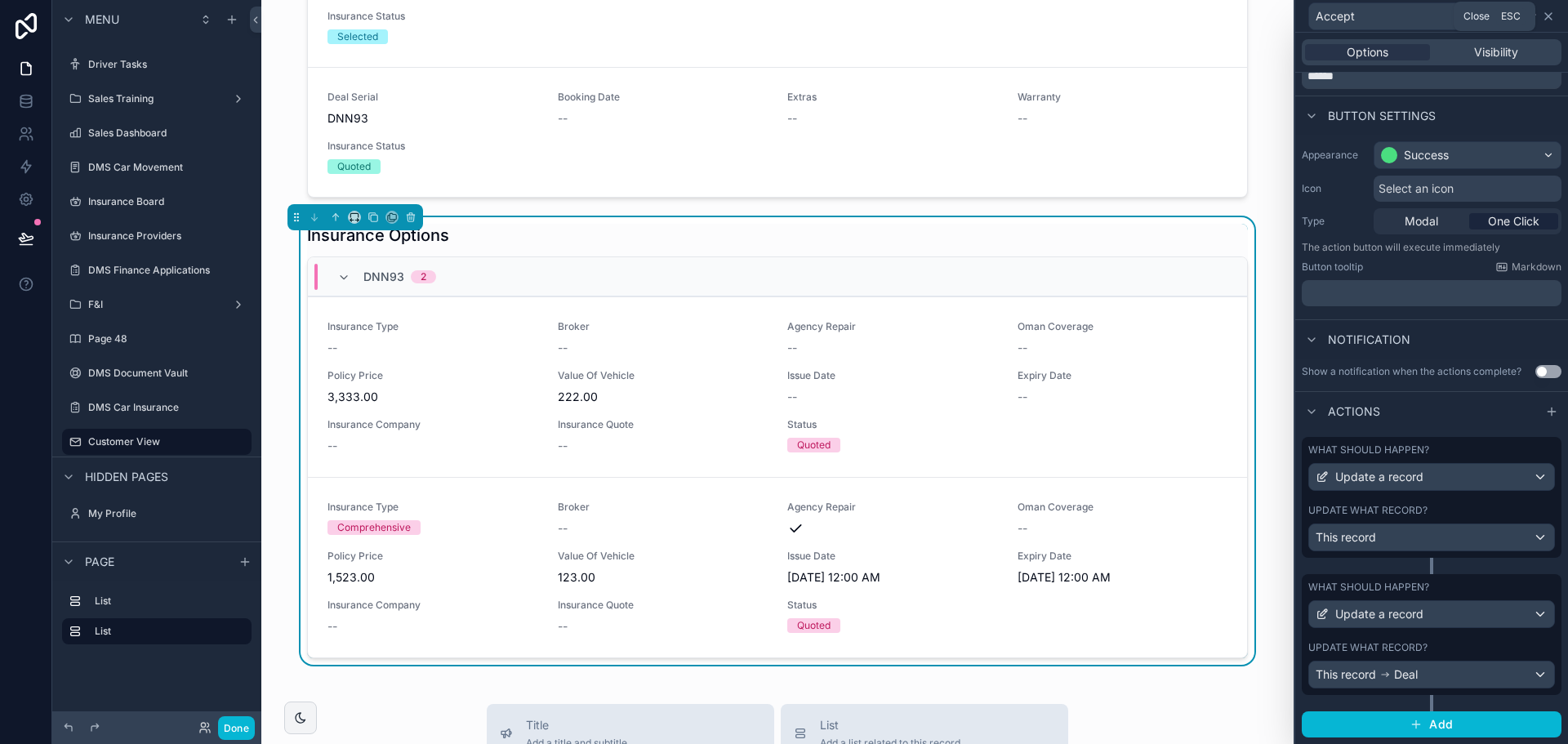
click at [1550, 17] on icon at bounding box center [1548, 17] width 13 height 13
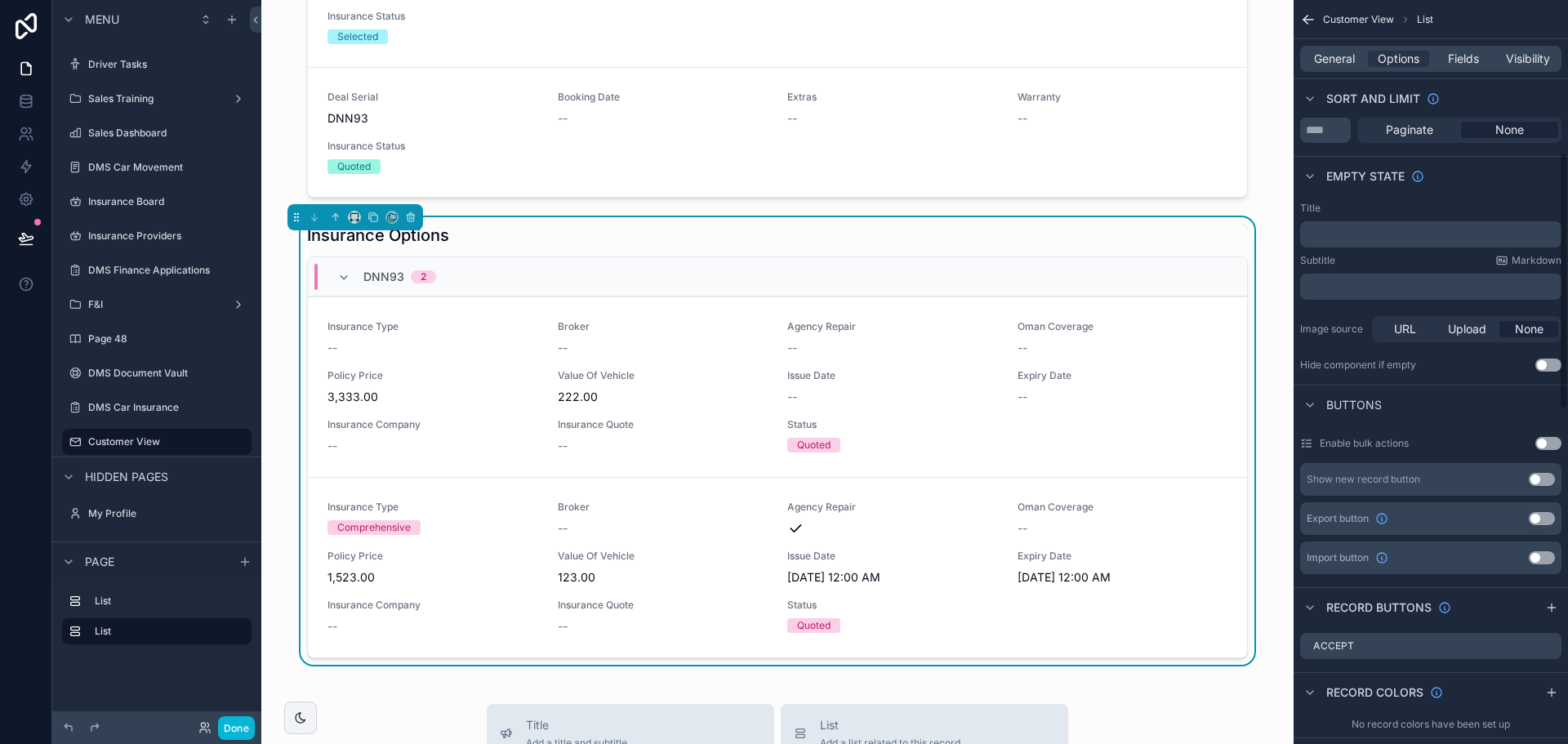
scroll to position [0, 0]
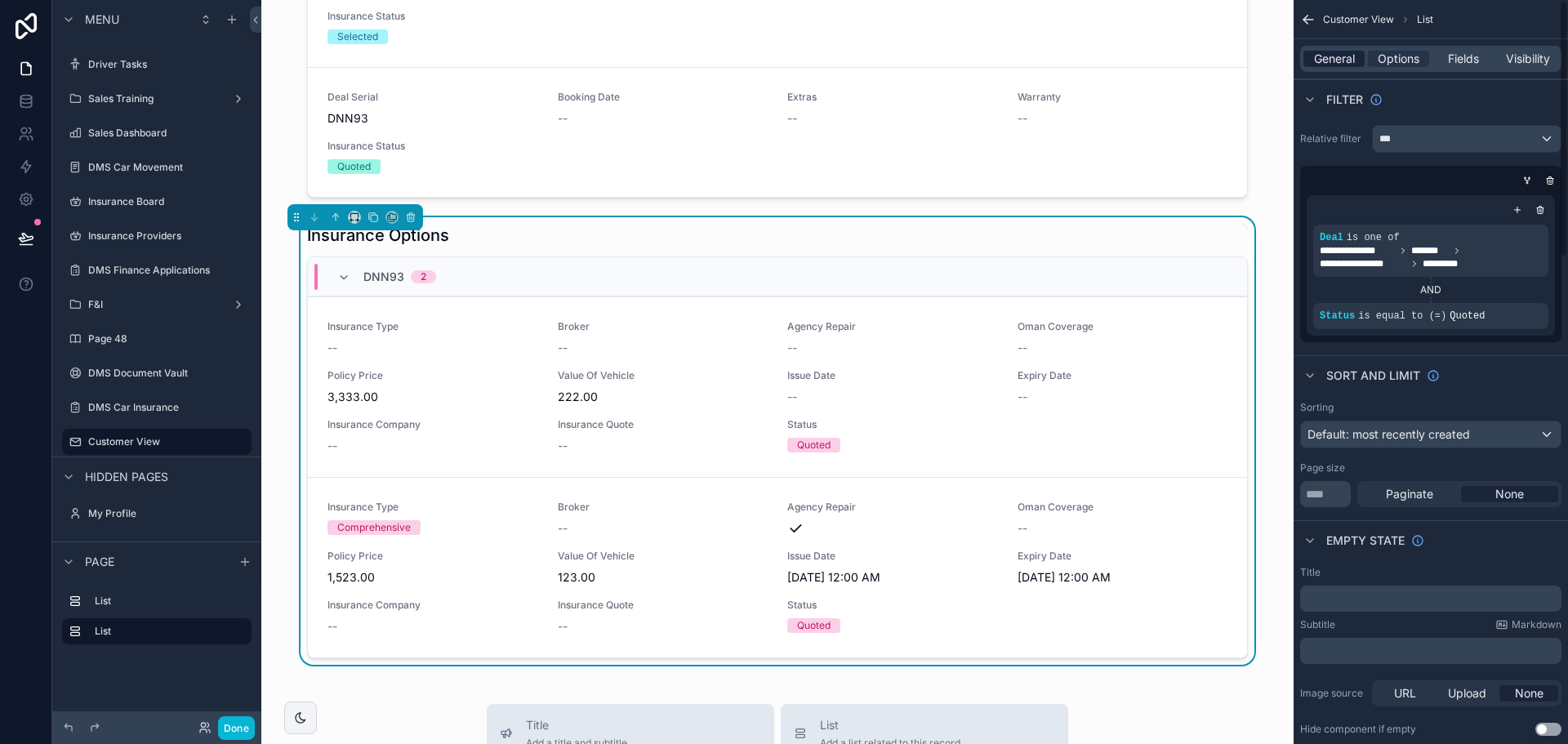
click at [1329, 54] on span "General" at bounding box center [1335, 59] width 41 height 17
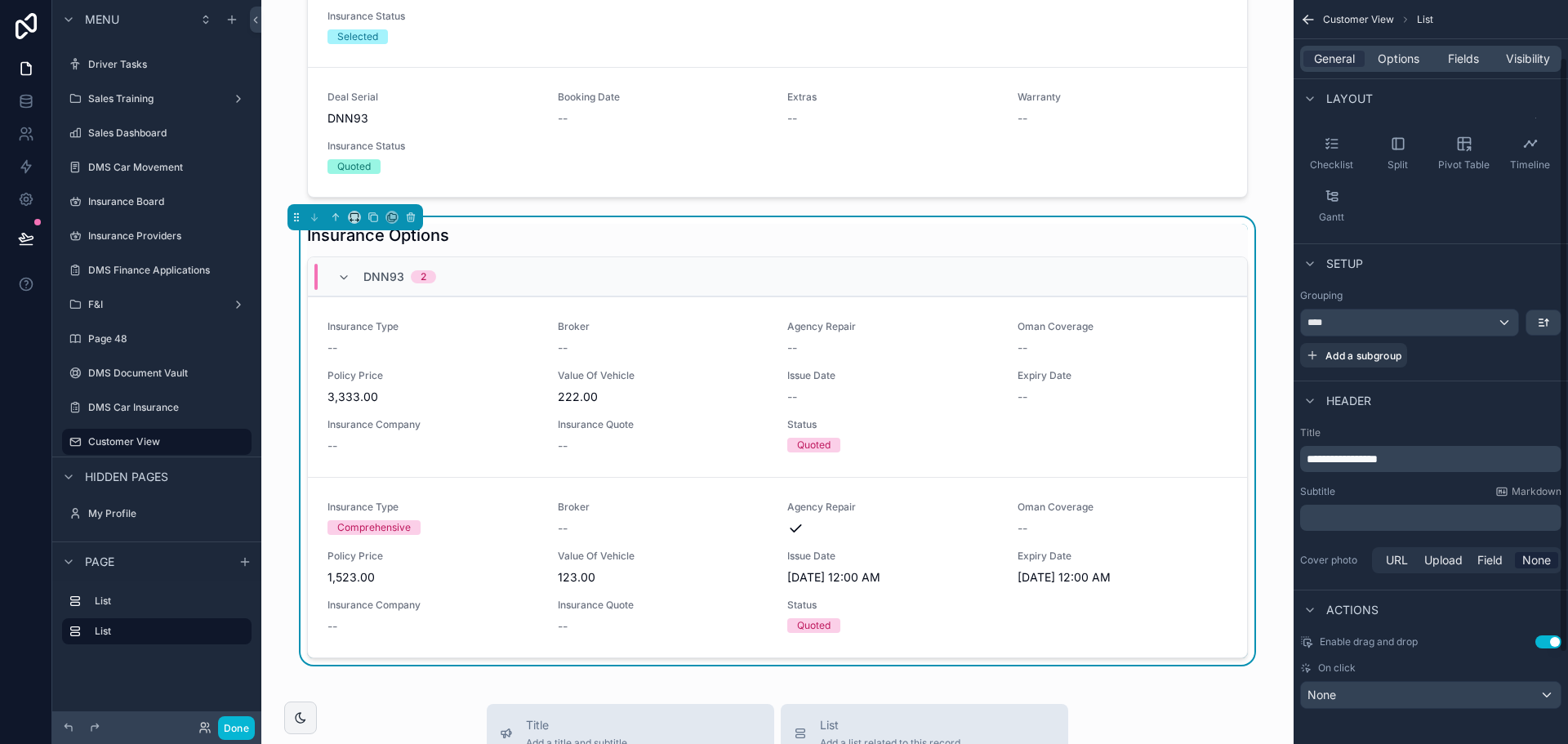
scroll to position [185, 0]
click at [1385, 63] on span "Options" at bounding box center [1398, 59] width 42 height 17
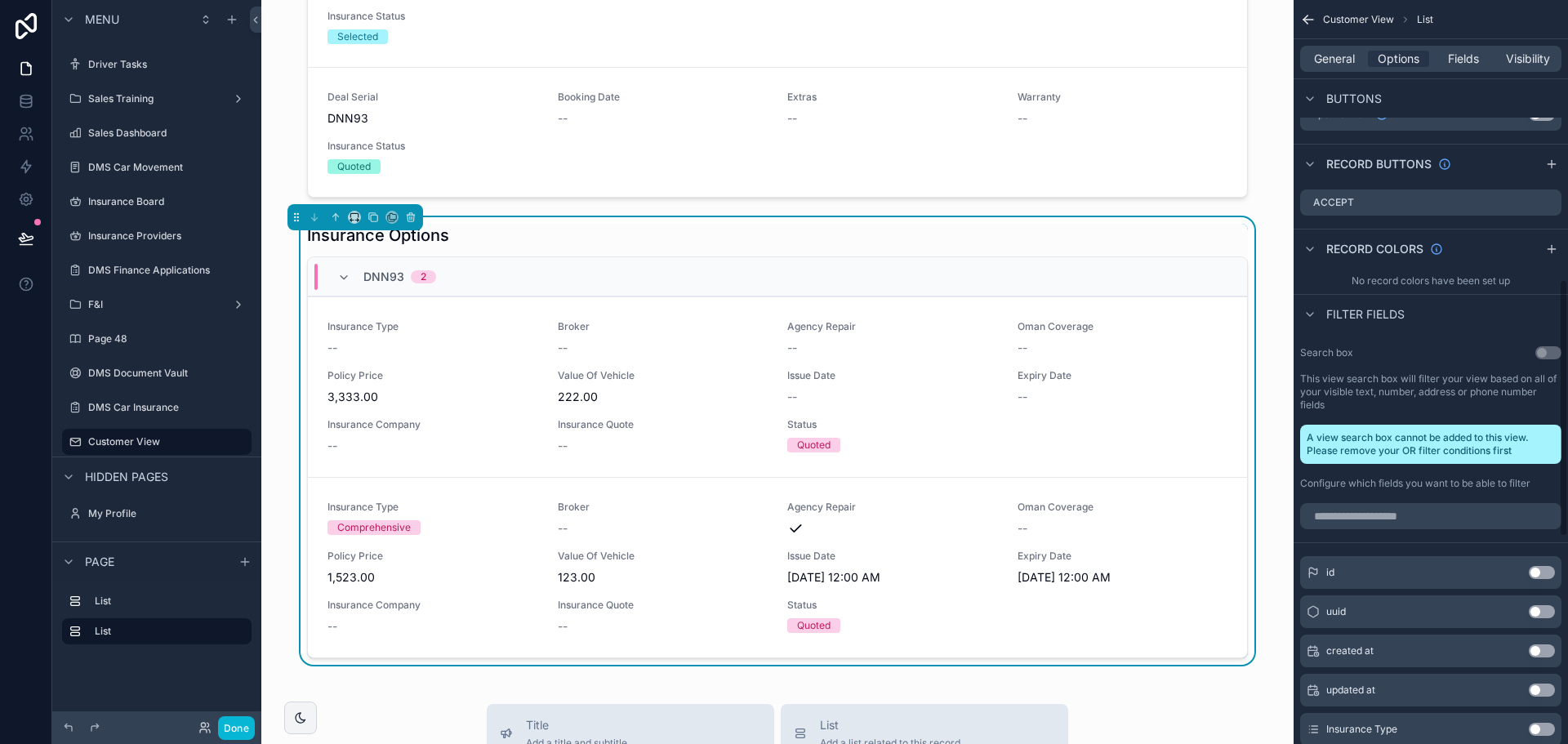
scroll to position [669, 0]
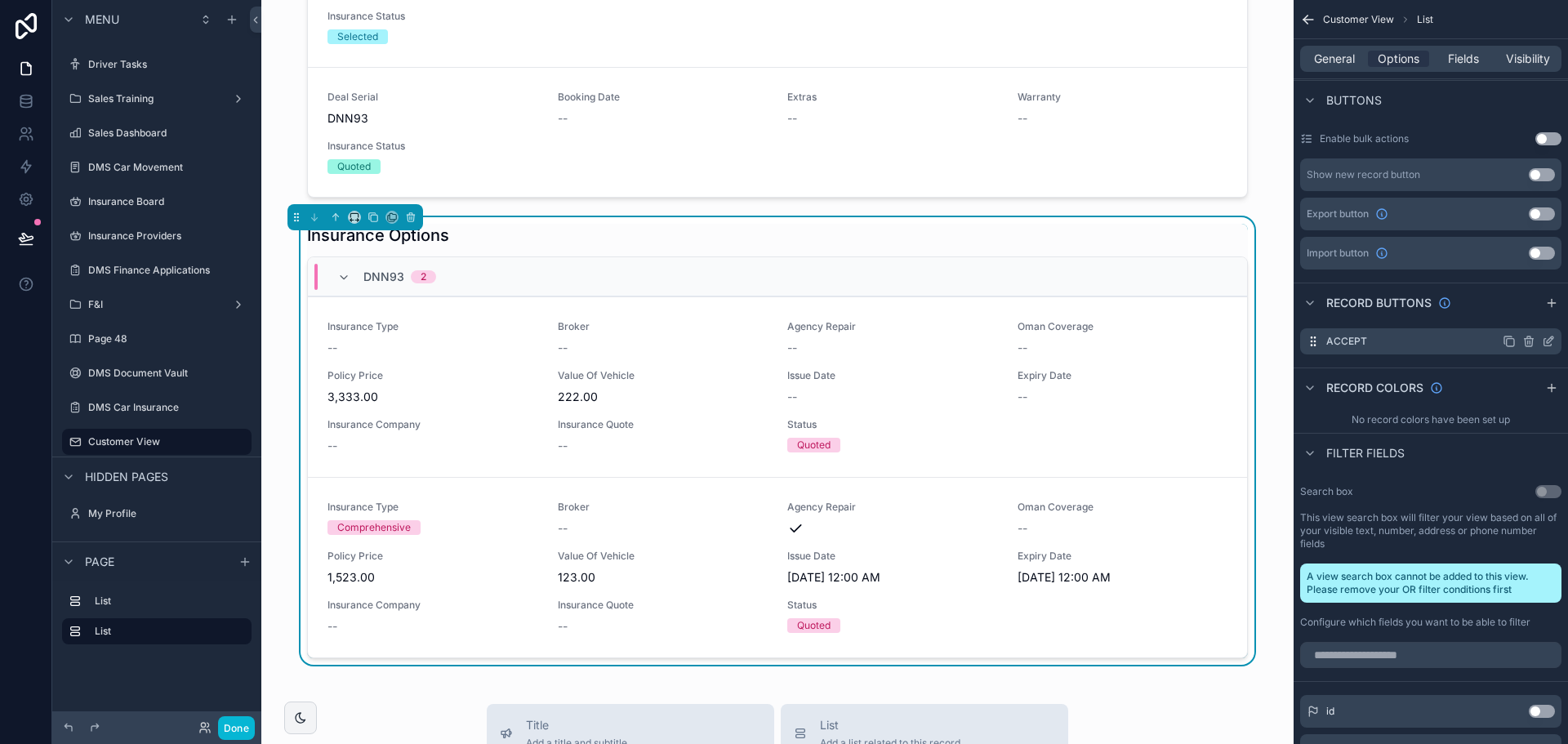
click at [1546, 342] on icon "scrollable content" at bounding box center [1548, 341] width 13 height 13
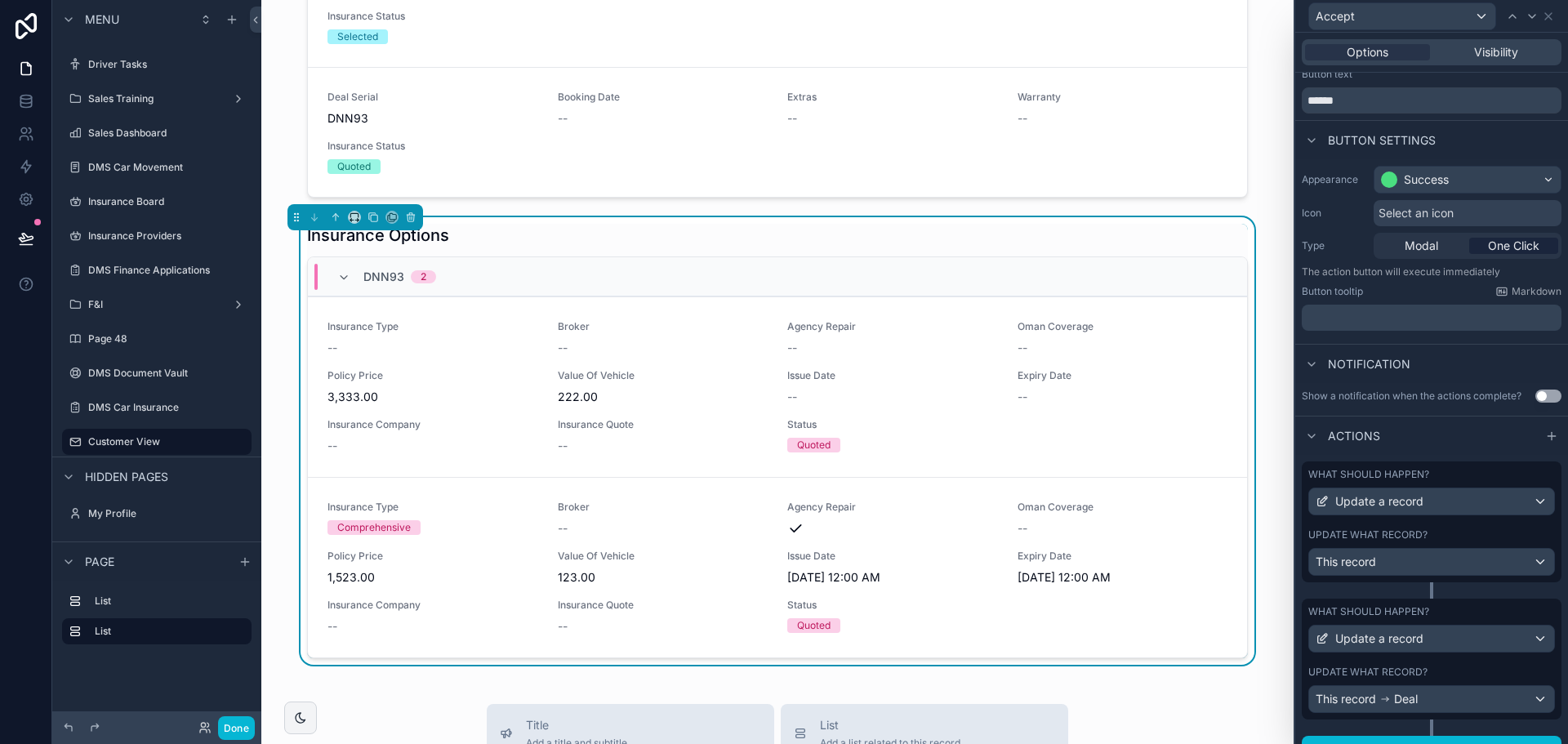
scroll to position [69, 0]
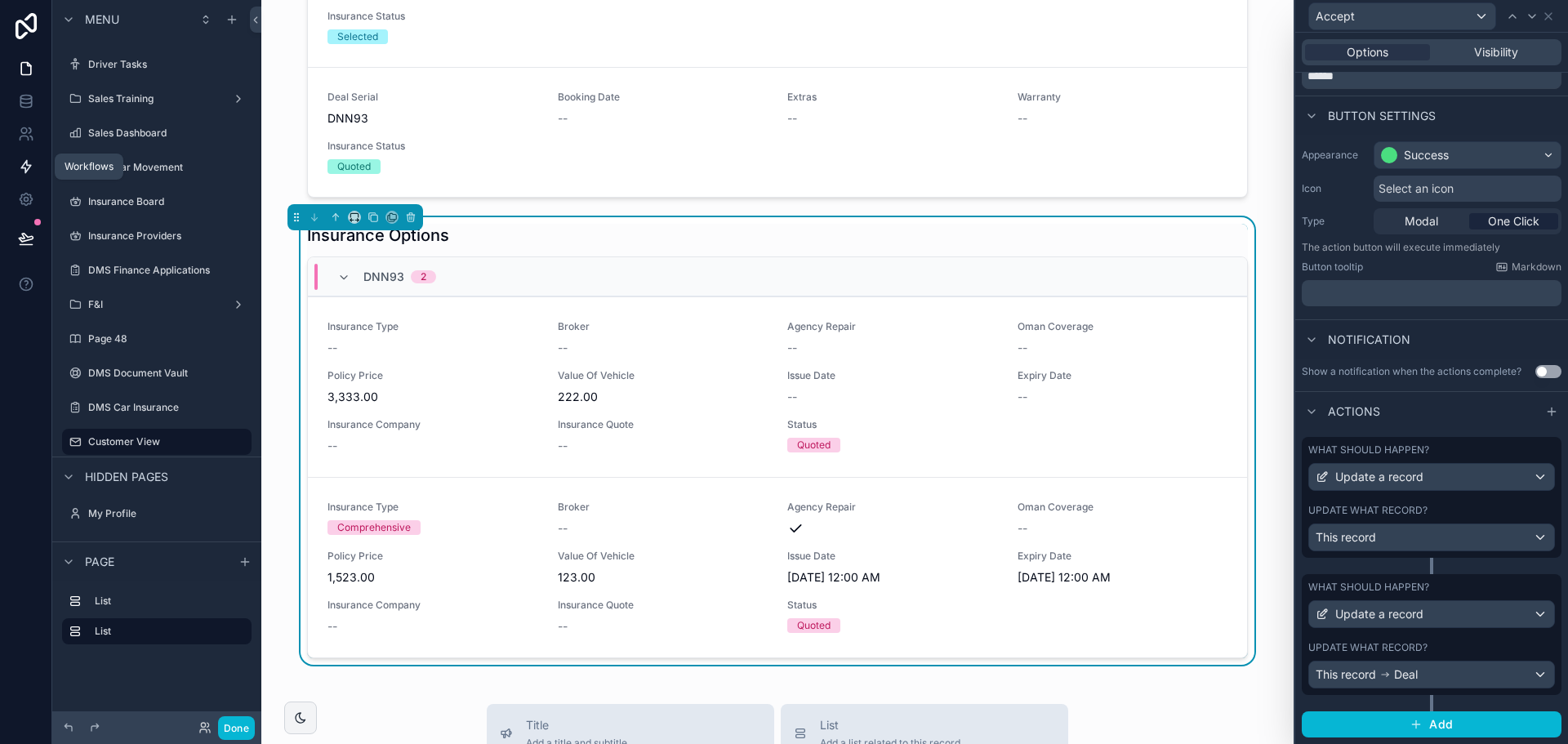
click at [26, 172] on icon at bounding box center [26, 166] width 10 height 12
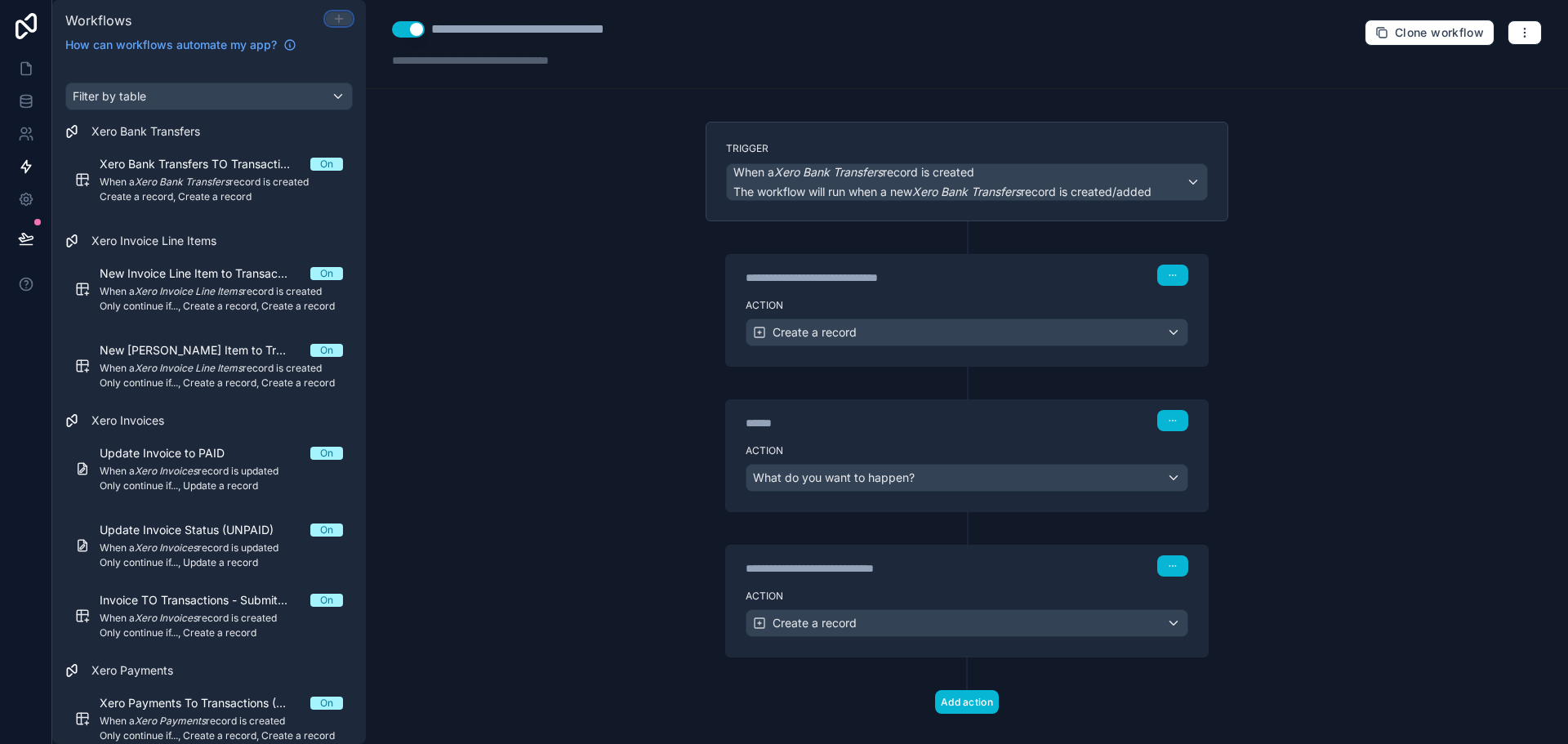
click at [334, 17] on icon at bounding box center [339, 19] width 13 height 13
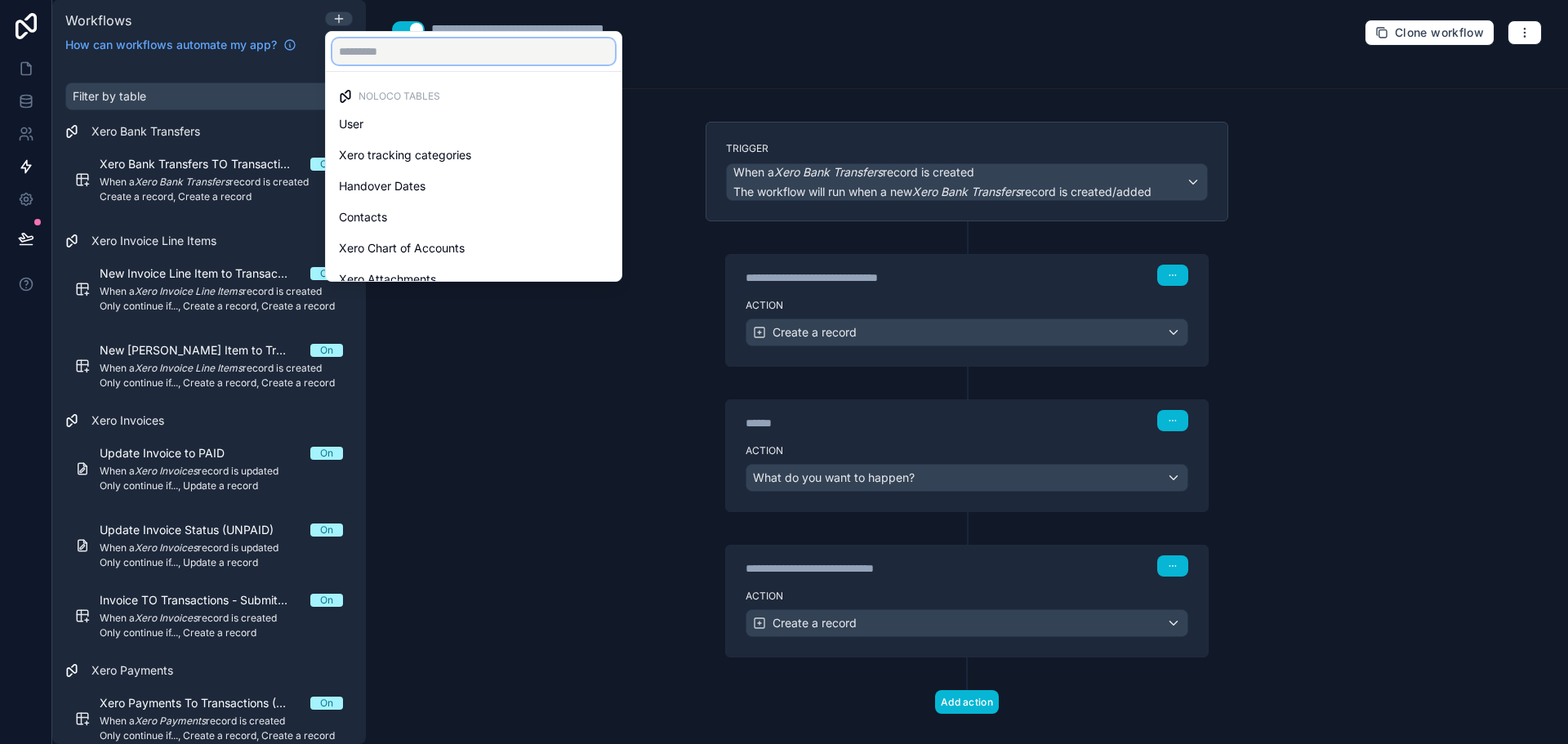
click at [385, 63] on input "text" at bounding box center [474, 51] width 282 height 26
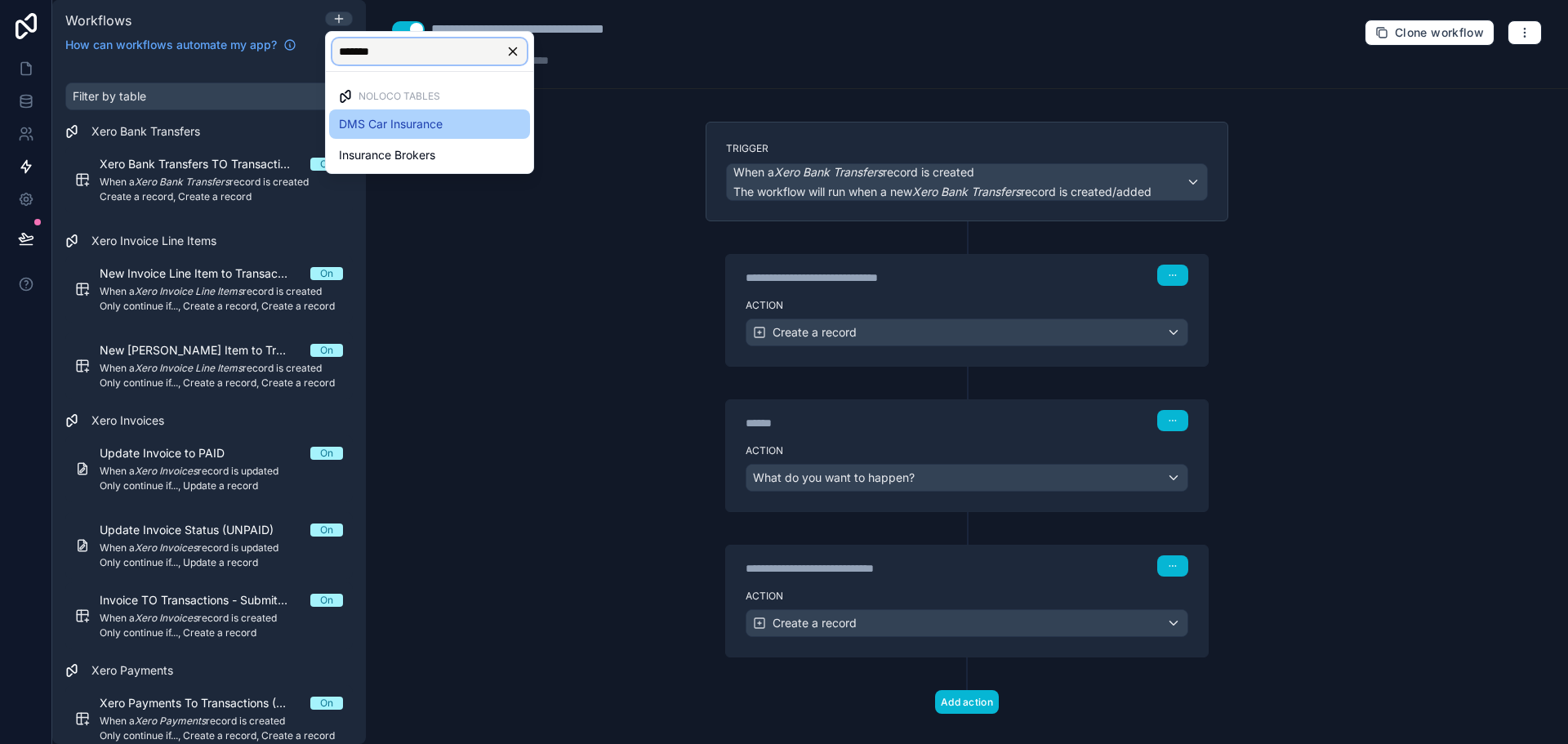
type input "*******"
click at [392, 119] on span "DMS Car Insurance" at bounding box center [391, 124] width 104 height 20
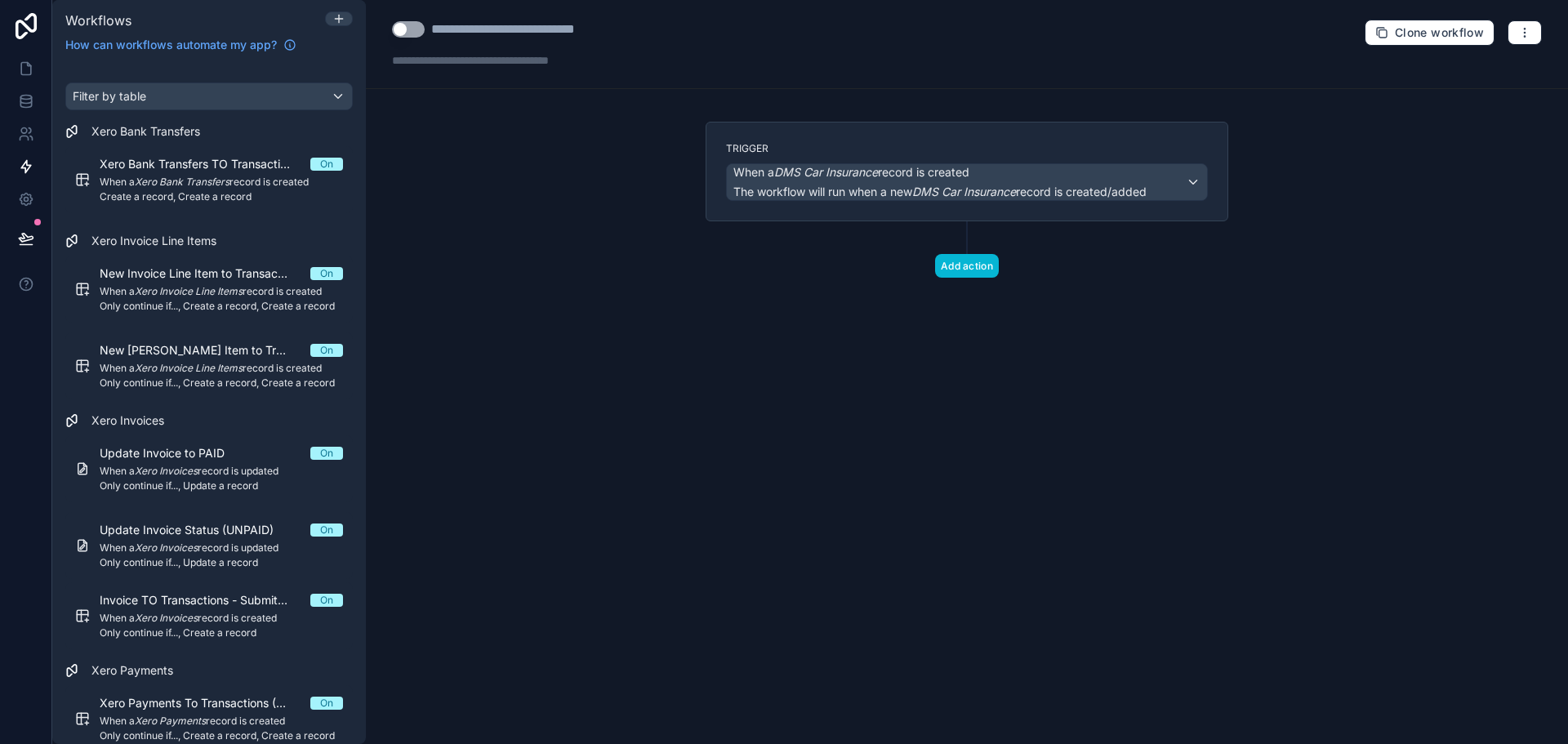
click at [567, 27] on div "**********" at bounding box center [536, 29] width 211 height 20
type div "**********"
click at [820, 168] on em "DMS Car Insurance" at bounding box center [827, 172] width 104 height 14
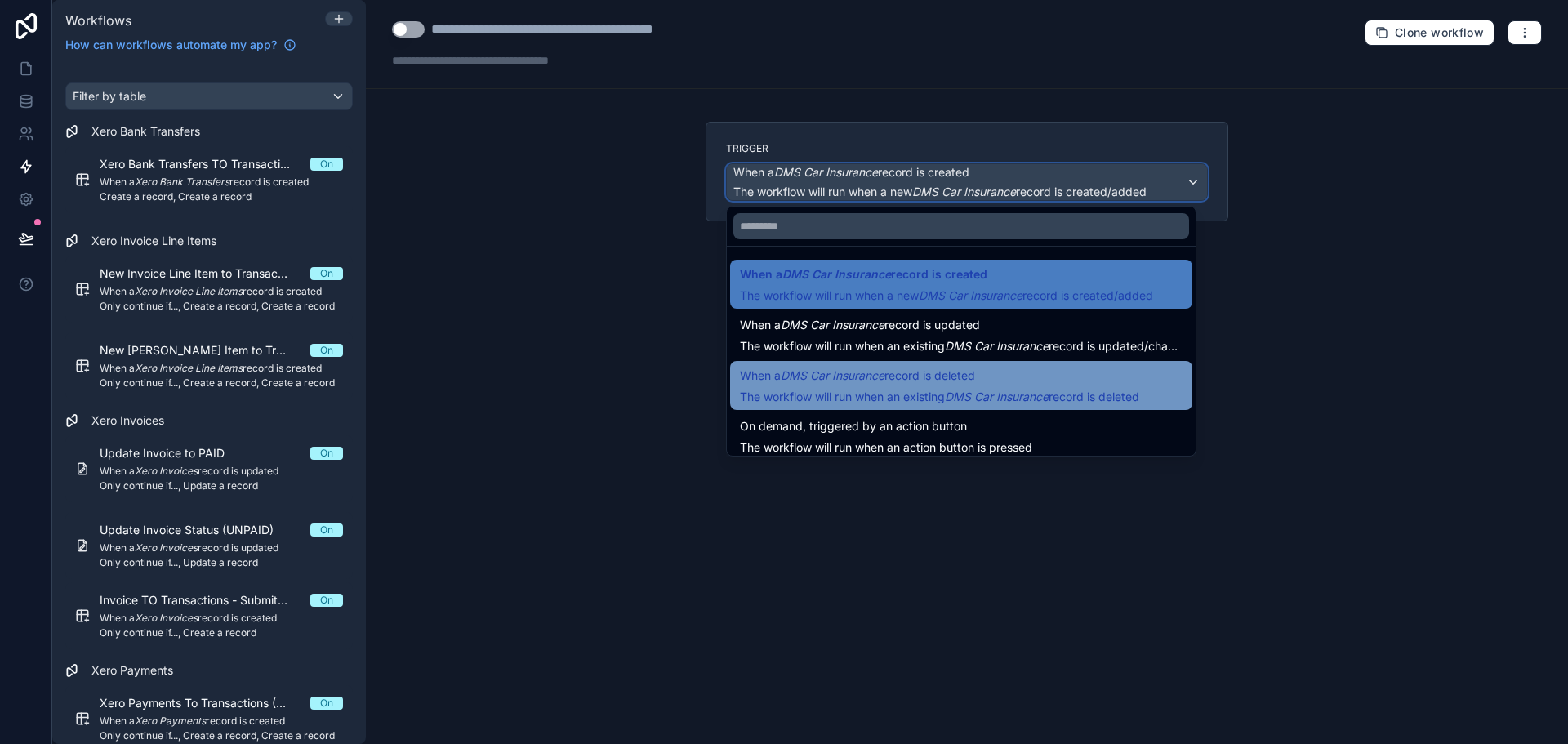
scroll to position [59, 0]
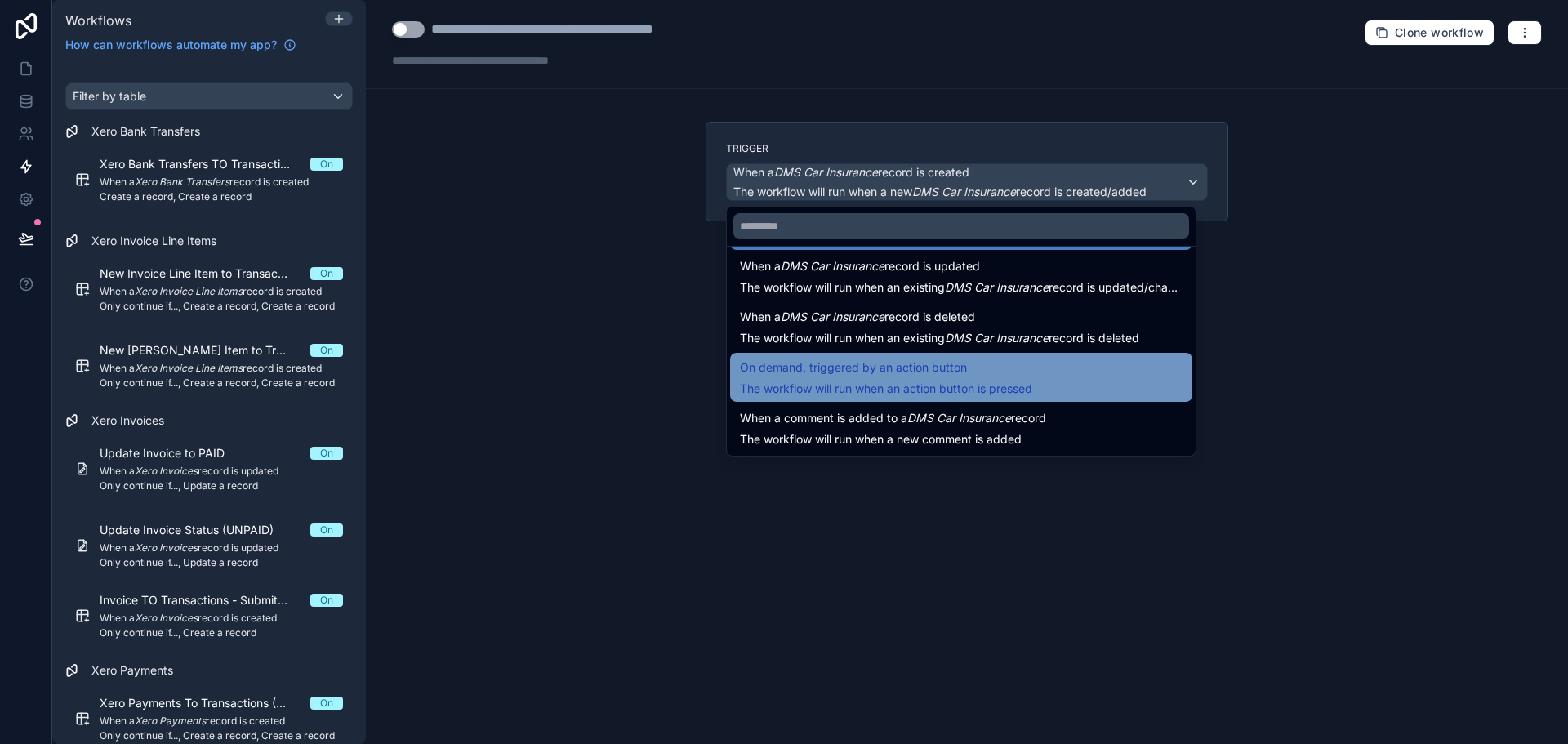
click at [917, 382] on span "The workflow will run when an action button is pressed" at bounding box center [886, 388] width 293 height 14
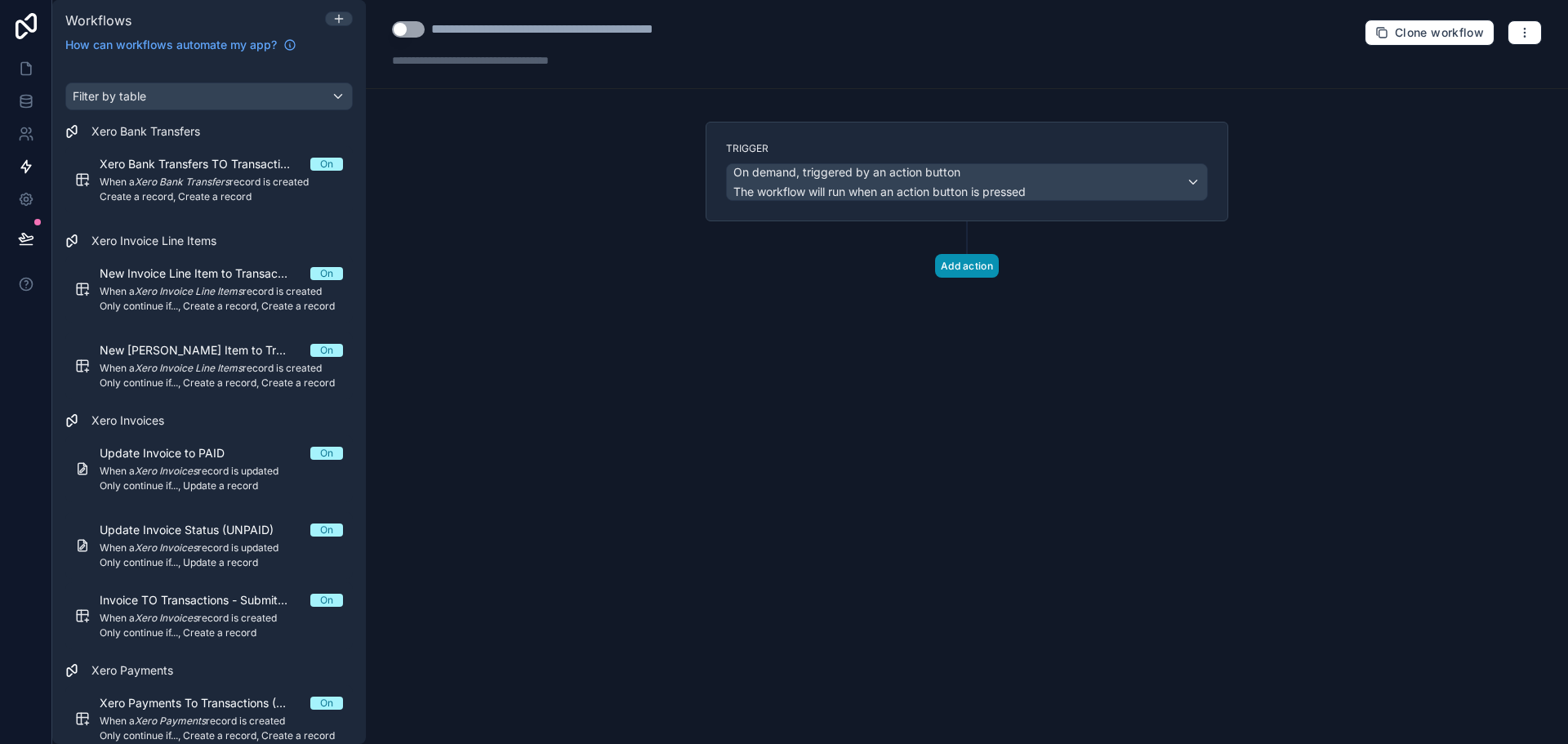
click at [975, 266] on button "Add action" at bounding box center [967, 265] width 64 height 23
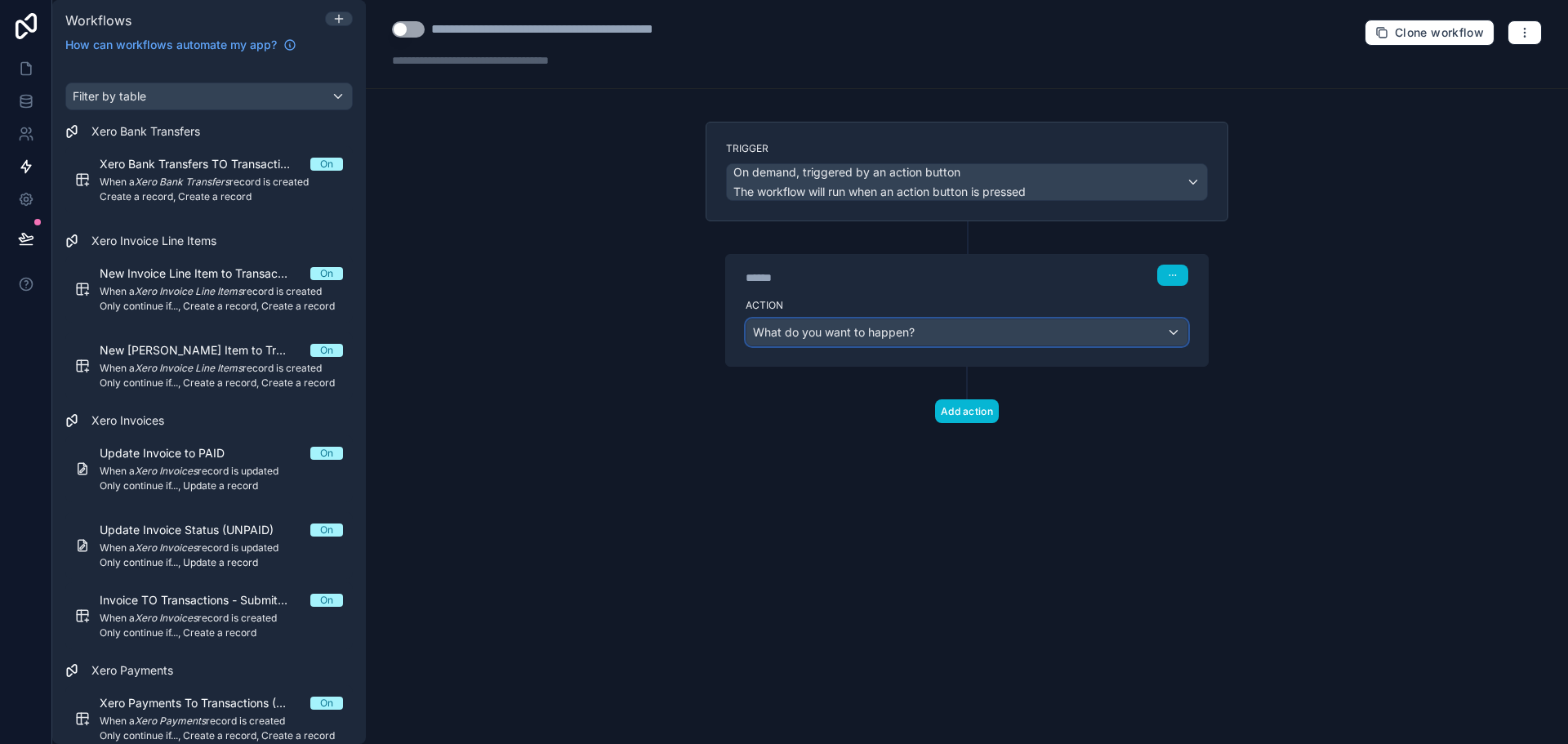
click at [903, 325] on span "What do you want to happen?" at bounding box center [834, 332] width 162 height 14
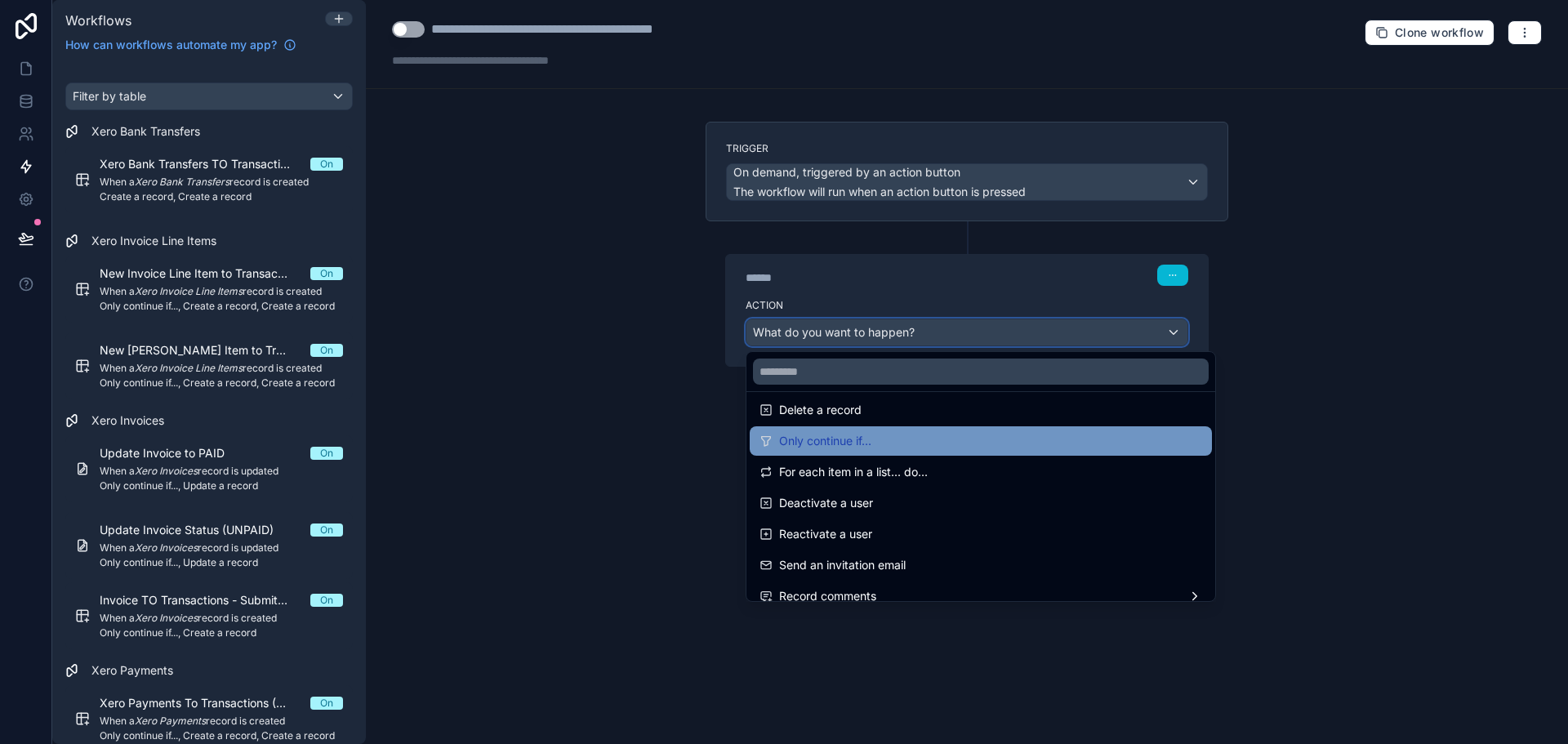
scroll to position [245, 0]
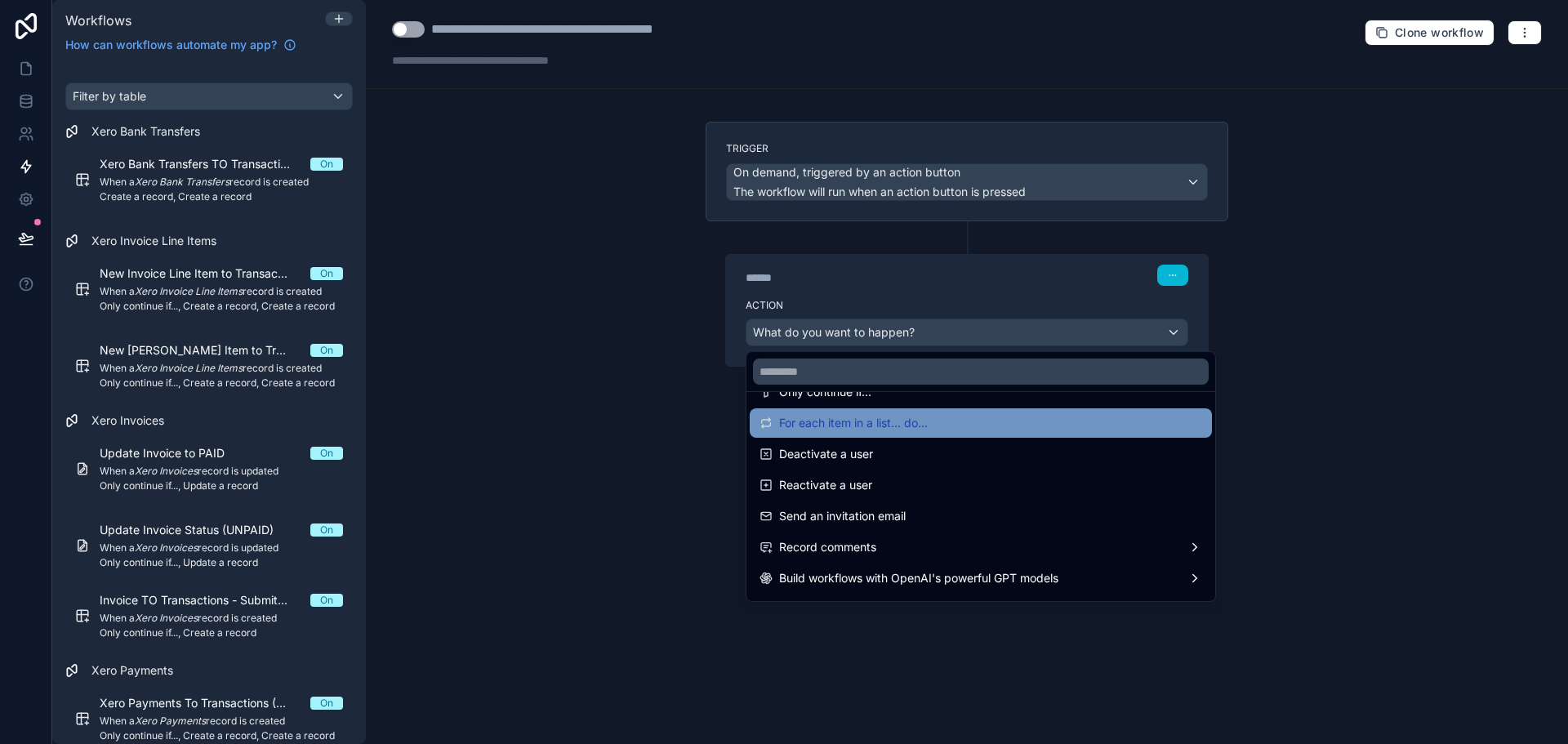
click at [891, 424] on span "For each item in a list... do..." at bounding box center [854, 423] width 149 height 20
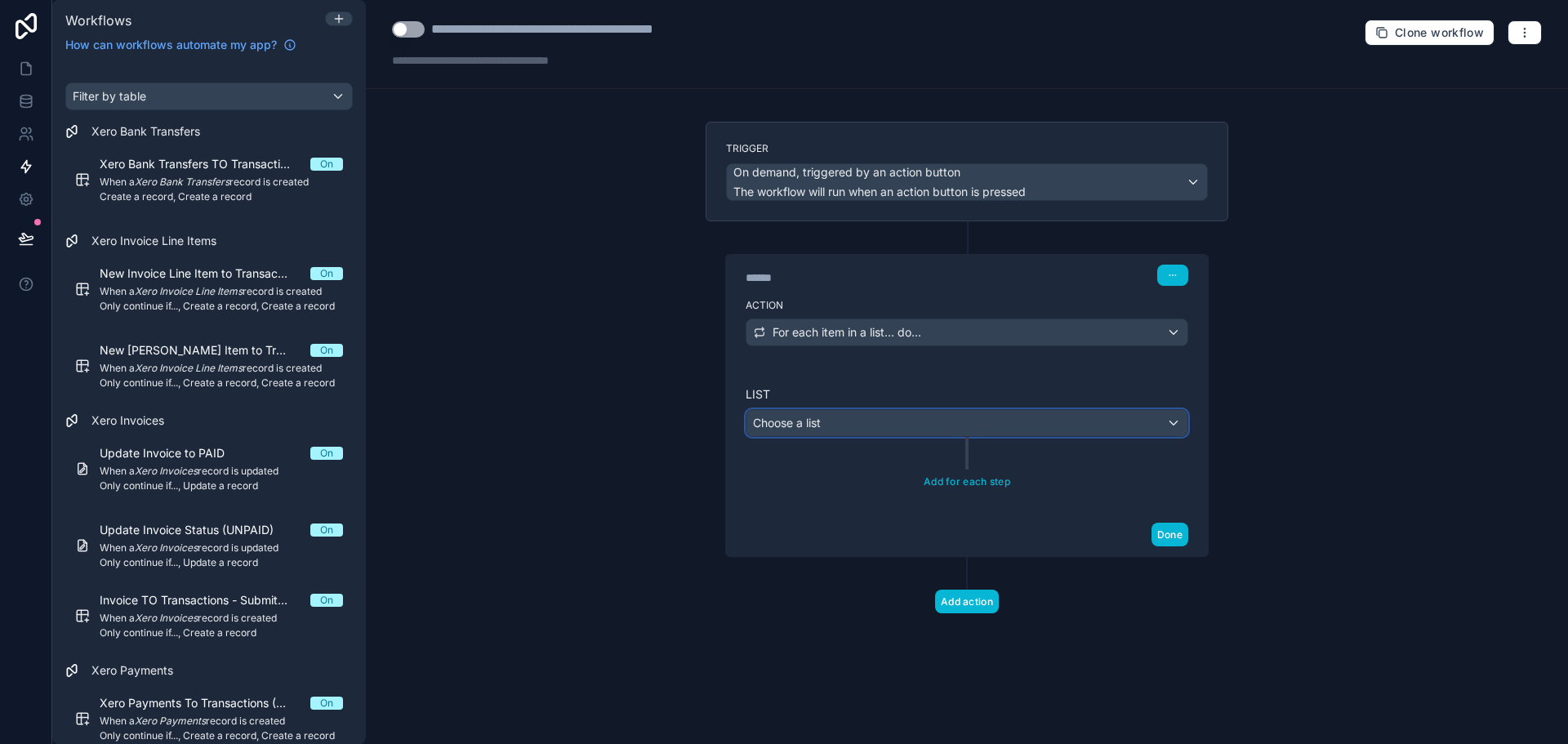
click at [882, 416] on div "Choose a list" at bounding box center [967, 423] width 441 height 26
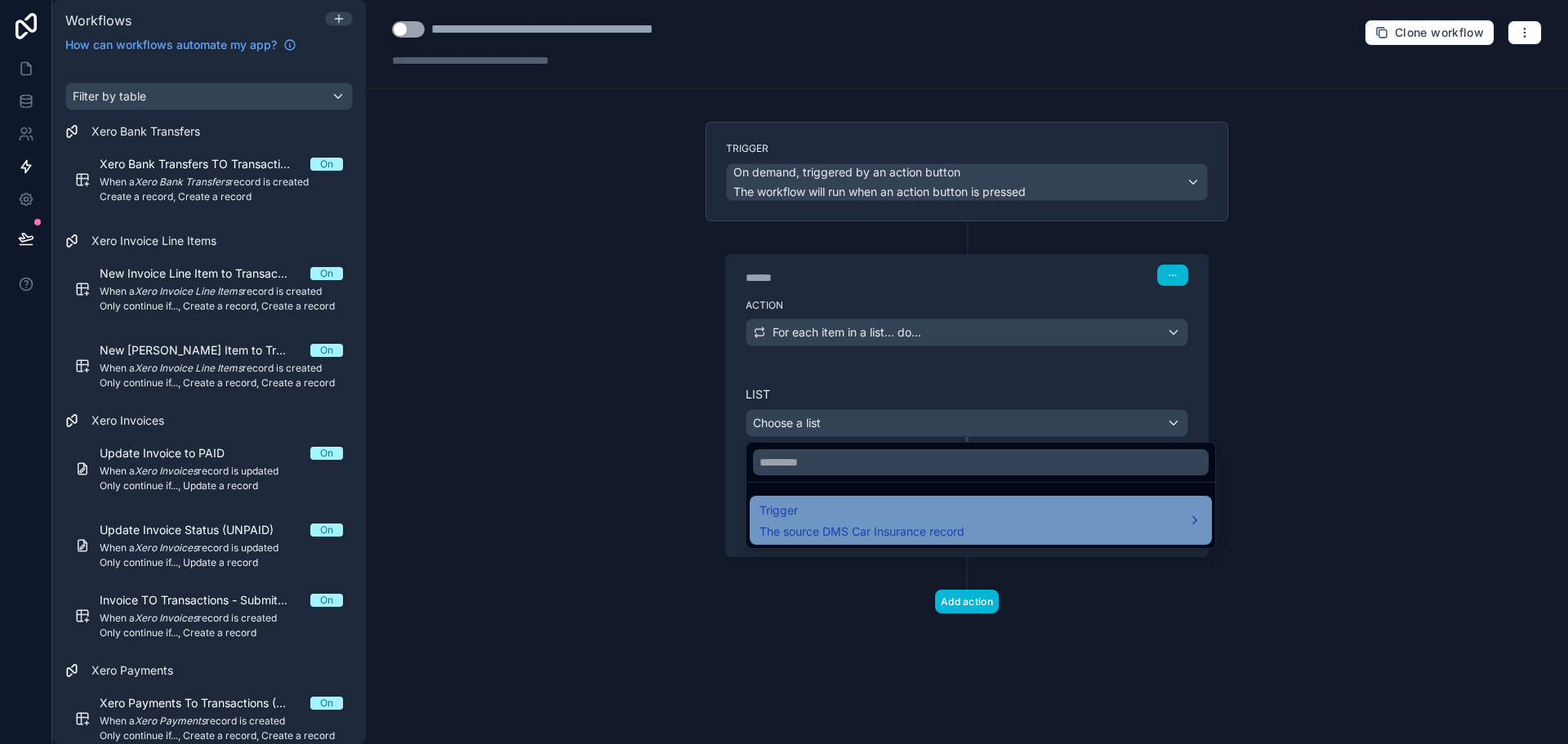
click at [873, 524] on span "The source DMS Car Insurance record" at bounding box center [862, 532] width 205 height 17
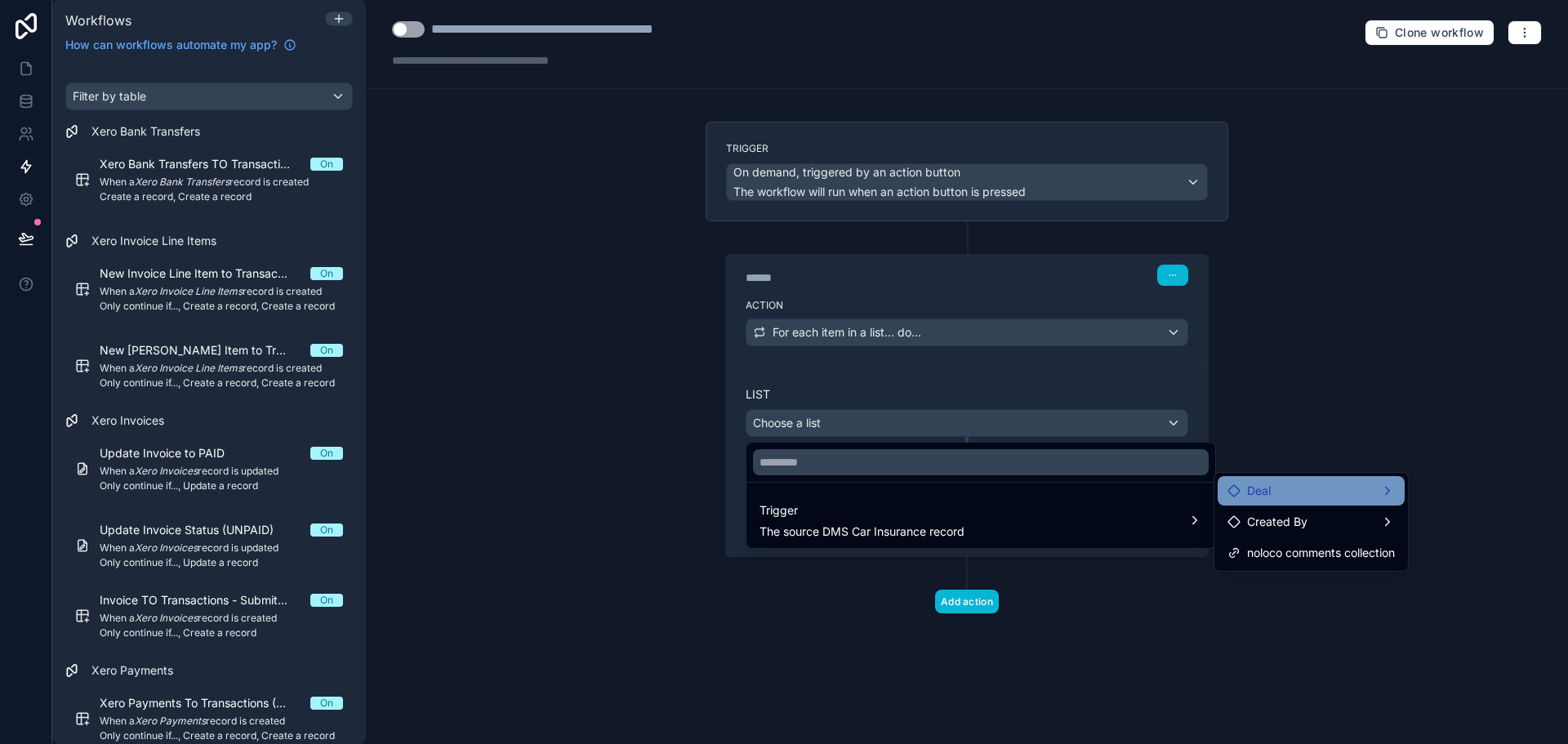
click at [1273, 490] on div "Deal" at bounding box center [1312, 490] width 167 height 20
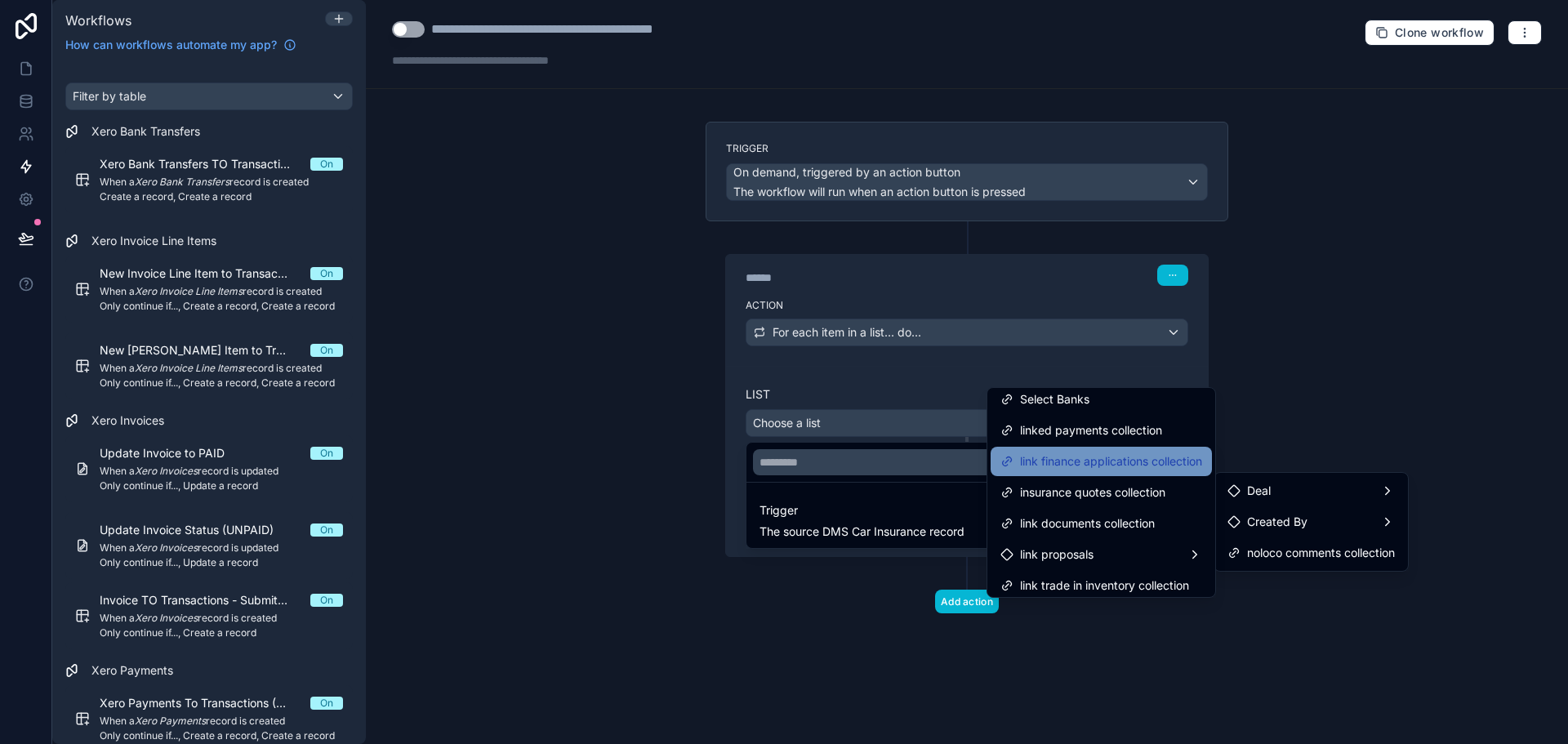
scroll to position [409, 0]
click at [1110, 469] on span "insurance quotes collection" at bounding box center [1092, 463] width 146 height 20
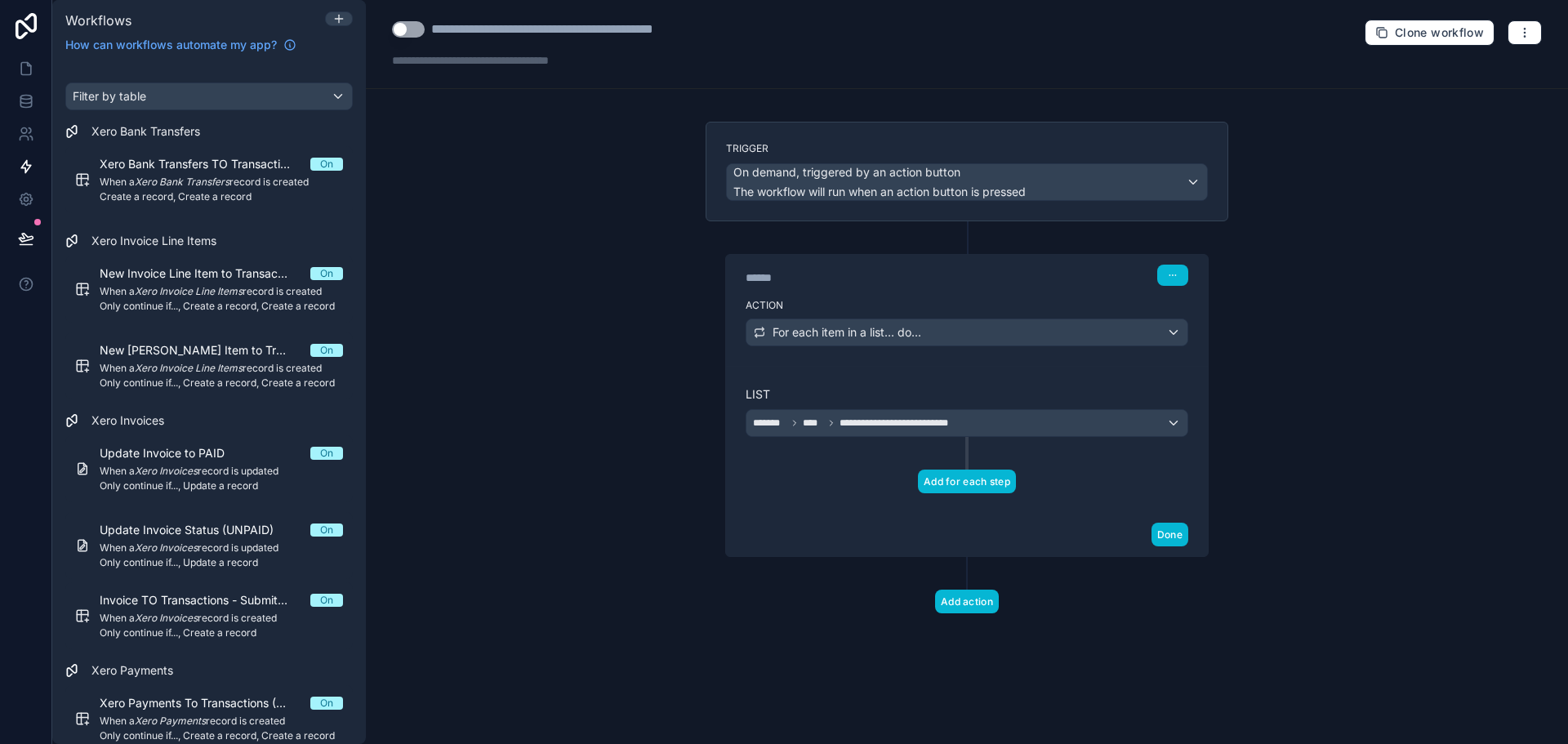
click at [964, 476] on button "Add for each step" at bounding box center [967, 481] width 98 height 23
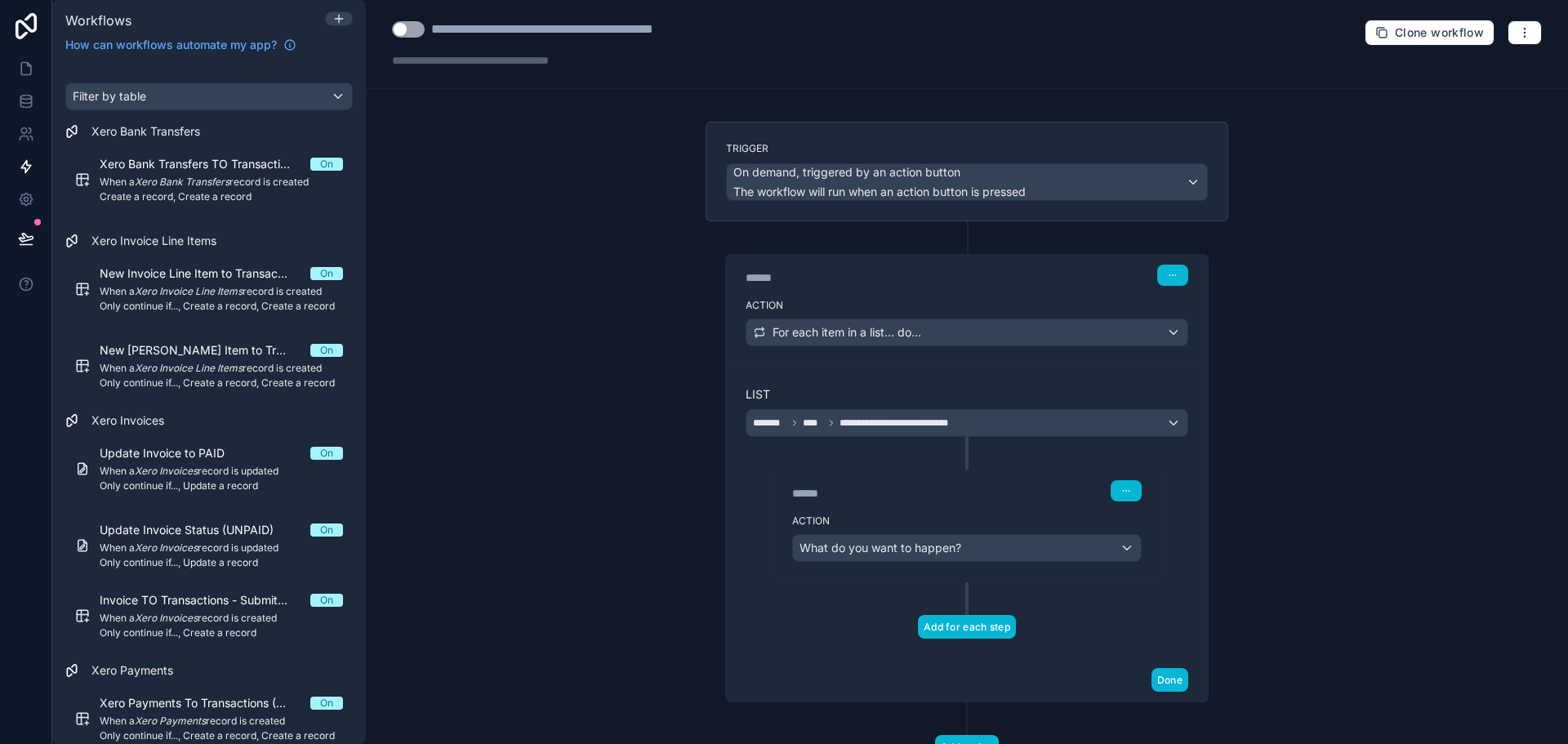
scroll to position [67, 0]
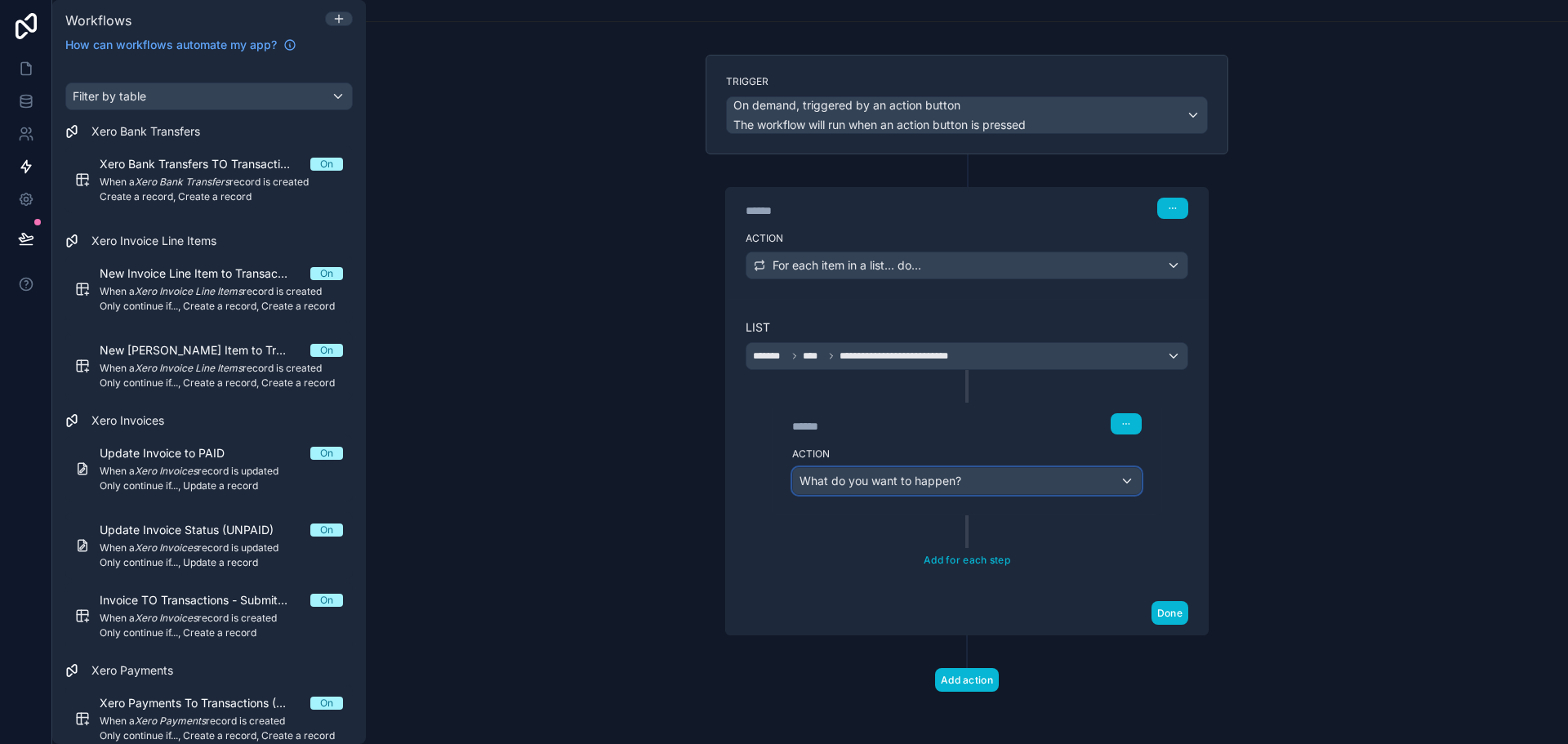
click at [959, 479] on div "What do you want to happen?" at bounding box center [967, 481] width 348 height 26
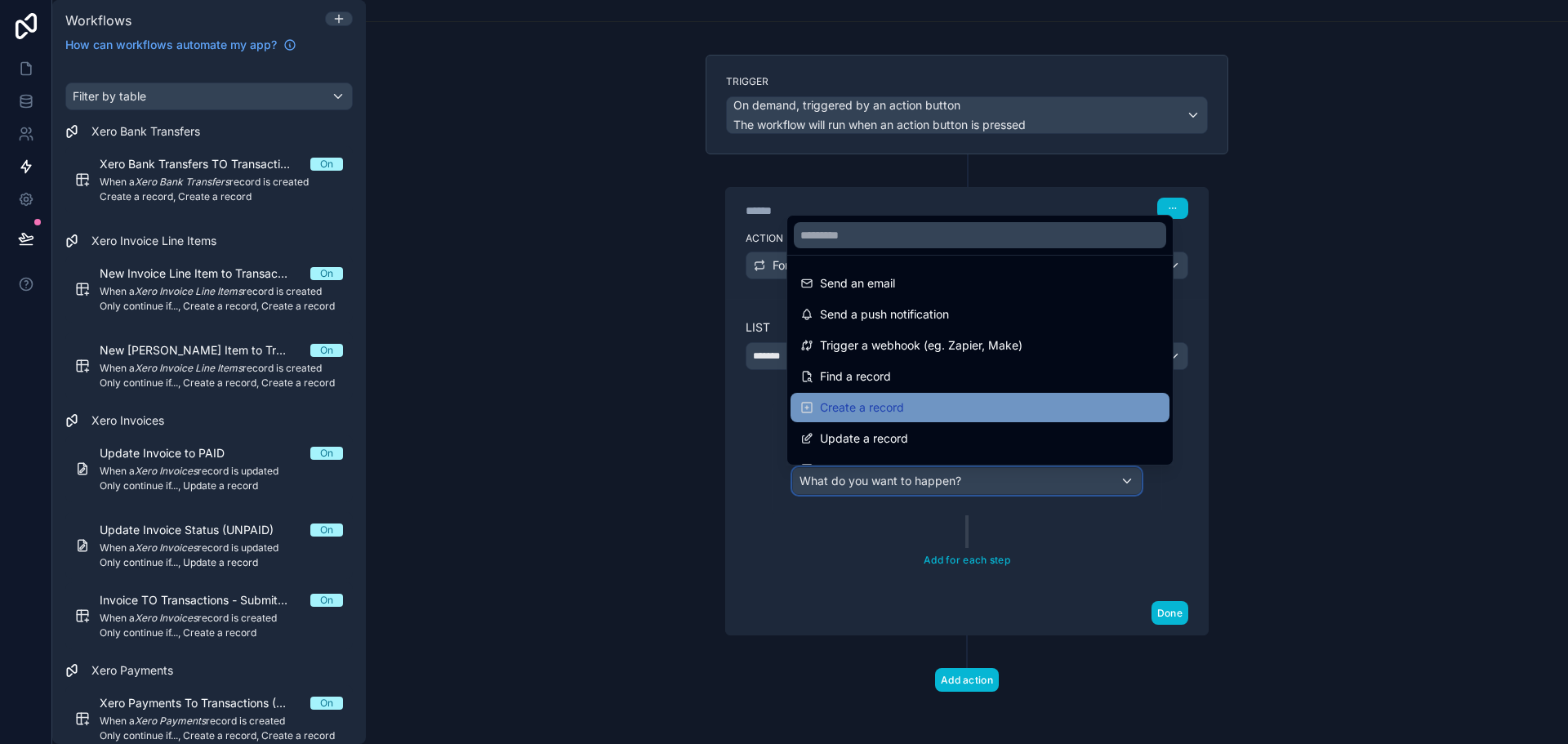
scroll to position [163, 0]
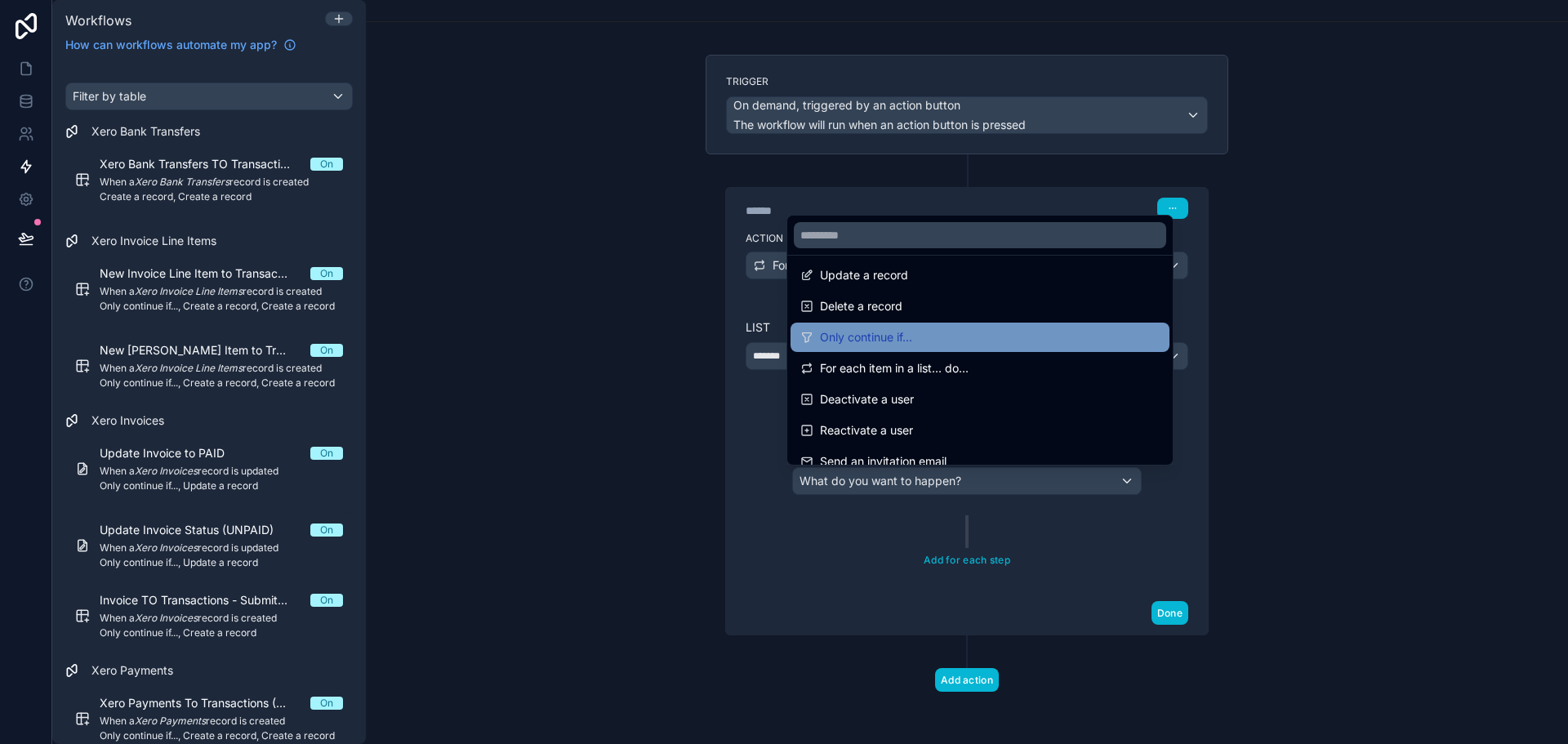
click at [912, 338] on span "Only continue if..." at bounding box center [866, 337] width 92 height 20
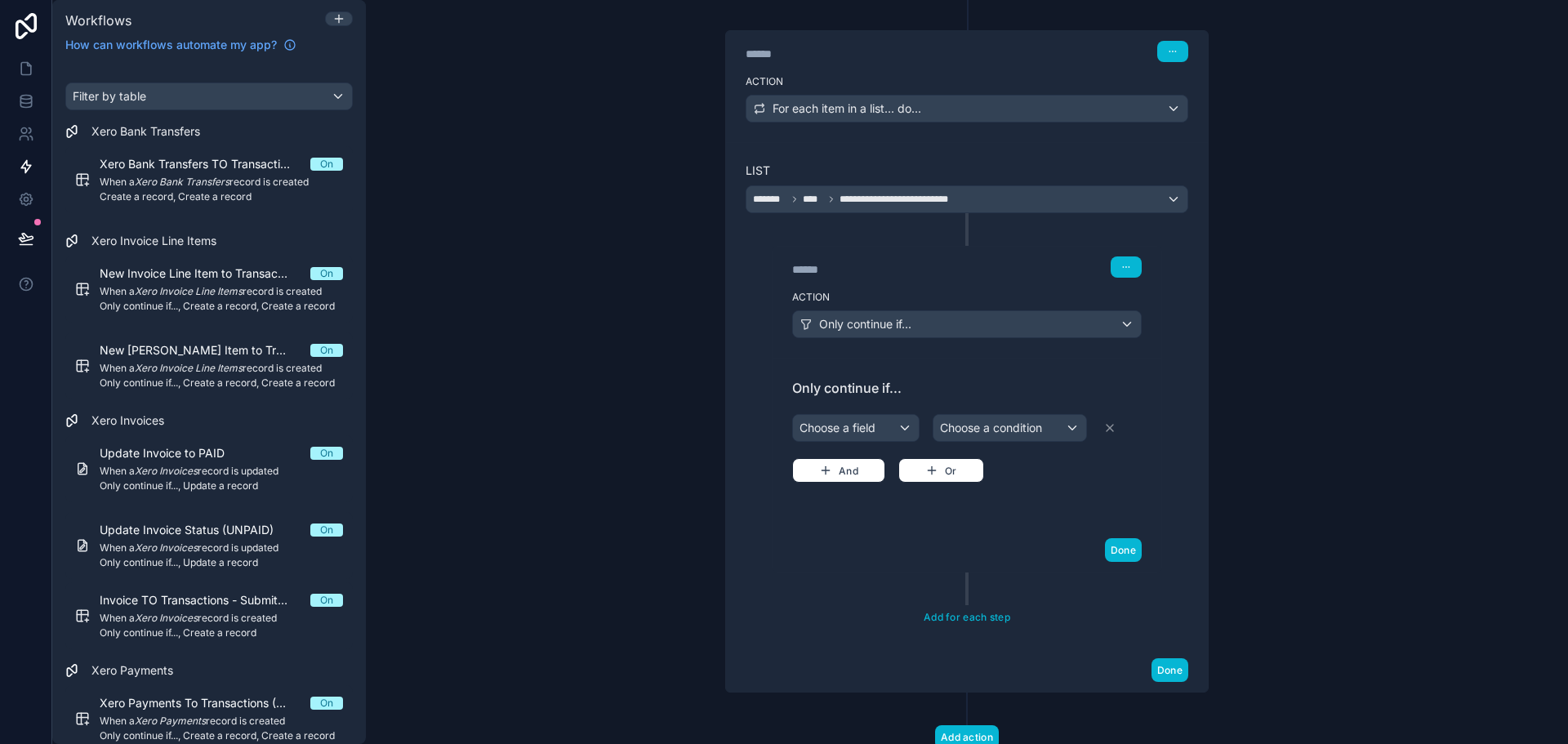
scroll to position [230, 0]
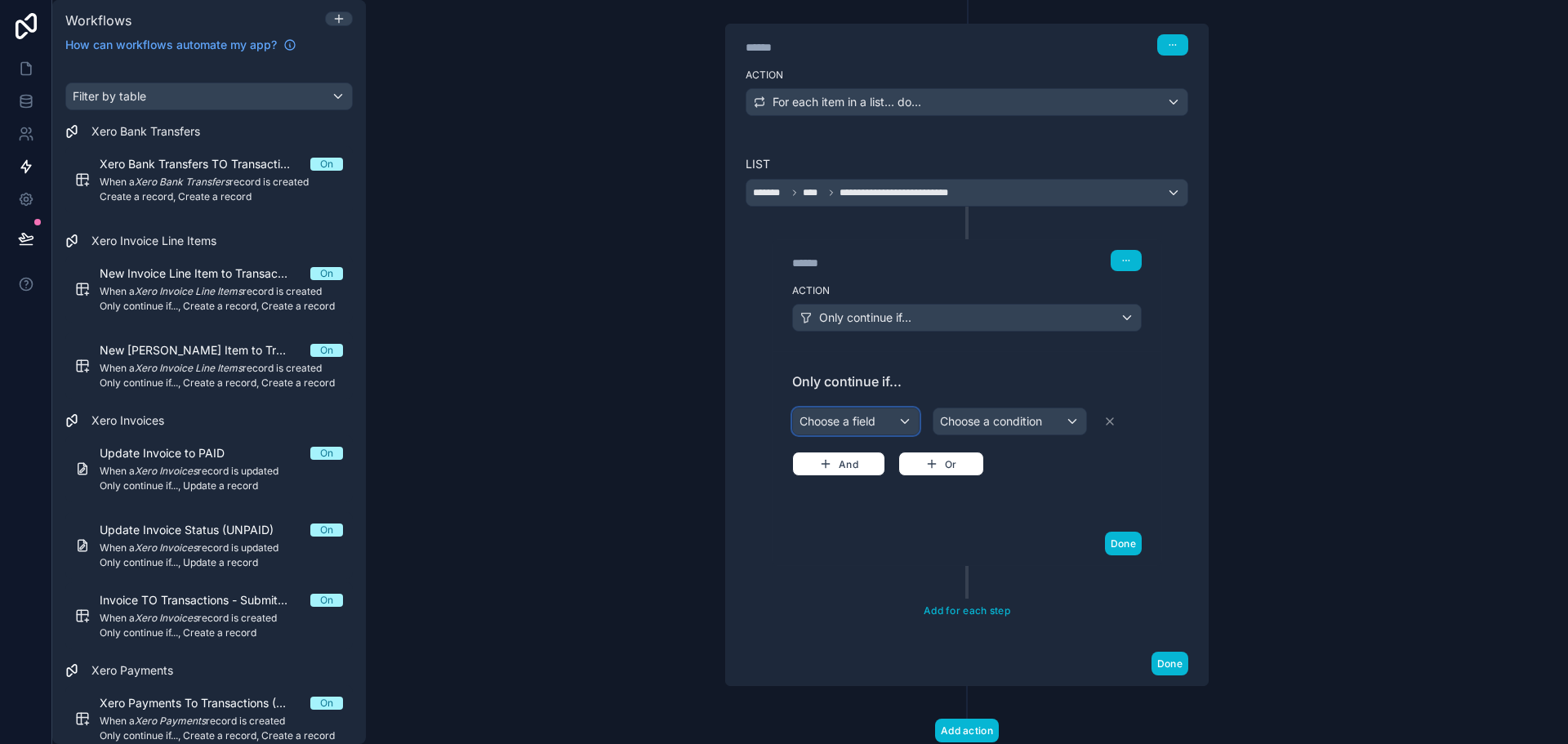
click at [856, 419] on div "Choose a field" at bounding box center [856, 422] width 125 height 26
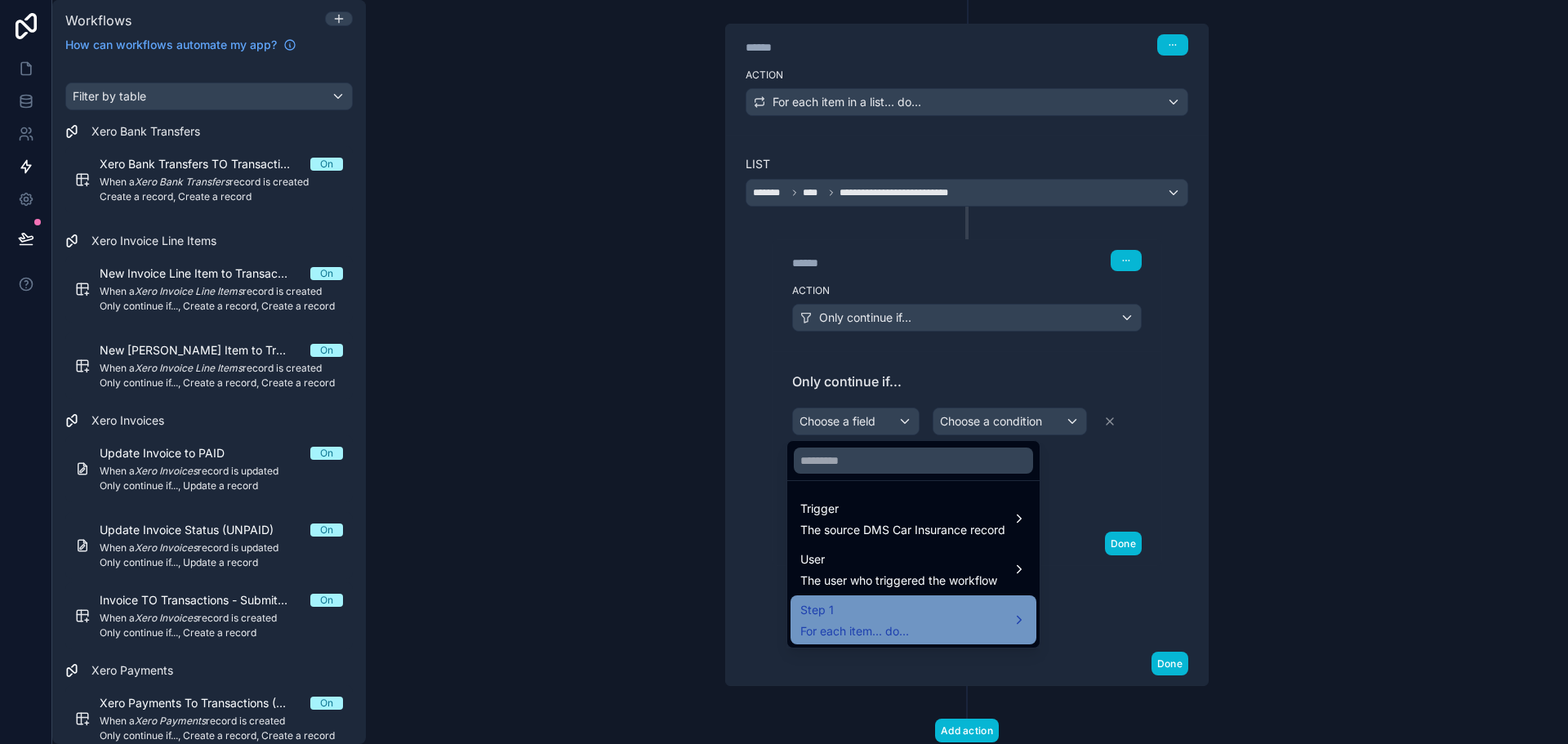
click at [908, 606] on span "Step 1" at bounding box center [855, 609] width 109 height 20
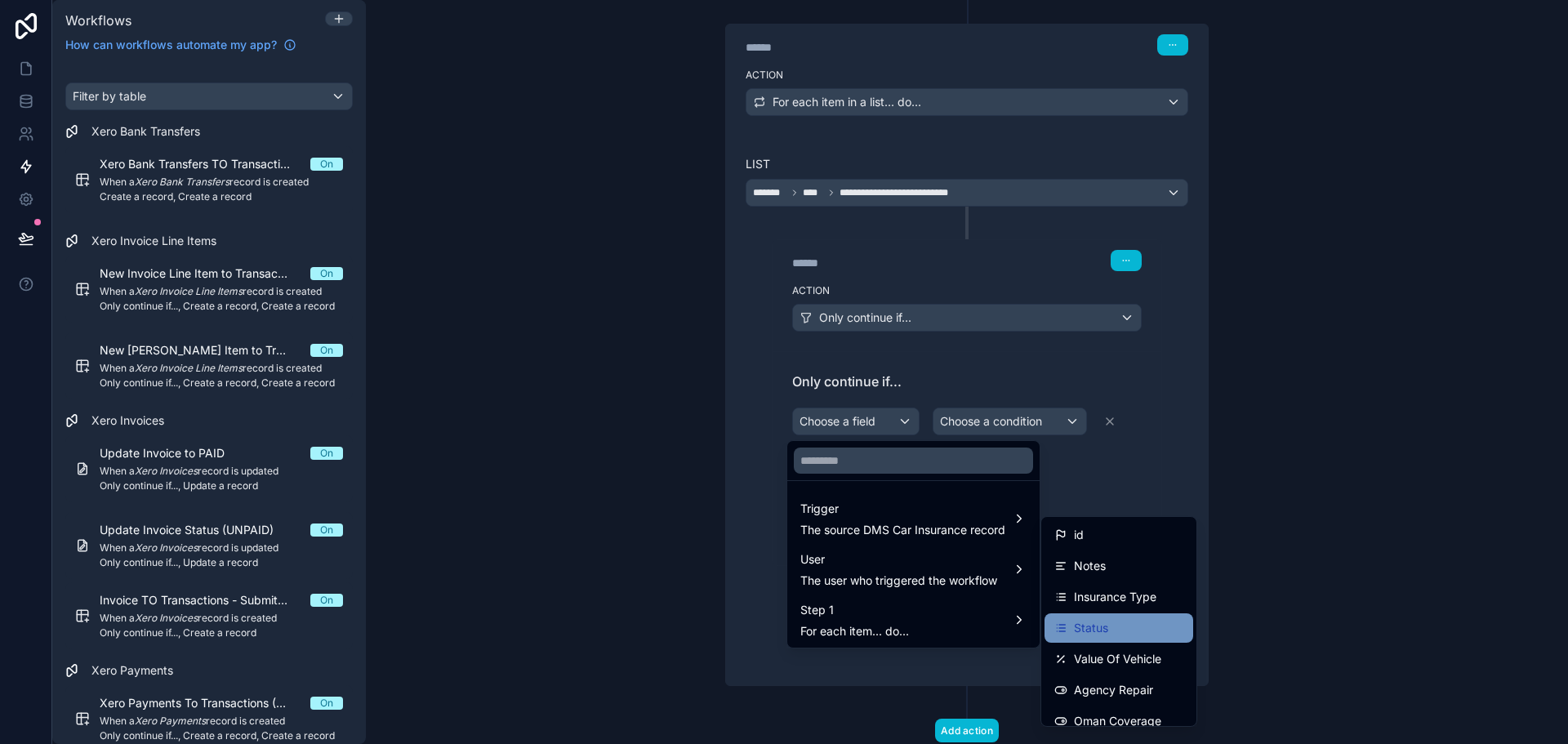
click at [1096, 626] on span "Status" at bounding box center [1091, 628] width 34 height 20
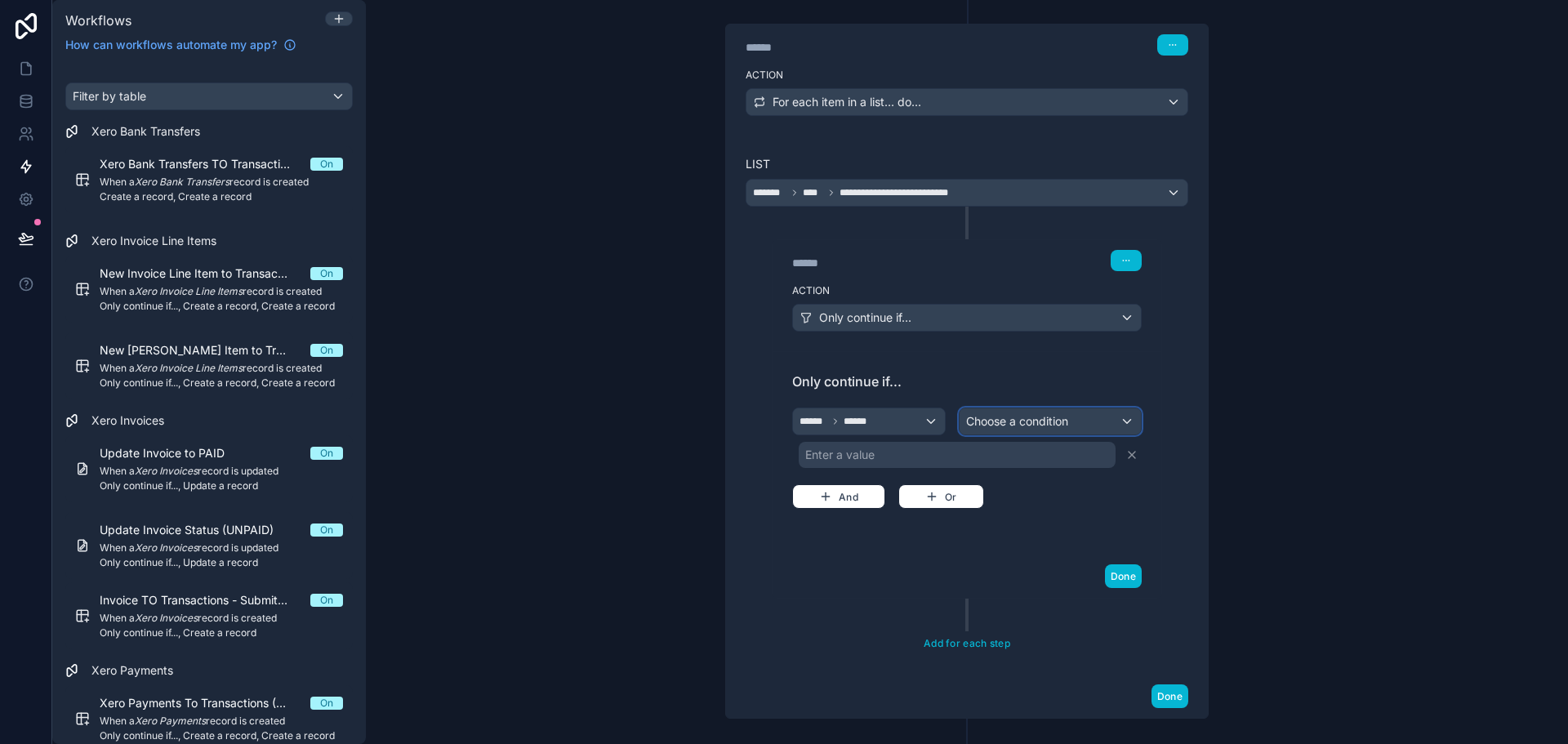
click at [1028, 429] on div "Choose a condition" at bounding box center [1050, 422] width 181 height 26
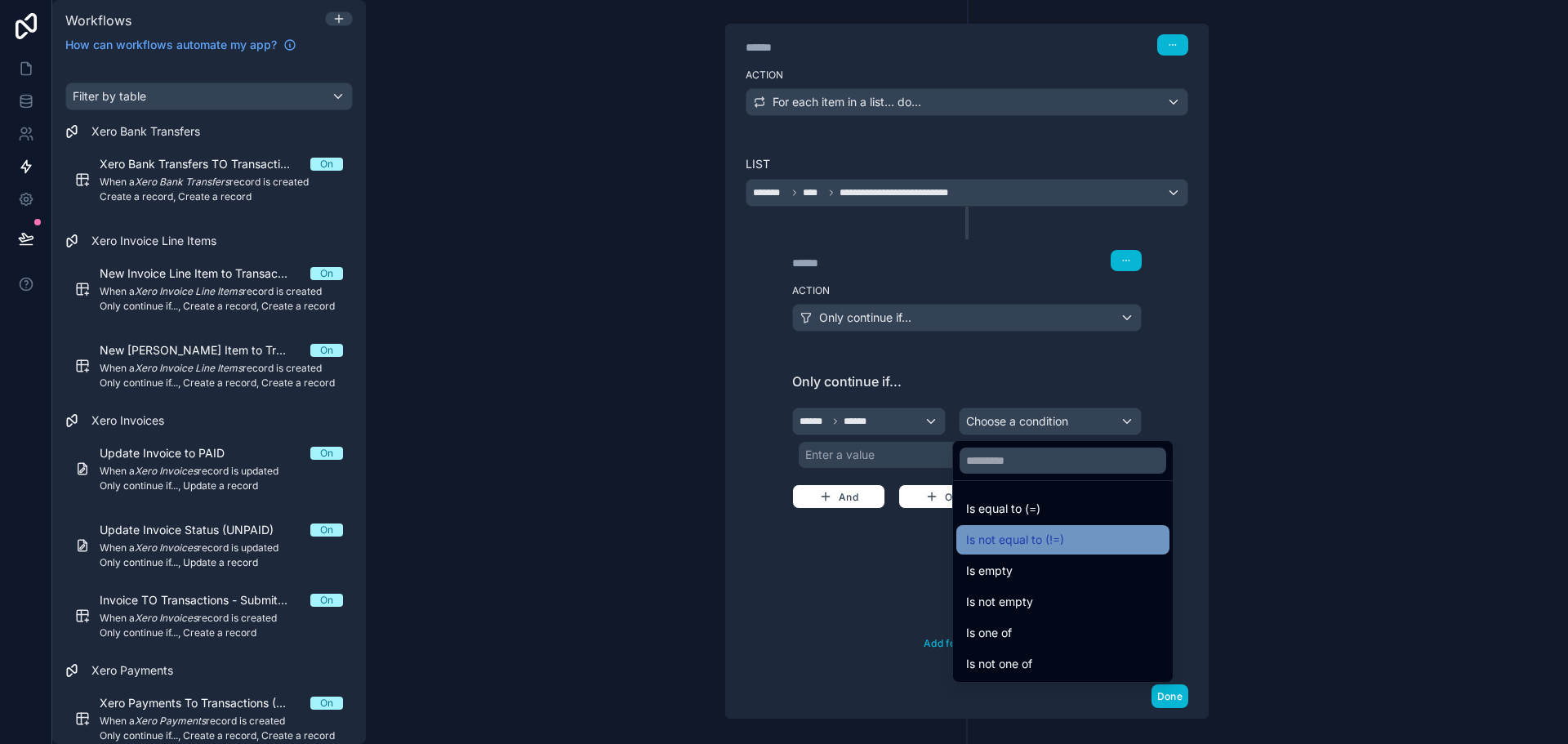
click at [1051, 532] on span "Is not equal to (!=)" at bounding box center [1015, 540] width 98 height 20
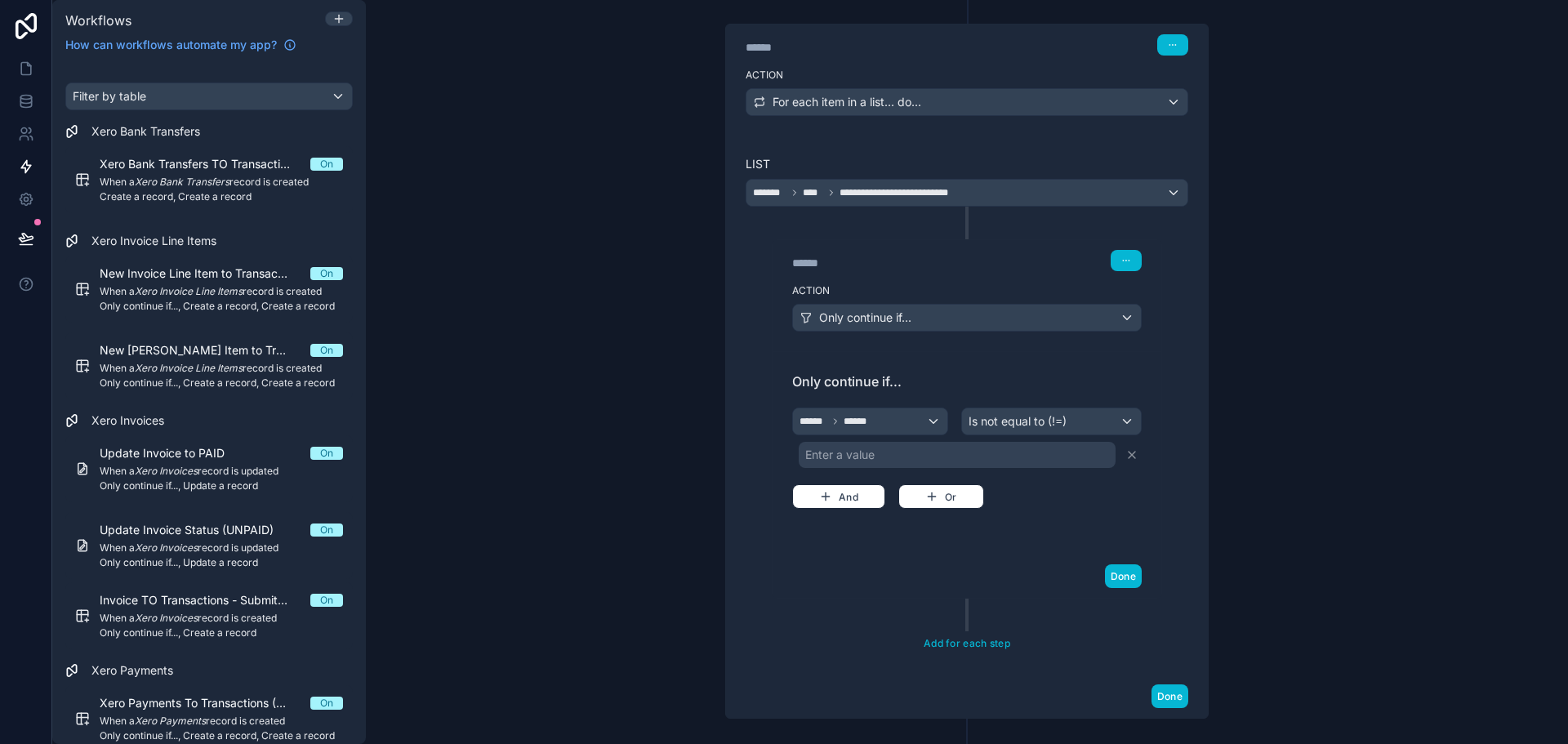
click at [910, 468] on div "****** ****** Is not equal to (!=) Enter a value And Or" at bounding box center [967, 456] width 349 height 105
click at [913, 461] on div "Enter a value" at bounding box center [957, 455] width 317 height 26
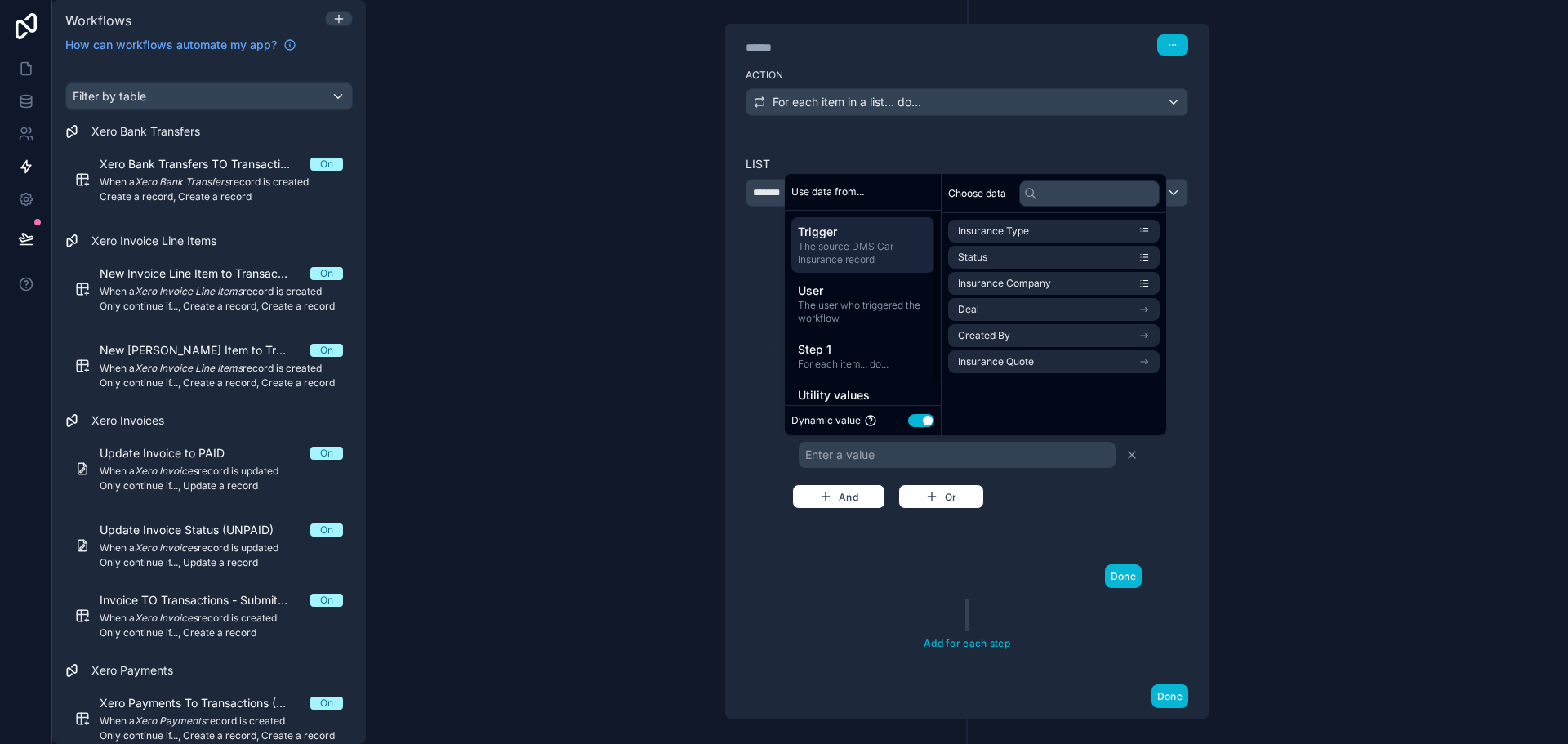
click at [928, 421] on button "Use setting" at bounding box center [921, 421] width 26 height 13
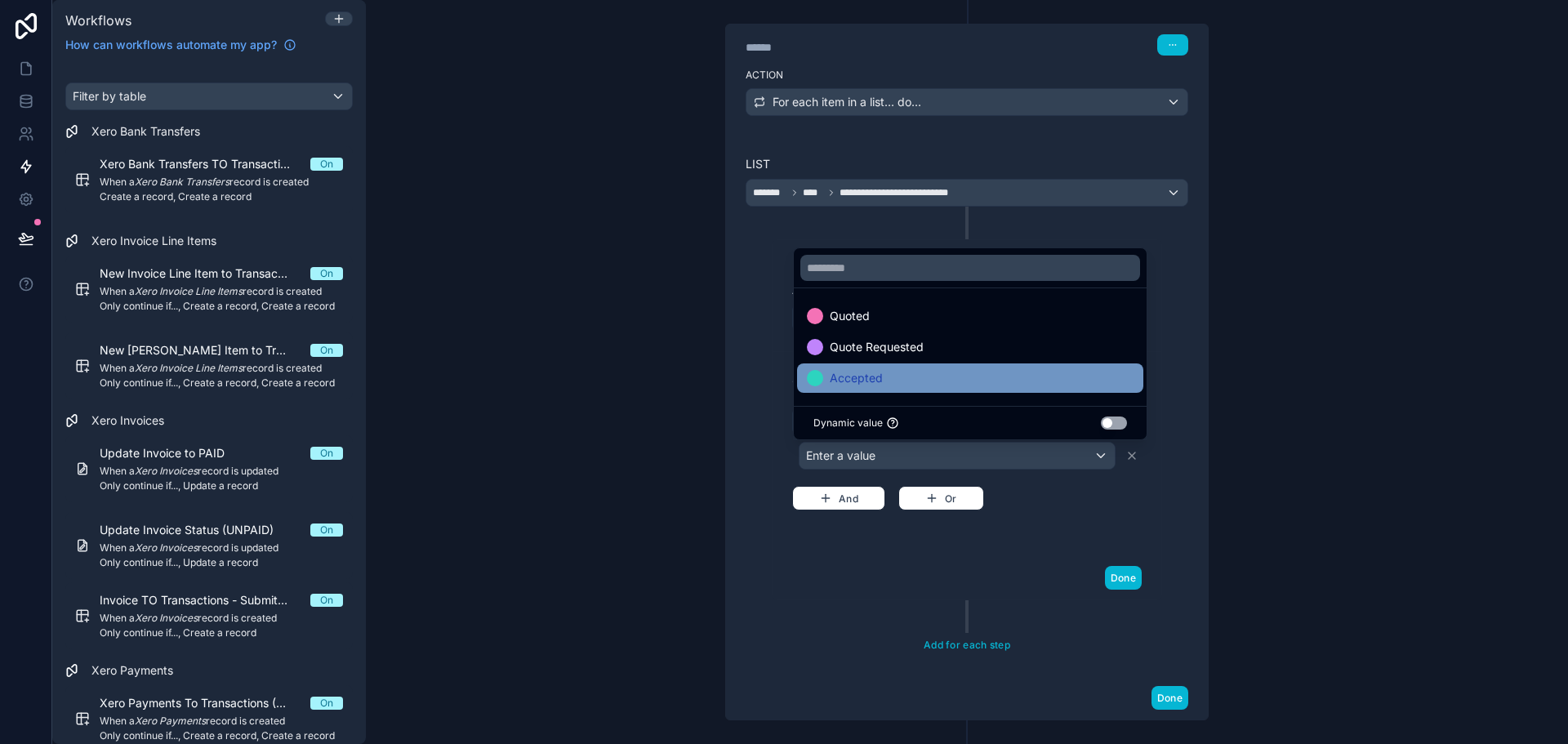
click at [915, 369] on div "Accepted" at bounding box center [971, 378] width 327 height 20
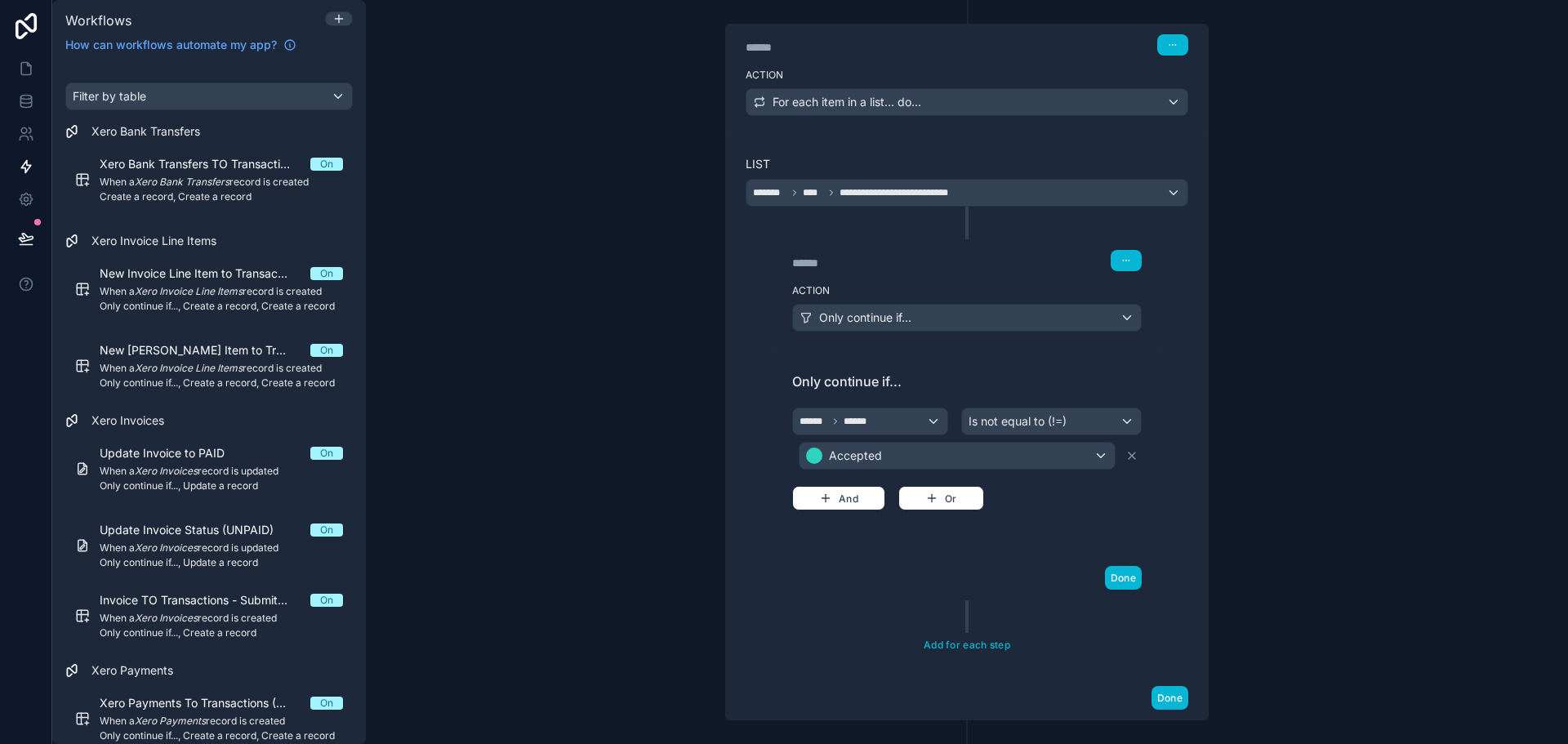
click at [900, 571] on div "Done" at bounding box center [967, 578] width 389 height 44
click at [1116, 581] on button "Done" at bounding box center [1124, 577] width 37 height 23
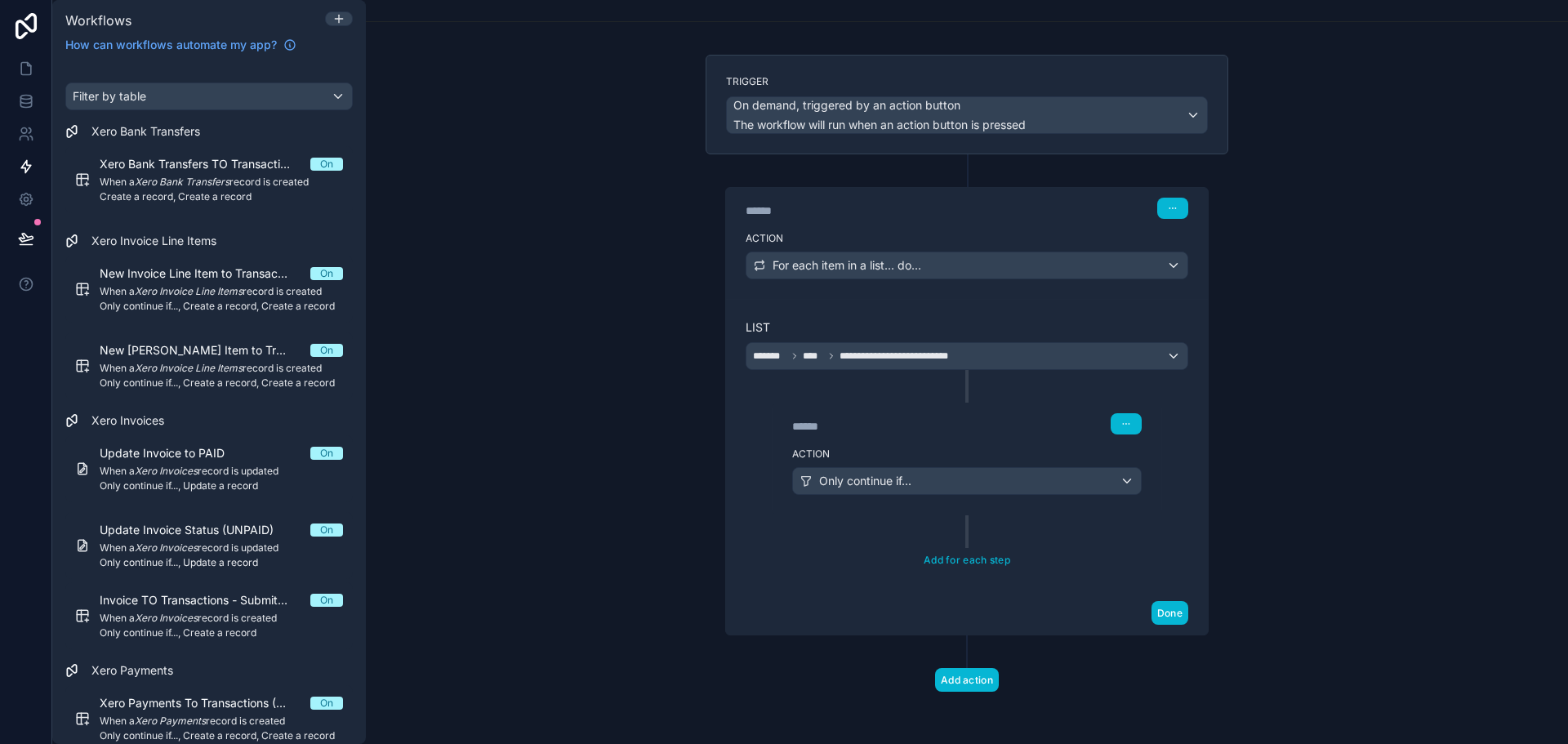
scroll to position [67, 0]
click at [1181, 615] on button "Done" at bounding box center [1170, 612] width 37 height 23
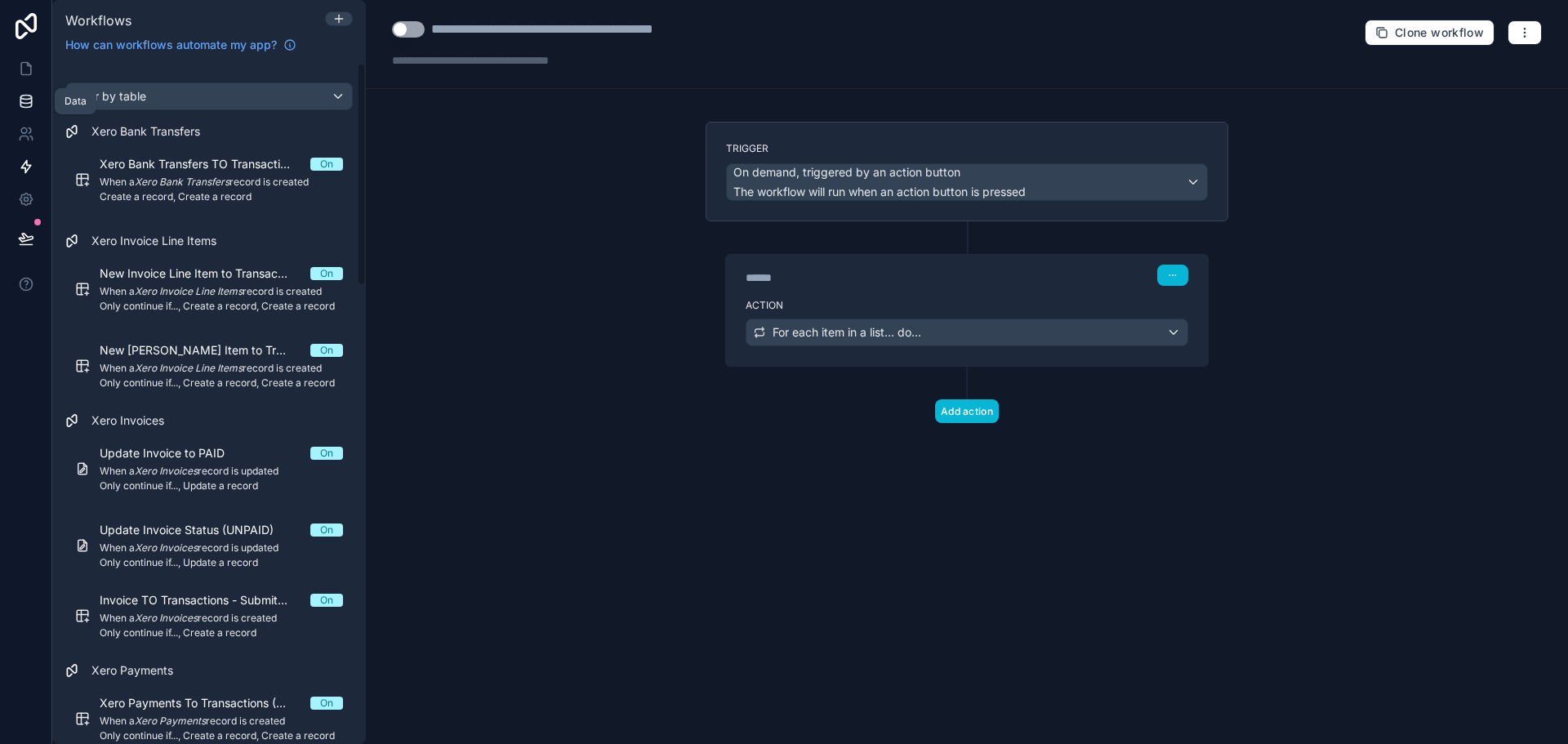
click at [34, 101] on link at bounding box center [25, 100] width 51 height 33
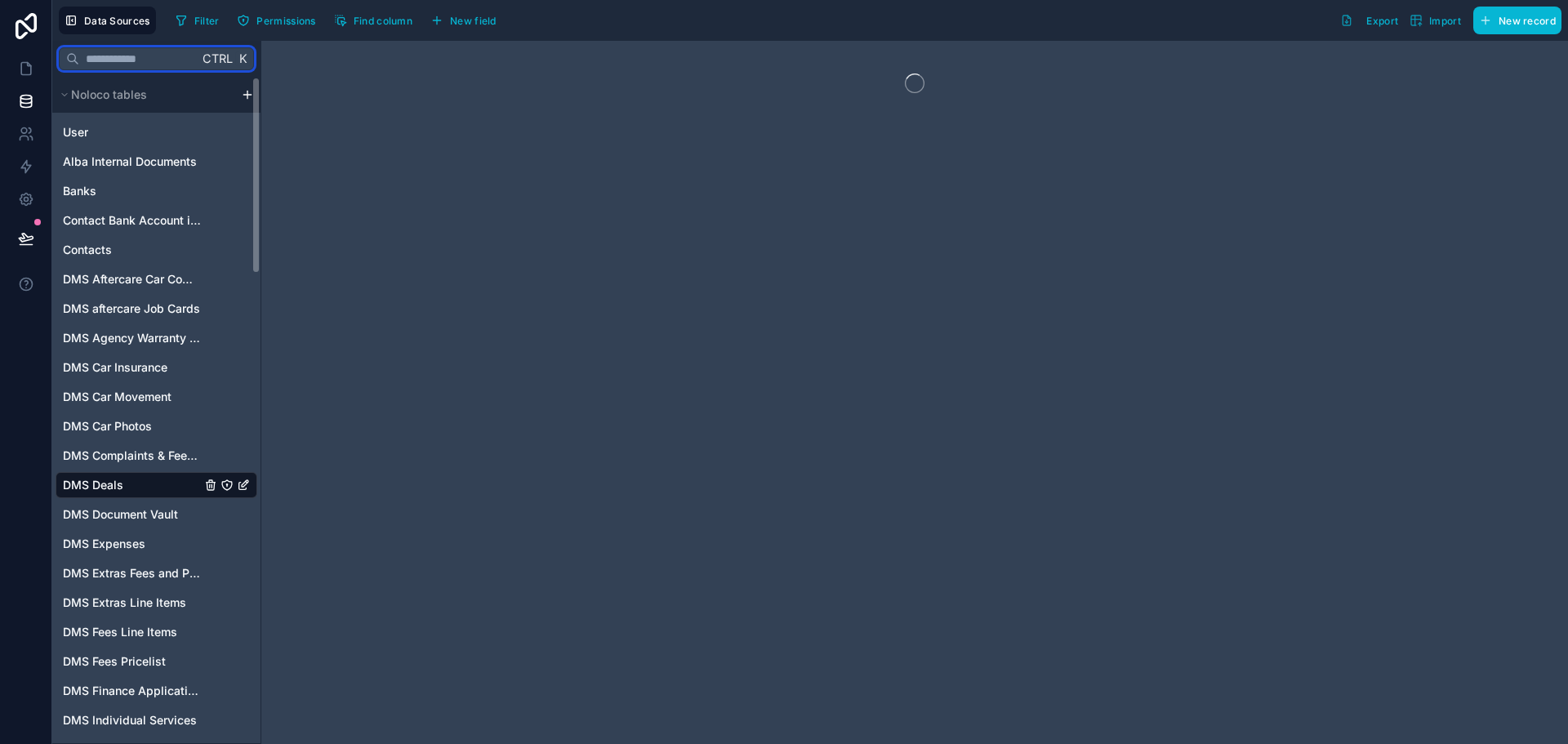
click at [154, 66] on input "text" at bounding box center [138, 59] width 119 height 30
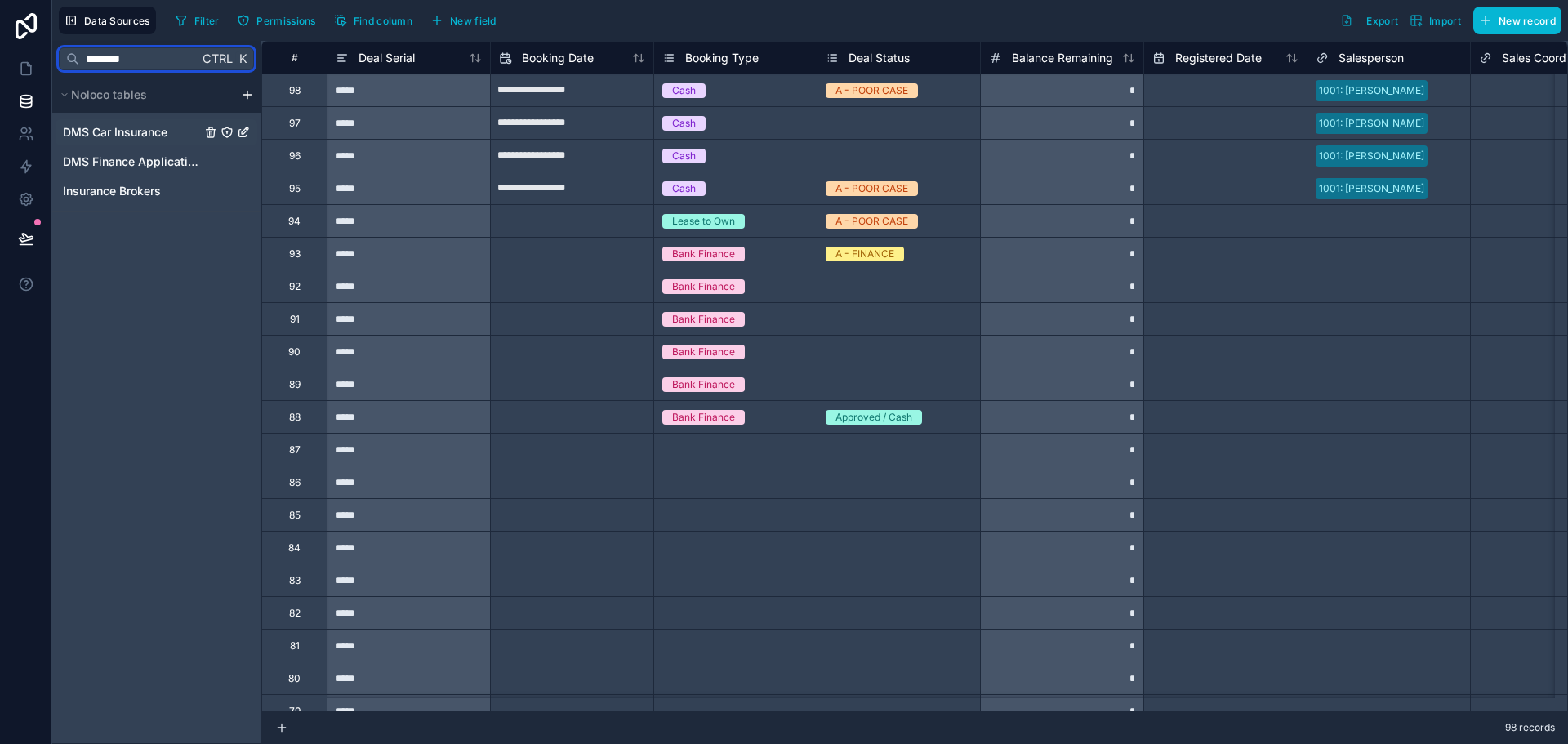
type input "********"
click at [136, 132] on span "DMS Car Insurance" at bounding box center [115, 133] width 105 height 17
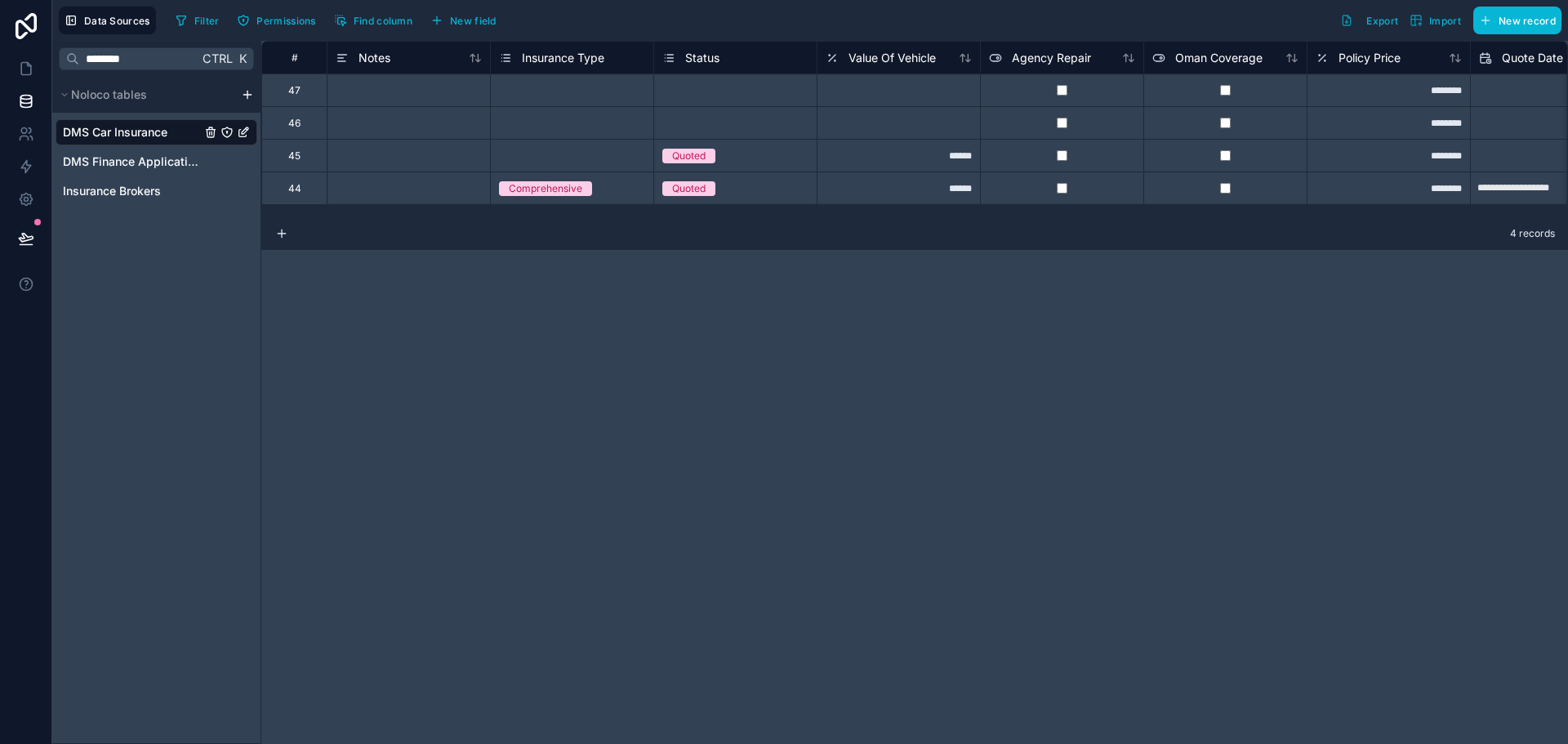
click at [706, 56] on span "Status" at bounding box center [702, 59] width 34 height 17
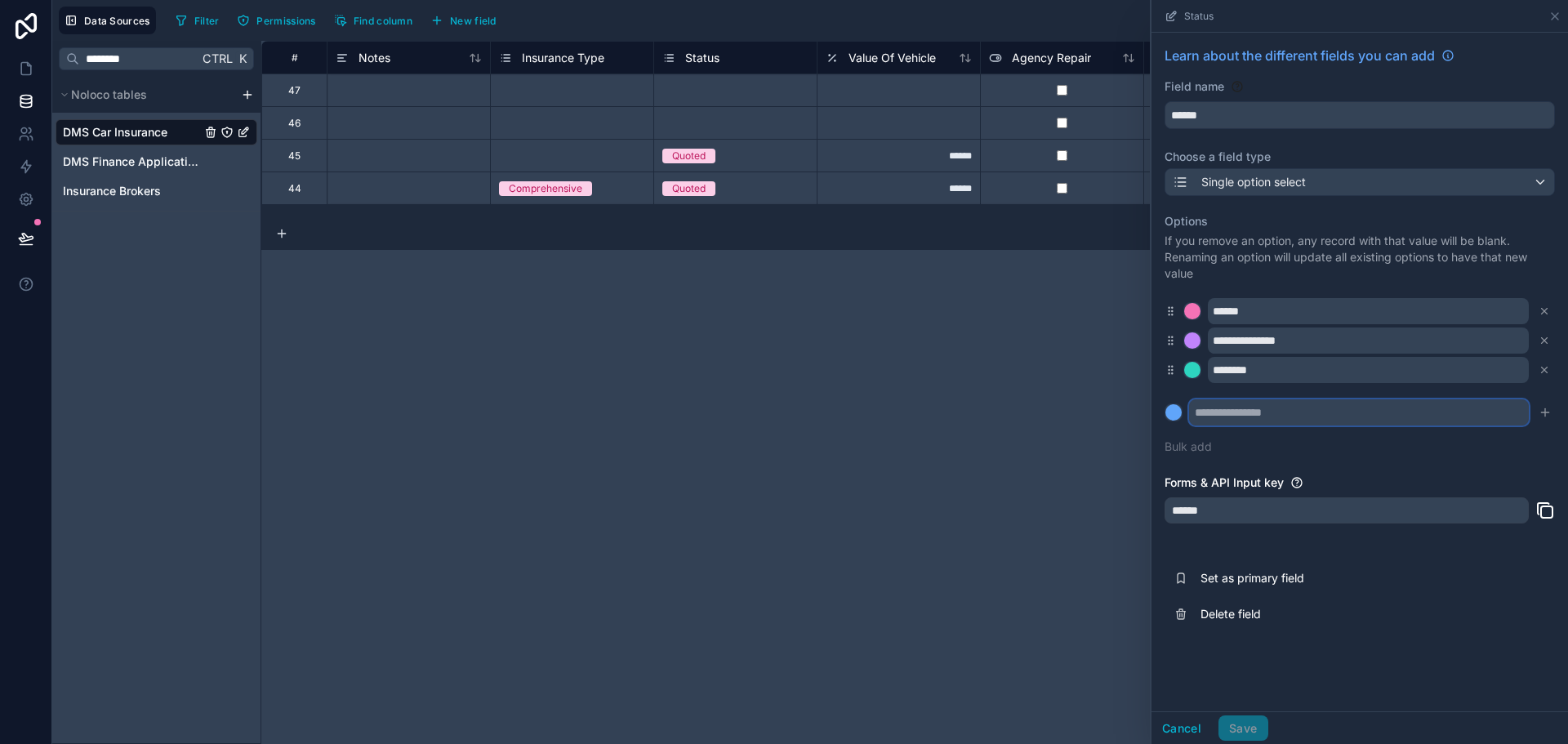
click at [1336, 422] on input "text" at bounding box center [1359, 412] width 340 height 26
type input "********"
click at [1410, 463] on div "**********" at bounding box center [1360, 333] width 390 height 261
click at [1543, 409] on icon "submit" at bounding box center [1546, 412] width 13 height 13
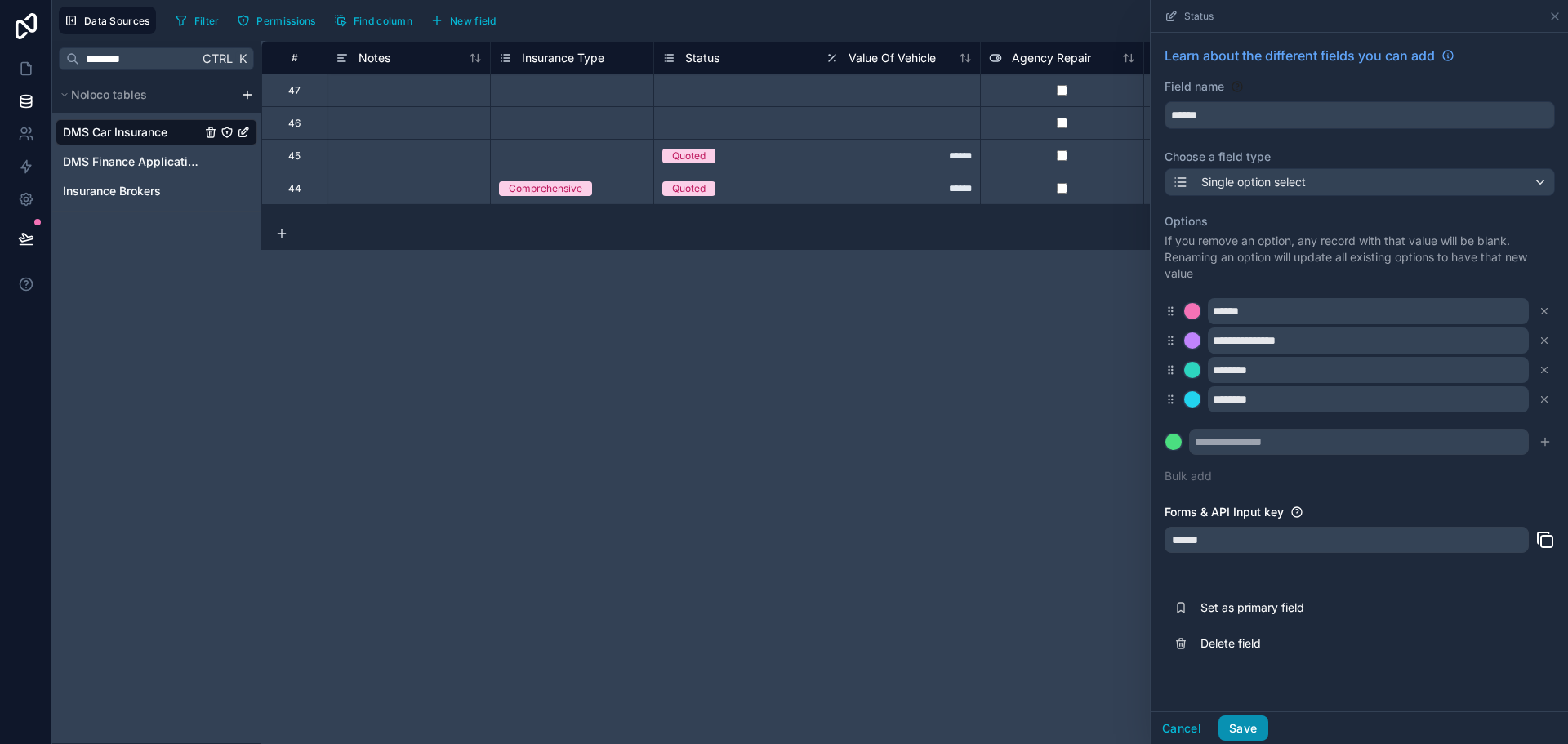
click at [1248, 723] on button "Save" at bounding box center [1243, 728] width 49 height 26
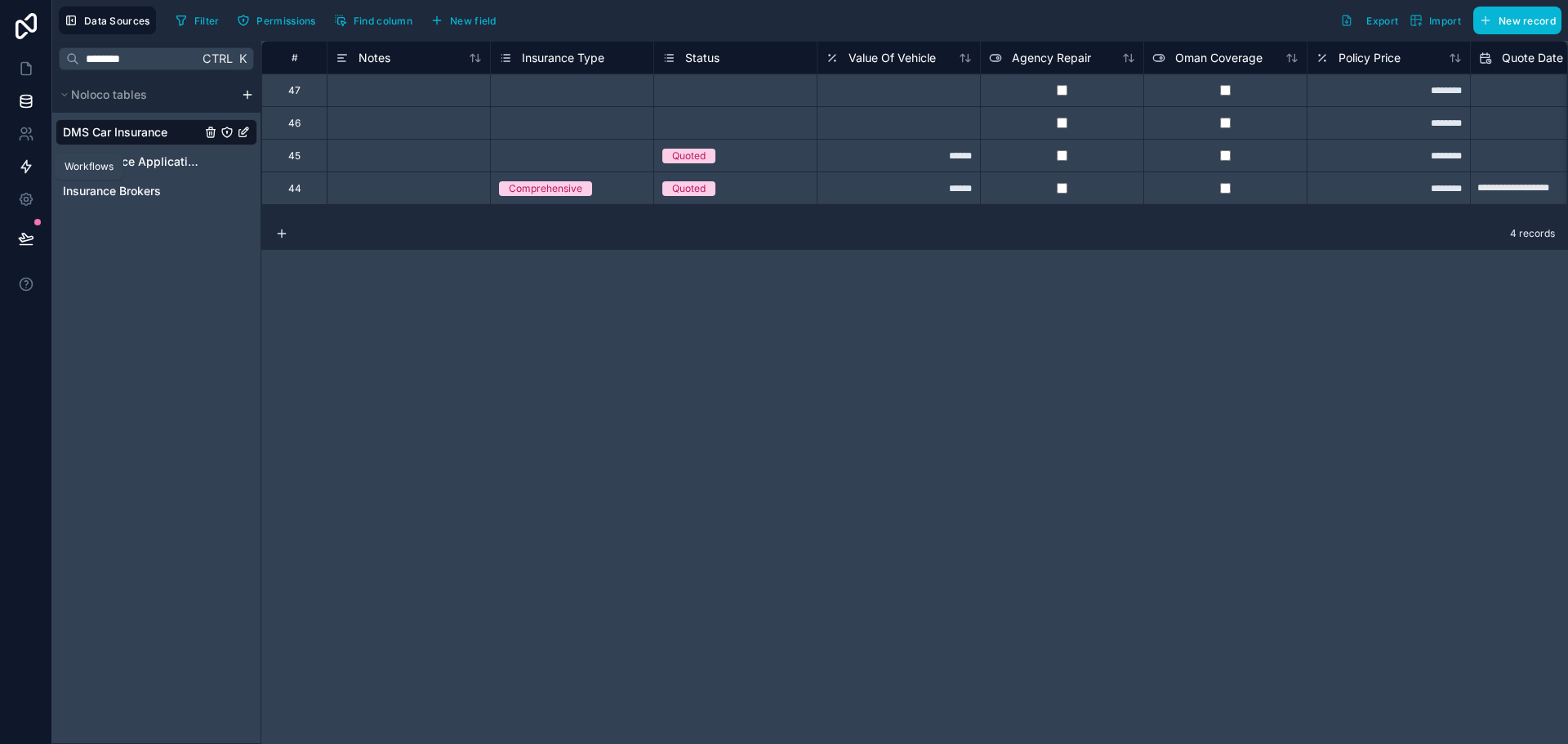
click at [33, 171] on icon at bounding box center [26, 167] width 17 height 17
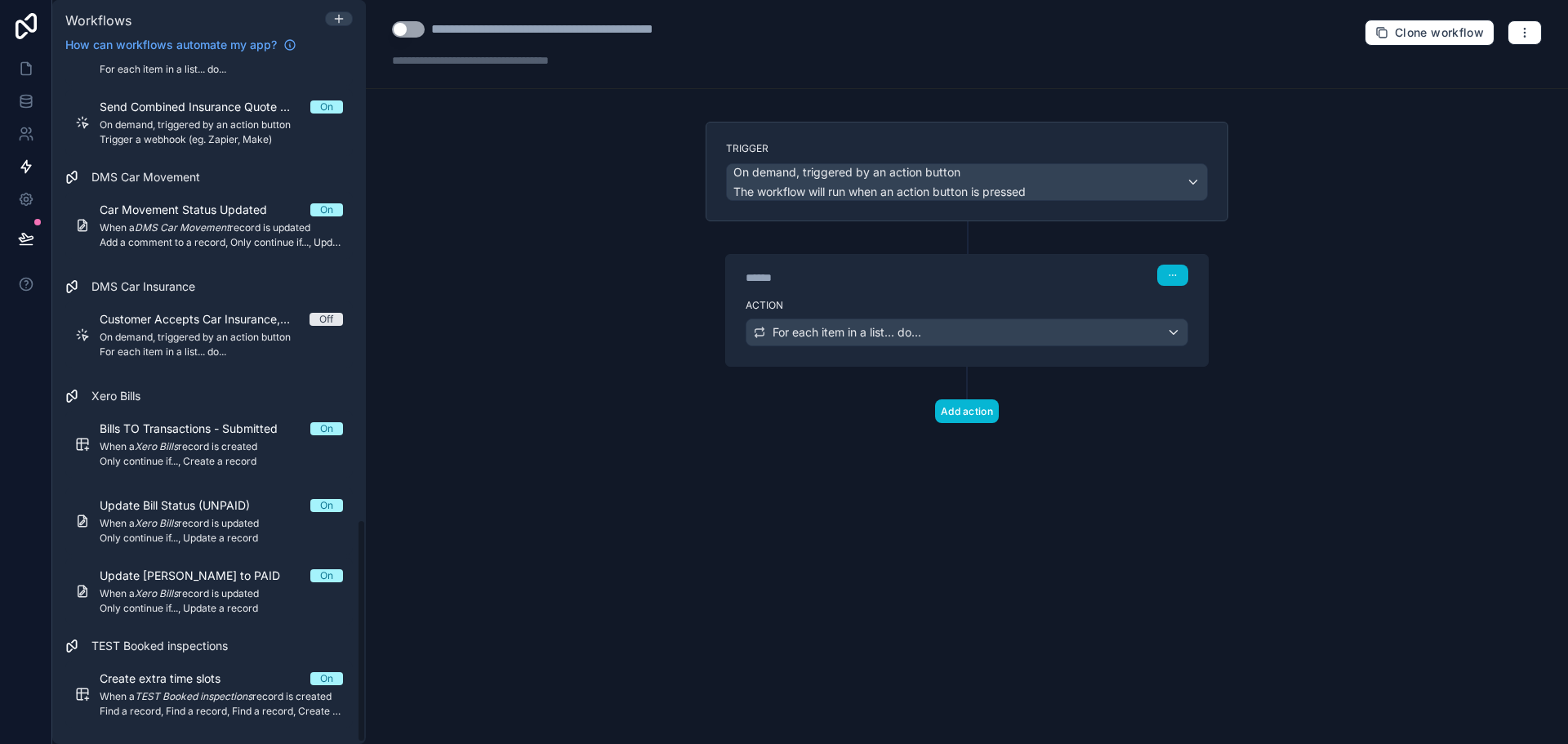
scroll to position [1389, 0]
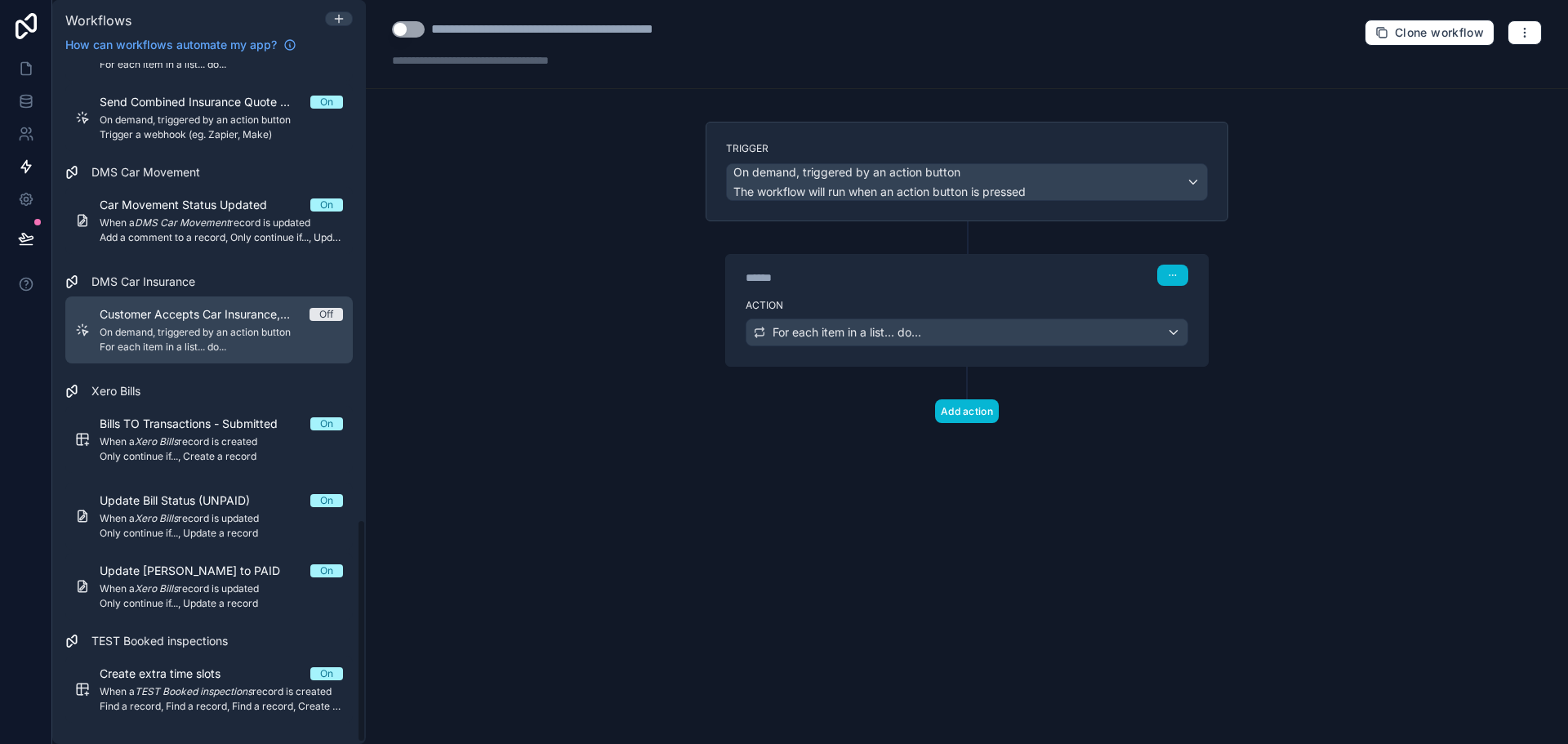
click at [206, 332] on span "On demand, triggered by an action button" at bounding box center [221, 333] width 243 height 13
click at [192, 321] on span "Customer Accepts Car Insurance, Cancel Others" at bounding box center [204, 315] width 210 height 17
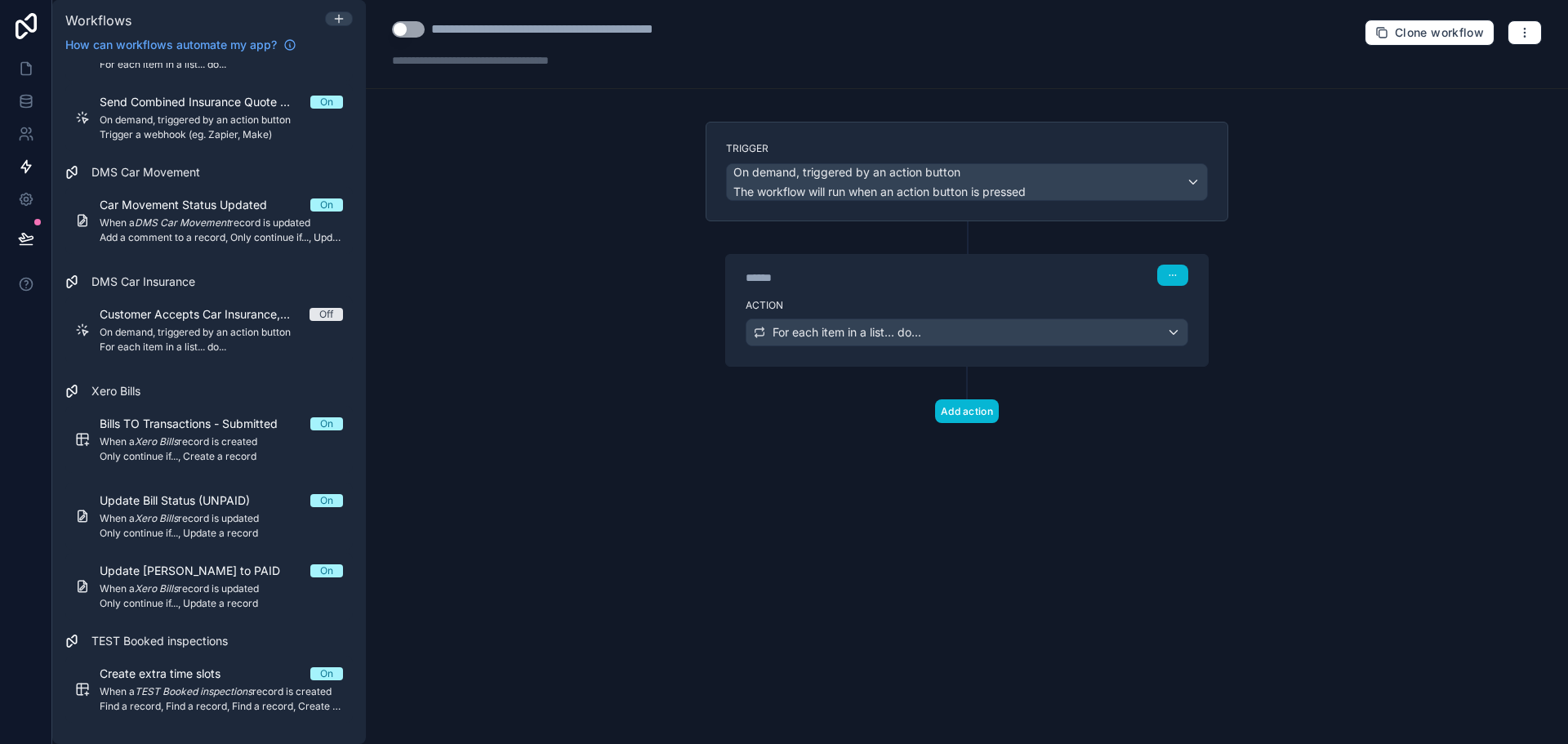
click at [1004, 291] on div "****** Step 1" at bounding box center [967, 273] width 482 height 37
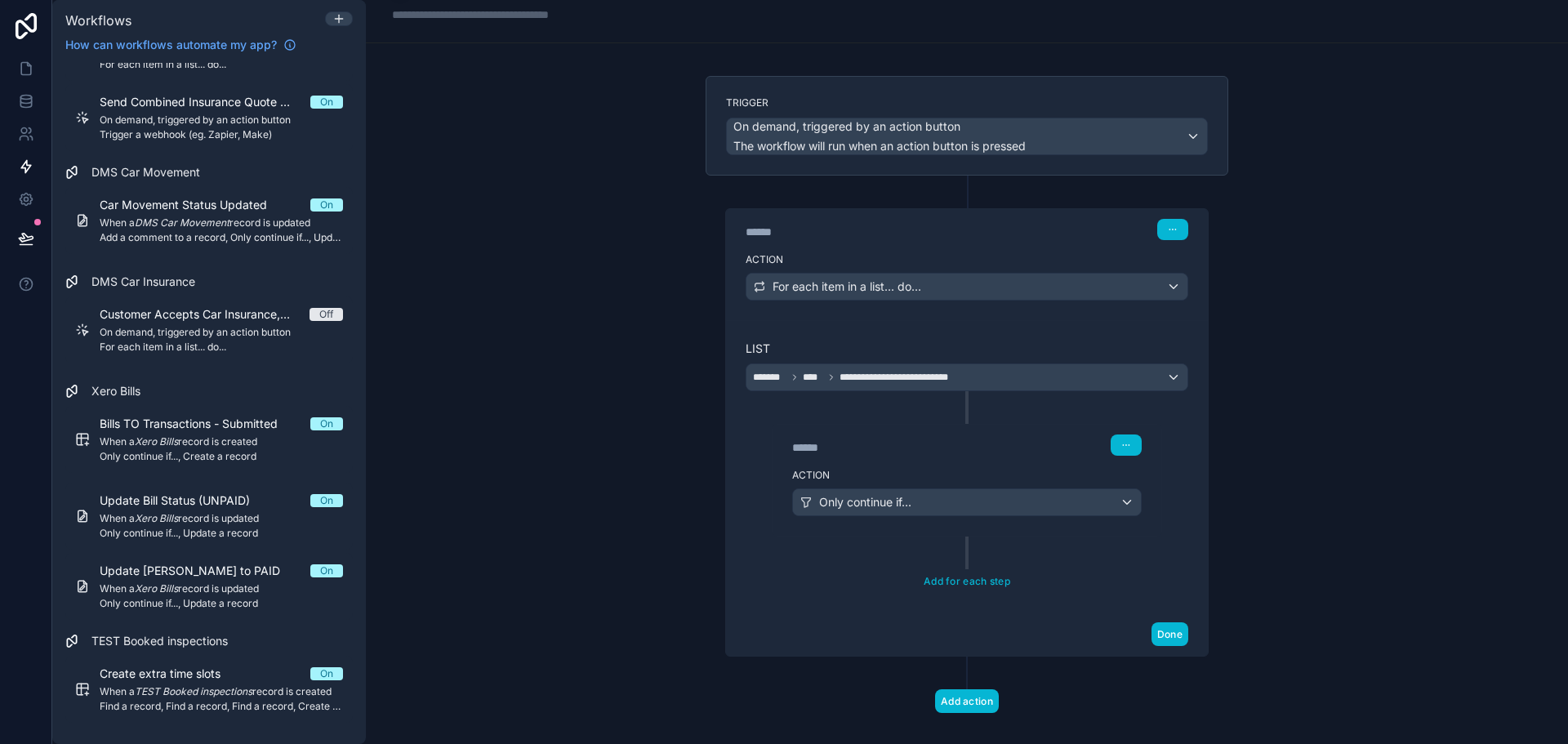
scroll to position [67, 0]
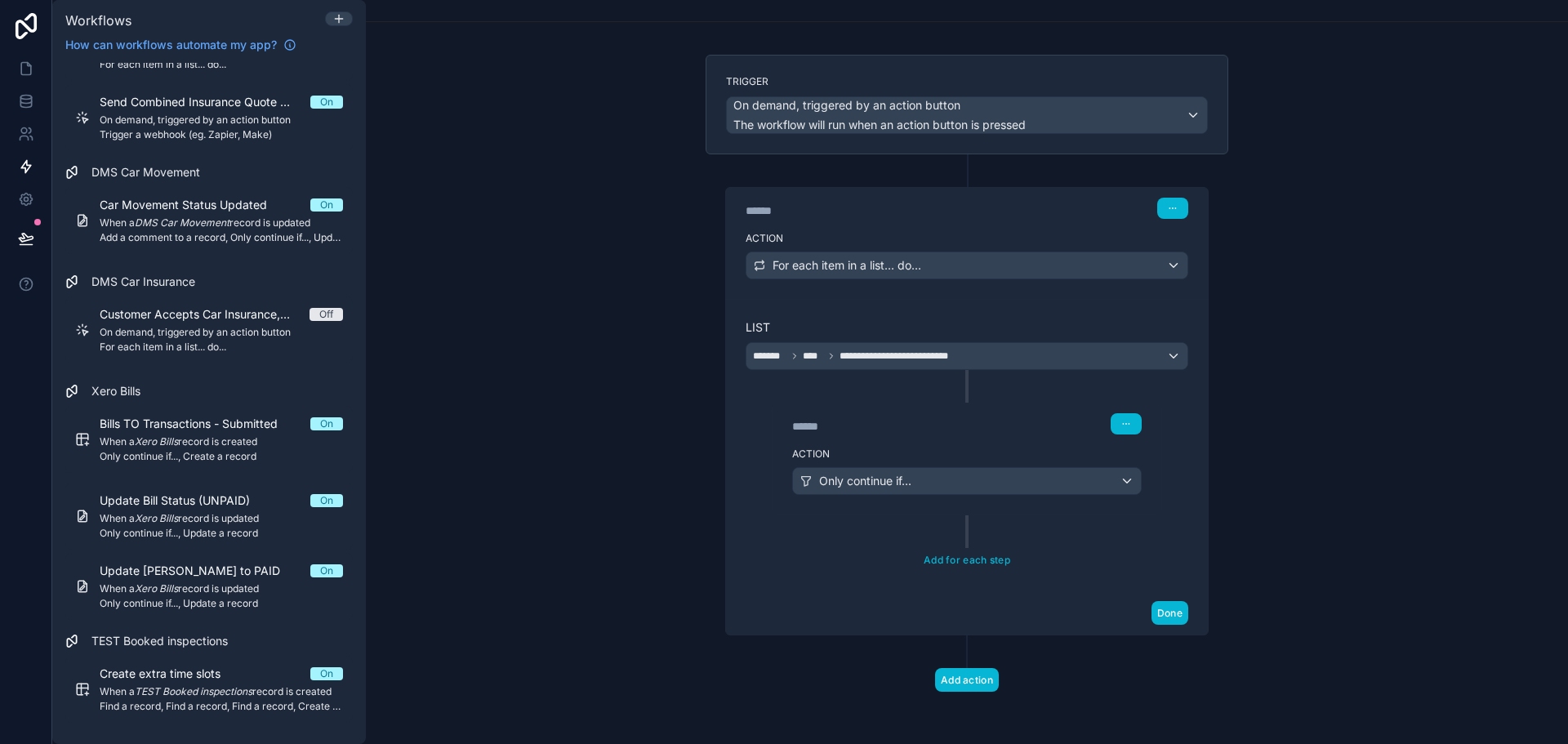
click at [977, 532] on div "****** Step 2 Action Only continue if... Add for each step" at bounding box center [967, 470] width 443 height 202
click at [926, 499] on div "Action Only continue if..." at bounding box center [967, 477] width 389 height 73
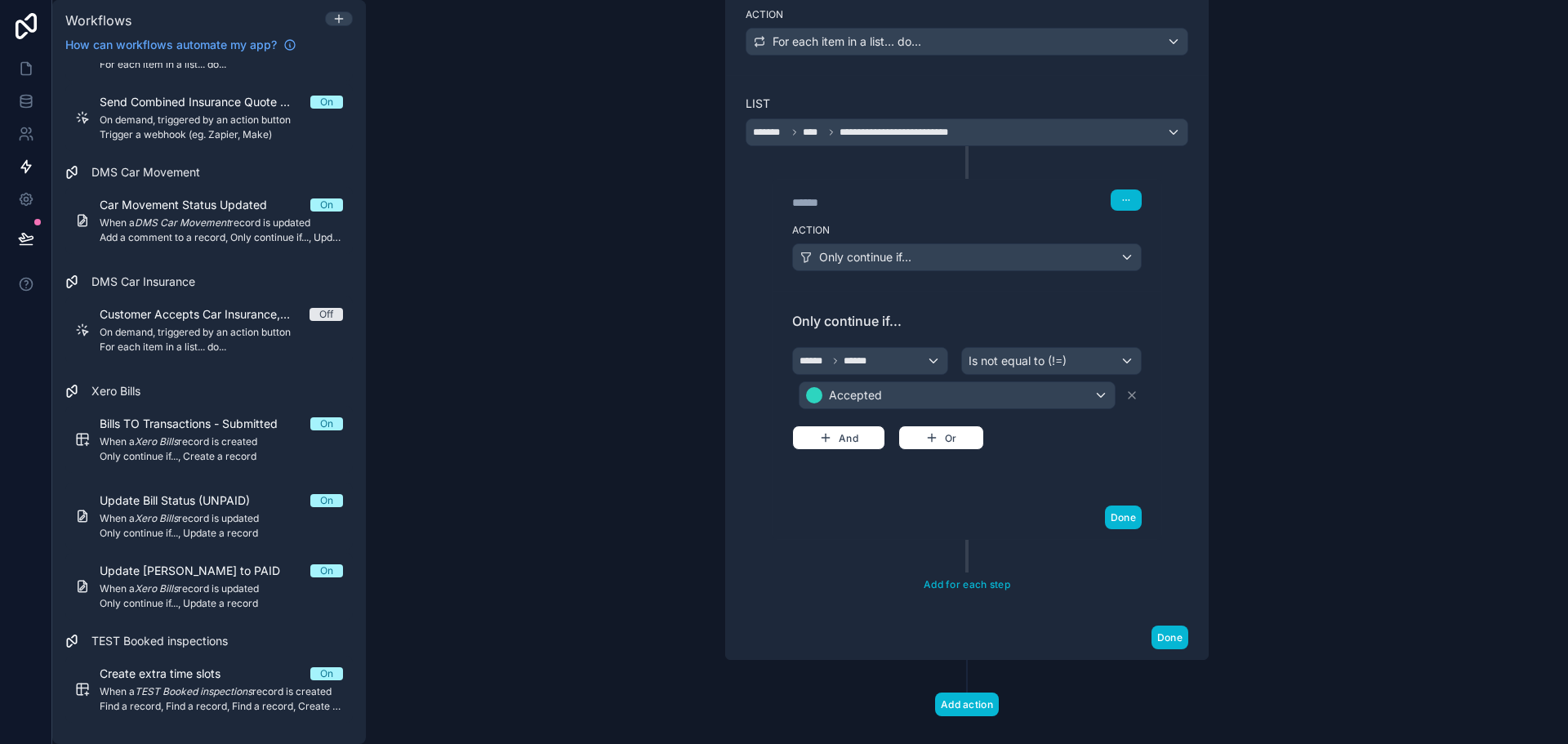
scroll to position [315, 0]
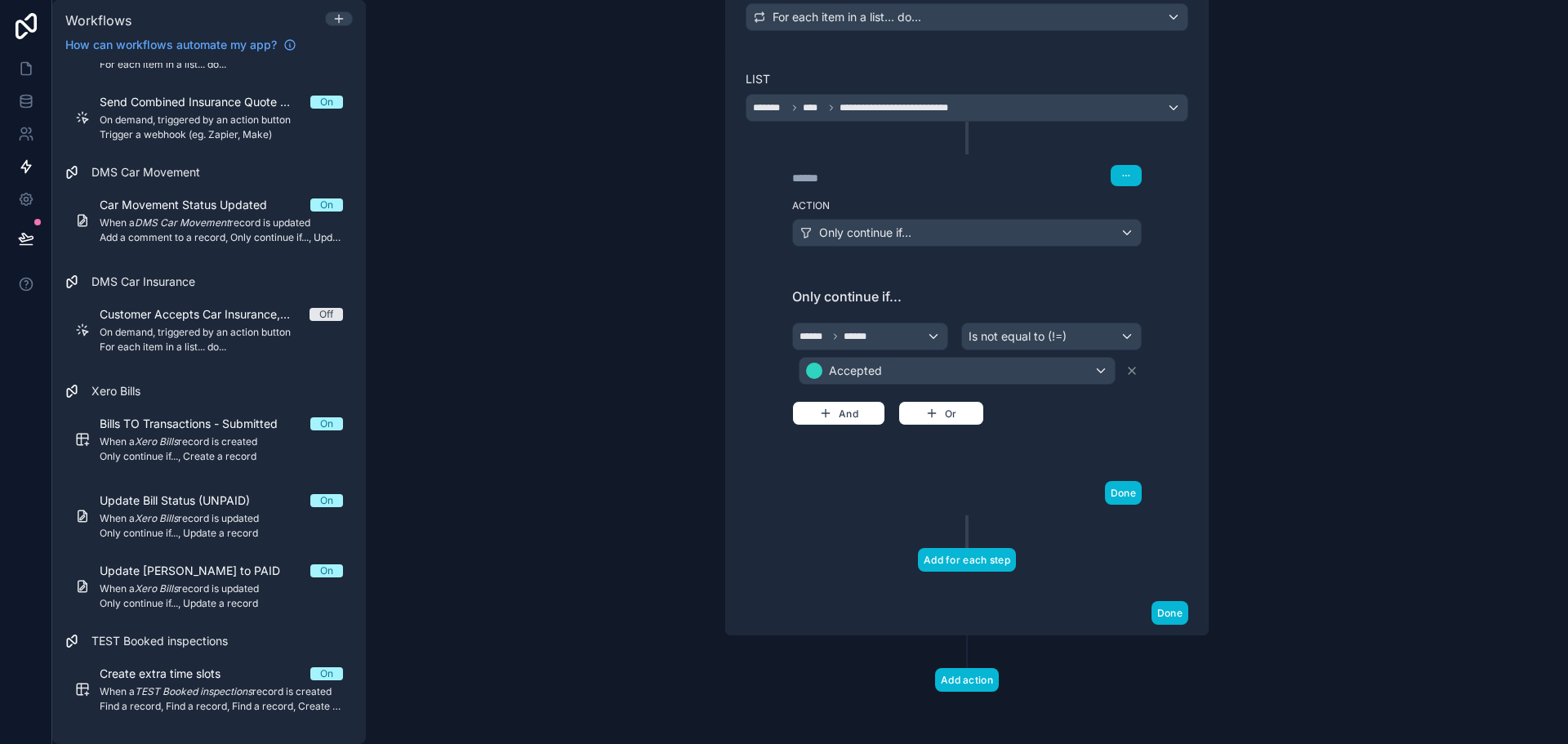
click at [964, 551] on button "Add for each step" at bounding box center [967, 559] width 98 height 23
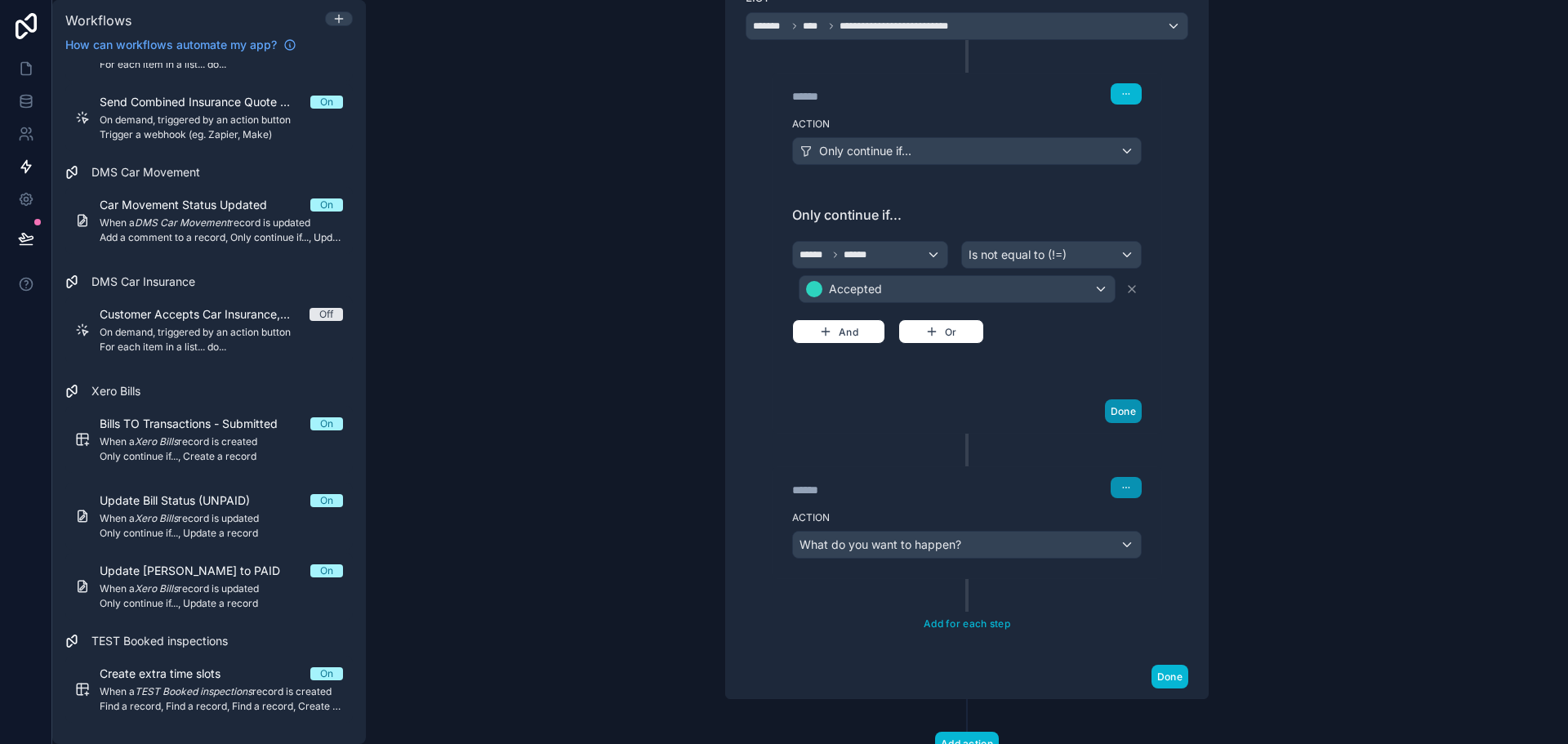
click at [1115, 416] on button "Done" at bounding box center [1124, 411] width 37 height 23
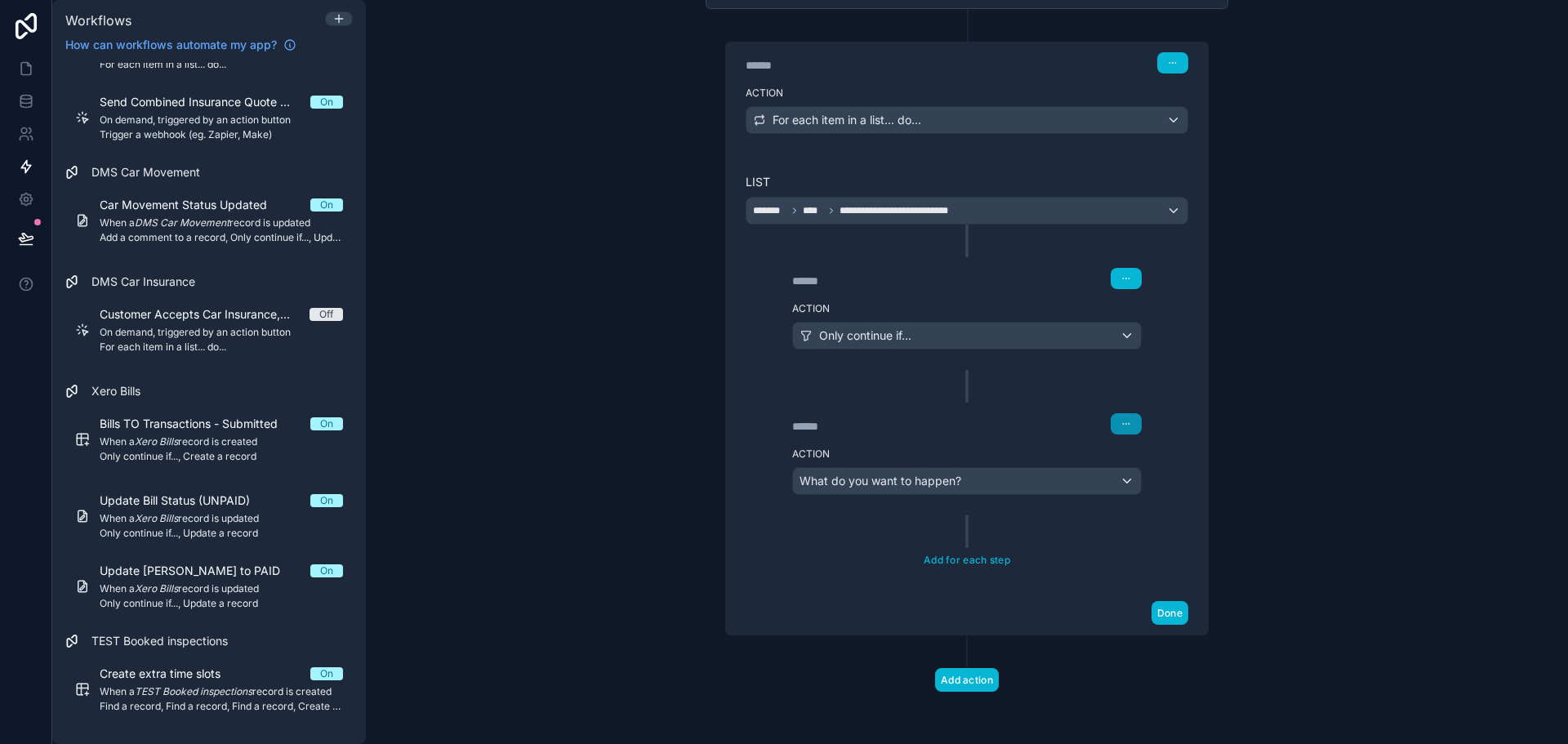
scroll to position [213, 0]
click at [849, 488] on span "What do you want to happen?" at bounding box center [881, 481] width 162 height 17
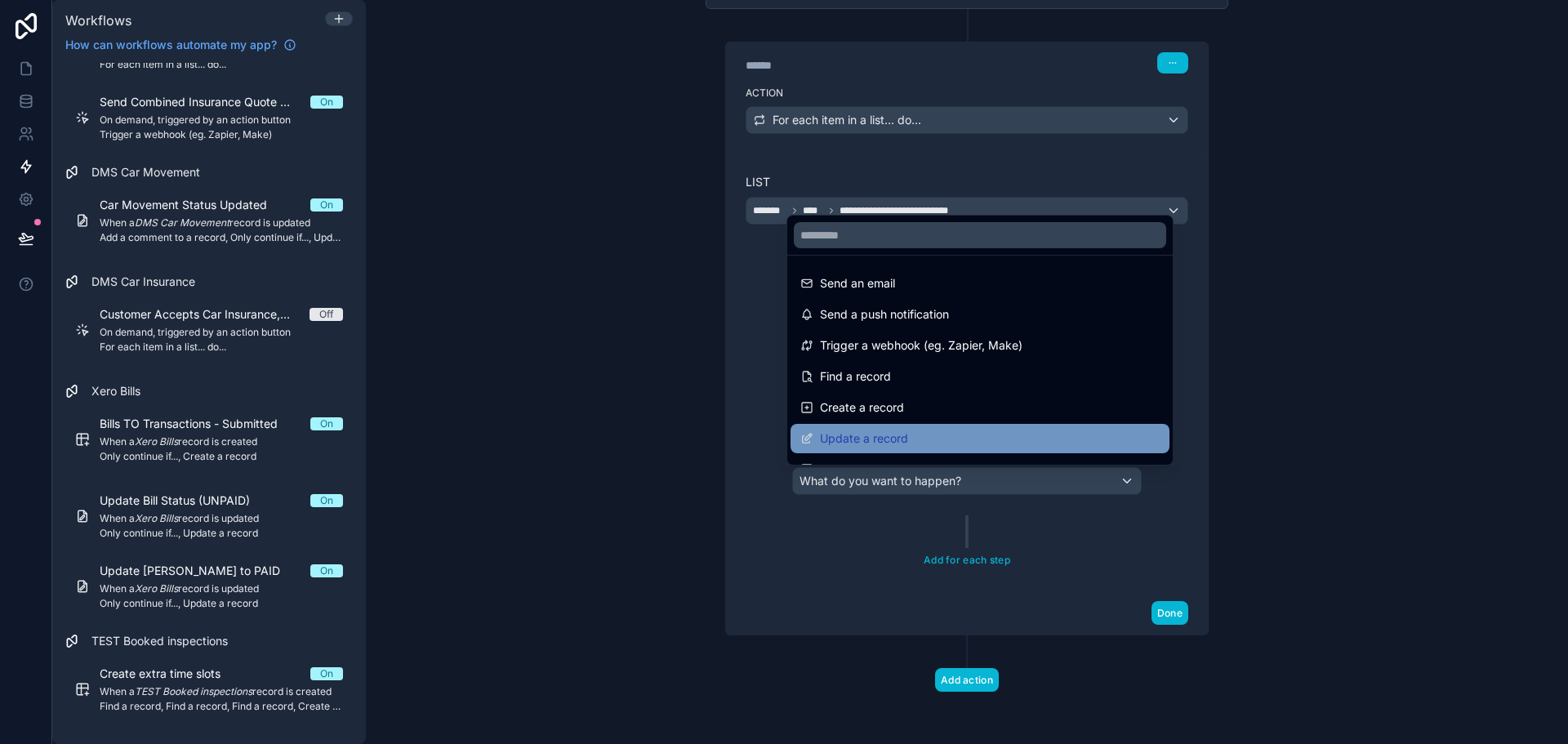
click at [895, 437] on span "Update a record" at bounding box center [864, 438] width 88 height 20
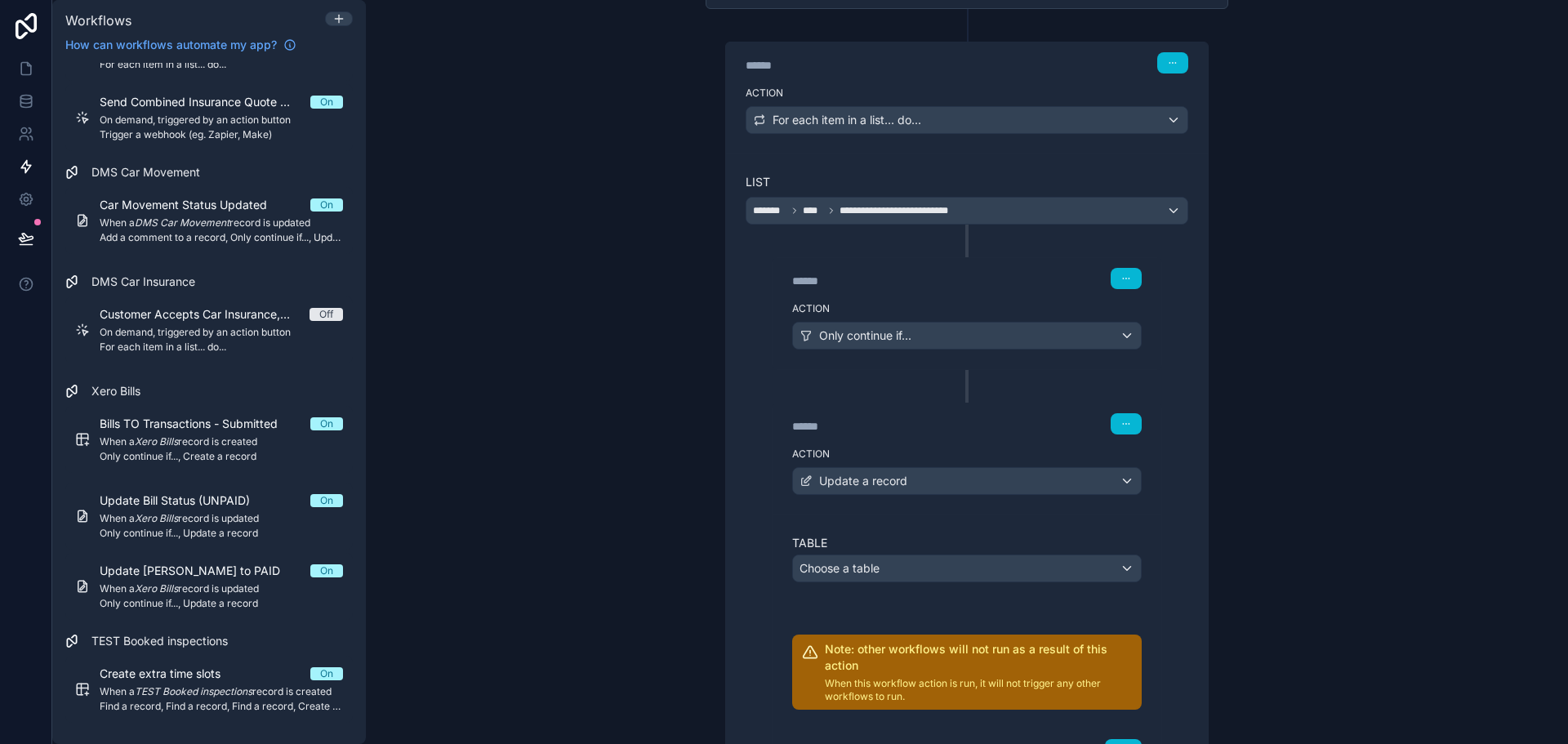
click at [1056, 375] on div "****** Step 2 Action Only continue if... ****** Step 3 Action Update a record T…" at bounding box center [967, 499] width 443 height 549
click at [1112, 395] on div "****** Step 2 Action Only continue if... ****** Step 3 Action Update a record T…" at bounding box center [967, 499] width 443 height 549
click at [1121, 280] on icon "button" at bounding box center [1126, 279] width 10 height 10
click at [1039, 280] on div "****** Step 2" at bounding box center [967, 278] width 349 height 21
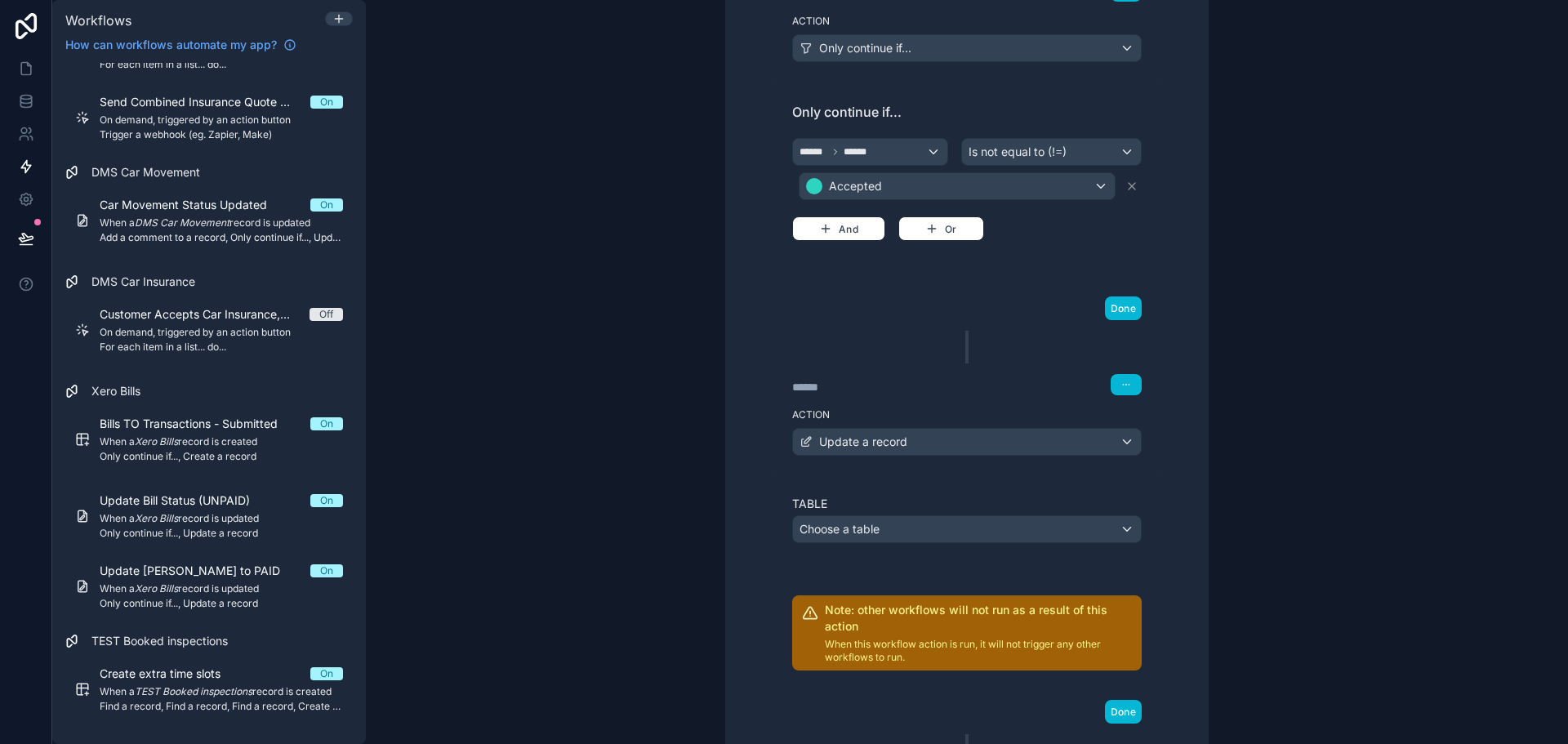
scroll to position [539, 0]
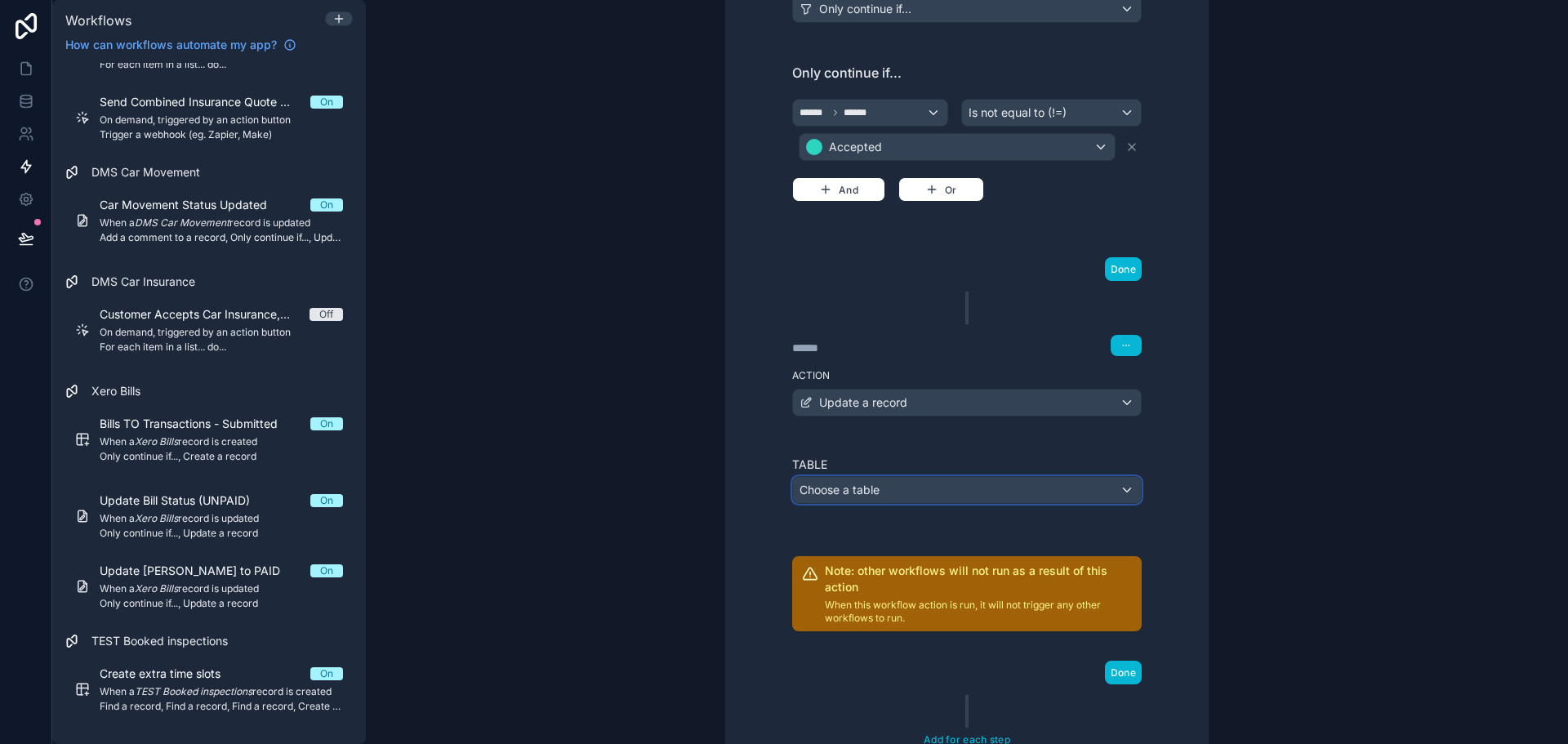
click at [945, 484] on div "Choose a table" at bounding box center [967, 489] width 348 height 26
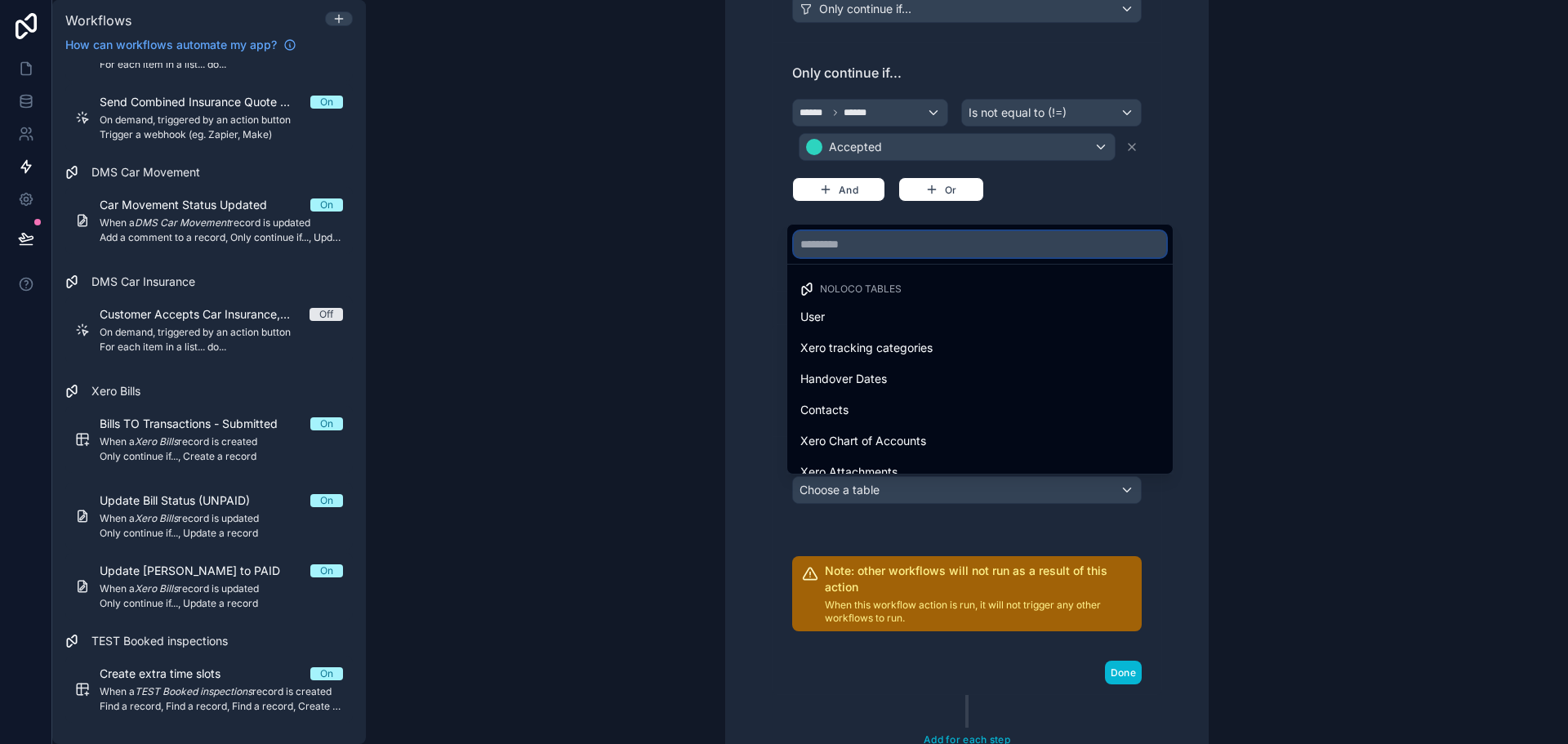
click at [890, 253] on input "text" at bounding box center [980, 244] width 372 height 26
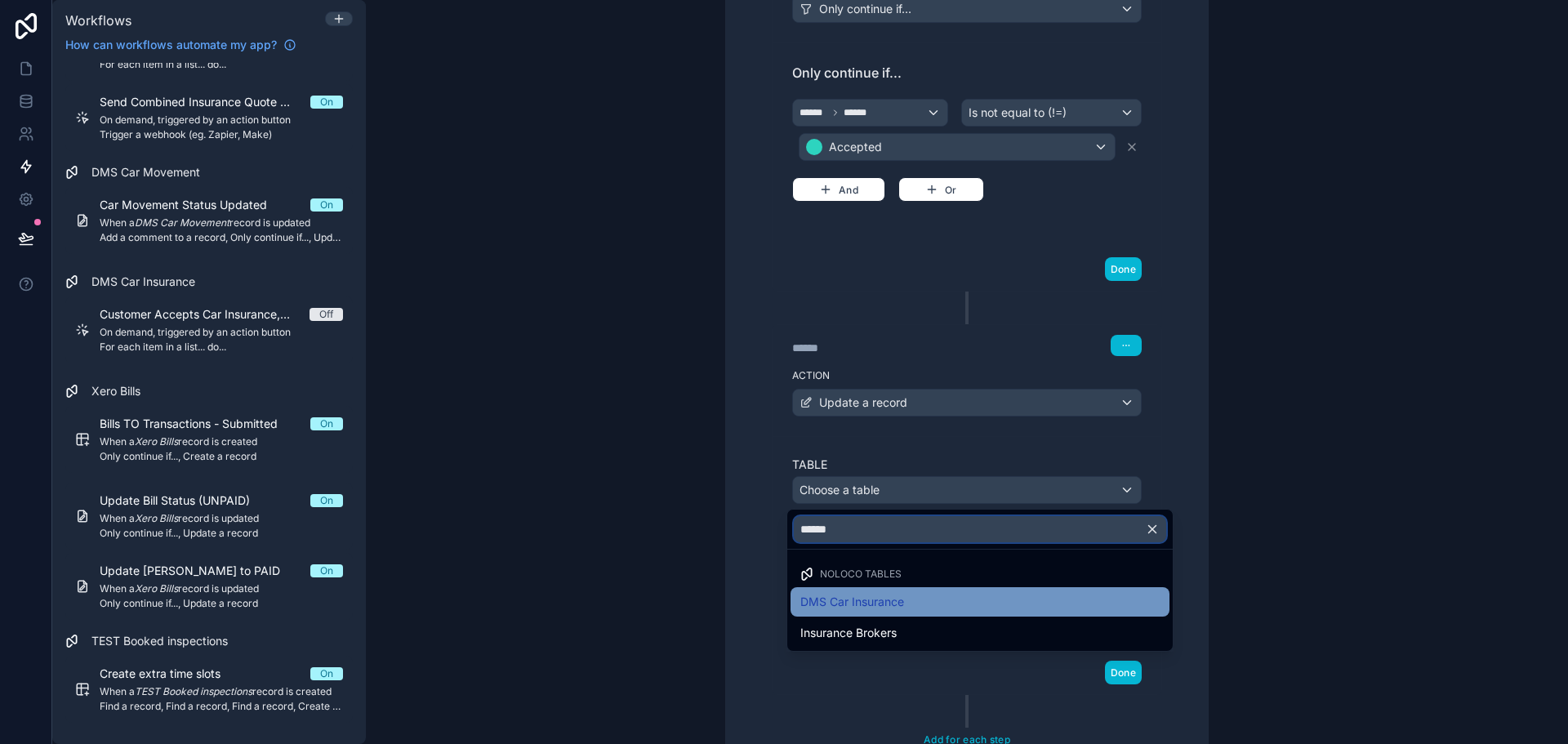
type input "******"
click at [817, 605] on span "DMS Car Insurance" at bounding box center [853, 601] width 104 height 20
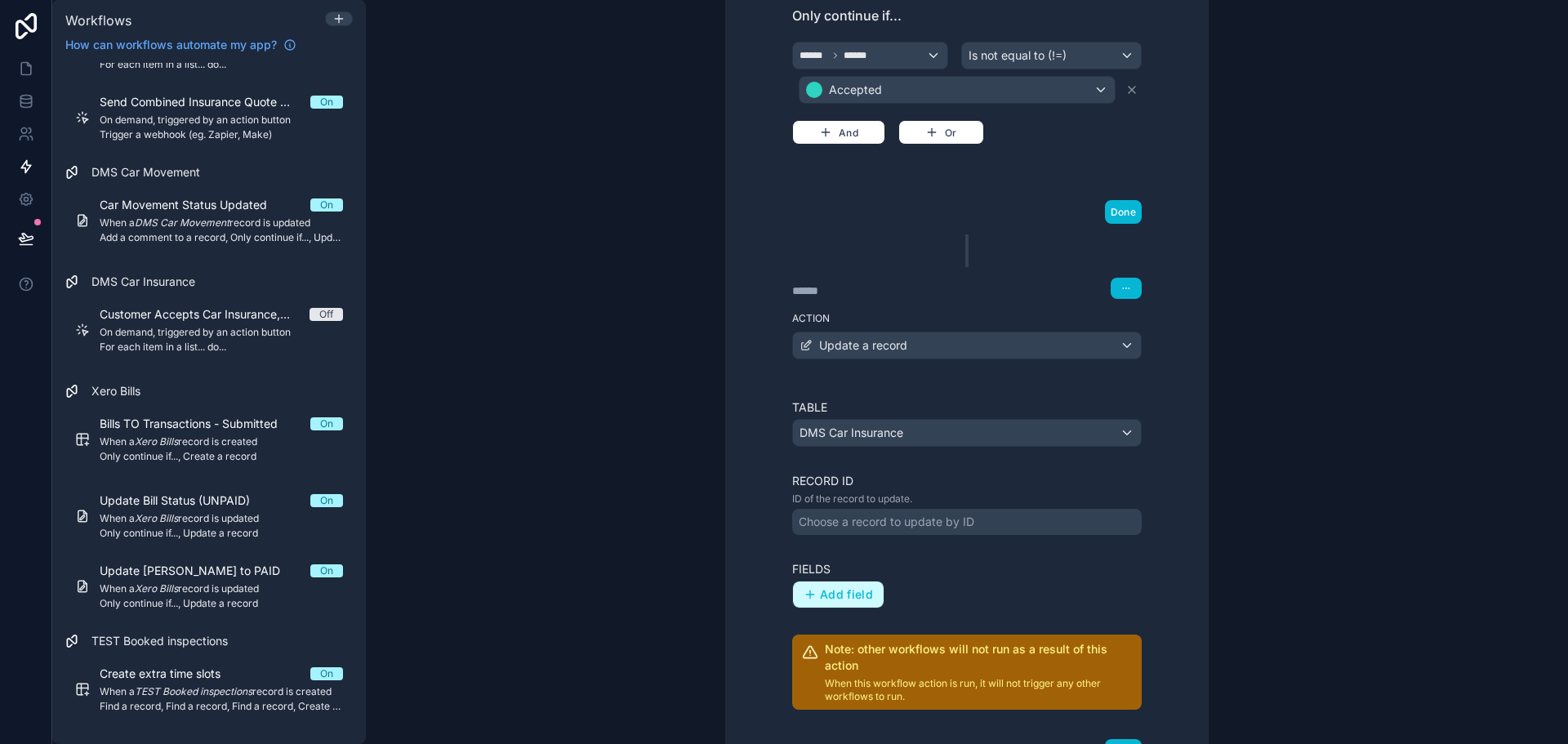
scroll to position [620, 0]
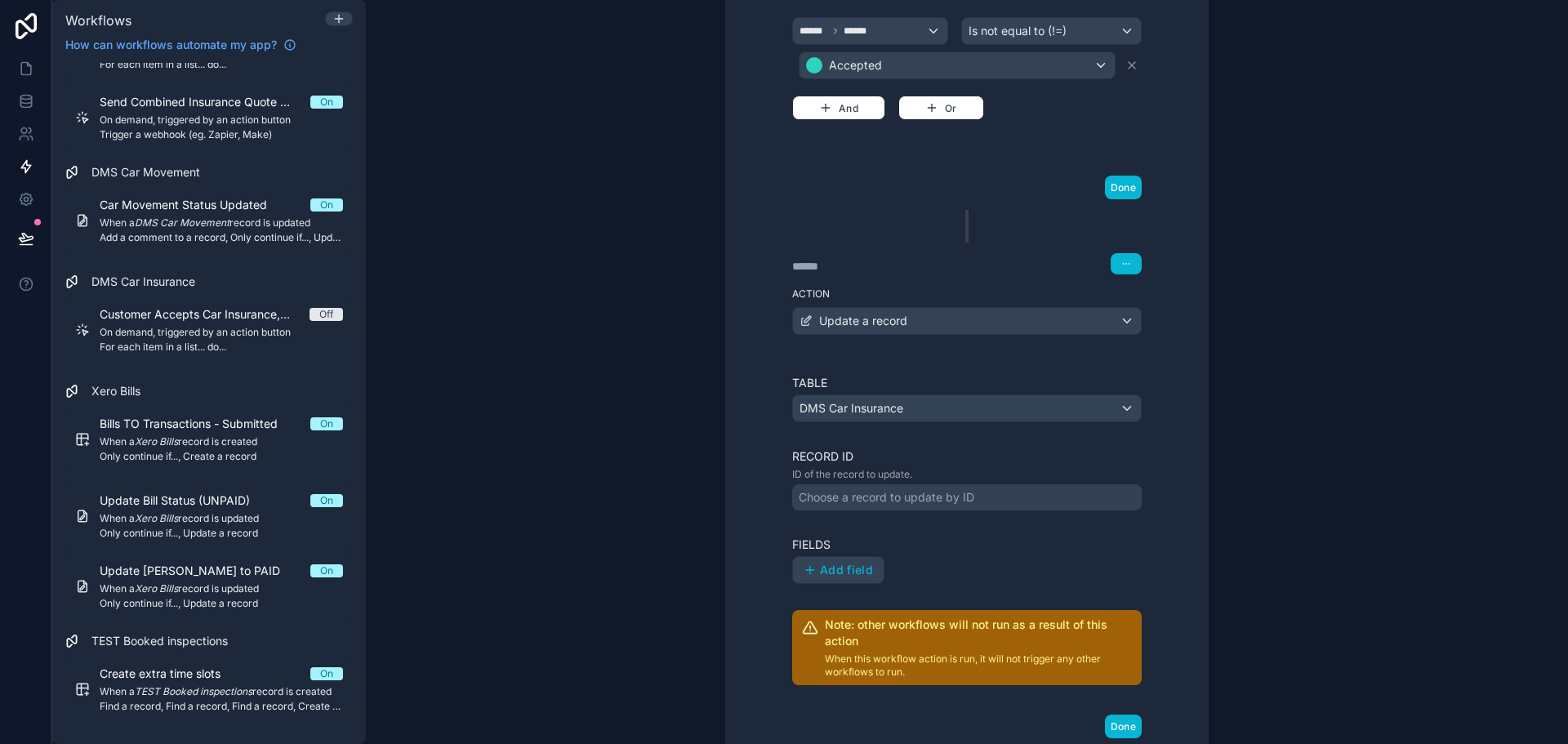
click at [847, 491] on div "Choose a record to update by ID" at bounding box center [886, 498] width 176 height 17
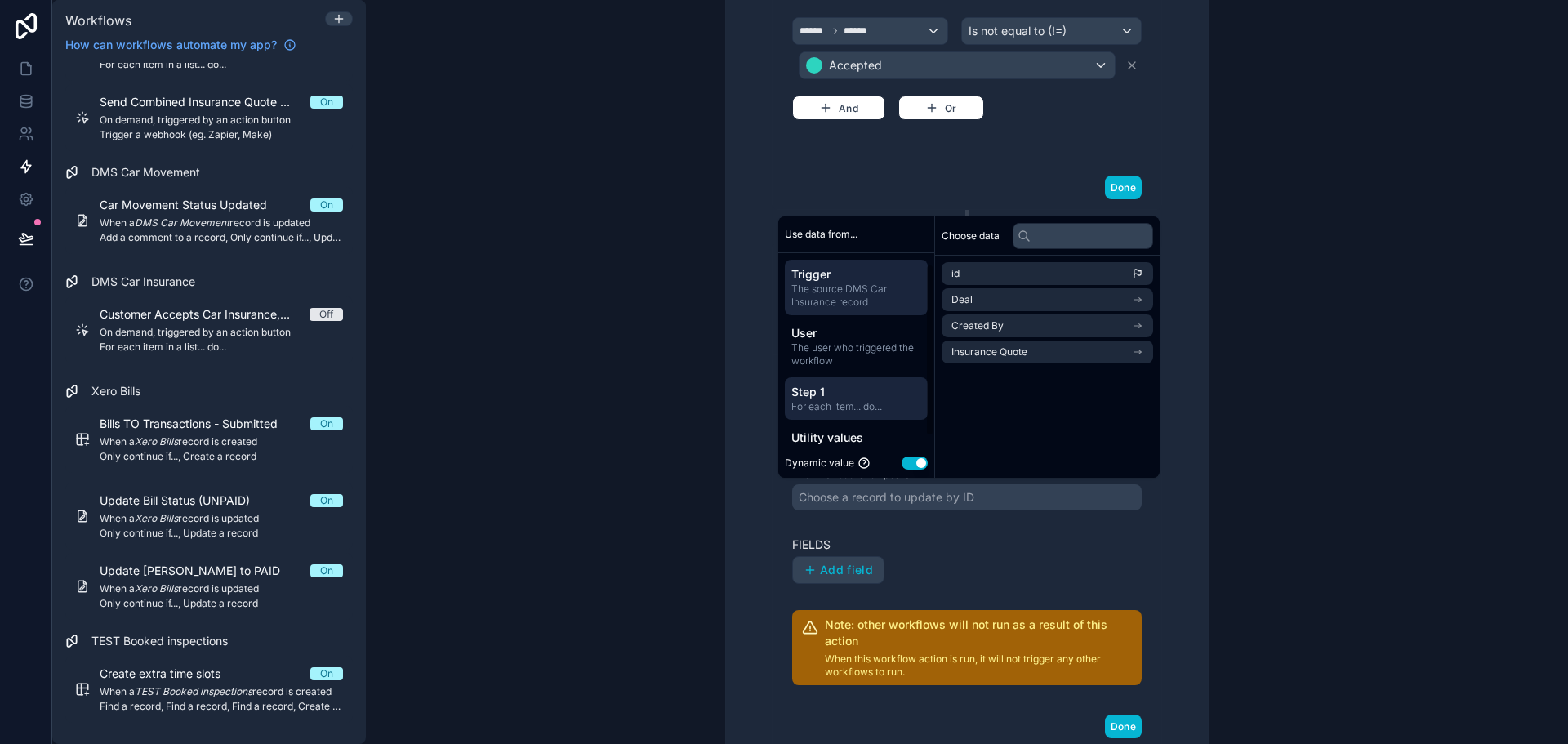
scroll to position [24, 0]
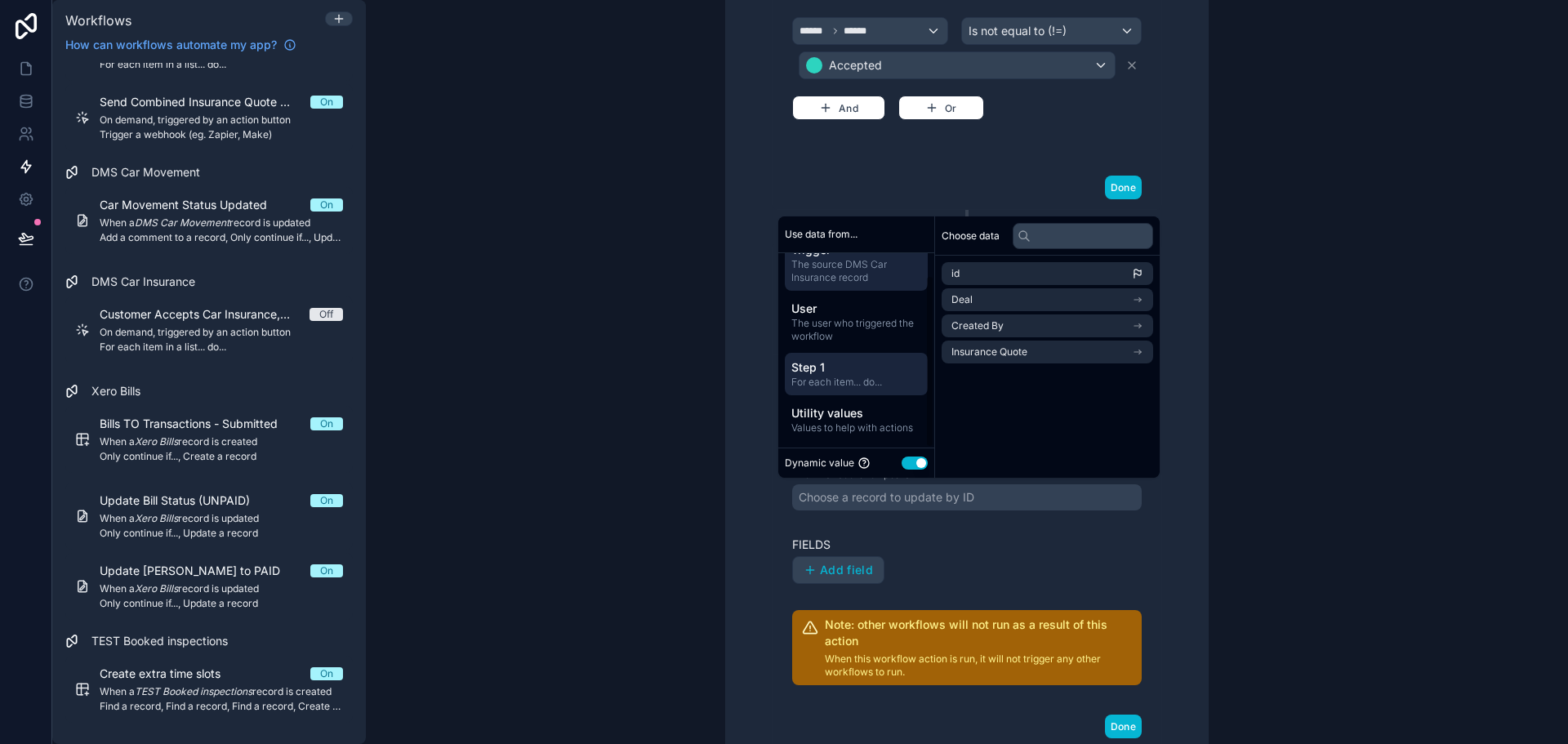
click at [852, 375] on span "For each item... do..." at bounding box center [856, 382] width 130 height 13
click at [1019, 272] on li "id" at bounding box center [1048, 273] width 212 height 23
click at [882, 545] on label "Fields" at bounding box center [967, 545] width 349 height 17
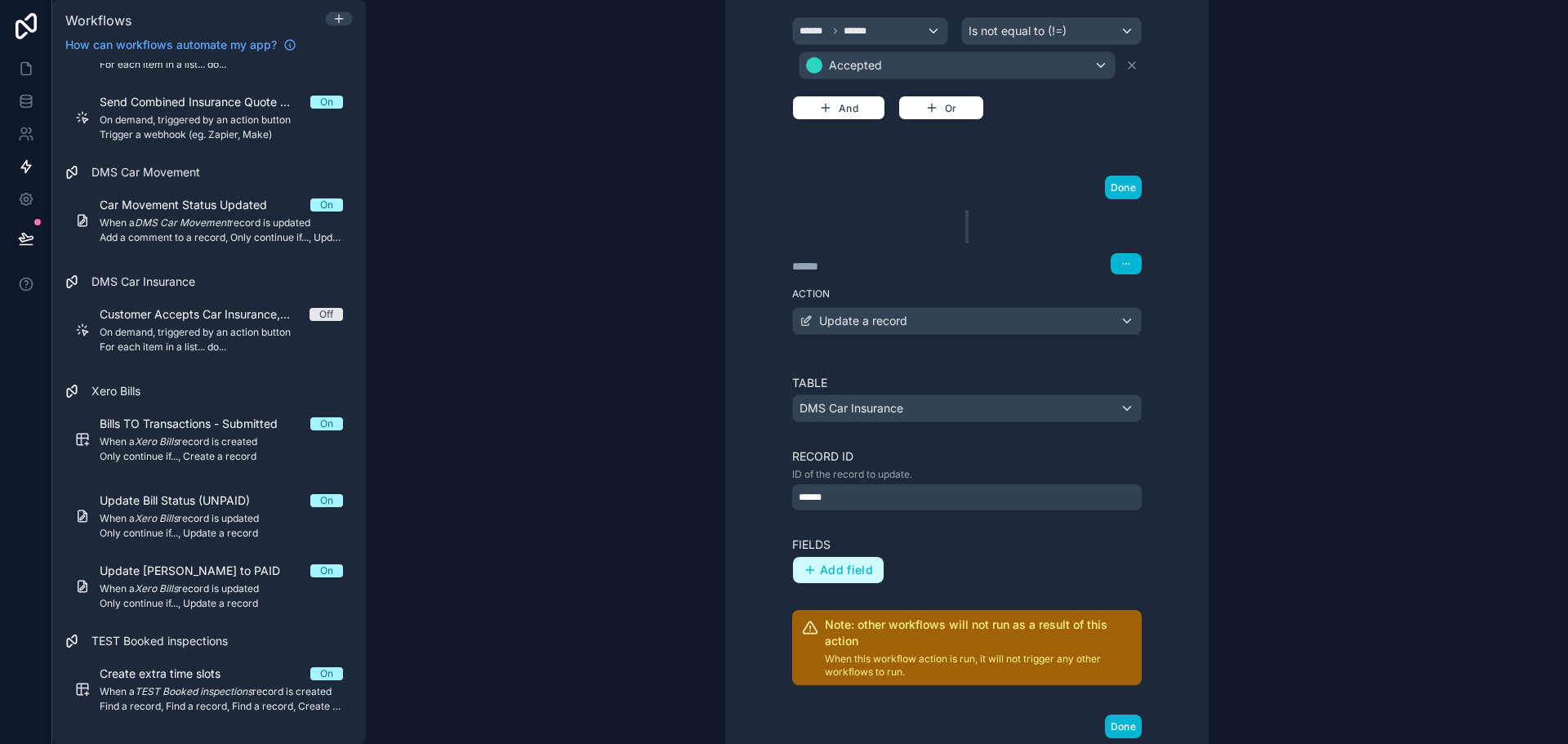
click at [831, 573] on span "Add field" at bounding box center [846, 570] width 53 height 15
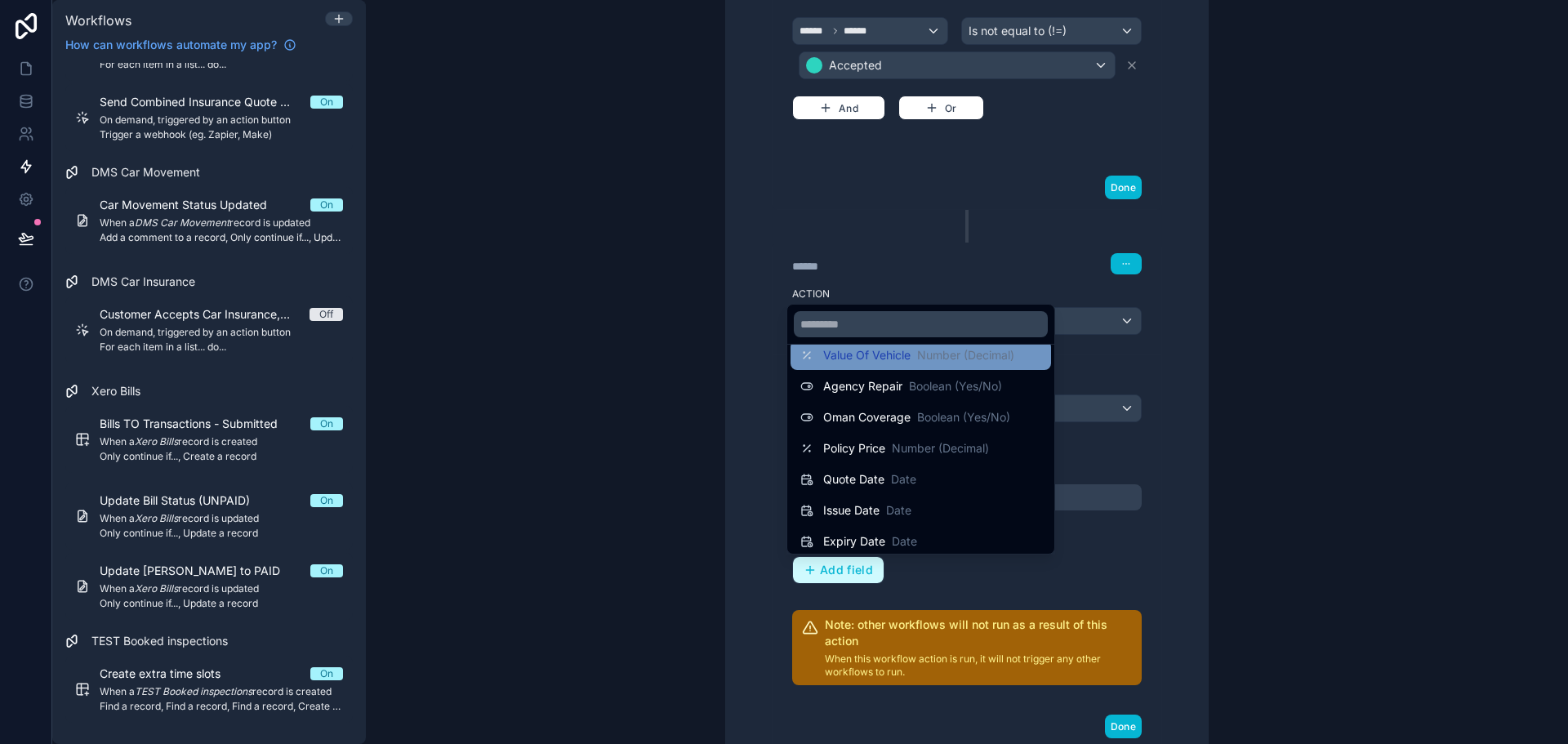
scroll to position [0, 0]
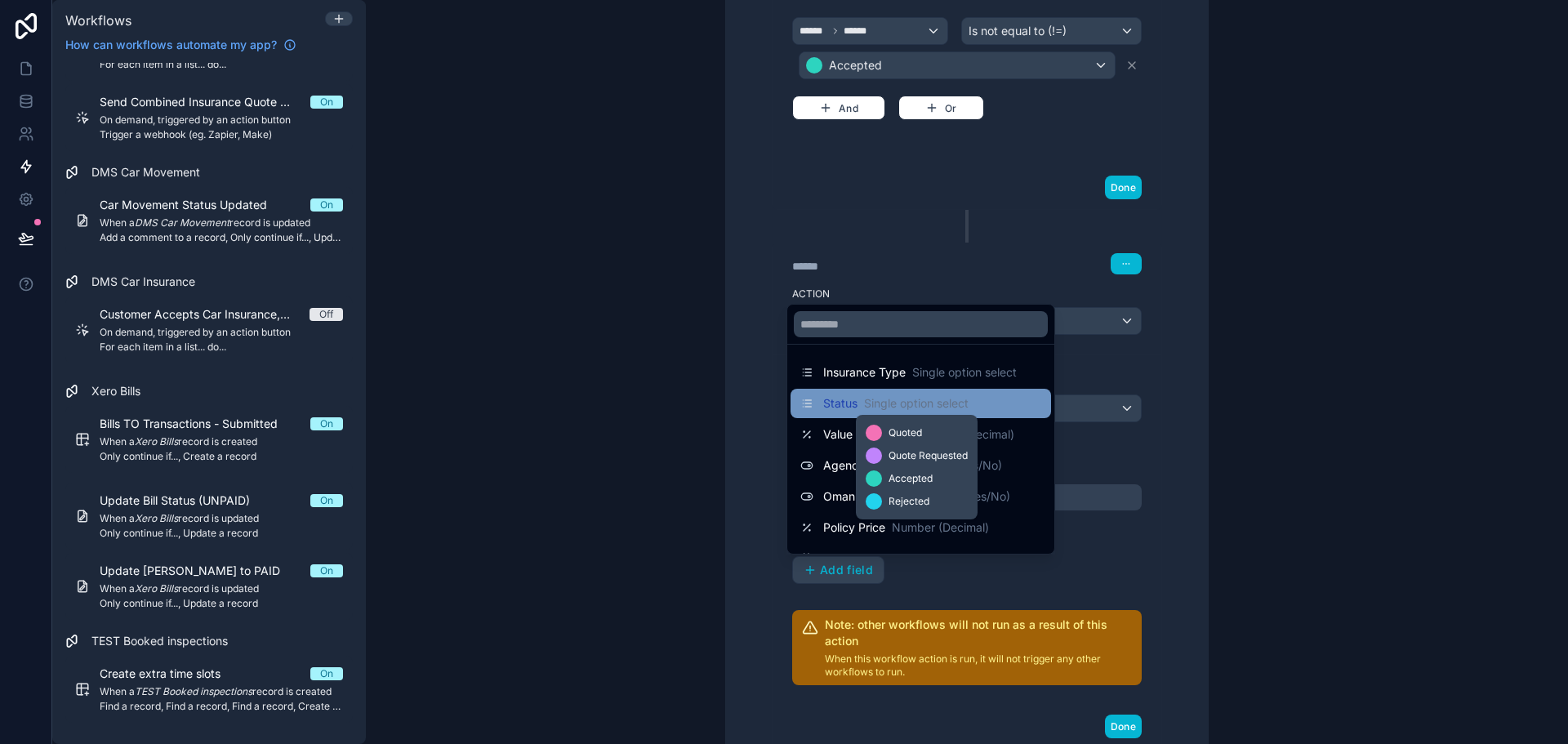
click at [880, 401] on span "Single option select" at bounding box center [916, 404] width 105 height 17
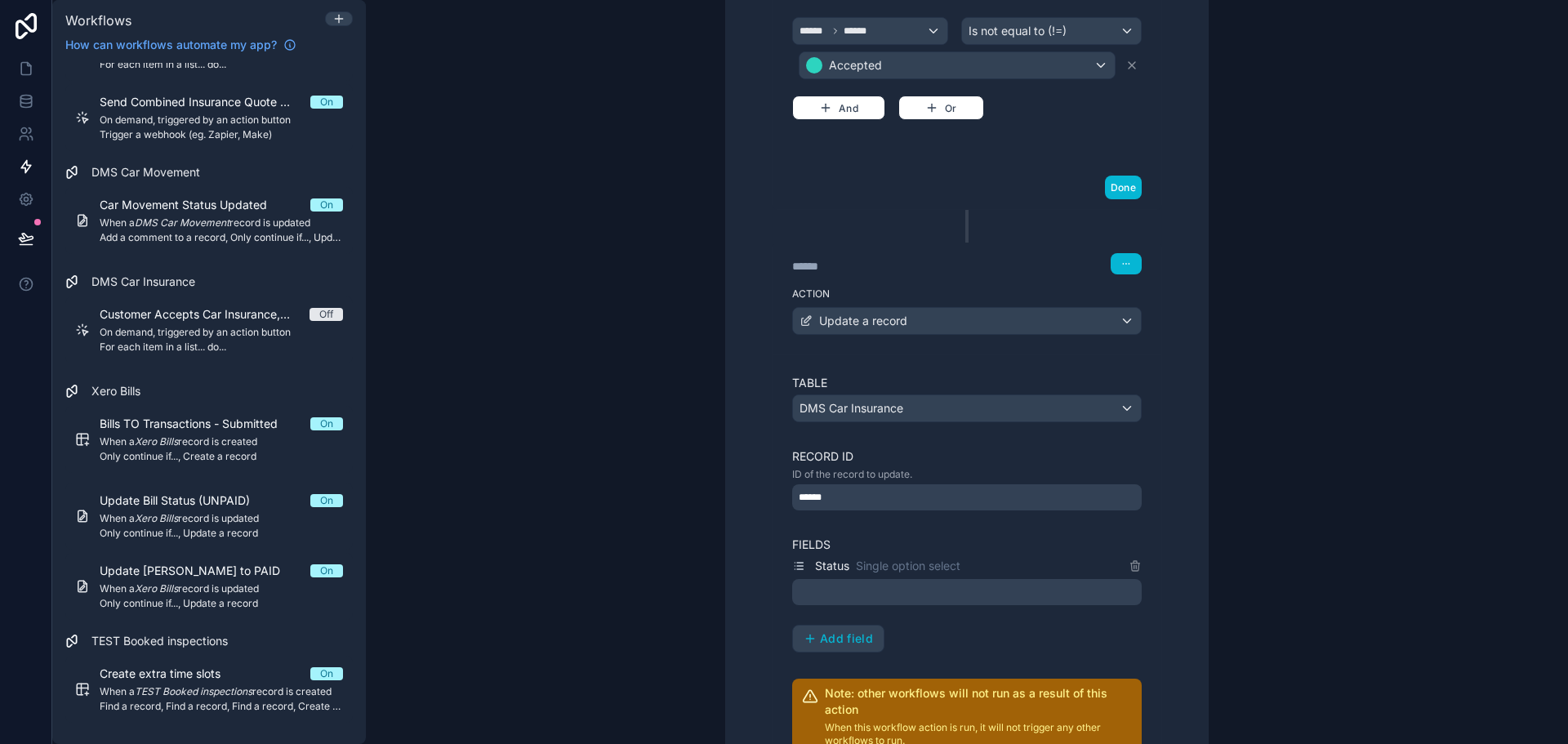
click at [915, 586] on div at bounding box center [967, 592] width 349 height 26
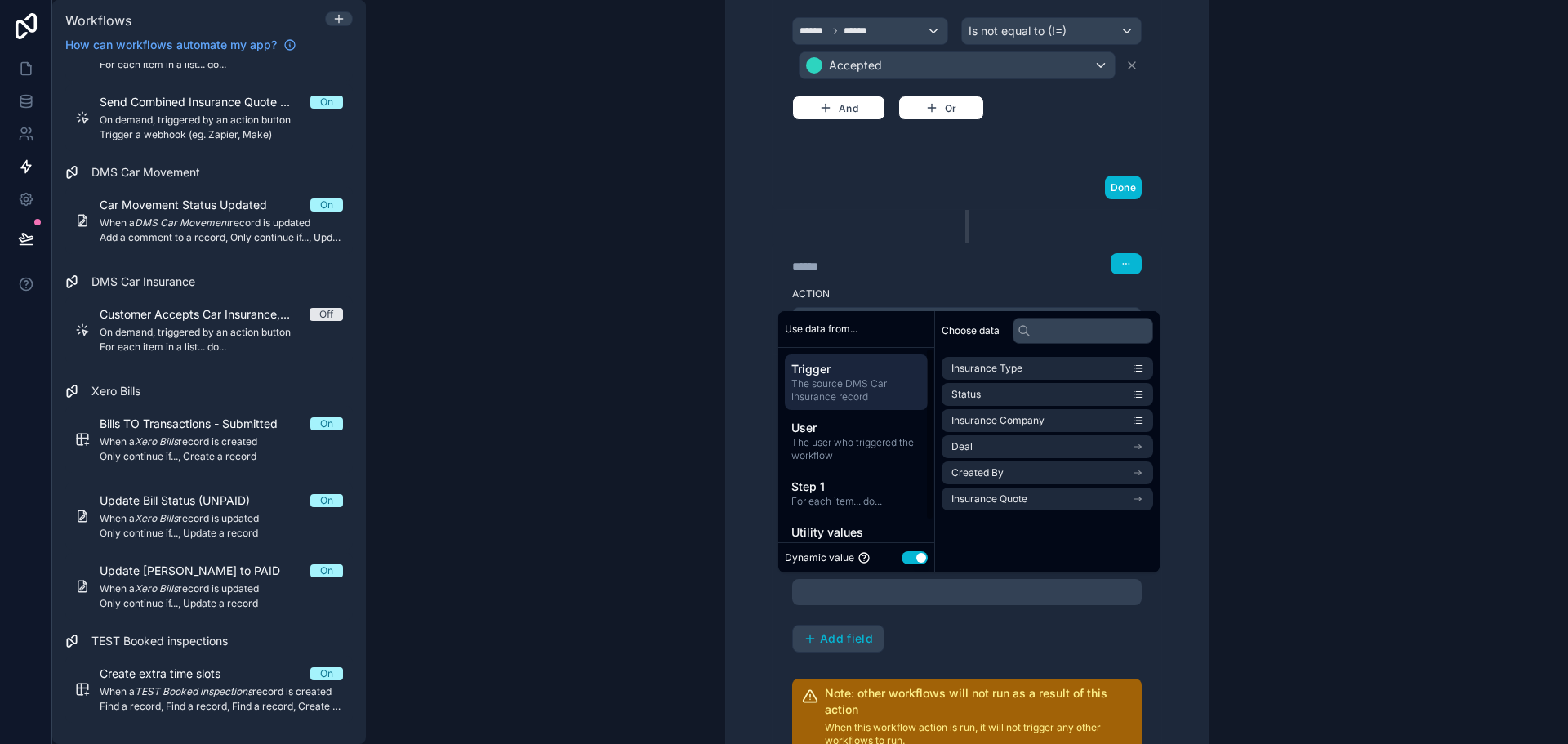
click at [909, 555] on button "Use setting" at bounding box center [915, 557] width 26 height 13
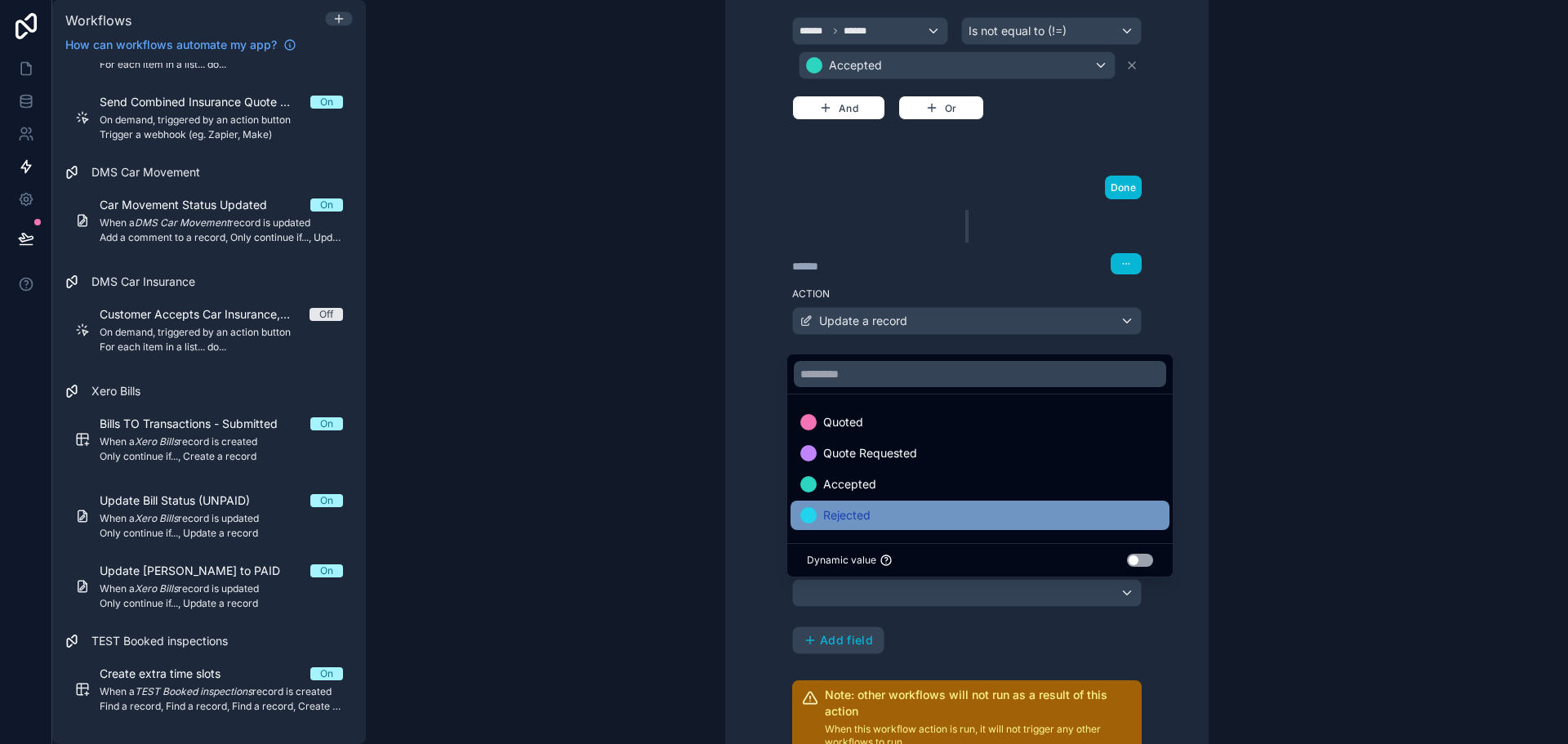
click at [890, 505] on div "Rejected" at bounding box center [980, 515] width 359 height 20
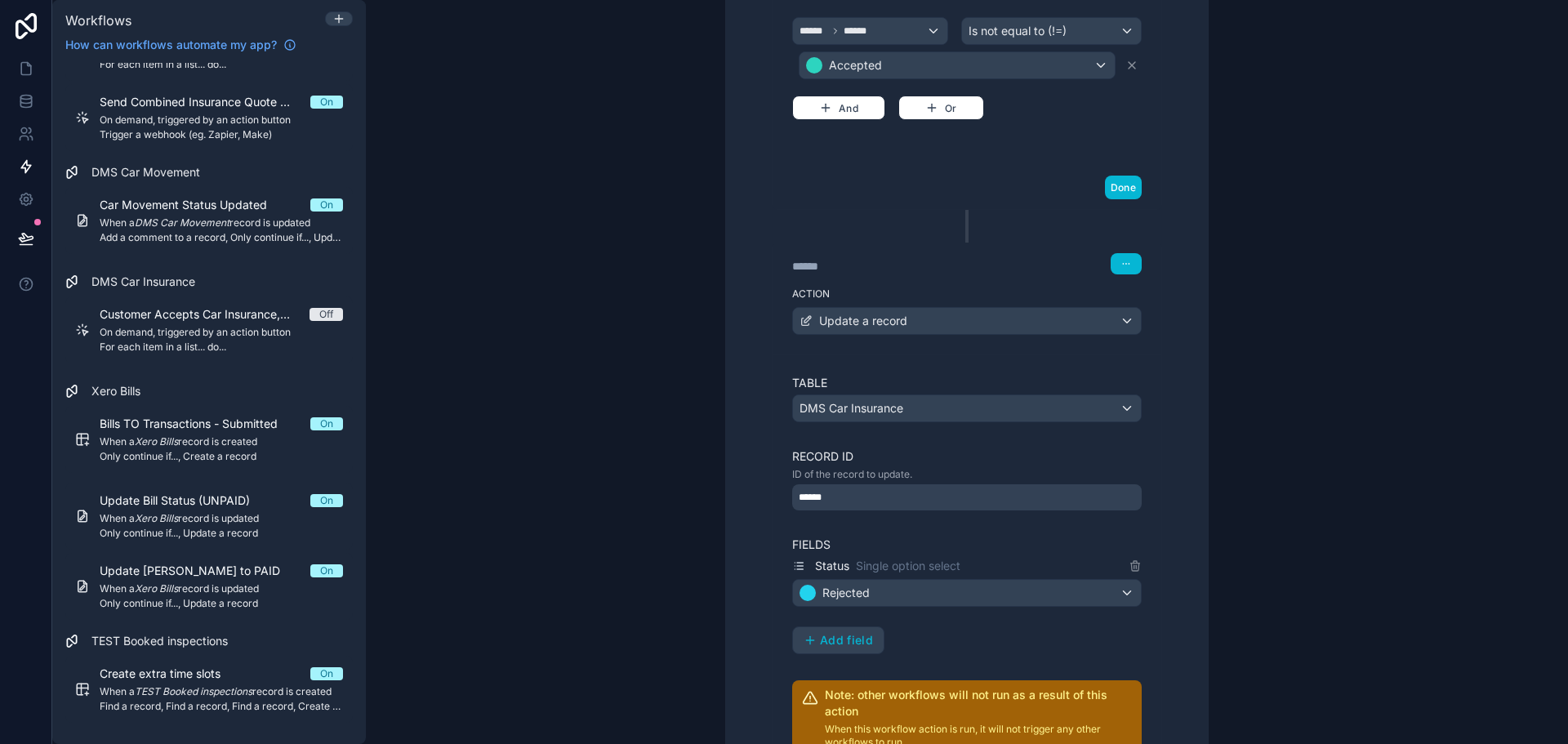
click at [1116, 637] on div "Status Single option select Rejected Add field" at bounding box center [967, 606] width 349 height 98
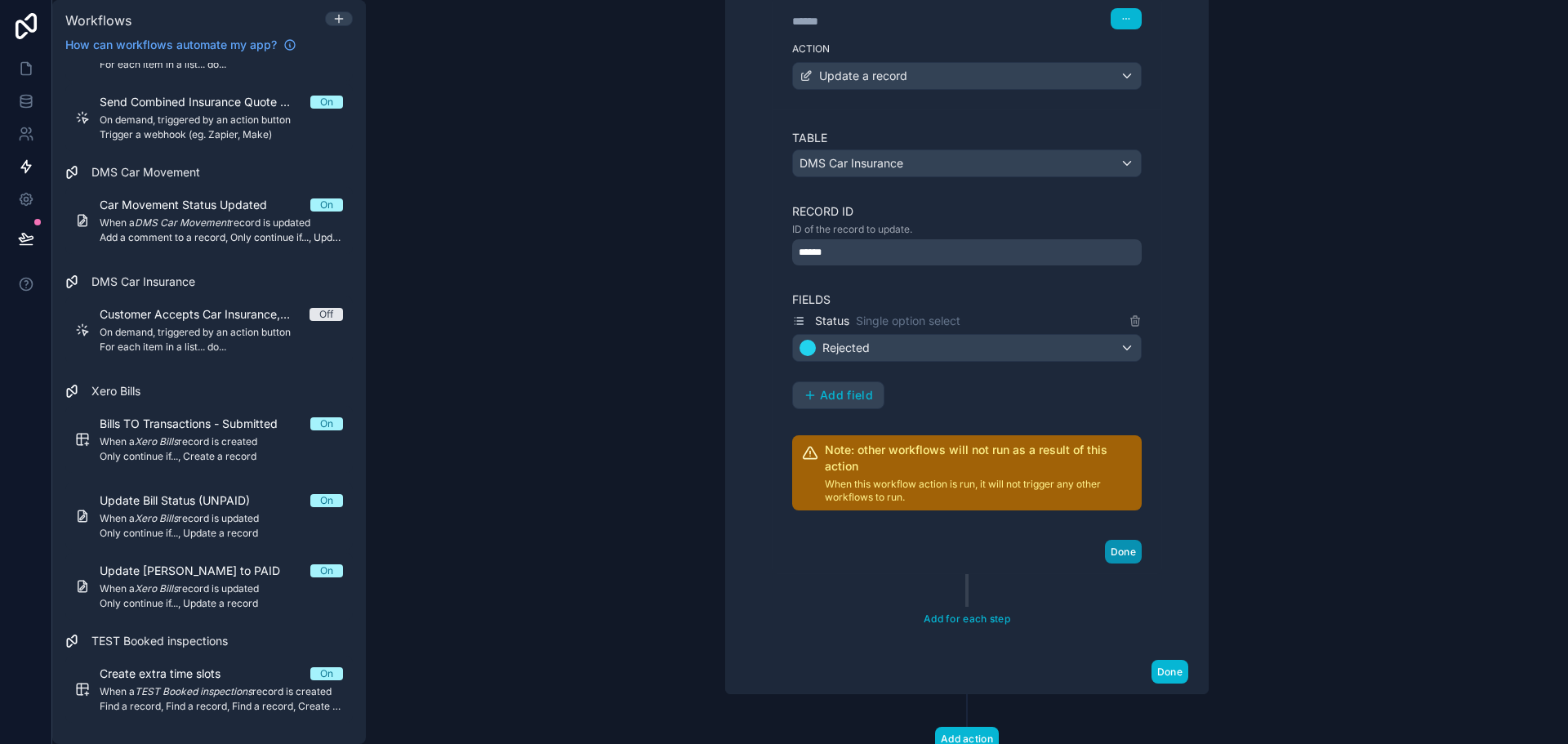
click at [1115, 546] on button "Done" at bounding box center [1124, 551] width 37 height 23
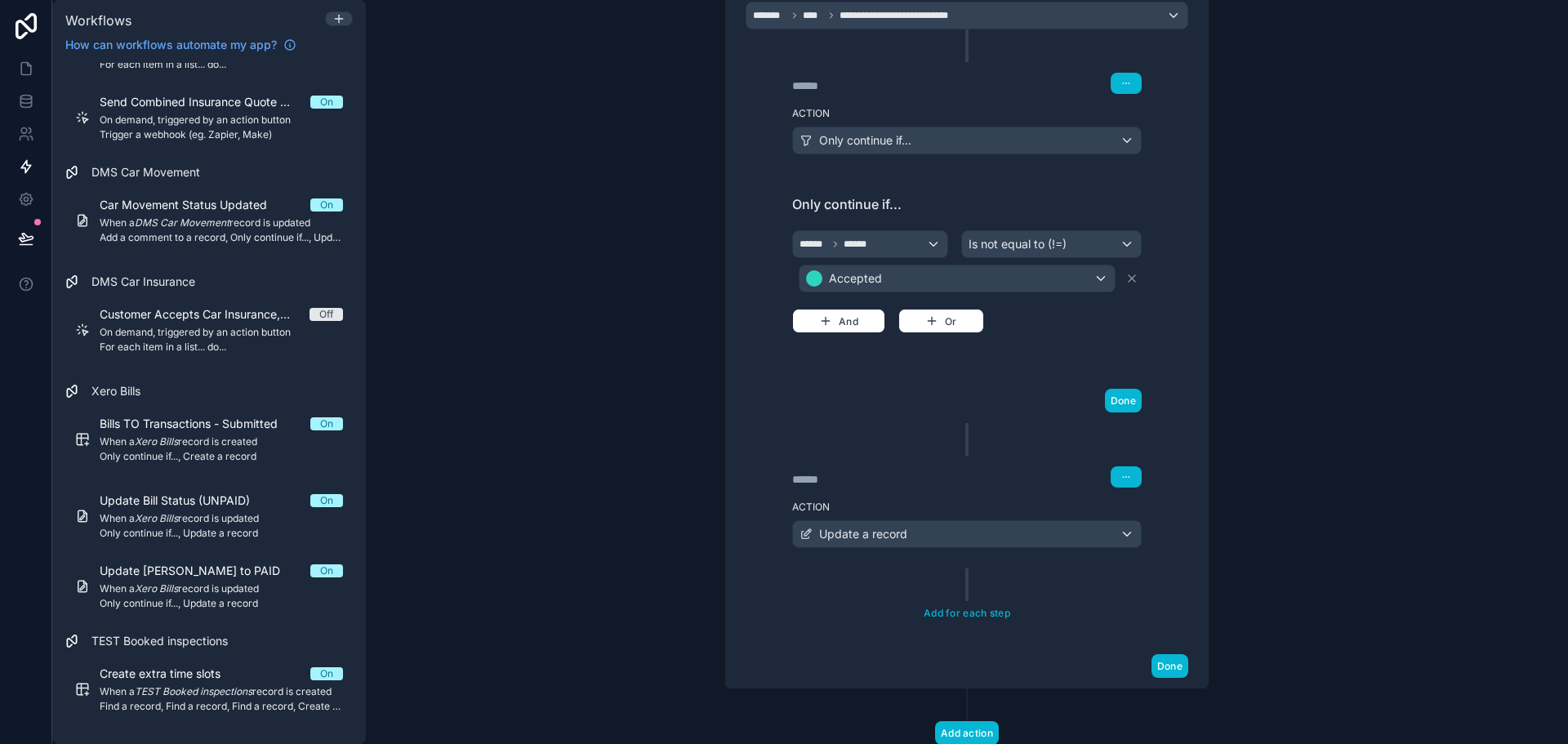
scroll to position [379, 0]
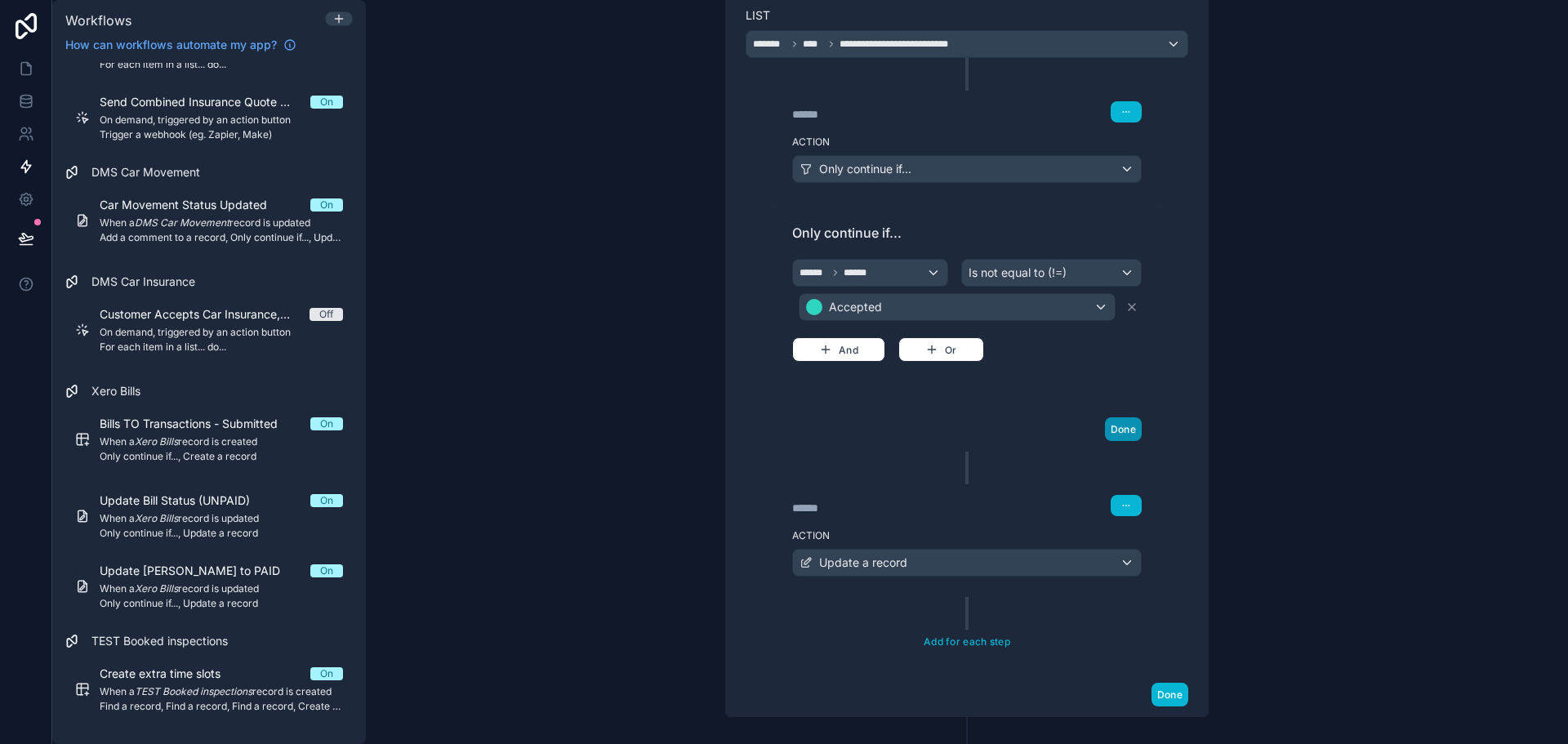
click at [1117, 427] on button "Done" at bounding box center [1124, 428] width 37 height 23
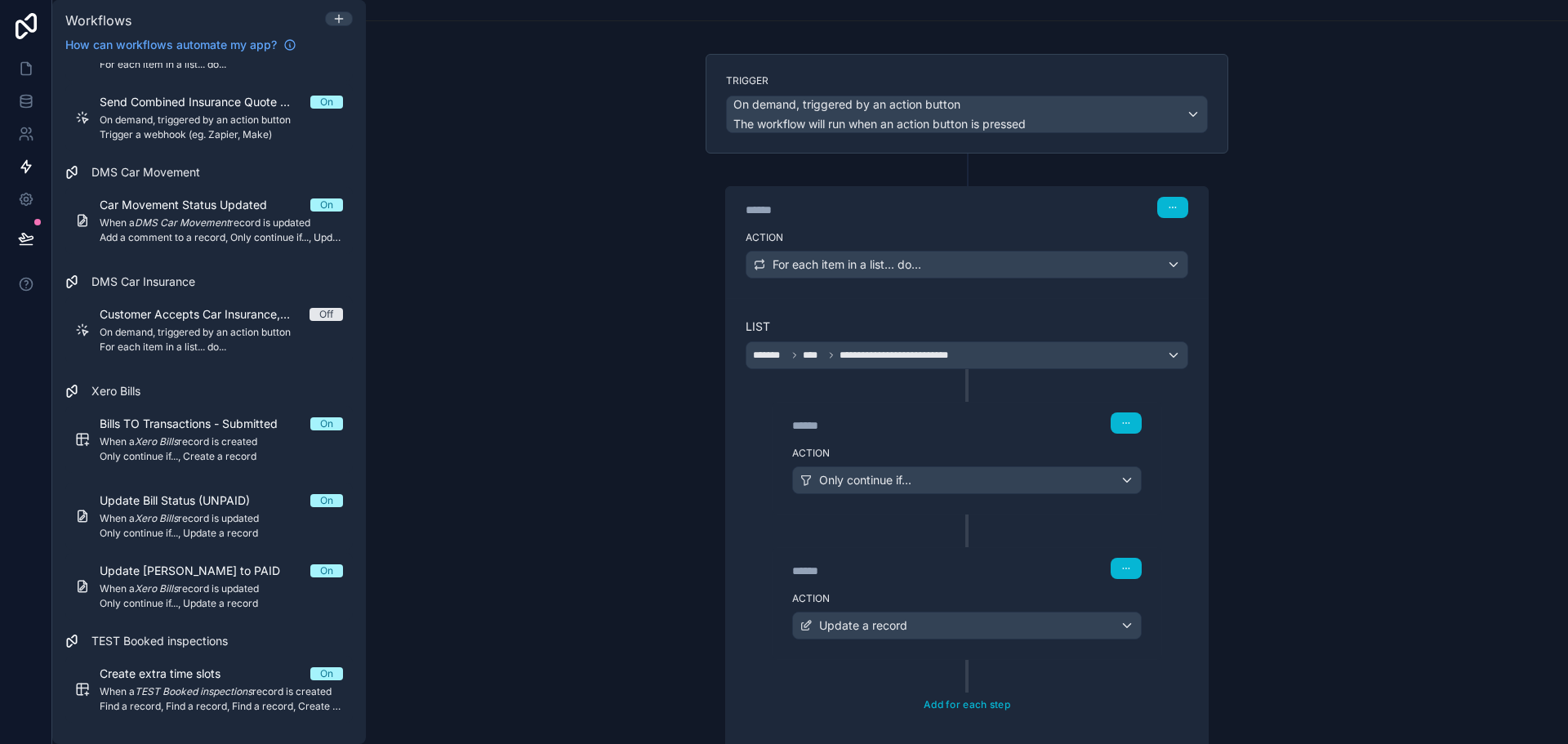
scroll to position [213, 0]
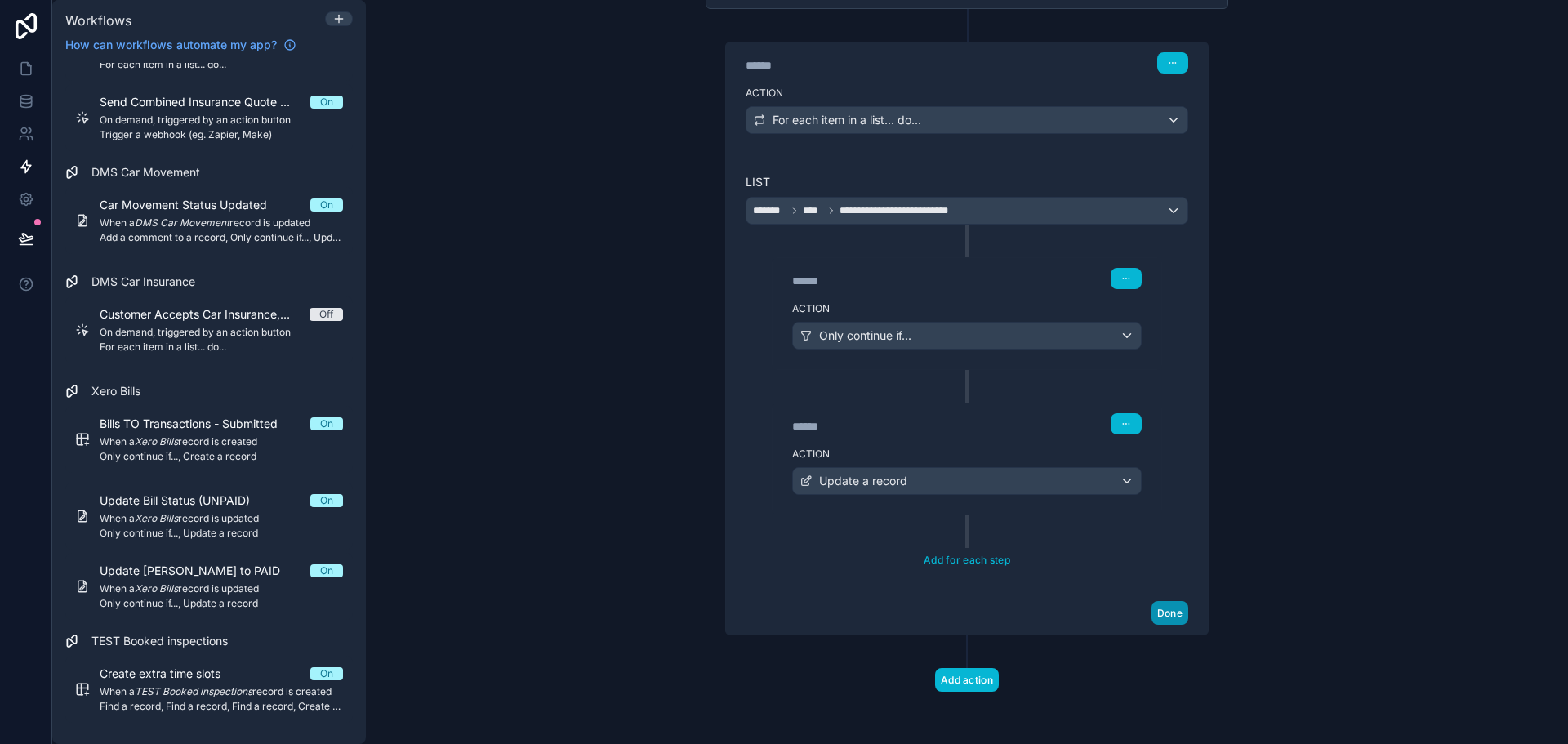
click at [1172, 614] on button "Done" at bounding box center [1170, 612] width 37 height 23
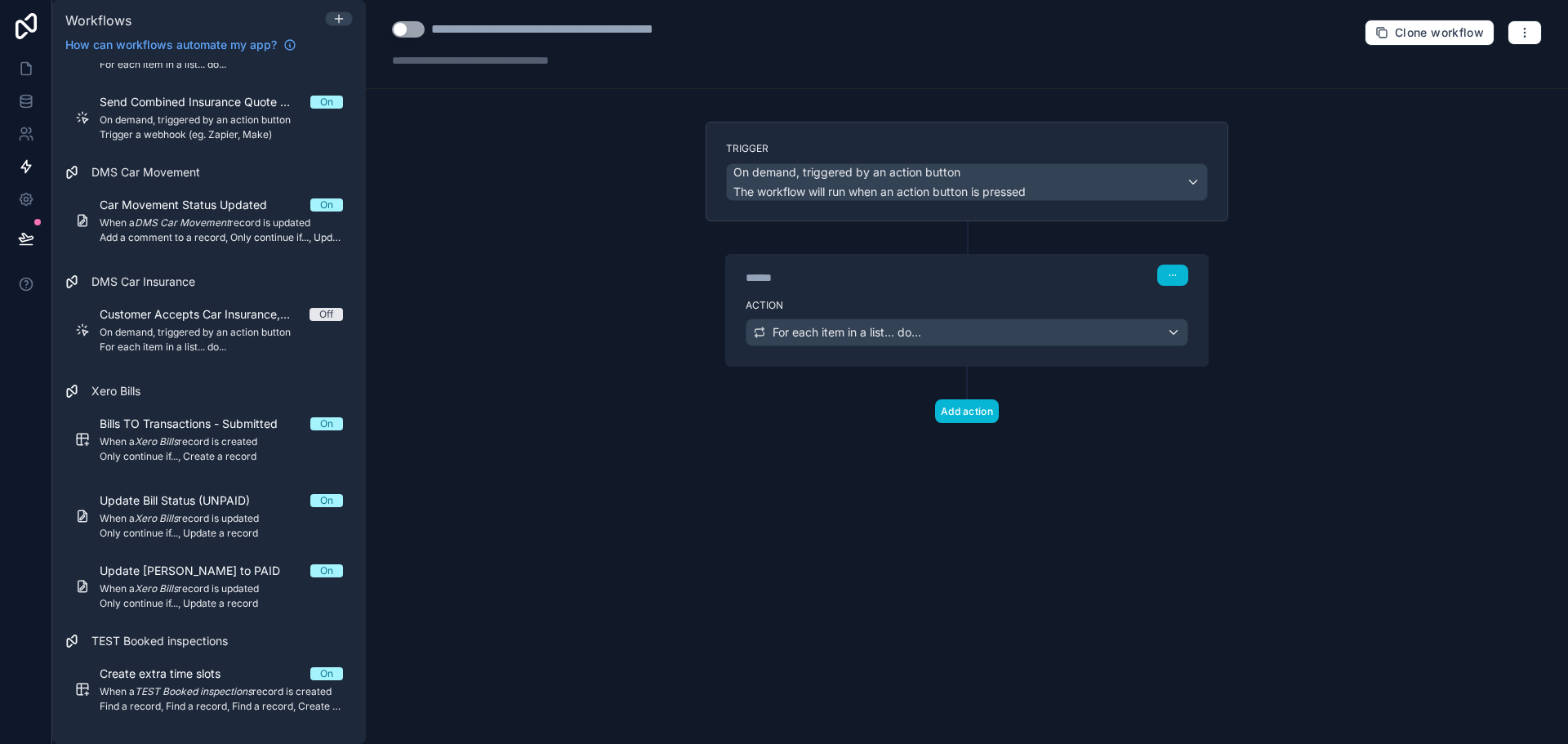
click at [405, 23] on button "Use setting" at bounding box center [408, 30] width 33 height 17
click at [23, 71] on icon at bounding box center [26, 69] width 17 height 17
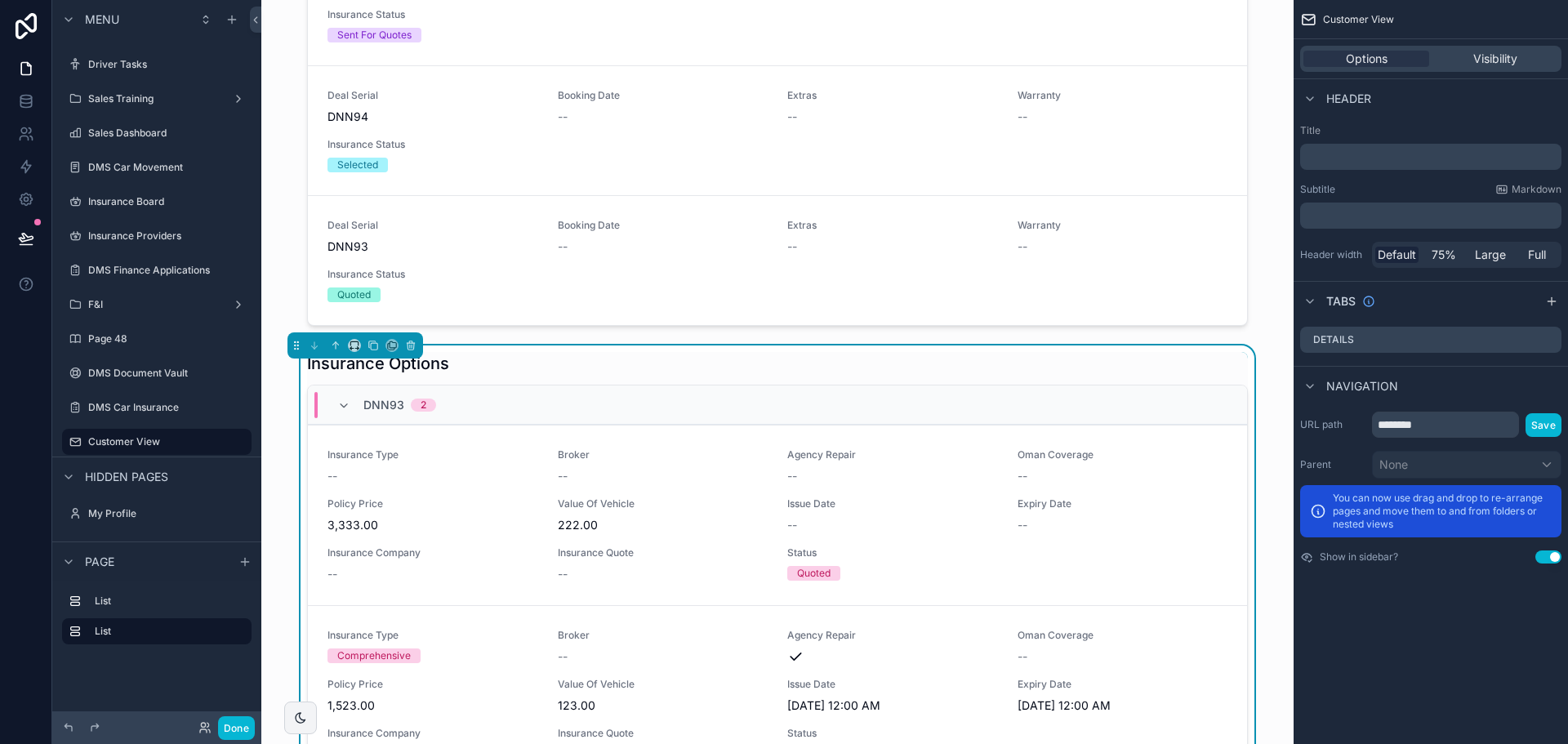
scroll to position [327, 0]
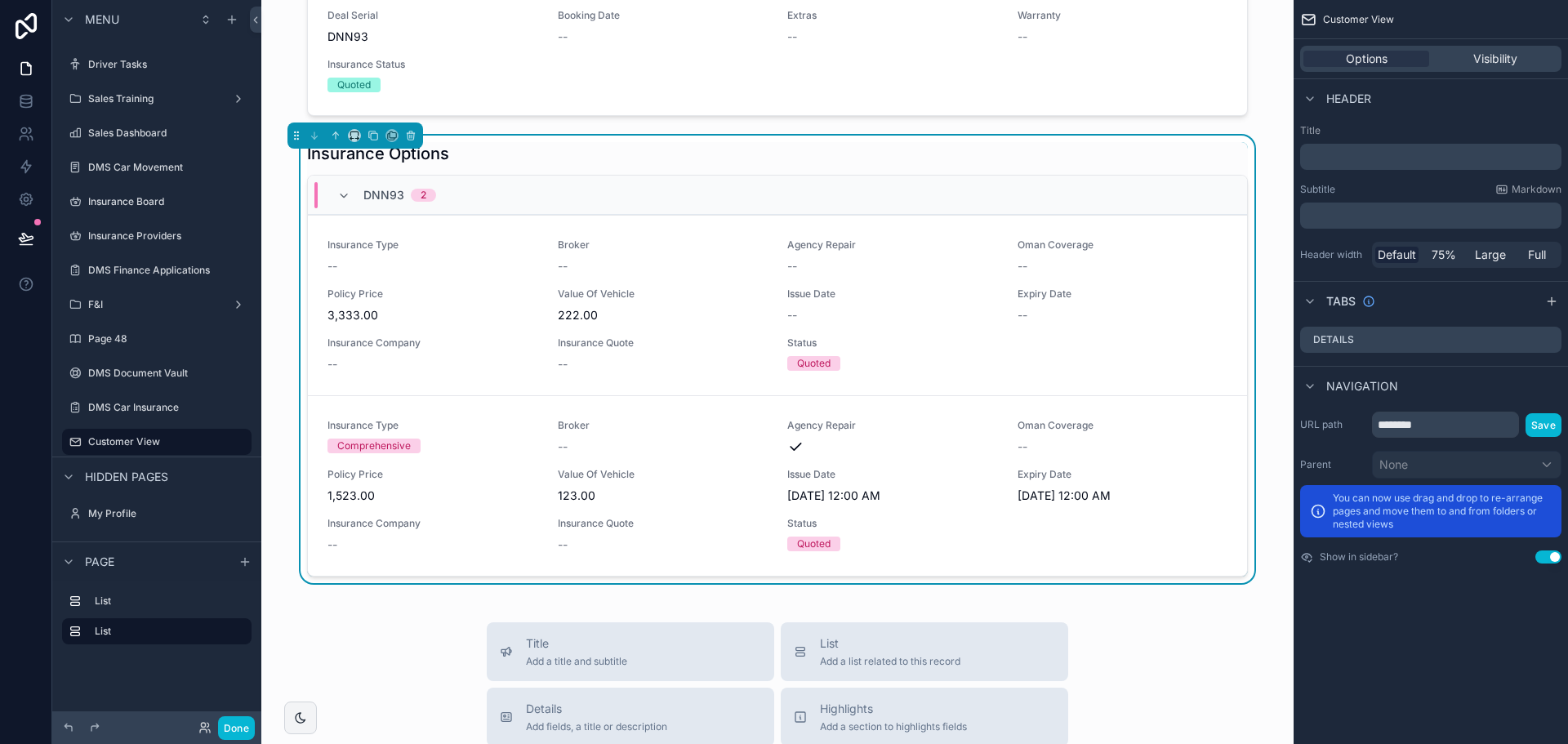
click at [1104, 159] on div "Insurance Options" at bounding box center [777, 153] width 941 height 23
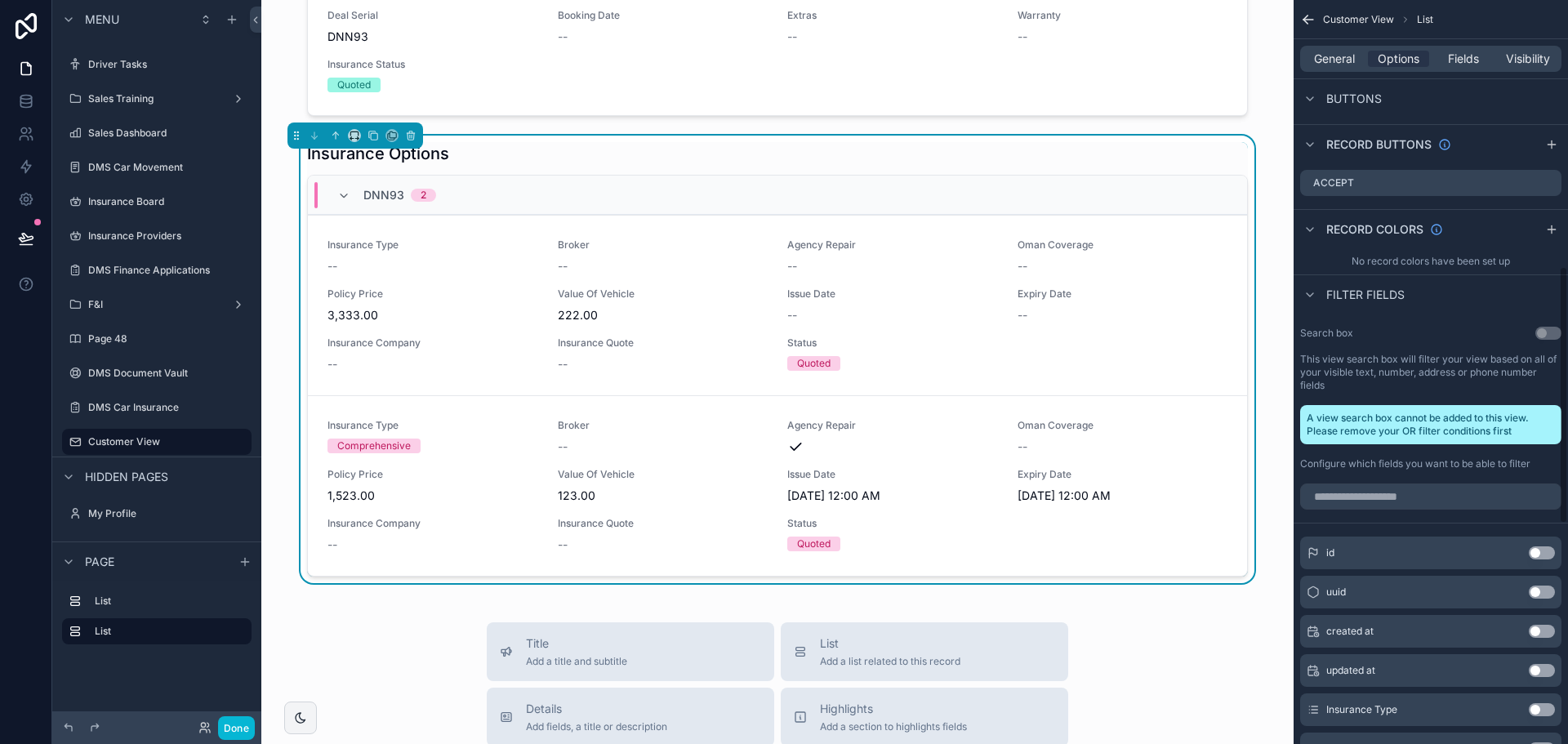
scroll to position [653, 0]
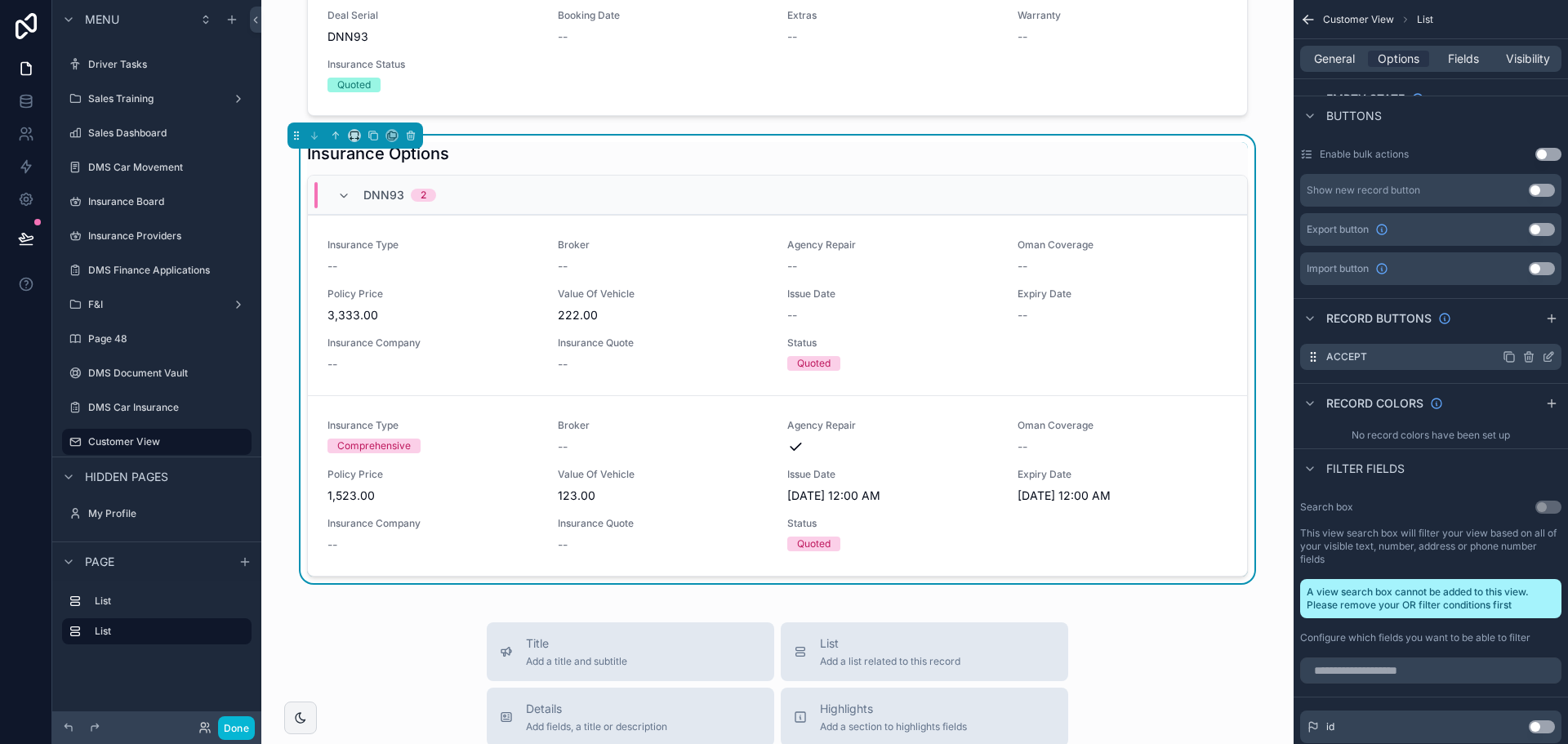
click at [1545, 357] on icon "scrollable content" at bounding box center [1548, 359] width 7 height 7
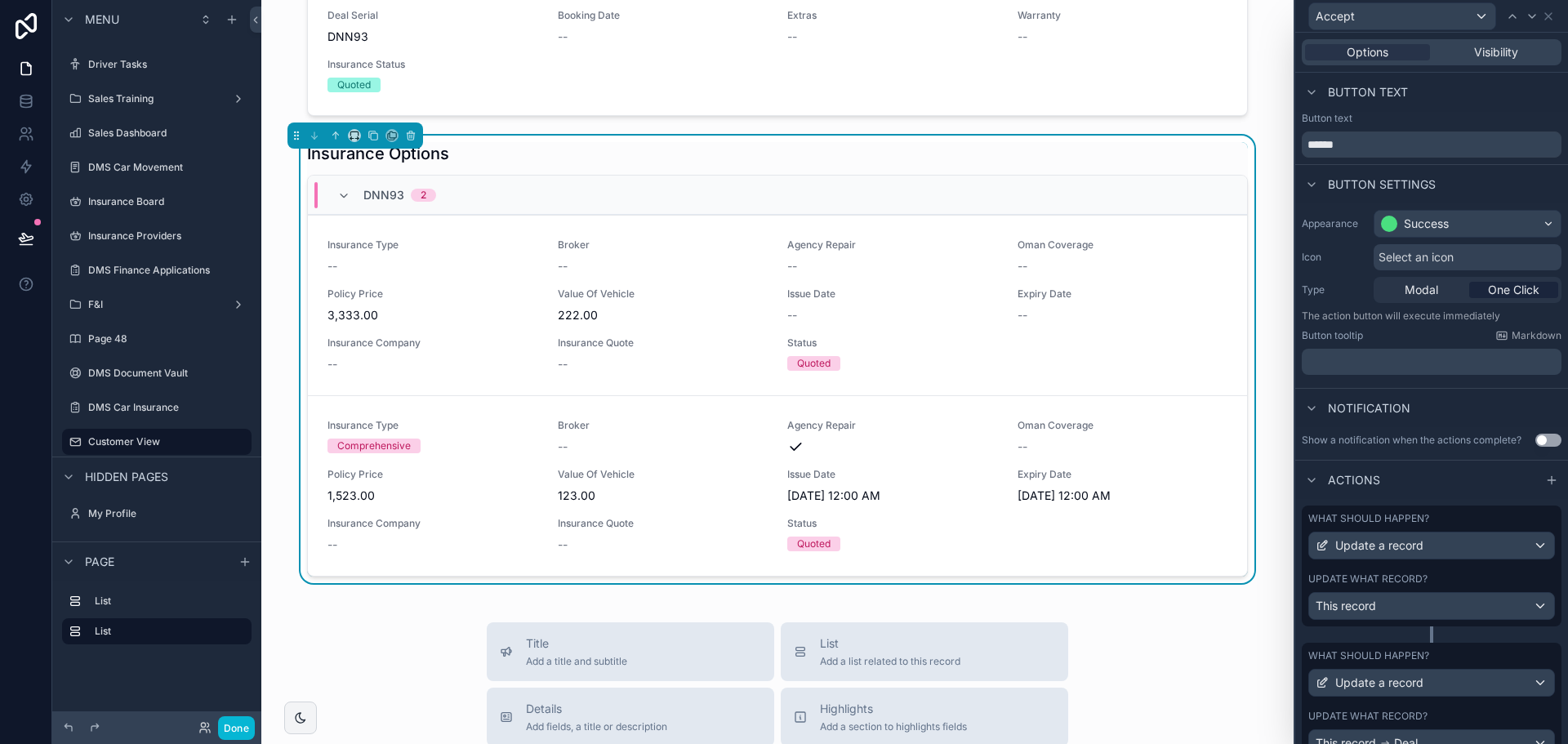
scroll to position [69, 0]
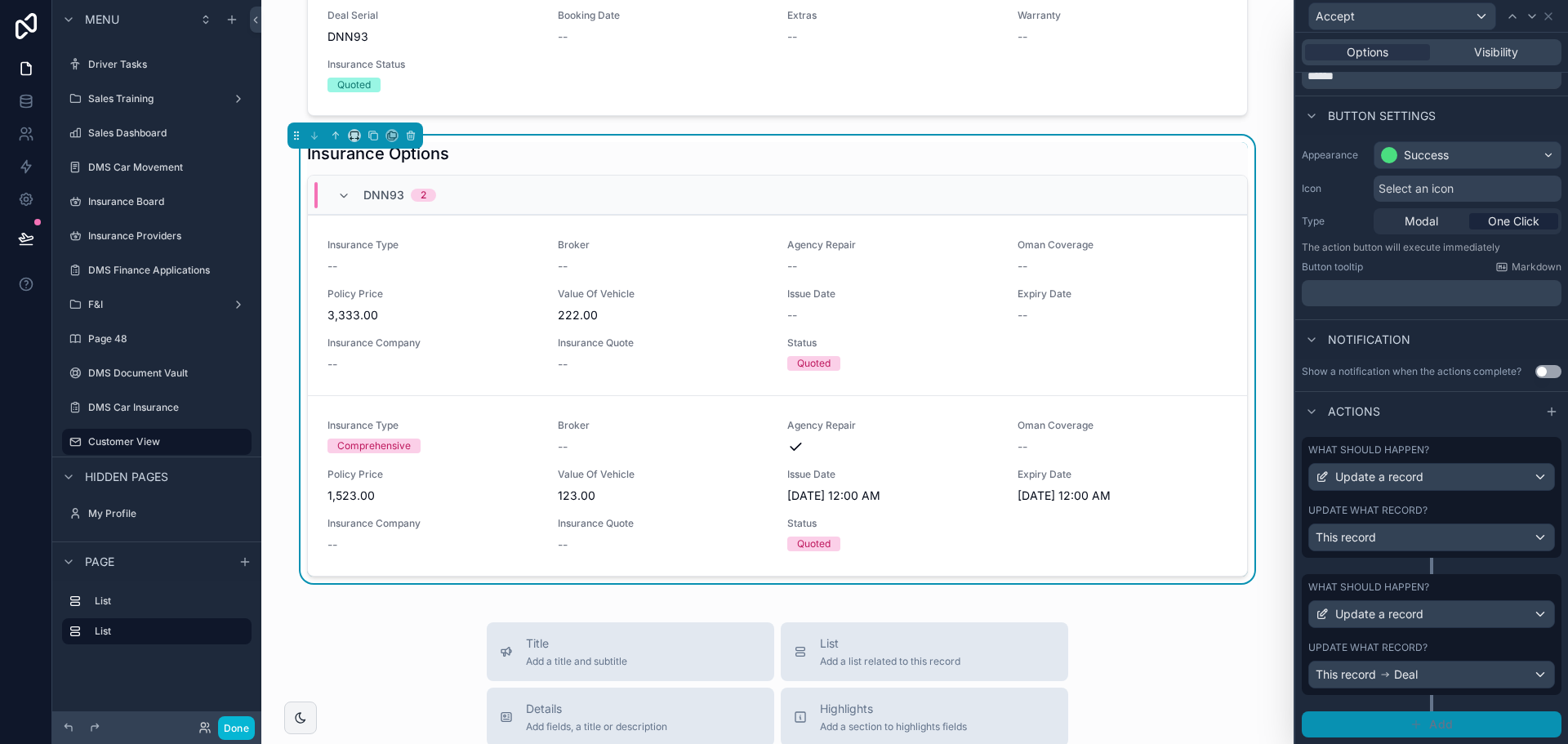
click at [1423, 720] on button "Add" at bounding box center [1432, 724] width 260 height 26
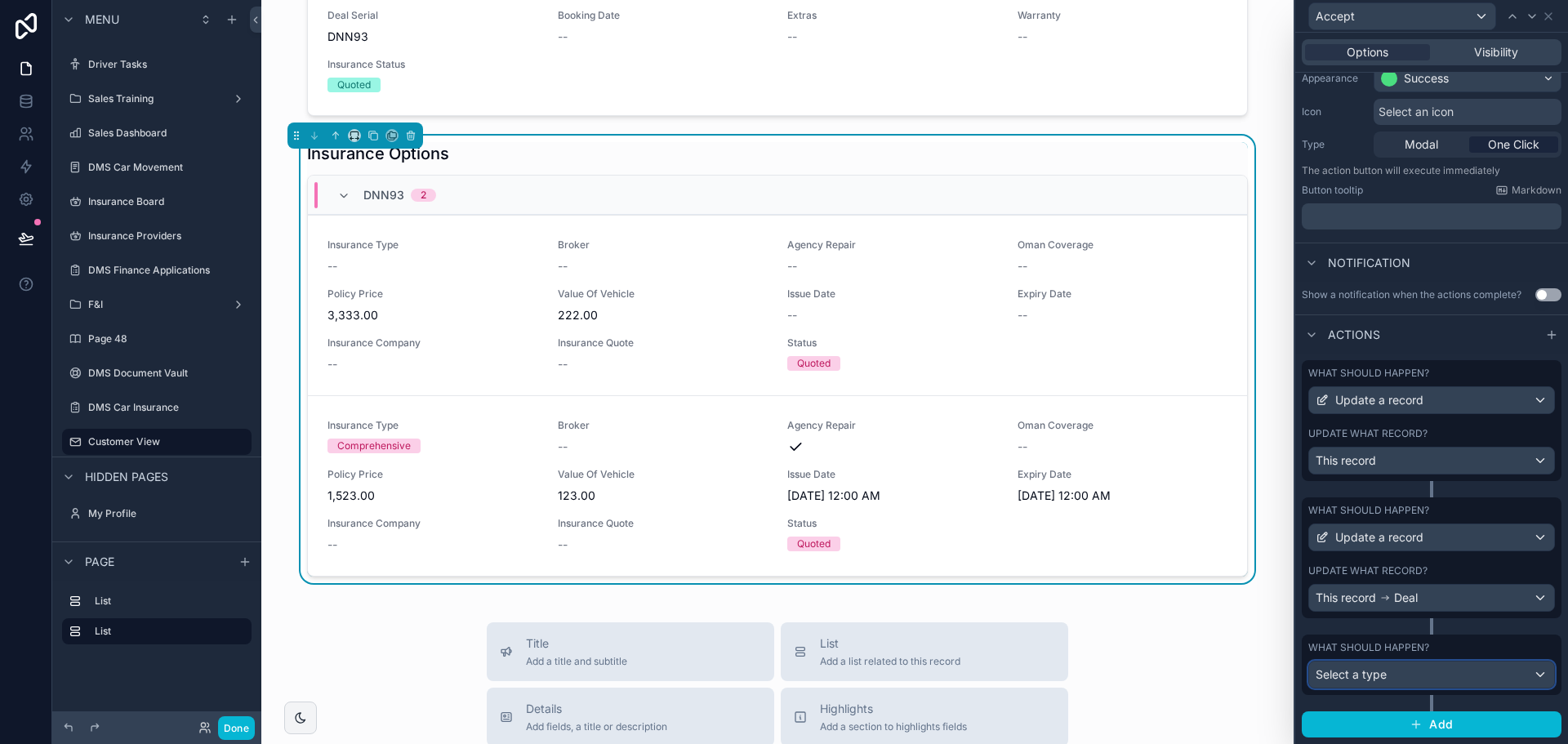
click at [1397, 681] on div "Select a type" at bounding box center [1431, 674] width 245 height 26
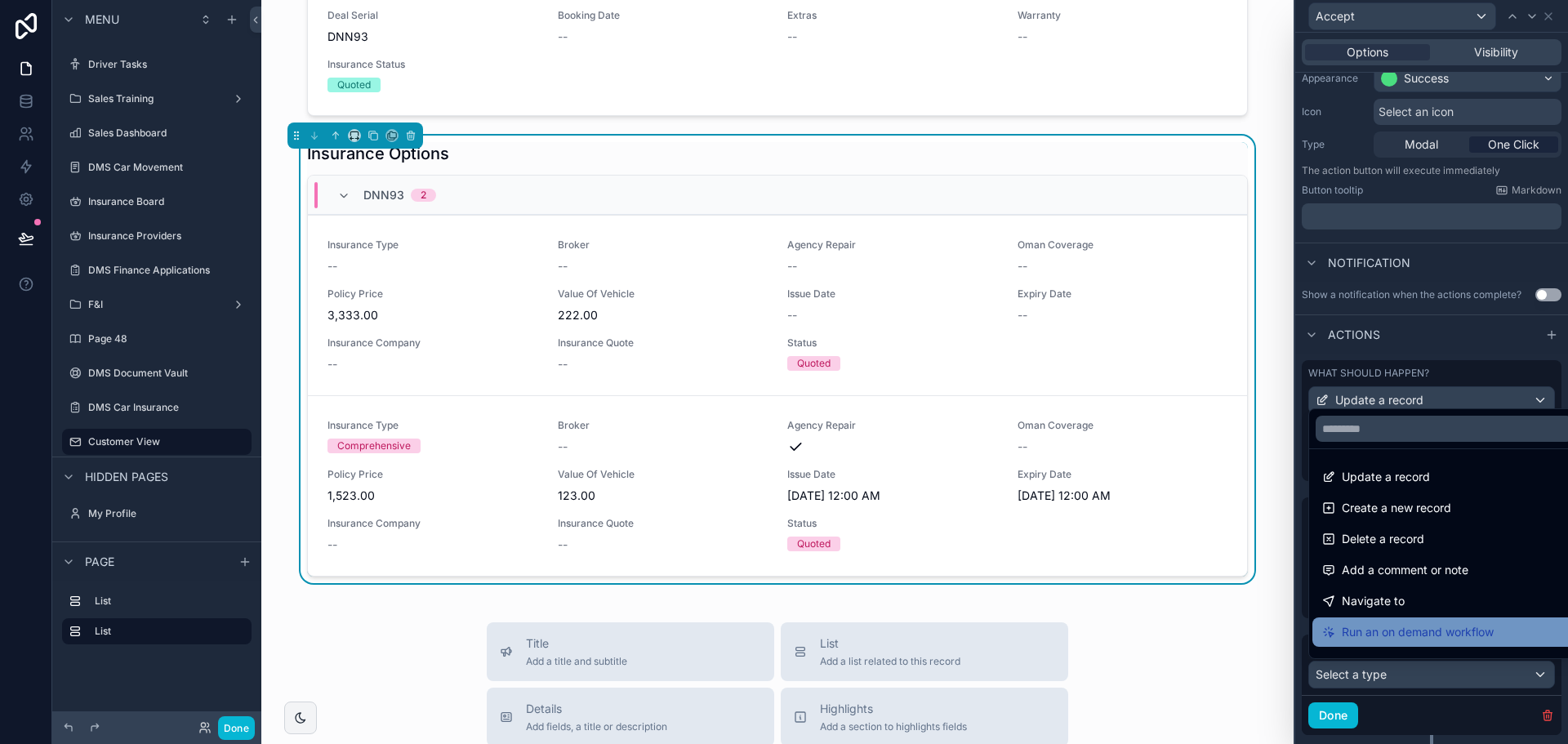
click at [1404, 632] on span "Run an on demand workflow" at bounding box center [1418, 632] width 152 height 20
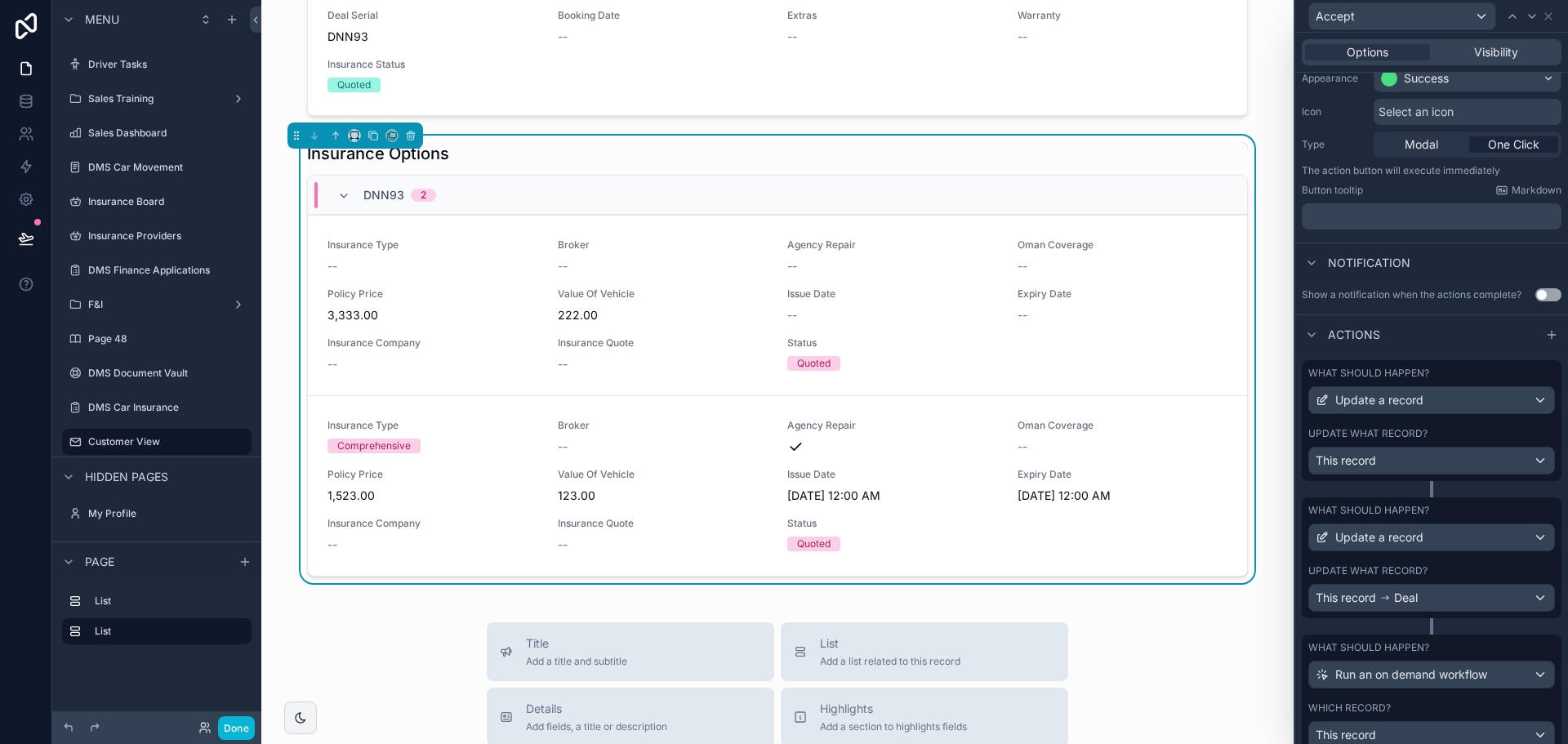
scroll to position [306, 0]
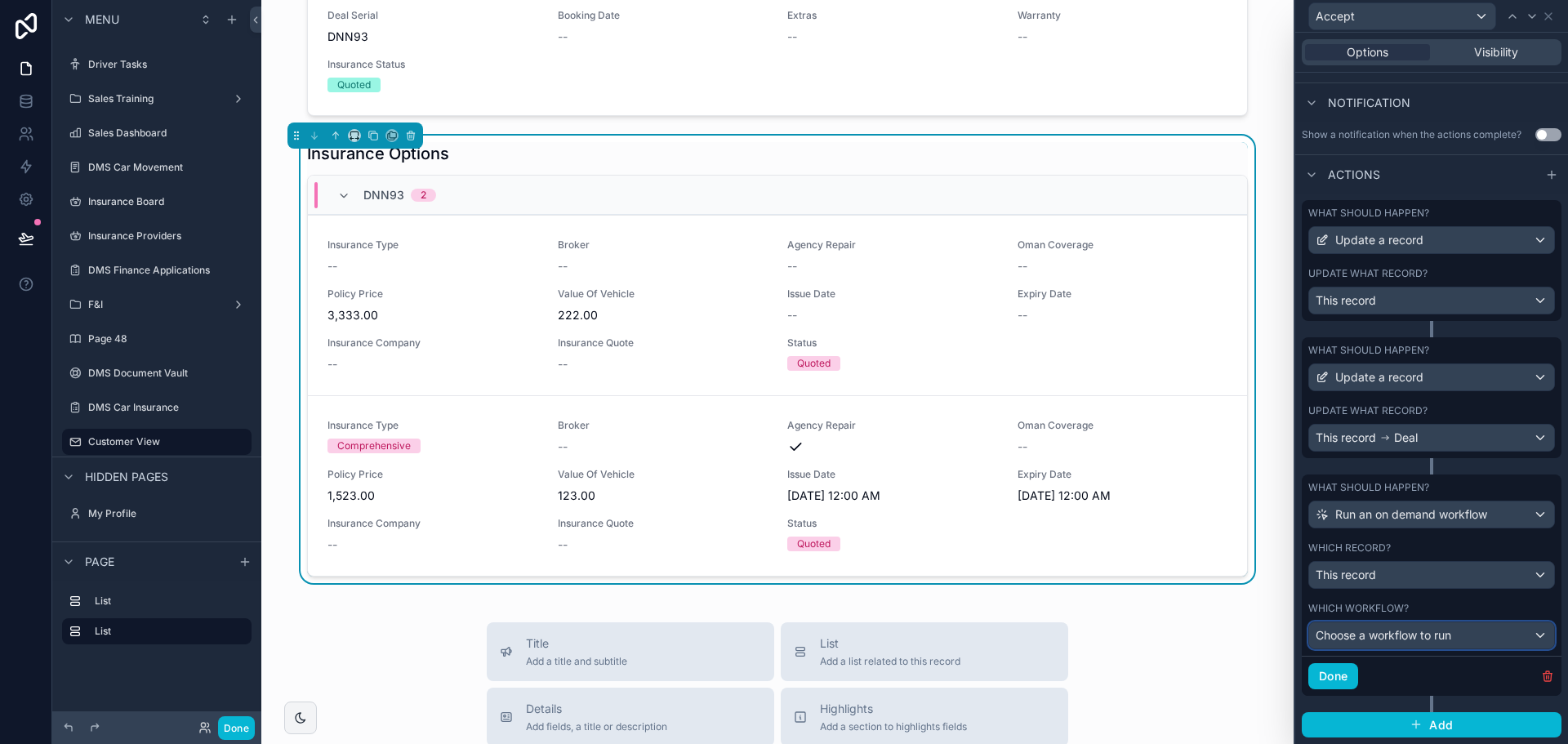
click at [1417, 644] on div "Choose a workflow to run" at bounding box center [1431, 635] width 245 height 26
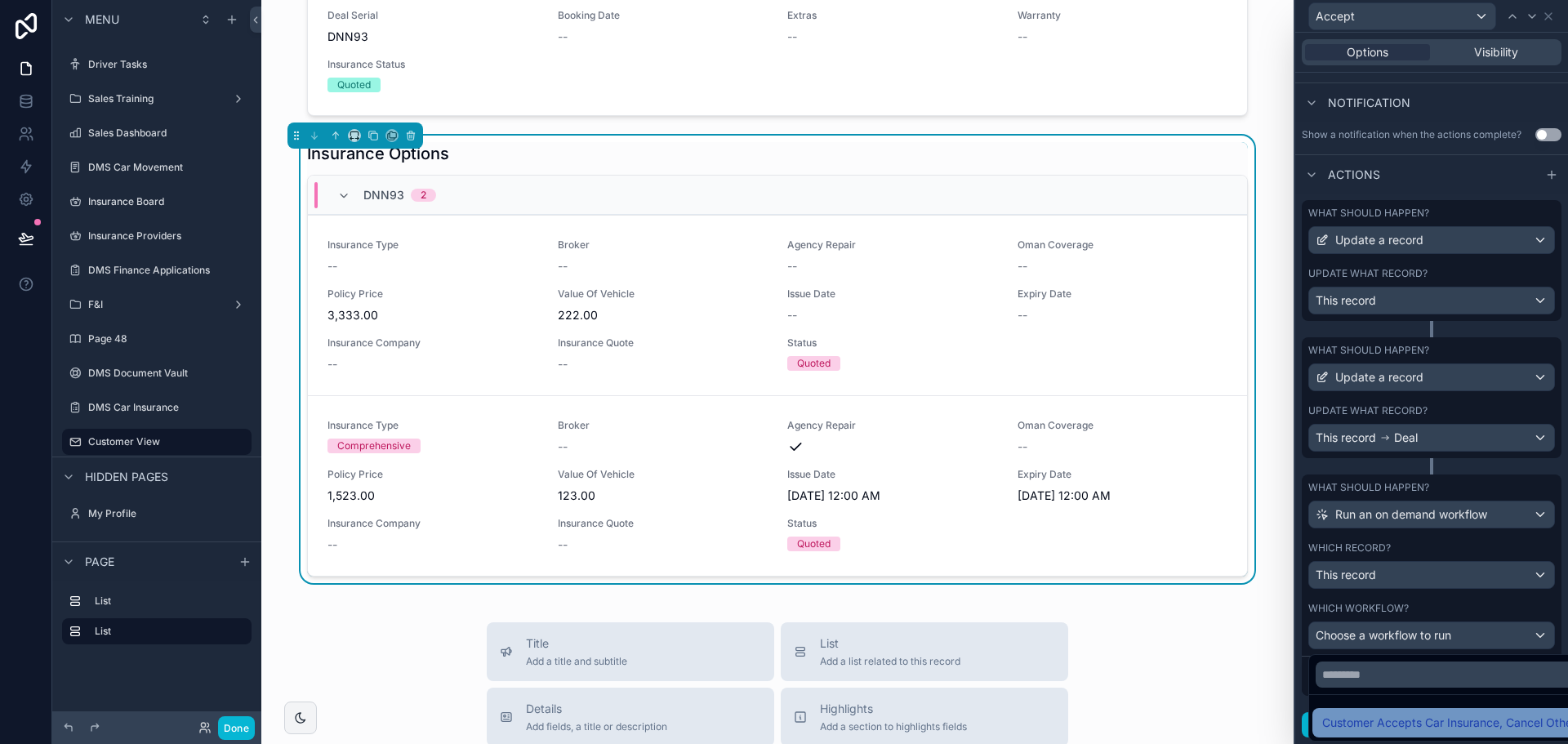
click at [1418, 723] on span "Customer Accepts Car Insurance, Cancel Others" at bounding box center [1453, 723] width 260 height 20
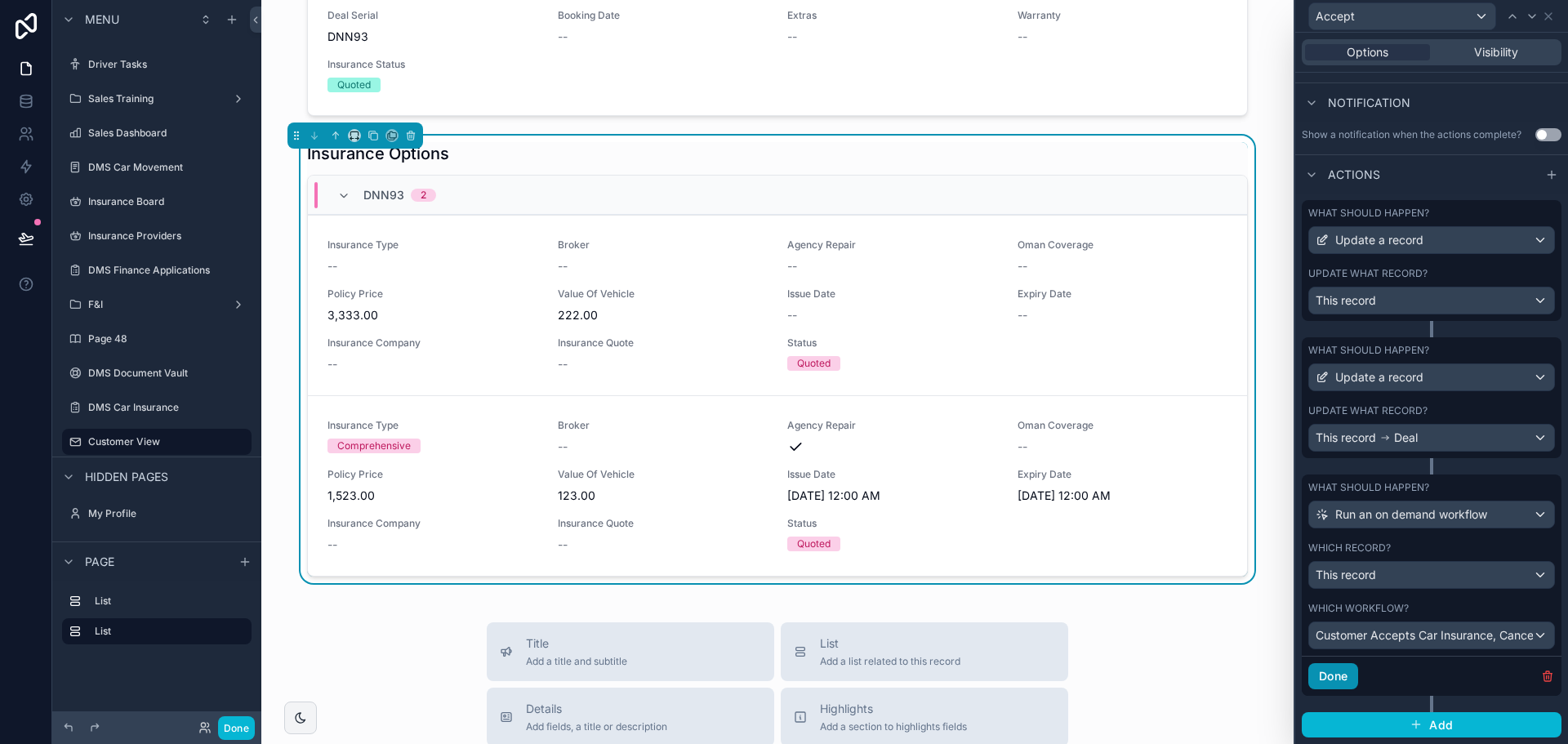
click at [1352, 666] on button "Done" at bounding box center [1334, 676] width 50 height 26
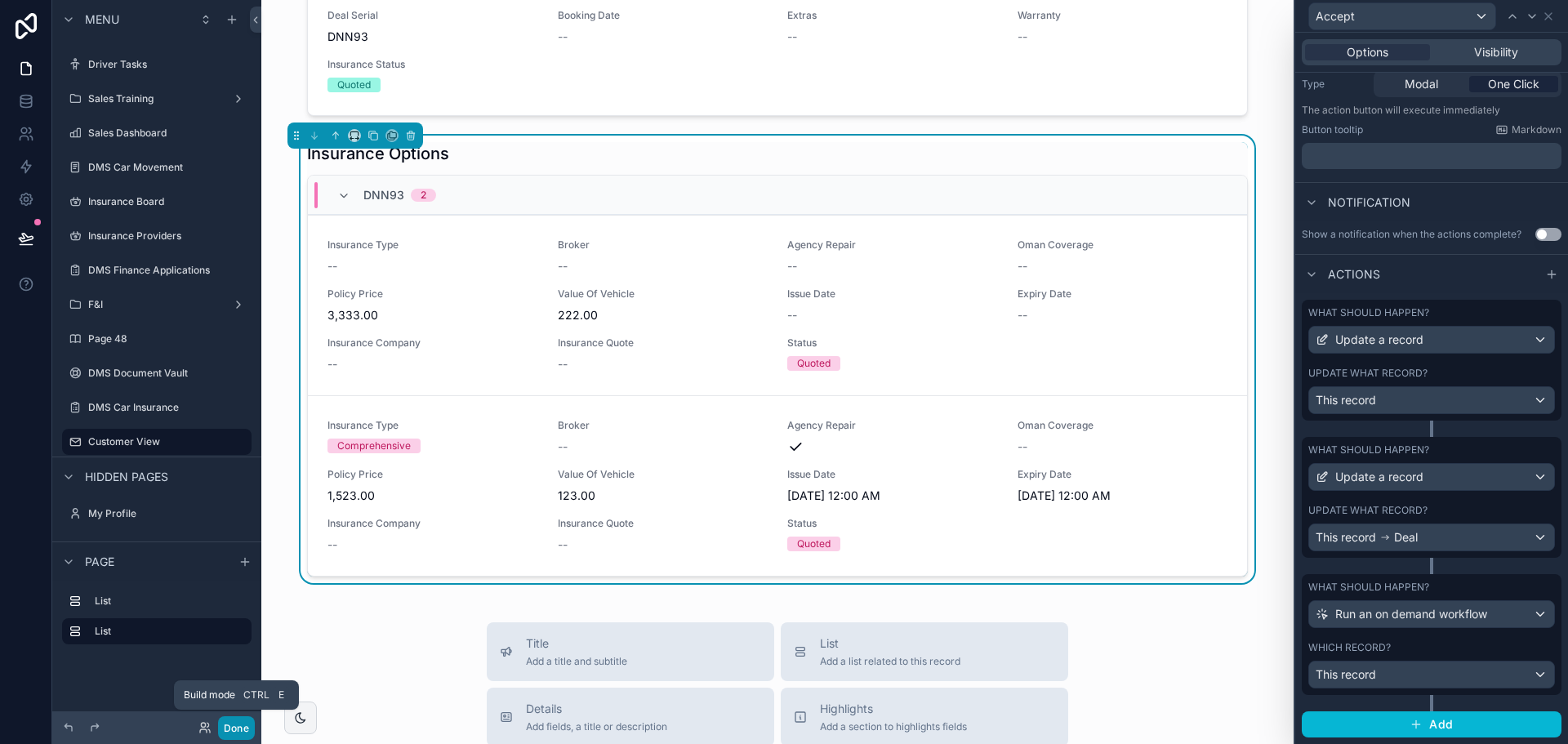
click at [226, 722] on button "Done" at bounding box center [237, 727] width 37 height 23
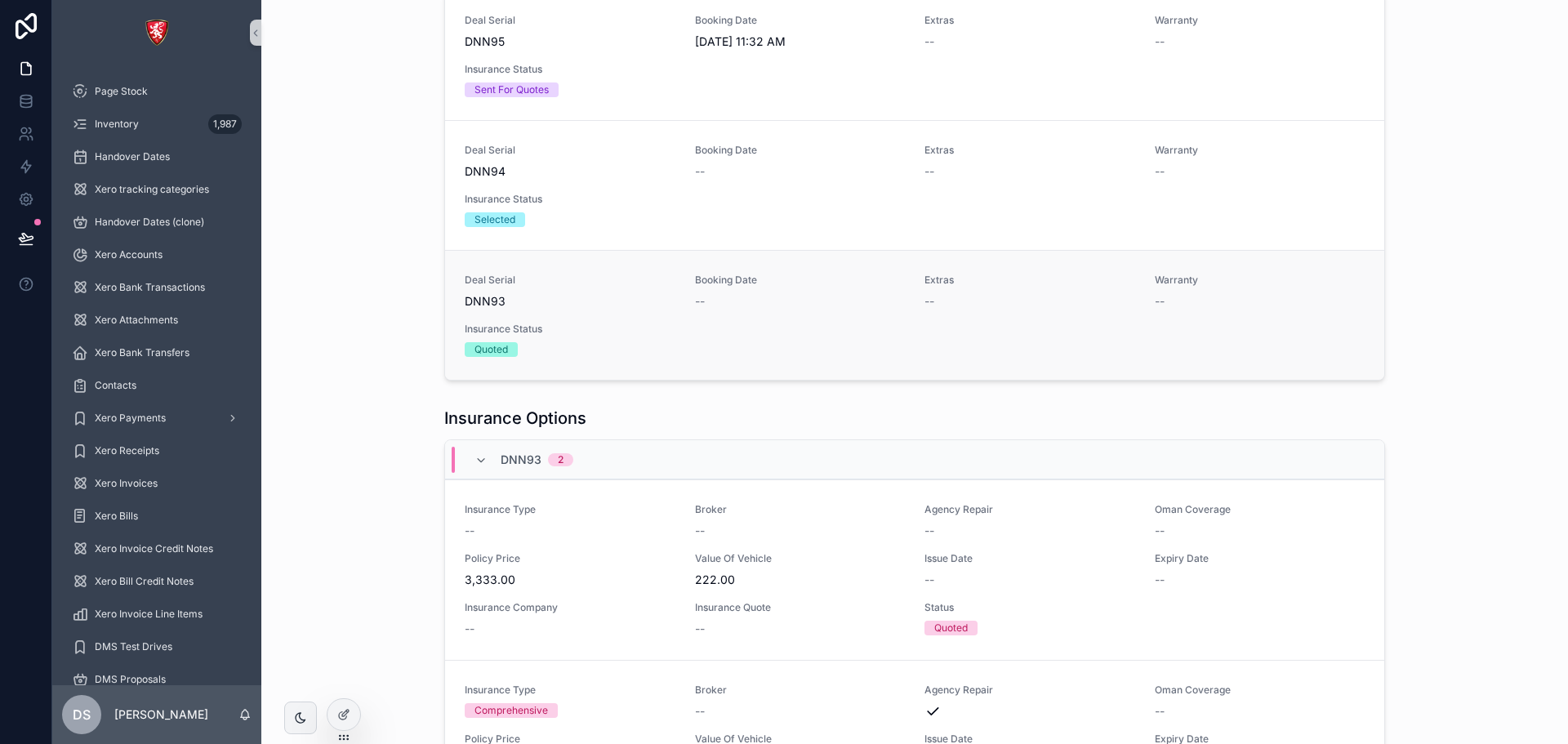
scroll to position [296, 0]
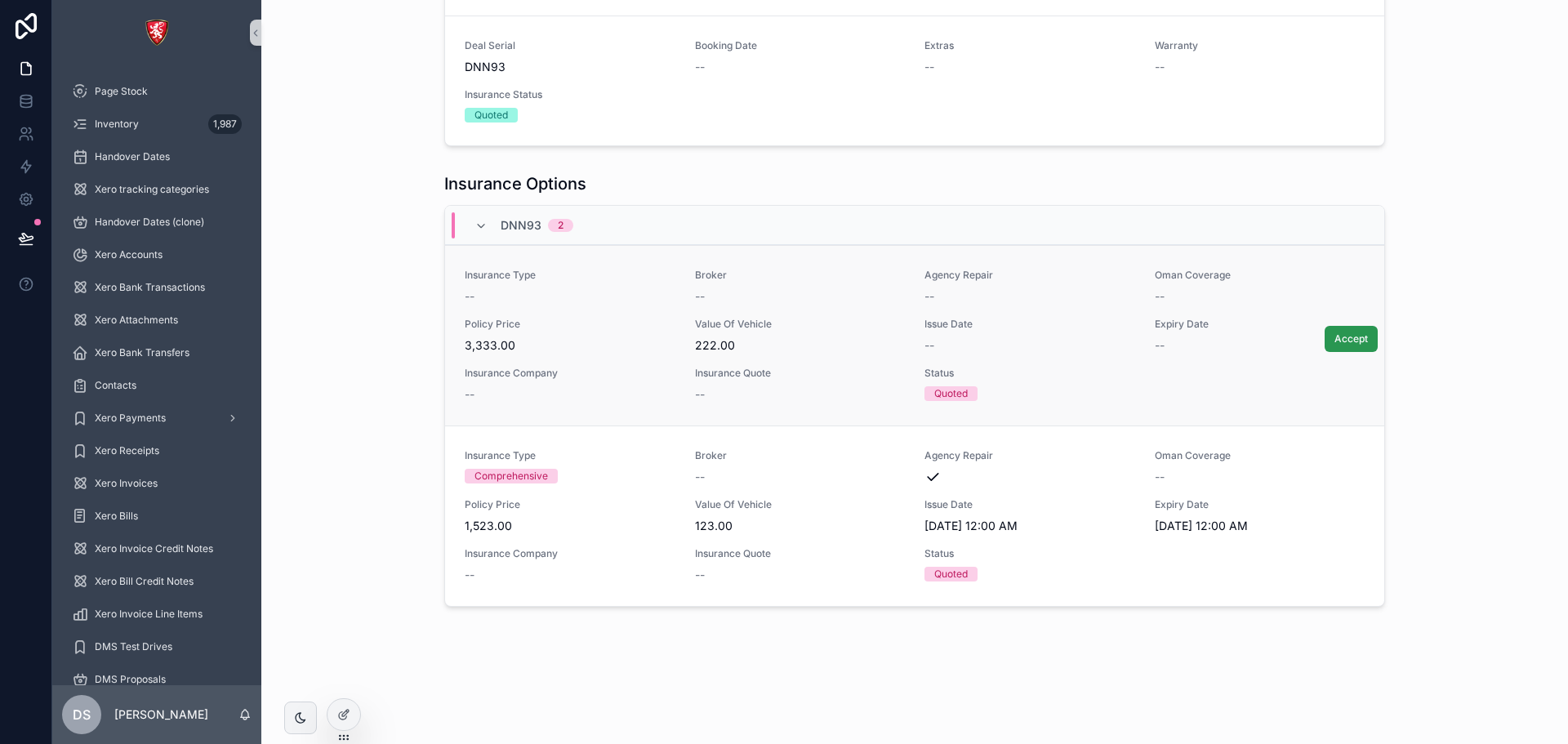
click at [1350, 333] on span "Accept" at bounding box center [1352, 339] width 33 height 13
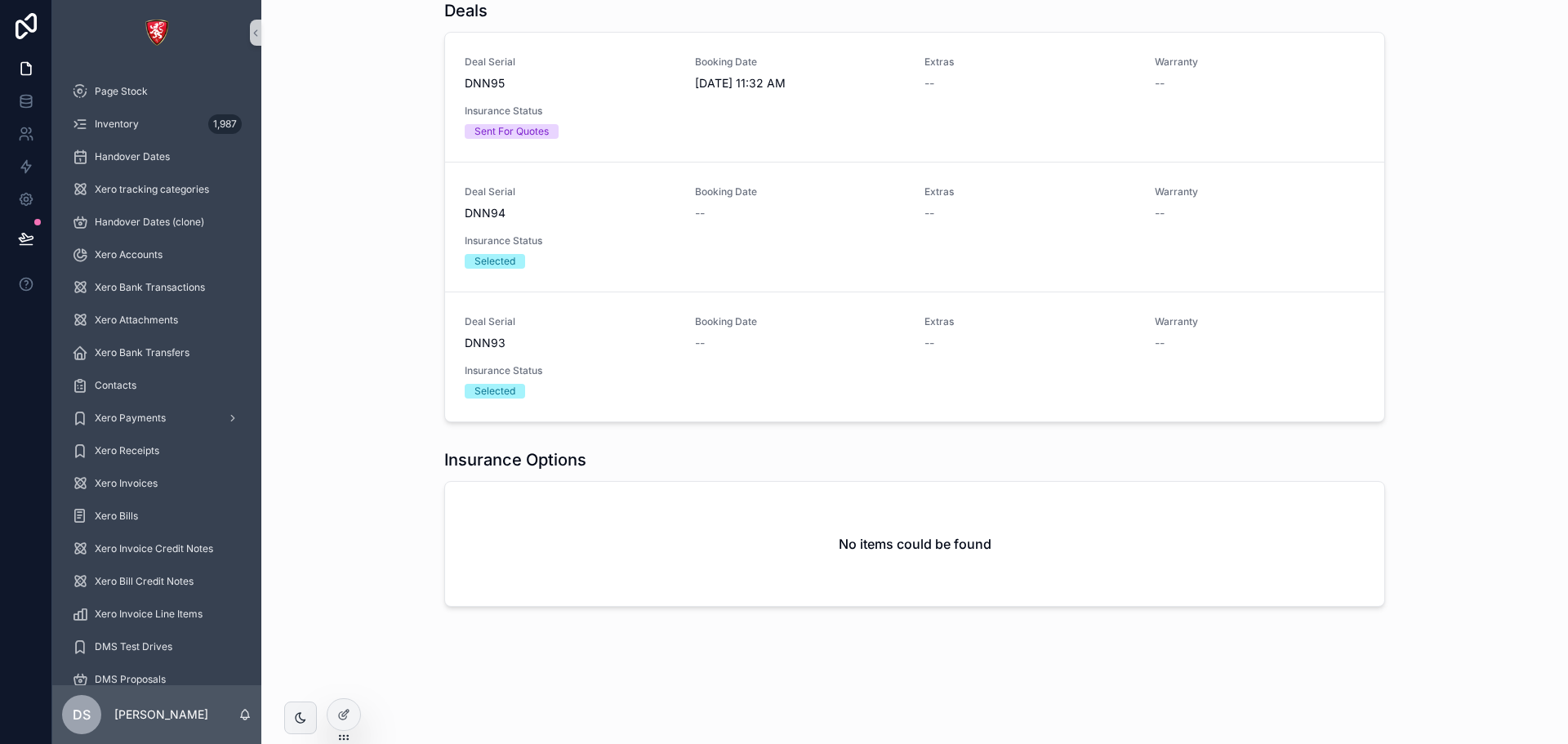
scroll to position [20, 0]
click at [348, 716] on icon at bounding box center [344, 714] width 13 height 13
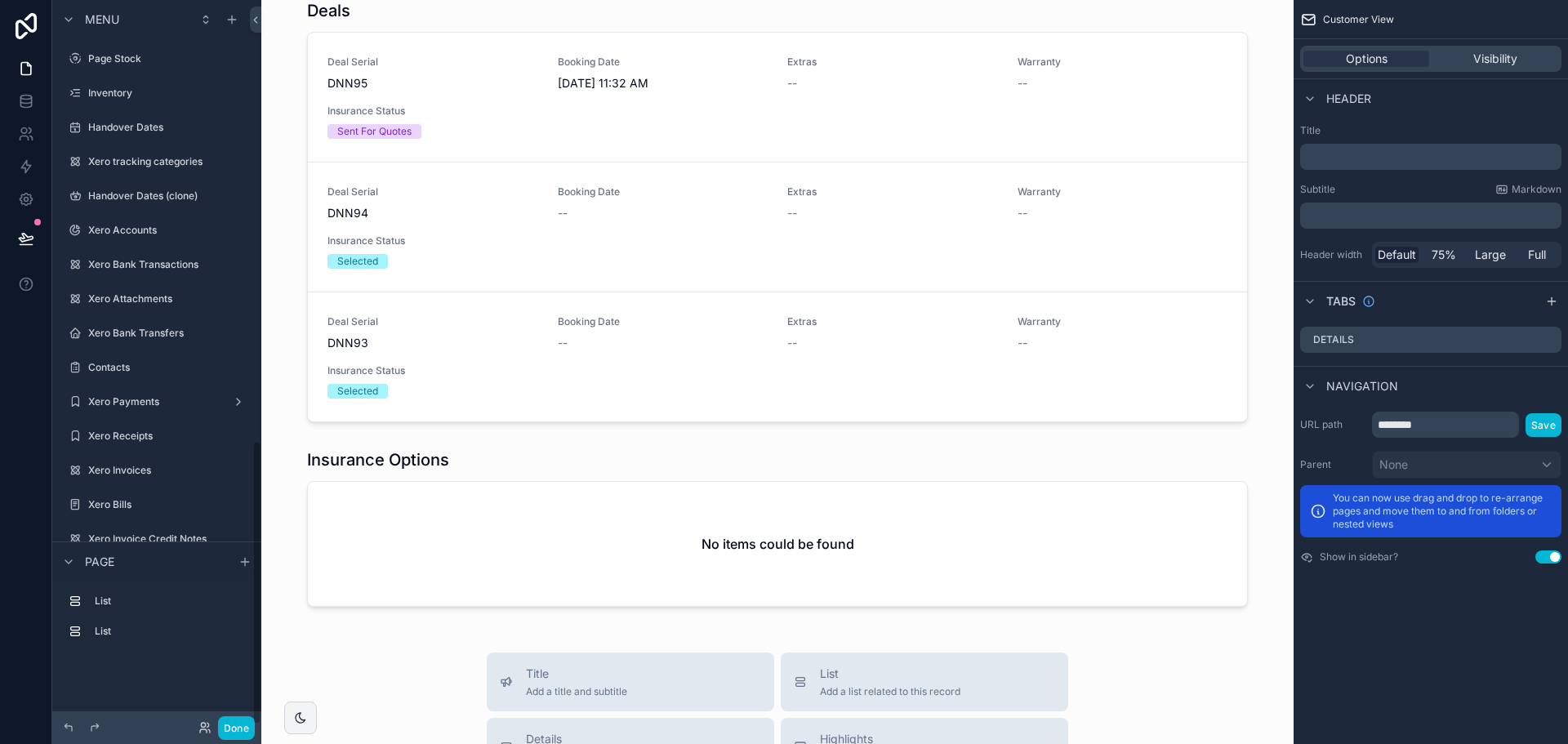
scroll to position [1126, 0]
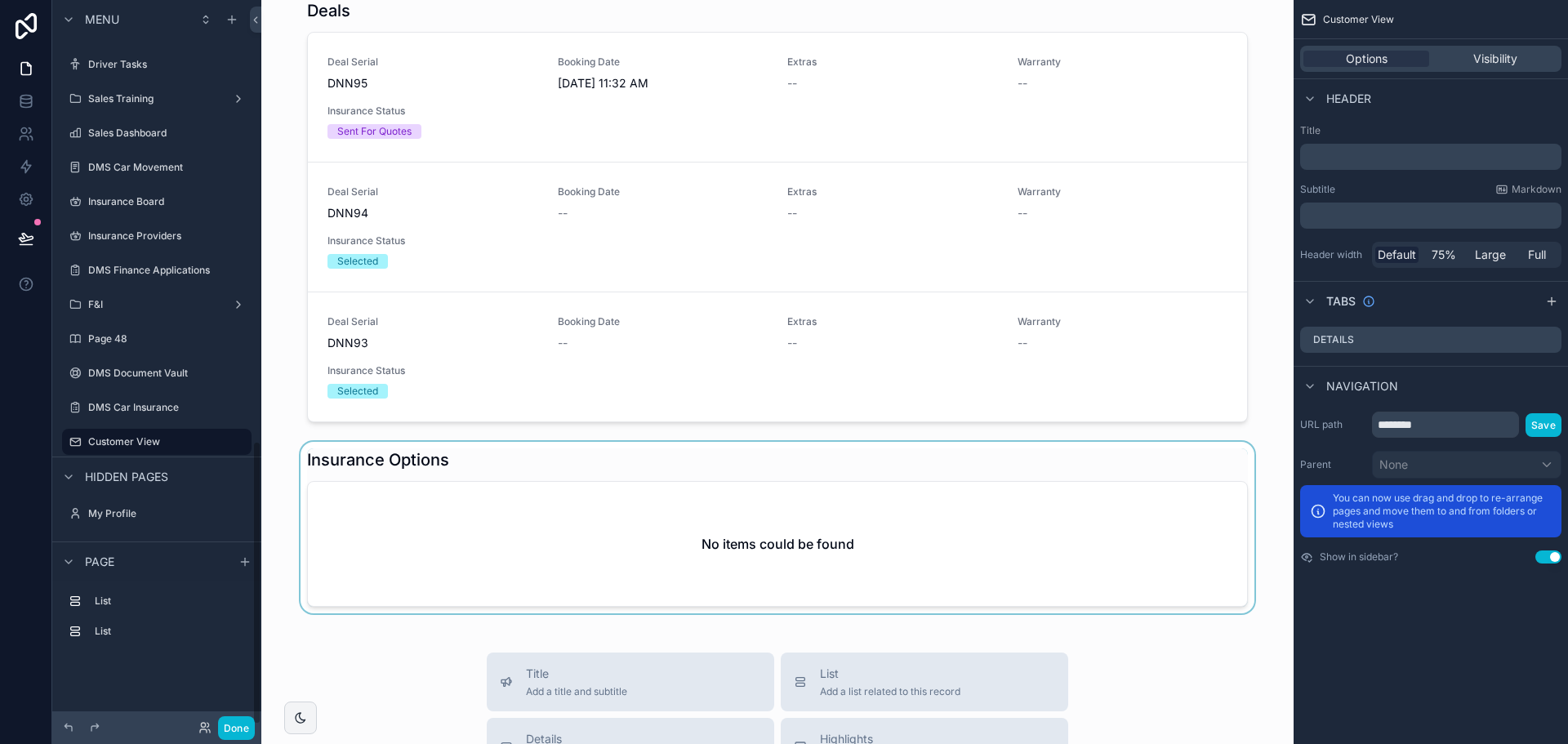
click at [787, 498] on div "scrollable content" at bounding box center [777, 528] width 1006 height 172
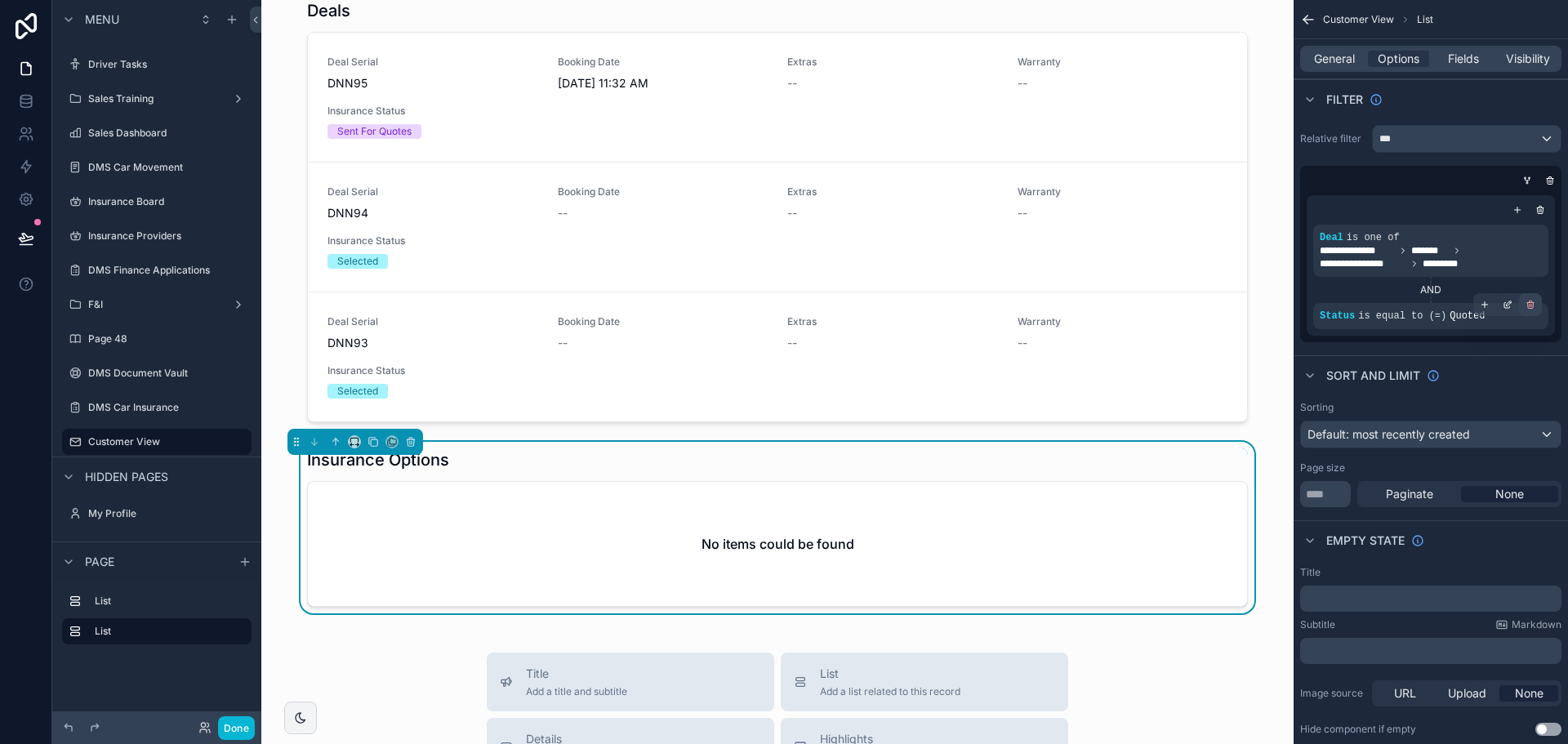
click at [1532, 307] on icon "scrollable content" at bounding box center [1530, 305] width 10 height 10
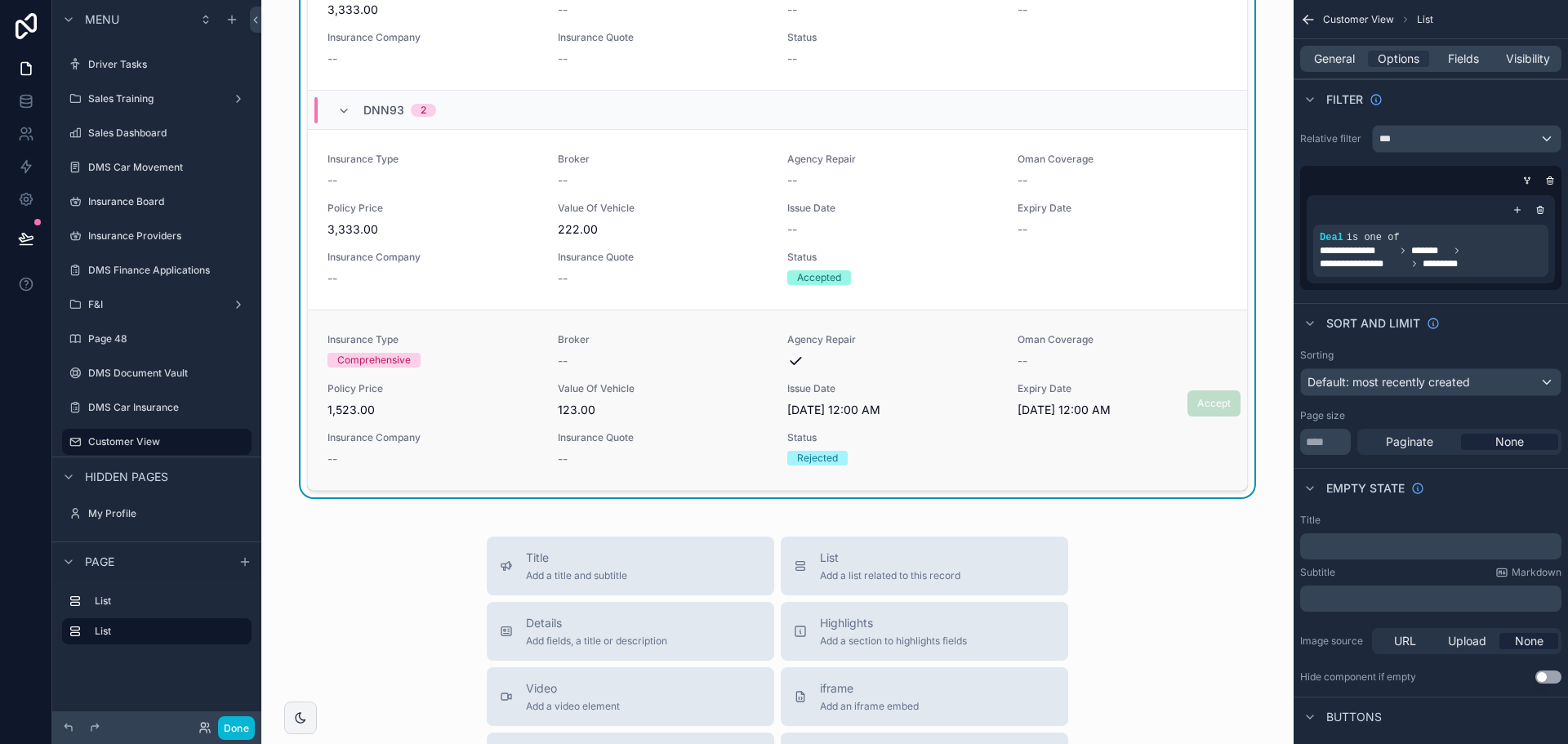
scroll to position [571, 0]
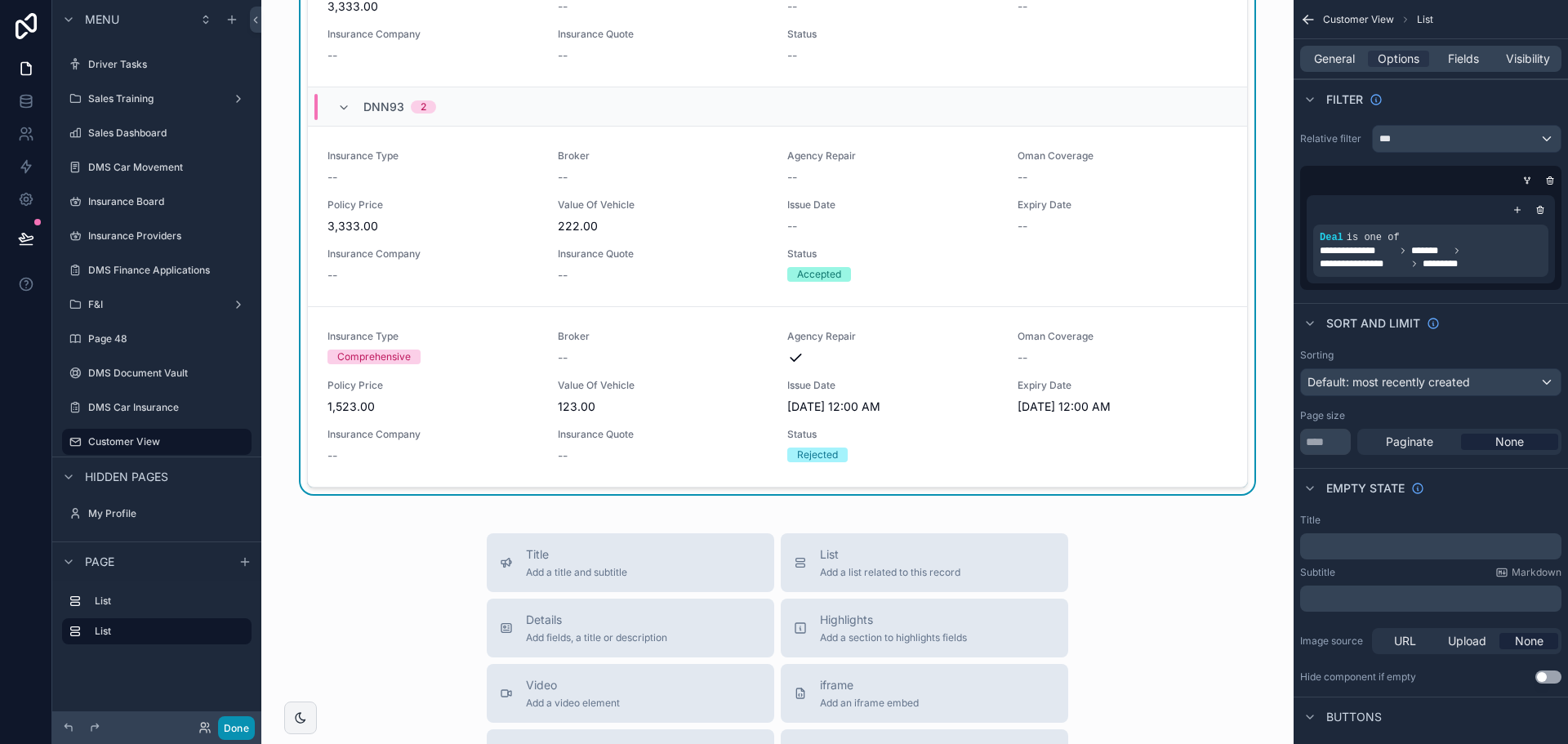
click at [237, 728] on button "Done" at bounding box center [237, 727] width 37 height 23
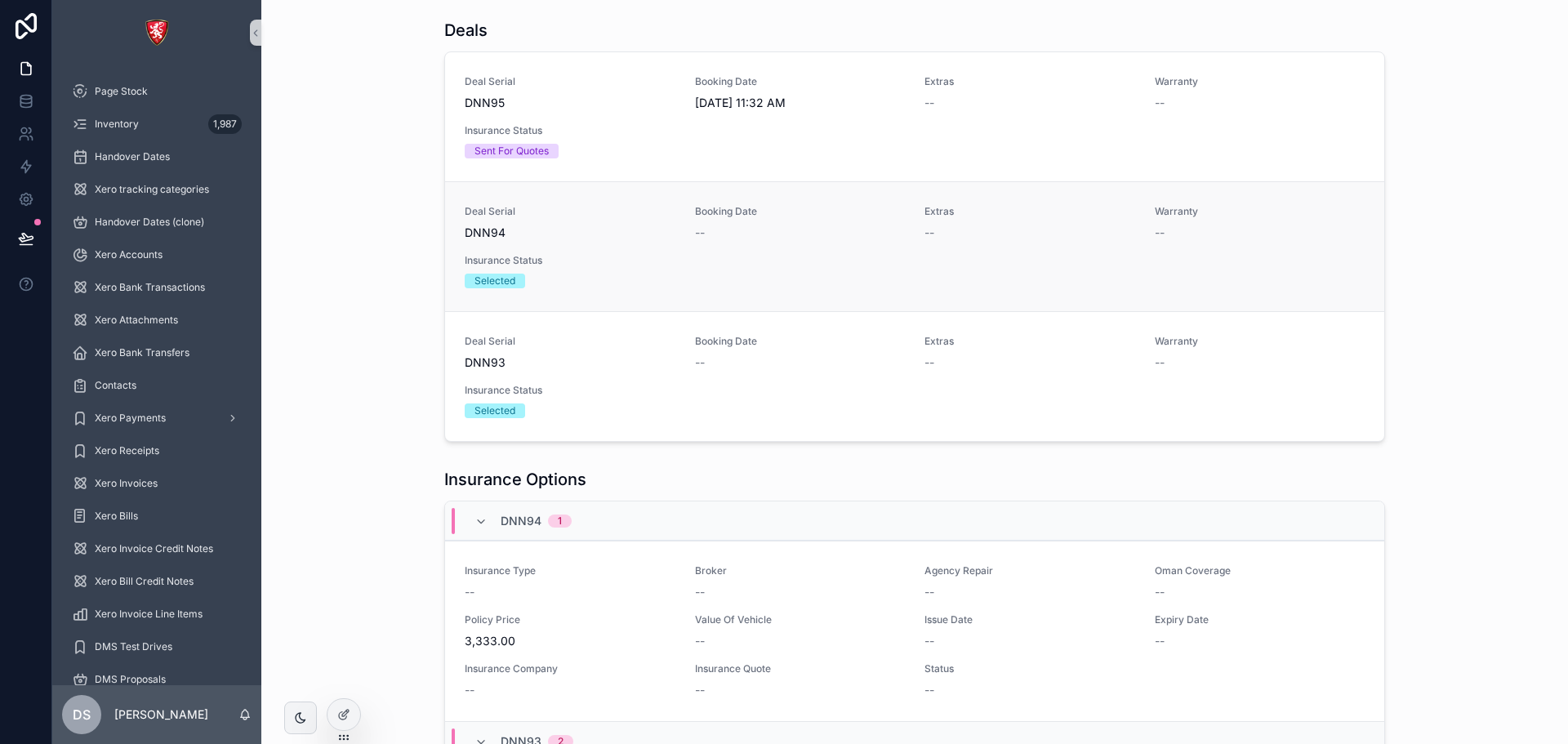
scroll to position [0, 0]
click at [345, 705] on div at bounding box center [344, 714] width 33 height 31
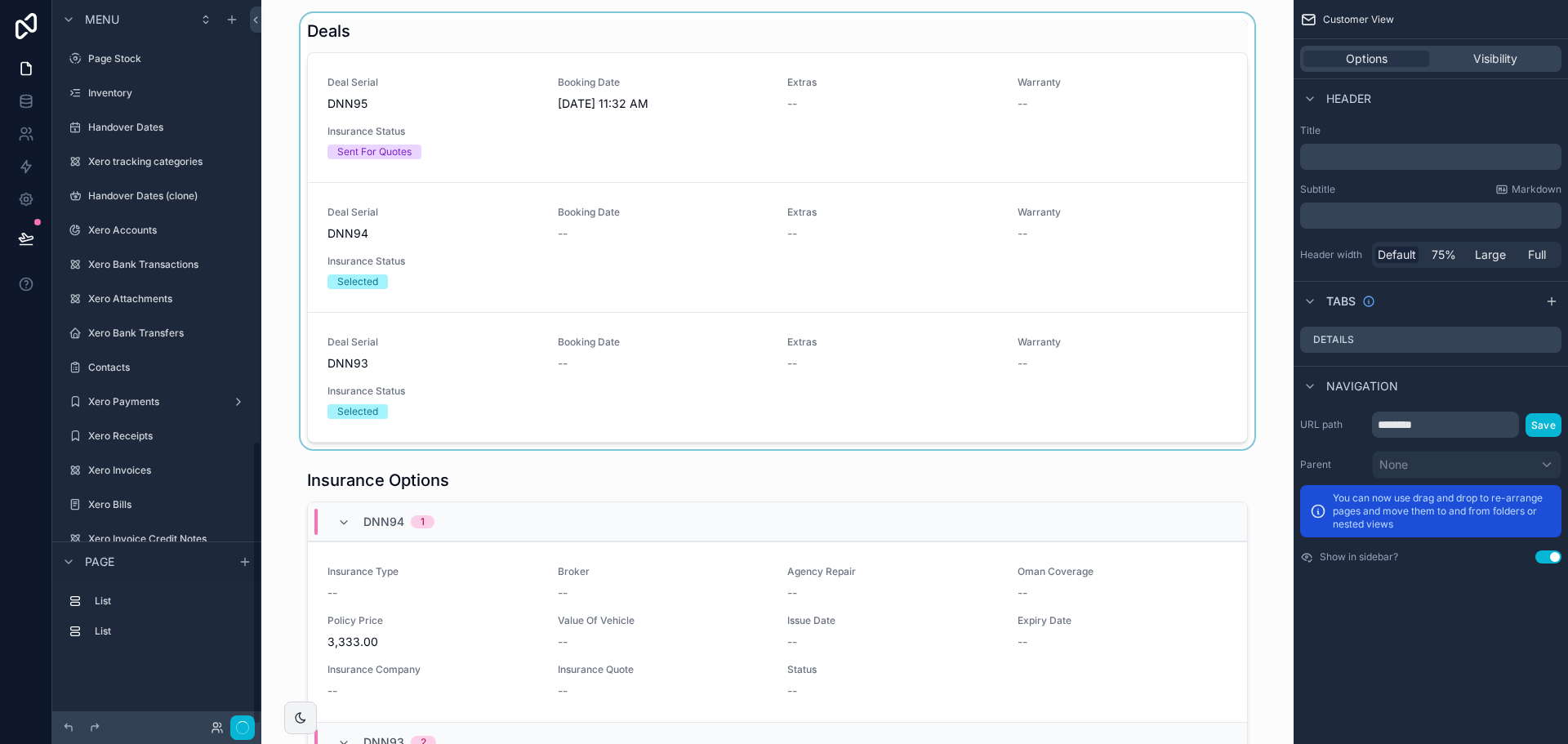
scroll to position [1126, 0]
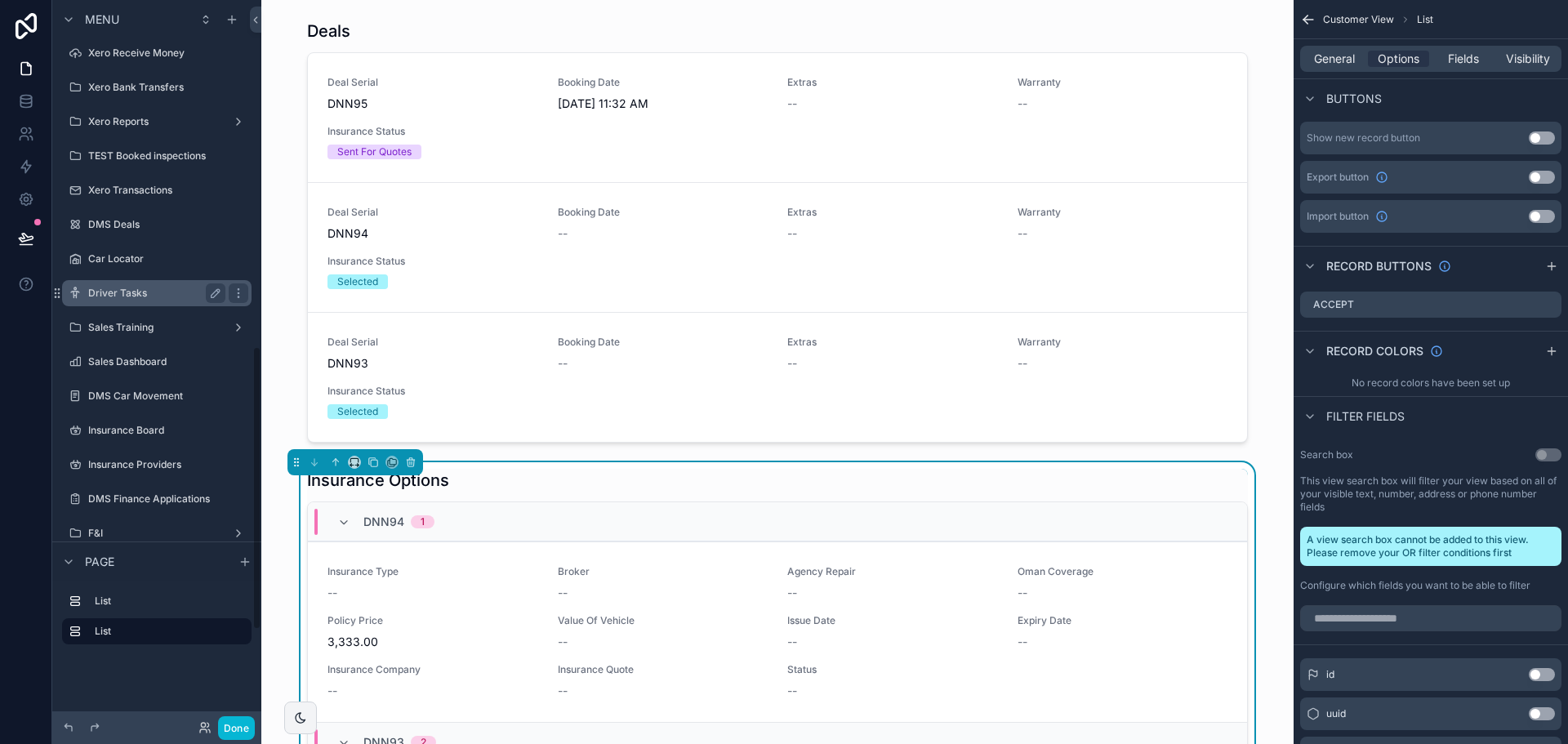
scroll to position [898, 0]
click at [132, 250] on div "Car Locator" at bounding box center [157, 257] width 137 height 20
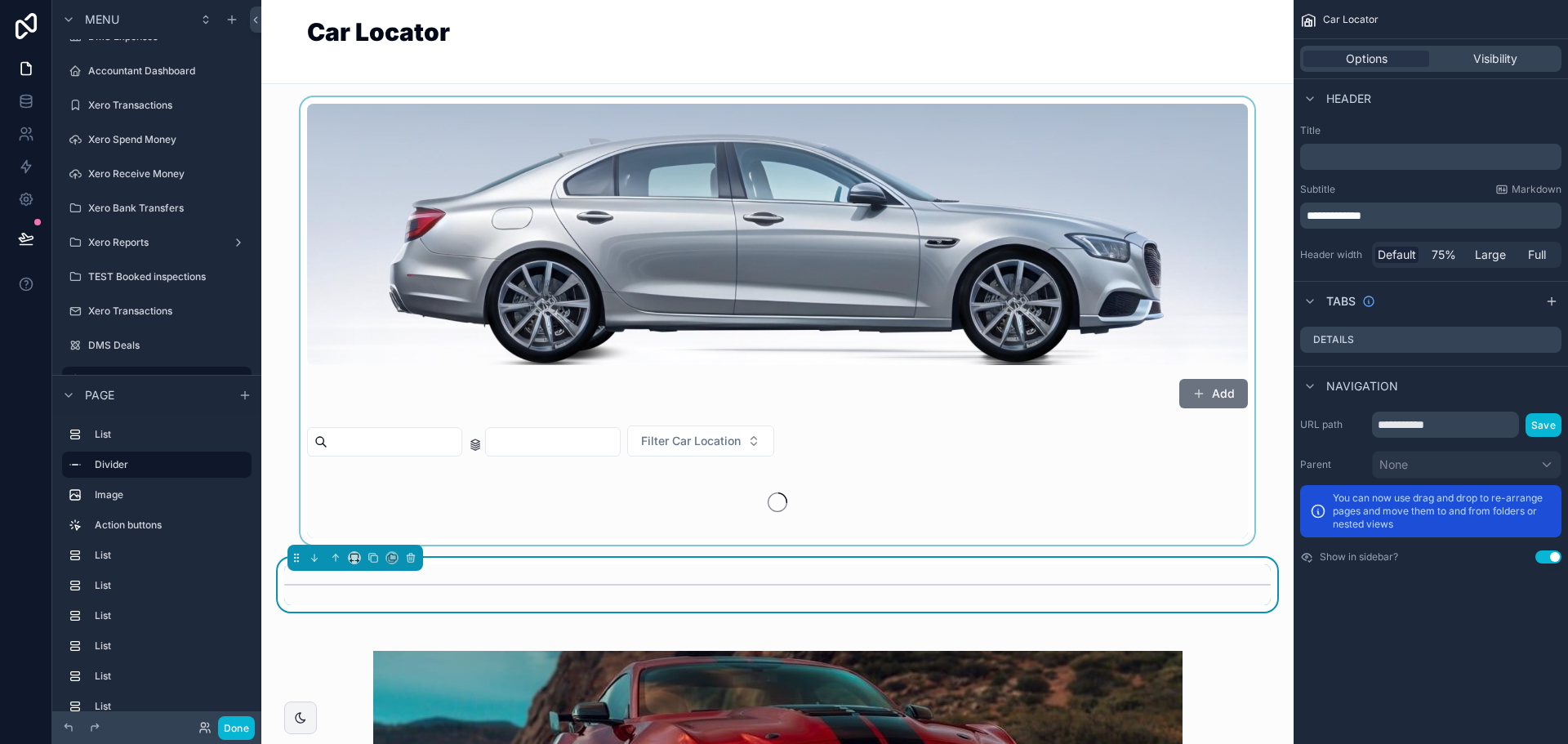
click at [1210, 385] on div "scrollable content" at bounding box center [777, 321] width 1006 height 448
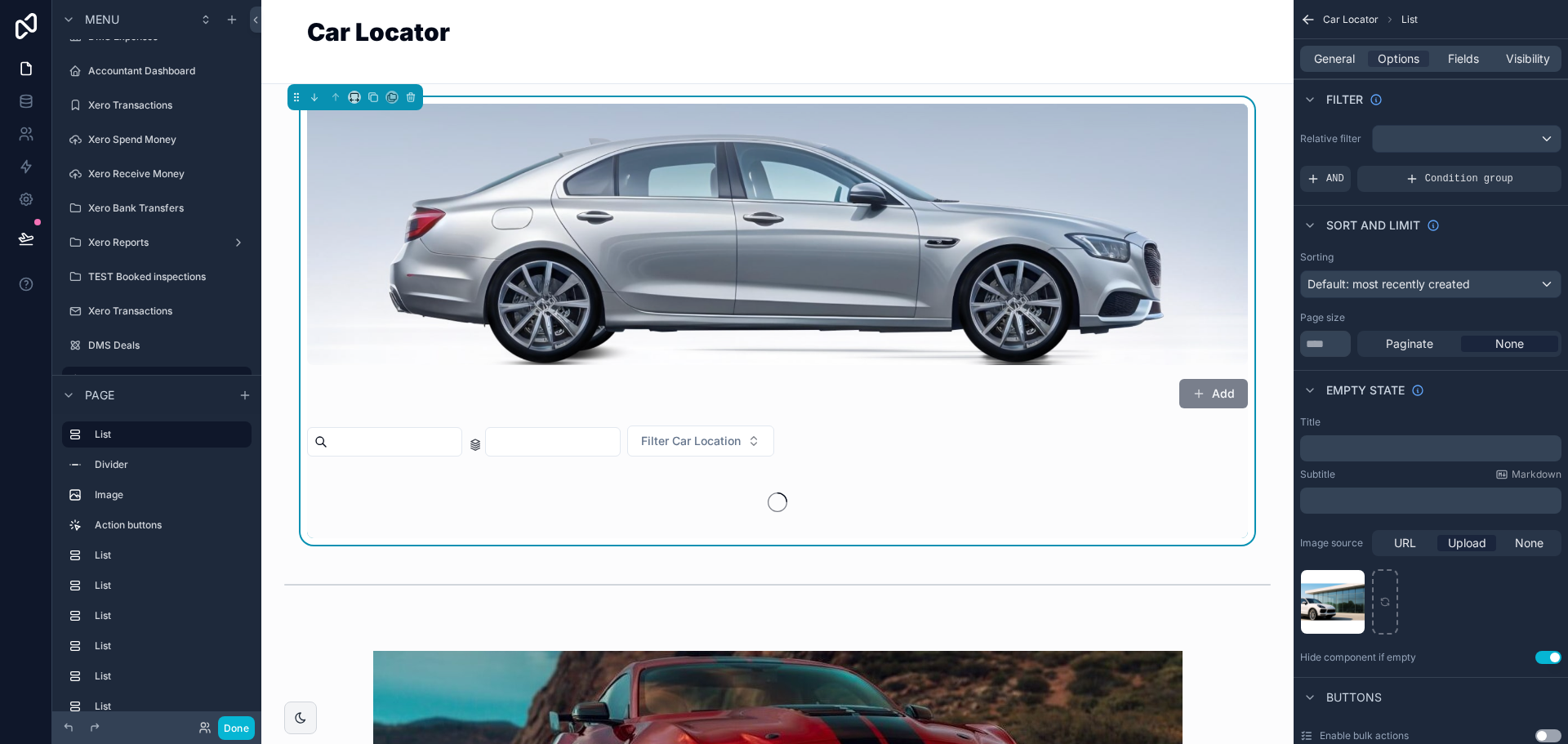
click at [1200, 396] on span "scrollable content" at bounding box center [1199, 394] width 13 height 13
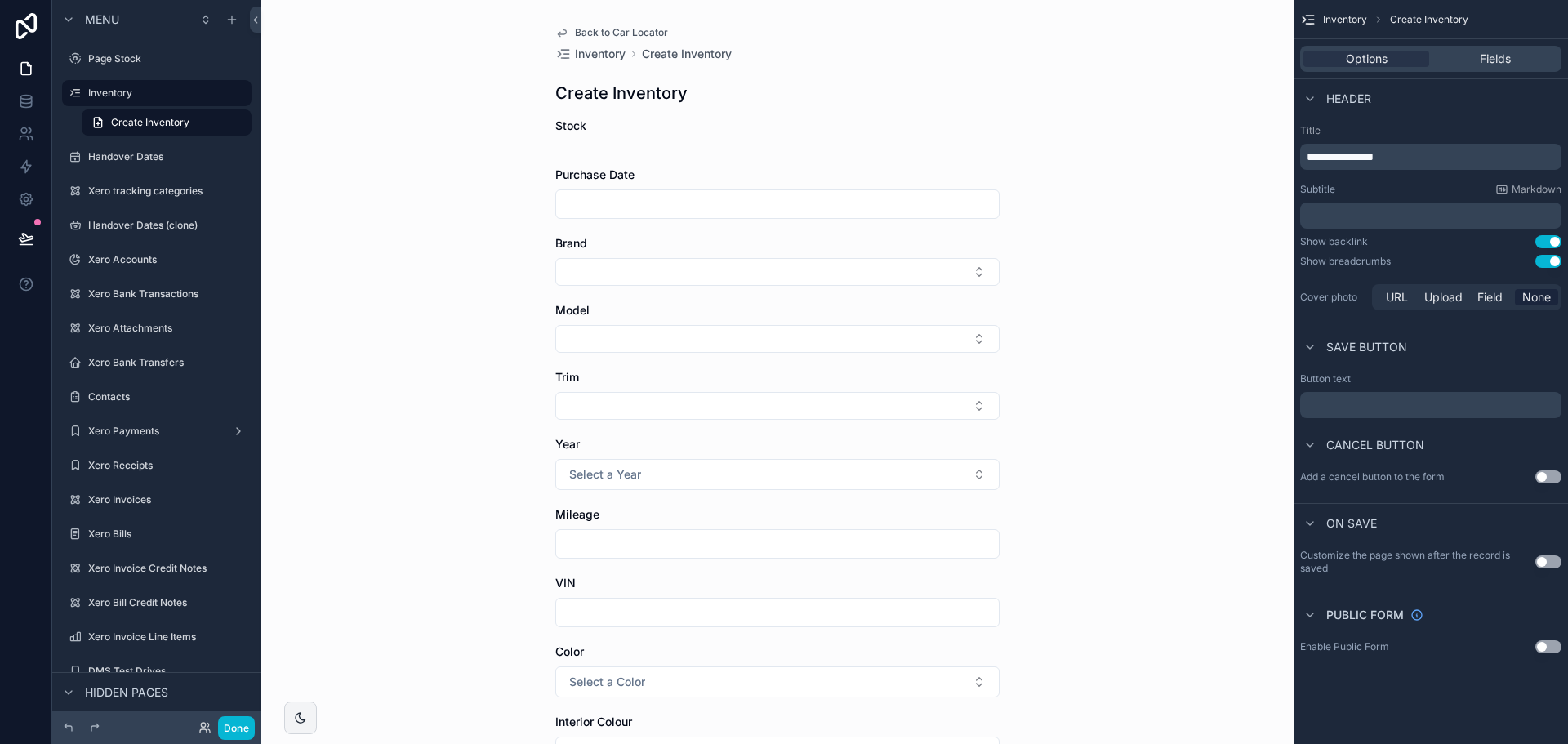
click at [575, 33] on span "Back to Car Locator" at bounding box center [621, 33] width 93 height 13
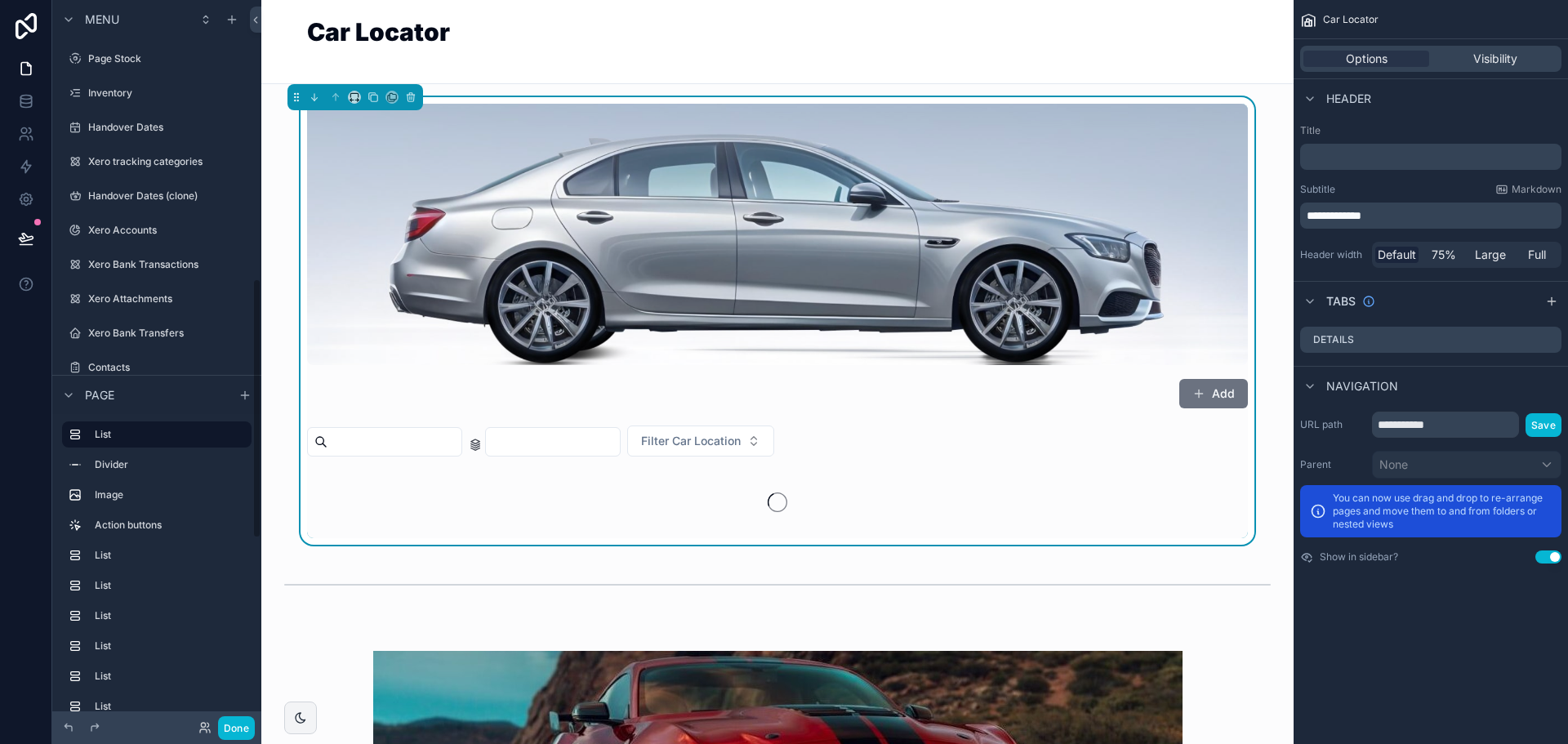
scroll to position [777, 0]
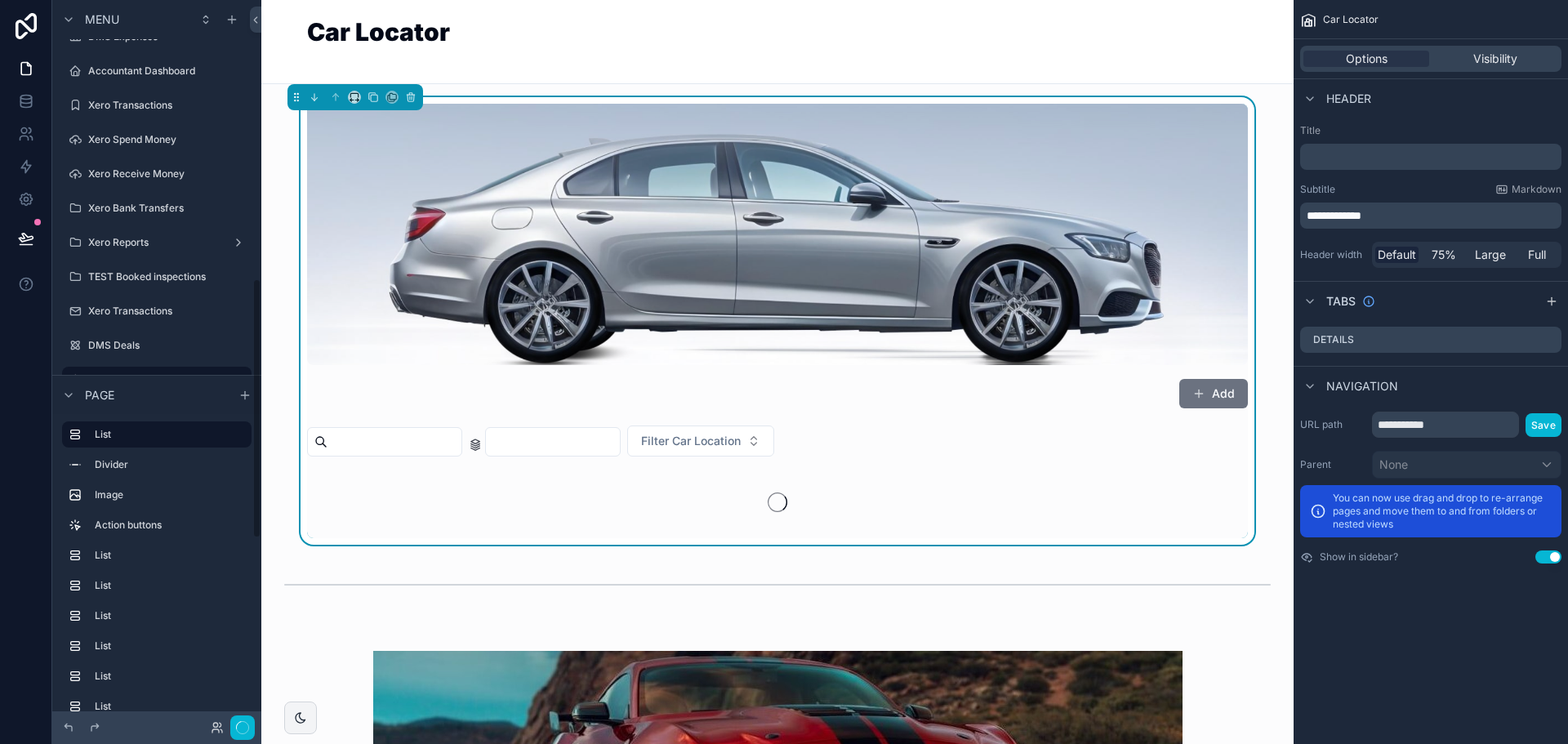
click at [1070, 451] on div "Filter Car Location" at bounding box center [777, 440] width 941 height 31
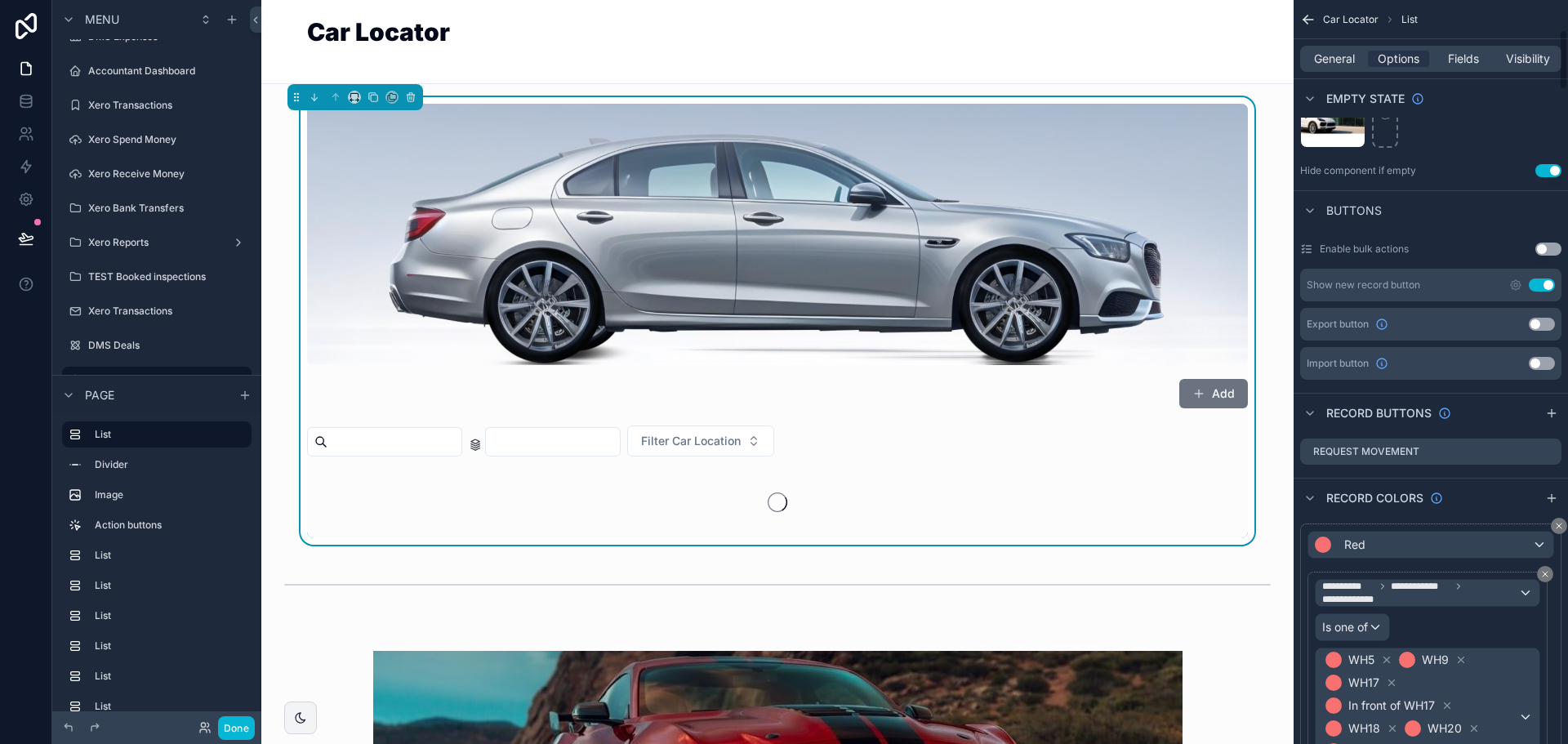
scroll to position [490, 0]
click at [1546, 287] on button "Use setting" at bounding box center [1542, 281] width 26 height 13
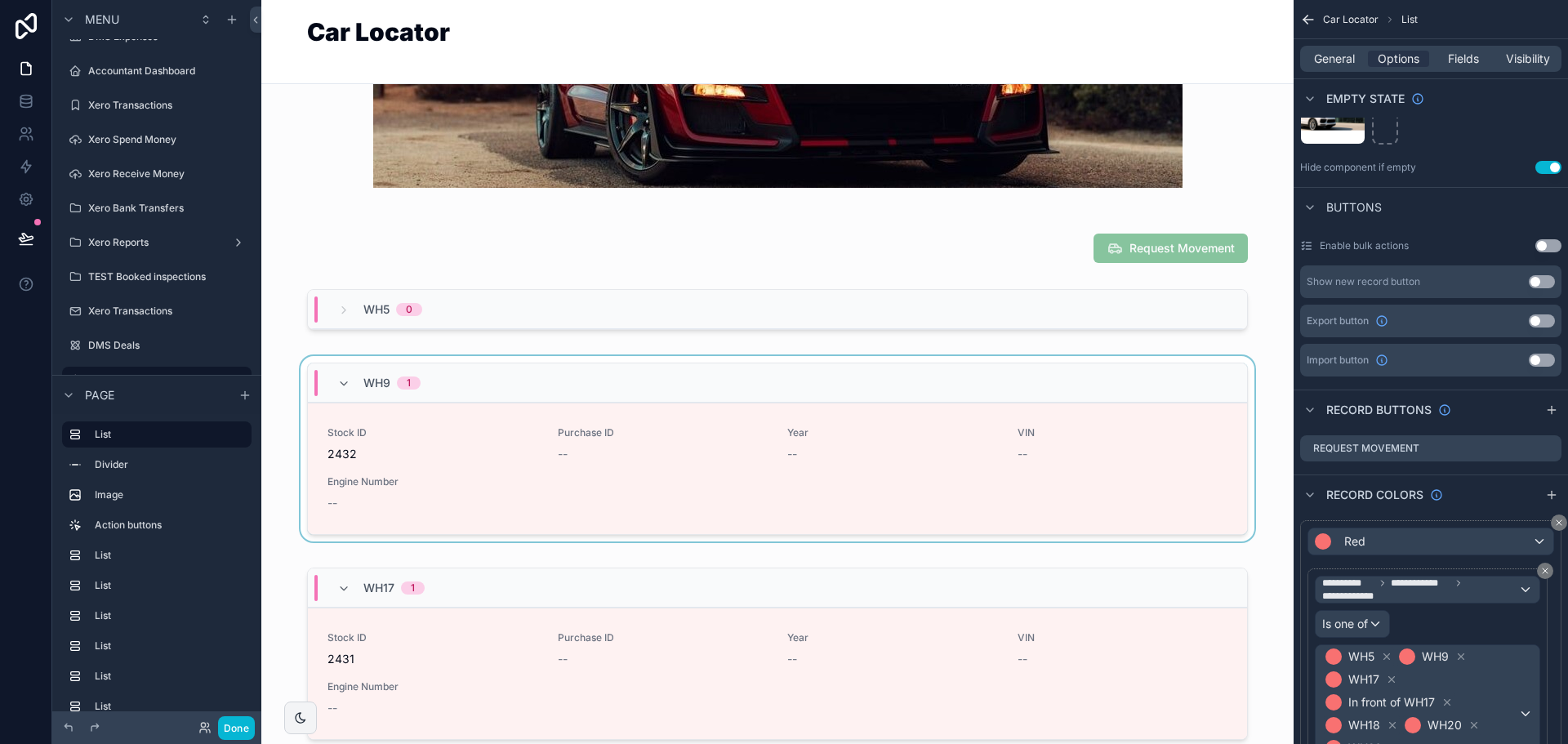
scroll to position [735, 0]
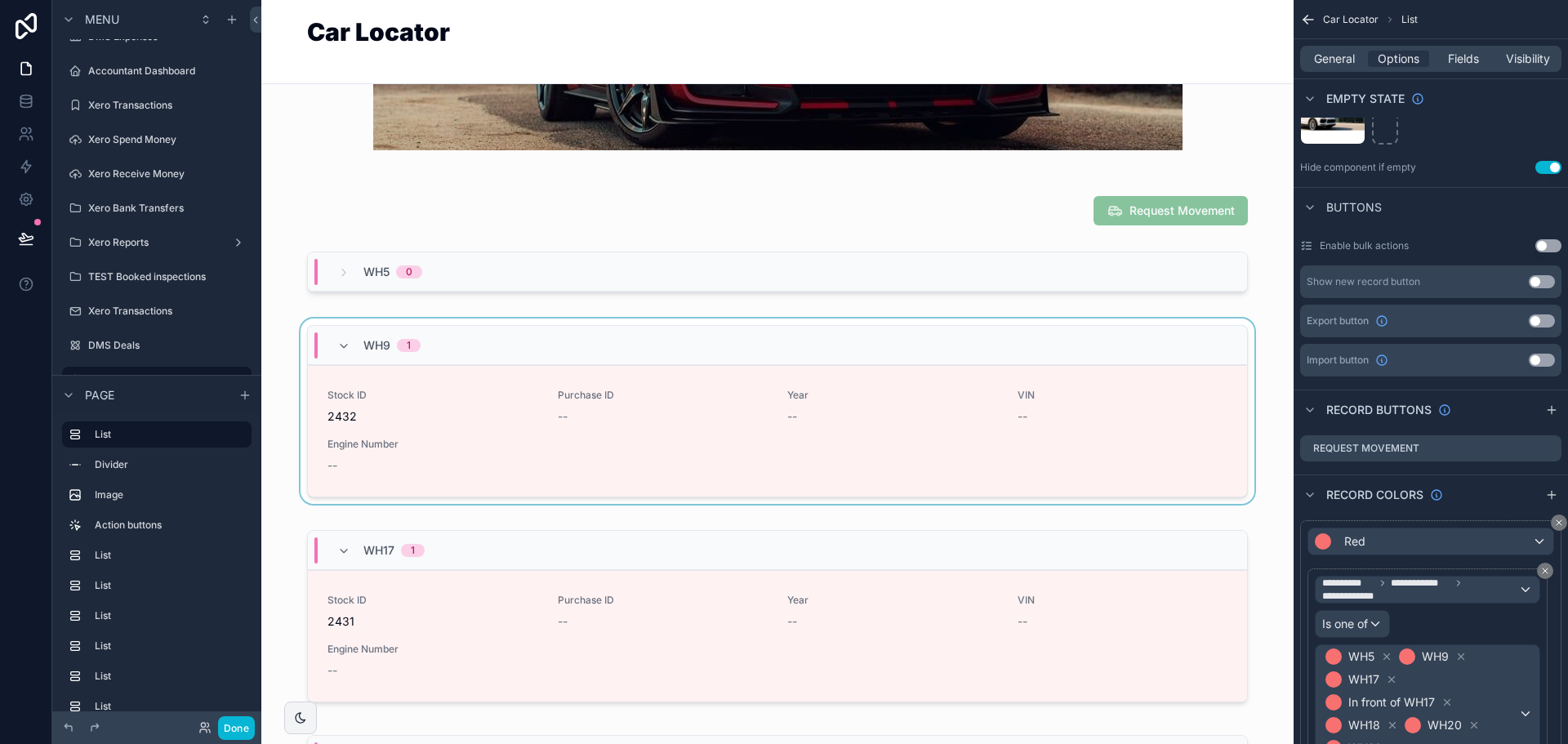
click at [583, 416] on div "scrollable content" at bounding box center [777, 414] width 1006 height 192
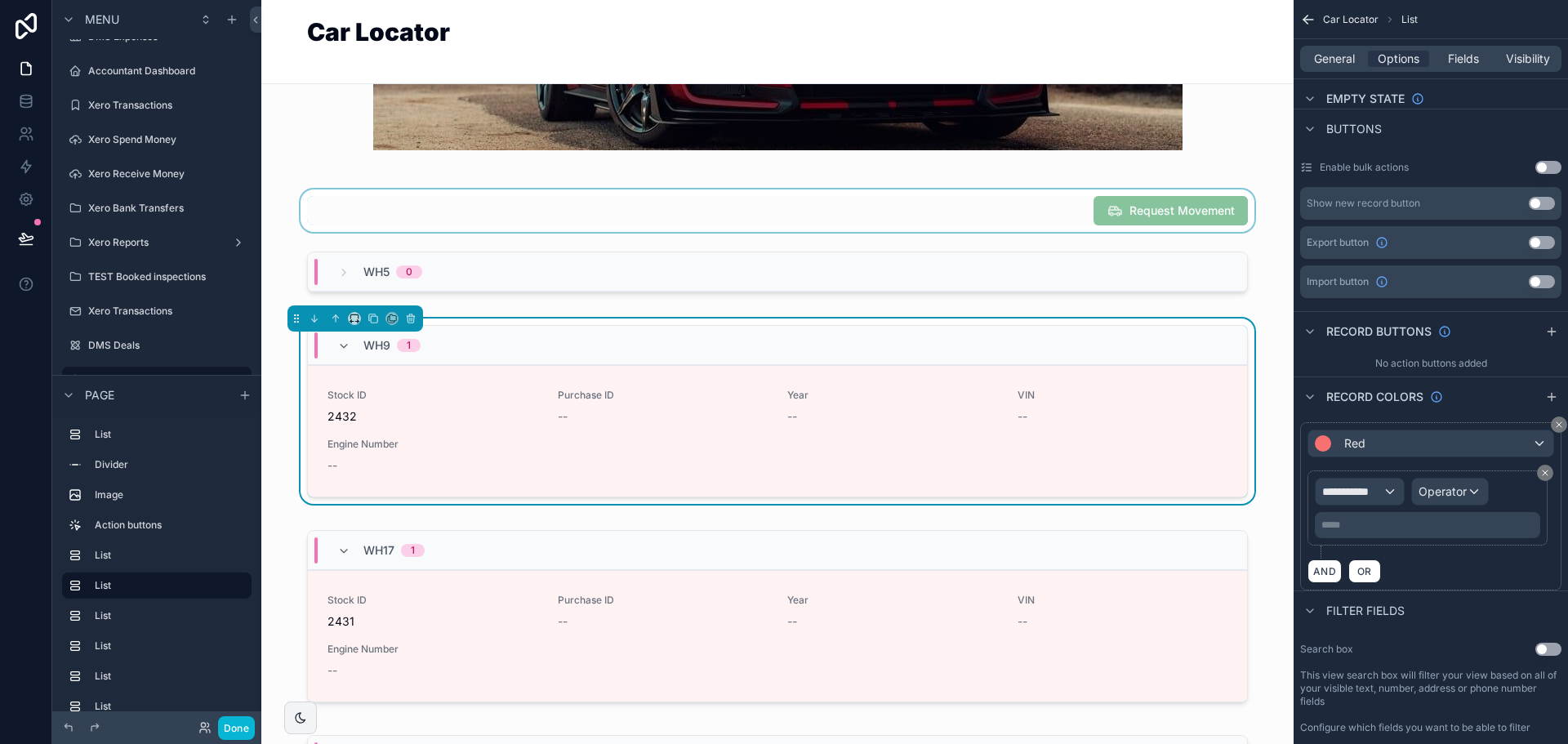
click at [1117, 206] on div "scrollable content" at bounding box center [777, 211] width 1006 height 43
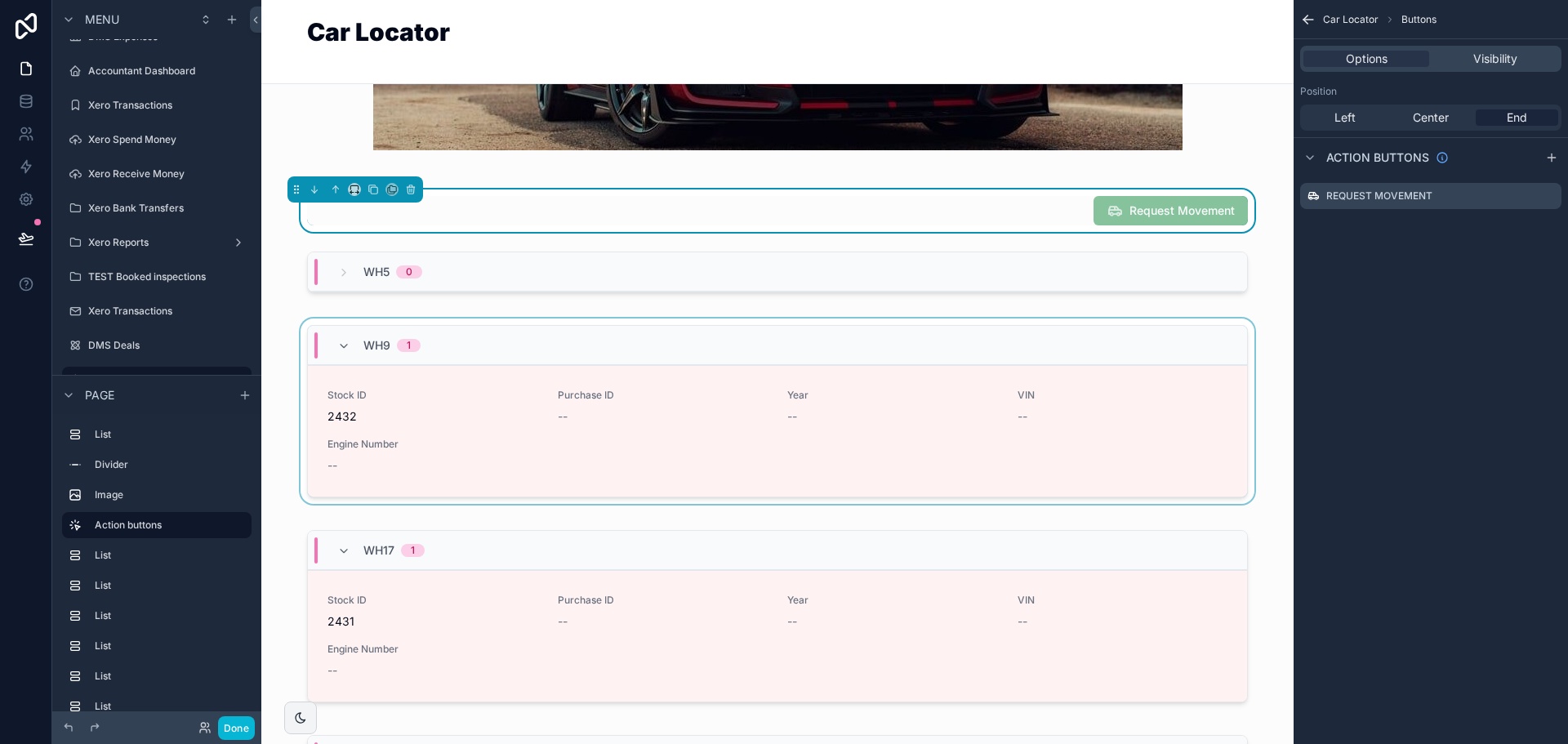
scroll to position [0, 0]
click at [0, 0] on icon "scrollable content" at bounding box center [0, 0] width 0 height 0
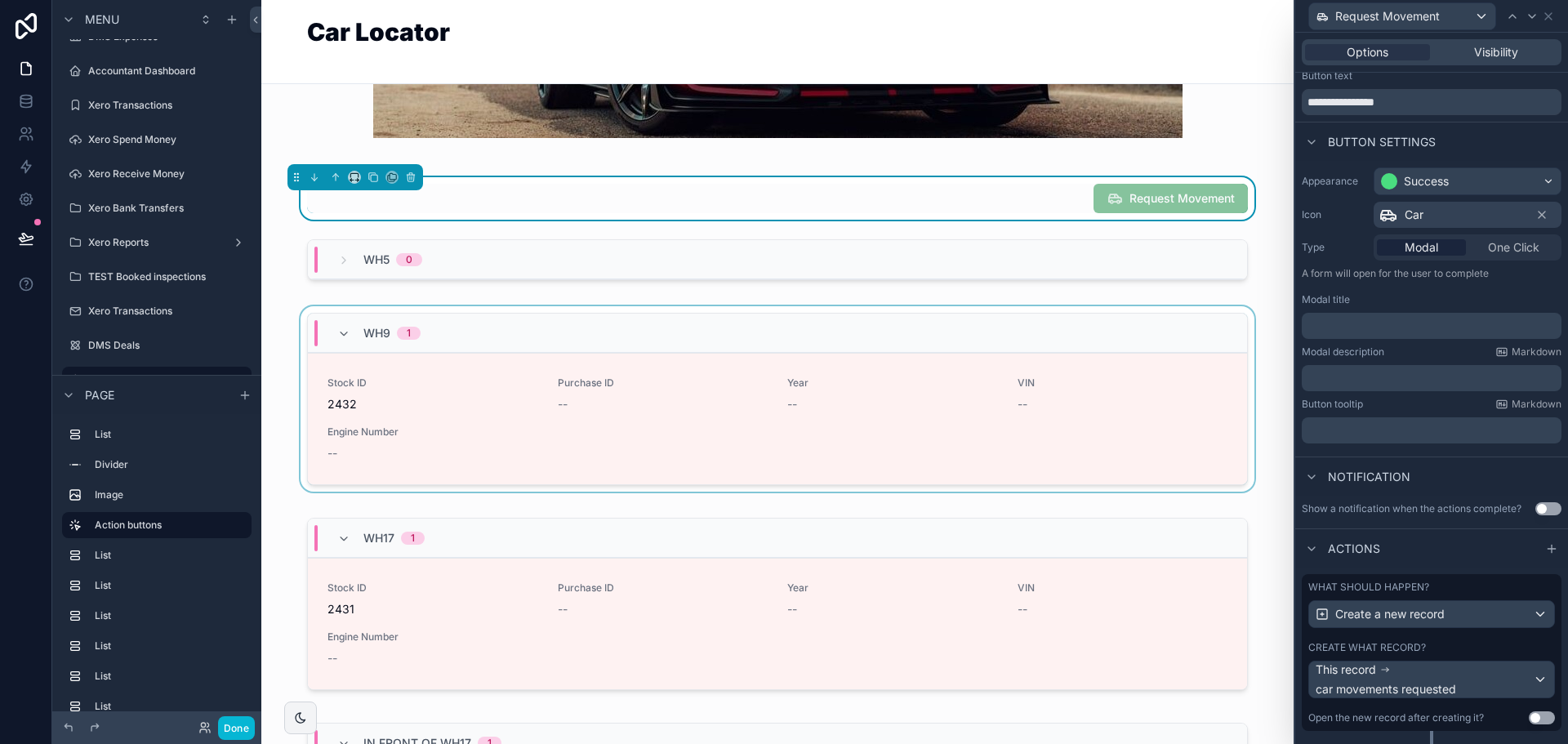
scroll to position [78, 0]
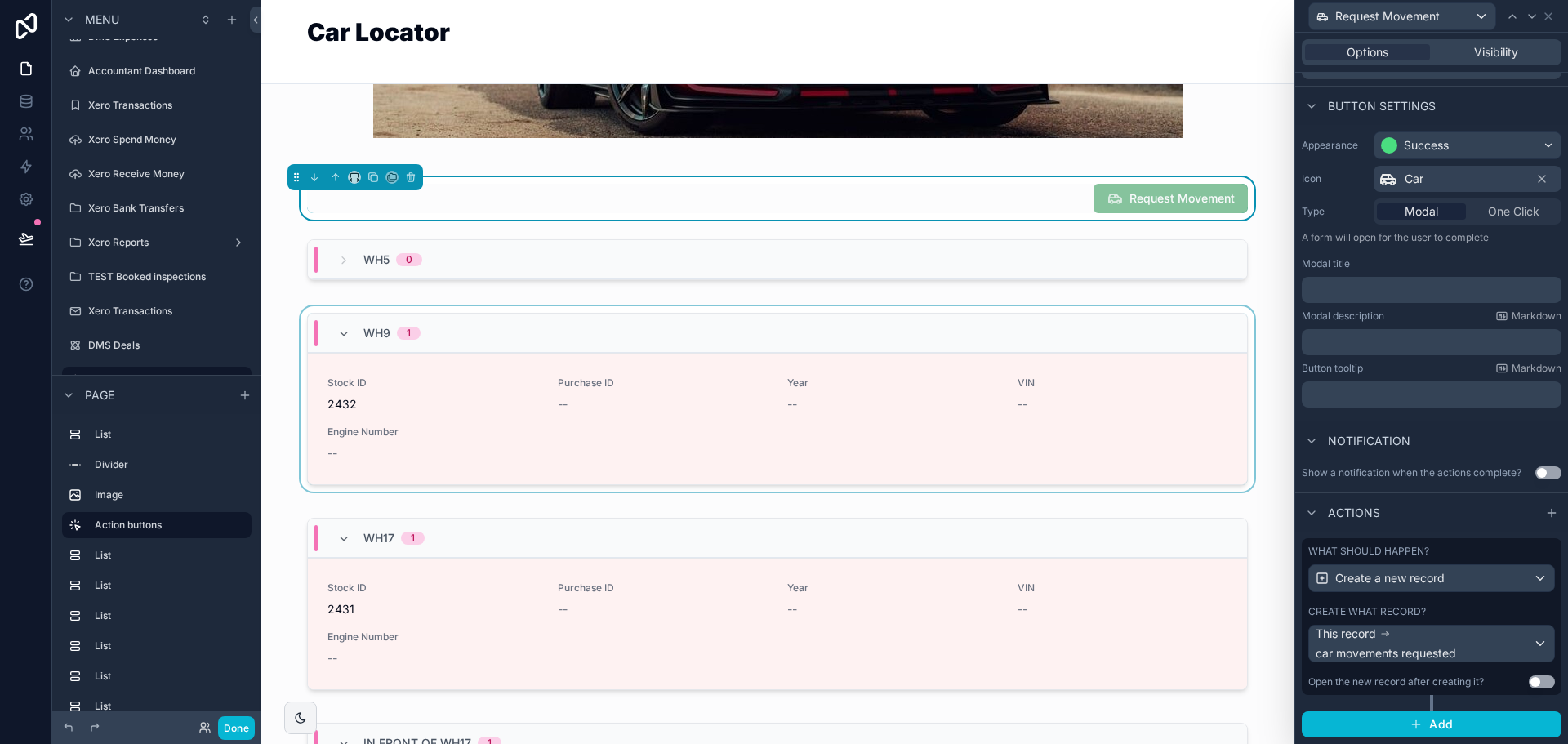
click at [1424, 605] on div "What should happen? Create a new record Create what record? This record car mov…" at bounding box center [1432, 616] width 260 height 157
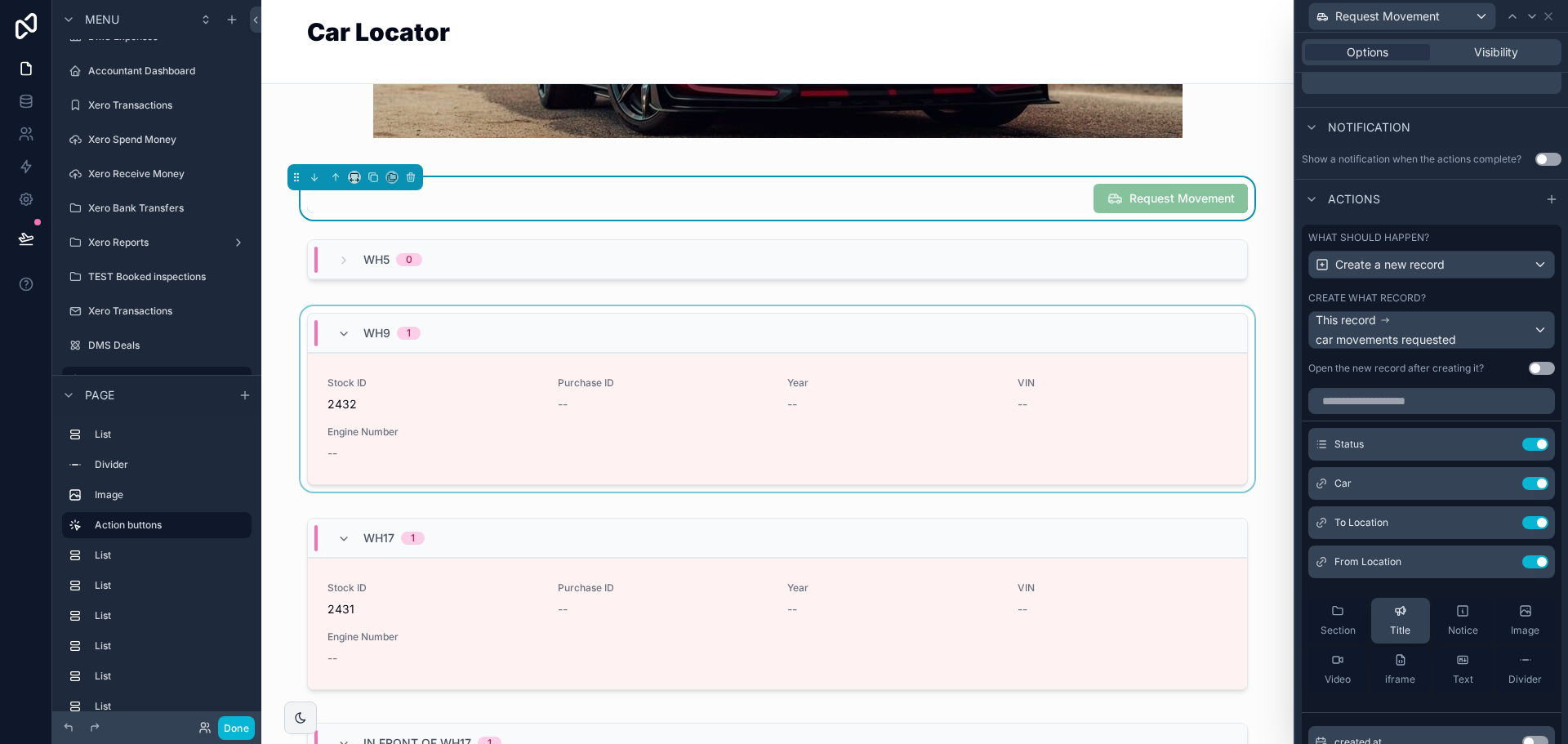
scroll to position [405, 0]
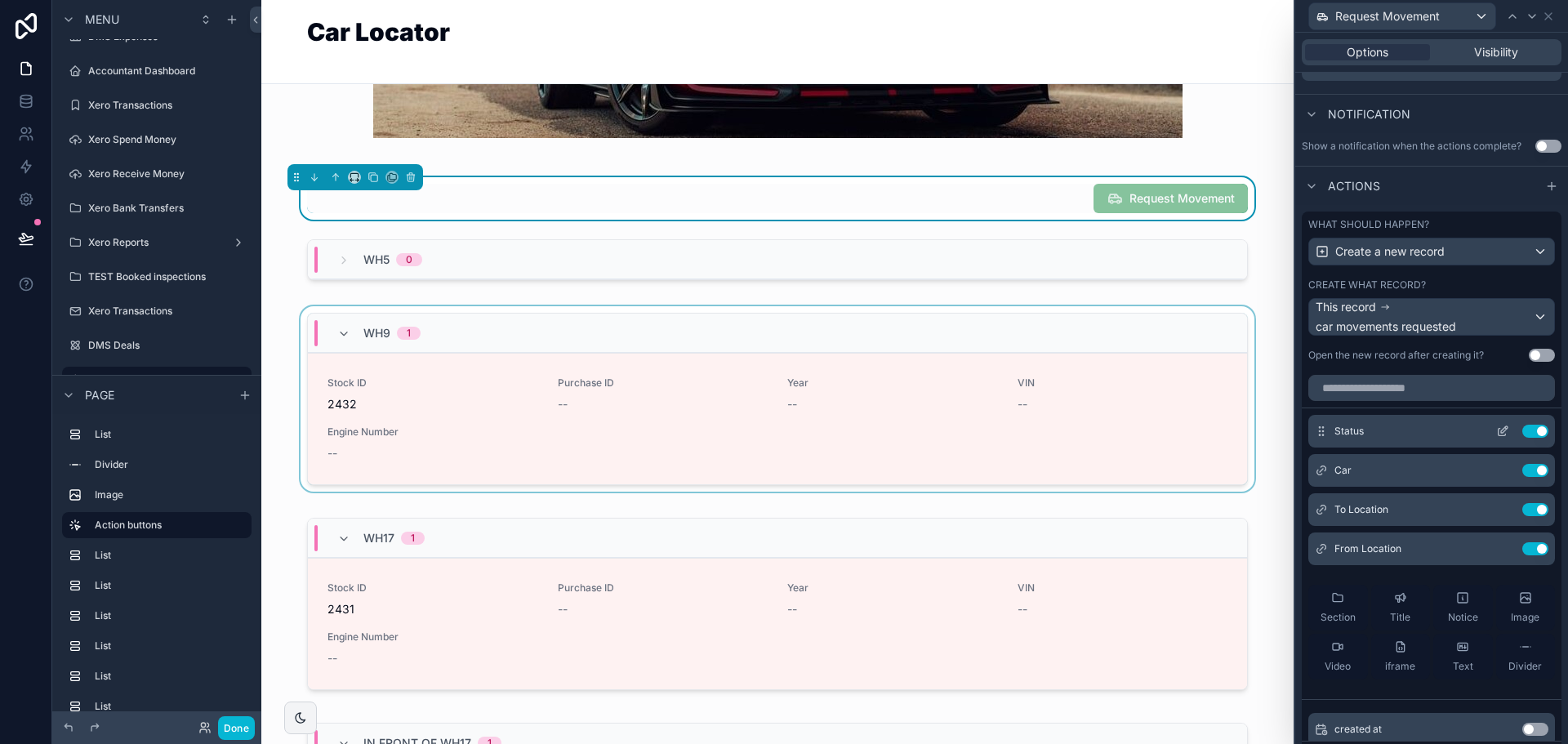
click at [1496, 433] on icon at bounding box center [1503, 431] width 13 height 13
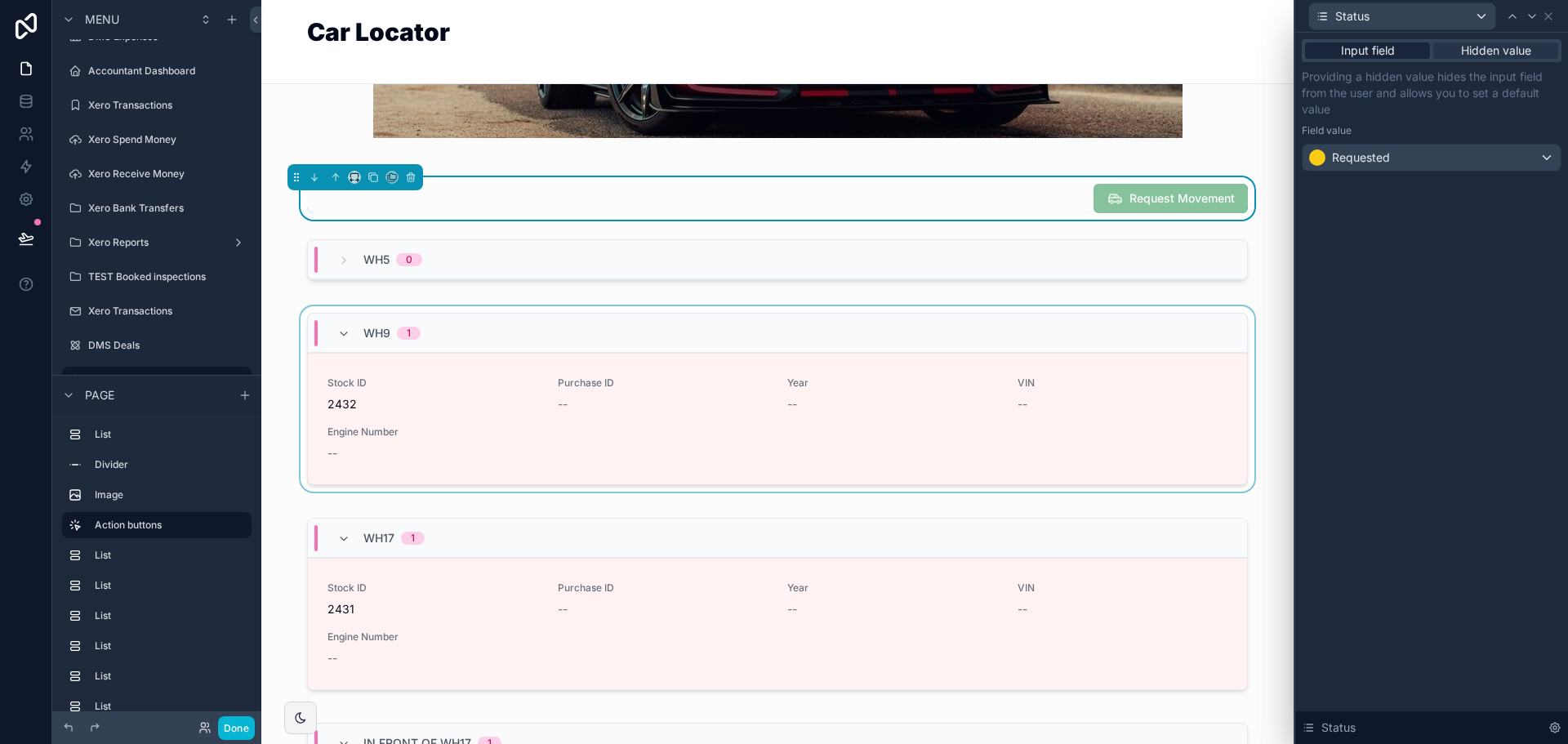
click at [1391, 52] on span "Input field" at bounding box center [1368, 51] width 54 height 17
click at [1386, 52] on span "Input field" at bounding box center [1368, 51] width 54 height 17
click at [1382, 52] on span "Input field" at bounding box center [1368, 51] width 54 height 17
click at [1377, 42] on div "Input field Hidden value" at bounding box center [1432, 50] width 260 height 23
click at [1376, 42] on div "Input field Hidden value" at bounding box center [1432, 50] width 260 height 23
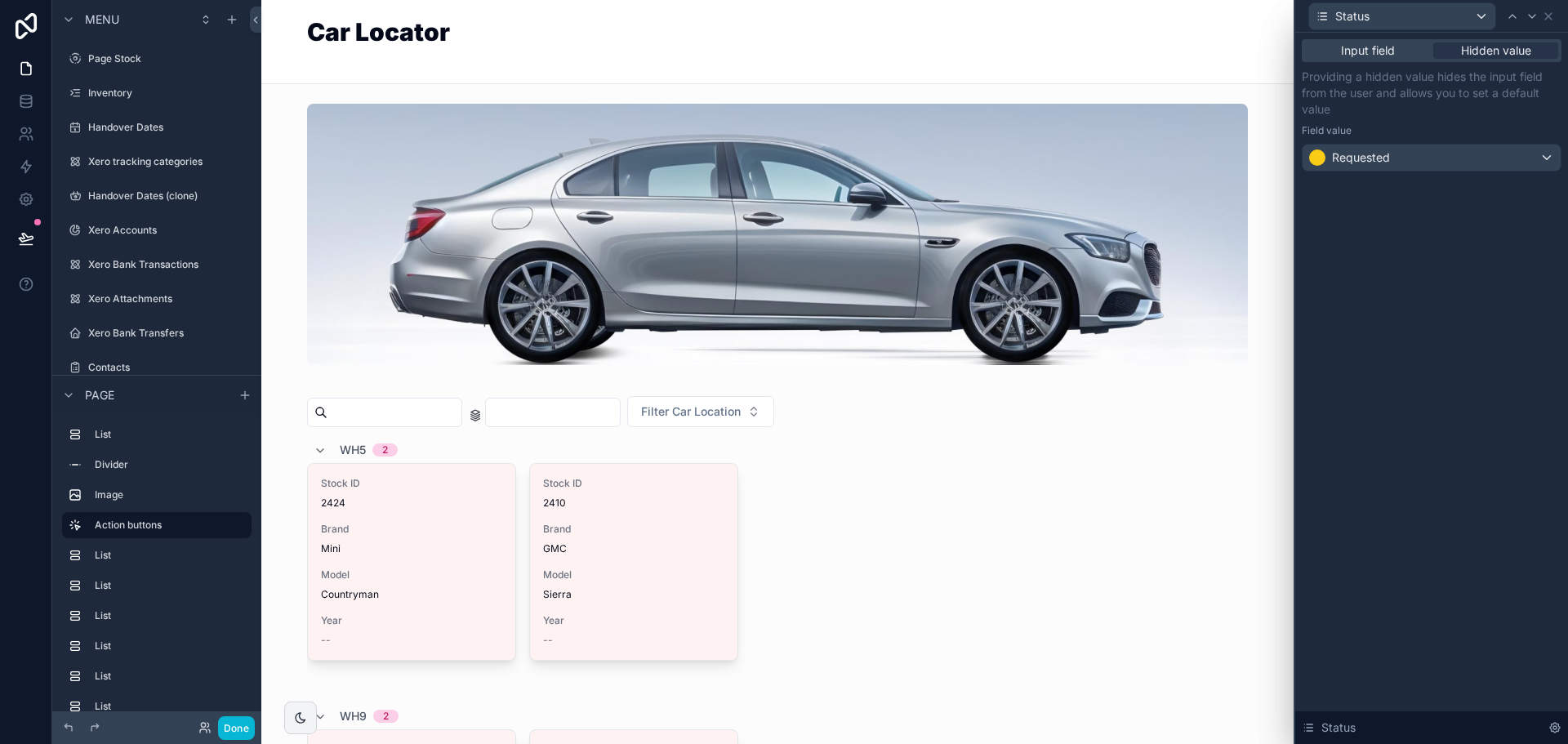
scroll to position [1814, 0]
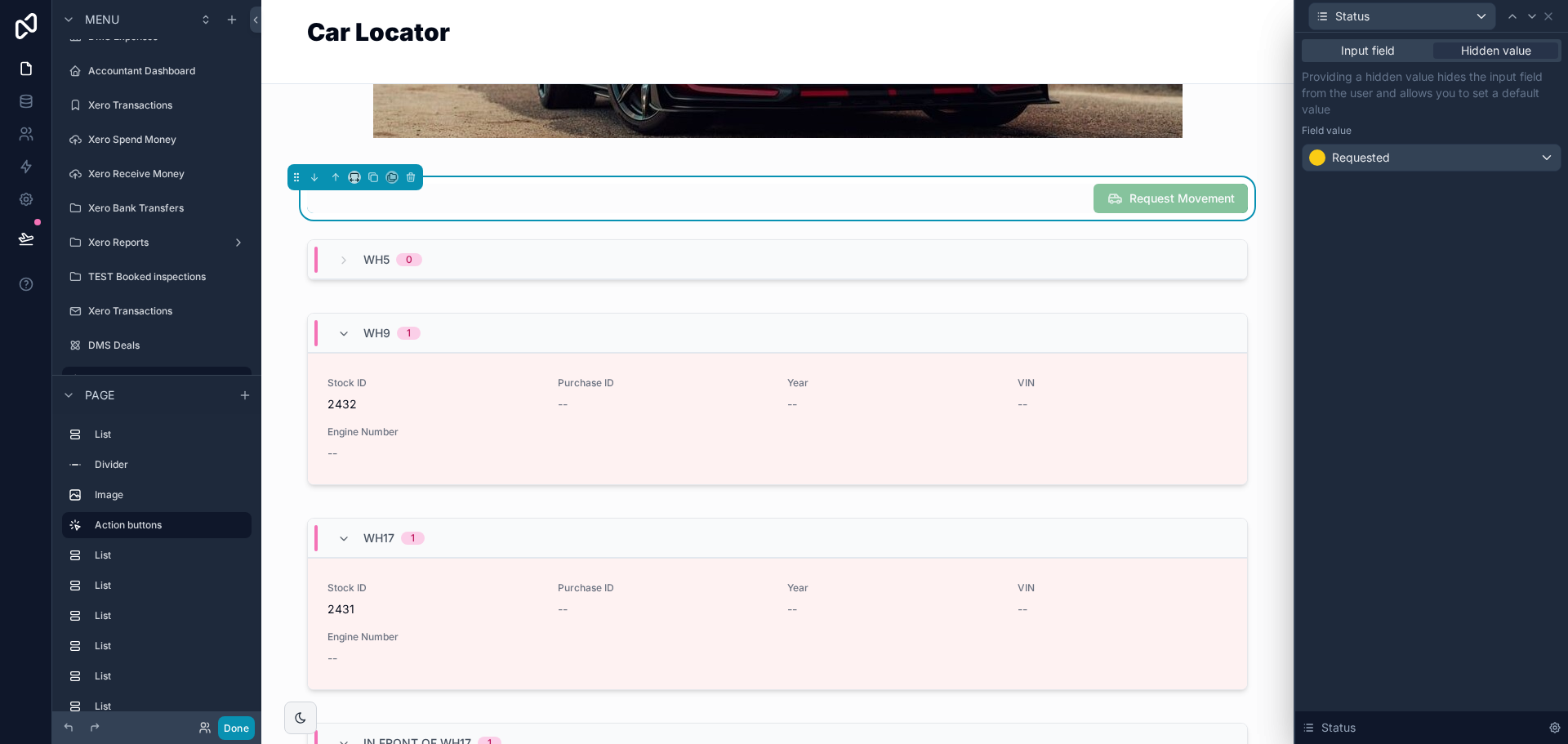
click at [241, 724] on button "Done" at bounding box center [237, 727] width 37 height 23
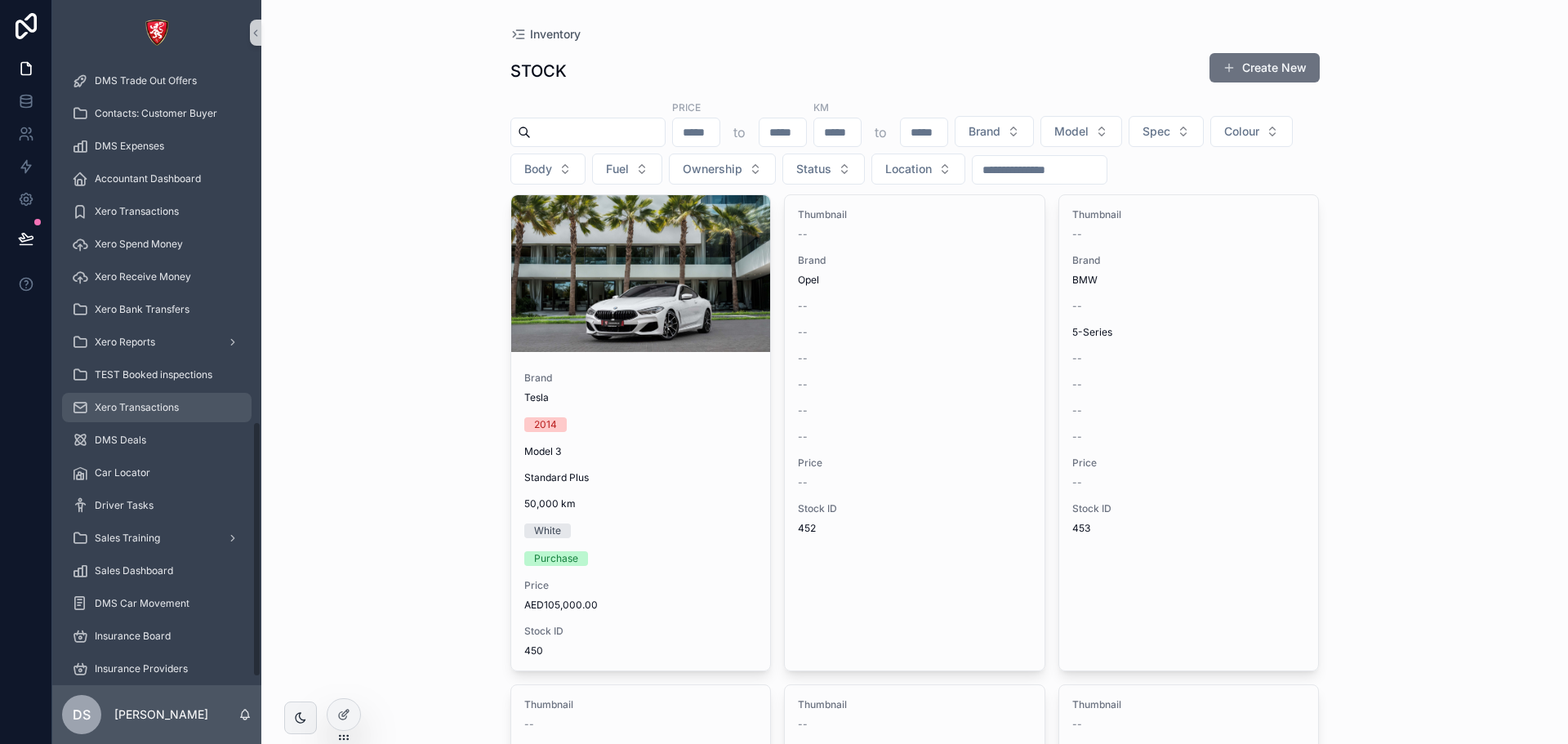
scroll to position [880, 0]
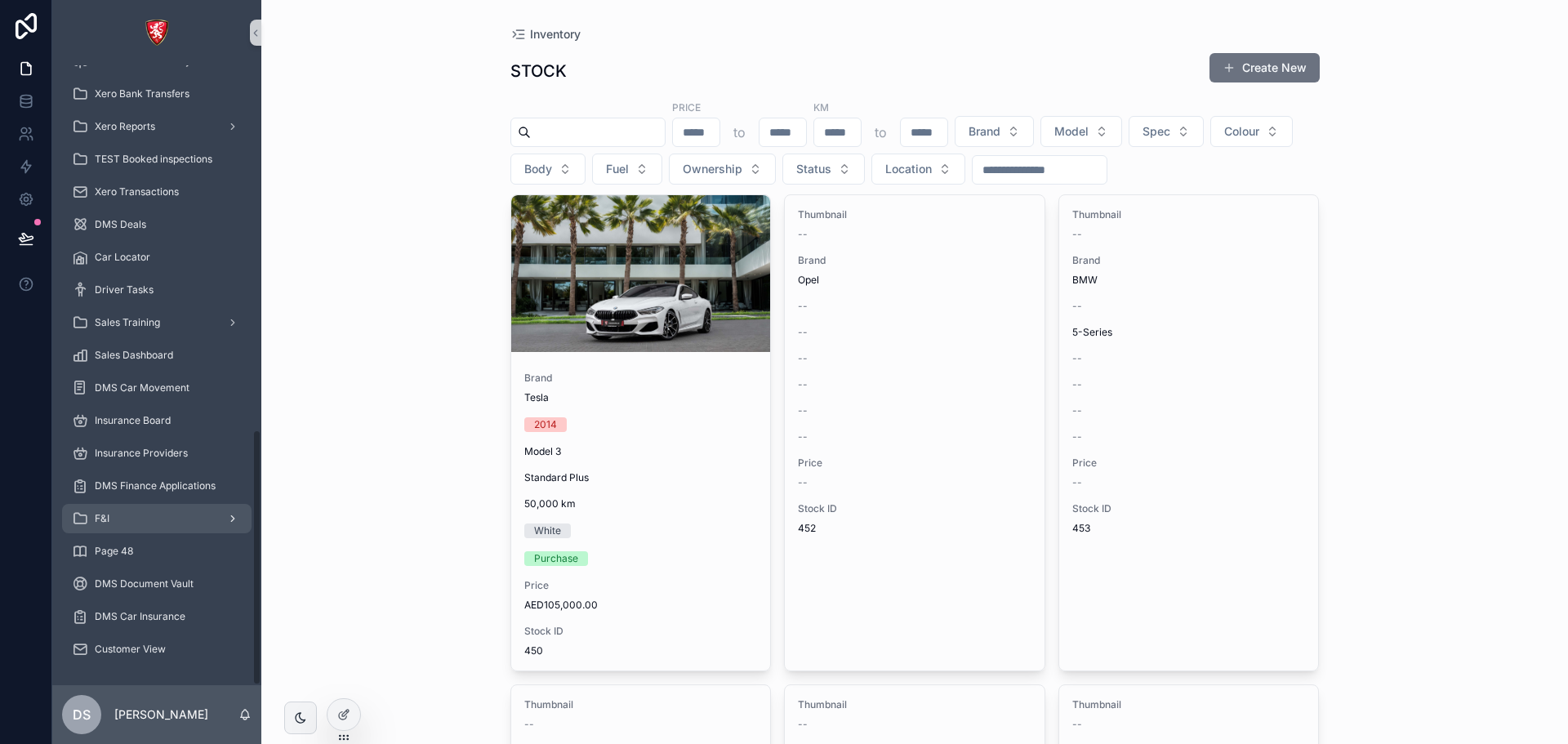
click at [153, 531] on link "F&I" at bounding box center [157, 519] width 189 height 30
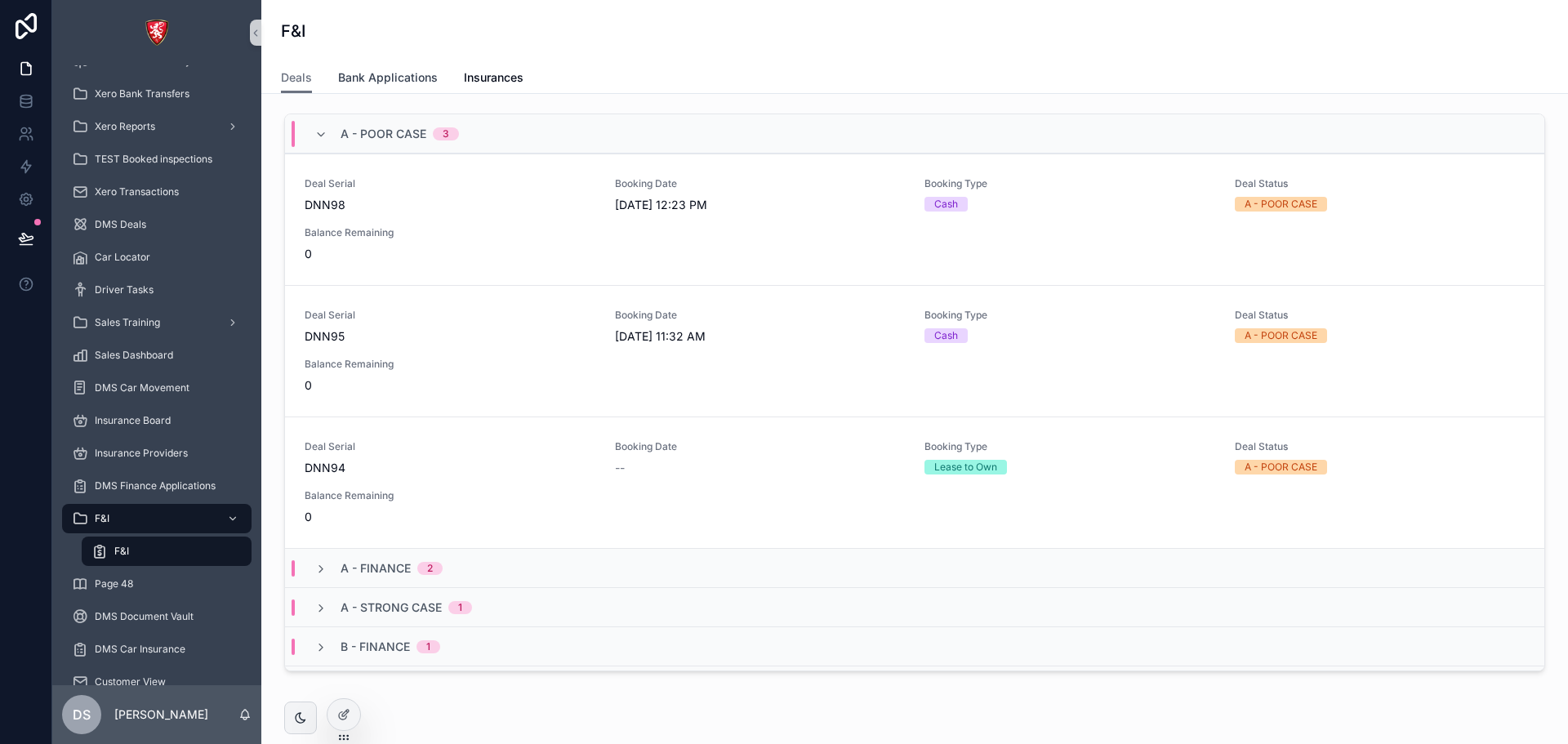
click at [407, 67] on link "Bank Applications" at bounding box center [387, 79] width 99 height 33
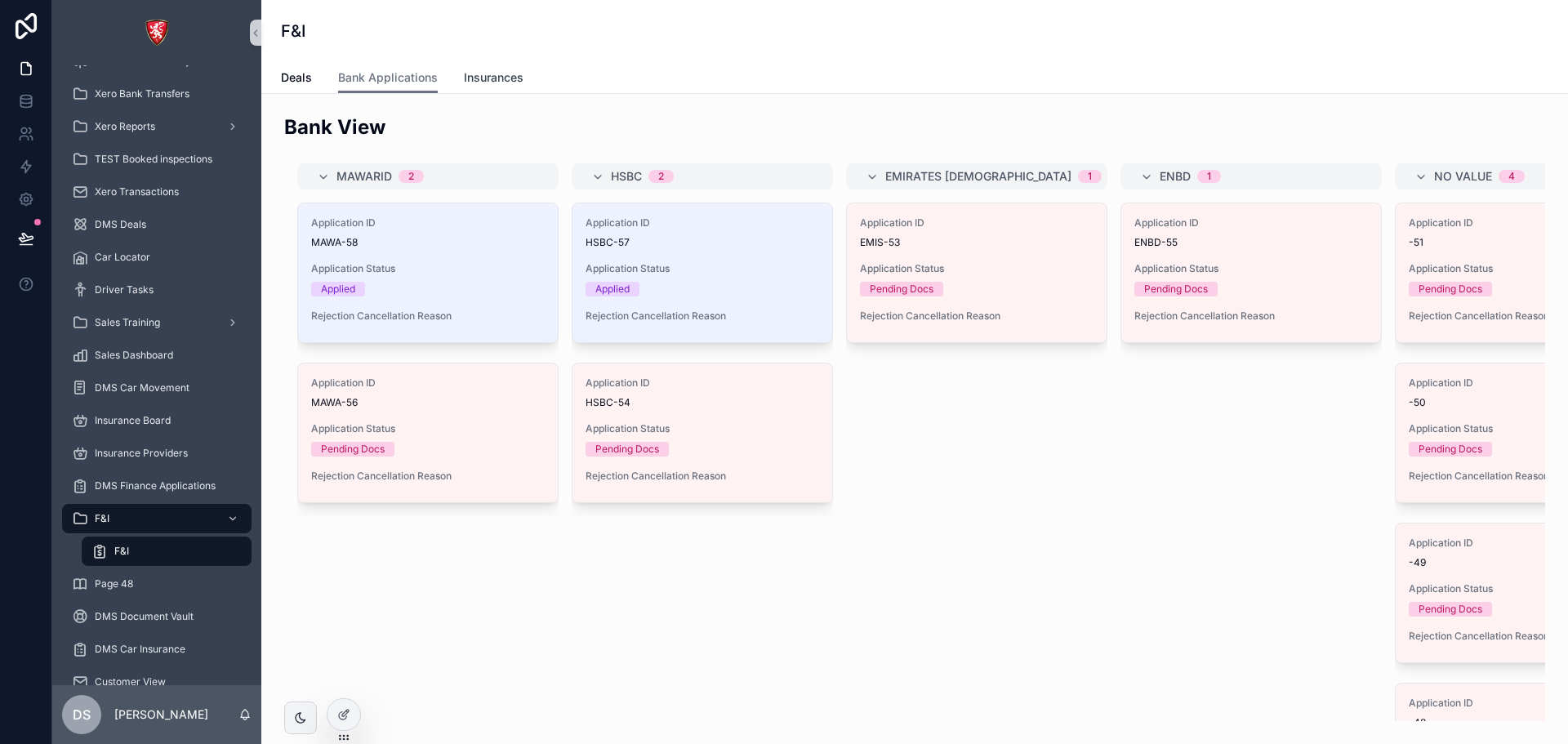
click at [482, 81] on span "Insurances" at bounding box center [493, 78] width 59 height 17
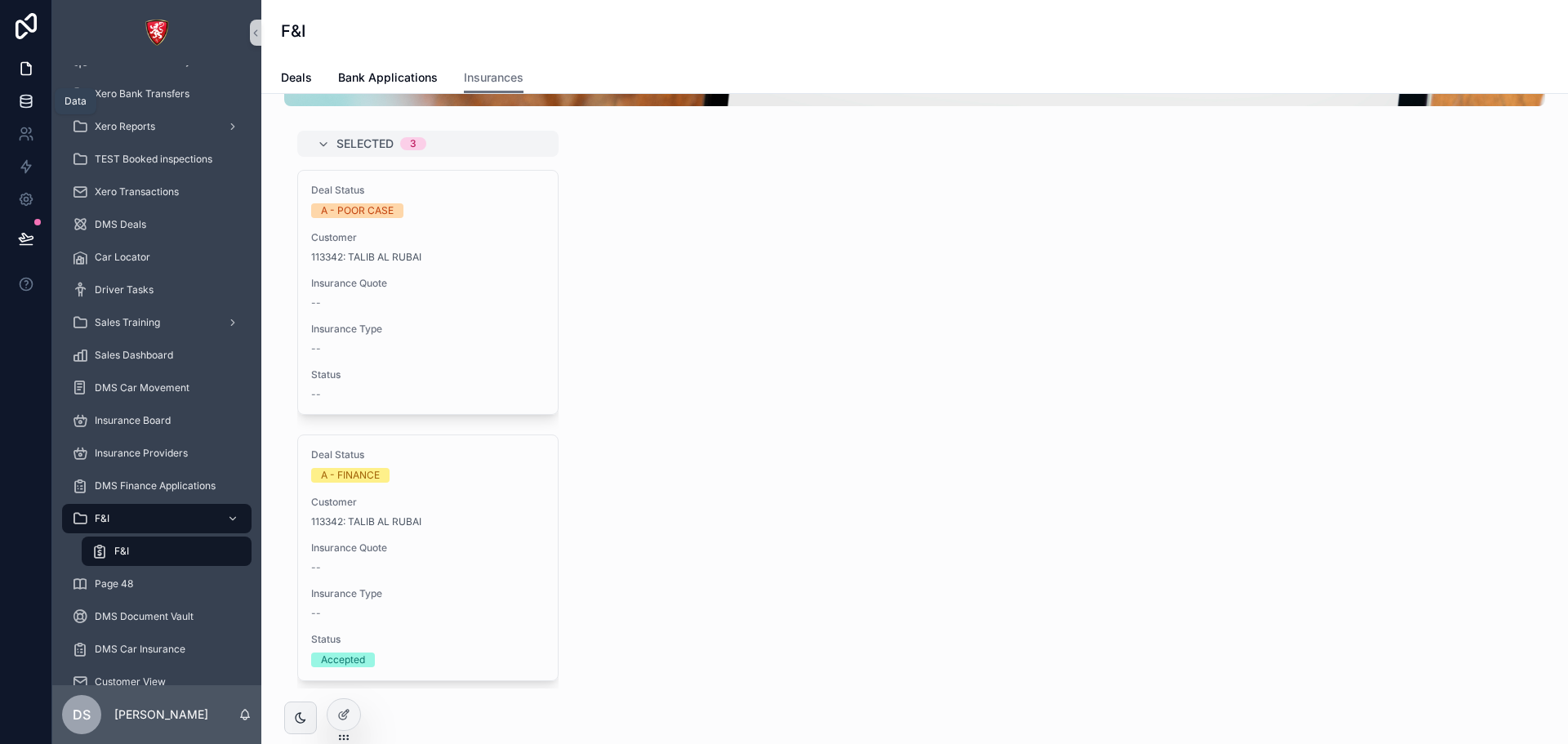
click at [10, 105] on link at bounding box center [25, 100] width 51 height 33
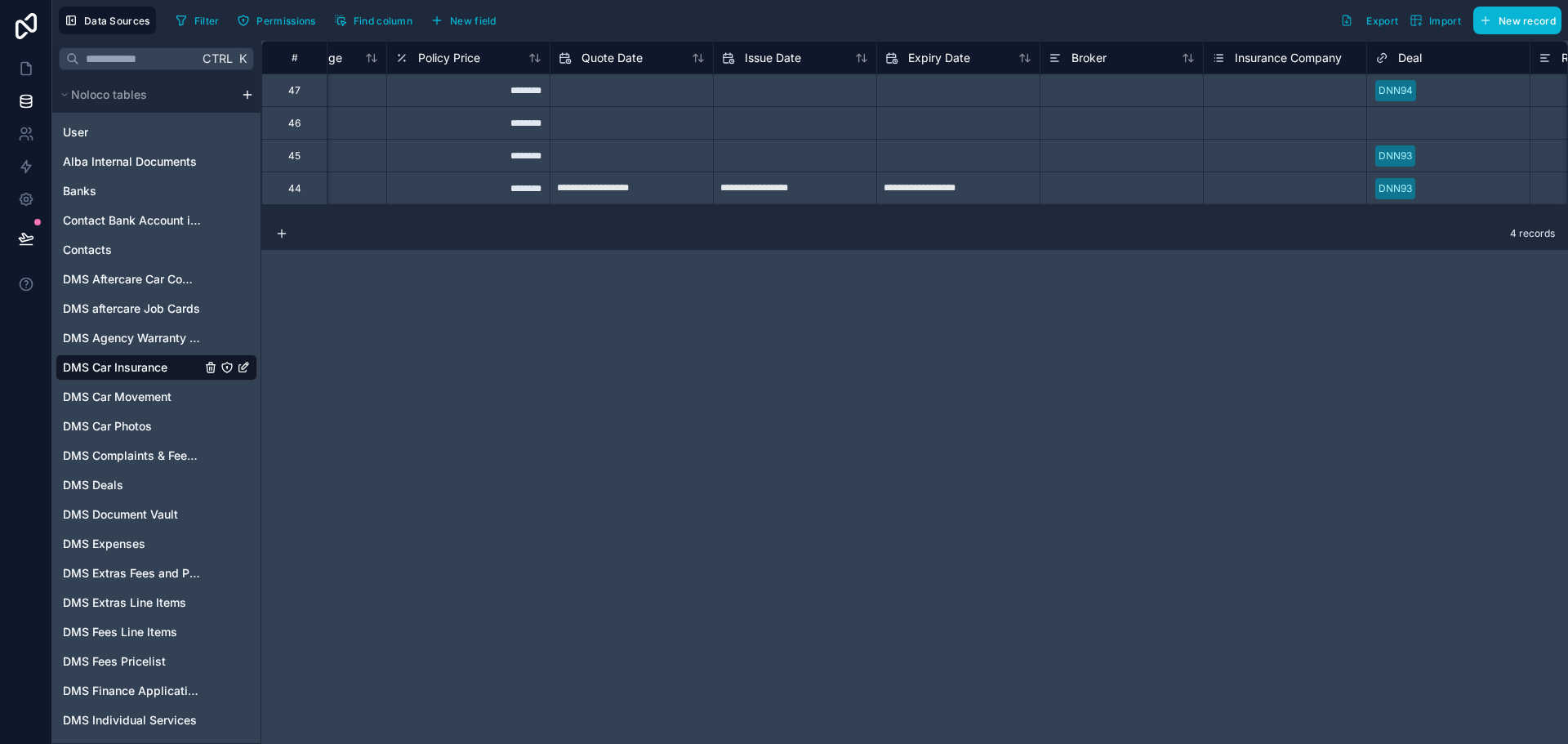
scroll to position [0, 1328]
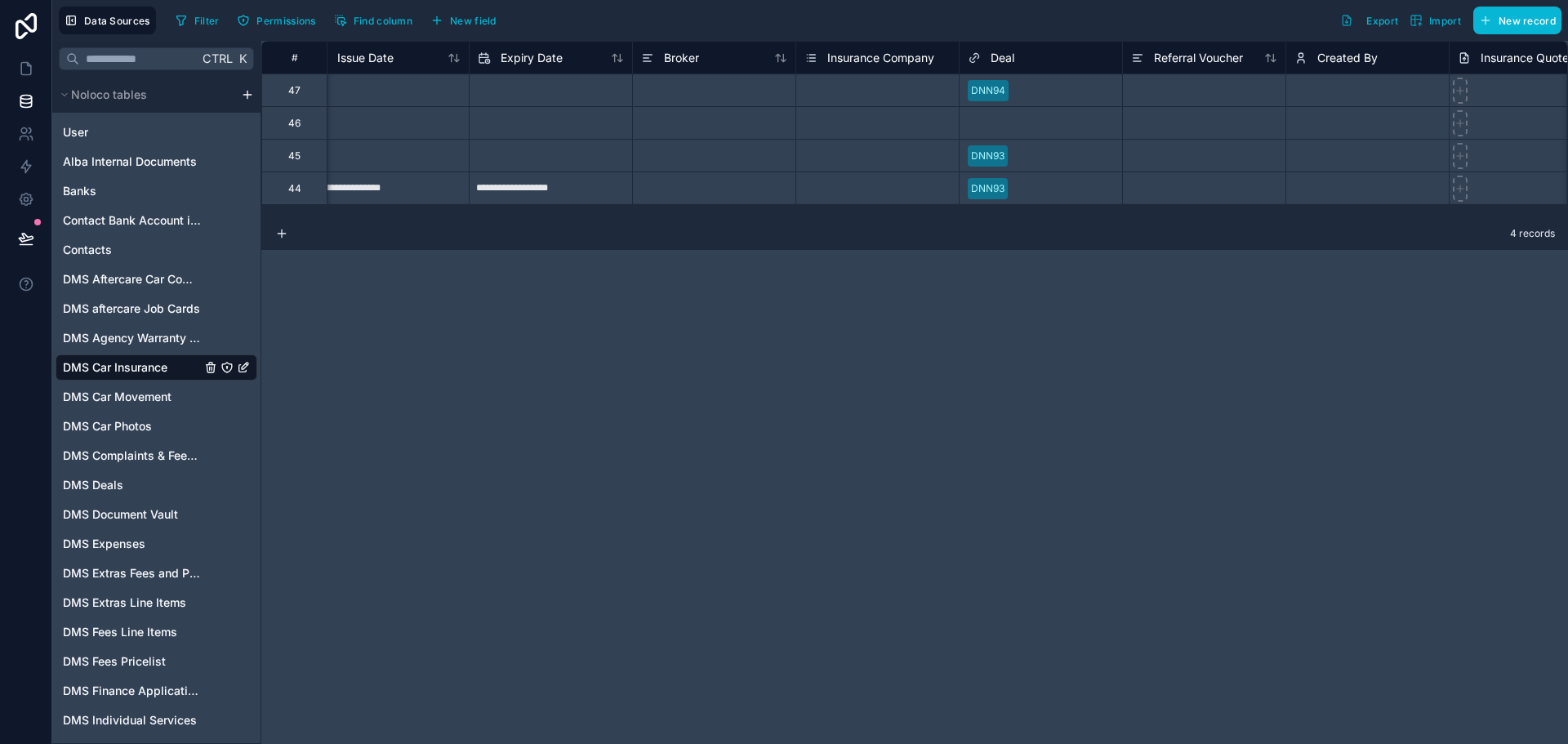
click at [1013, 132] on div "Select a Deal" at bounding box center [1040, 123] width 163 height 23
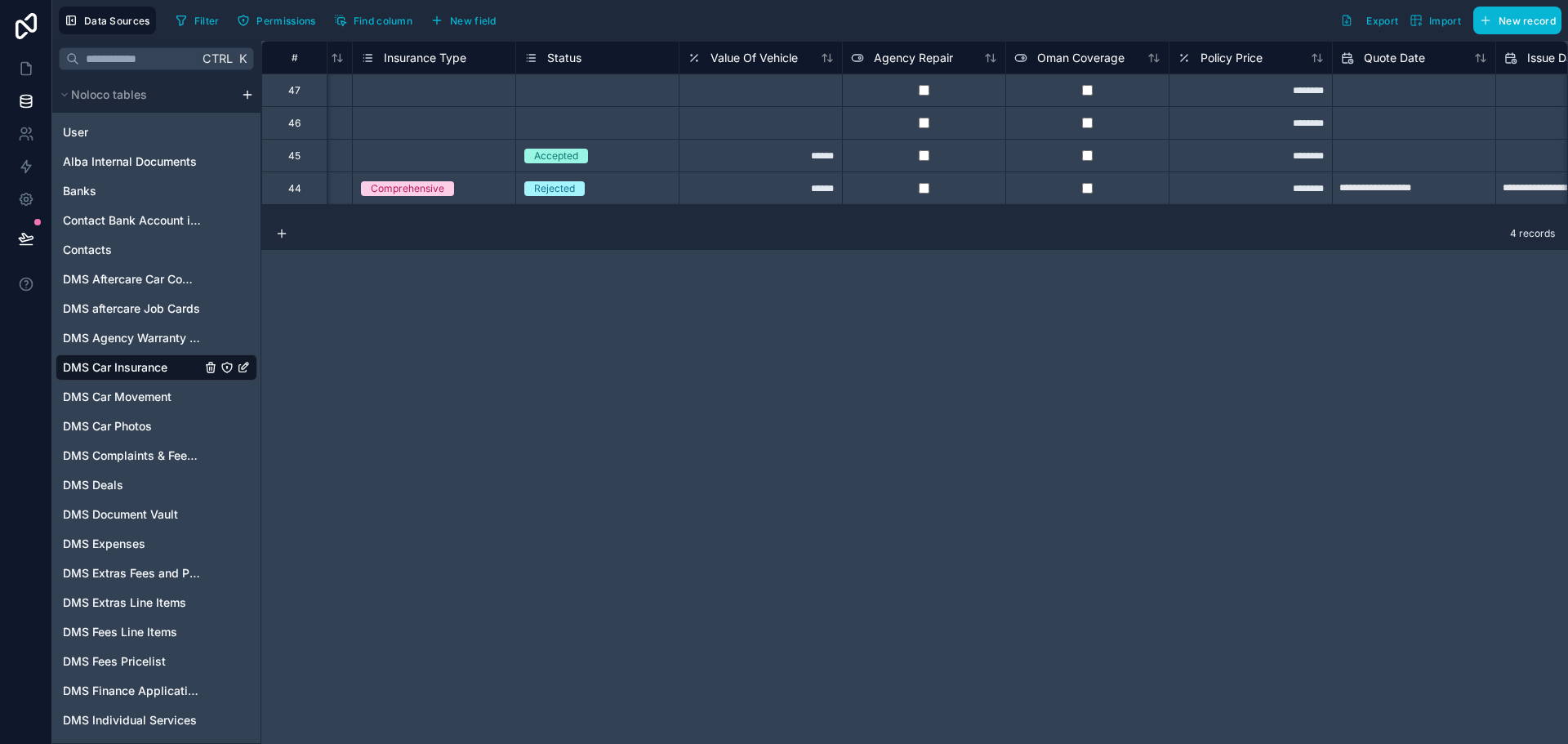
scroll to position [0, 73]
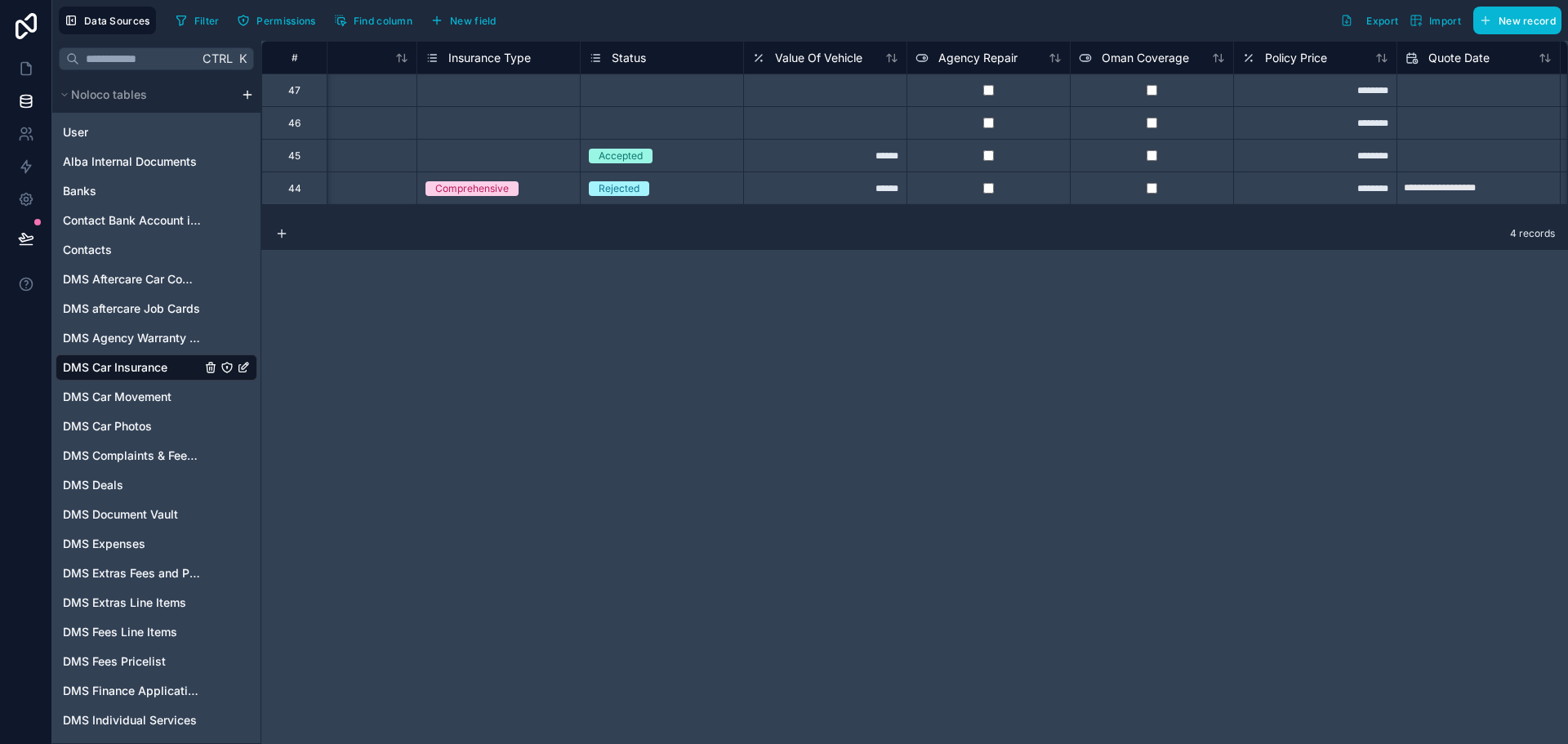
click at [684, 128] on div "Select a Status" at bounding box center [661, 124] width 163 height 17
click at [669, 163] on div "Accepted" at bounding box center [661, 155] width 163 height 18
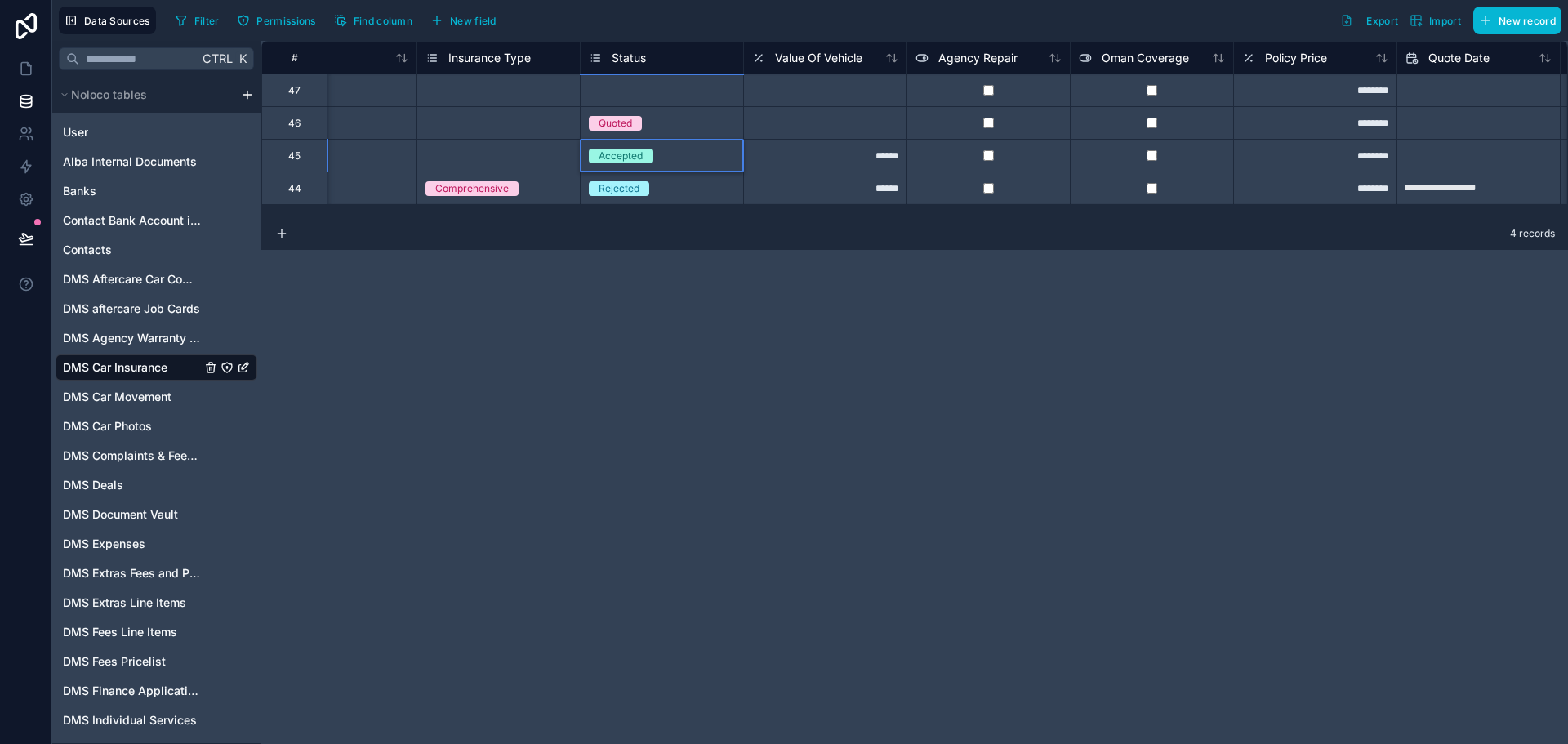
click at [669, 189] on div "Rejected" at bounding box center [661, 188] width 163 height 18
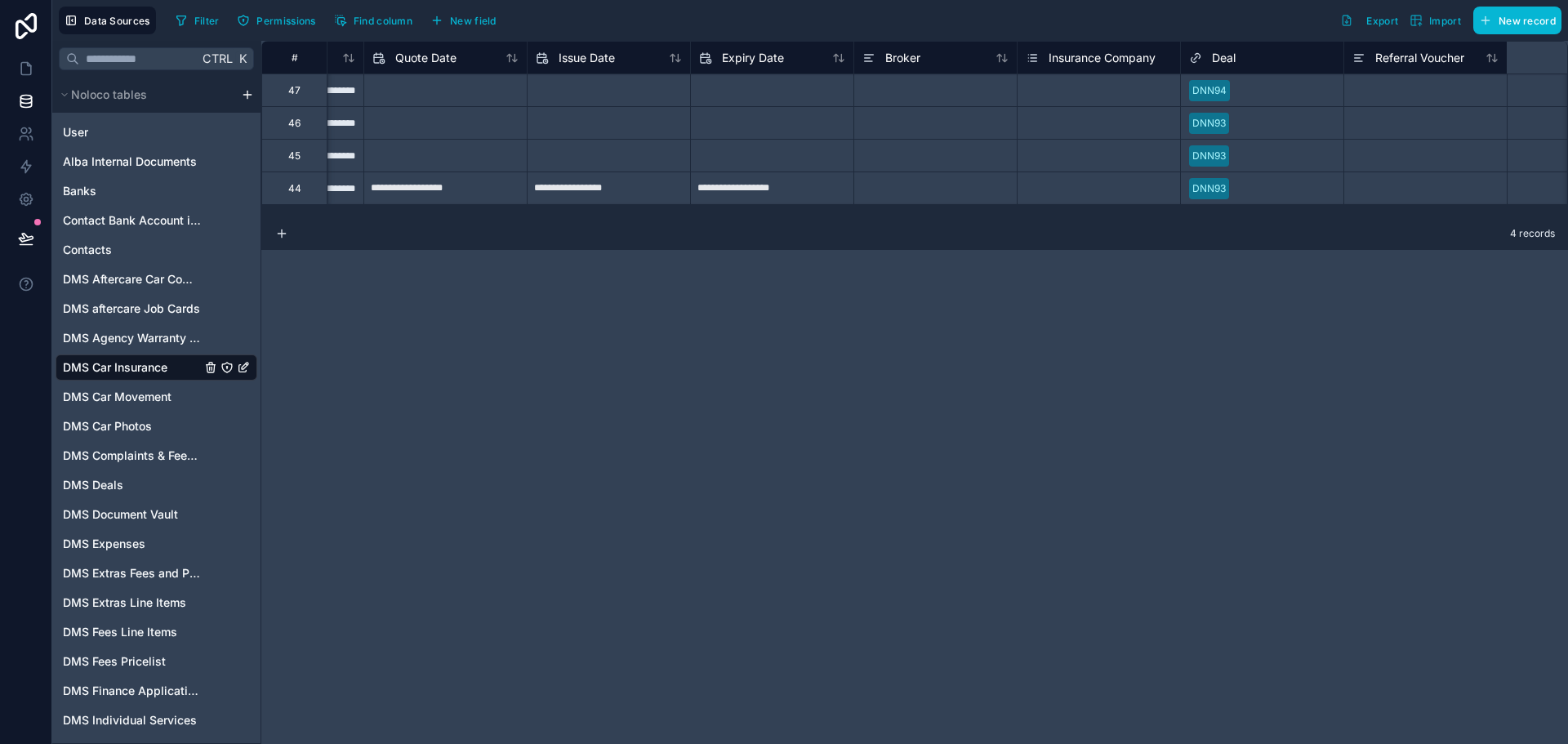
scroll to position [0, 0]
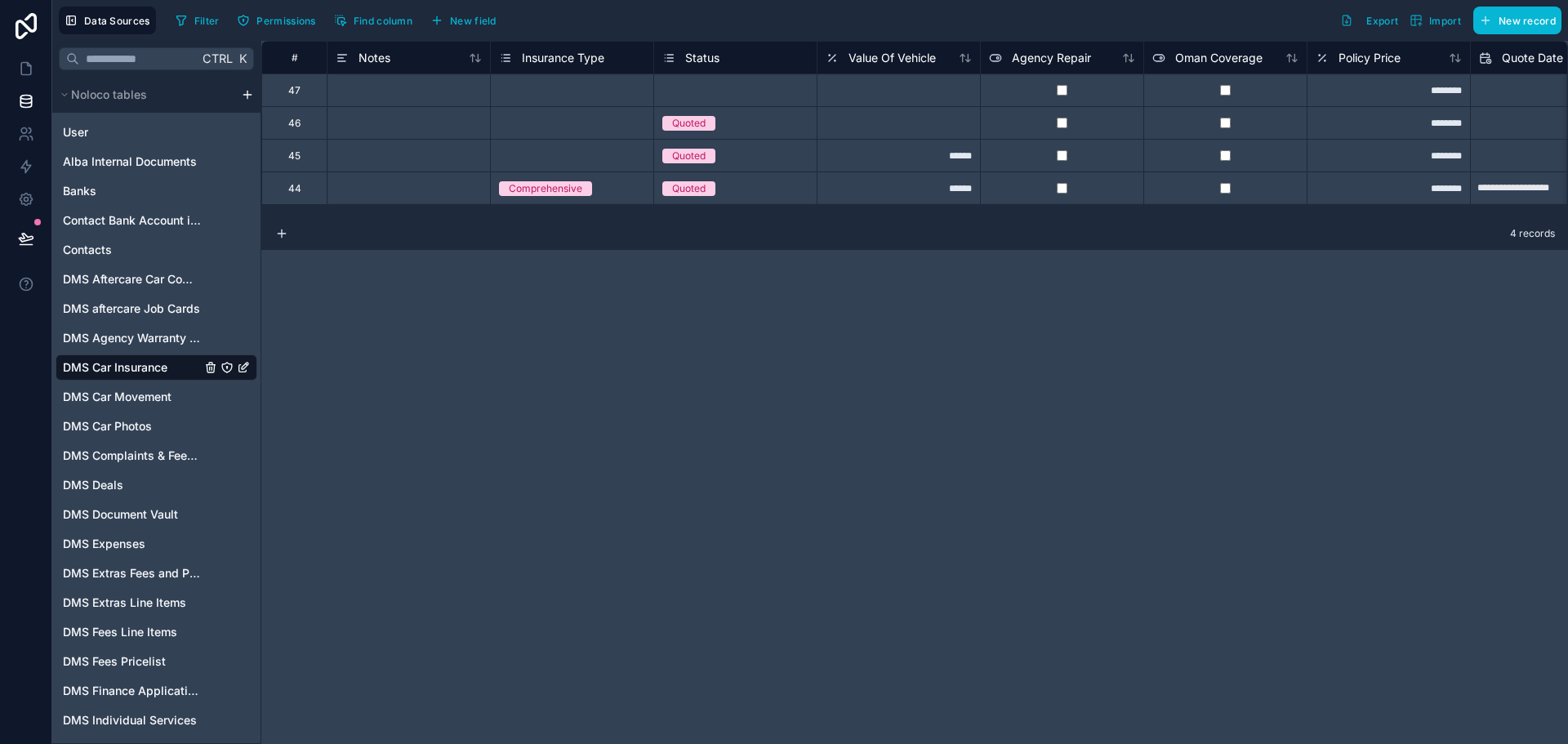
click at [477, 145] on div at bounding box center [409, 154] width 163 height 33
click at [27, 79] on link at bounding box center [25, 68] width 51 height 33
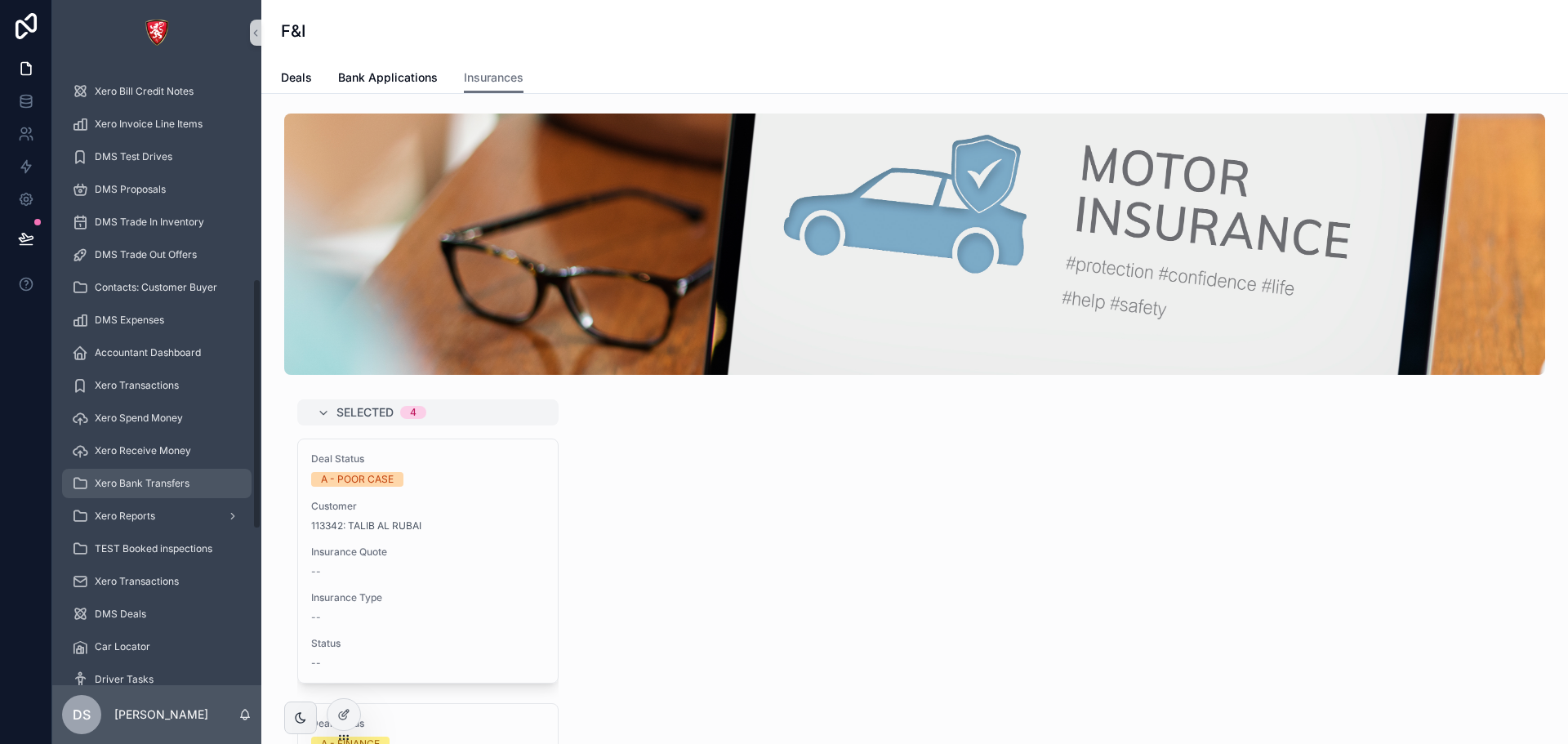
scroll to position [653, 0]
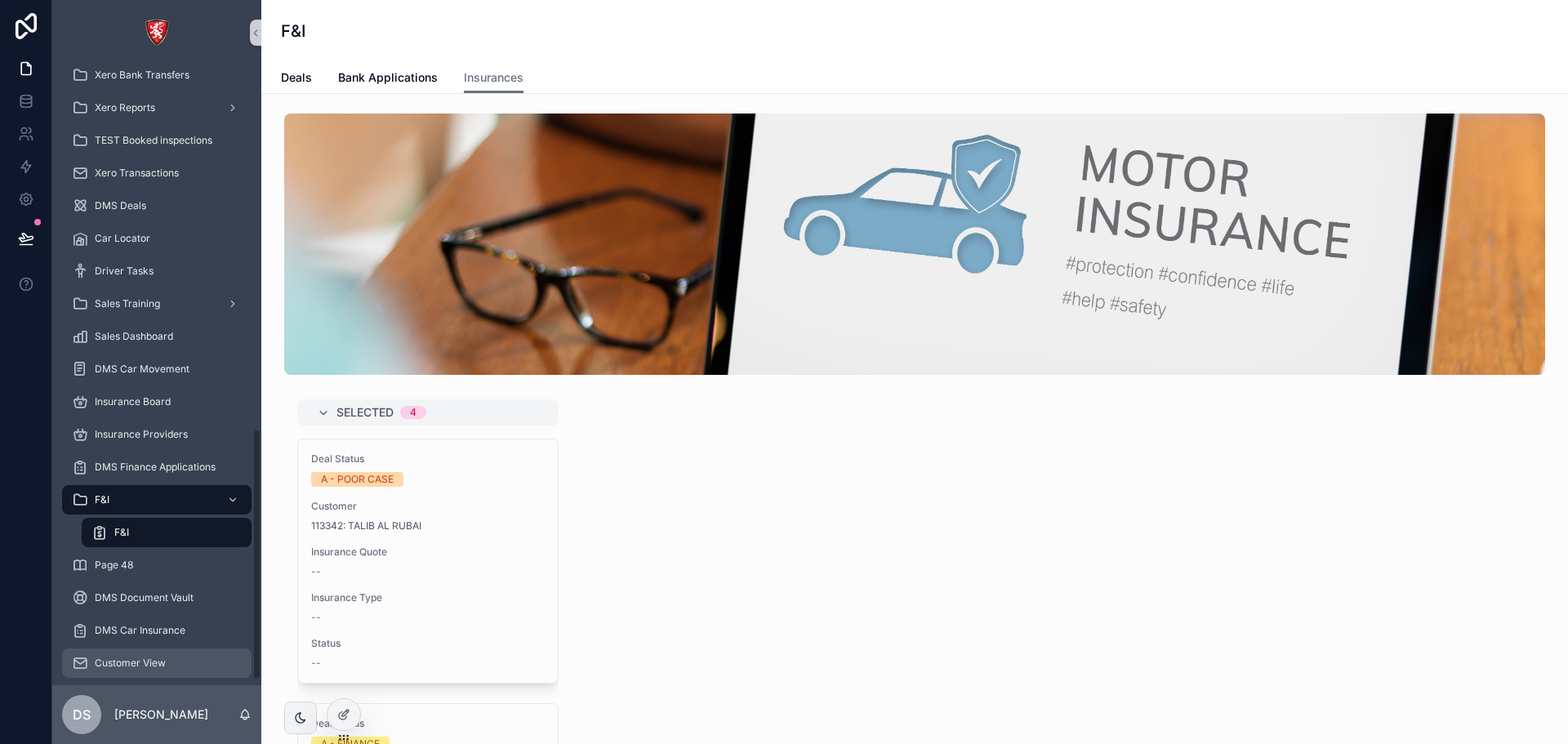
click at [188, 659] on div "Customer View" at bounding box center [156, 663] width 170 height 26
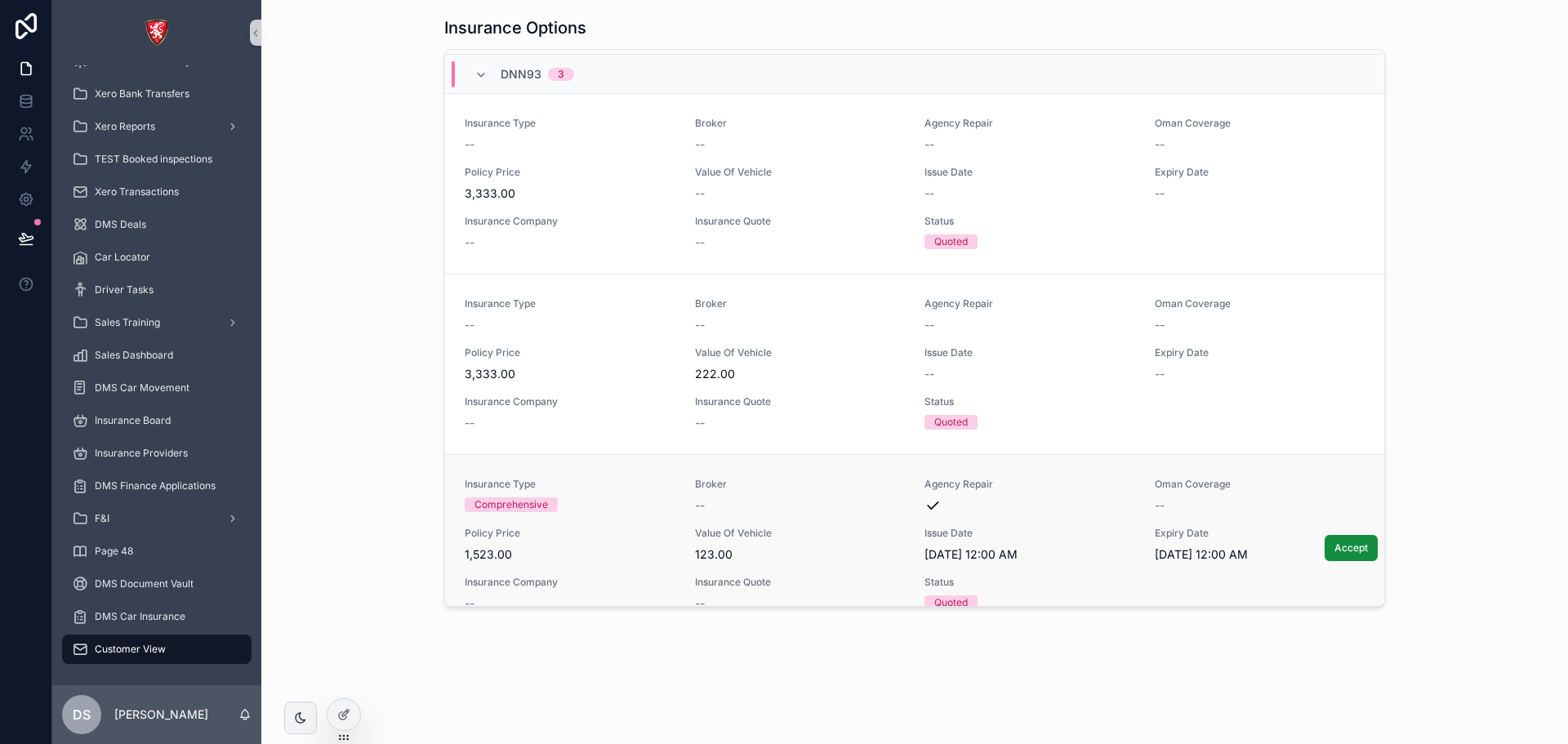
scroll to position [244, 0]
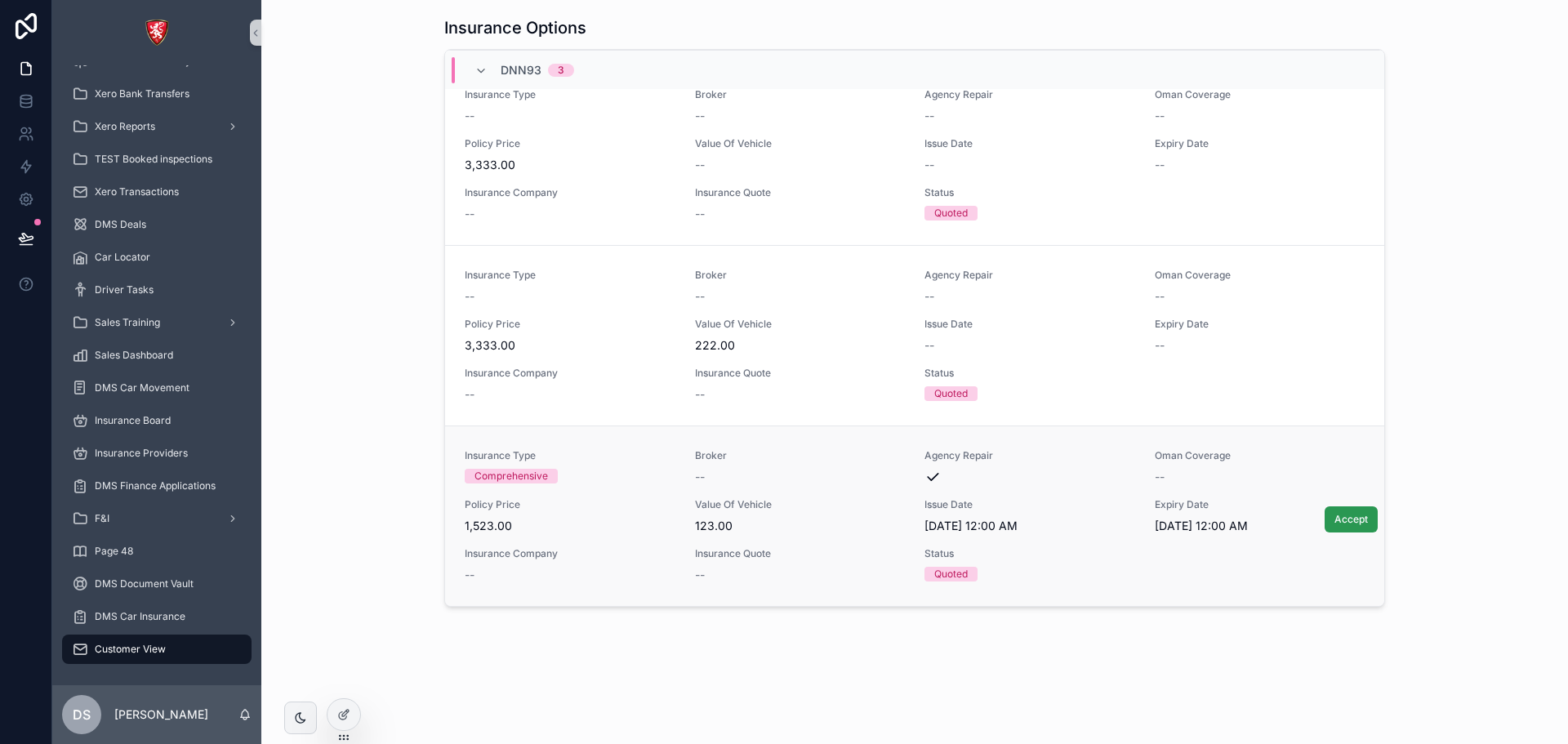
click at [1335, 525] on span "Accept" at bounding box center [1352, 519] width 33 height 13
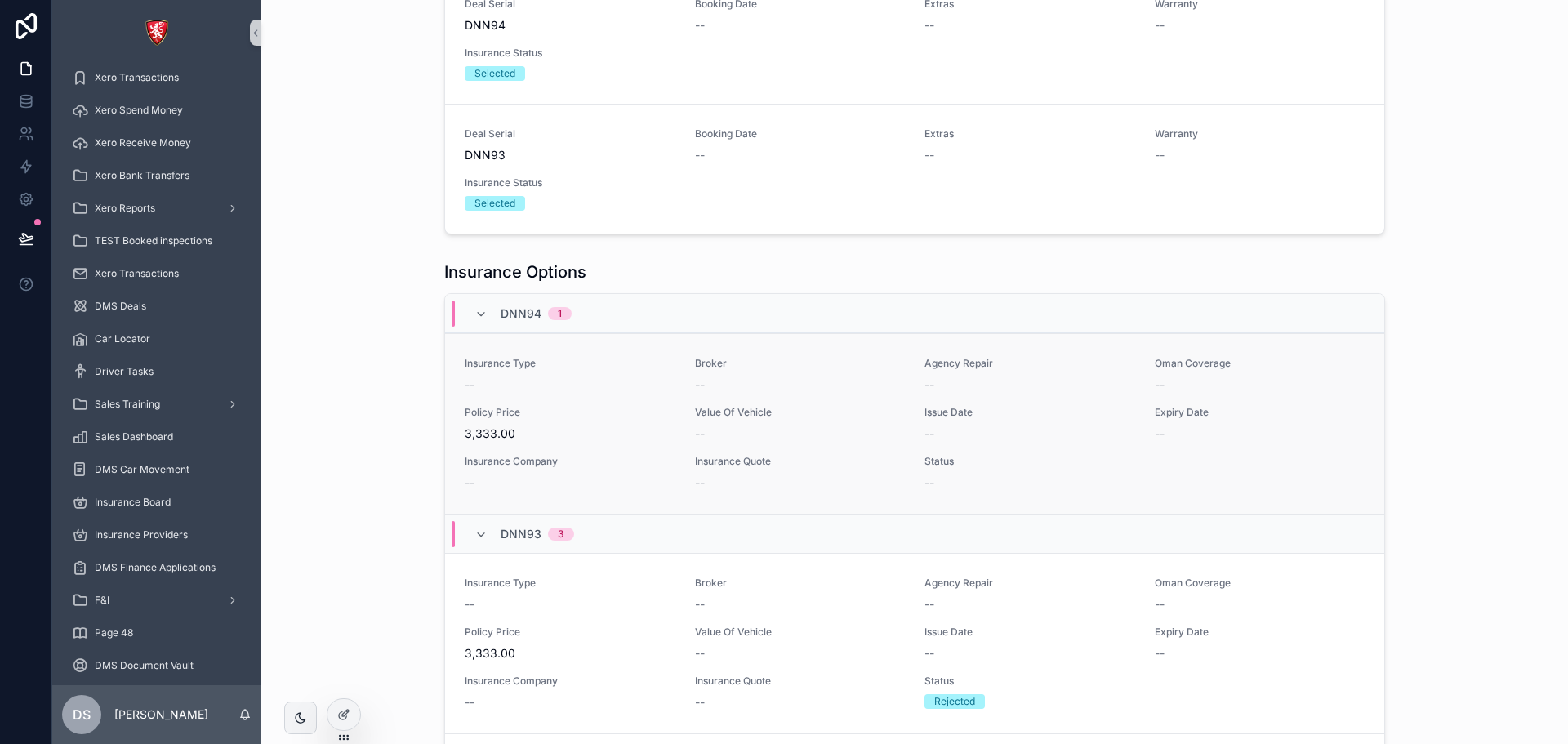
scroll to position [245, 0]
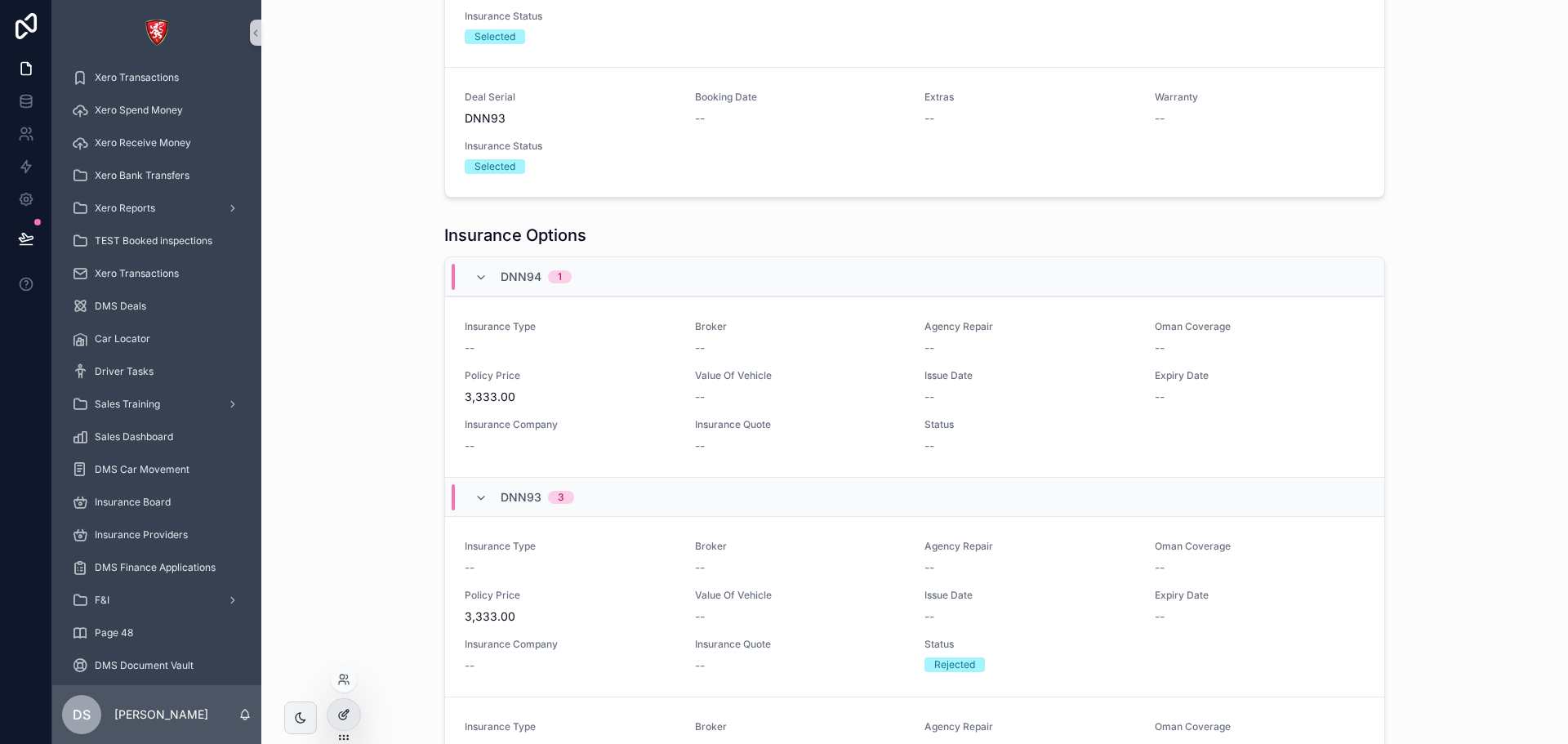
click at [336, 705] on div at bounding box center [344, 714] width 33 height 31
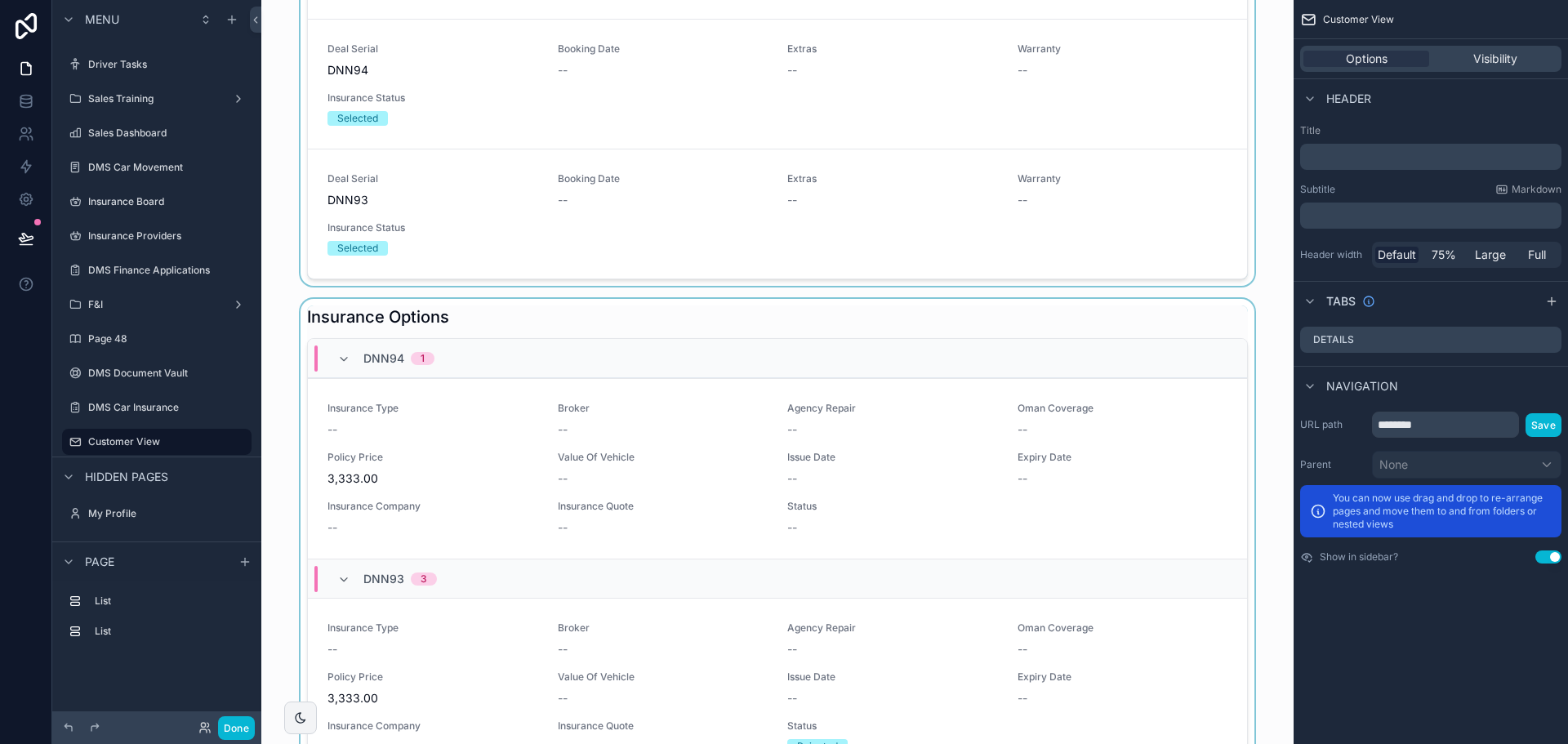
scroll to position [0, 0]
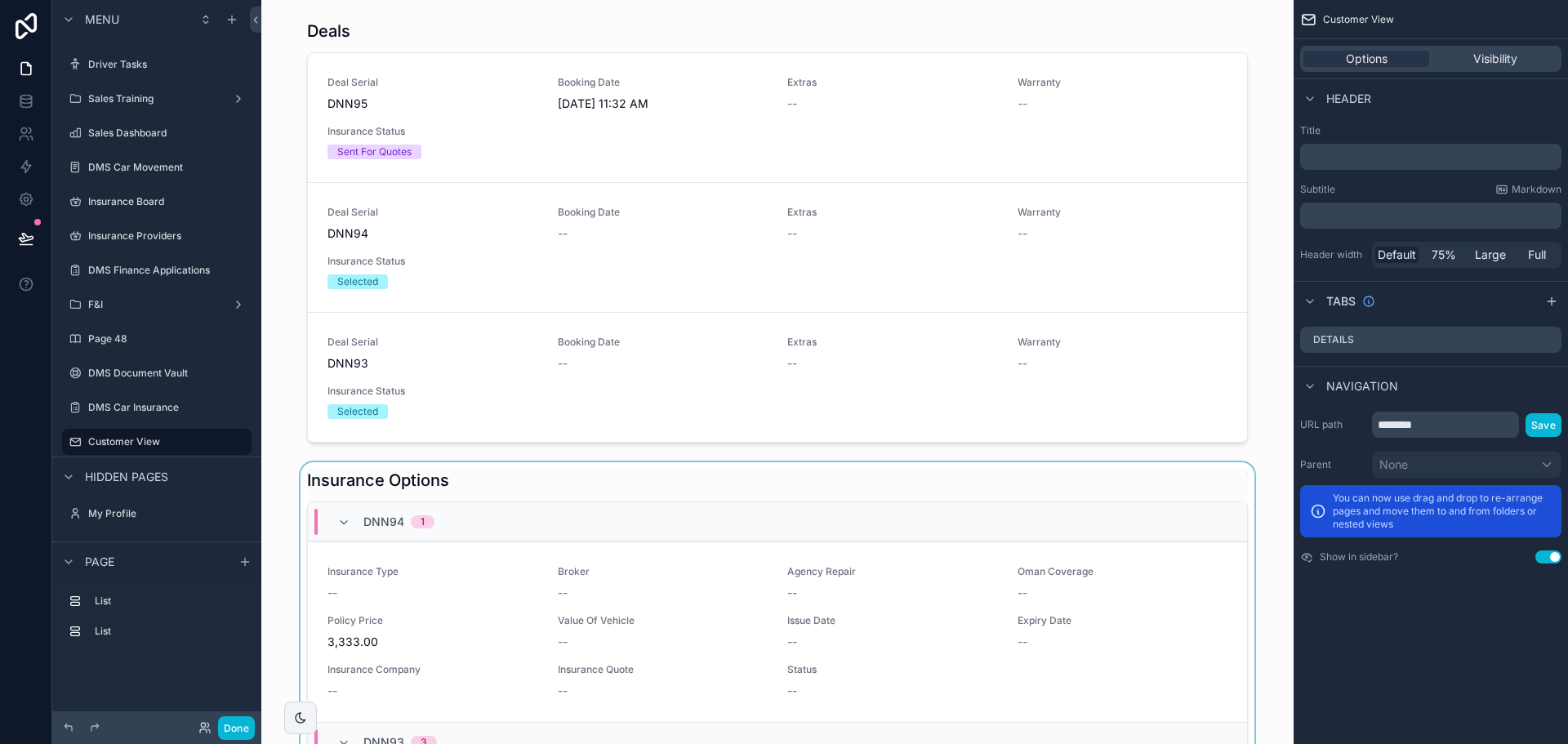
click at [1396, 150] on p "﻿" at bounding box center [1432, 157] width 252 height 17
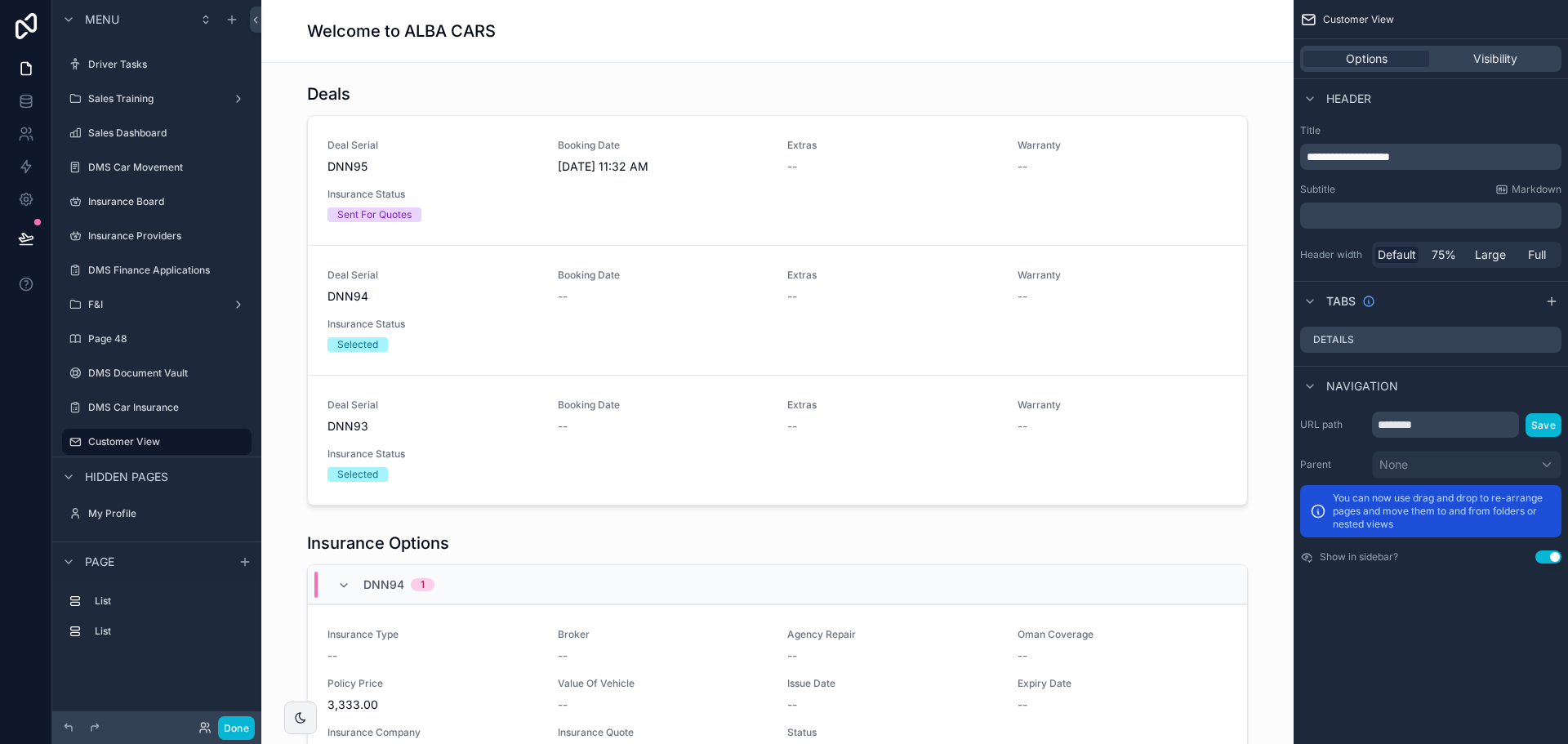
click at [1384, 139] on div "**********" at bounding box center [1431, 147] width 261 height 46
click at [1060, 24] on div "Welcome to ALBA CARS" at bounding box center [777, 31] width 941 height 23
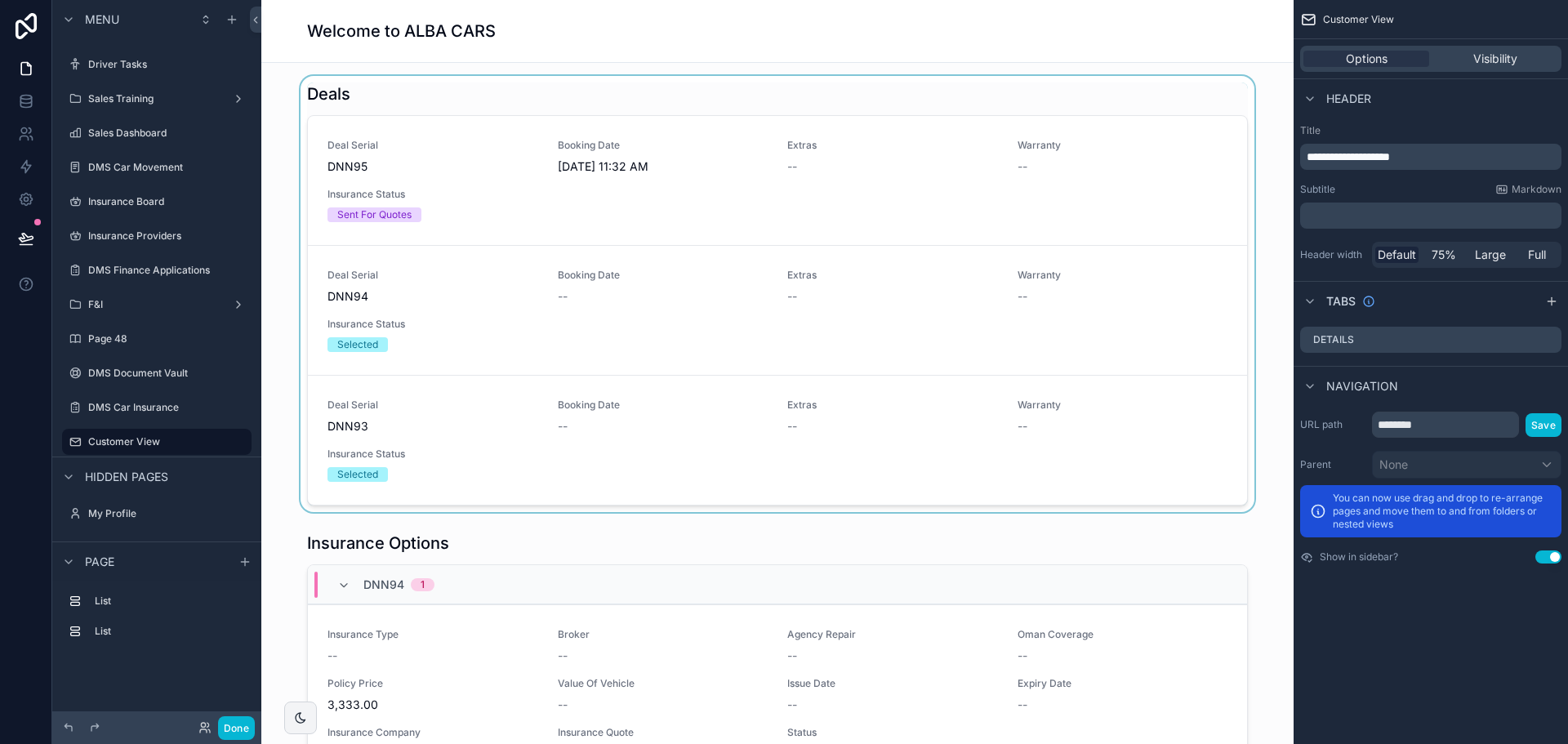
click at [467, 138] on div "scrollable content" at bounding box center [777, 294] width 1006 height 437
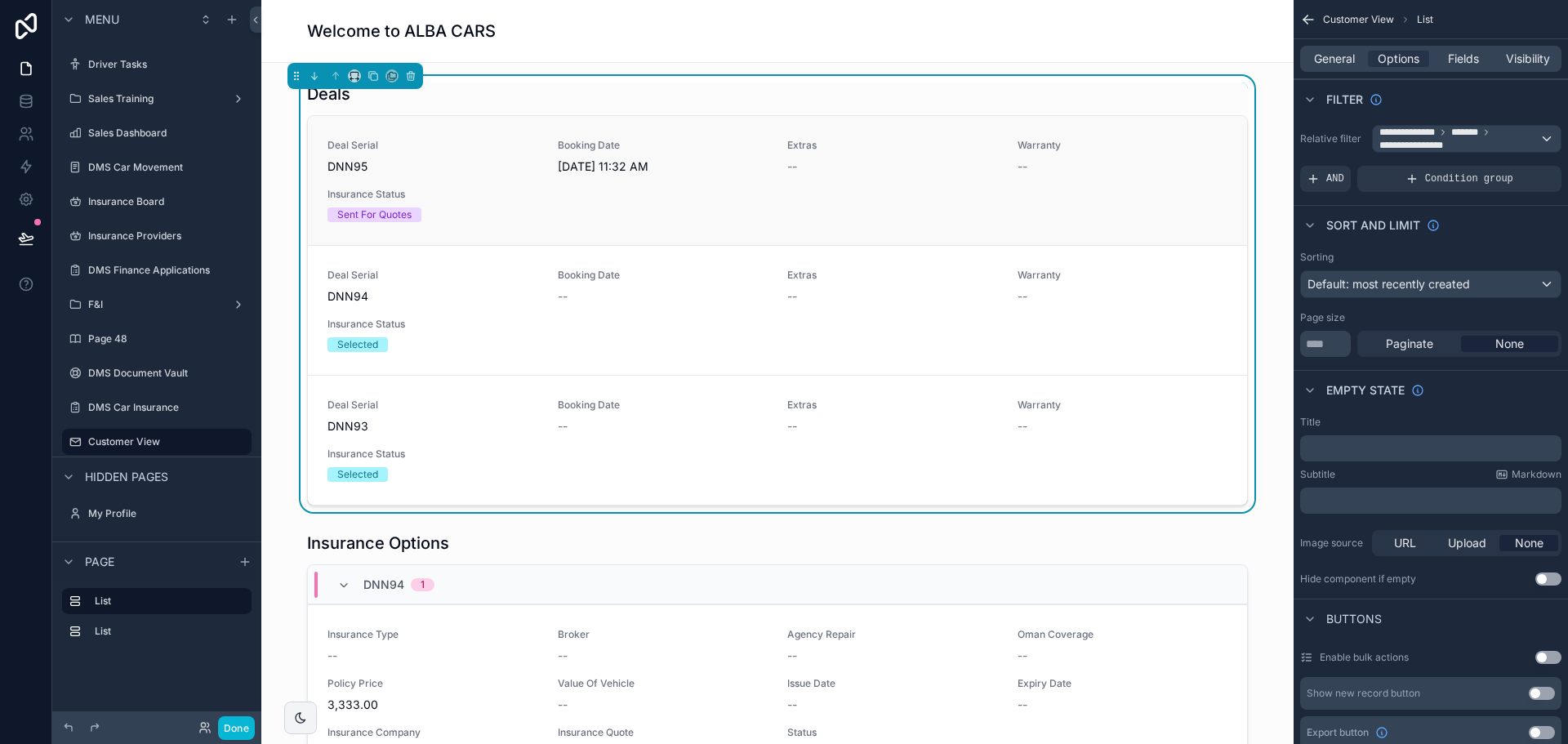
click at [513, 165] on span "DNN95" at bounding box center [433, 167] width 211 height 17
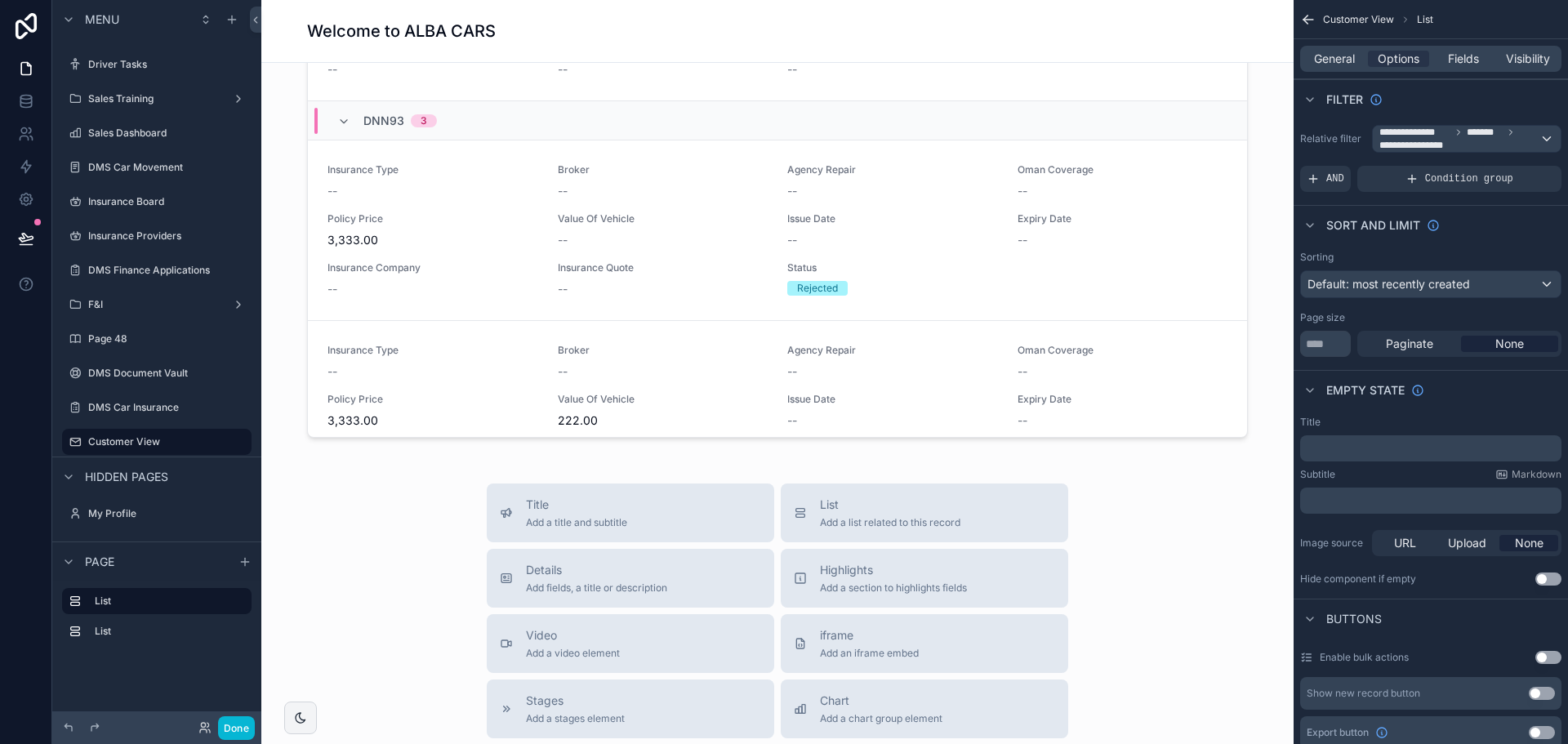
scroll to position [653, 0]
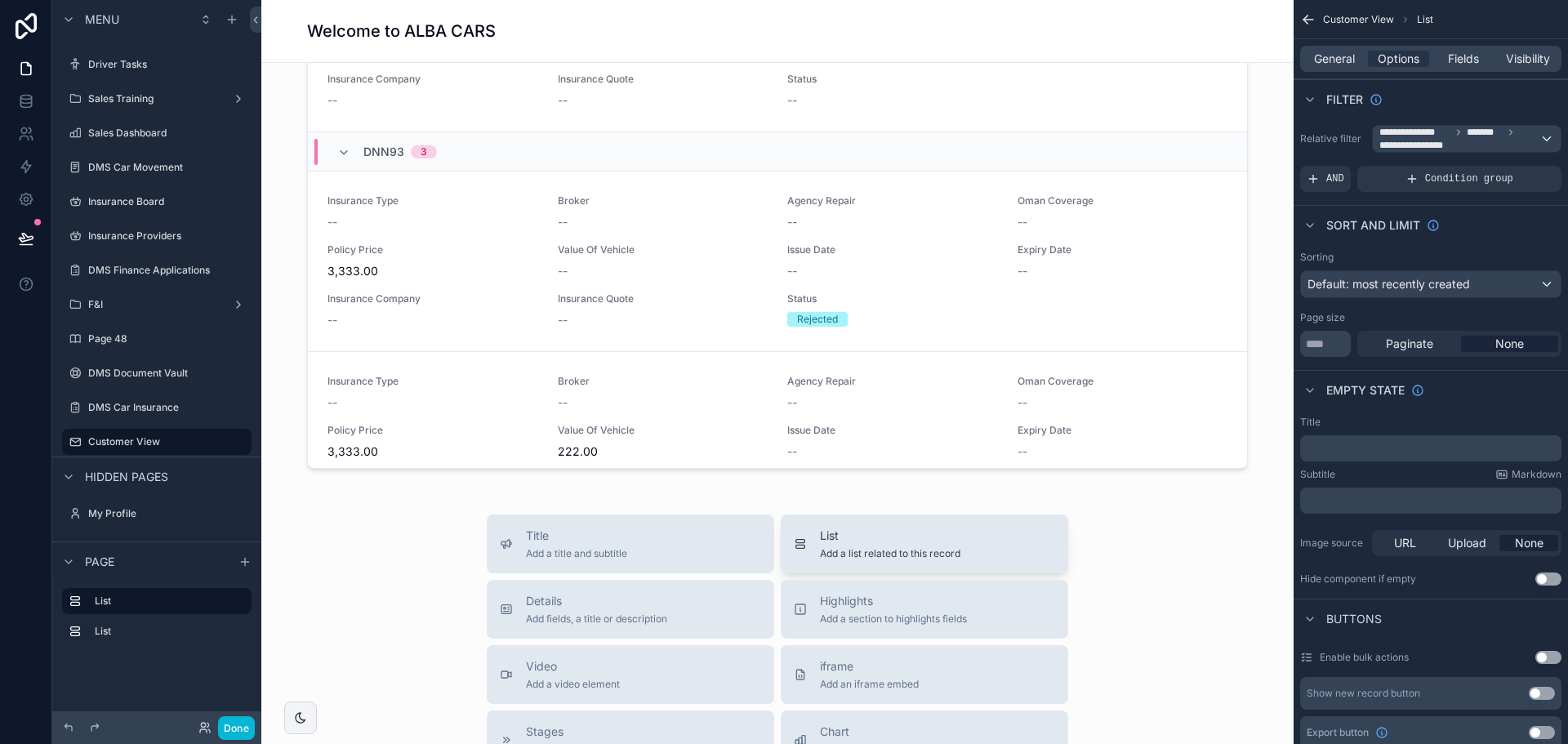
click at [824, 533] on span "List" at bounding box center [890, 536] width 140 height 17
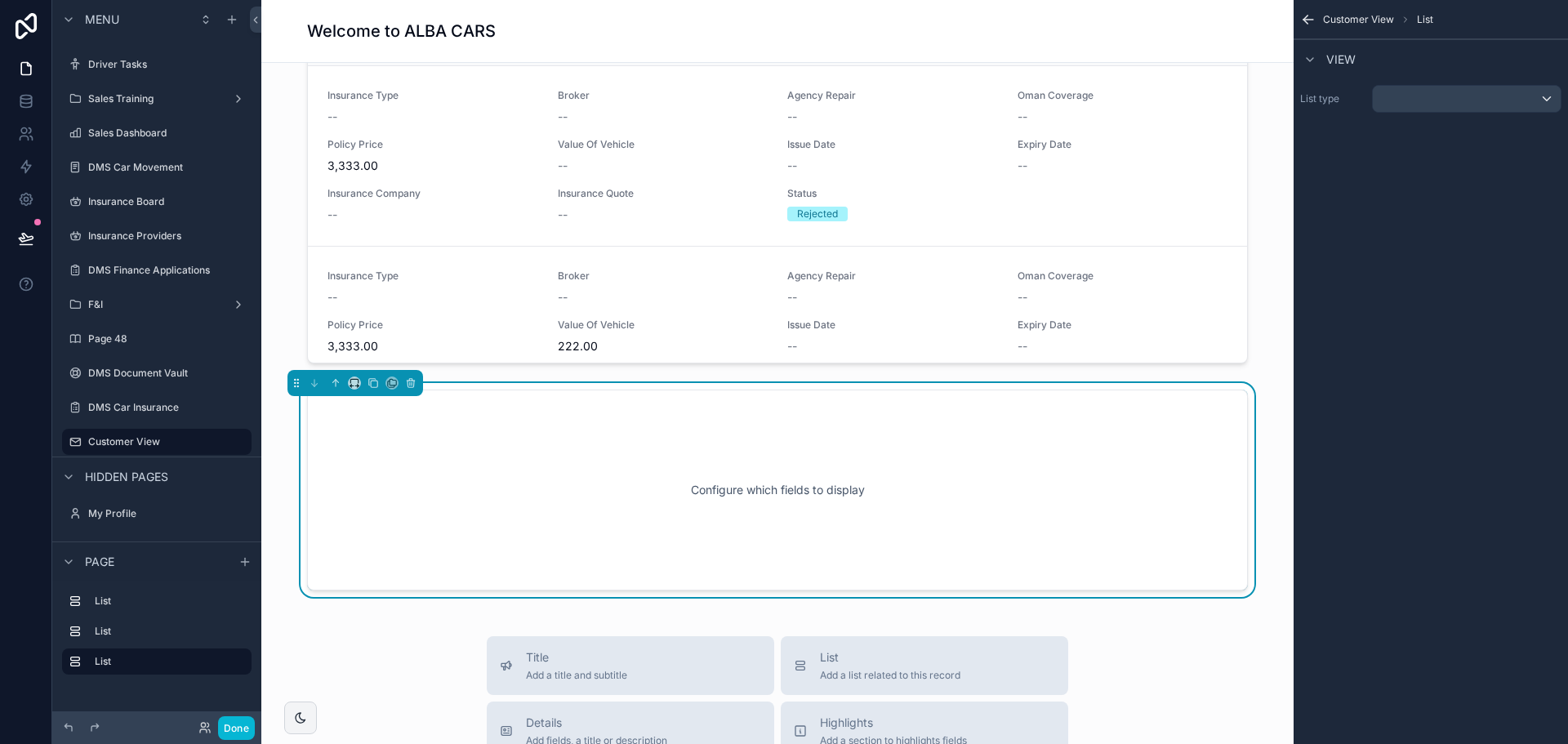
scroll to position [877, 0]
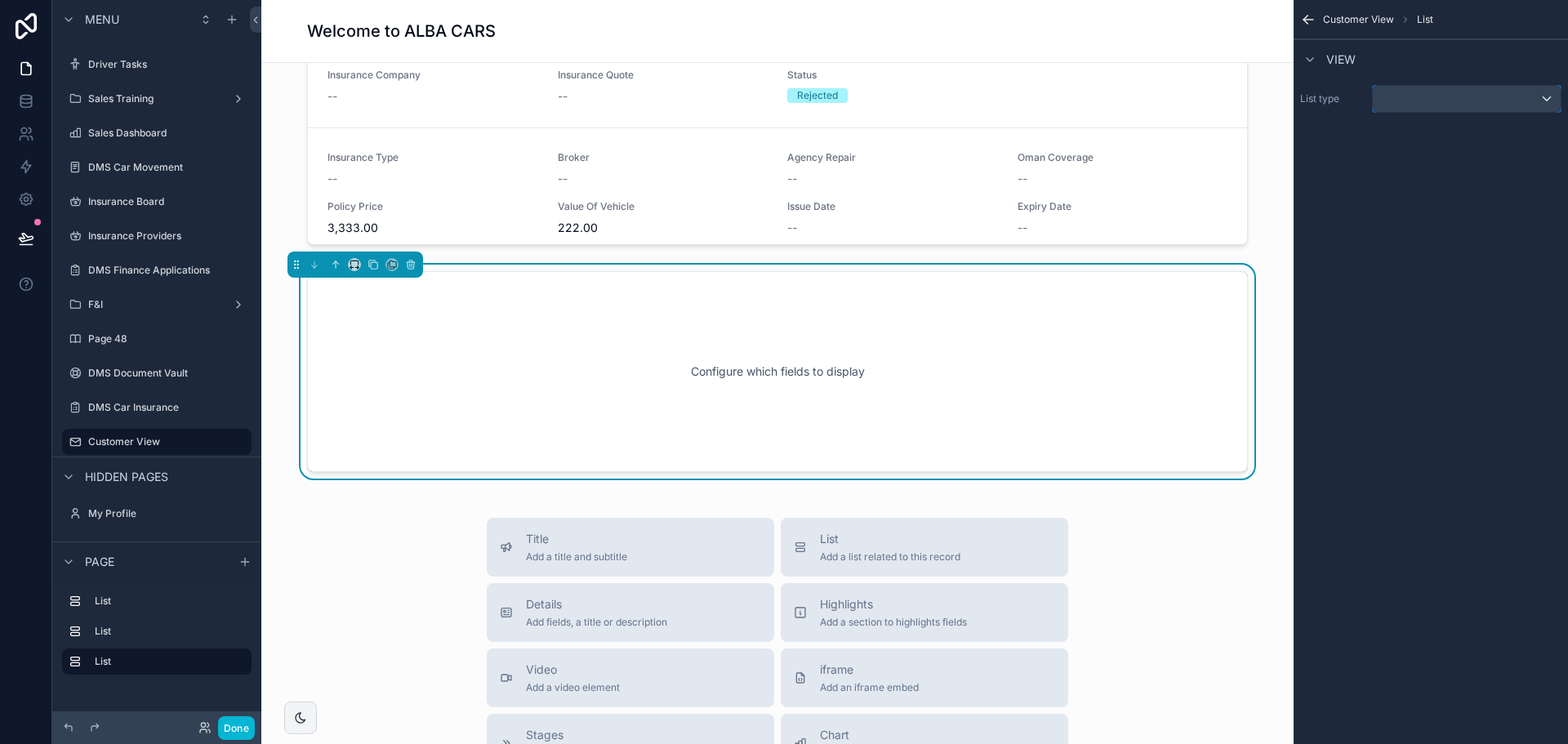
click at [1401, 106] on div "scrollable content" at bounding box center [1467, 98] width 188 height 26
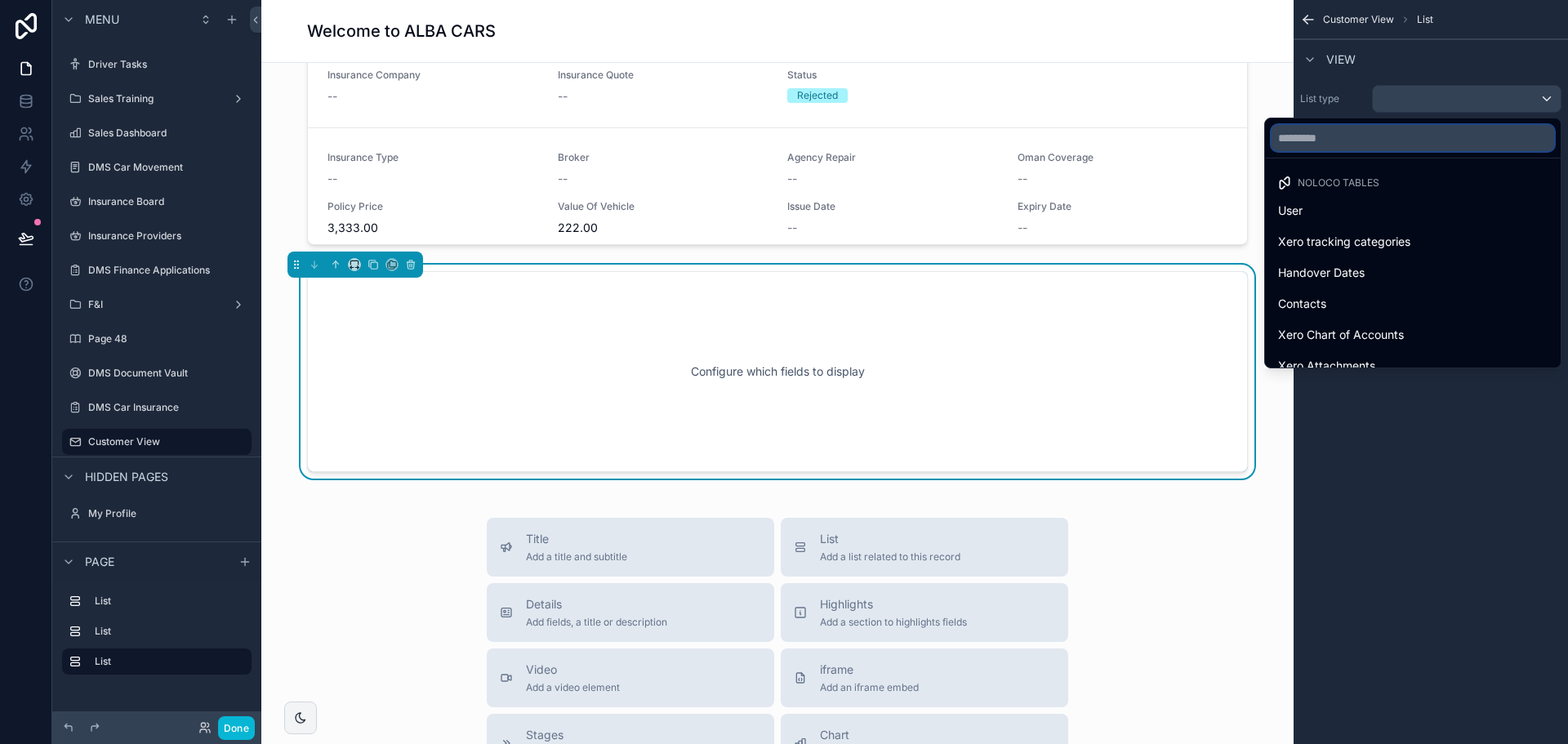
click at [1371, 141] on input "text" at bounding box center [1413, 138] width 282 height 26
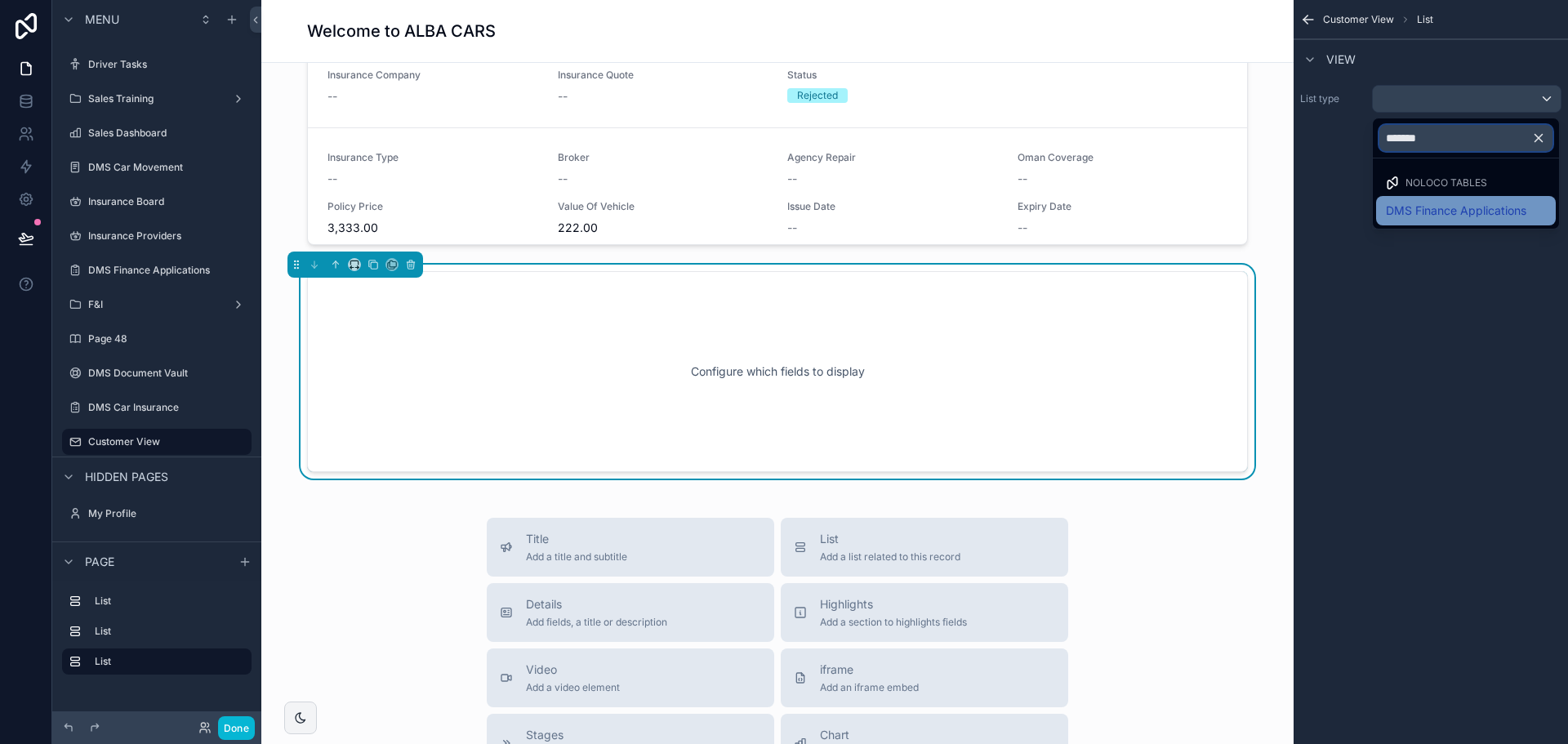
type input "*******"
click at [1444, 206] on span "DMS Finance Applications" at bounding box center [1456, 210] width 140 height 20
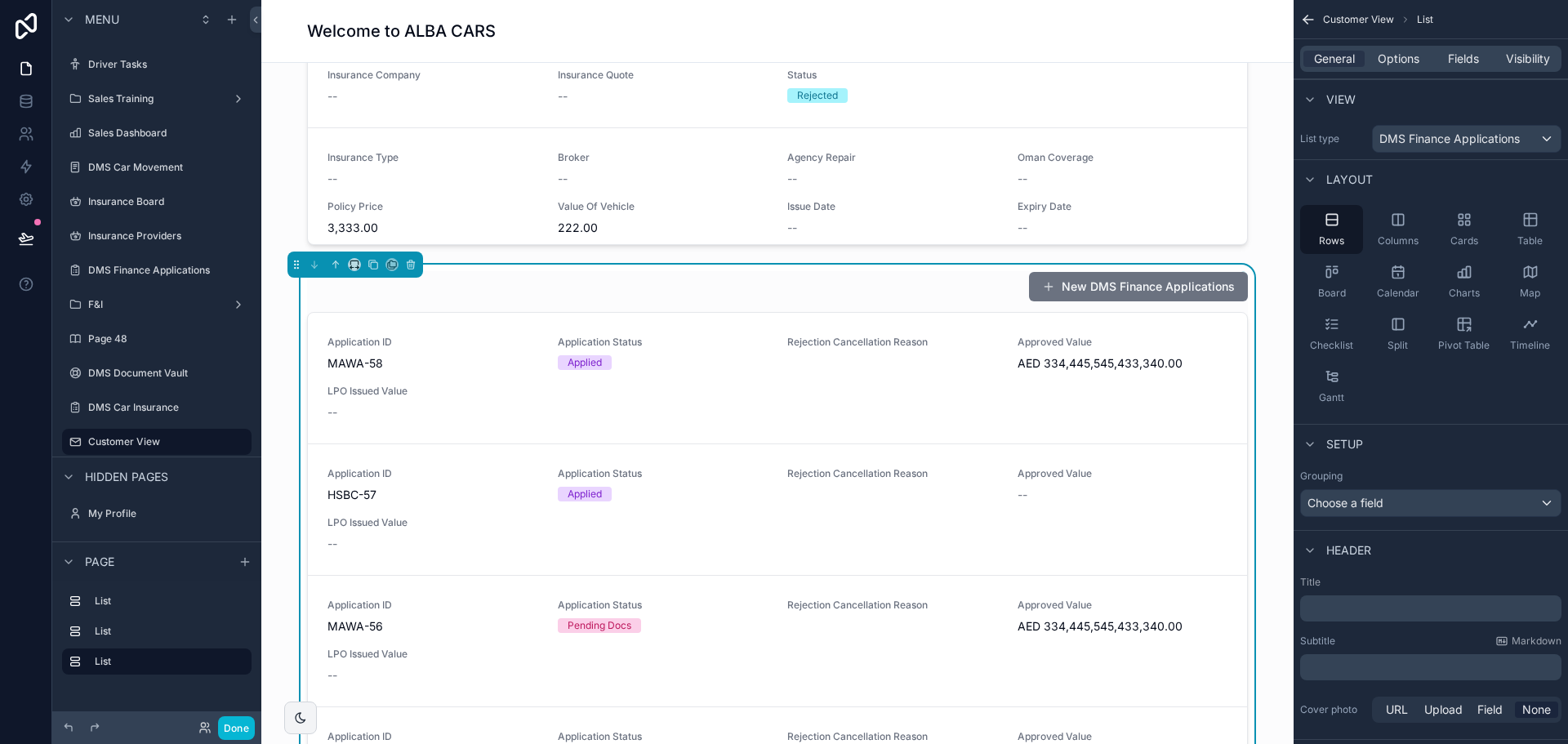
click at [1340, 610] on p "﻿" at bounding box center [1432, 608] width 252 height 17
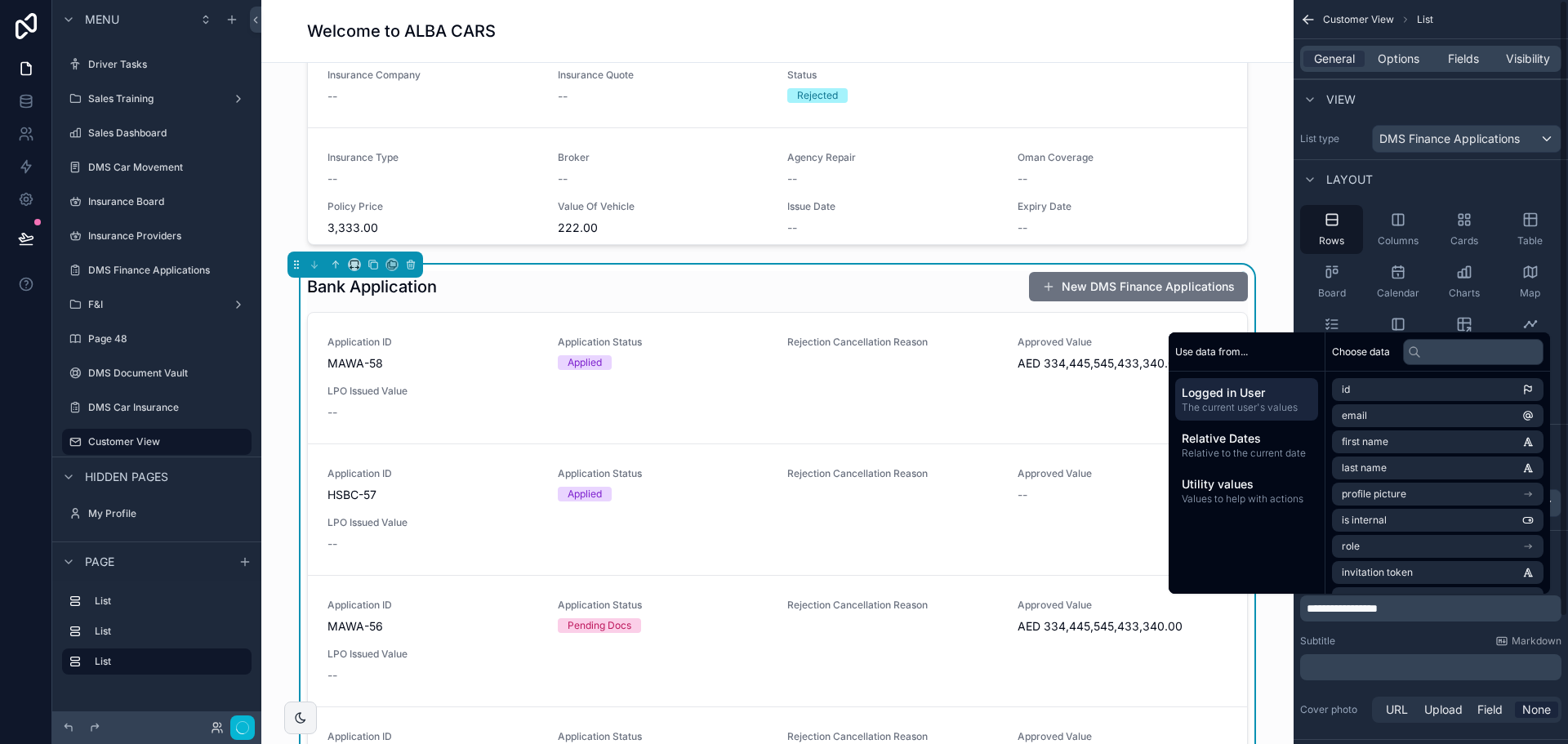
click at [1358, 635] on div "Subtitle Markdown" at bounding box center [1431, 641] width 261 height 13
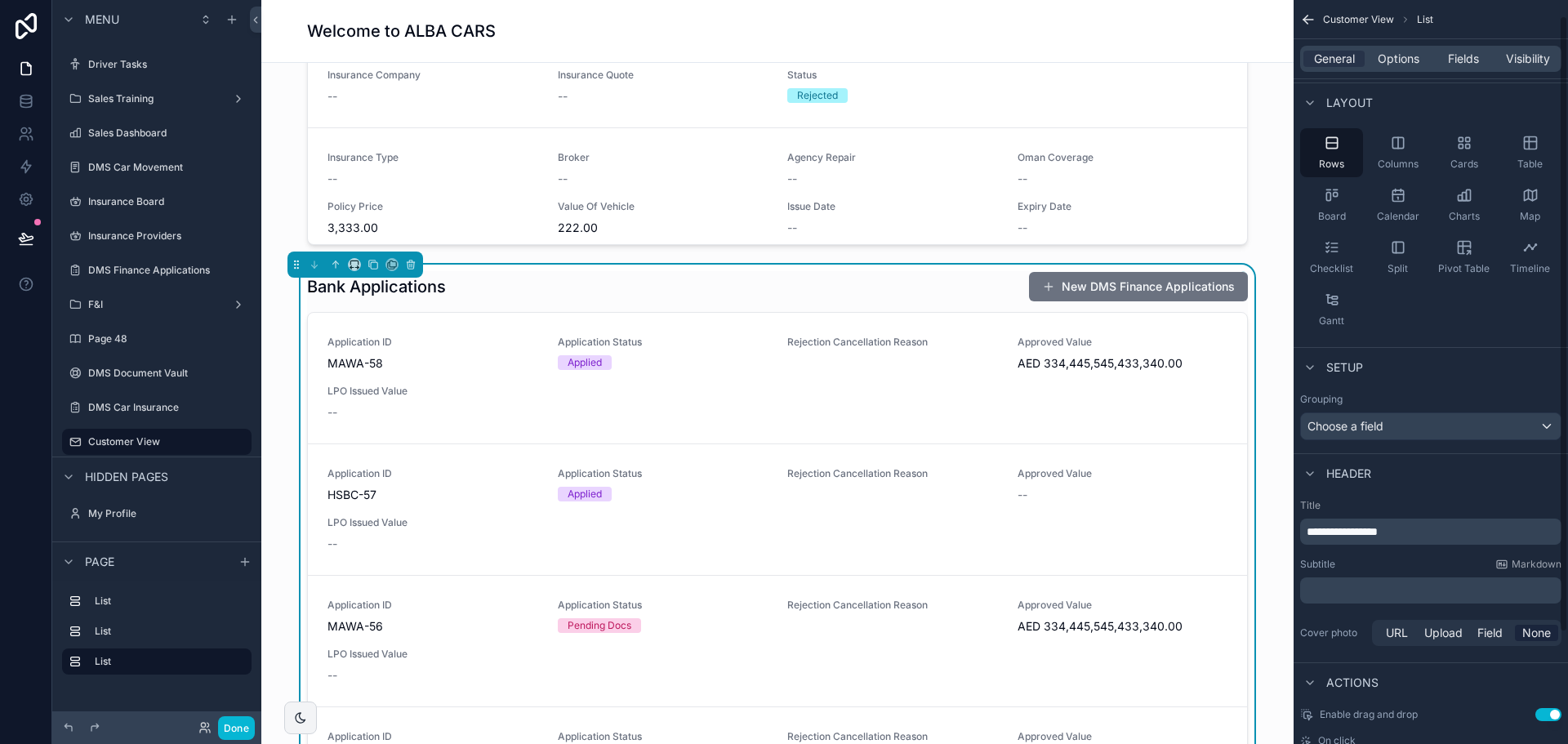
scroll to position [0, 0]
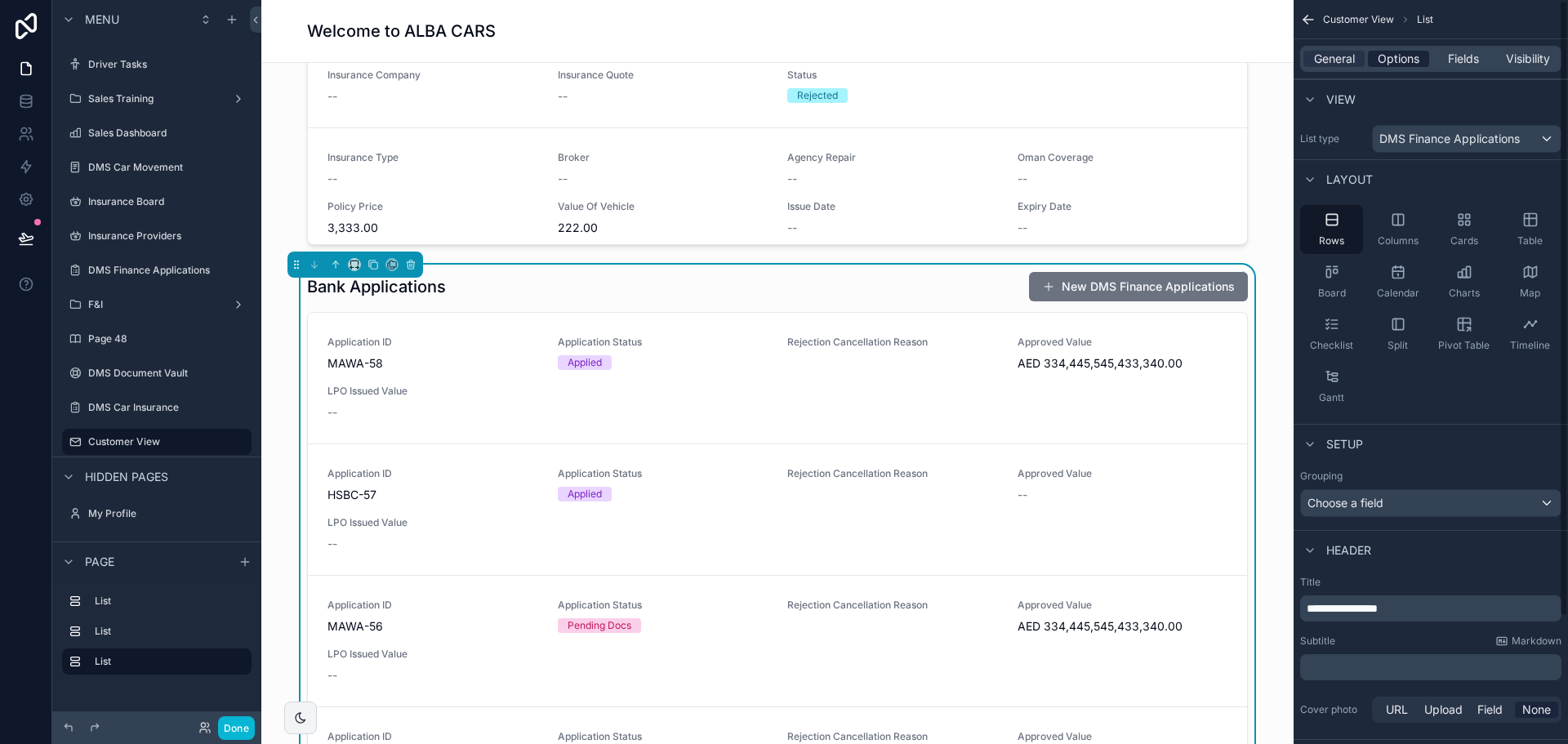
click at [1397, 61] on span "Options" at bounding box center [1398, 59] width 42 height 17
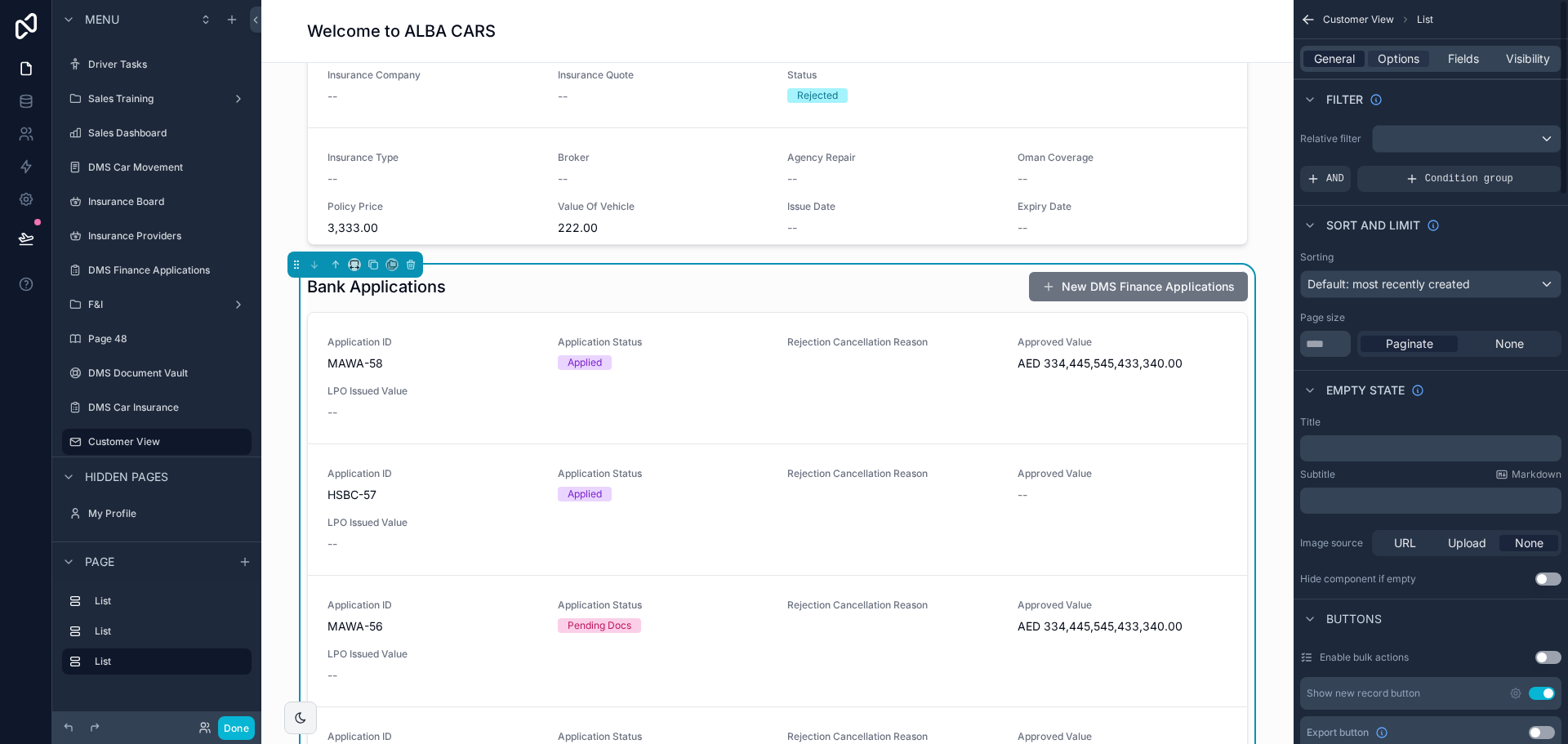
click at [1345, 57] on span "General" at bounding box center [1335, 59] width 41 height 17
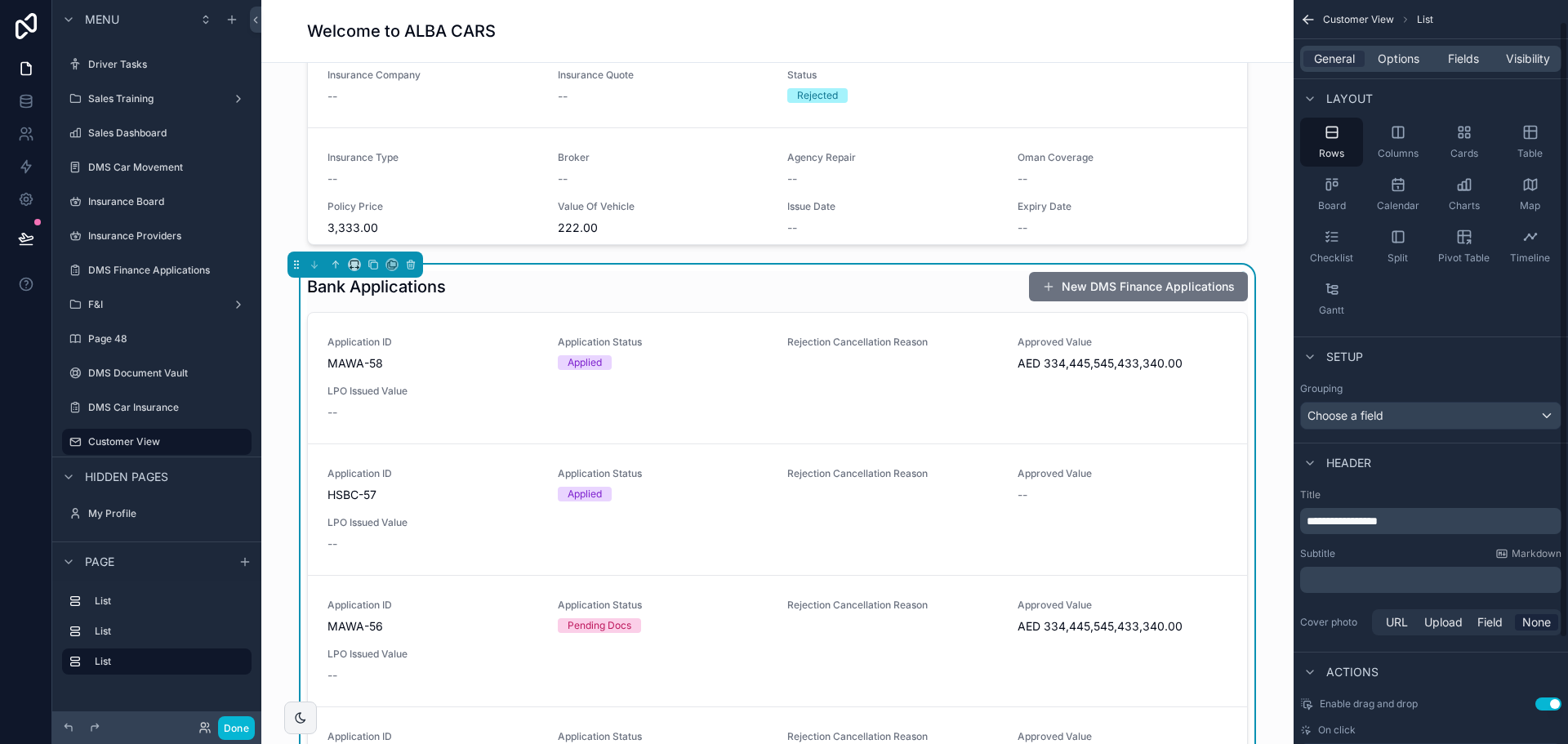
scroll to position [153, 0]
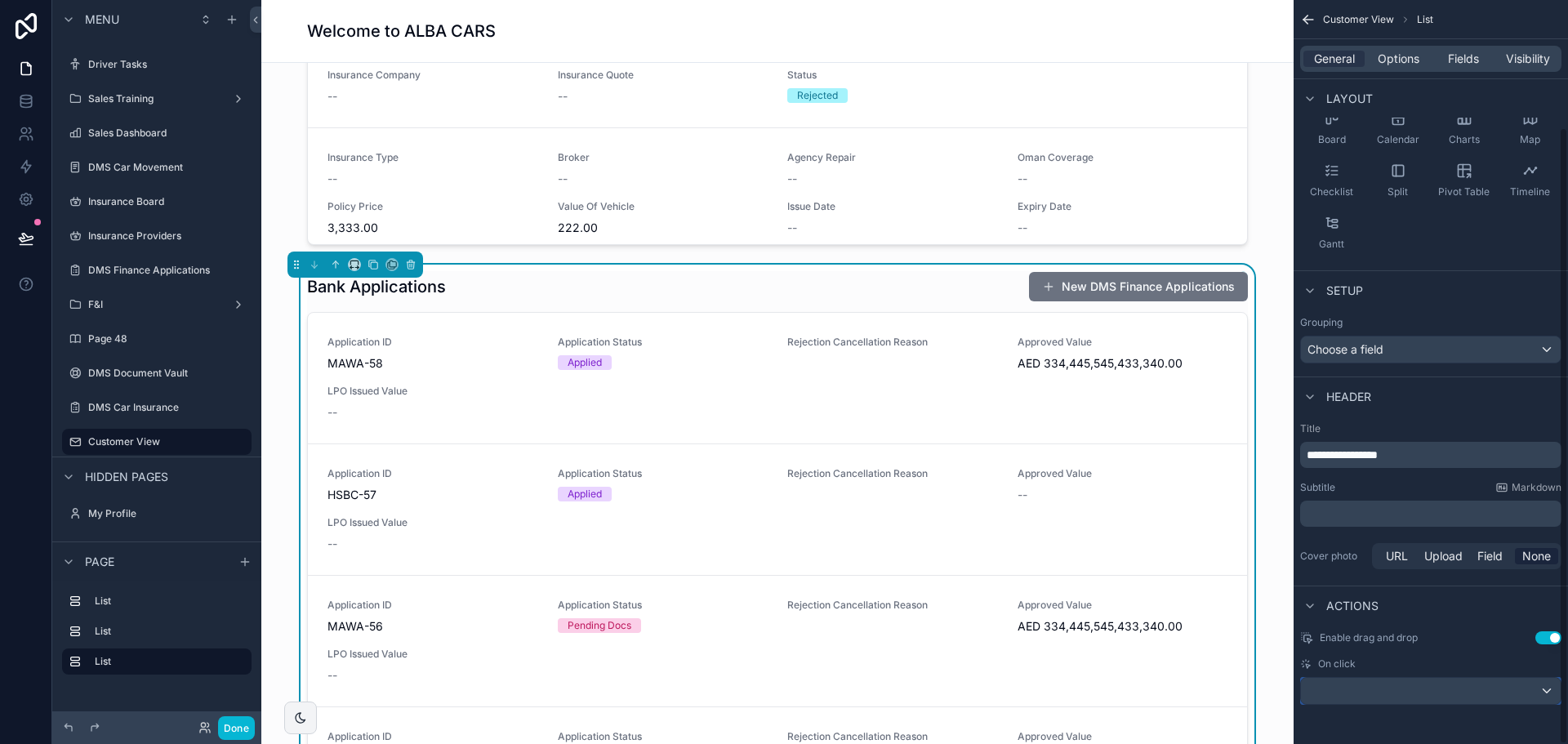
click at [1431, 691] on div "scrollable content" at bounding box center [1431, 691] width 260 height 26
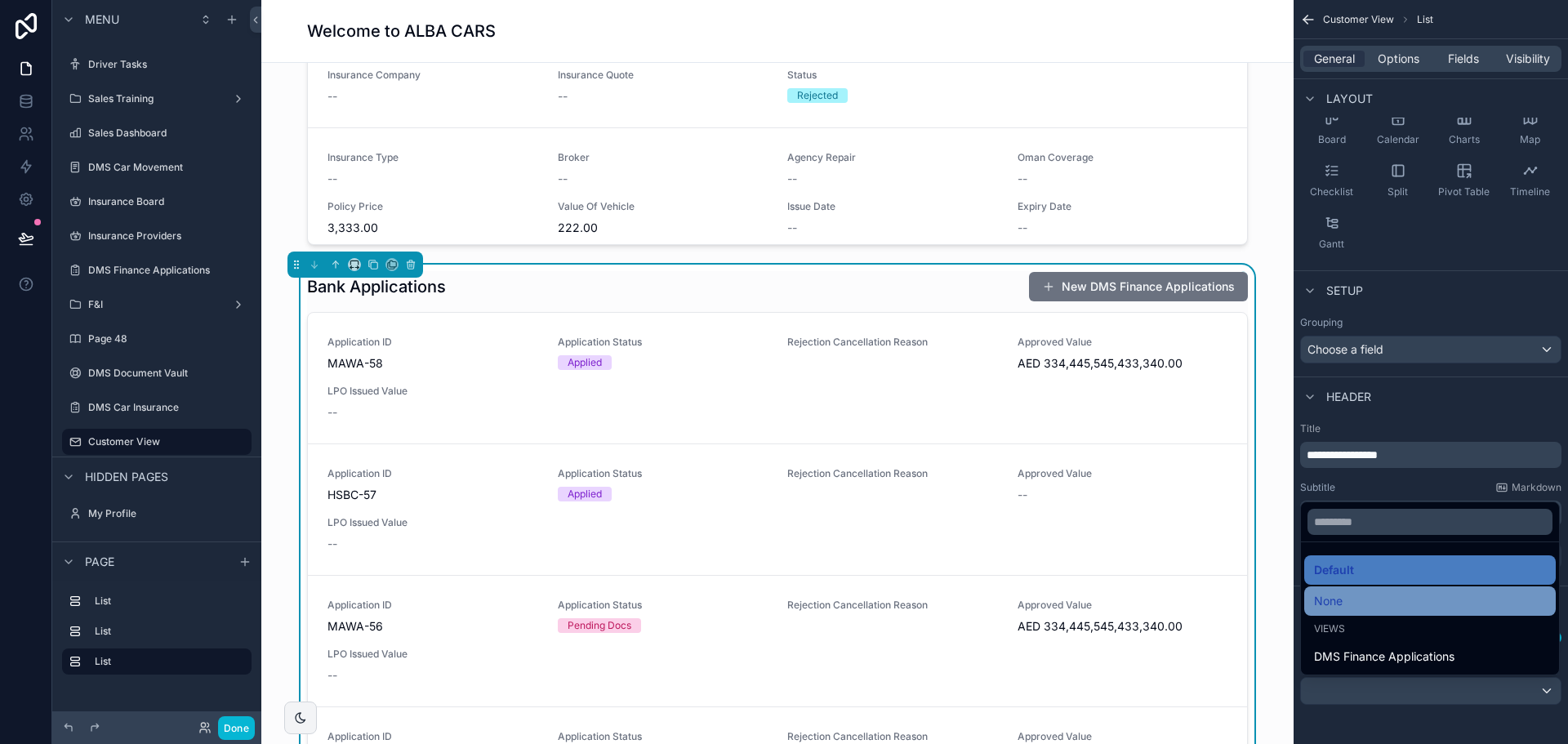
click at [1413, 592] on div "None" at bounding box center [1431, 601] width 232 height 20
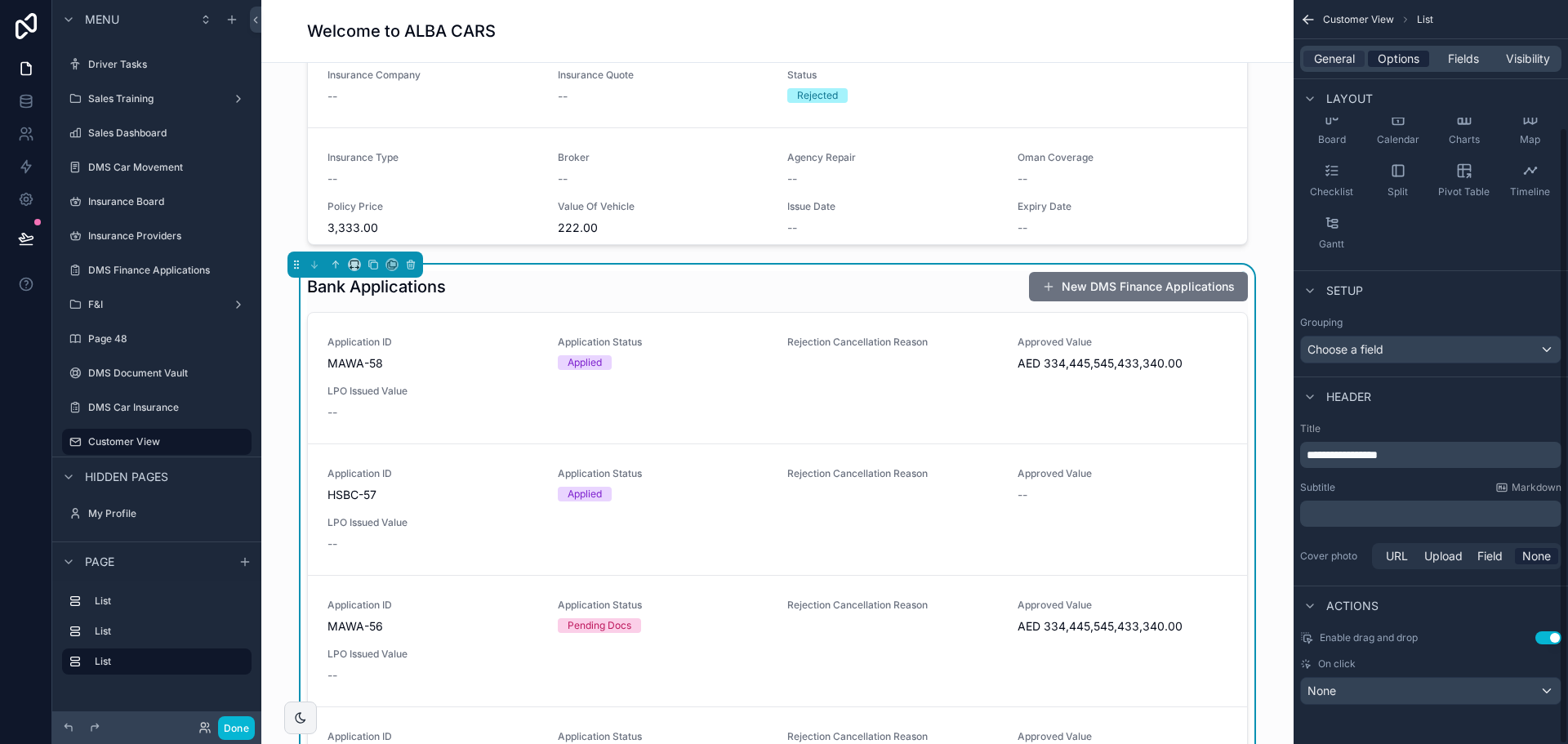
click at [1397, 59] on span "Options" at bounding box center [1398, 59] width 42 height 17
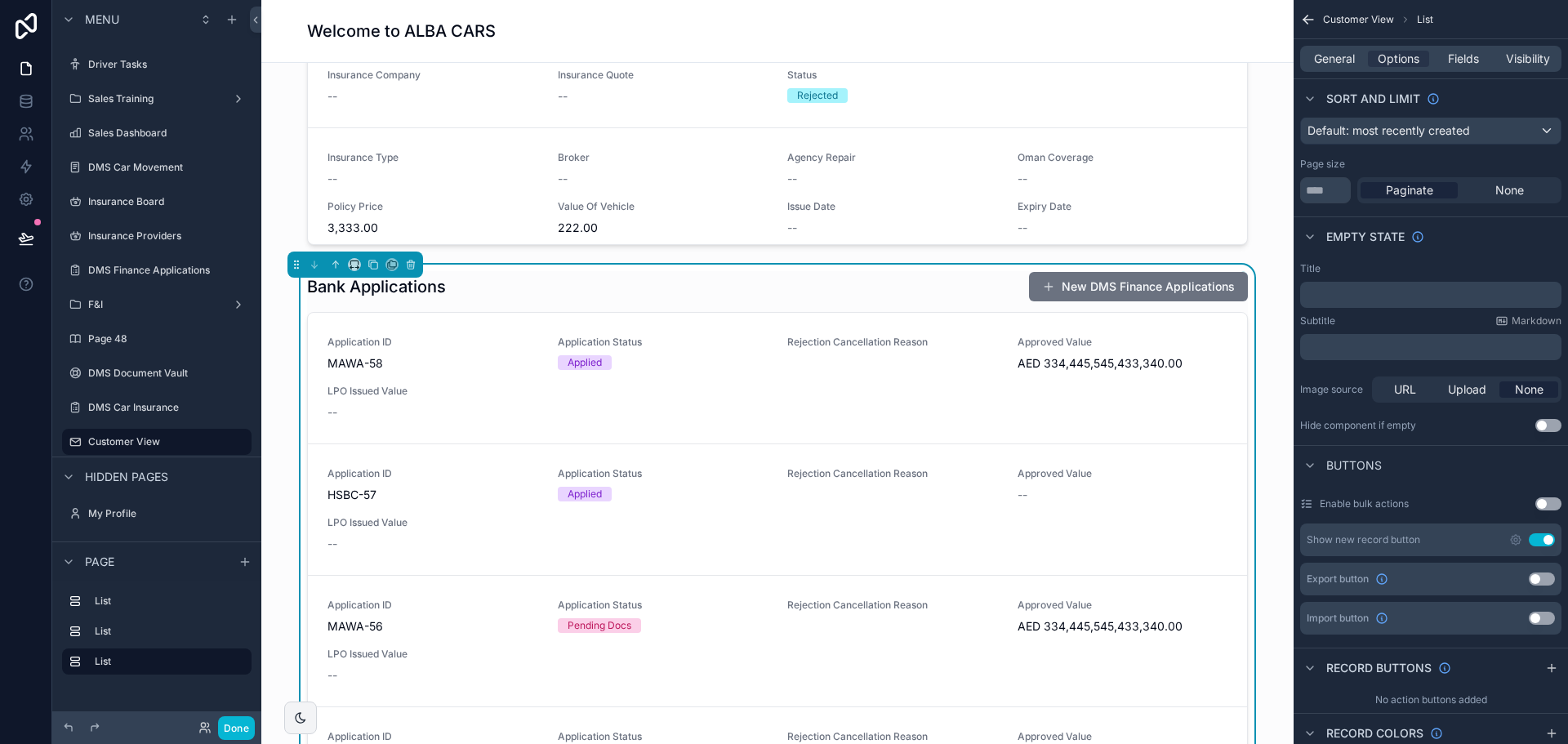
click at [1539, 538] on button "Use setting" at bounding box center [1542, 540] width 26 height 13
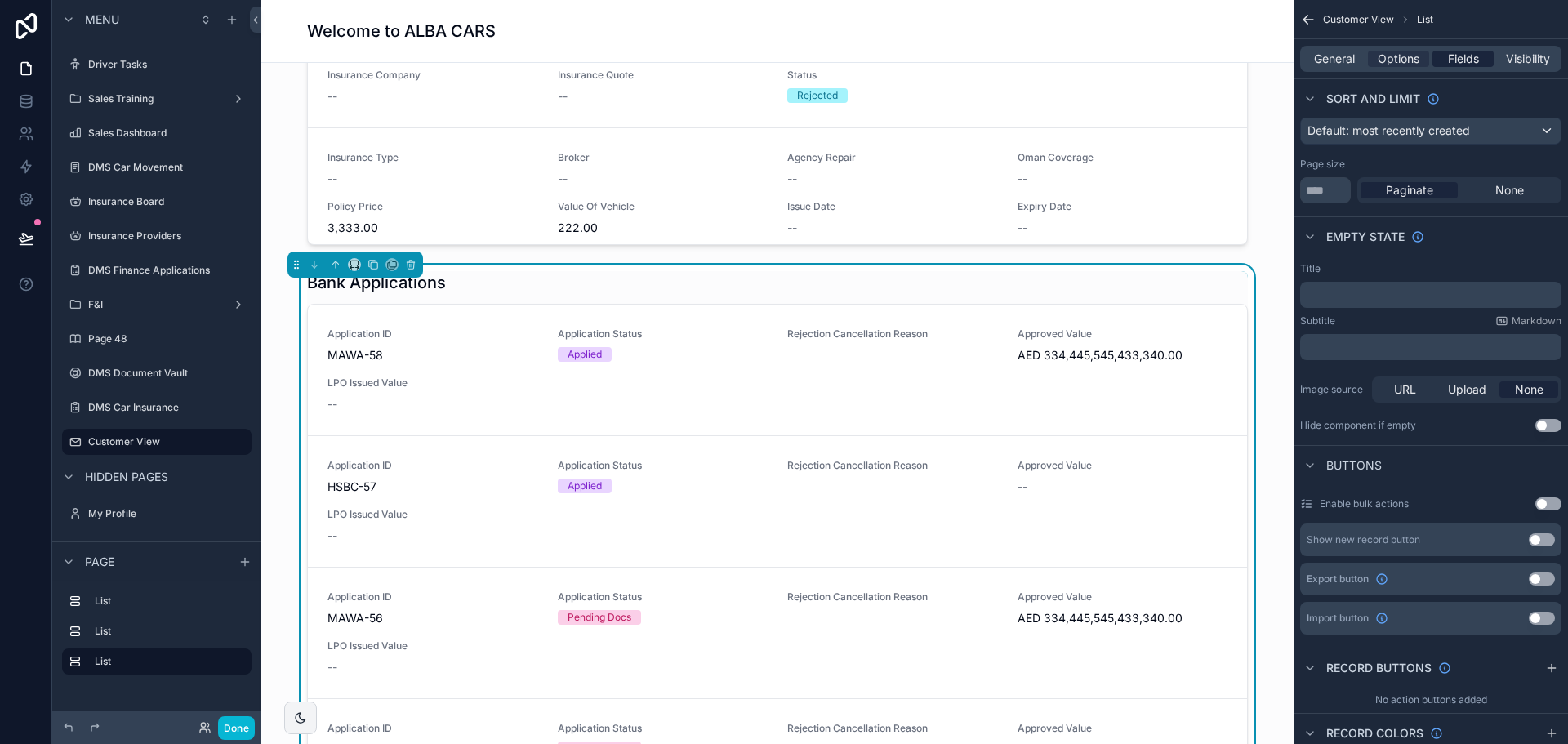
click at [1454, 57] on span "Fields" at bounding box center [1463, 59] width 31 height 17
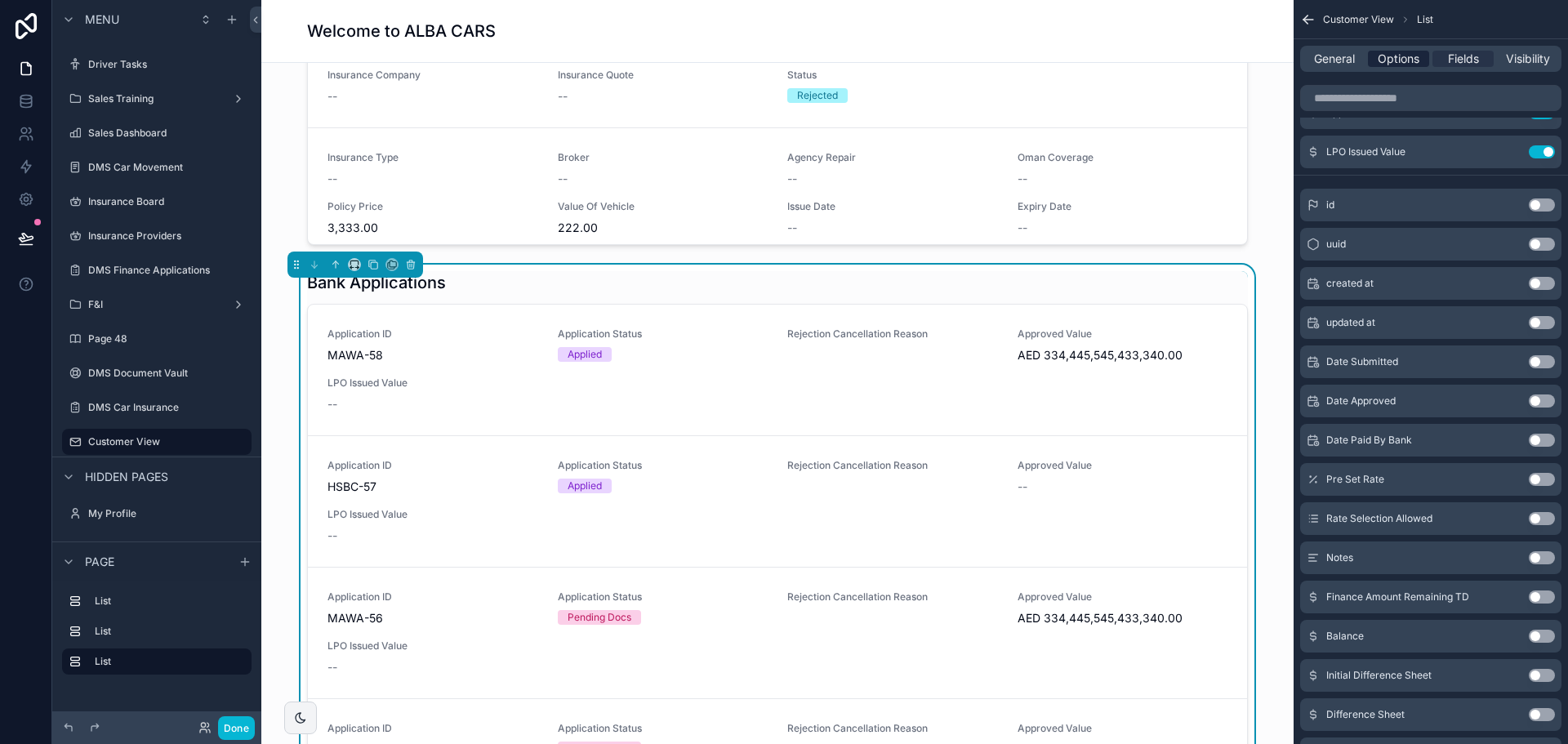
click at [1389, 58] on span "Options" at bounding box center [1398, 59] width 42 height 17
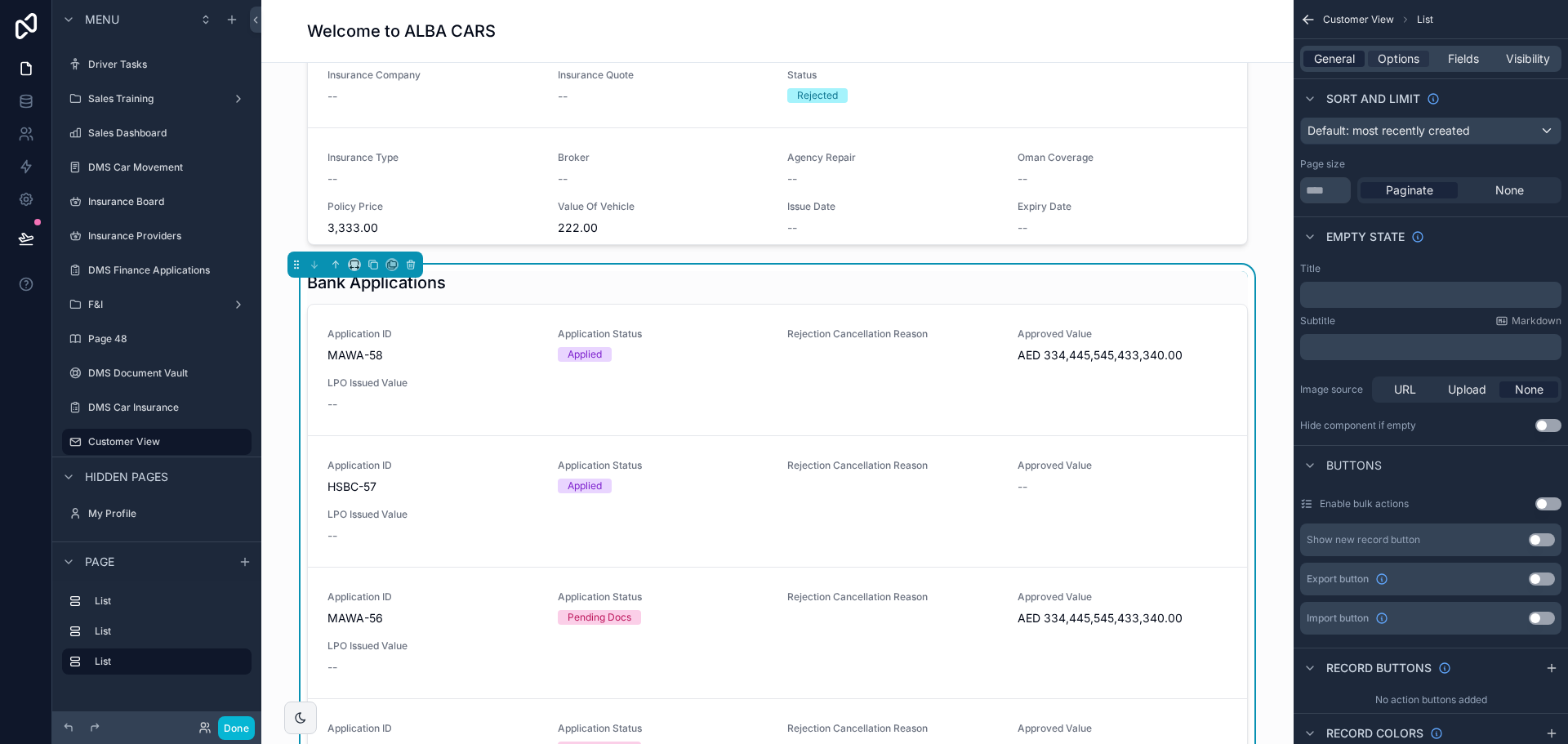
click at [1339, 56] on span "General" at bounding box center [1335, 59] width 41 height 17
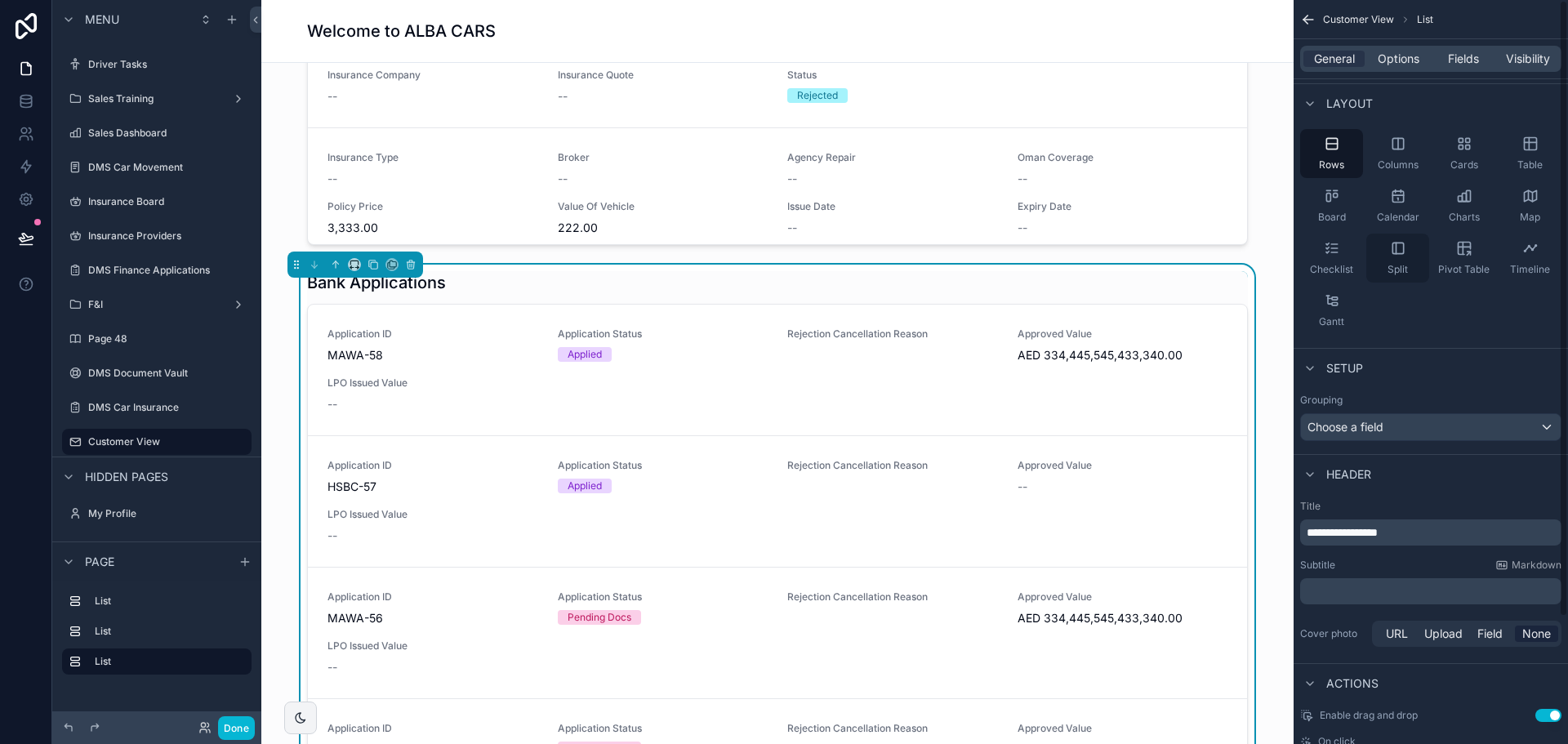
scroll to position [0, 0]
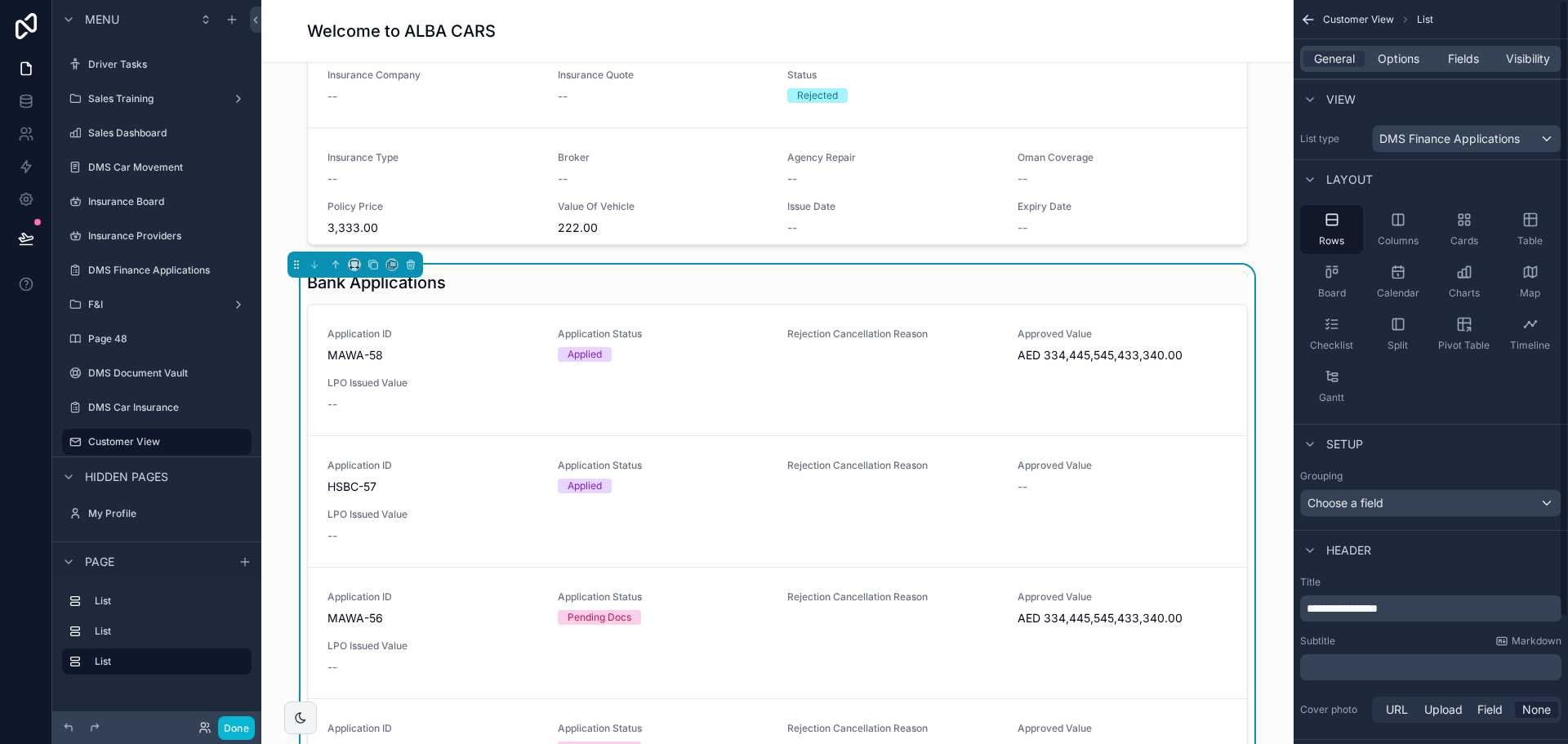
click at [1406, 67] on div "General Options Fields Visibility" at bounding box center [1431, 59] width 261 height 26
click at [1406, 59] on span "Options" at bounding box center [1398, 59] width 42 height 17
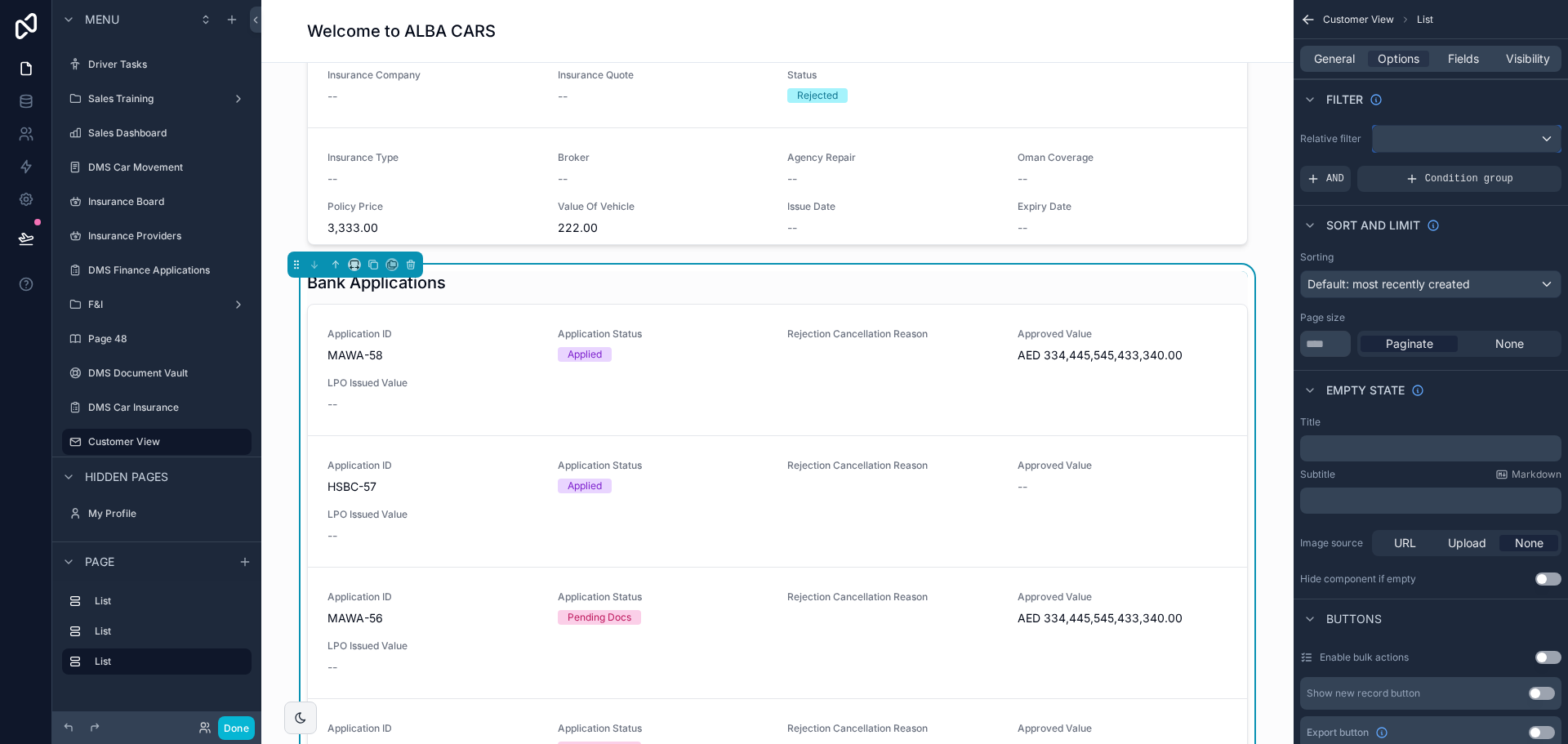
click at [1420, 144] on div "scrollable content" at bounding box center [1467, 138] width 188 height 26
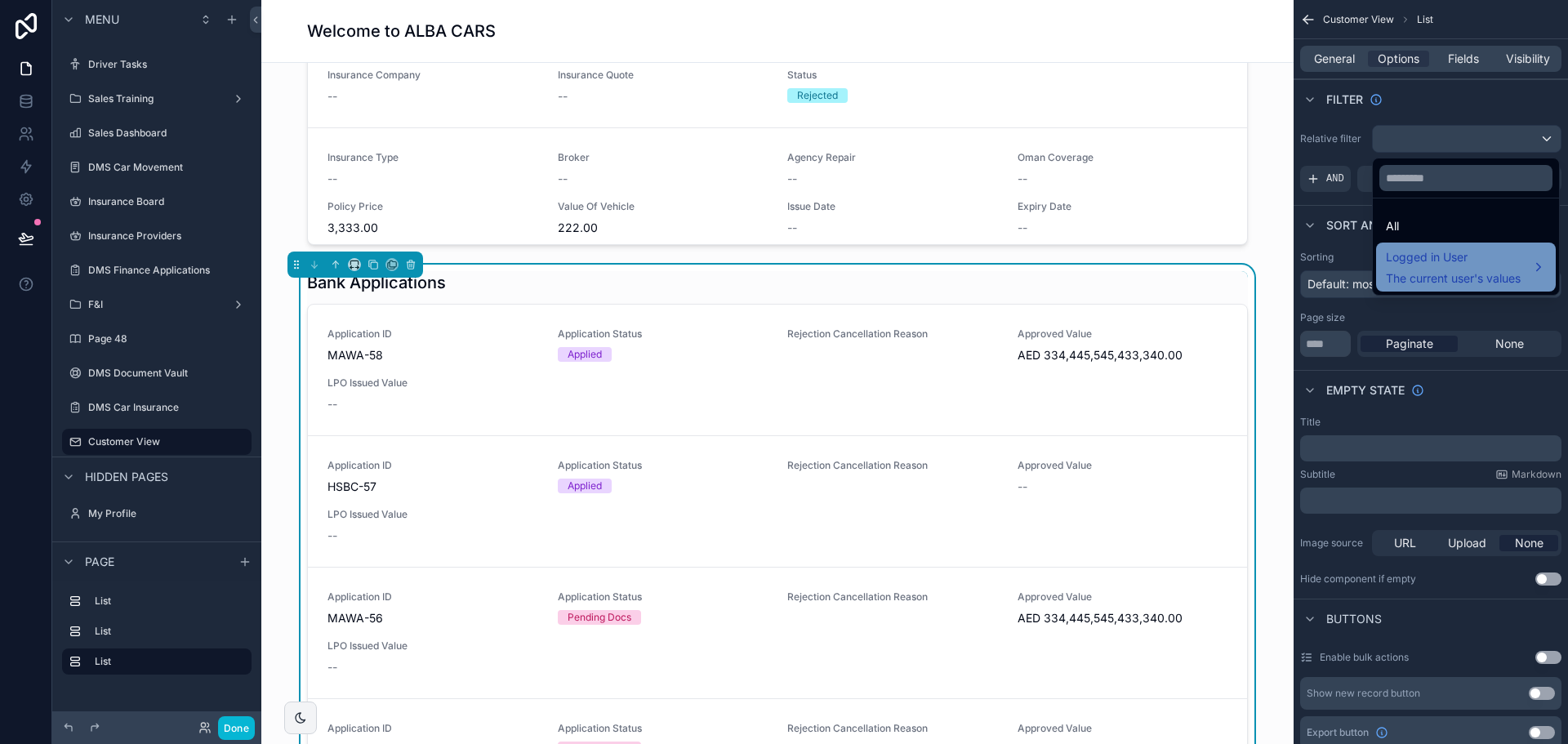
click at [1421, 268] on div "Logged in User The current user's values" at bounding box center [1453, 267] width 135 height 39
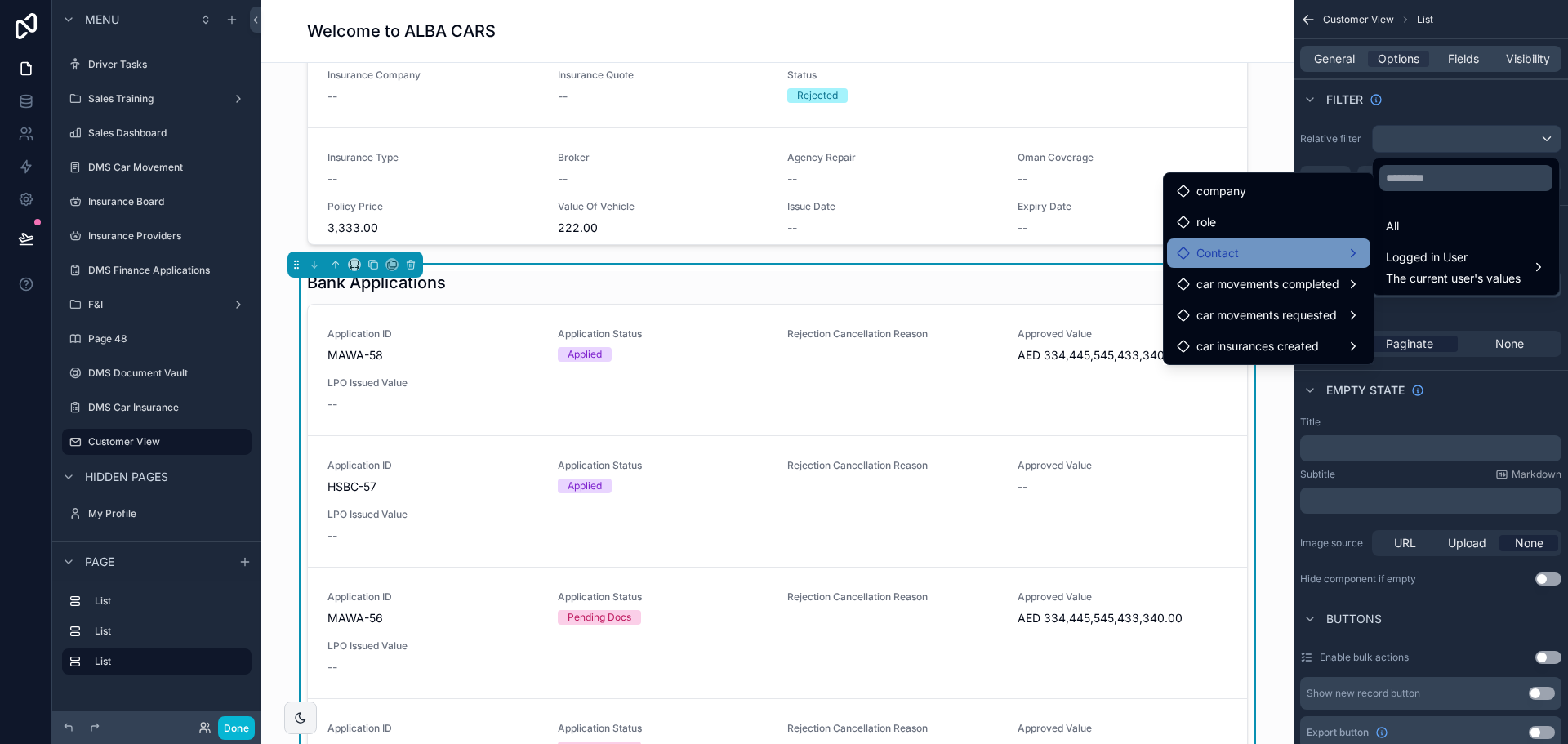
click at [1232, 251] on span "Contact" at bounding box center [1218, 253] width 43 height 20
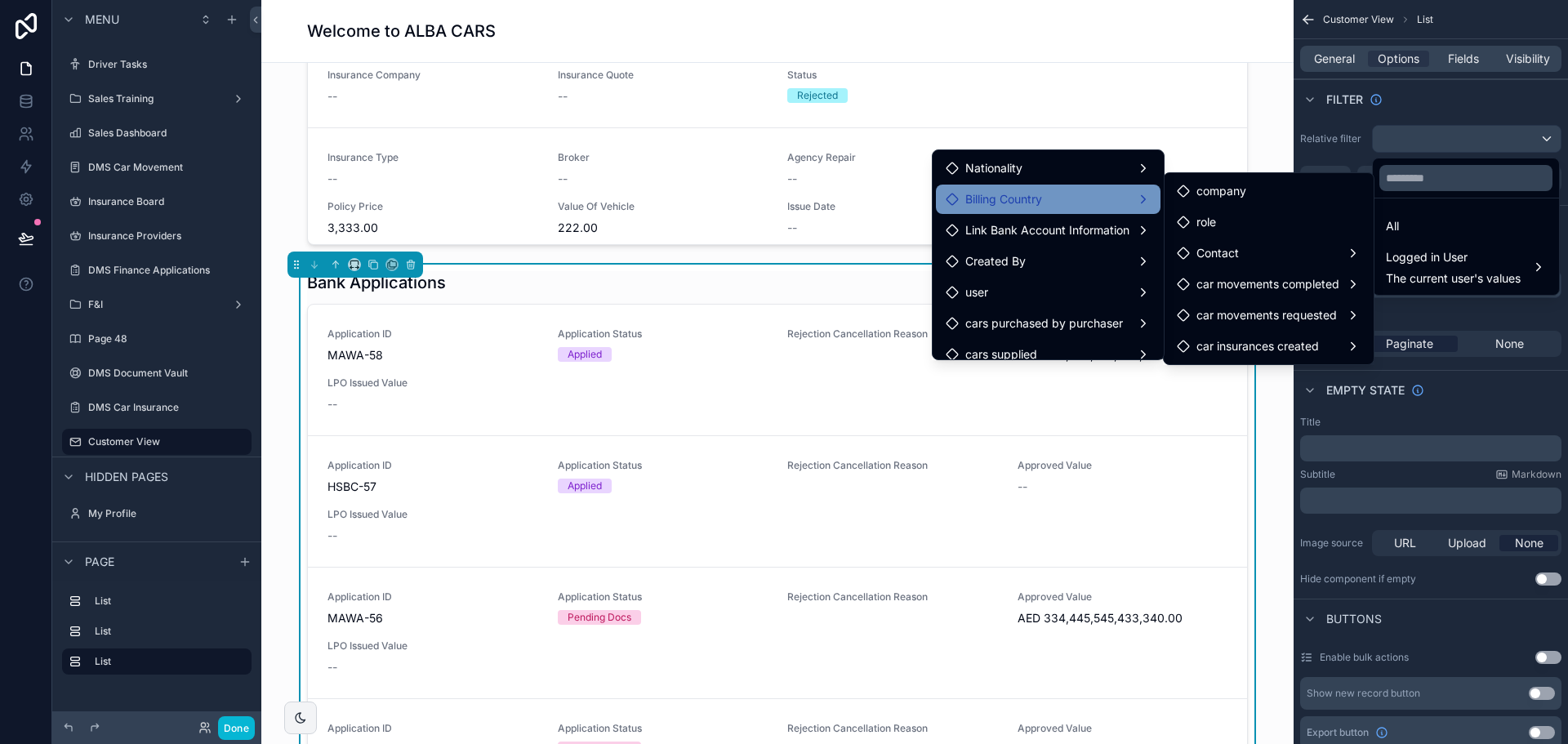
click at [1017, 201] on span "Billing Country" at bounding box center [1003, 199] width 77 height 20
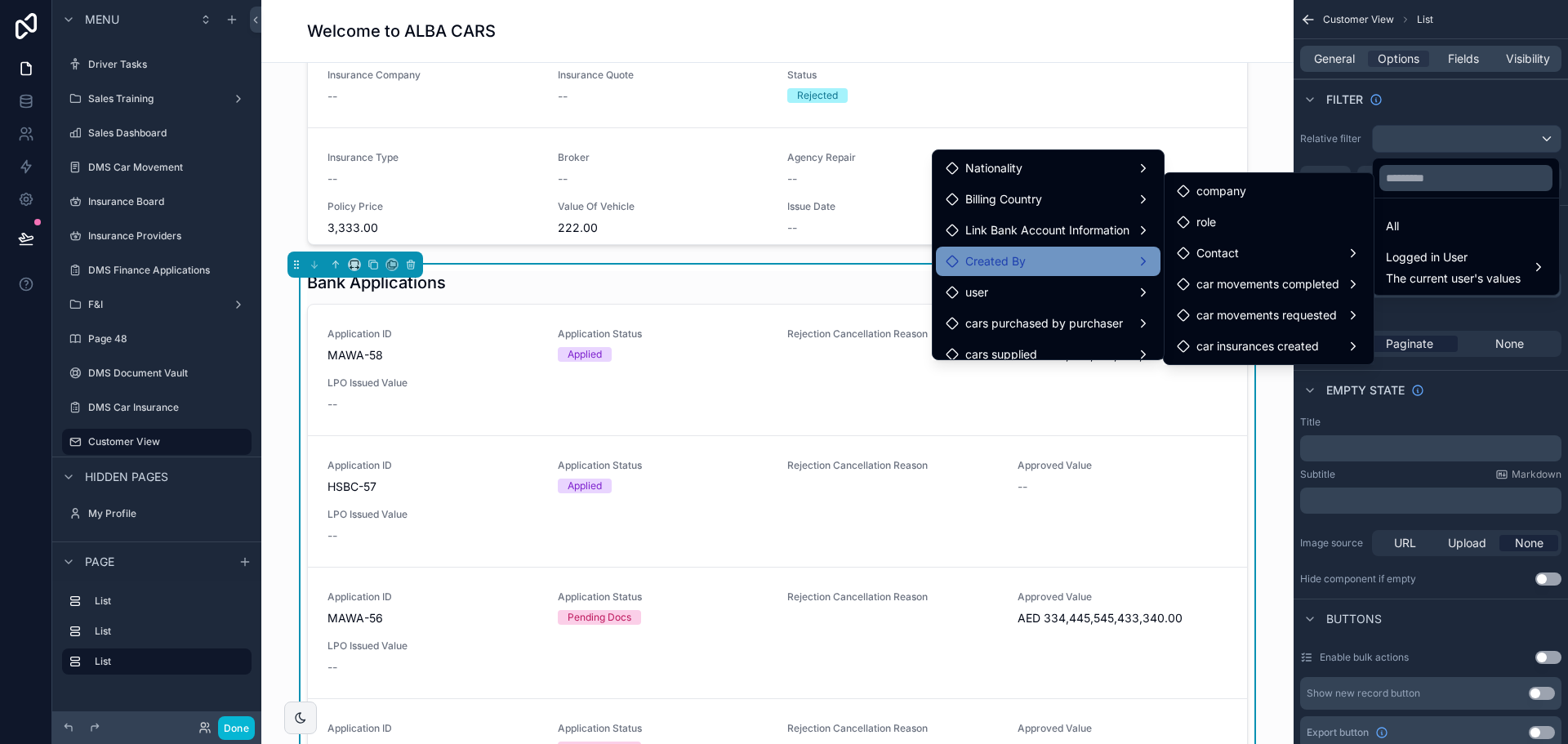
click at [1013, 265] on div "Created By" at bounding box center [1048, 261] width 205 height 20
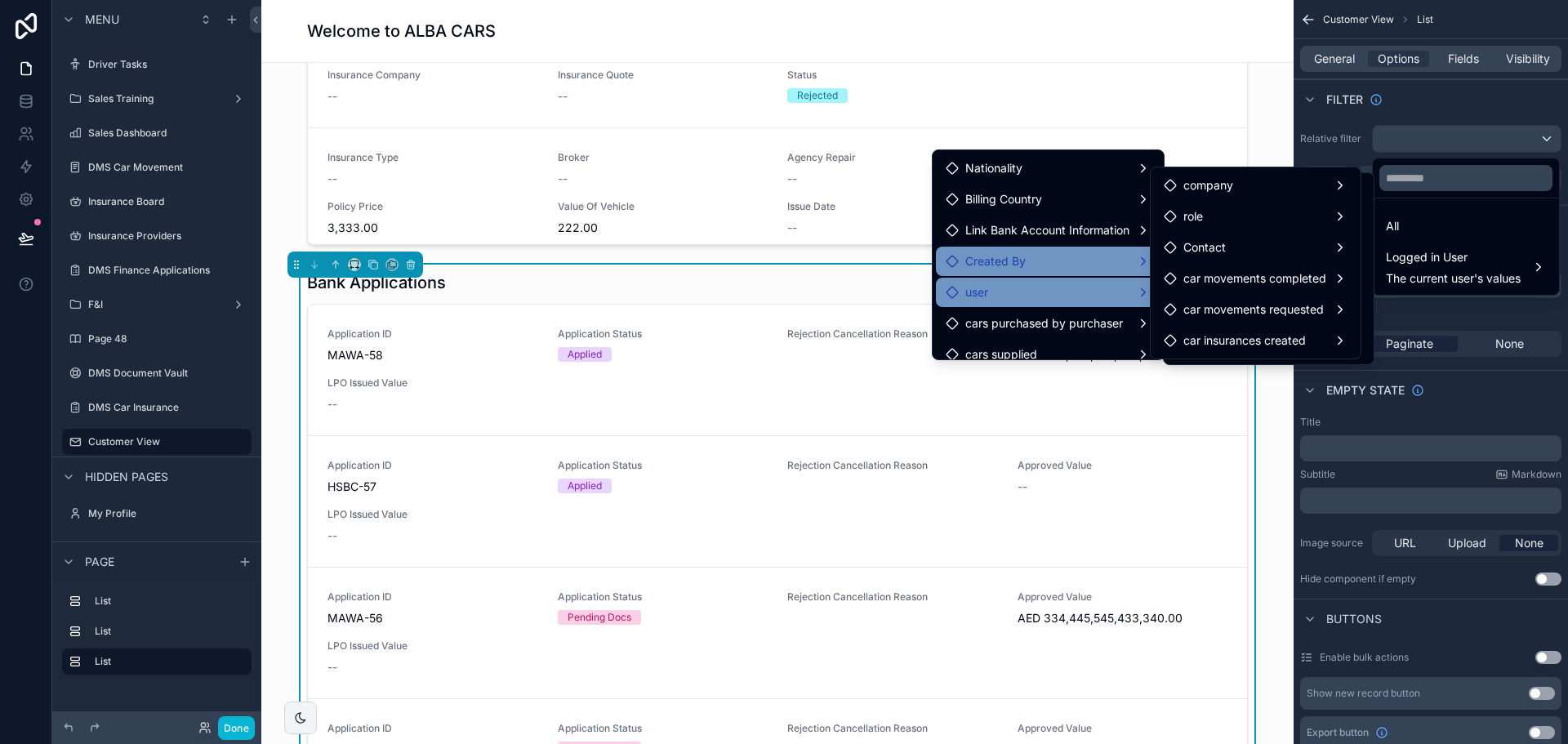
click at [1016, 294] on div "user" at bounding box center [1048, 292] width 205 height 20
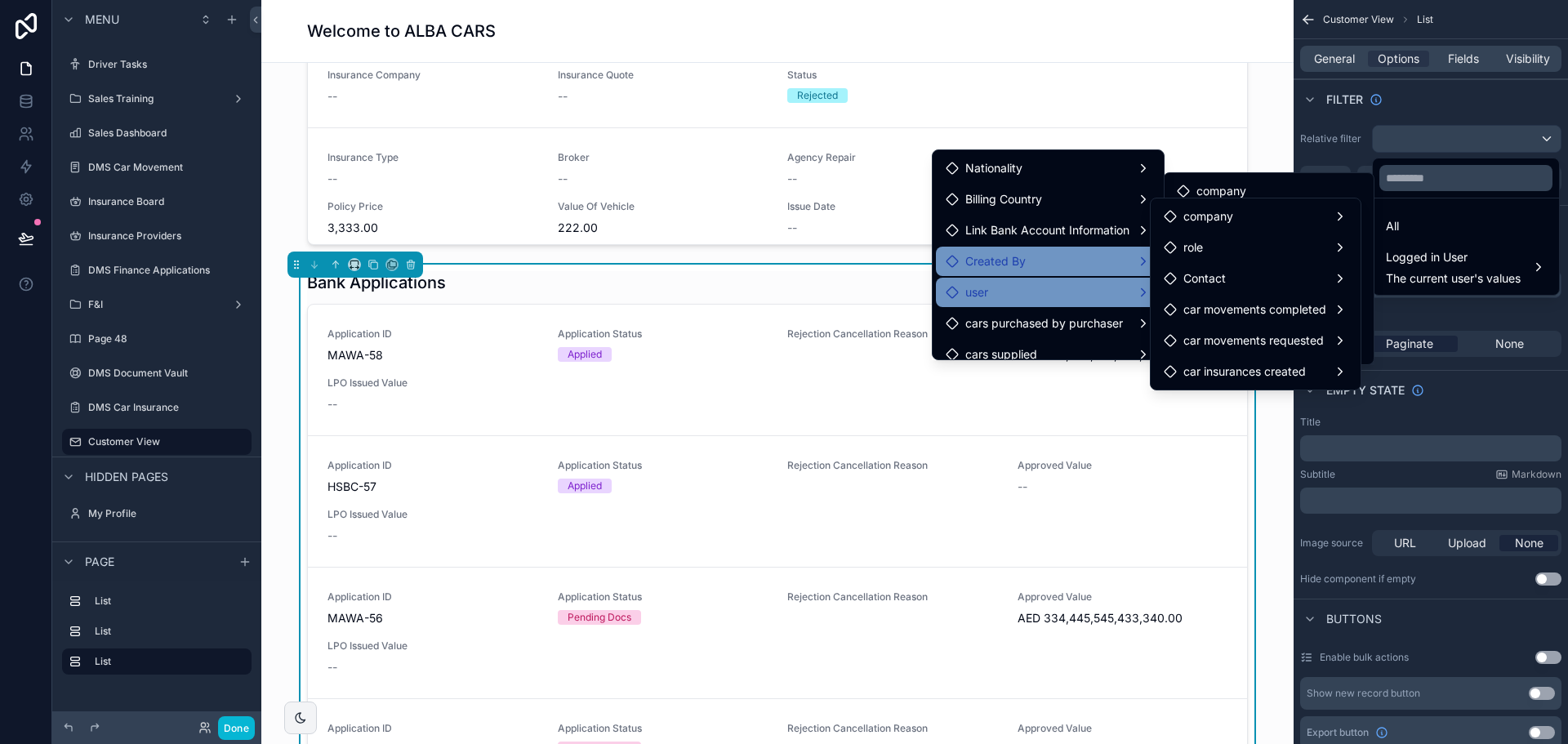
click at [1016, 294] on div "user" at bounding box center [1048, 292] width 205 height 20
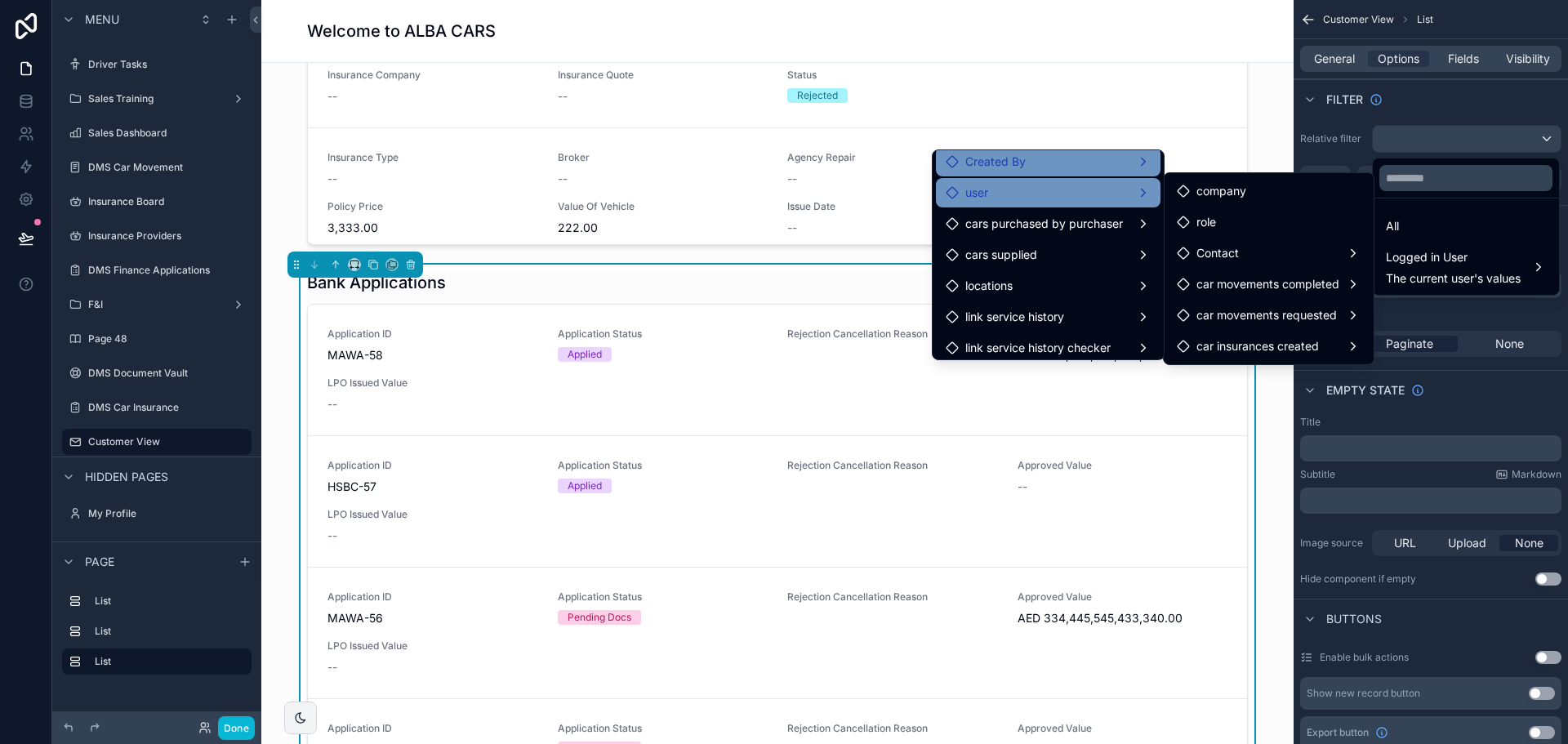
scroll to position [106, 0]
click at [19, 106] on div "scrollable content" at bounding box center [784, 372] width 1568 height 744
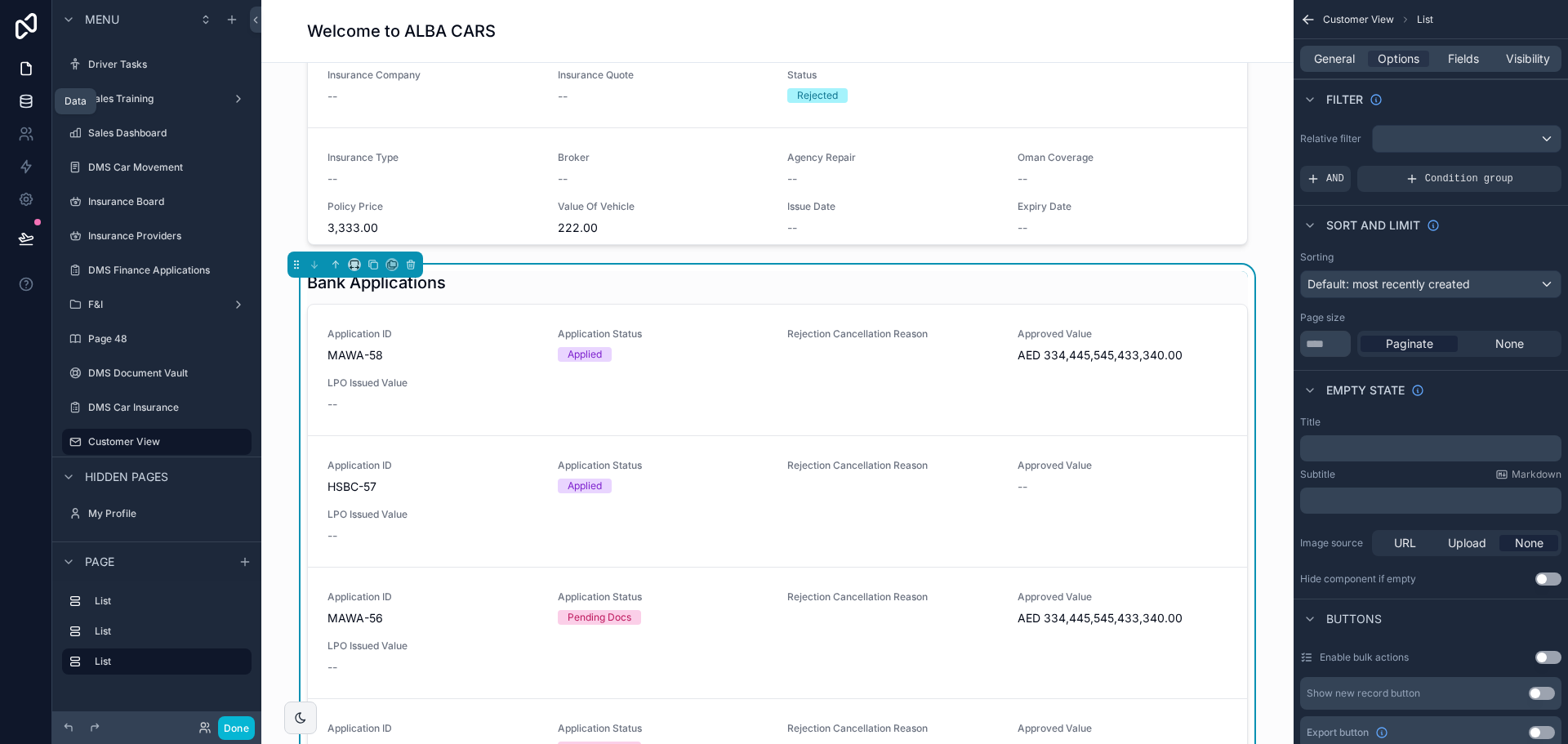
click at [28, 106] on icon at bounding box center [26, 101] width 17 height 17
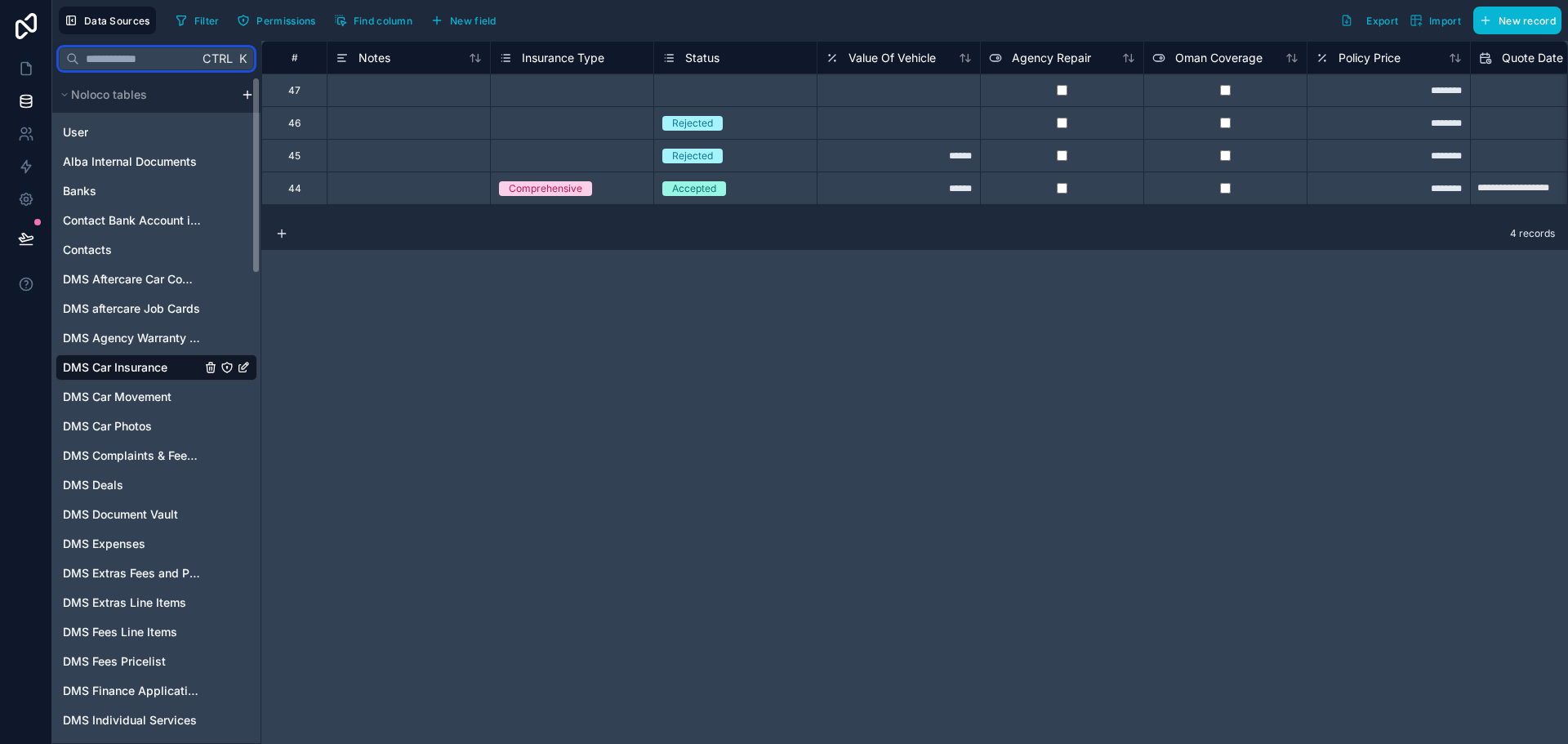
click at [116, 64] on input "text" at bounding box center [138, 59] width 119 height 30
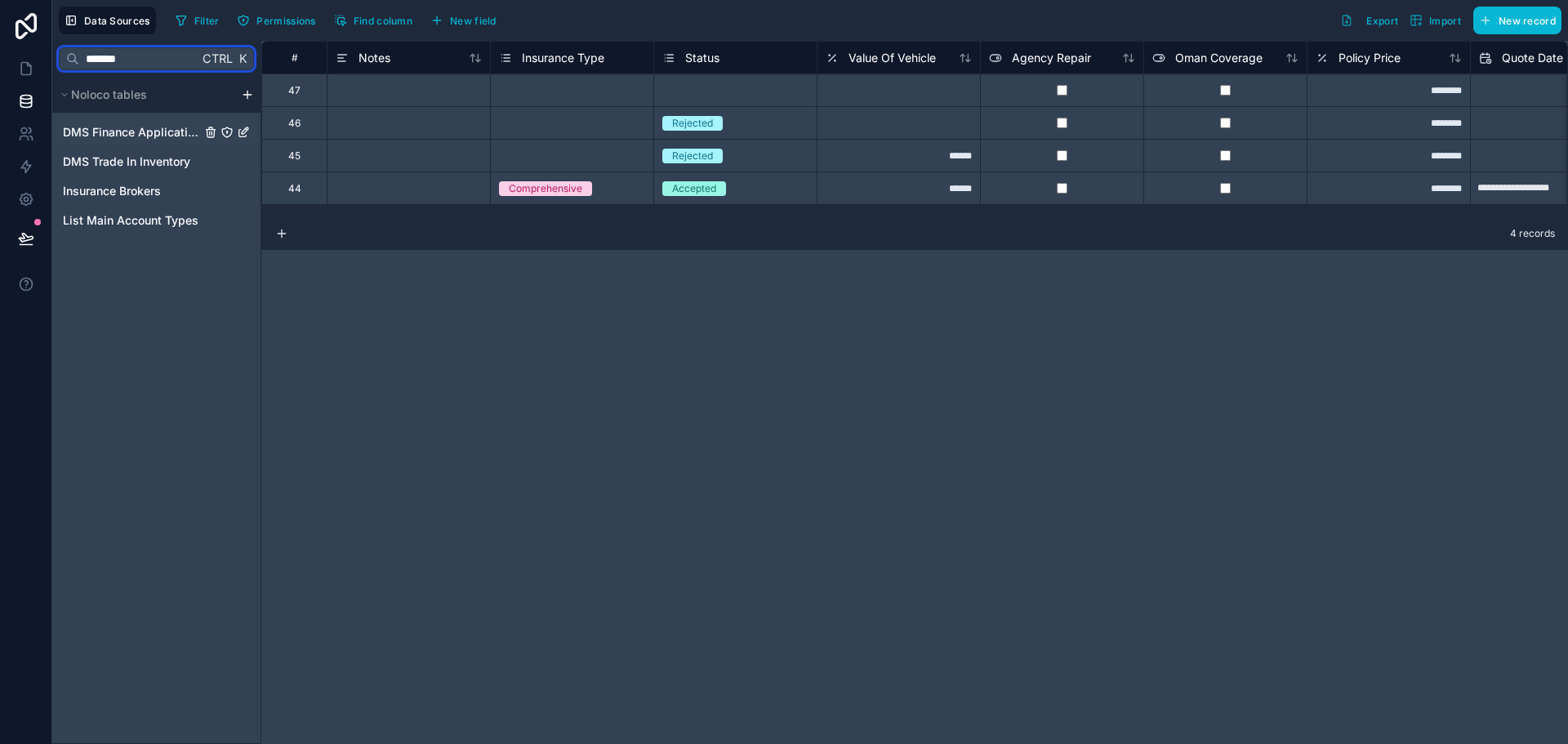
type input "*******"
click at [111, 140] on div "DMS Finance Applications" at bounding box center [156, 132] width 202 height 26
click at [137, 129] on span "DMS Finance Applications" at bounding box center [132, 133] width 138 height 17
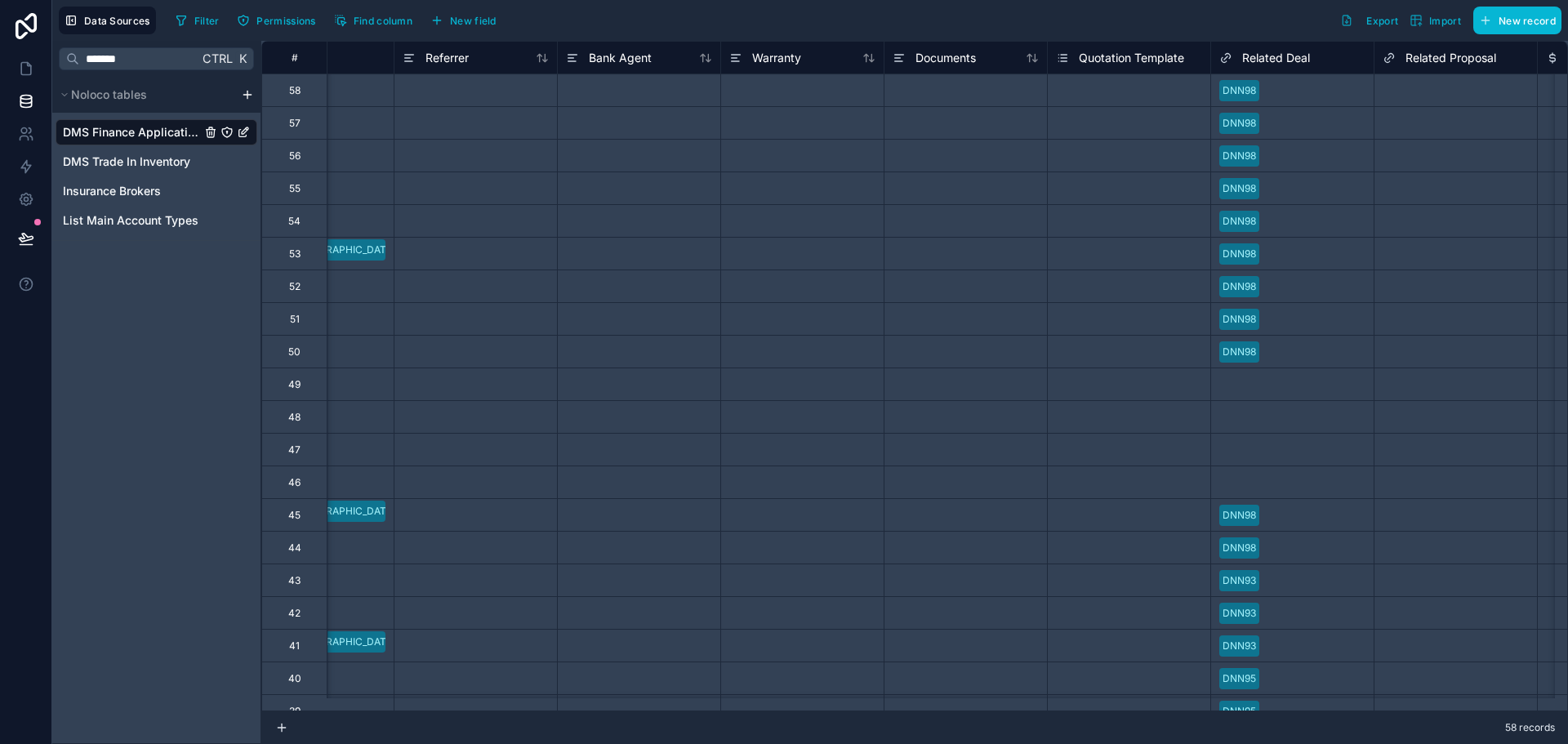
scroll to position [0, 3349]
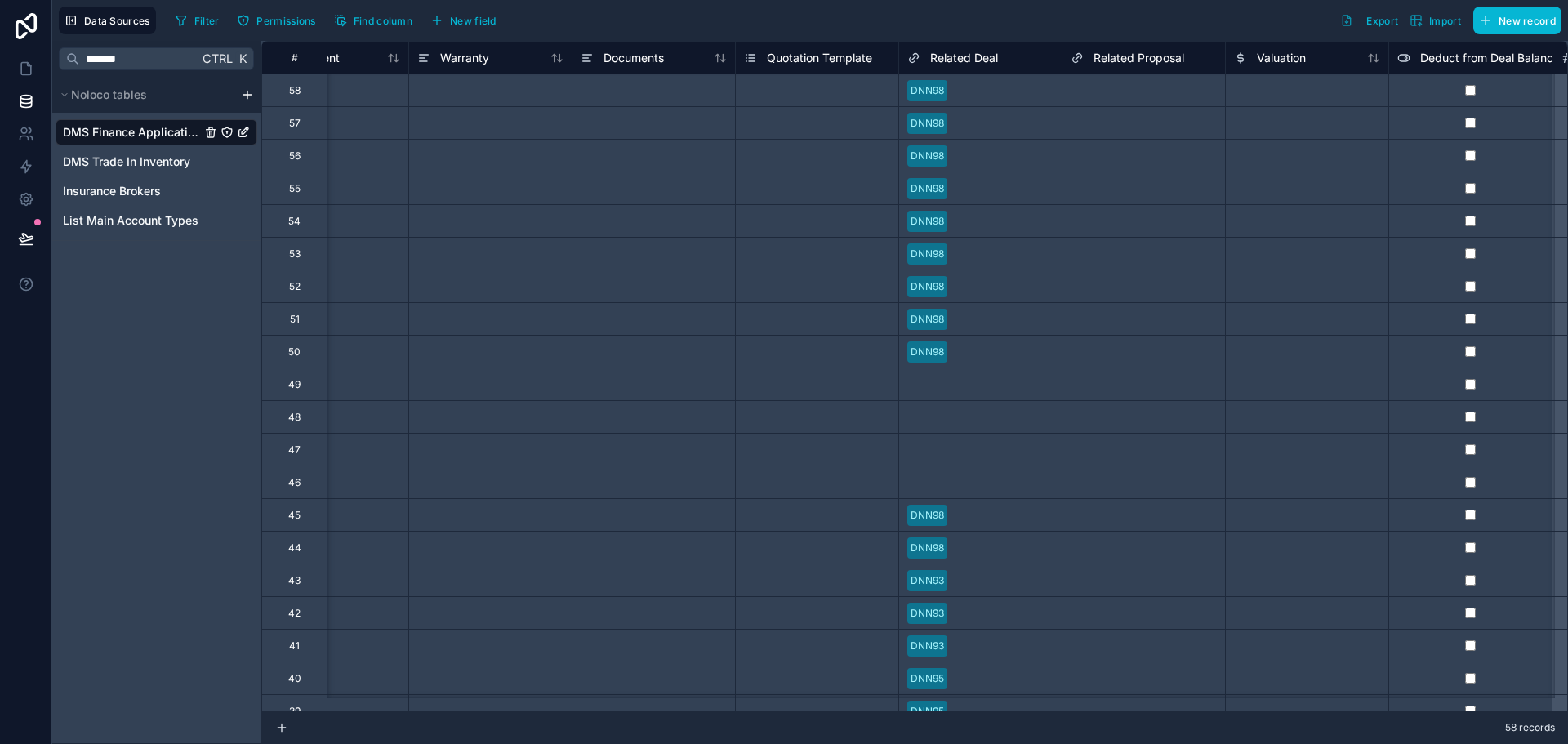
click at [968, 54] on span "Related Deal" at bounding box center [963, 59] width 68 height 17
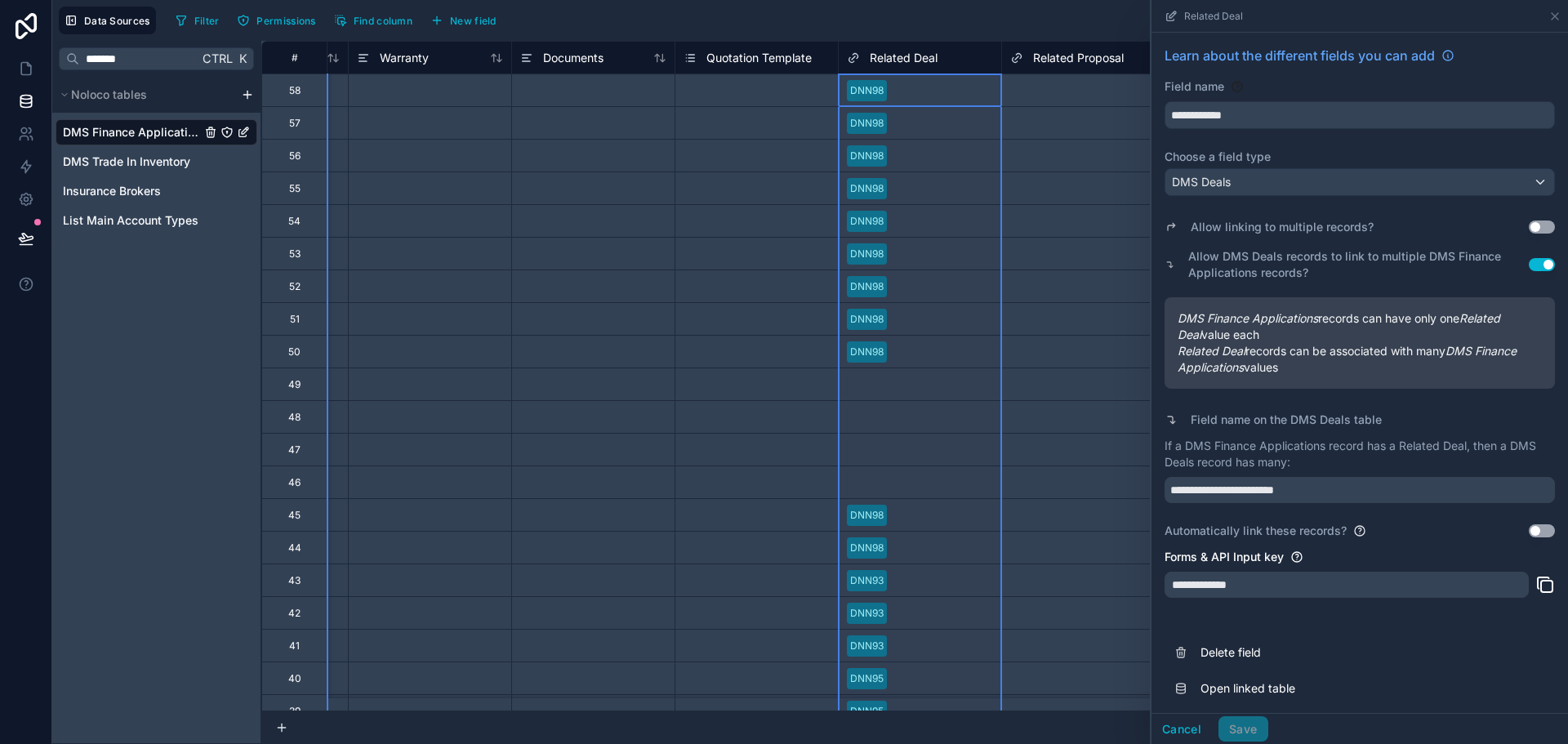
scroll to position [0, 3512]
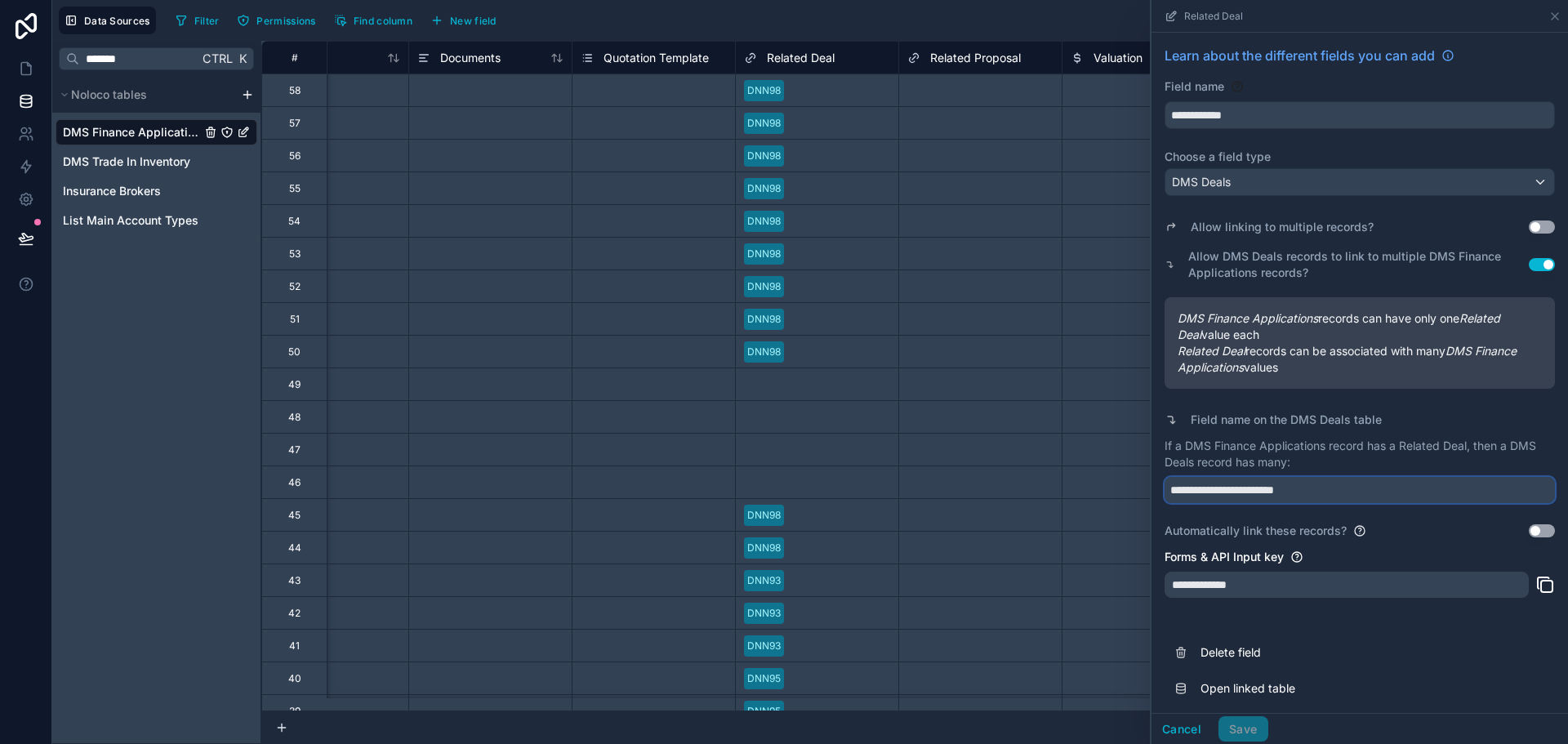
drag, startPoint x: 1194, startPoint y: 490, endPoint x: 1142, endPoint y: 490, distance: 52.0
click at [1142, 490] on div "# Bank Agent Warranty Documents Quotation Template Related Deal Related Proposa…" at bounding box center [914, 392] width 1307 height 703
type input "**********"
click at [1240, 720] on button "Save" at bounding box center [1243, 729] width 49 height 26
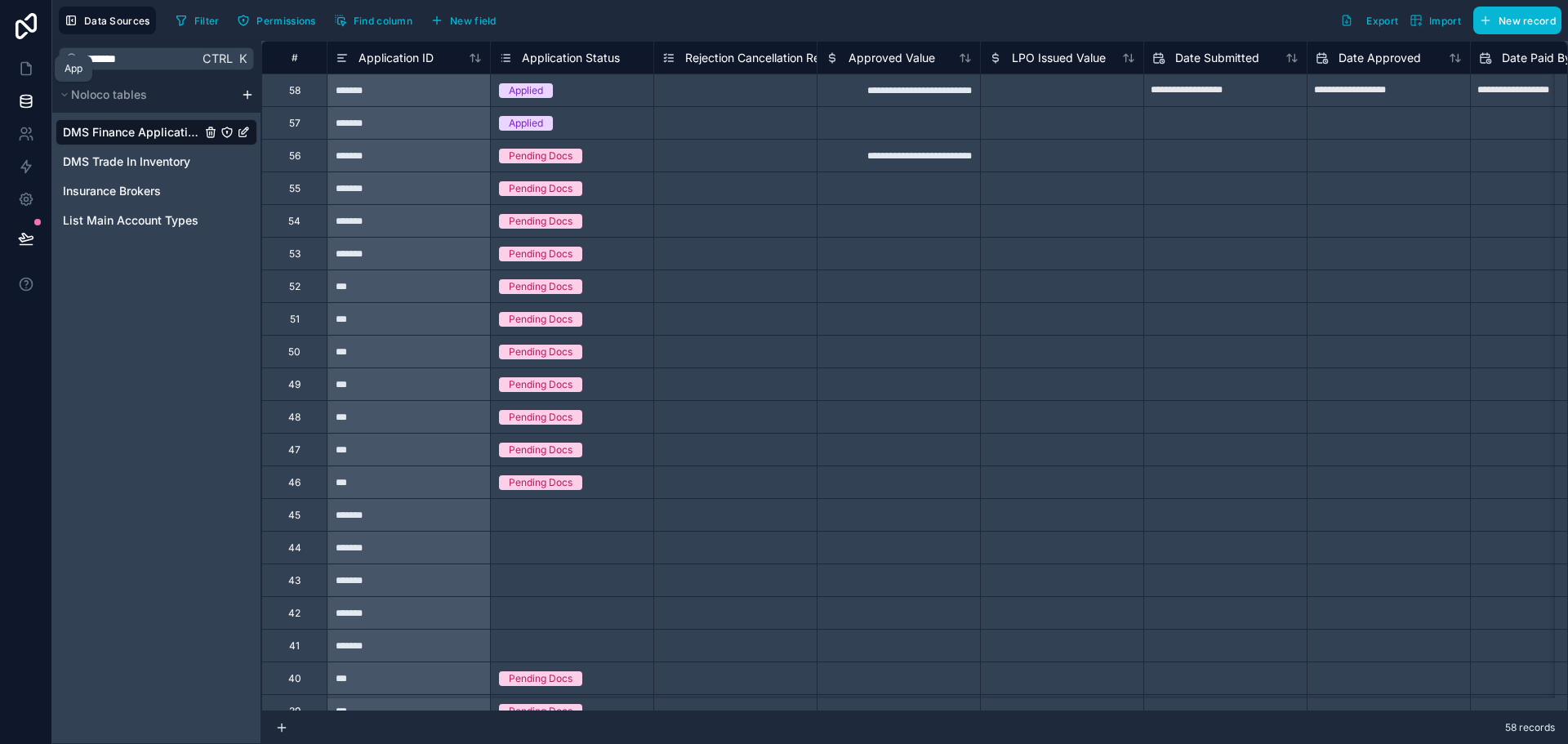
drag, startPoint x: 24, startPoint y: 69, endPoint x: 76, endPoint y: 75, distance: 52.3
click at [24, 69] on icon at bounding box center [26, 69] width 17 height 17
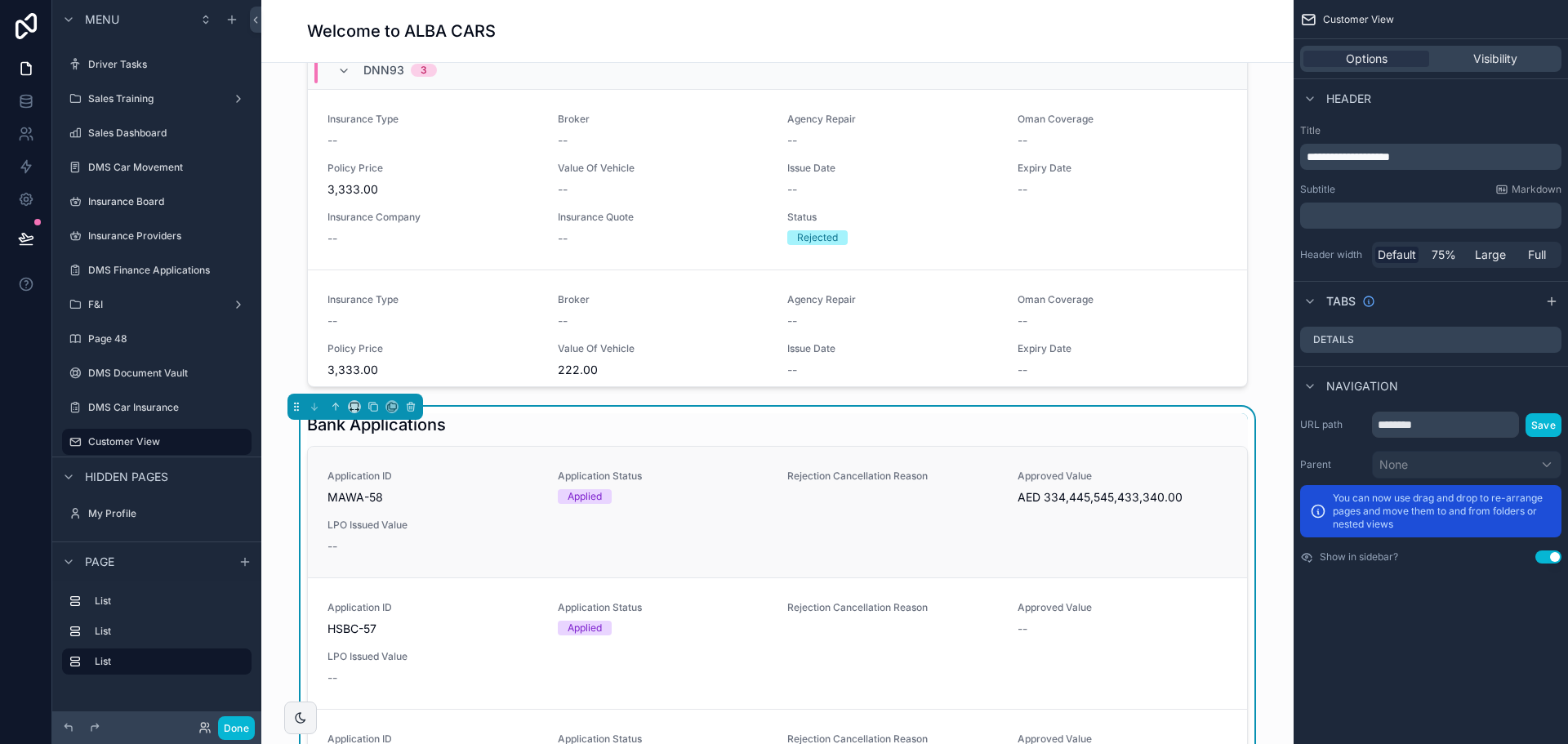
scroll to position [898, 0]
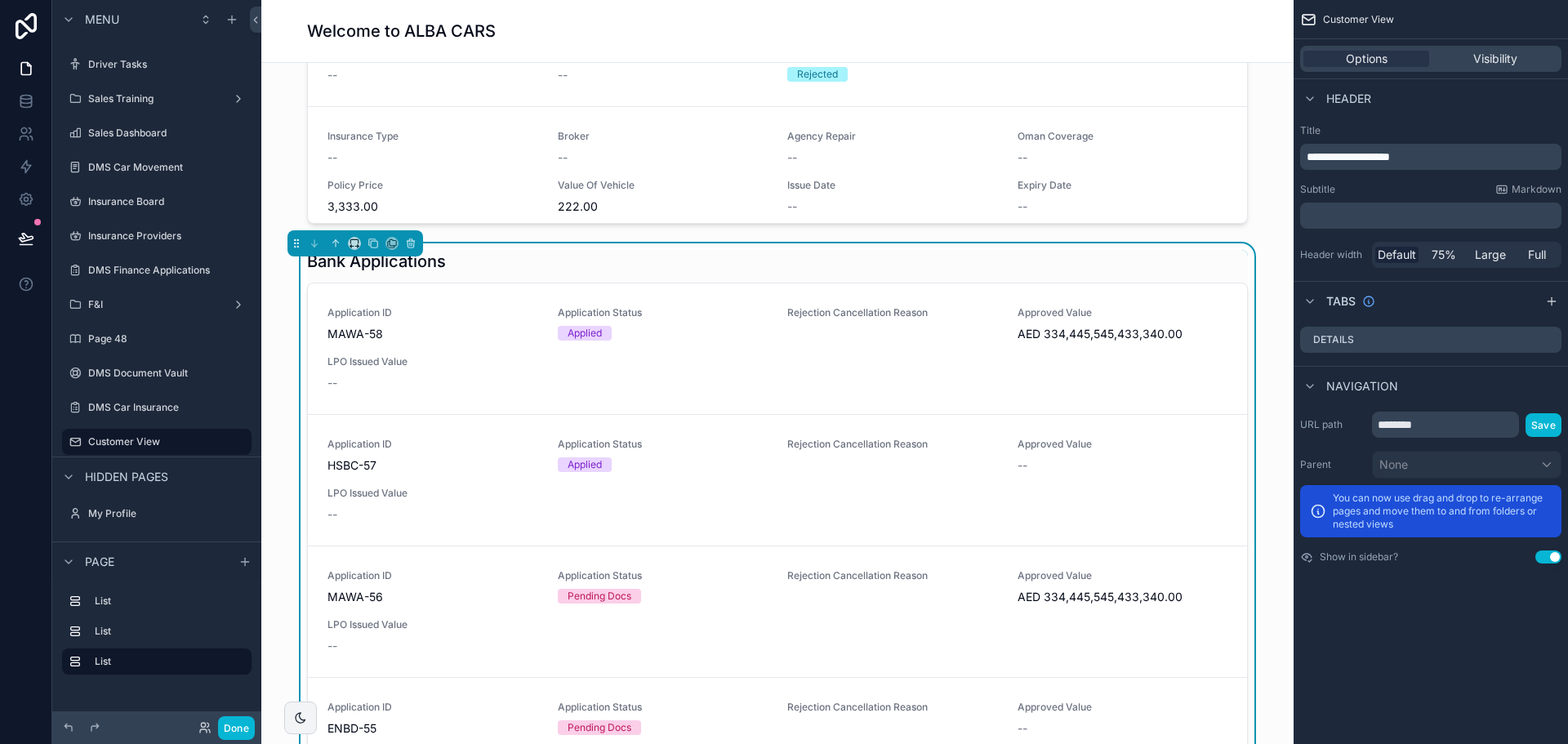
click at [534, 255] on div "Bank Applications" at bounding box center [777, 261] width 941 height 23
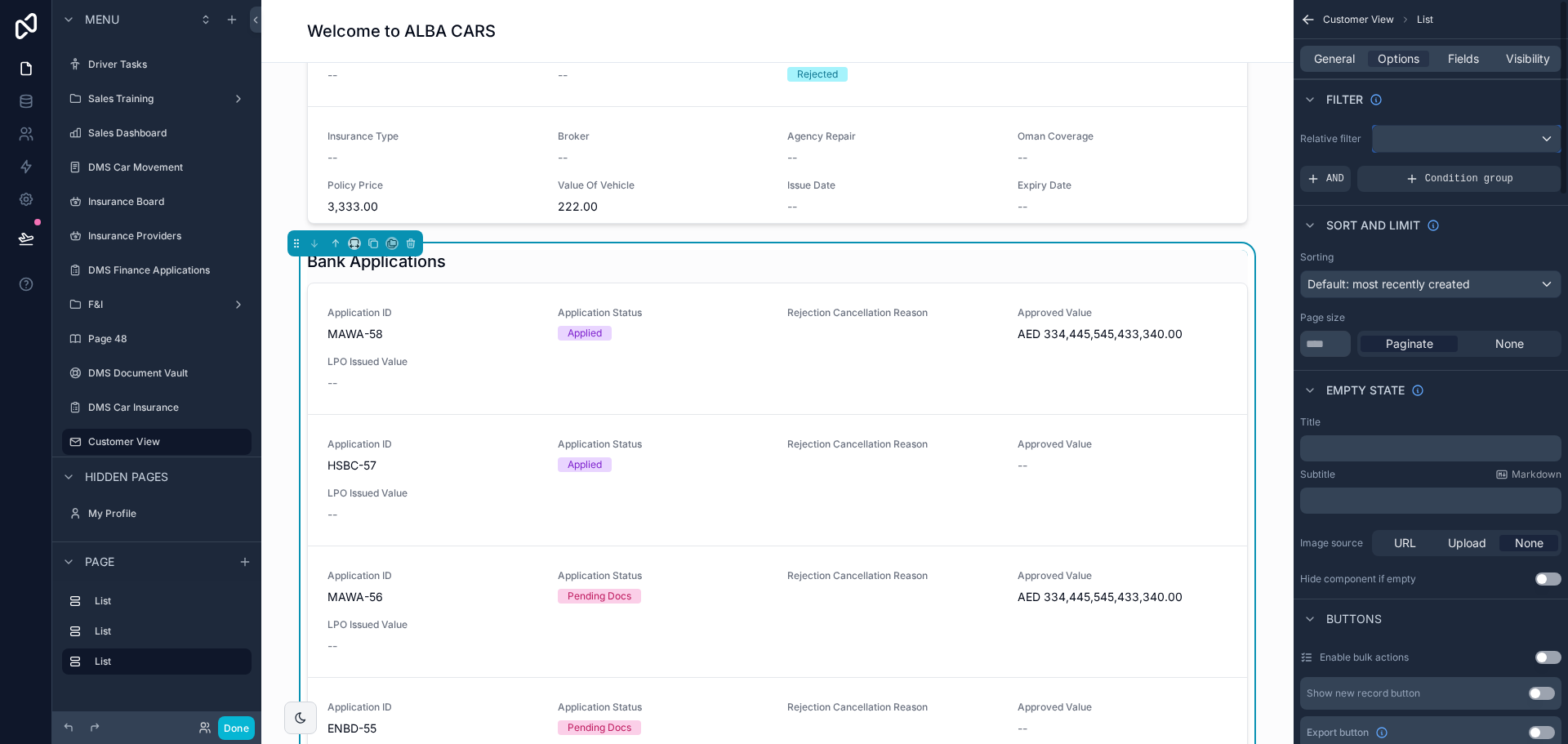
click at [1431, 125] on div "scrollable content" at bounding box center [1467, 138] width 188 height 26
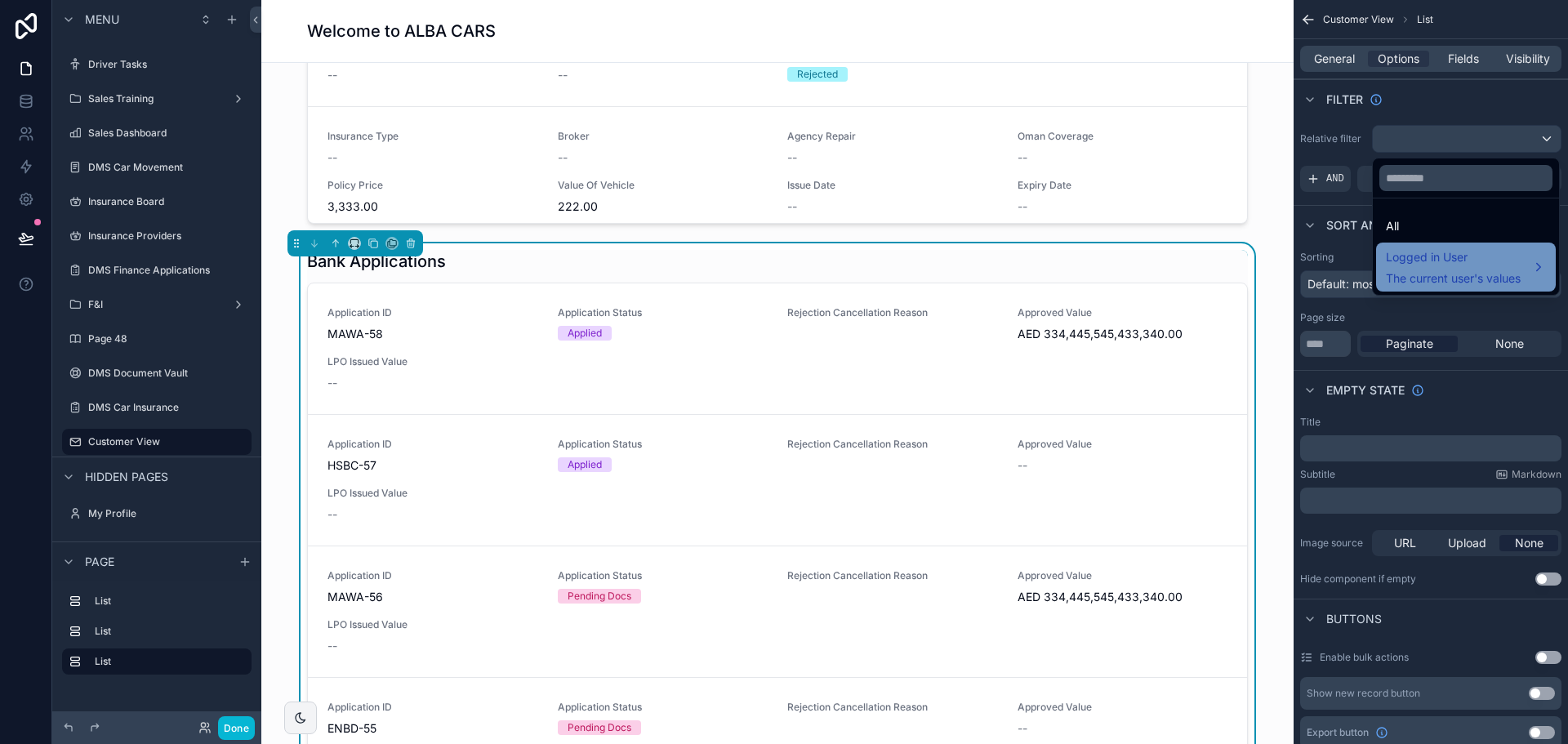
click at [1439, 254] on span "Logged in User" at bounding box center [1453, 256] width 135 height 20
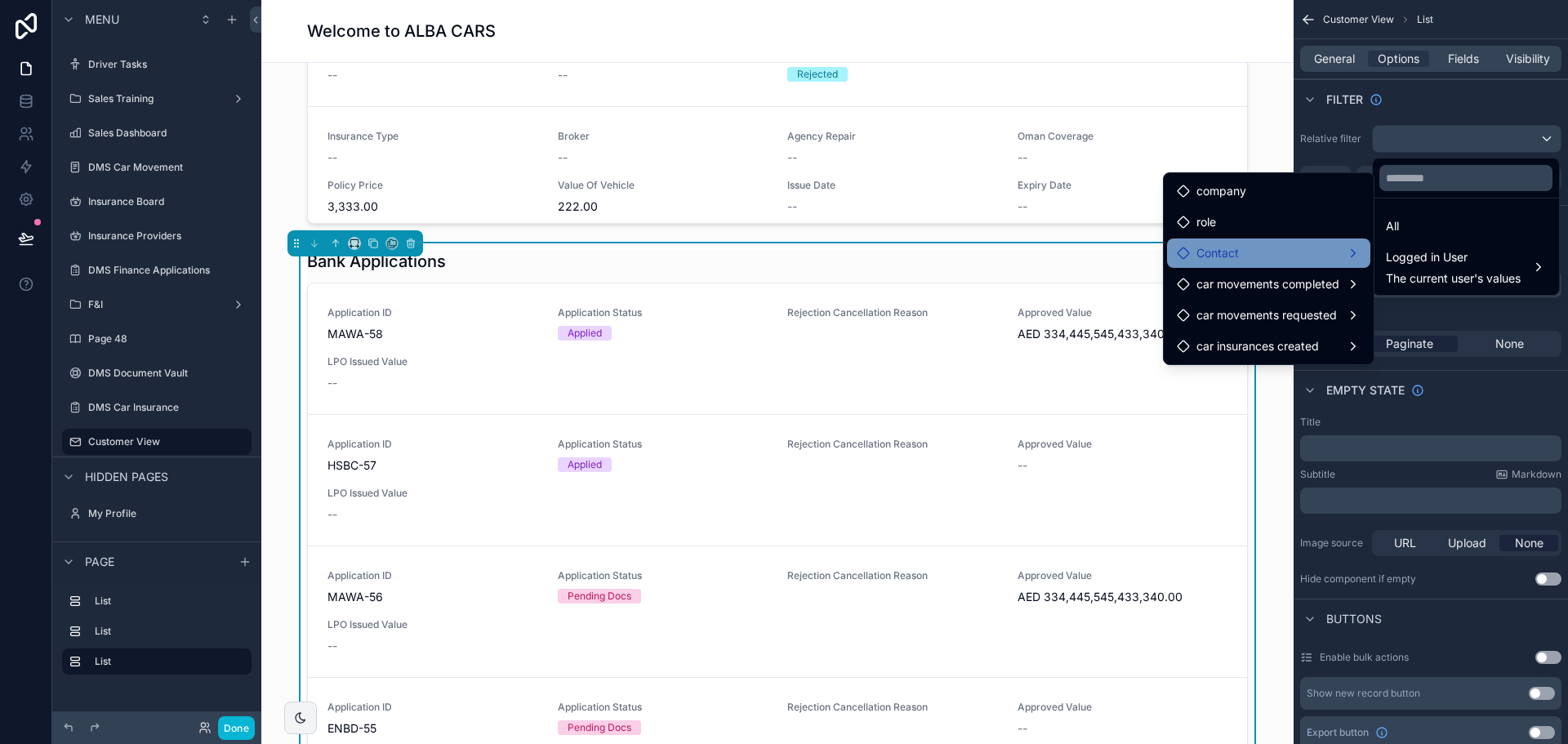
click at [1274, 254] on div "Contact" at bounding box center [1269, 253] width 184 height 20
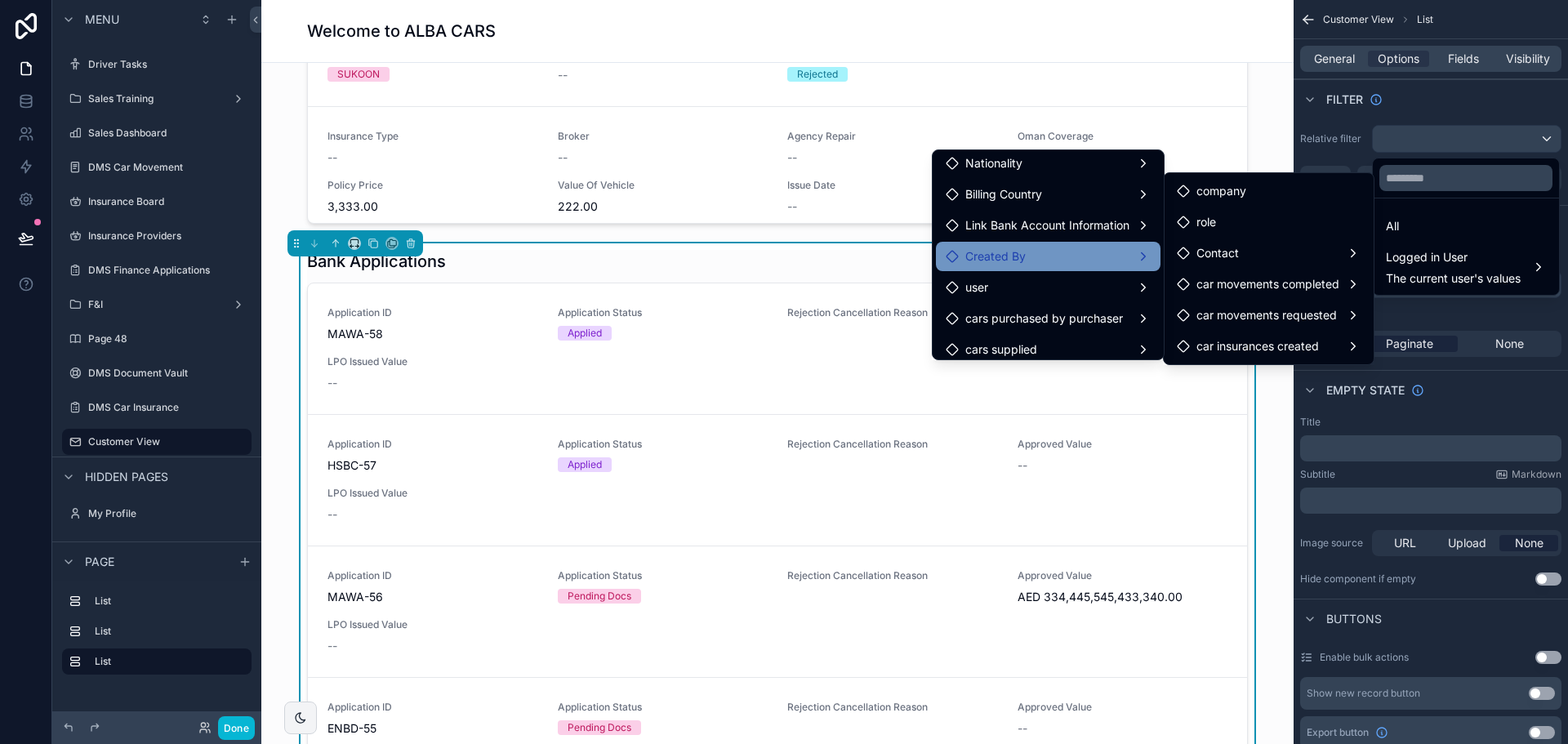
scroll to position [0, 0]
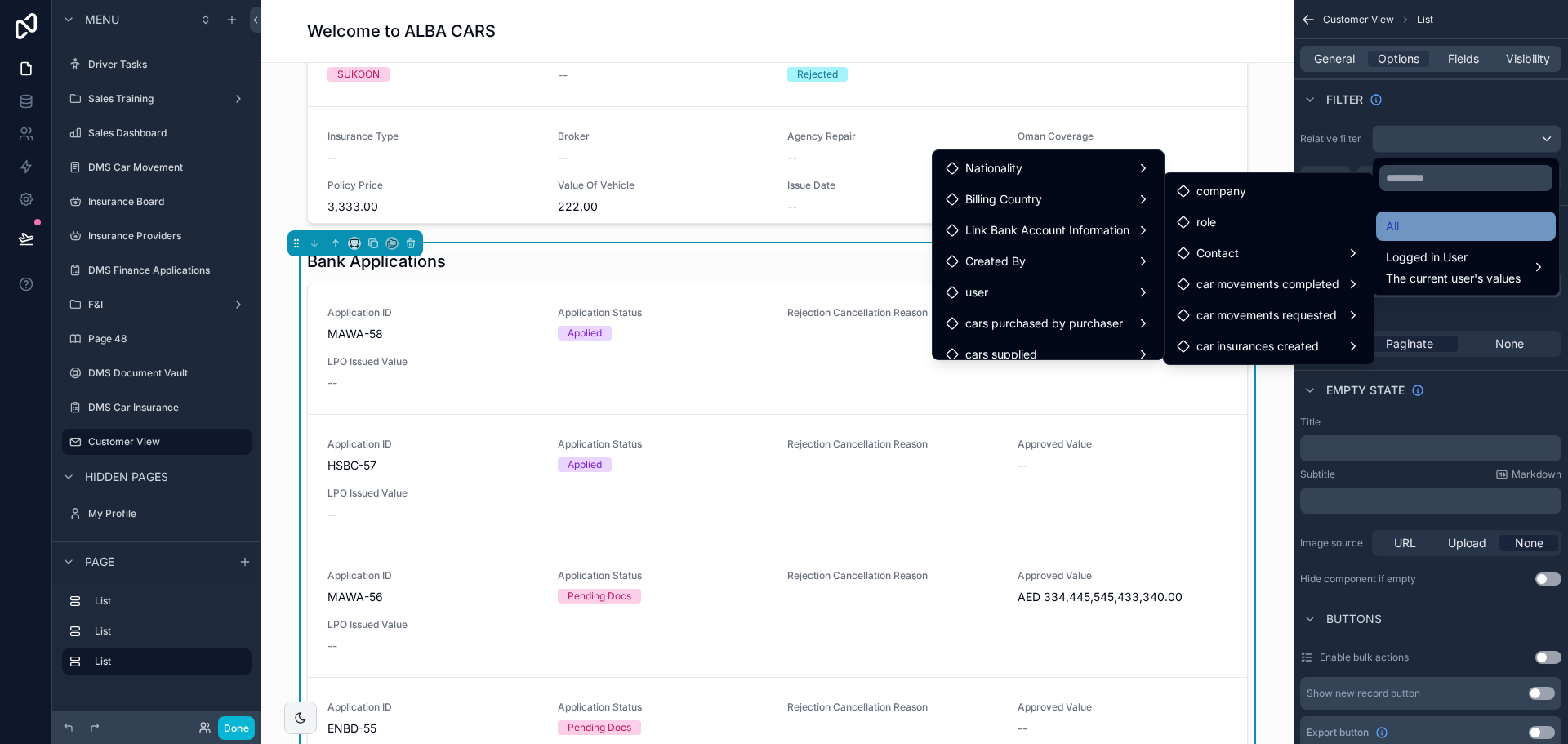
click at [1394, 228] on span "All" at bounding box center [1392, 226] width 13 height 20
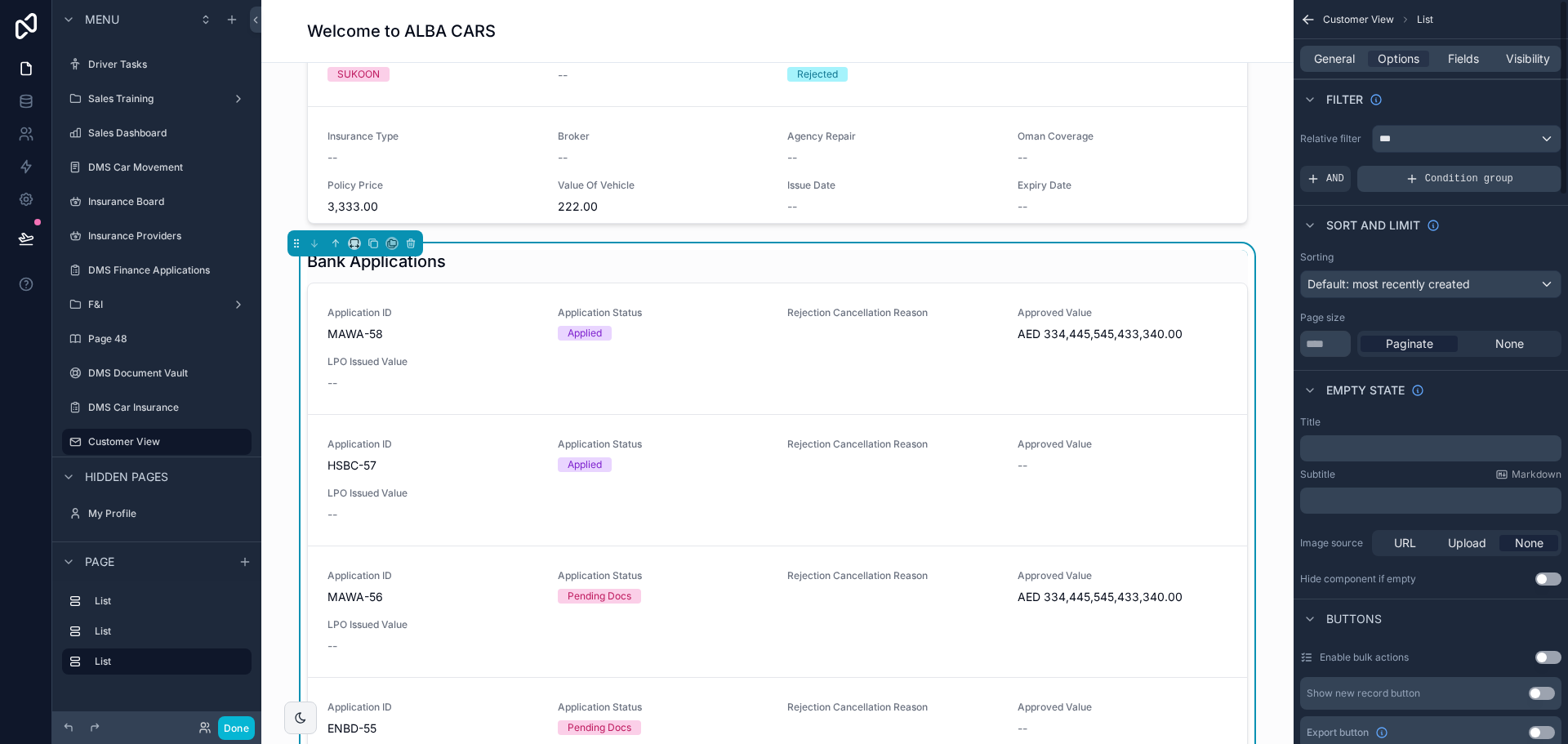
click at [1424, 181] on div "Condition group" at bounding box center [1459, 178] width 204 height 26
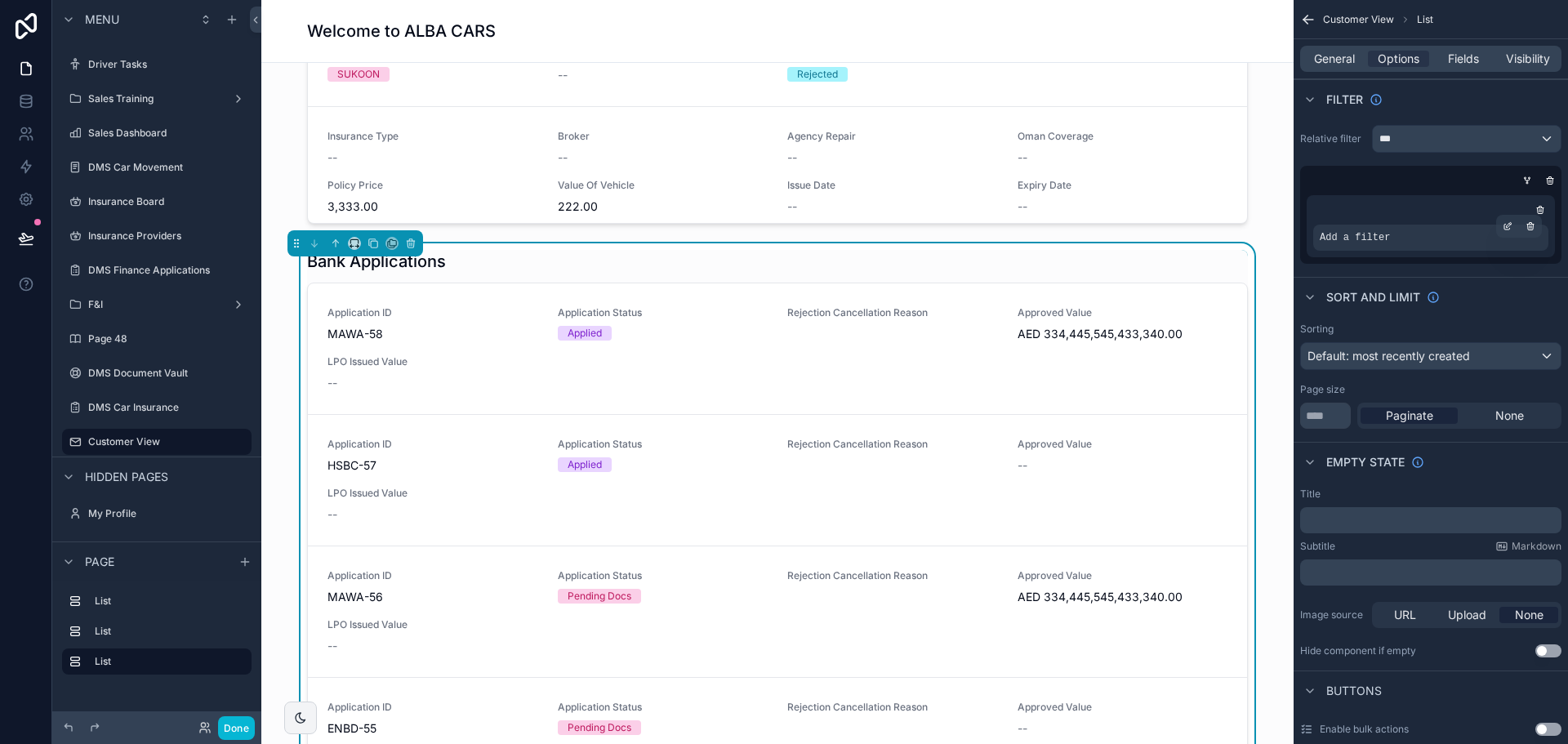
click at [1359, 234] on span "Add a filter" at bounding box center [1355, 238] width 71 height 13
click at [1506, 221] on div "Add a filter" at bounding box center [1431, 226] width 248 height 62
click at [1509, 229] on icon "scrollable content" at bounding box center [1508, 228] width 6 height 6
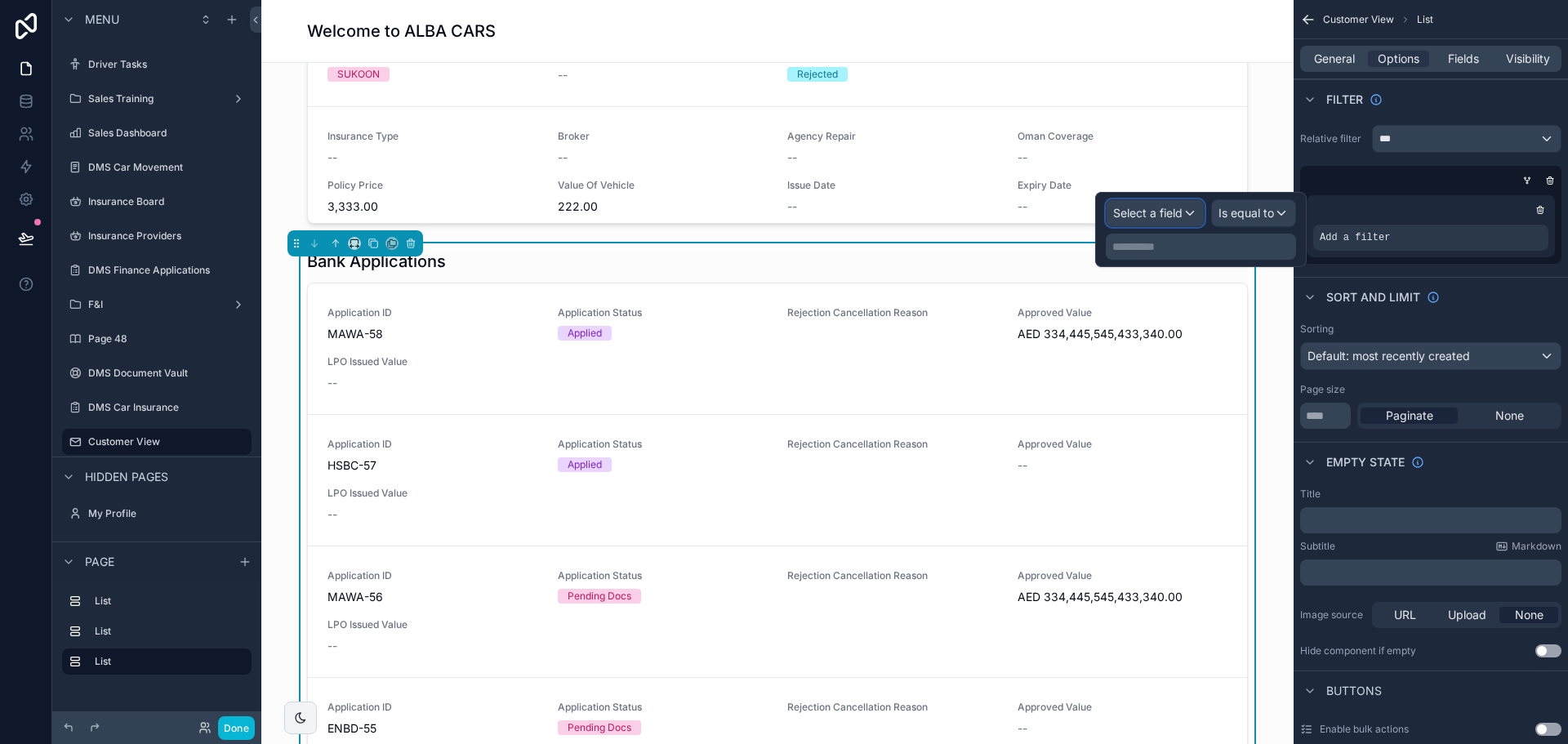
click at [1156, 224] on div "Select a field" at bounding box center [1155, 213] width 98 height 26
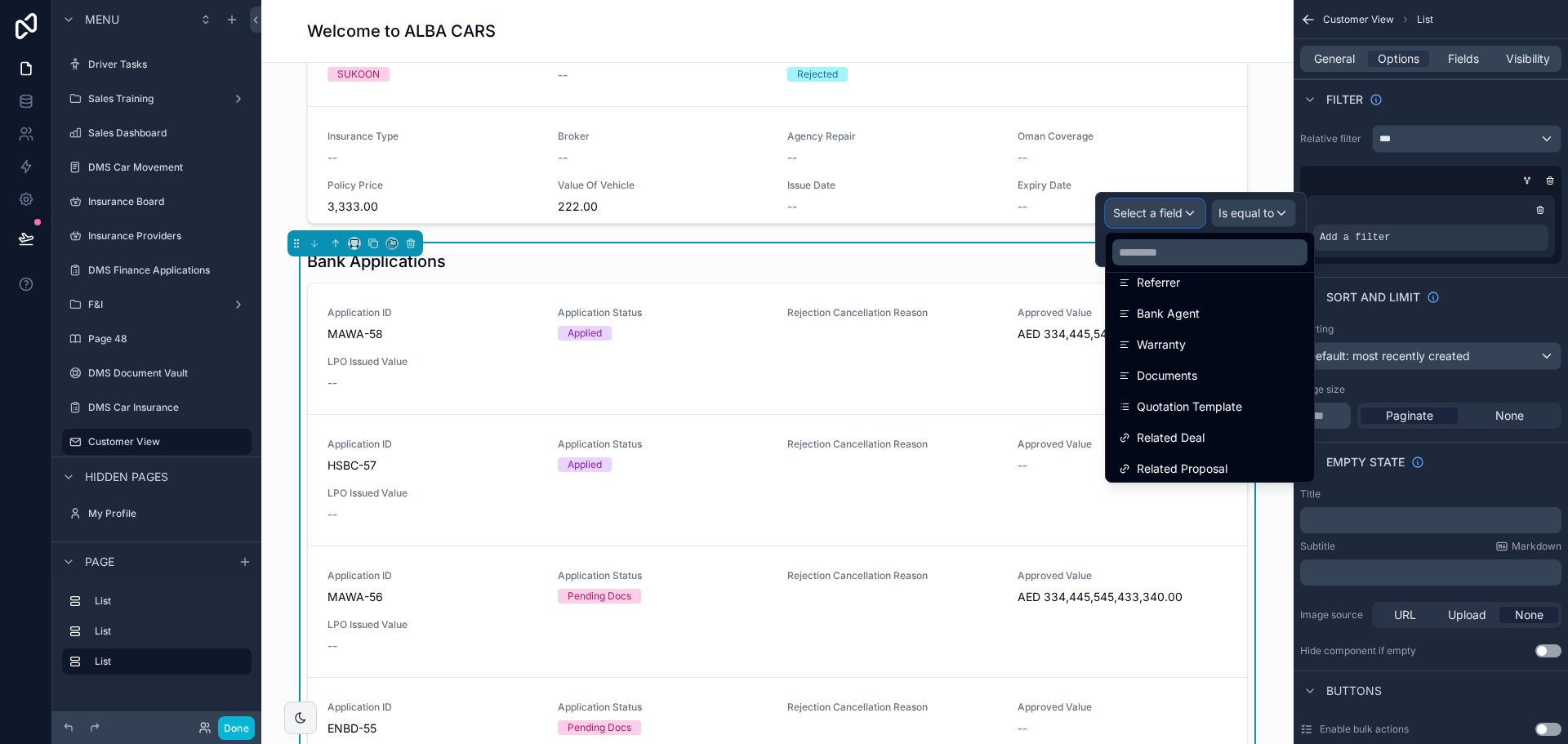
scroll to position [814, 0]
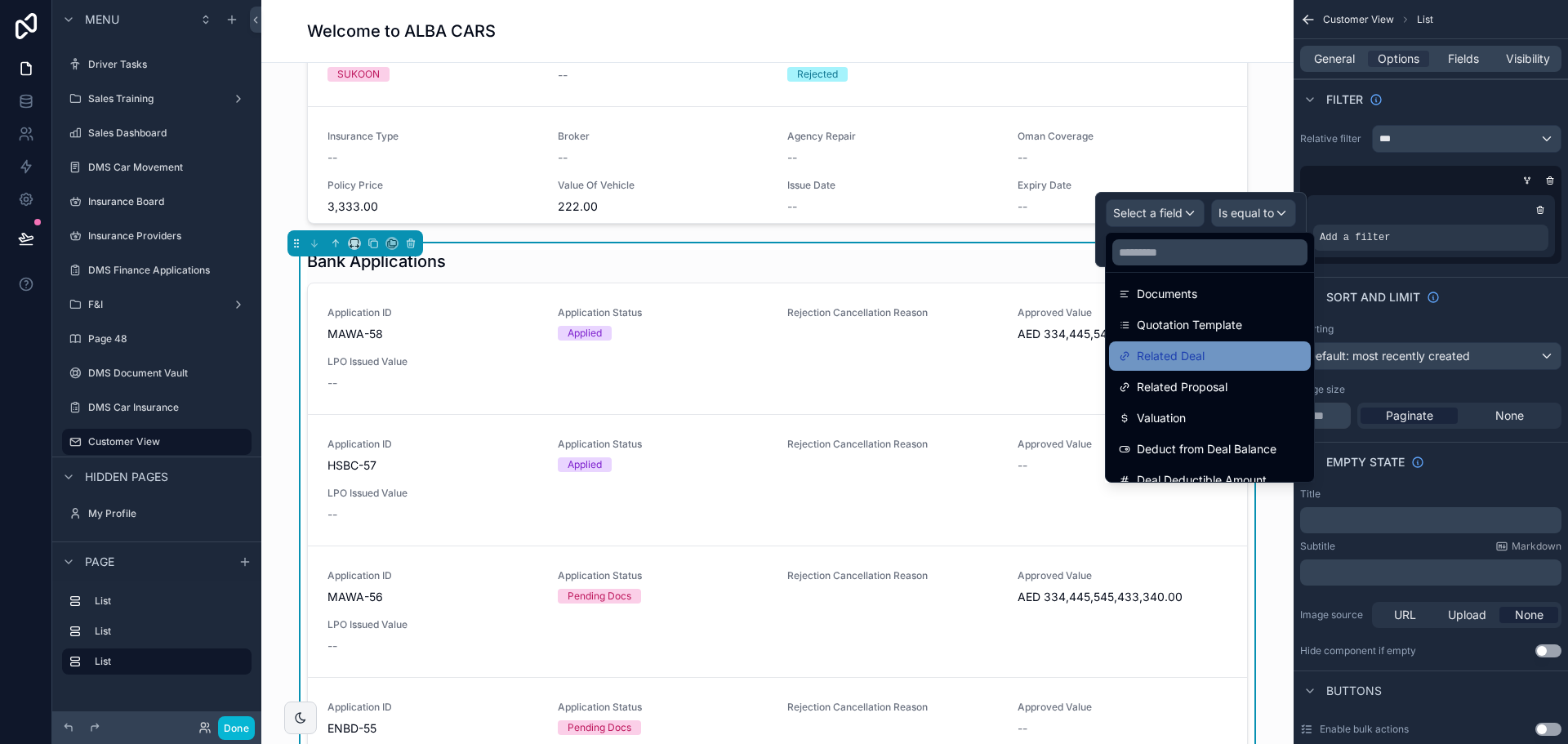
click at [1188, 359] on span "Related Deal" at bounding box center [1170, 356] width 68 height 20
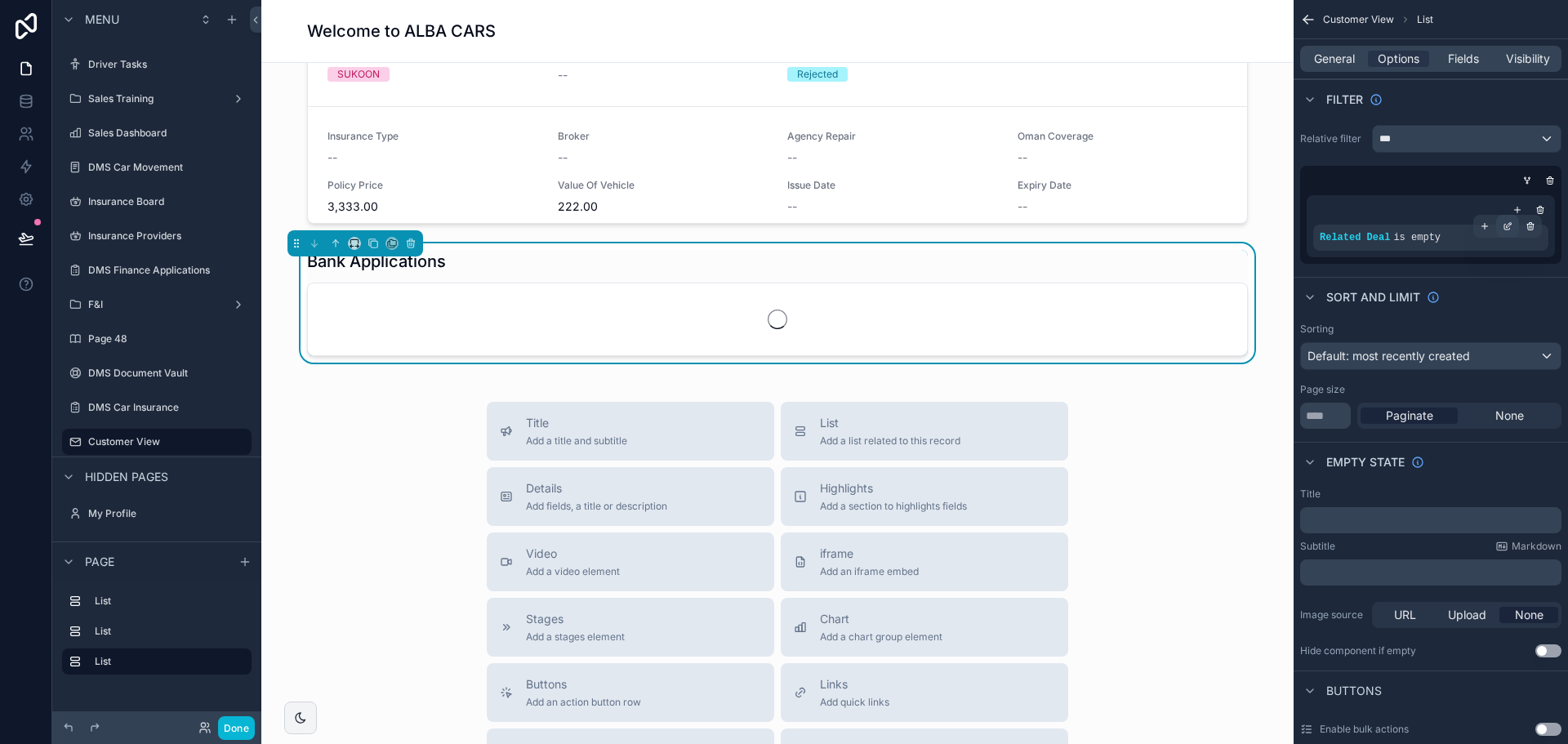
click at [1505, 230] on icon "scrollable content" at bounding box center [1508, 226] width 10 height 10
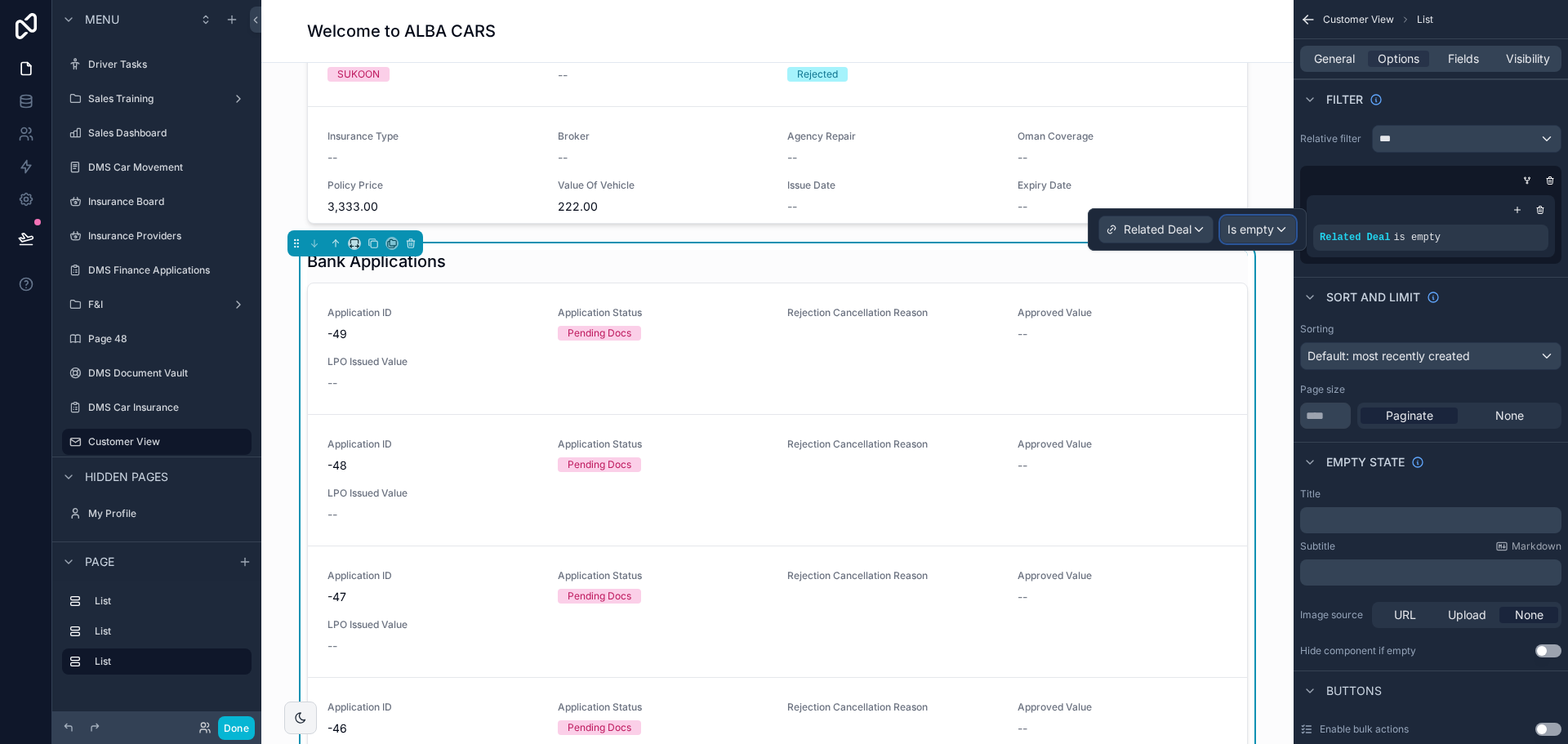
click at [1235, 228] on span "Is empty" at bounding box center [1251, 229] width 46 height 17
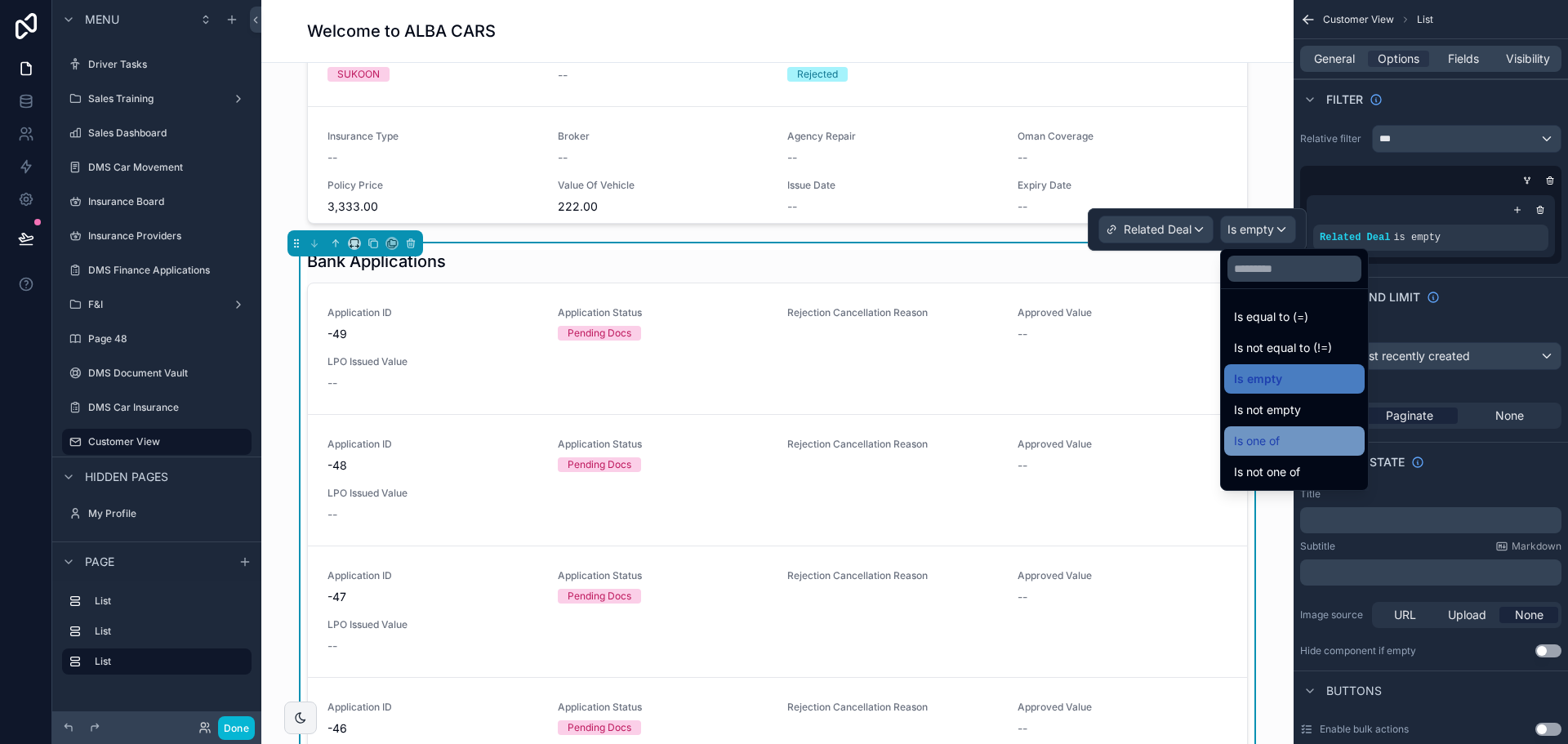
click at [1274, 450] on span "Is one of" at bounding box center [1257, 440] width 46 height 20
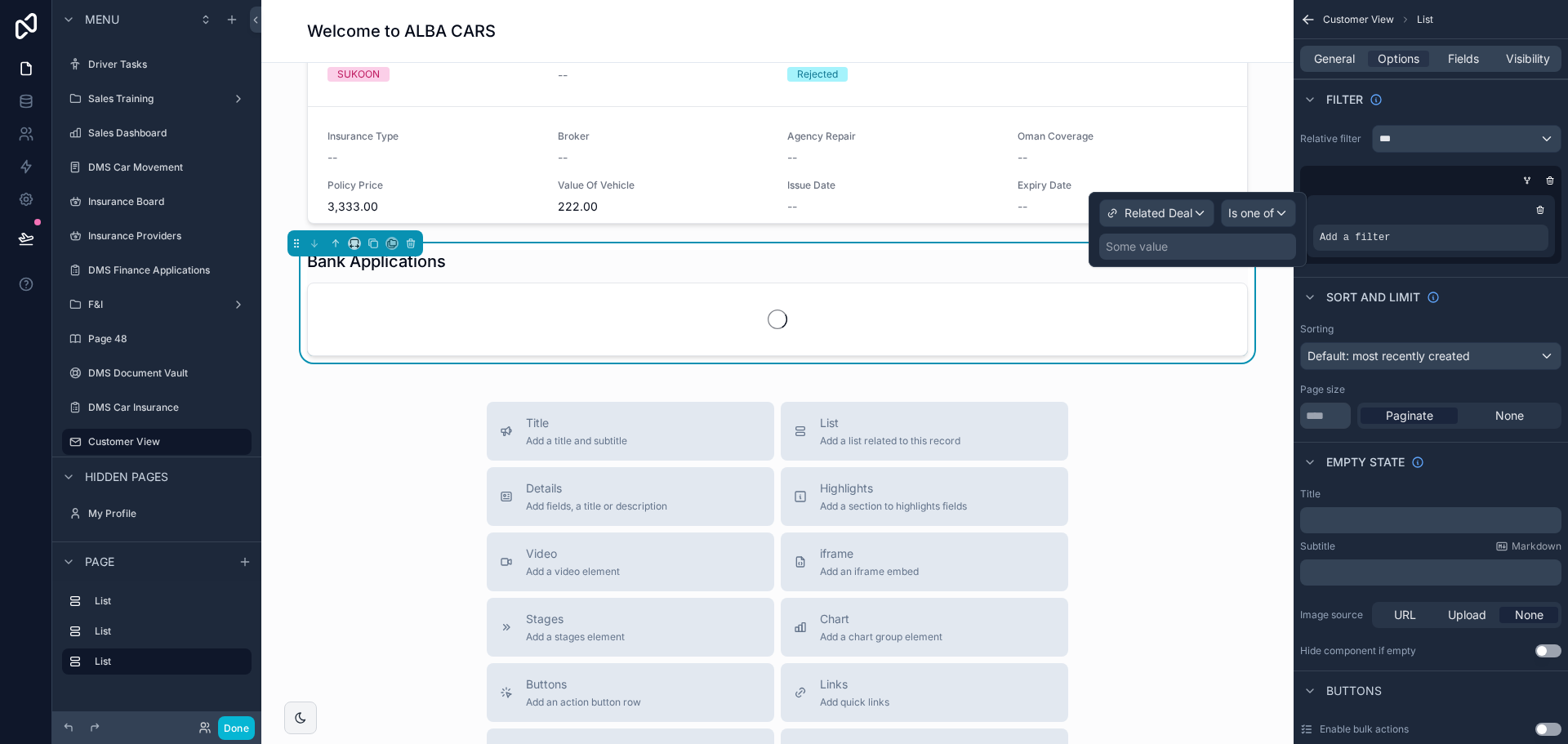
click at [1195, 240] on div "Some value" at bounding box center [1197, 246] width 197 height 26
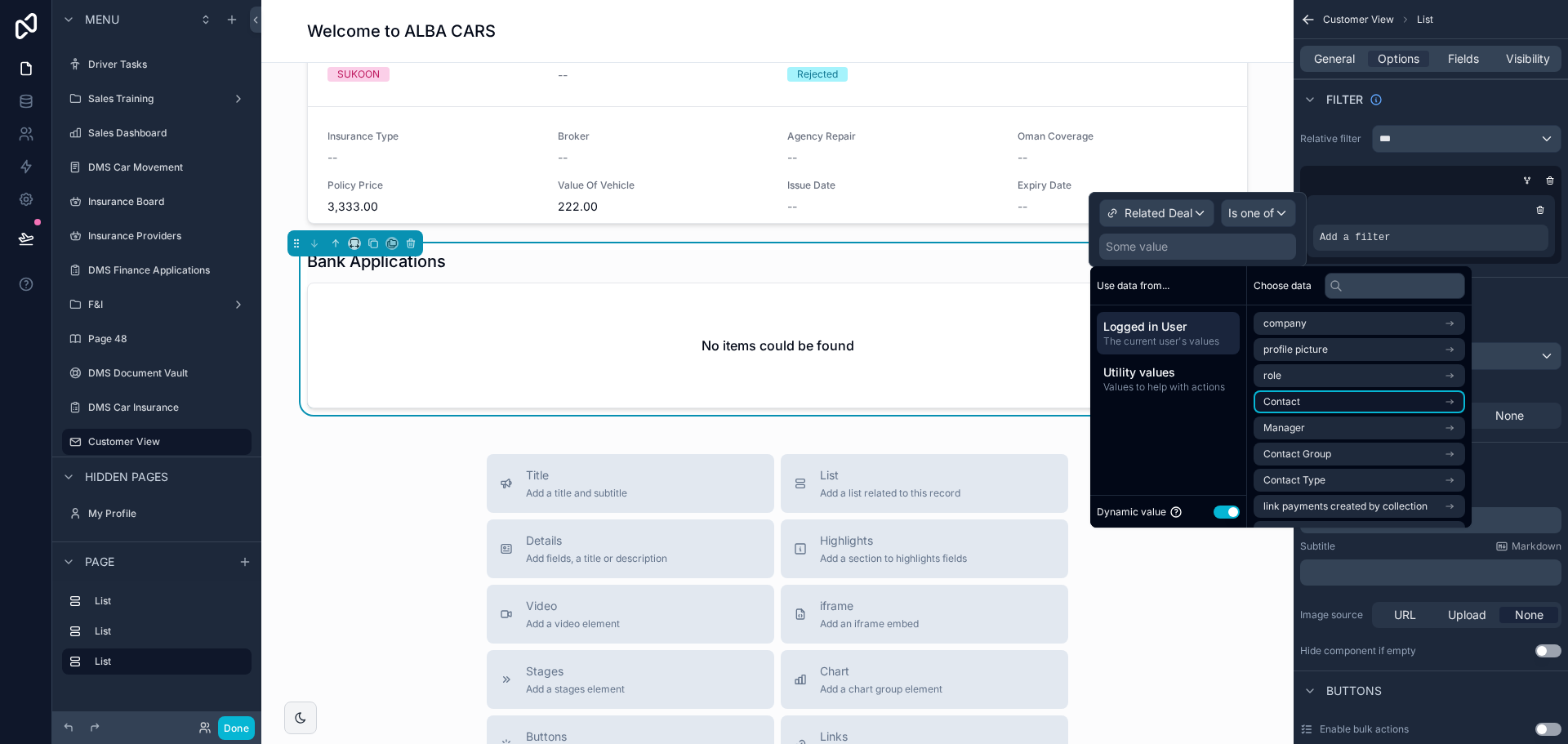
click at [1456, 401] on icon "scrollable content" at bounding box center [1450, 401] width 11 height 11
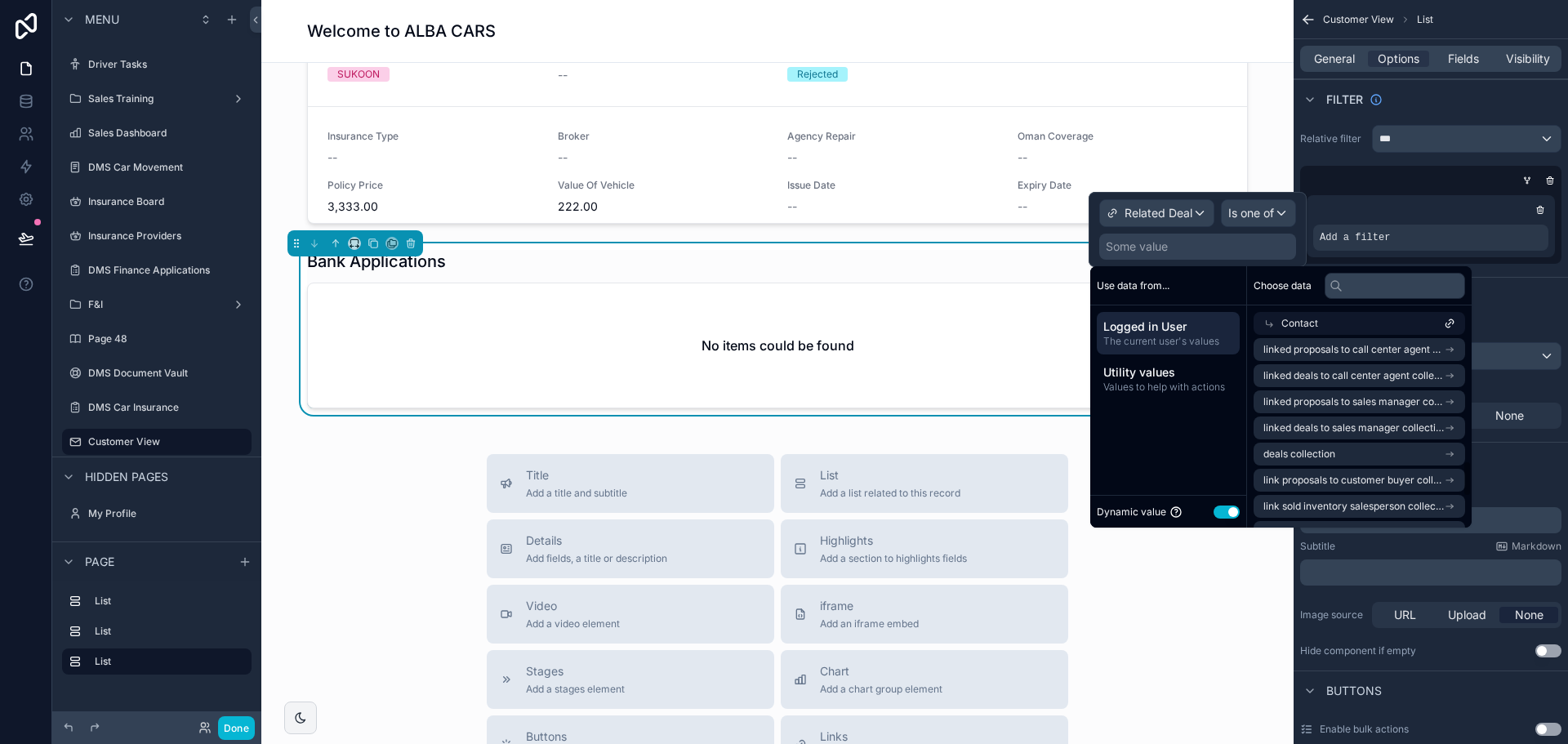
scroll to position [735, 0]
click at [1456, 429] on icon "scrollable content" at bounding box center [1450, 428] width 11 height 11
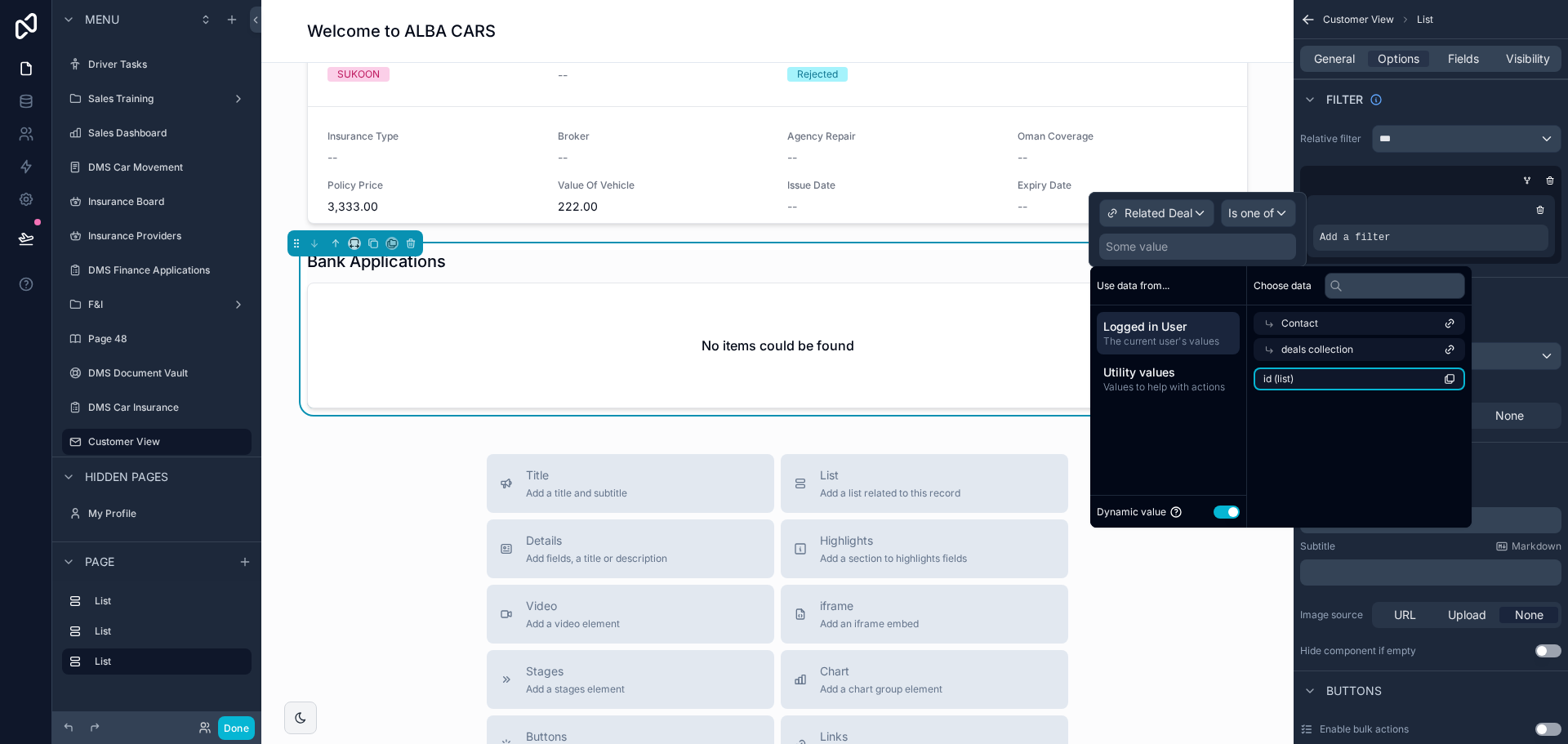
click at [1357, 383] on li "id (list)" at bounding box center [1360, 379] width 212 height 23
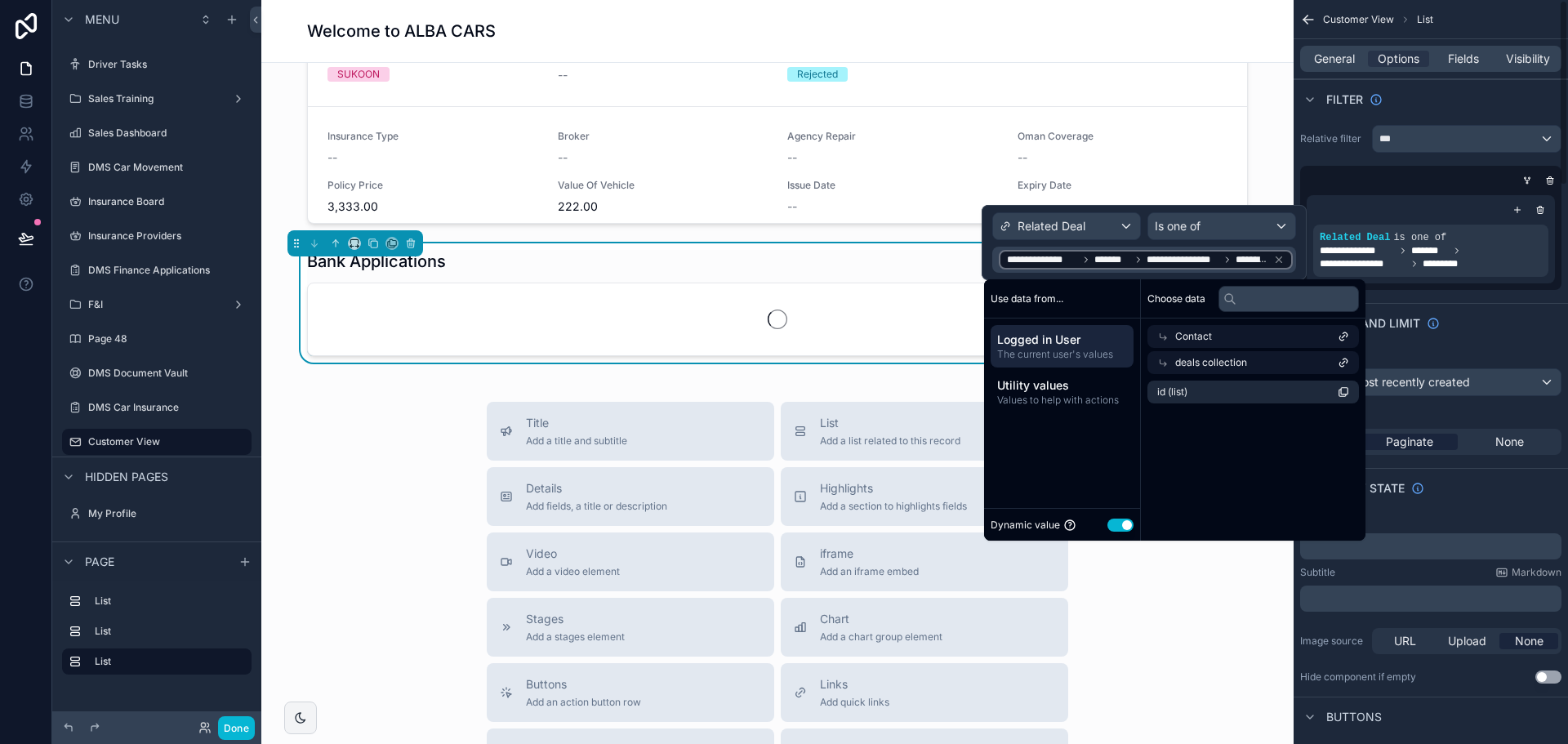
click at [1461, 311] on div "Sort And Limit" at bounding box center [1431, 322] width 274 height 39
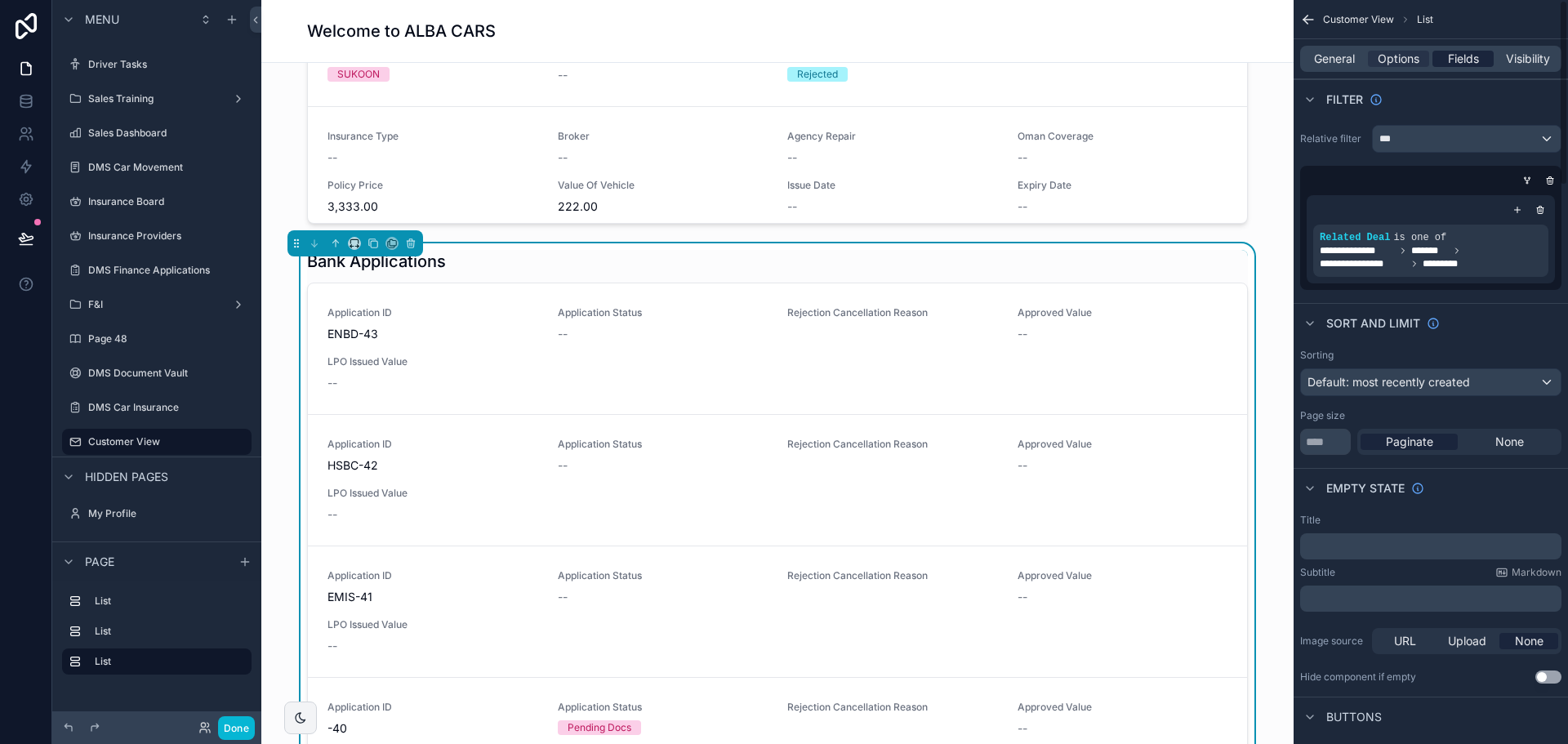
click at [1448, 59] on span "Fields" at bounding box center [1463, 59] width 31 height 17
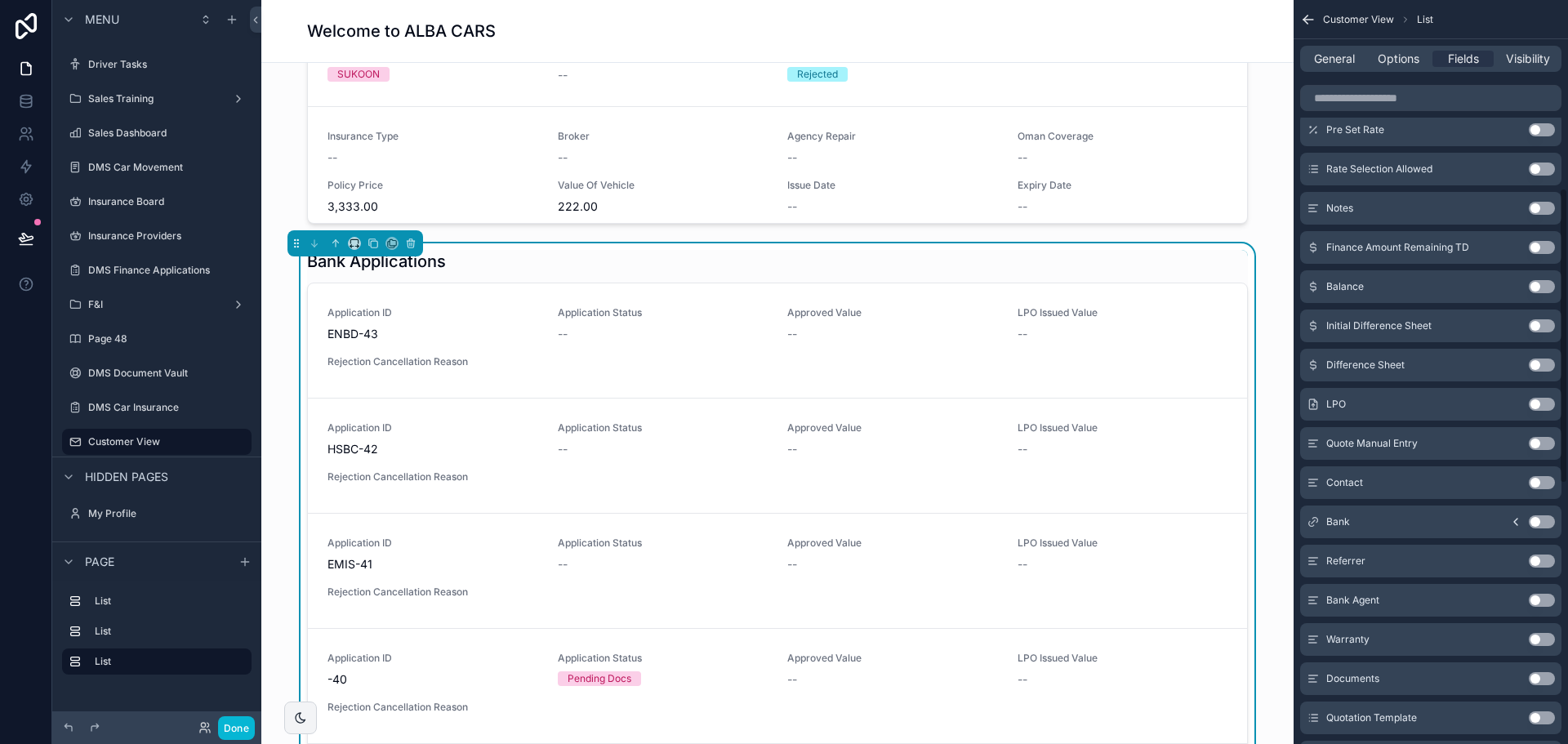
scroll to position [474, 0]
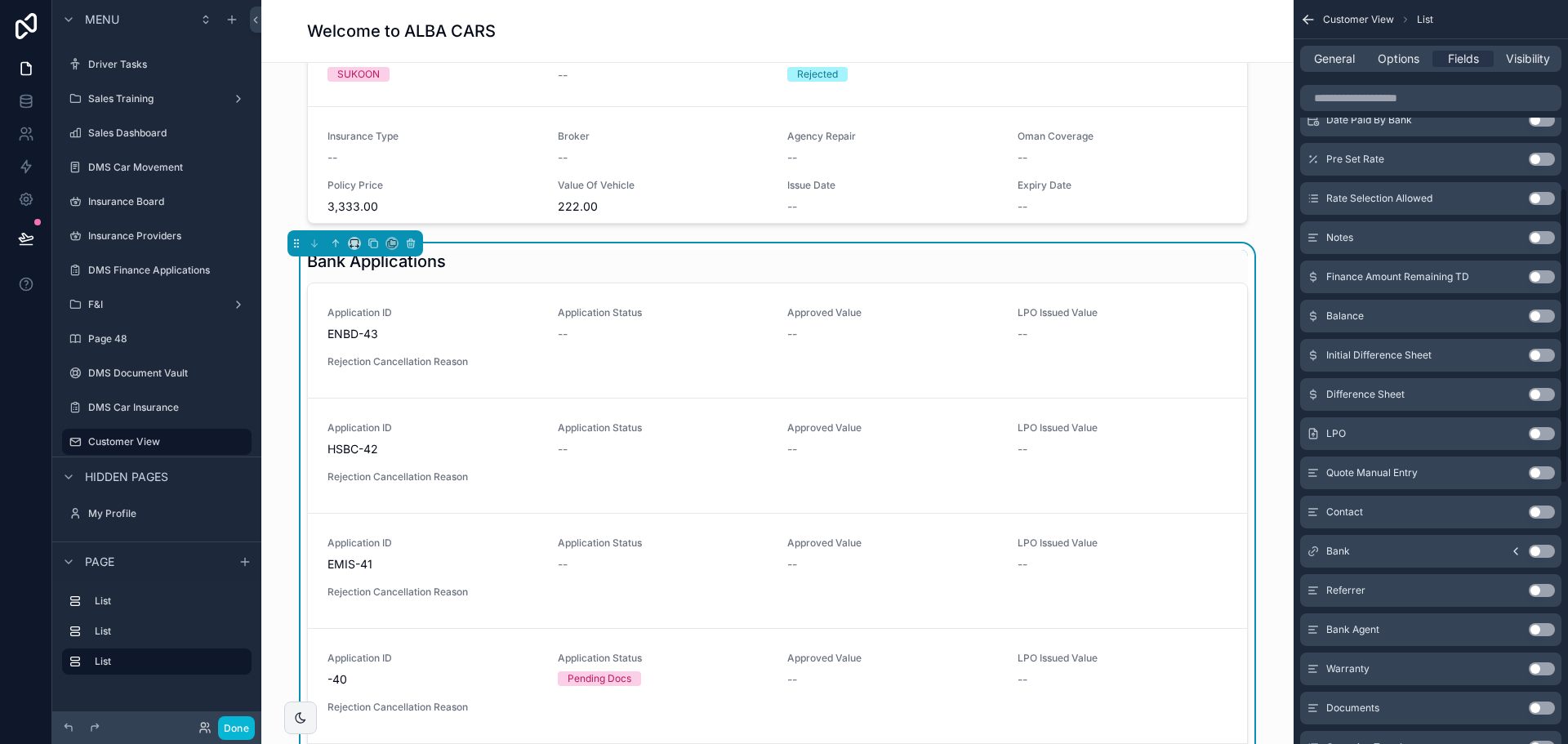
click at [1547, 435] on button "Use setting" at bounding box center [1542, 434] width 26 height 13
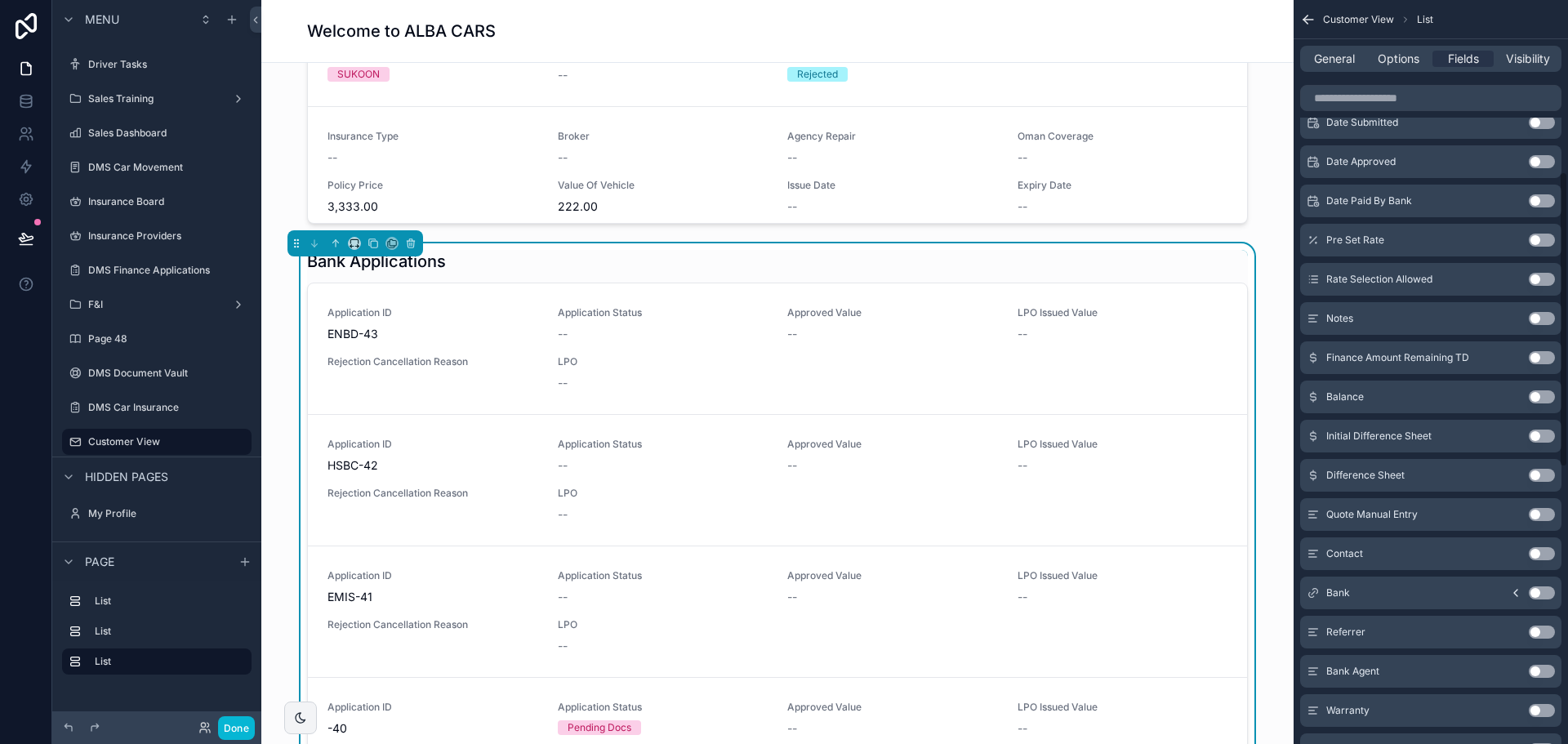
scroll to position [431, 0]
click at [1543, 398] on button "Use setting" at bounding box center [1542, 398] width 26 height 13
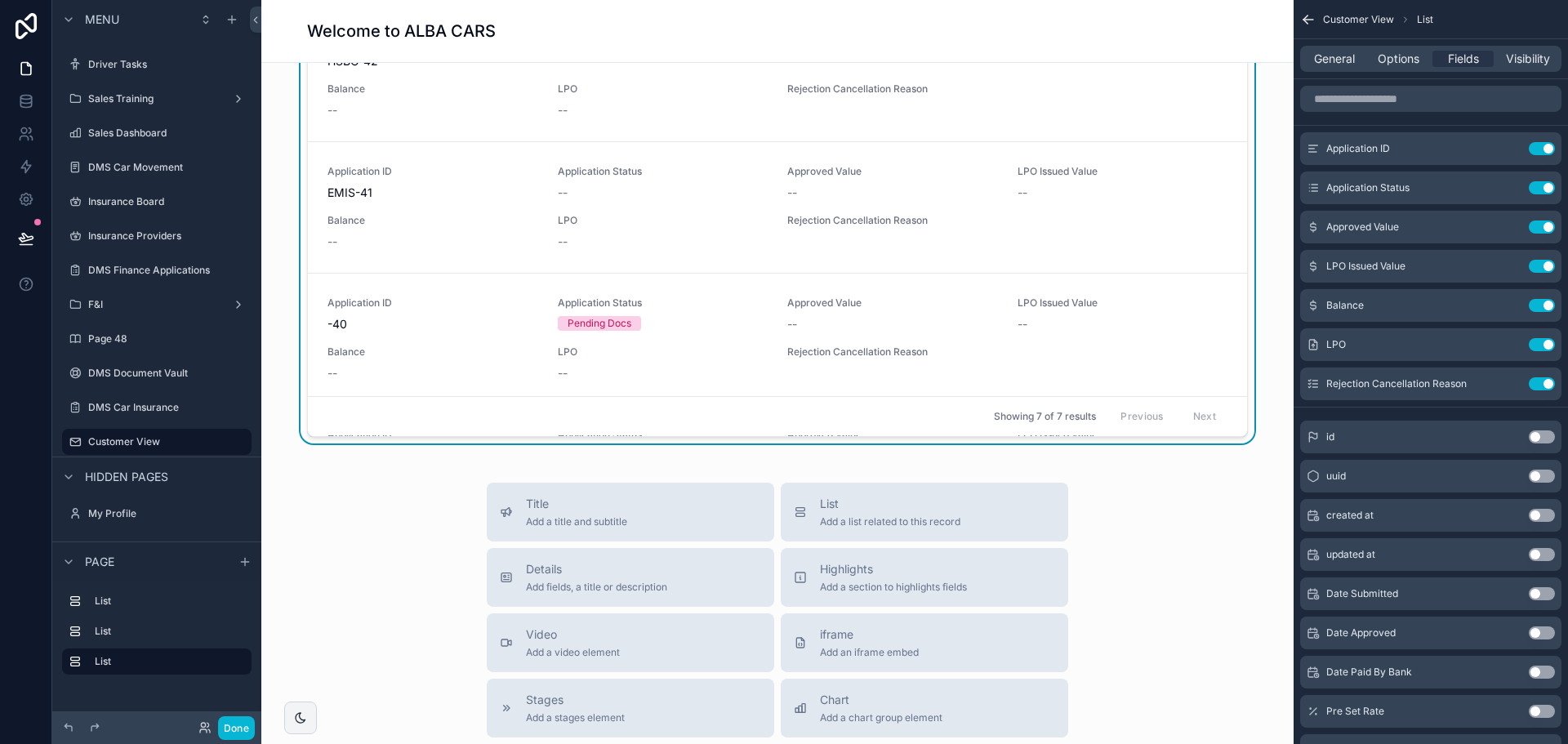
scroll to position [1389, 0]
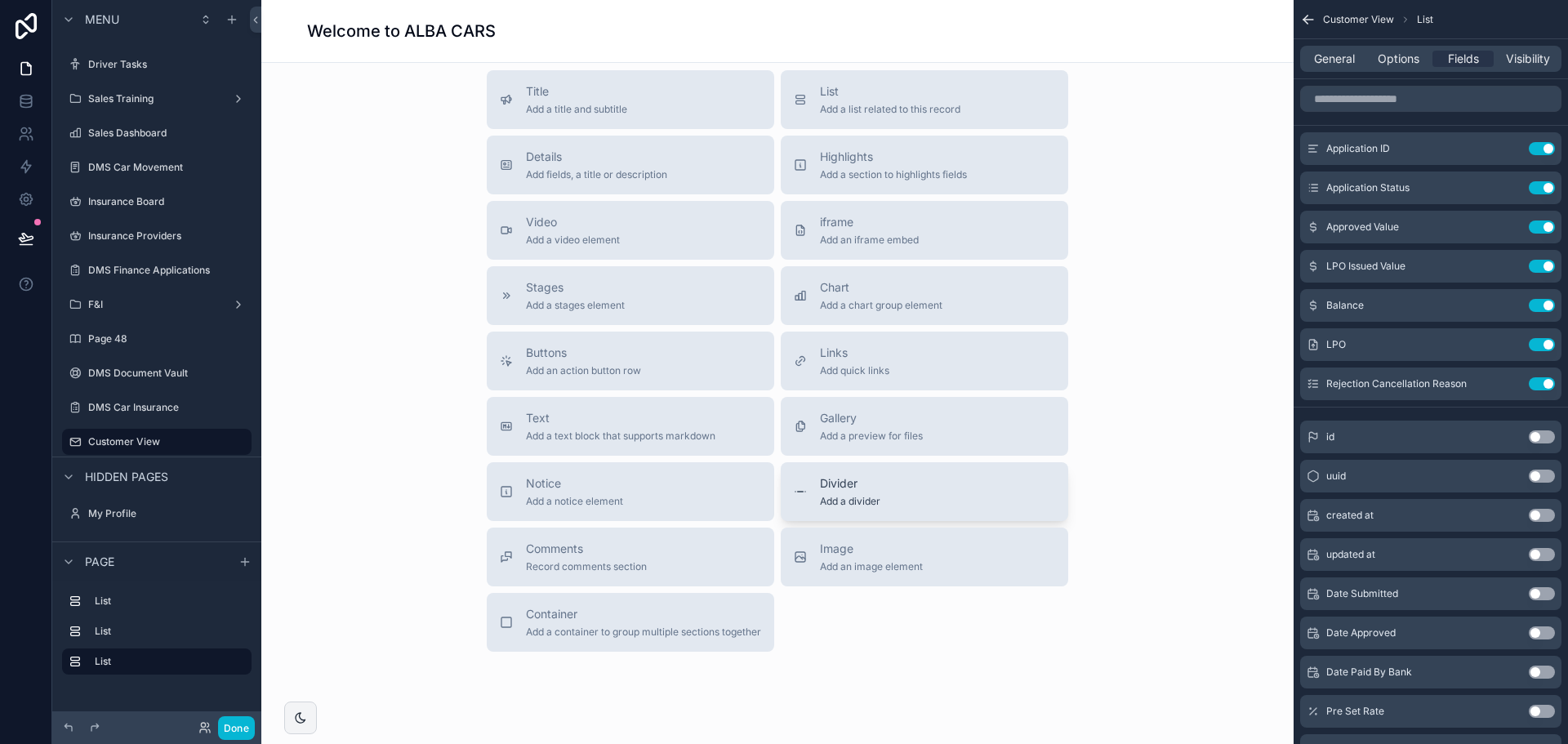
click at [843, 504] on span "Add a divider" at bounding box center [850, 502] width 60 height 13
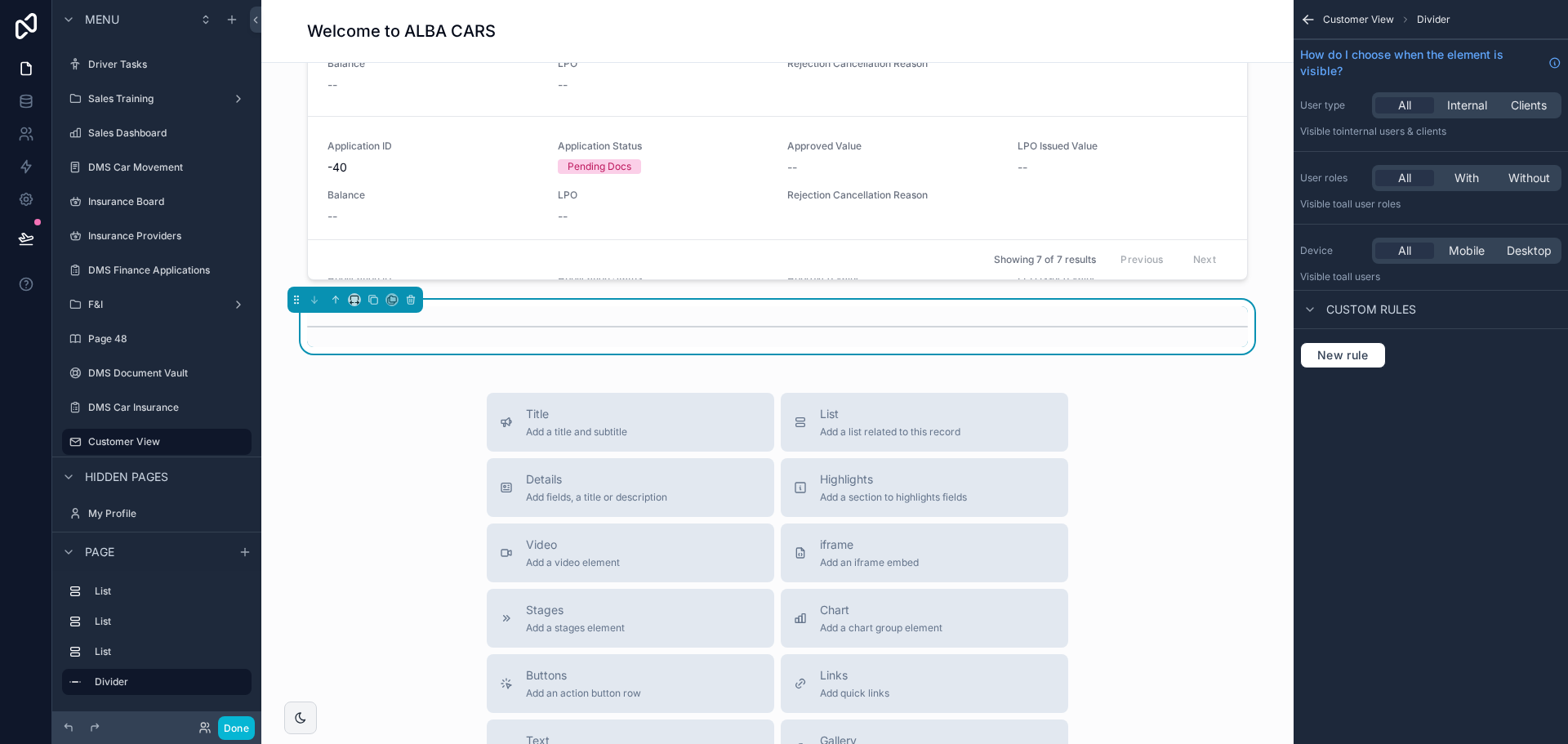
scroll to position [1414, 0]
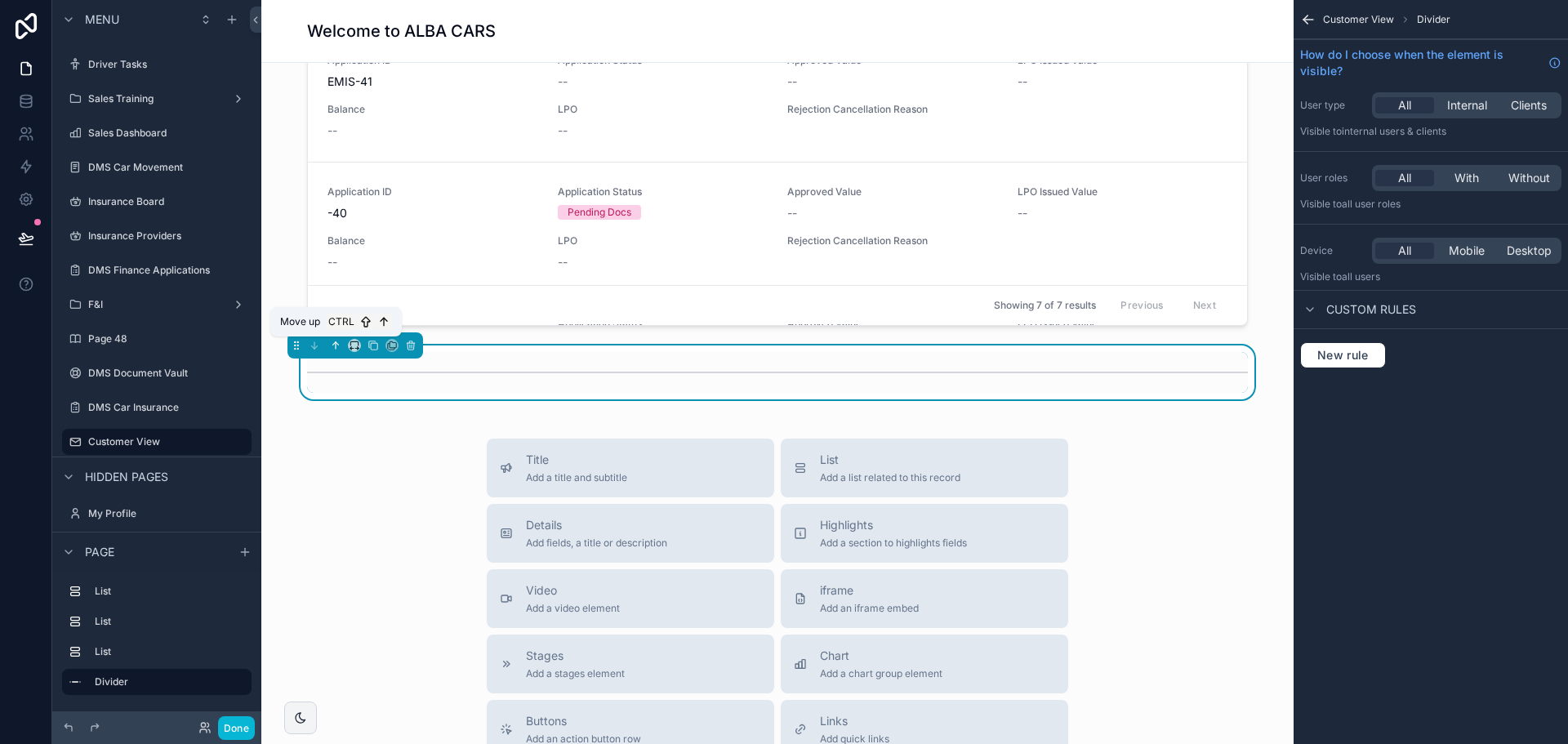
click at [336, 345] on icon "scrollable content" at bounding box center [335, 346] width 11 height 11
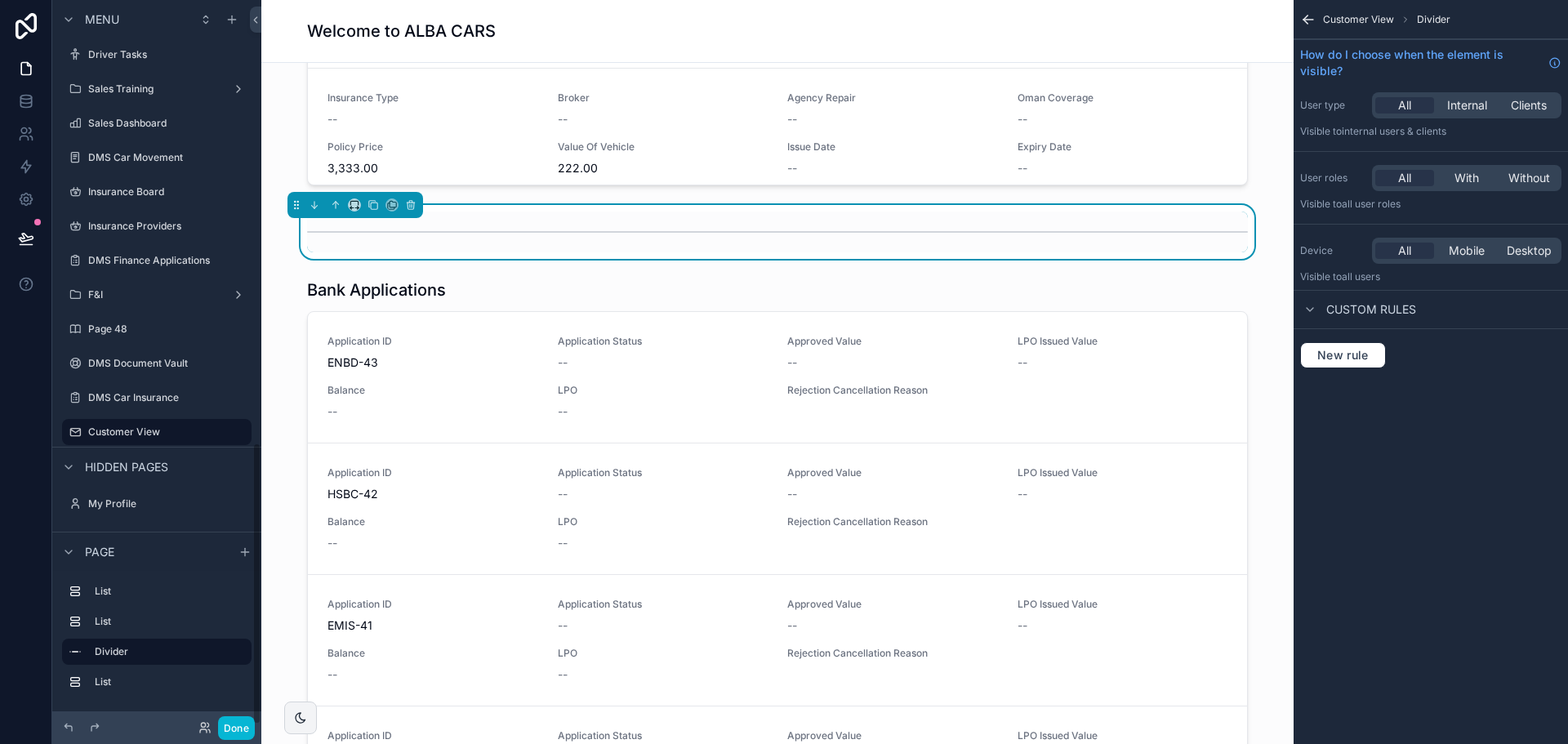
scroll to position [923, 0]
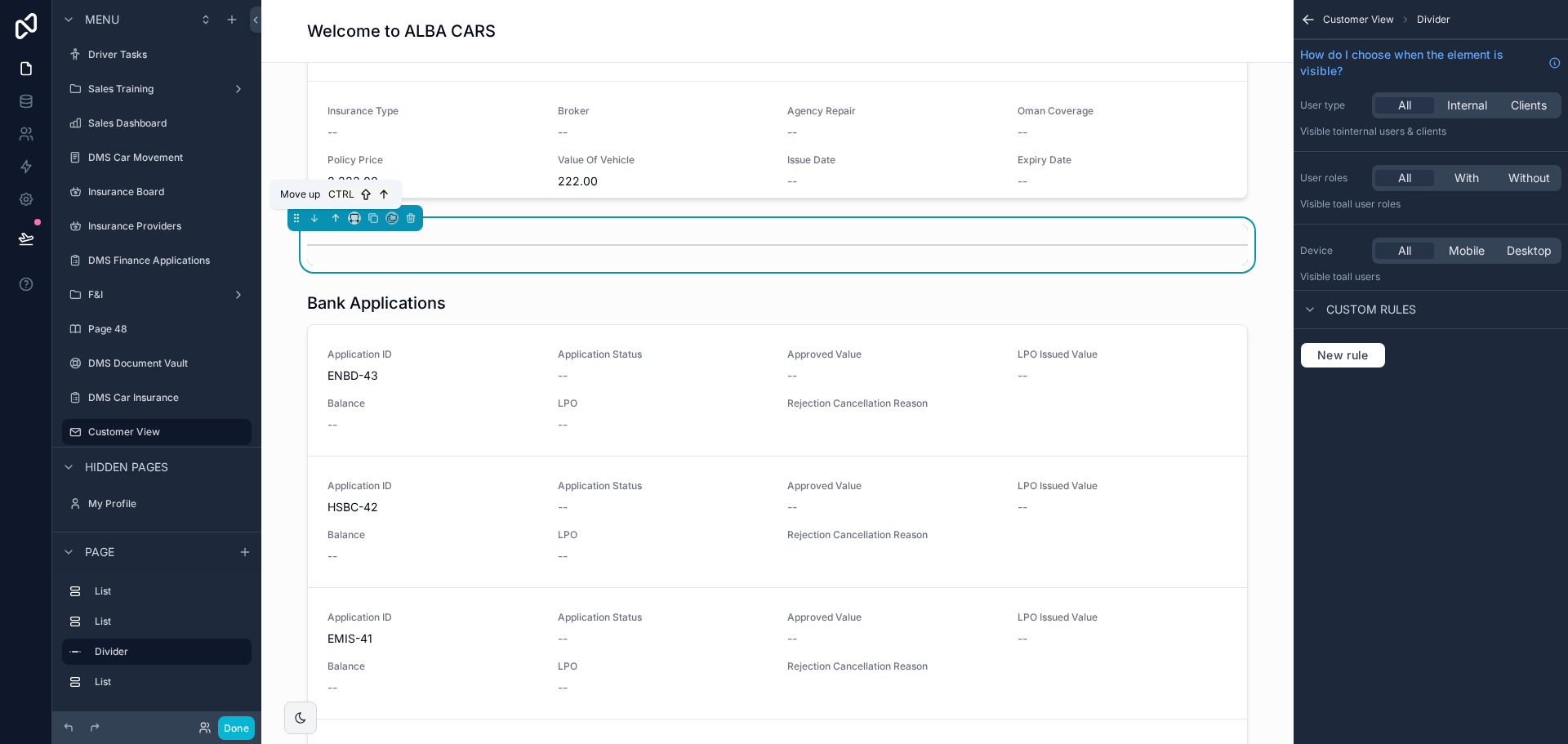
click at [338, 223] on icon "scrollable content" at bounding box center [335, 218] width 11 height 11
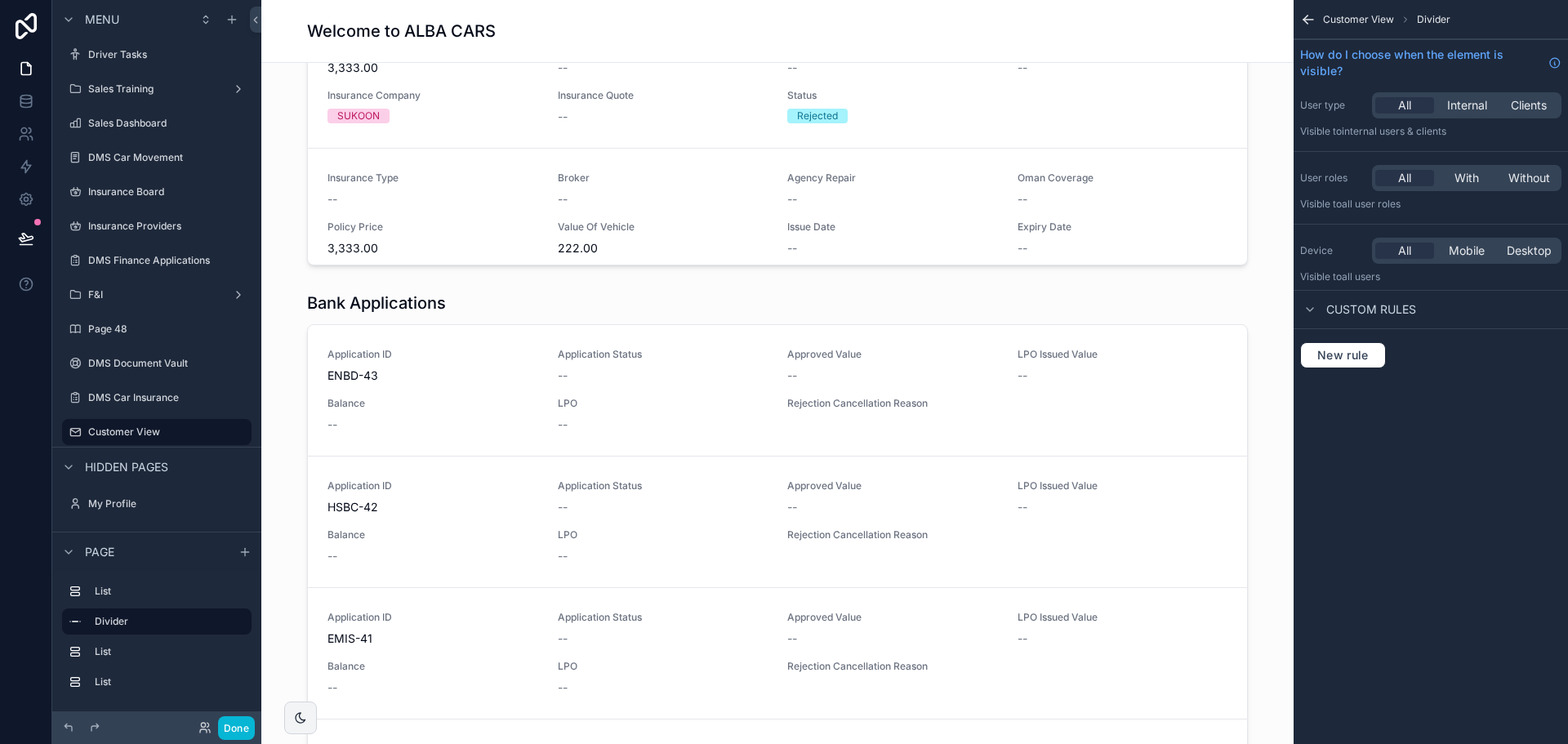
scroll to position [1659, 0]
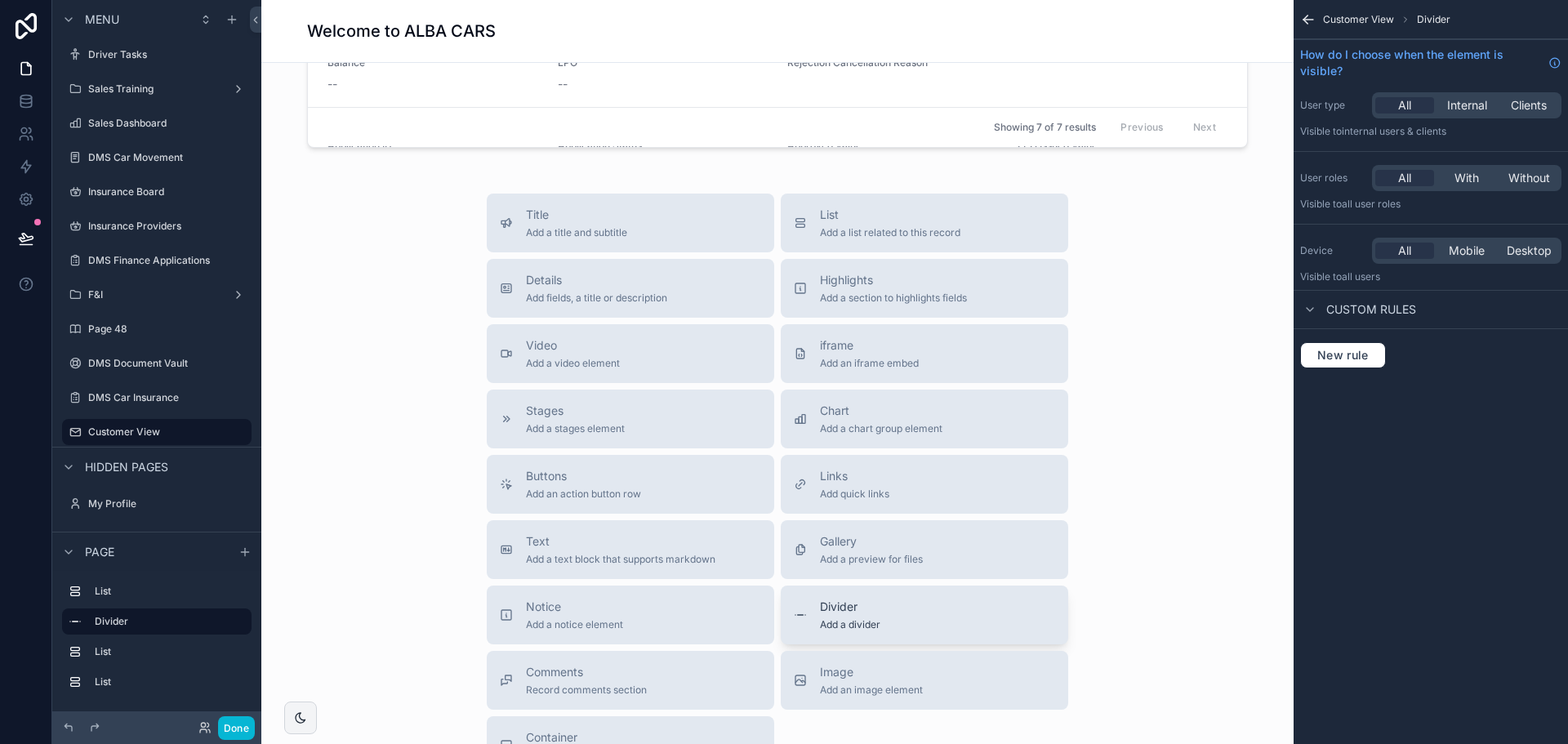
click at [837, 632] on button "Divider Add a divider" at bounding box center [924, 614] width 287 height 59
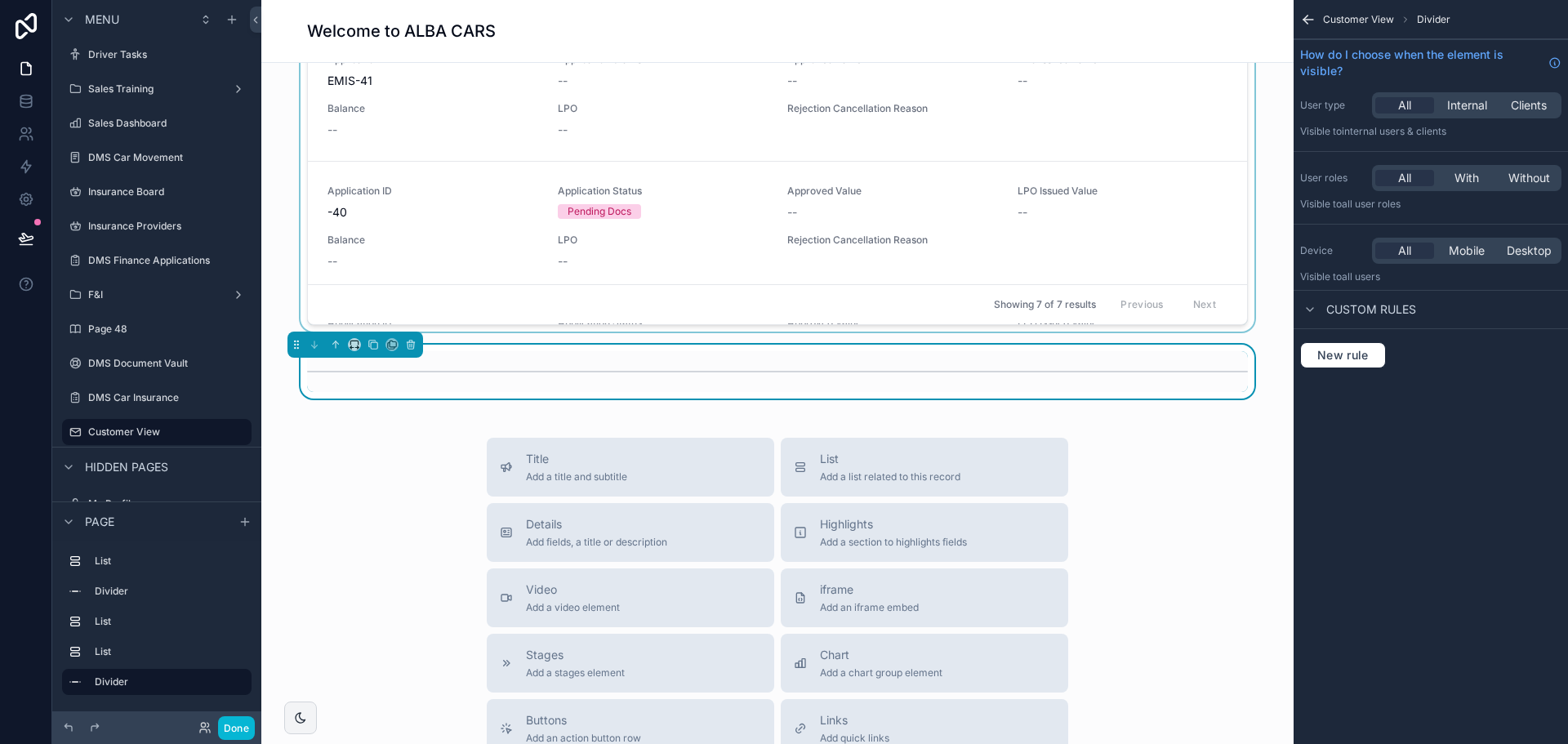
scroll to position [1481, 0]
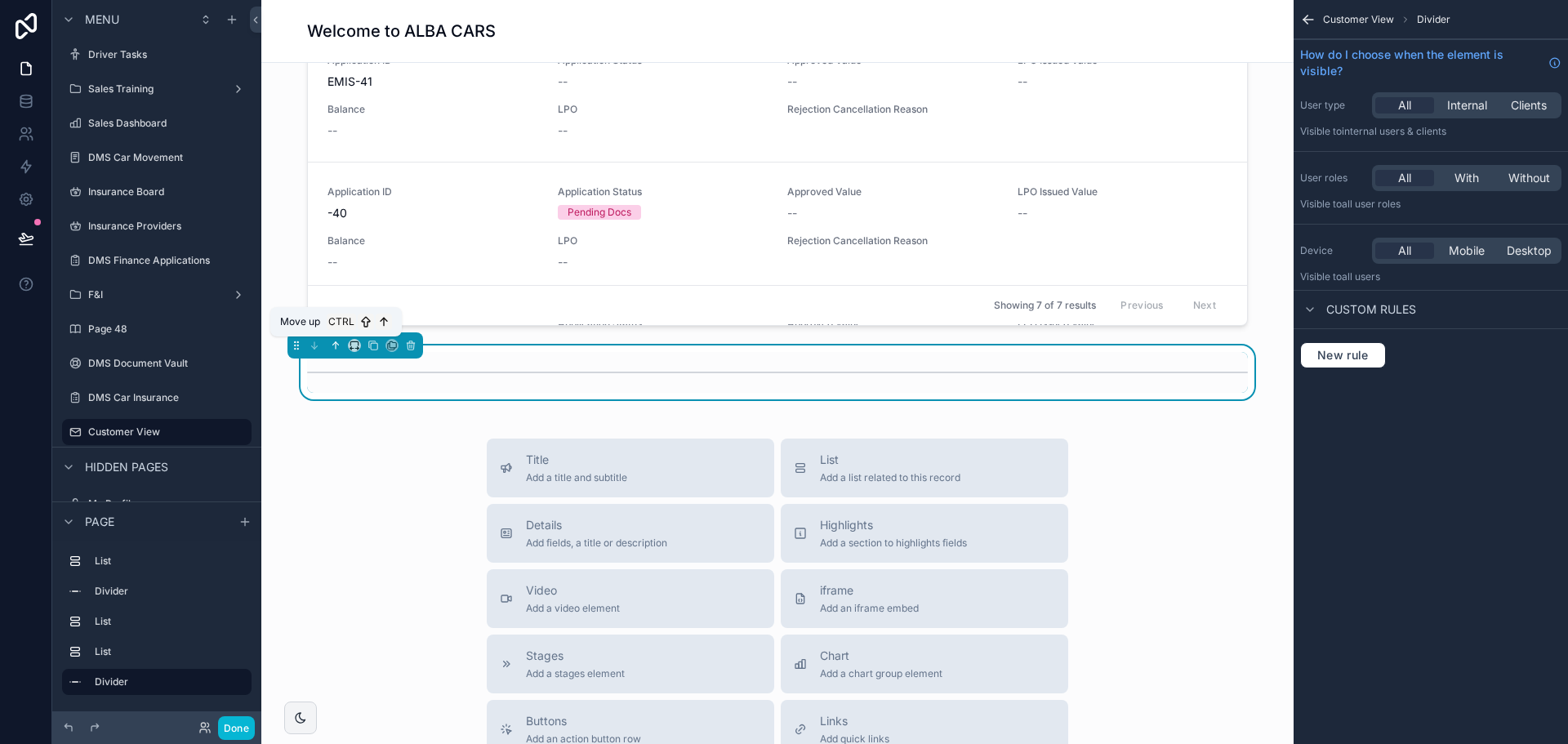
click at [338, 345] on icon "scrollable content" at bounding box center [337, 344] width 4 height 4
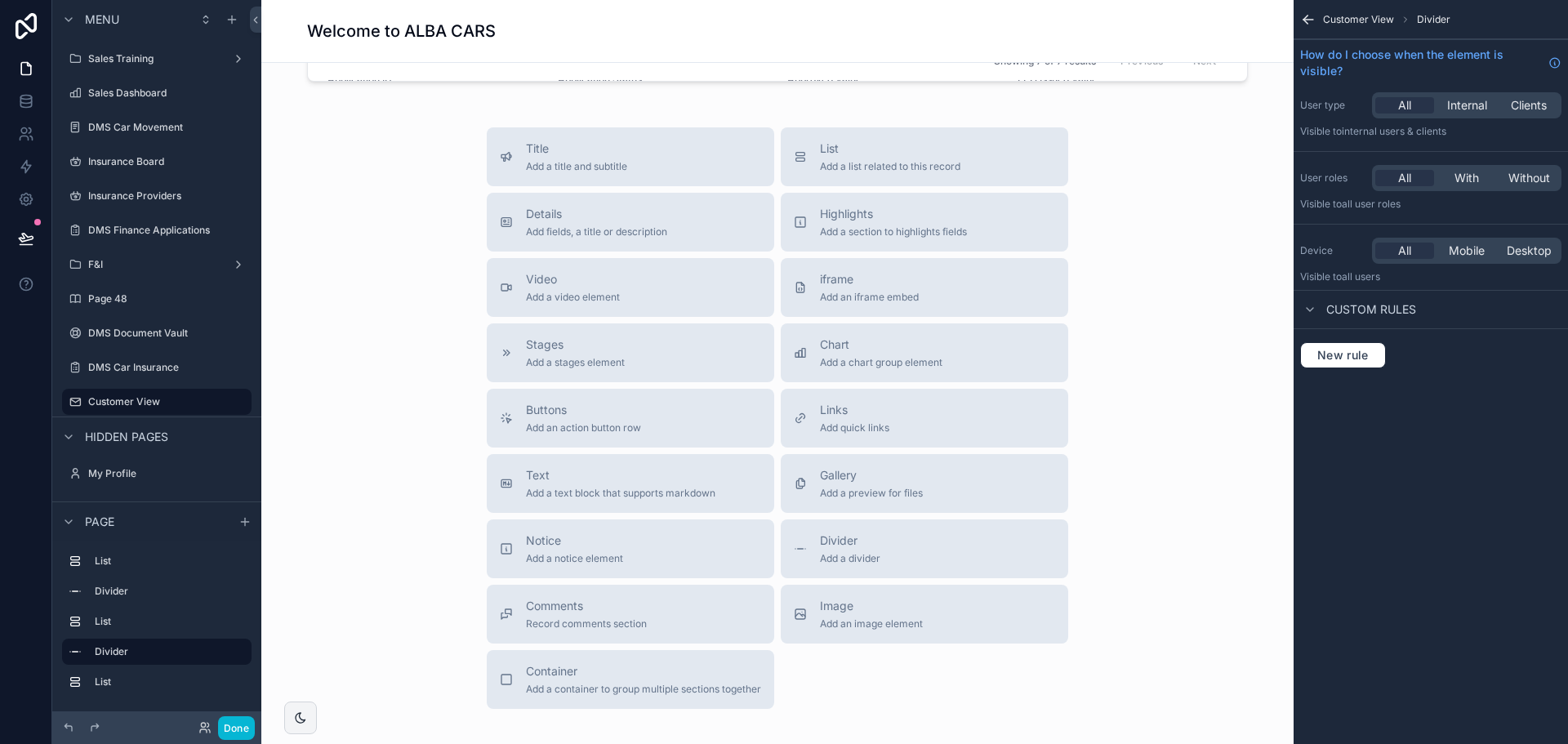
scroll to position [1808, 0]
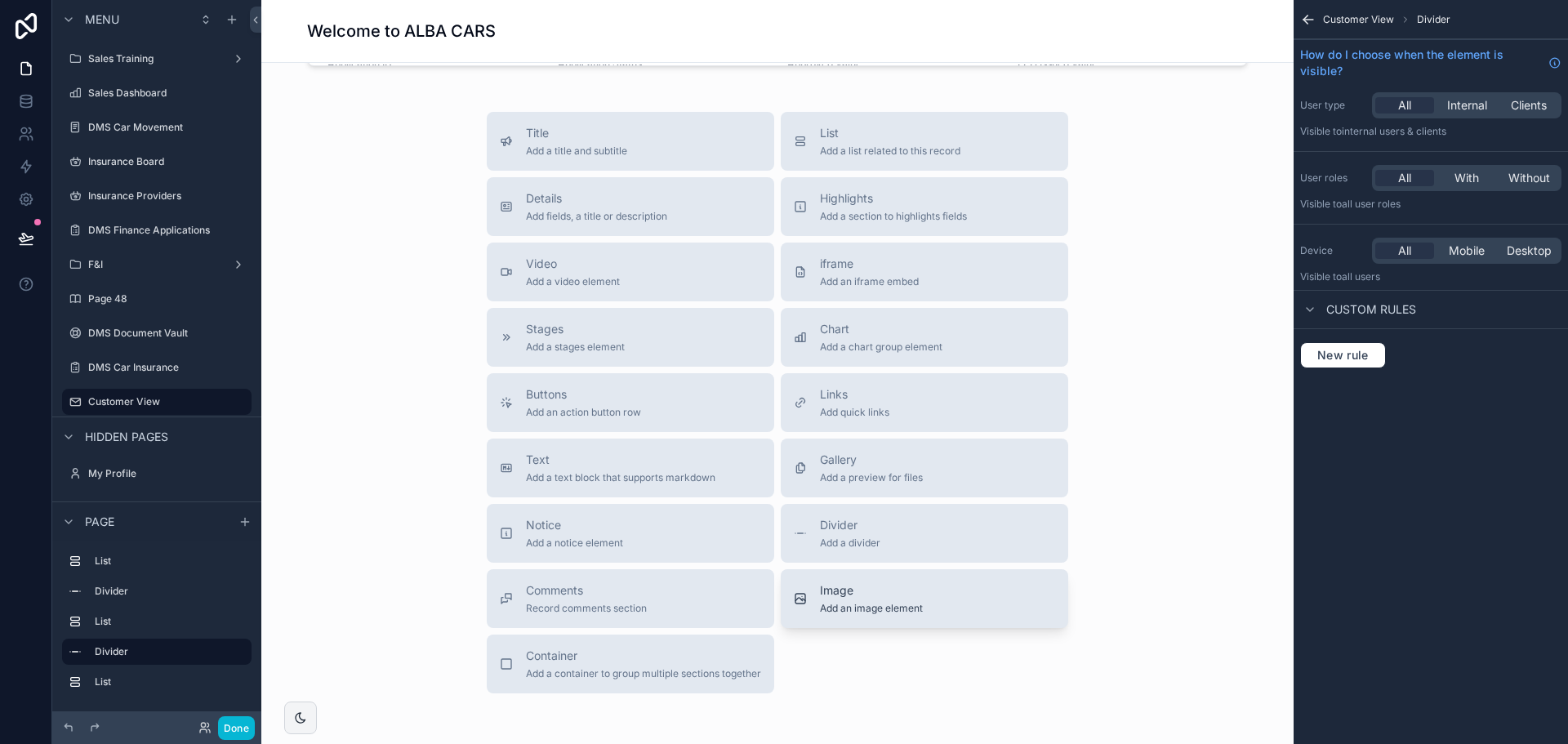
click at [832, 610] on span "Add an image element" at bounding box center [871, 608] width 103 height 13
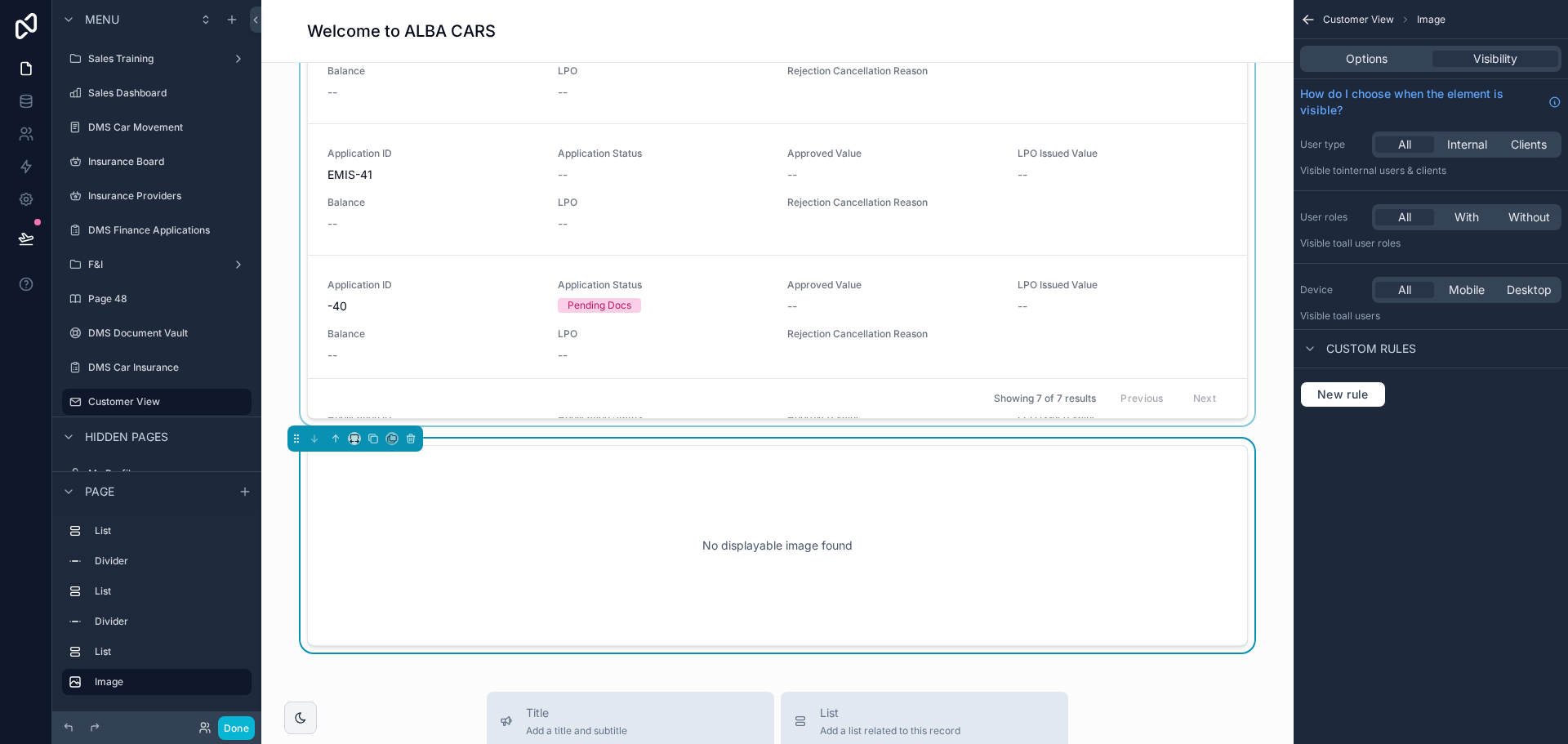
scroll to position [1441, 0]
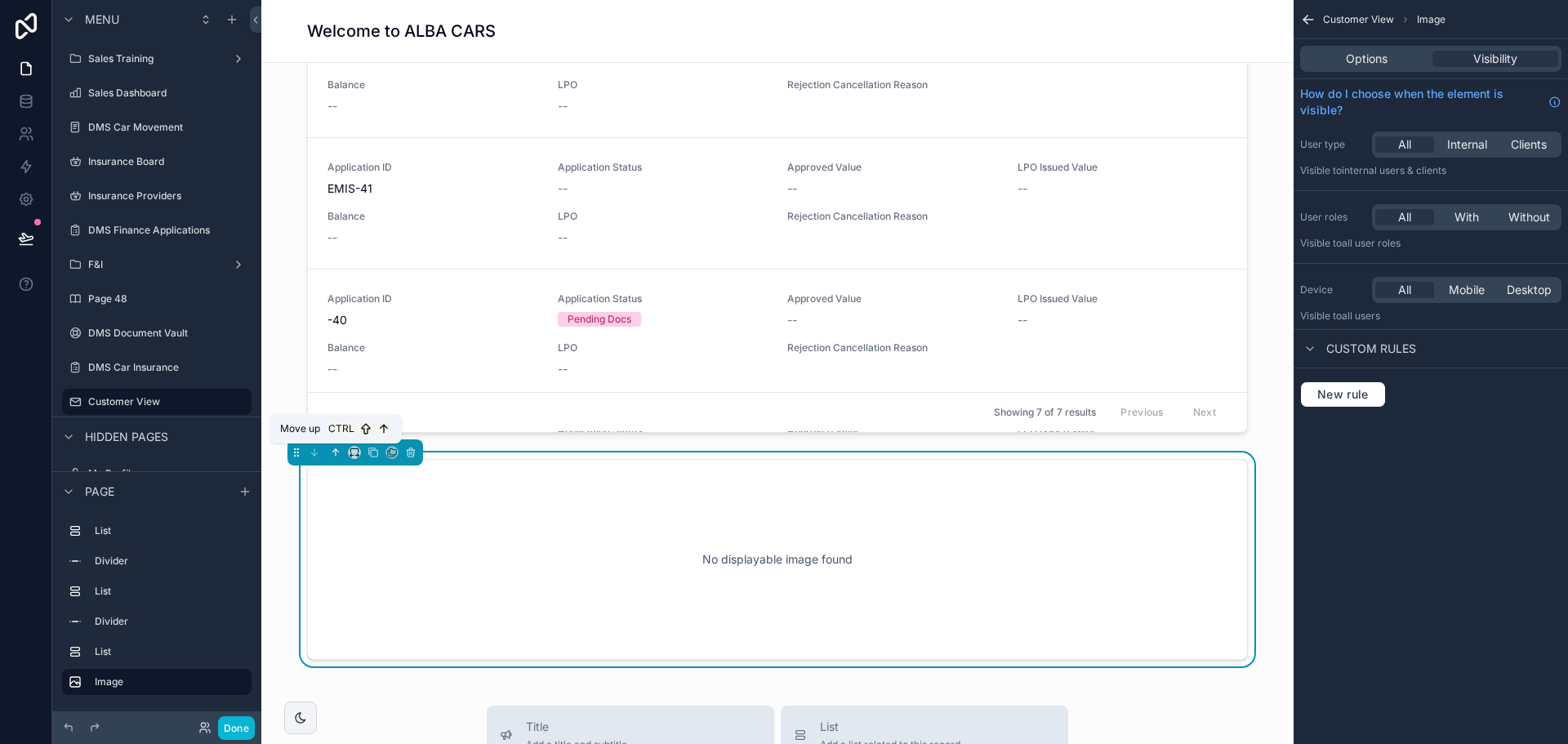
click at [337, 450] on icon "scrollable content" at bounding box center [337, 450] width 4 height 4
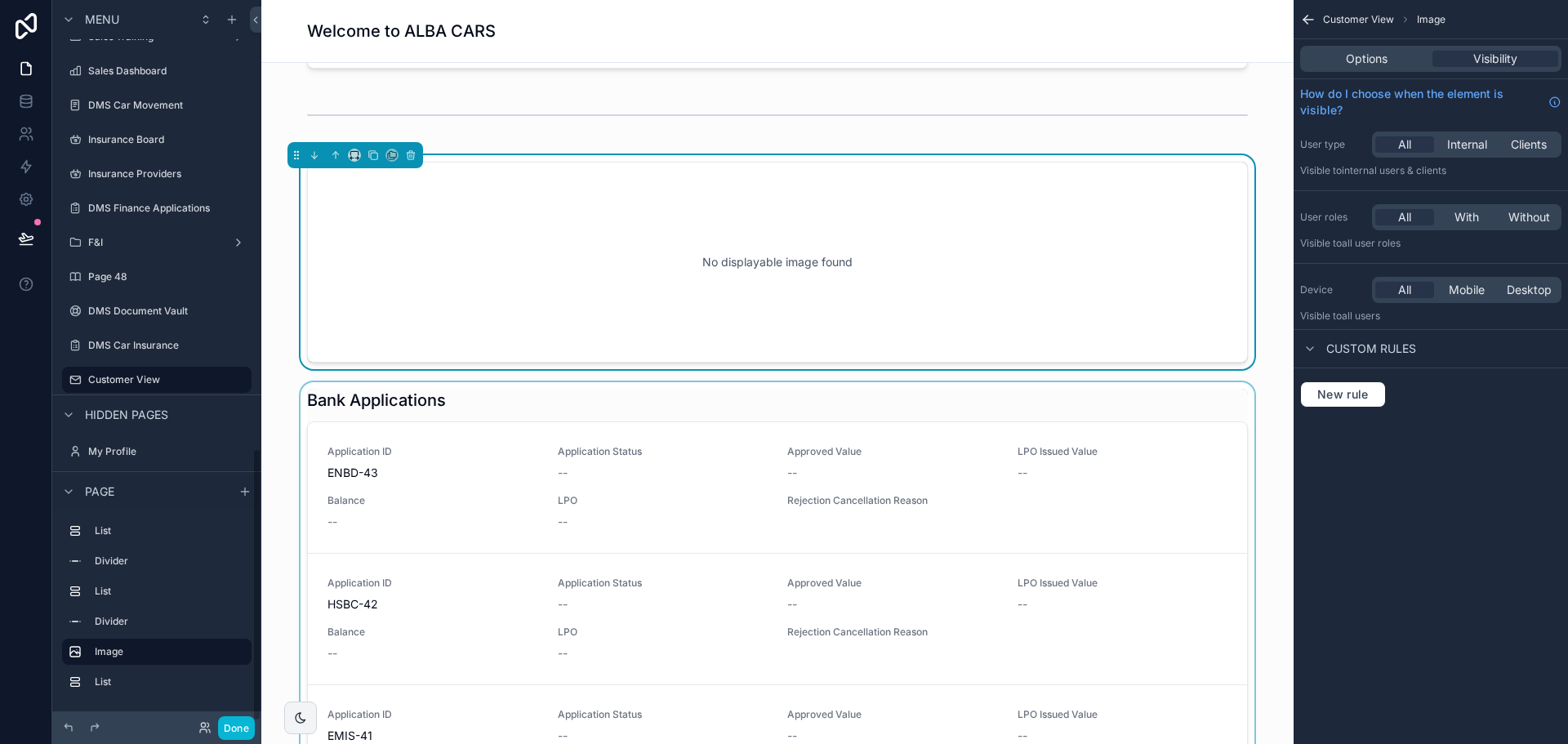
scroll to position [1114, 0]
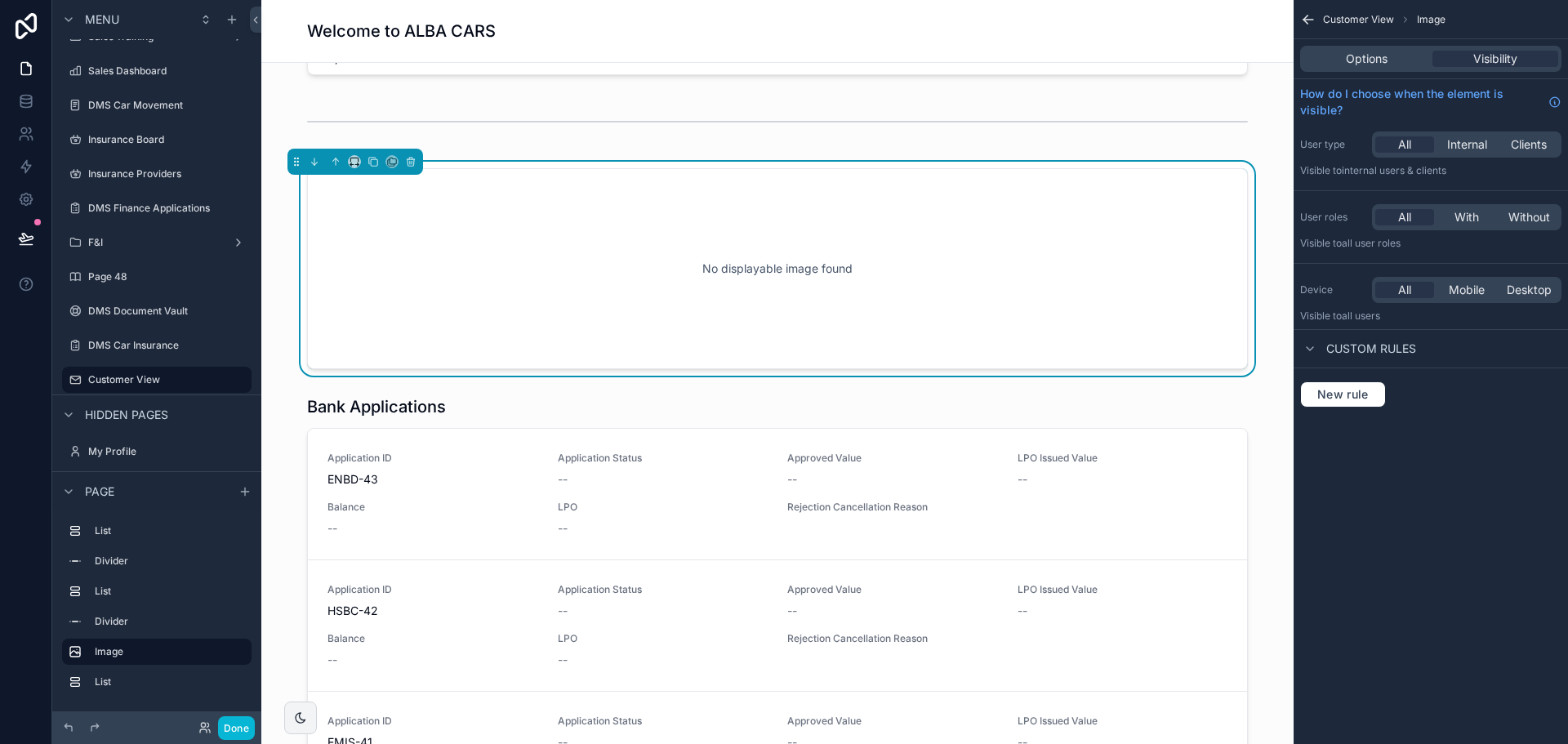
click at [346, 165] on div "scrollable content" at bounding box center [355, 162] width 136 height 26
click at [340, 162] on icon "scrollable content" at bounding box center [335, 162] width 11 height 11
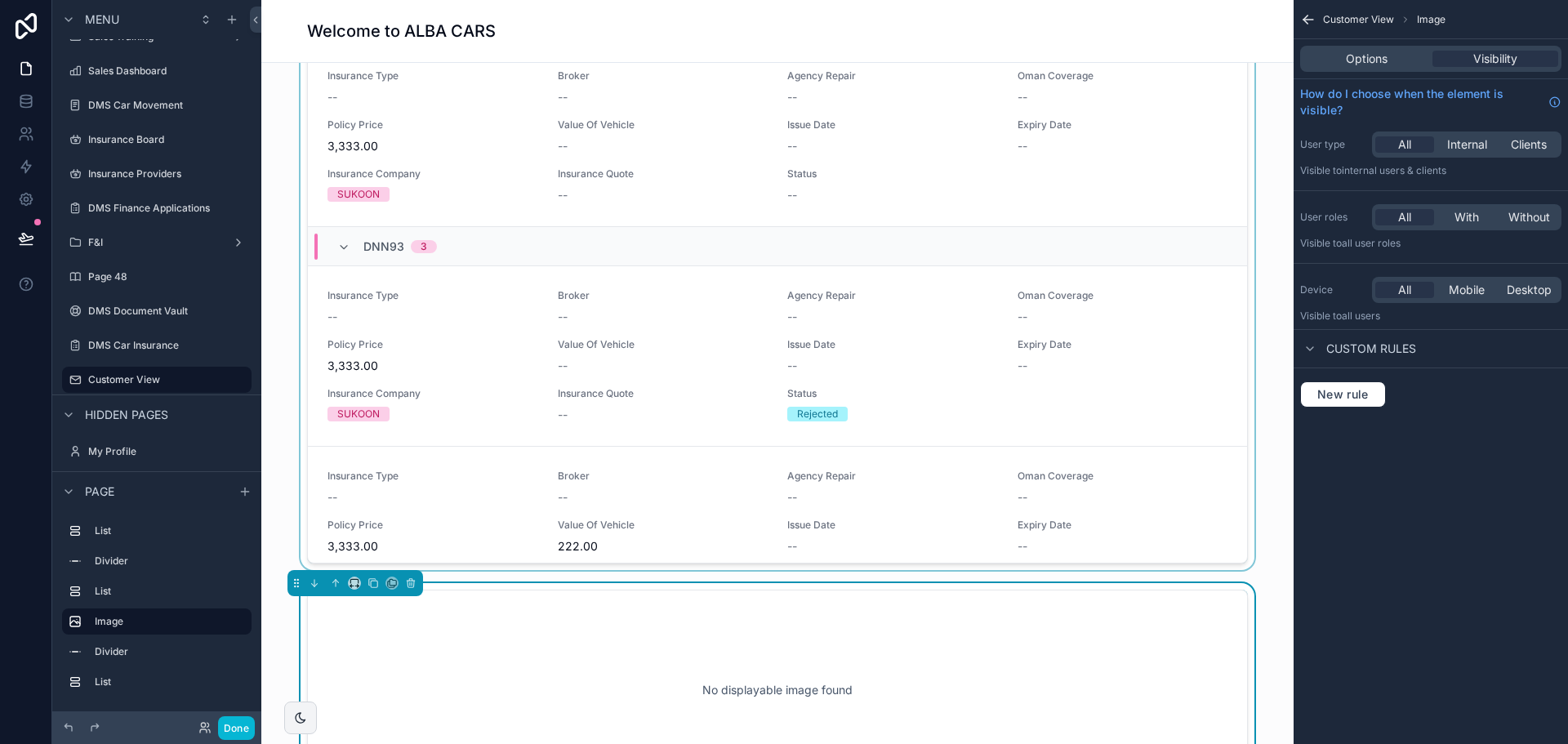
scroll to position [624, 0]
click at [332, 581] on icon "scrollable content" at bounding box center [335, 584] width 11 height 11
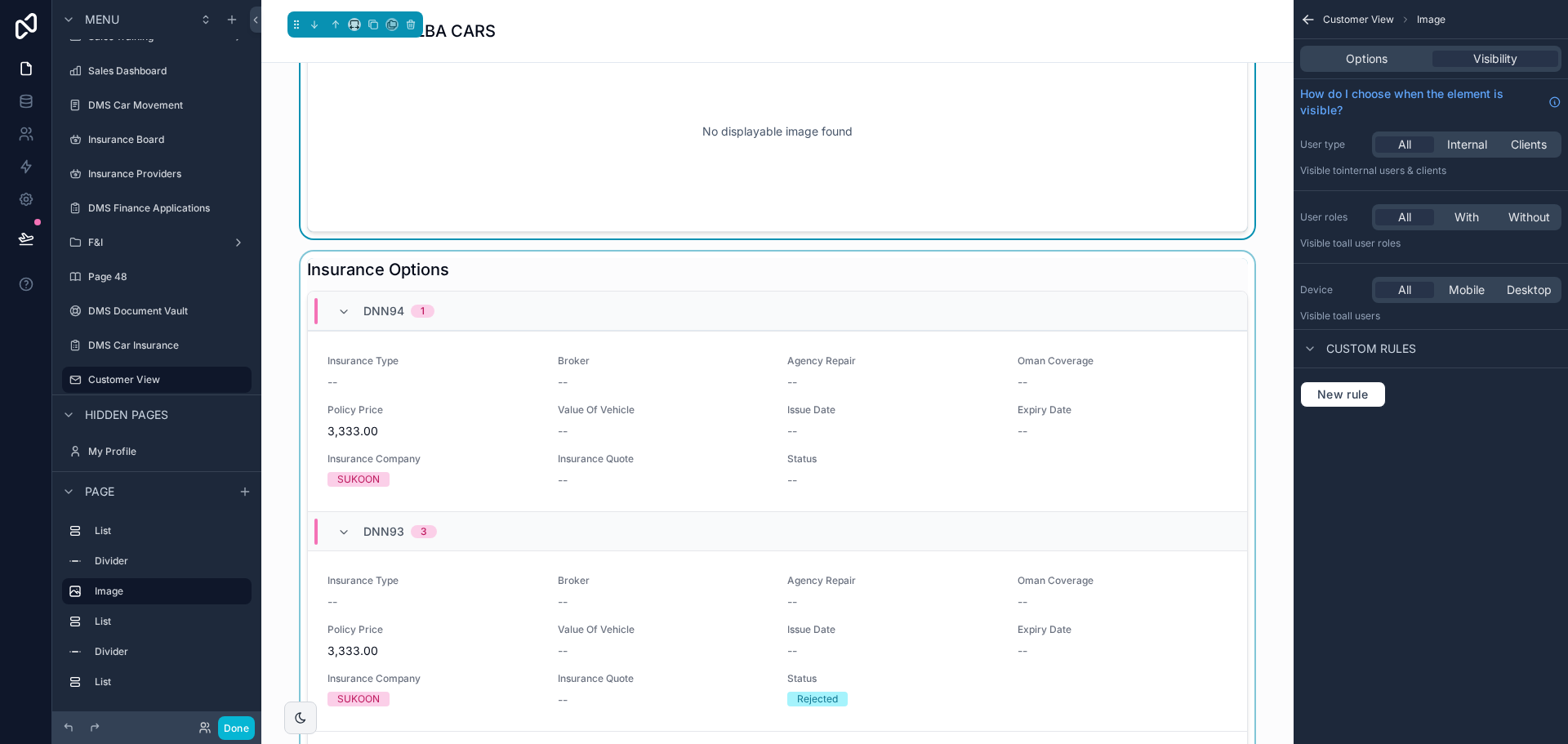
scroll to position [297, 0]
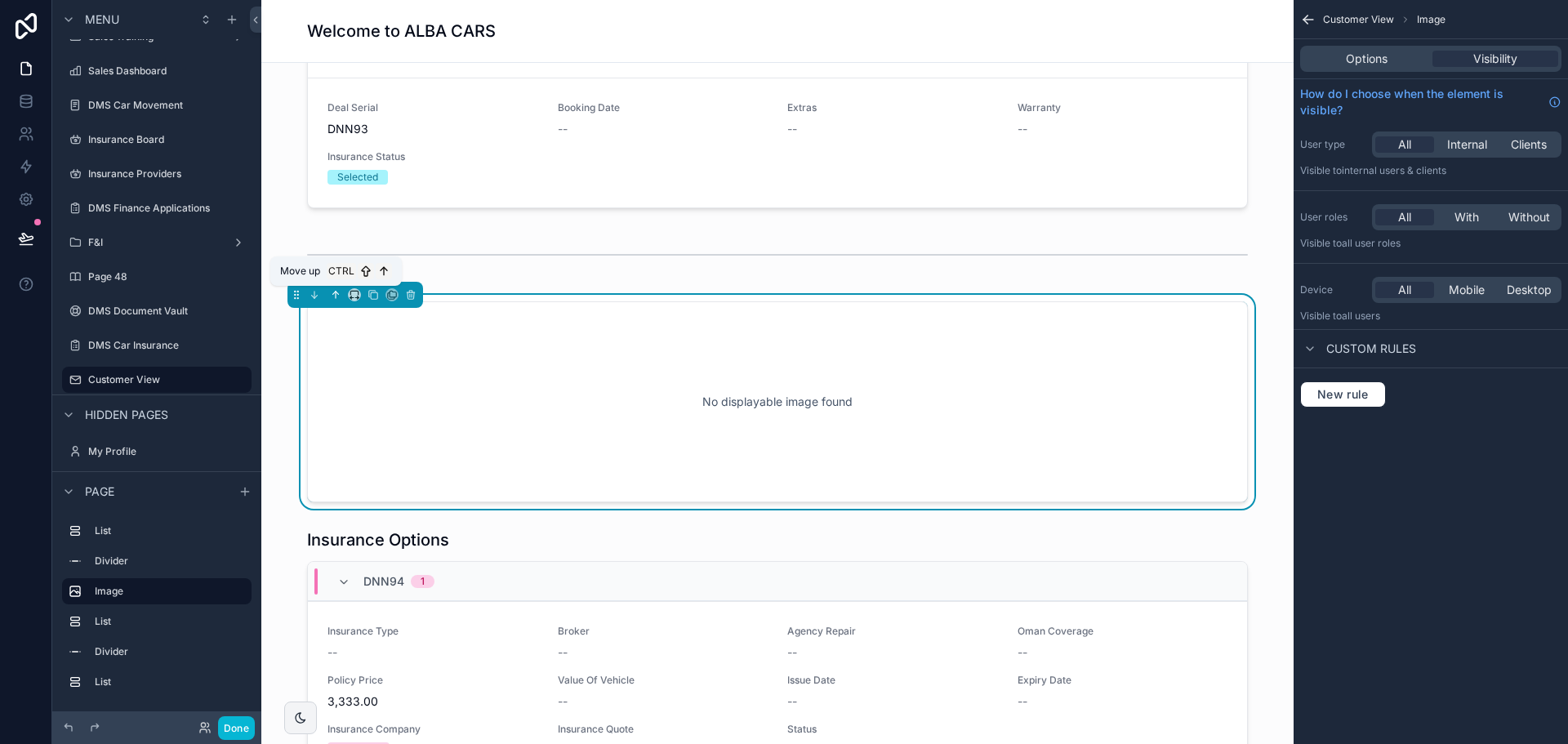
click at [333, 294] on icon "scrollable content" at bounding box center [335, 294] width 11 height 11
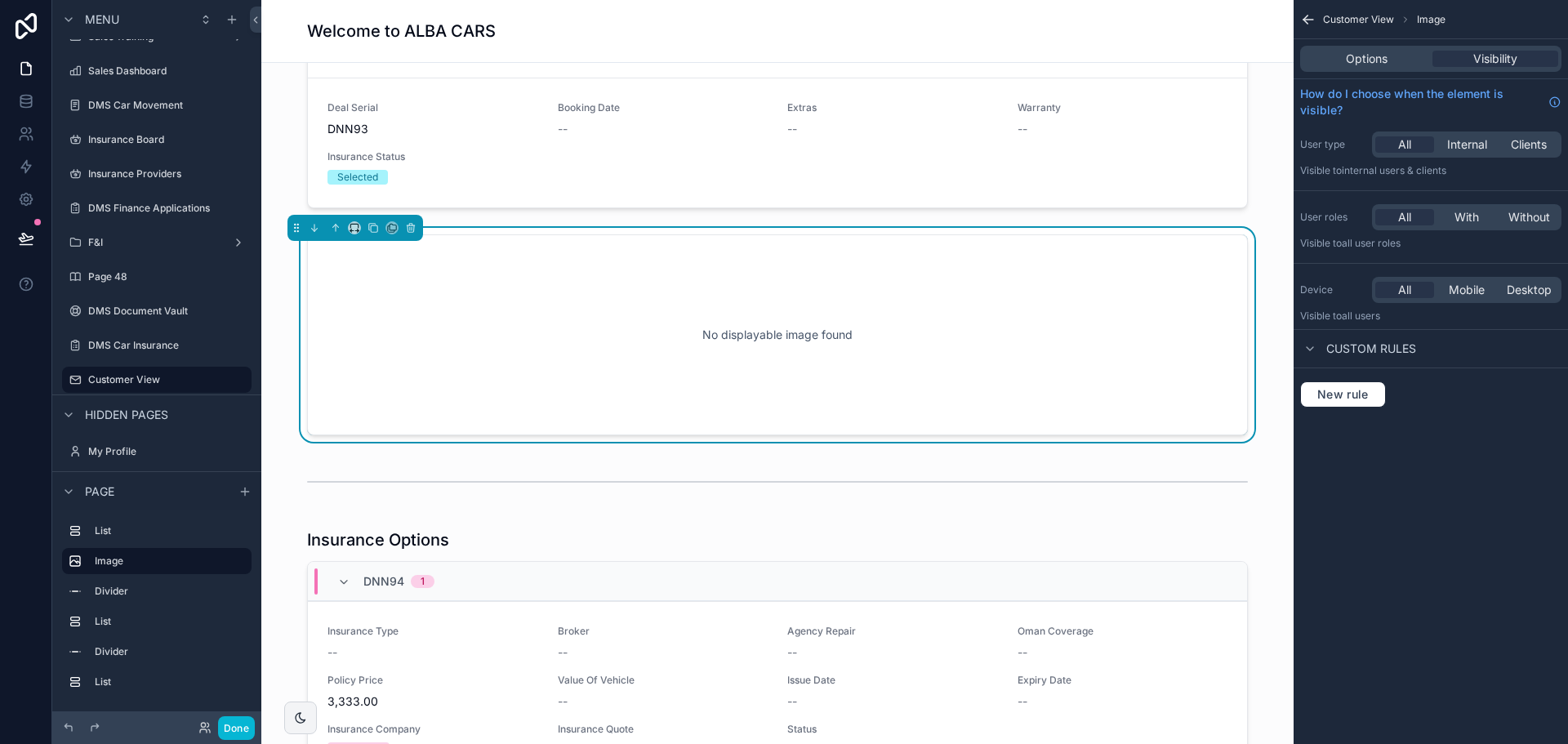
scroll to position [52, 0]
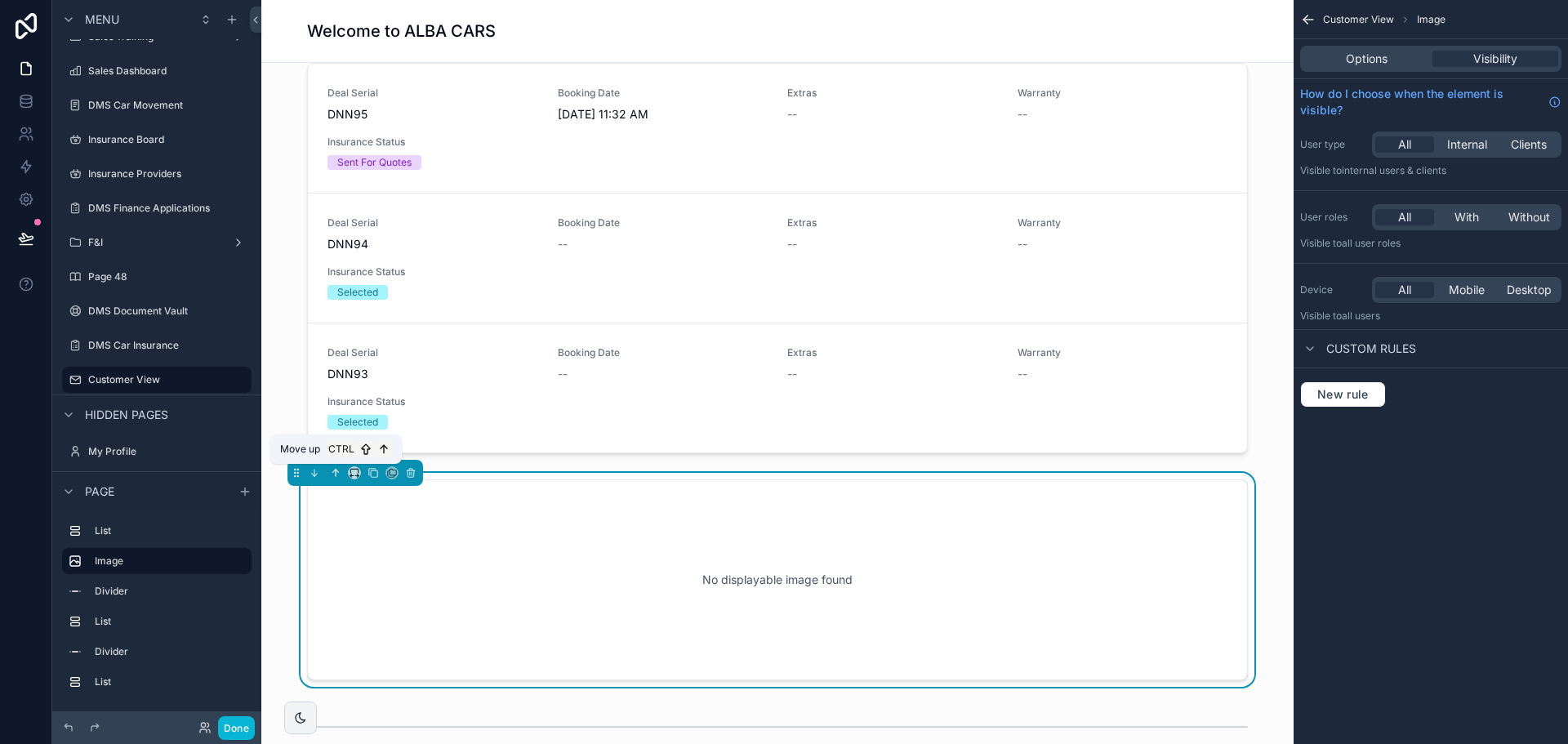
click at [333, 473] on icon "scrollable content" at bounding box center [335, 473] width 11 height 11
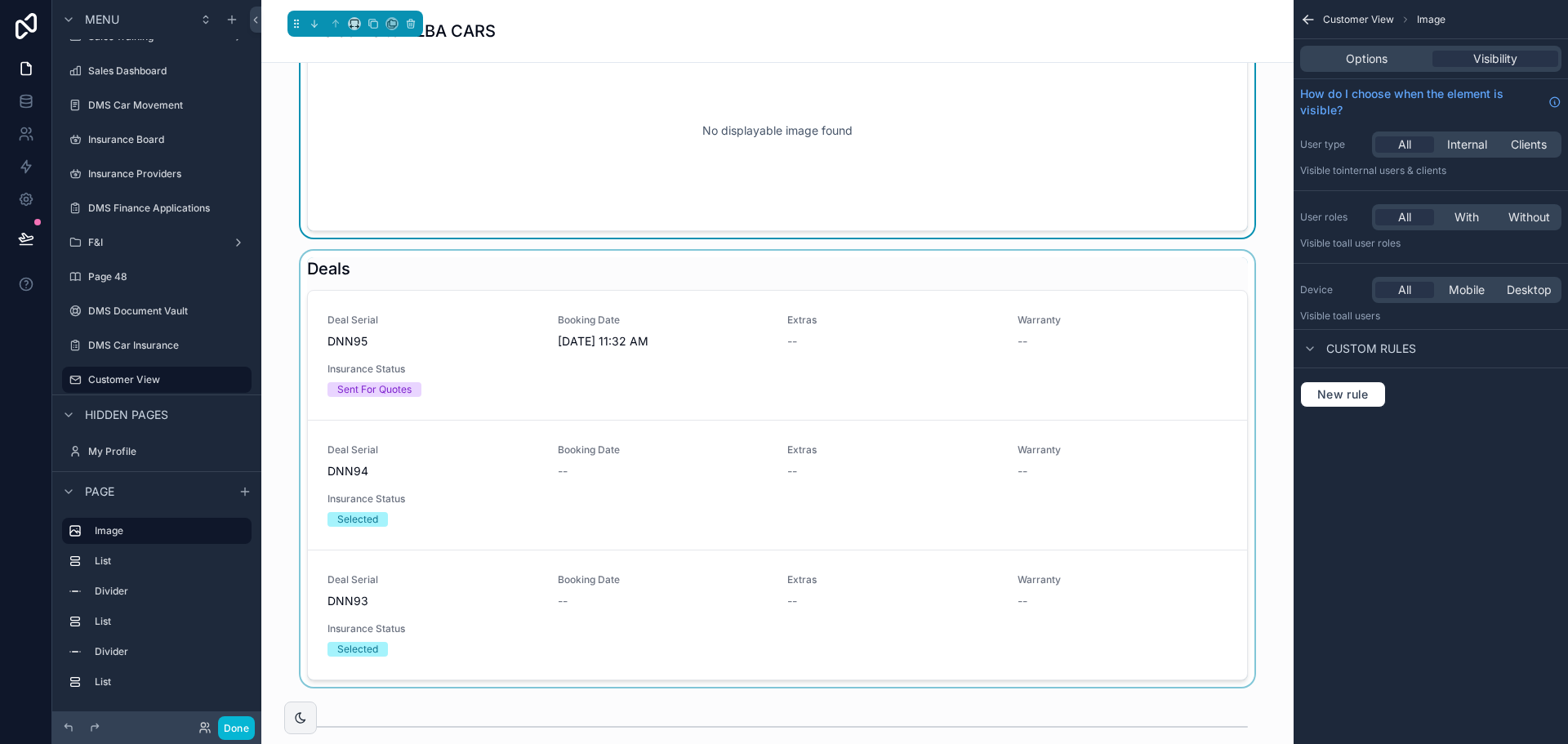
scroll to position [0, 0]
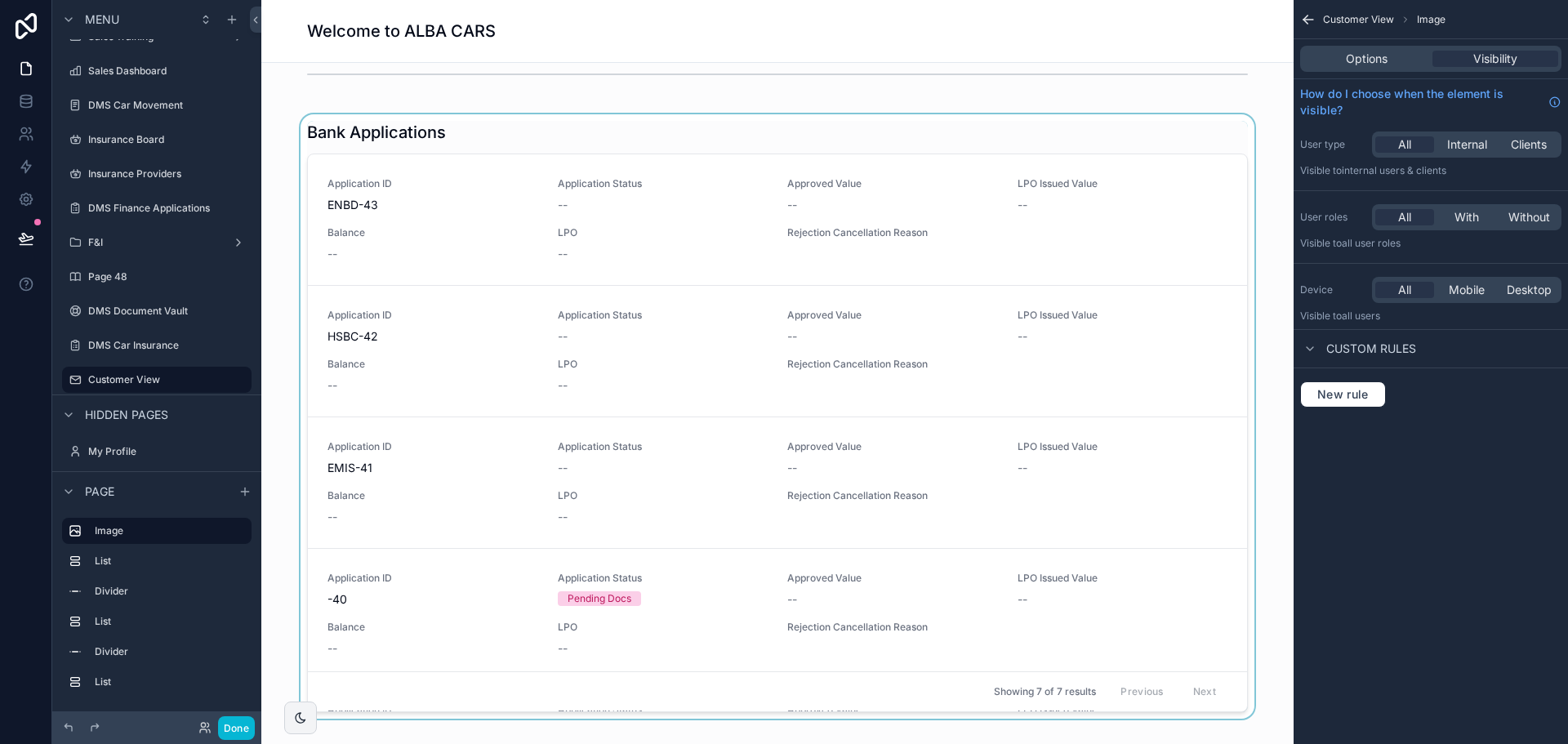
click at [320, 260] on div "scrollable content" at bounding box center [777, 416] width 1006 height 604
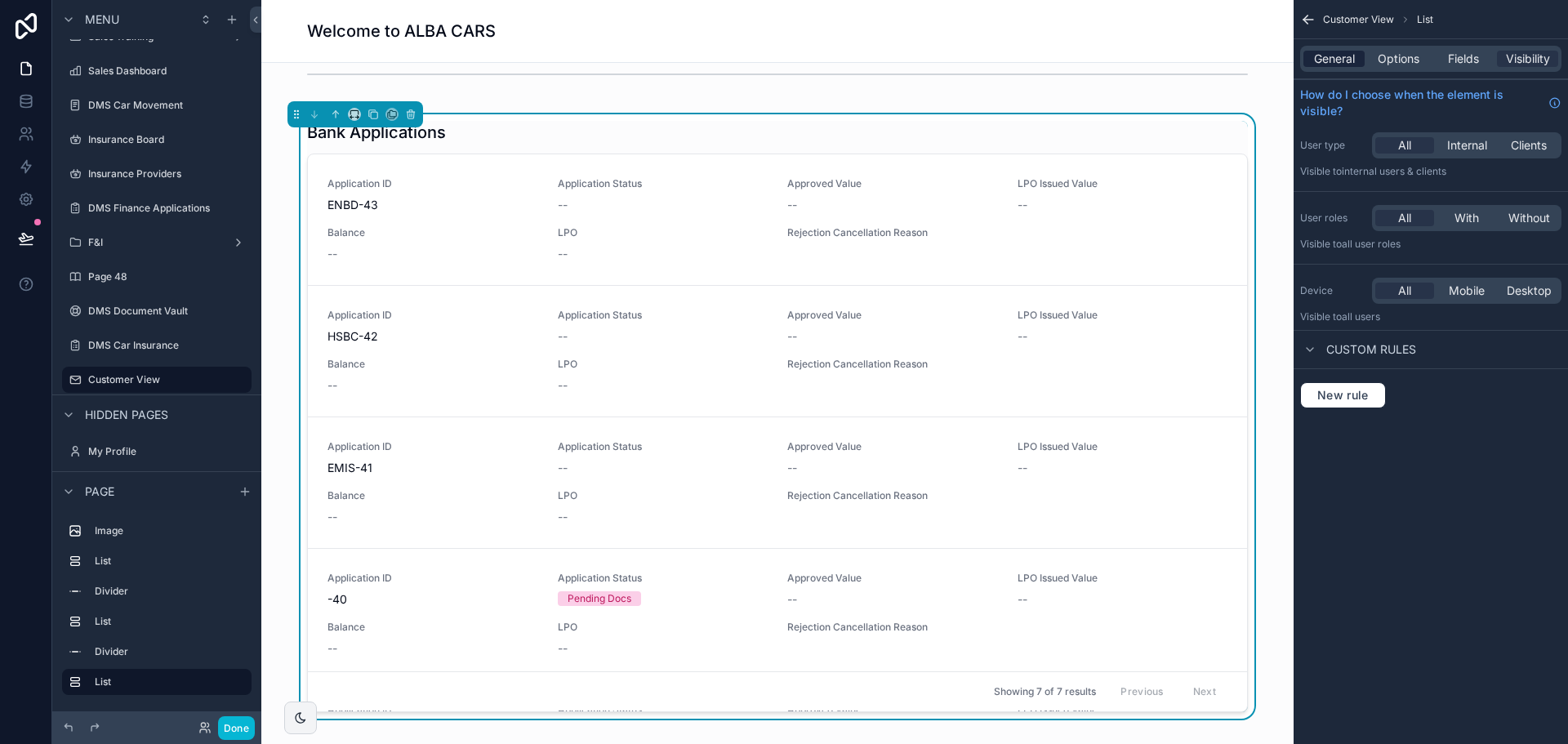
click at [1354, 59] on span "General" at bounding box center [1335, 59] width 41 height 17
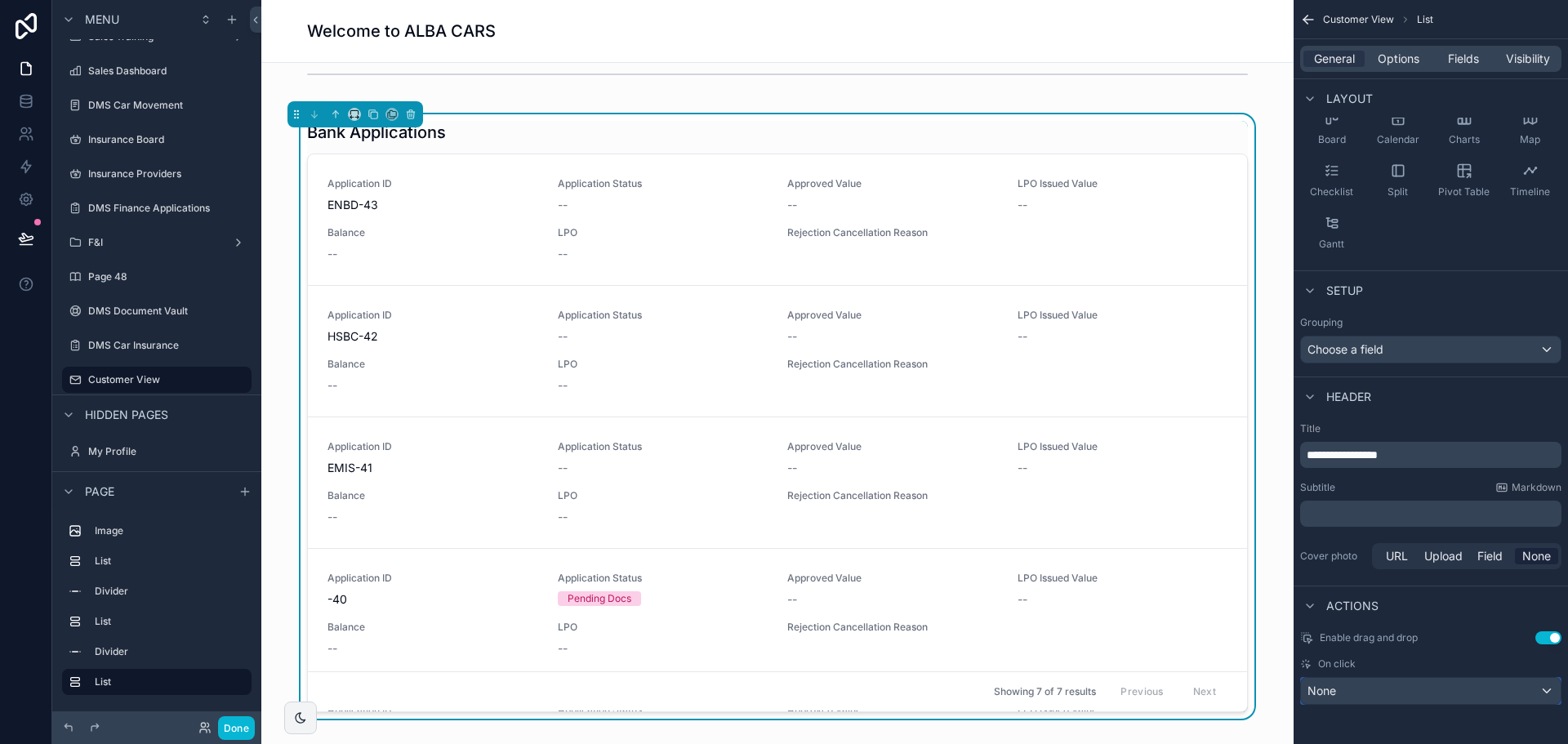
click at [1497, 693] on div "None" at bounding box center [1431, 691] width 260 height 26
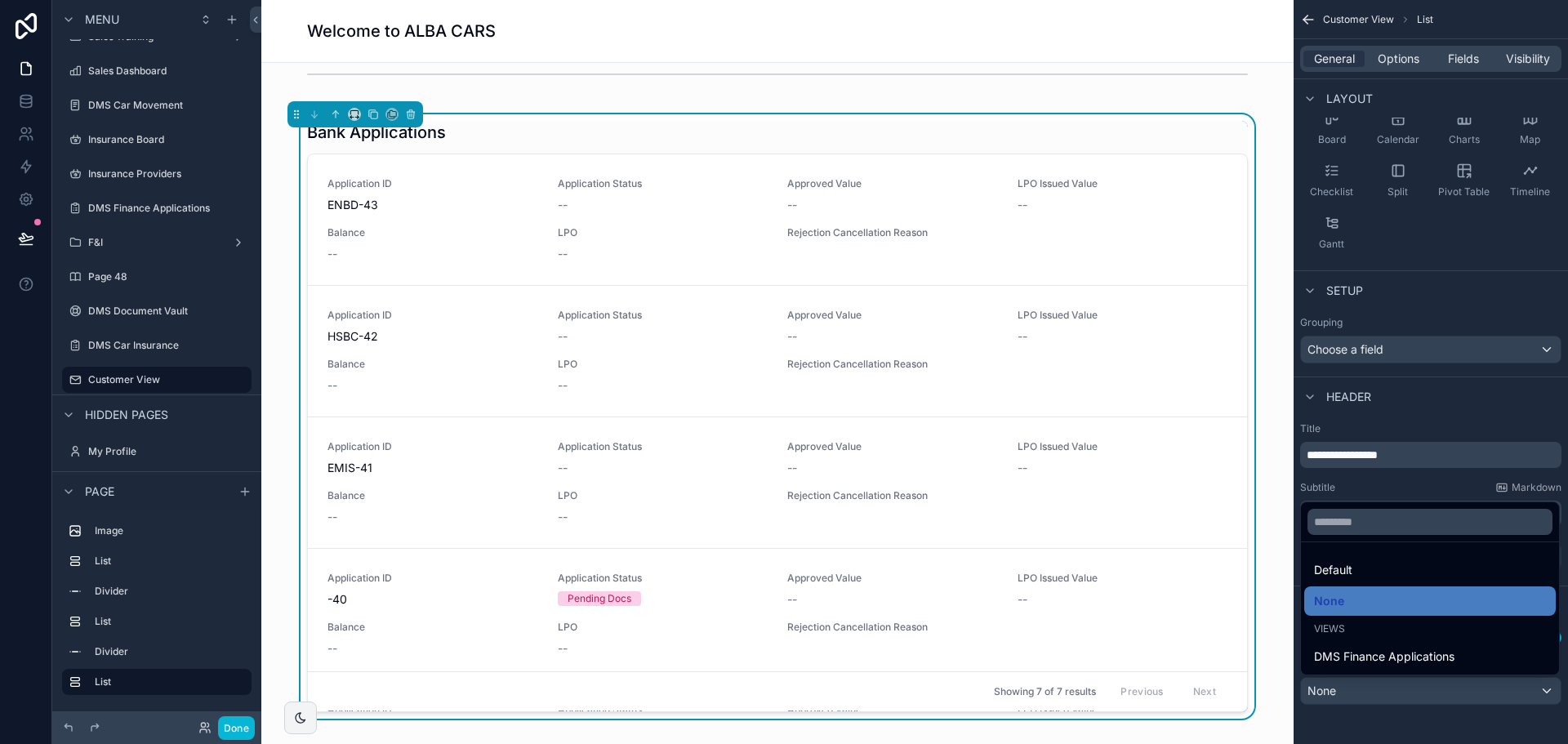
click at [1497, 693] on div "scrollable content" at bounding box center [784, 372] width 1568 height 744
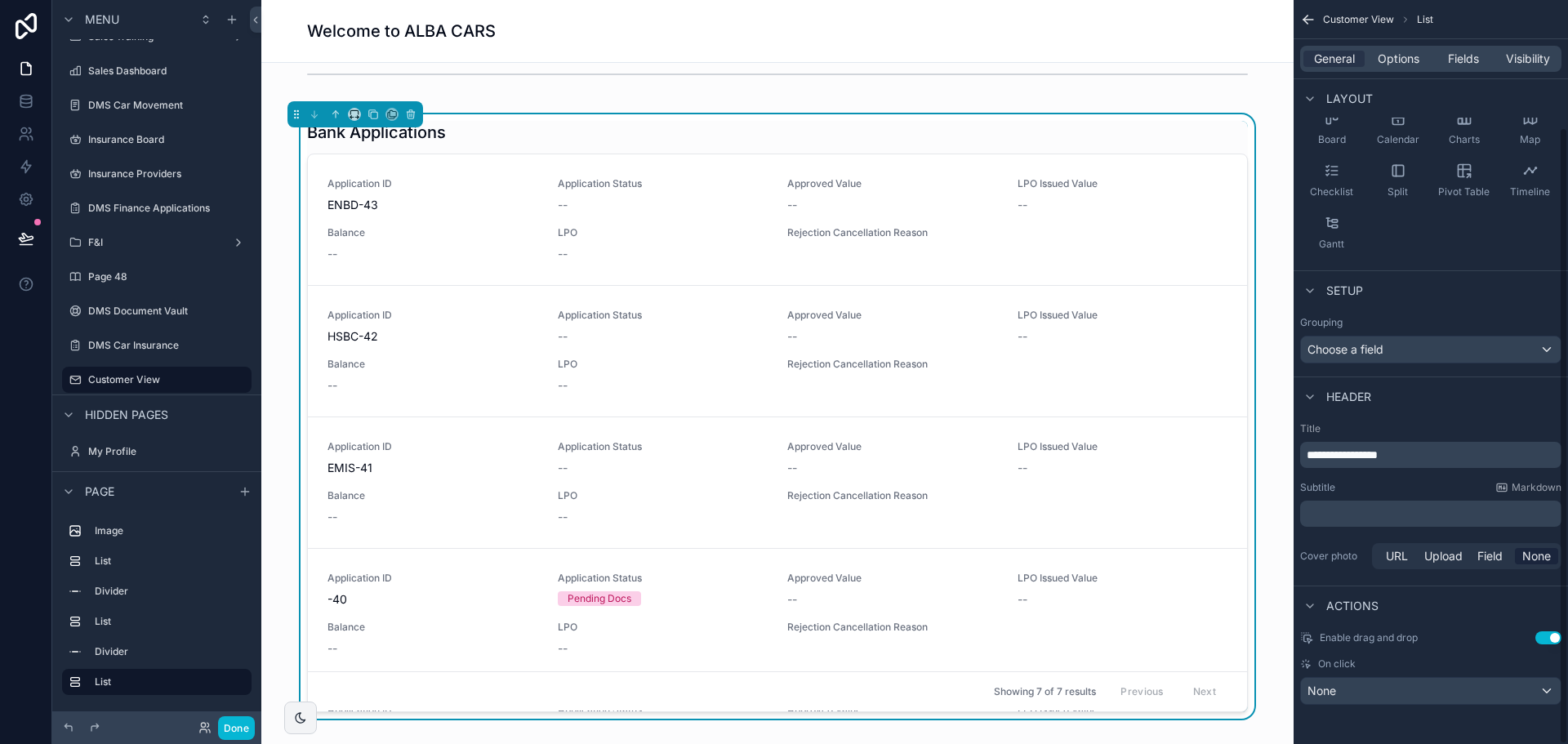
click at [1546, 639] on button "Use setting" at bounding box center [1548, 638] width 26 height 13
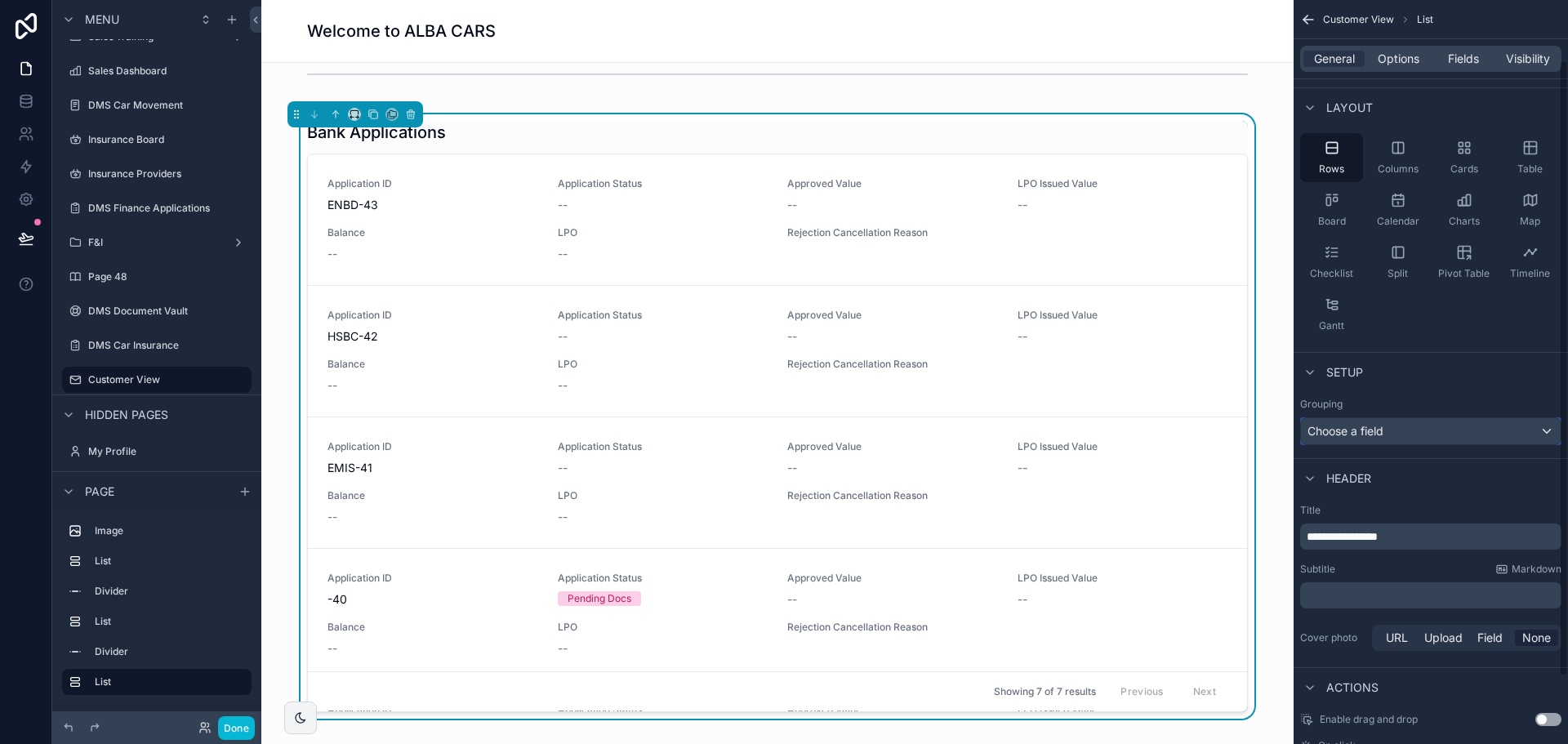
click at [1405, 434] on div "Choose a field" at bounding box center [1431, 431] width 260 height 26
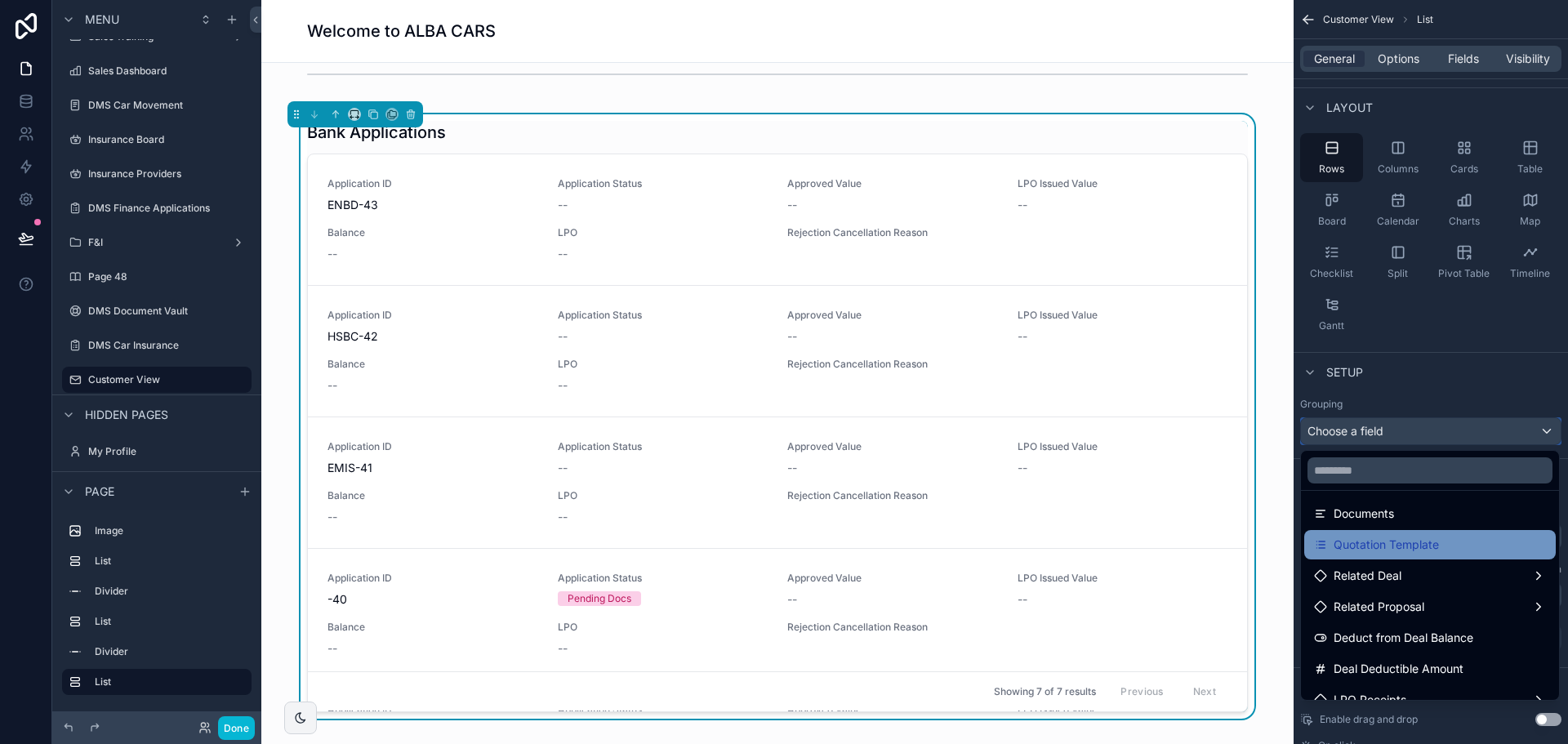
scroll to position [503, 0]
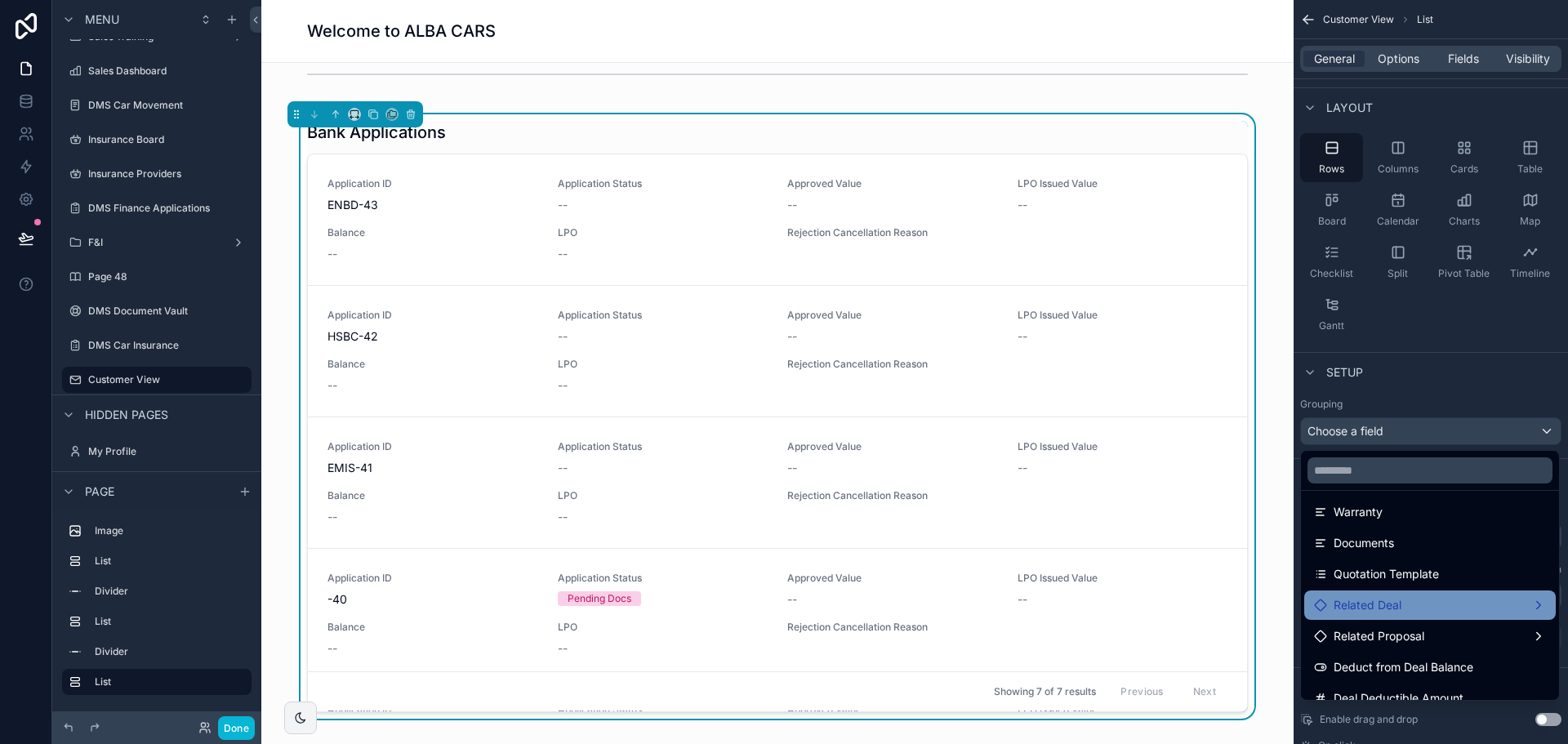
click at [1433, 611] on div "Related Deal" at bounding box center [1431, 605] width 232 height 20
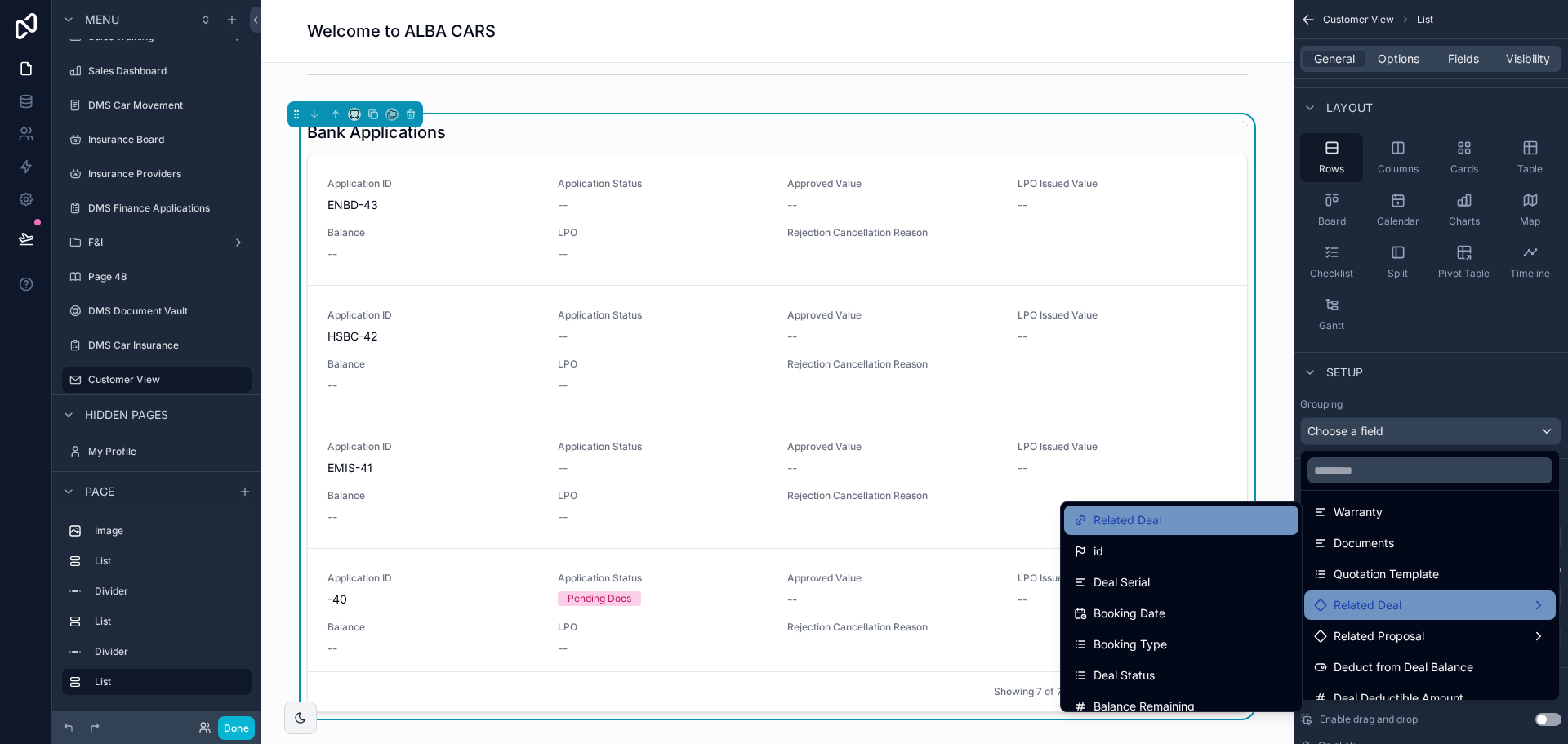
click at [1220, 529] on div "Related Deal" at bounding box center [1181, 520] width 215 height 20
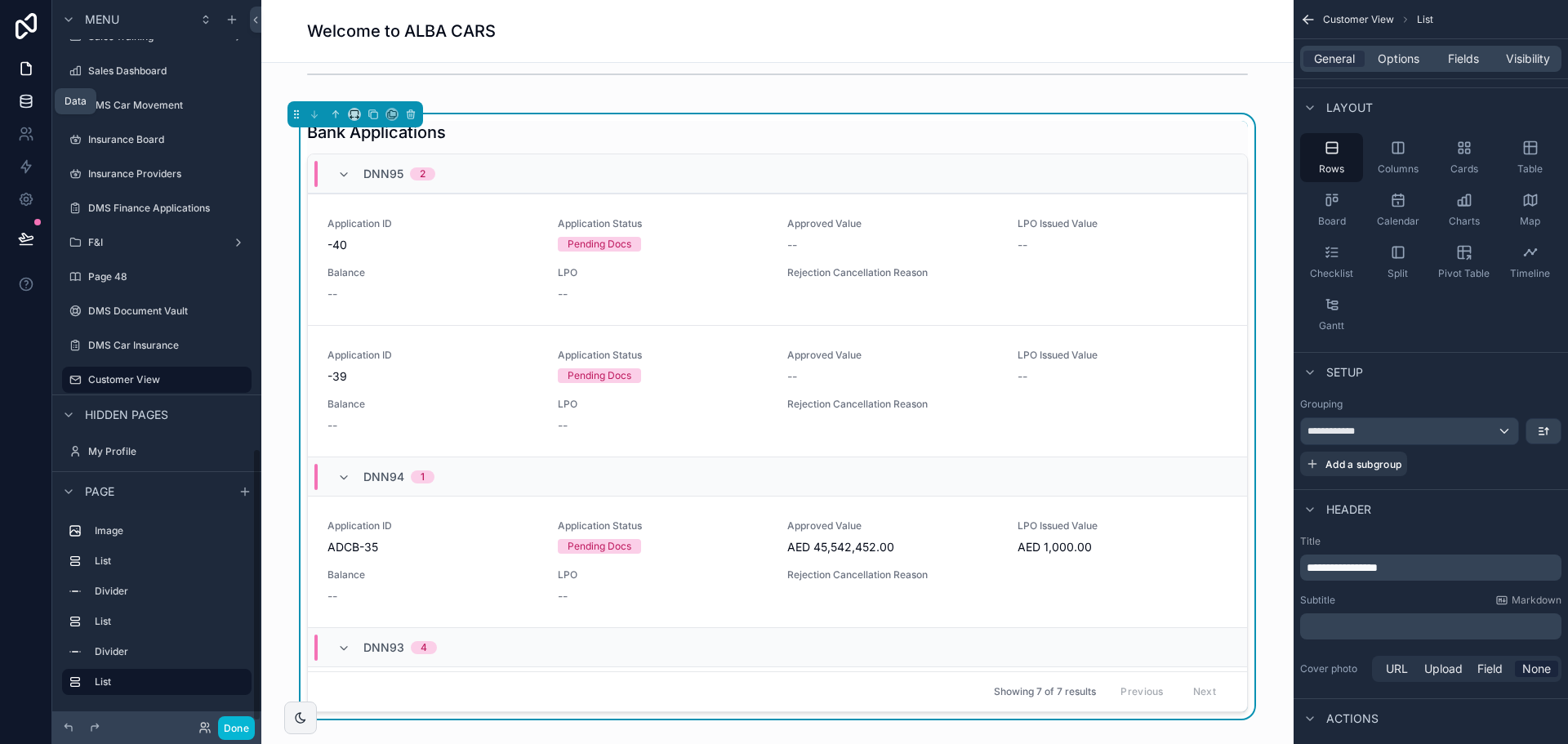
click at [27, 94] on icon at bounding box center [26, 101] width 17 height 17
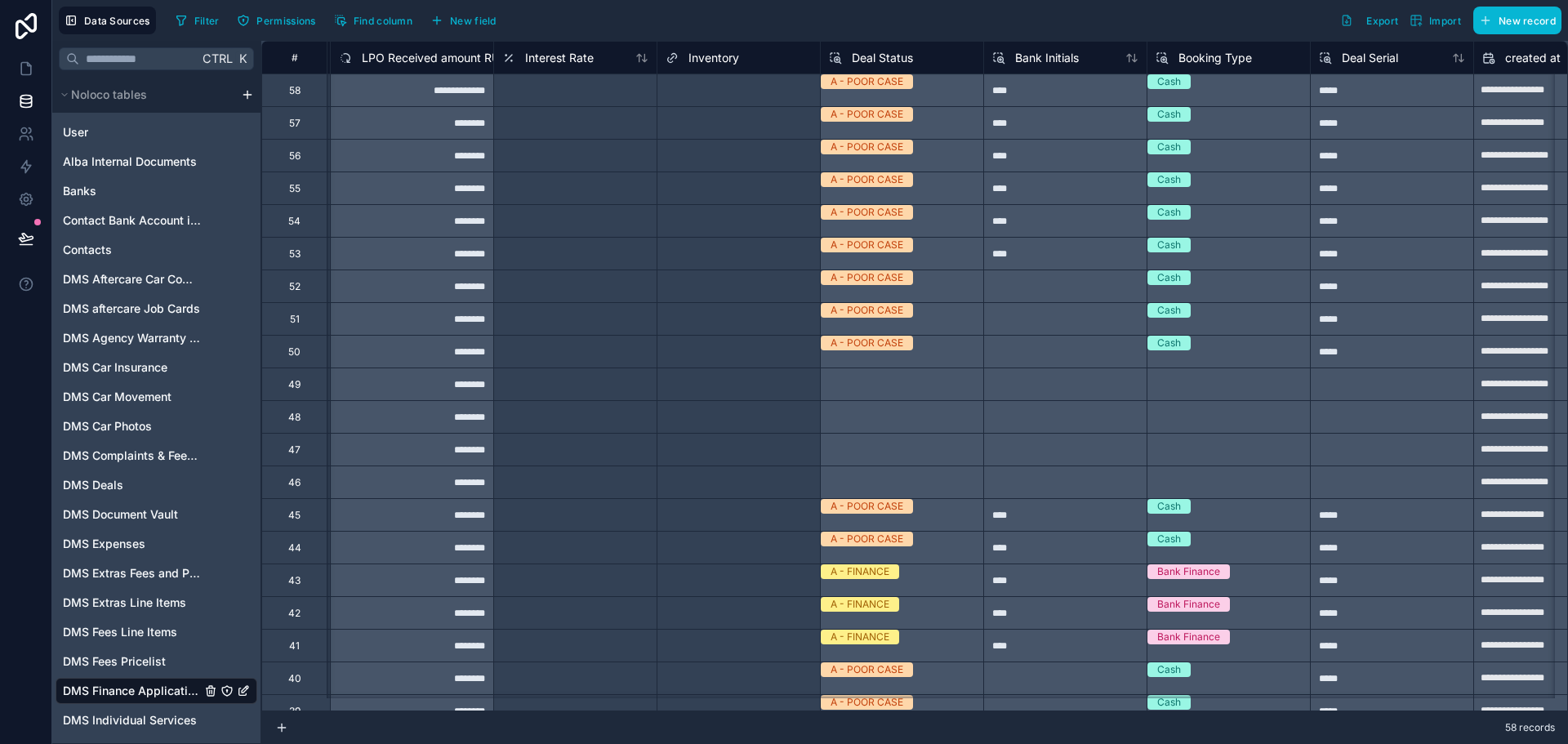
scroll to position [0, 4734]
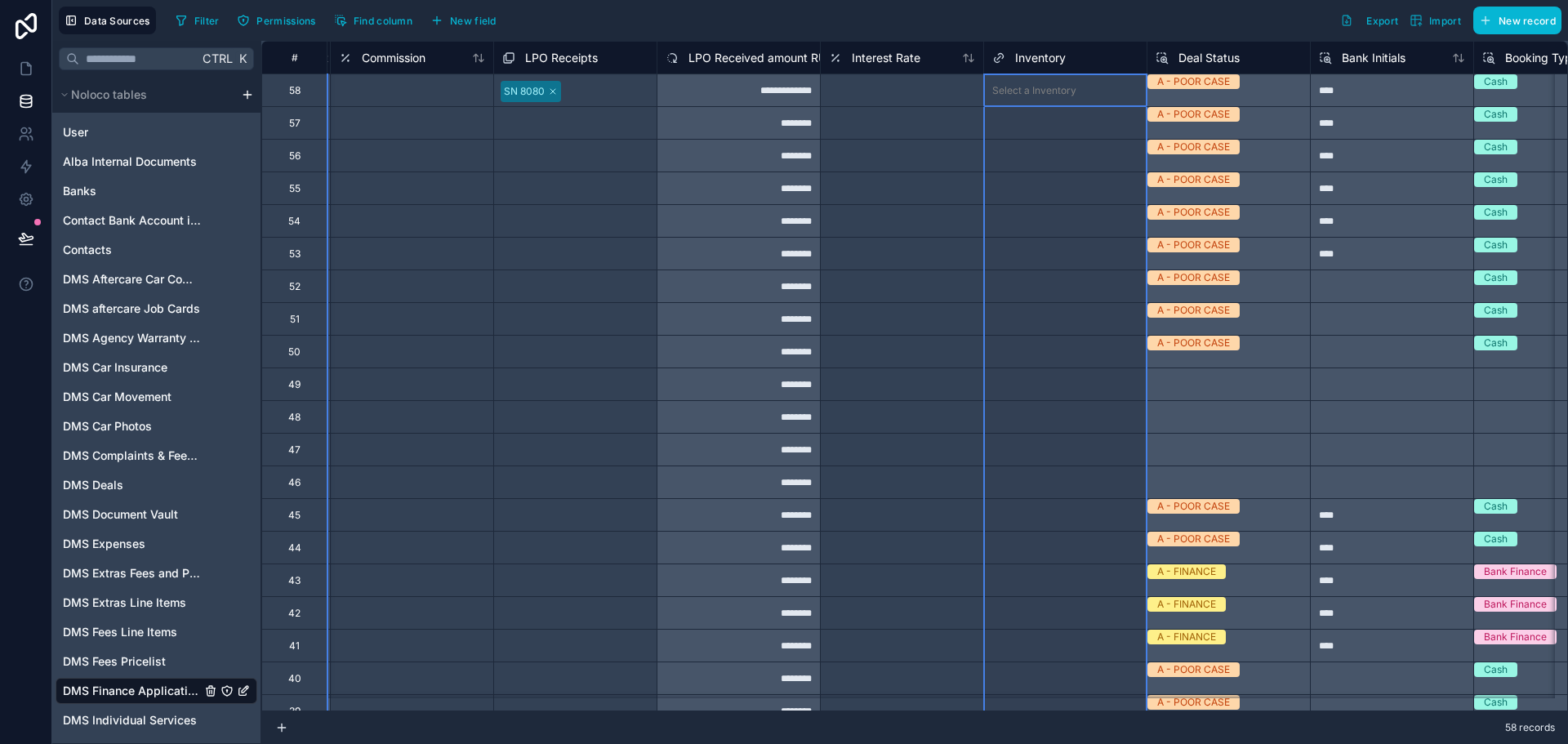
click at [1039, 67] on div "Inventory" at bounding box center [1028, 58] width 73 height 20
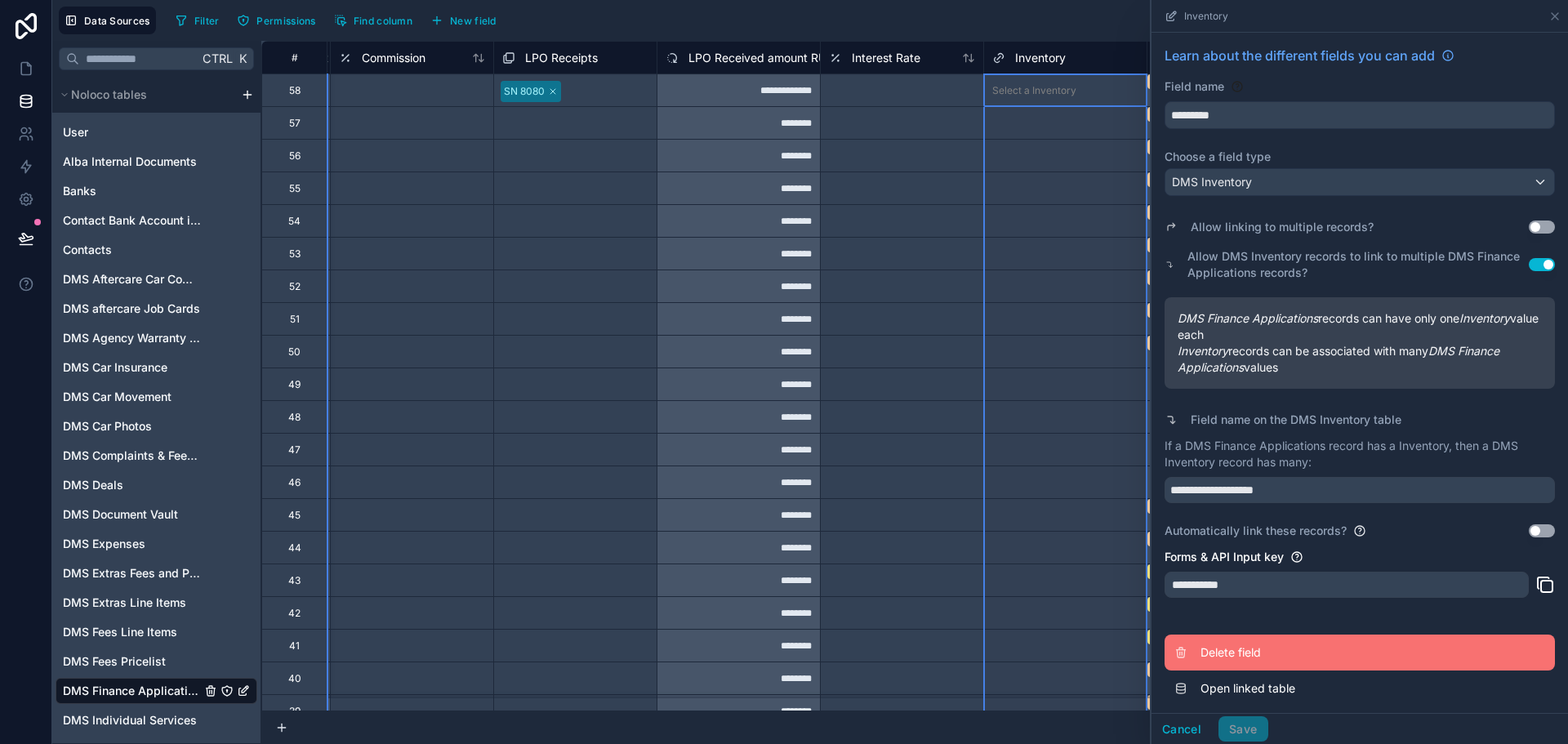
click at [1318, 659] on span "Delete field" at bounding box center [1318, 653] width 235 height 17
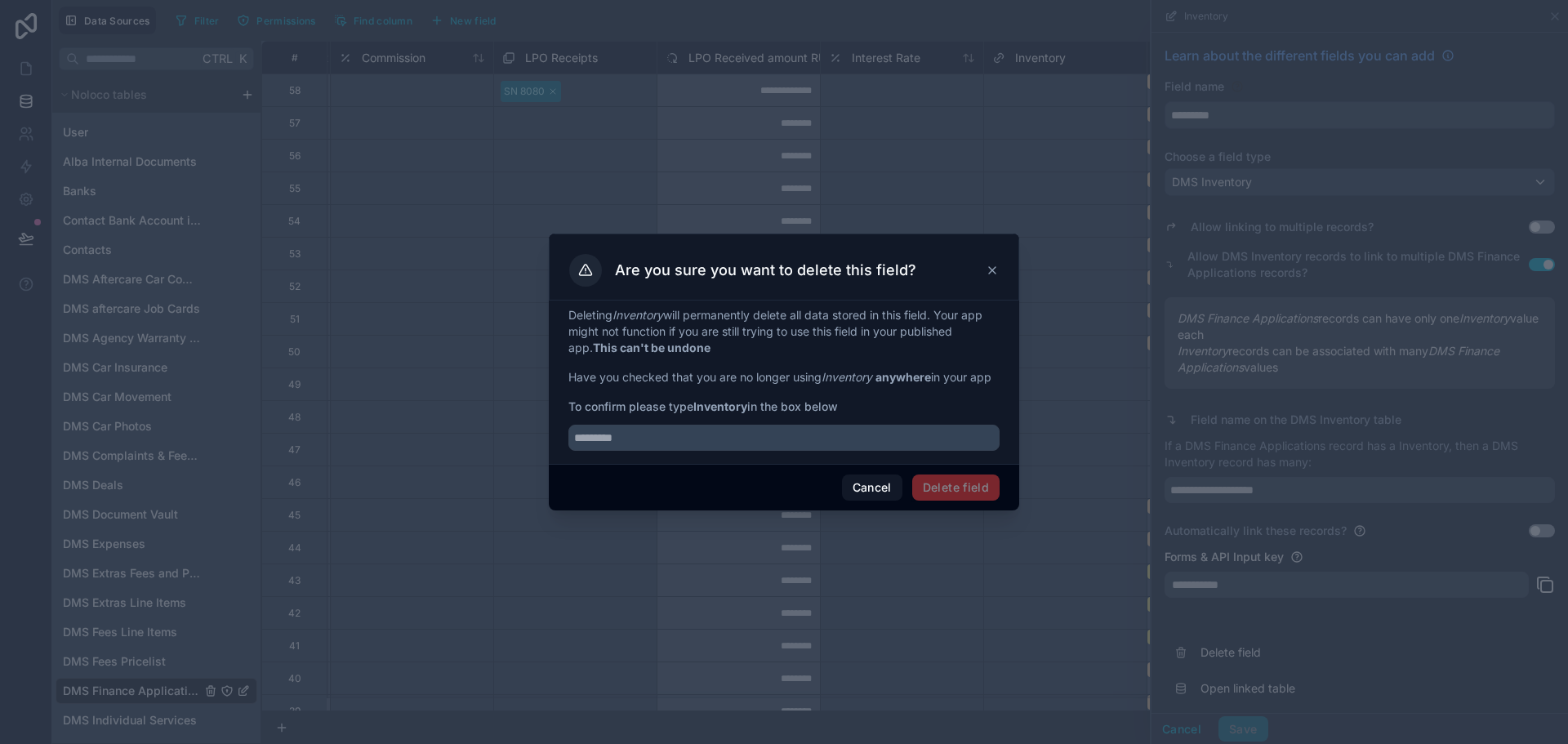
click at [700, 411] on strong "Inventory" at bounding box center [720, 406] width 54 height 14
copy span "Inventory"
click at [713, 430] on input "text" at bounding box center [784, 437] width 431 height 26
paste input "*********"
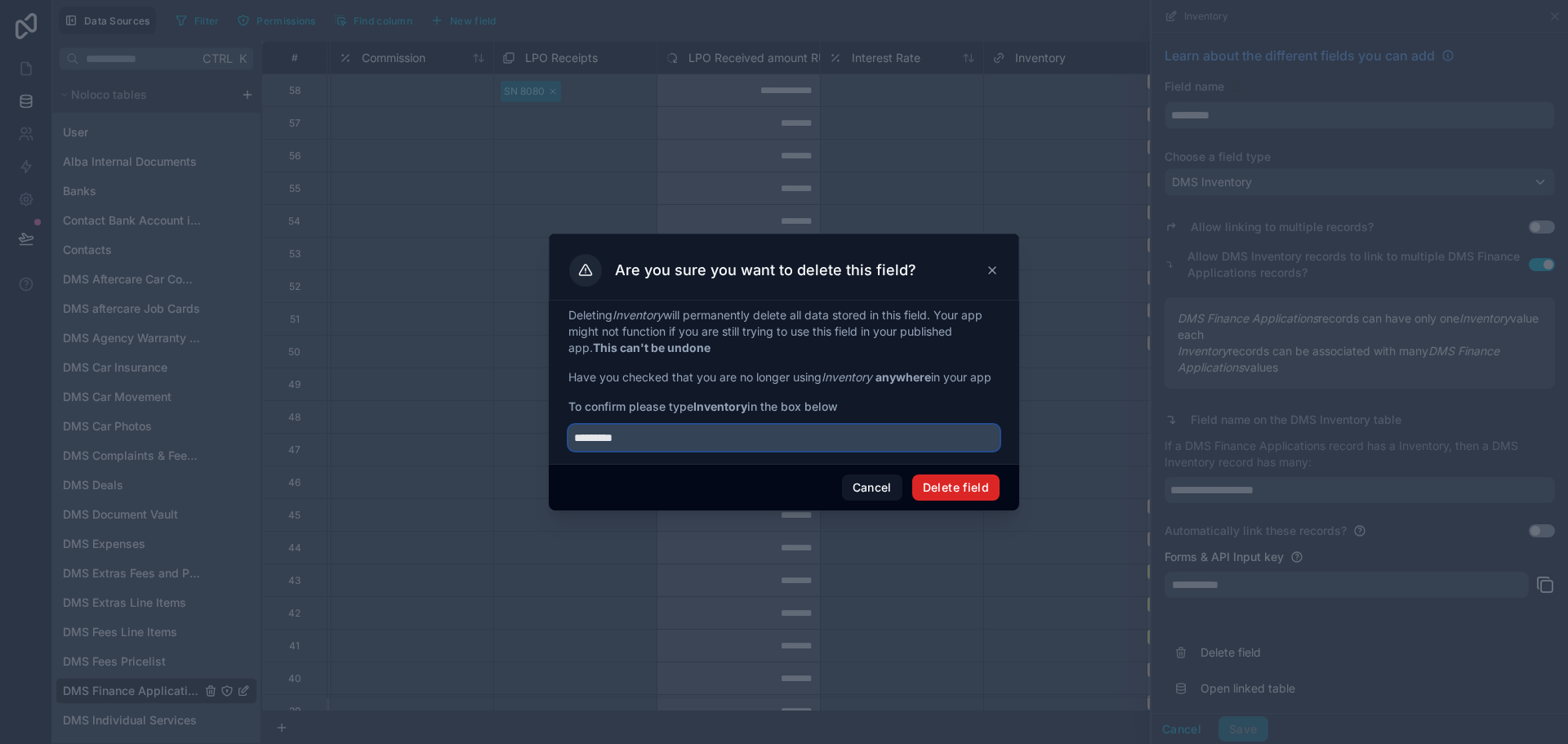
type input "*********"
click at [923, 486] on button "Delete field" at bounding box center [956, 488] width 87 height 26
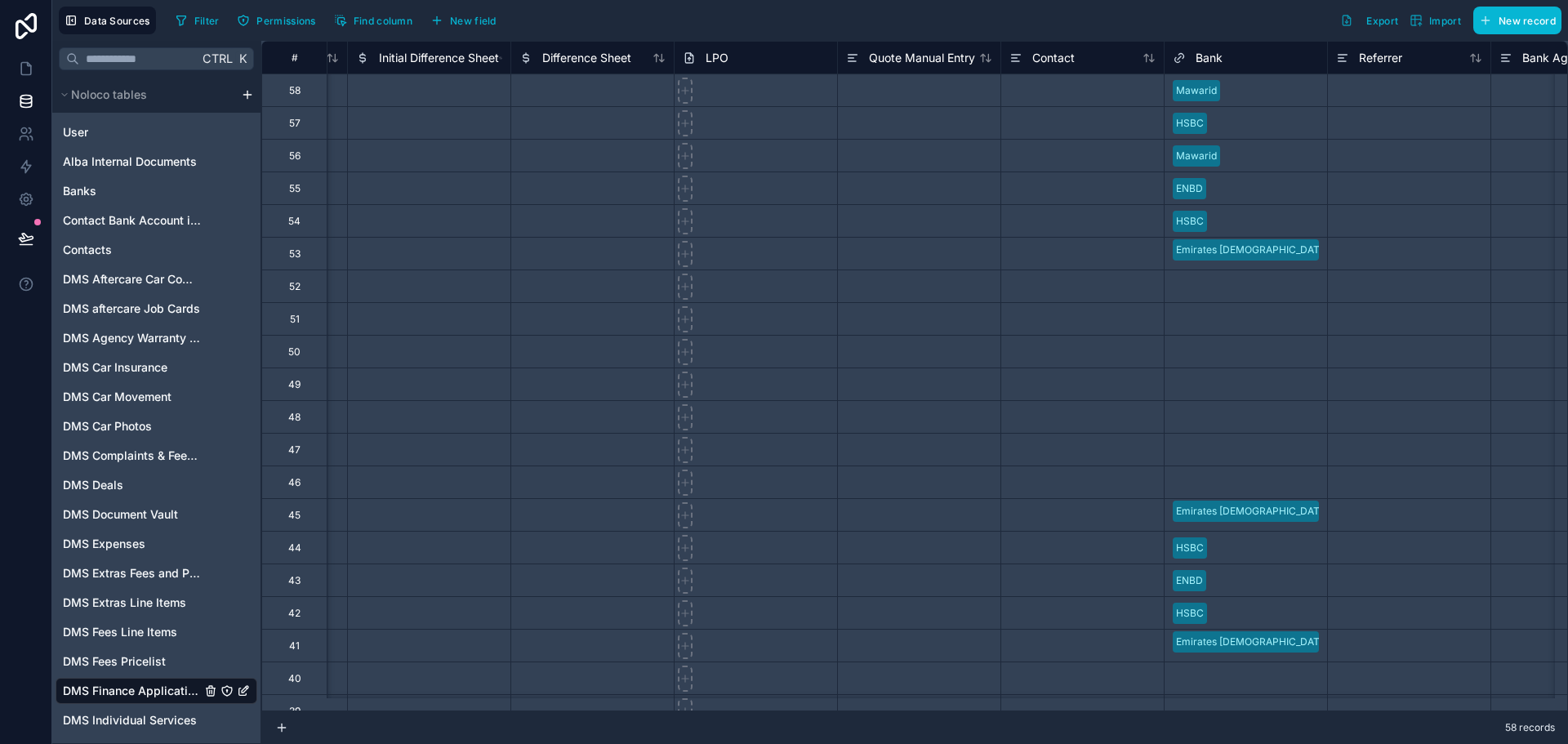
scroll to position [0, 2123]
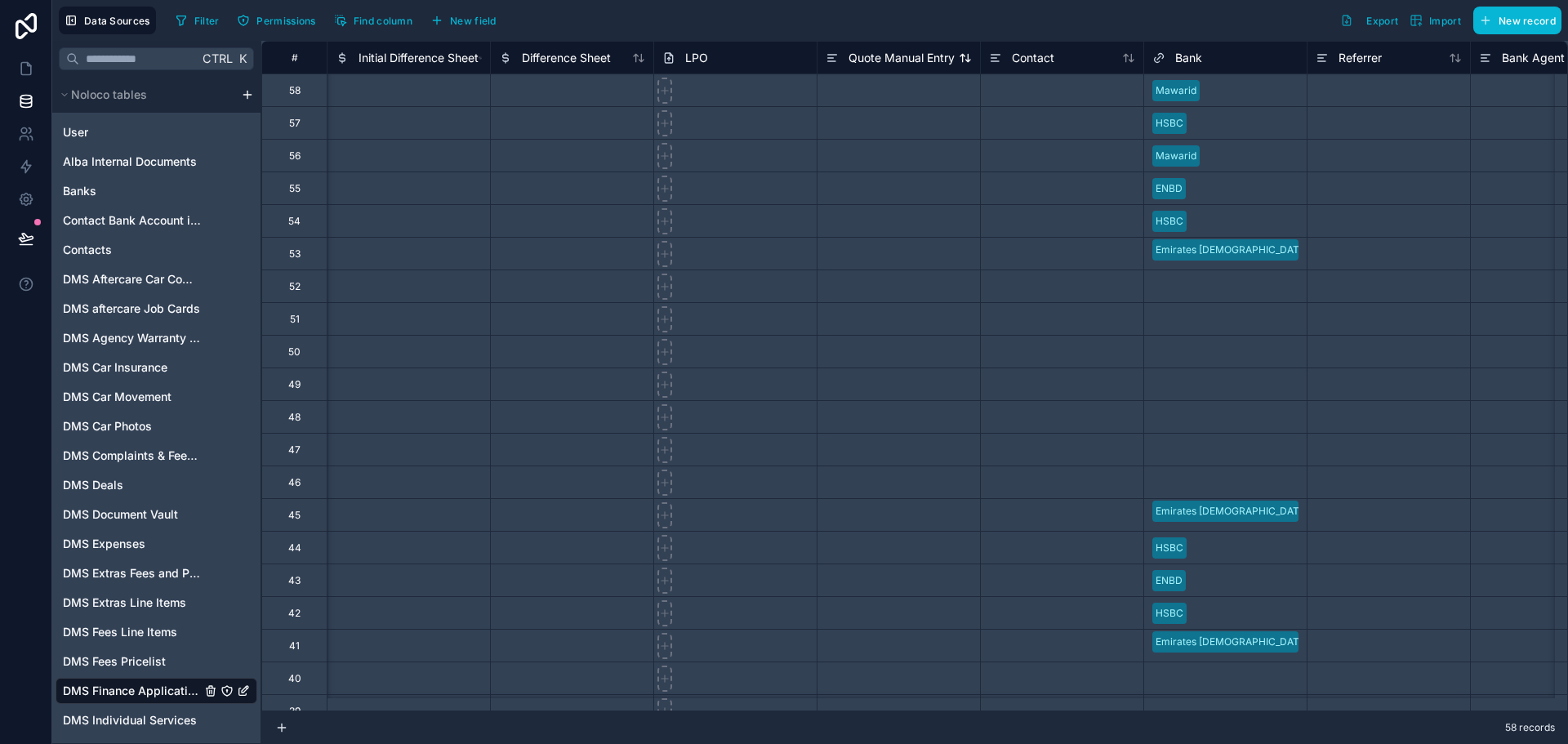
click at [846, 58] on div "Quote Manual Entry" at bounding box center [890, 58] width 129 height 20
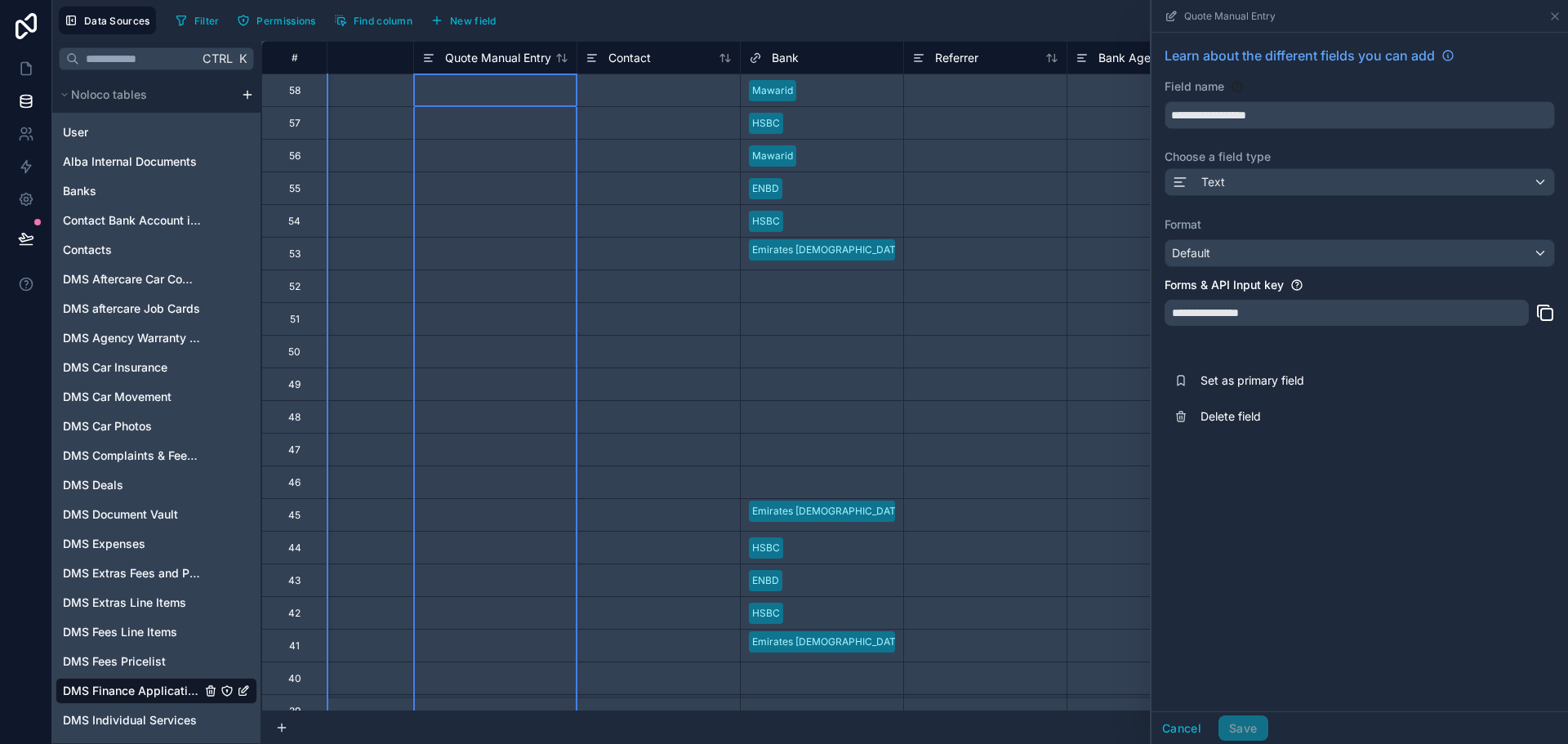
scroll to position [0, 2532]
click at [649, 51] on div "Contact" at bounding box center [653, 58] width 146 height 20
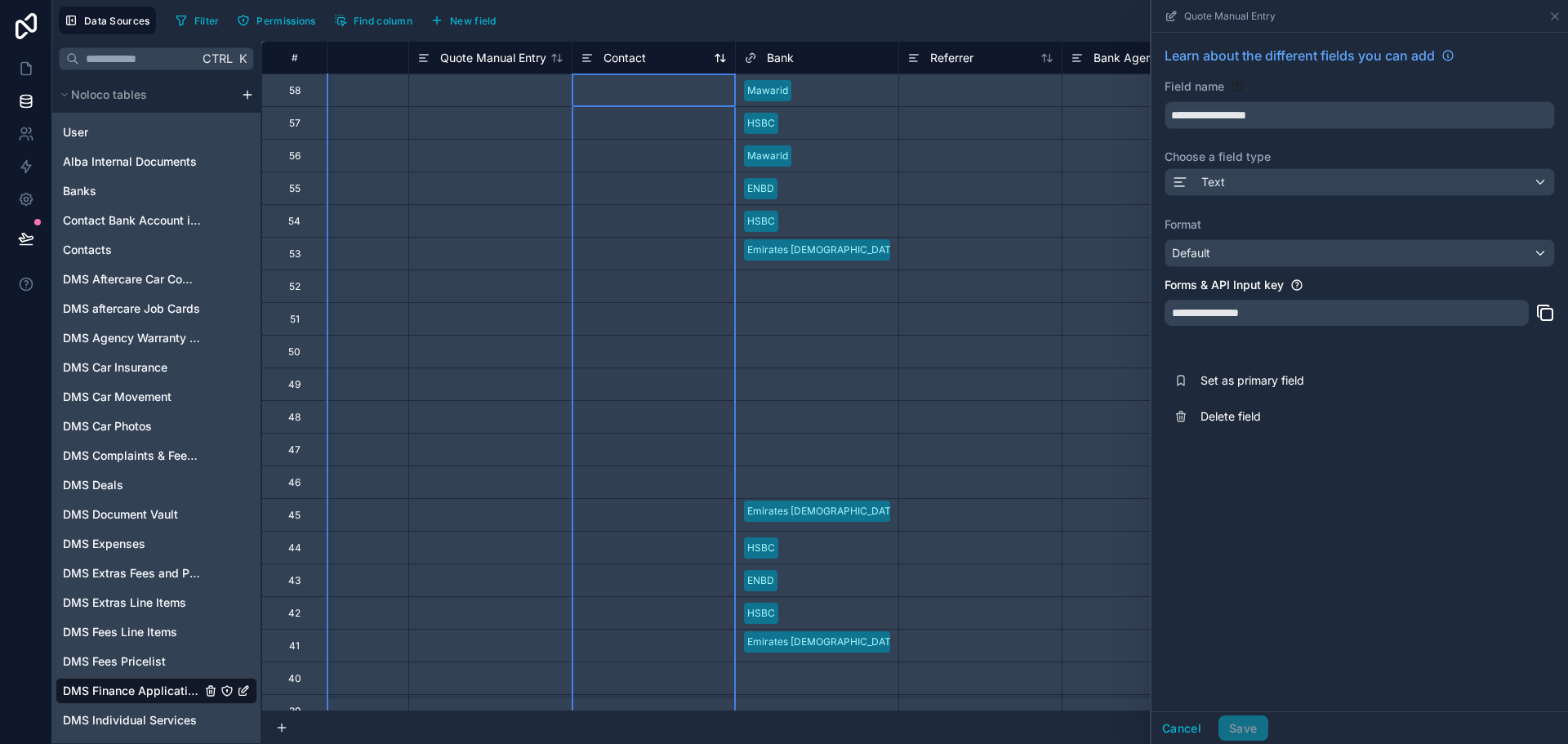
click at [631, 58] on span "Contact" at bounding box center [625, 59] width 43 height 17
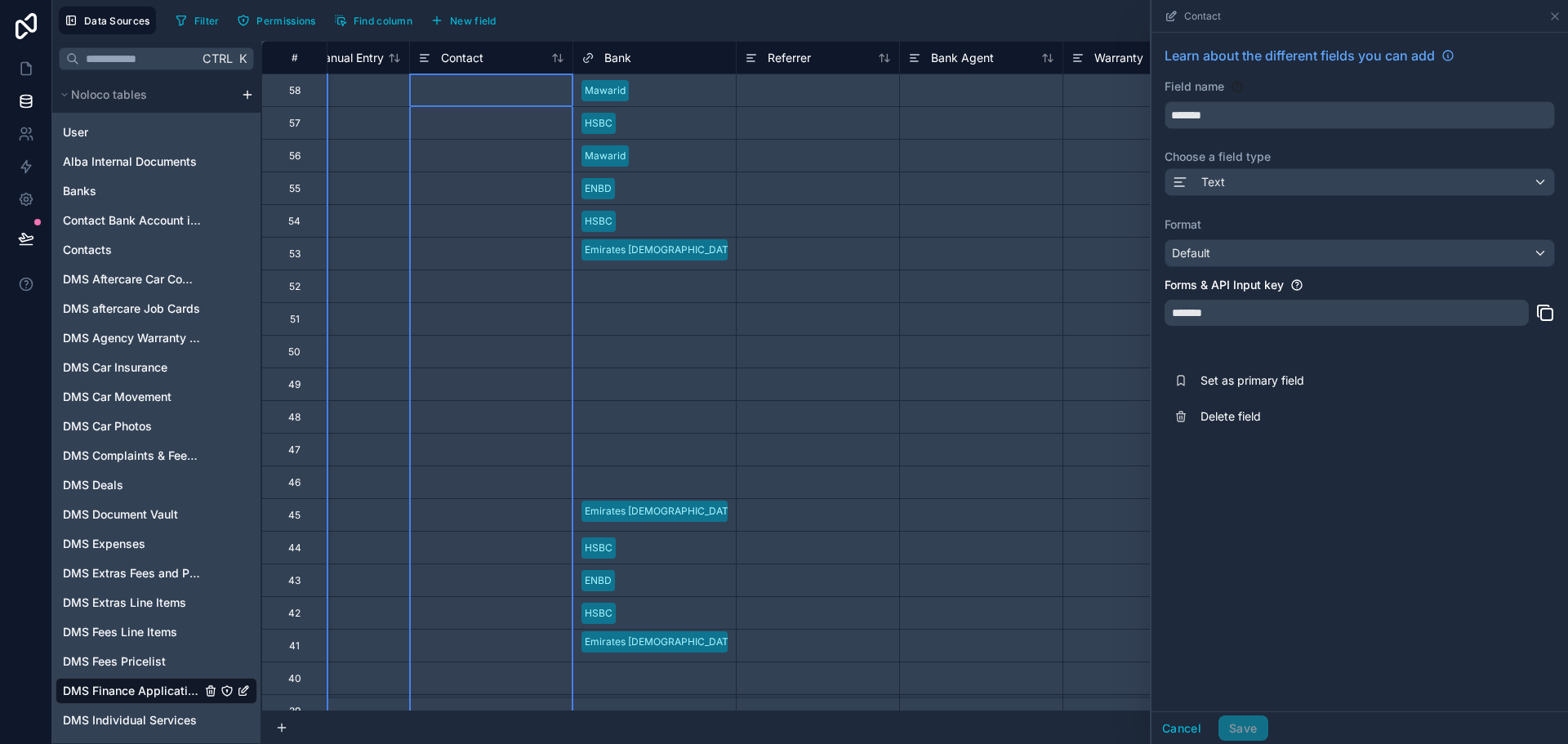
scroll to position [0, 2696]
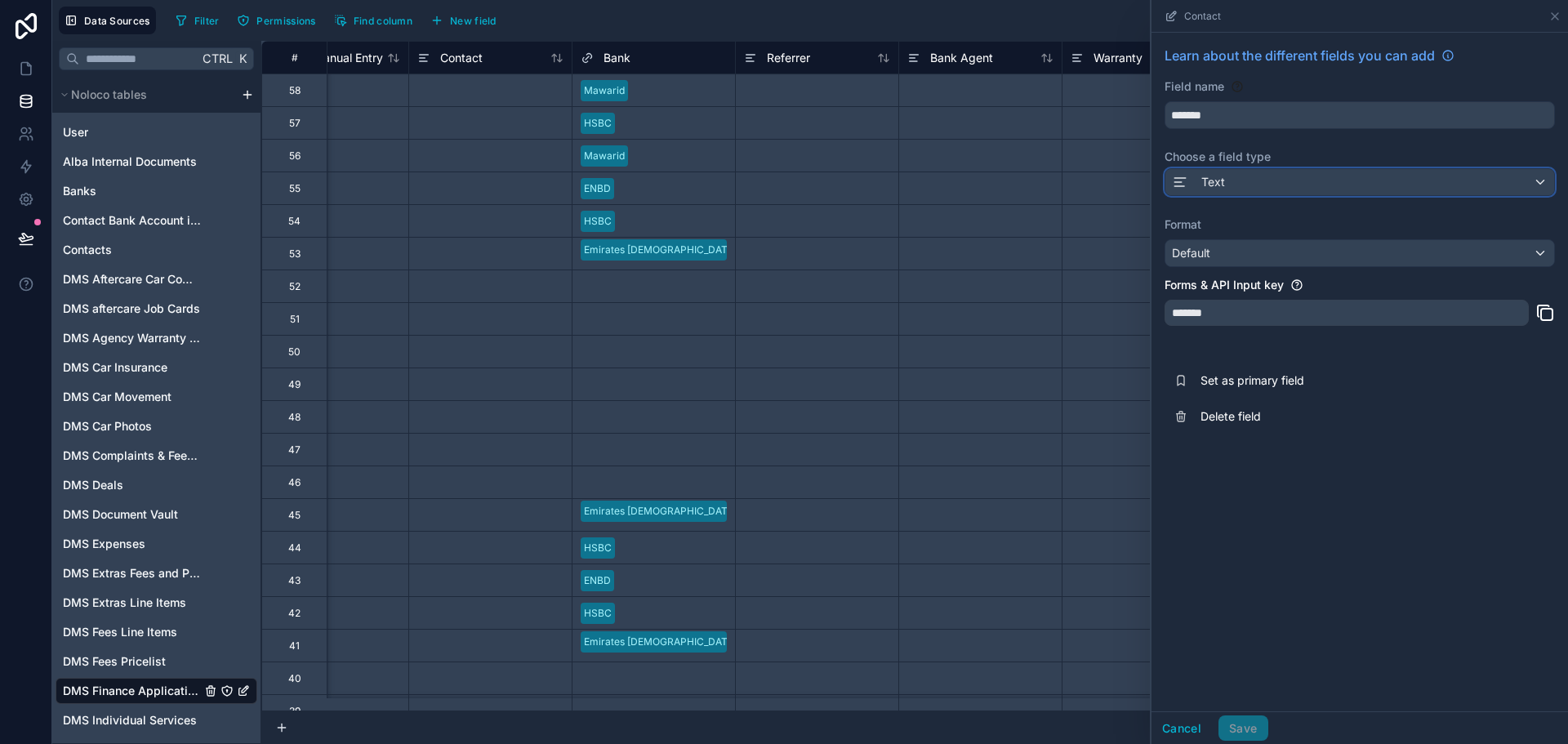
click at [1268, 174] on div "Text" at bounding box center [1360, 182] width 389 height 26
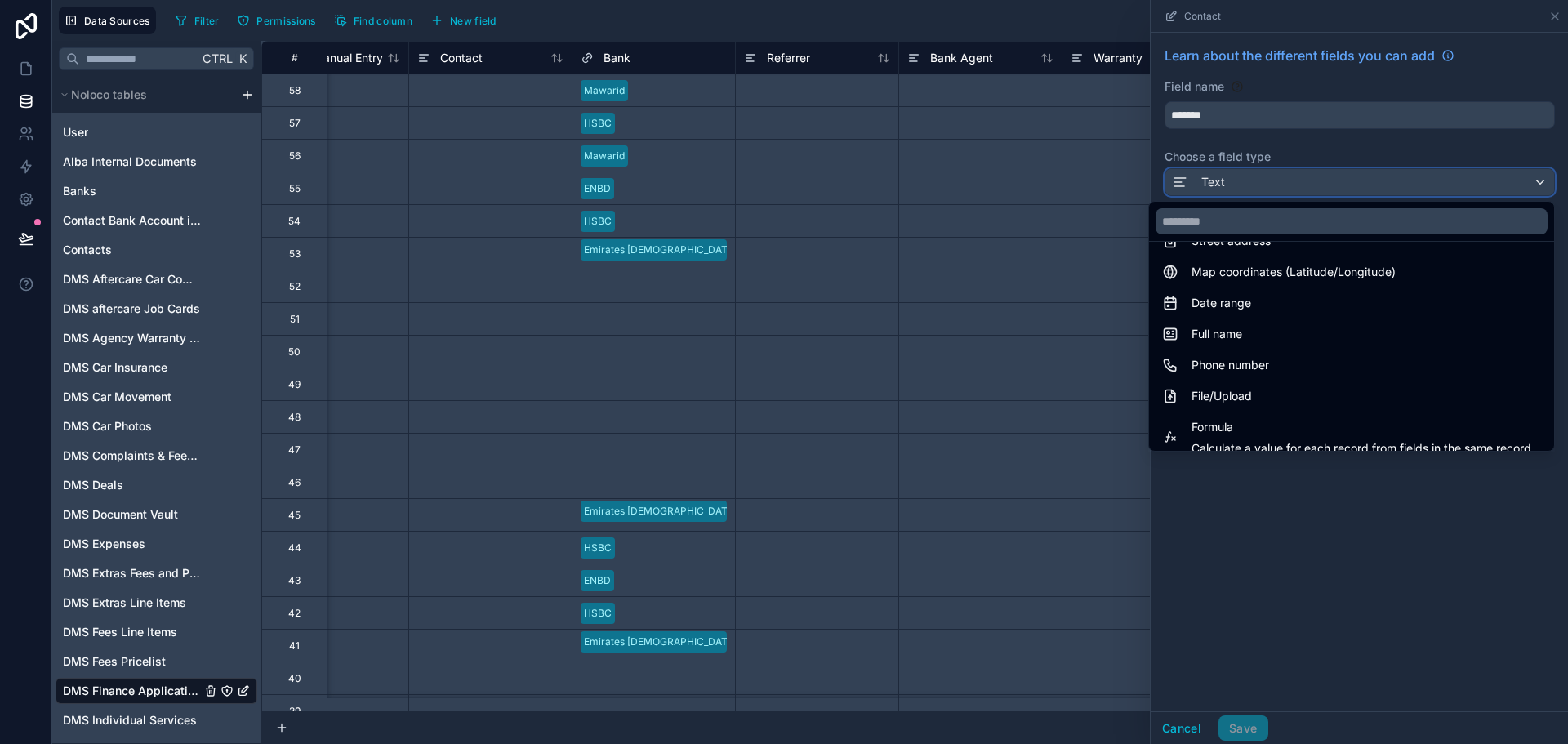
scroll to position [474, 0]
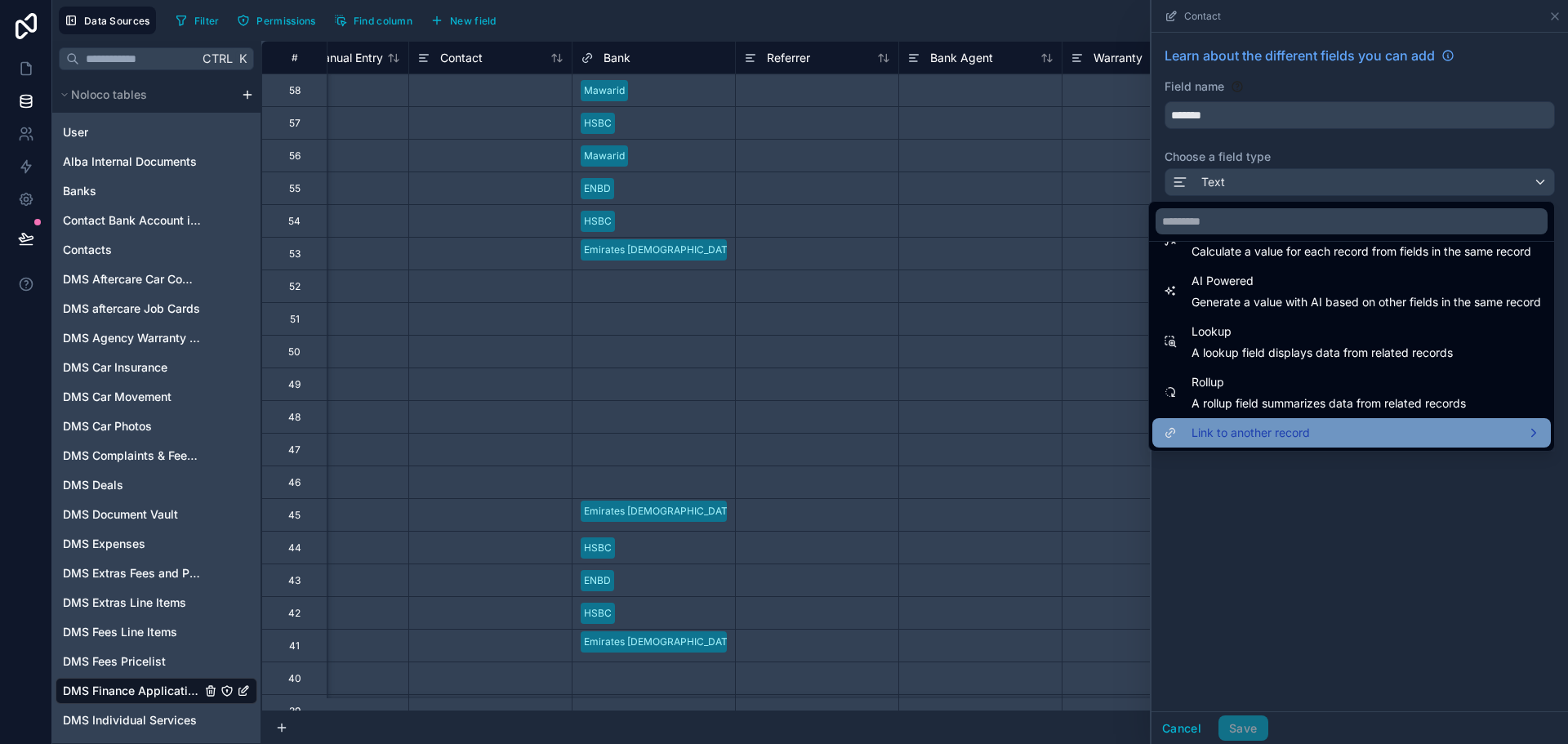
click at [1242, 424] on span "Link to another record" at bounding box center [1250, 432] width 118 height 20
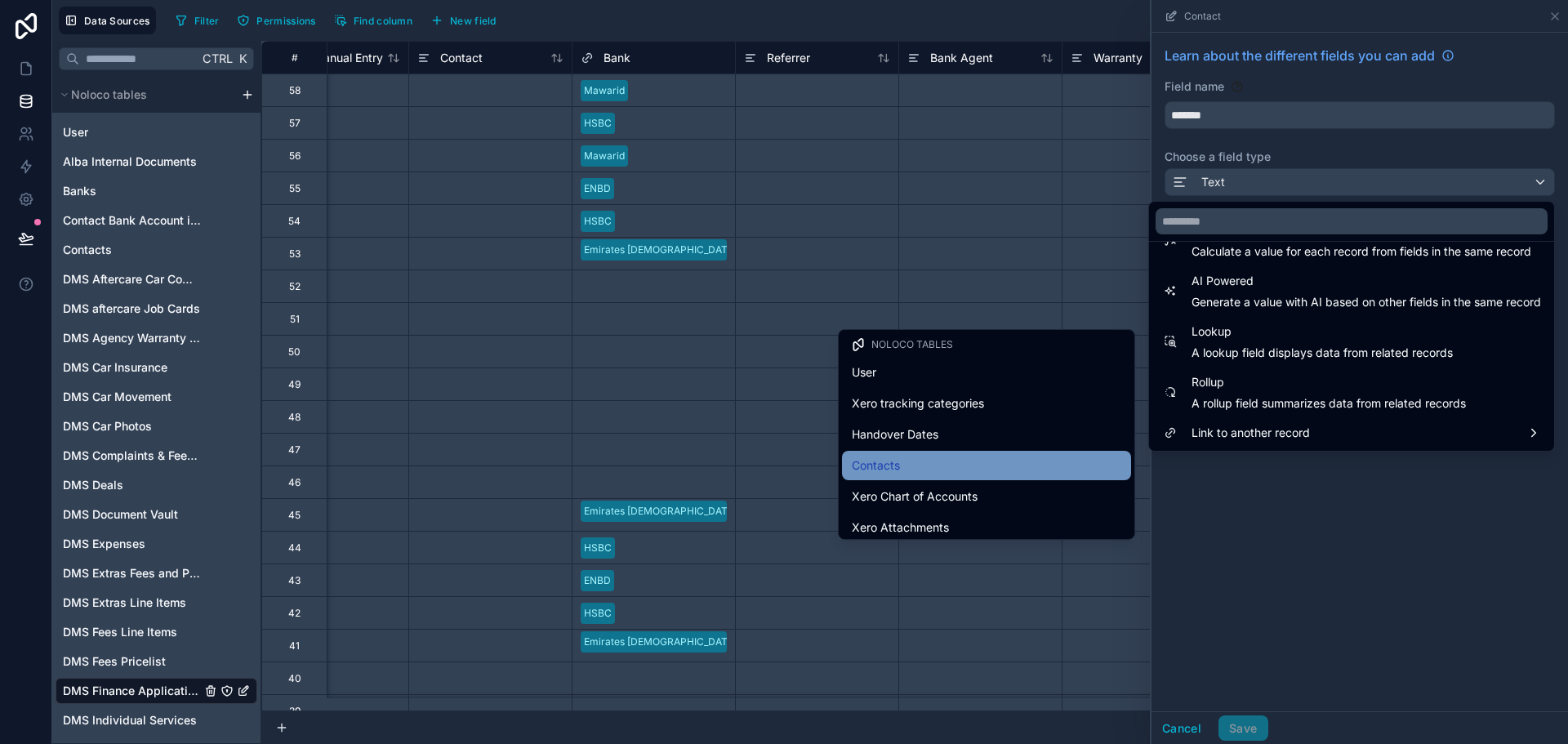
click at [1027, 463] on div "Contacts" at bounding box center [987, 465] width 269 height 20
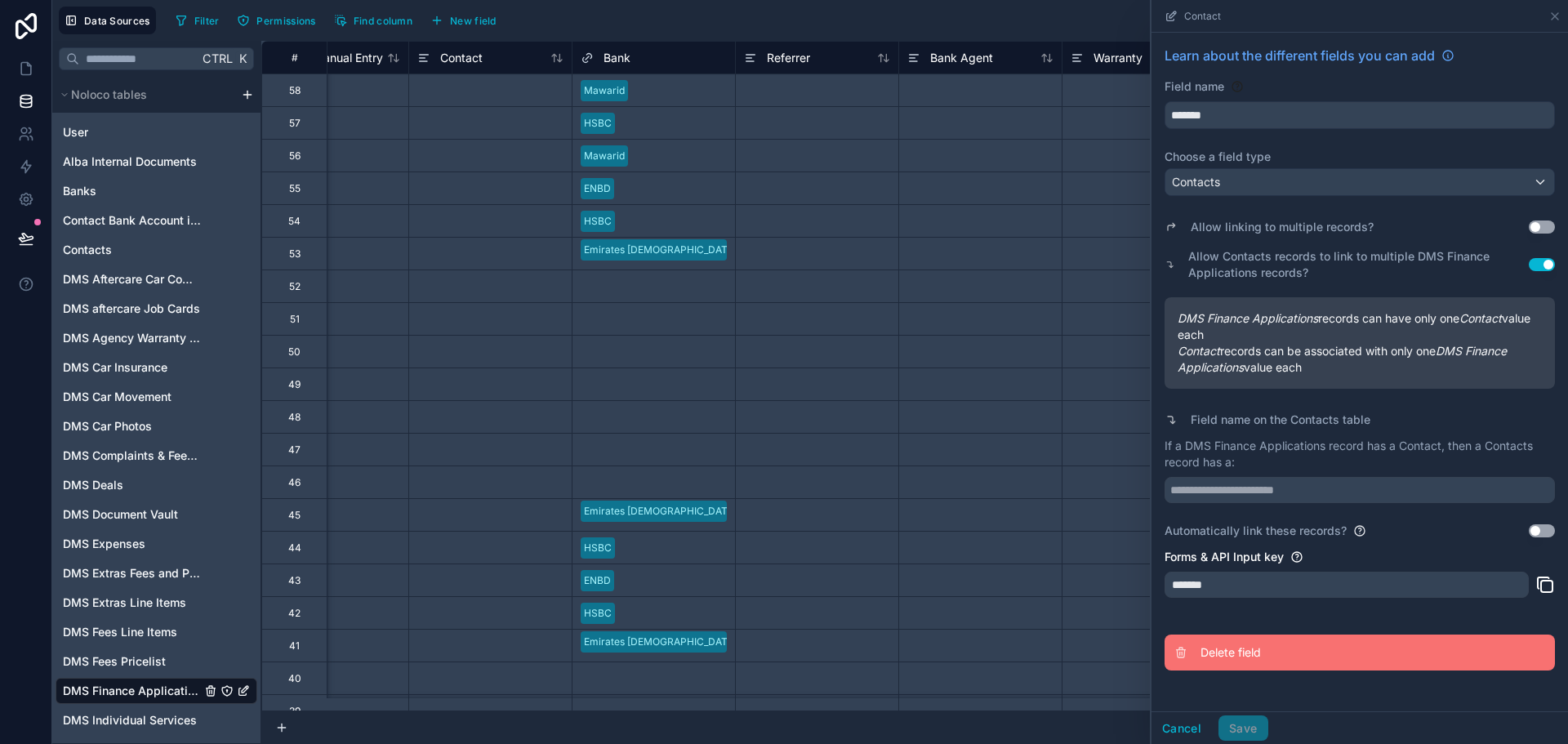
click at [1204, 655] on span "Delete field" at bounding box center [1318, 653] width 235 height 17
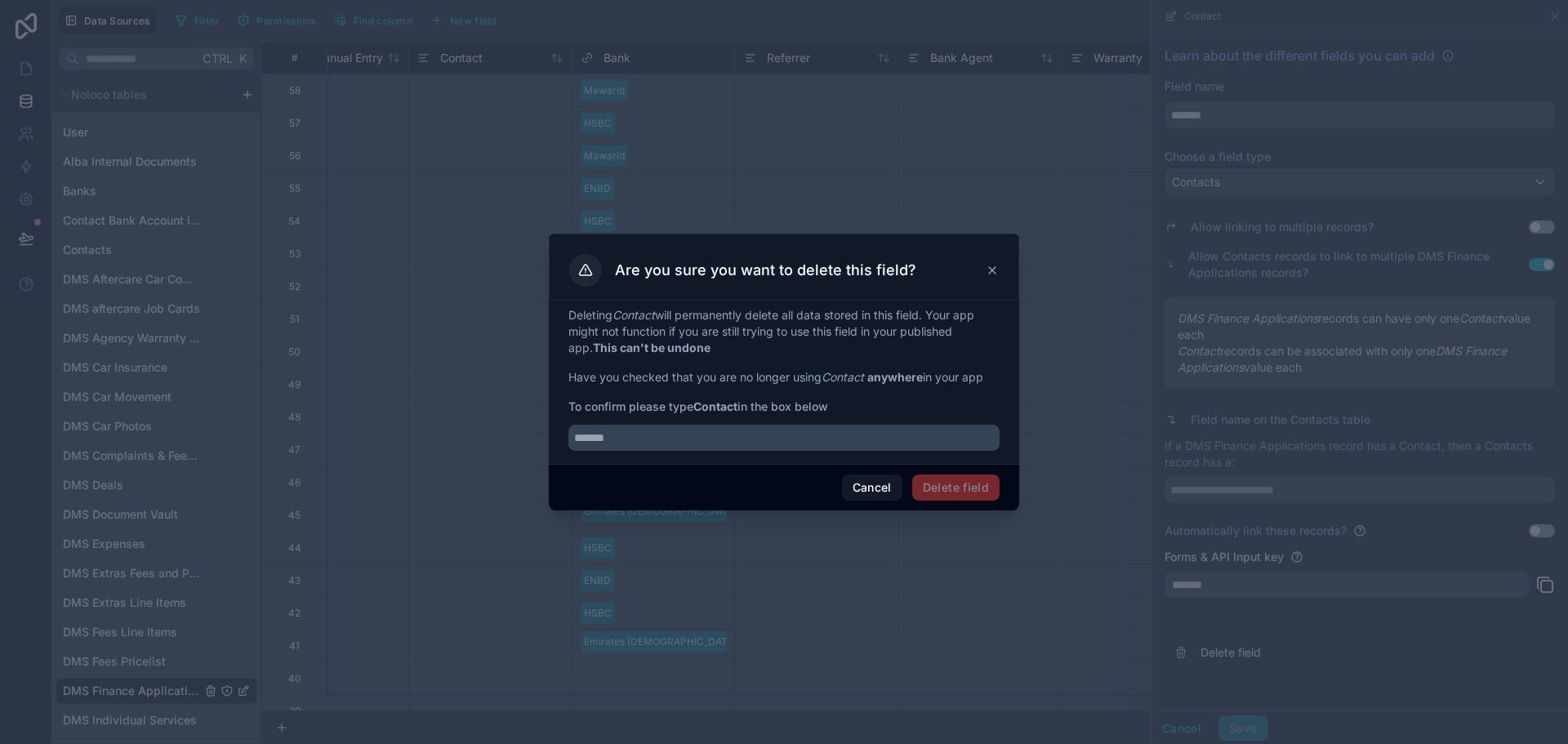
click at [712, 411] on strong "Contact" at bounding box center [714, 406] width 44 height 14
click at [711, 410] on strong "Contact" at bounding box center [714, 406] width 44 height 14
copy strong "Contact"
click at [714, 449] on input "text" at bounding box center [784, 437] width 431 height 26
paste input "*******"
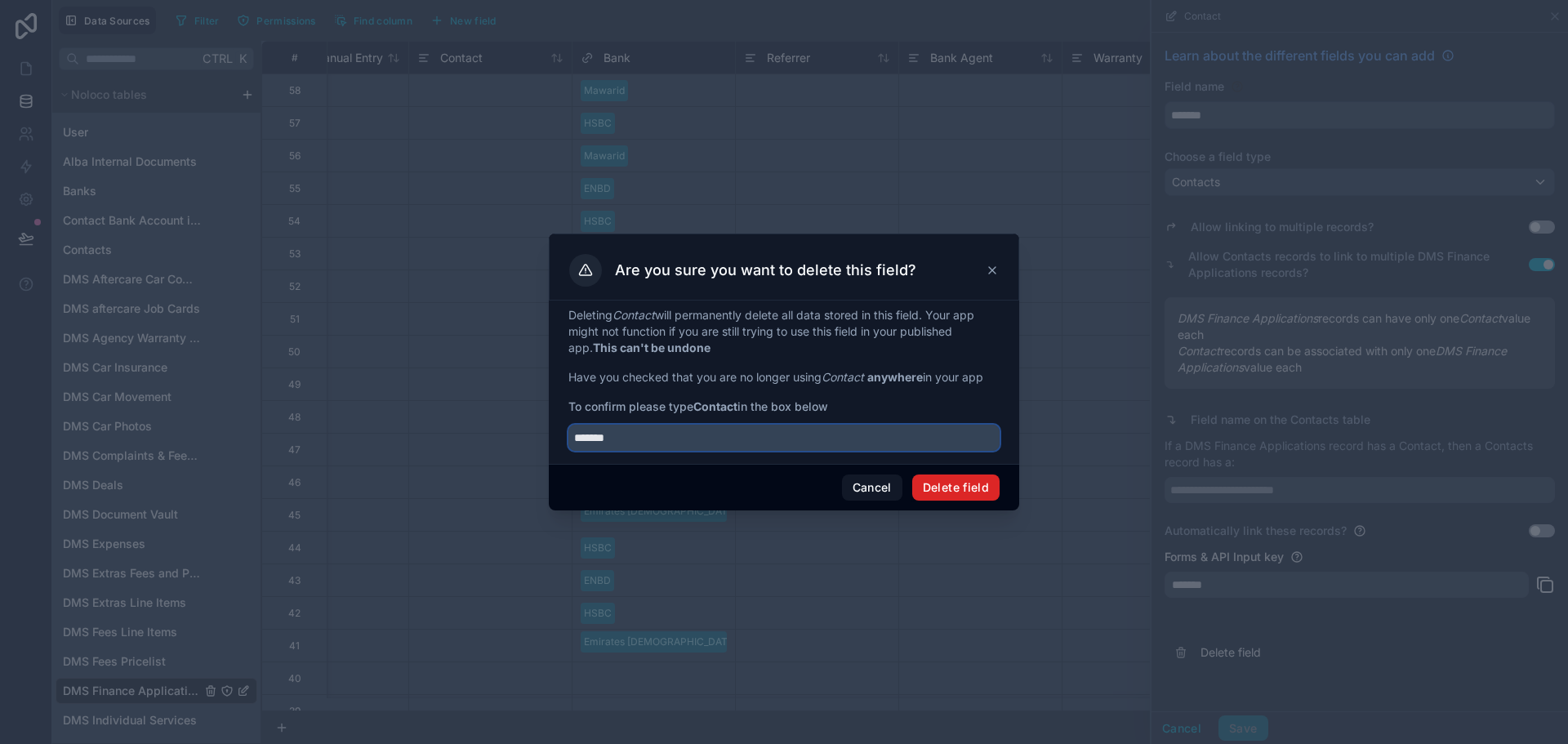
type input "*******"
click at [930, 482] on button "Delete field" at bounding box center [956, 488] width 87 height 26
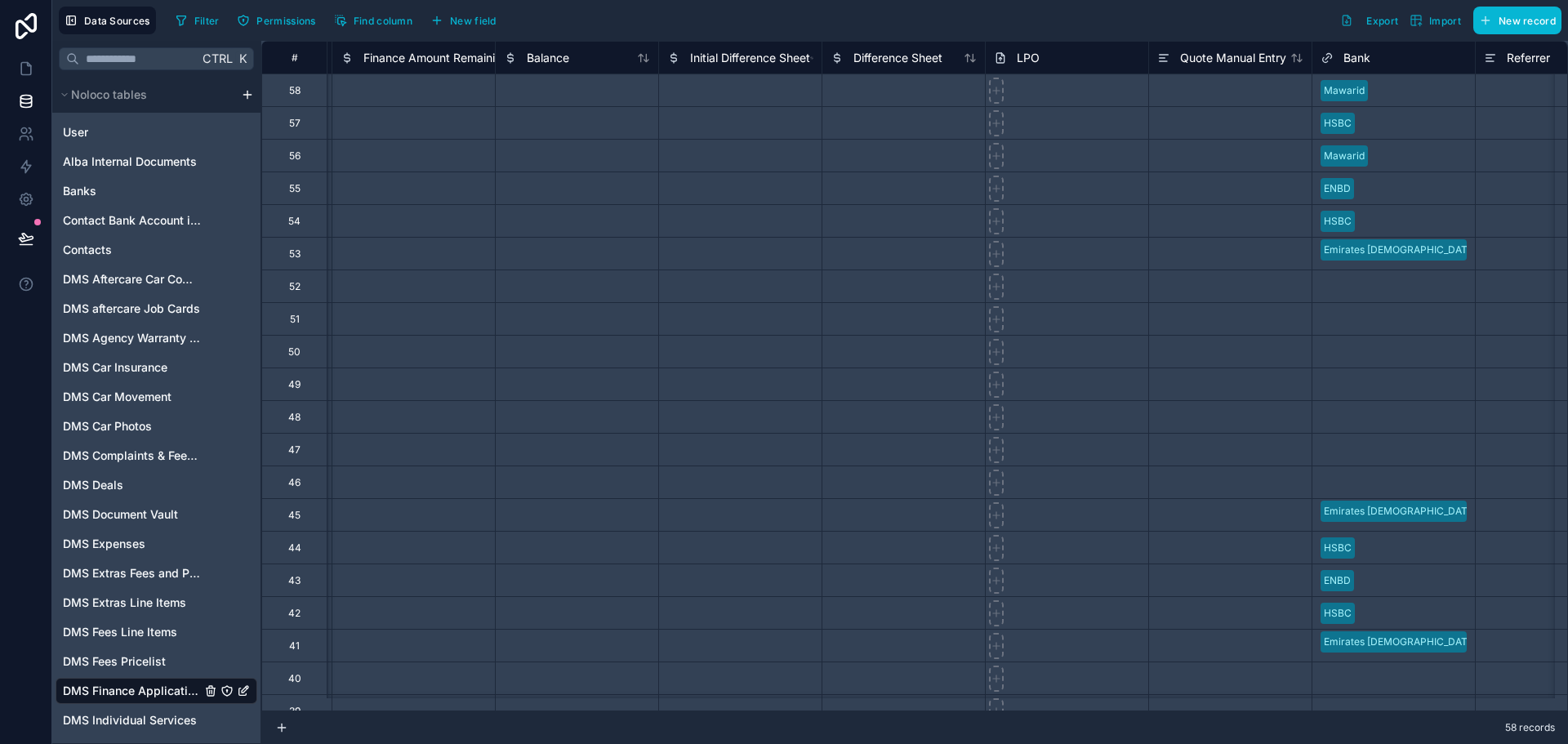
scroll to position [0, 1797]
click at [713, 55] on span "Initial Difference Sheet" at bounding box center [745, 59] width 120 height 17
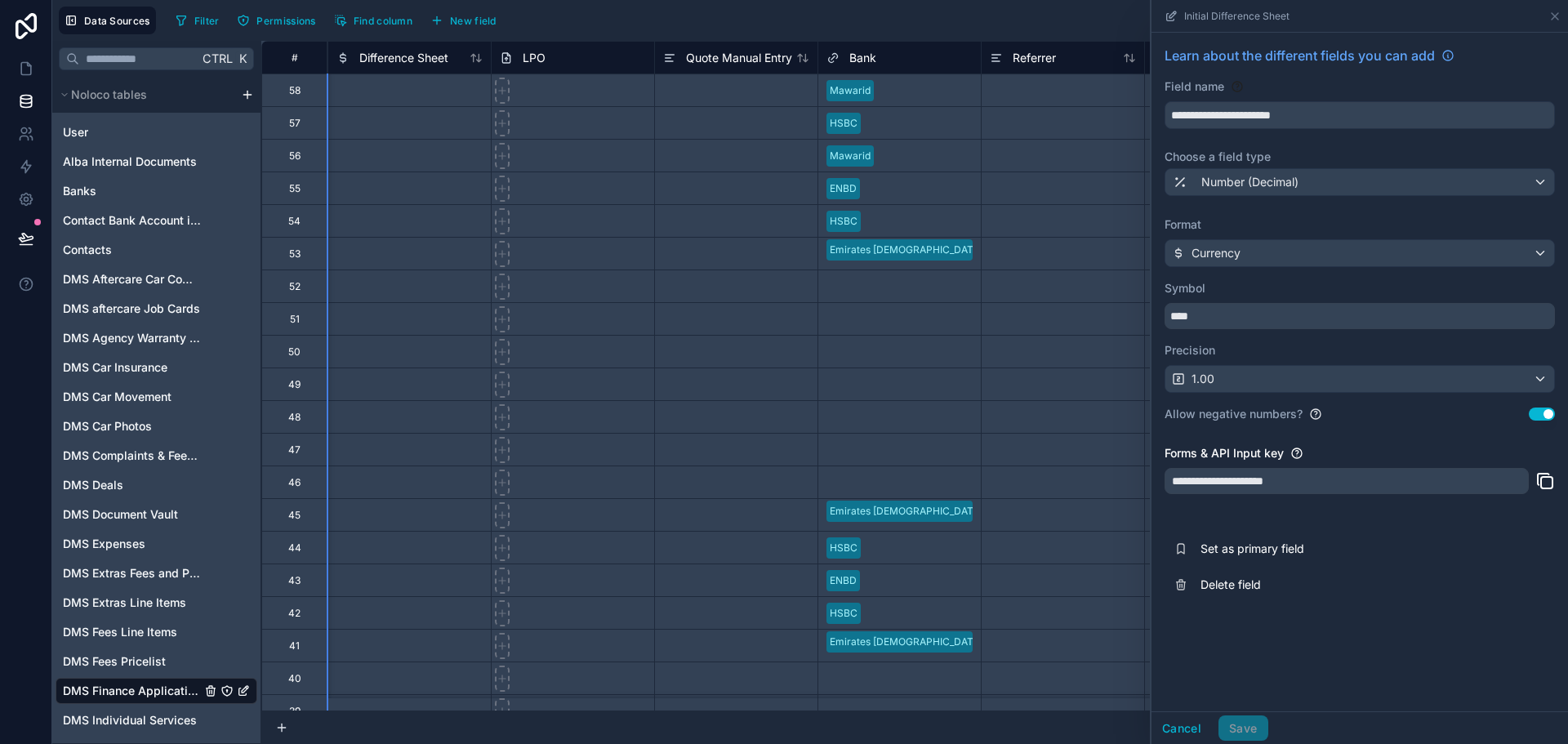
scroll to position [0, 2287]
click at [754, 51] on span "Quote Manual Entry" at bounding box center [738, 59] width 106 height 17
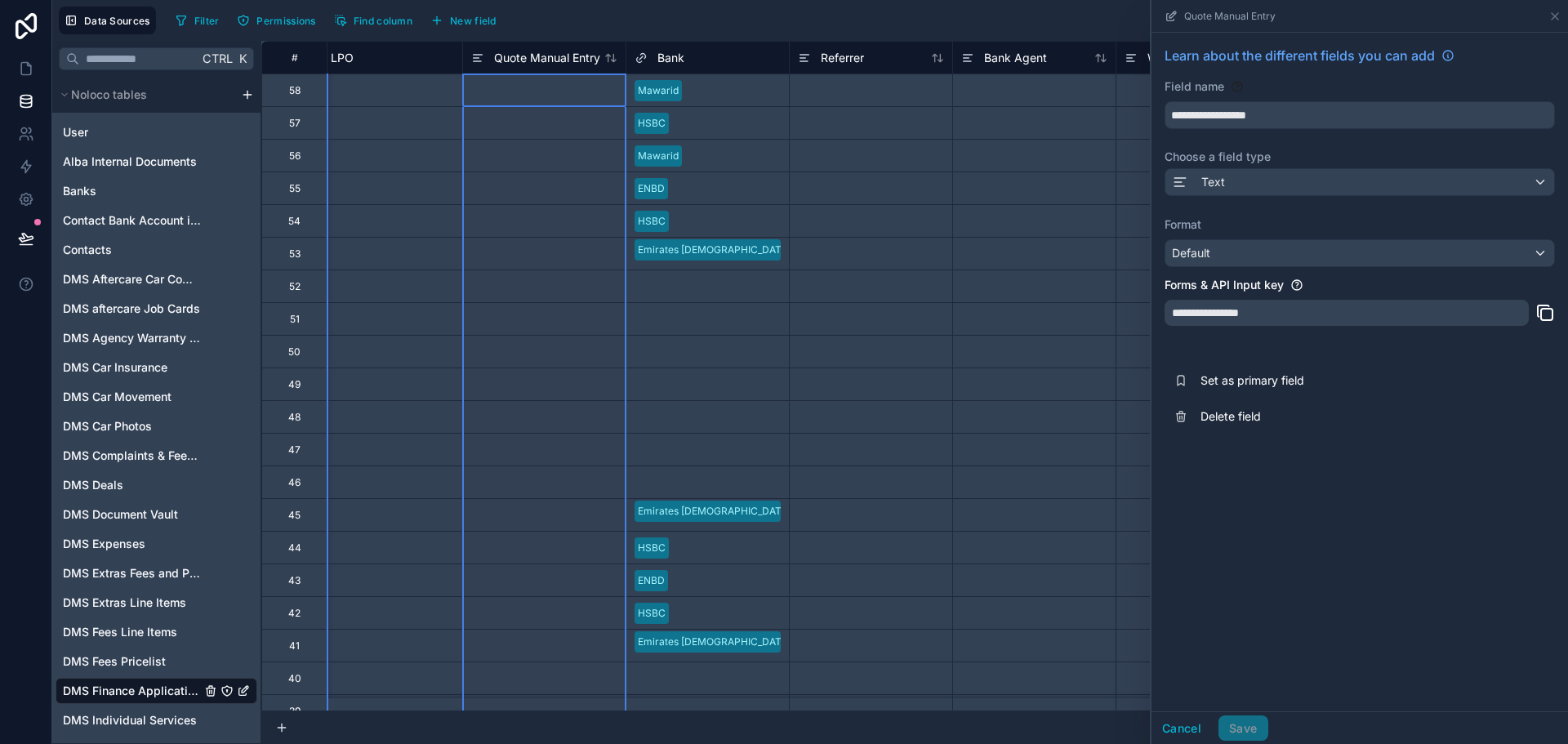
scroll to position [0, 2777]
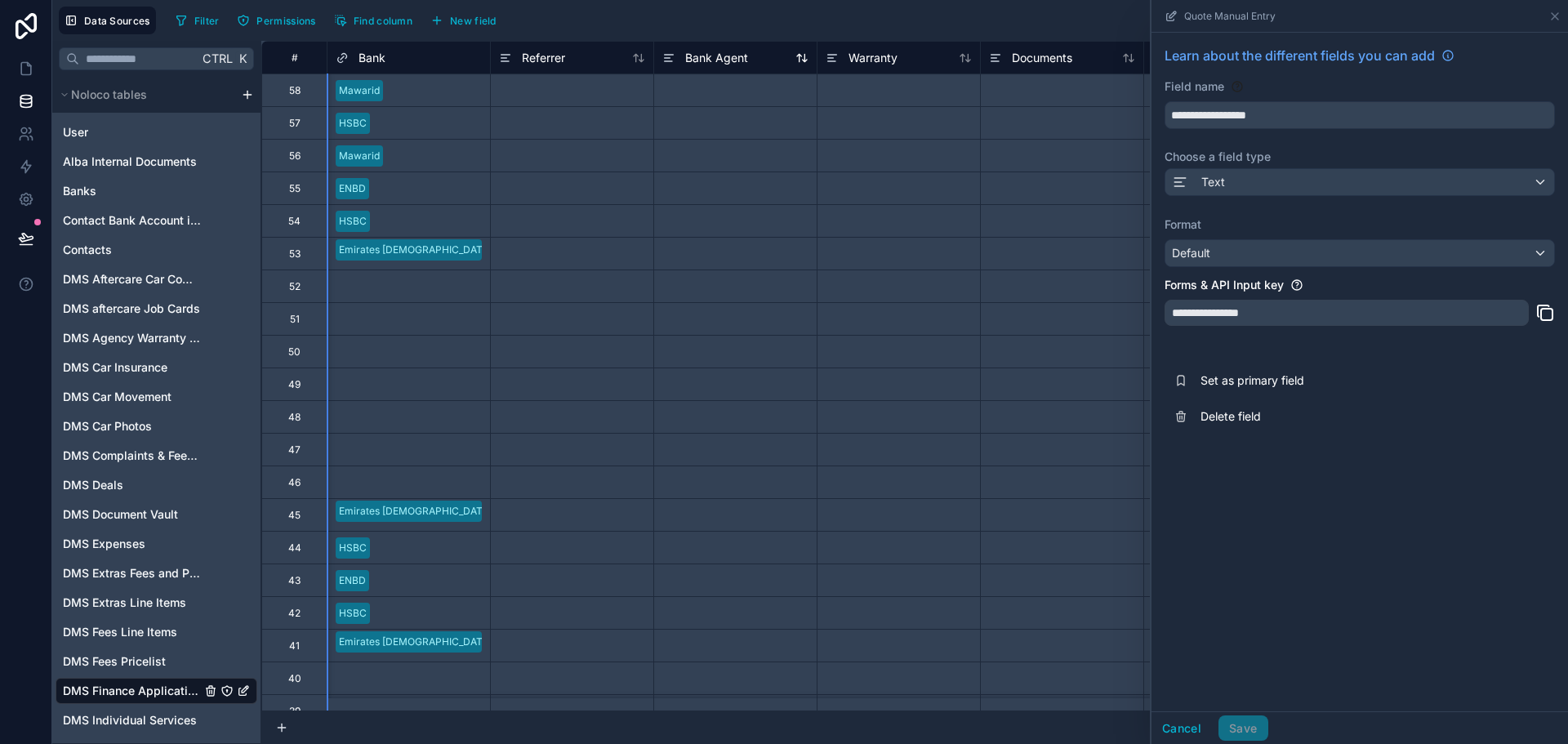
click at [731, 51] on span "Bank Agent" at bounding box center [717, 59] width 63 height 17
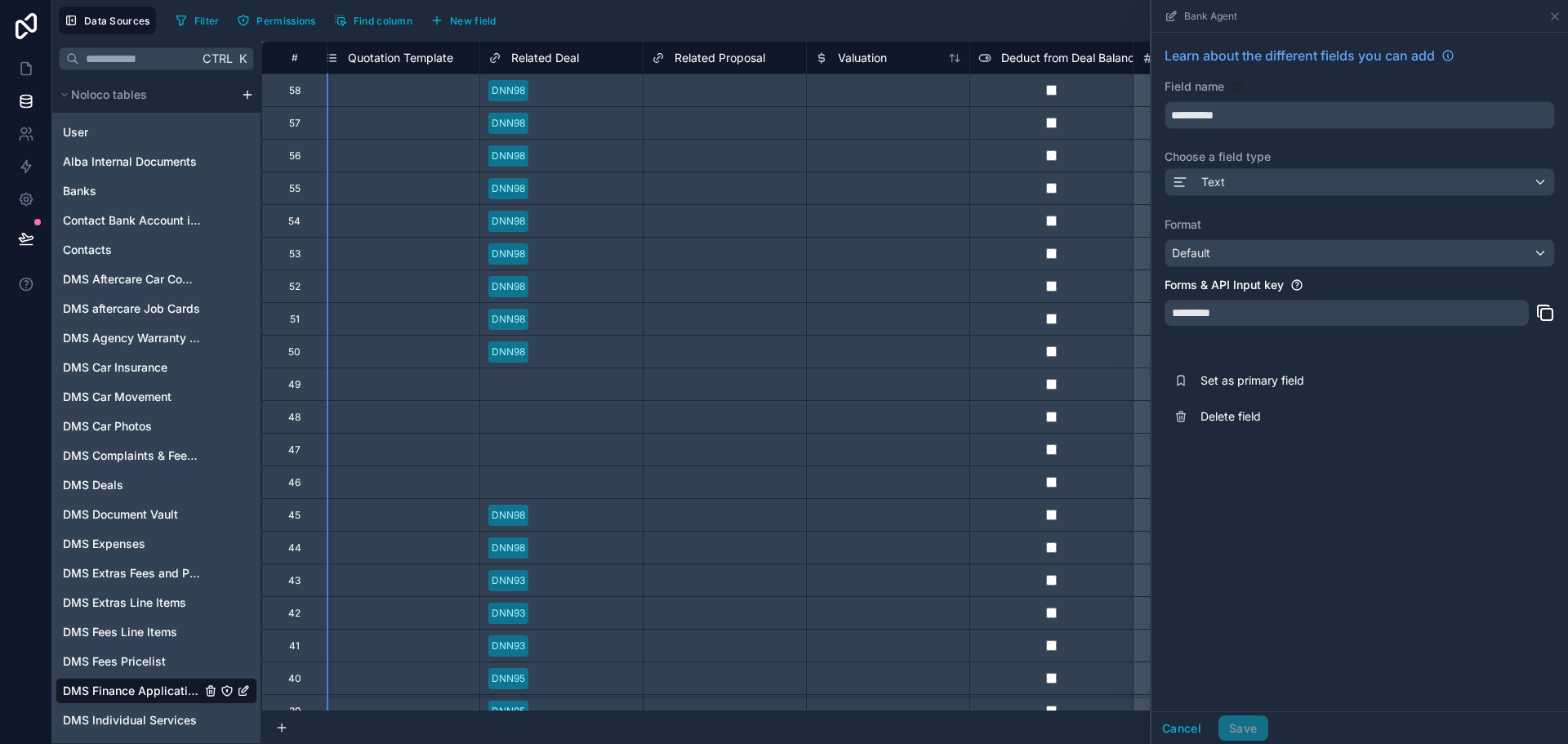
scroll to position [0, 3676]
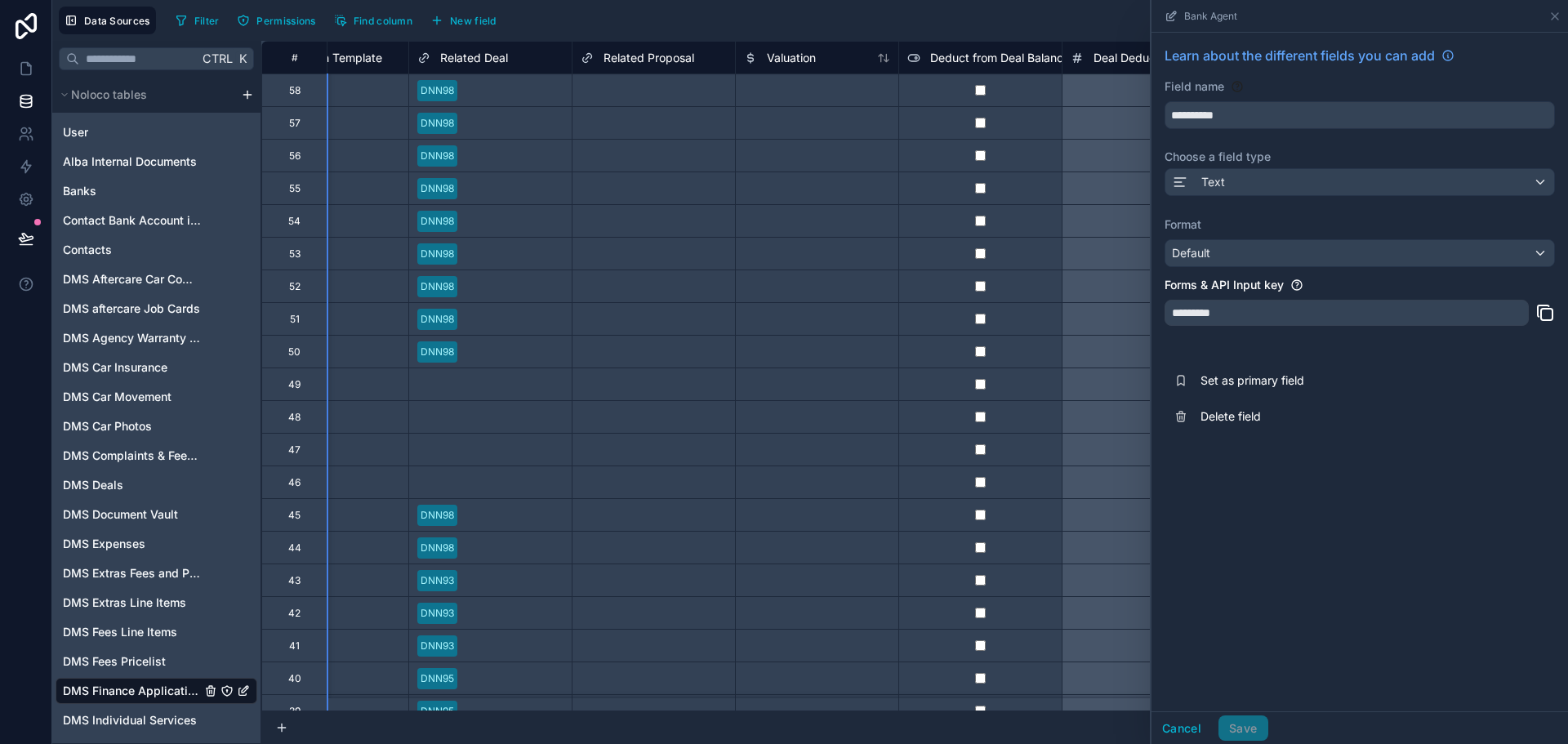
click at [686, 58] on span "Related Proposal" at bounding box center [649, 59] width 91 height 17
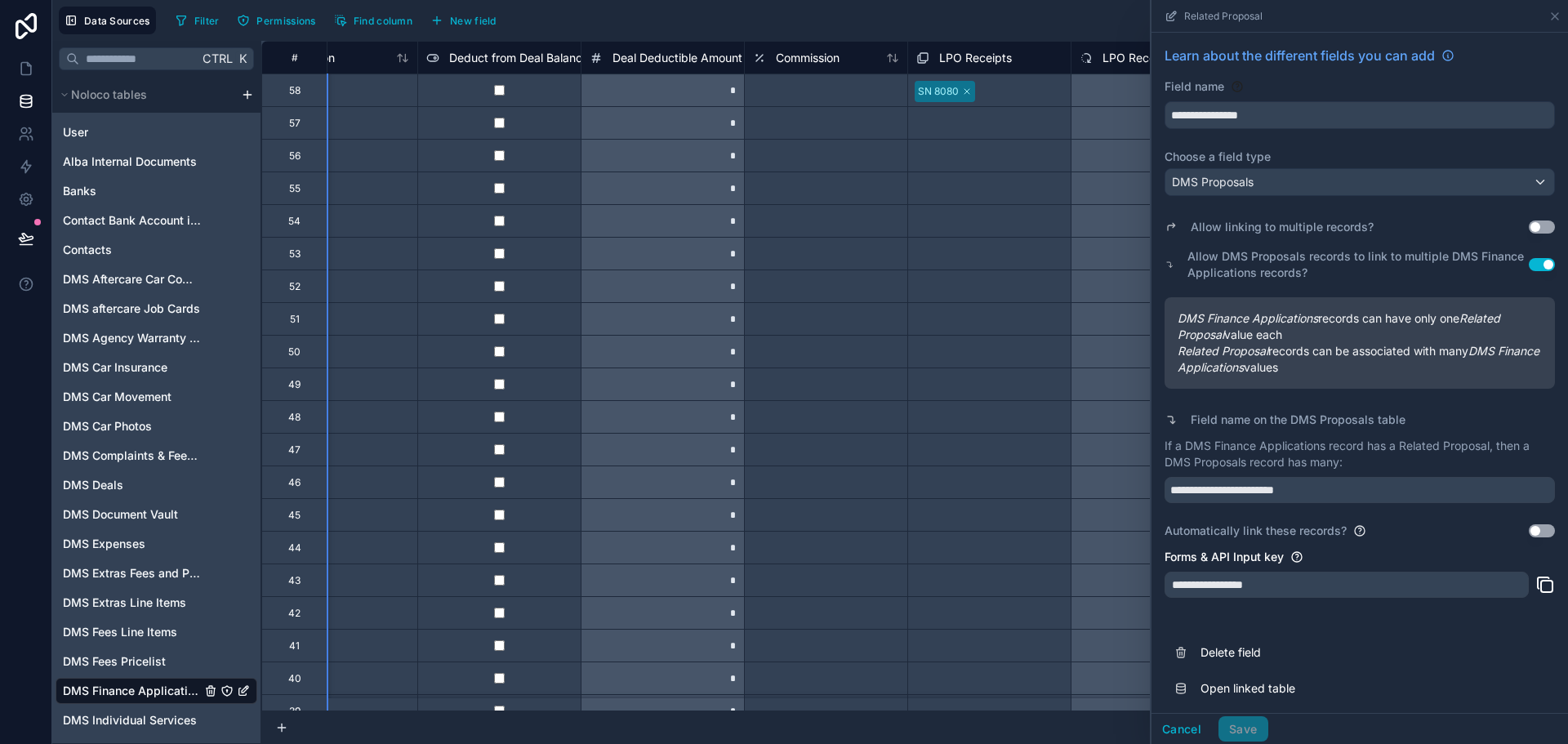
scroll to position [0, 4329]
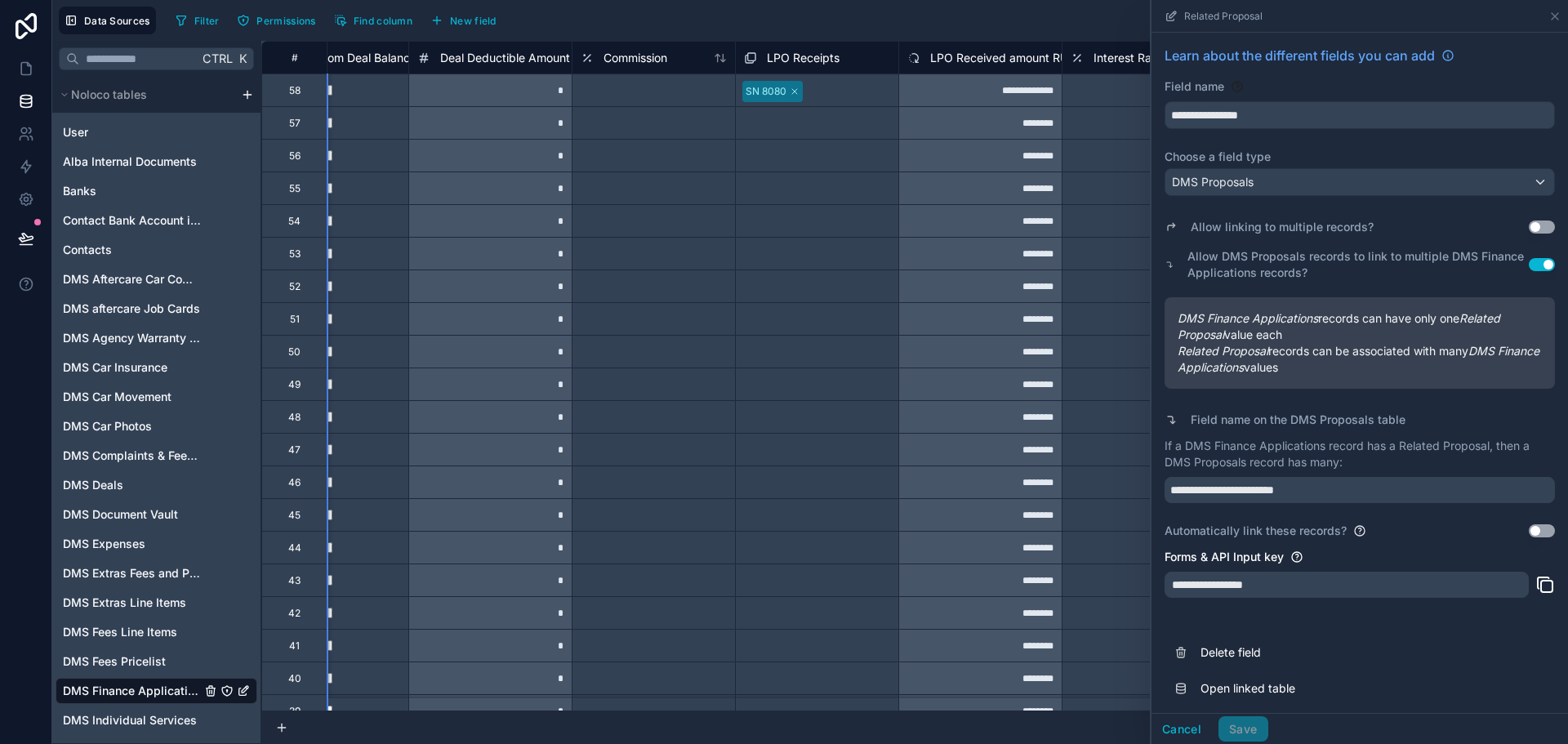
click at [784, 58] on span "LPO Receipts" at bounding box center [804, 59] width 72 height 17
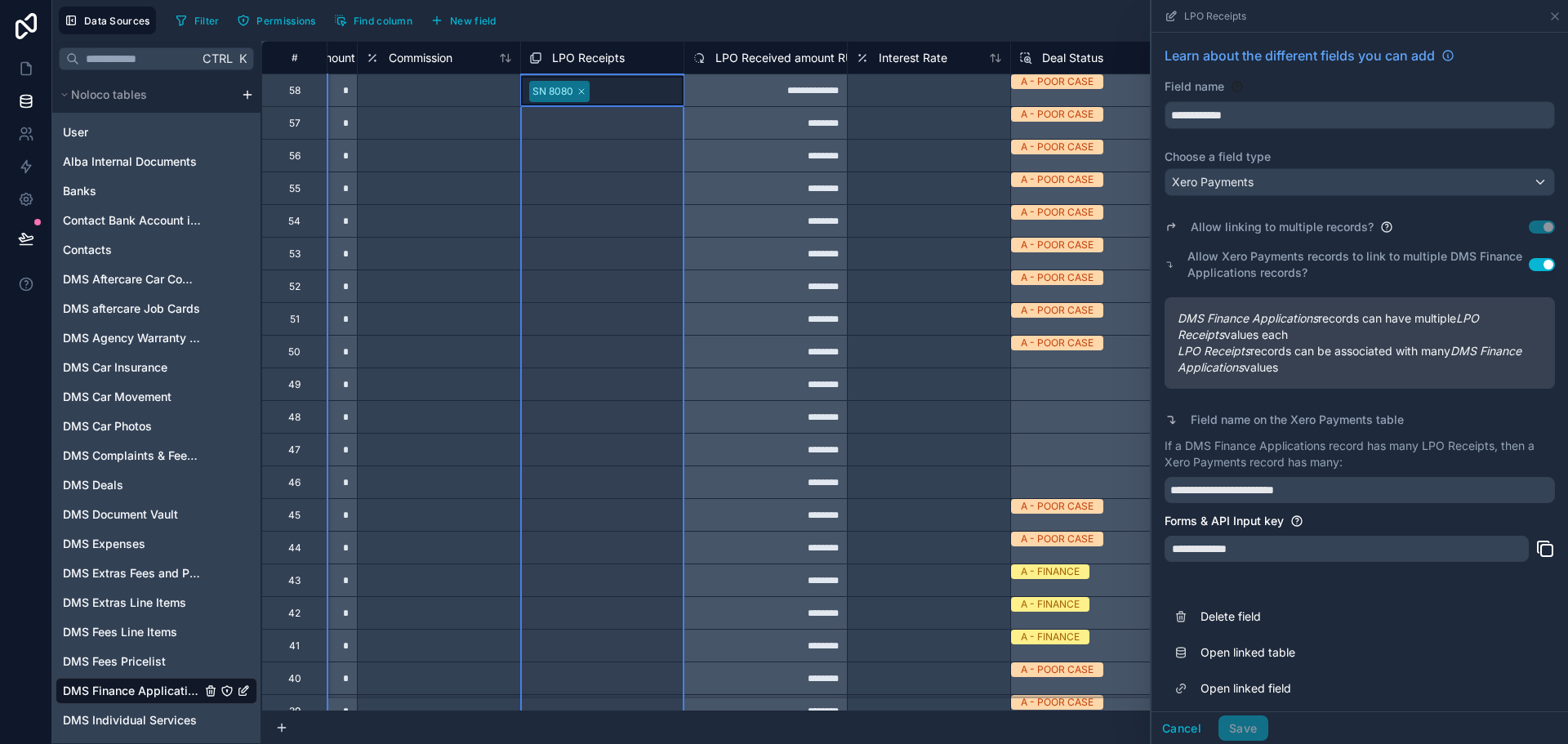
scroll to position [0, 4574]
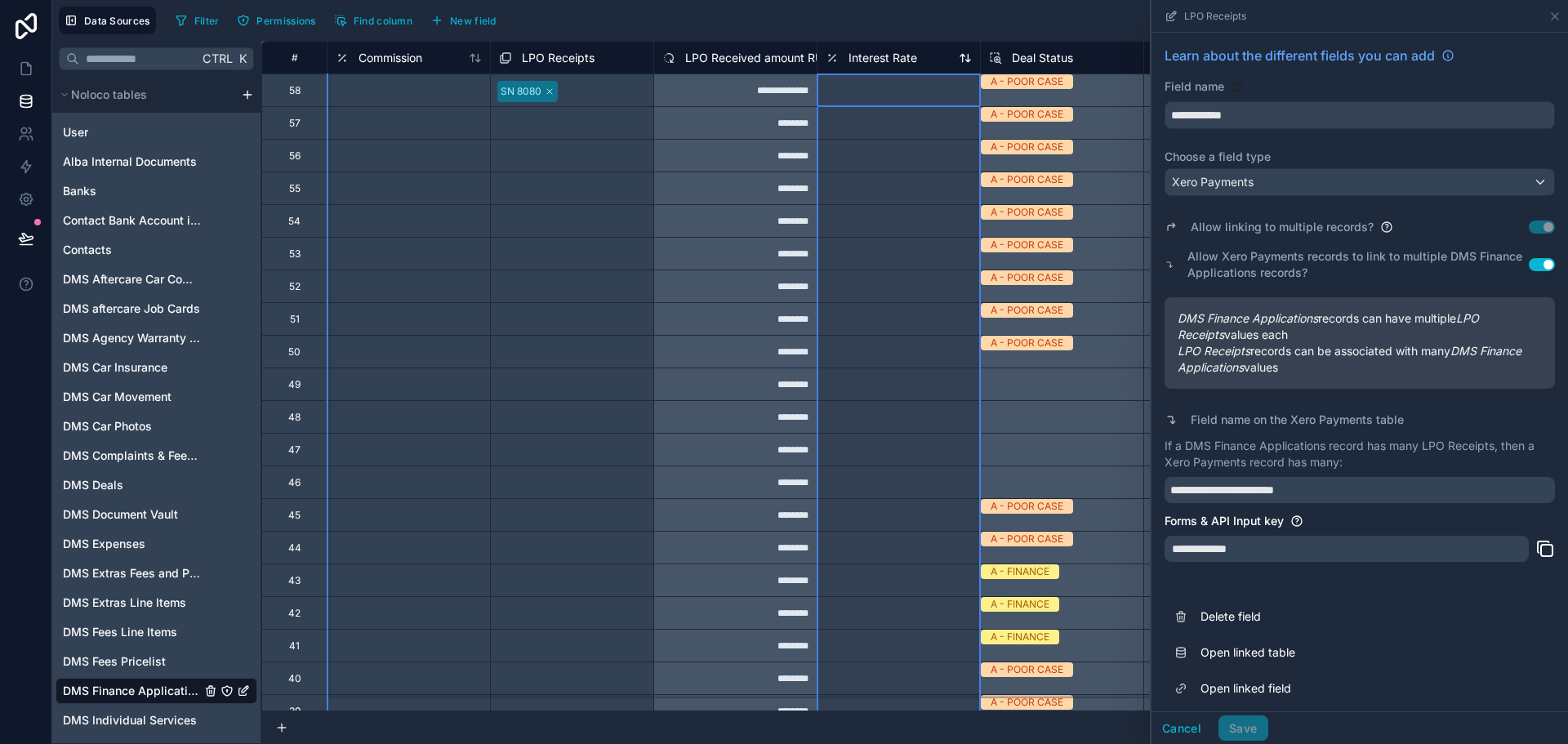
click at [845, 64] on div "Interest Rate" at bounding box center [871, 58] width 91 height 20
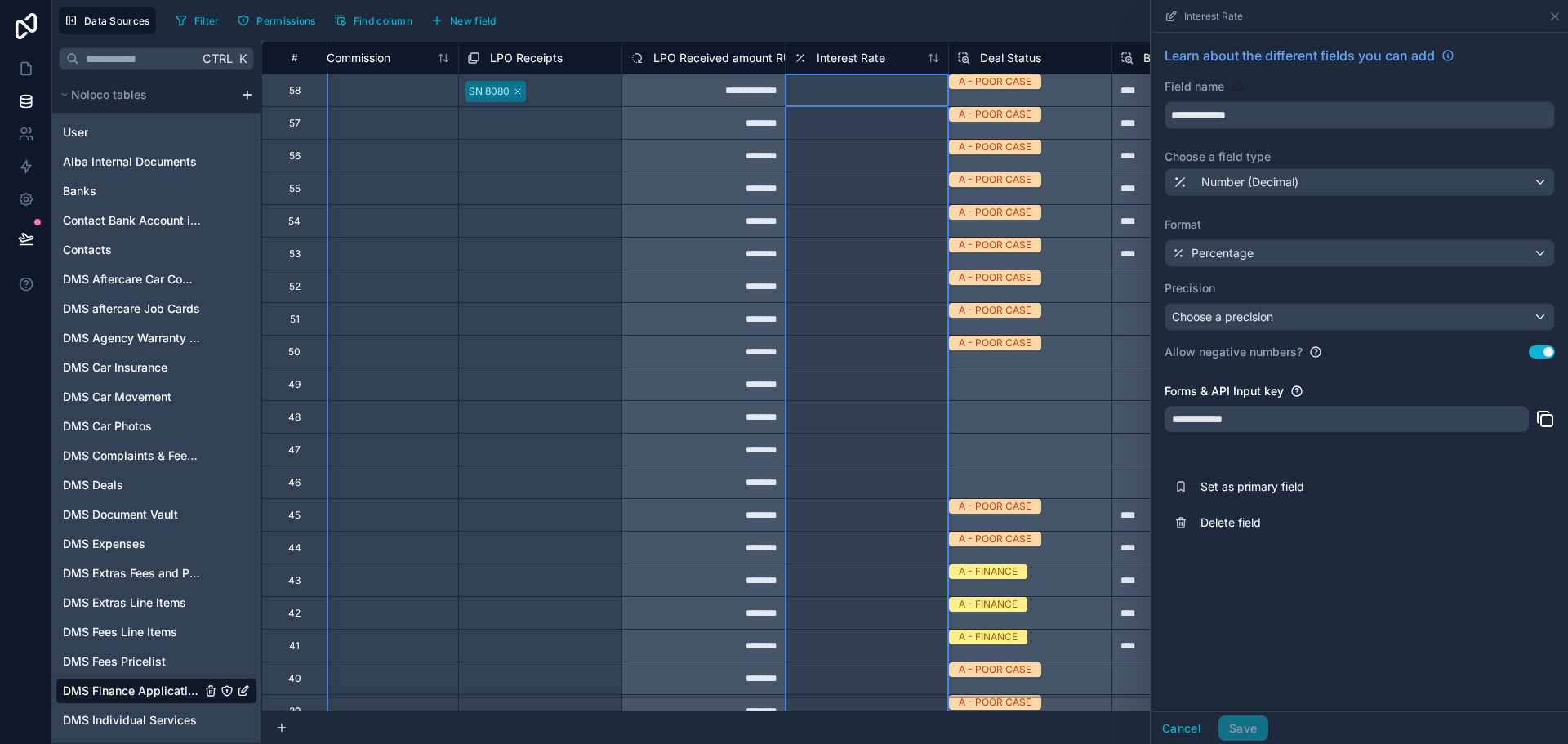
scroll to position [0, 4407]
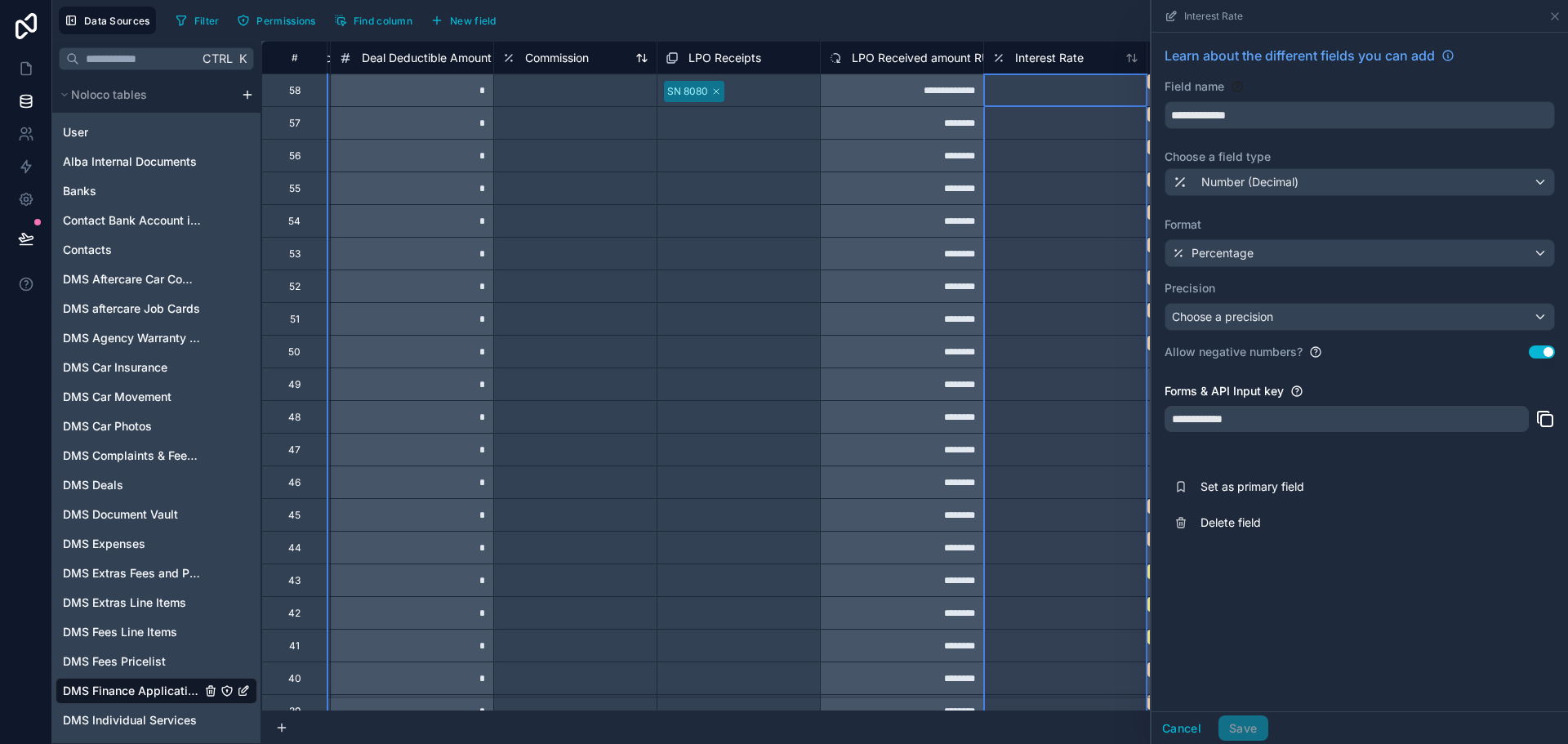
click at [580, 60] on span "Commission" at bounding box center [556, 59] width 64 height 17
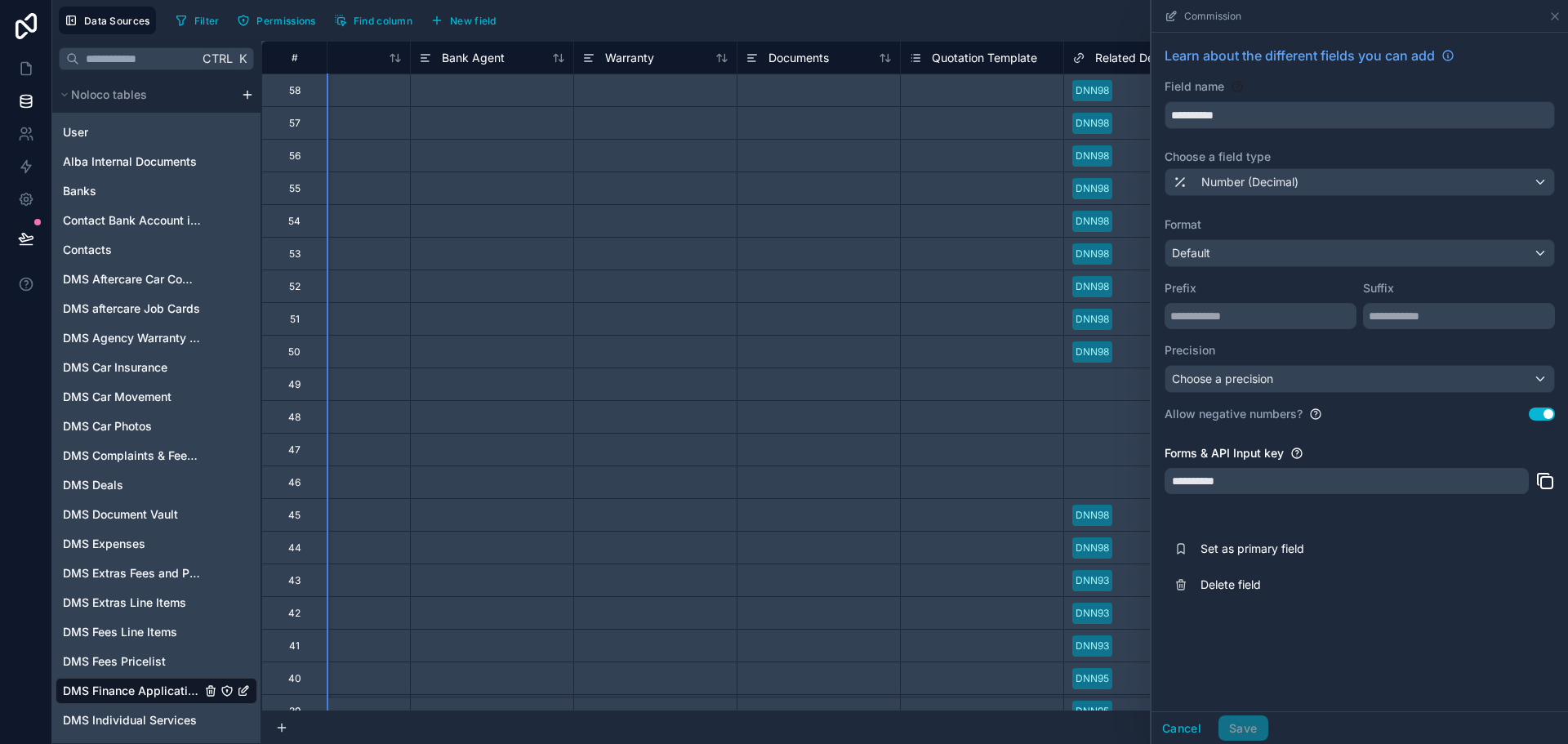
scroll to position [0, 3019]
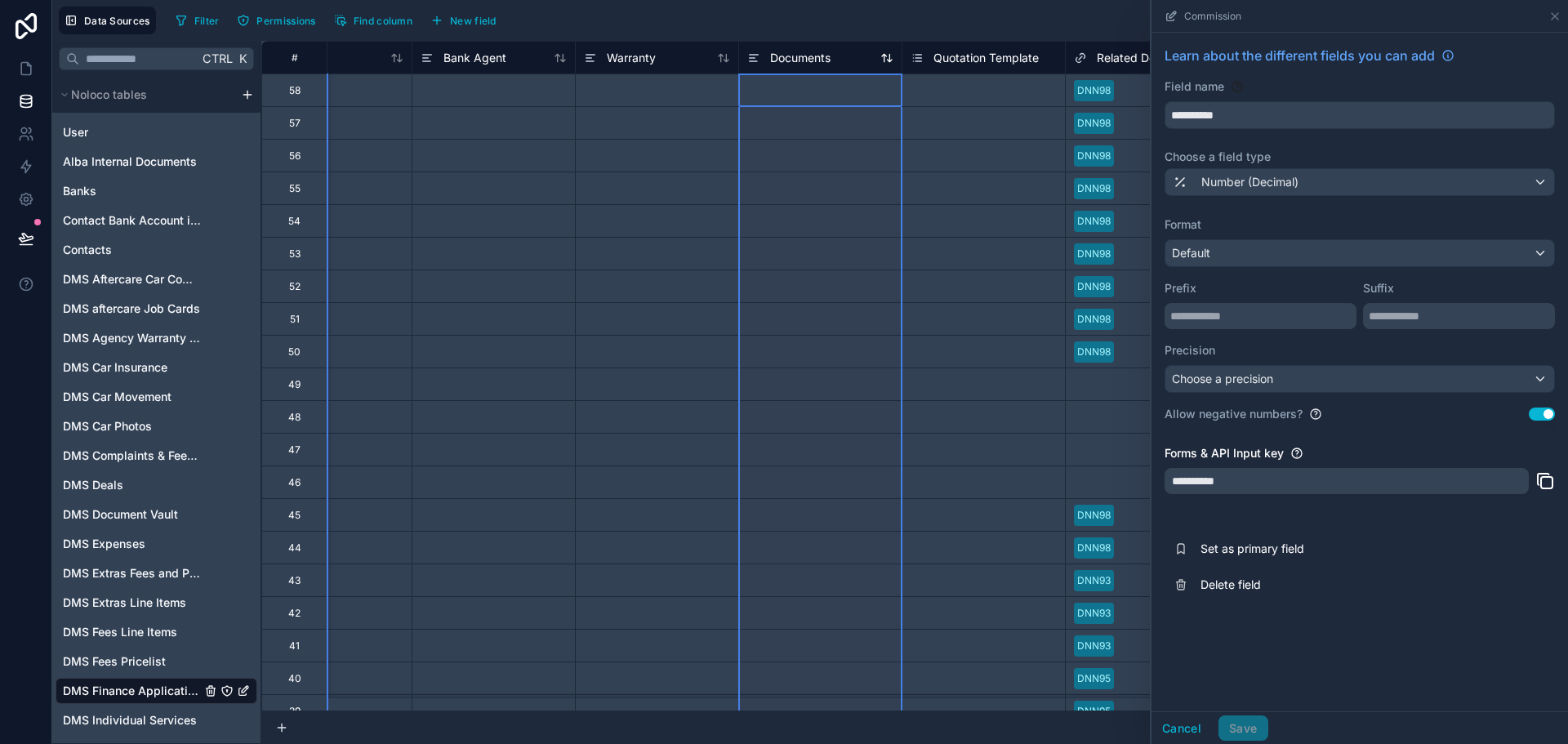
click at [795, 60] on span "Documents" at bounding box center [800, 59] width 60 height 17
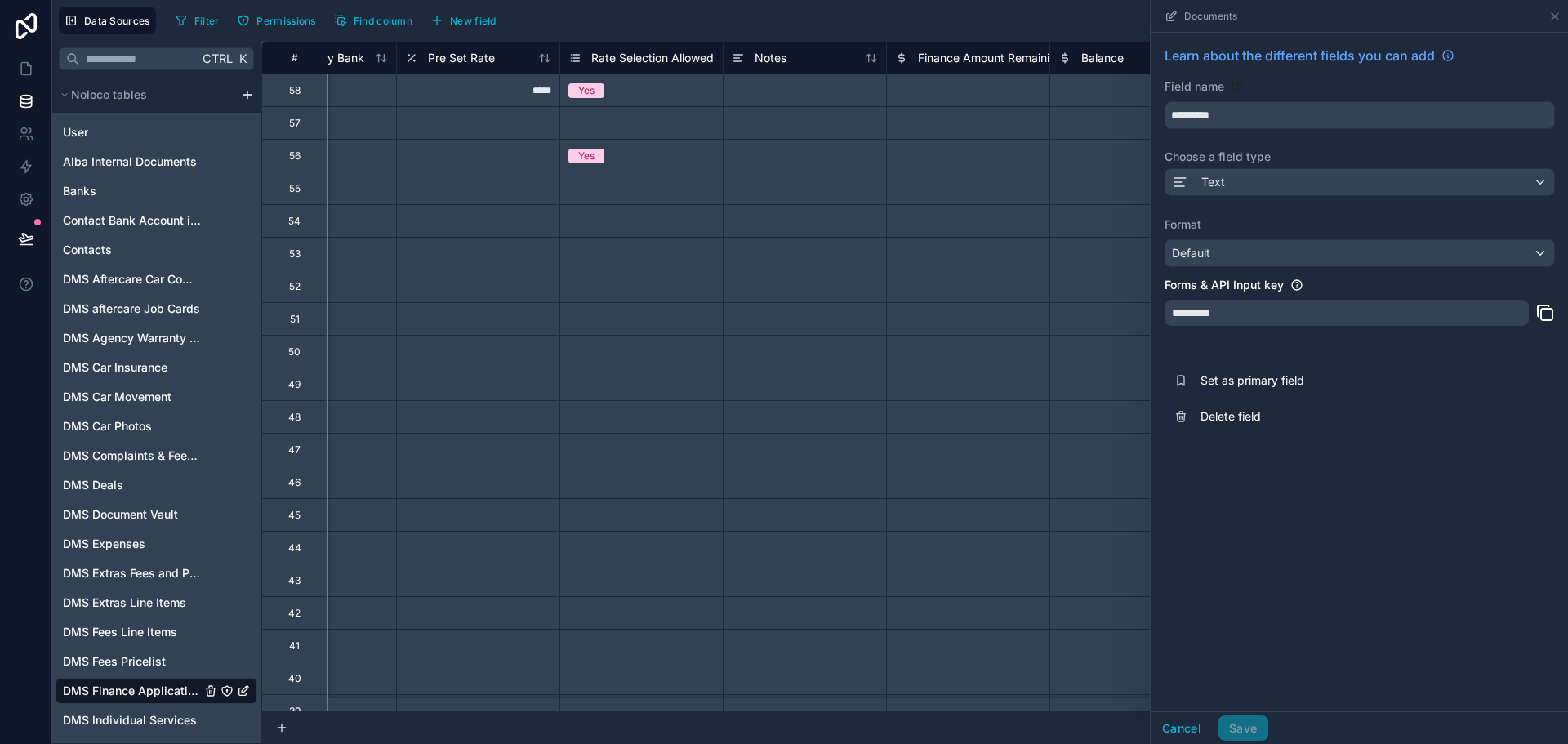
scroll to position [0, 1140]
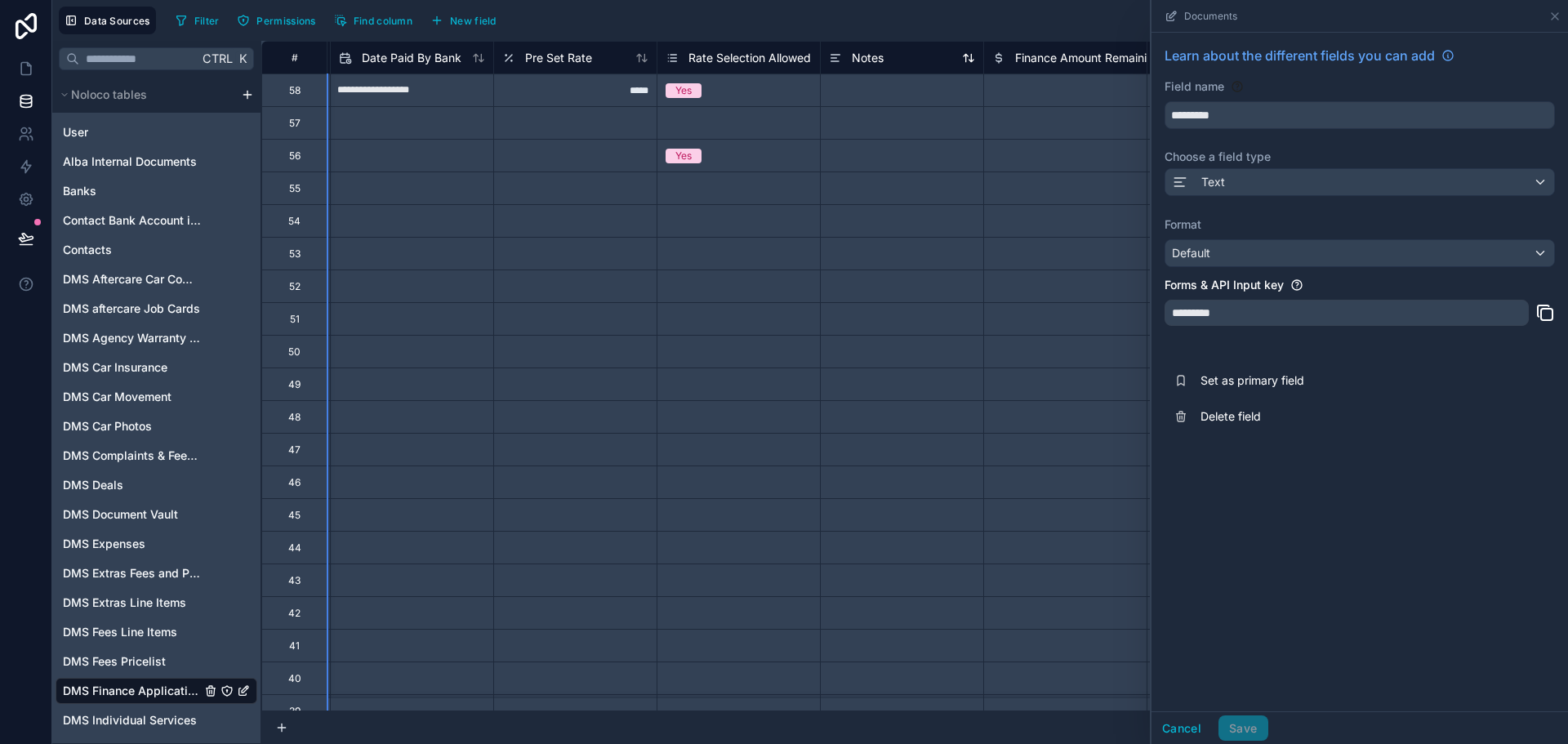
click at [861, 54] on span "Notes" at bounding box center [868, 59] width 32 height 17
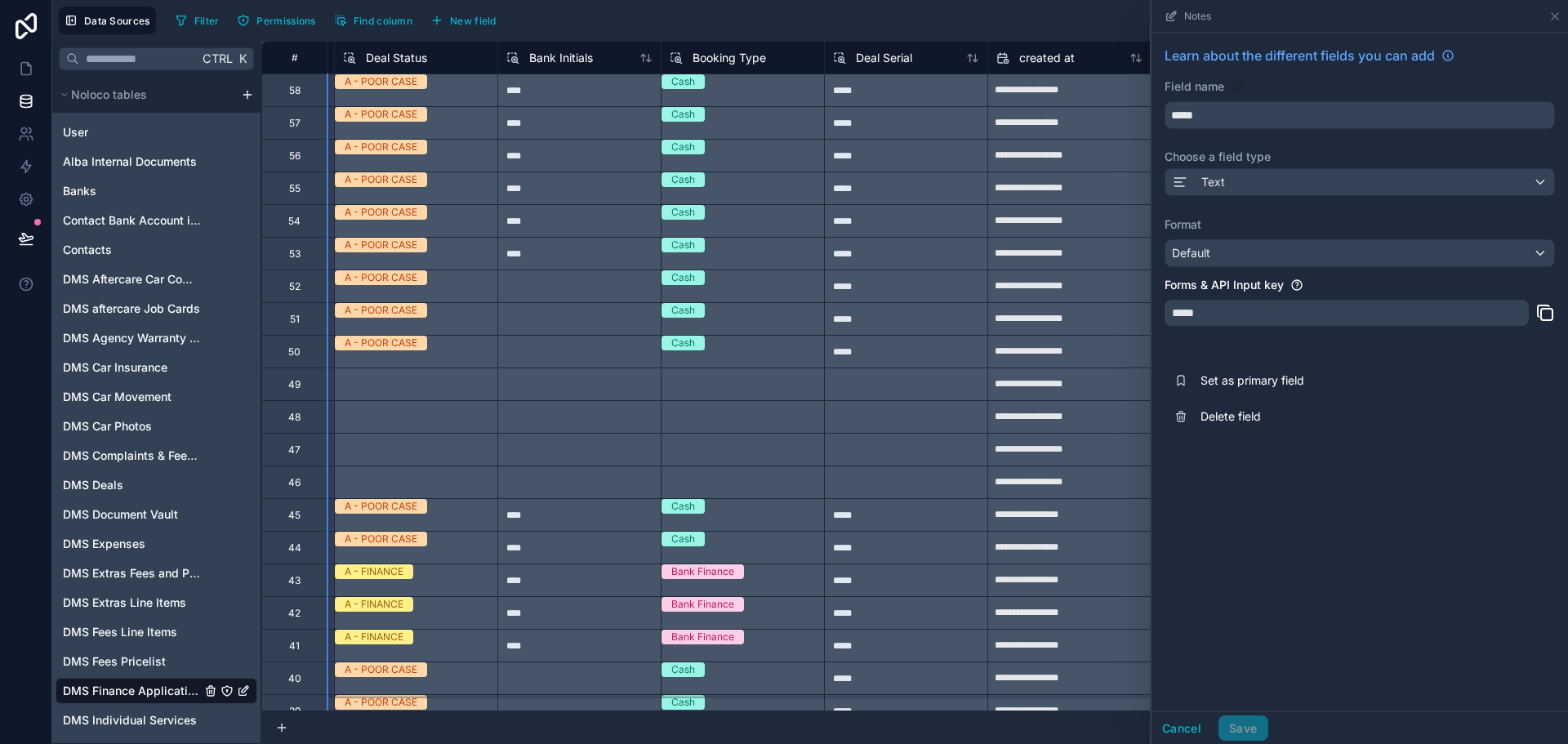
scroll to position [0, 5306]
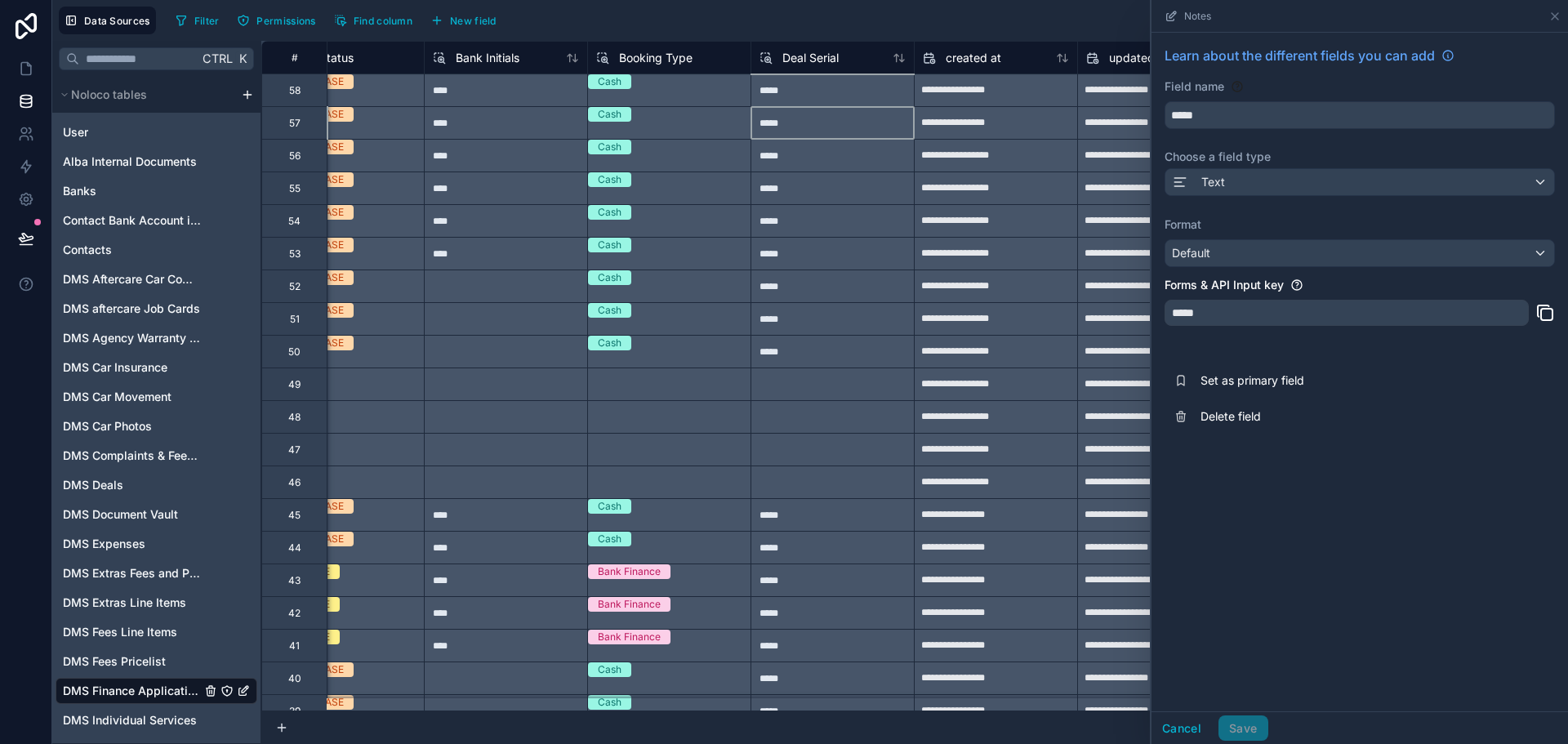
click at [775, 126] on div "*****" at bounding box center [832, 122] width 163 height 33
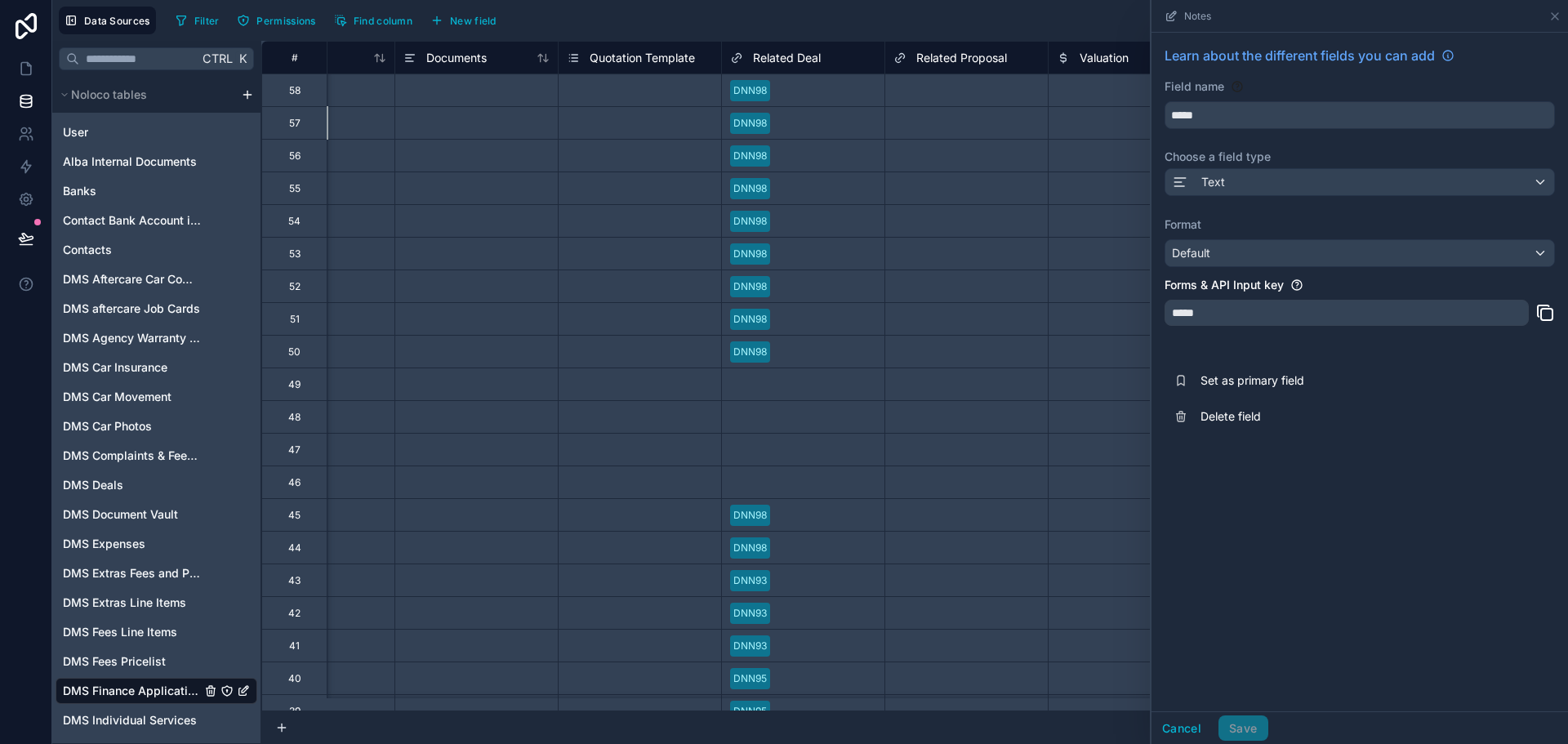
scroll to position [0, 3345]
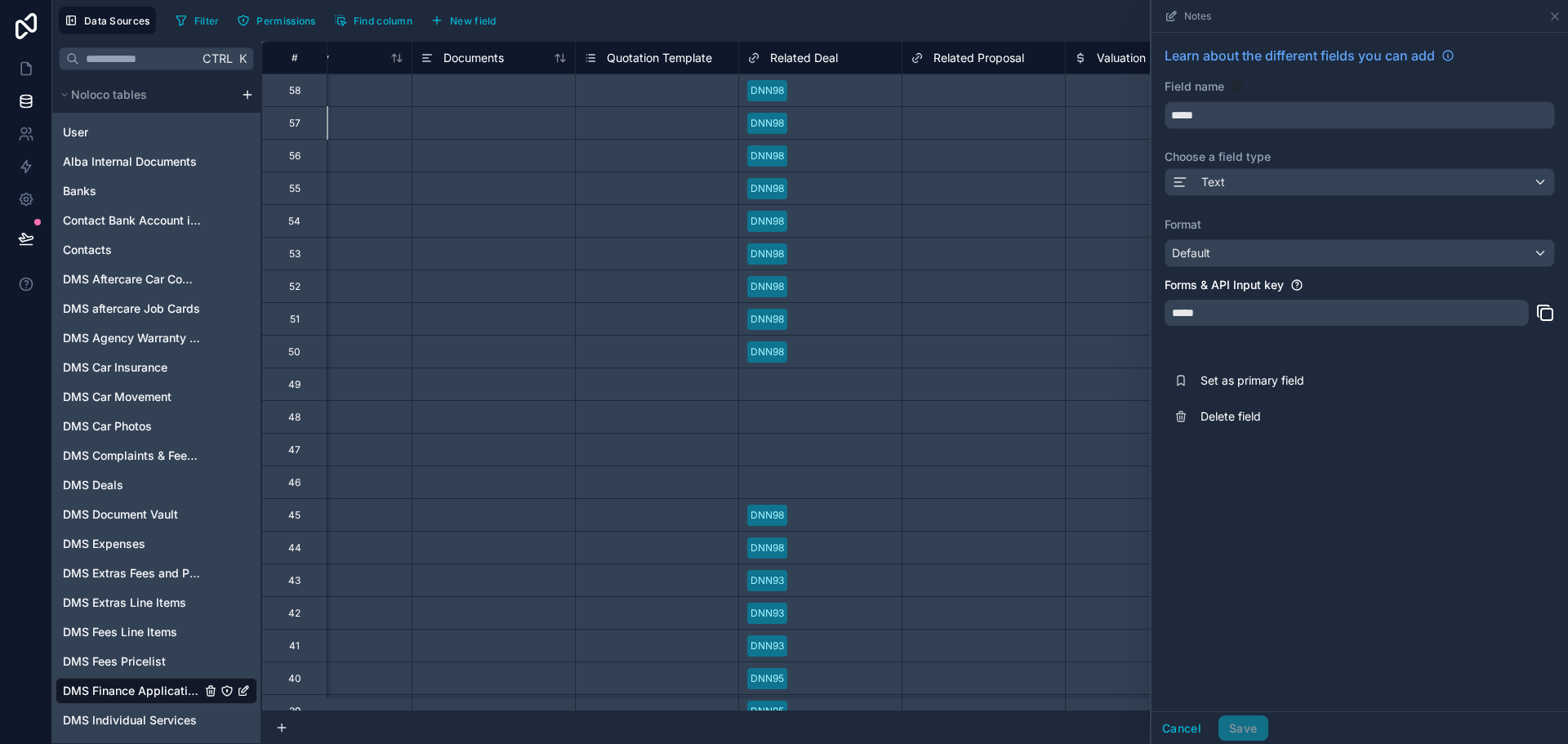
click at [618, 50] on span "Quotation Template" at bounding box center [659, 59] width 105 height 17
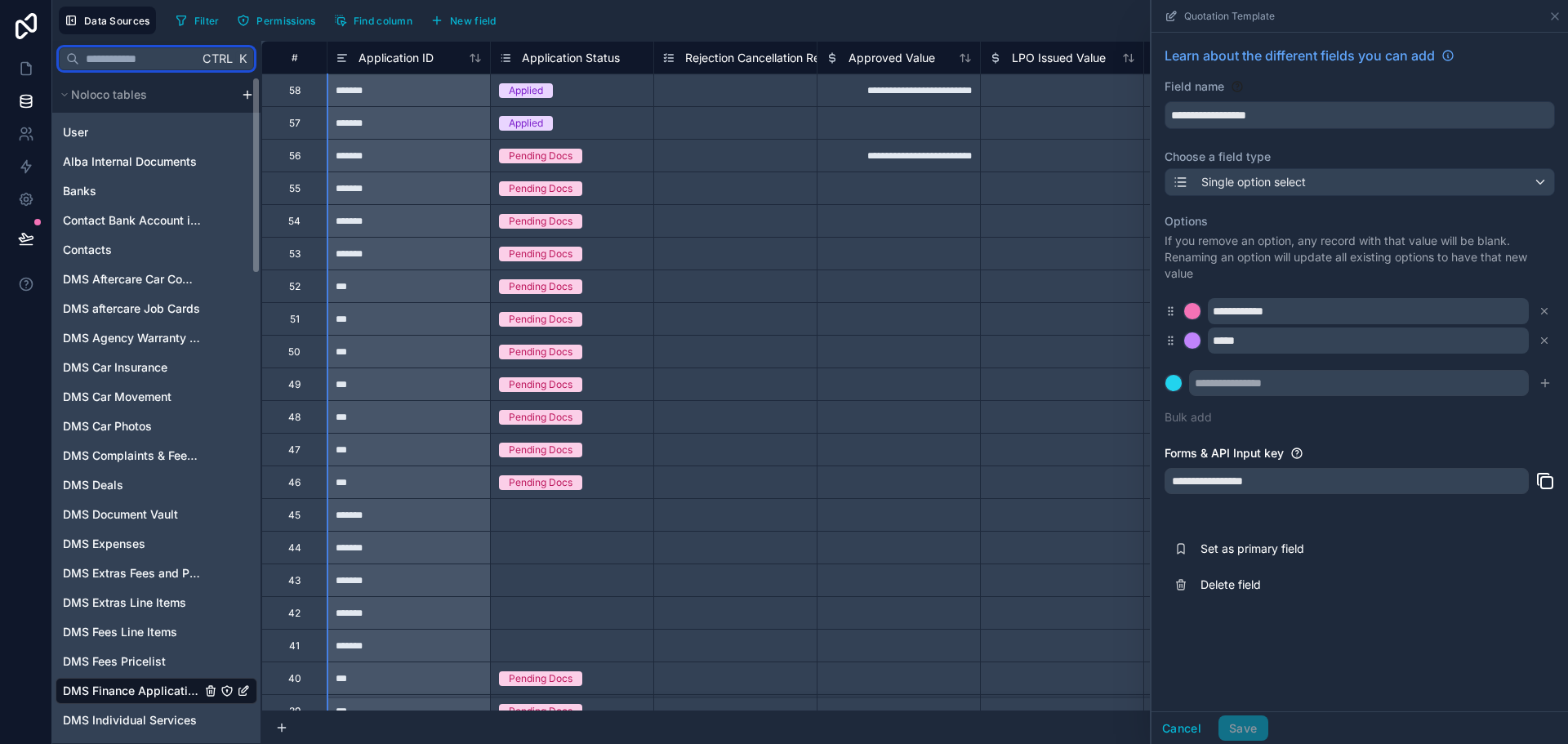
click at [171, 65] on input "text" at bounding box center [138, 59] width 119 height 30
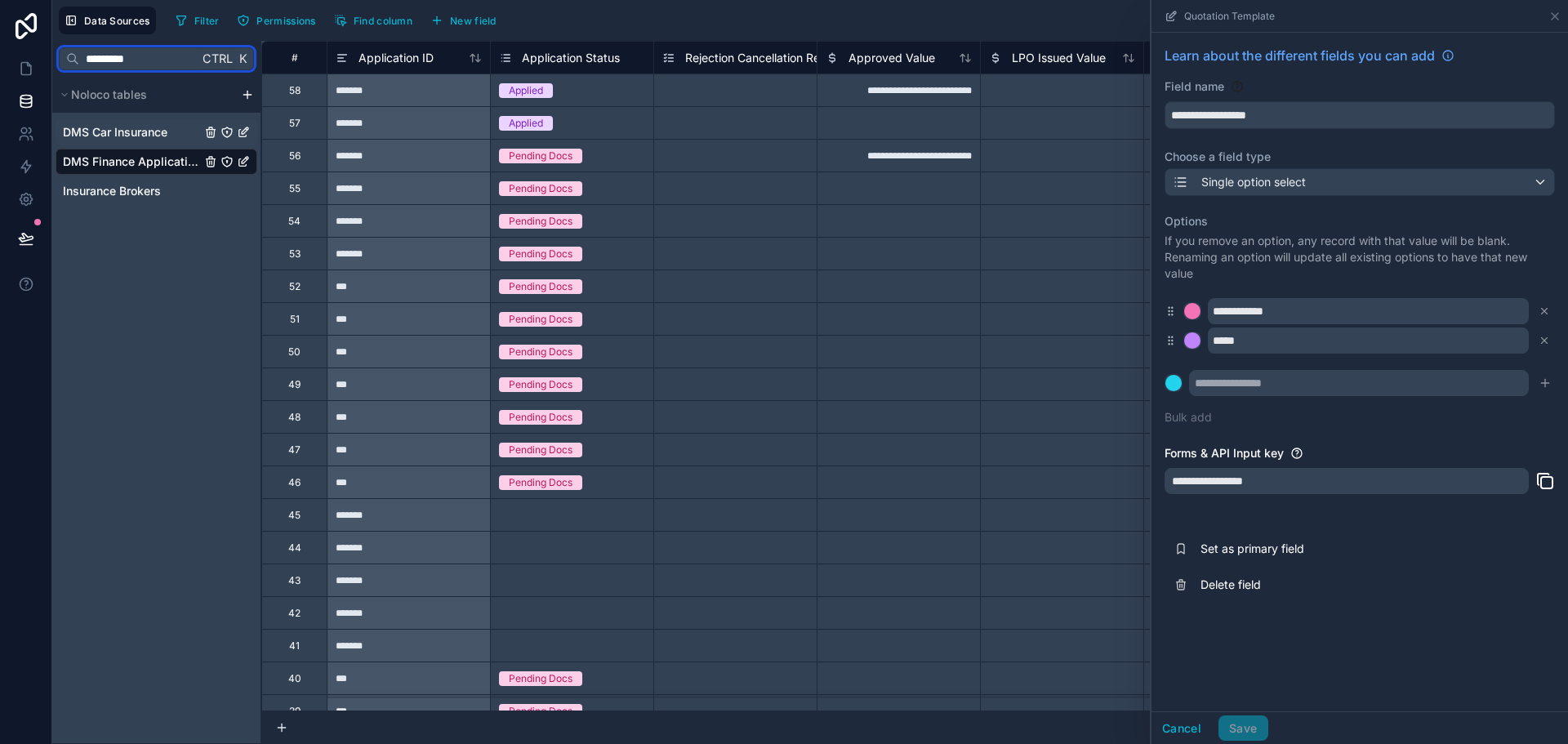
type input "*********"
click at [167, 136] on span "DMS Car Insurance" at bounding box center [115, 133] width 105 height 17
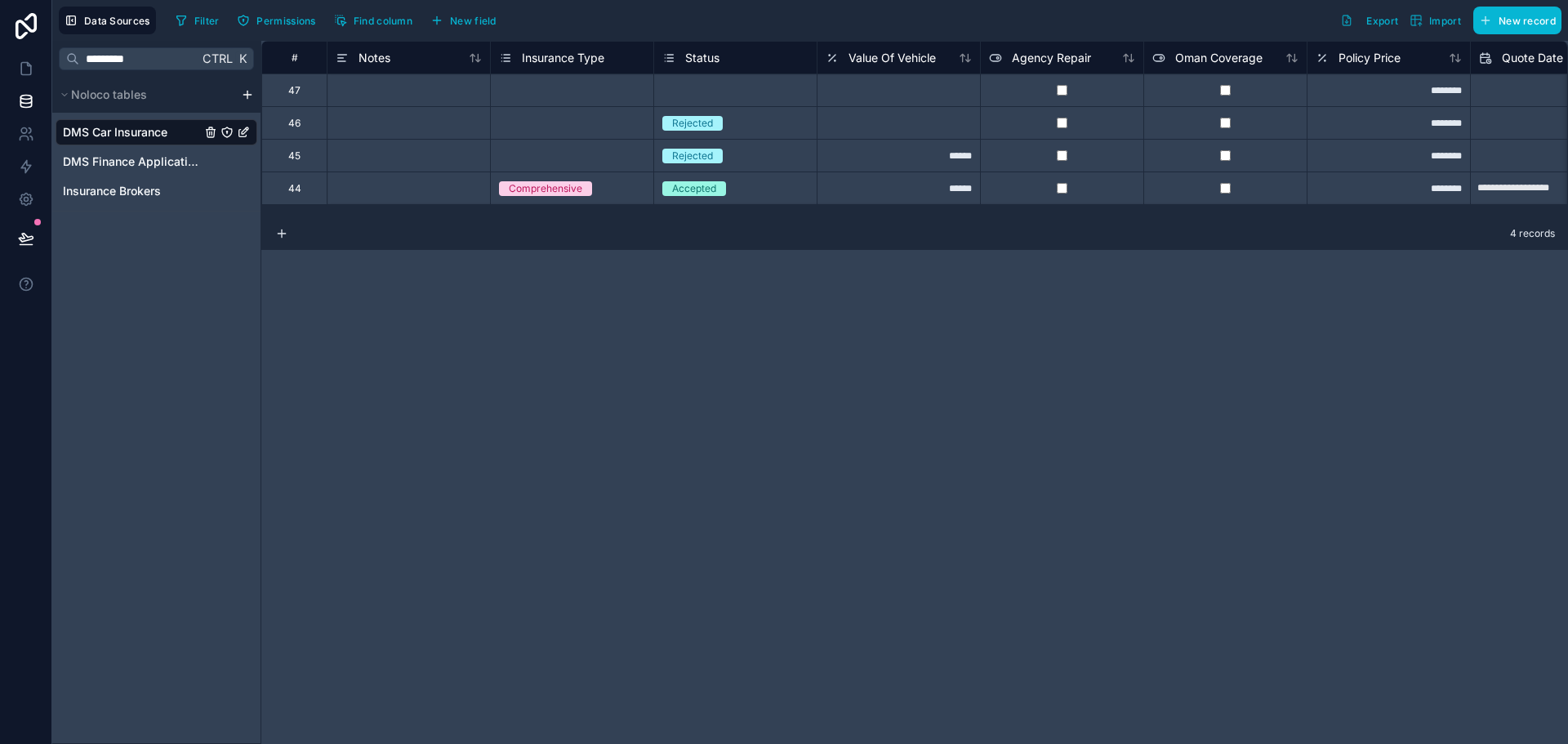
click at [526, 51] on span "Insurance Type" at bounding box center [563, 59] width 83 height 17
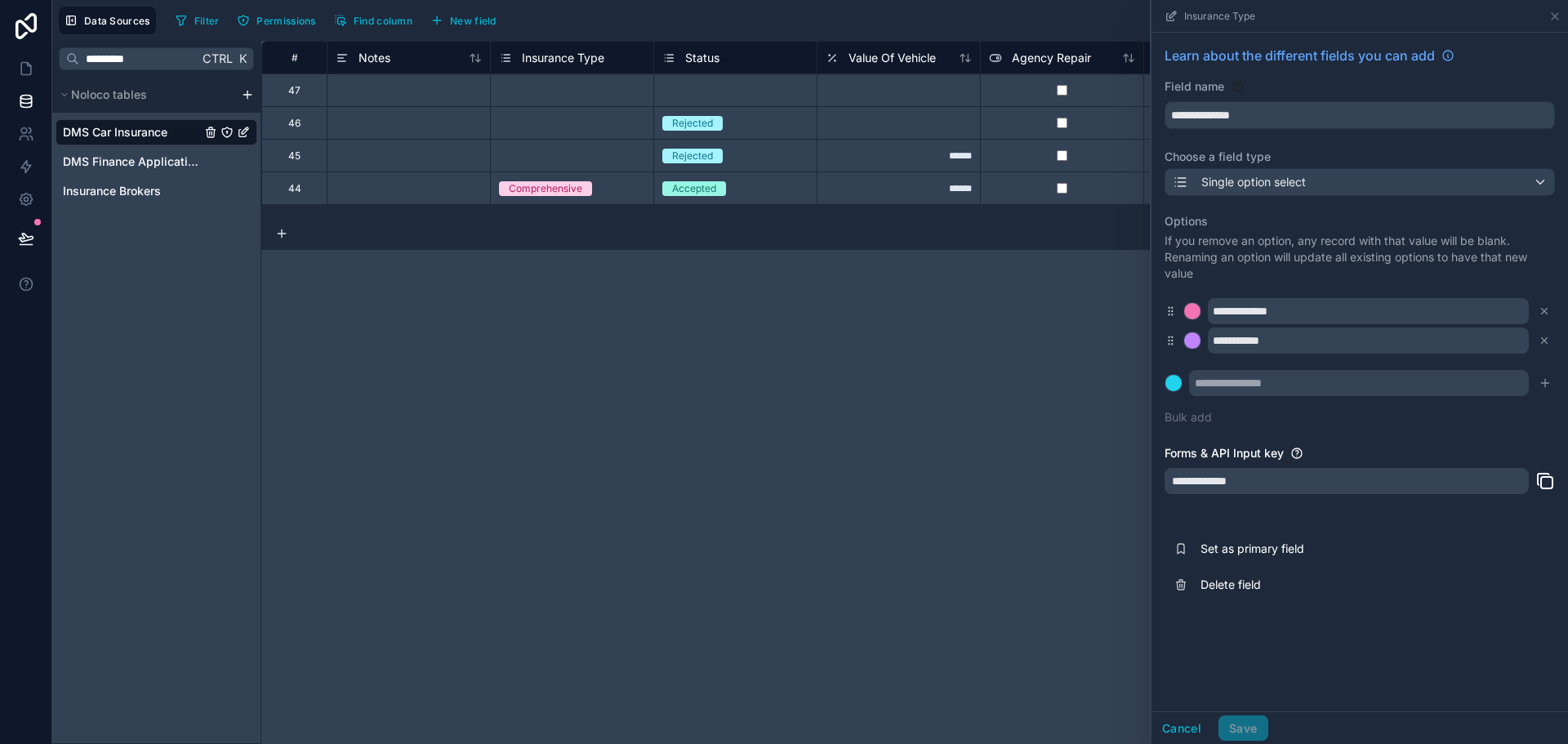
scroll to position [0, 29]
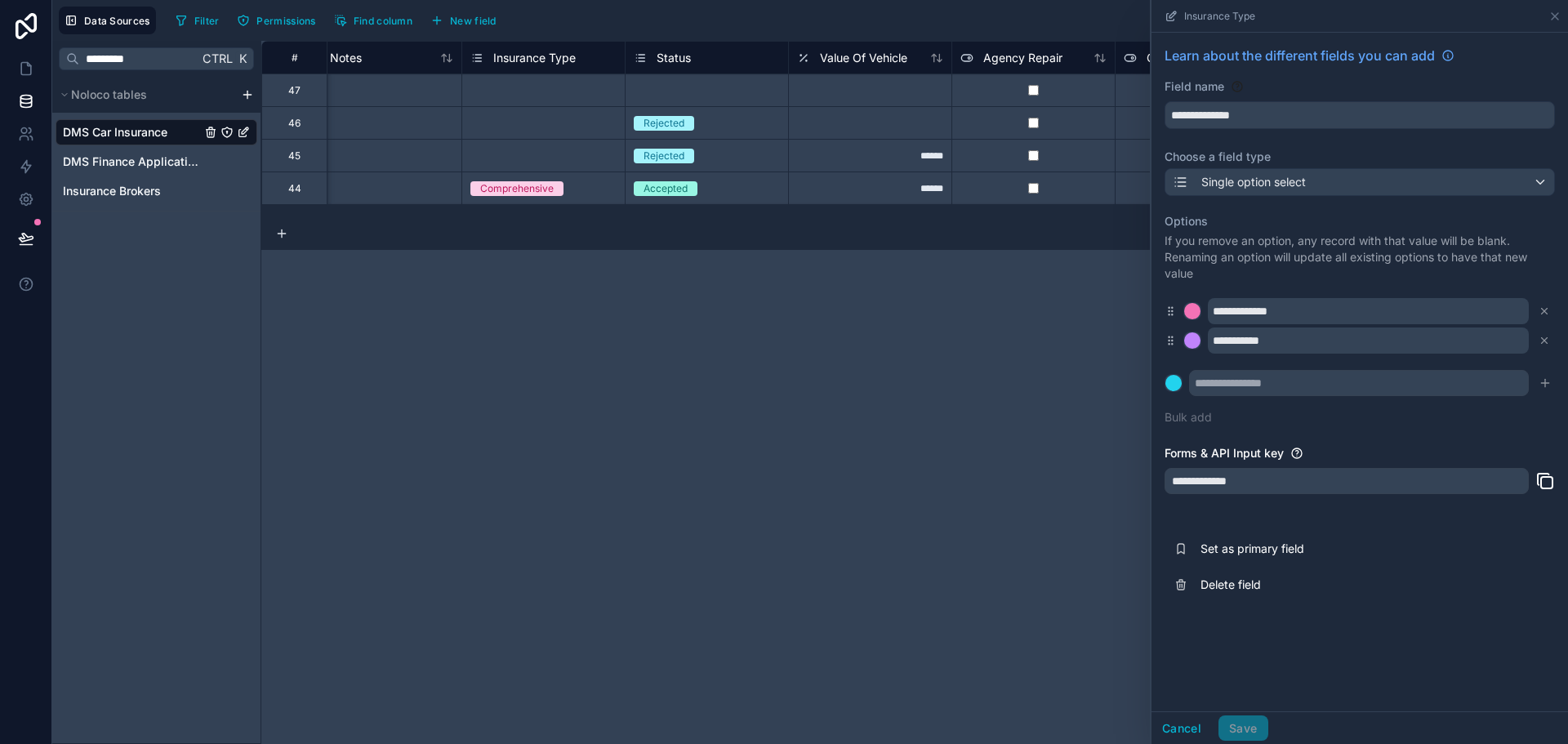
click at [580, 150] on div "Select a Insurance Type" at bounding box center [526, 156] width 111 height 13
click at [551, 127] on div "Select a Insurance Type" at bounding box center [526, 124] width 111 height 13
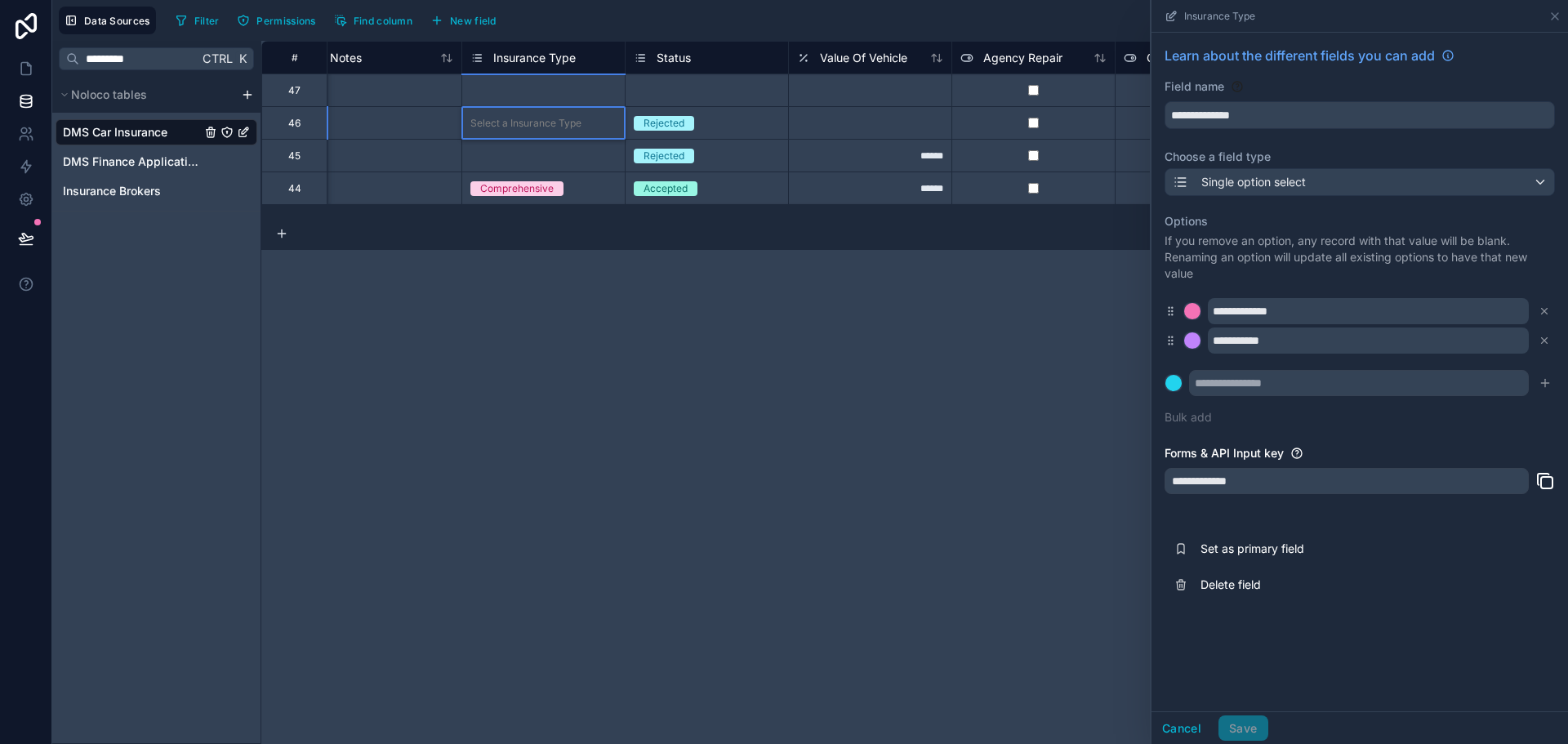
click at [542, 96] on div "Select a Insurance Type" at bounding box center [526, 91] width 111 height 13
click at [542, 95] on div "Select a Insurance Type" at bounding box center [526, 91] width 111 height 13
click at [642, 98] on div "Select a Status" at bounding box center [707, 91] width 163 height 17
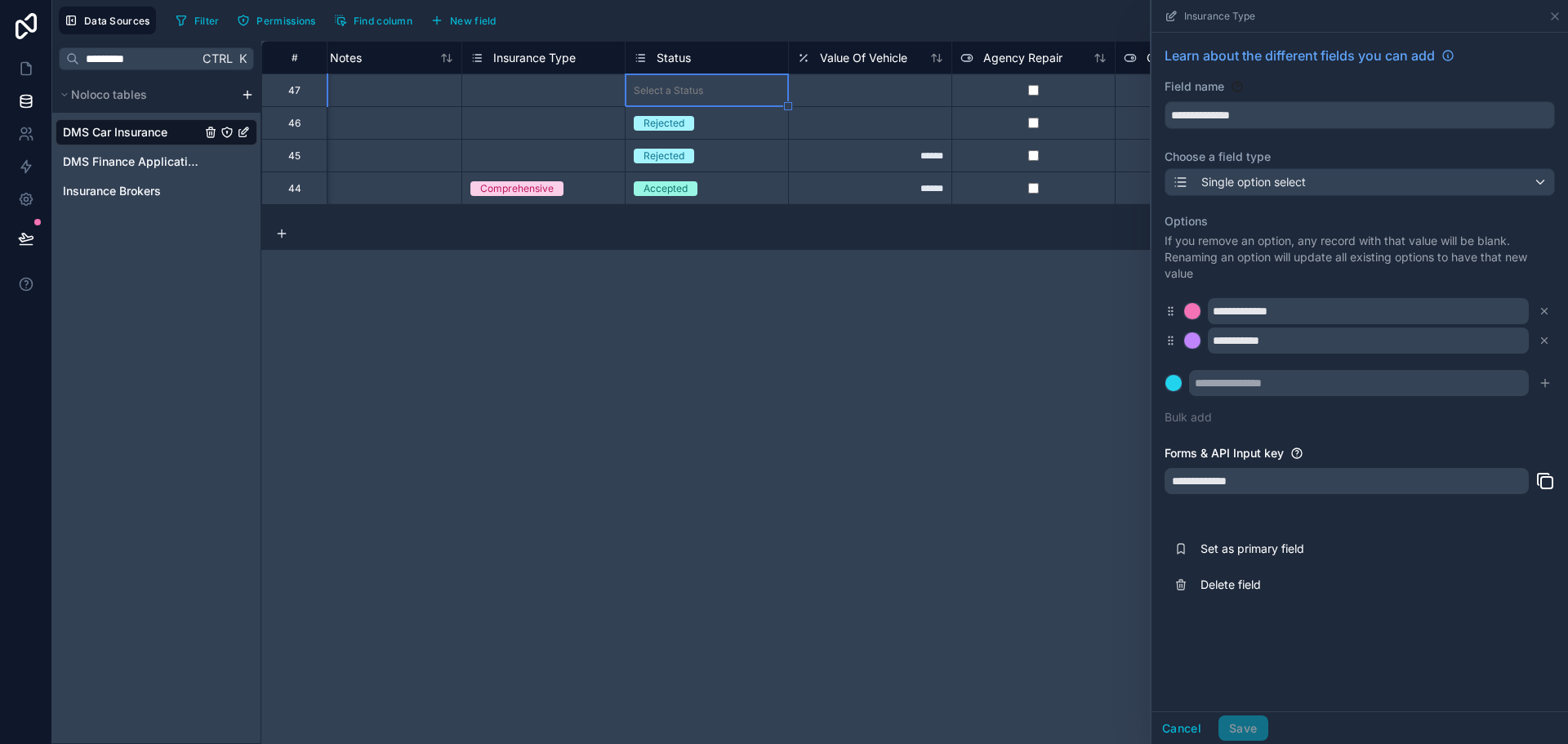
click at [642, 98] on div "Select a Status" at bounding box center [707, 91] width 163 height 17
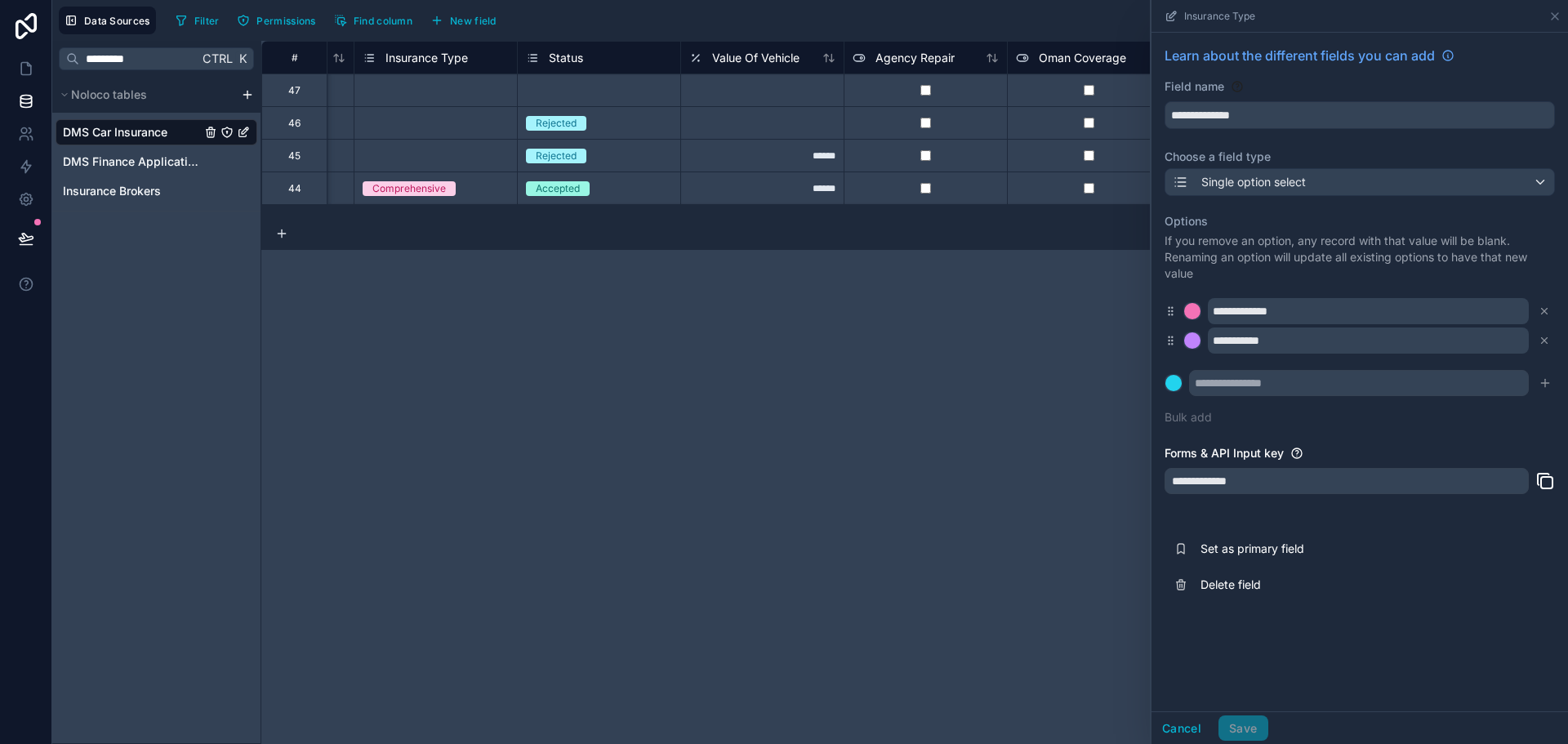
scroll to position [0, 141]
click at [758, 66] on div "Value Of Vehicle" at bounding box center [739, 58] width 111 height 20
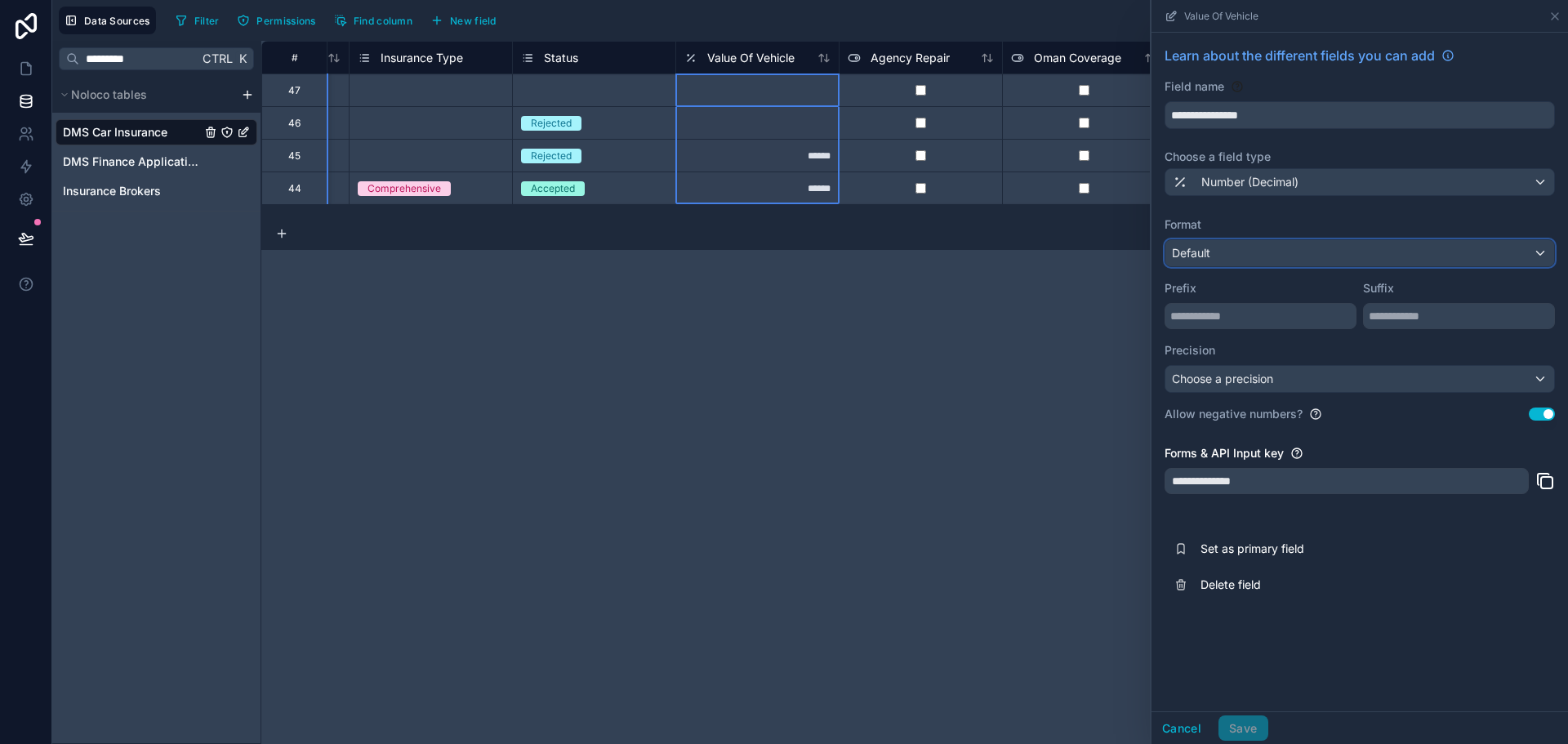
click at [1314, 246] on div "Default" at bounding box center [1360, 254] width 389 height 26
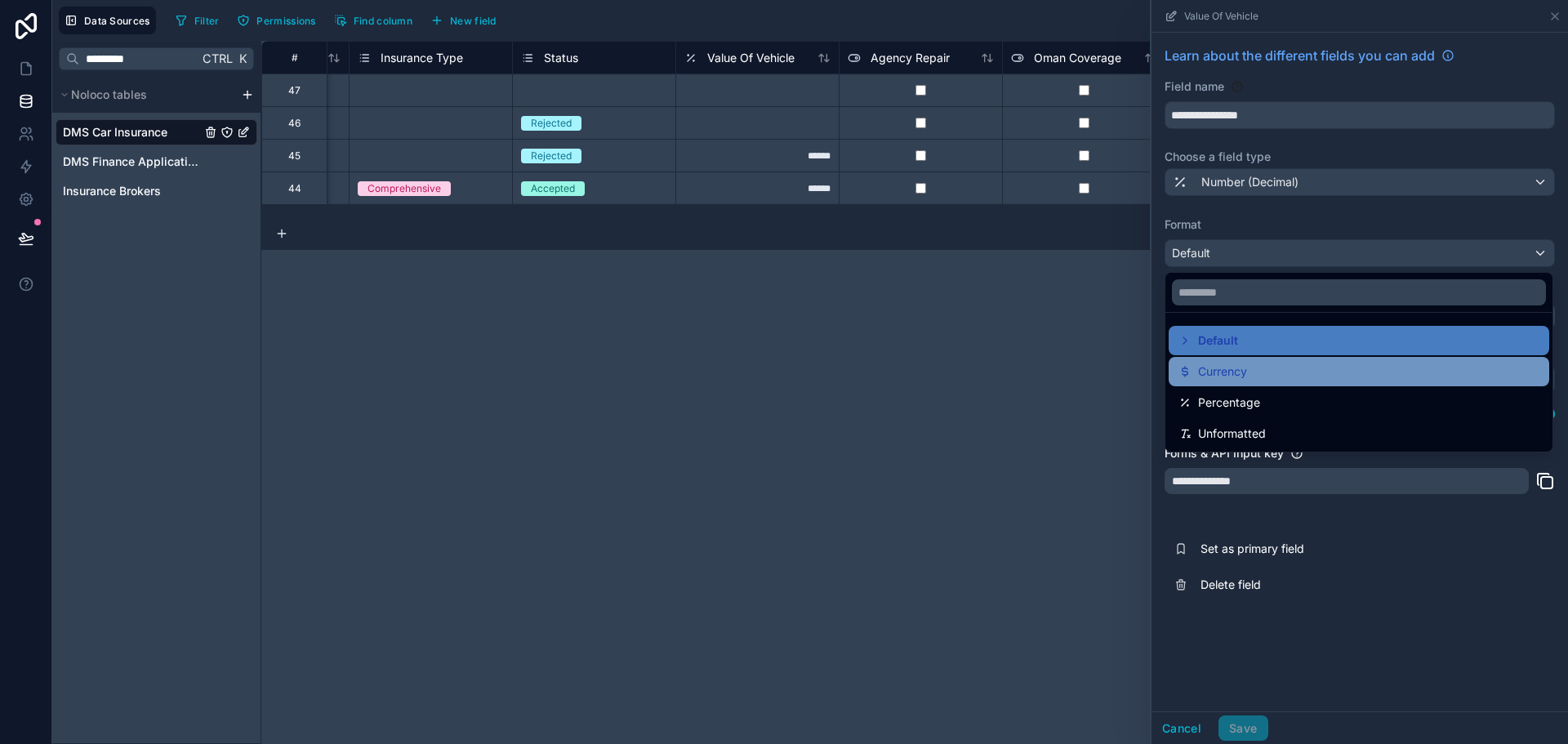
click at [1265, 372] on div "Currency" at bounding box center [1359, 372] width 361 height 20
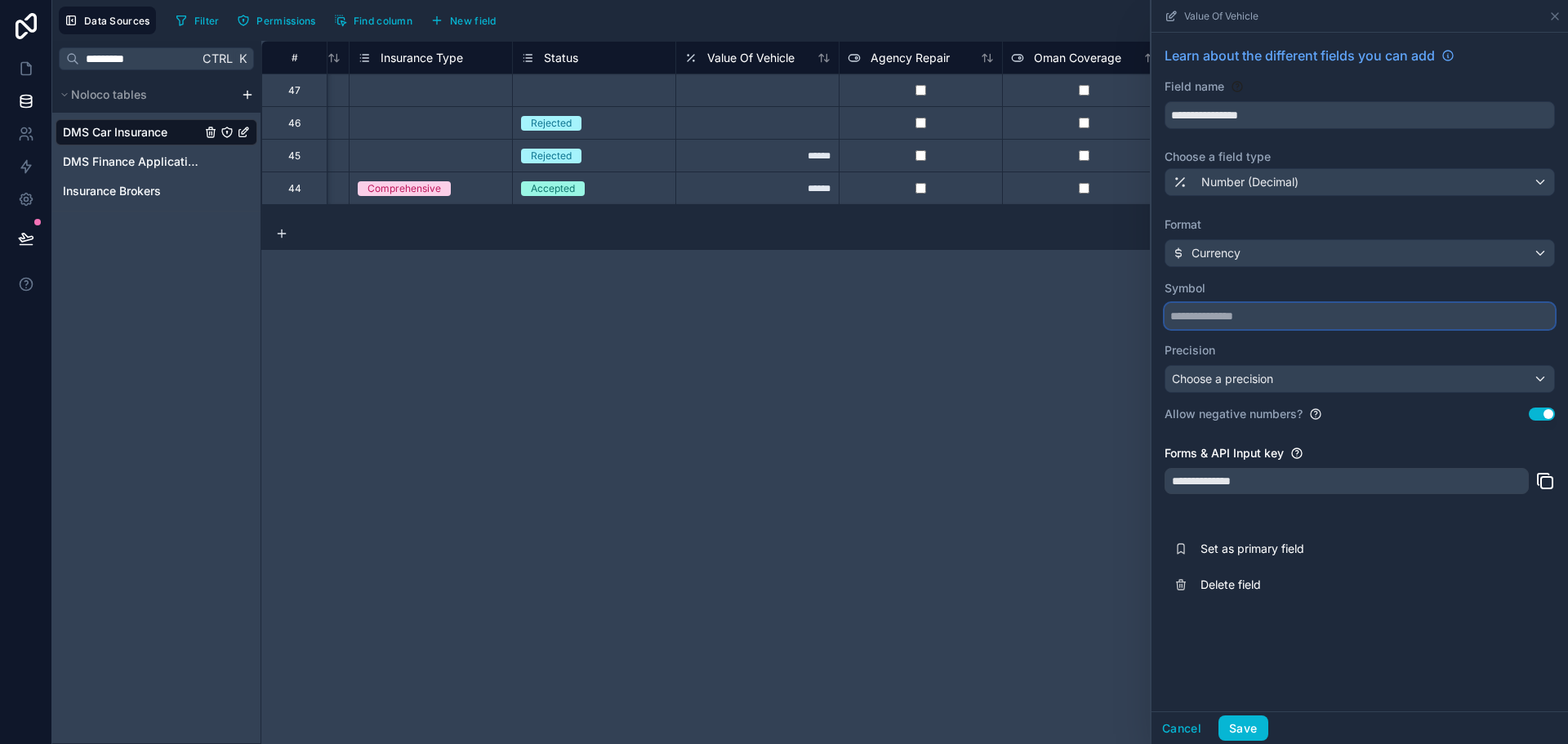
click at [1250, 315] on input "text" at bounding box center [1360, 316] width 390 height 26
type input "***"
click at [1247, 288] on label "Symbol" at bounding box center [1360, 289] width 390 height 17
click at [1260, 734] on button "Save" at bounding box center [1243, 728] width 49 height 26
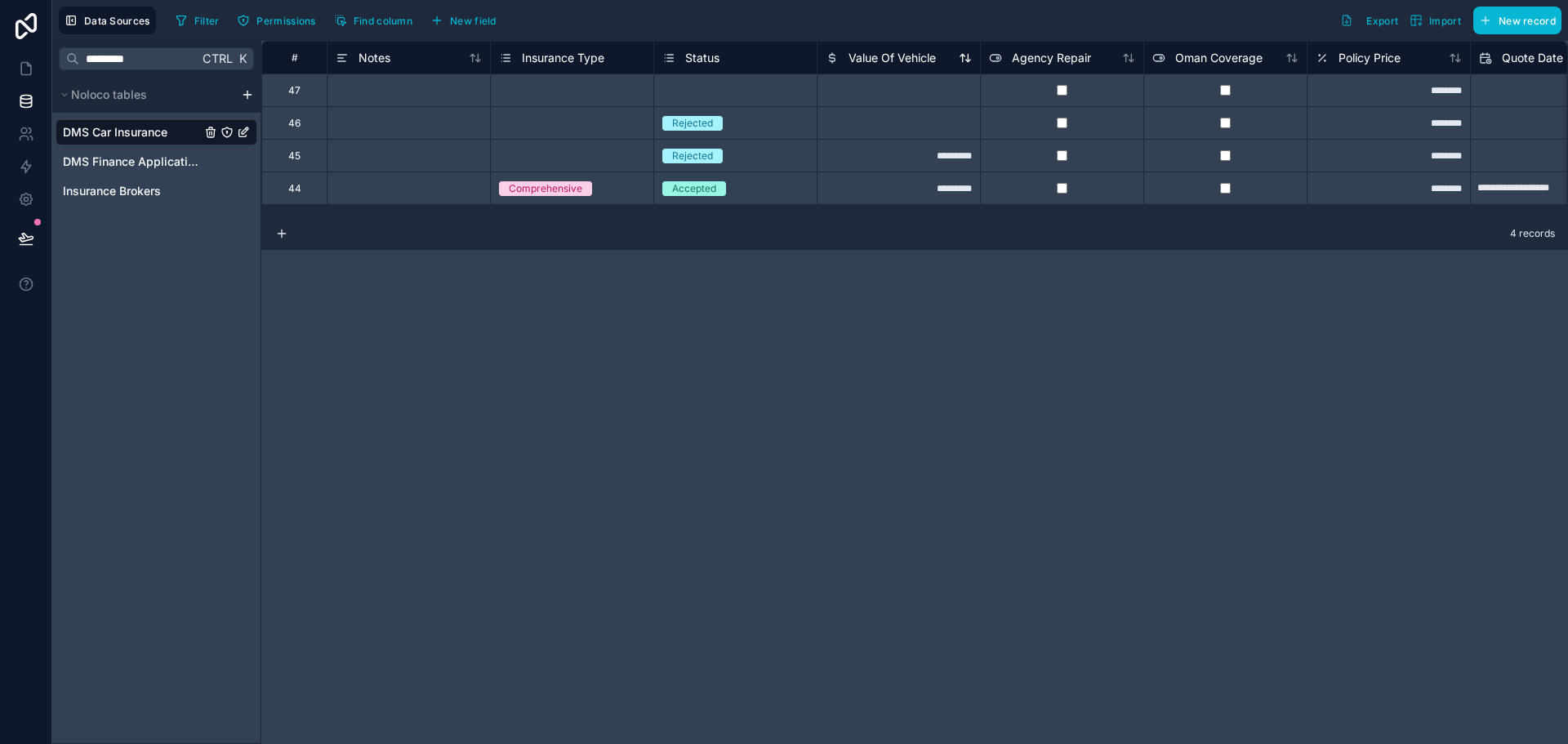
click at [863, 61] on span "Value Of Vehicle" at bounding box center [893, 59] width 87 height 17
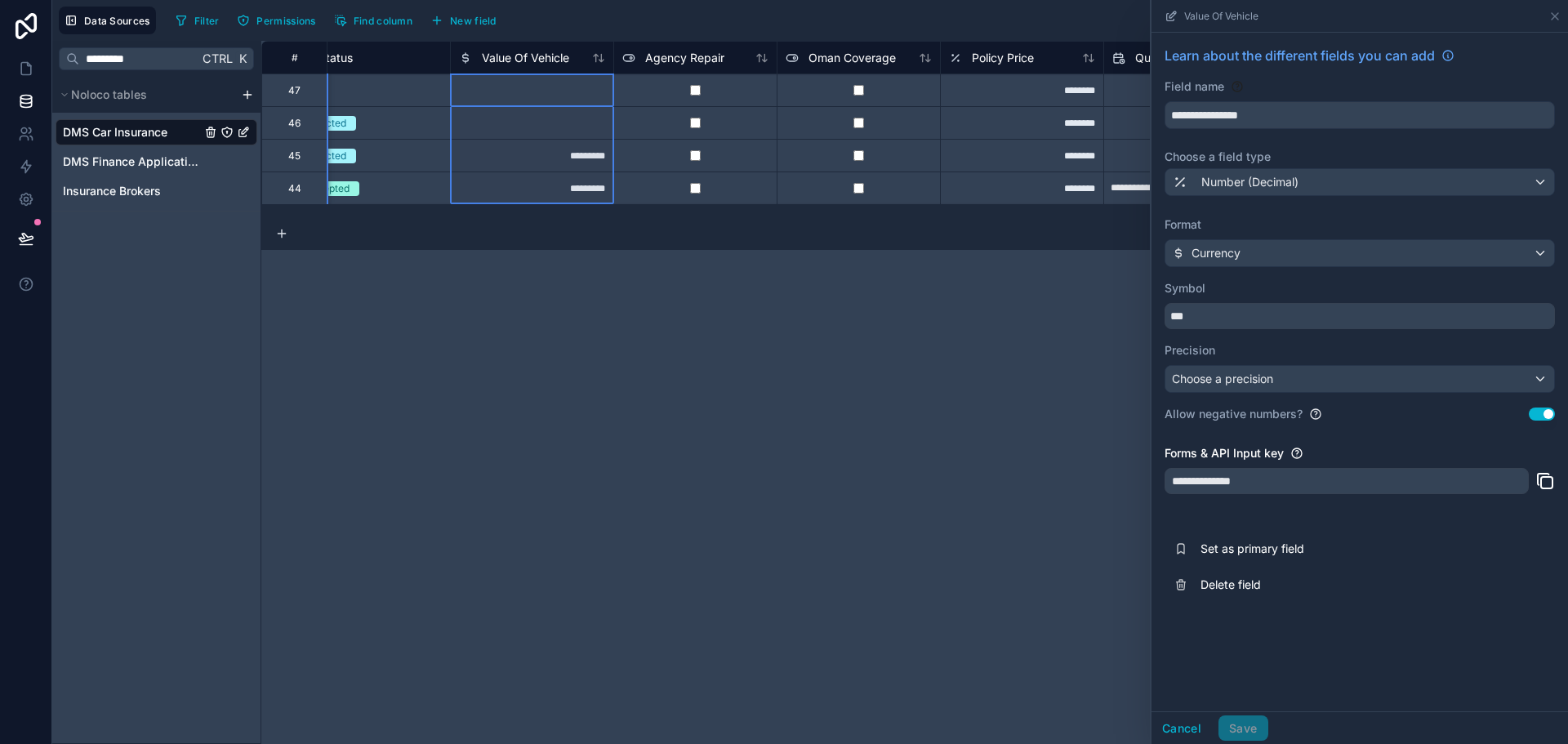
scroll to position [0, 490]
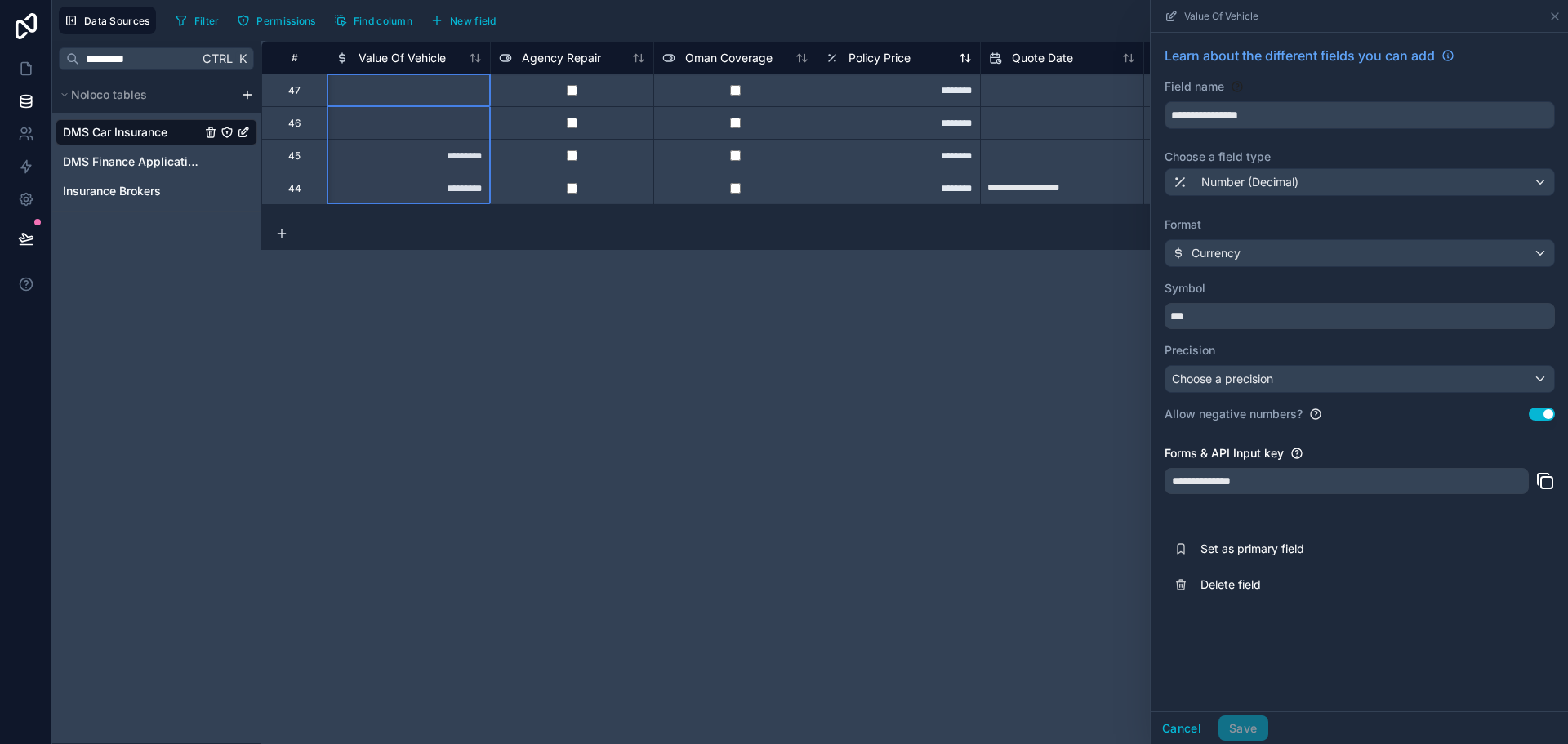
click at [869, 55] on span "Policy Price" at bounding box center [880, 59] width 62 height 17
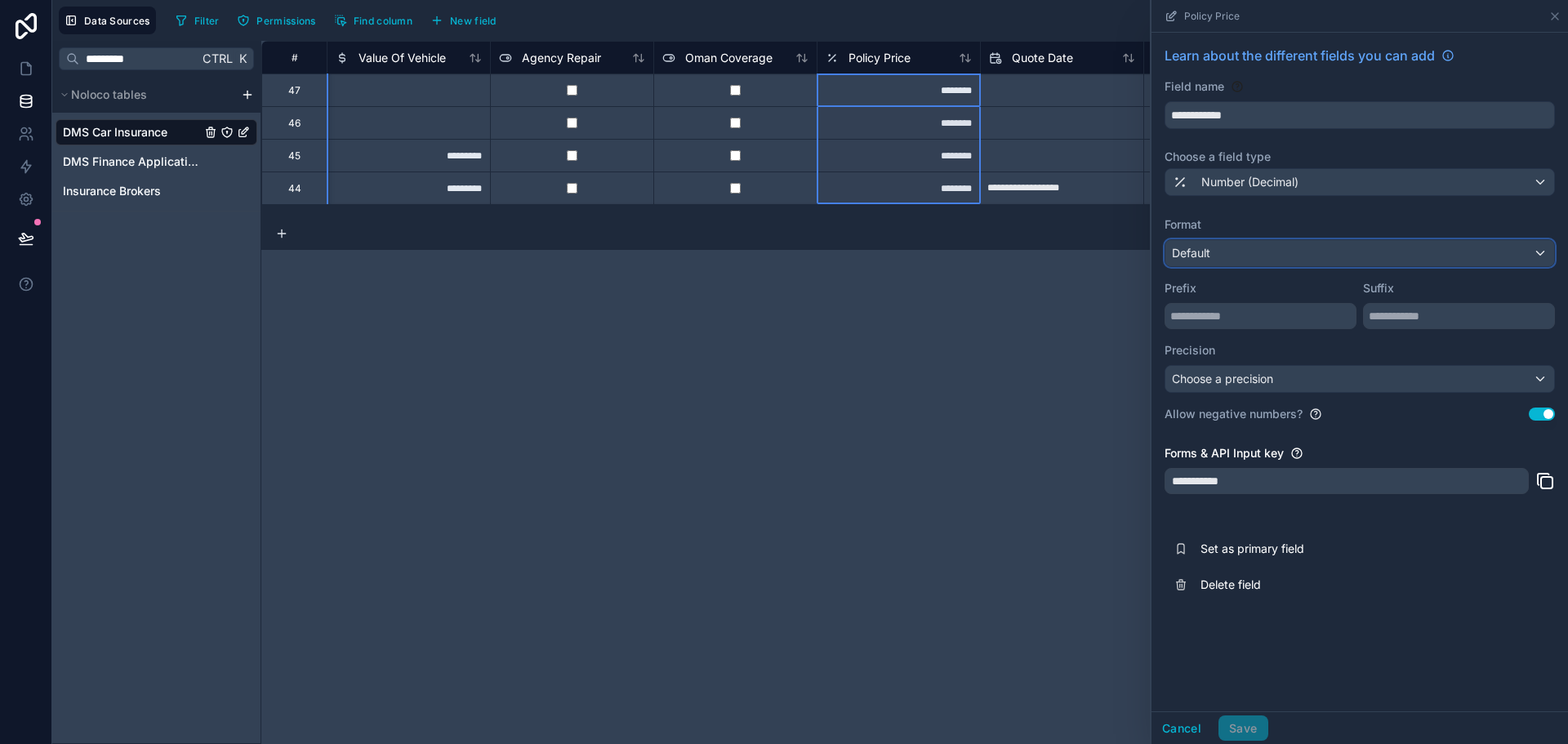
click at [1219, 251] on div "Default" at bounding box center [1360, 254] width 389 height 26
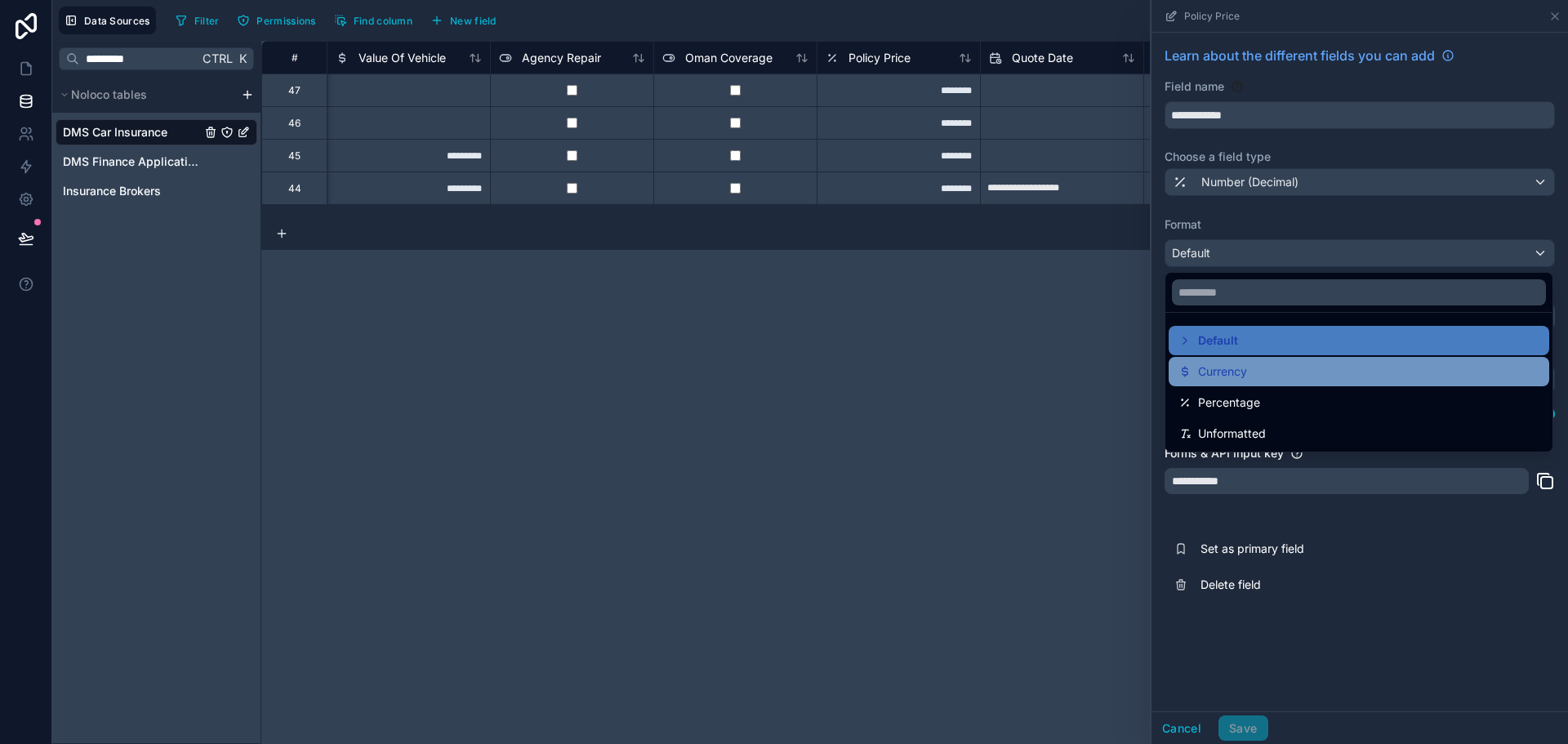
click at [1221, 367] on span "Currency" at bounding box center [1222, 372] width 49 height 20
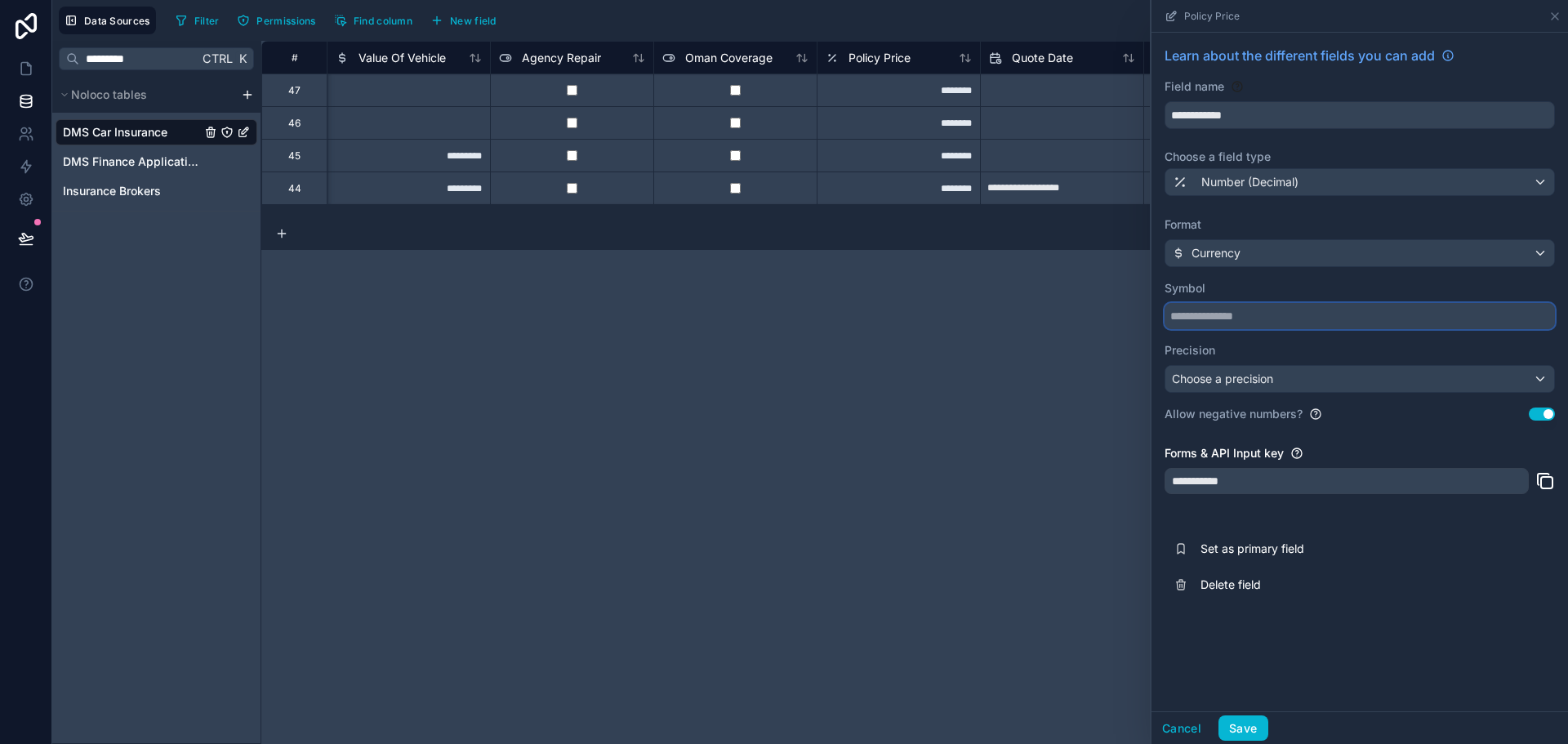
click at [1219, 322] on input "text" at bounding box center [1360, 316] width 390 height 26
type input "***"
click at [1258, 727] on button "Save" at bounding box center [1243, 728] width 49 height 26
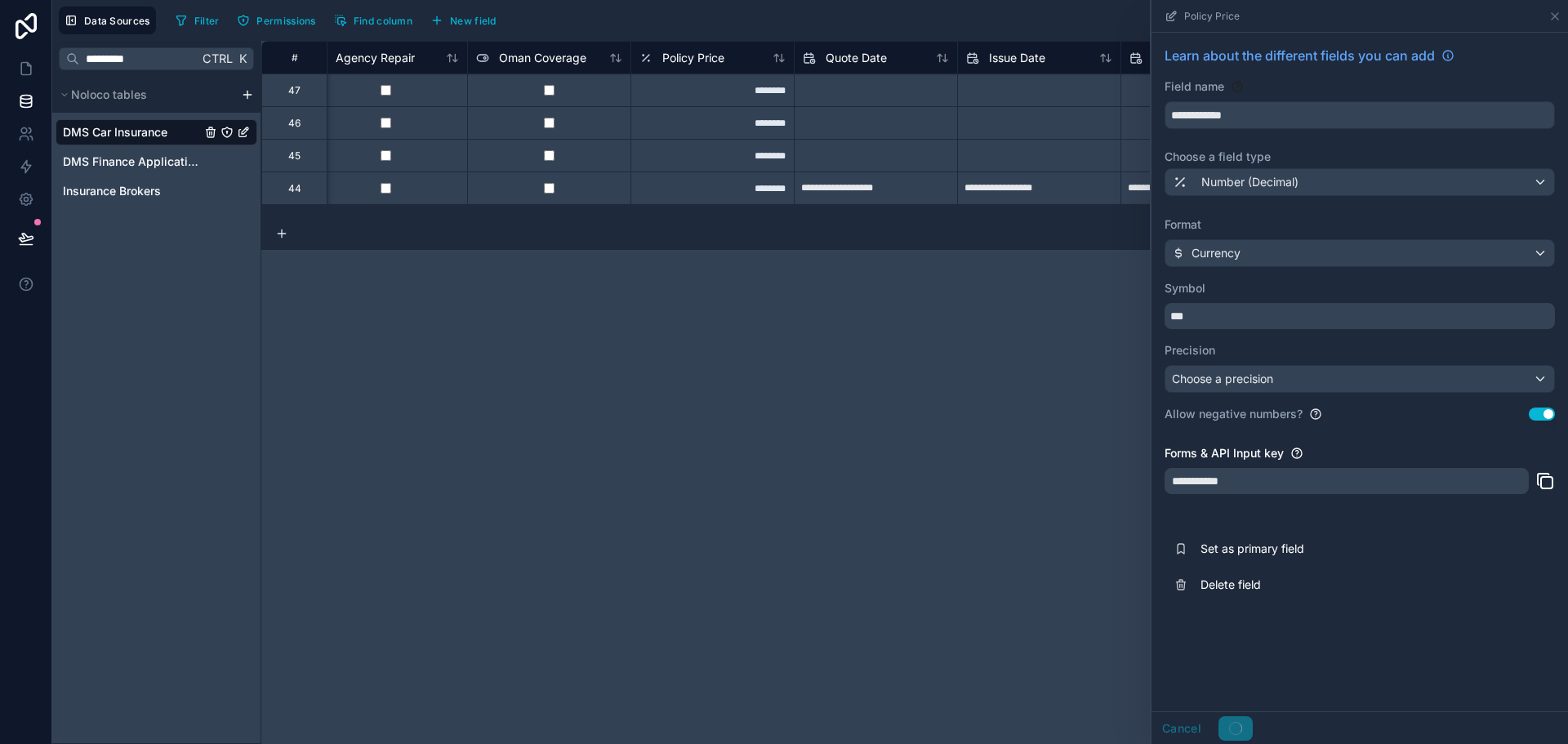
scroll to position [0, 735]
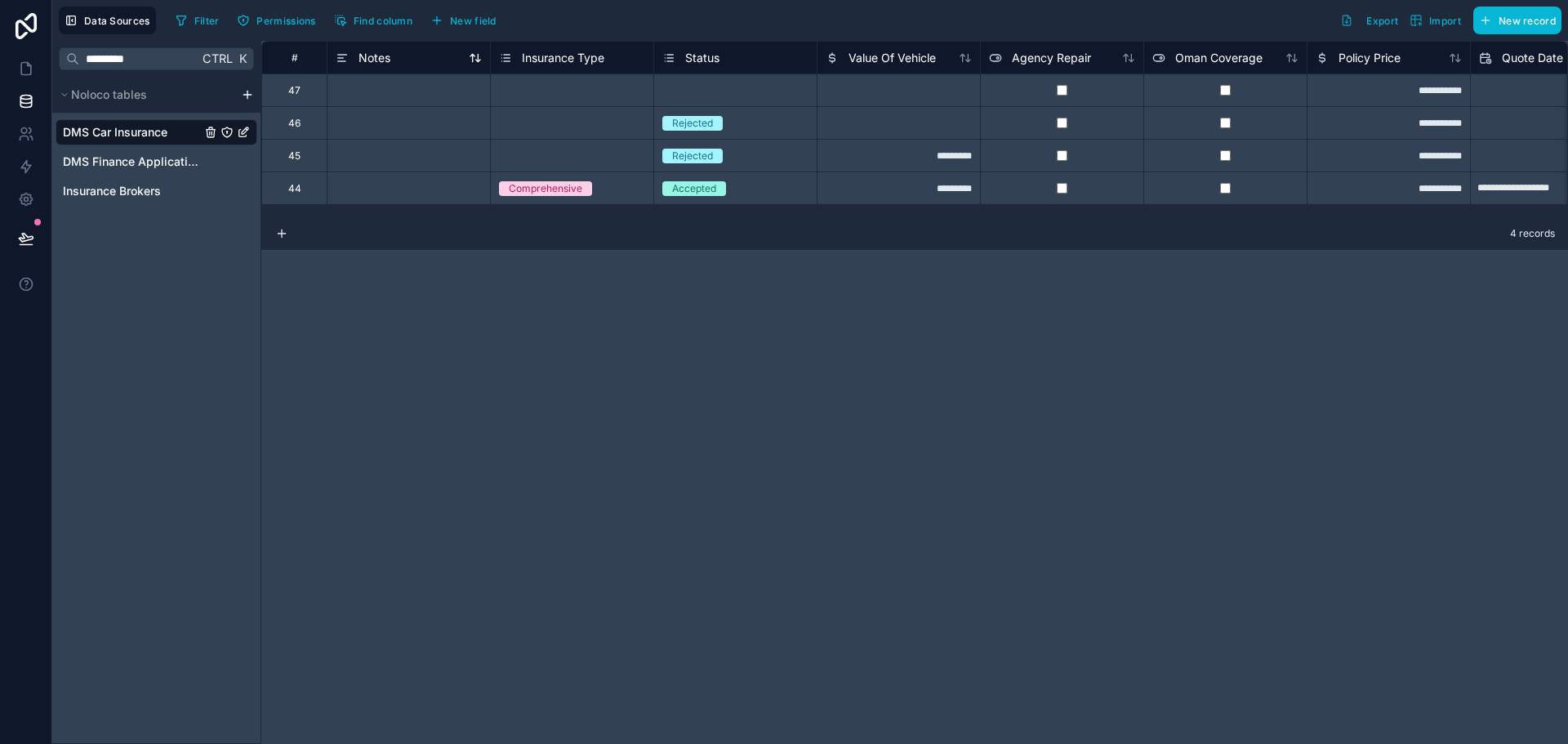
click at [383, 57] on span "Notes" at bounding box center [374, 59] width 32 height 17
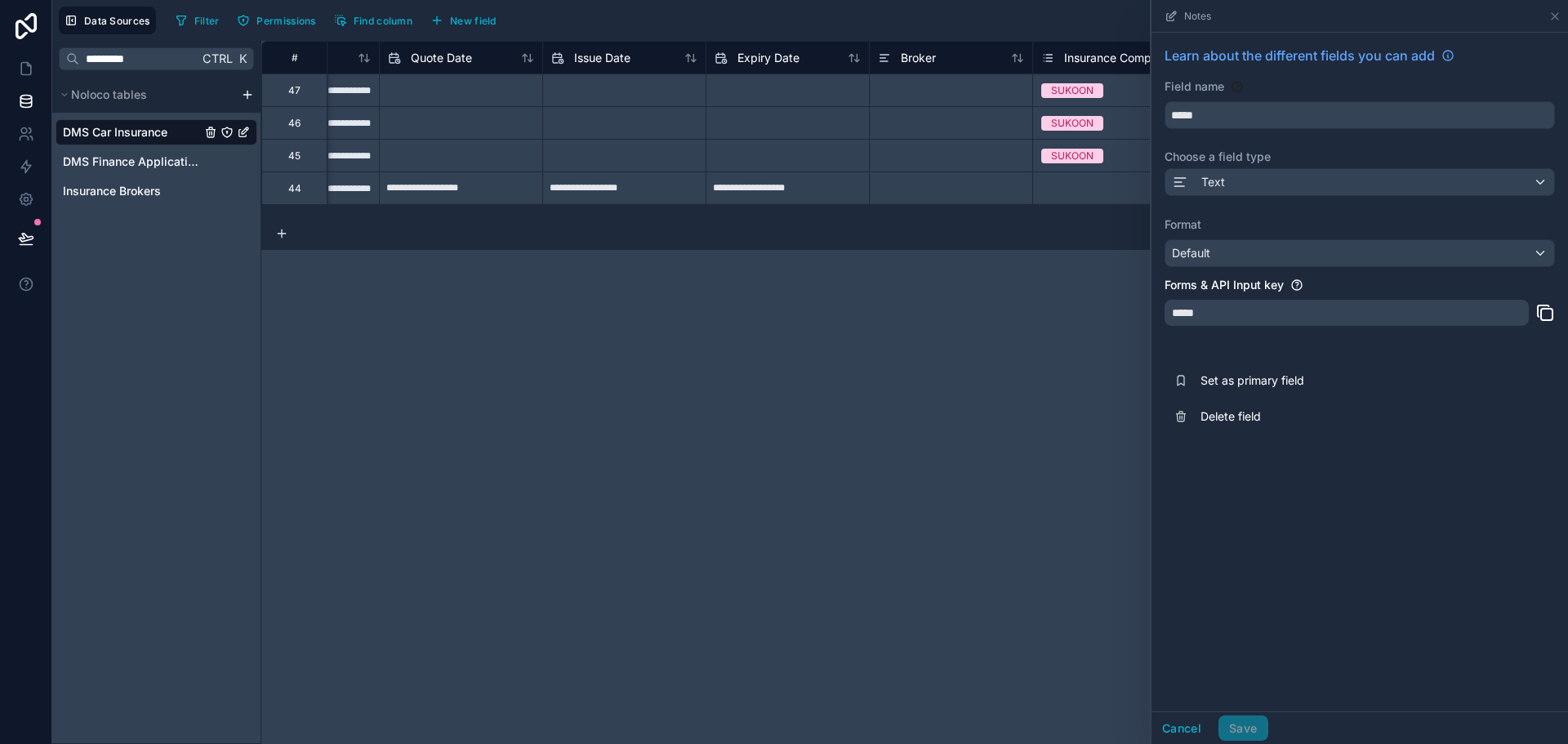
scroll to position [0, 1141]
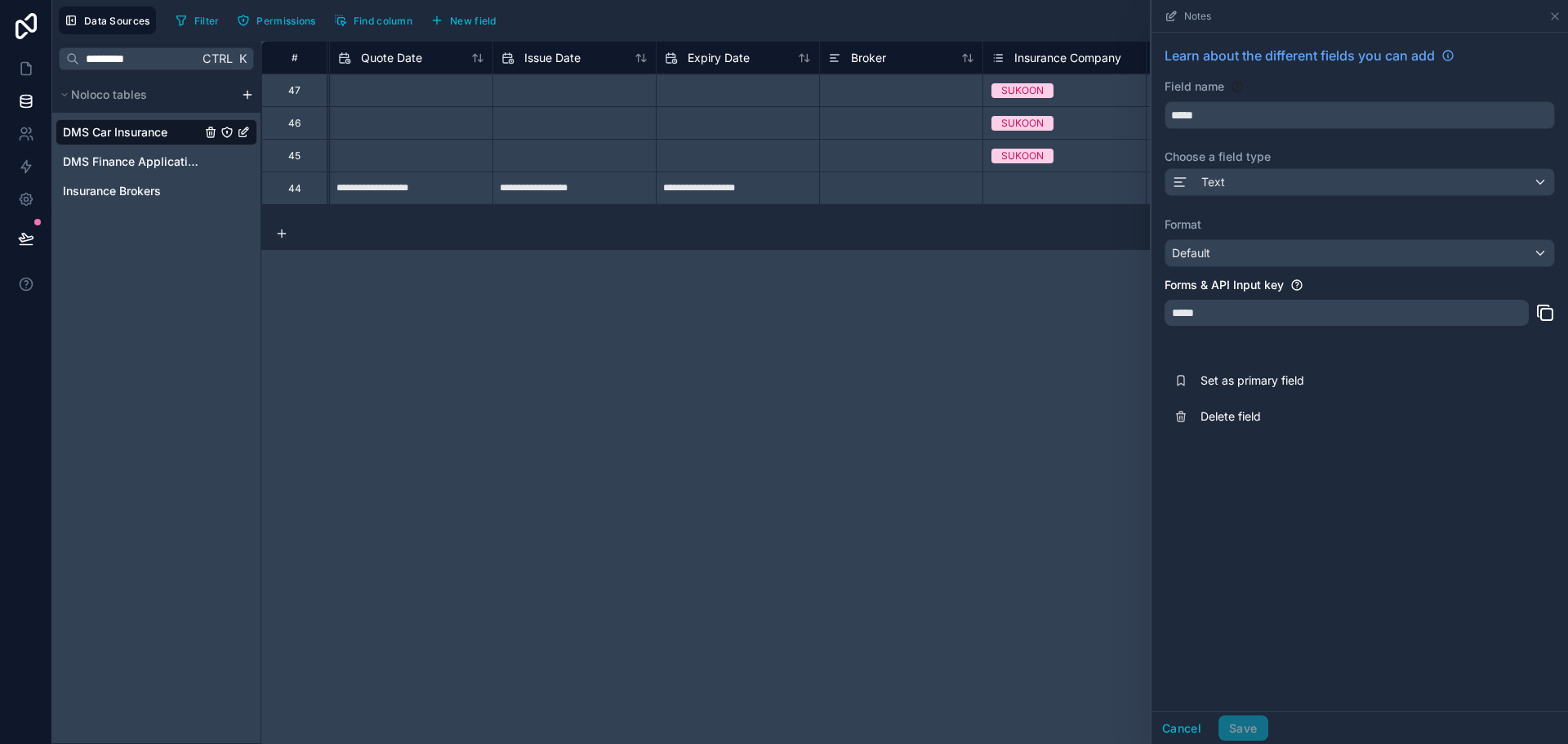
click at [883, 71] on div "Broker" at bounding box center [901, 57] width 163 height 33
click at [881, 54] on span "Broker" at bounding box center [869, 59] width 35 height 17
drag, startPoint x: 903, startPoint y: 219, endPoint x: 1059, endPoint y: 226, distance: 156.2
click at [1059, 226] on div "4 records" at bounding box center [914, 233] width 1307 height 33
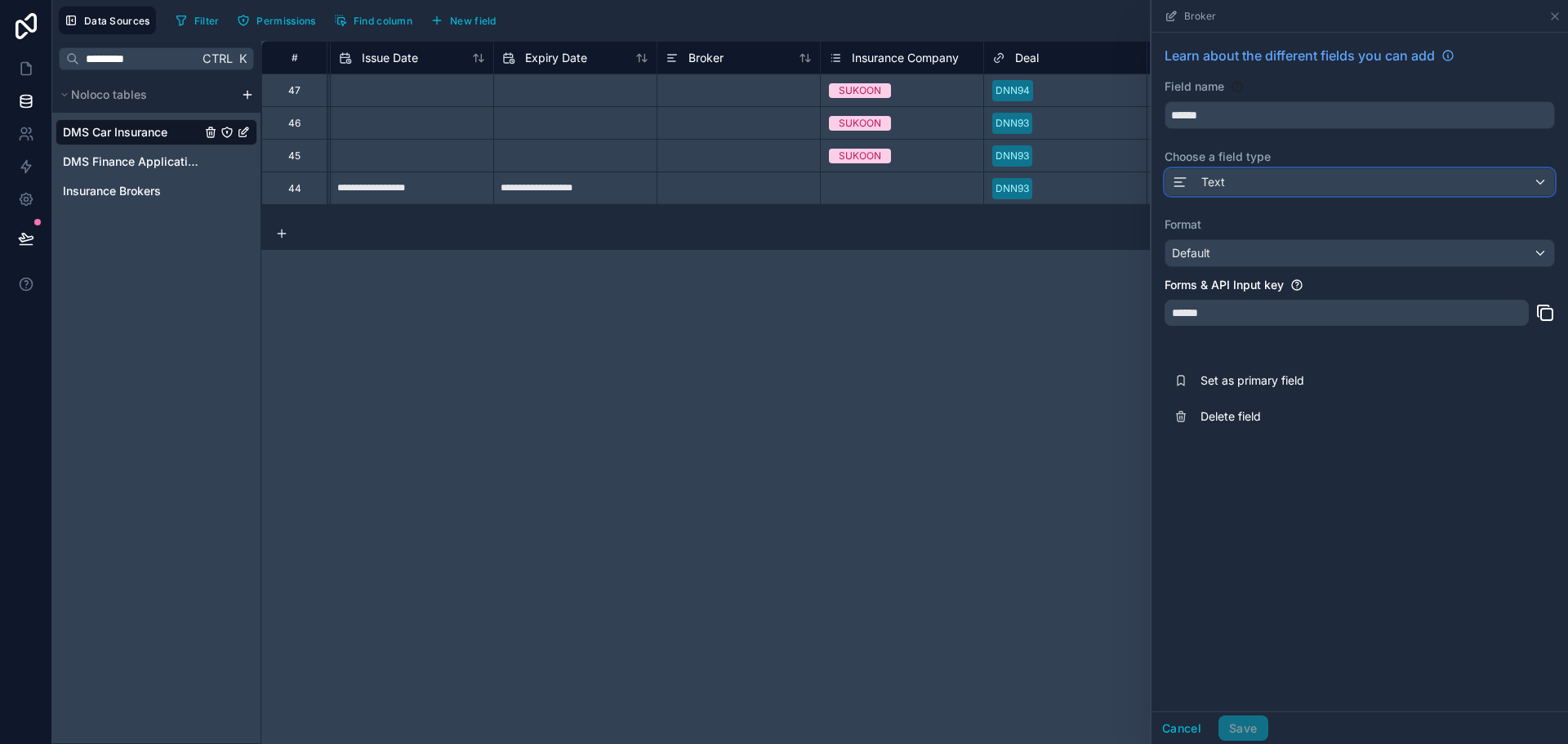
click at [1228, 180] on div "Text" at bounding box center [1360, 182] width 389 height 26
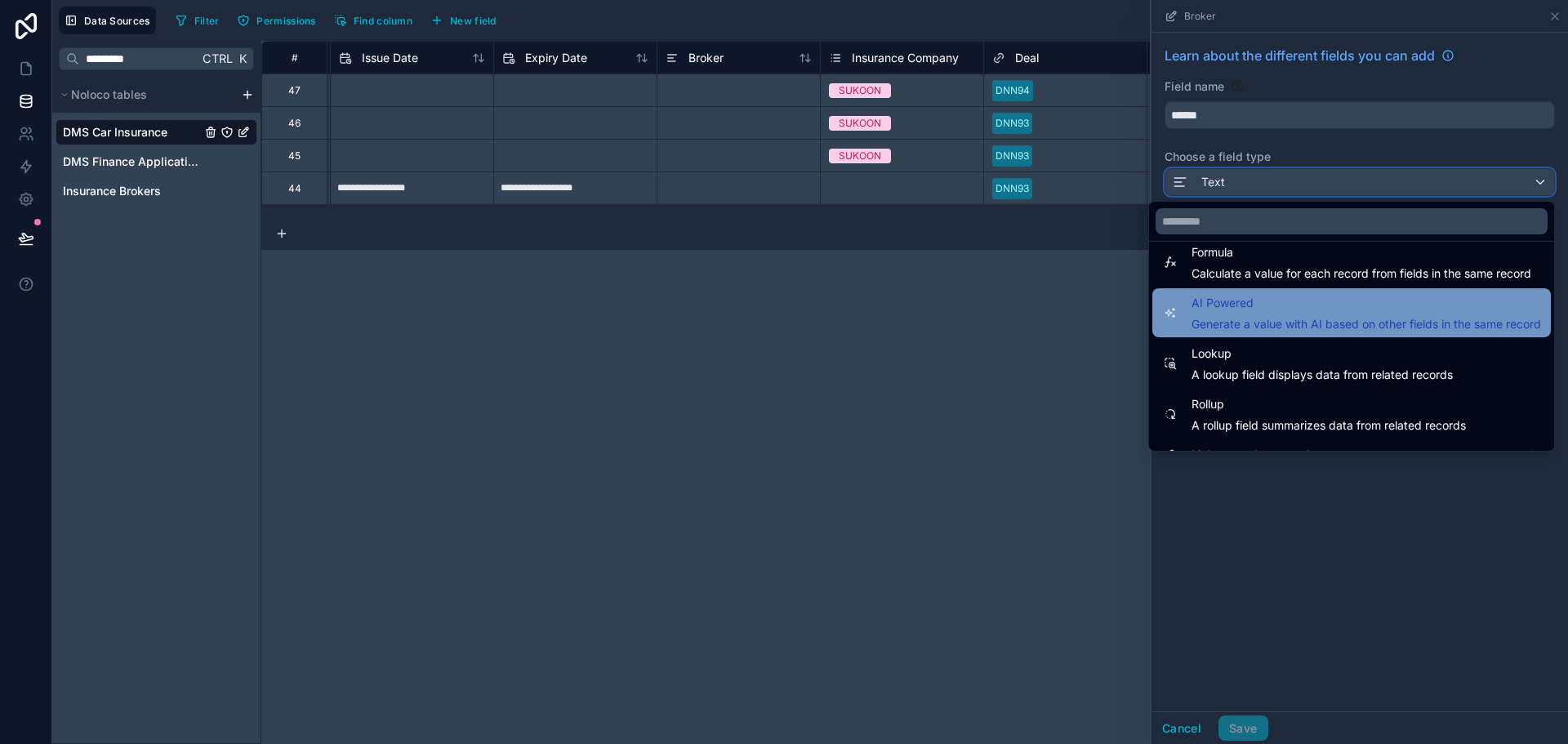
scroll to position [474, 0]
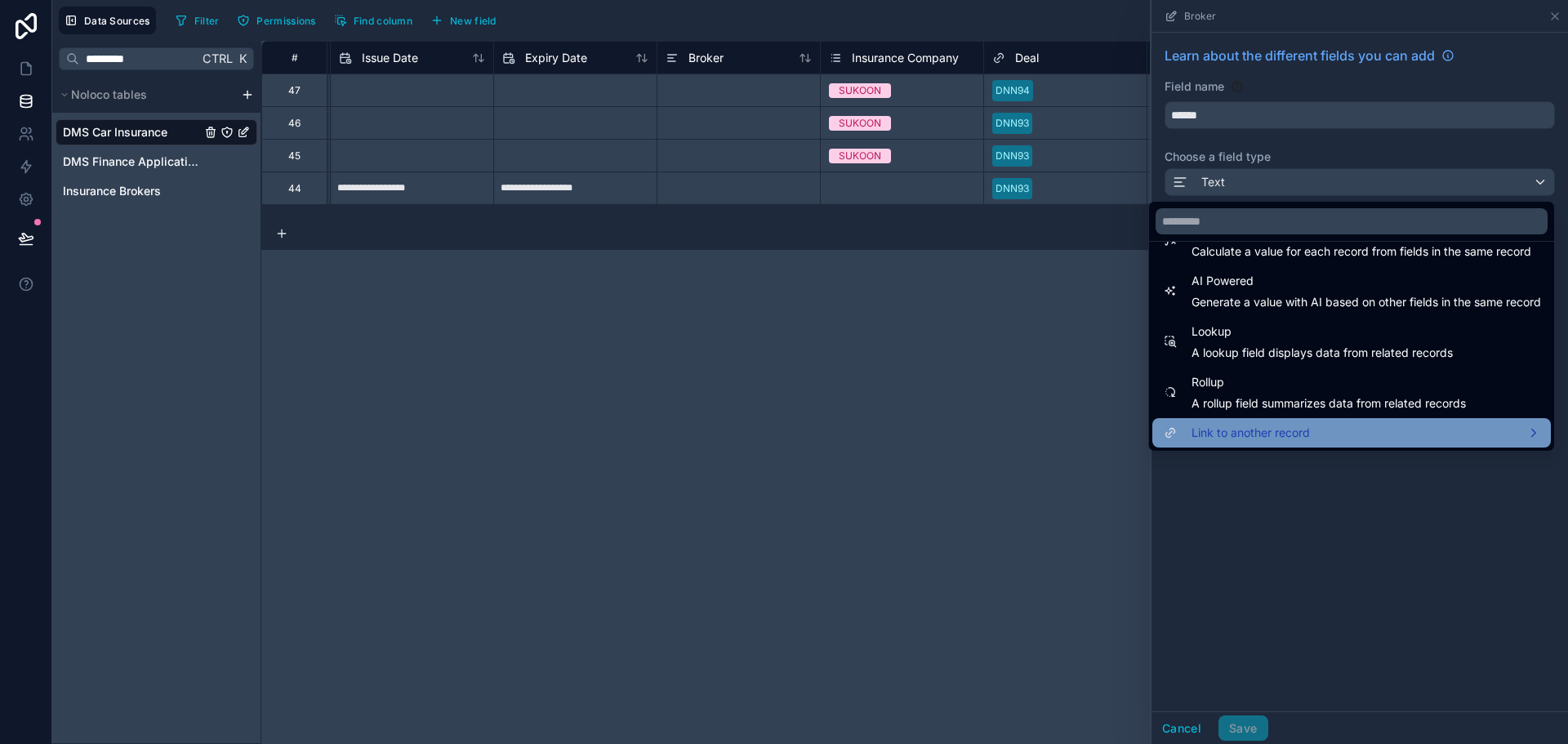
click at [1259, 424] on span "Link to another record" at bounding box center [1250, 432] width 118 height 20
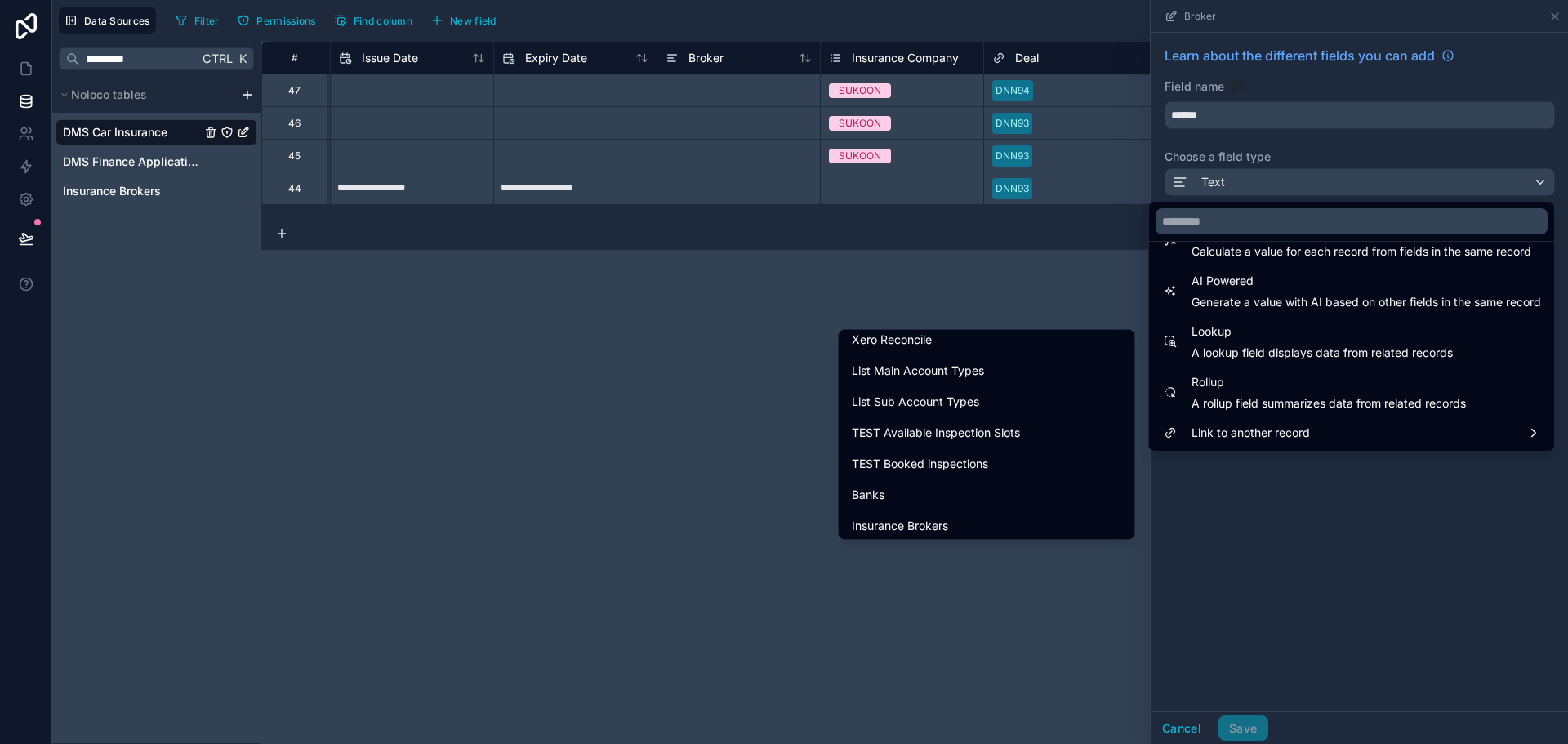
scroll to position [2147, 0]
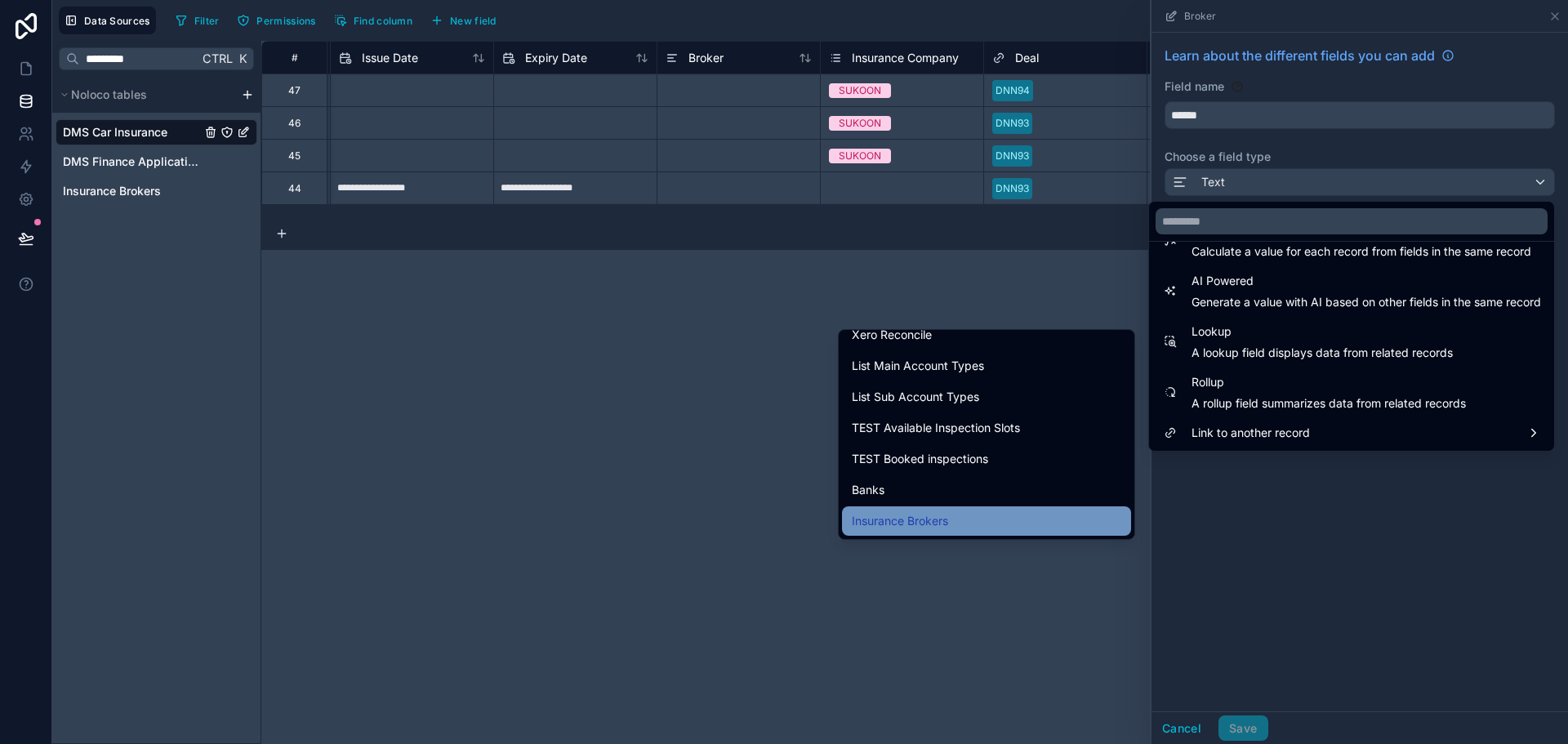
click at [972, 519] on div "Insurance Brokers" at bounding box center [987, 520] width 269 height 20
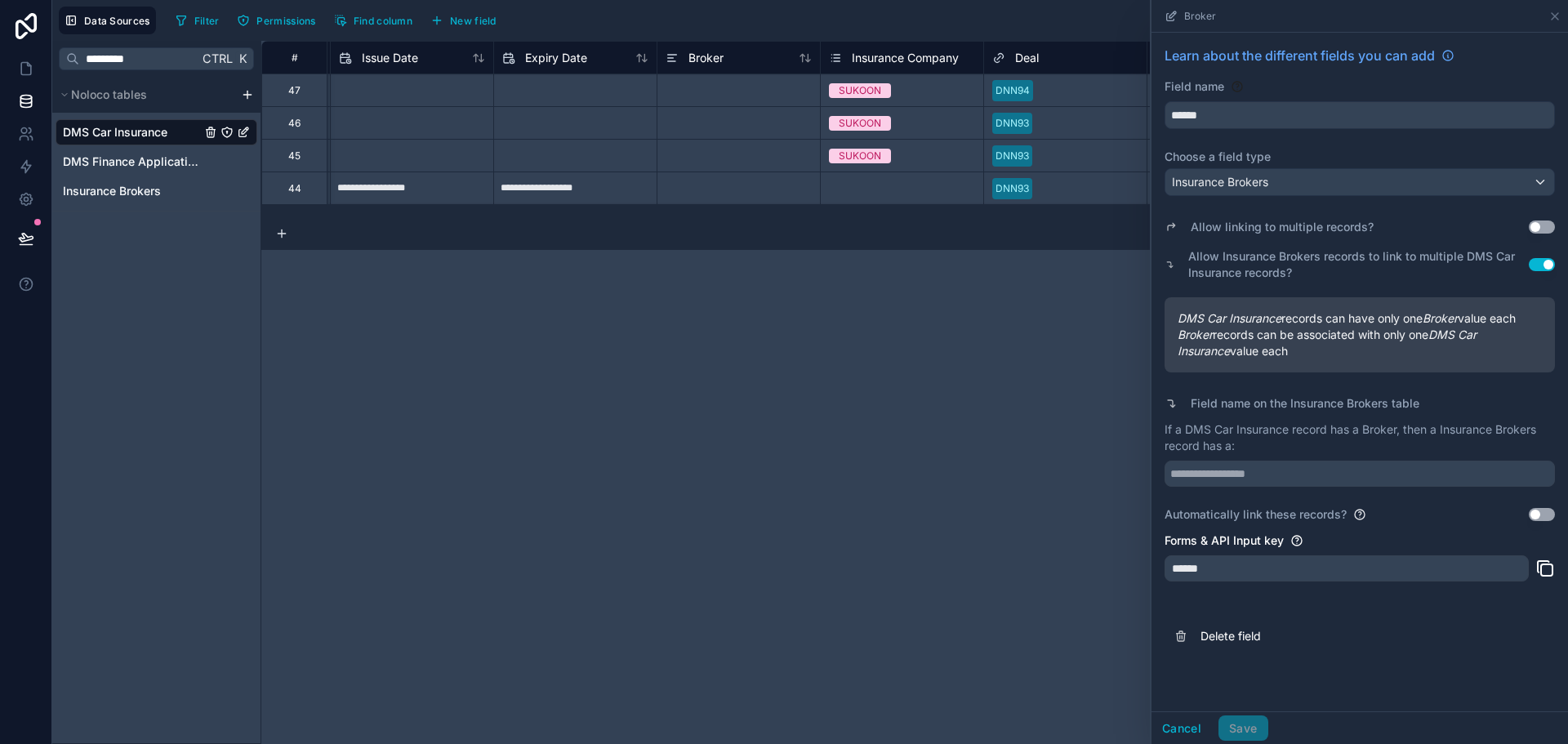
click at [1535, 268] on button "Use setting" at bounding box center [1542, 265] width 26 height 13
click at [1535, 268] on button "Use setting" at bounding box center [1542, 265] width 26 height 13
click at [1261, 476] on input "text" at bounding box center [1360, 474] width 390 height 26
type input "*"
type input "**********"
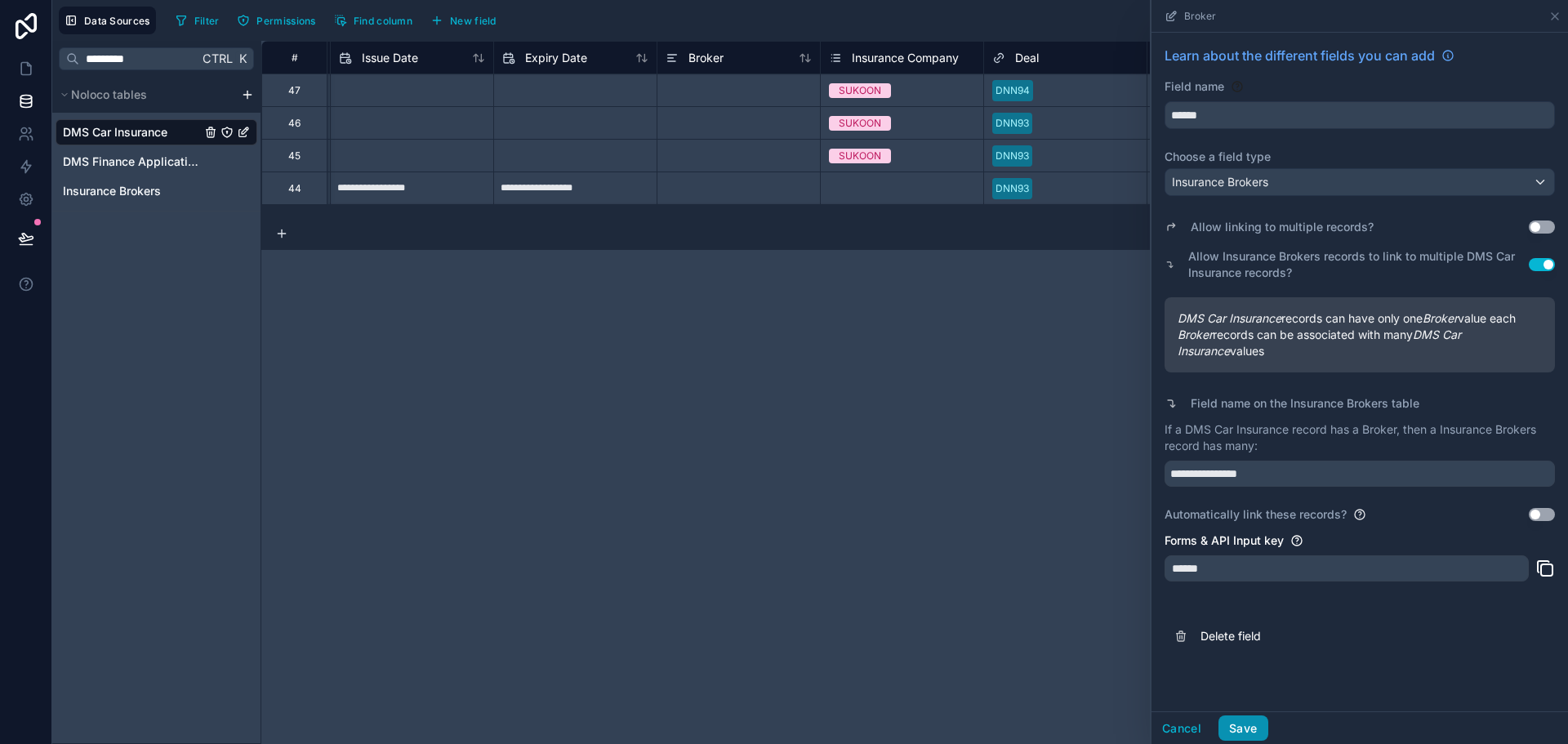
click at [1266, 726] on button "Save" at bounding box center [1243, 728] width 49 height 26
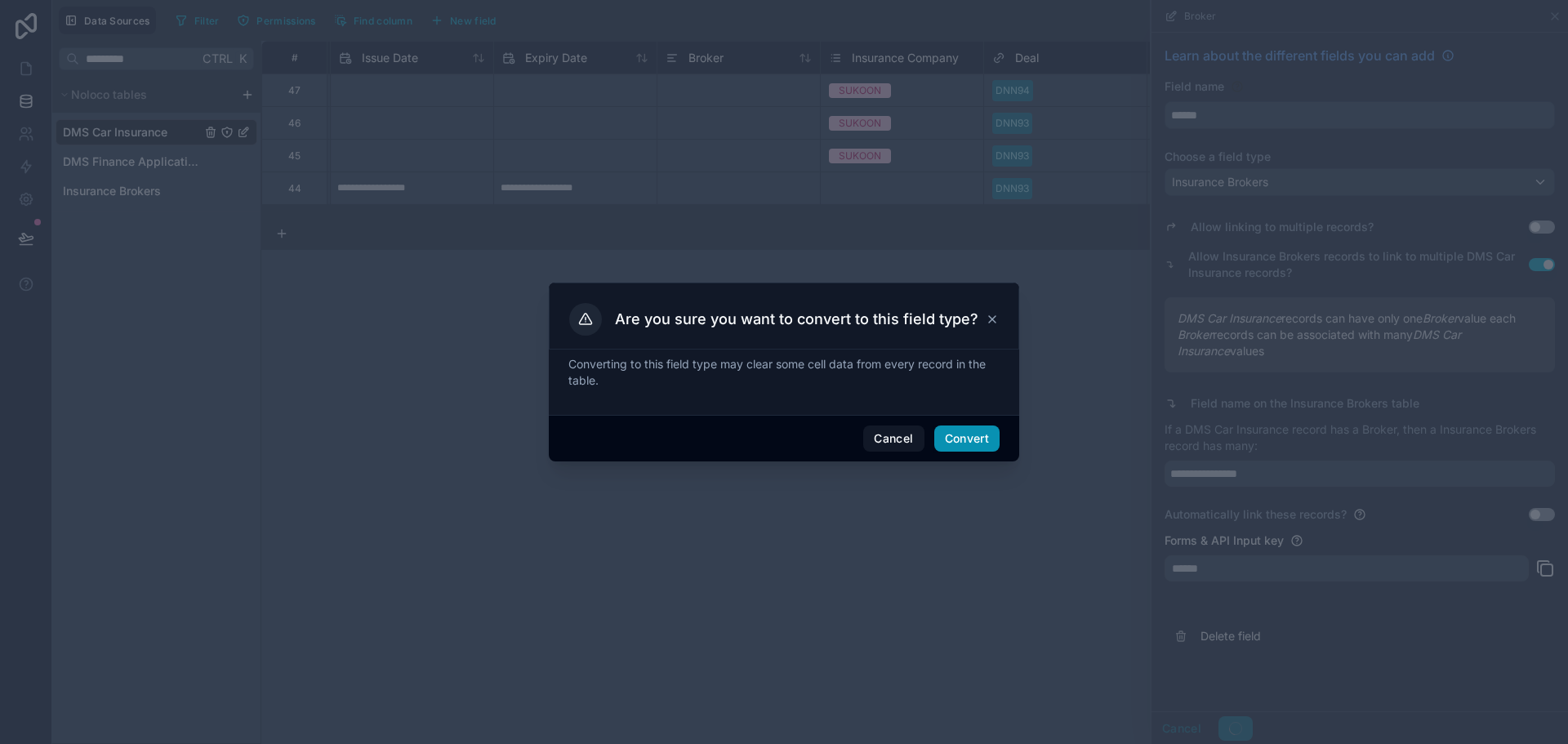
click at [980, 441] on button "Convert" at bounding box center [967, 438] width 65 height 26
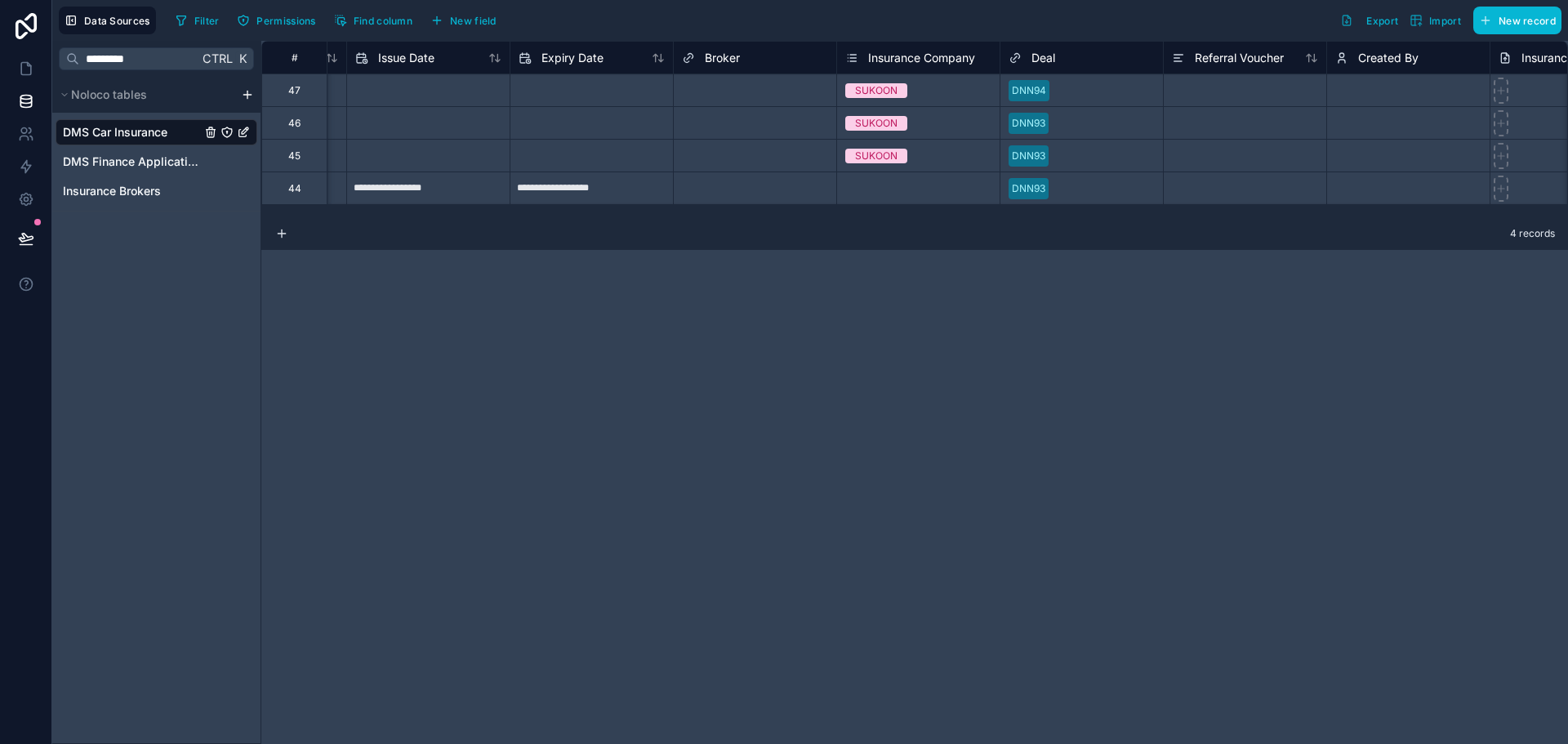
scroll to position [0, 1326]
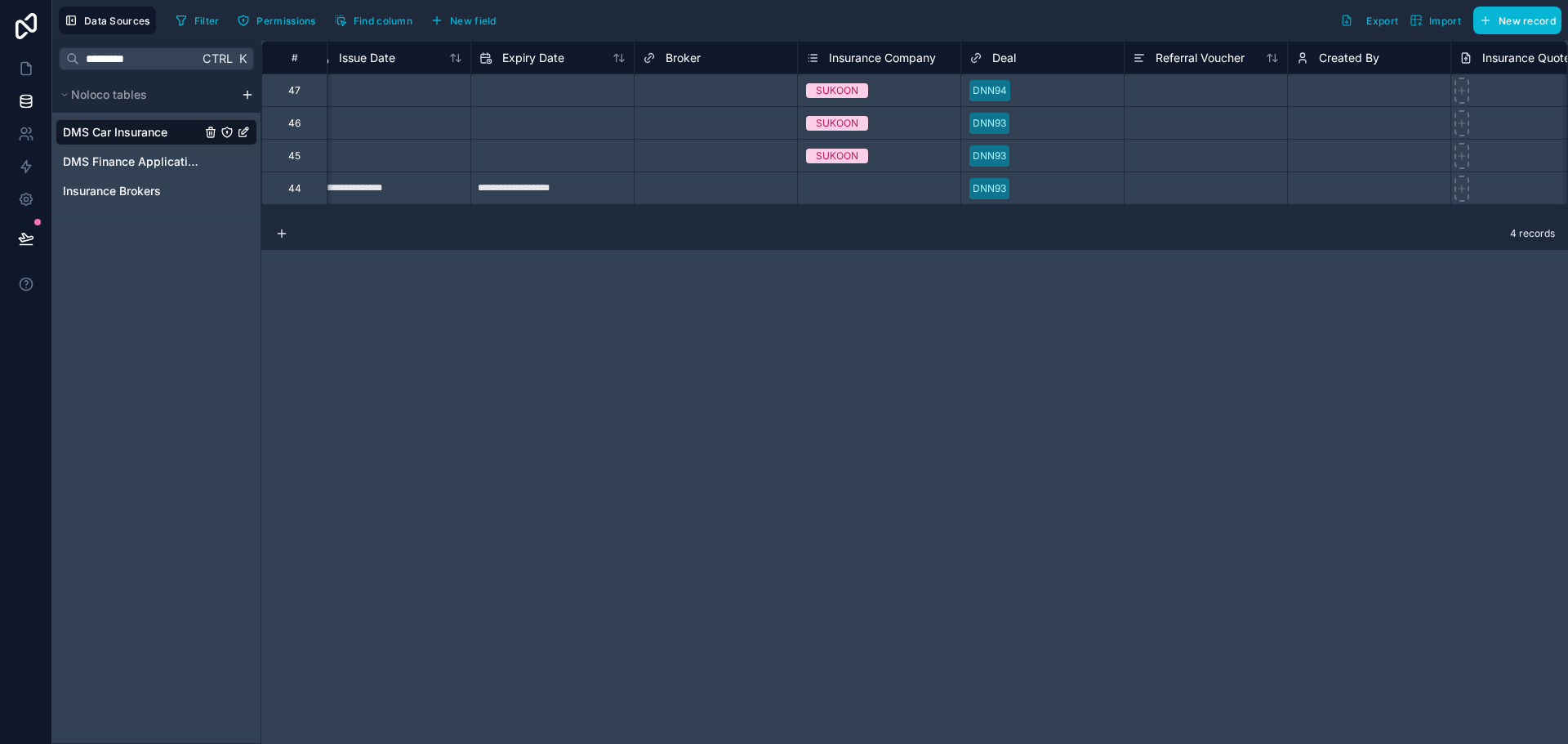
click at [889, 54] on span "Insurance Company" at bounding box center [882, 59] width 107 height 17
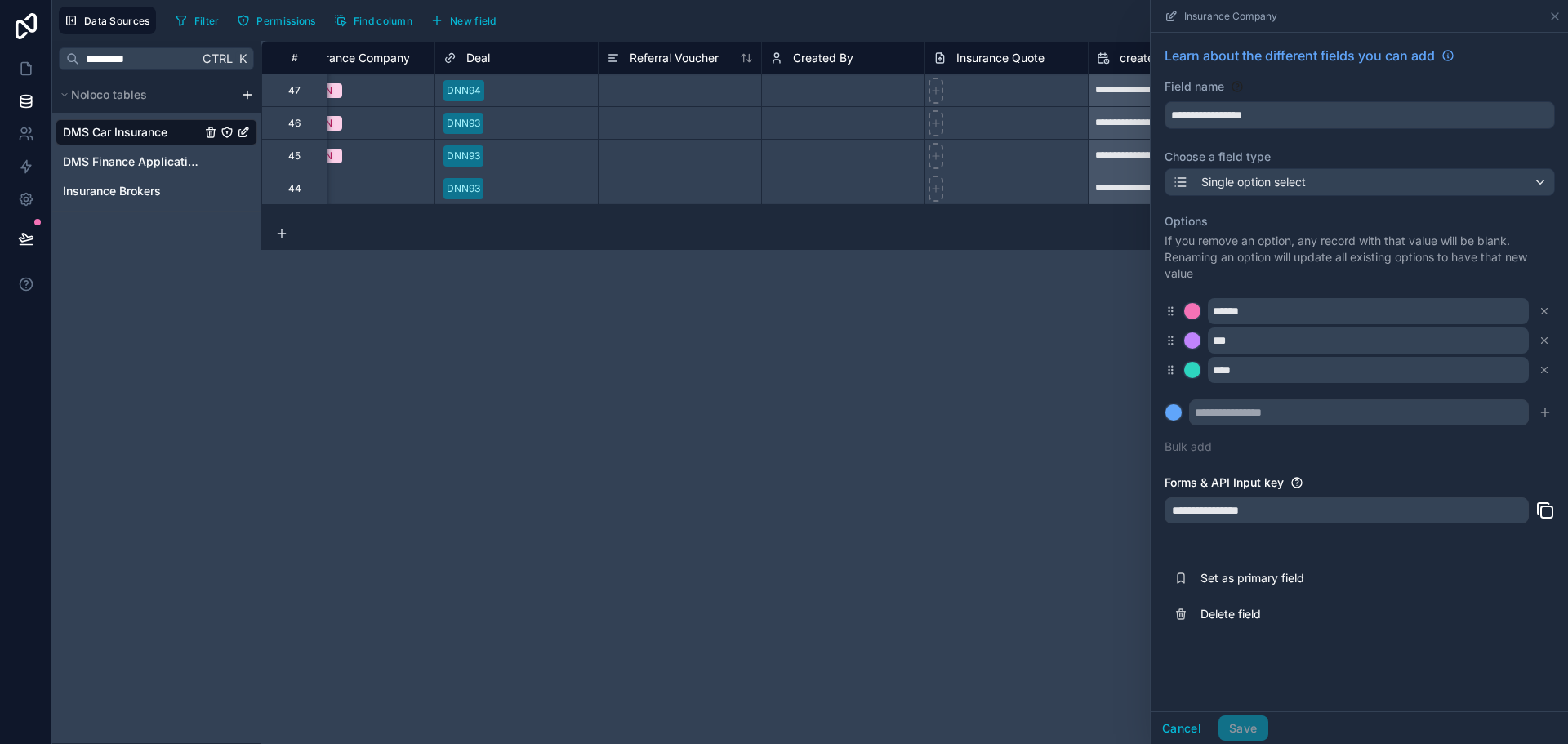
scroll to position [0, 1855]
click at [669, 59] on span "Referral Voucher" at bounding box center [672, 59] width 89 height 17
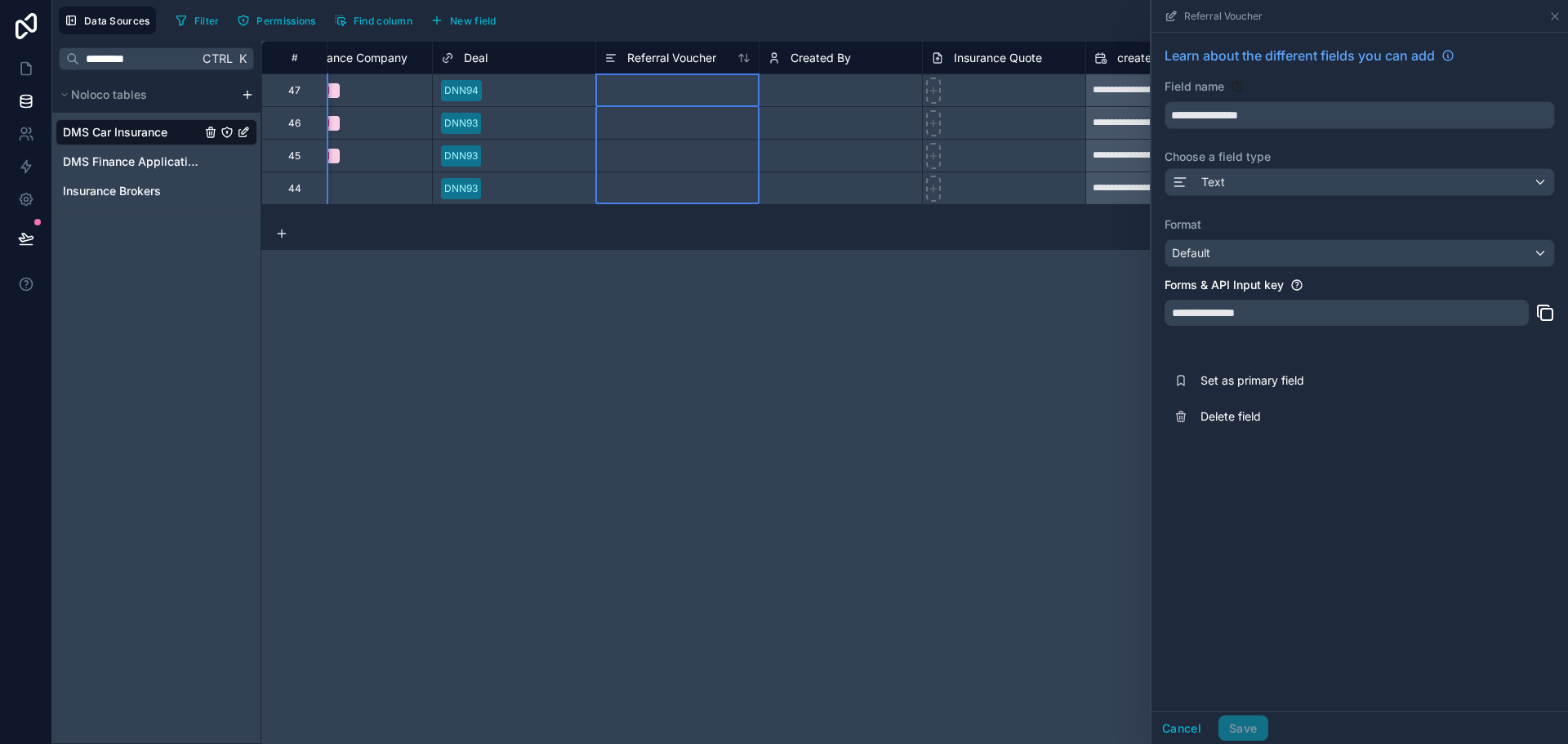
scroll to position [0, 1863]
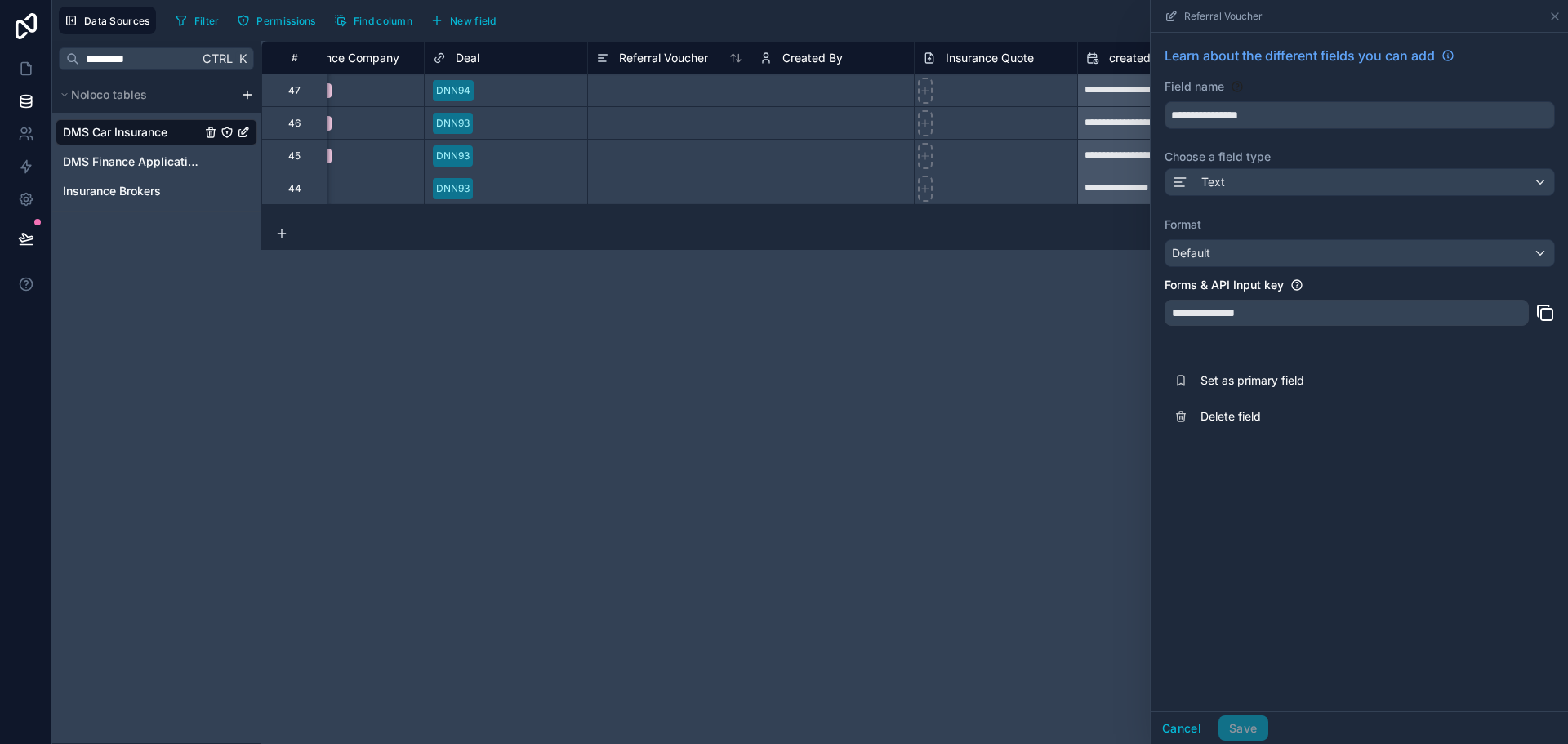
click at [961, 51] on span "Insurance Quote" at bounding box center [989, 59] width 88 height 17
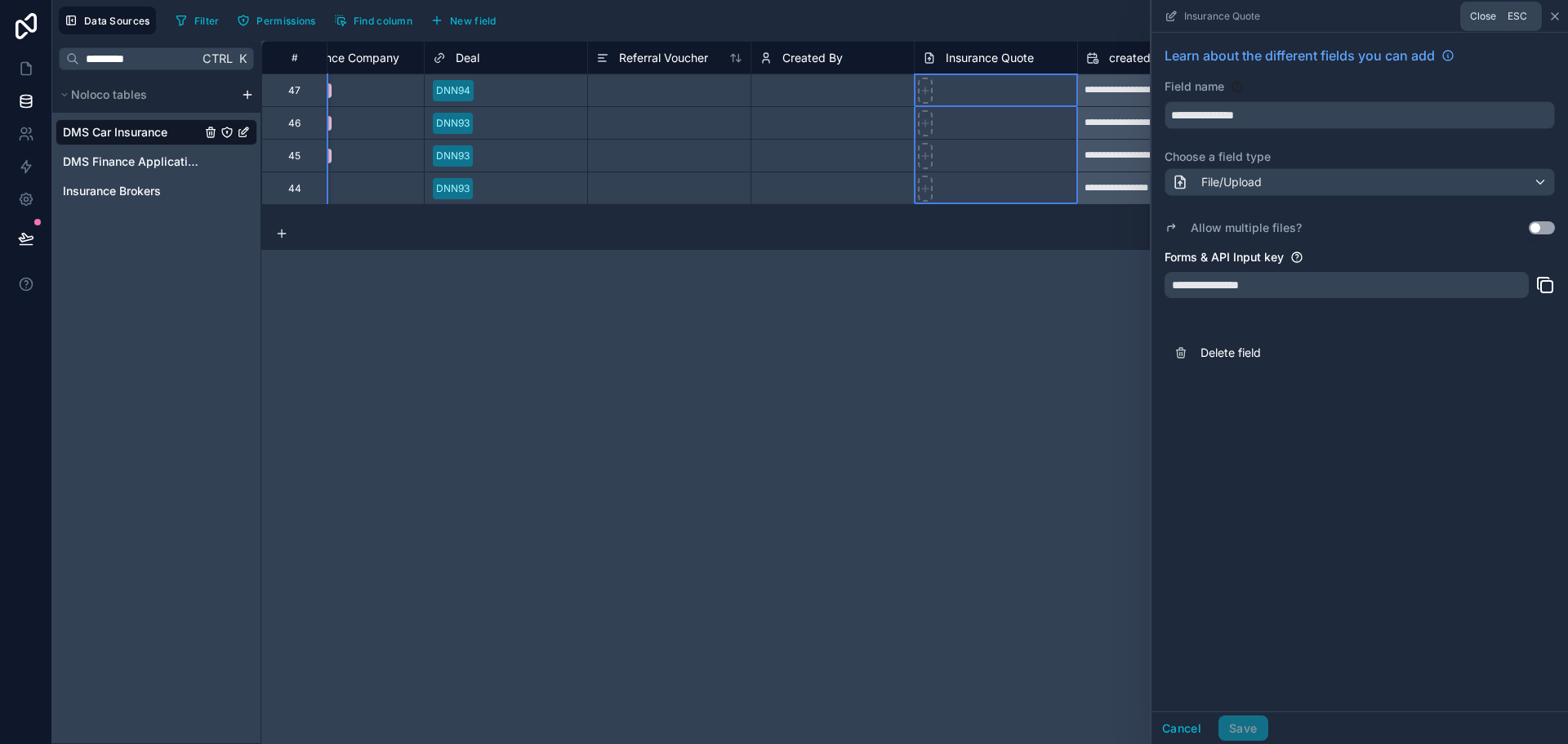
click at [1550, 10] on icon at bounding box center [1555, 17] width 13 height 13
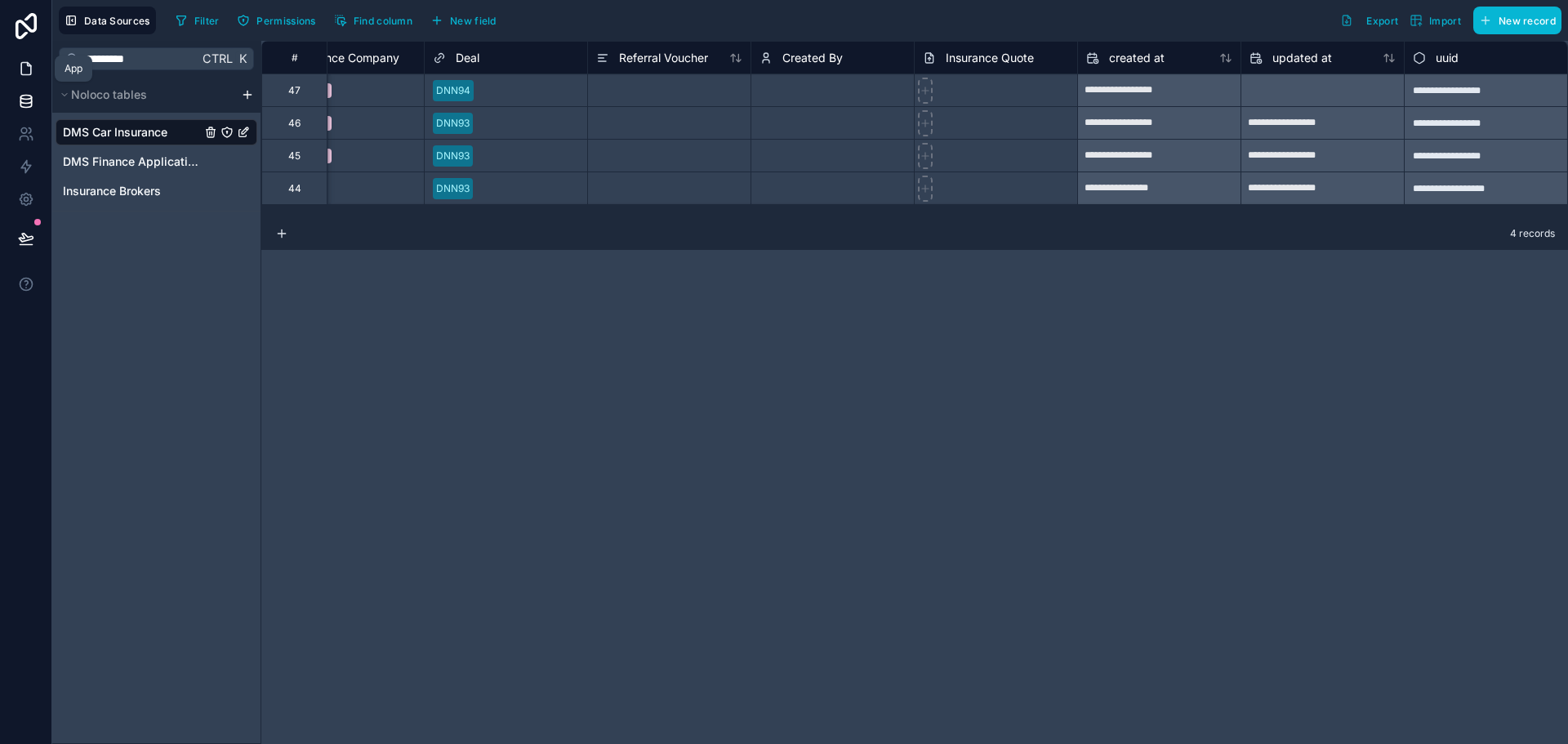
click at [20, 74] on icon at bounding box center [26, 69] width 17 height 17
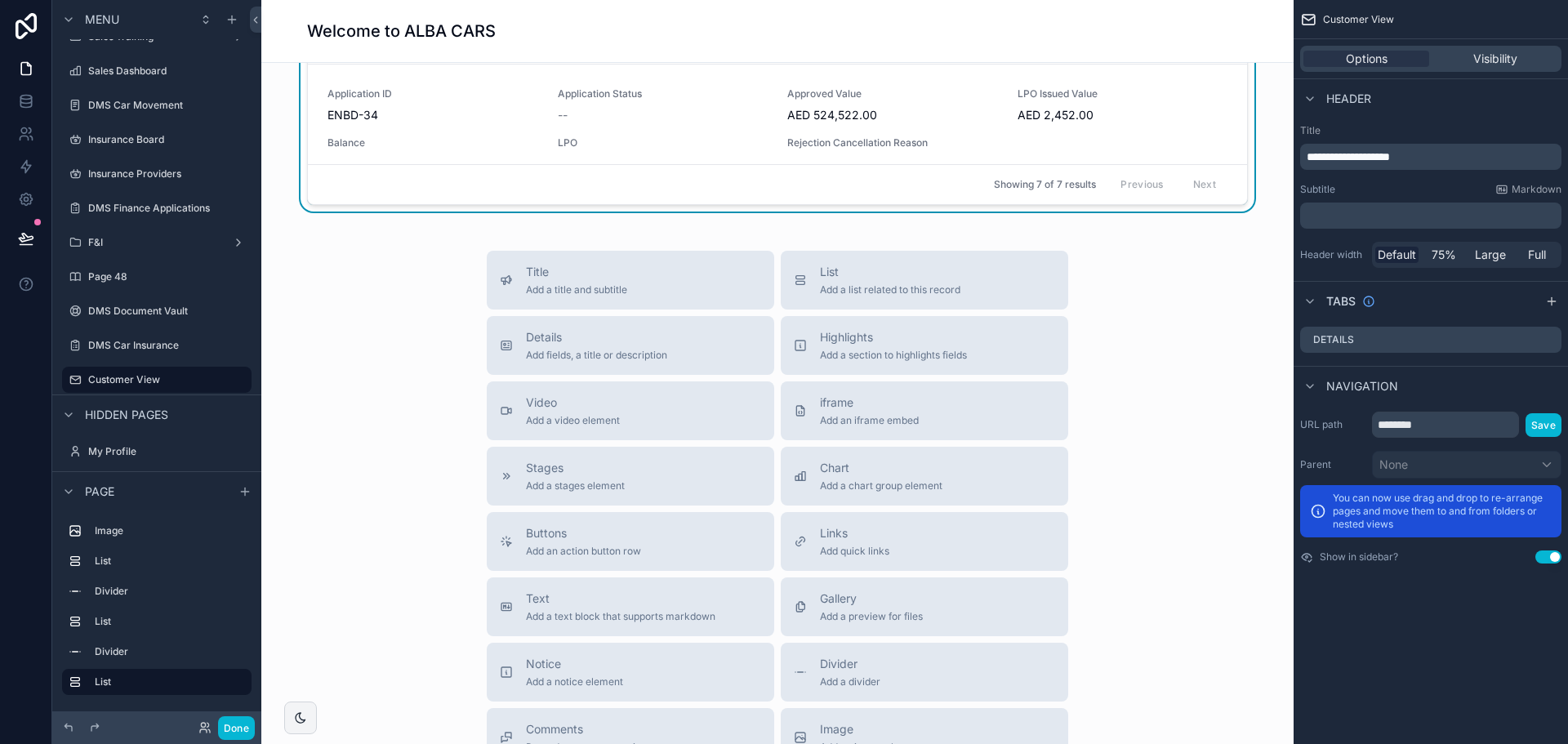
scroll to position [1960, 0]
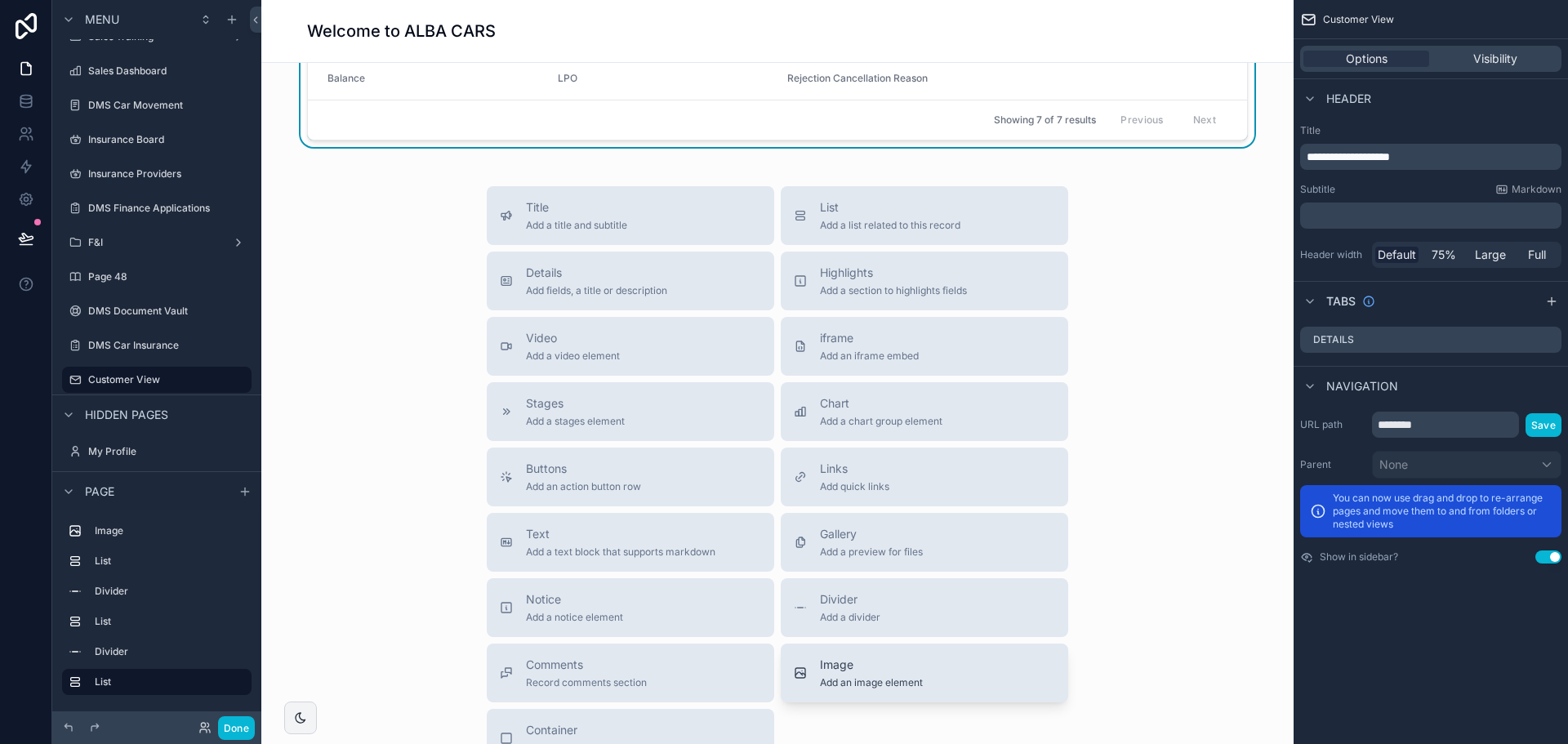
click at [822, 672] on span "Image" at bounding box center [871, 665] width 103 height 17
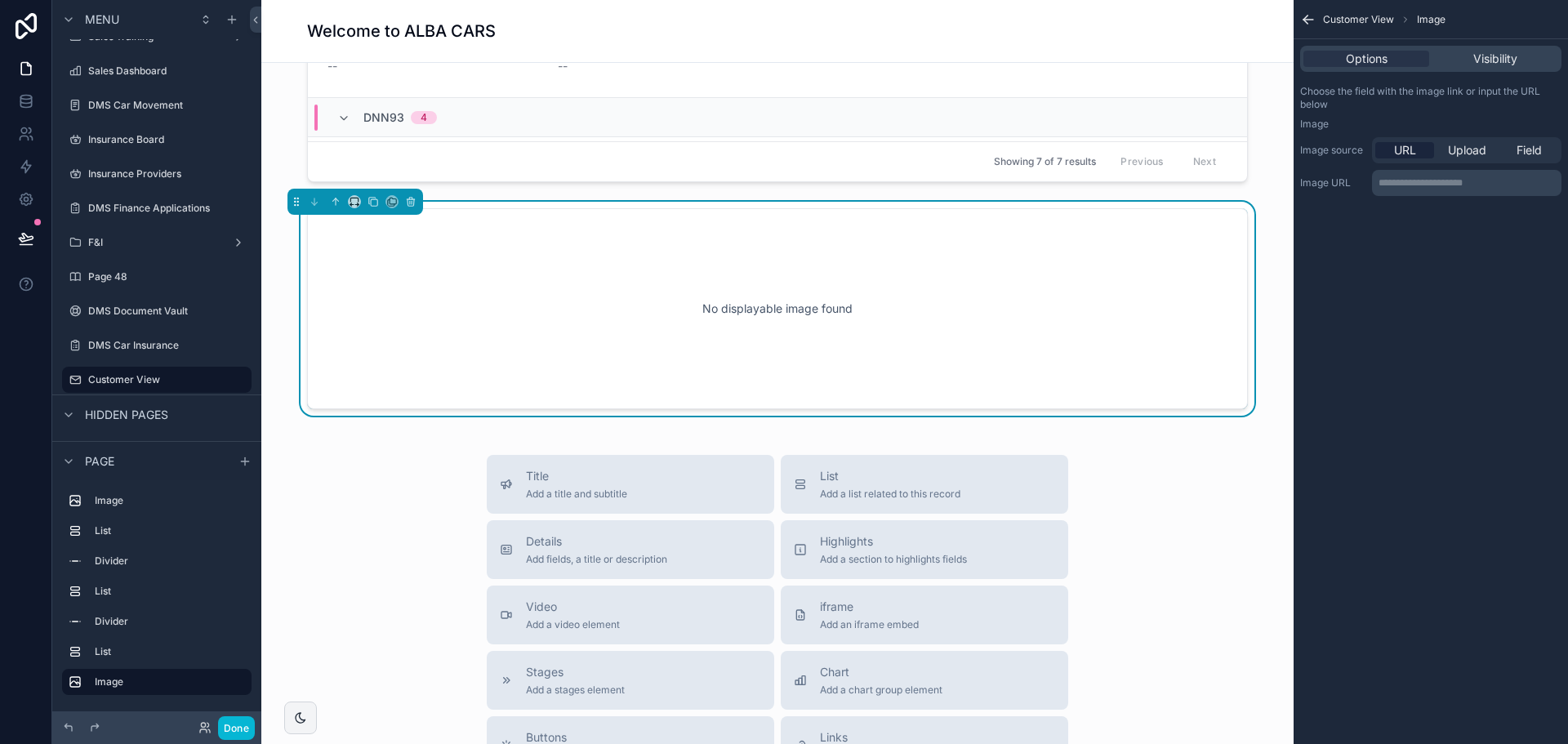
scroll to position [1855, 0]
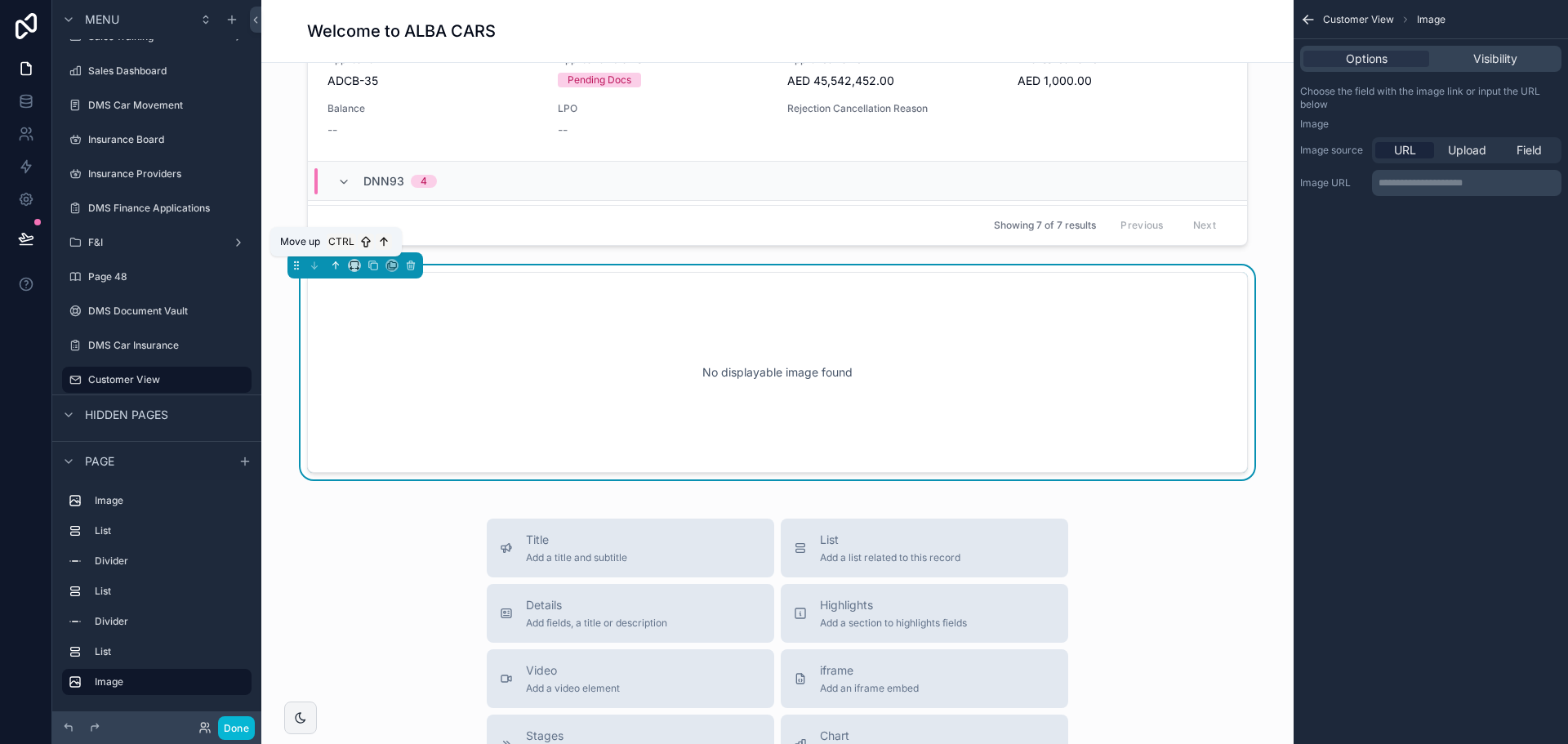
click at [332, 263] on icon "scrollable content" at bounding box center [335, 266] width 11 height 11
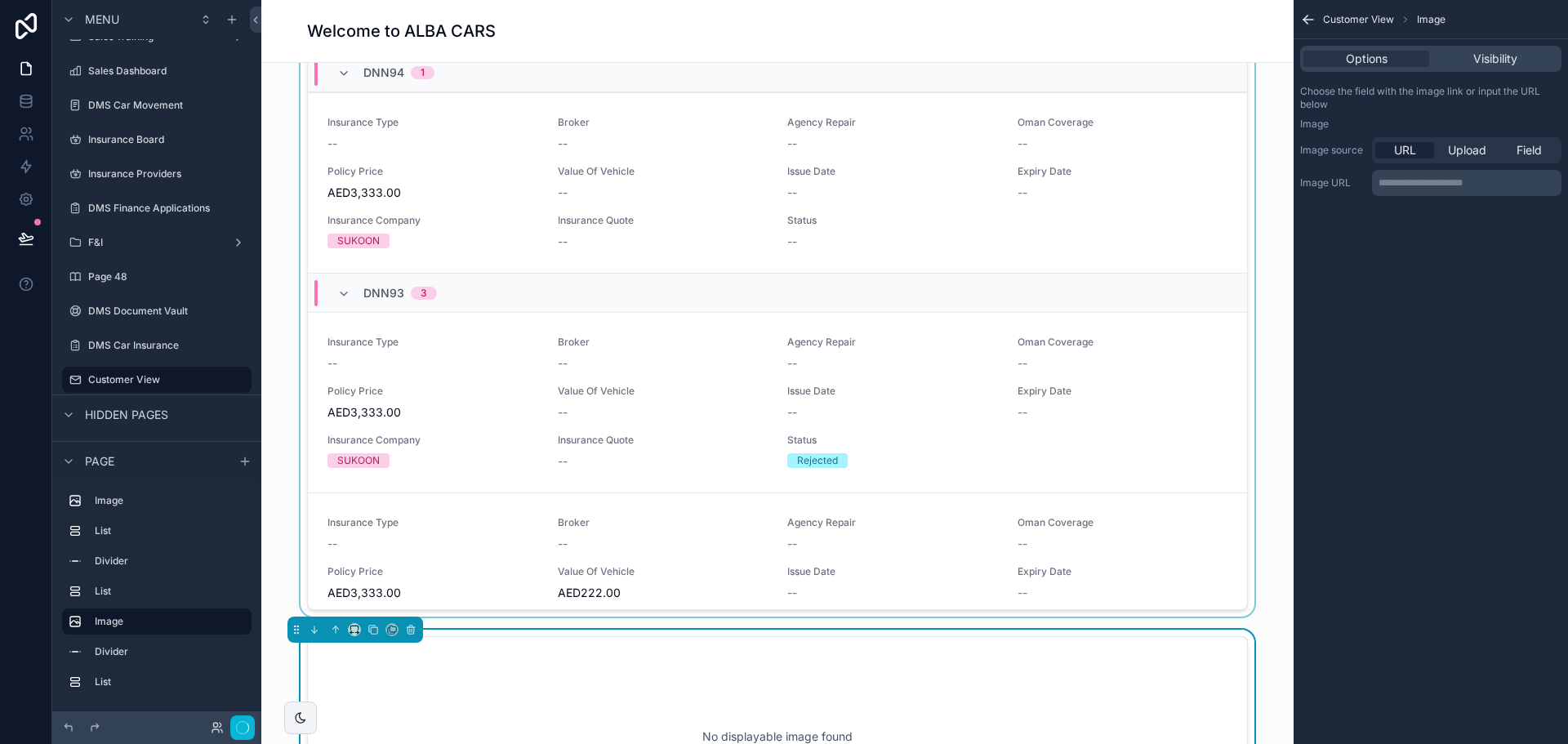
scroll to position [711, 0]
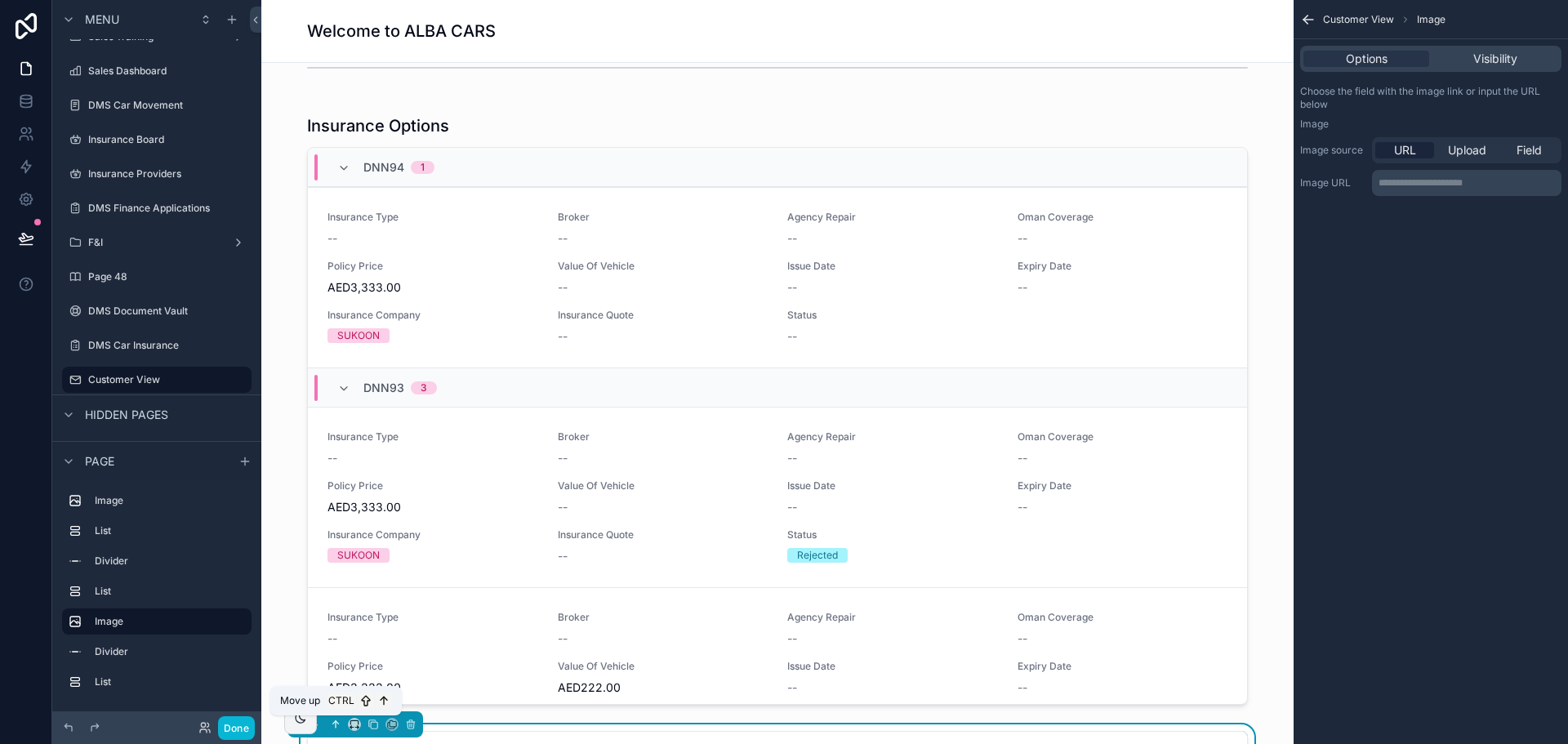
click at [336, 723] on icon "scrollable content" at bounding box center [335, 724] width 11 height 11
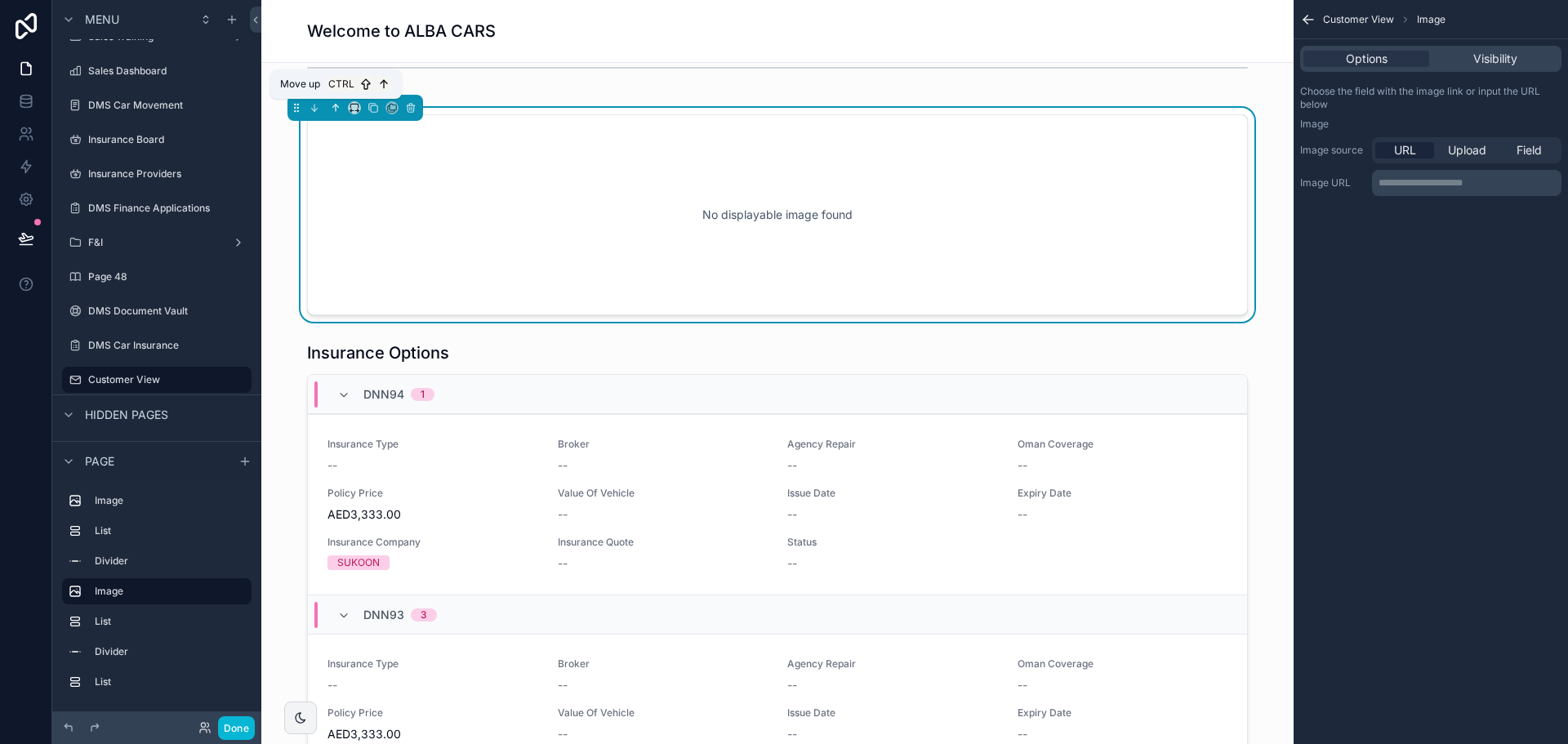
click at [338, 106] on icon "scrollable content" at bounding box center [335, 108] width 11 height 11
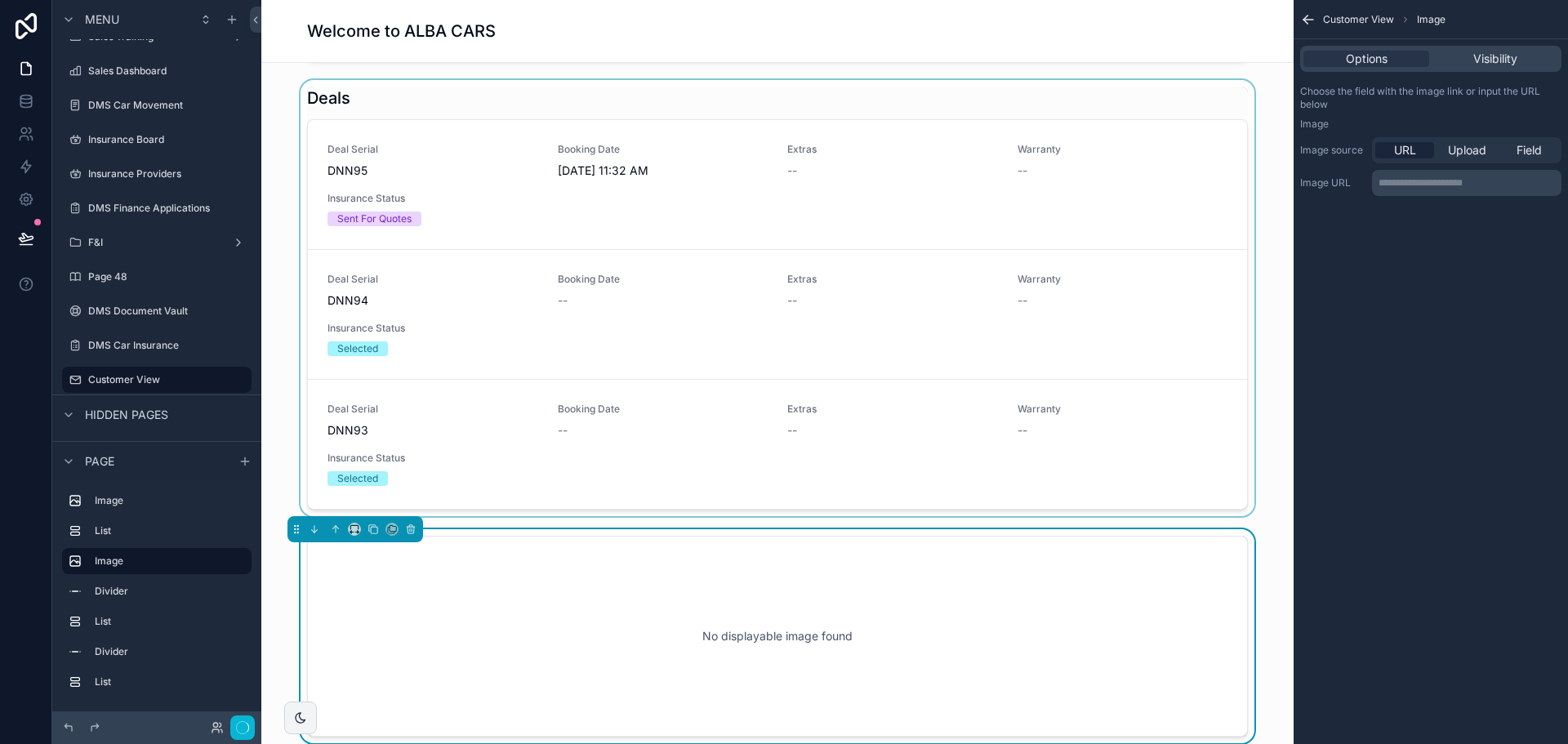
scroll to position [221, 0]
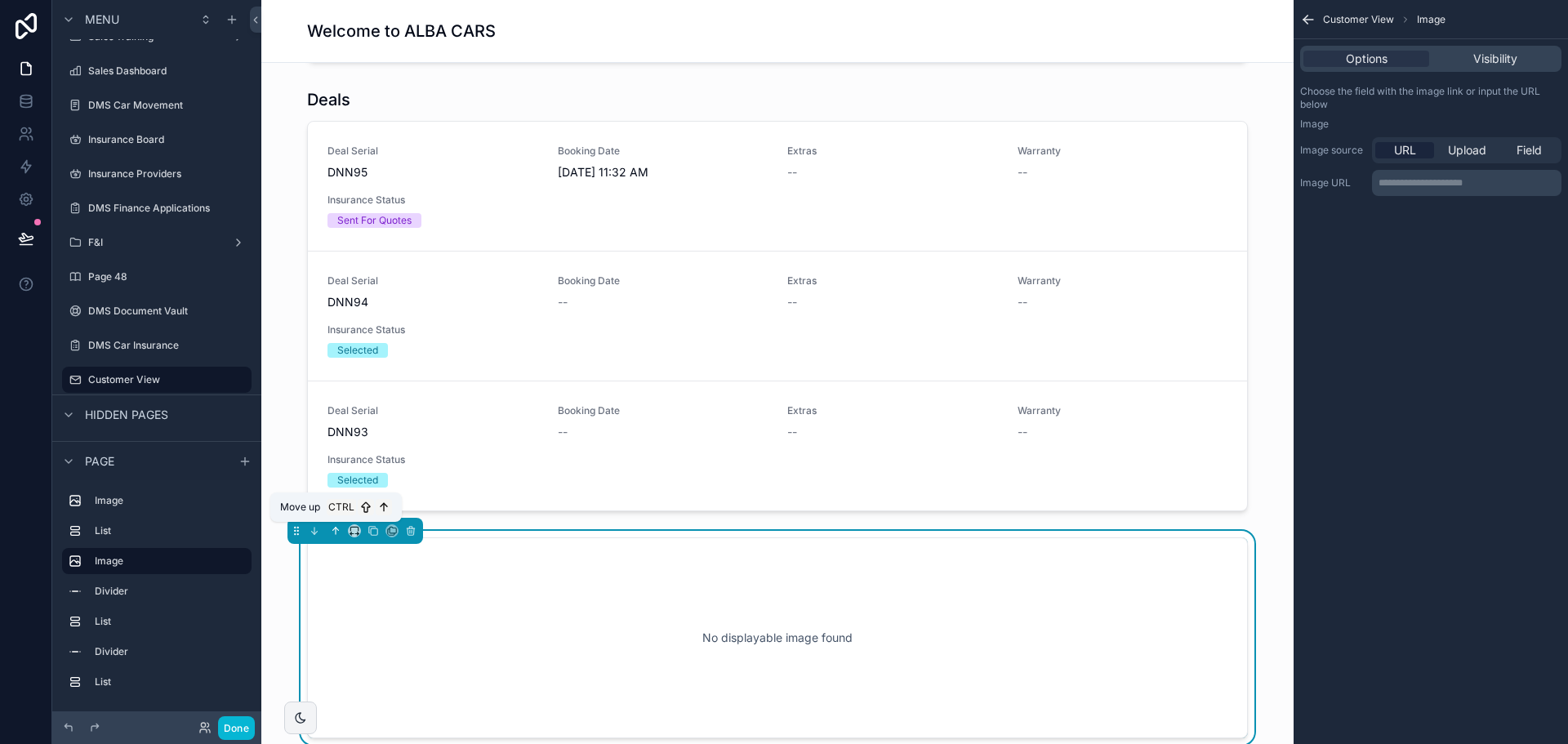
click at [340, 532] on icon "scrollable content" at bounding box center [335, 530] width 11 height 11
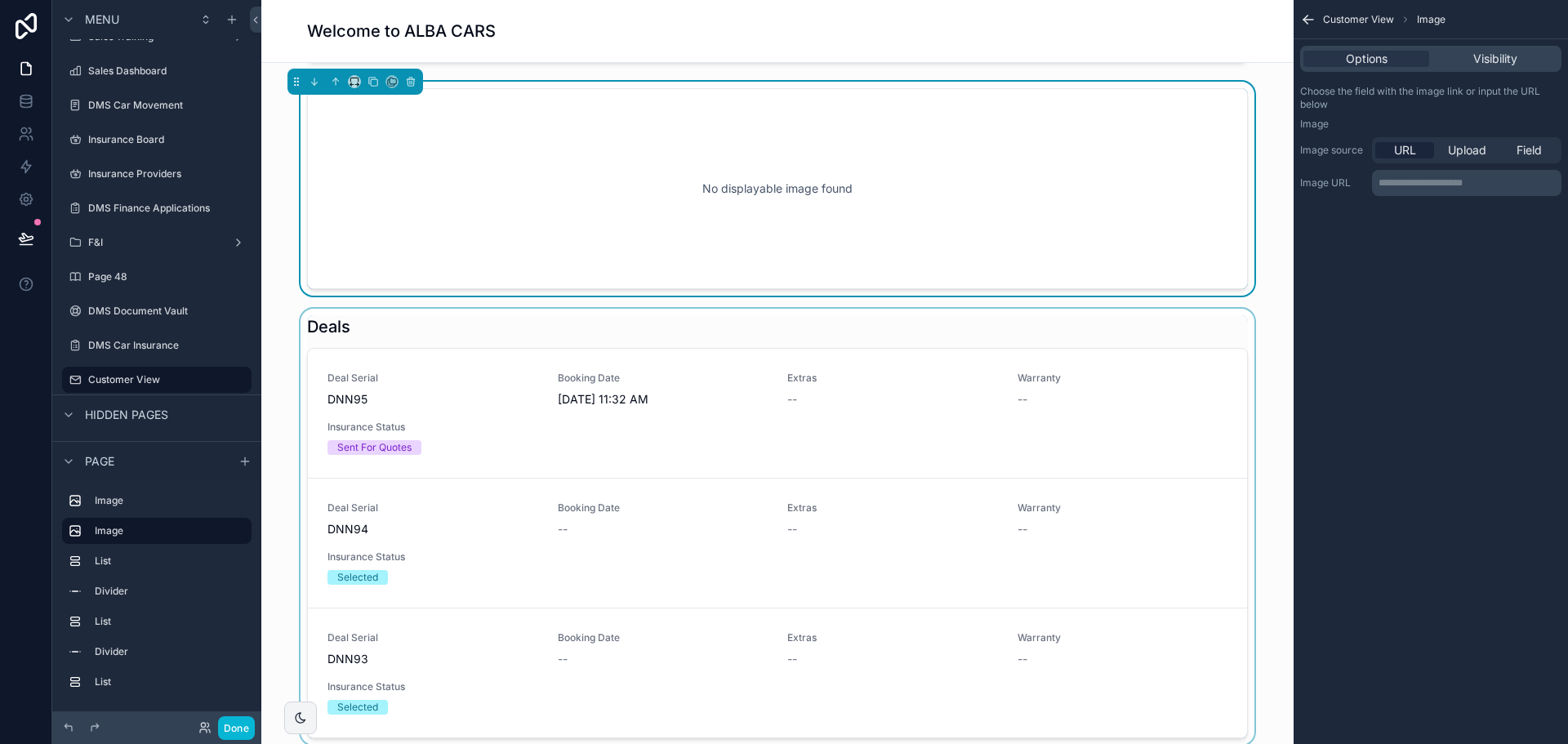
scroll to position [0, 0]
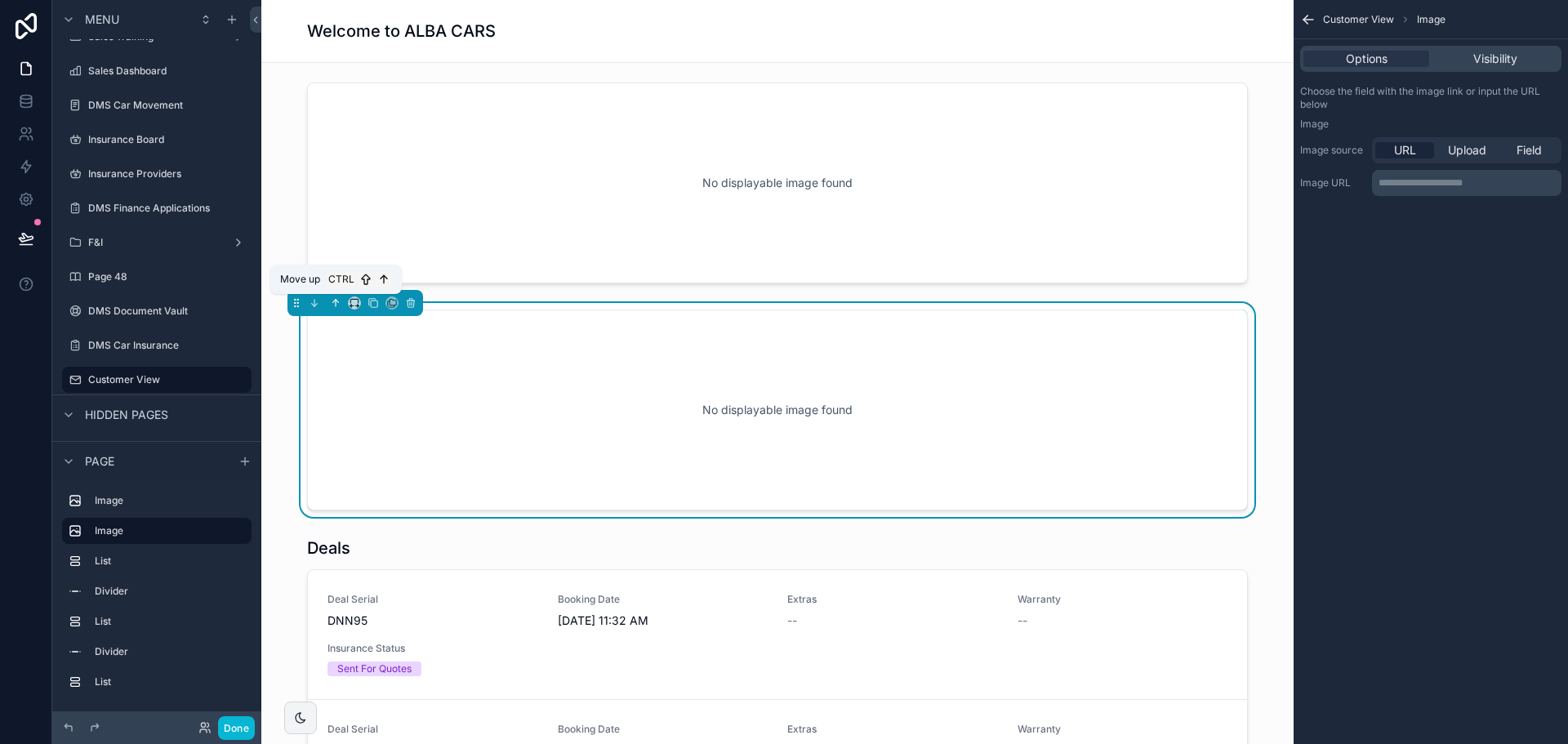
click at [333, 294] on div "Move up Ctrl" at bounding box center [336, 280] width 132 height 30
click at [334, 300] on icon "scrollable content" at bounding box center [335, 303] width 11 height 11
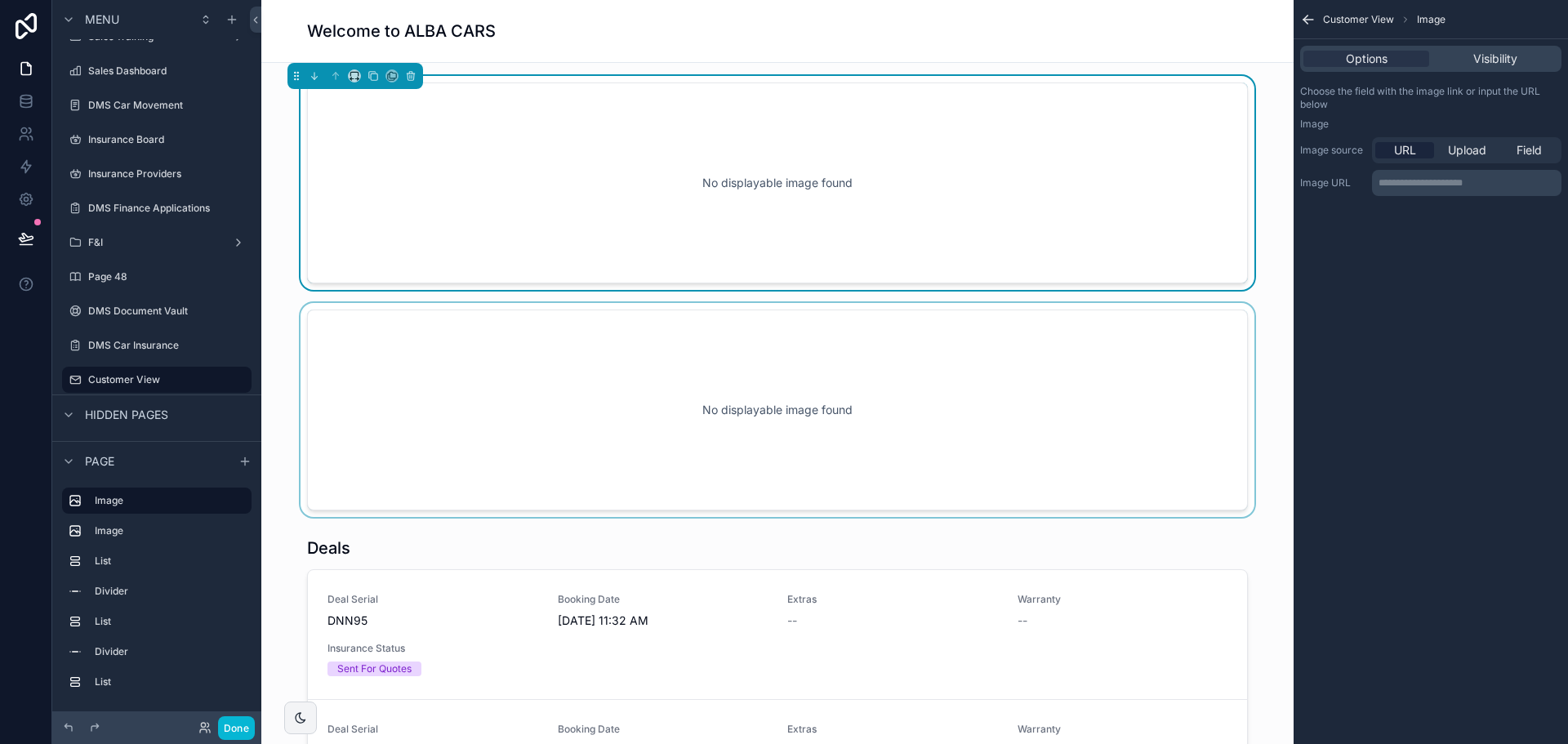
click at [468, 367] on div "scrollable content" at bounding box center [777, 410] width 1006 height 214
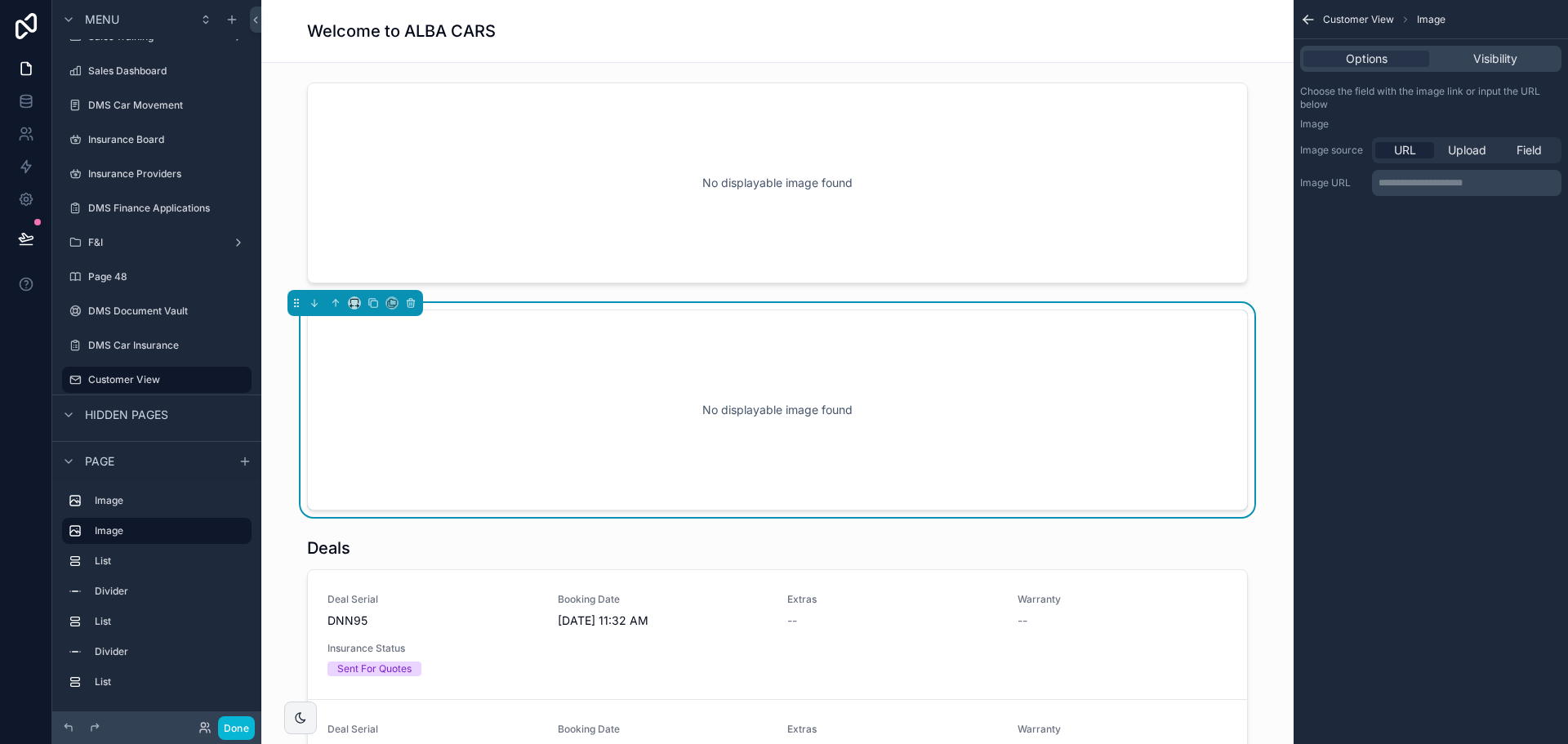
click at [400, 301] on div "scrollable content" at bounding box center [355, 303] width 136 height 26
click at [410, 303] on icon "scrollable content" at bounding box center [411, 303] width 11 height 11
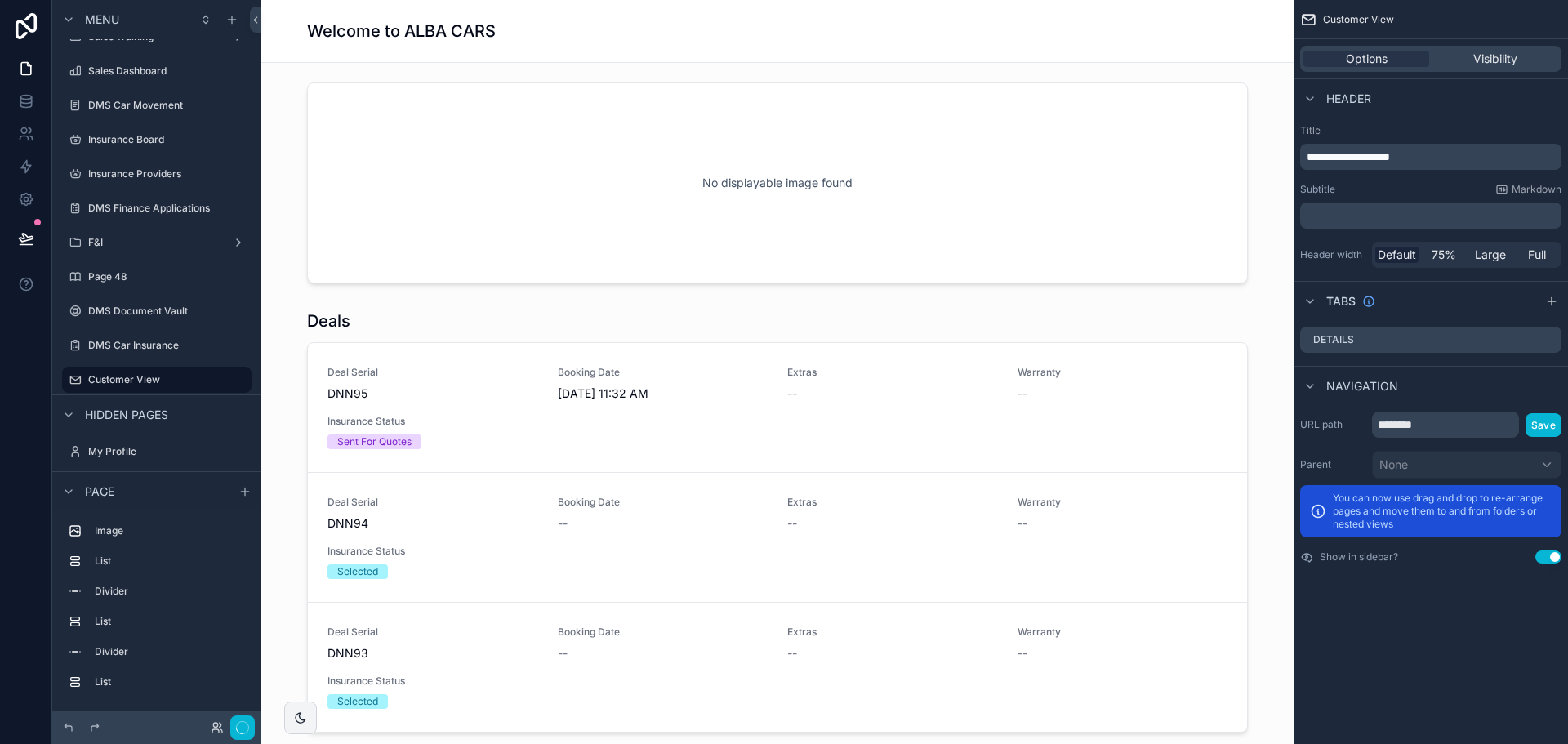
click at [441, 202] on div "scrollable content" at bounding box center [777, 183] width 1006 height 214
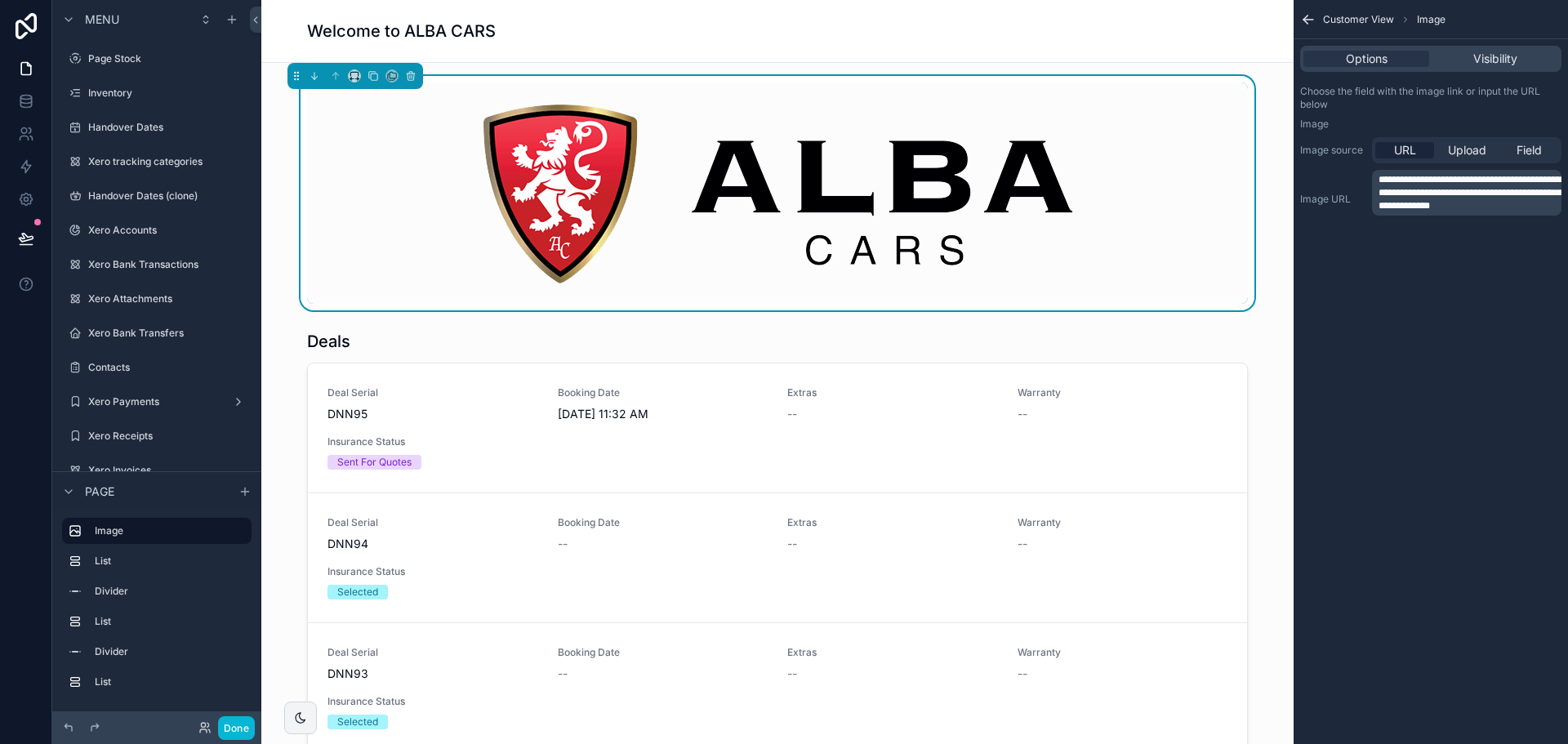
scroll to position [1188, 0]
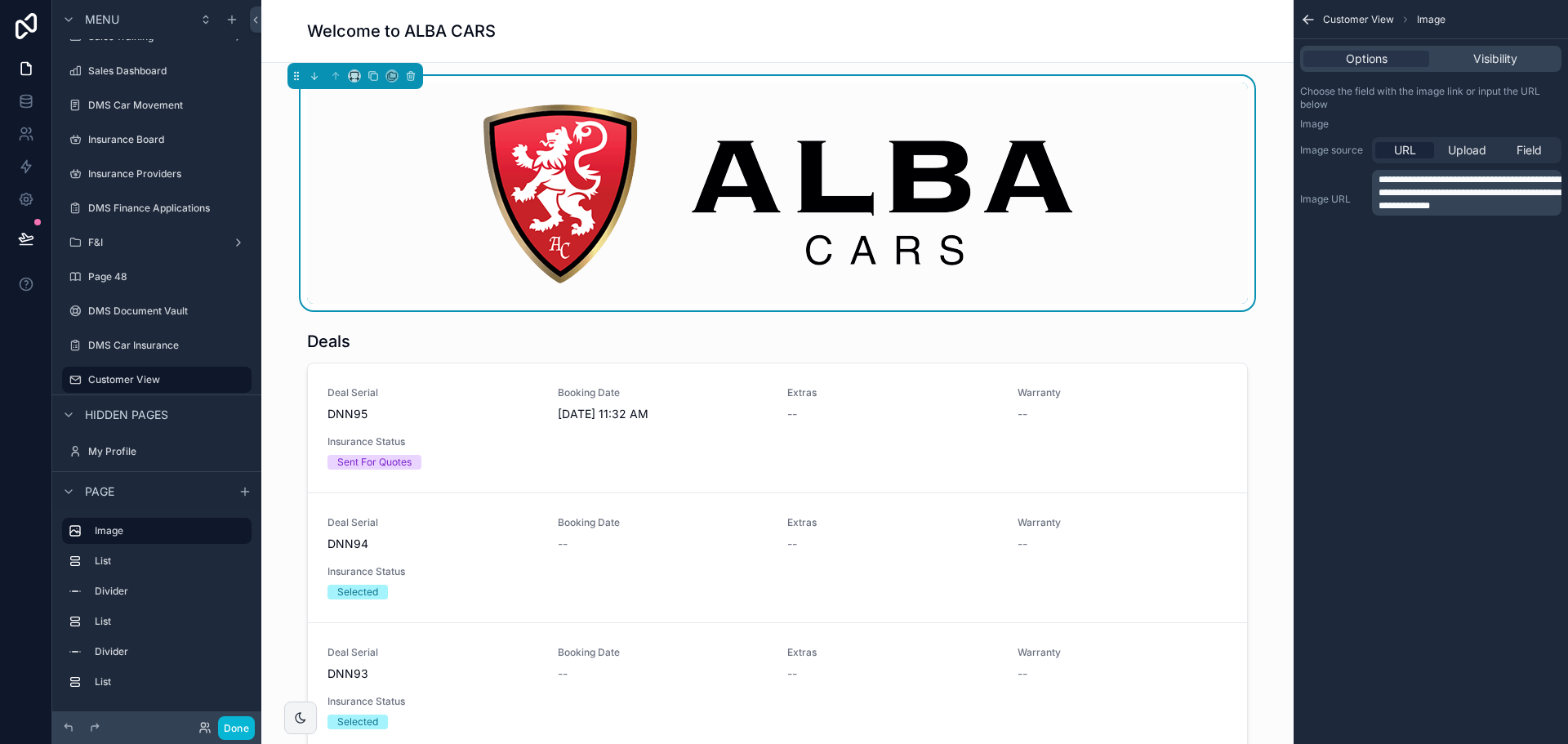
click at [1190, 277] on div "scrollable content" at bounding box center [777, 193] width 941 height 221
click at [774, 289] on div "scrollable content" at bounding box center [777, 193] width 941 height 221
click at [355, 72] on icon "scrollable content" at bounding box center [354, 76] width 11 height 11
click at [393, 294] on span "Full width" at bounding box center [387, 292] width 51 height 20
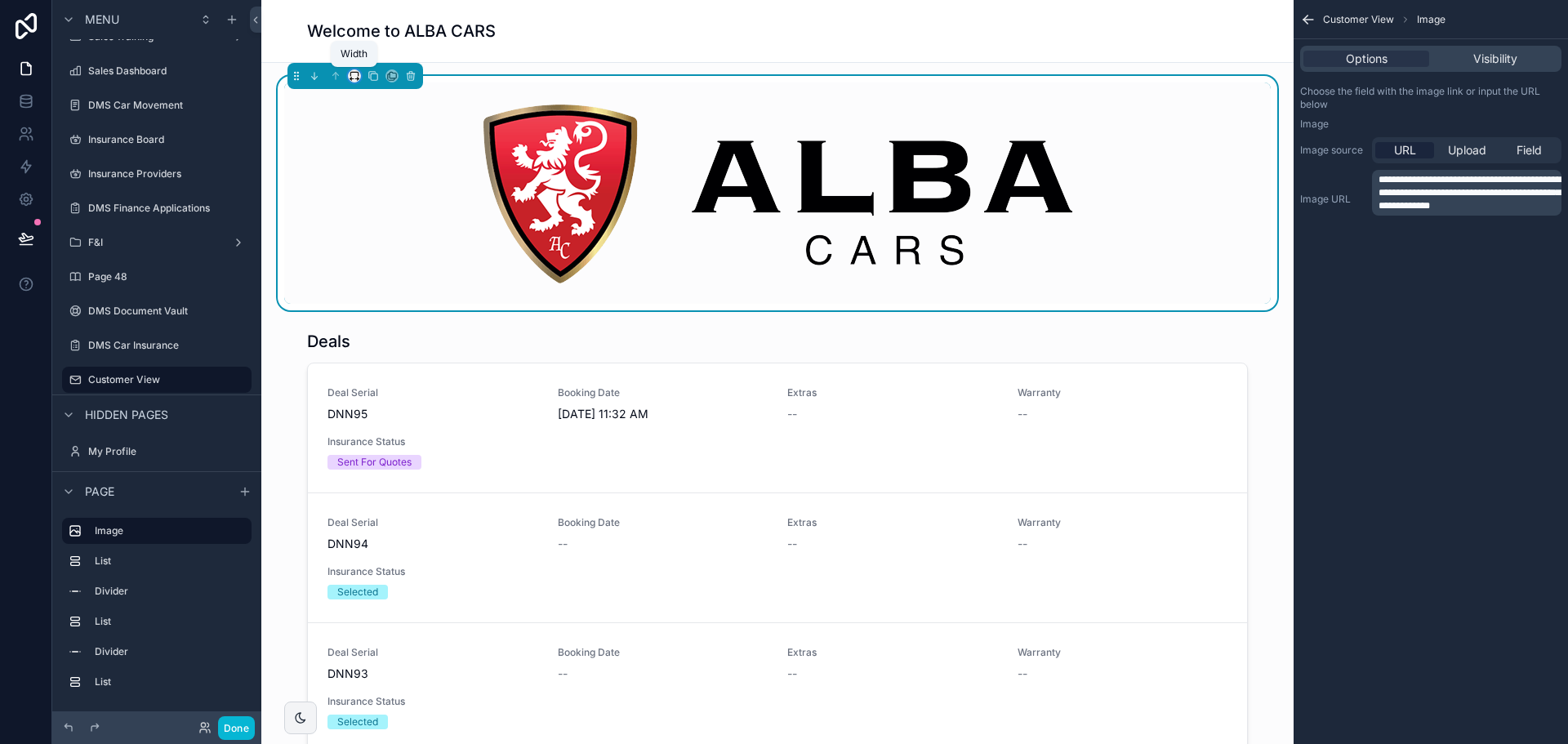
click at [354, 73] on icon "scrollable content" at bounding box center [354, 76] width 11 height 11
click at [389, 248] on div "75%" at bounding box center [389, 262] width 75 height 30
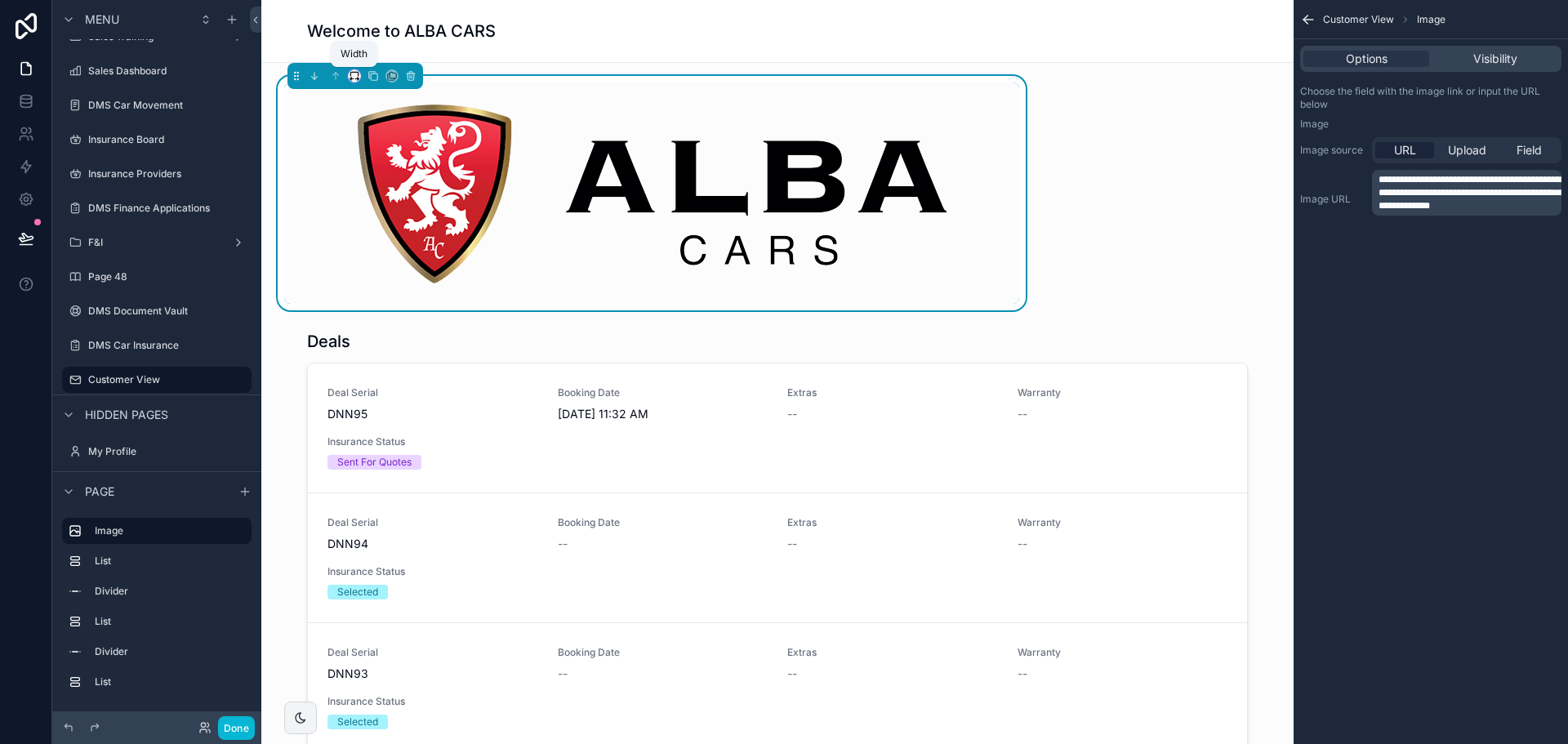
click at [354, 78] on icon "scrollable content" at bounding box center [354, 76] width 11 height 11
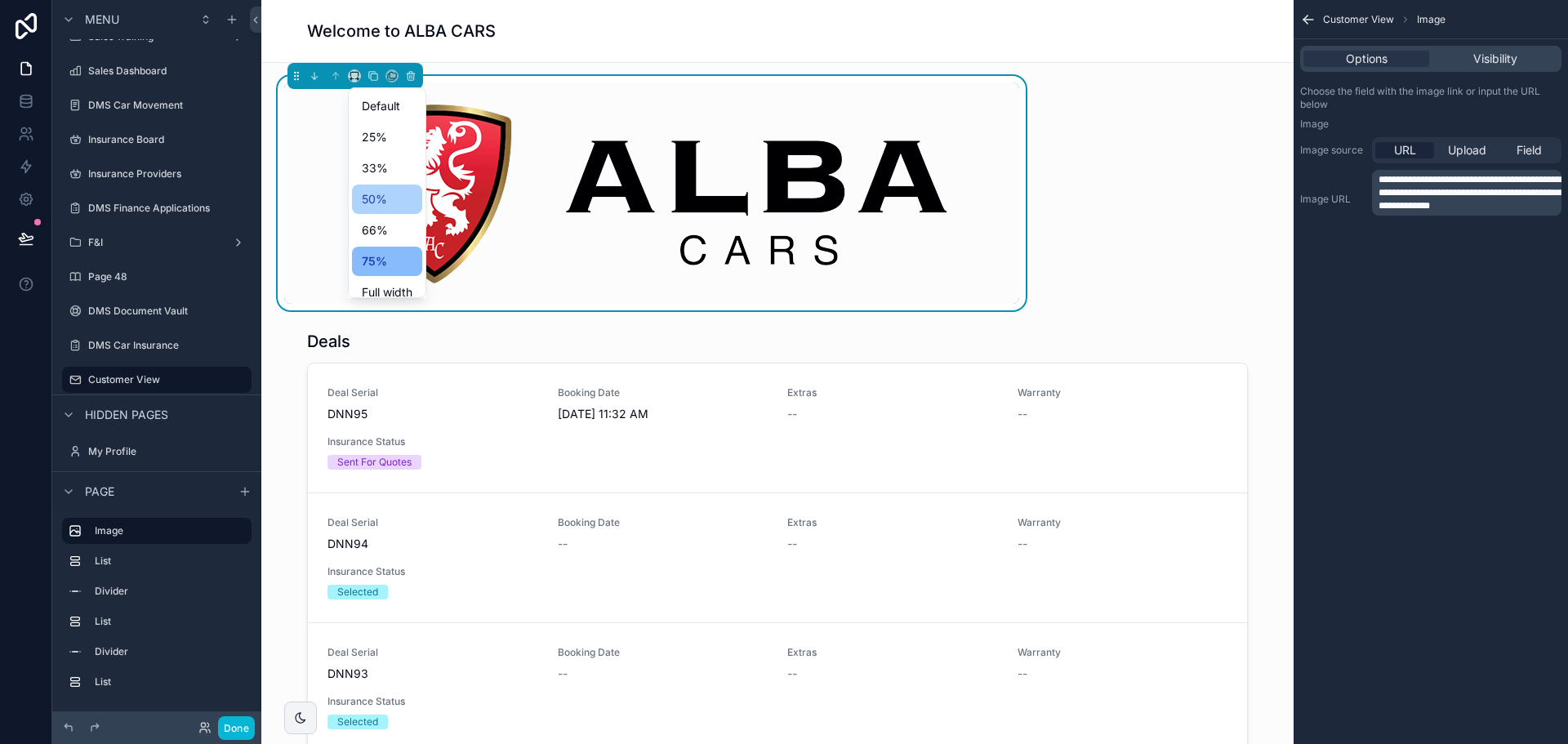
click at [372, 193] on span "50%" at bounding box center [374, 199] width 25 height 20
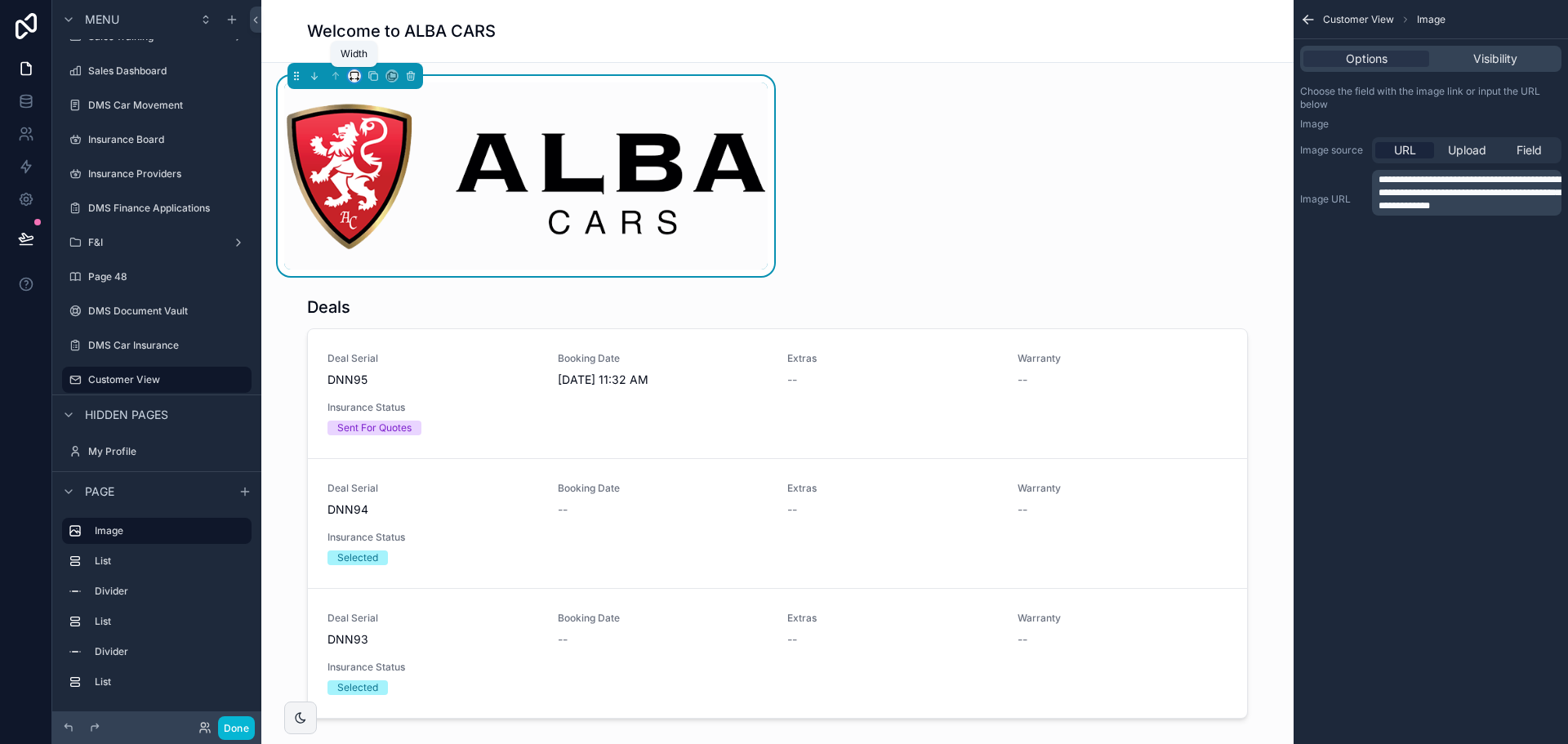
click at [355, 76] on icon "scrollable content" at bounding box center [354, 76] width 11 height 11
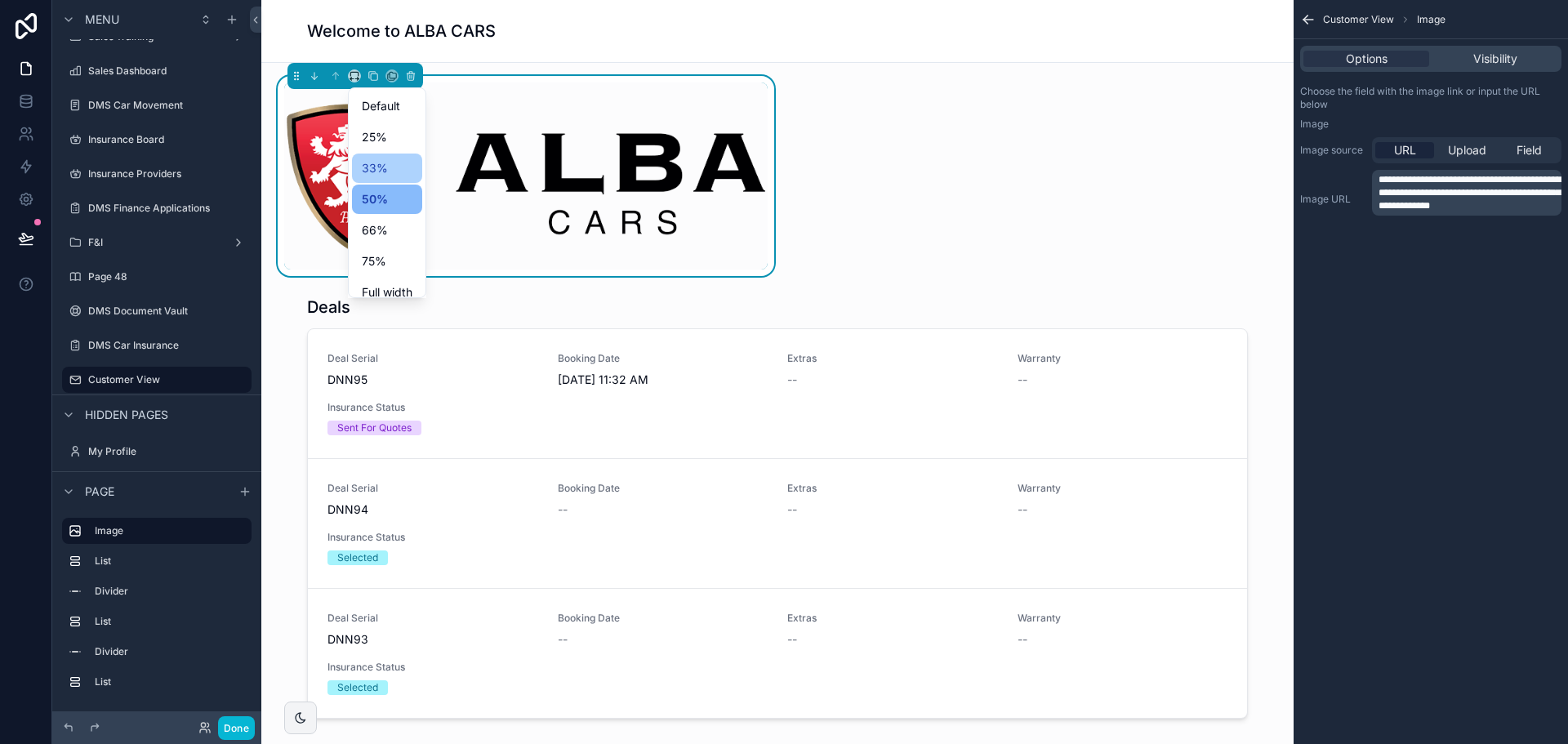
click at [373, 171] on span "33%" at bounding box center [375, 168] width 26 height 20
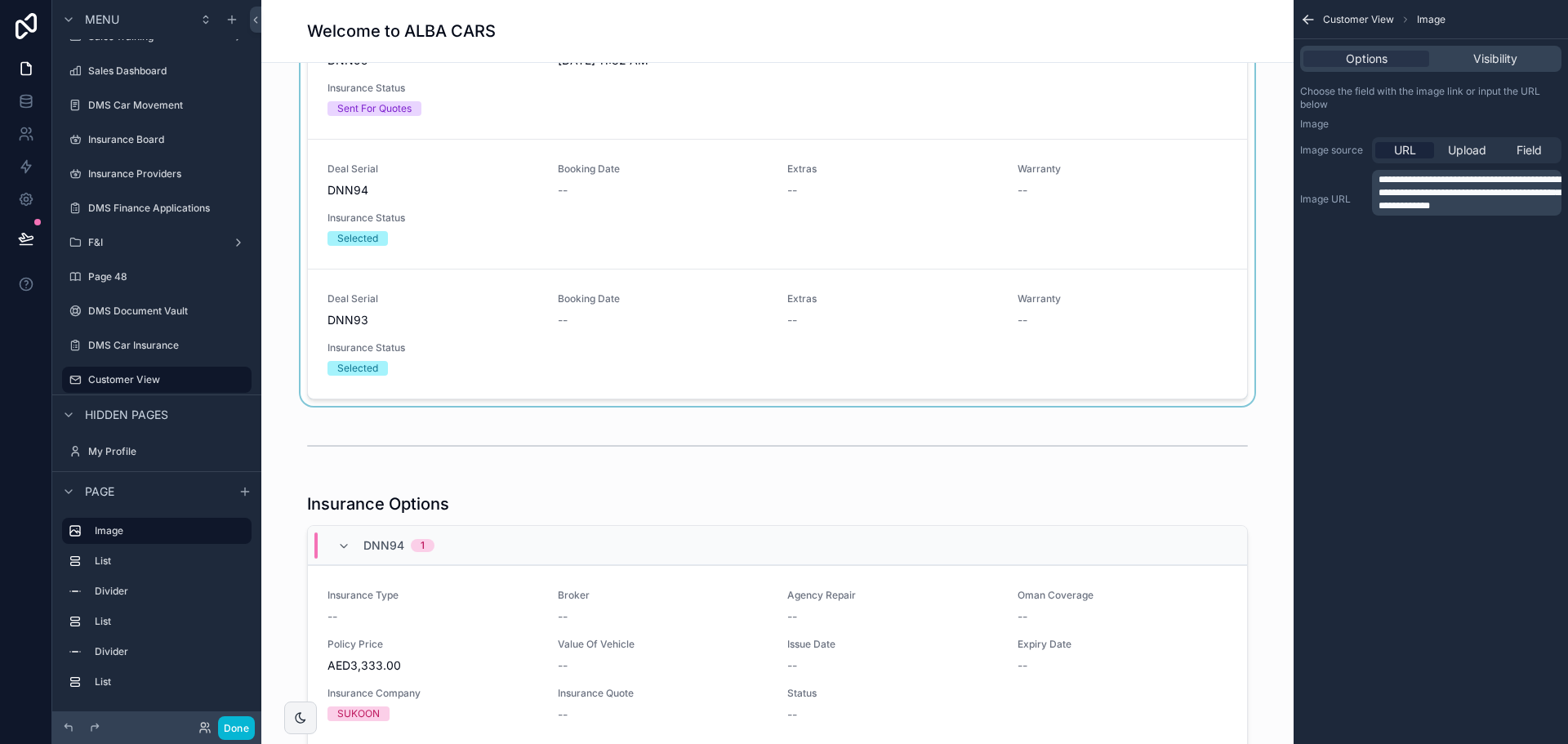
scroll to position [0, 0]
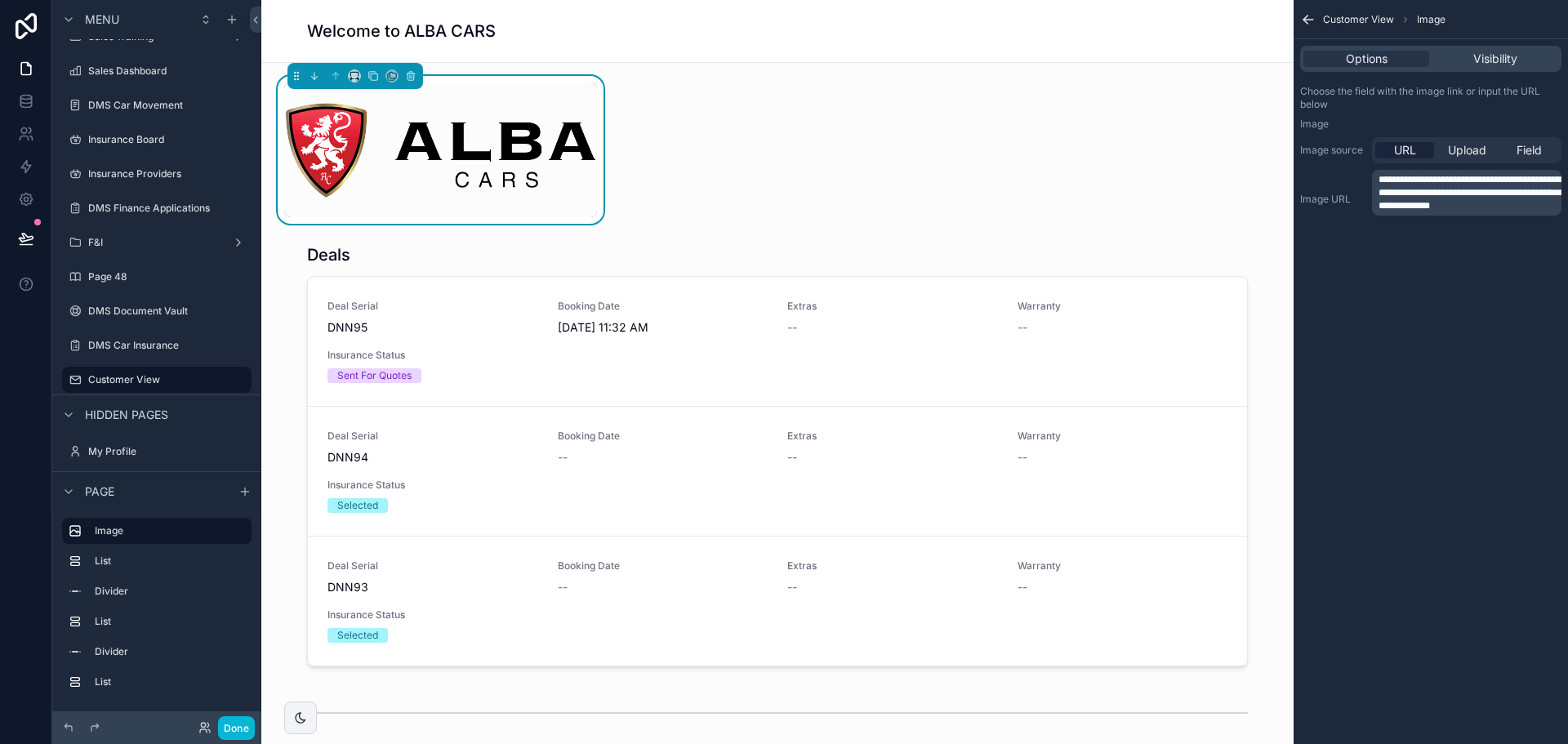
click at [622, 255] on div "scrollable content" at bounding box center [777, 455] width 1006 height 437
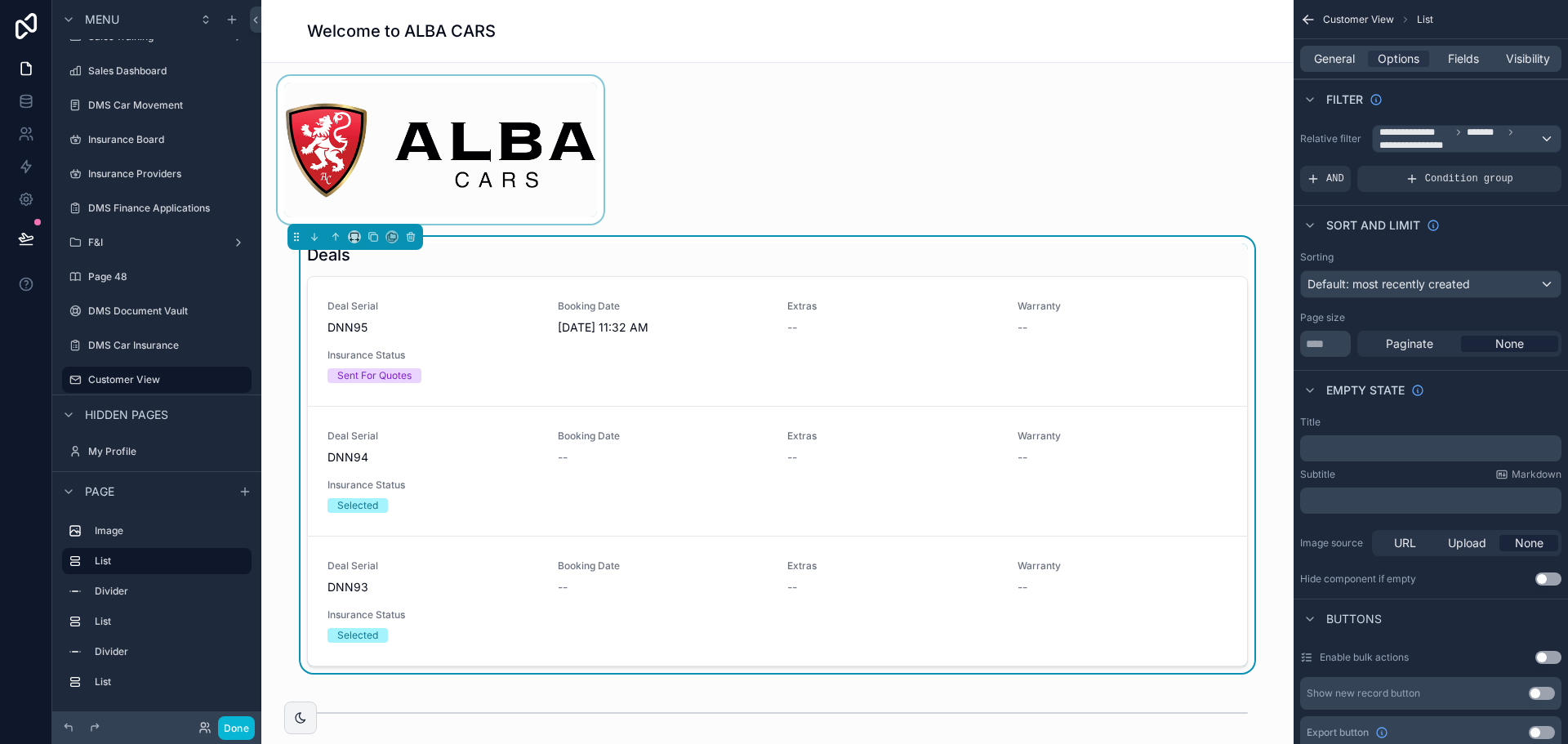
click at [537, 163] on div "scrollable content" at bounding box center [440, 150] width 333 height 148
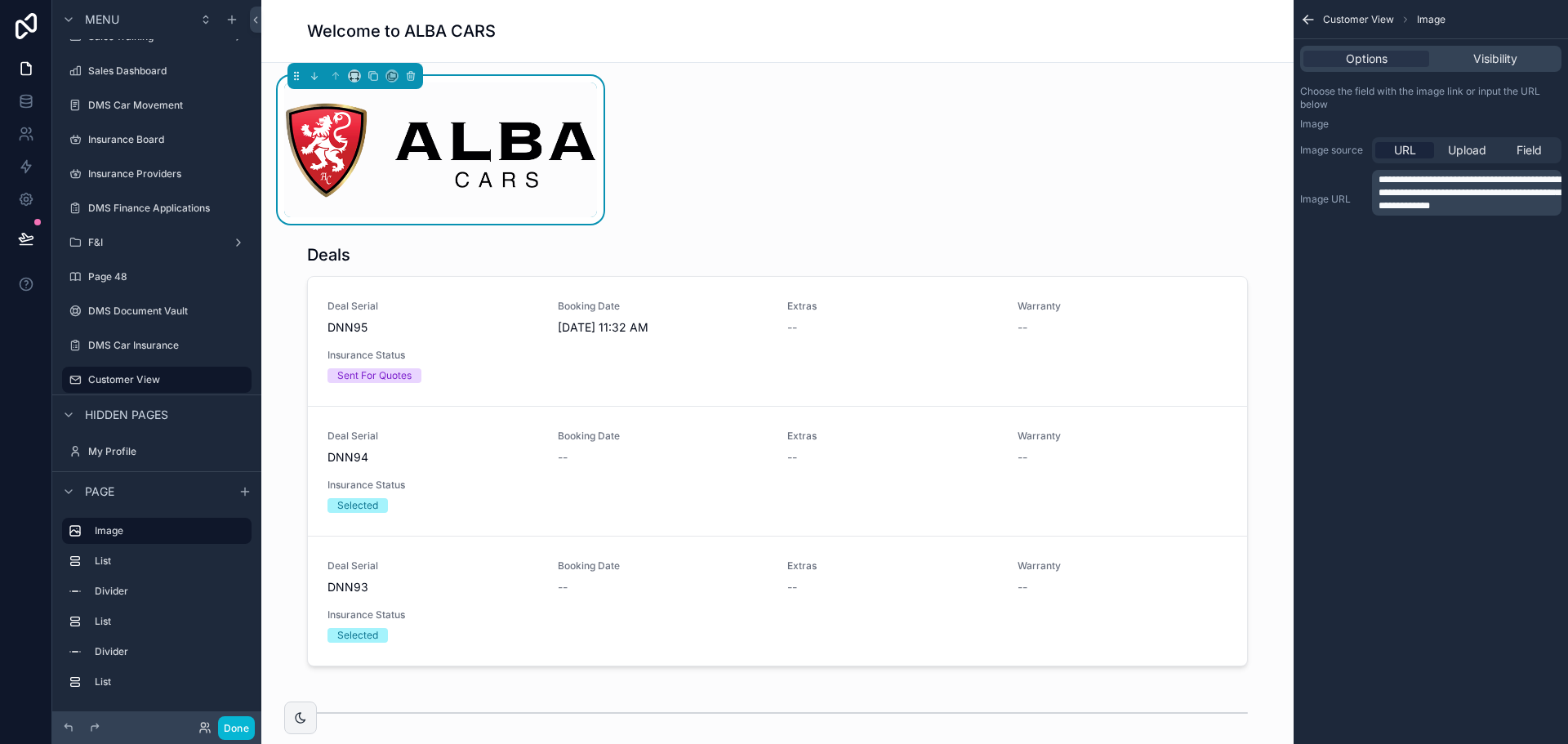
click at [1477, 52] on span "Visibility" at bounding box center [1495, 59] width 44 height 17
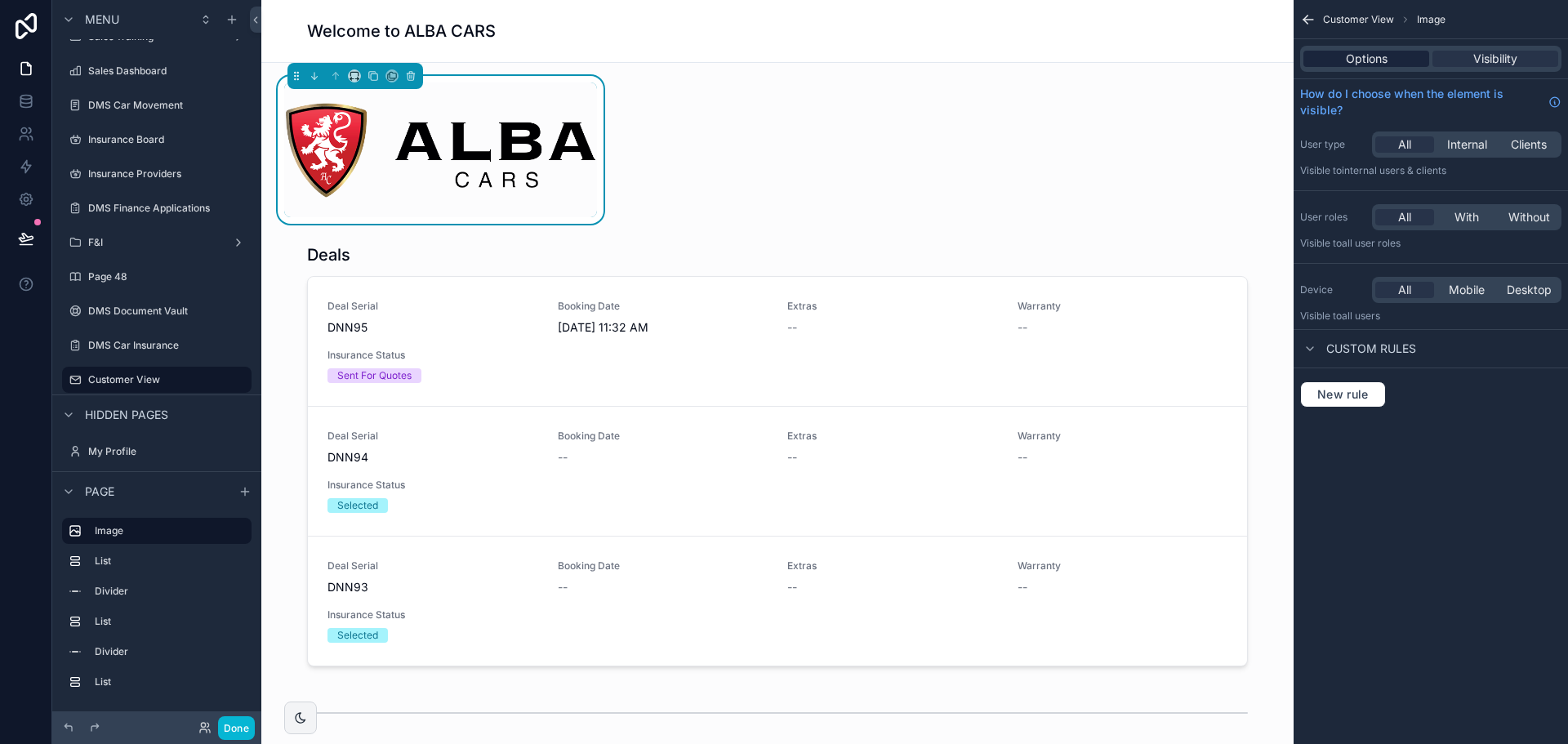
click at [1396, 52] on div "Options" at bounding box center [1365, 59] width 125 height 17
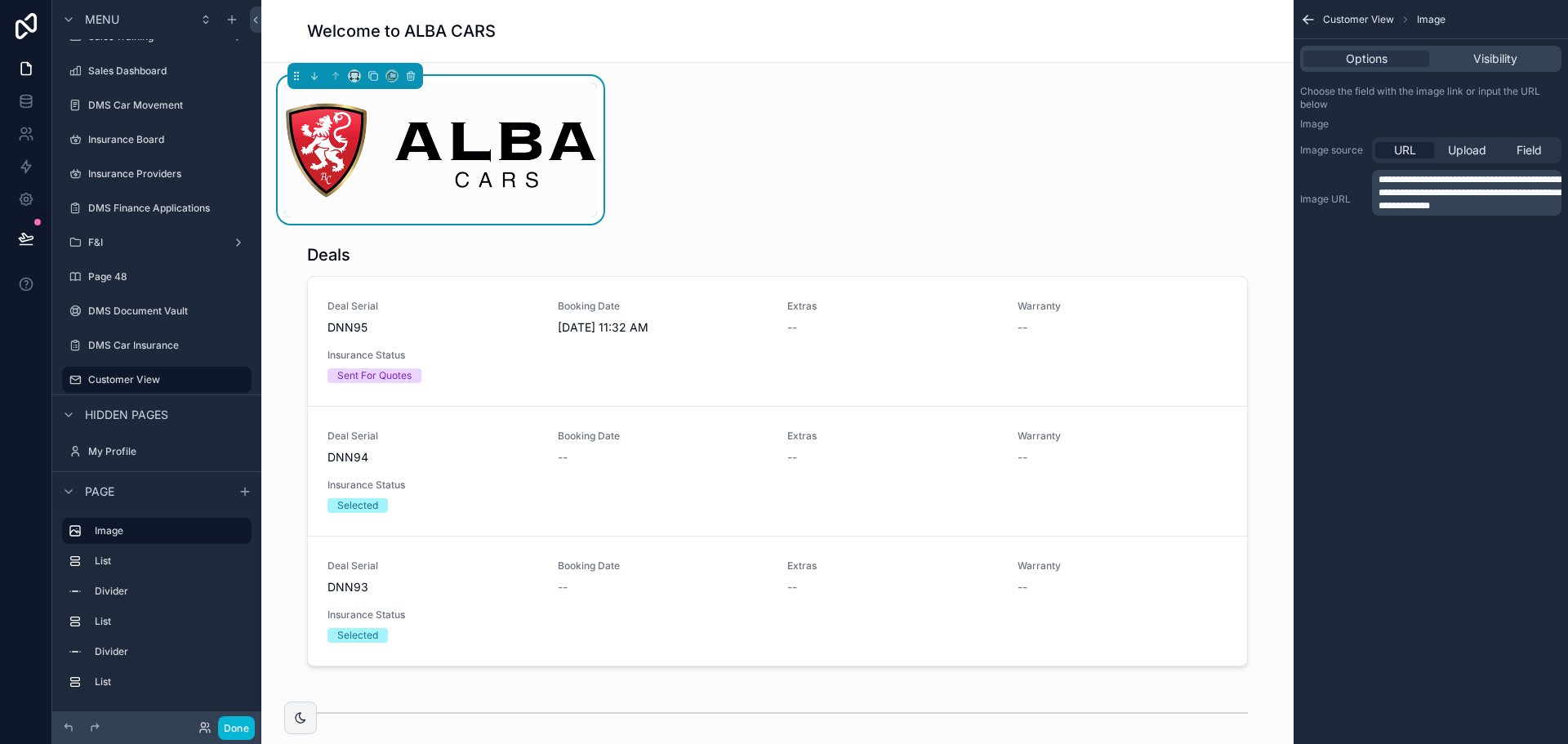
click at [797, 25] on div "Welcome to ALBA CARS" at bounding box center [777, 31] width 941 height 23
click at [376, 32] on h1 "Welcome to ALBA CARS" at bounding box center [401, 31] width 189 height 23
click at [1311, 18] on icon "scrollable content" at bounding box center [1309, 20] width 17 height 17
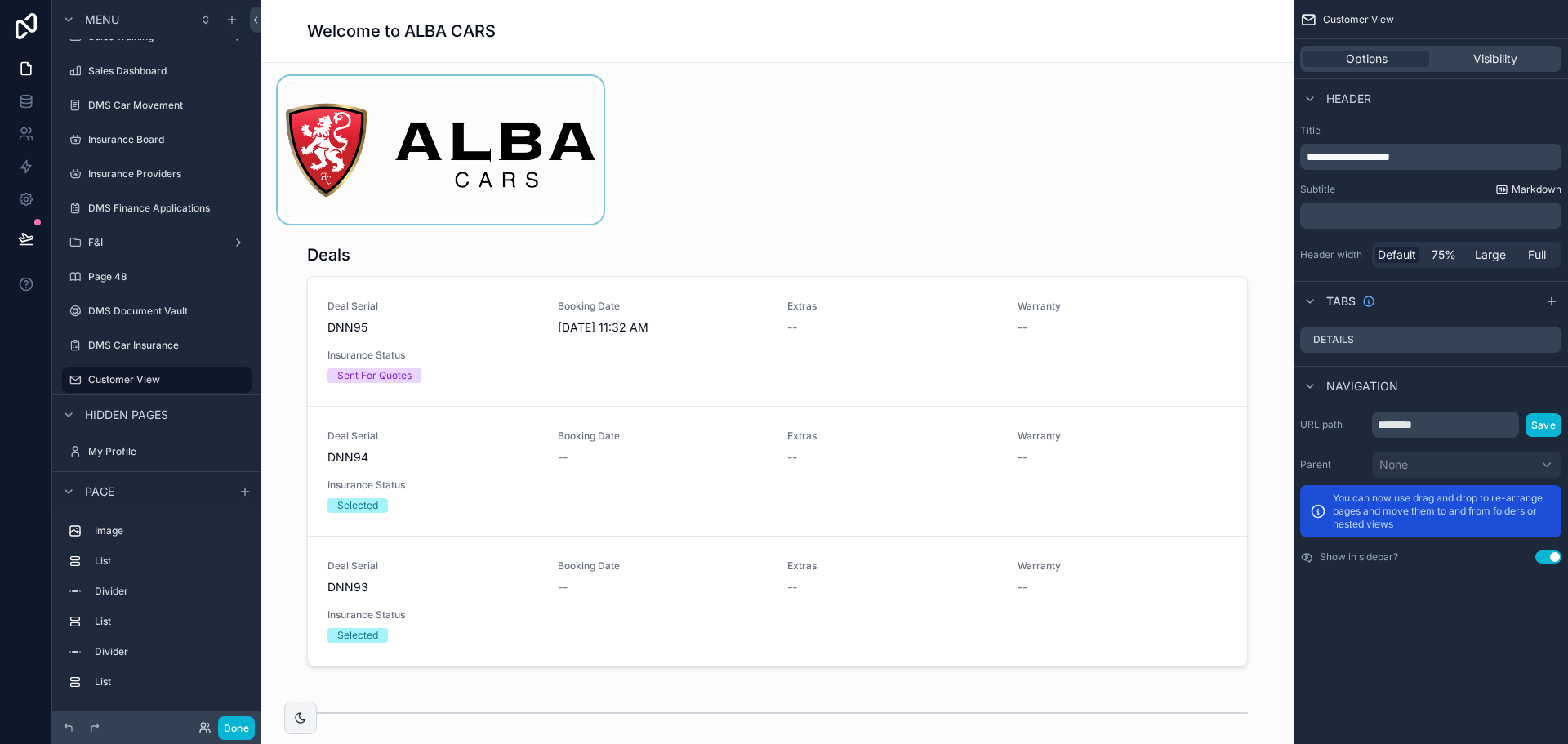
click at [1513, 191] on span "Markdown" at bounding box center [1537, 189] width 50 height 13
click at [1538, 254] on span "Full" at bounding box center [1536, 255] width 18 height 17
click at [1500, 259] on span "Large" at bounding box center [1490, 255] width 31 height 17
click at [1461, 252] on div "75%" at bounding box center [1444, 255] width 44 height 17
click at [1536, 264] on div "Default 75% Large Full" at bounding box center [1467, 255] width 189 height 26
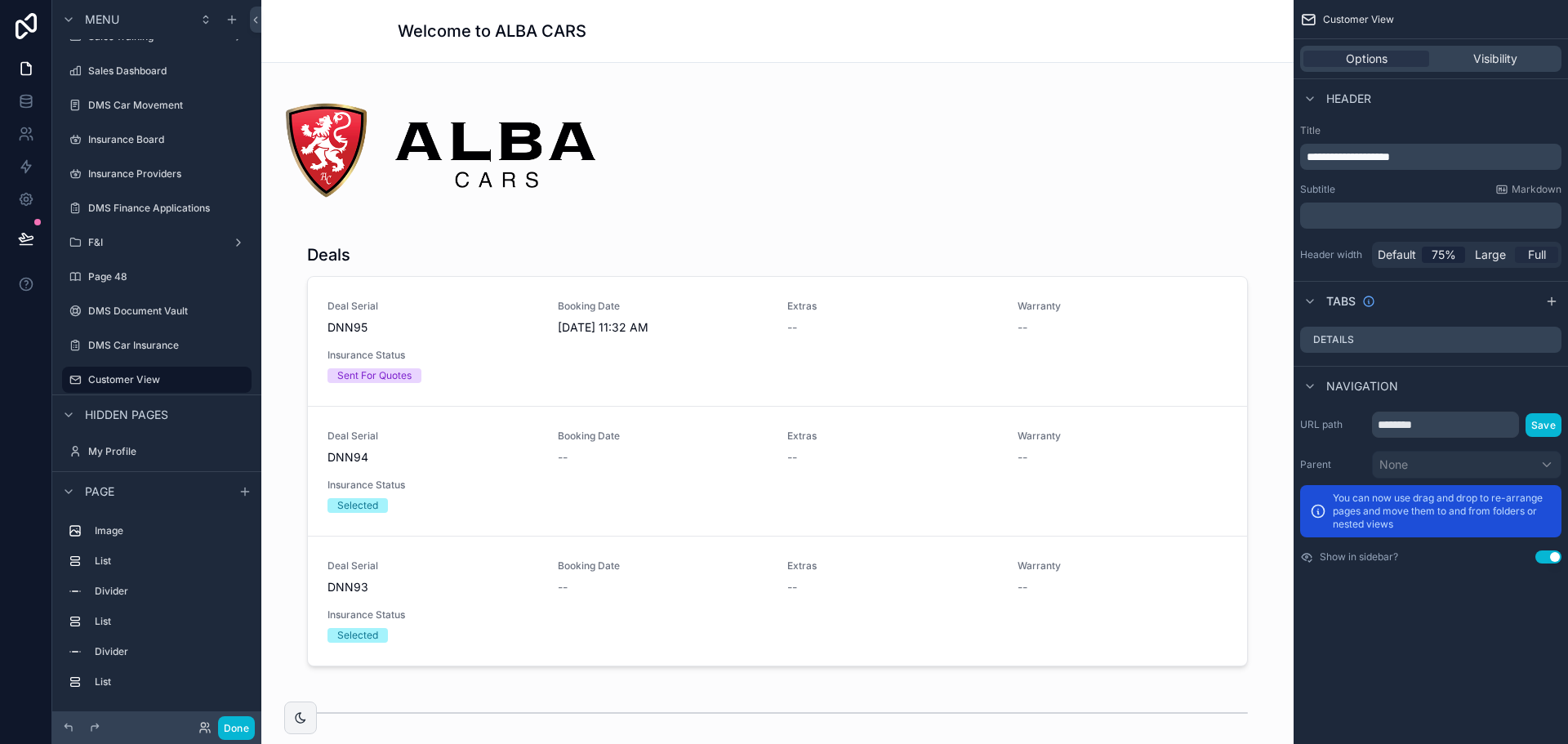
click at [1528, 260] on span "Full" at bounding box center [1536, 255] width 18 height 17
click at [1309, 160] on span "**********" at bounding box center [1349, 157] width 84 height 11
click at [1462, 150] on p "**********" at bounding box center [1432, 157] width 252 height 17
click at [1313, 161] on span "**********" at bounding box center [1352, 157] width 91 height 11
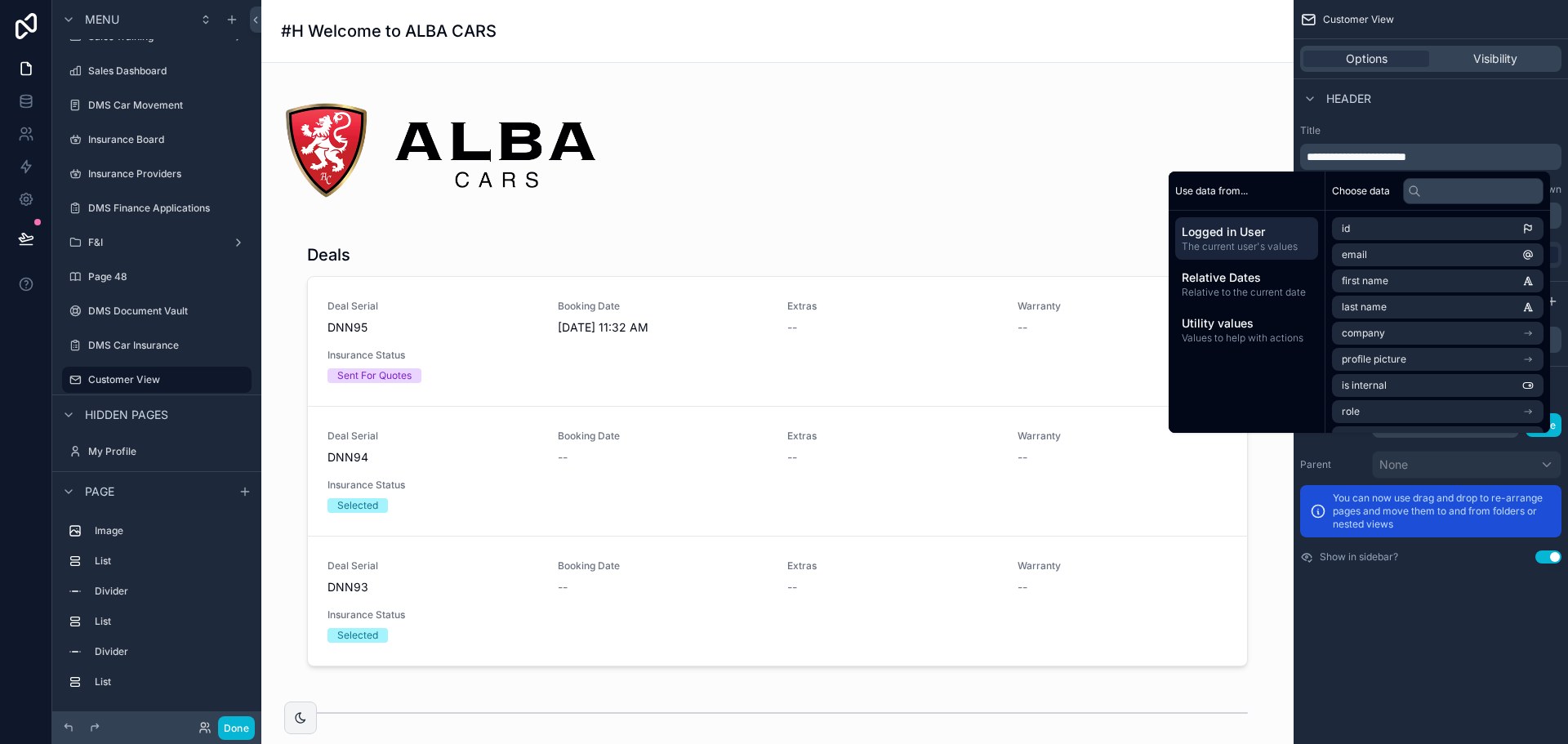
click at [1315, 152] on span "**********" at bounding box center [1356, 157] width 99 height 11
click at [1366, 137] on label "Title" at bounding box center [1431, 131] width 261 height 13
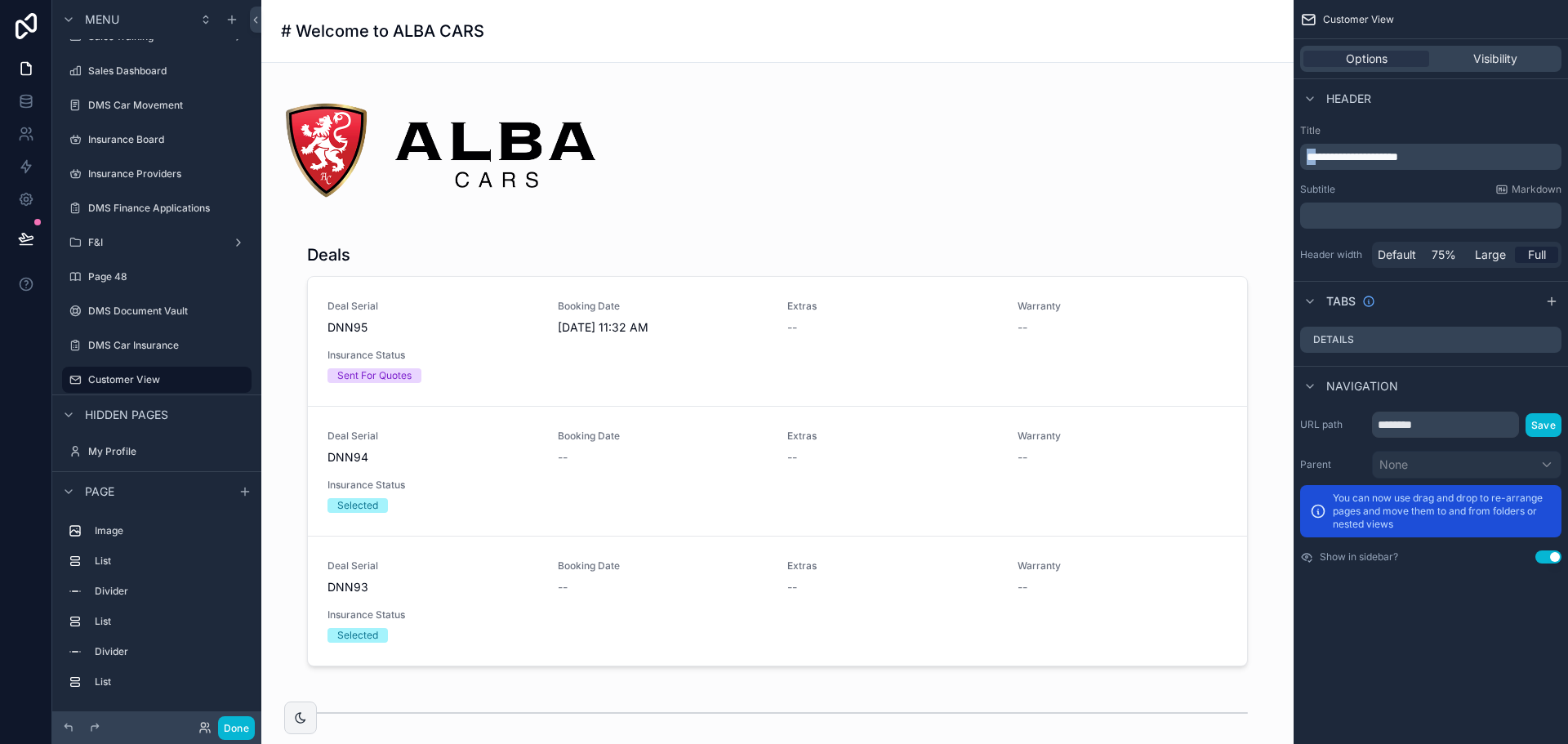
drag, startPoint x: 1319, startPoint y: 155, endPoint x: 1281, endPoint y: 150, distance: 38.3
click at [1281, 150] on div "Page Stock Inventory 1,987 Handover Dates Xero tracking categories Handover Dat…" at bounding box center [914, 372] width 1307 height 744
drag, startPoint x: 1314, startPoint y: 150, endPoint x: 1288, endPoint y: 149, distance: 26.0
click at [1290, 149] on div "Page Stock Inventory 1,987 Handover Dates Xero tracking categories Handover Dat…" at bounding box center [914, 372] width 1307 height 744
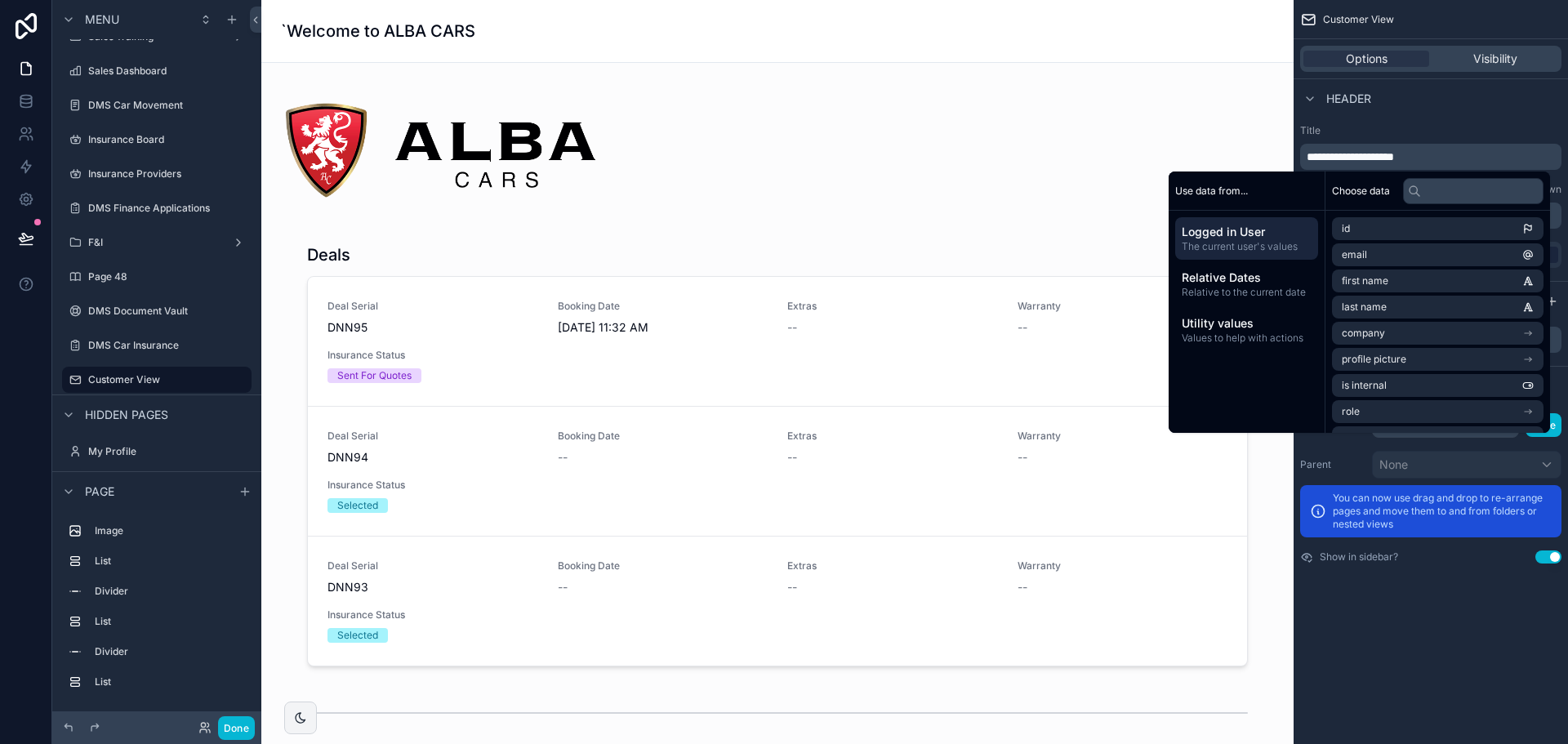
click at [1307, 159] on span "**********" at bounding box center [1351, 157] width 87 height 11
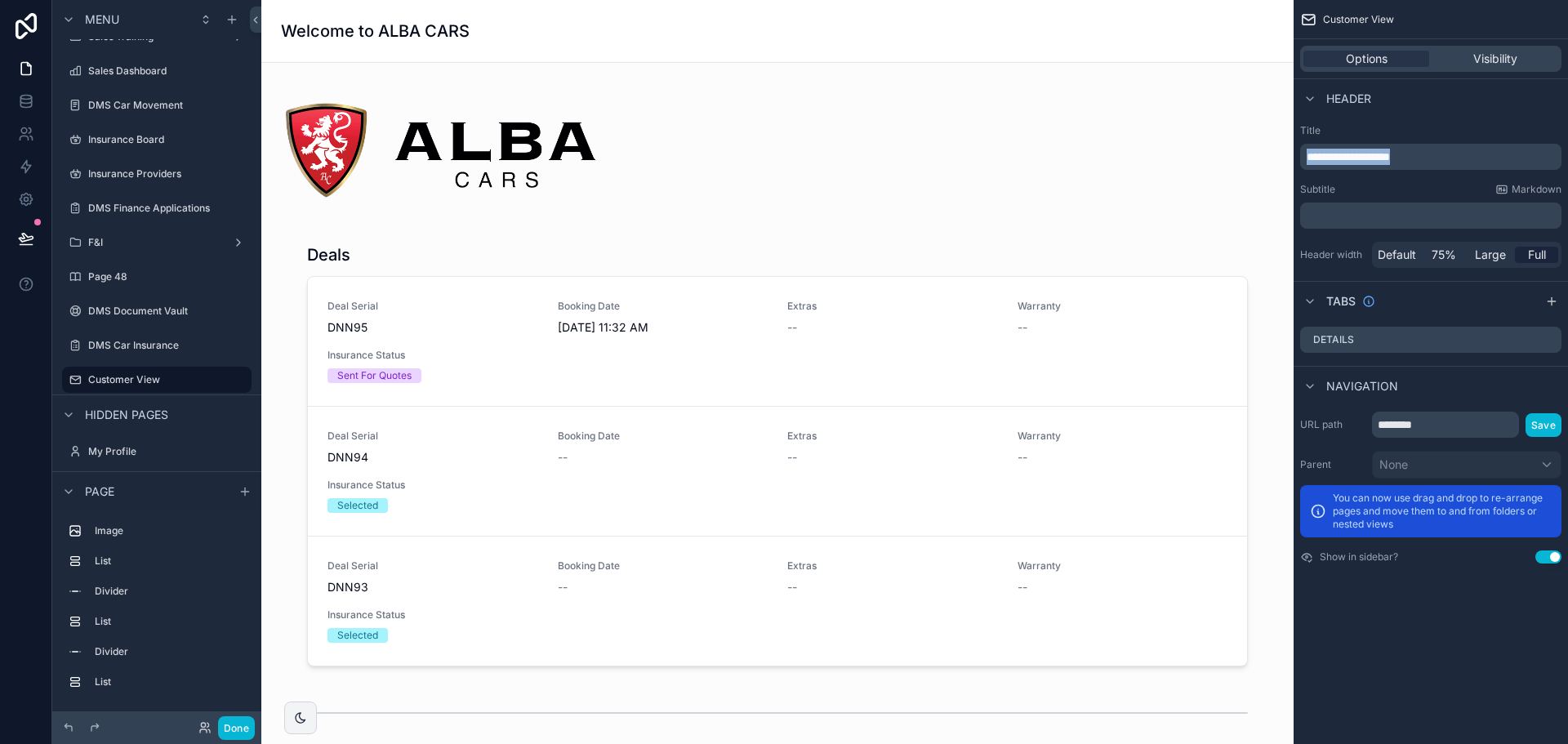
click at [1173, 159] on div "Page Stock Inventory 1,987 Handover Dates Xero tracking categories Handover Dat…" at bounding box center [914, 372] width 1307 height 744
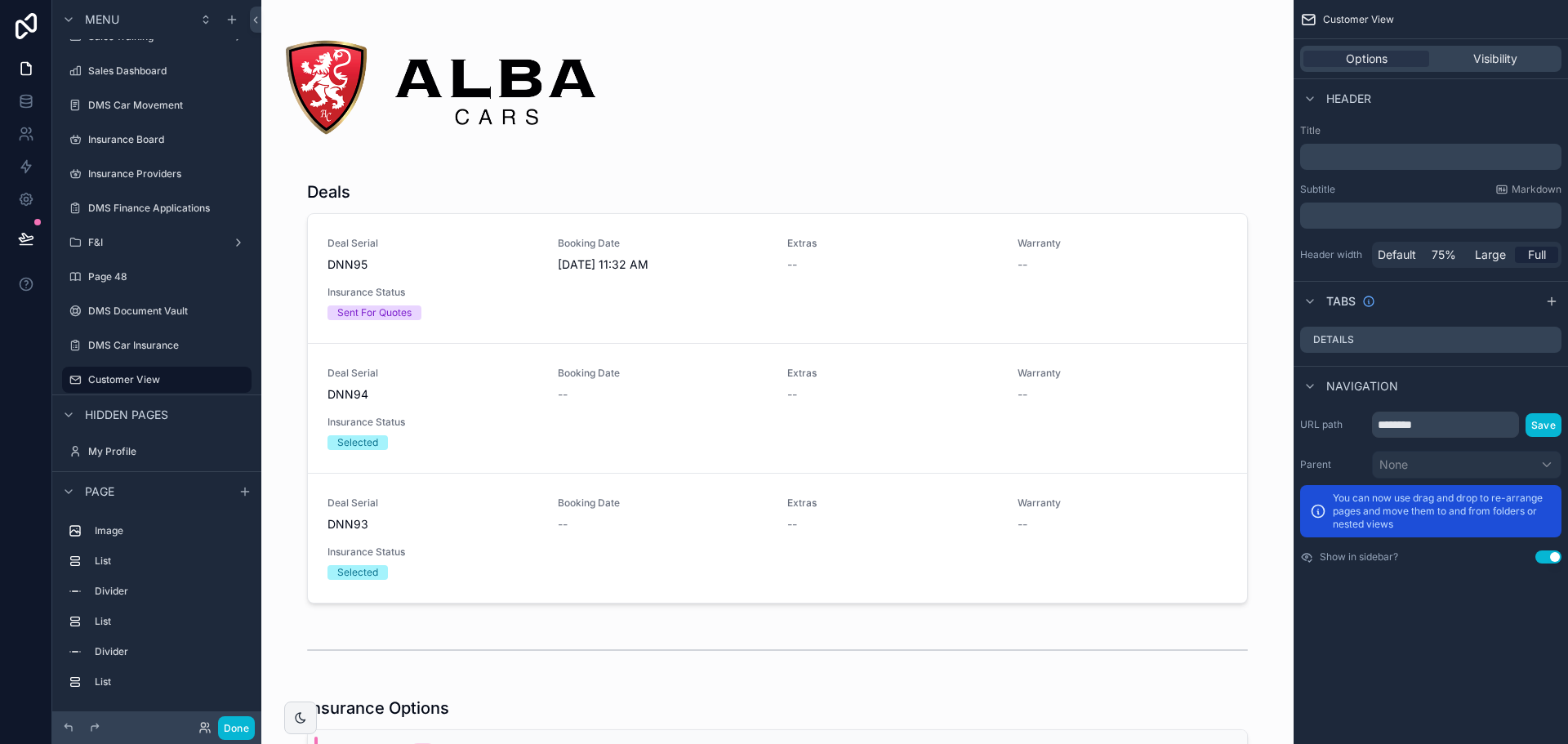
click at [1340, 213] on p "﻿" at bounding box center [1432, 215] width 252 height 17
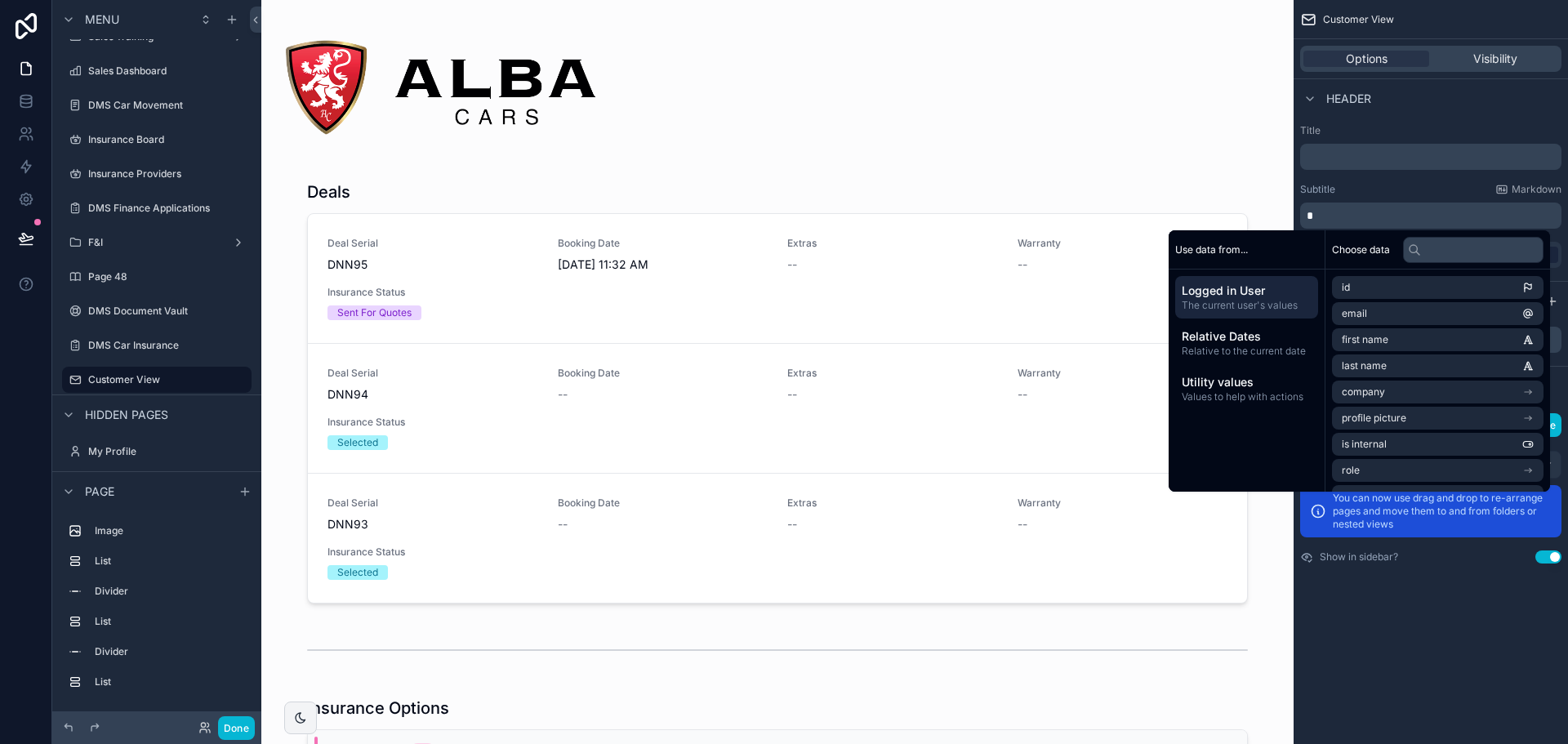
paste div "scrollable content"
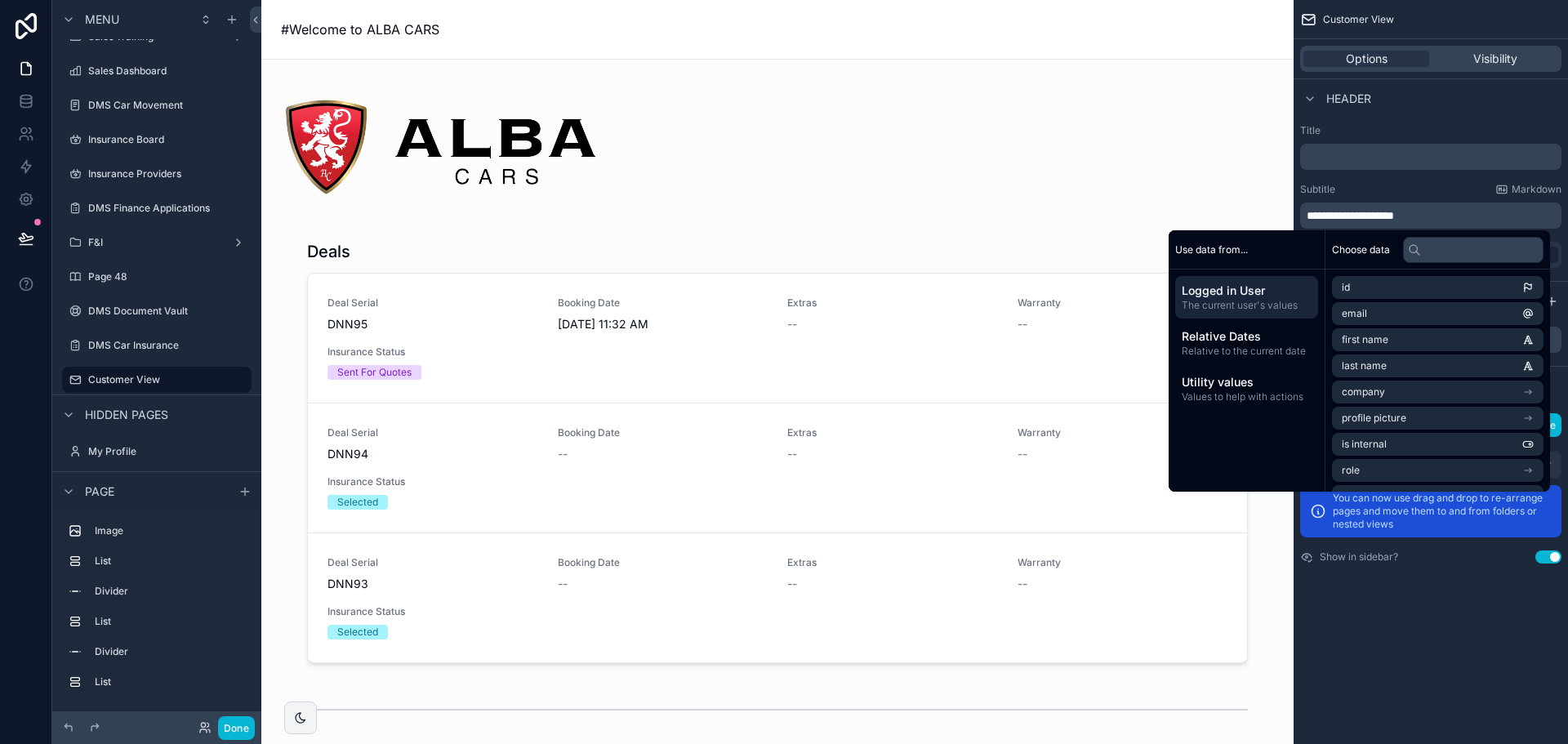
click at [1314, 213] on span "**********" at bounding box center [1351, 215] width 87 height 11
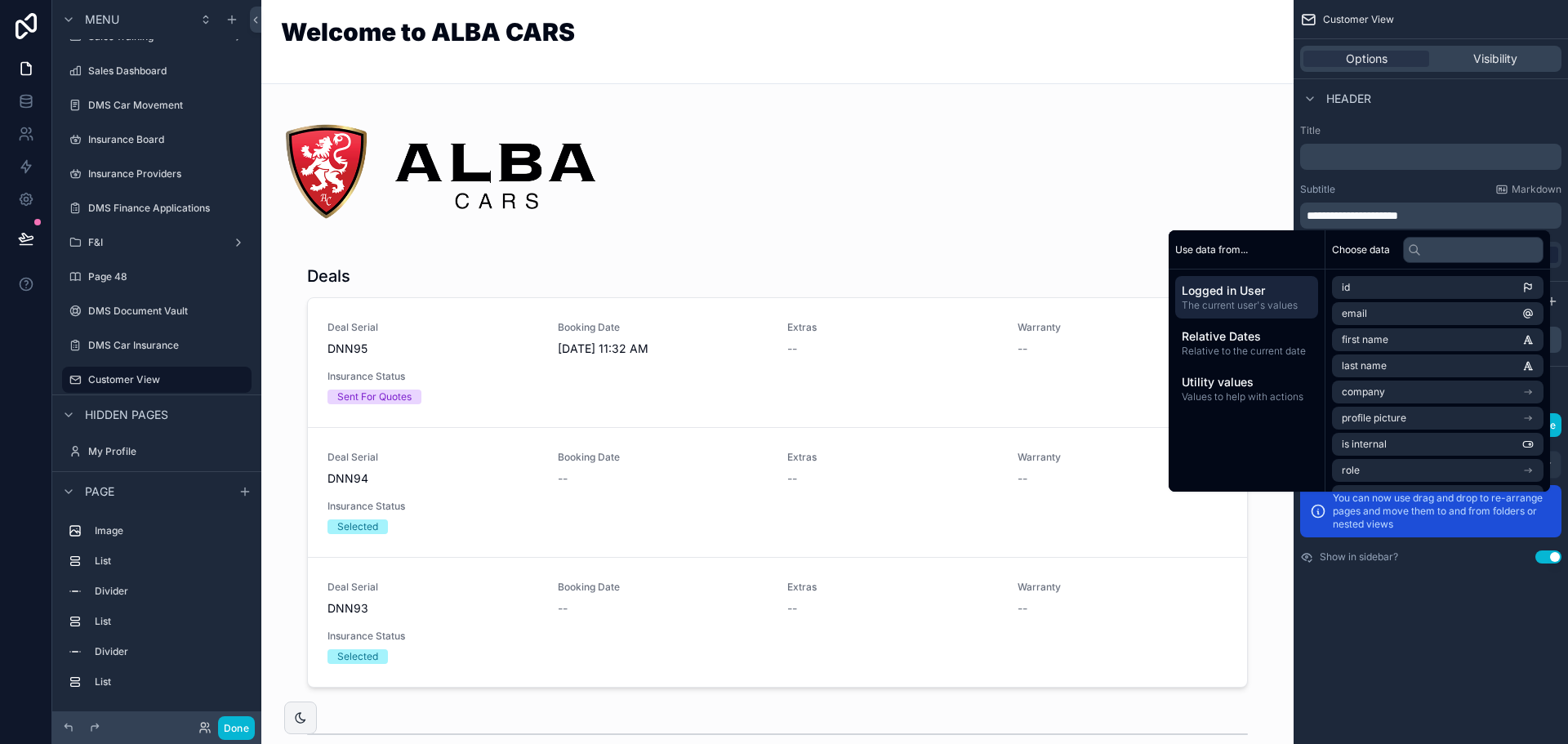
click at [1342, 195] on div "Subtitle Markdown" at bounding box center [1431, 189] width 261 height 13
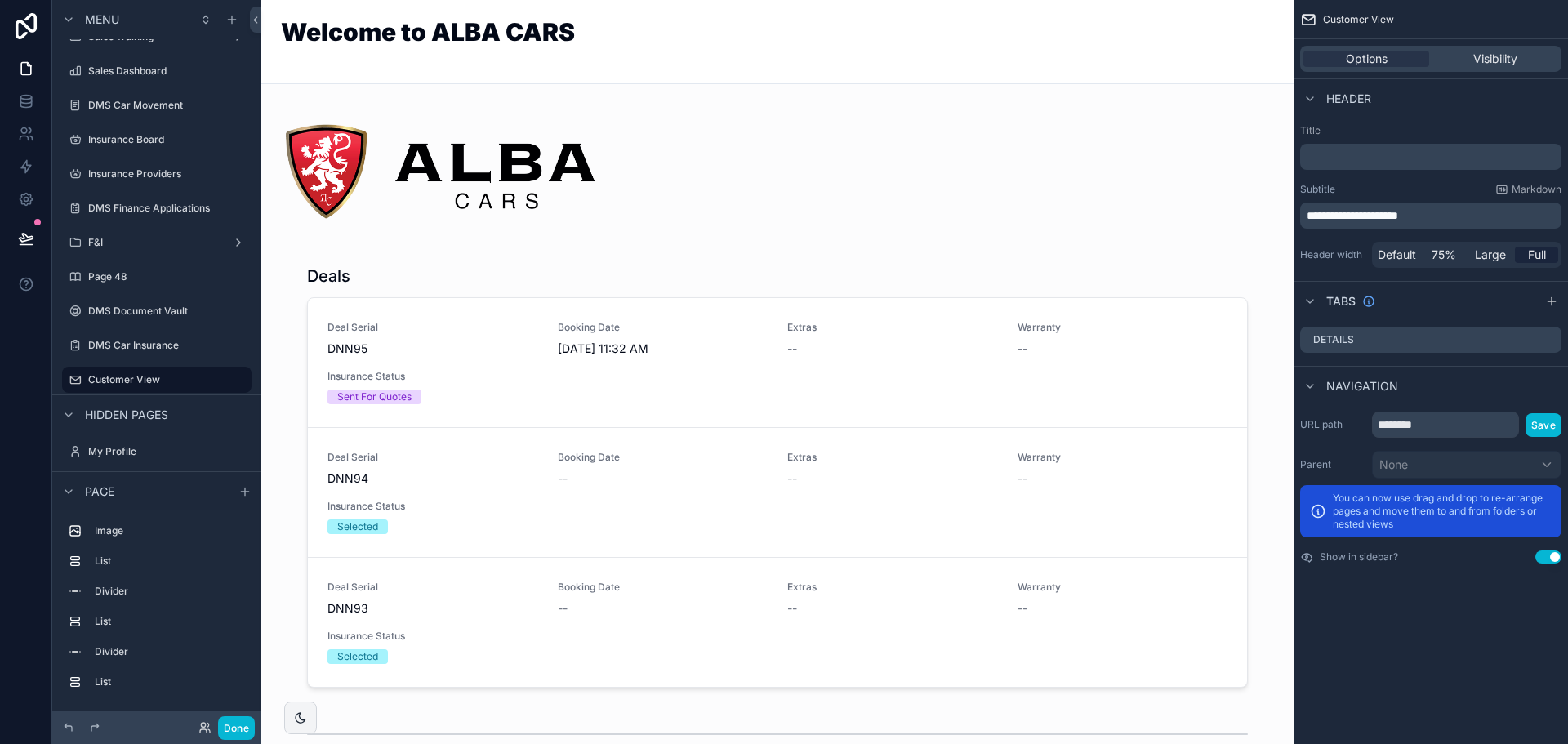
click at [1478, 213] on p "**********" at bounding box center [1432, 215] width 252 height 17
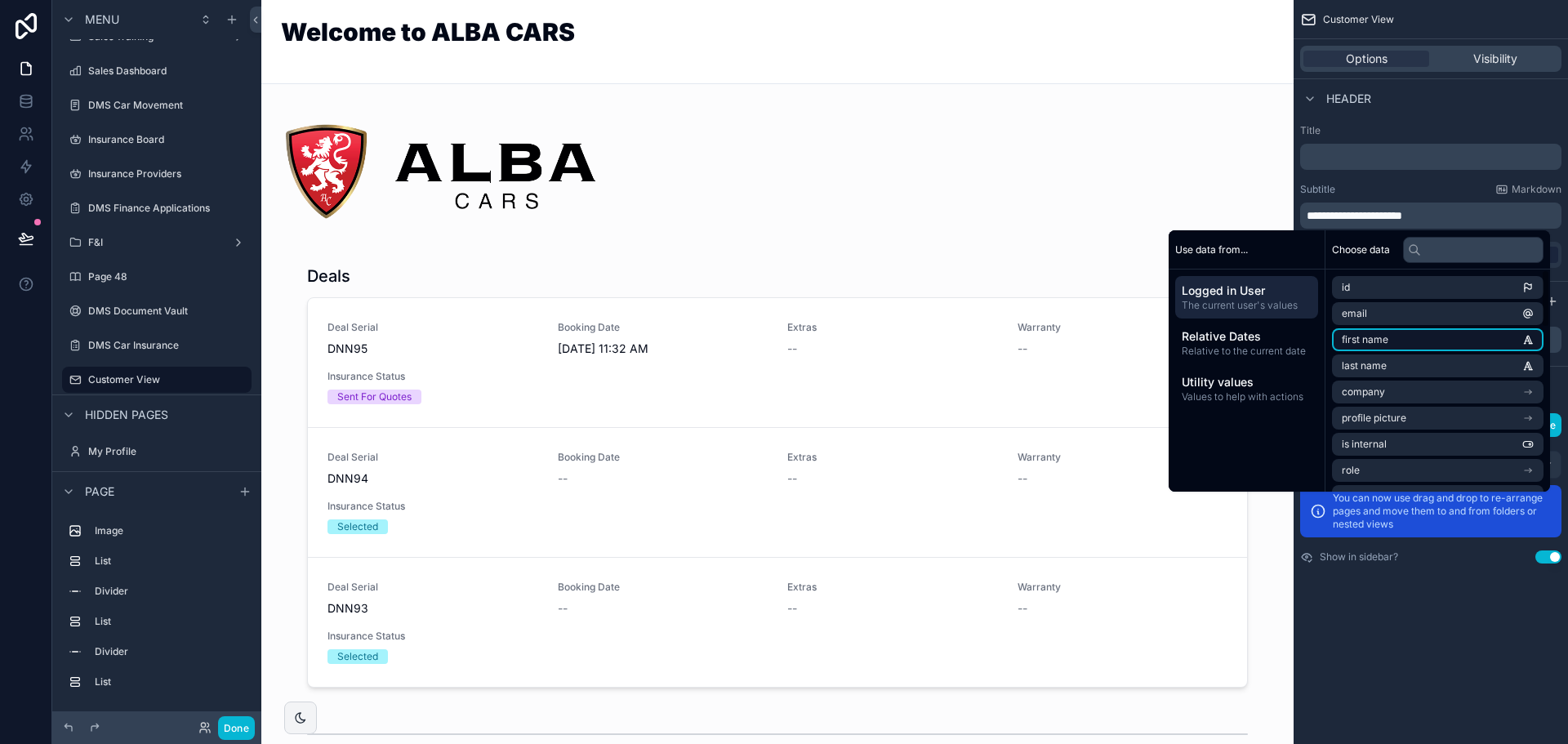
click at [1343, 334] on span "first name" at bounding box center [1365, 340] width 46 height 13
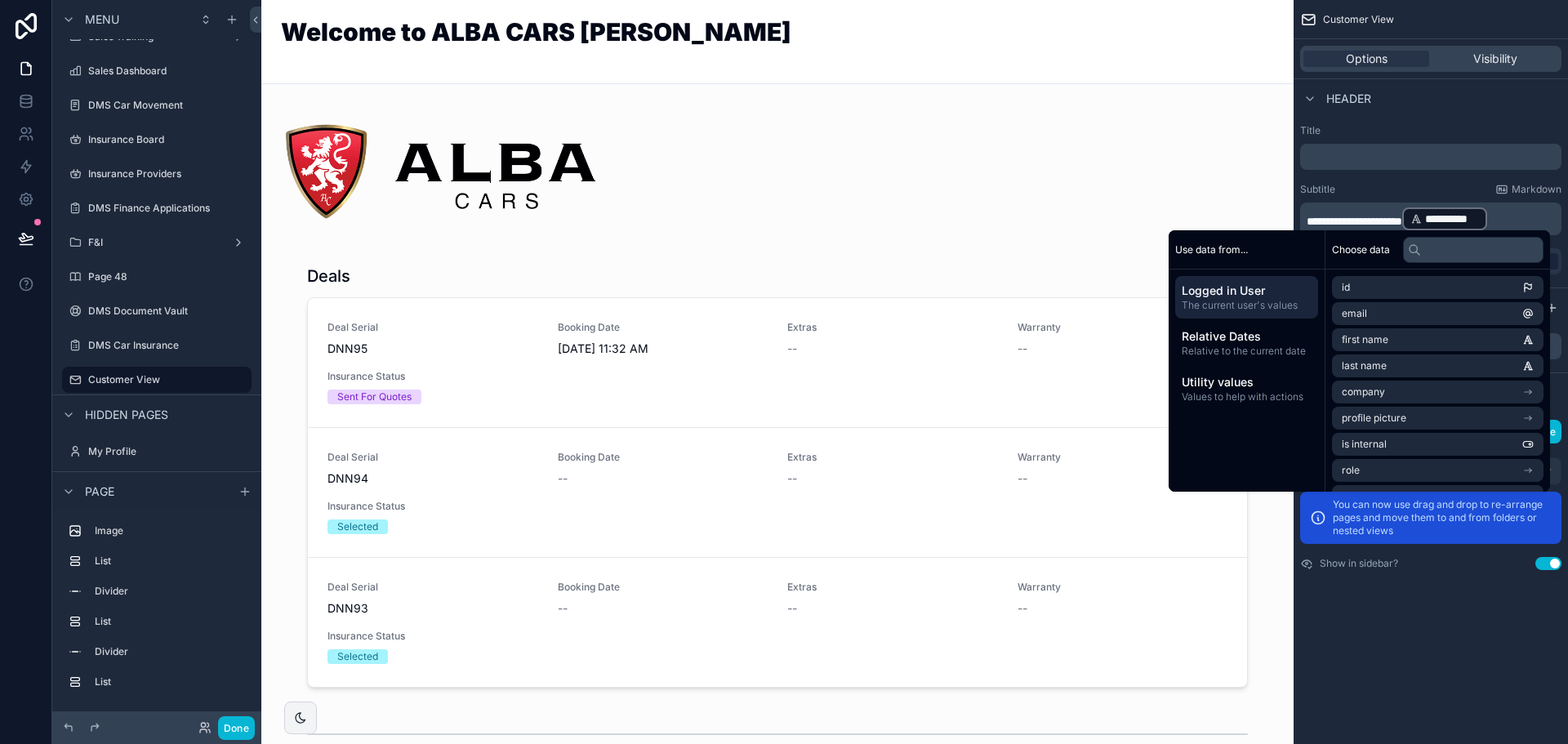
click at [1403, 215] on span "**********" at bounding box center [1354, 221] width 96 height 11
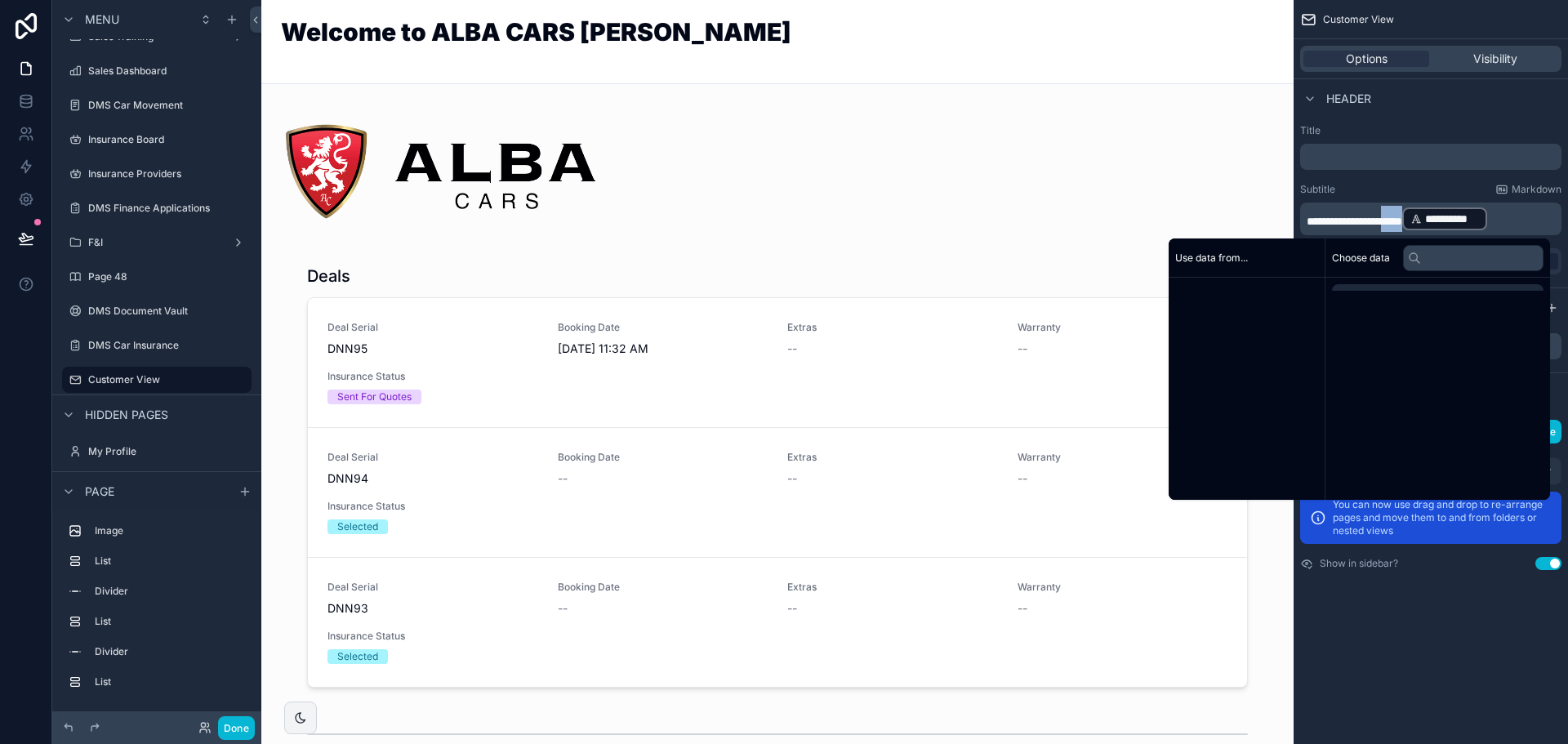
click at [1444, 213] on p "**********" at bounding box center [1432, 219] width 252 height 26
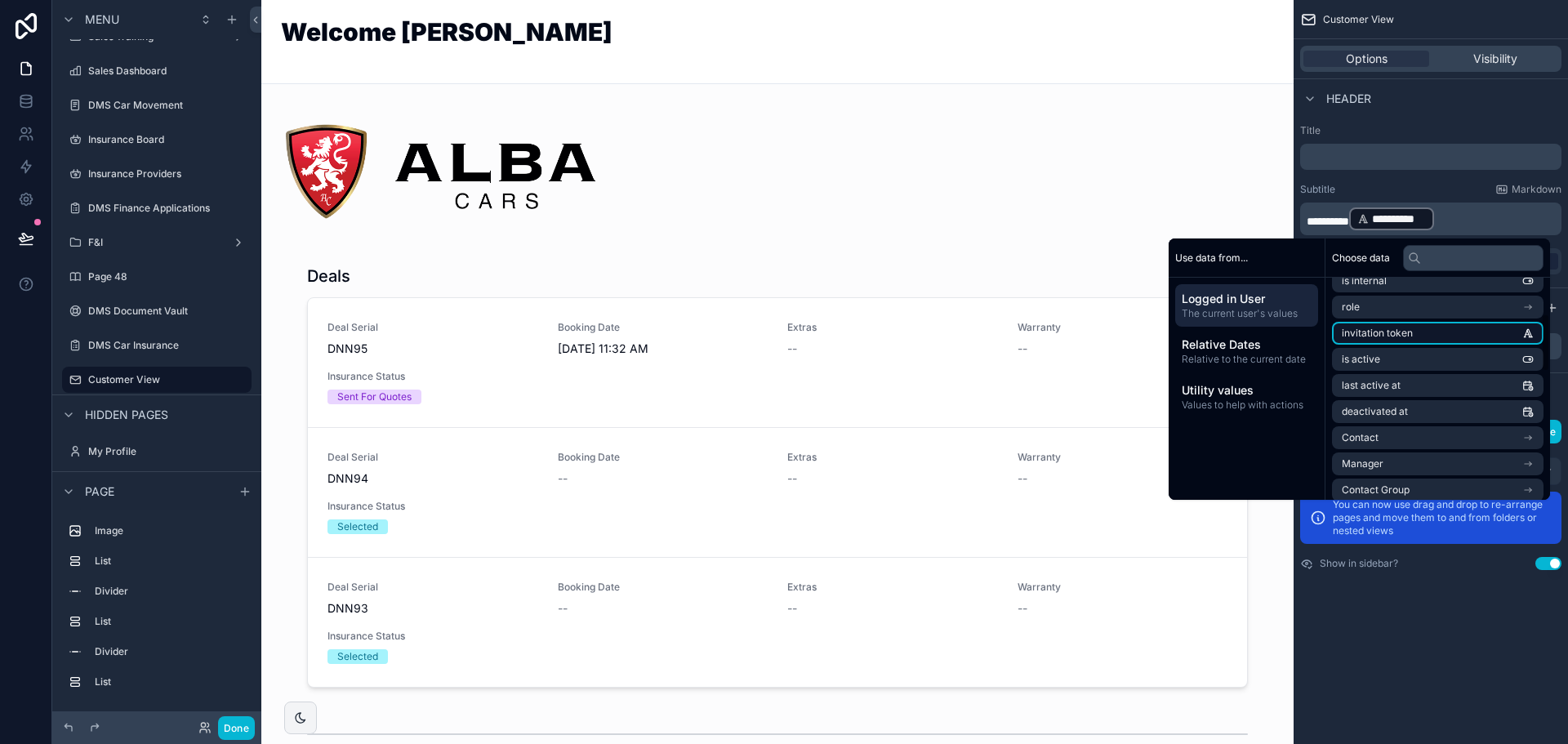
scroll to position [134, 0]
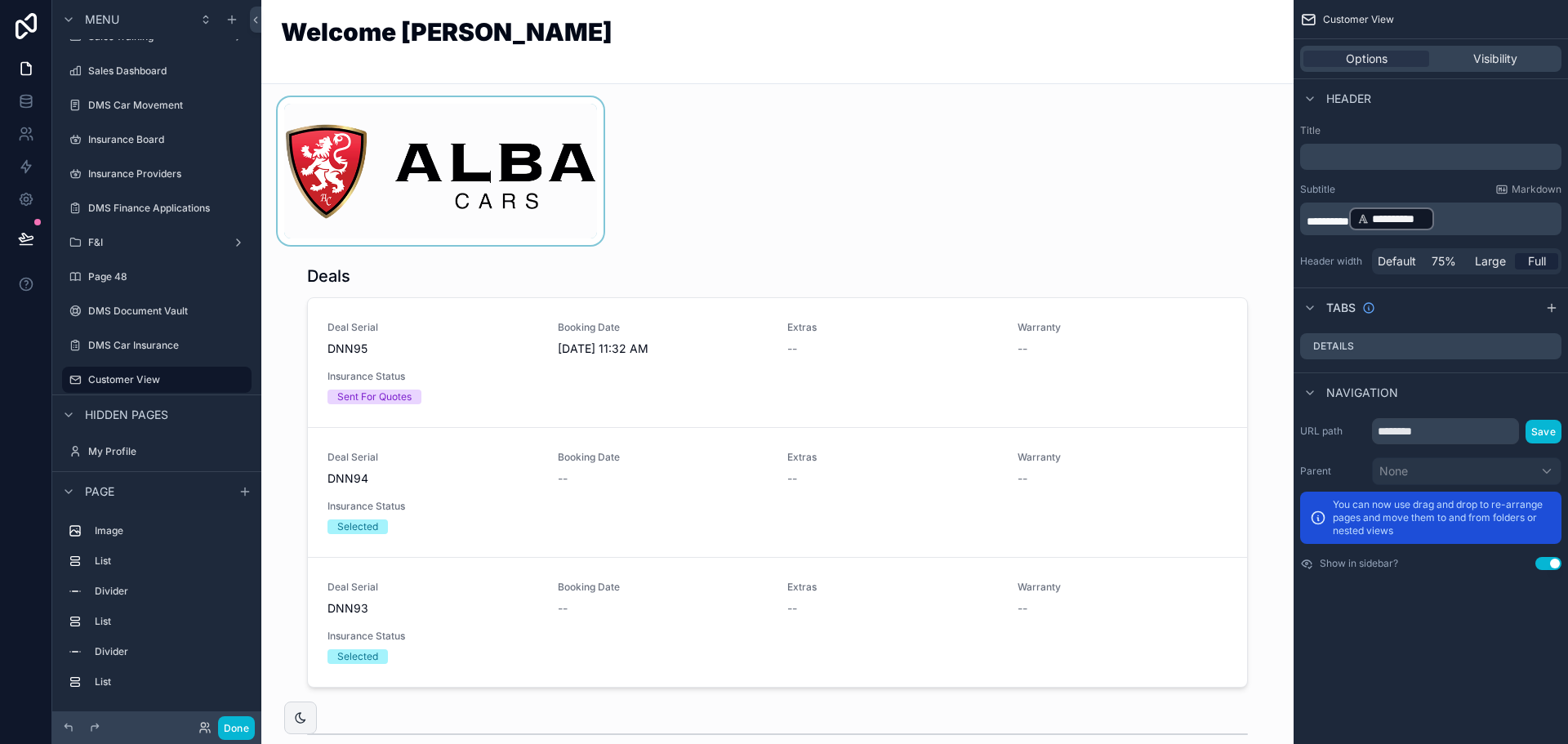
click at [537, 180] on div "scrollable content" at bounding box center [440, 171] width 333 height 148
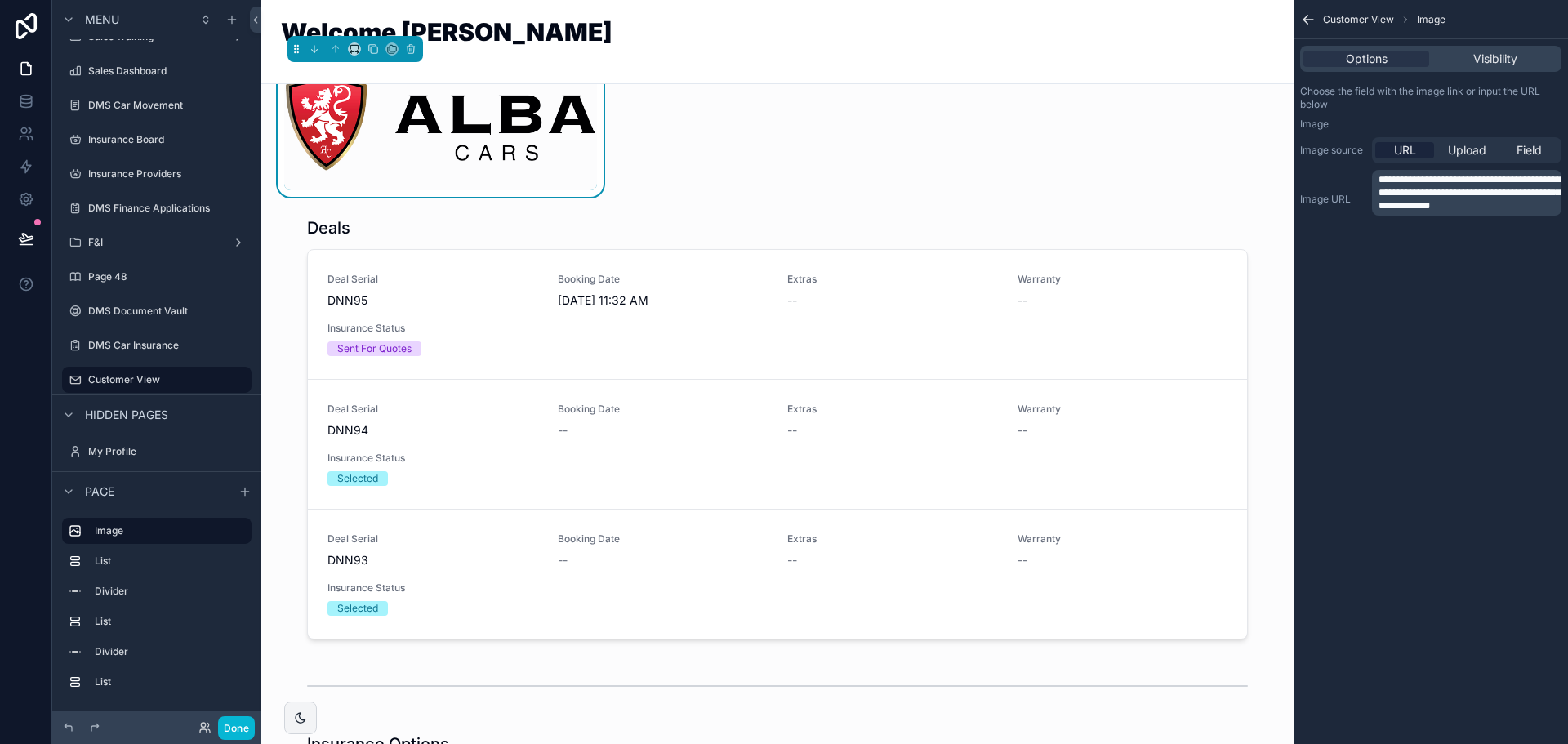
scroll to position [0, 0]
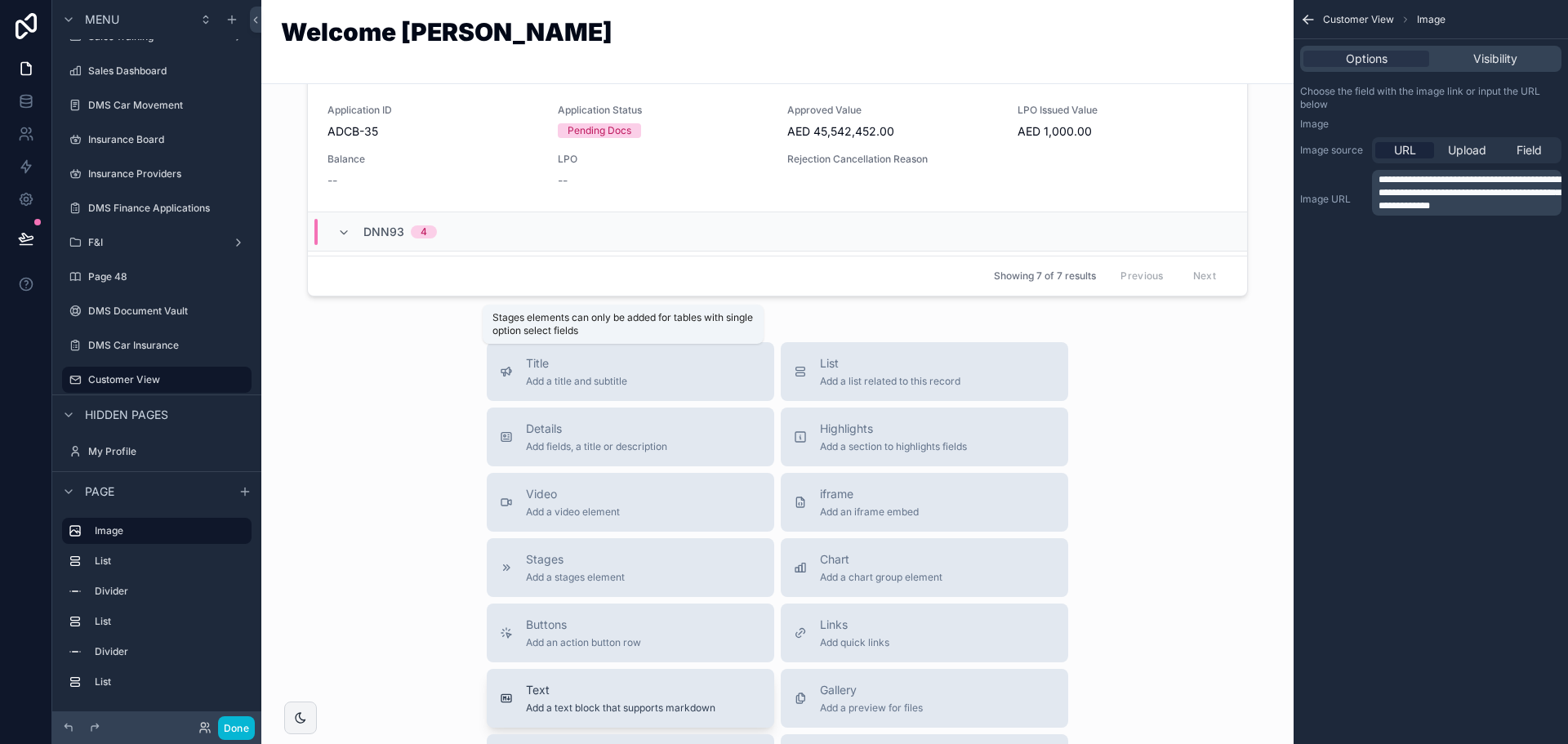
scroll to position [2042, 0]
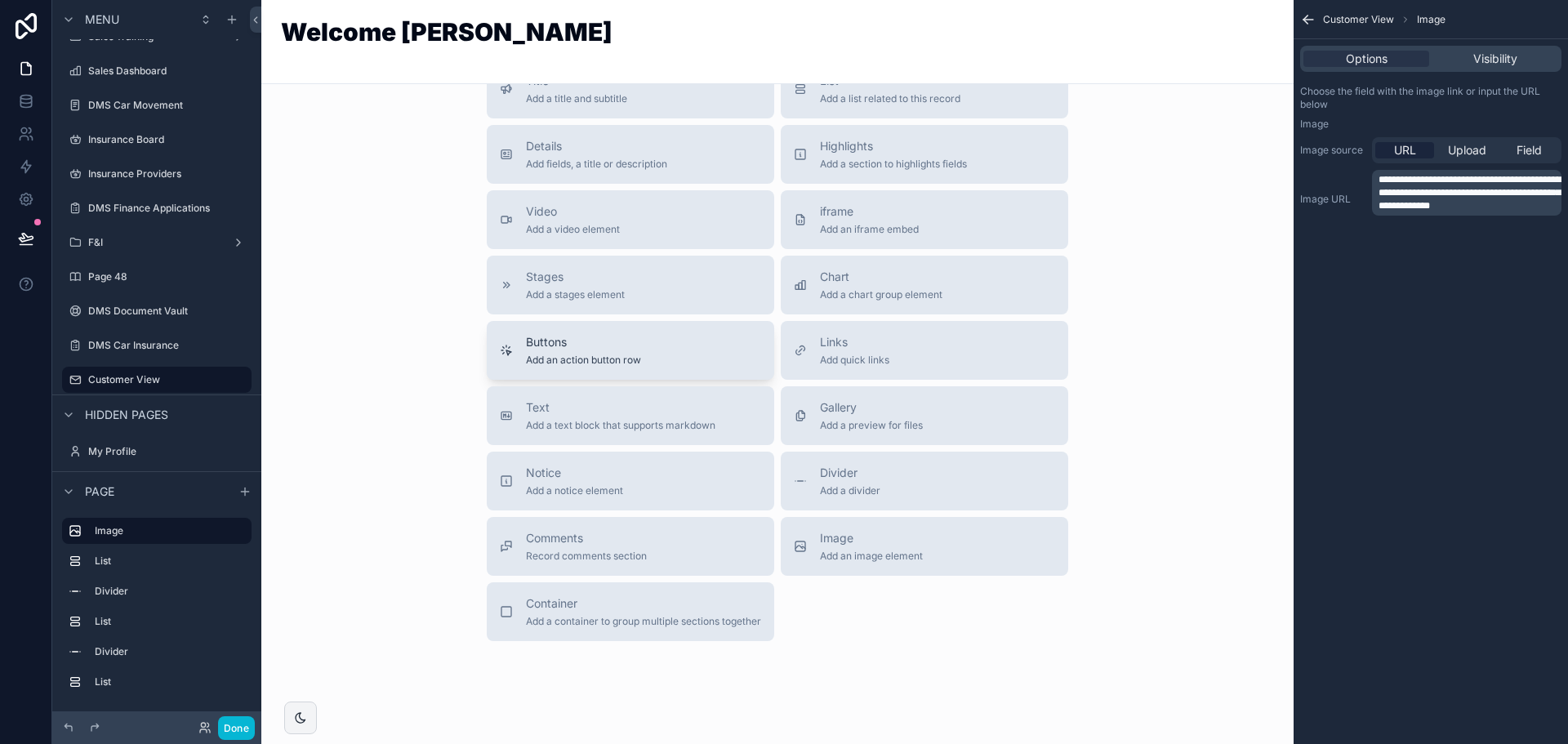
click at [603, 337] on span "Buttons" at bounding box center [583, 343] width 115 height 17
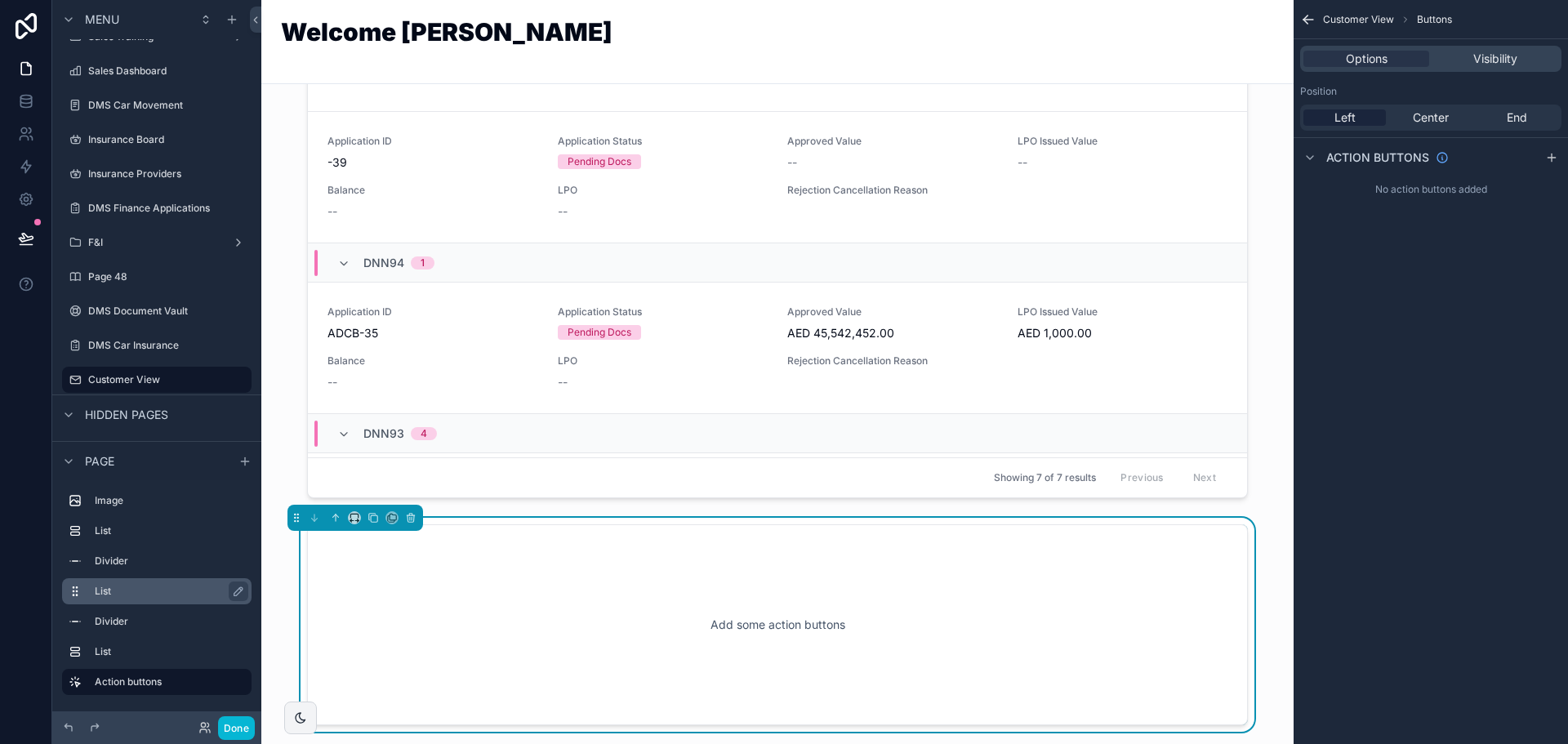
scroll to position [1564, 0]
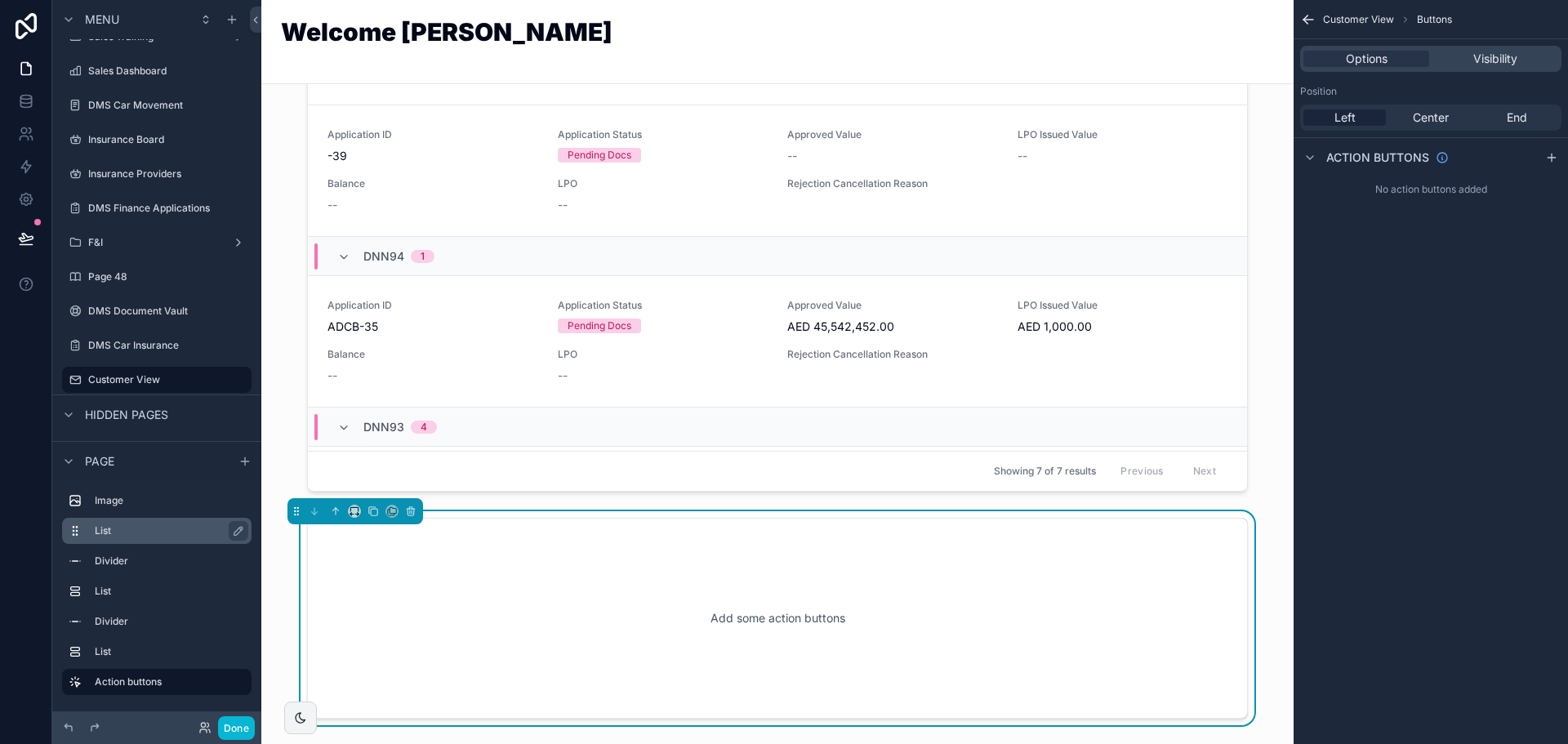
click at [147, 529] on label "List" at bounding box center [166, 530] width 144 height 13
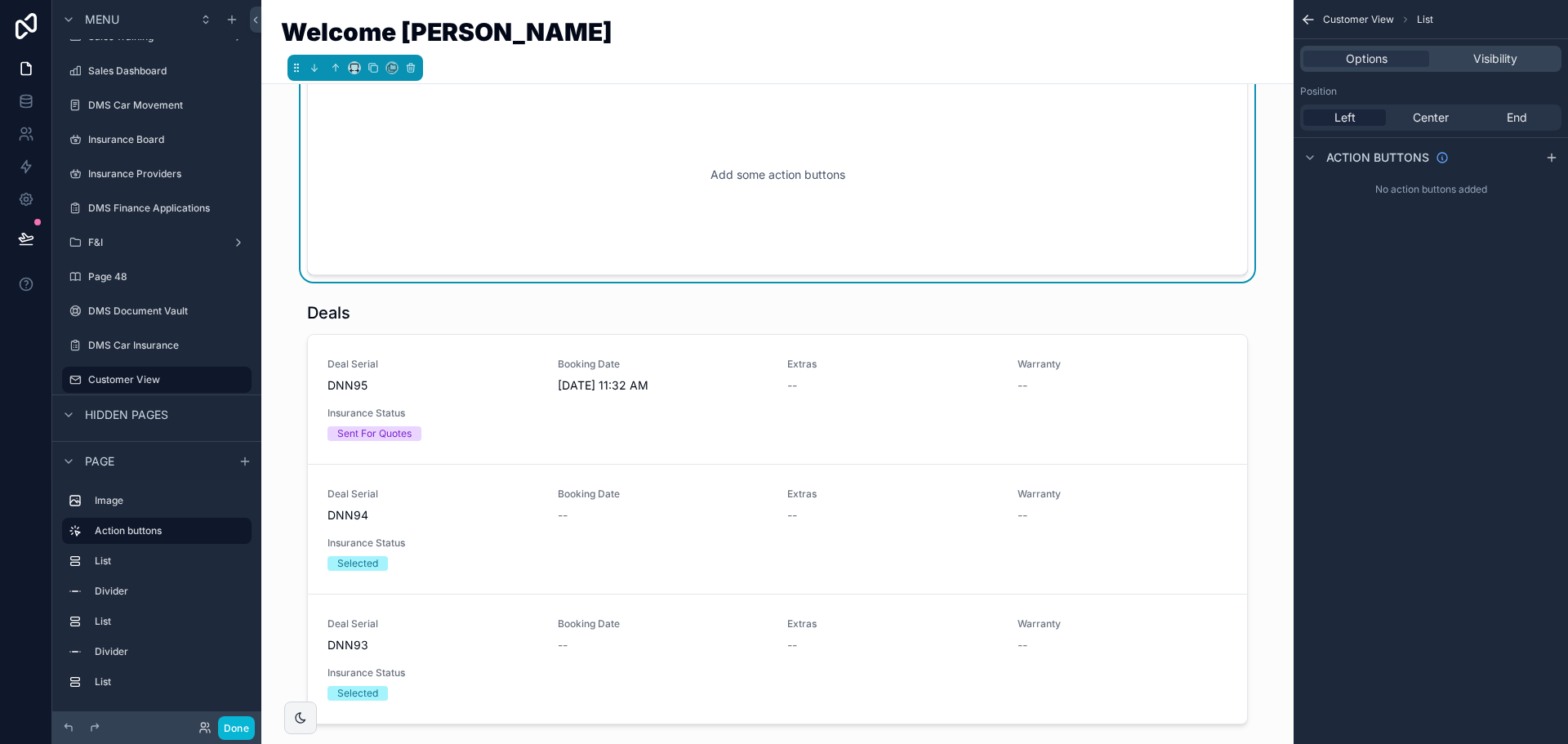
scroll to position [0, 0]
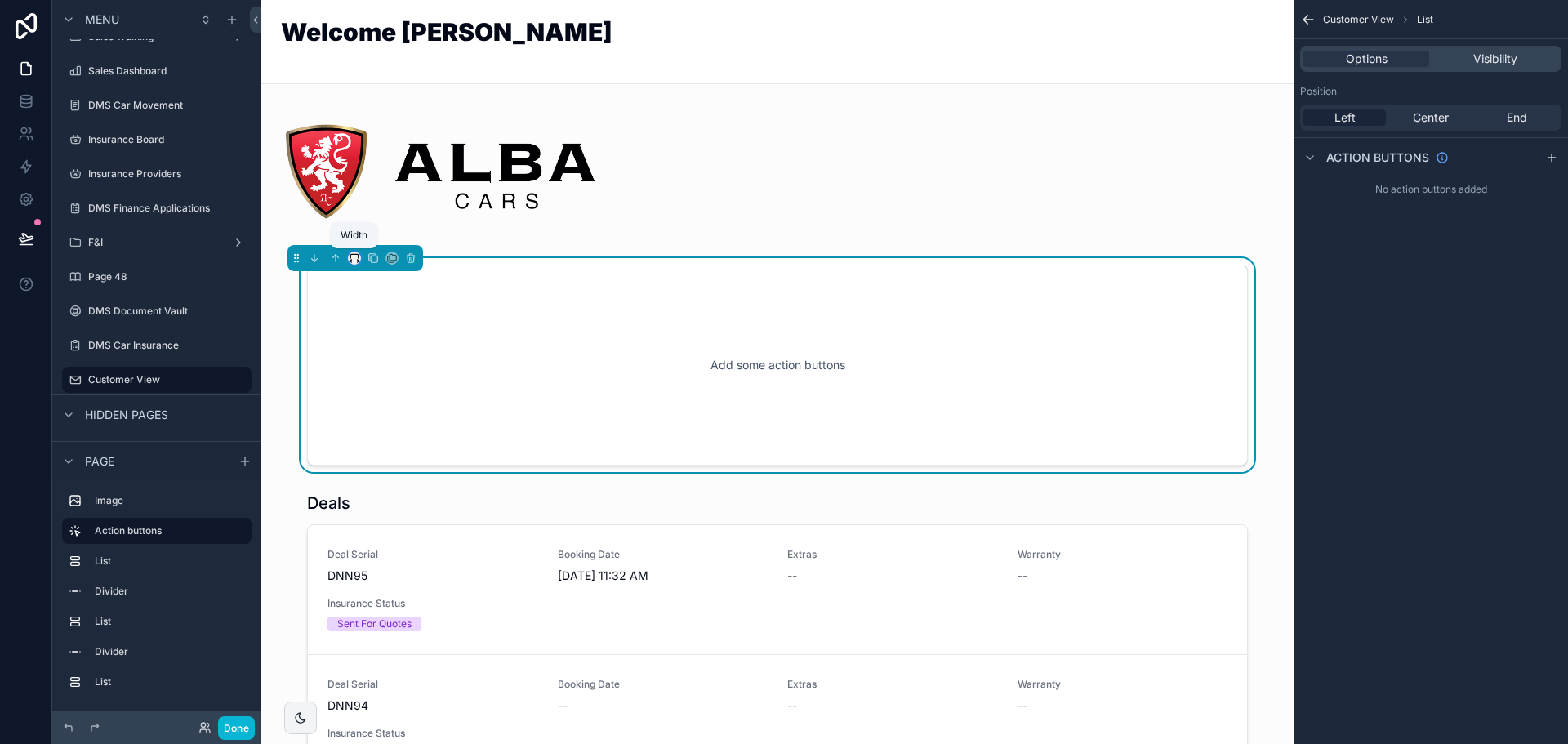
click at [354, 253] on icon "scrollable content" at bounding box center [354, 258] width 11 height 11
click at [399, 371] on div "50%" at bounding box center [387, 380] width 51 height 20
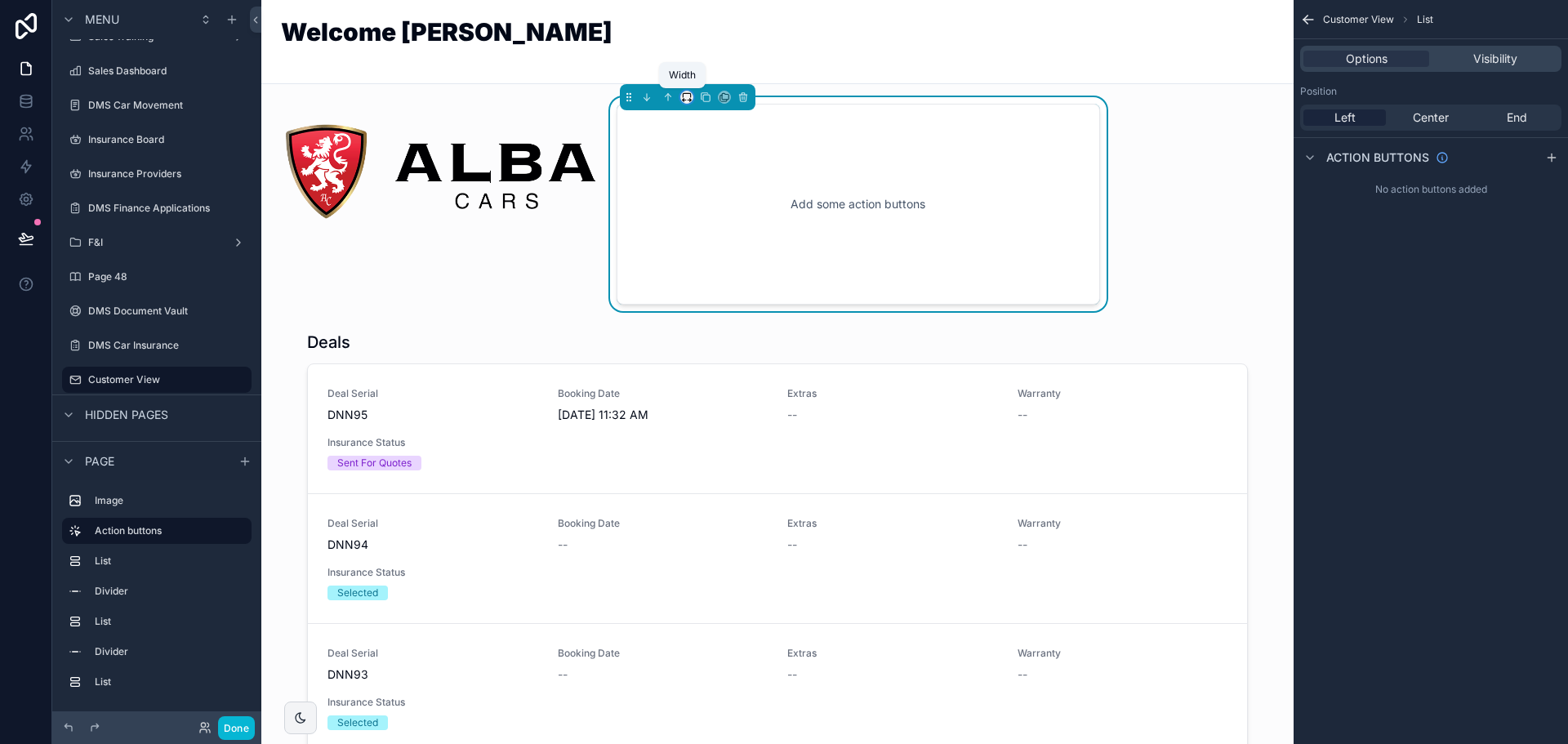
click at [683, 97] on icon "scrollable content" at bounding box center [686, 95] width 7 height 4
click at [705, 176] on div "33%" at bounding box center [715, 189] width 71 height 30
click at [681, 97] on icon "scrollable content" at bounding box center [686, 97] width 11 height 11
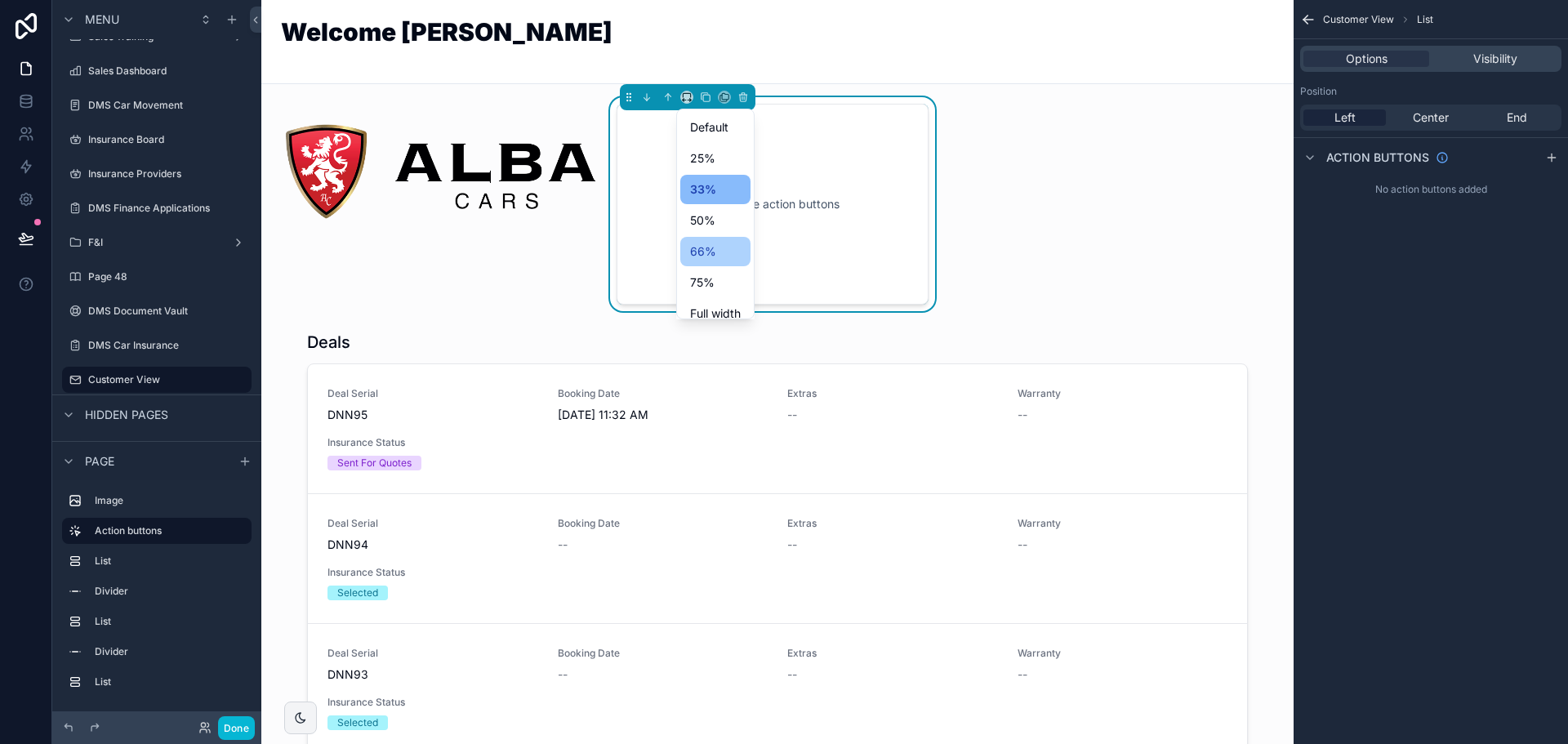
click at [716, 251] on div "66%" at bounding box center [715, 251] width 51 height 20
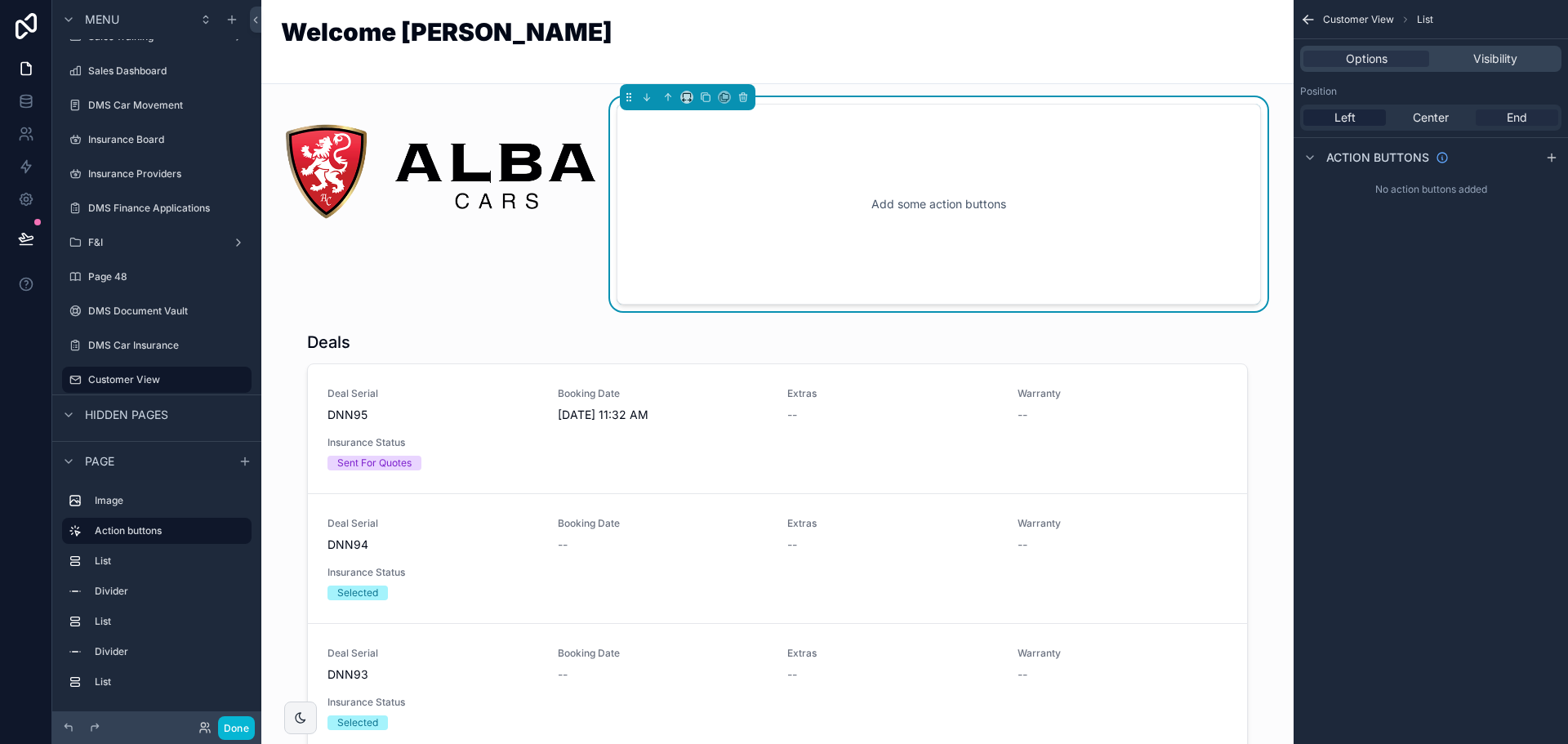
click at [1505, 118] on div "End" at bounding box center [1517, 118] width 83 height 17
click at [1551, 152] on icon "scrollable content" at bounding box center [1552, 158] width 13 height 13
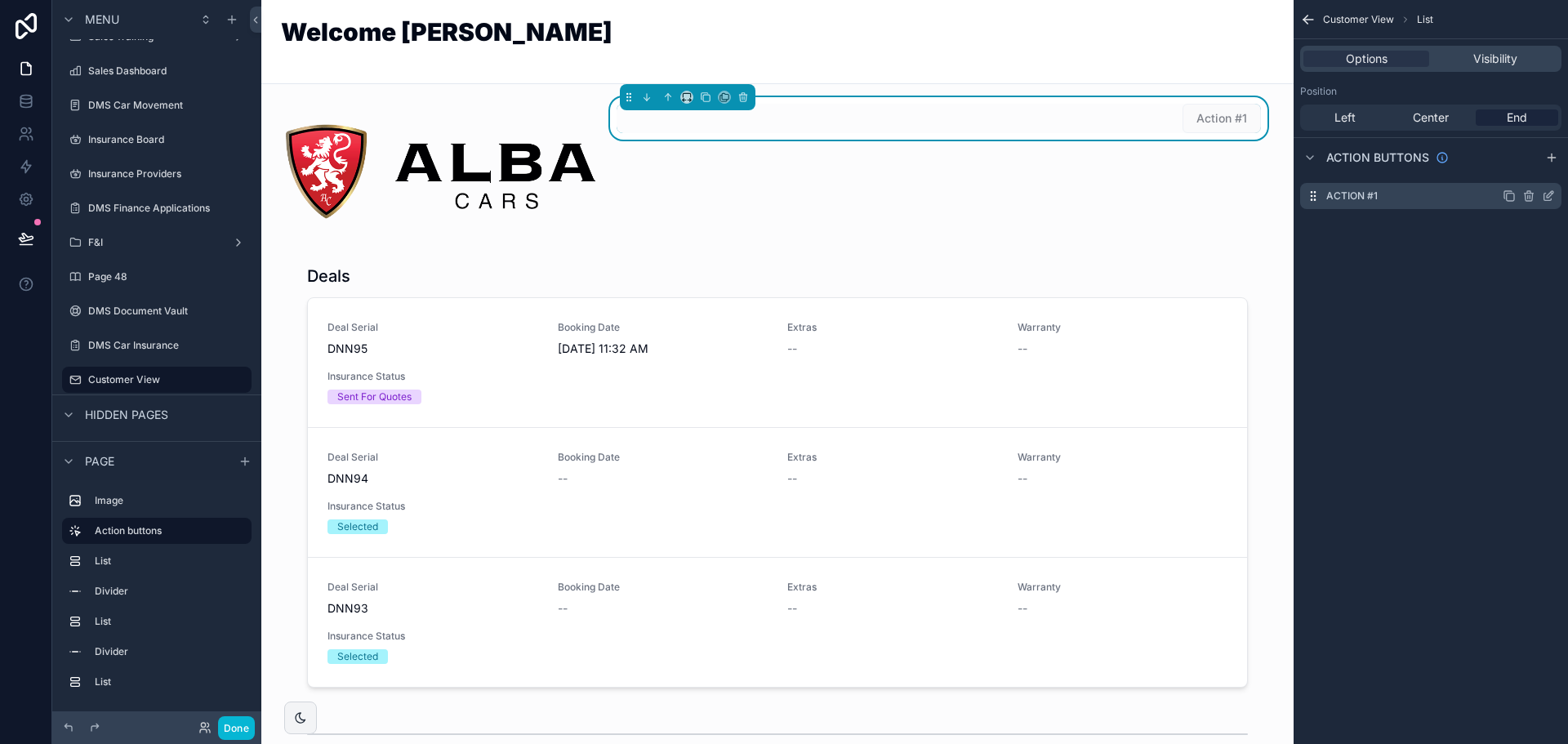
click at [1548, 197] on icon "scrollable content" at bounding box center [1548, 196] width 13 height 13
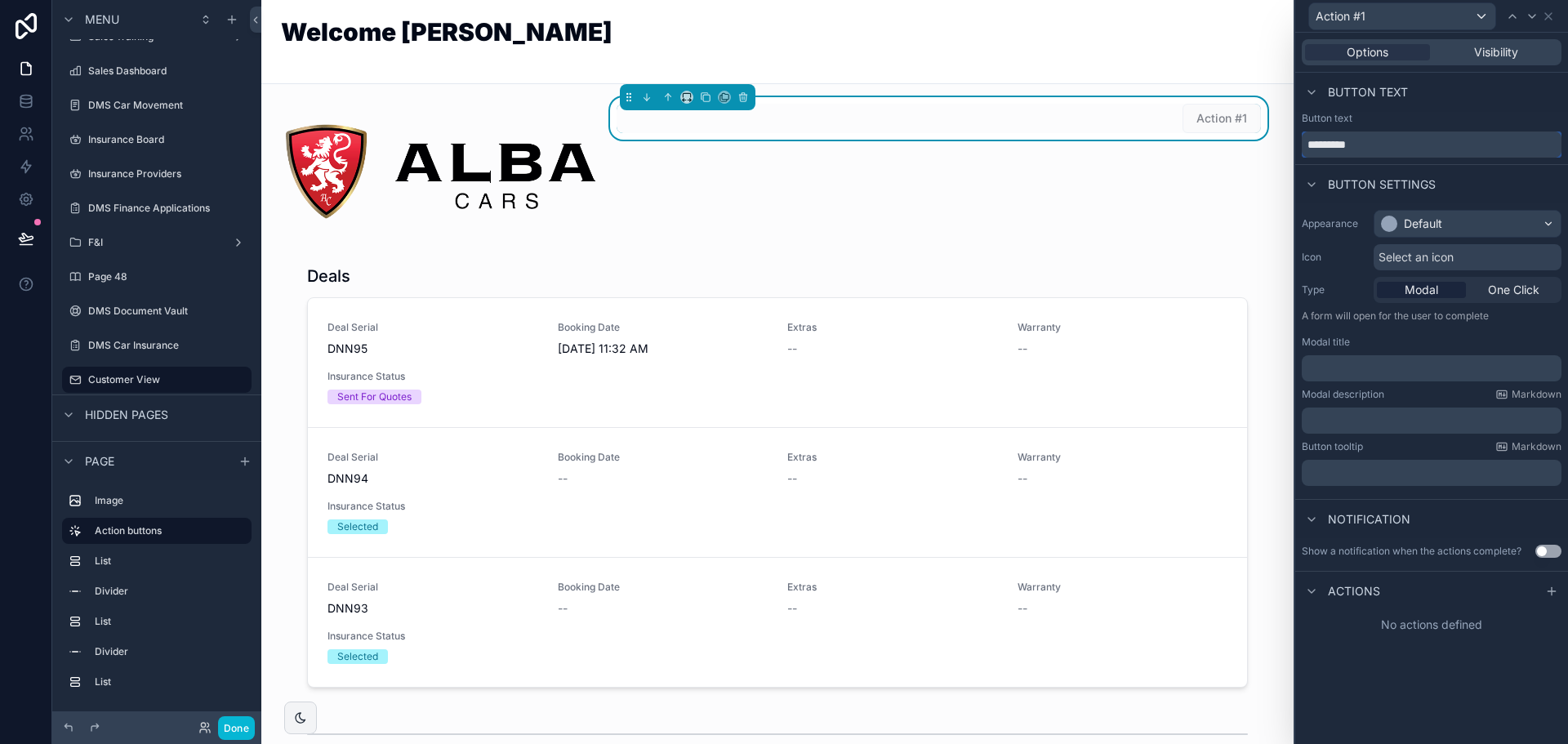
drag, startPoint x: 1274, startPoint y: 145, endPoint x: 1232, endPoint y: 143, distance: 42.0
click at [1232, 143] on div "Action #1 Options Visibility Button text Button text ********* Button settings …" at bounding box center [784, 372] width 1568 height 744
drag, startPoint x: 1373, startPoint y: 140, endPoint x: 1131, endPoint y: 129, distance: 242.2
click at [1130, 129] on div "rEQ Options Visibility Button text Button text *** Button settings Appearance D…" at bounding box center [784, 372] width 1568 height 744
type input "**********"
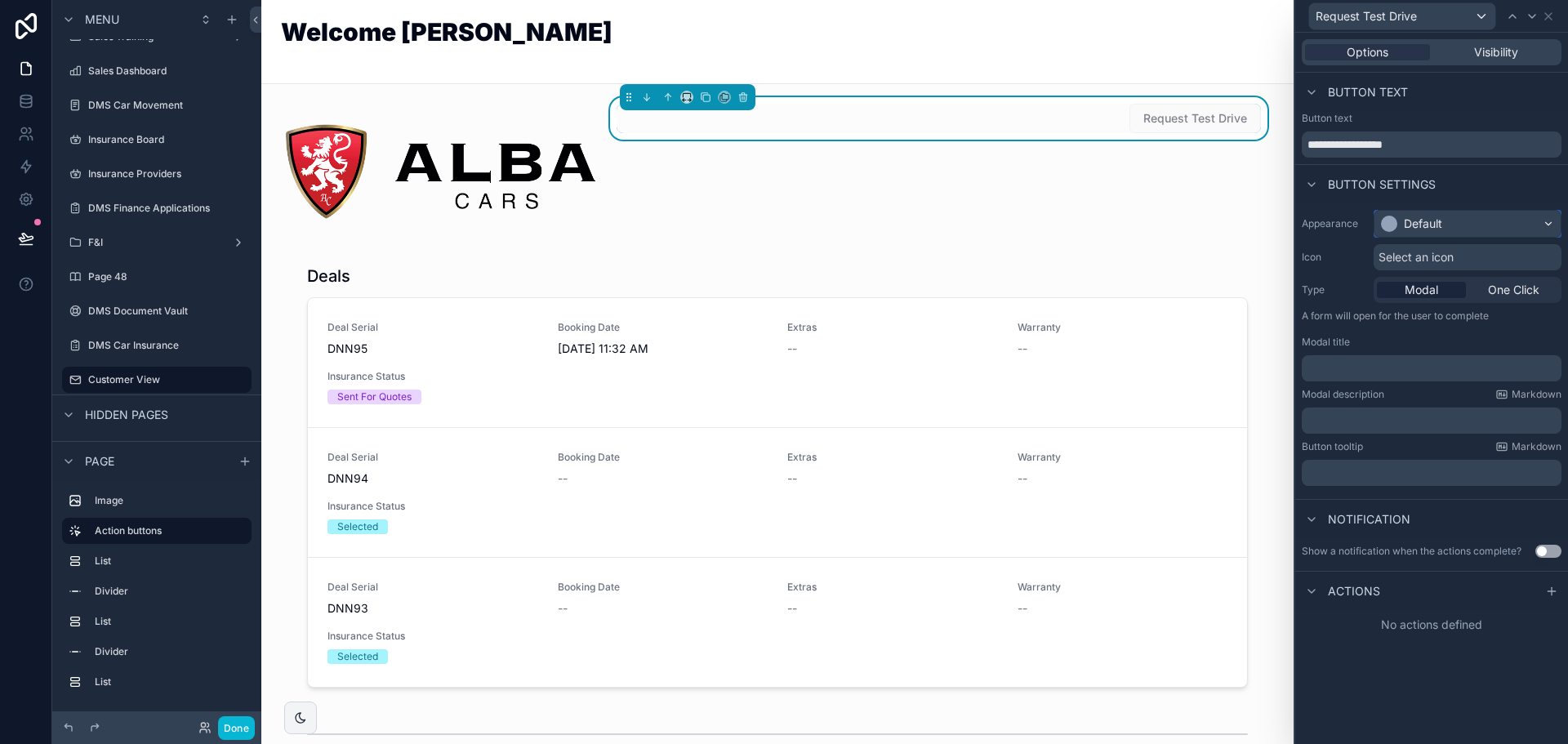
click at [1441, 231] on div "Default" at bounding box center [1422, 224] width 38 height 17
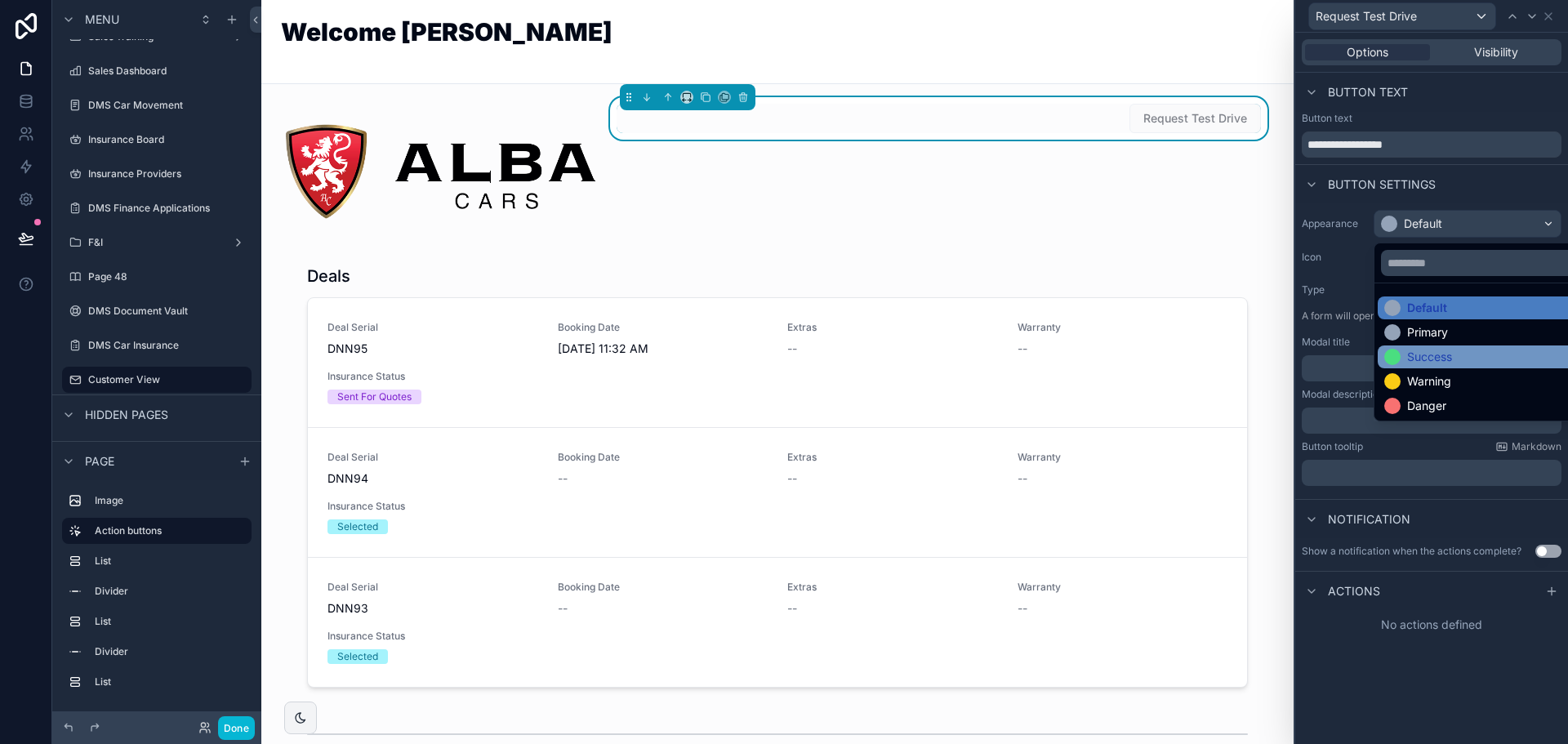
click at [1450, 354] on div "Success" at bounding box center [1430, 357] width 45 height 17
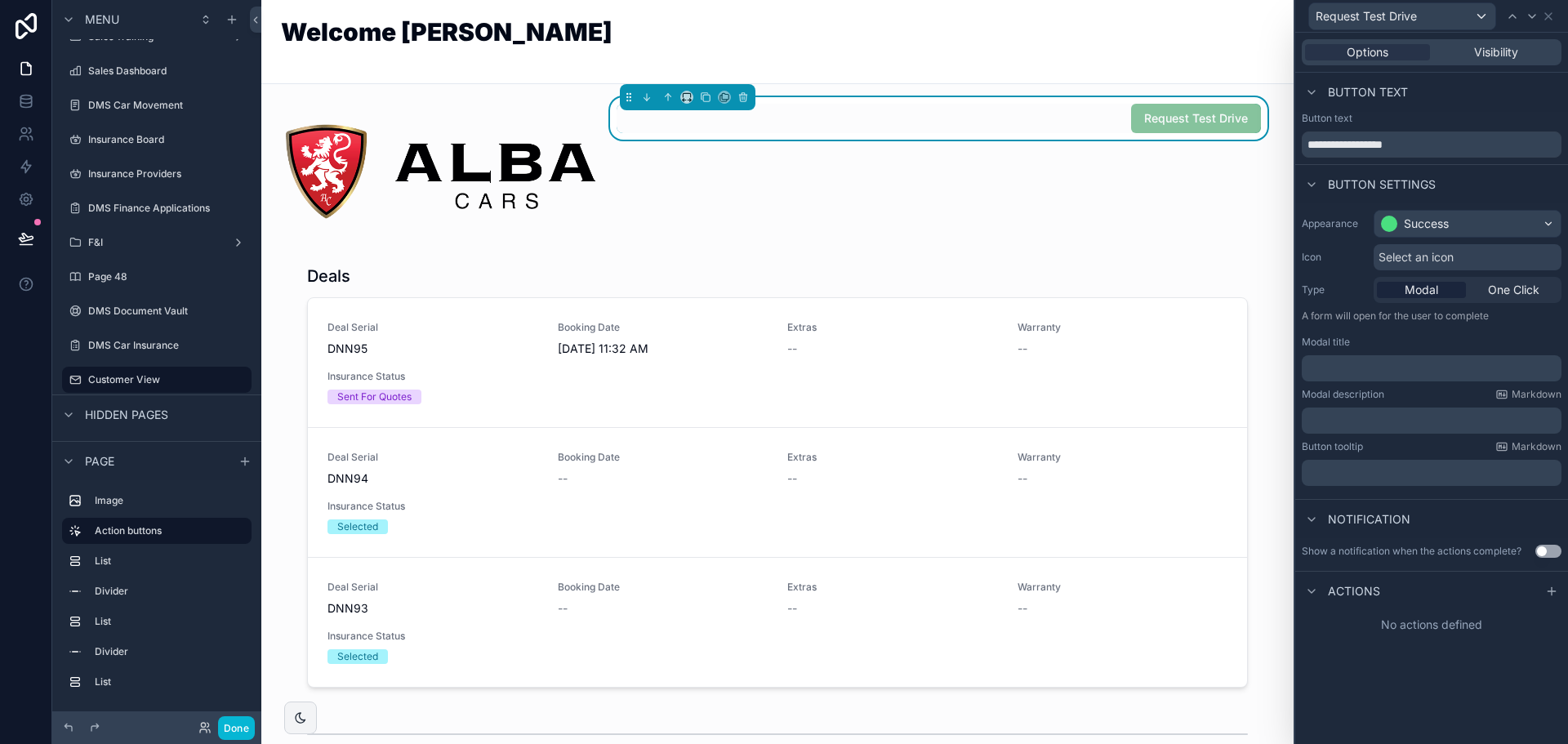
click at [1445, 248] on div "Select an icon" at bounding box center [1468, 257] width 188 height 26
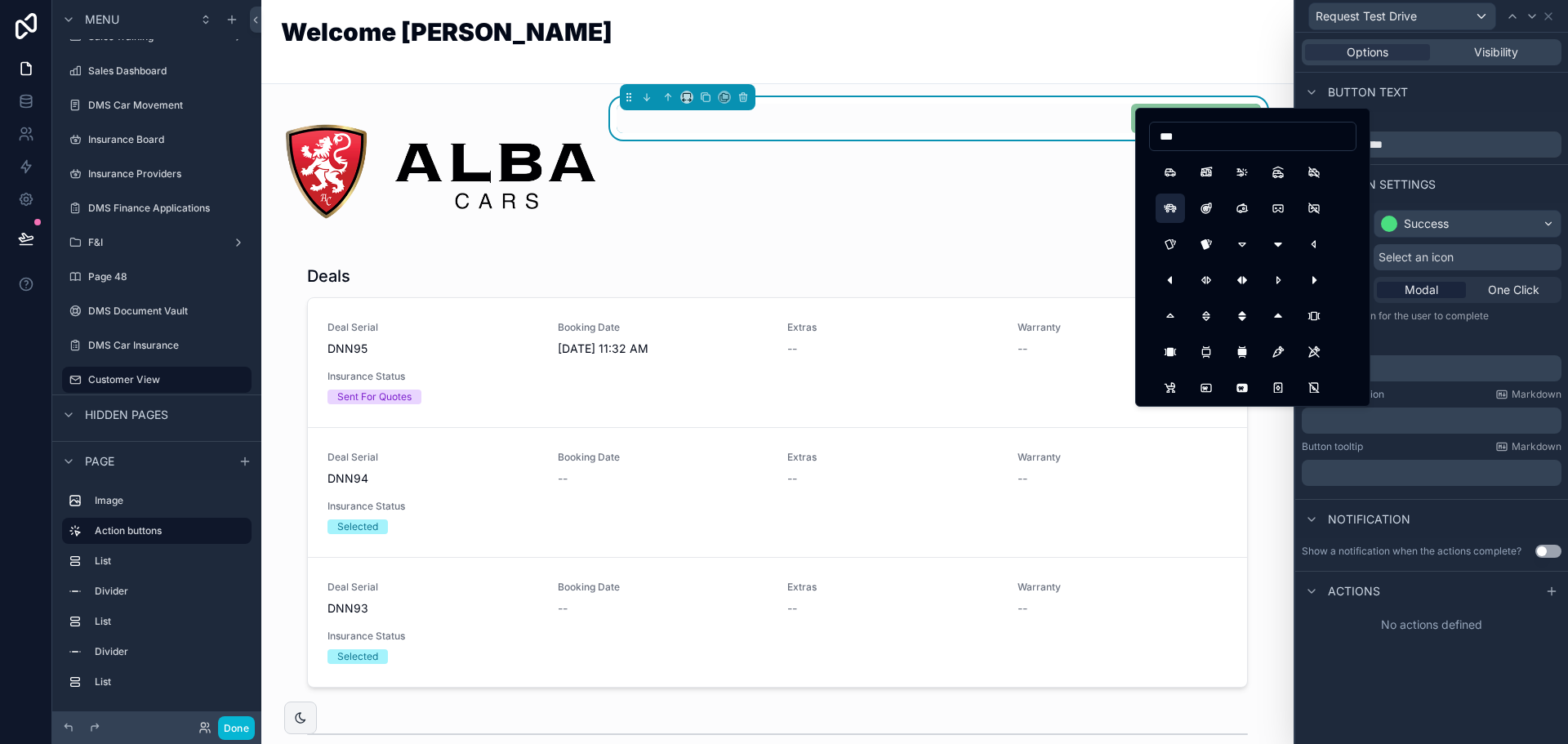
type input "***"
click at [1177, 199] on button "CarSuv" at bounding box center [1170, 208] width 30 height 30
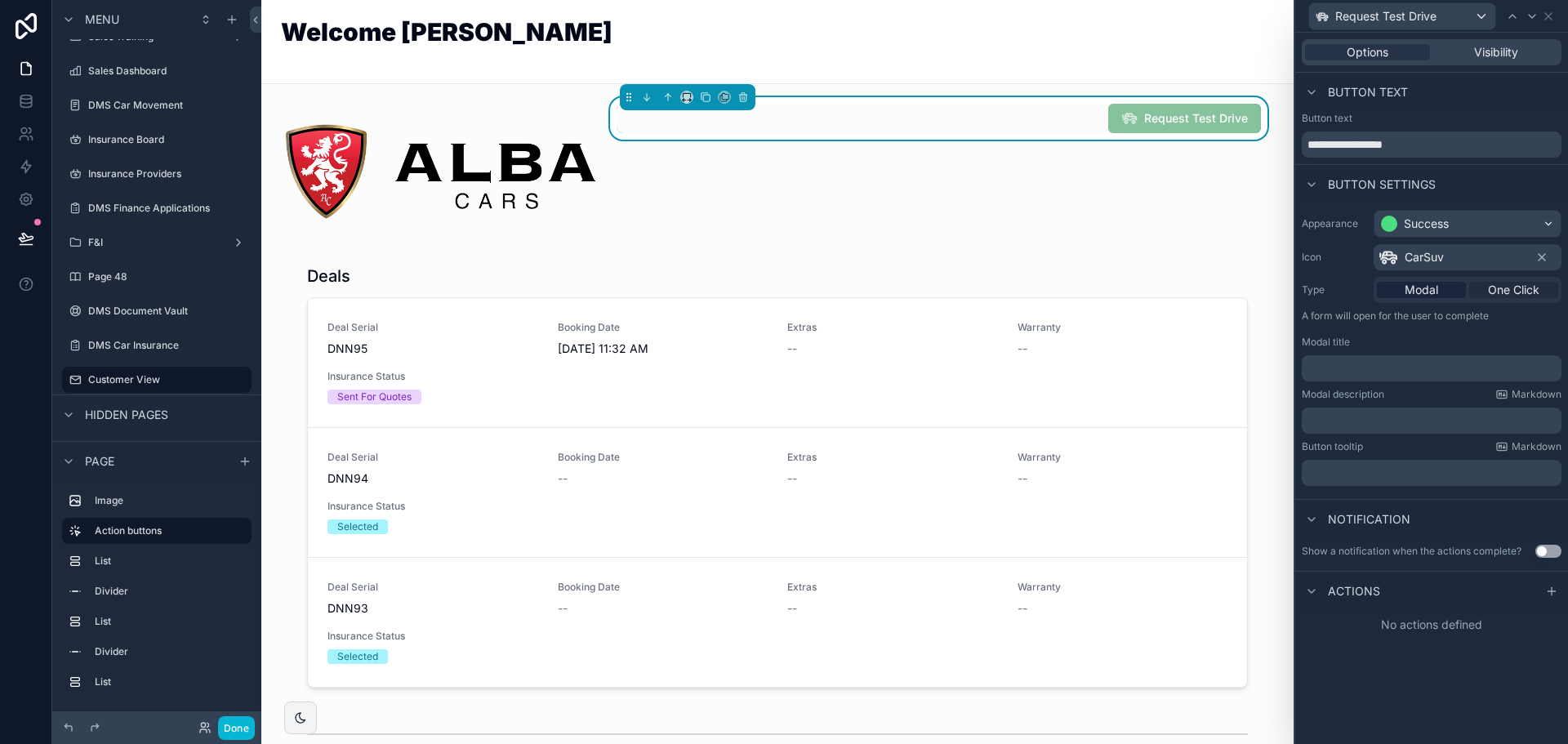
click at [1483, 296] on div "One Click" at bounding box center [1514, 290] width 89 height 17
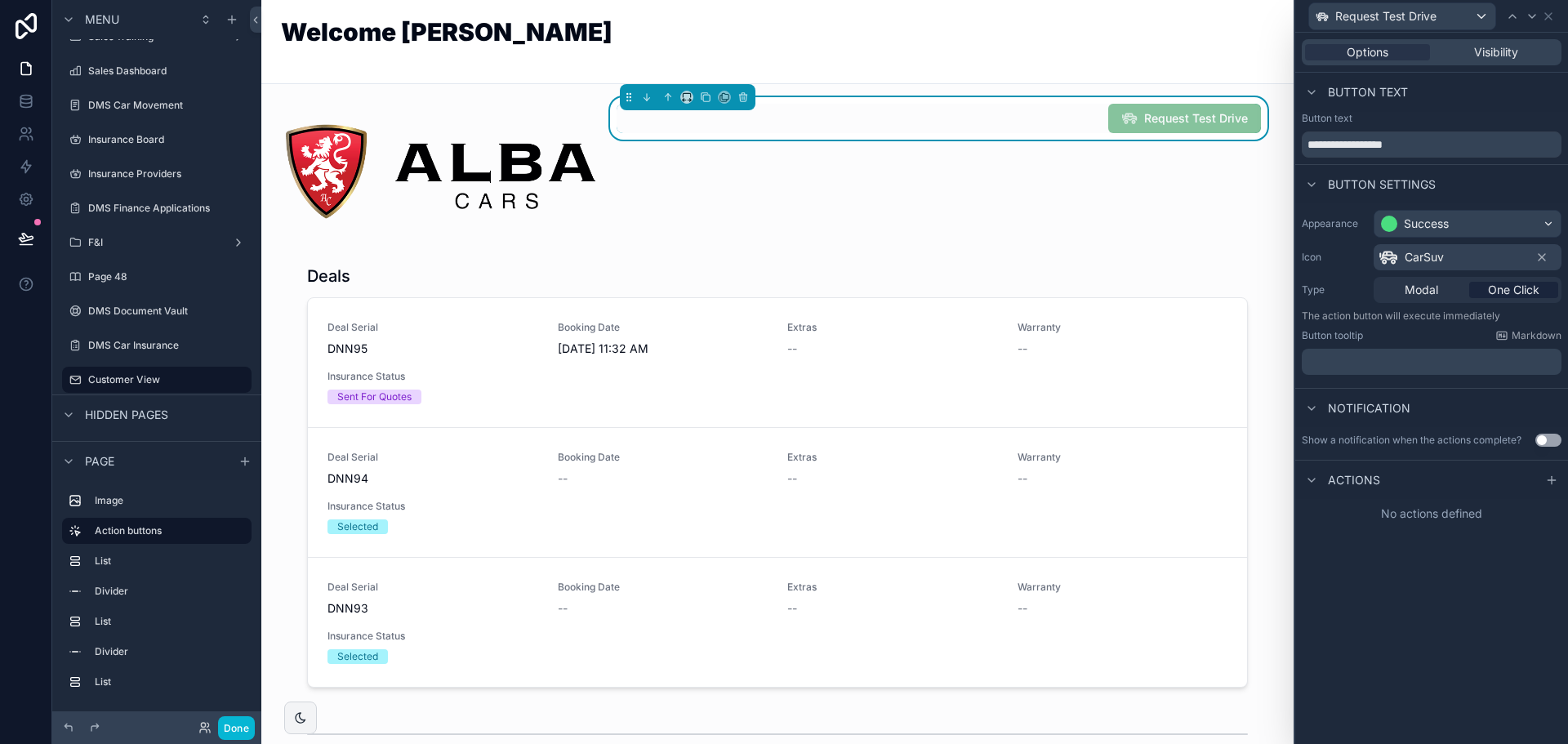
click at [963, 231] on div "Request Test Drive" at bounding box center [938, 171] width 664 height 148
click at [925, 124] on div "Request Test Drive" at bounding box center [939, 119] width 645 height 30
click at [1547, 20] on icon at bounding box center [1548, 17] width 13 height 13
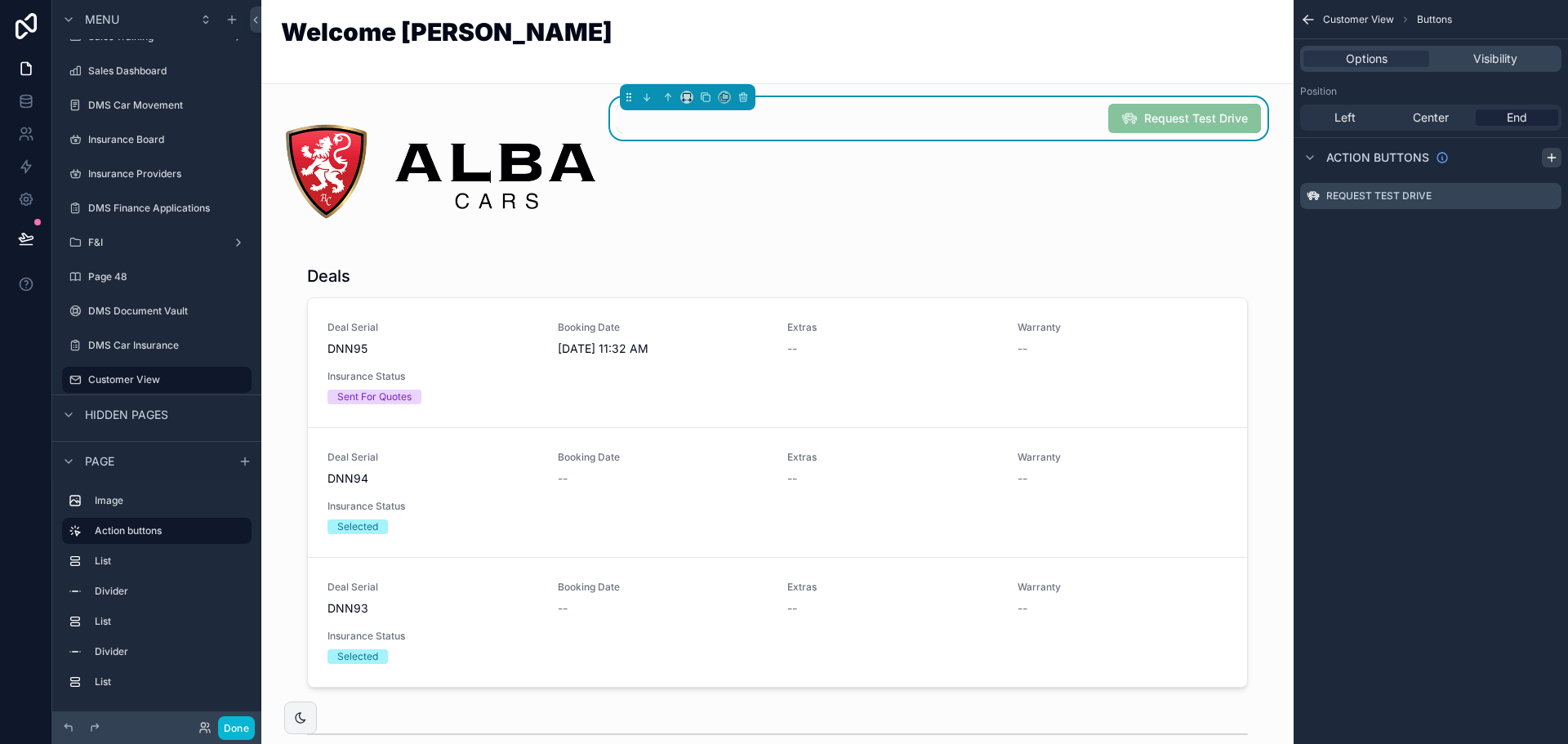
click at [1552, 160] on icon "scrollable content" at bounding box center [1552, 158] width 13 height 13
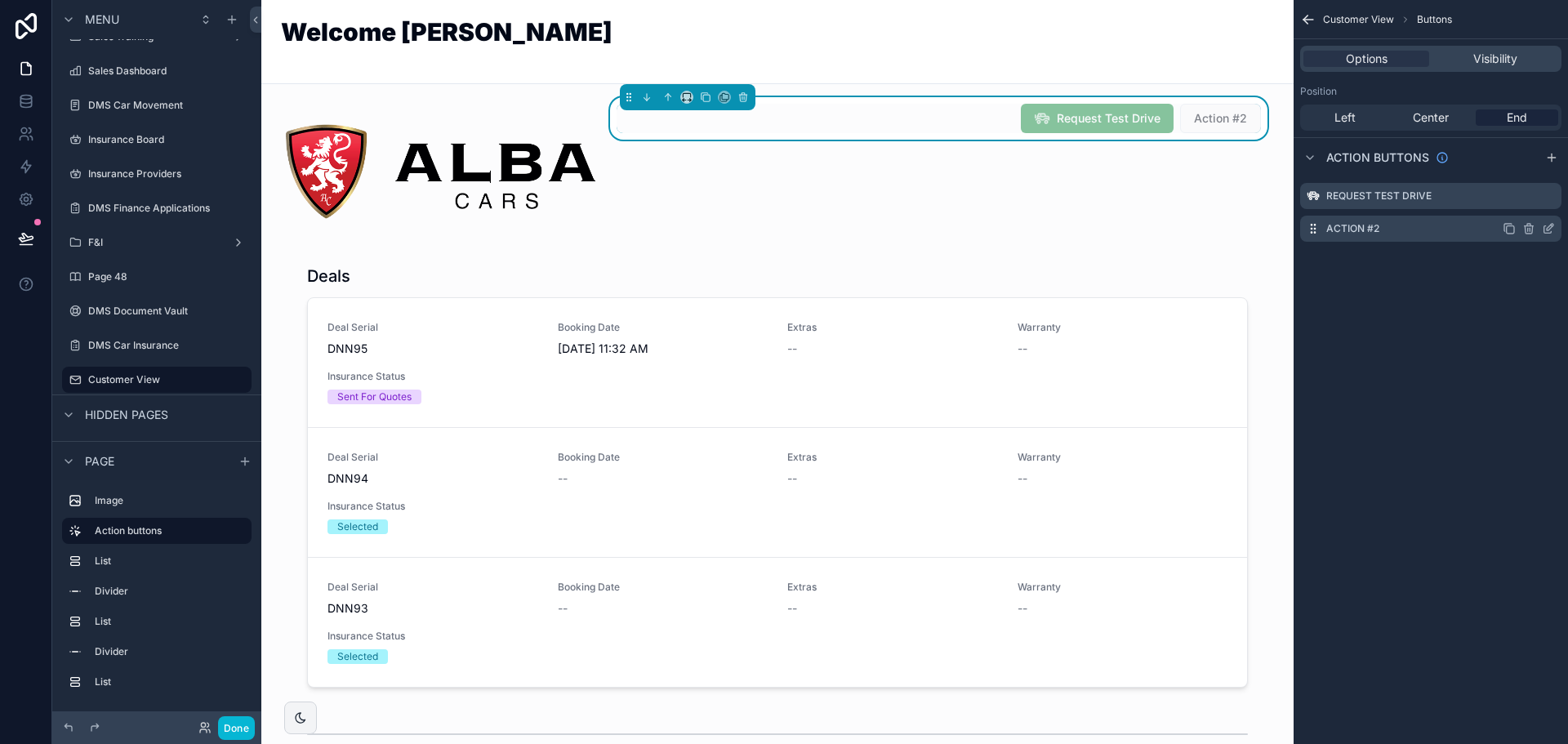
click at [1548, 233] on icon "scrollable content" at bounding box center [1548, 230] width 7 height 7
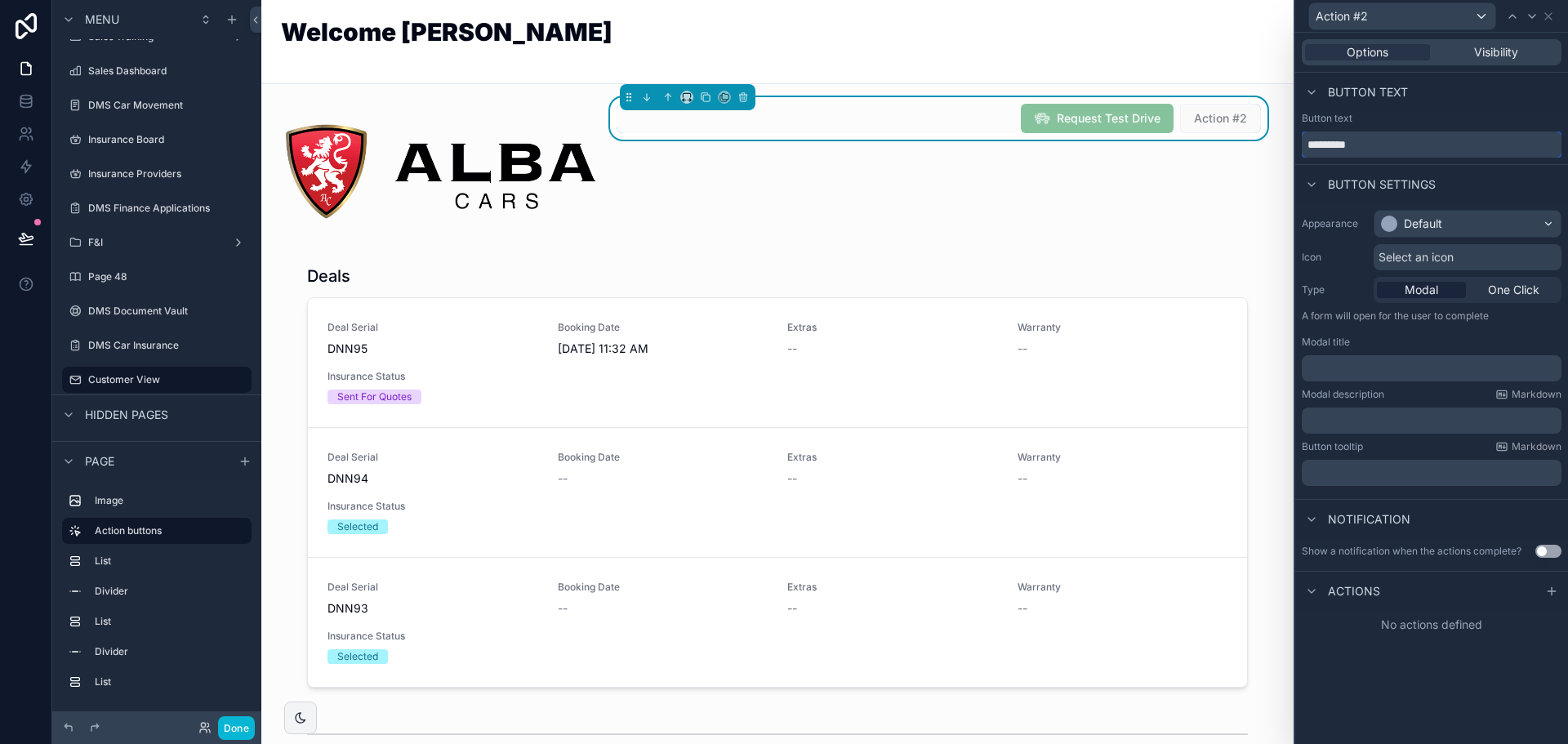
drag, startPoint x: 1431, startPoint y: 152, endPoint x: 1118, endPoint y: 105, distance: 316.5
click at [1118, 105] on div "Action #2 Options Visibility Button text Button text ********* Button settings …" at bounding box center [784, 372] width 1568 height 744
type input "**********"
click at [1478, 207] on div "Appearance Default Icon Select an icon Type Modal One Click A form will open fo…" at bounding box center [1432, 347] width 273 height 289
click at [1478, 214] on div "Default" at bounding box center [1468, 224] width 186 height 26
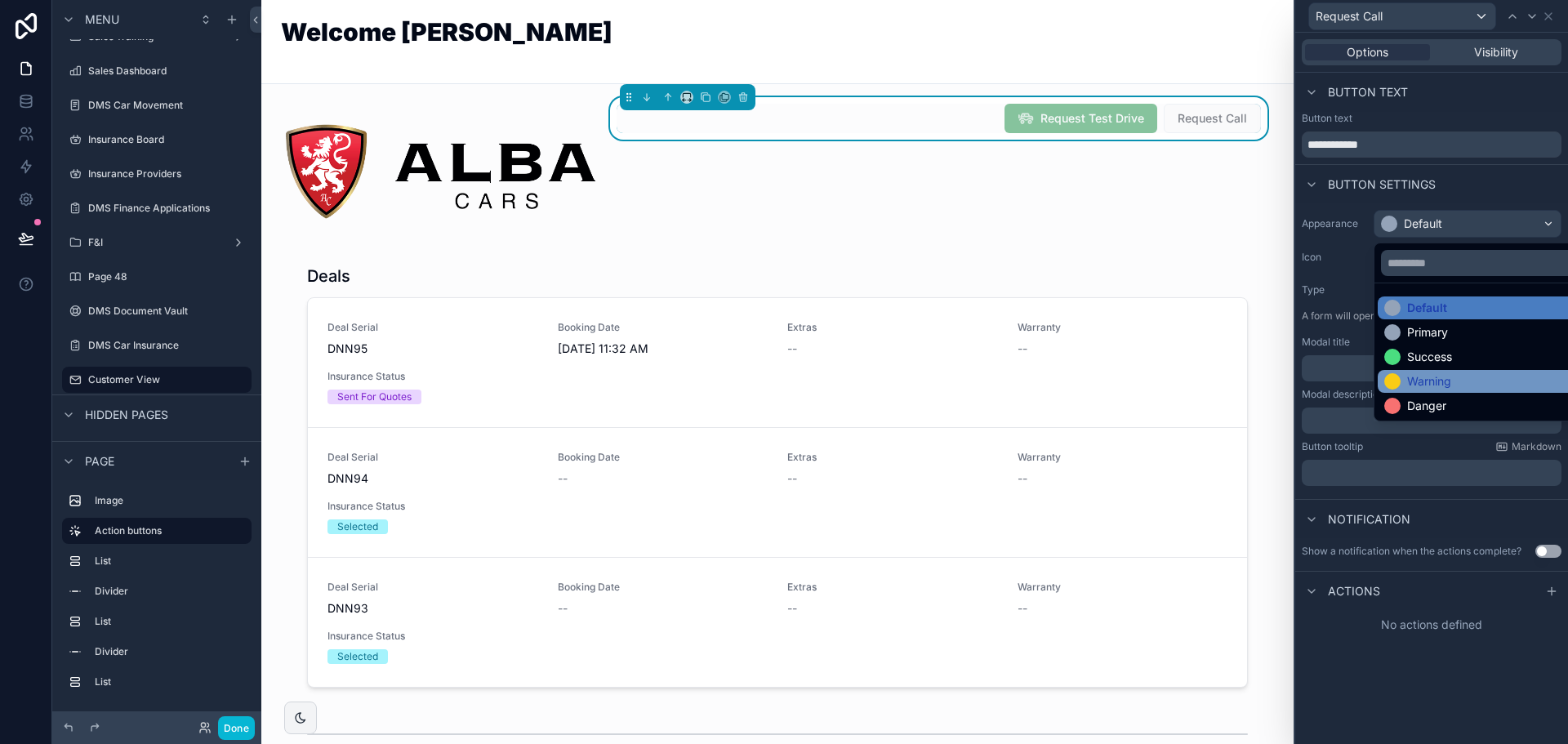
click at [1465, 376] on div "Warning" at bounding box center [1486, 382] width 204 height 17
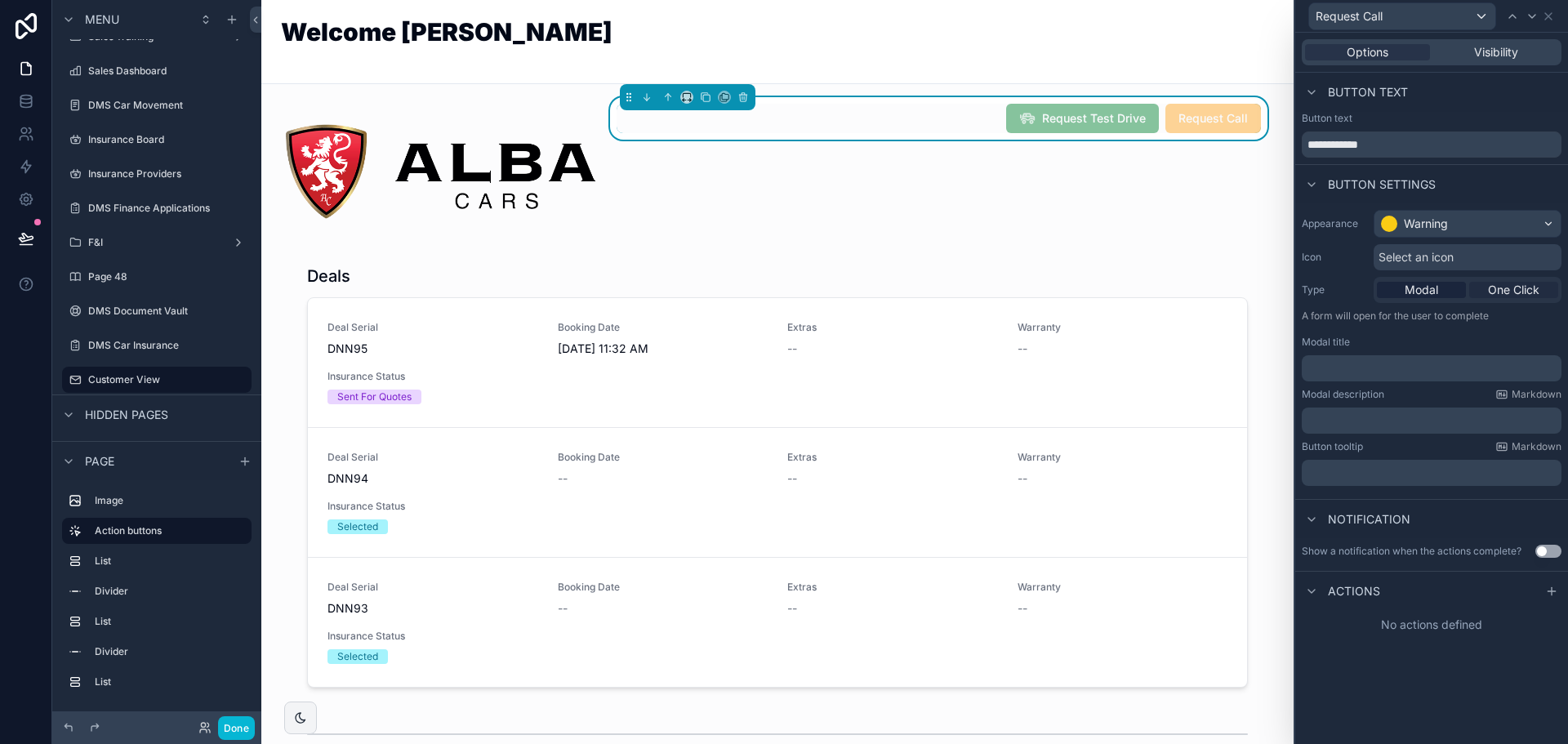
click at [1485, 292] on div "One Click" at bounding box center [1514, 290] width 89 height 17
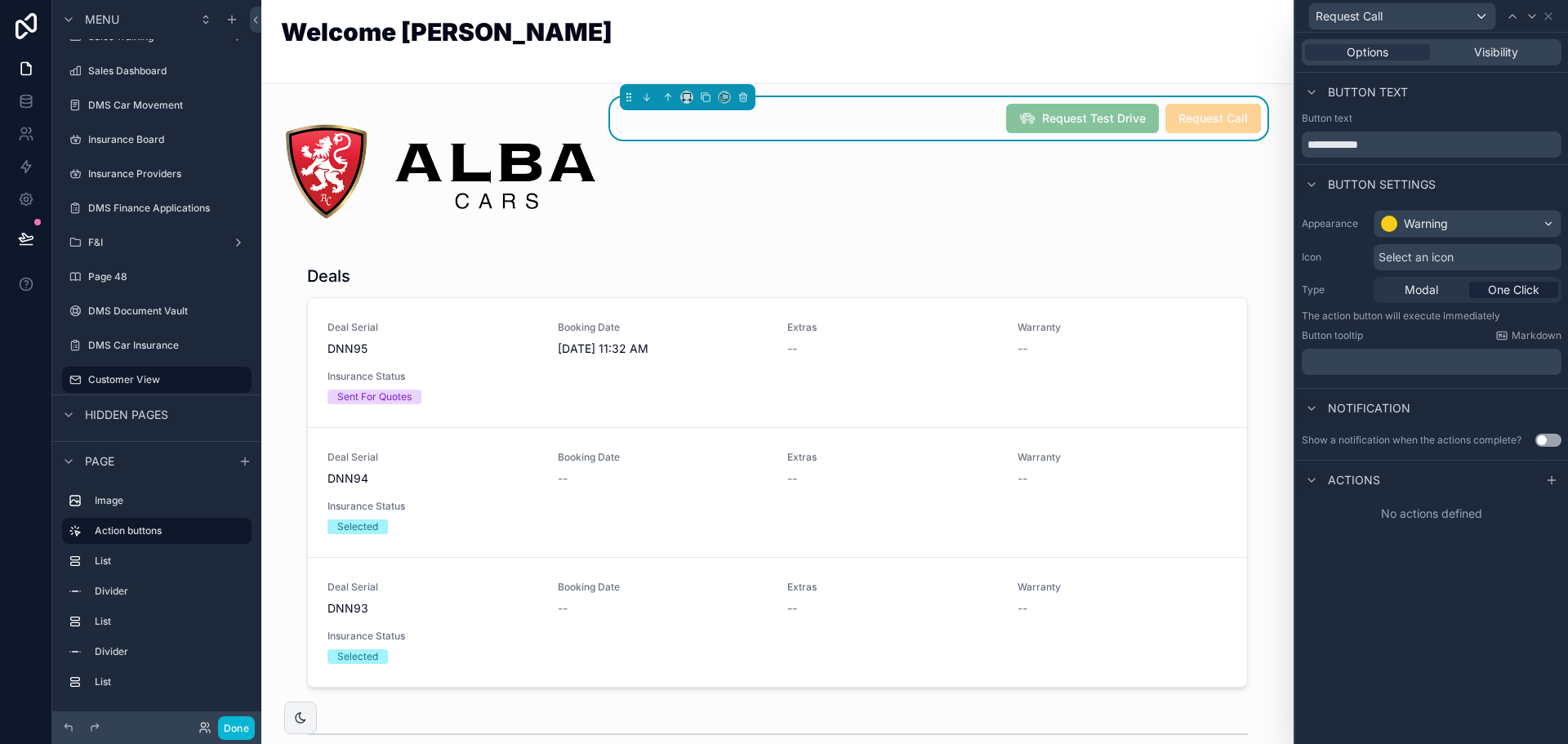
click at [1419, 248] on div "Select an icon" at bounding box center [1468, 257] width 188 height 26
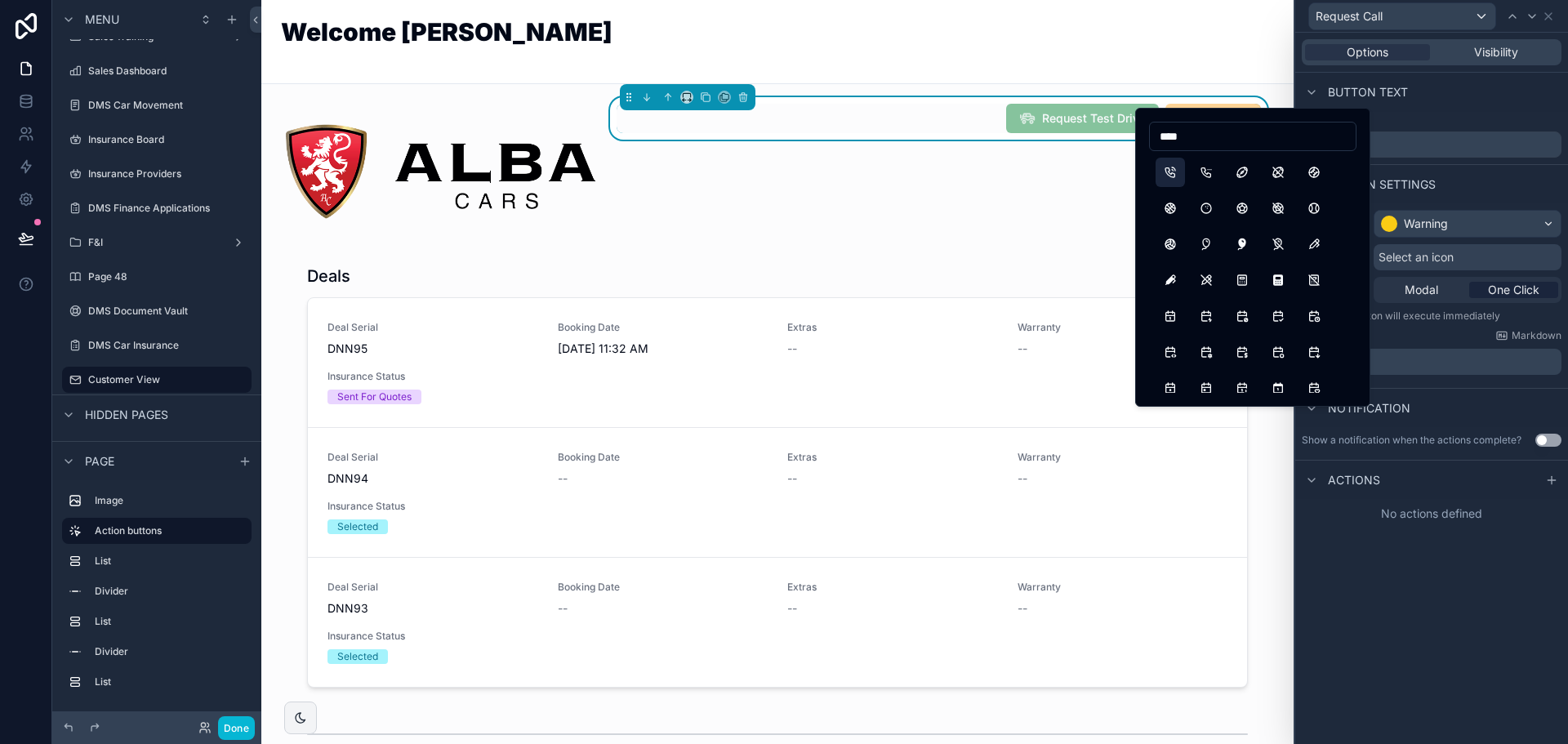
type input "****"
click at [1180, 173] on button "PhoneCall" at bounding box center [1170, 173] width 30 height 30
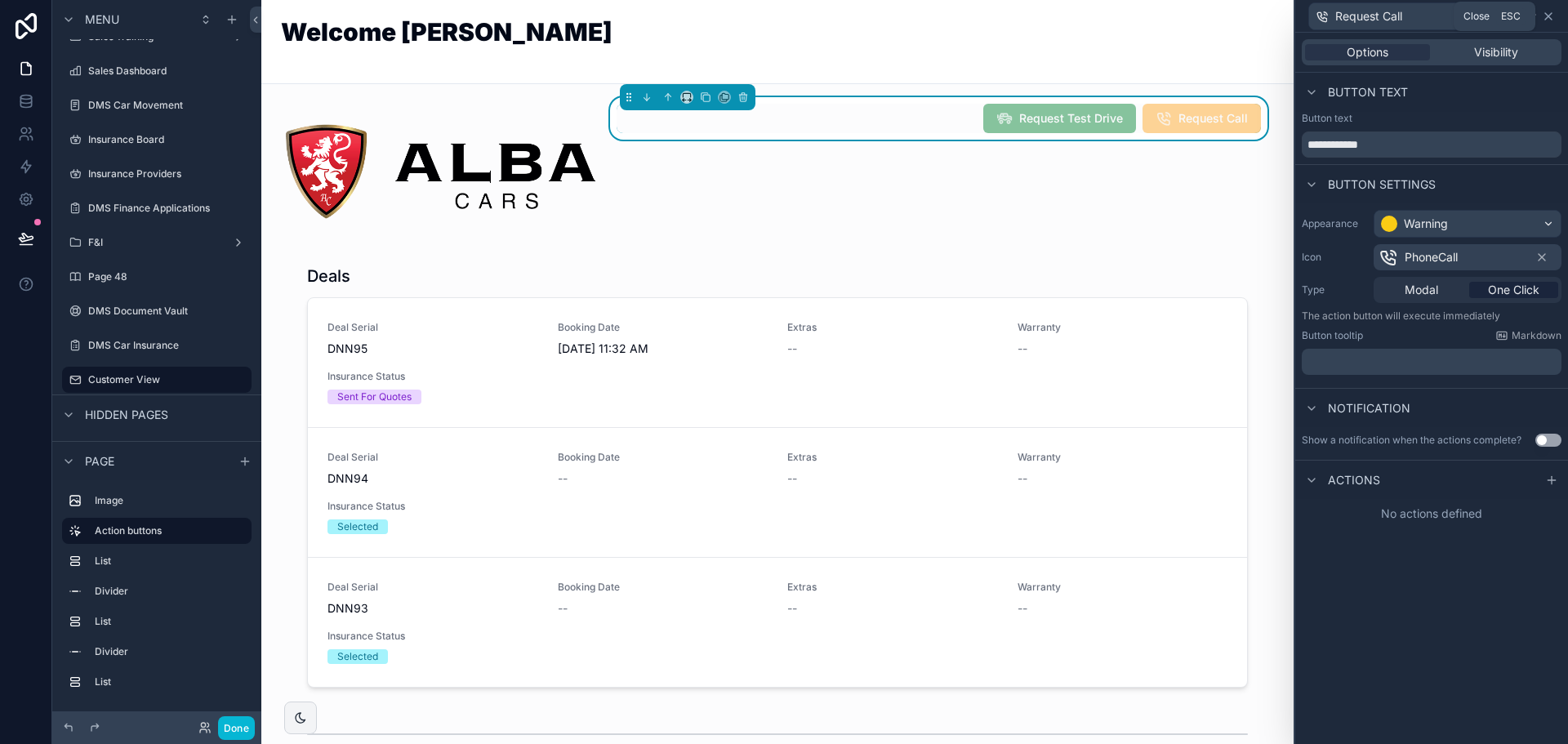
click at [1546, 22] on icon at bounding box center [1548, 17] width 13 height 13
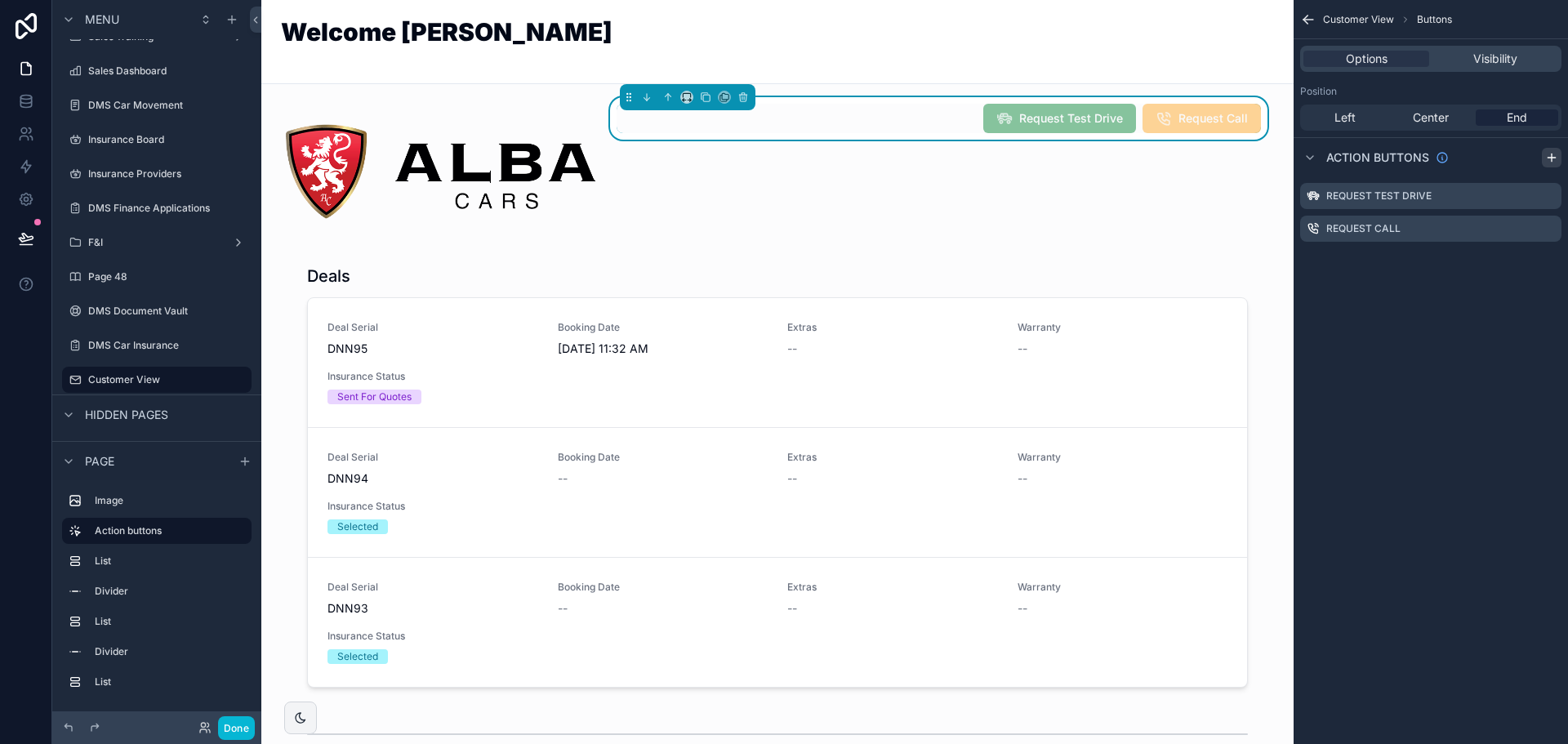
click at [1552, 155] on icon "scrollable content" at bounding box center [1552, 157] width 0 height 7
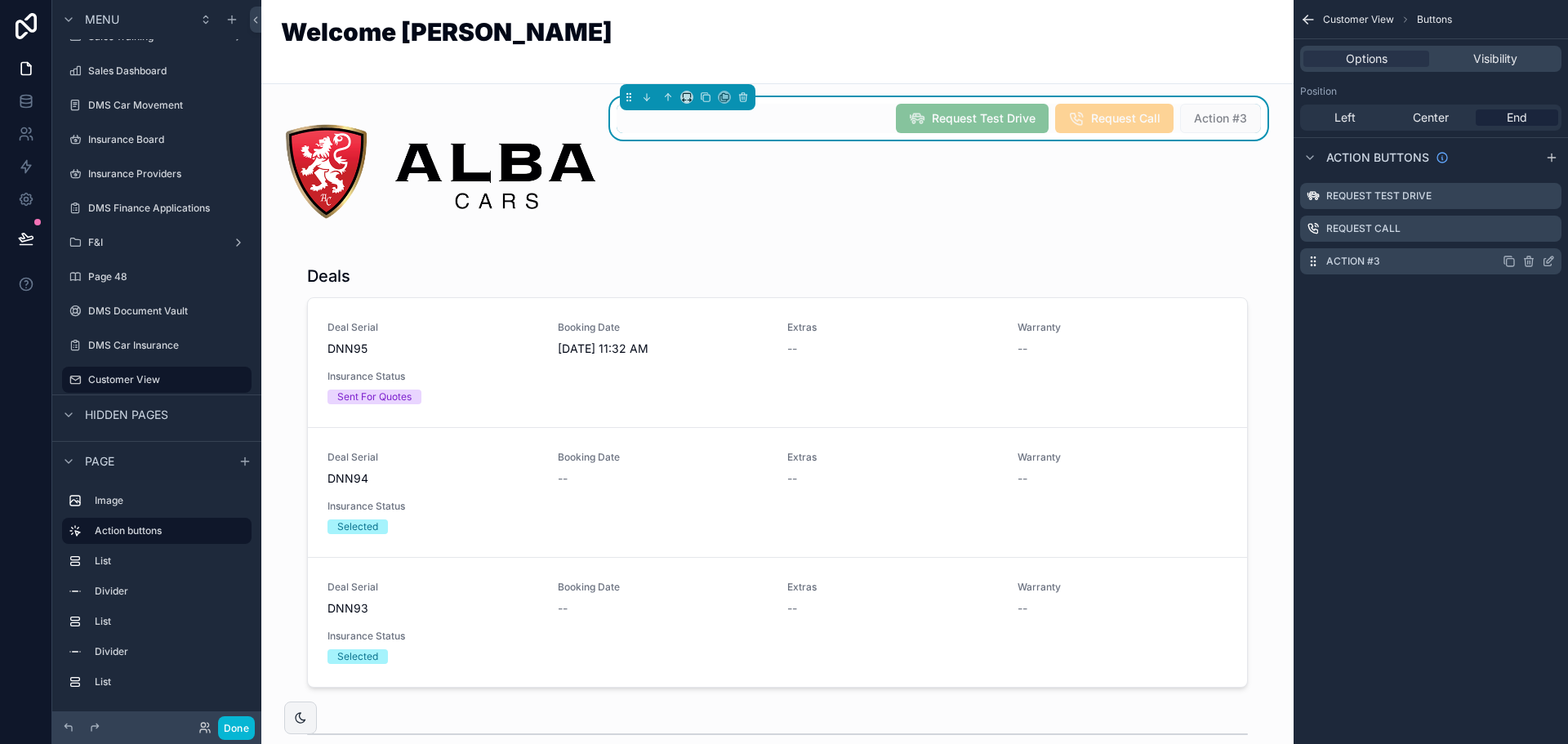
click at [1548, 261] on icon "scrollable content" at bounding box center [1548, 261] width 13 height 13
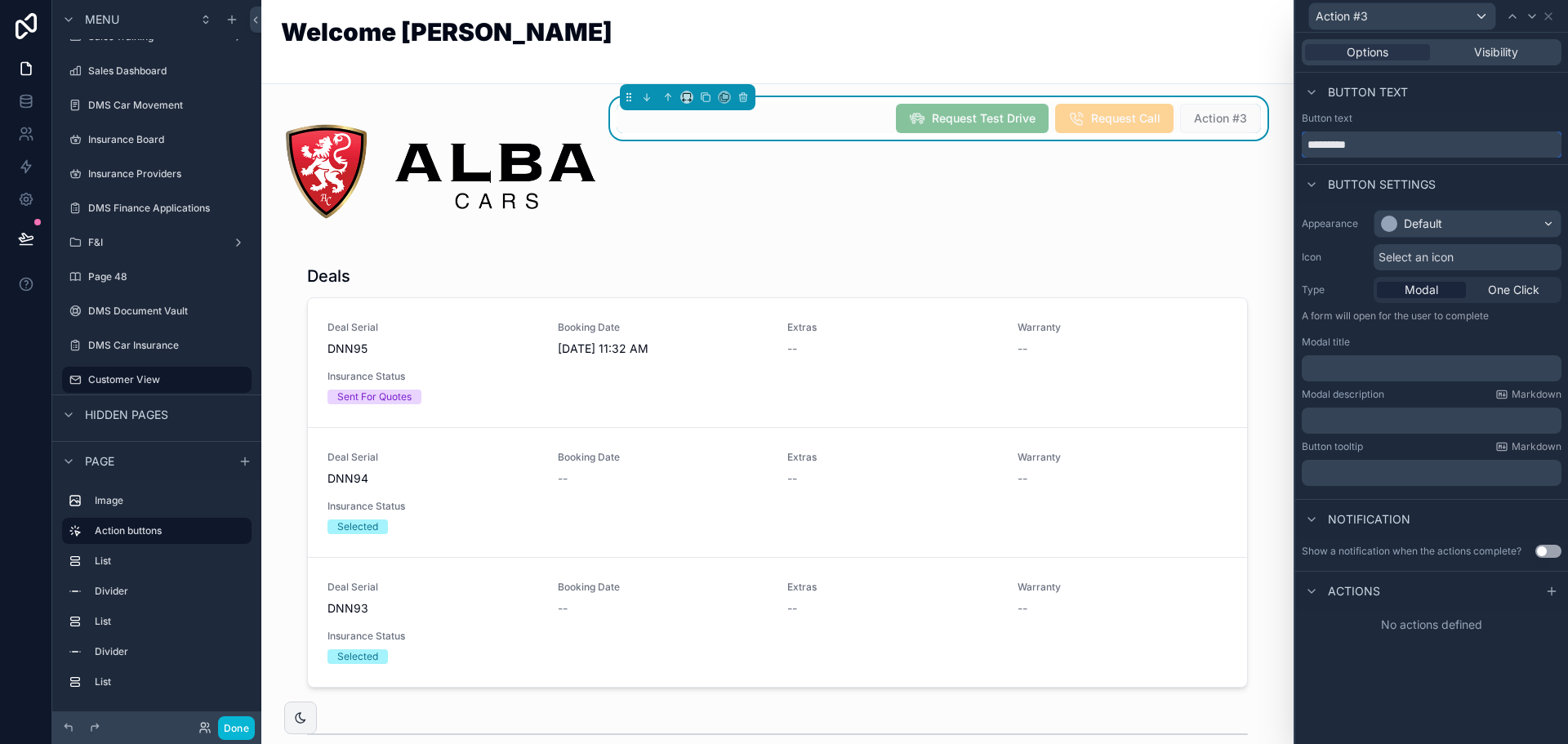
drag, startPoint x: 1399, startPoint y: 141, endPoint x: 1065, endPoint y: 105, distance: 335.9
click at [1062, 115] on div "Action #3 Options Visibility Button text Button text ********* Button settings …" at bounding box center [784, 372] width 1568 height 744
type input "**********"
click at [1432, 228] on div "Default" at bounding box center [1422, 224] width 38 height 17
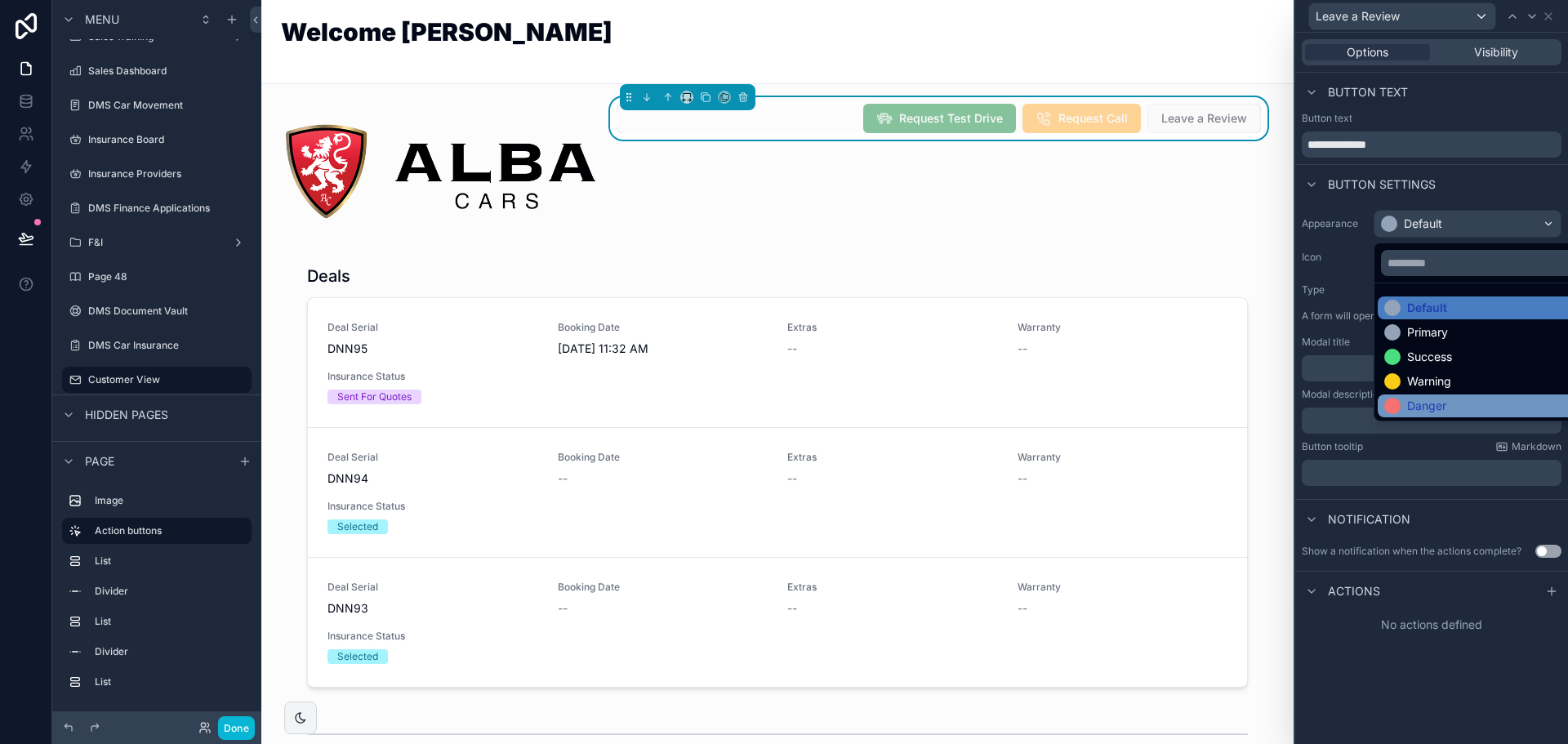
click at [1405, 404] on div "Danger" at bounding box center [1415, 406] width 62 height 17
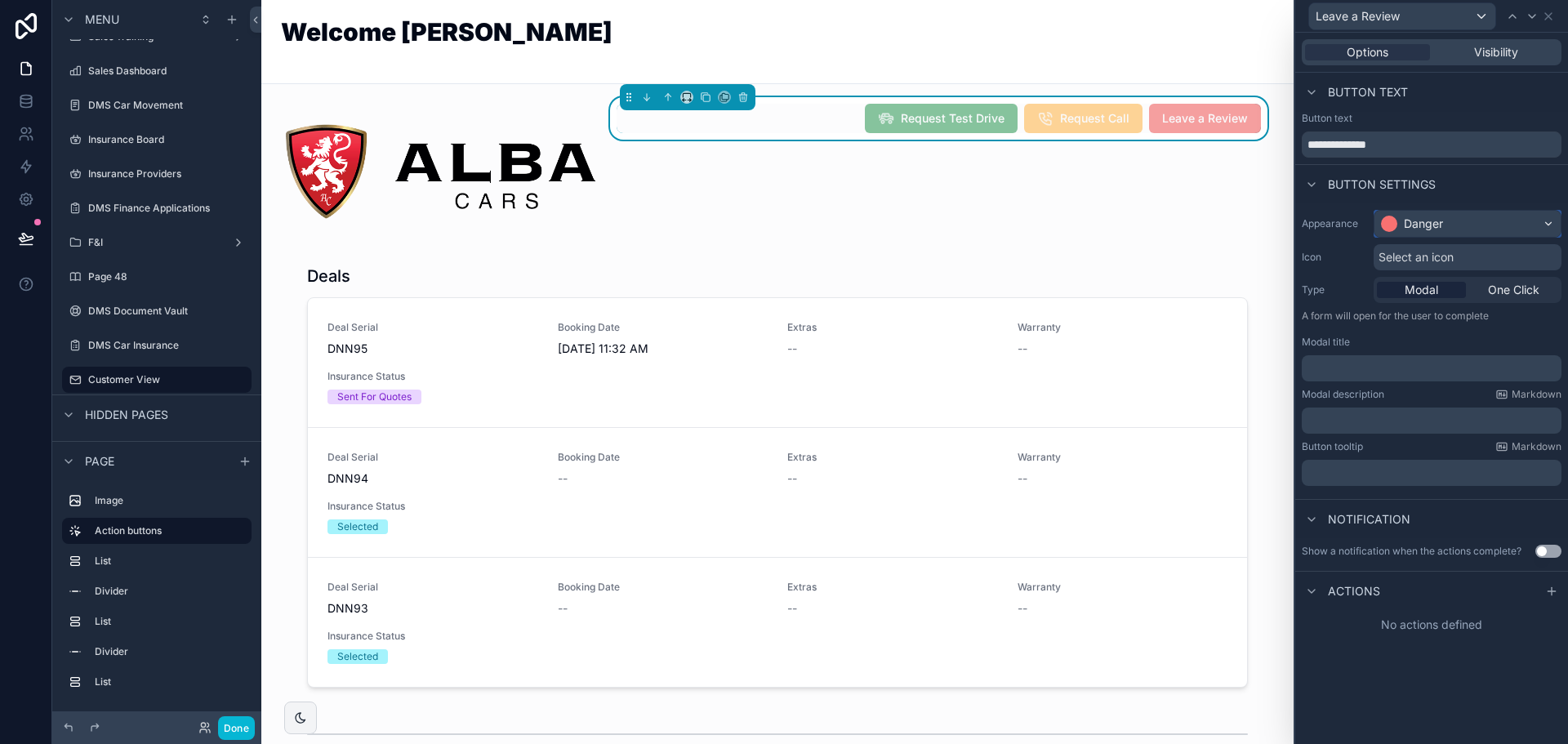
click at [1419, 228] on div "Danger" at bounding box center [1423, 224] width 39 height 17
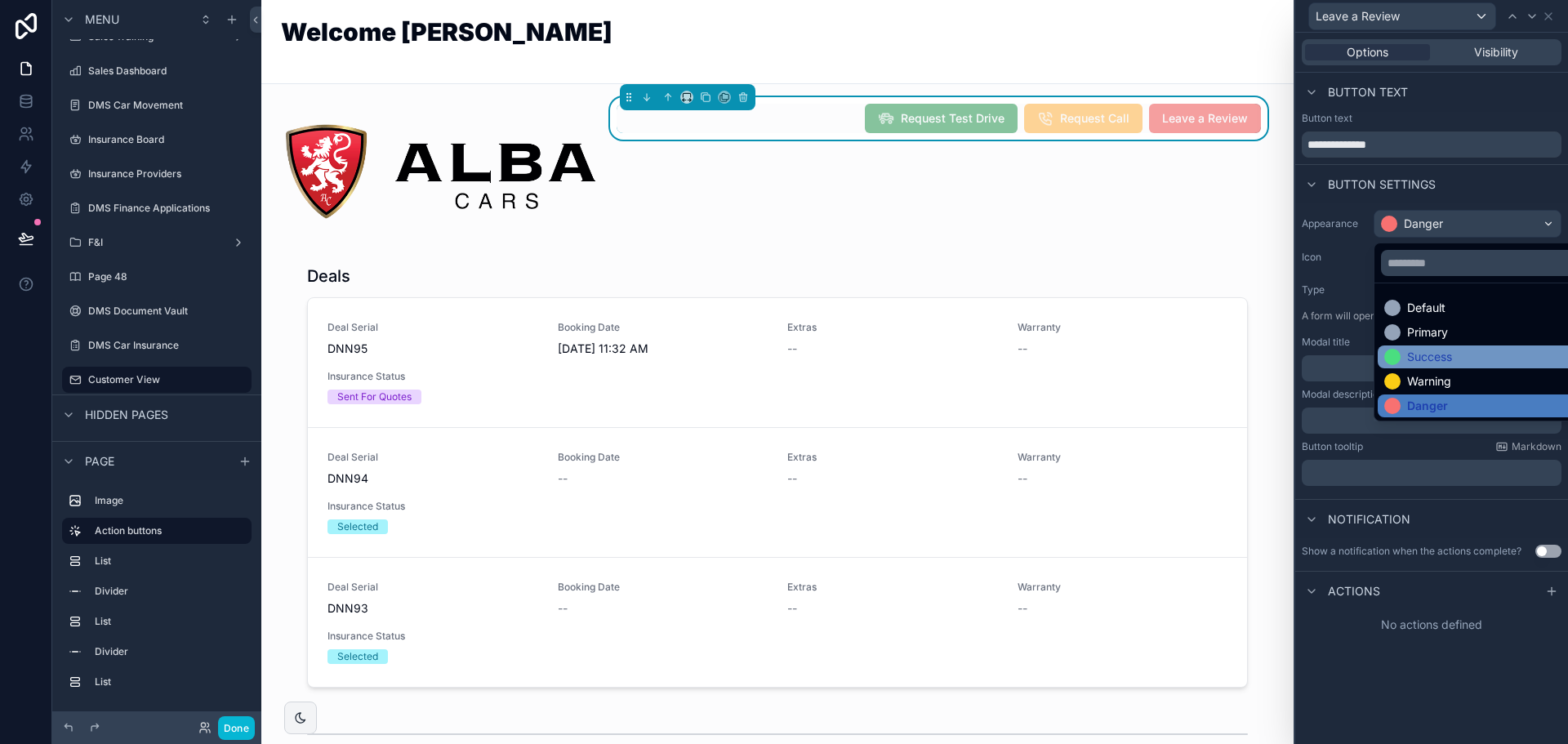
click at [1431, 363] on div "Success" at bounding box center [1430, 357] width 45 height 17
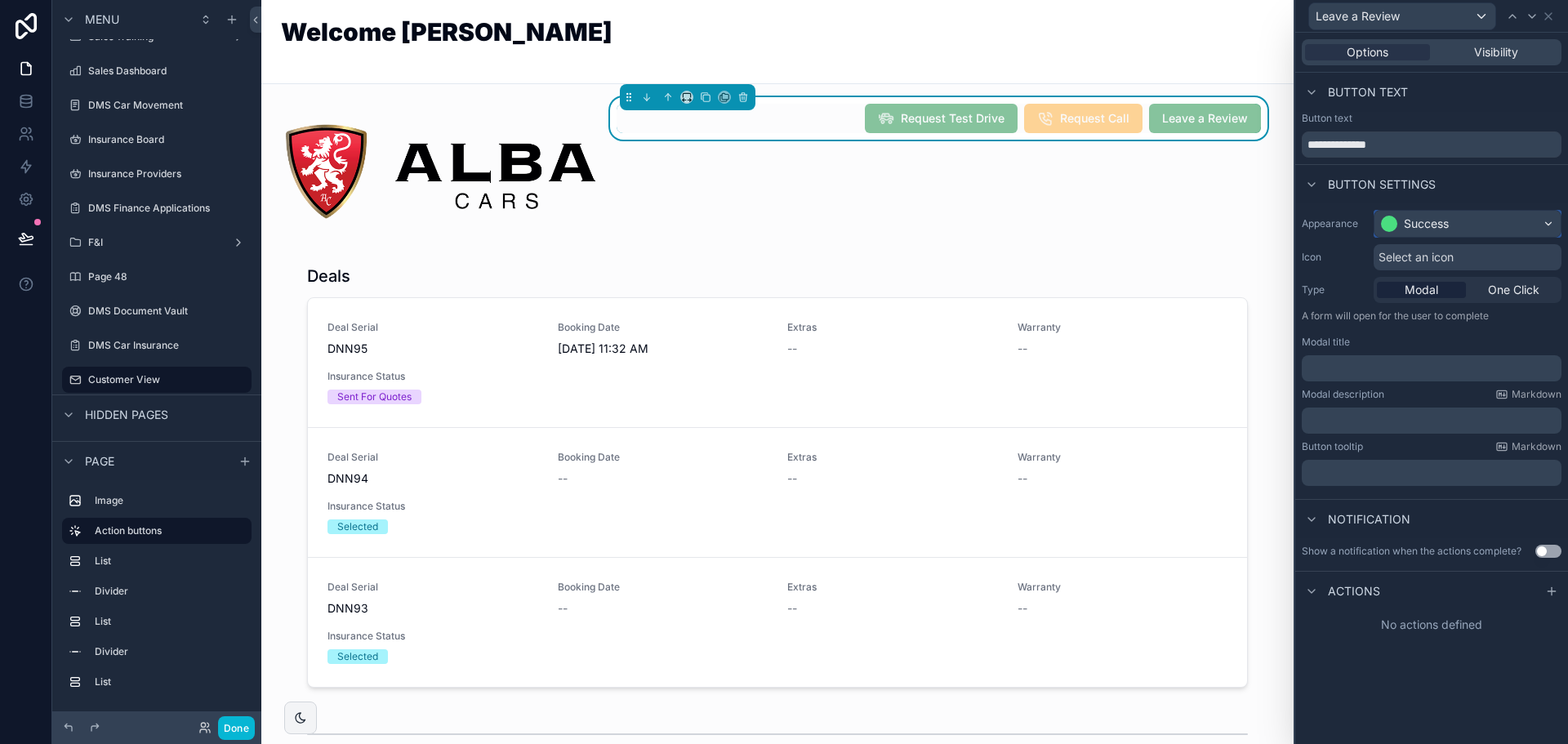
click at [1403, 227] on div "Success" at bounding box center [1415, 224] width 68 height 17
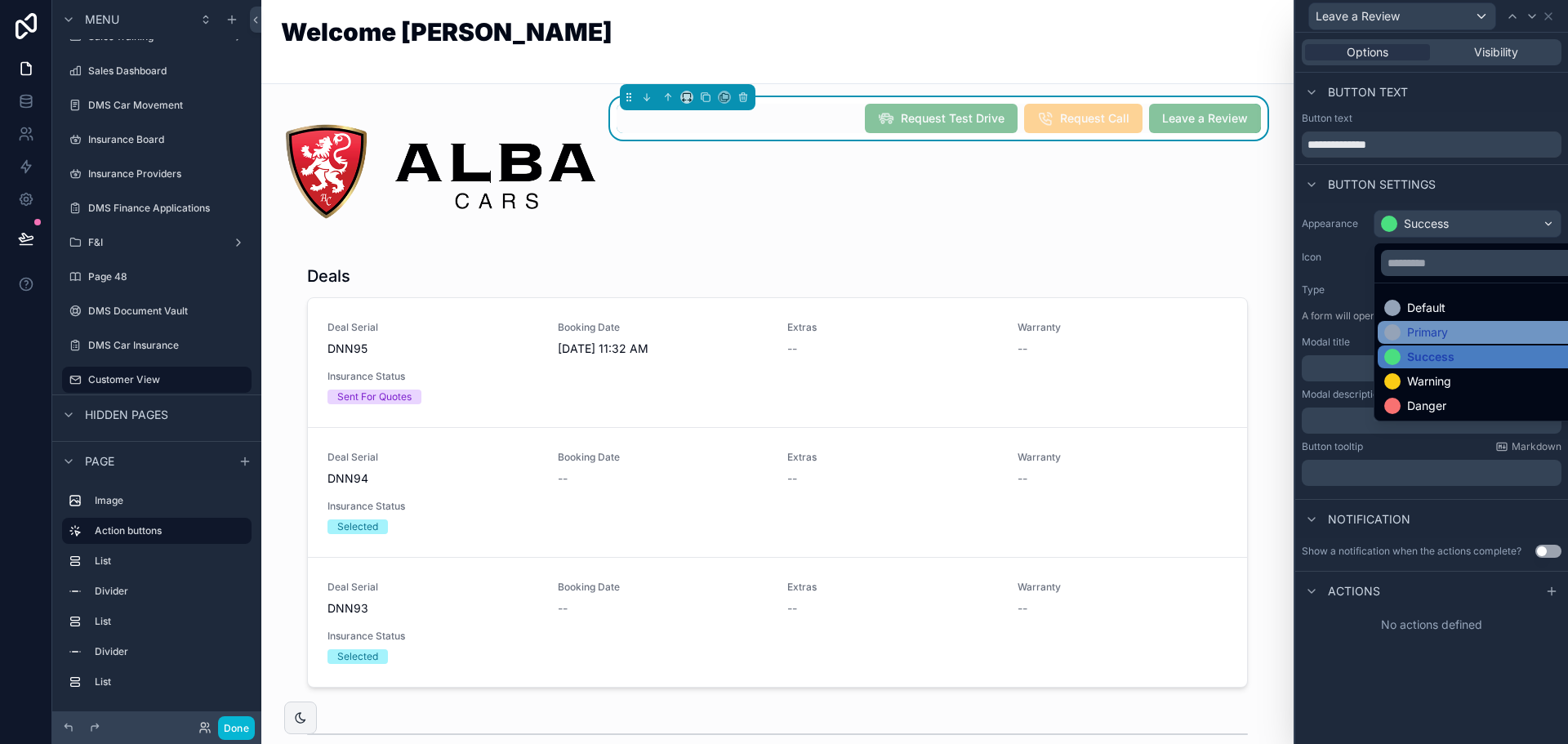
click at [1418, 321] on div "Primary" at bounding box center [1486, 333] width 217 height 23
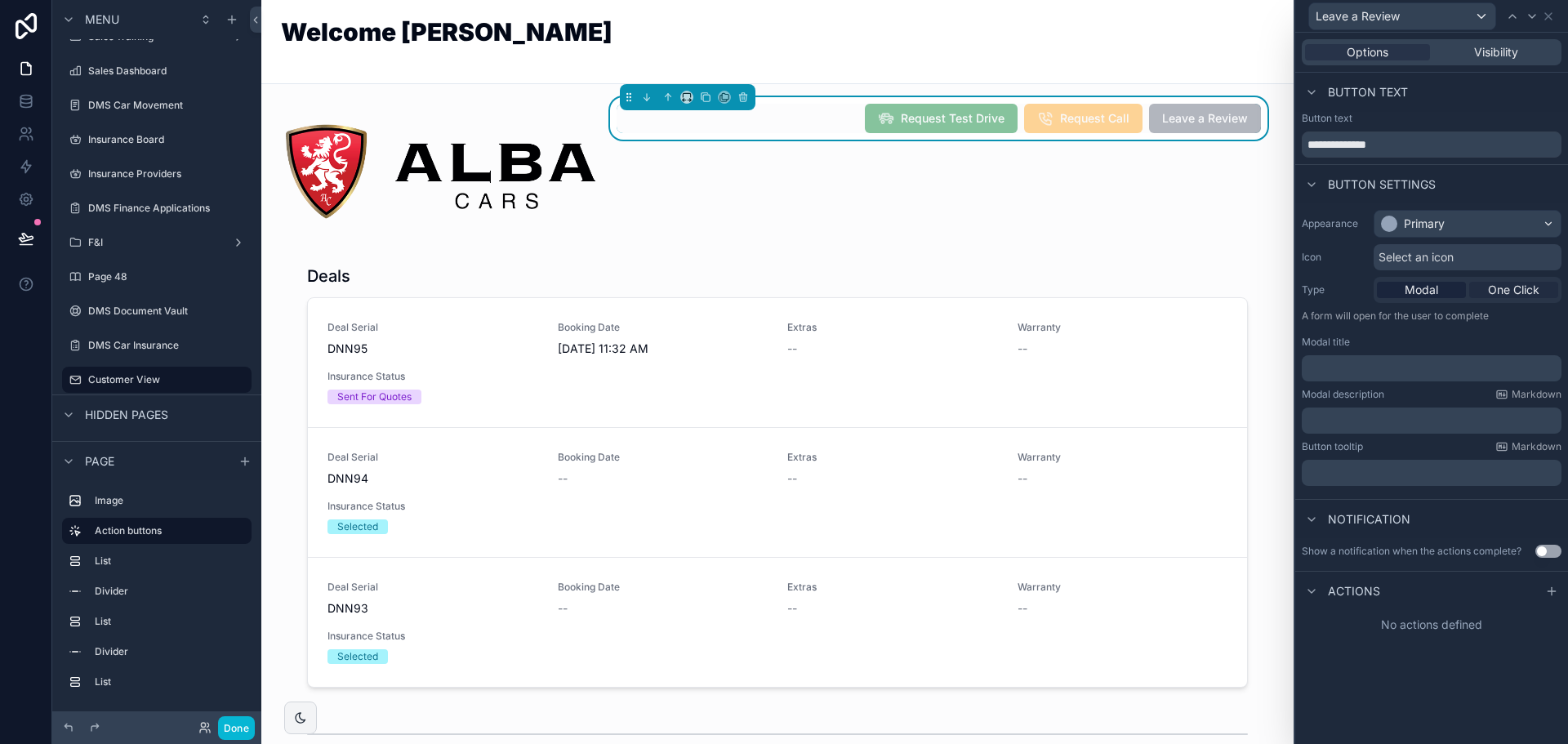
click at [1492, 294] on span "One Click" at bounding box center [1513, 290] width 51 height 17
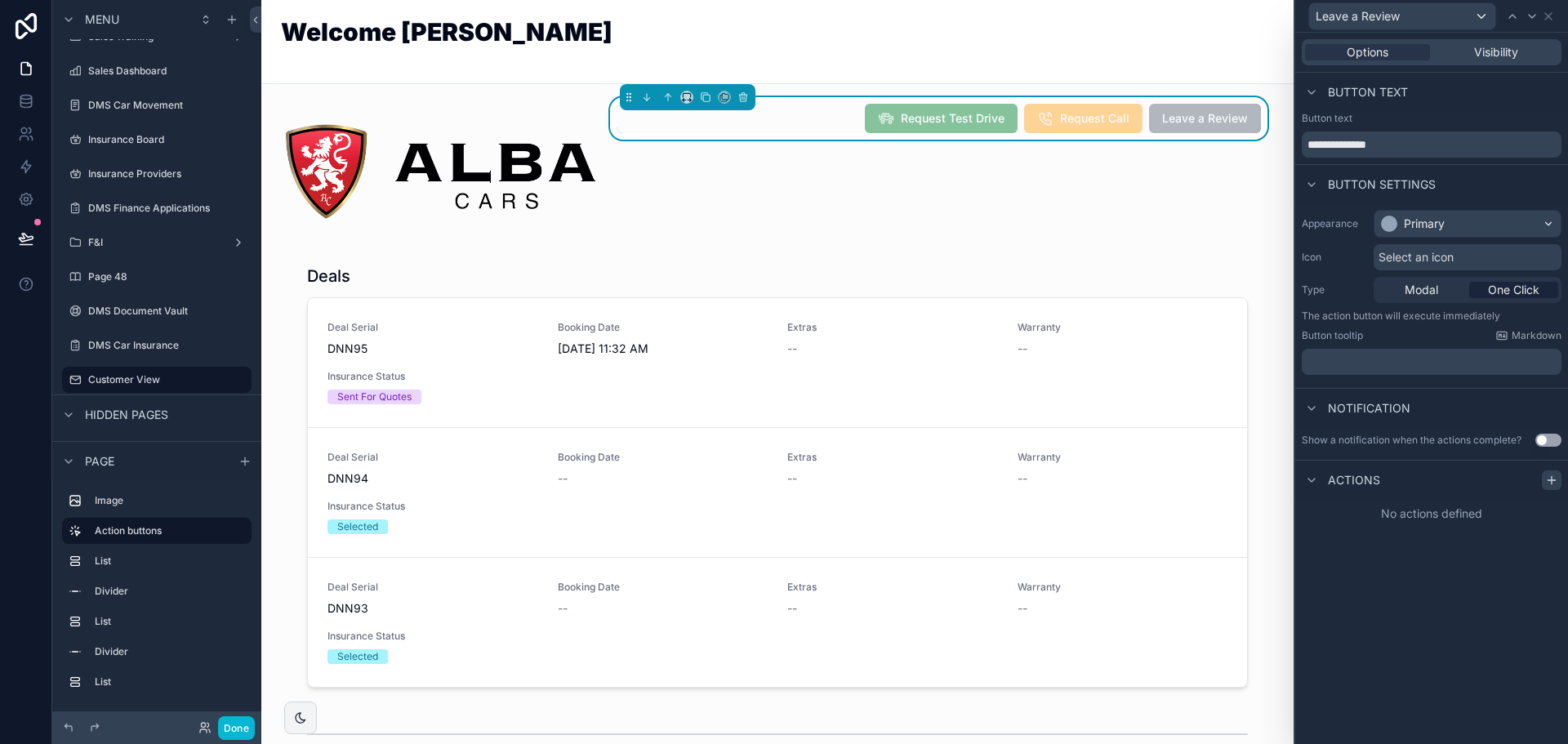
click at [1546, 479] on icon at bounding box center [1552, 480] width 13 height 13
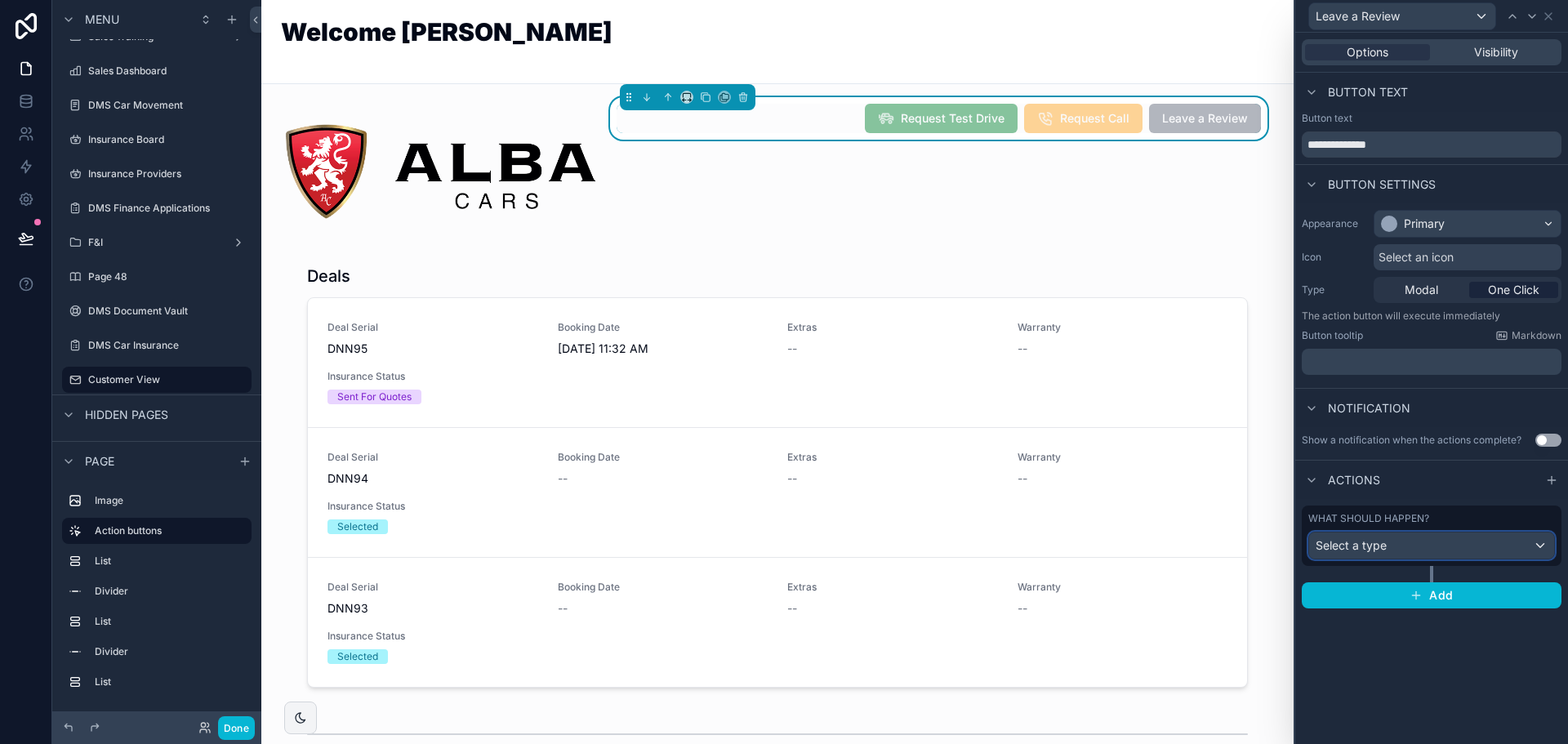
click at [1409, 558] on div "Select a type" at bounding box center [1431, 545] width 245 height 26
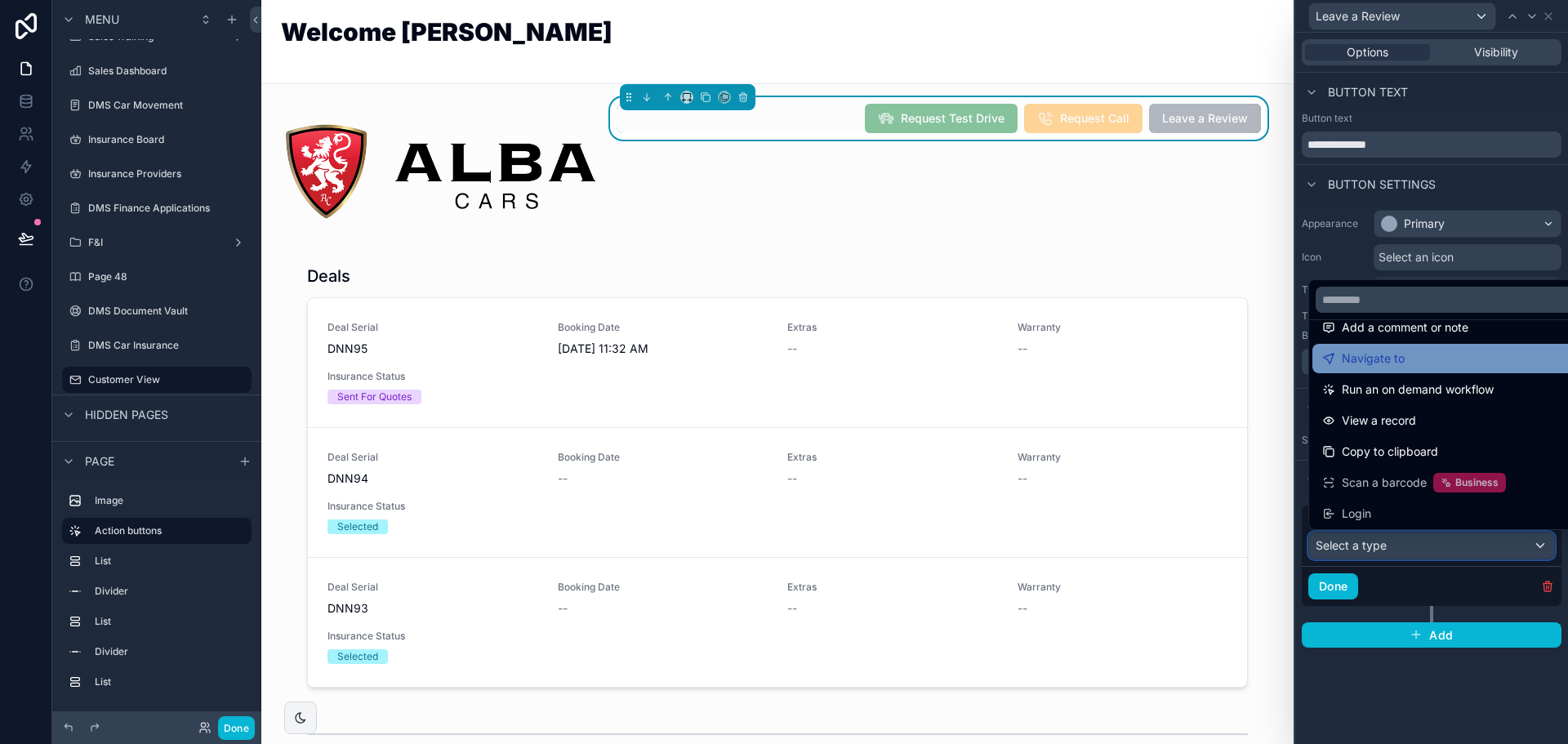
scroll to position [116, 0]
click at [1407, 367] on div "Navigate to" at bounding box center [1450, 357] width 276 height 30
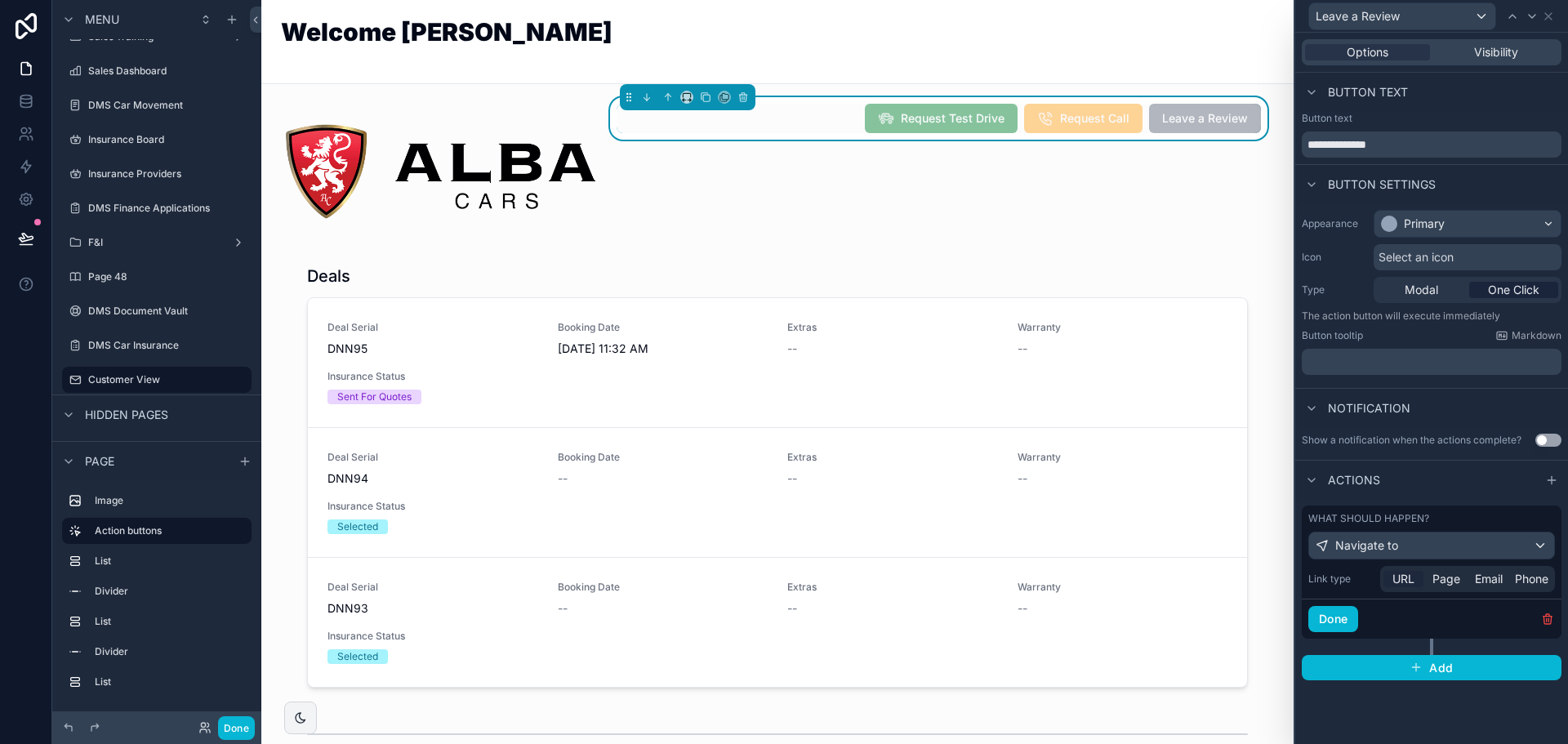
click at [1402, 578] on span "URL" at bounding box center [1404, 580] width 22 height 17
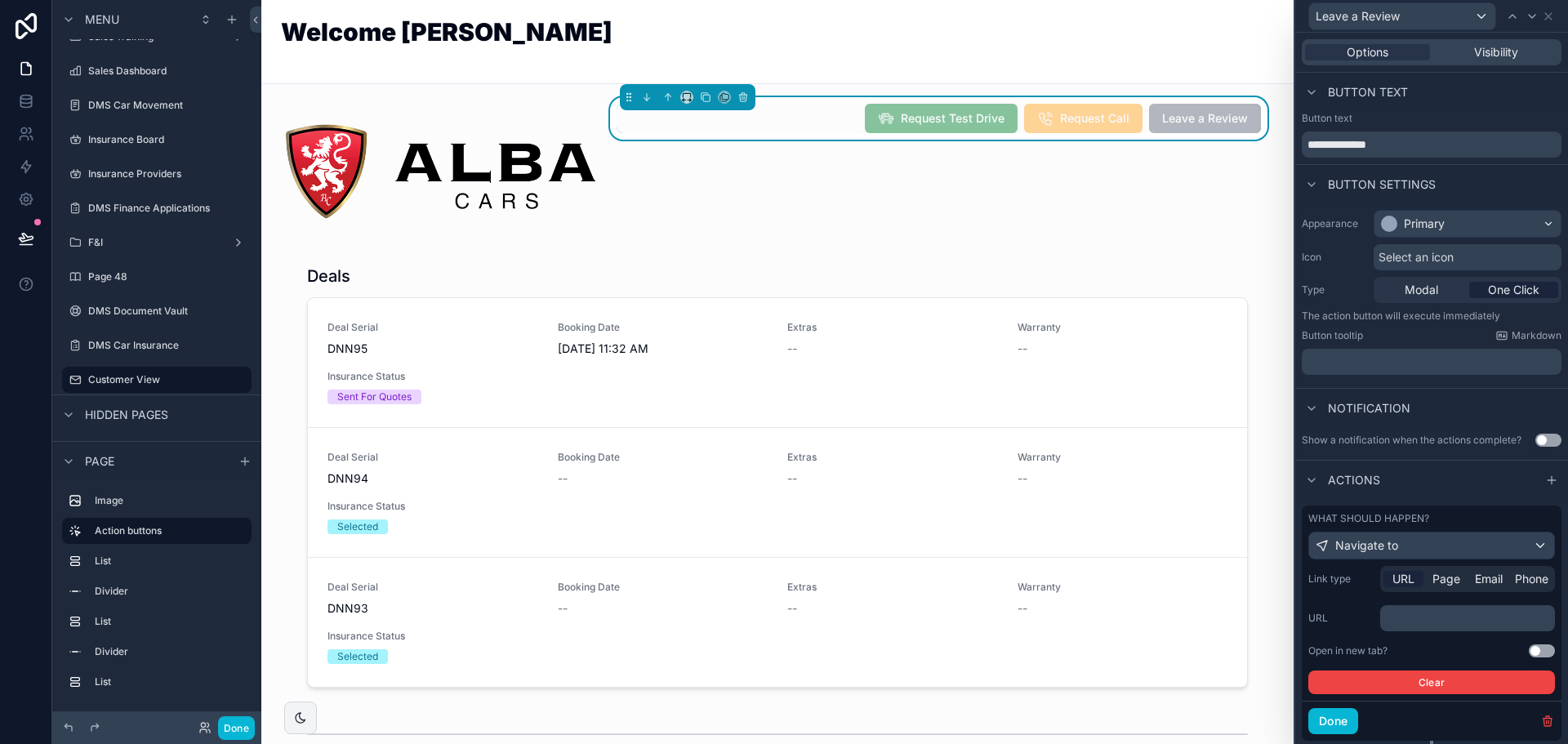
click at [1404, 610] on p "﻿" at bounding box center [1470, 619] width 165 height 17
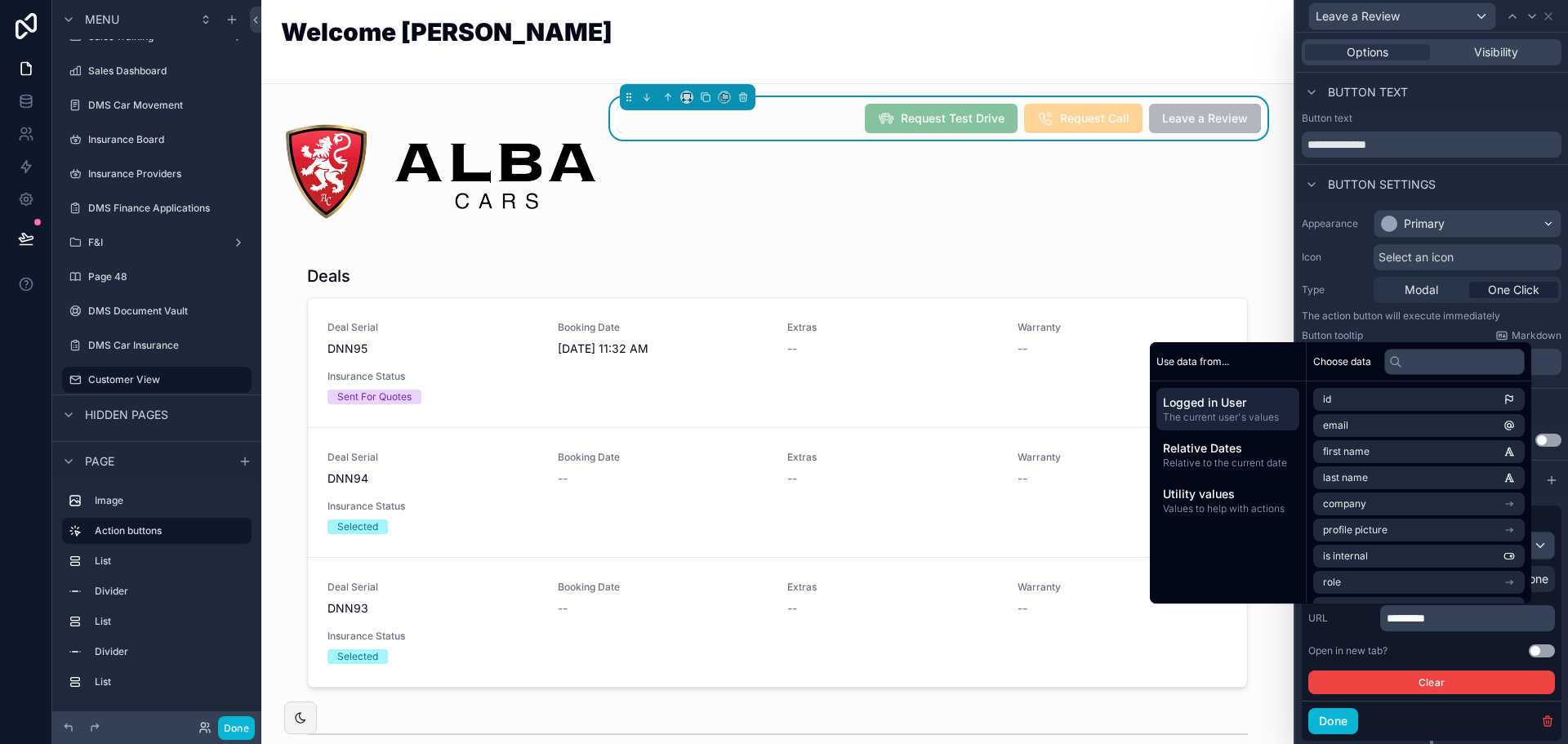
click at [1536, 649] on button "Use setting" at bounding box center [1542, 651] width 26 height 13
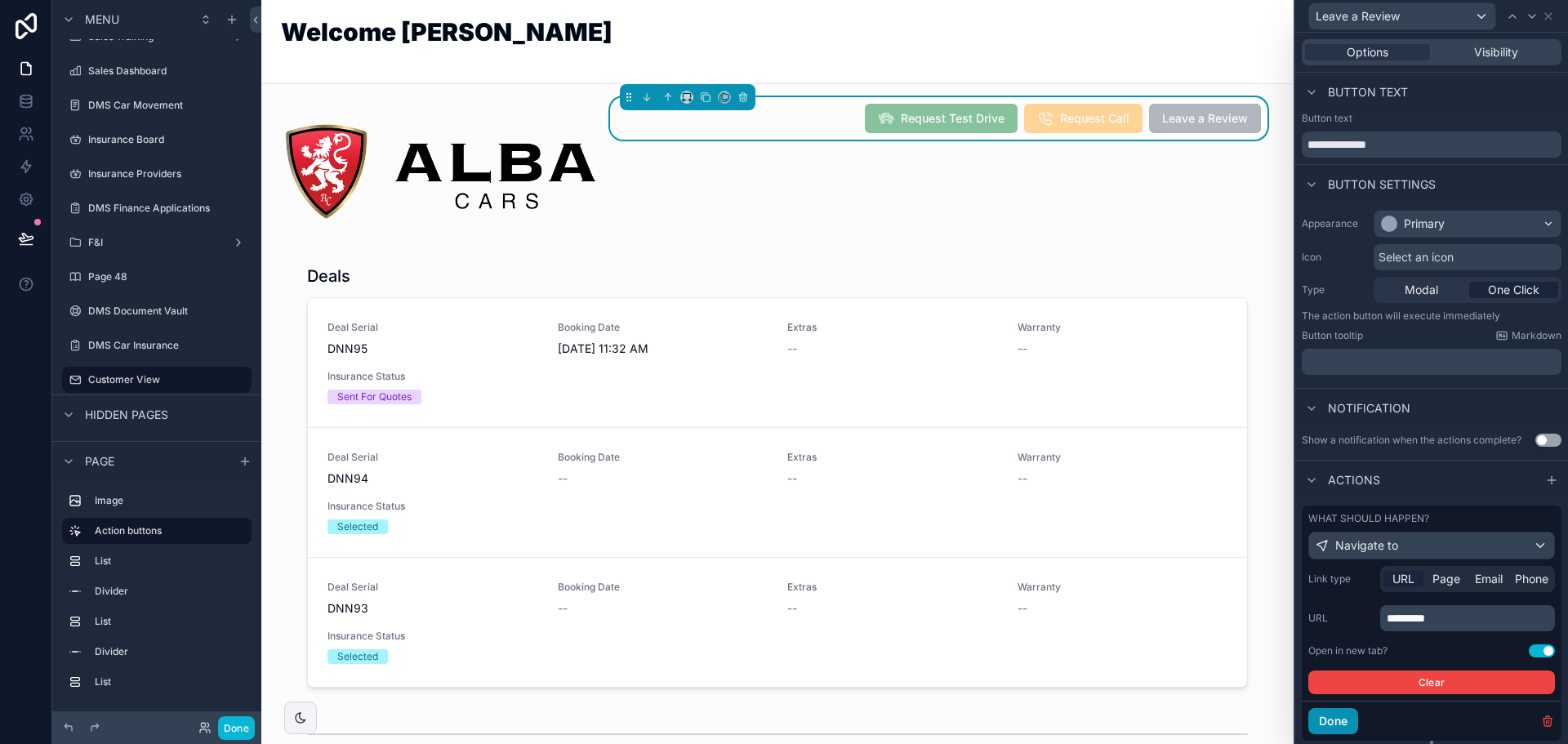
click at [1332, 726] on button "Done" at bounding box center [1334, 721] width 50 height 26
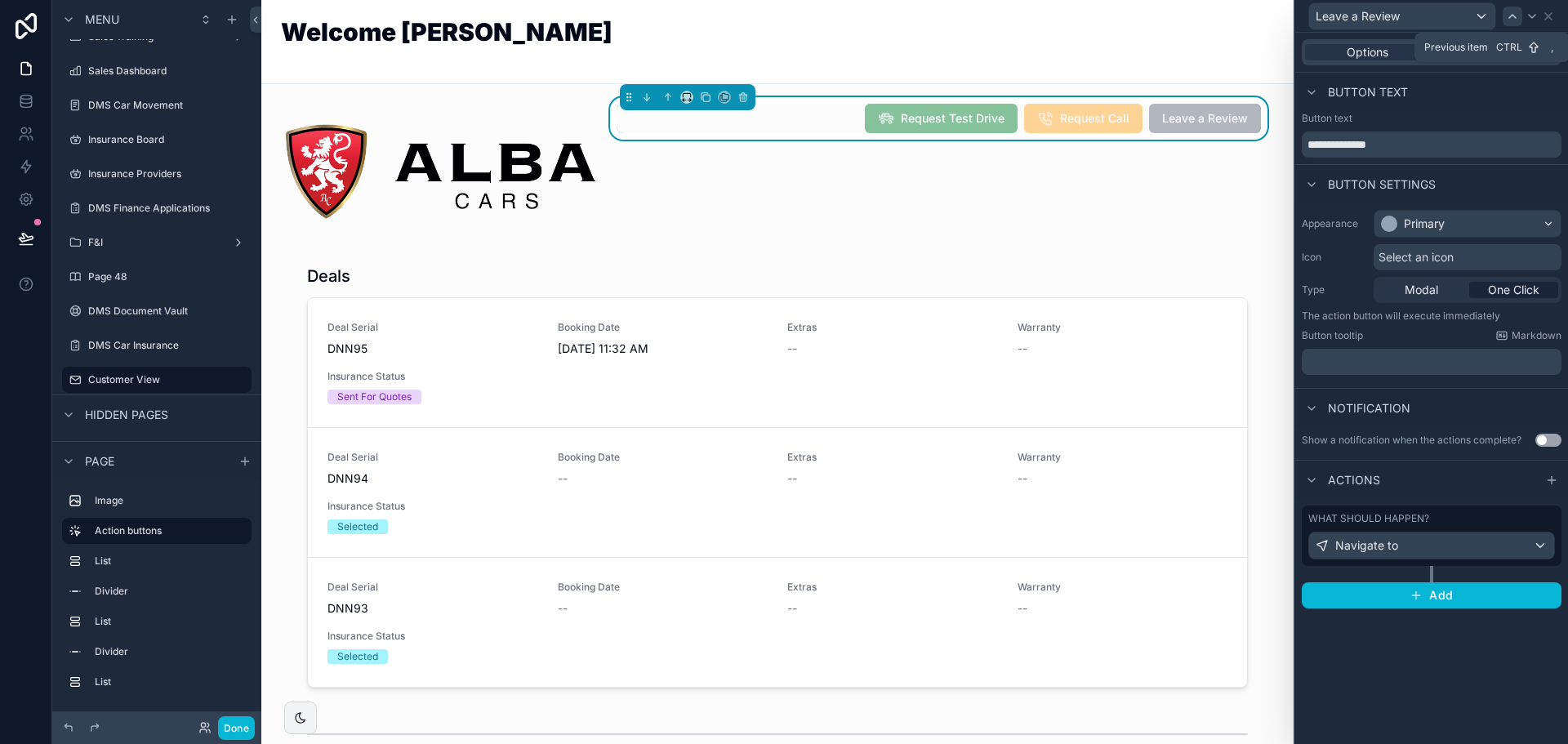
click at [1513, 22] on icon at bounding box center [1512, 17] width 13 height 13
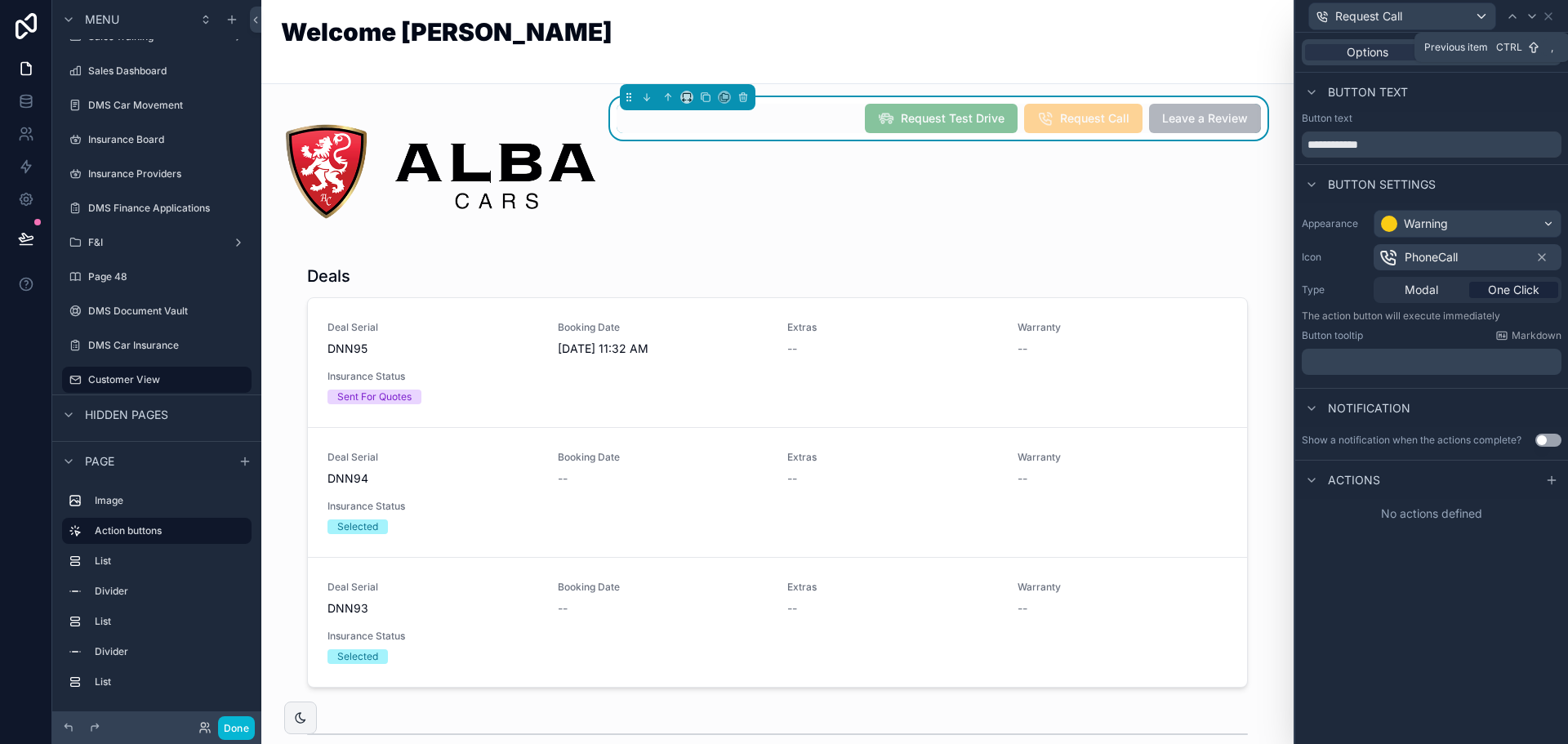
click at [1513, 22] on icon at bounding box center [1512, 17] width 13 height 13
click at [1548, 481] on icon at bounding box center [1552, 480] width 13 height 13
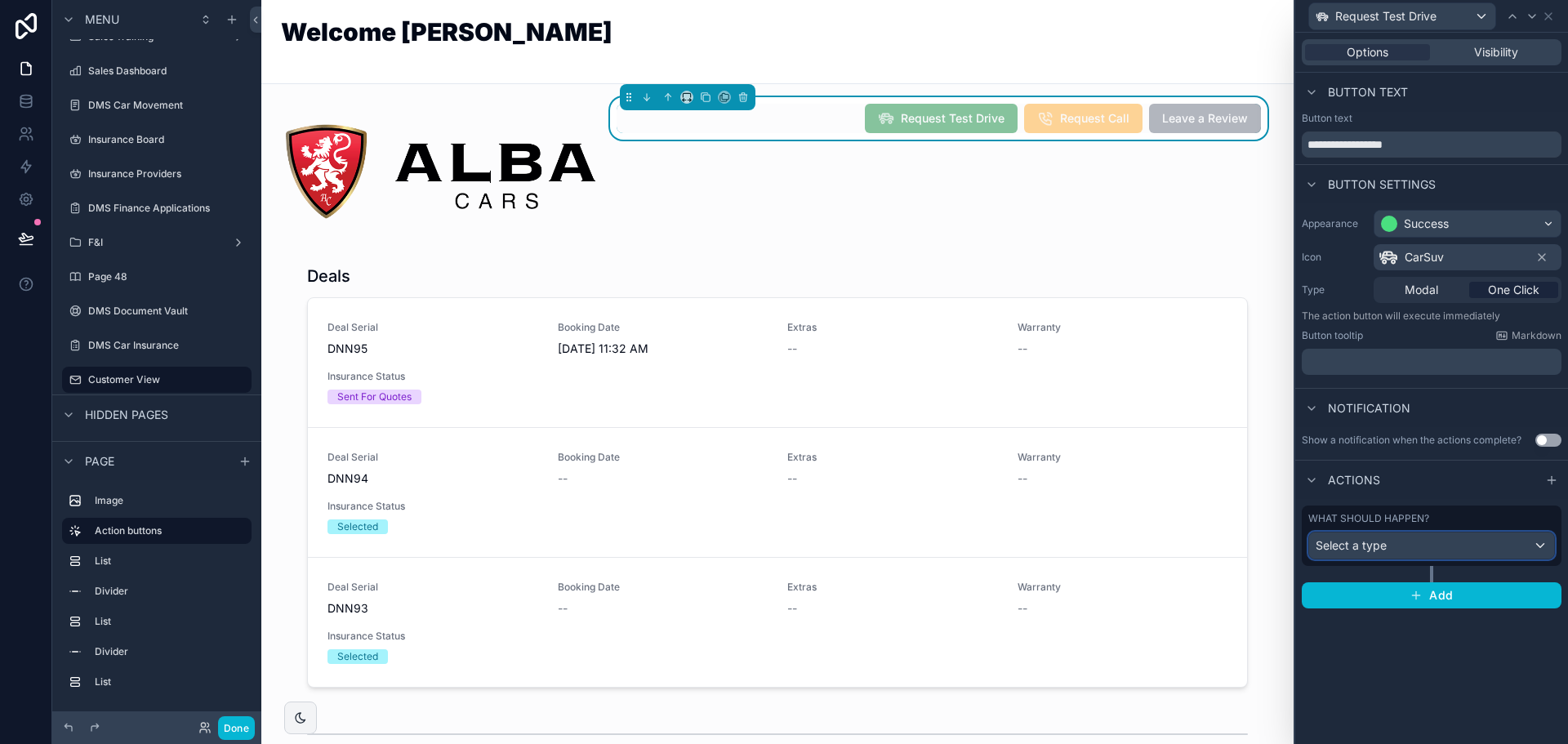
click at [1456, 553] on div "Select a type" at bounding box center [1431, 545] width 245 height 26
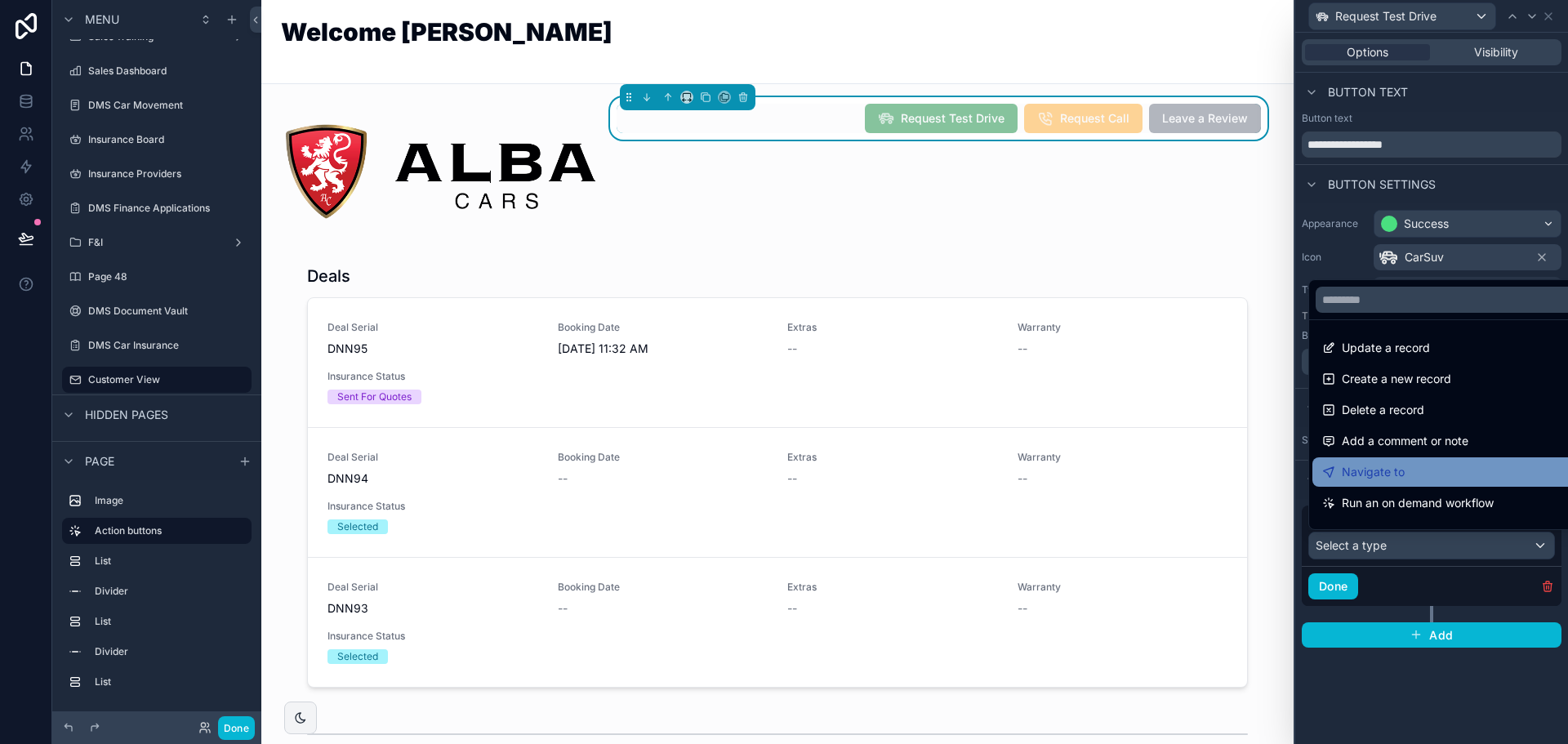
click at [1423, 476] on div "Navigate to" at bounding box center [1451, 472] width 256 height 20
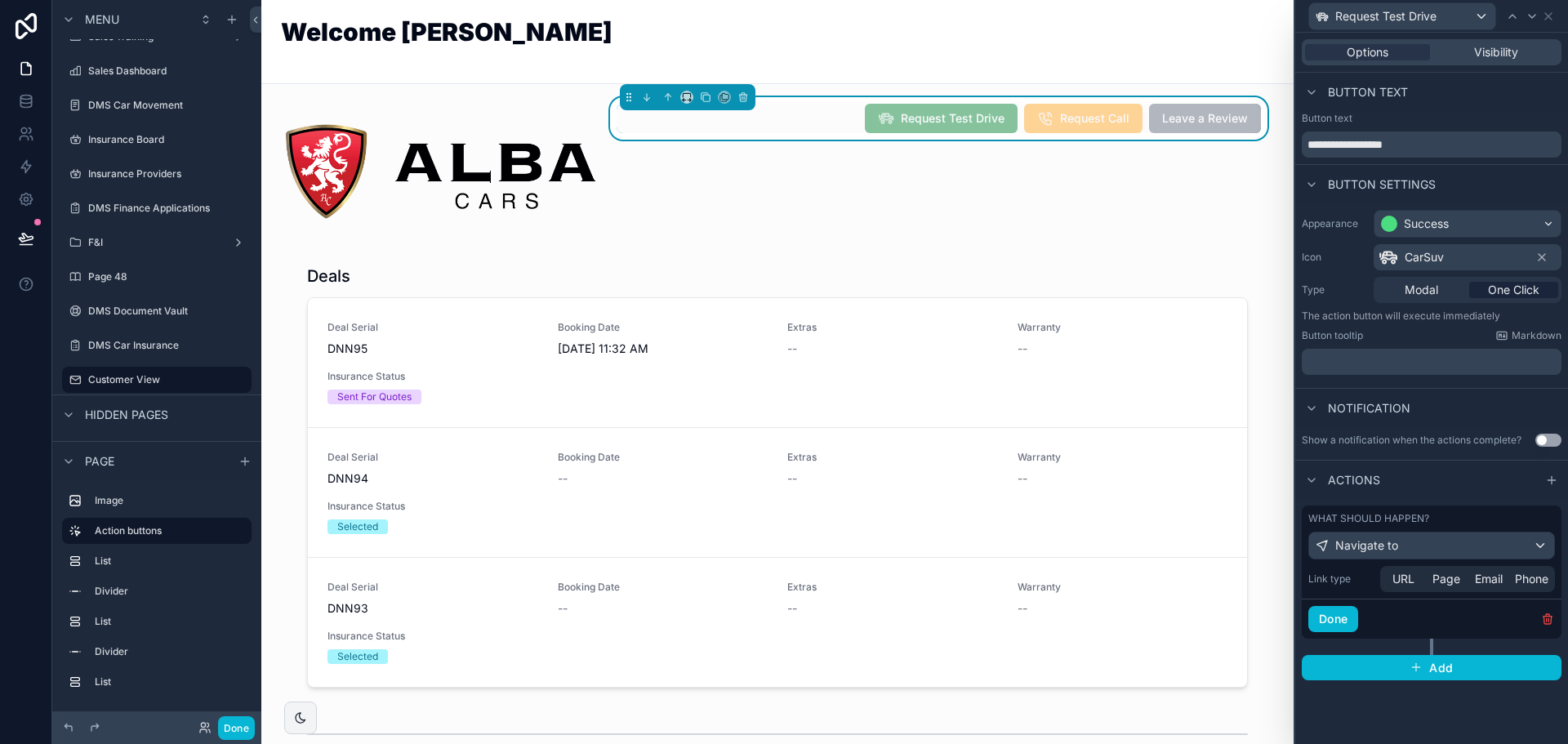
click at [1404, 583] on span "URL" at bounding box center [1404, 580] width 22 height 17
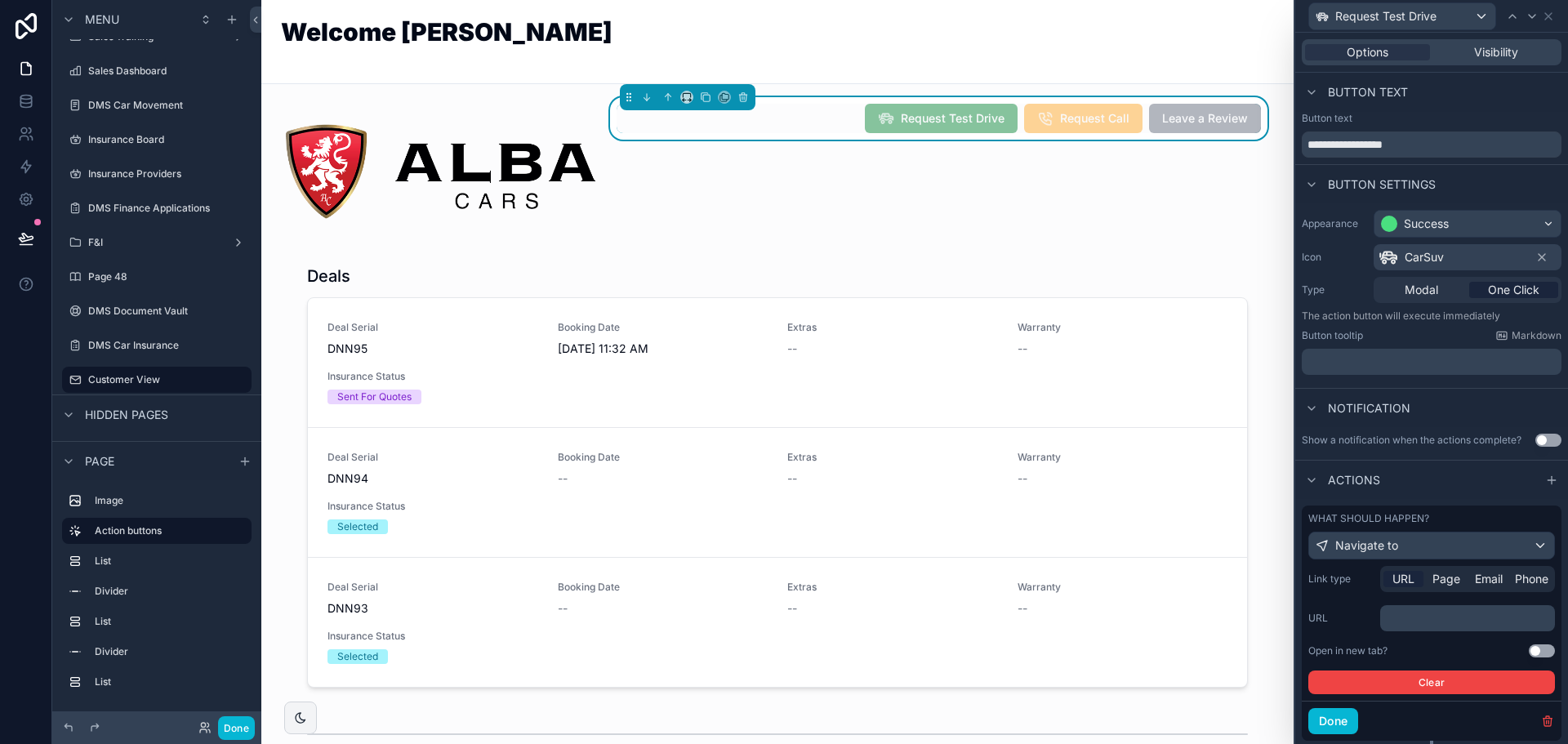
click at [1408, 607] on div "﻿" at bounding box center [1468, 619] width 175 height 26
click at [1416, 615] on p "﻿" at bounding box center [1470, 619] width 165 height 17
click at [1444, 620] on p "﻿" at bounding box center [1470, 619] width 165 height 17
drag, startPoint x: 1465, startPoint y: 616, endPoint x: 1379, endPoint y: 612, distance: 86.1
click at [1379, 612] on div "URL *********" at bounding box center [1432, 619] width 247 height 26
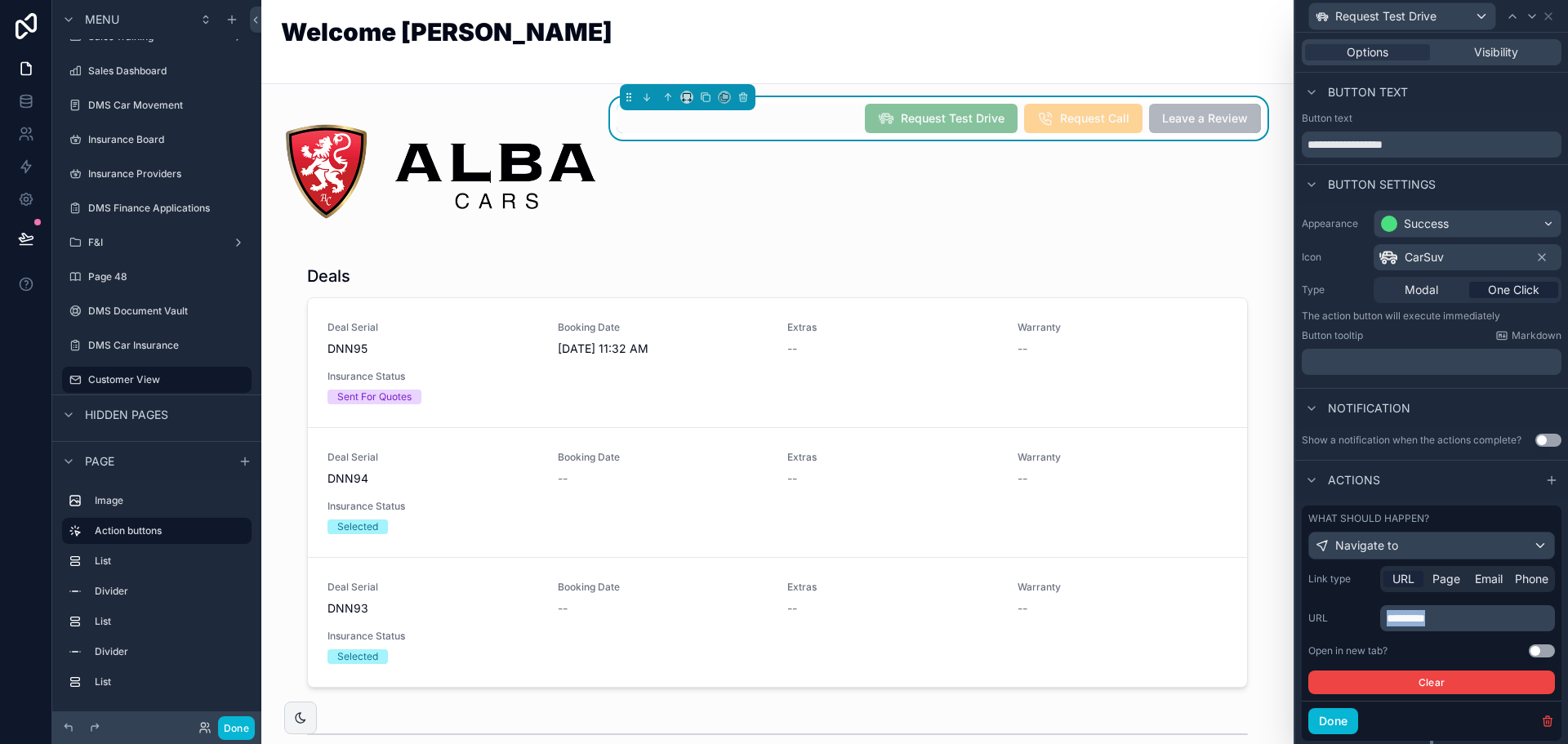
copy span "*********"
click at [1535, 658] on div "Link type URL Page Email Phone URL ********* Open in new tab? Use setting Clear" at bounding box center [1432, 630] width 247 height 128
click at [1532, 652] on button "Use setting" at bounding box center [1542, 651] width 26 height 13
click at [1349, 722] on button "Done" at bounding box center [1334, 721] width 50 height 26
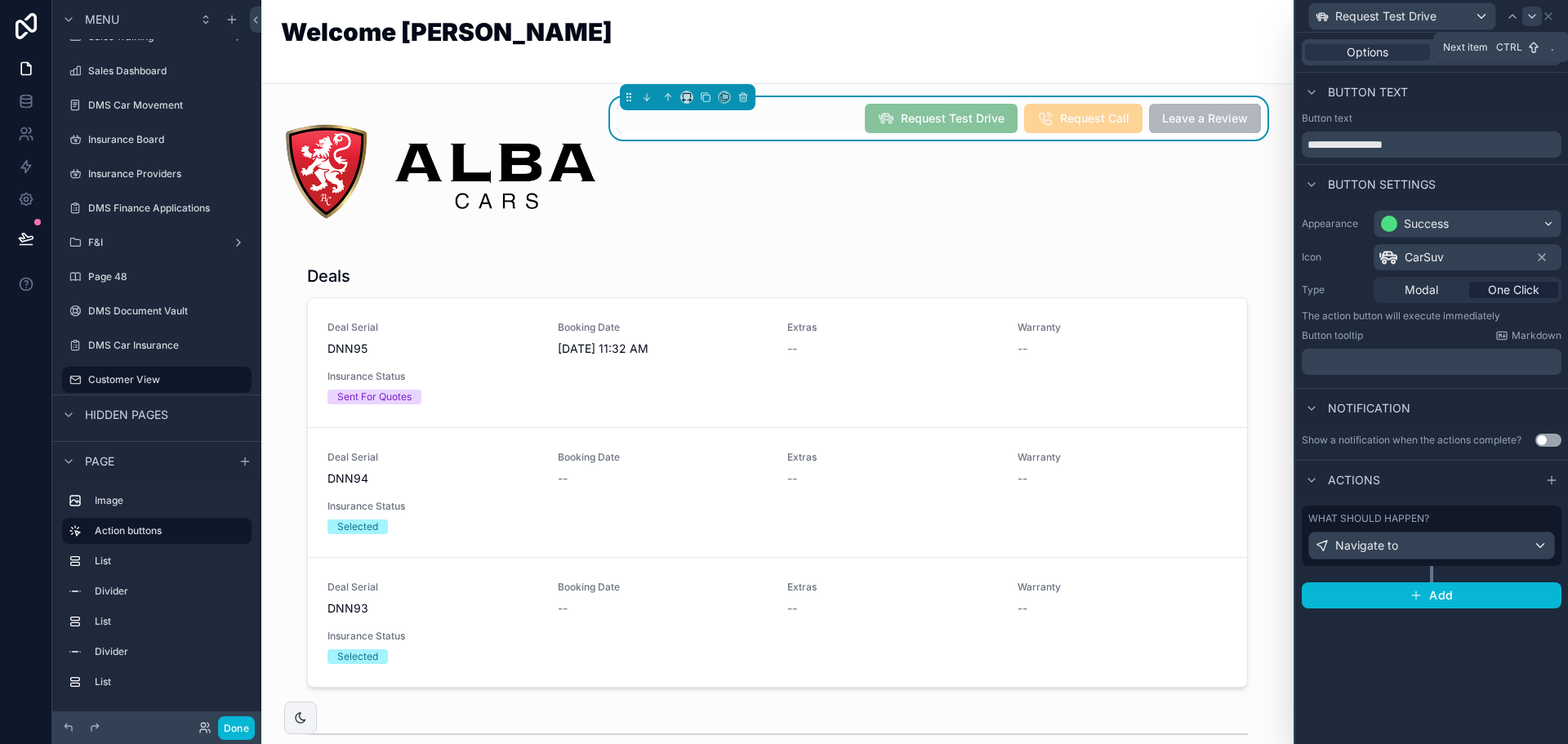
click at [1528, 17] on icon at bounding box center [1532, 17] width 13 height 13
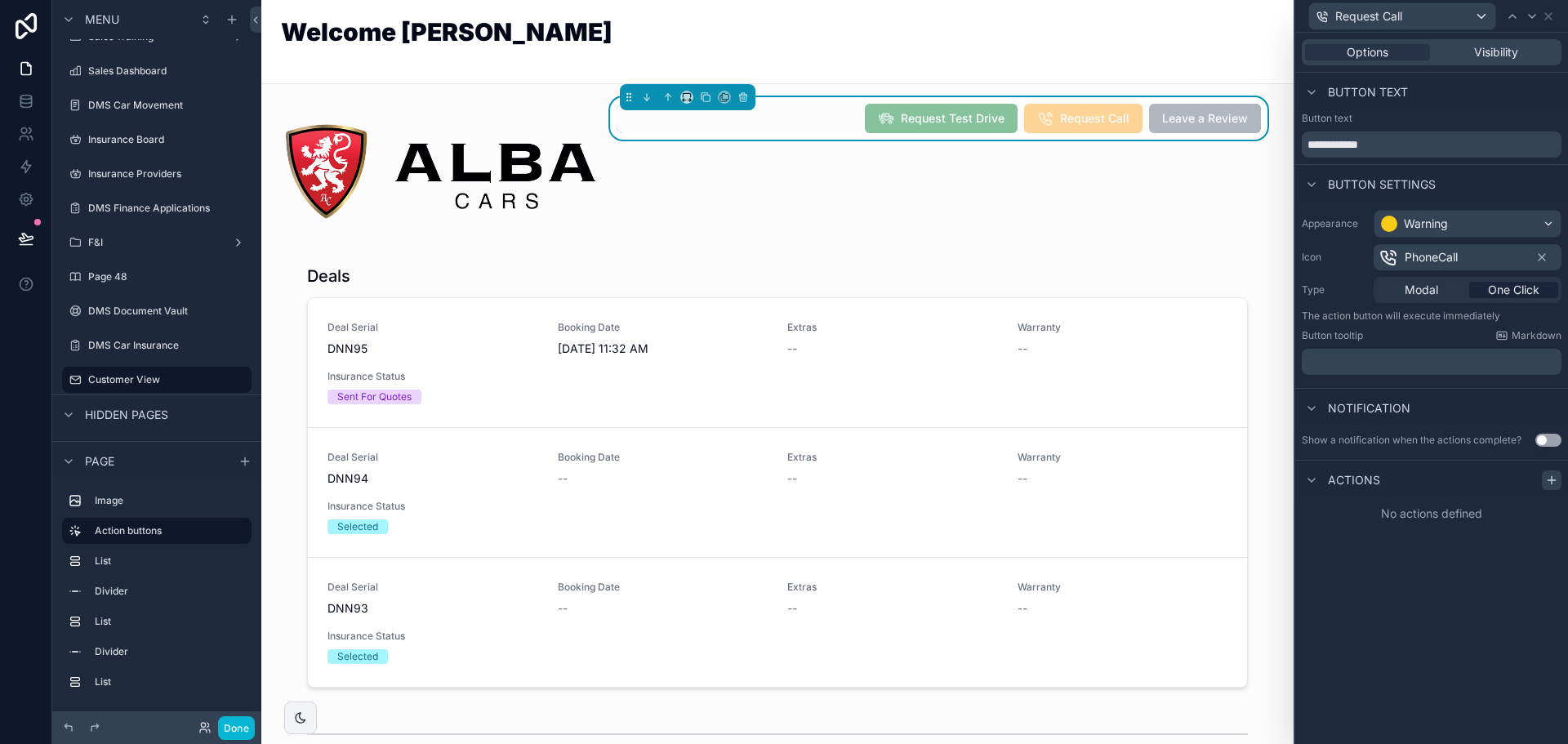
click at [1550, 484] on icon at bounding box center [1552, 480] width 13 height 13
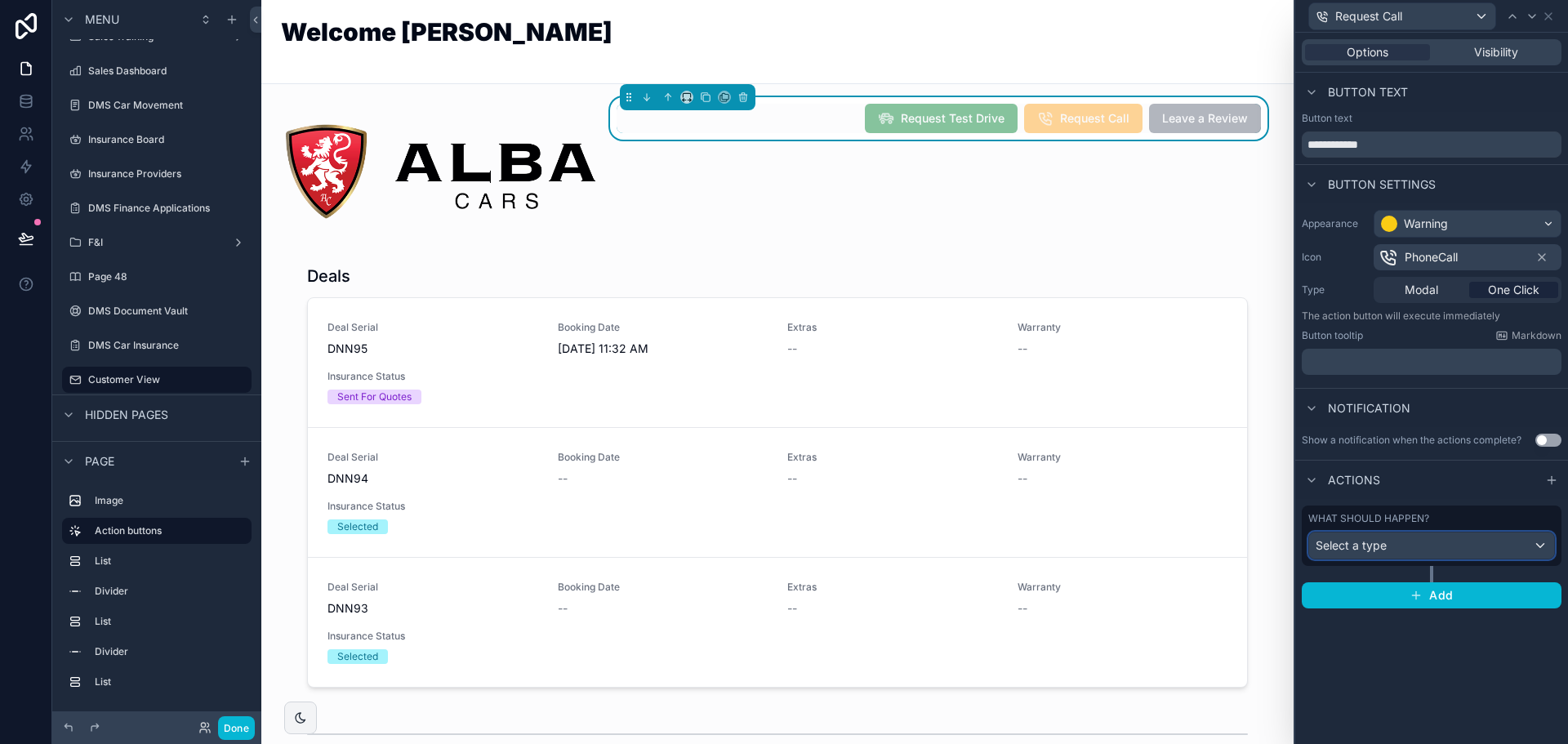
click at [1440, 547] on div "Select a type" at bounding box center [1431, 545] width 245 height 26
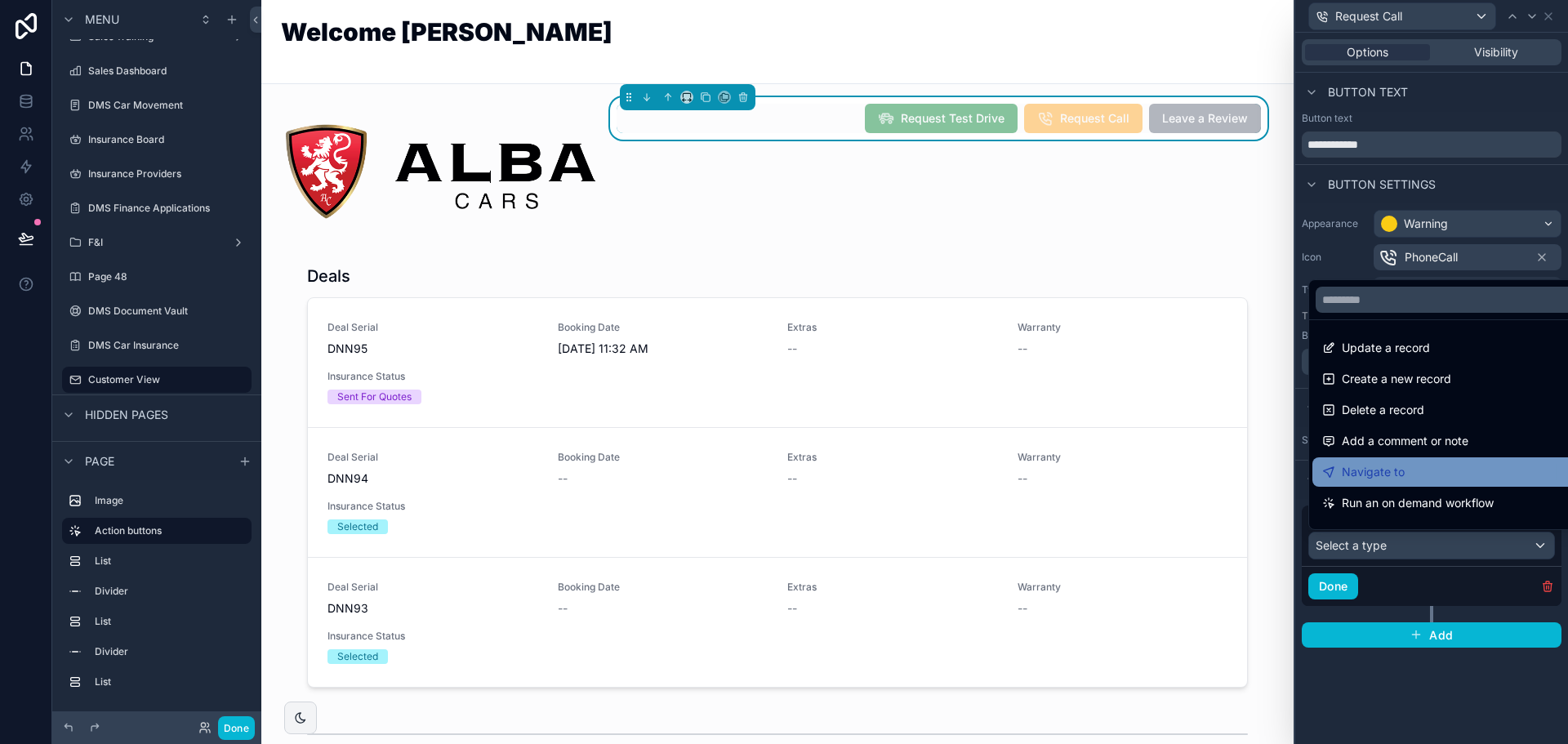
click at [1420, 470] on div "Navigate to" at bounding box center [1451, 472] width 256 height 20
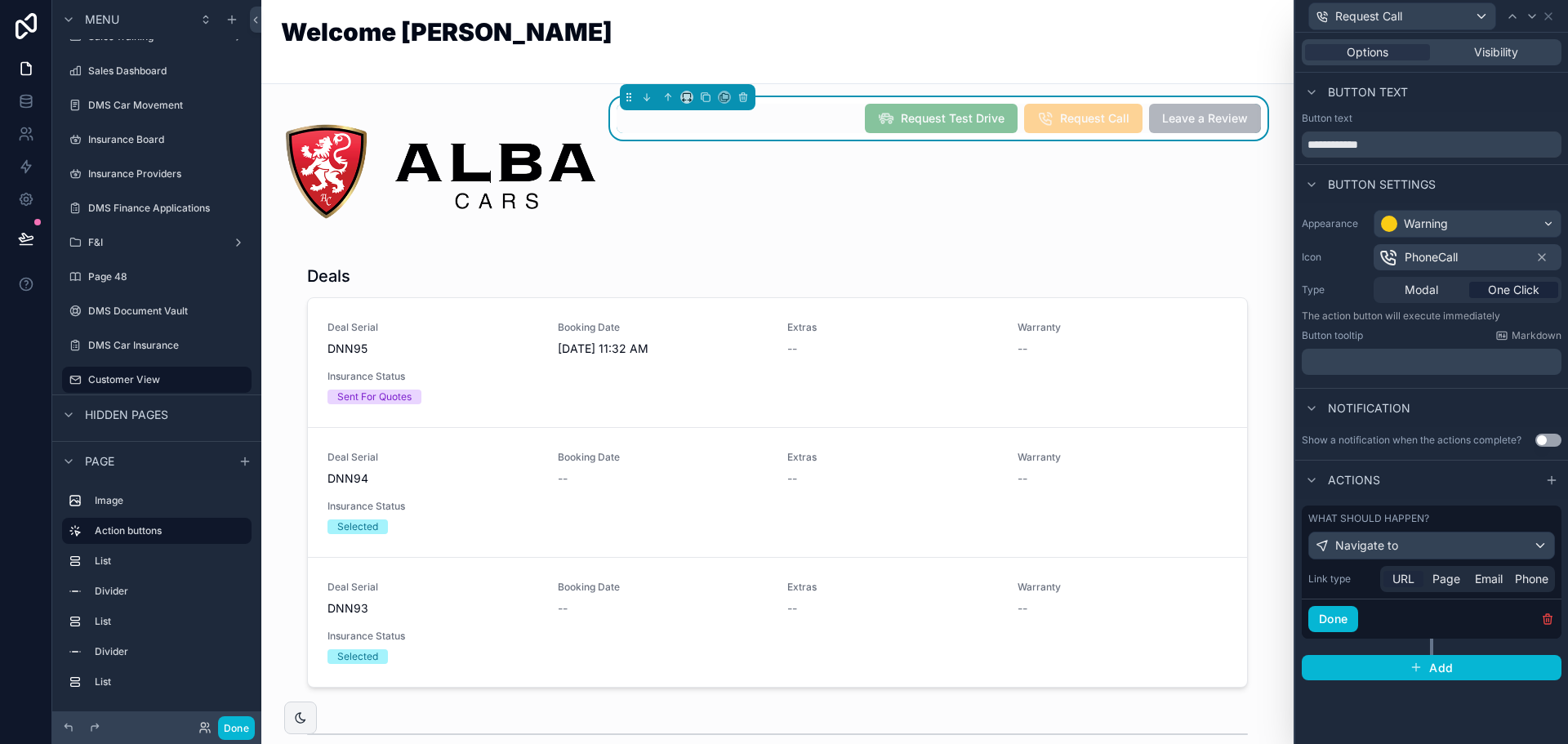
click at [1395, 582] on span "URL" at bounding box center [1404, 580] width 22 height 17
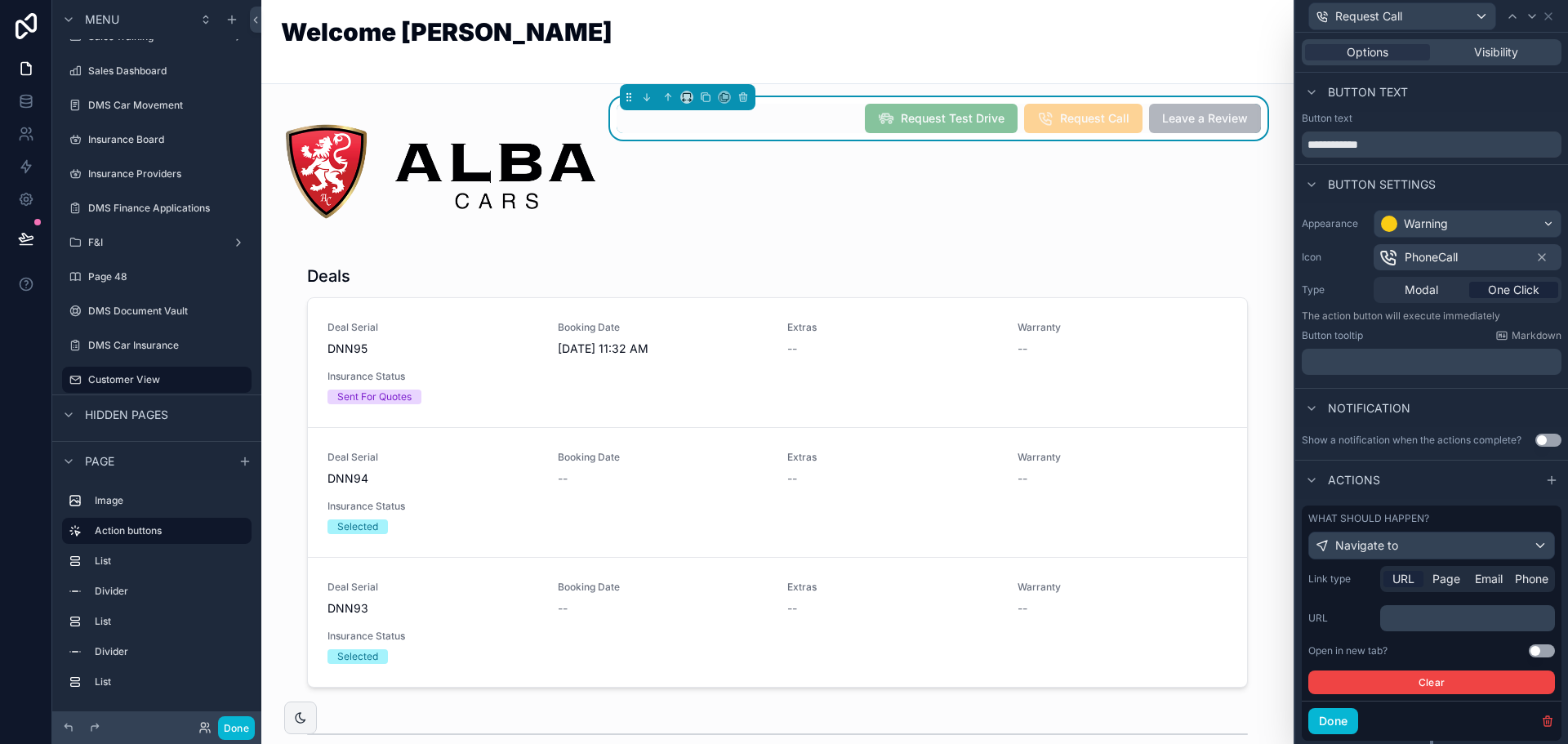
click at [1398, 612] on p "﻿" at bounding box center [1470, 619] width 165 height 17
click at [1530, 648] on button "Use setting" at bounding box center [1542, 651] width 26 height 13
click at [1354, 727] on button "Done" at bounding box center [1334, 721] width 50 height 26
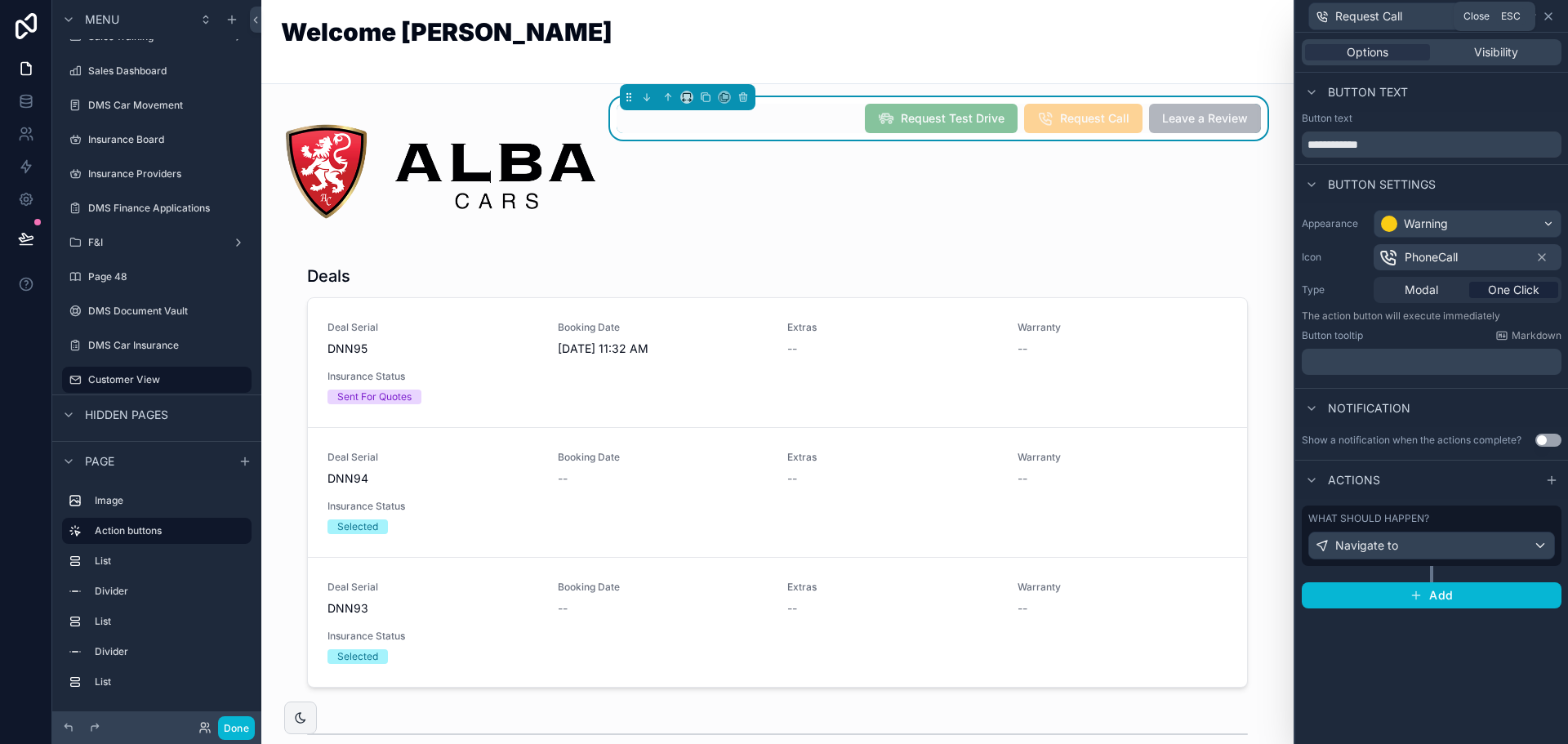
click at [1547, 18] on icon at bounding box center [1548, 16] width 7 height 7
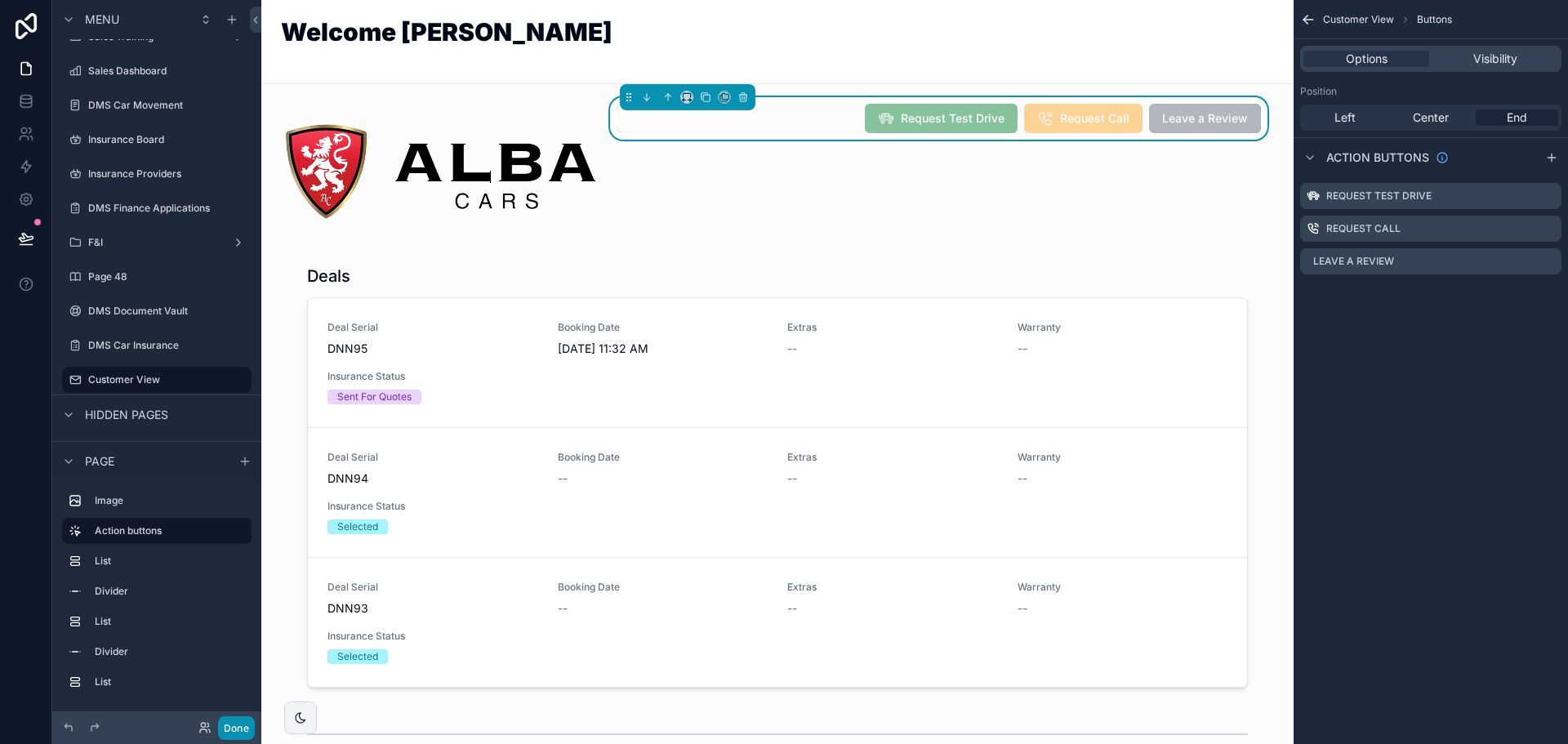
click at [229, 730] on button "Done" at bounding box center [237, 727] width 37 height 23
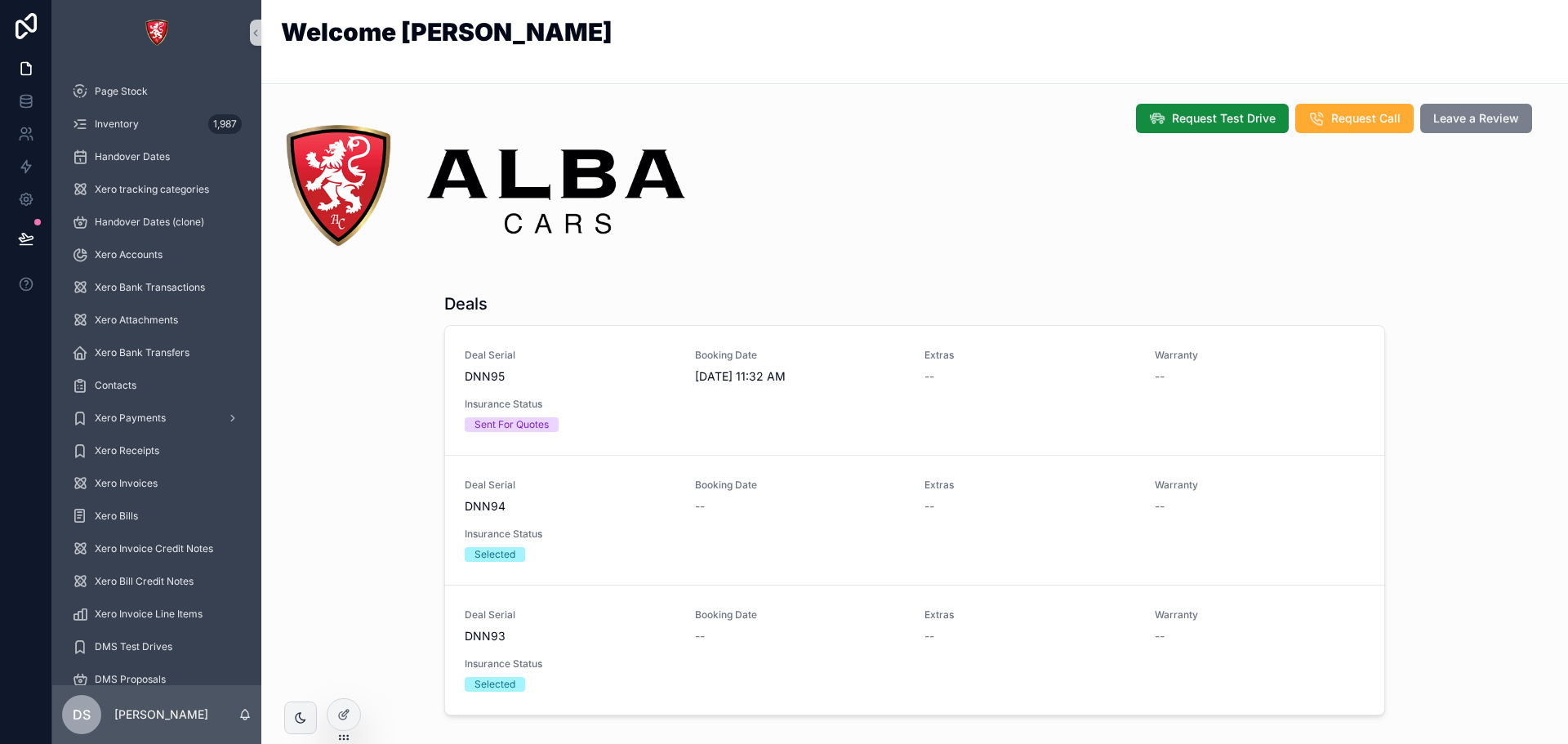
click at [1462, 120] on span "Leave a Review" at bounding box center [1476, 119] width 85 height 17
click at [347, 713] on icon at bounding box center [344, 714] width 13 height 13
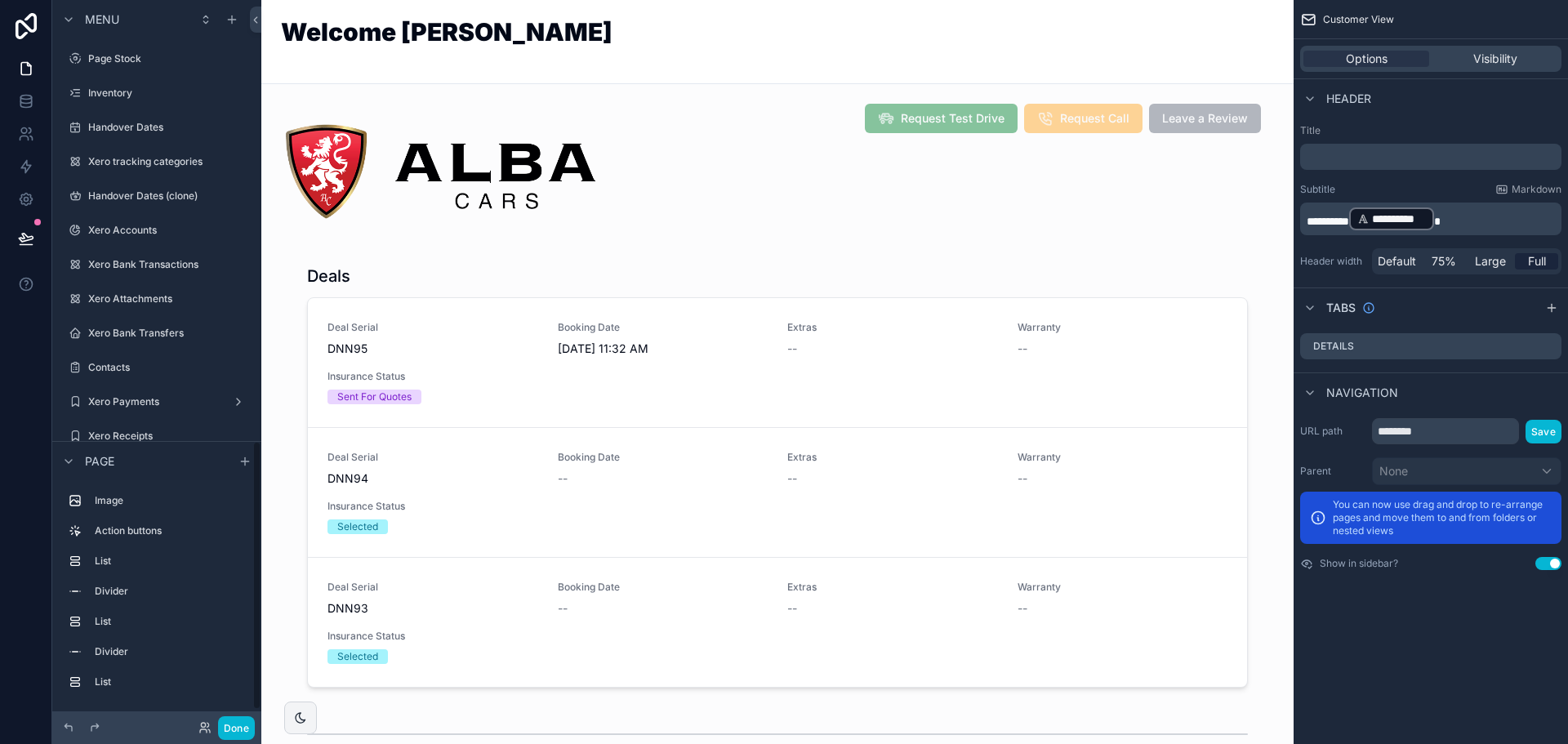
scroll to position [1188, 0]
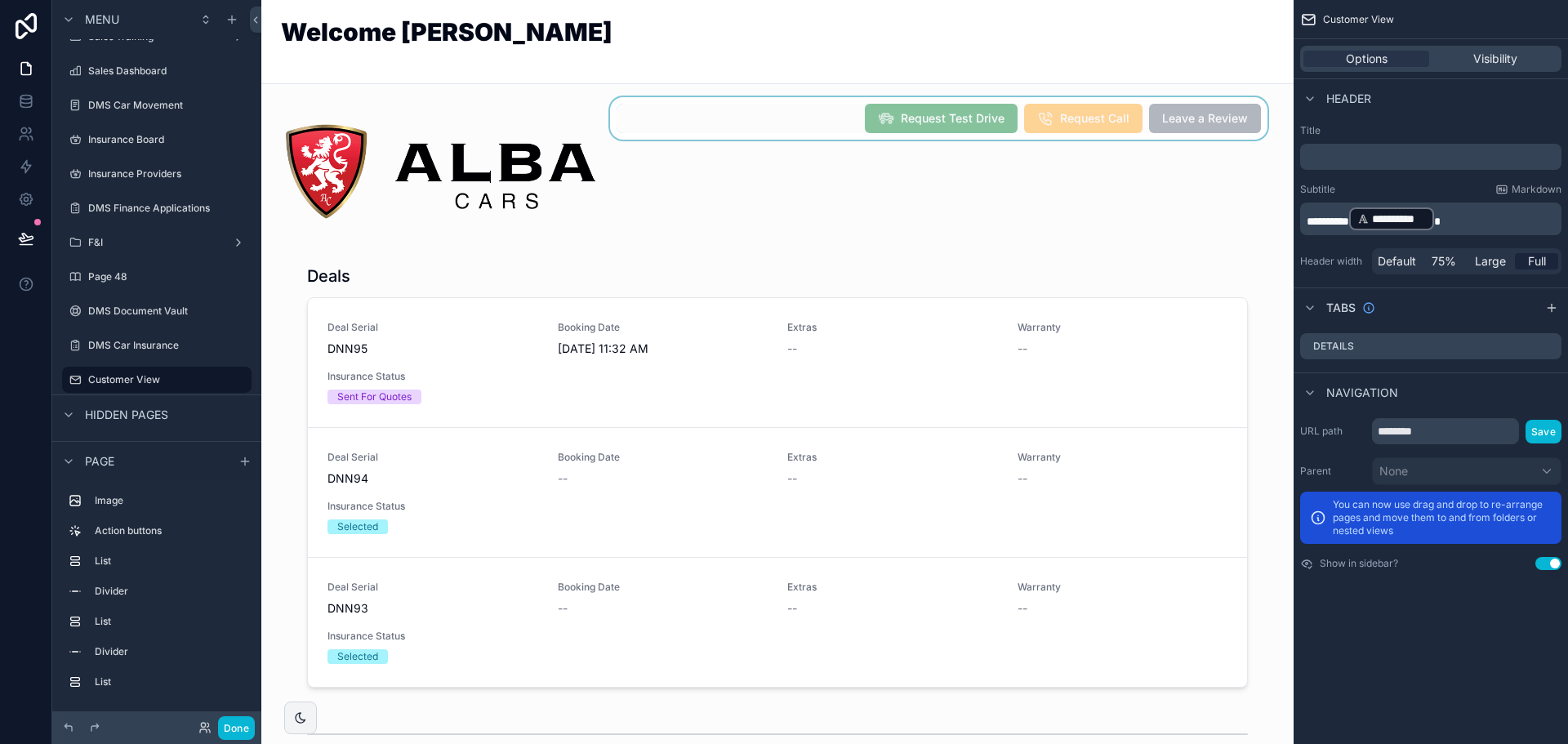
click at [761, 140] on div "scrollable content" at bounding box center [938, 171] width 664 height 148
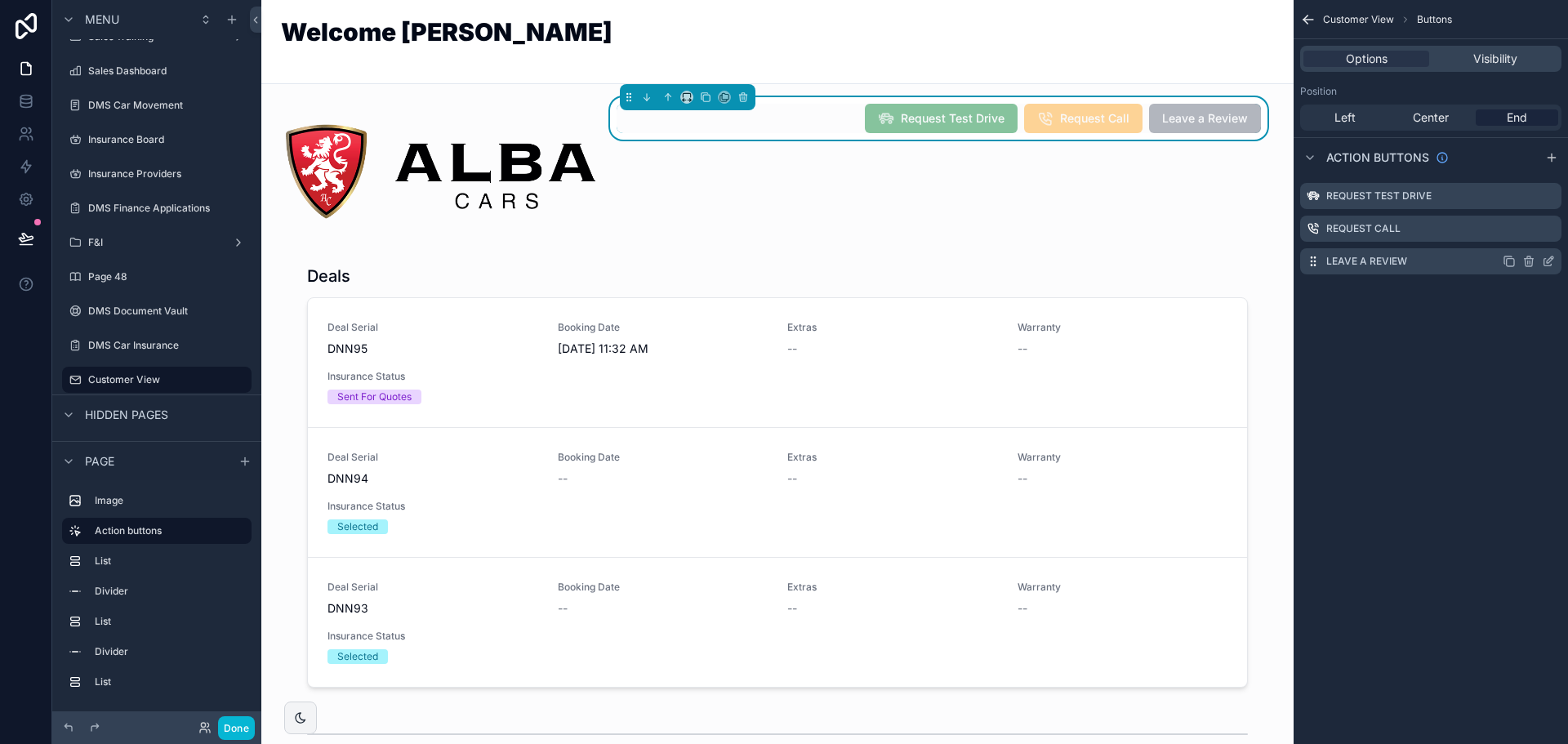
click at [1550, 264] on icon "scrollable content" at bounding box center [1548, 261] width 13 height 13
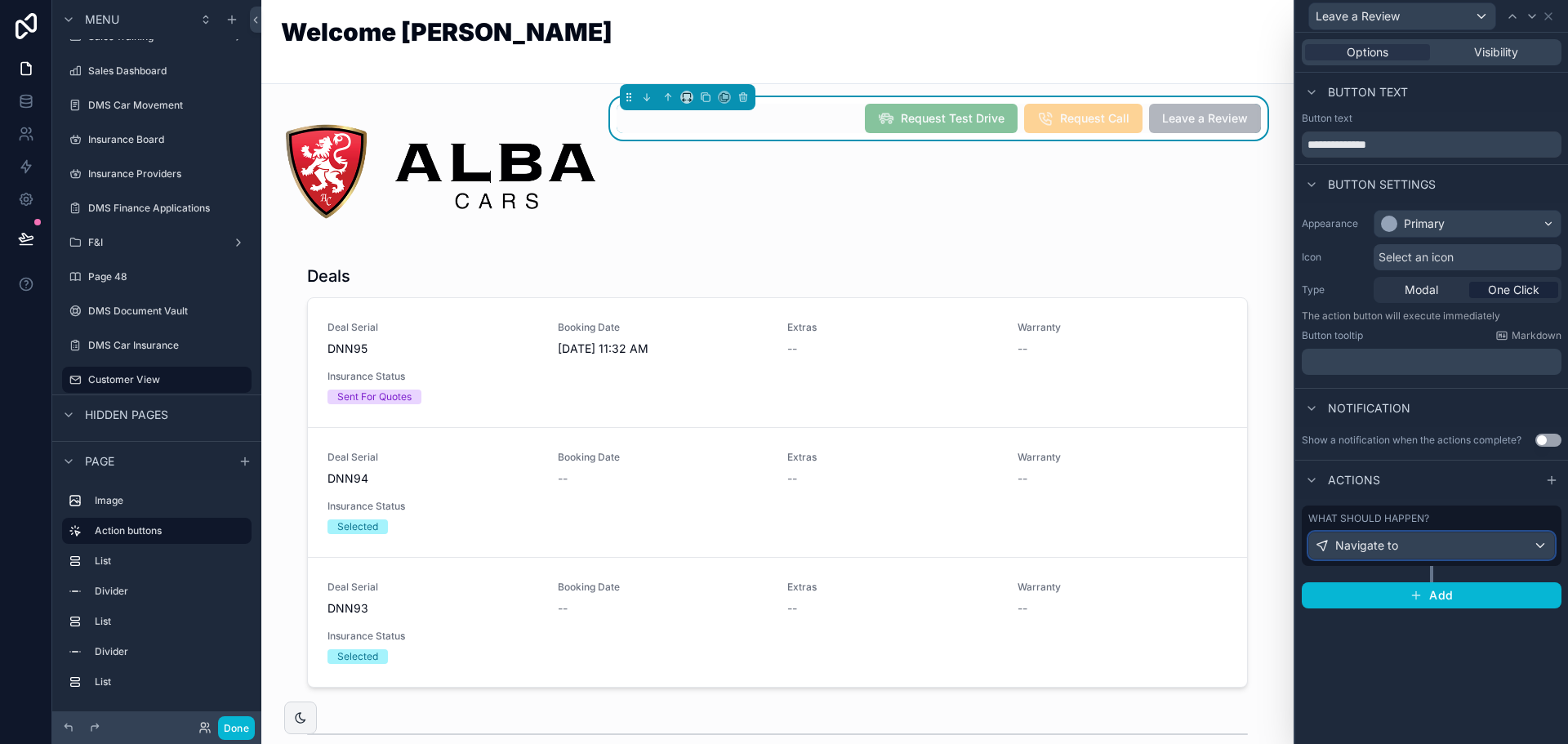
click at [1486, 540] on div "Navigate to" at bounding box center [1431, 545] width 245 height 26
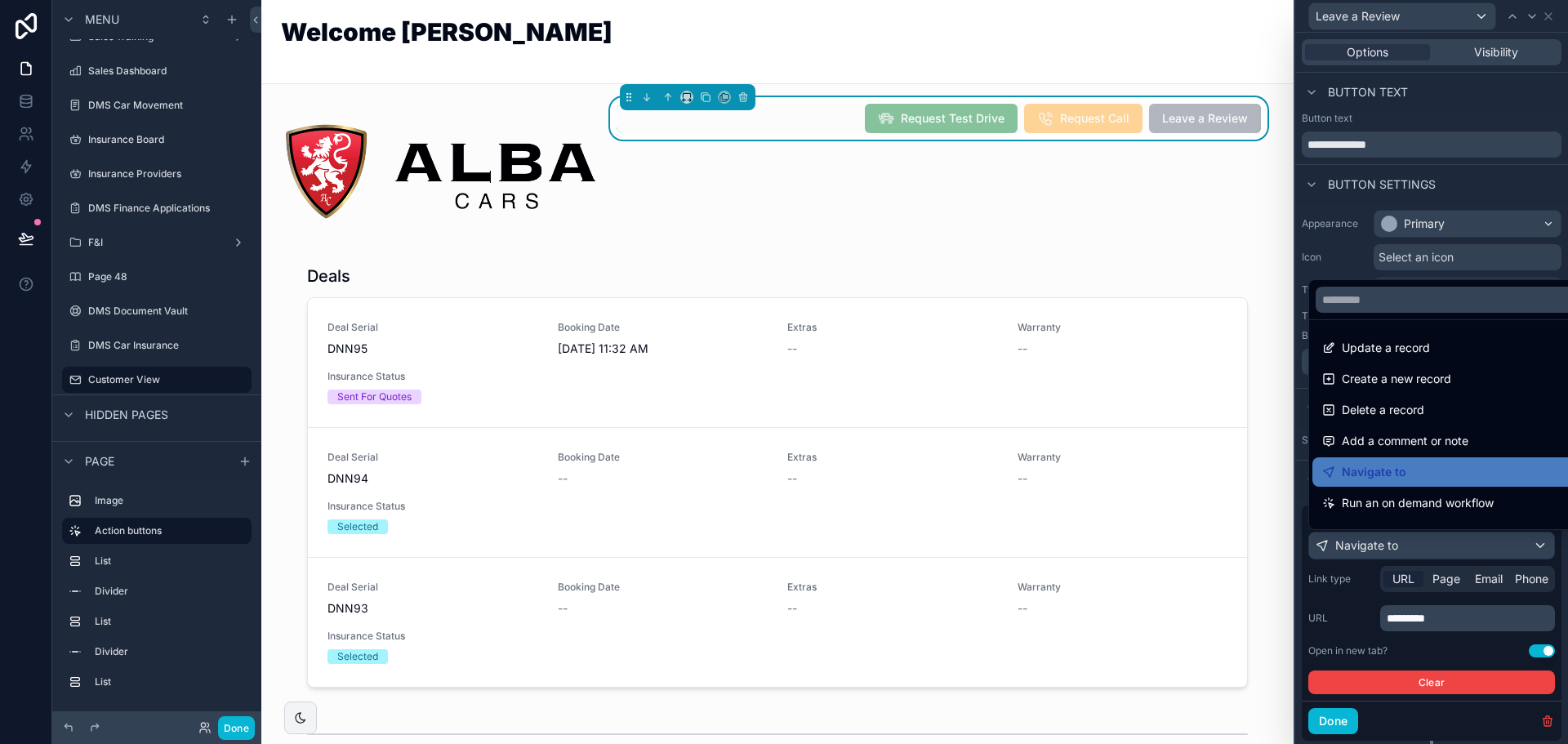
click at [1461, 618] on div at bounding box center [1432, 372] width 273 height 744
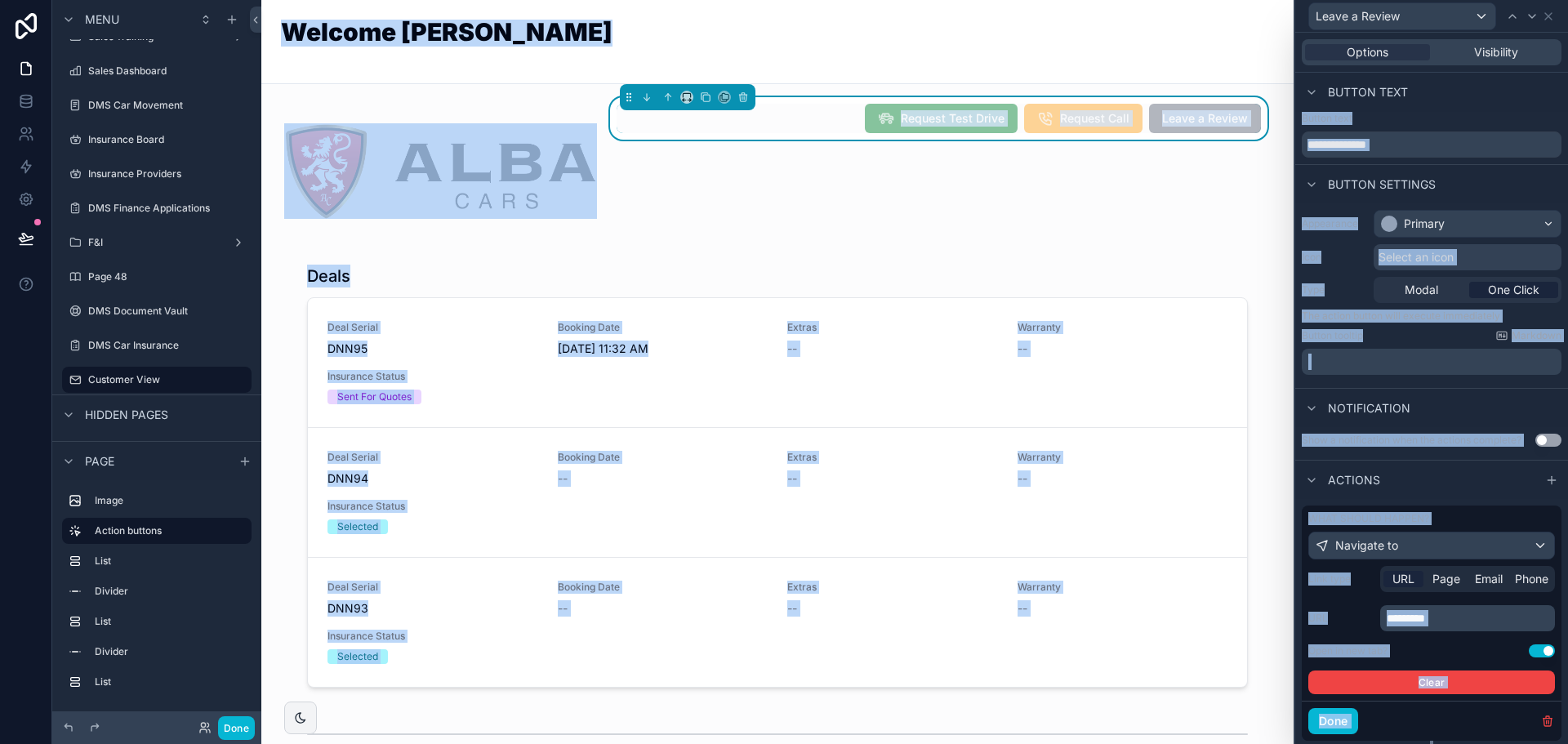
click at [1462, 620] on p "*********" at bounding box center [1470, 619] width 165 height 17
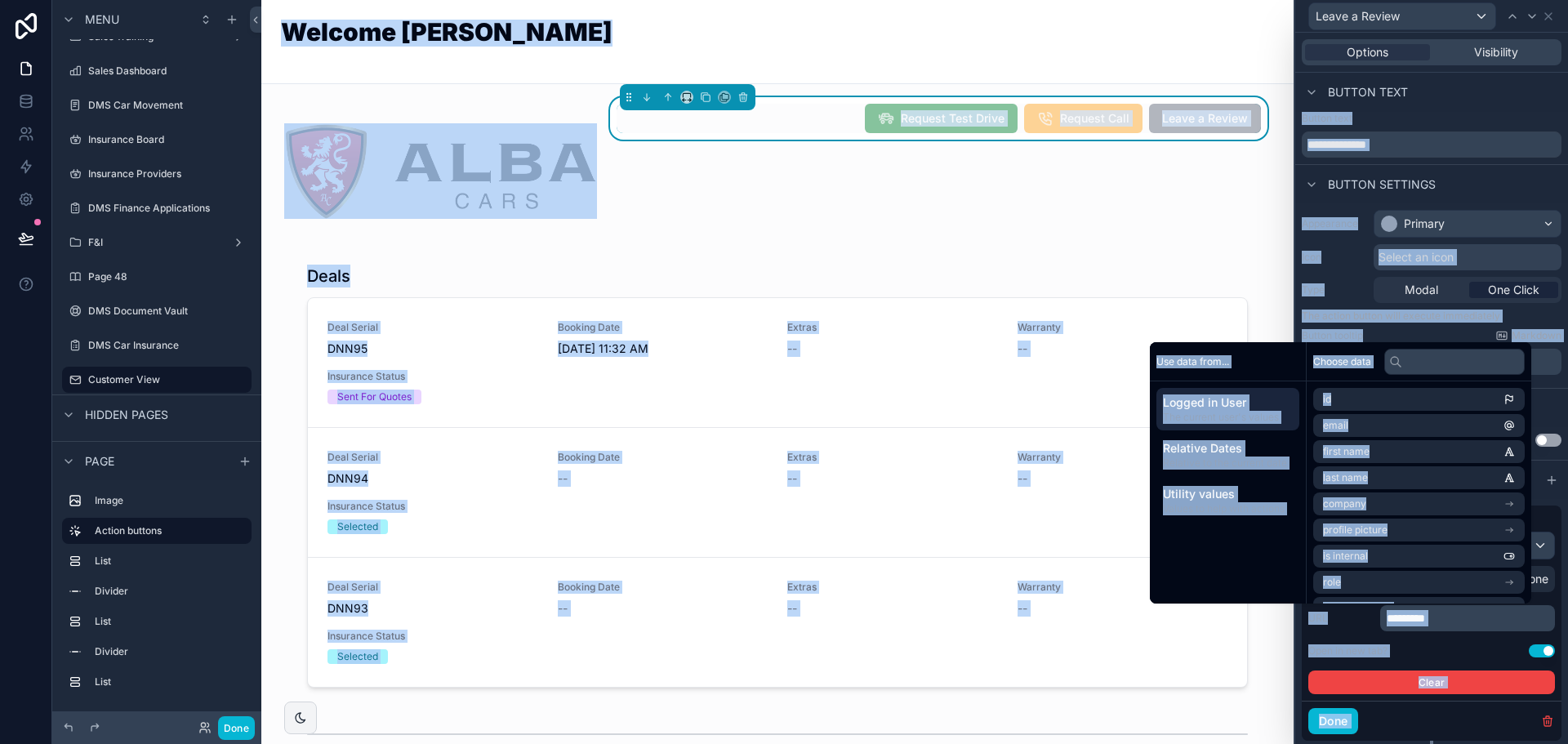
click at [1462, 620] on p "*********" at bounding box center [1470, 619] width 165 height 17
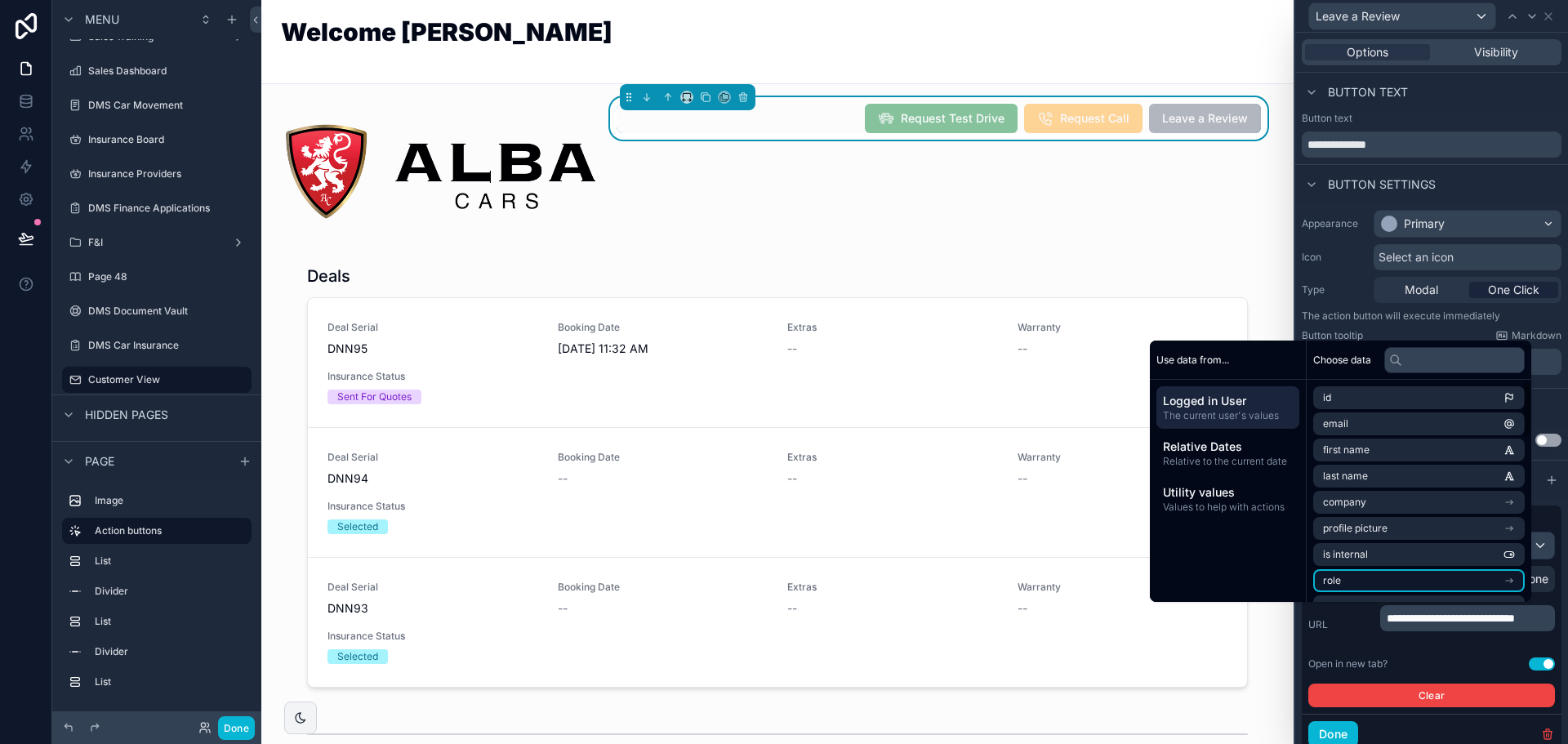
scroll to position [0, 0]
click at [1366, 317] on p "The action button will execute immediately" at bounding box center [1432, 316] width 260 height 13
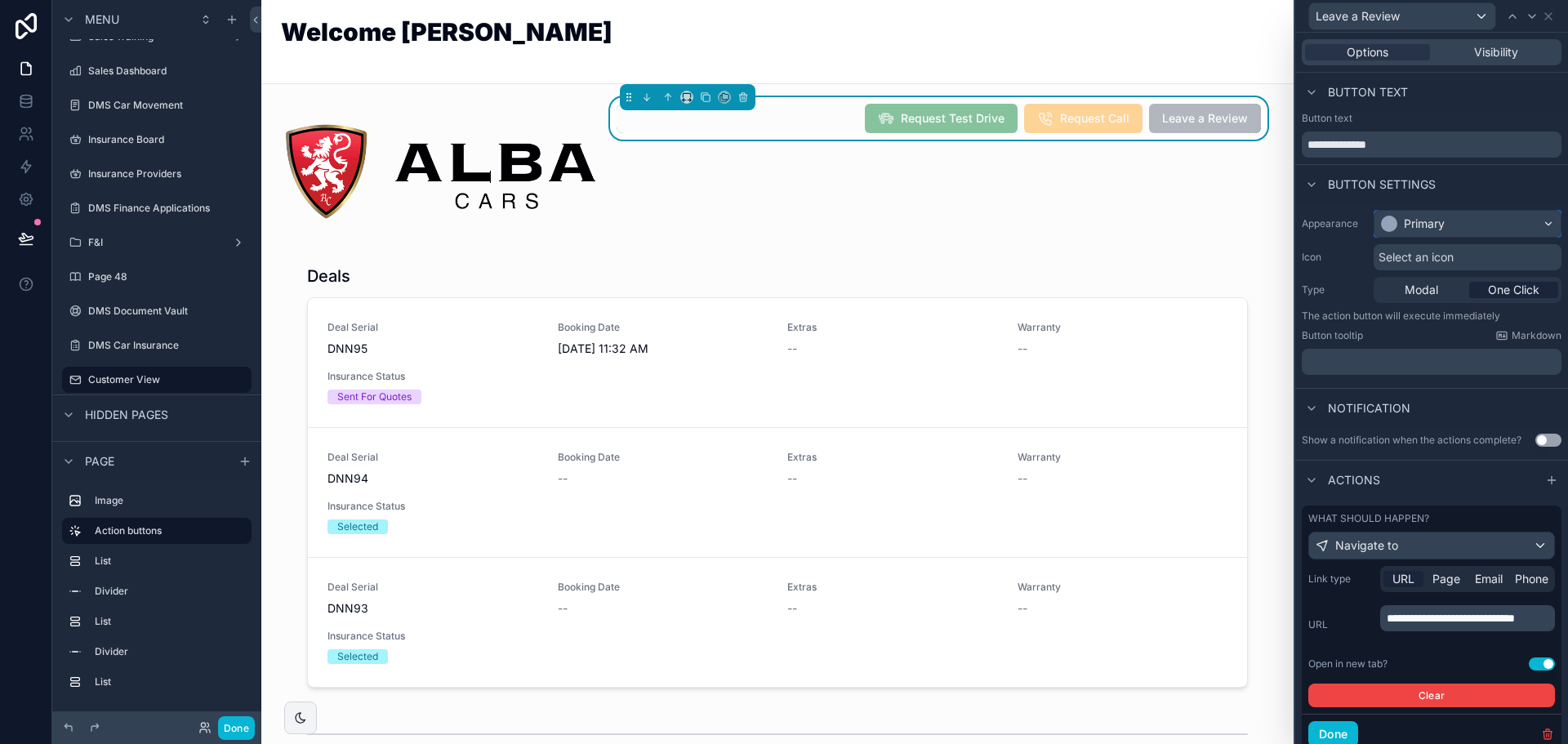
click at [1410, 226] on div "Primary" at bounding box center [1424, 224] width 41 height 17
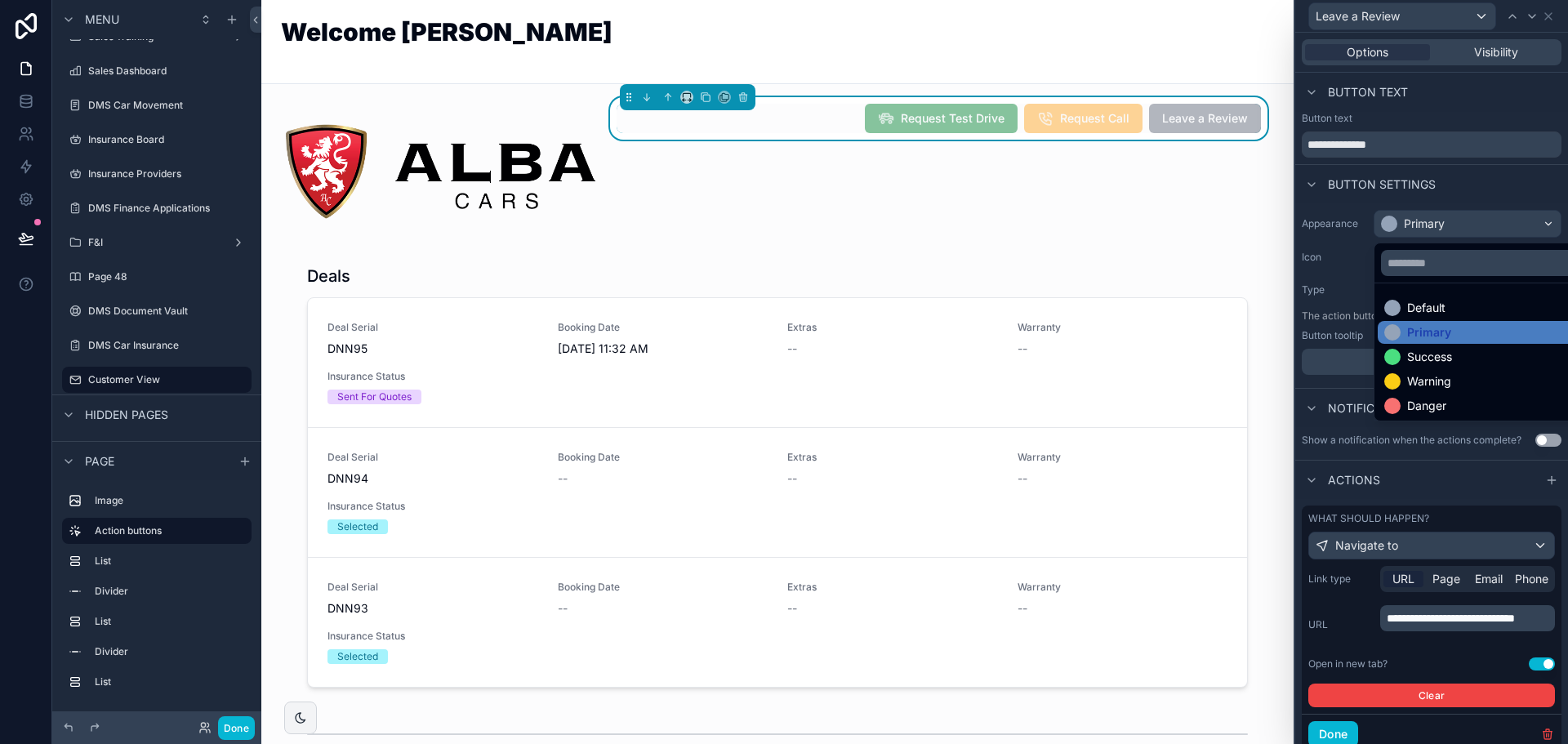
click at [1410, 224] on div at bounding box center [1432, 372] width 273 height 744
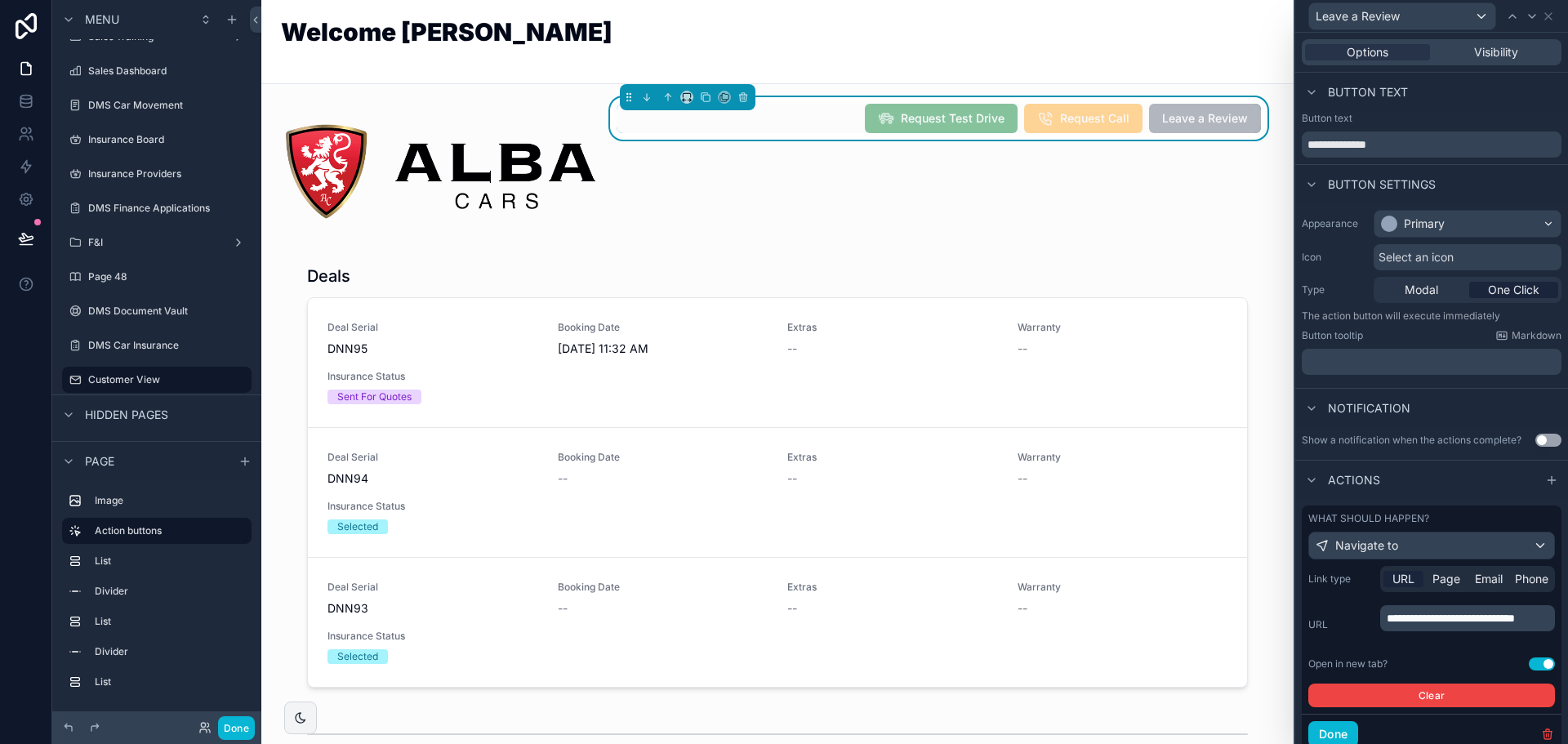
click at [1416, 265] on span "Select an icon" at bounding box center [1416, 257] width 75 height 17
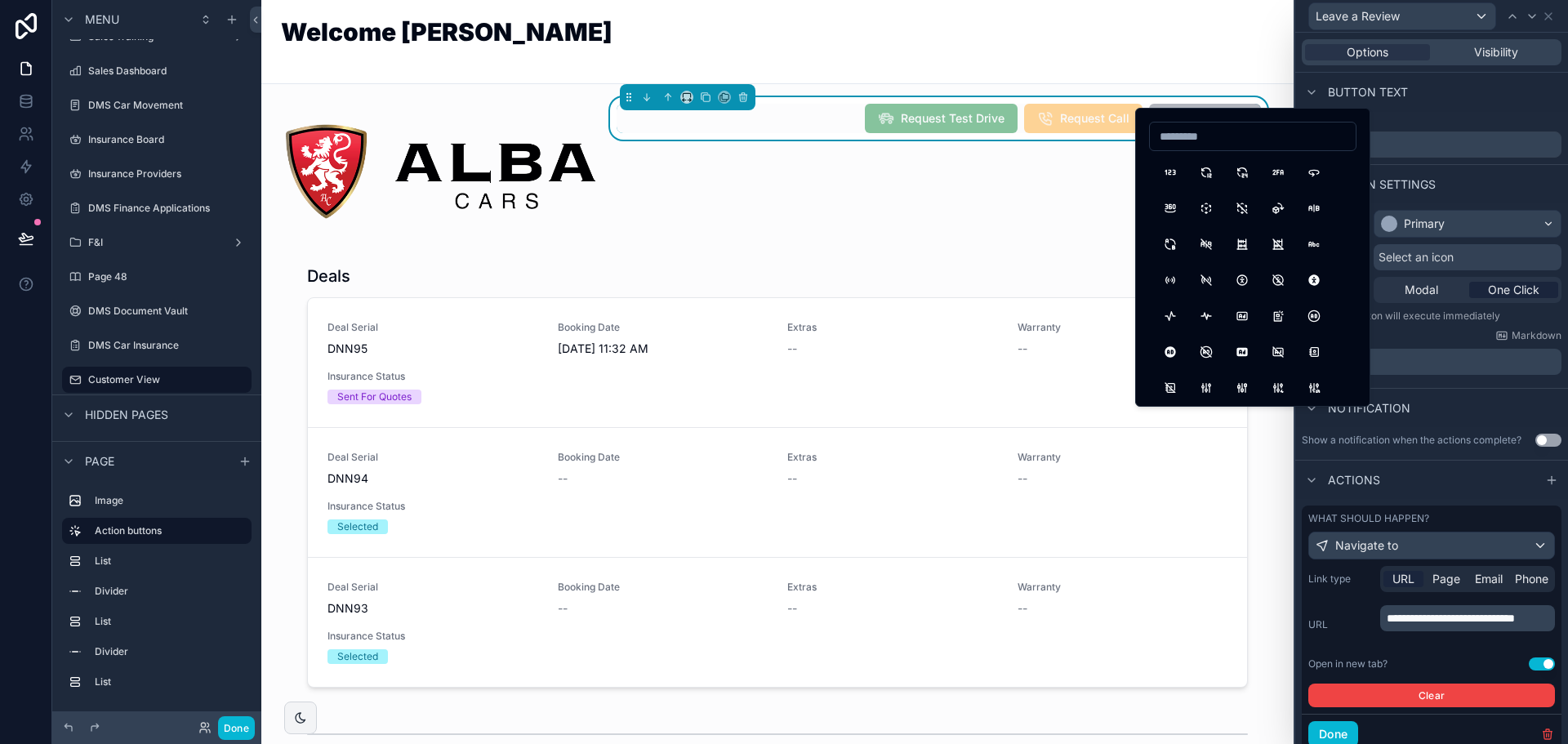
click at [1226, 145] on input at bounding box center [1253, 137] width 206 height 23
type input "****"
click at [1210, 241] on button "News" at bounding box center [1207, 241] width 30 height 30
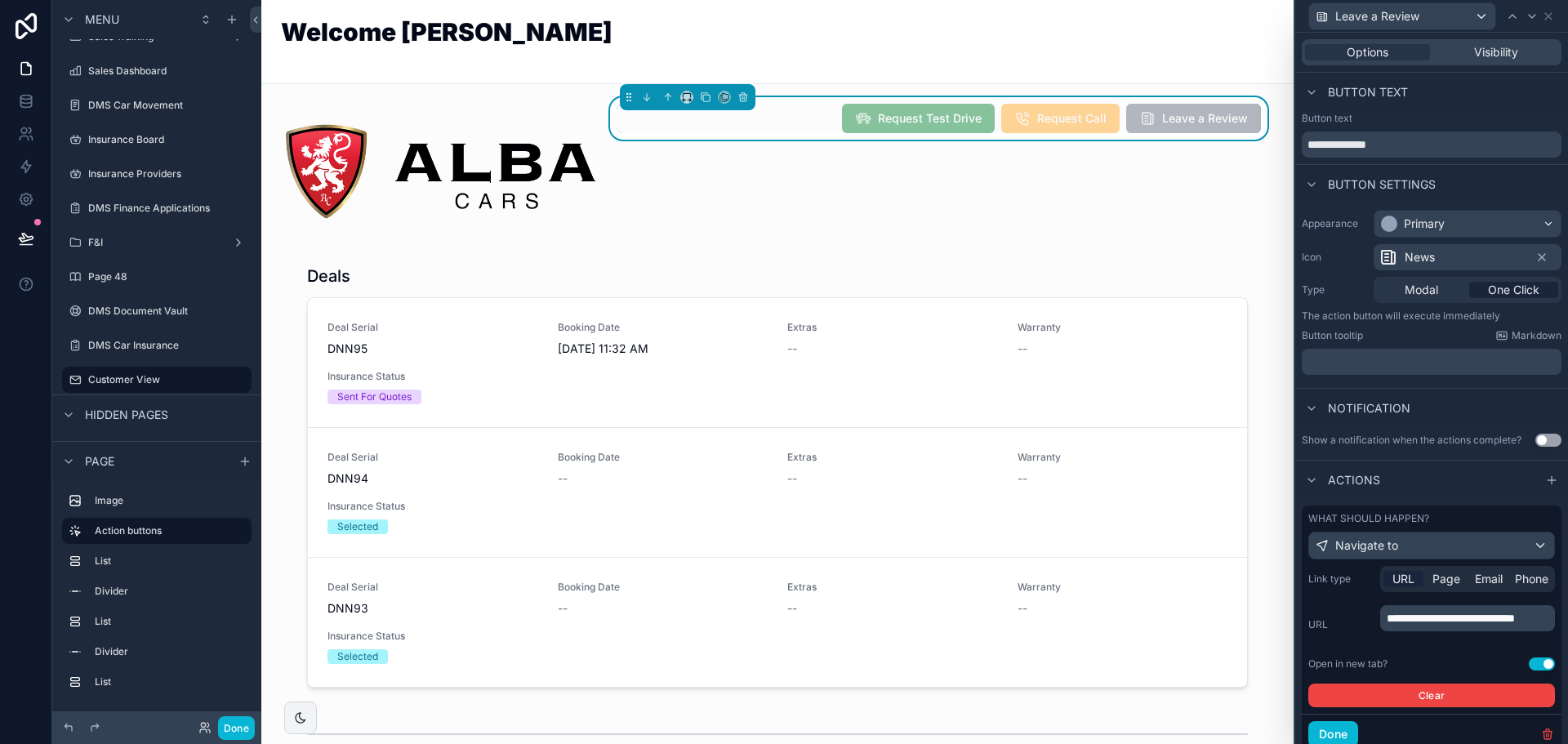
click at [1501, 22] on div "Leave a Review" at bounding box center [1425, 17] width 233 height 28
click at [1509, 20] on icon at bounding box center [1512, 17] width 13 height 13
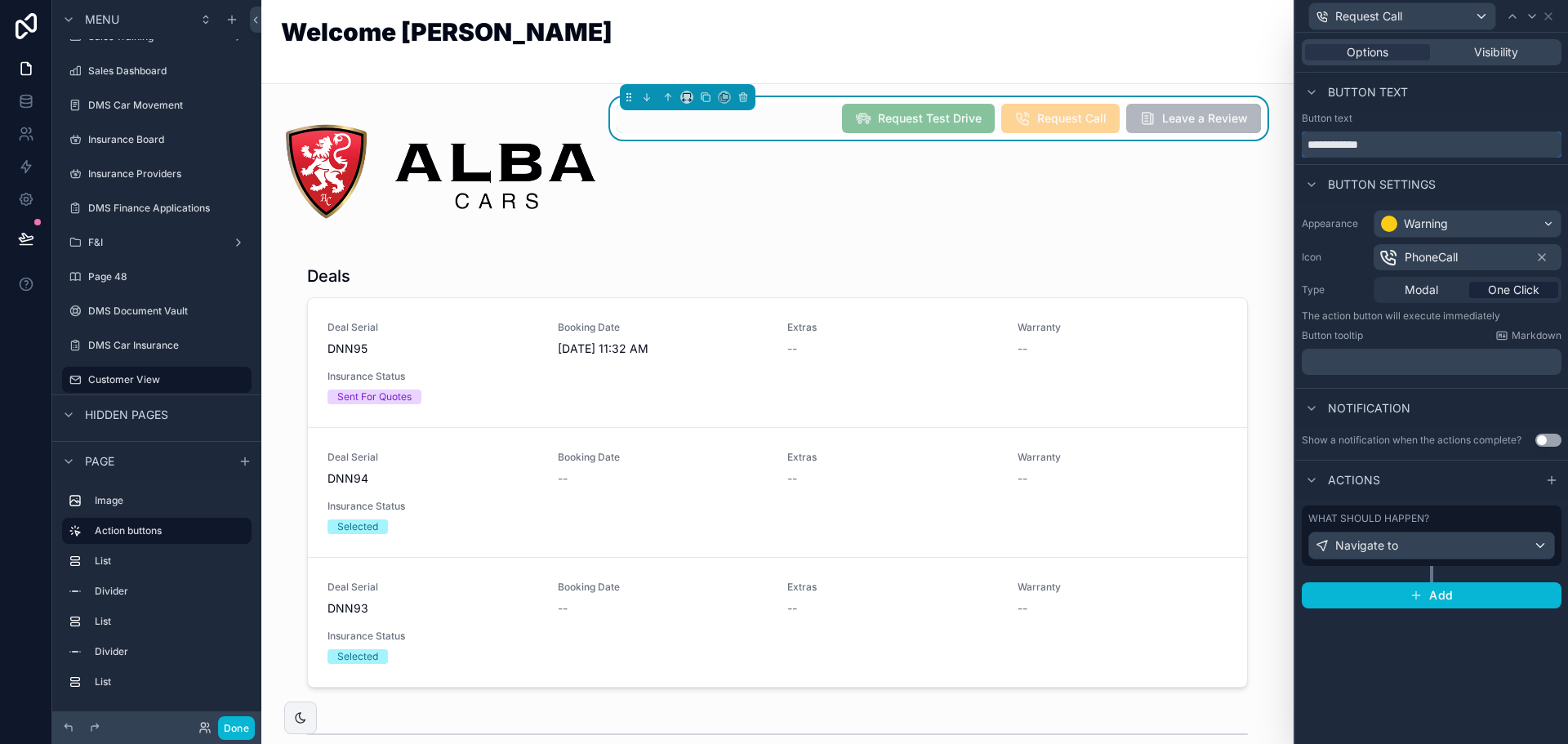
click at [1353, 140] on input "**********" at bounding box center [1432, 145] width 260 height 26
type input "**********"
click at [1552, 17] on icon at bounding box center [1548, 17] width 13 height 13
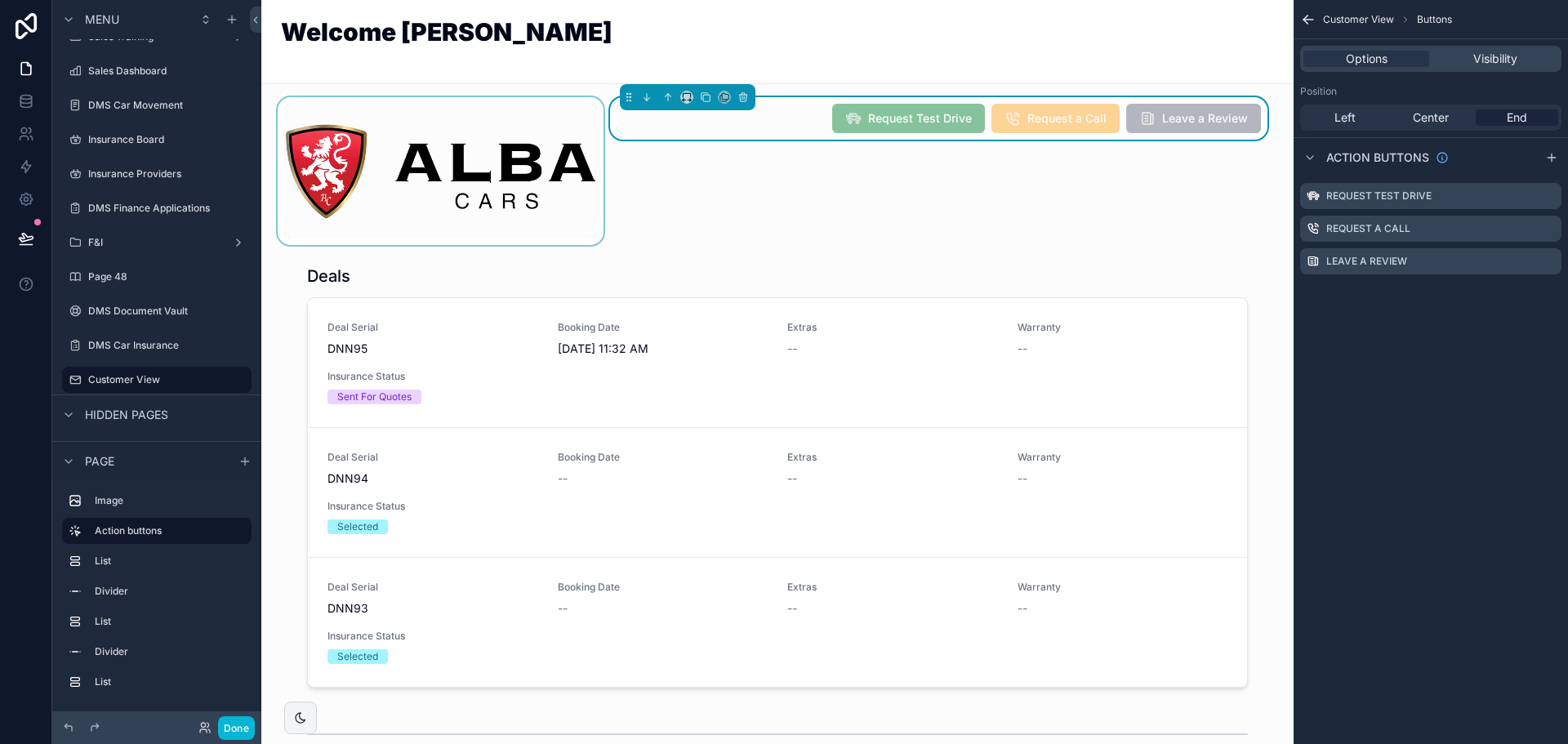
click at [520, 177] on div "scrollable content" at bounding box center [440, 171] width 333 height 148
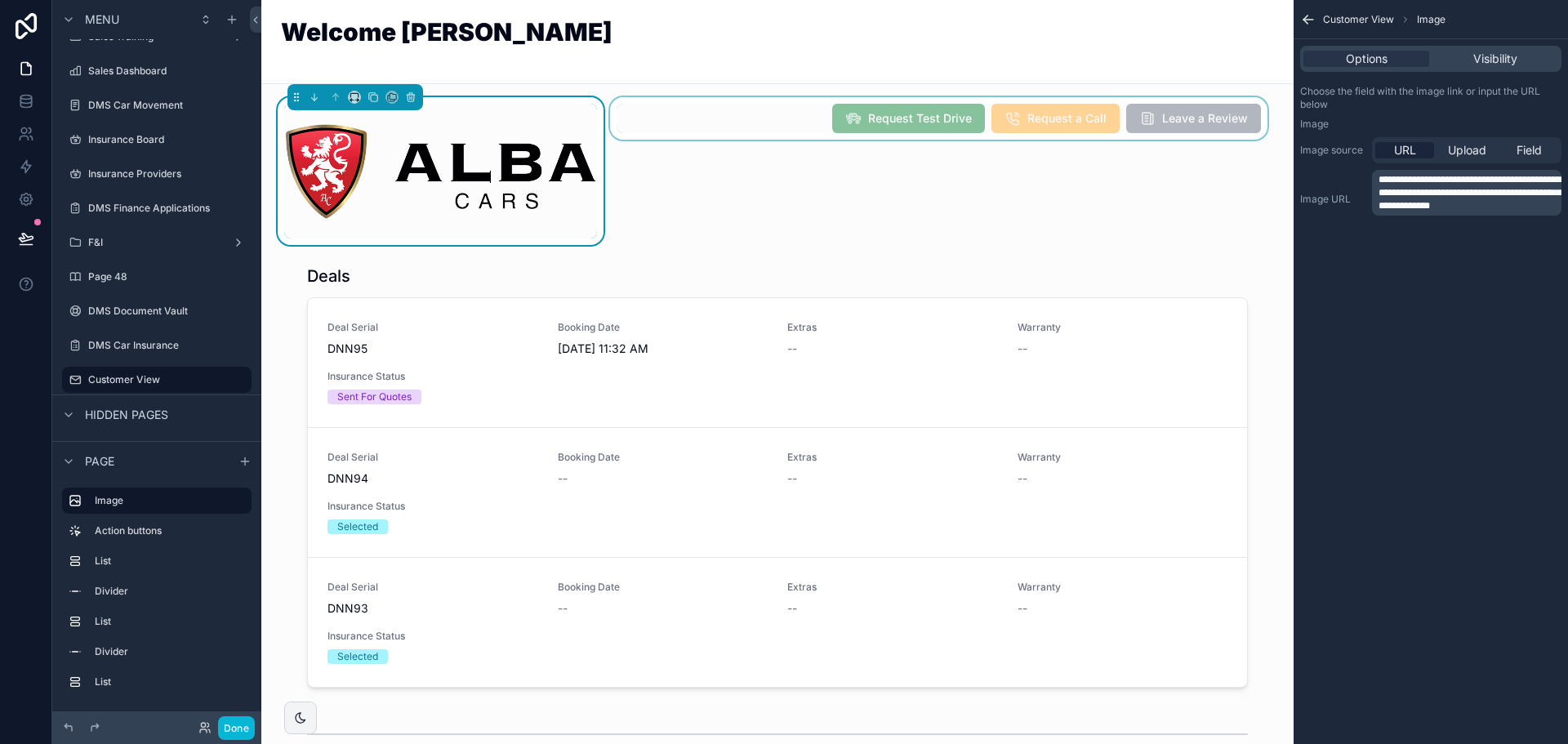
click at [725, 129] on div "scrollable content" at bounding box center [938, 171] width 664 height 148
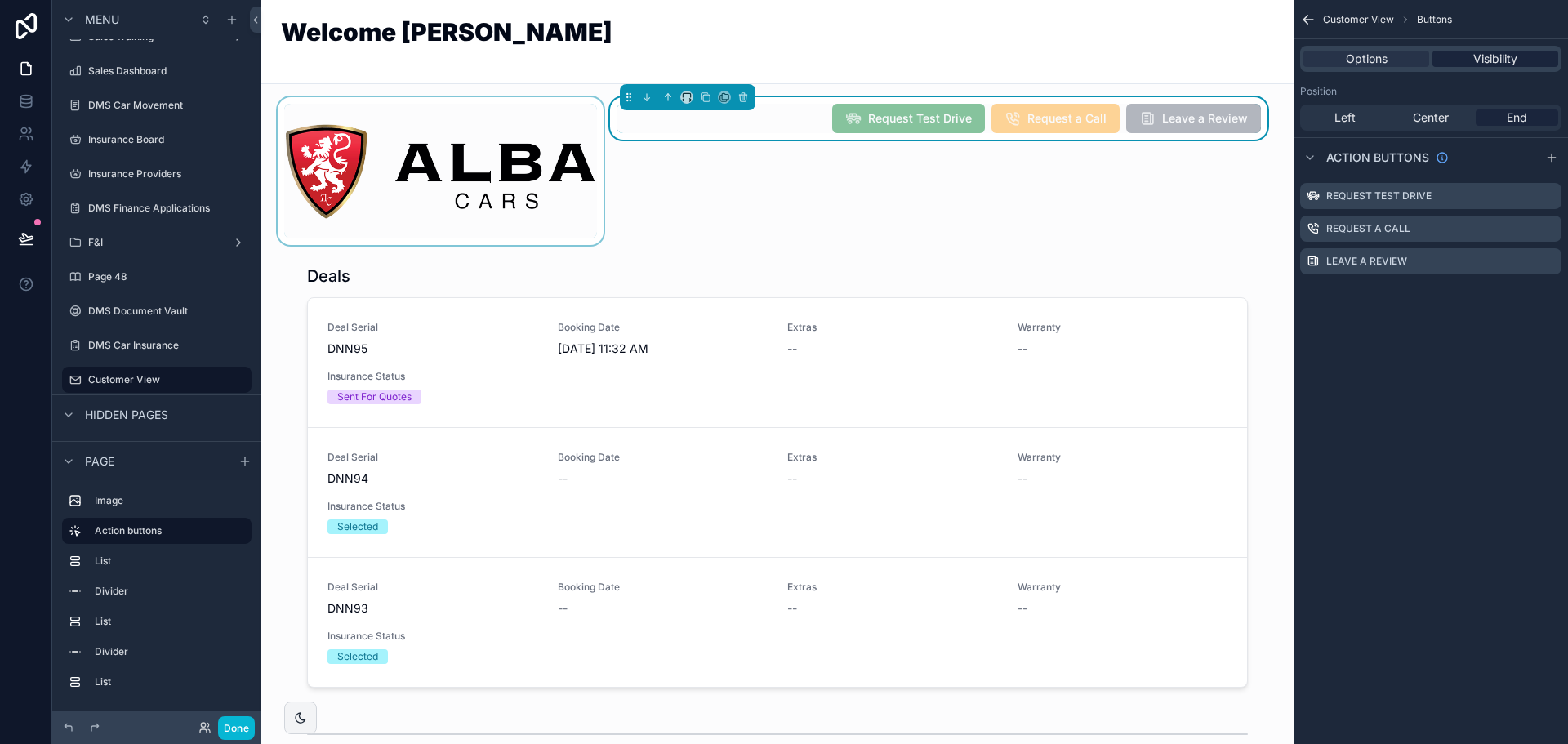
click at [1450, 51] on div "Visibility" at bounding box center [1495, 59] width 125 height 17
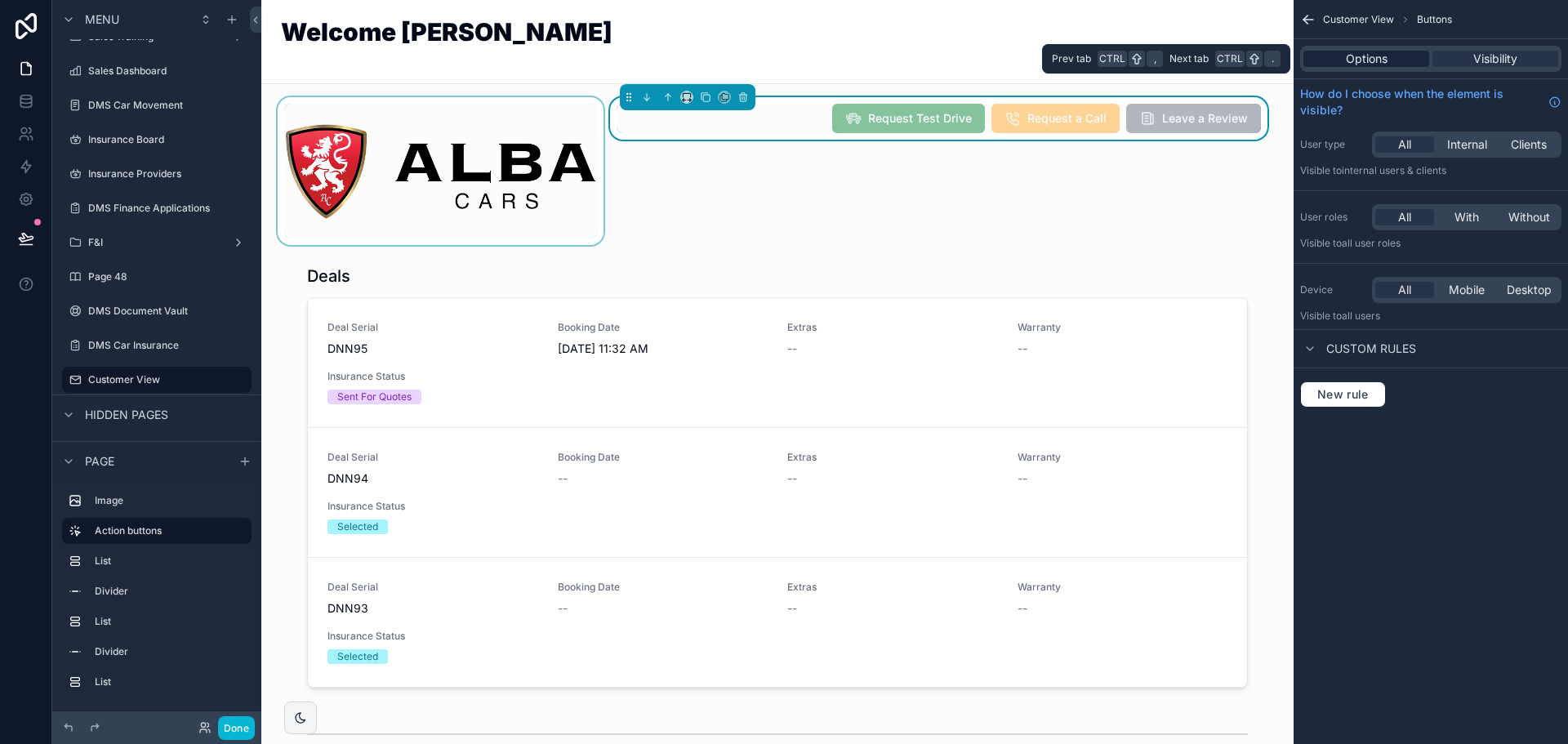
click at [1401, 57] on div "Options" at bounding box center [1365, 59] width 125 height 17
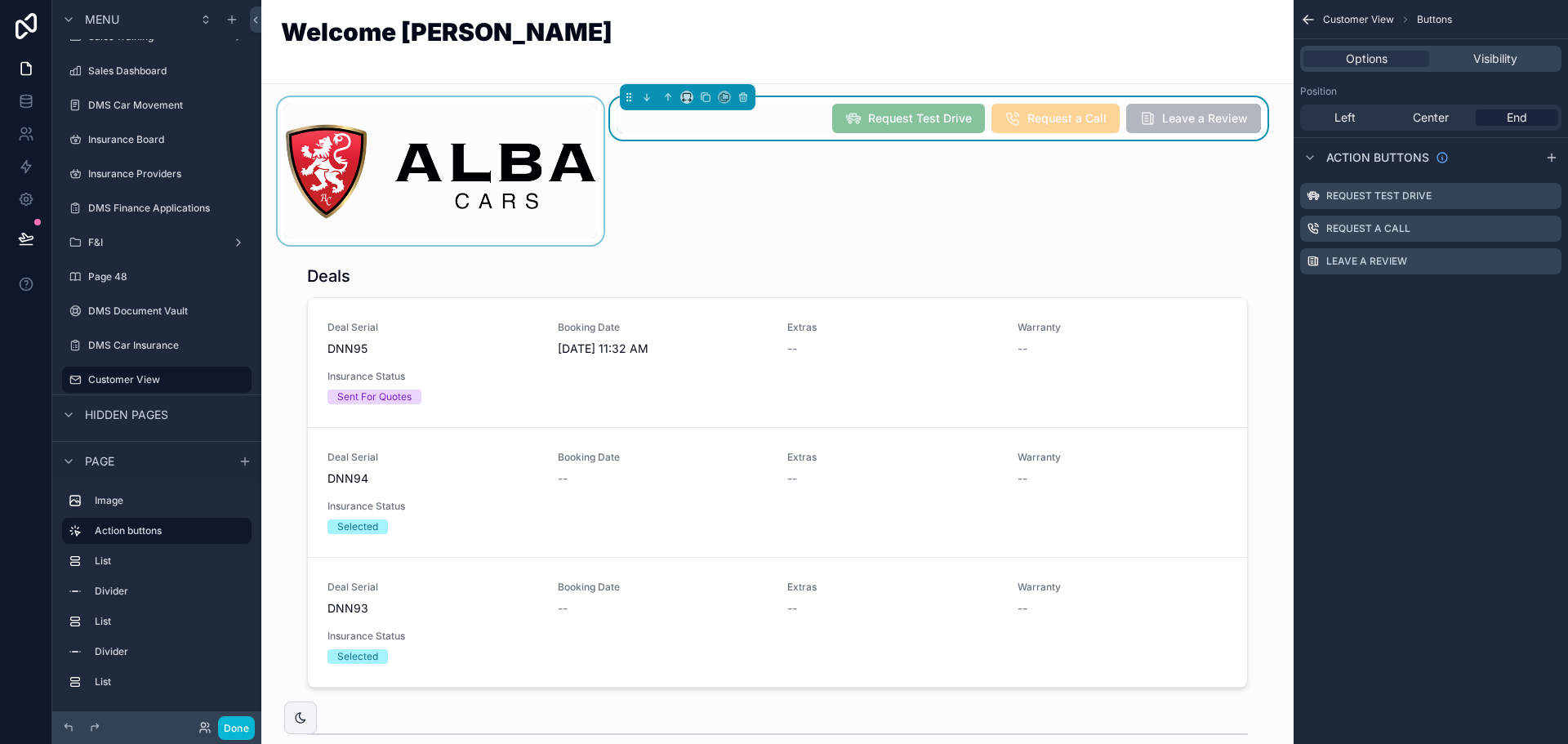
click at [904, 125] on span "Request Test Drive" at bounding box center [908, 120] width 152 height 17
click at [1548, 198] on icon "scrollable content" at bounding box center [1549, 194] width 7 height 7
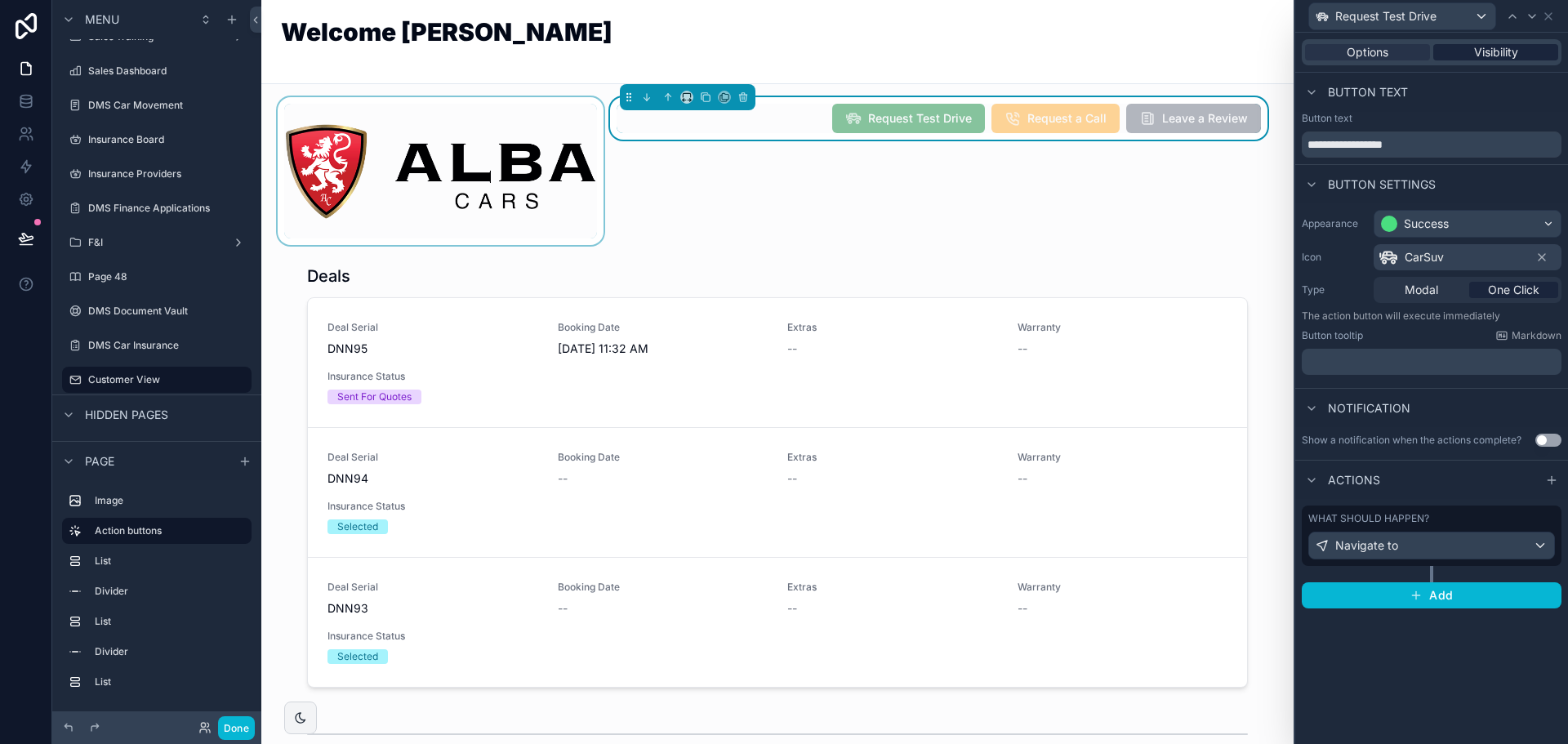
click at [1466, 57] on div "Visibility" at bounding box center [1496, 52] width 125 height 17
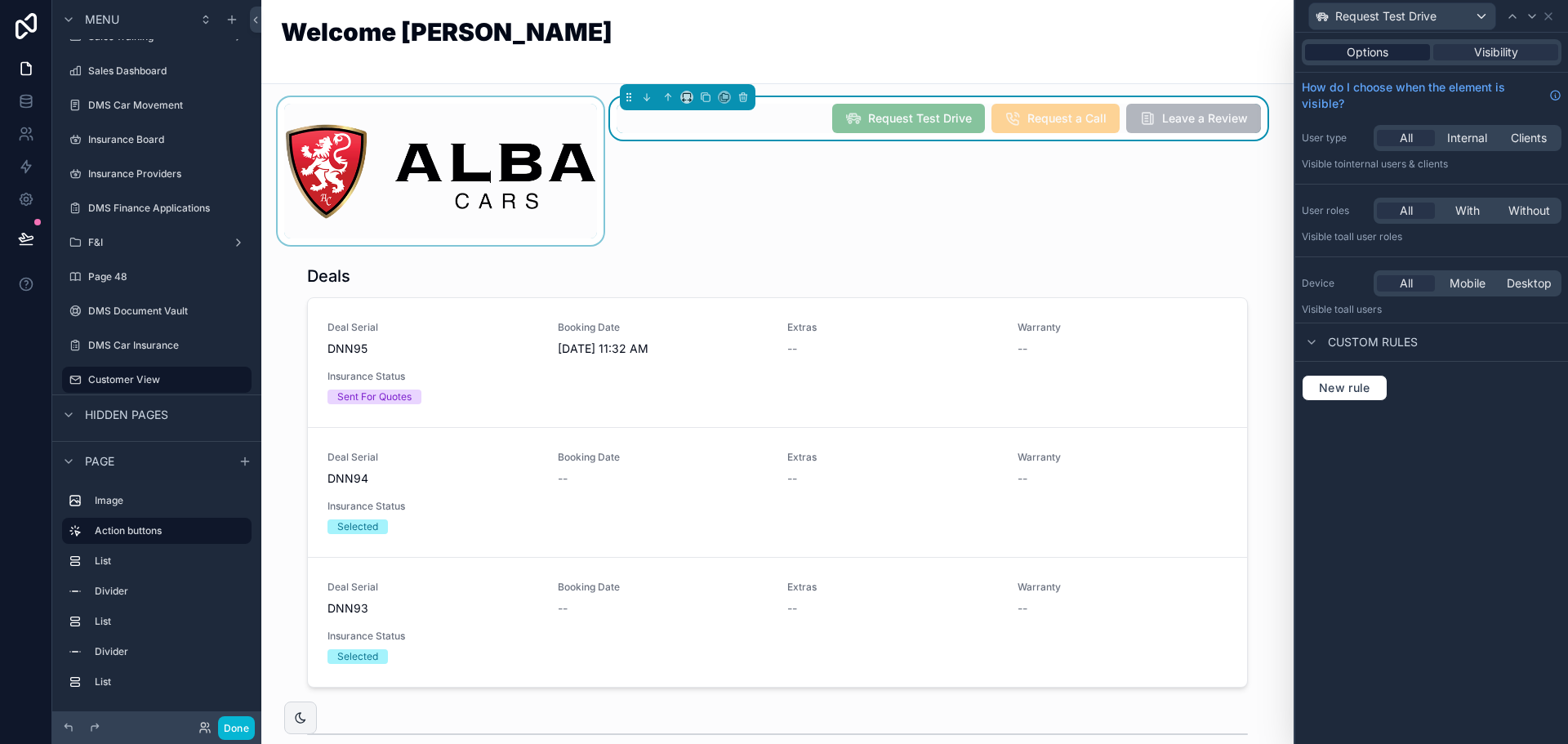
click at [1396, 57] on div "Options" at bounding box center [1367, 52] width 125 height 17
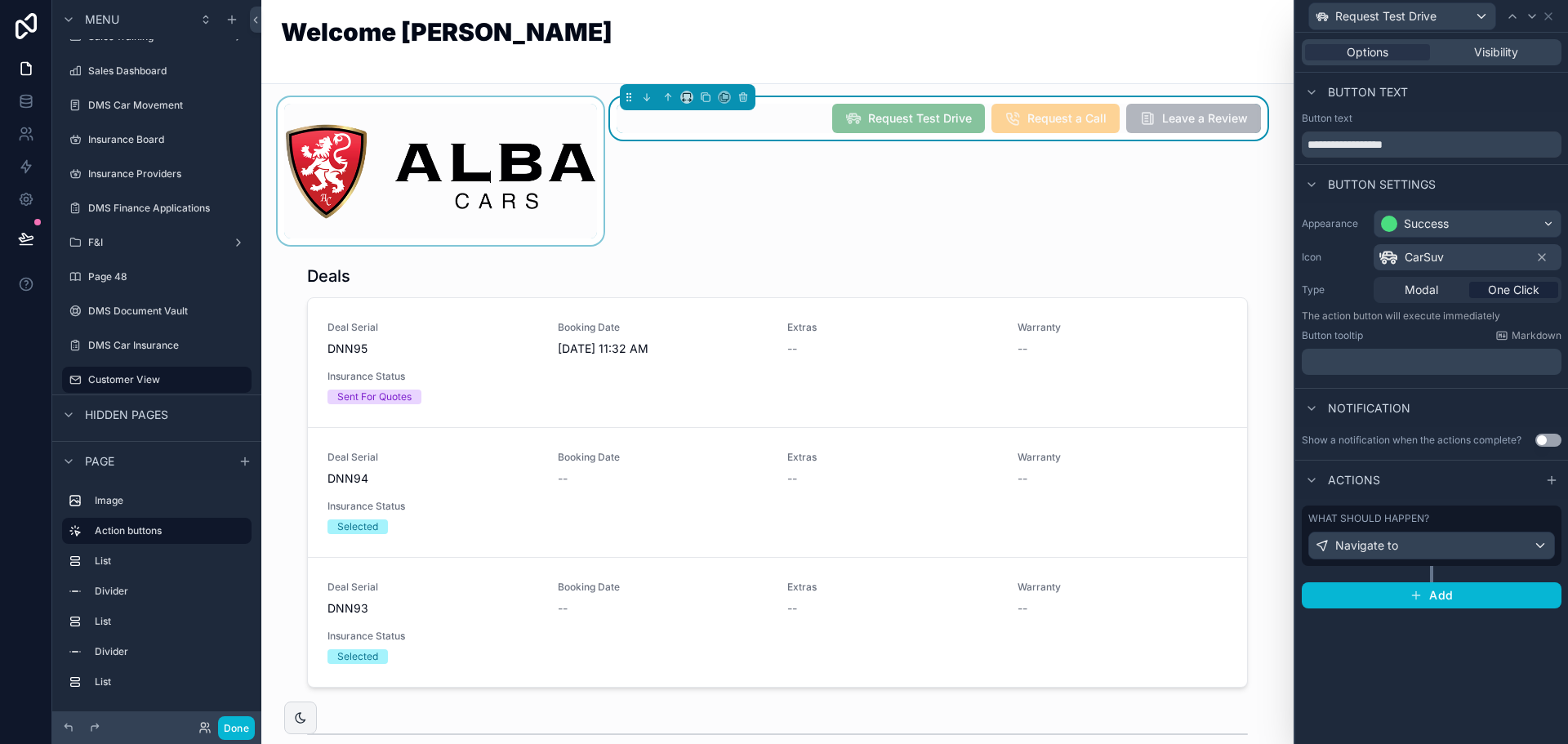
click at [774, 123] on div "Request Test Drive Request a Call Leave a Review" at bounding box center [939, 119] width 645 height 30
click at [682, 92] on icon "scrollable content" at bounding box center [686, 97] width 11 height 11
click at [682, 92] on div "scrollable content" at bounding box center [784, 372] width 1568 height 744
